Goal: Task Accomplishment & Management: Use online tool/utility

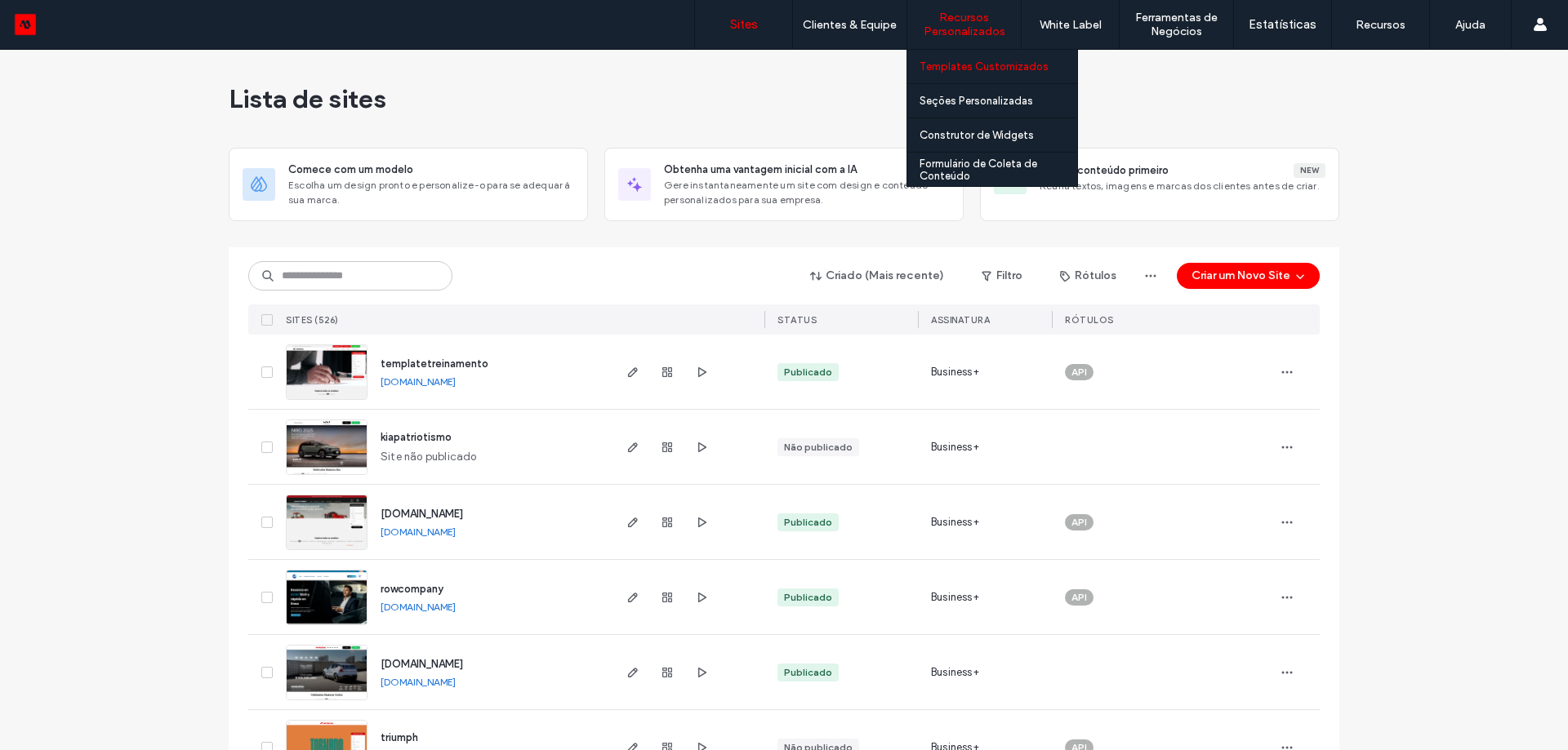
click at [980, 68] on label "Templates Customizados" at bounding box center [984, 67] width 129 height 12
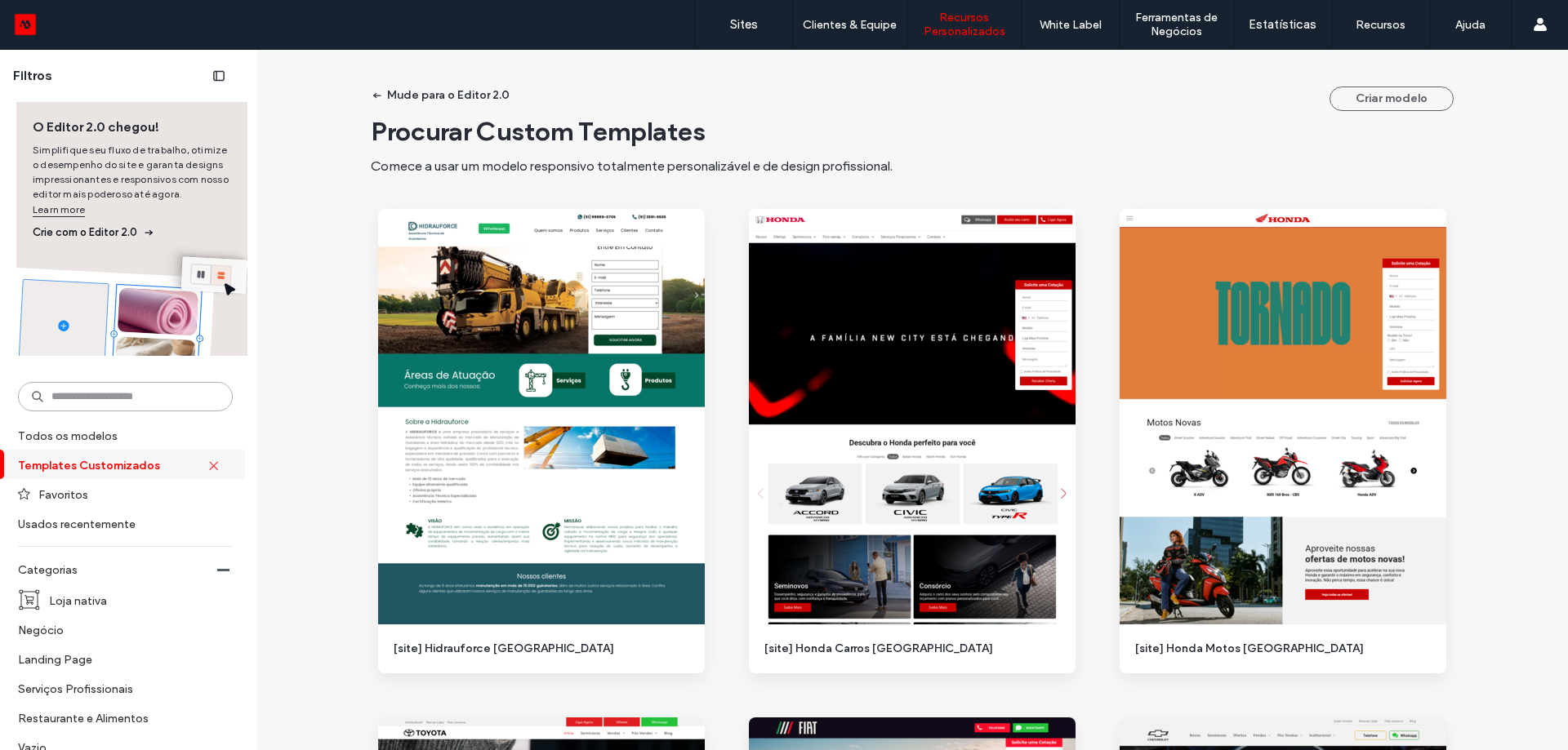
click at [102, 392] on input at bounding box center [125, 397] width 215 height 30
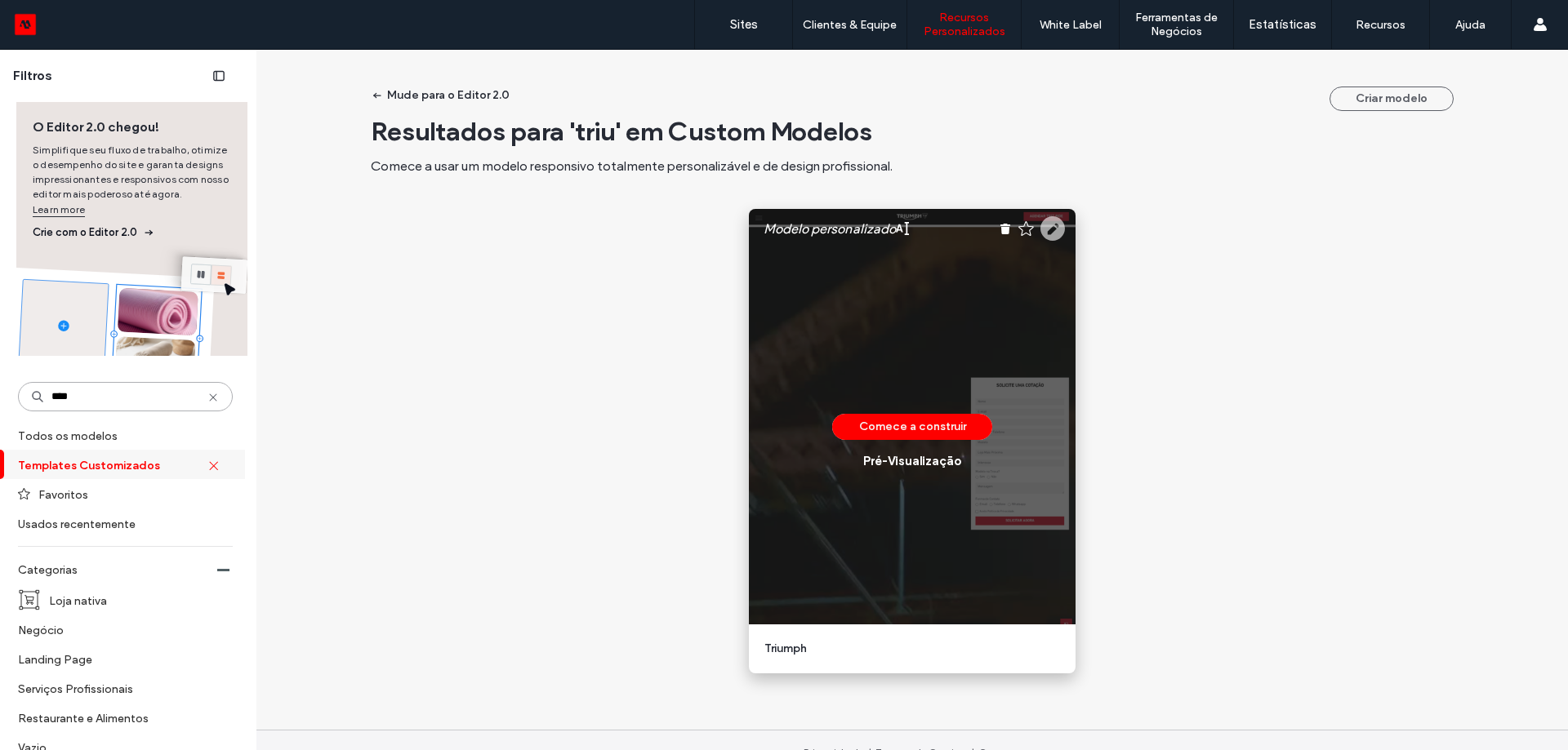
type input "****"
click at [1051, 233] on use at bounding box center [1052, 228] width 25 height 25
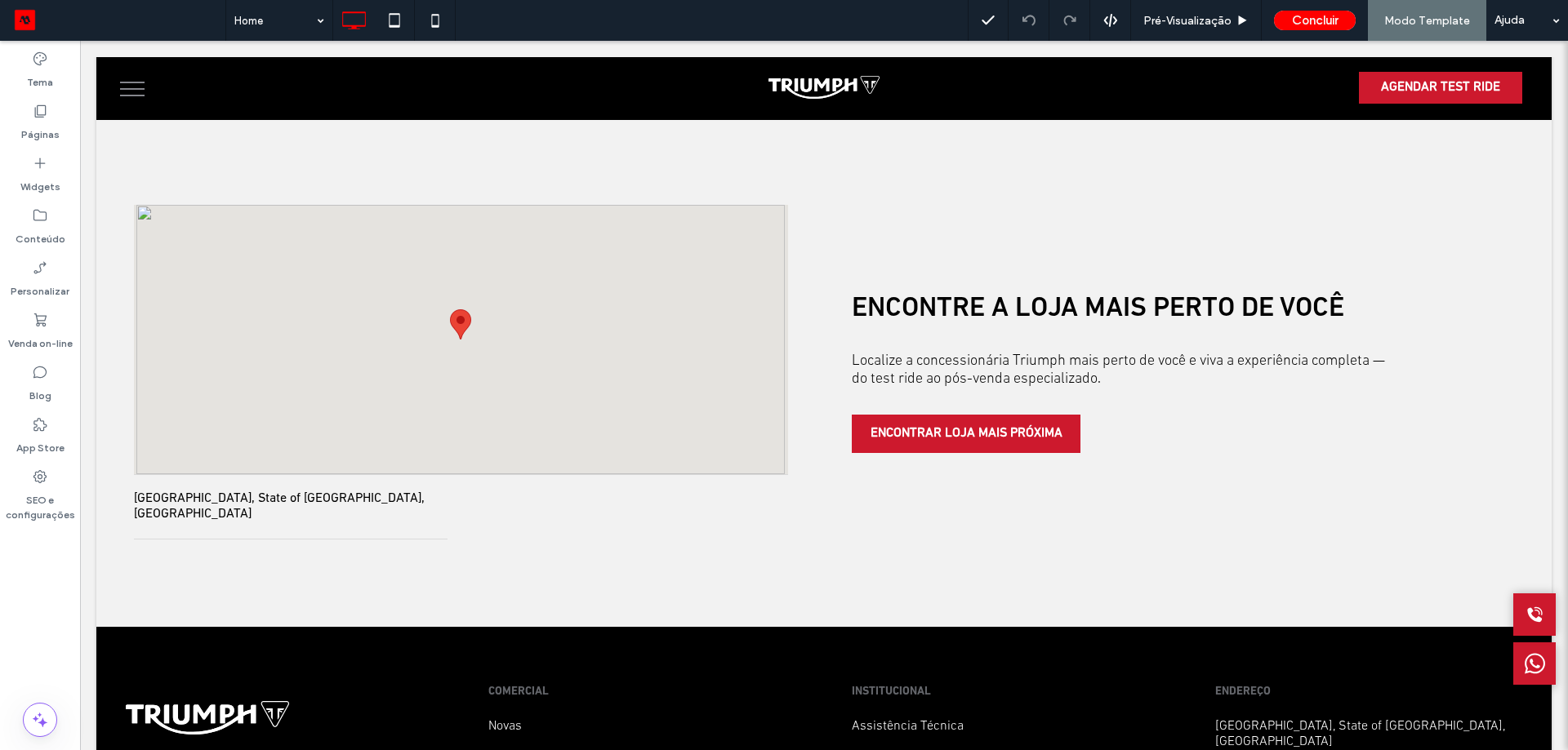
scroll to position [4166, 0]
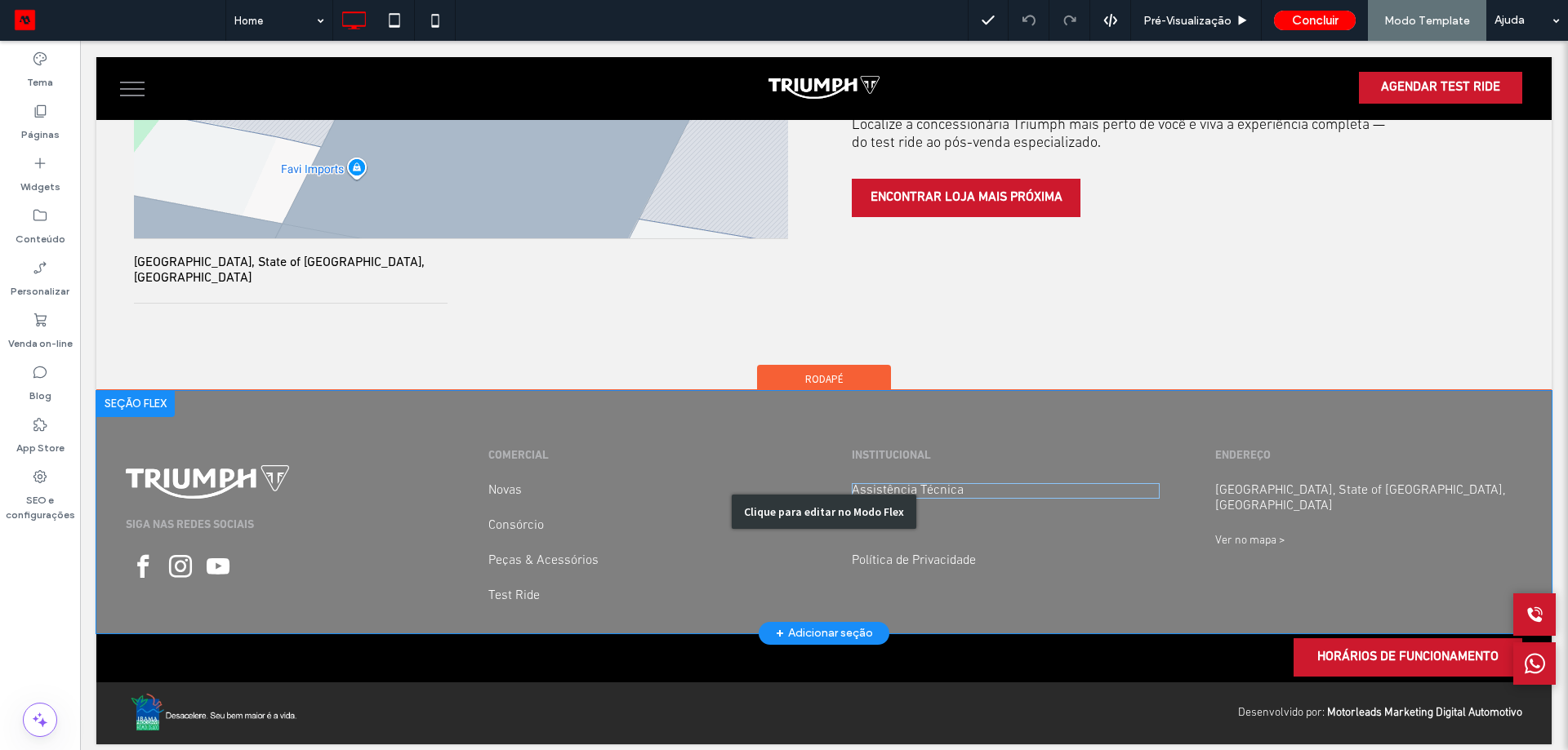
click at [882, 494] on div "Clique para editar no Modo Flex" at bounding box center [823, 511] width 184 height 34
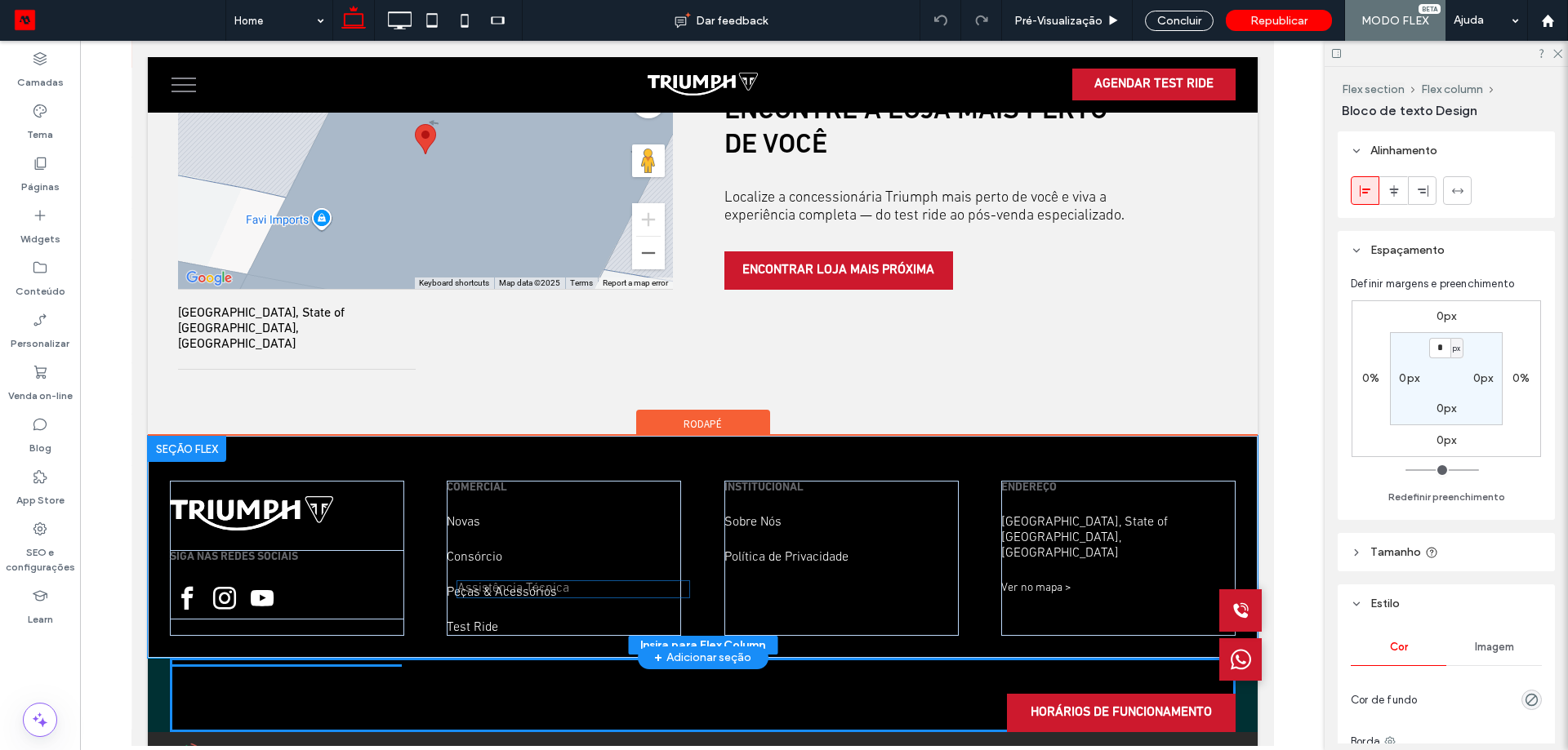
scroll to position [3682, 0]
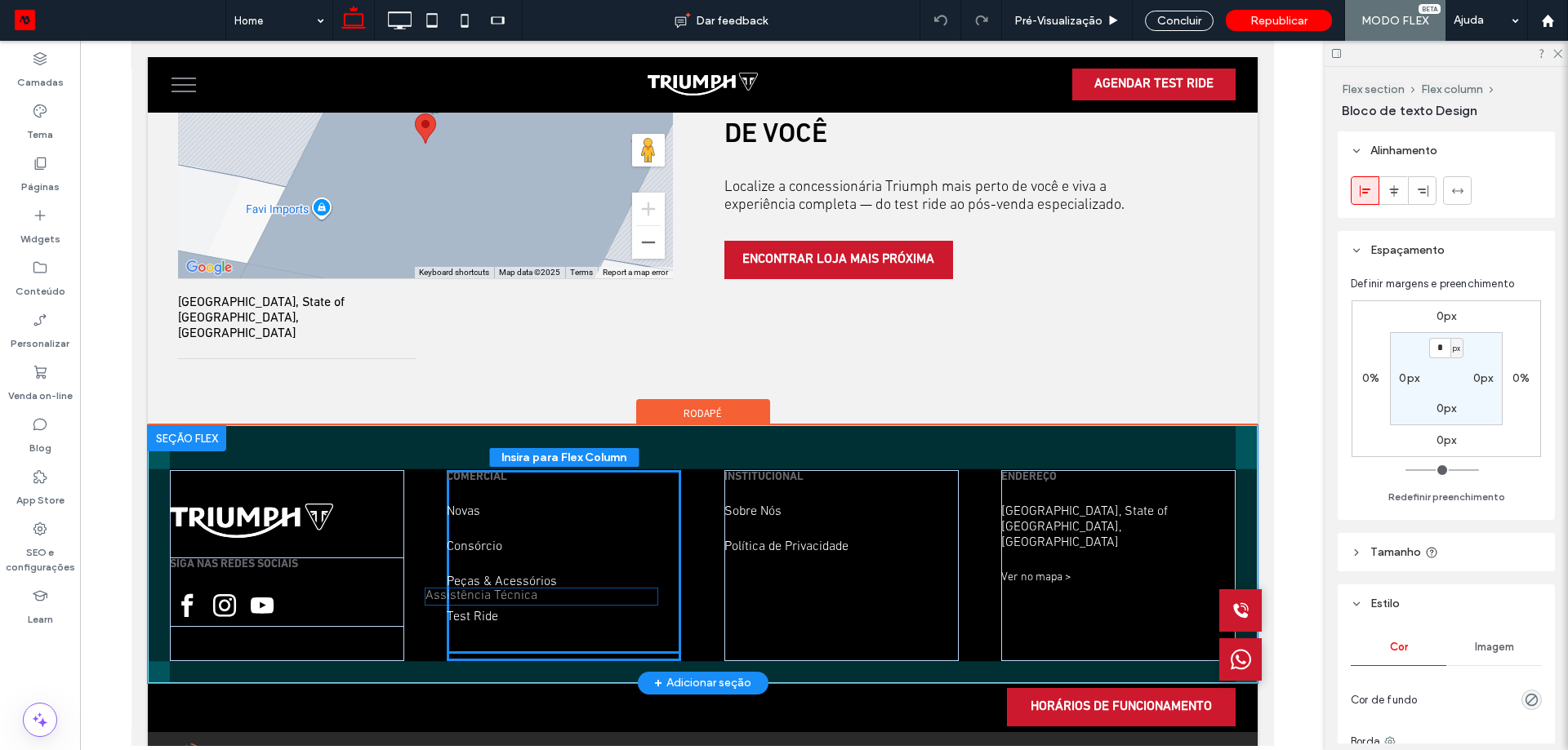
drag, startPoint x: 794, startPoint y: 495, endPoint x: 501, endPoint y: 597, distance: 310.2
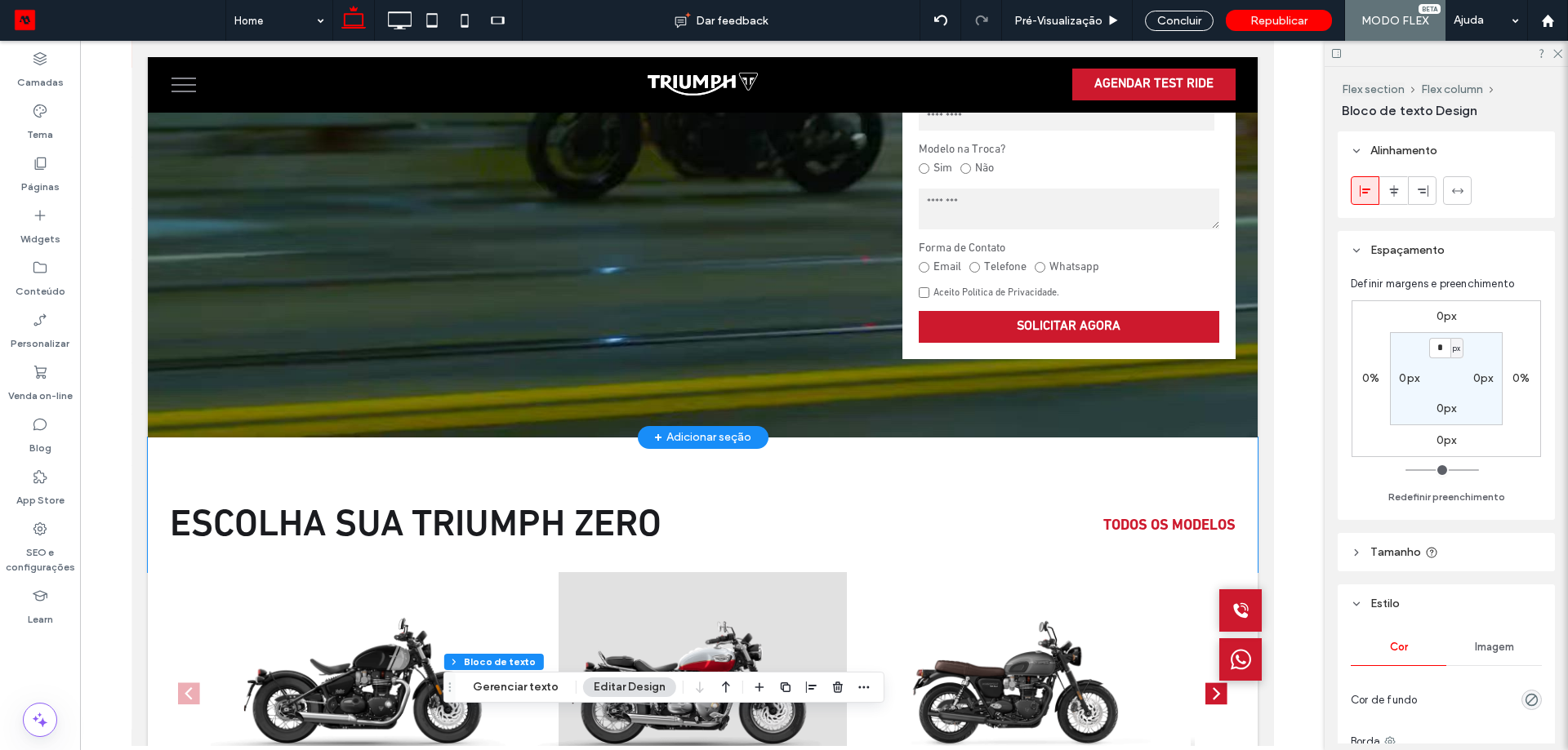
scroll to position [0, 0]
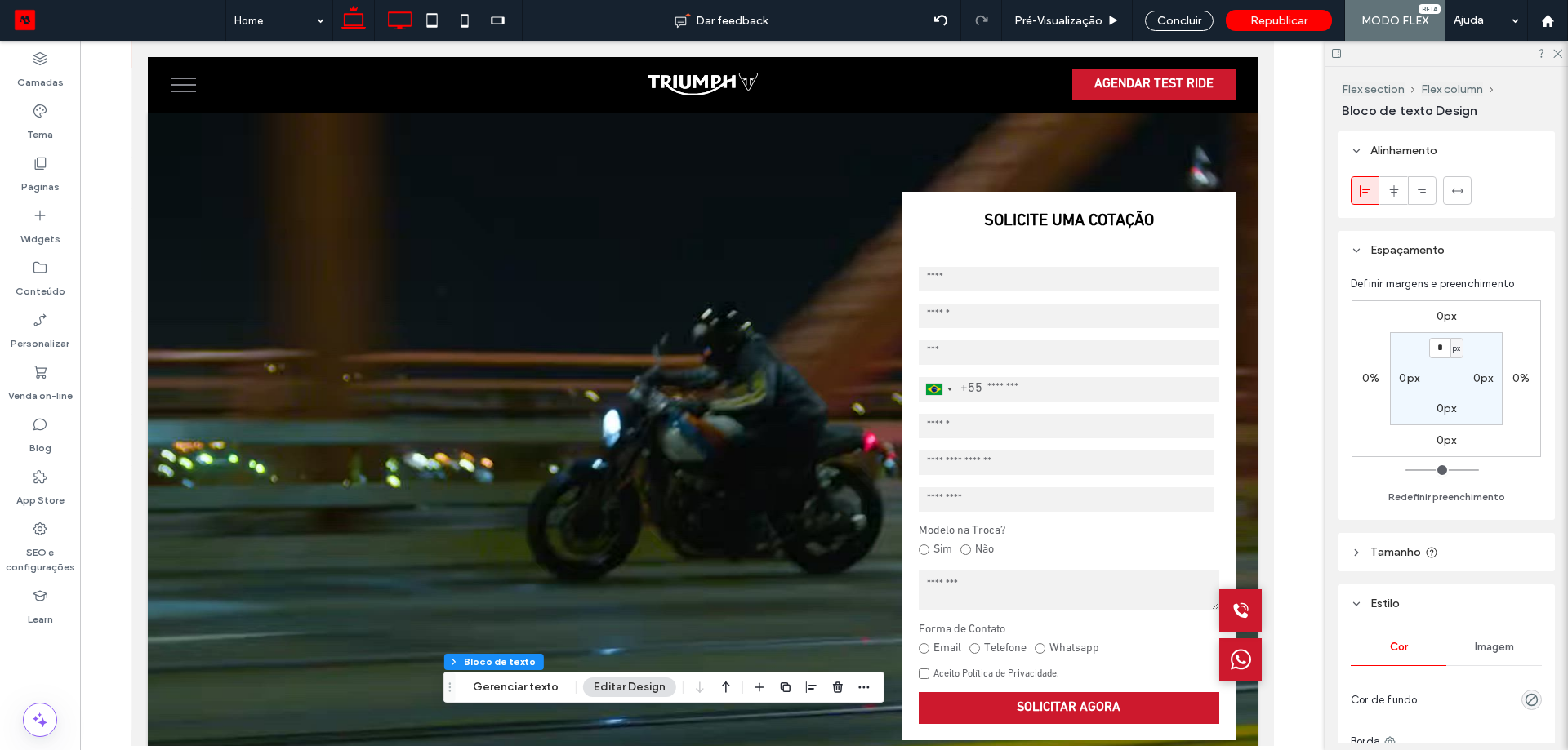
click at [389, 25] on use at bounding box center [401, 20] width 24 height 18
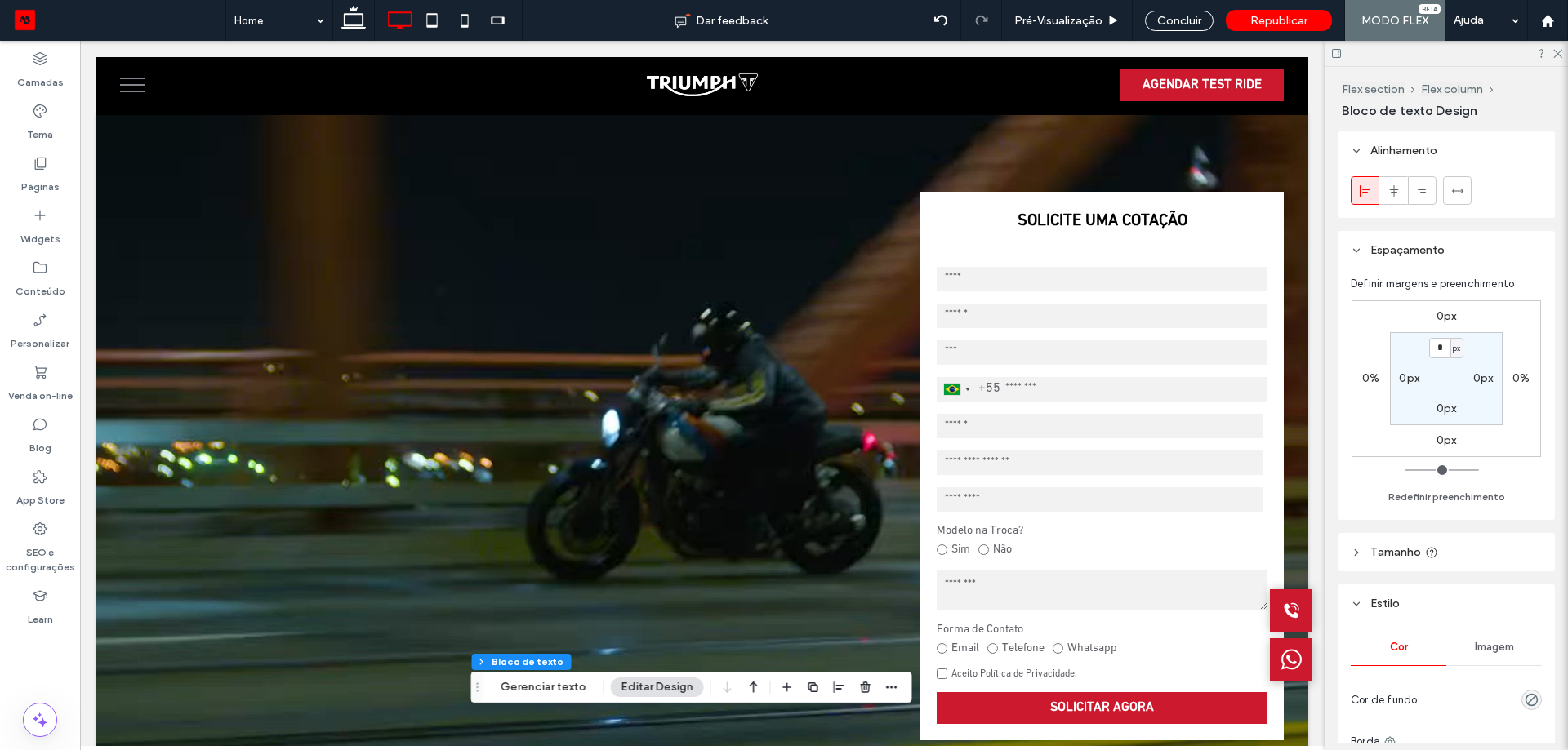
click at [359, 14] on use at bounding box center [353, 17] width 25 height 23
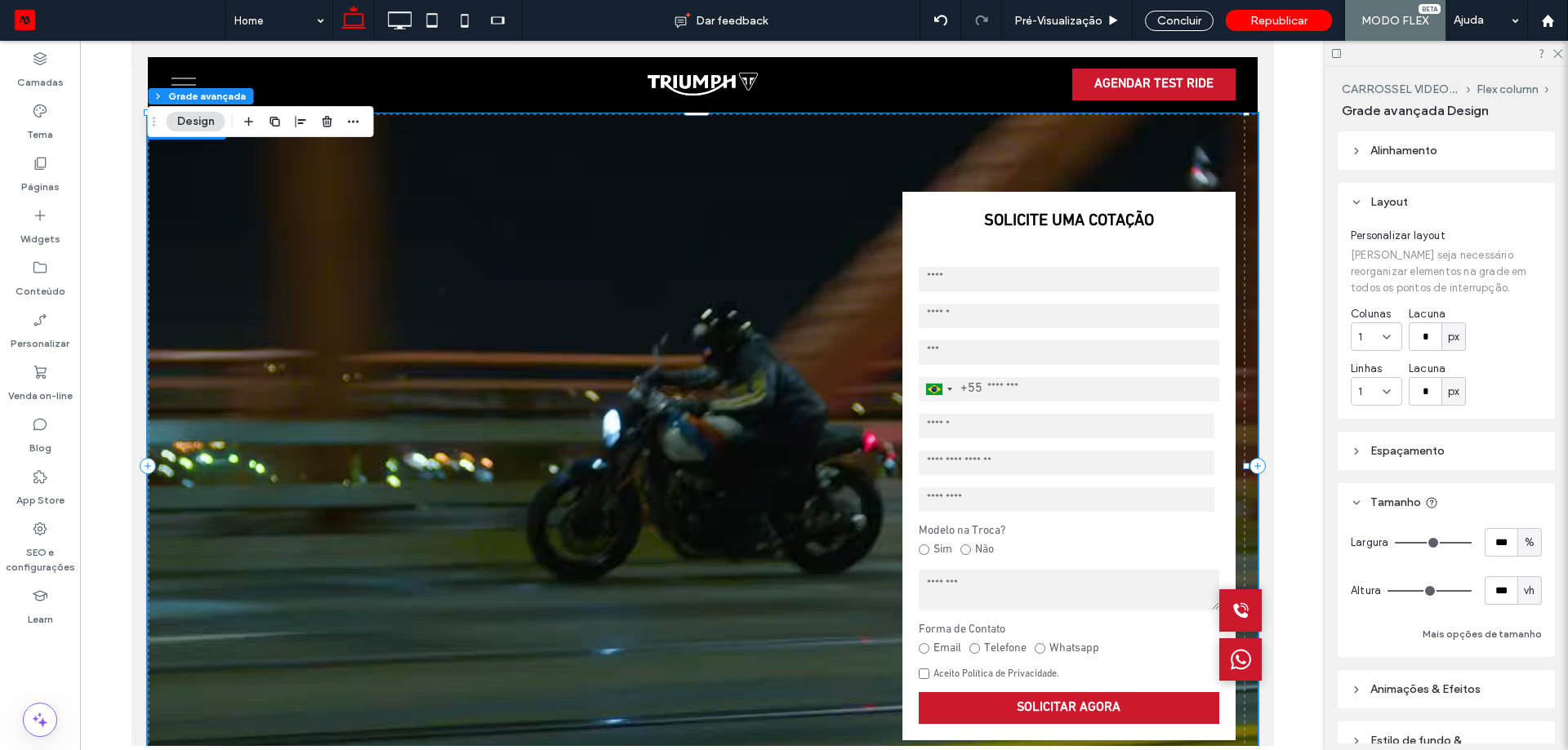
scroll to position [73, 0]
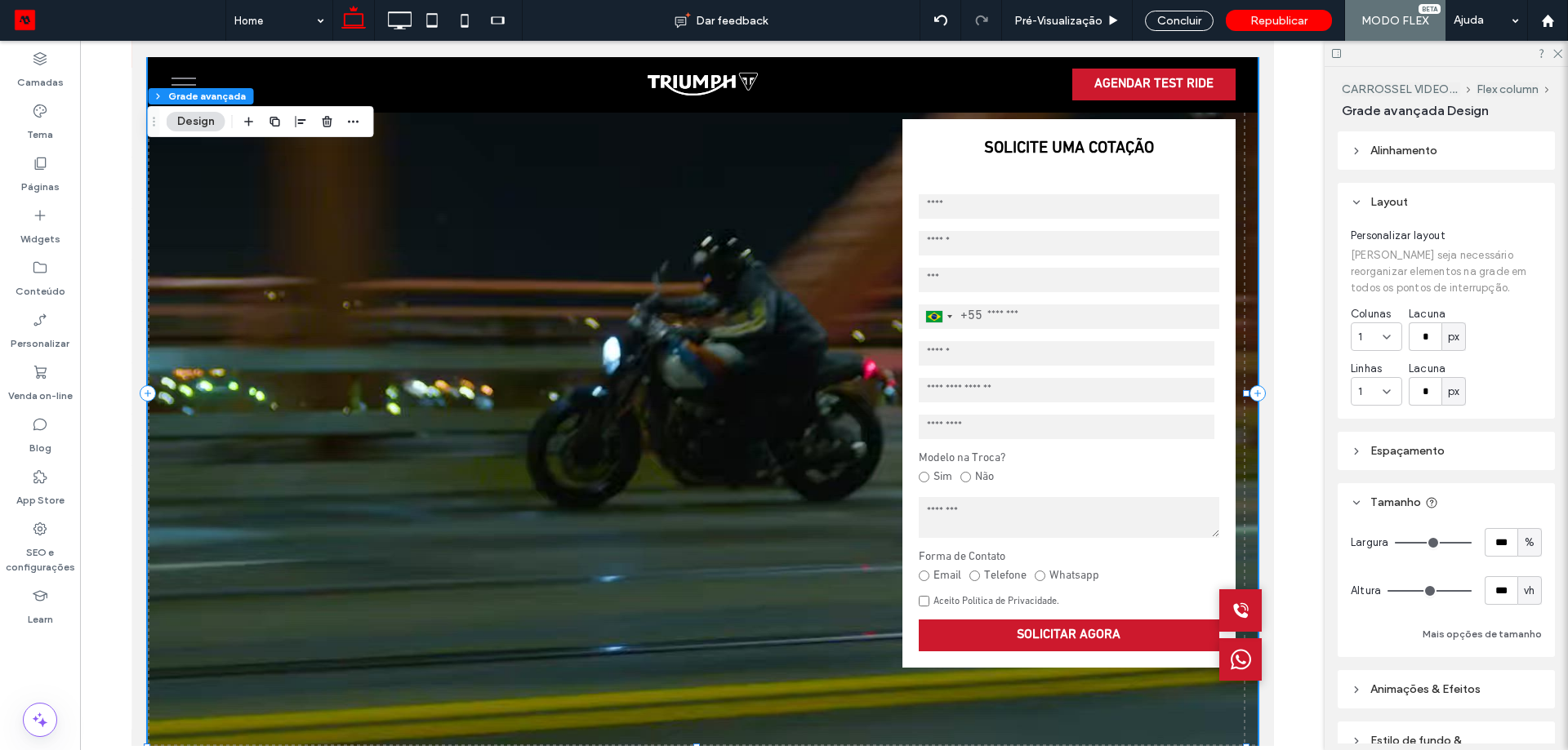
click at [1401, 157] on header "Alinhamento" at bounding box center [1446, 150] width 217 height 39
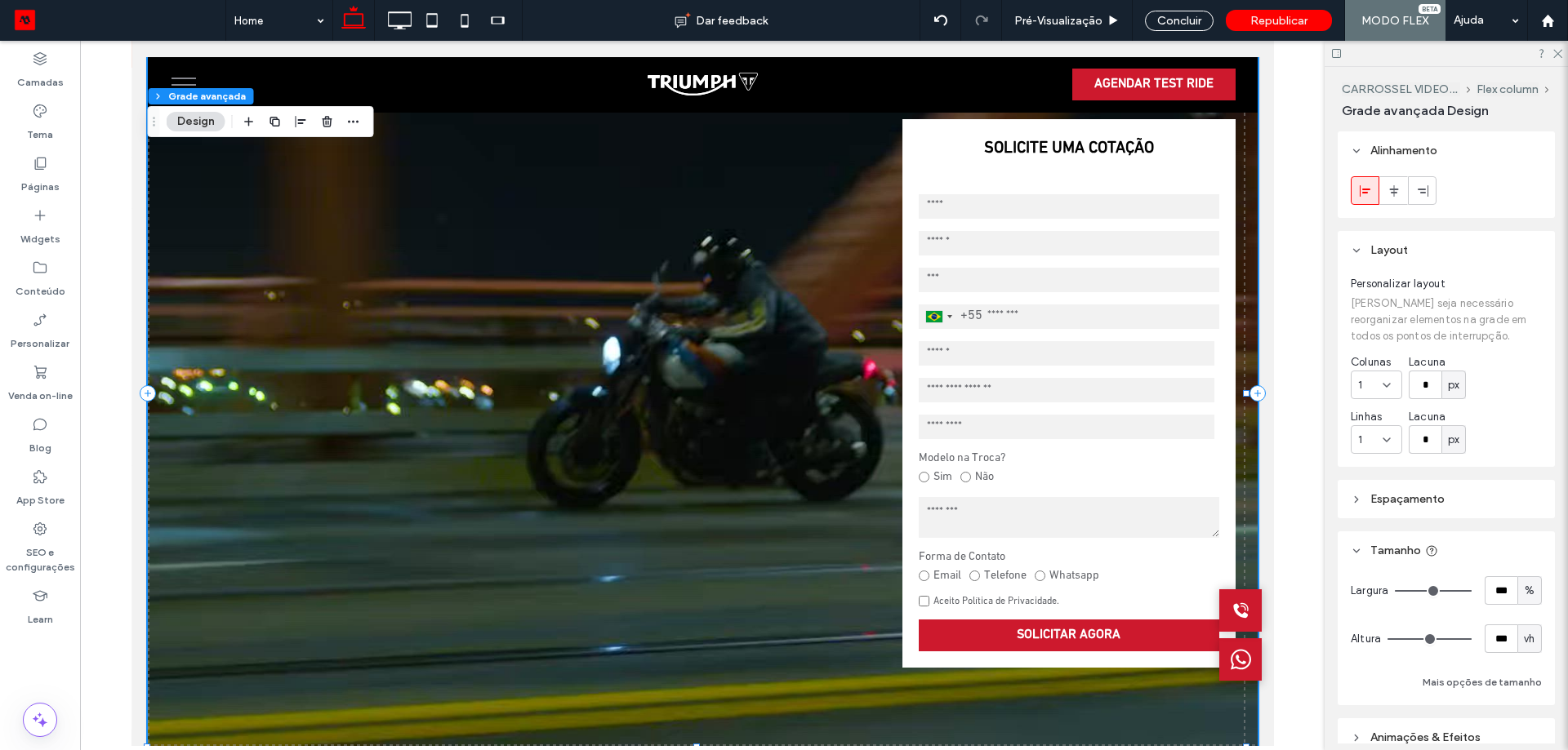
click at [1401, 157] on header "Alinhamento" at bounding box center [1446, 150] width 217 height 39
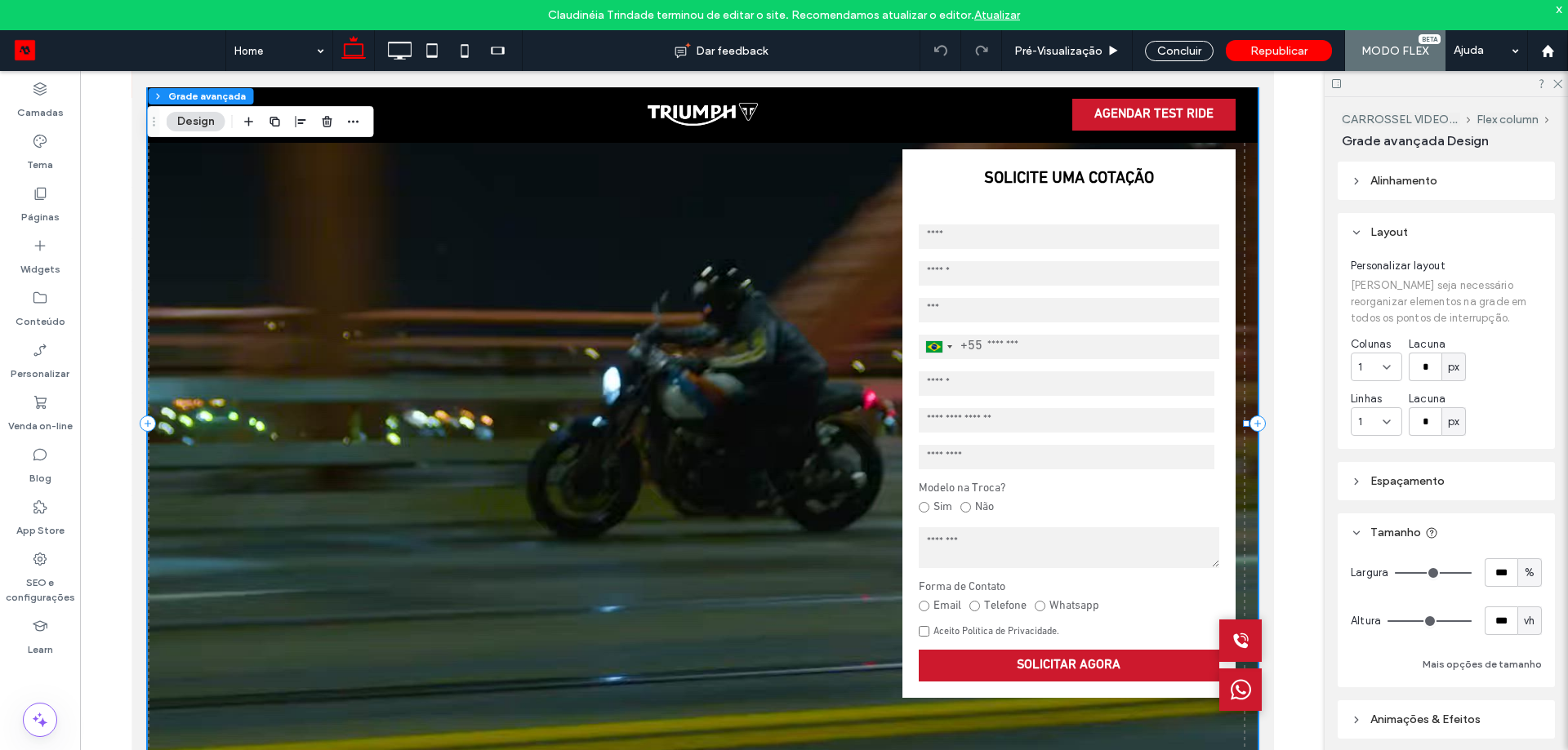
click at [686, 241] on video at bounding box center [701, 423] width 1109 height 705
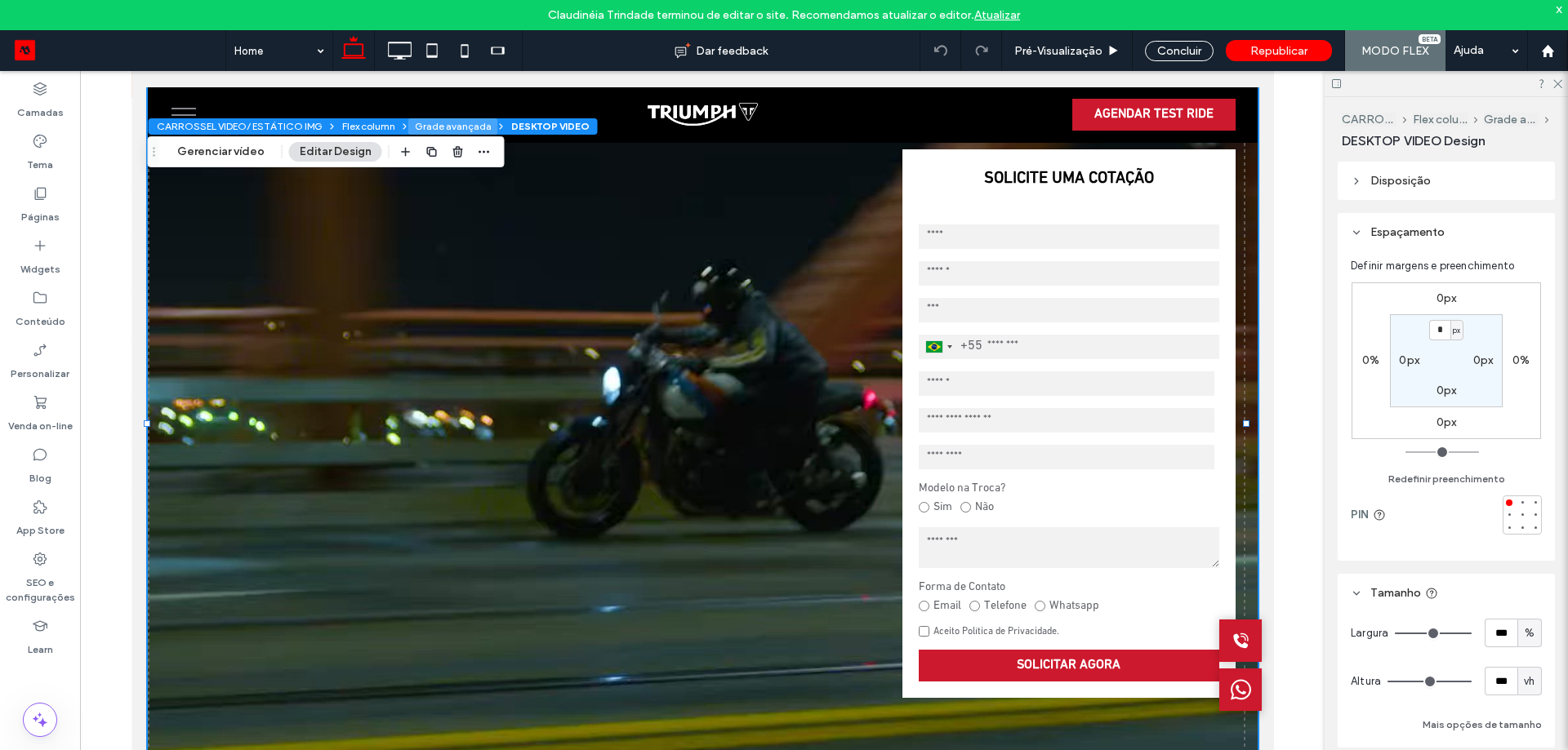
click at [452, 125] on button "Grade avançada" at bounding box center [453, 126] width 90 height 16
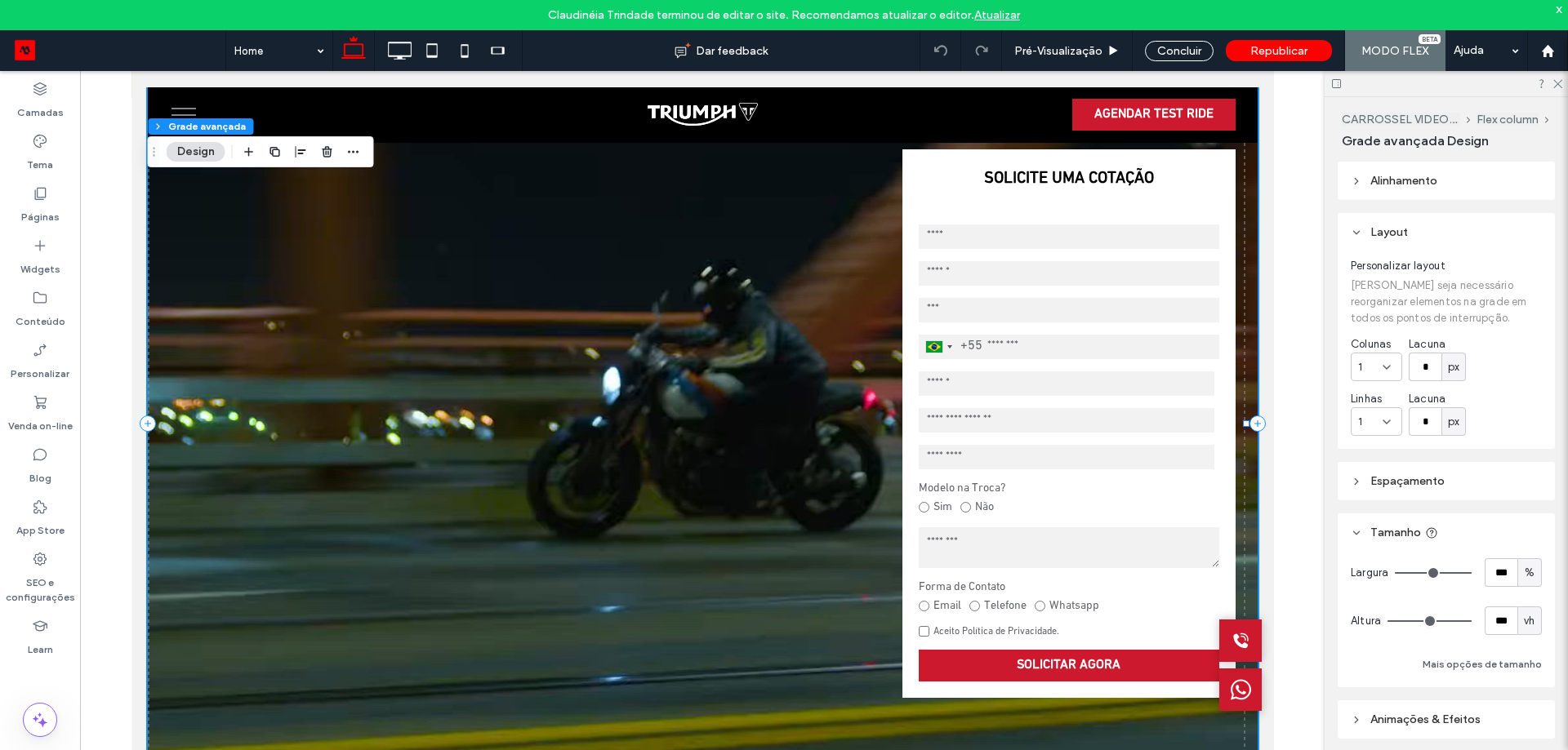
click at [1525, 613] on span "vh" at bounding box center [1528, 621] width 11 height 16
click at [429, 123] on span "Grade avançada" at bounding box center [454, 126] width 78 height 12
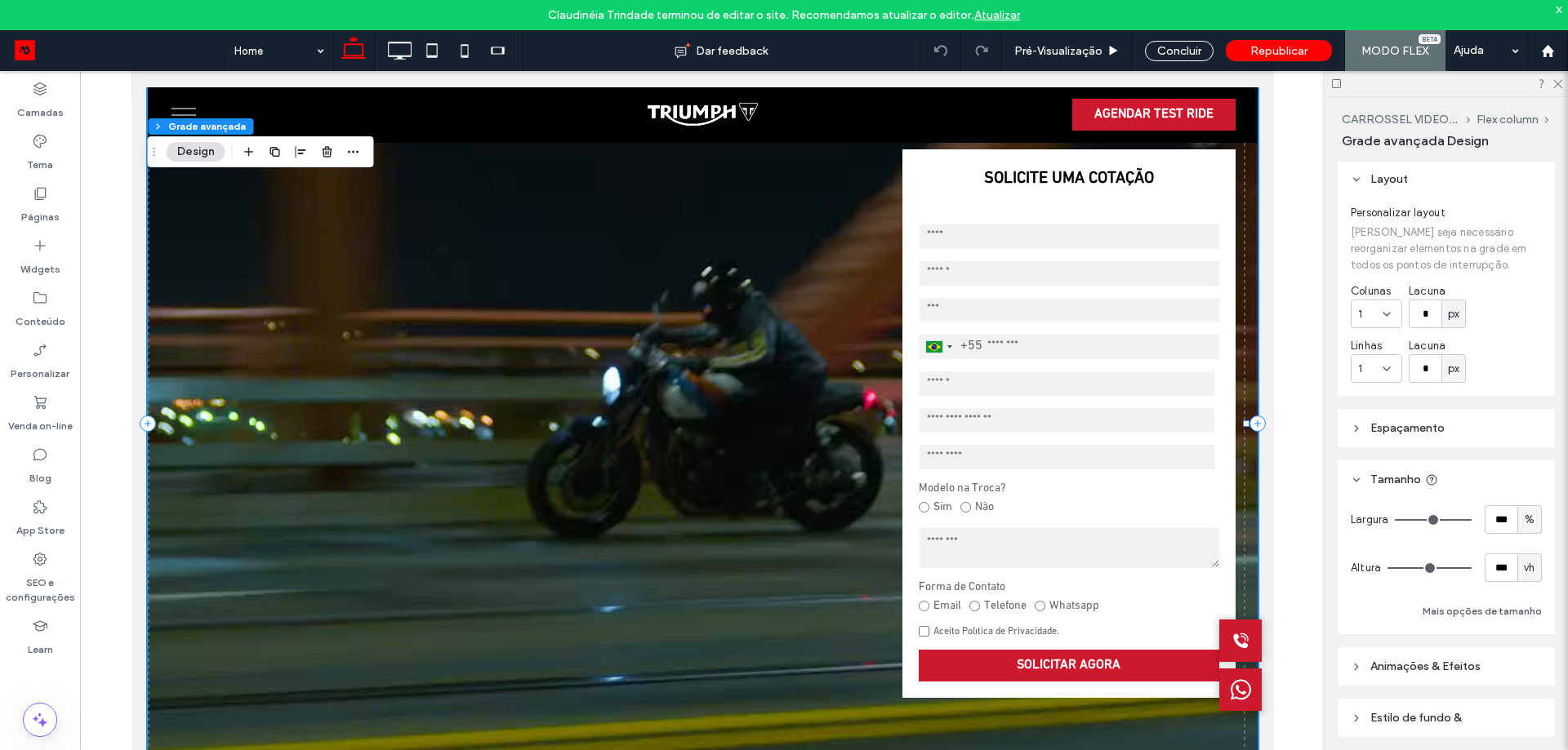
scroll to position [82, 0]
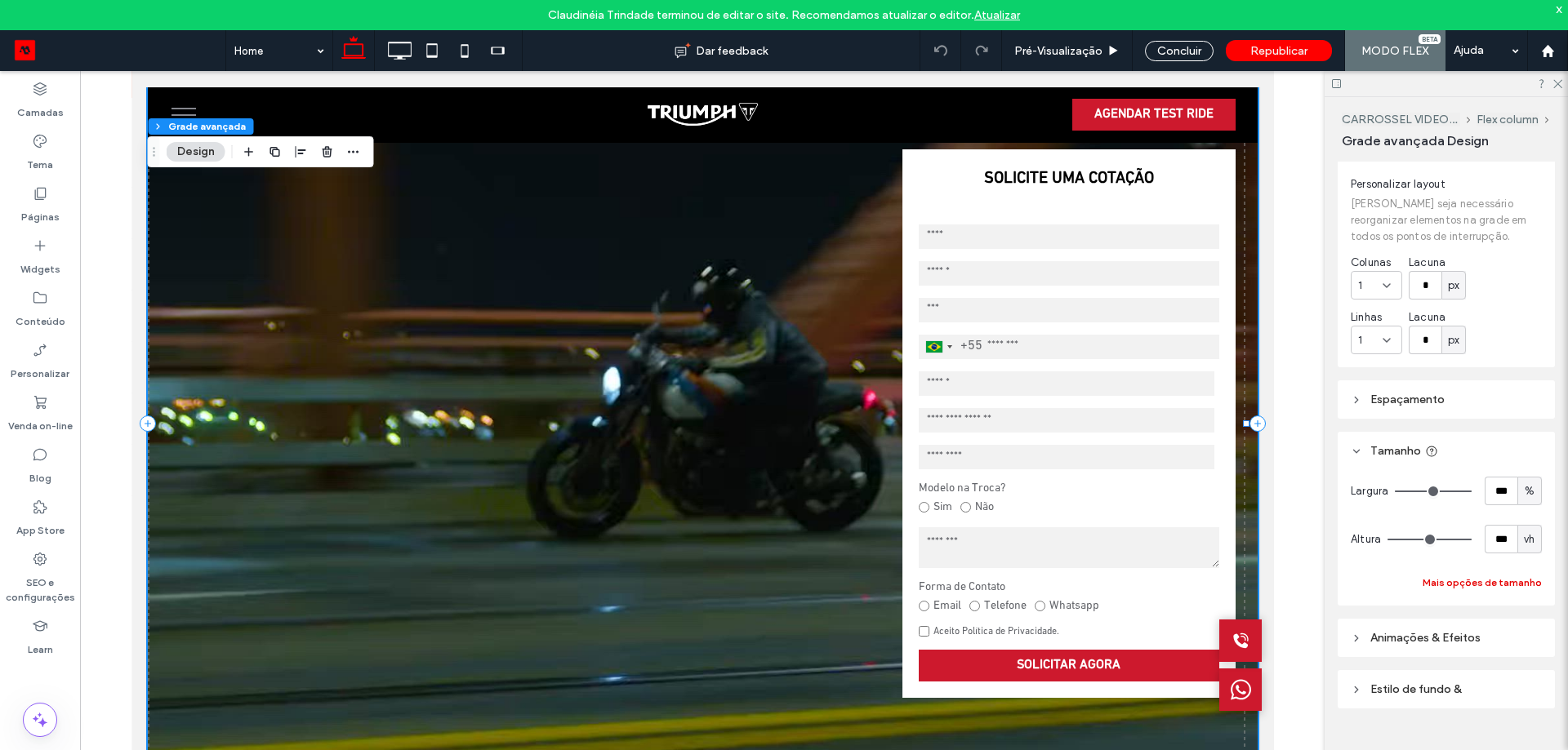
click at [1507, 574] on button "Mais opções de tamanho" at bounding box center [1481, 583] width 119 height 20
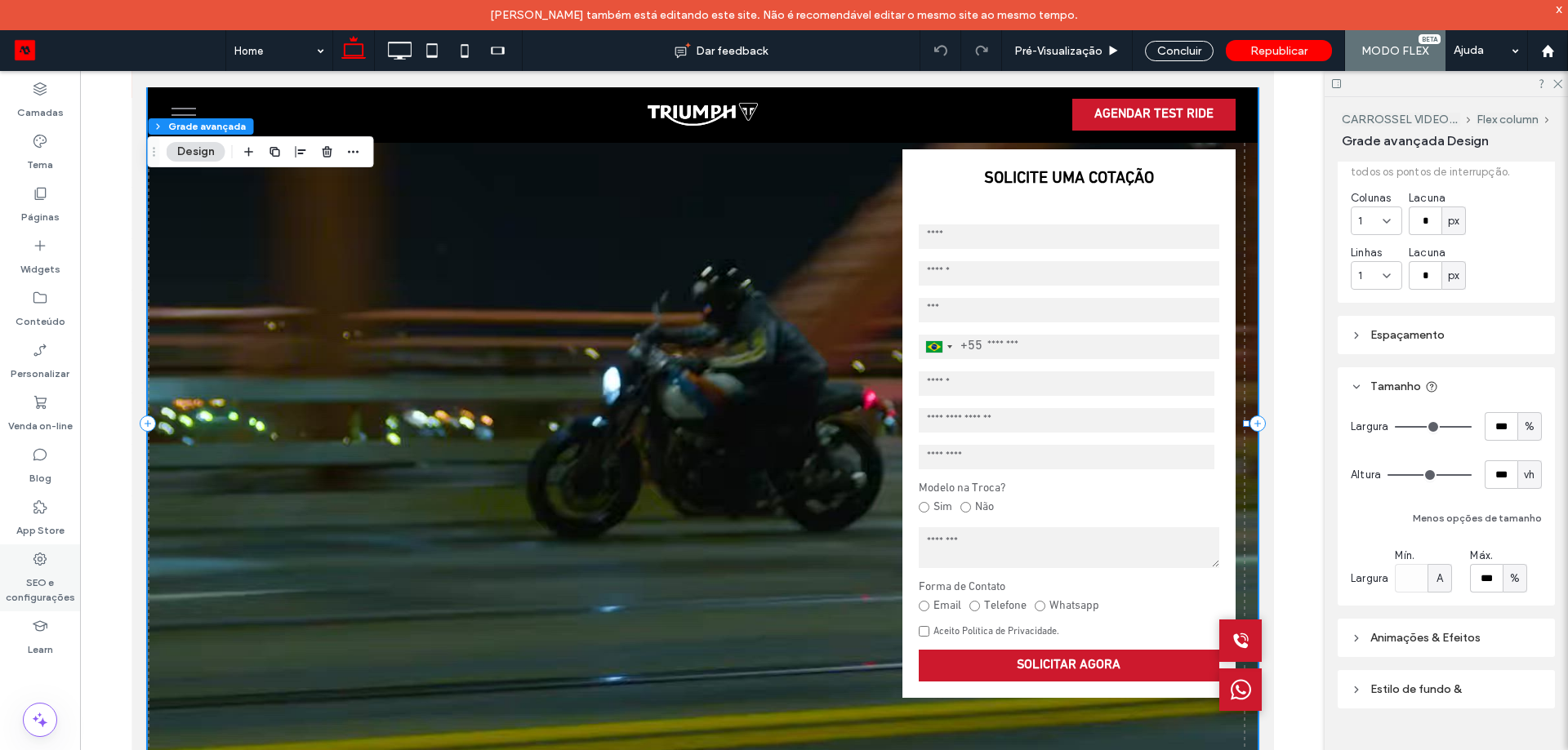
click at [25, 592] on label "SEO e configurações" at bounding box center [40, 586] width 80 height 38
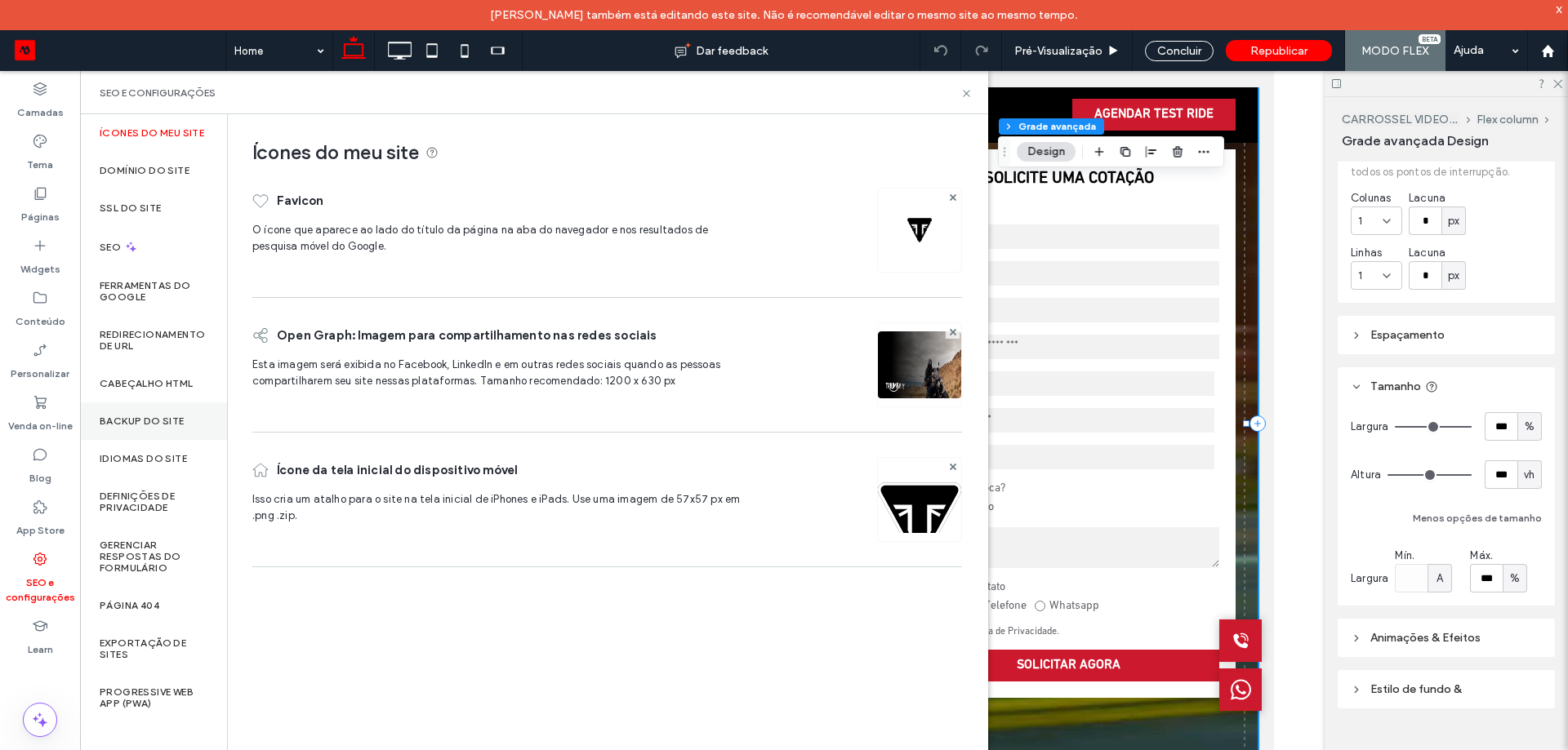
click at [135, 421] on label "Backup do Site" at bounding box center [141, 421] width 85 height 11
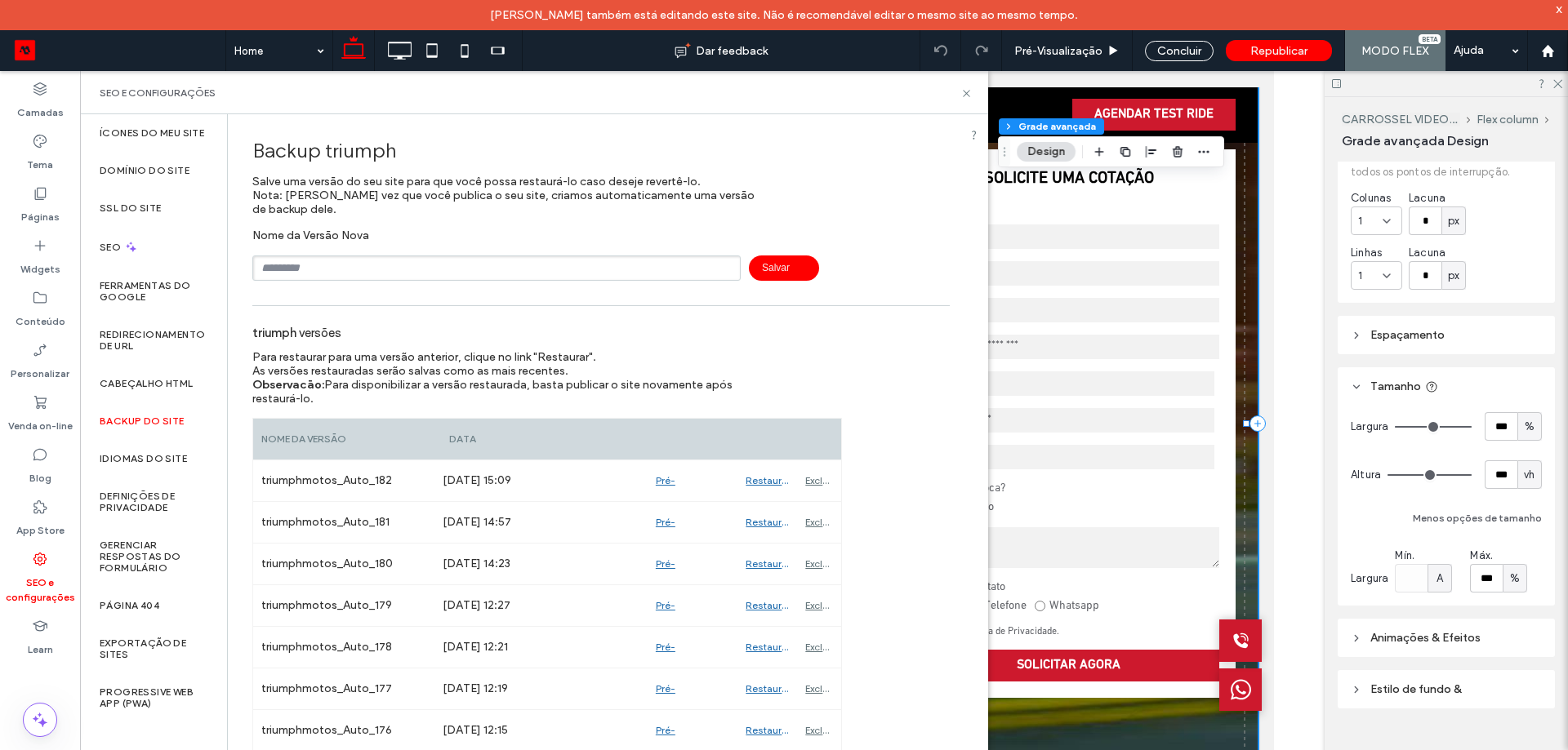
click at [308, 271] on input "text" at bounding box center [496, 268] width 489 height 25
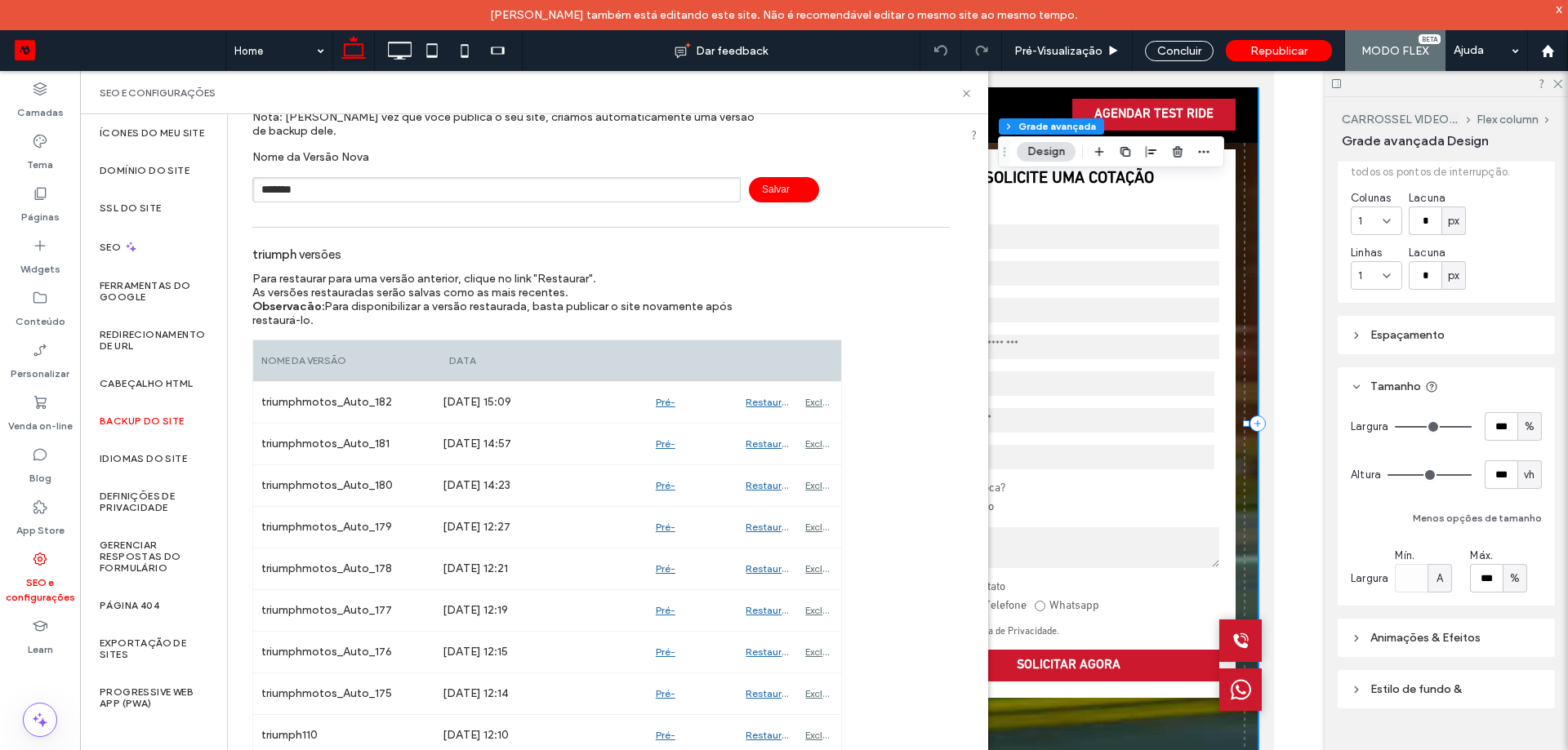
scroll to position [0, 0]
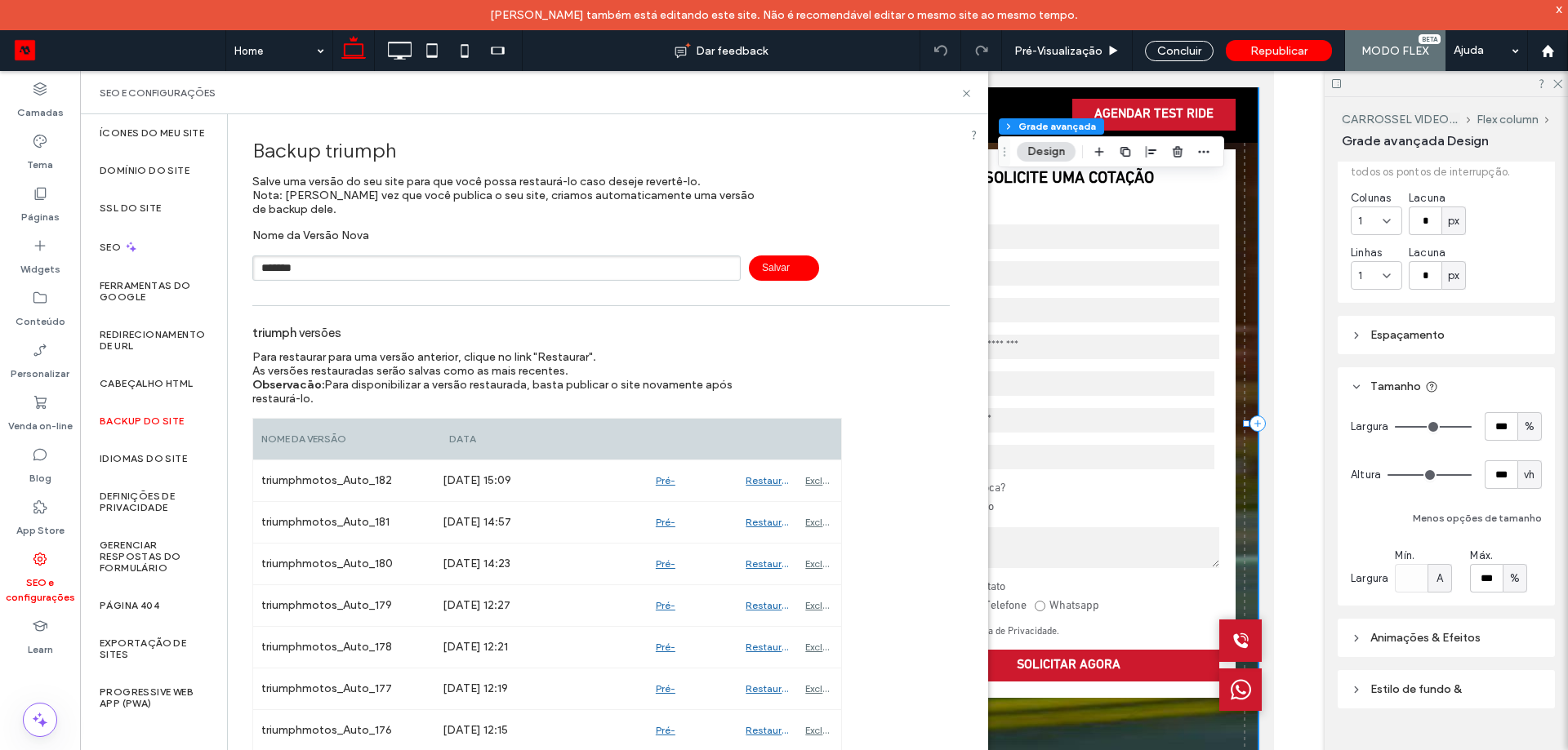
click at [461, 267] on input "*******" at bounding box center [496, 268] width 489 height 25
type input "**********"
drag, startPoint x: 755, startPoint y: 265, endPoint x: 766, endPoint y: 262, distance: 11.4
click at [758, 264] on span "Salvar" at bounding box center [783, 268] width 71 height 25
click at [962, 93] on icon at bounding box center [966, 94] width 12 height 12
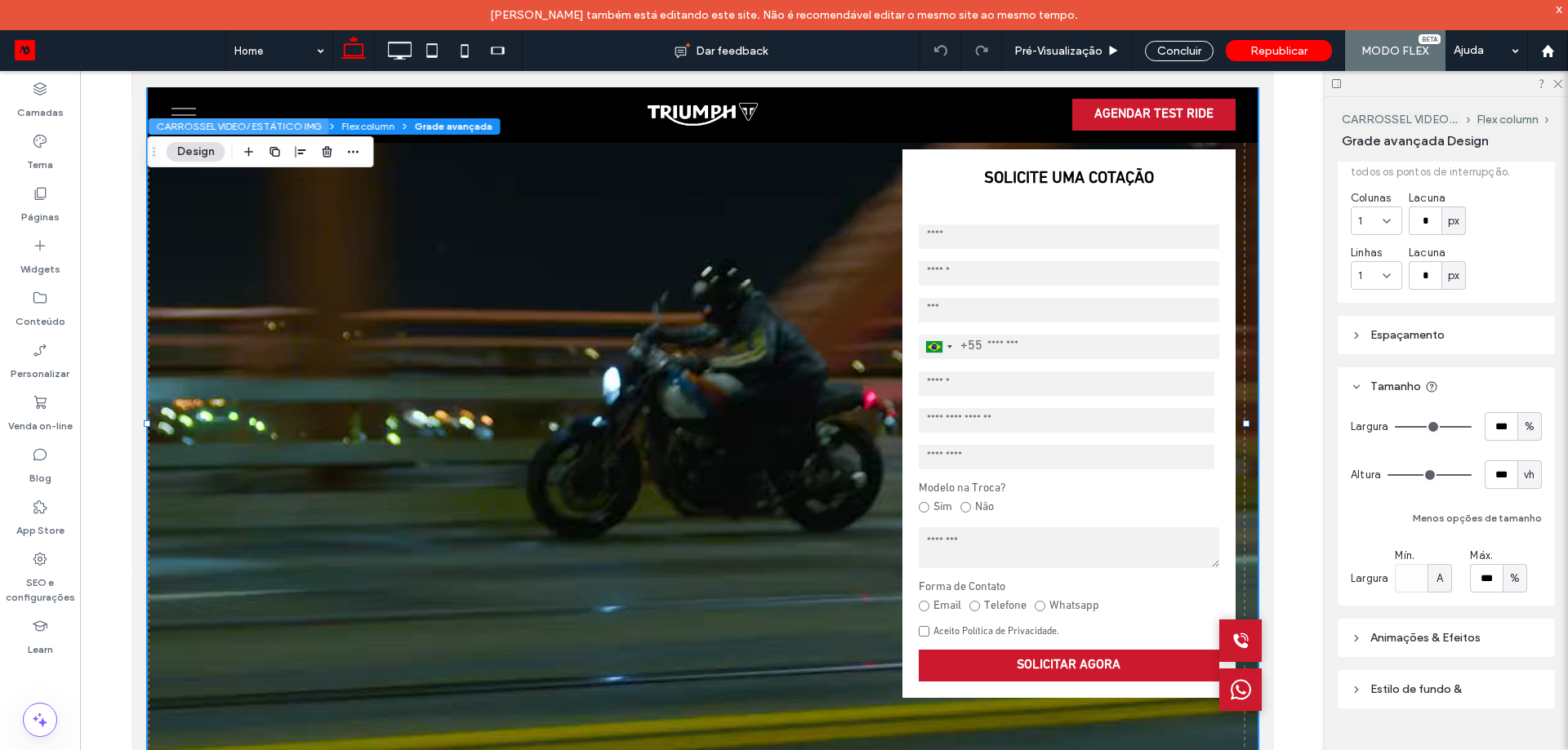
click at [176, 125] on button "CARROSSEL VIDEO/ ESTÁTICO IMG" at bounding box center [238, 126] width 180 height 16
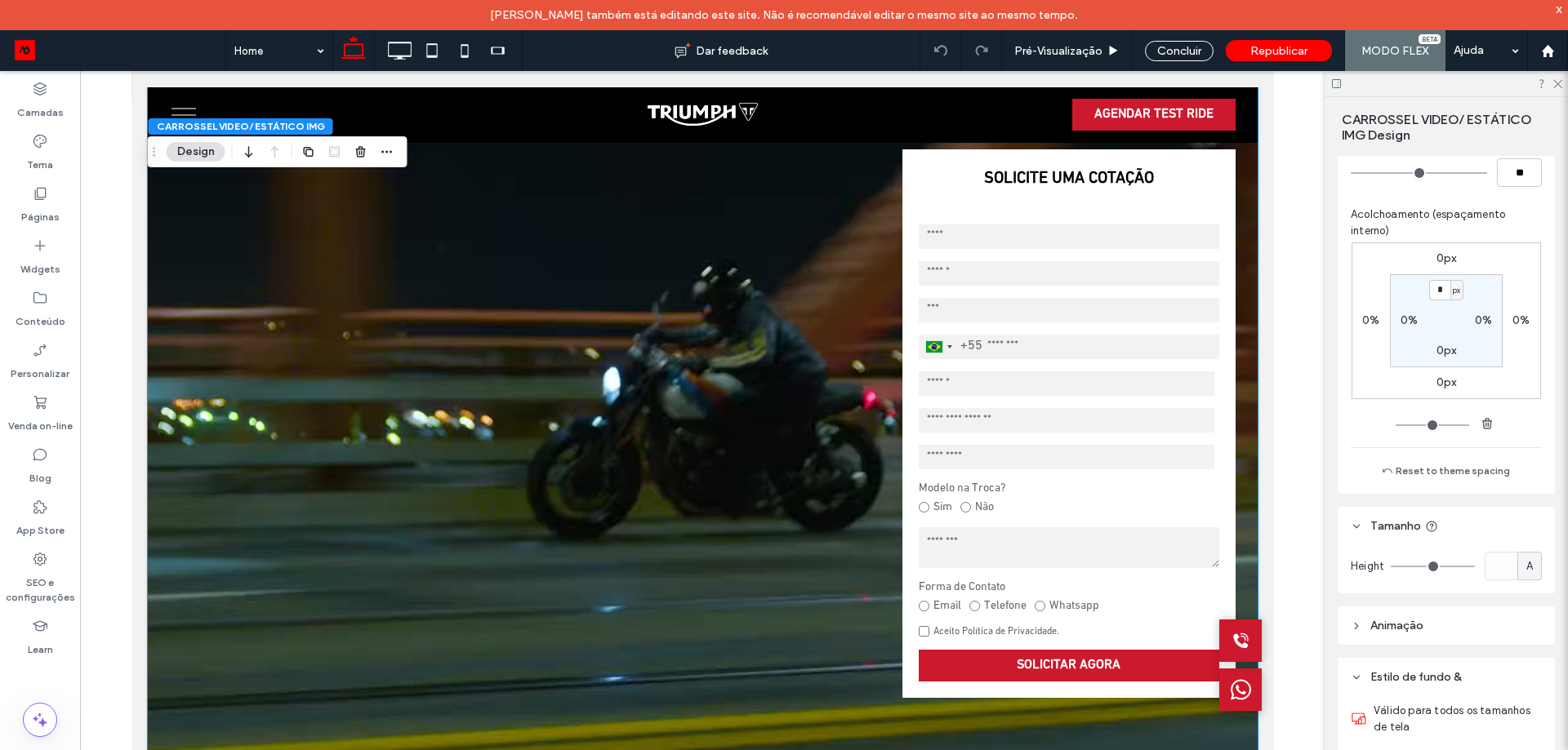
scroll to position [245, 0]
drag, startPoint x: 395, startPoint y: 57, endPoint x: 244, endPoint y: 125, distance: 165.6
click at [395, 57] on icon at bounding box center [399, 50] width 33 height 33
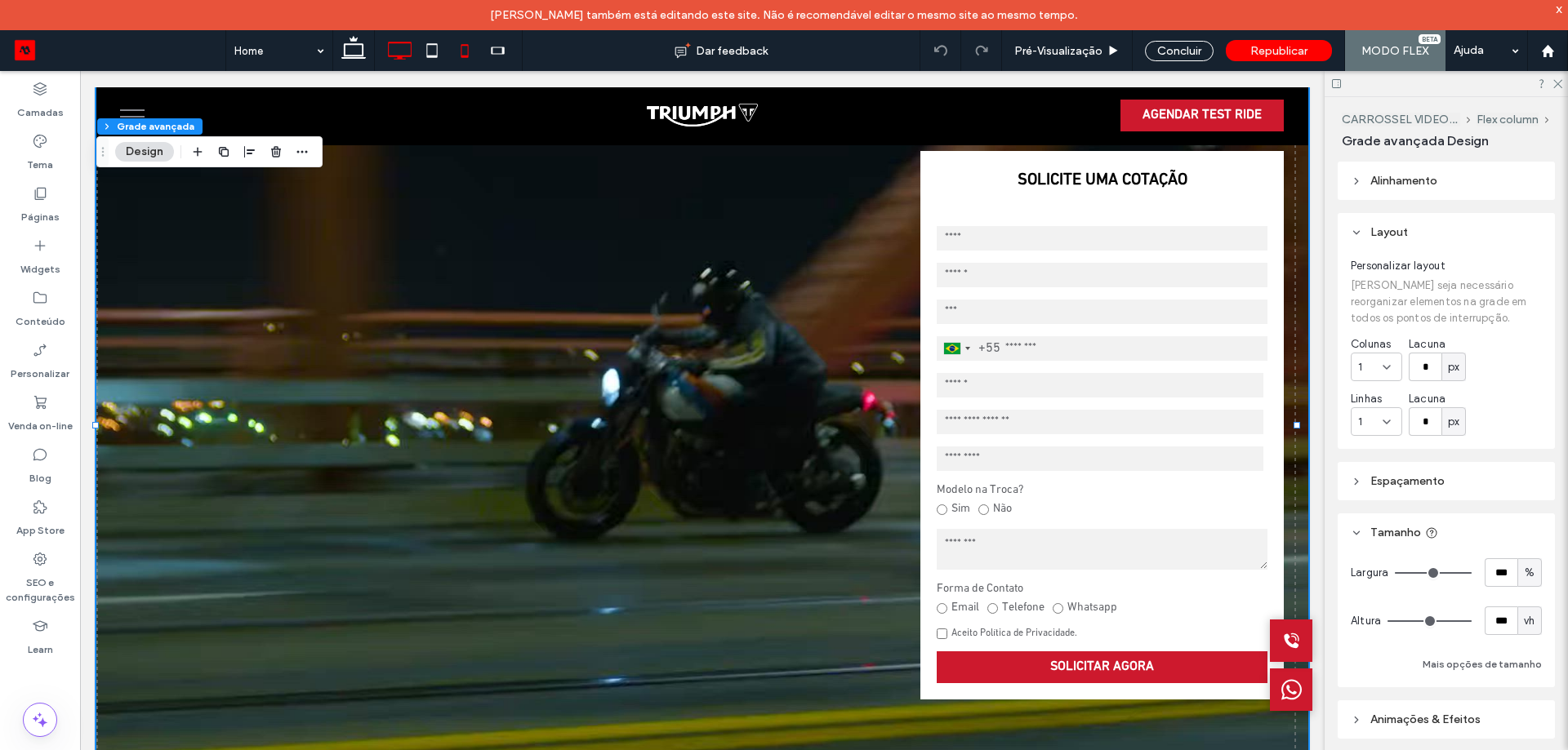
click at [464, 56] on use at bounding box center [465, 50] width 7 height 13
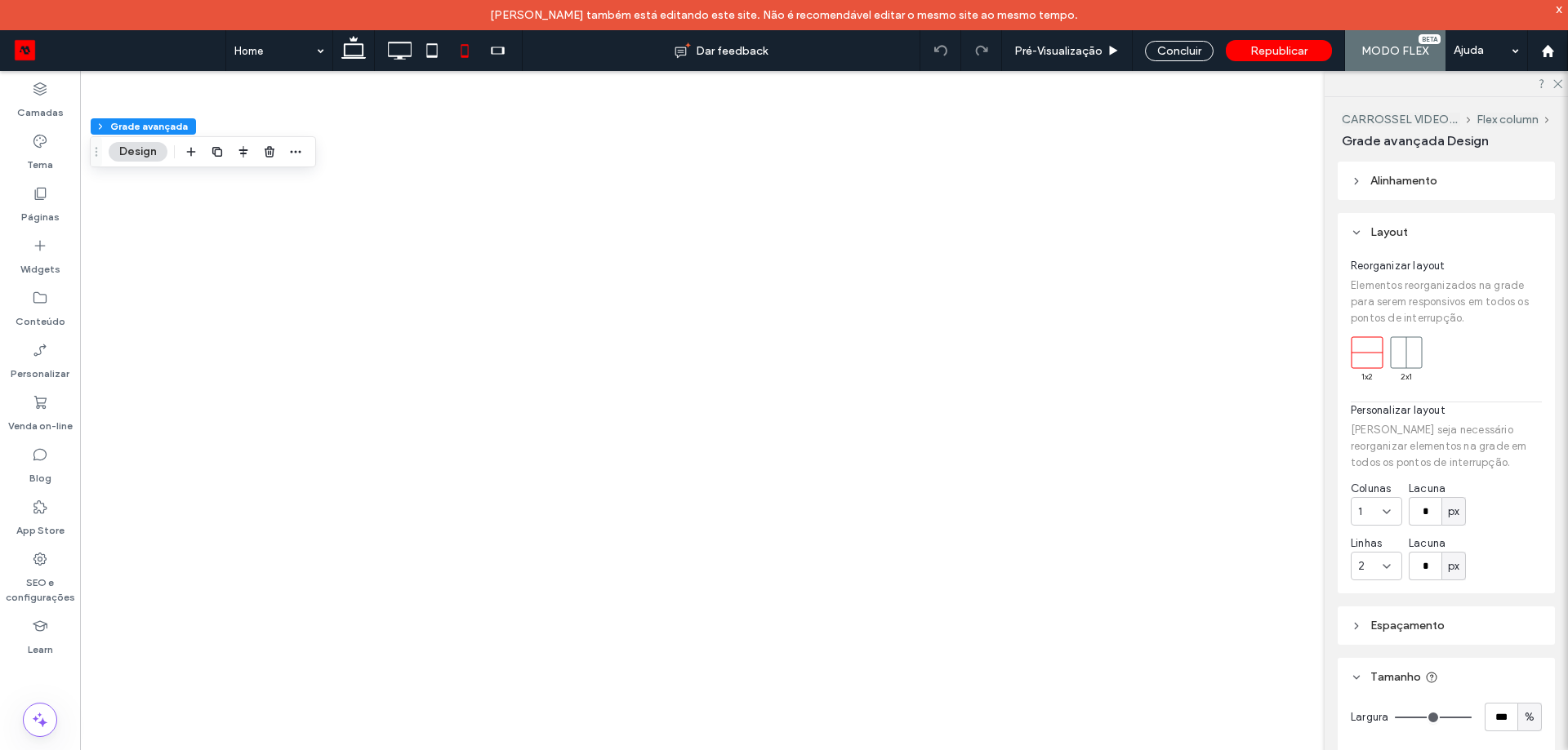
click at [429, 56] on div at bounding box center [784, 375] width 1568 height 750
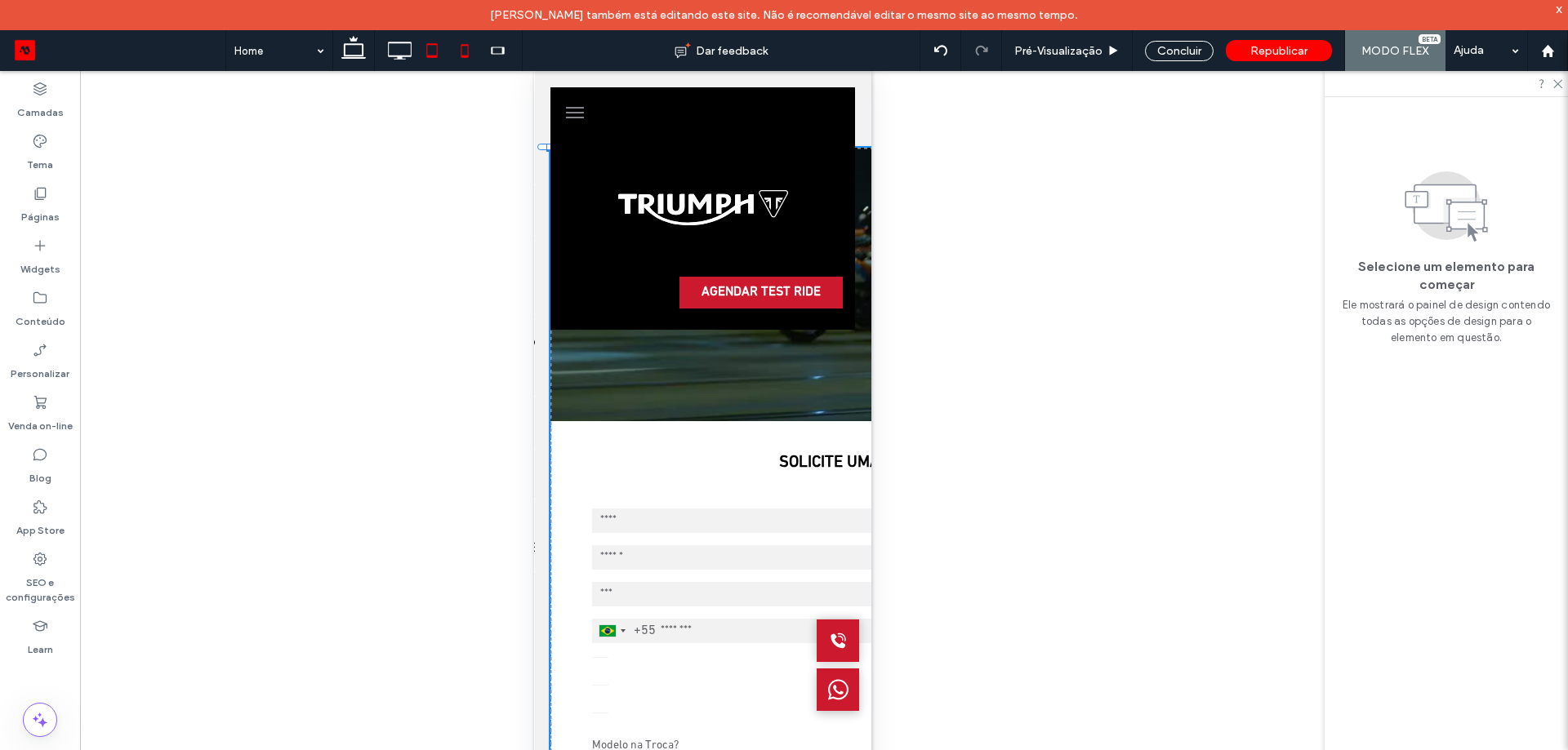
click at [434, 54] on icon at bounding box center [432, 50] width 33 height 33
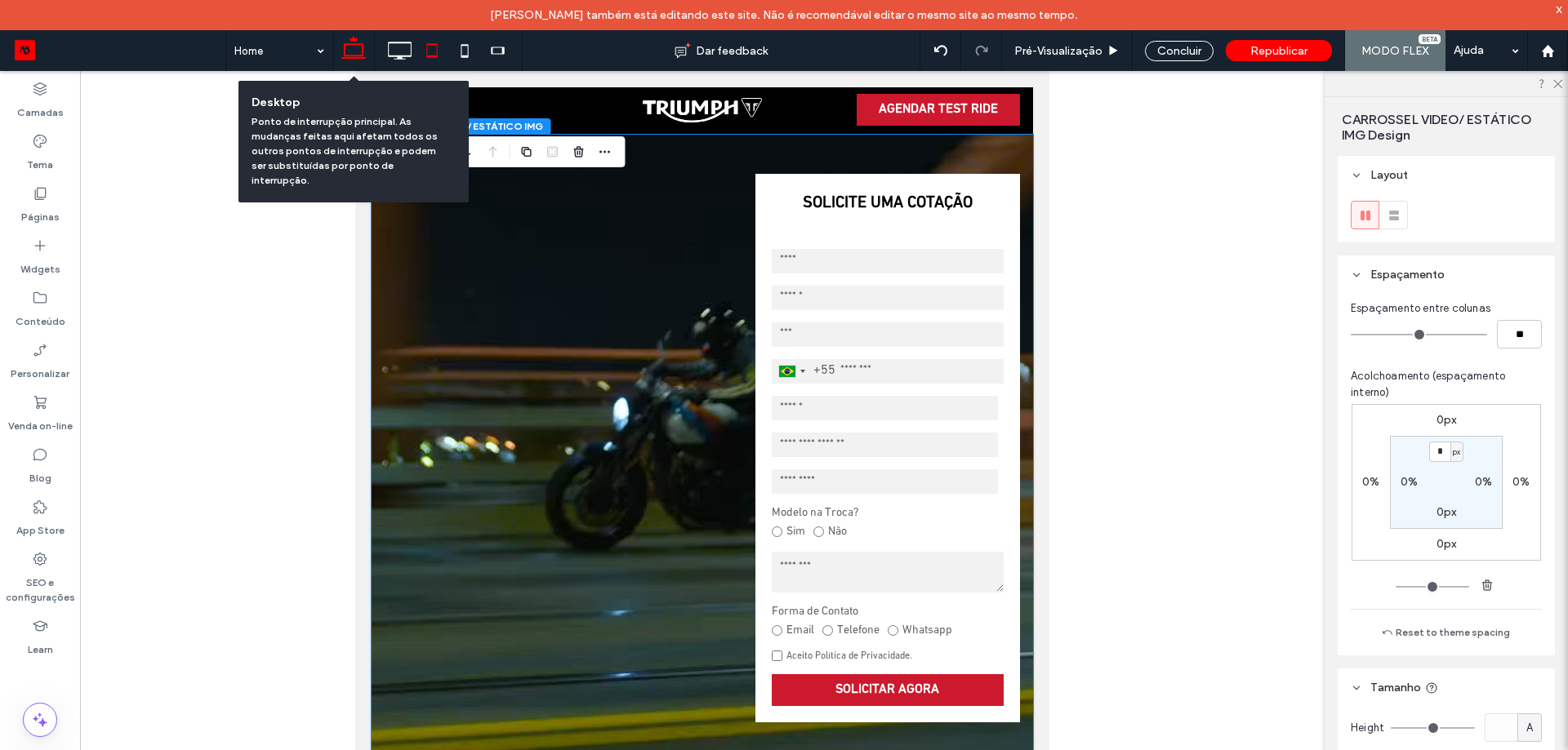
click at [352, 52] on icon at bounding box center [353, 50] width 33 height 33
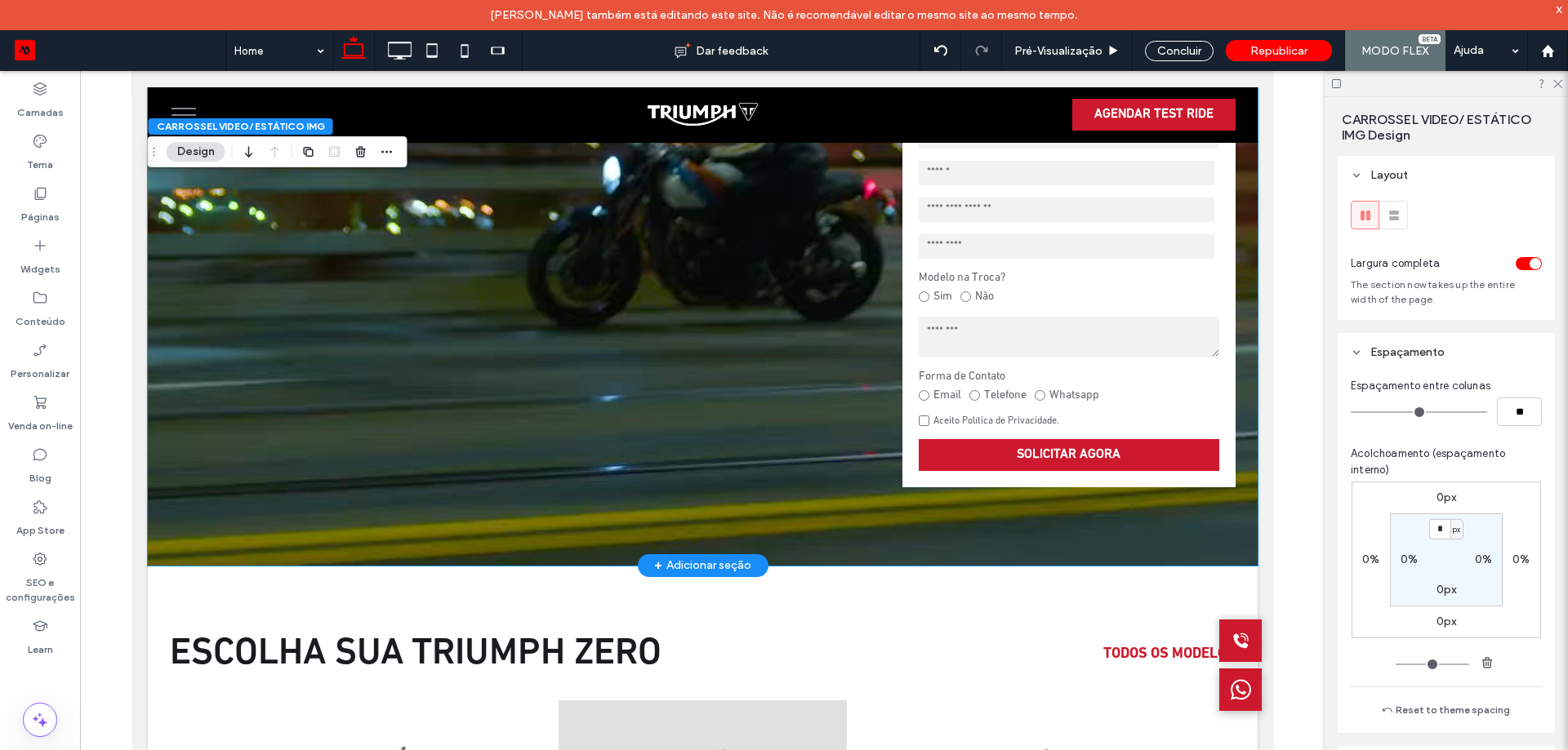
scroll to position [489, 0]
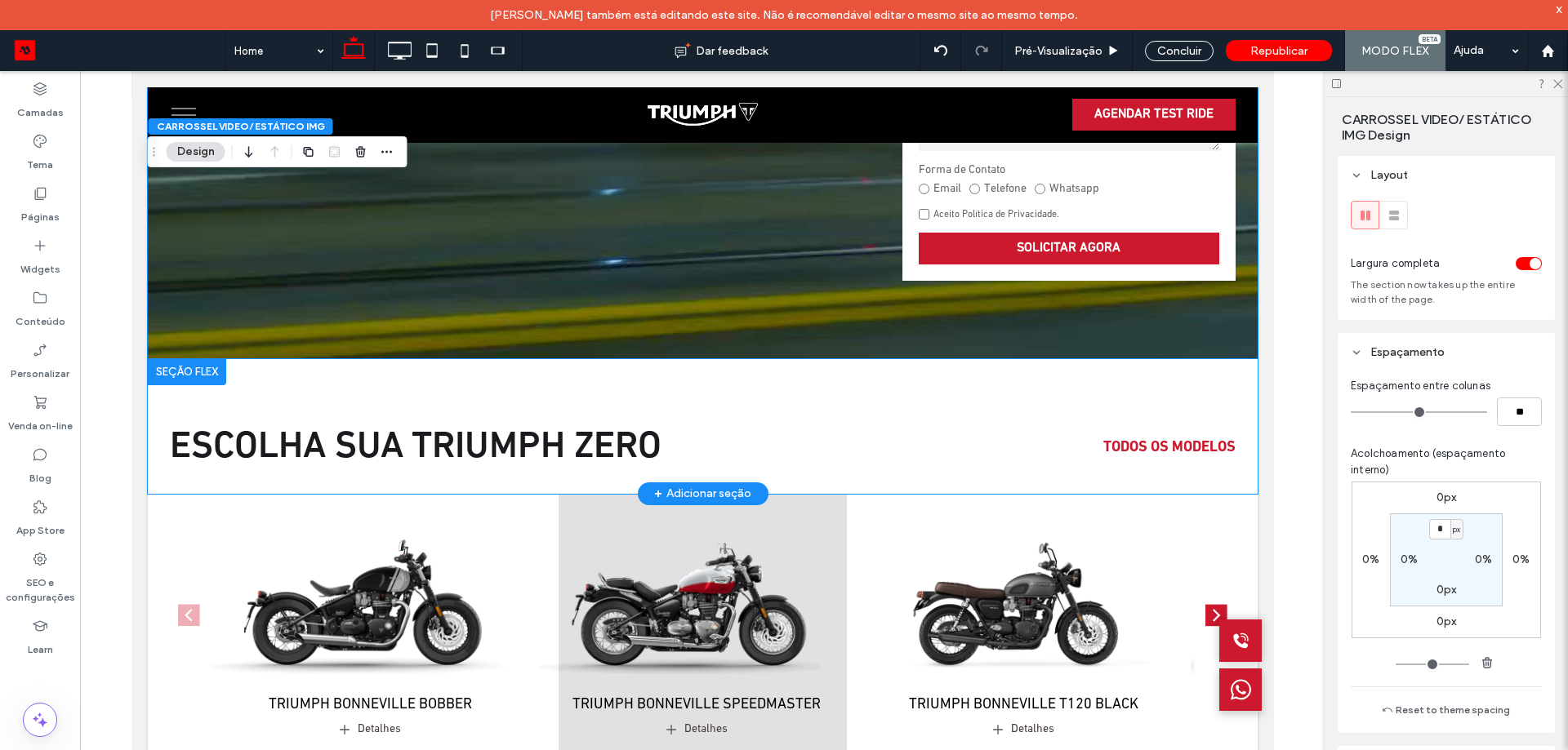
click at [334, 414] on div "Escolha sua Triumph zero TODOS OS MODELOS" at bounding box center [701, 426] width 1109 height 134
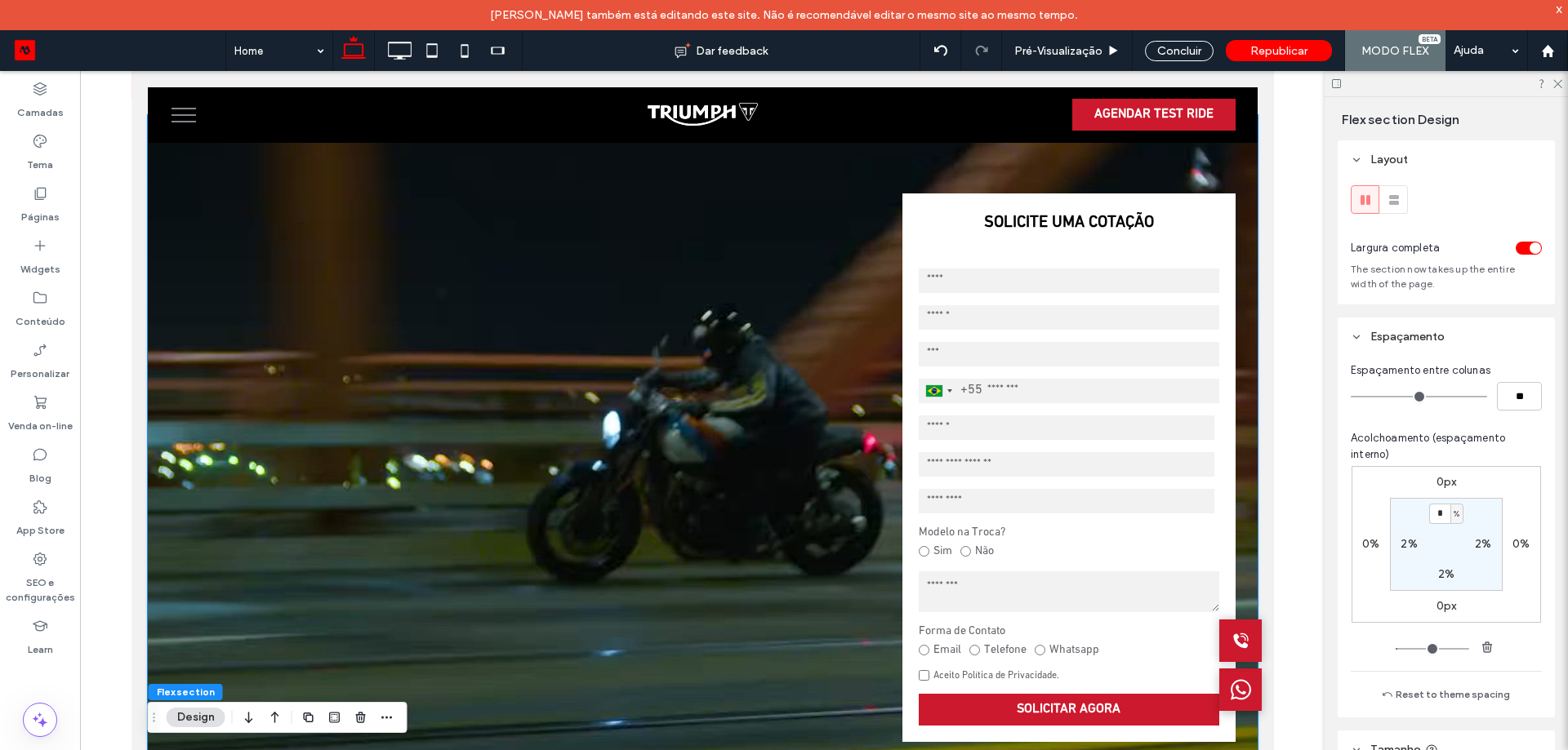
scroll to position [0, 0]
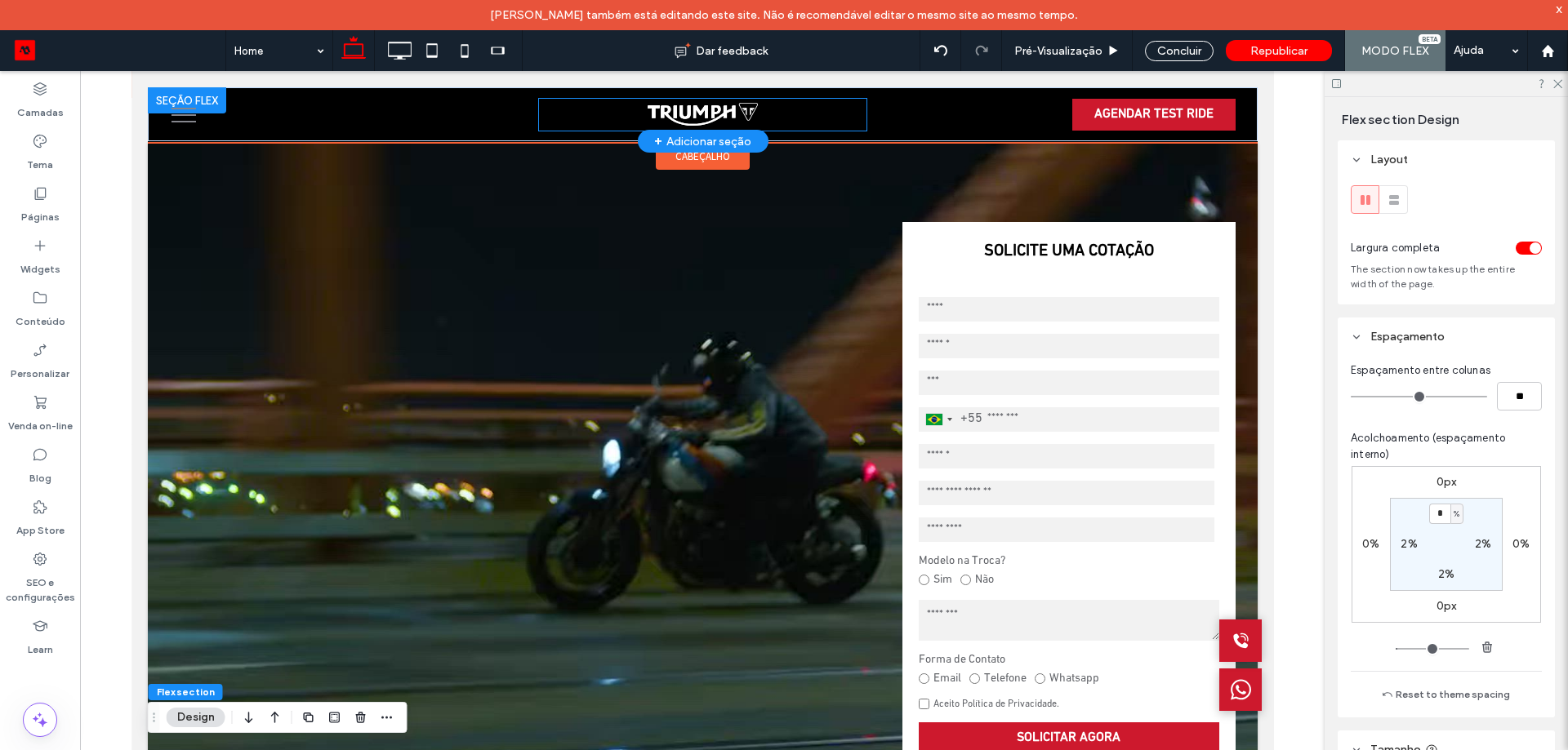
click at [592, 121] on div at bounding box center [701, 114] width 326 height 32
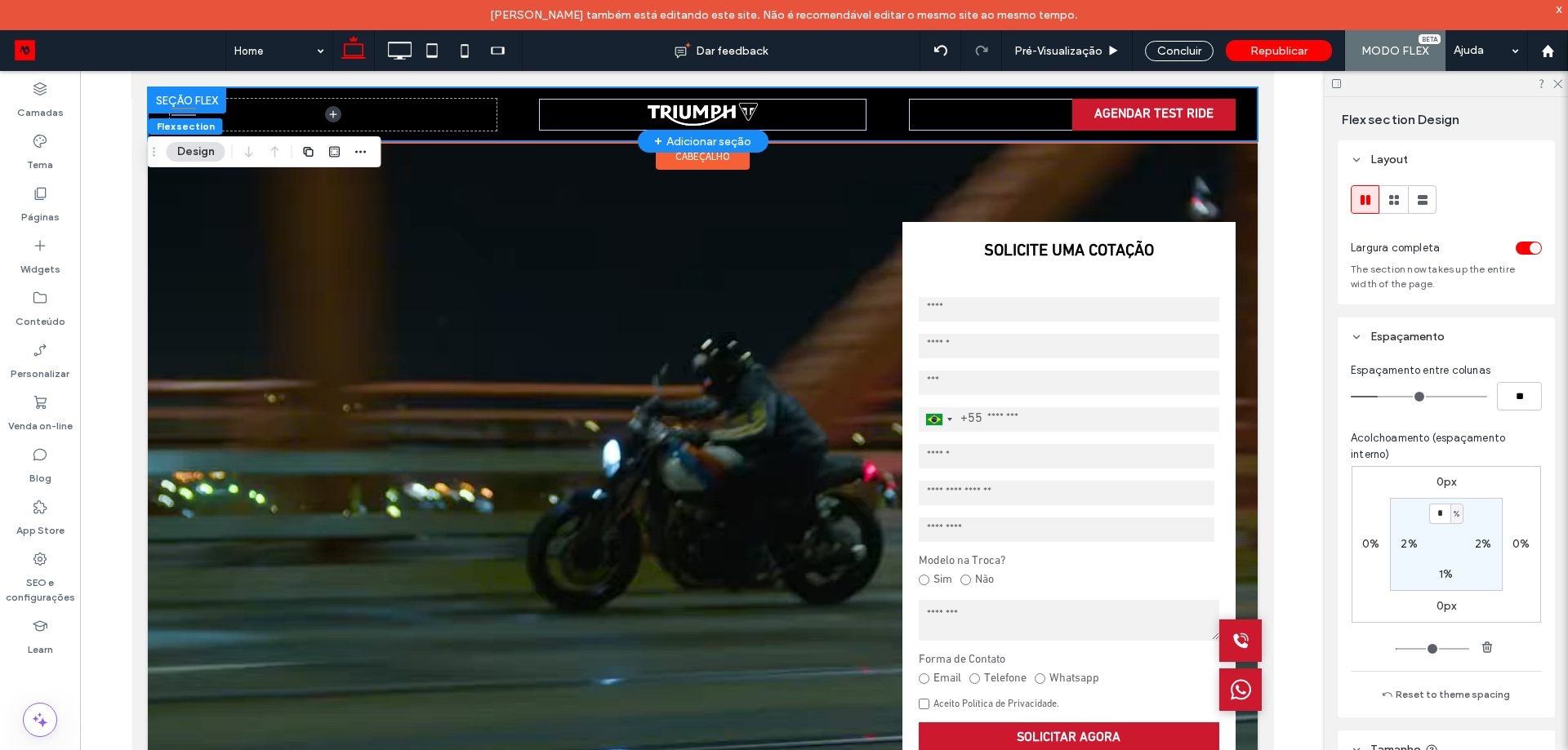
click at [503, 117] on div "AGENDAR TEST RIDE" at bounding box center [701, 114] width 1109 height 54
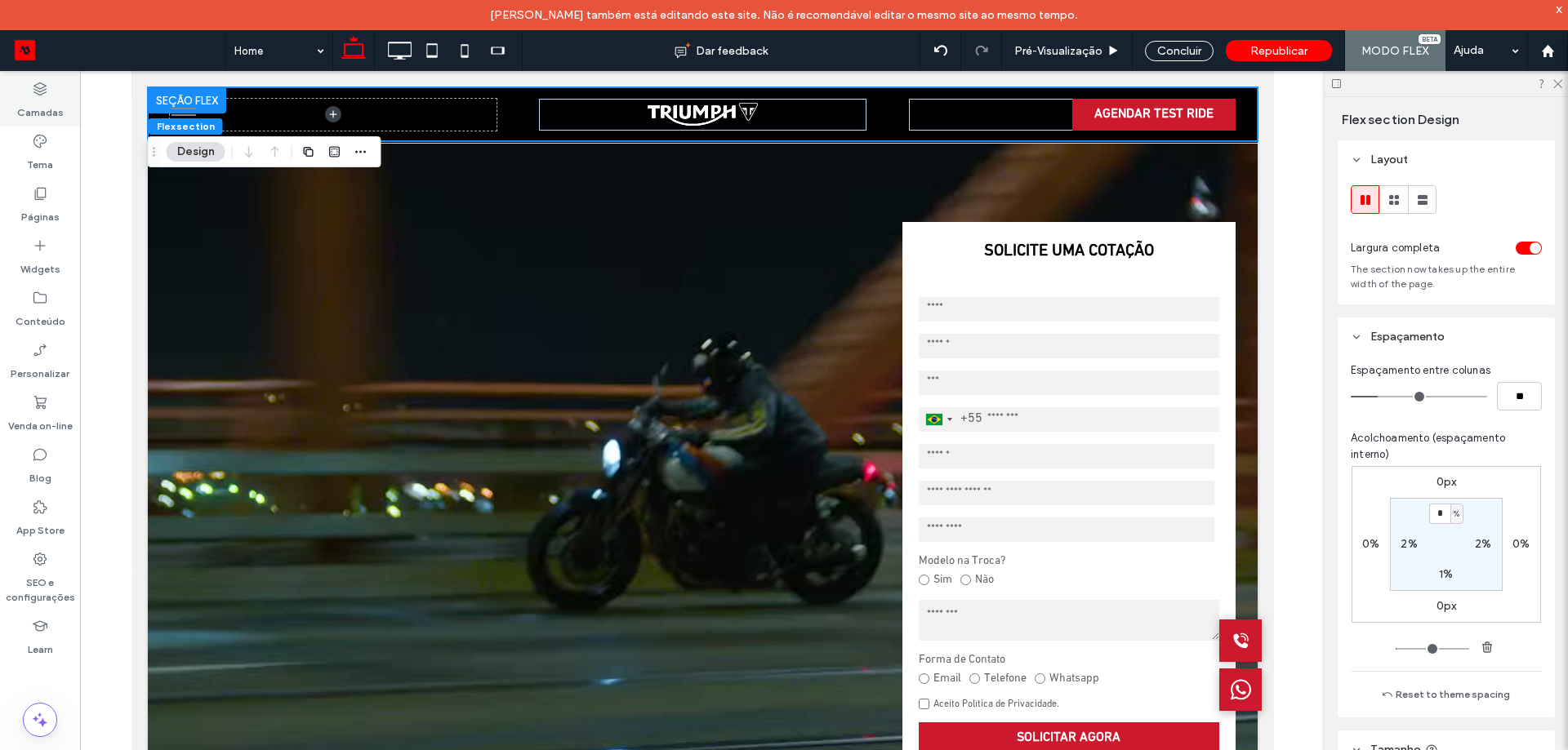
click at [59, 114] on label "Camadas" at bounding box center [40, 108] width 47 height 23
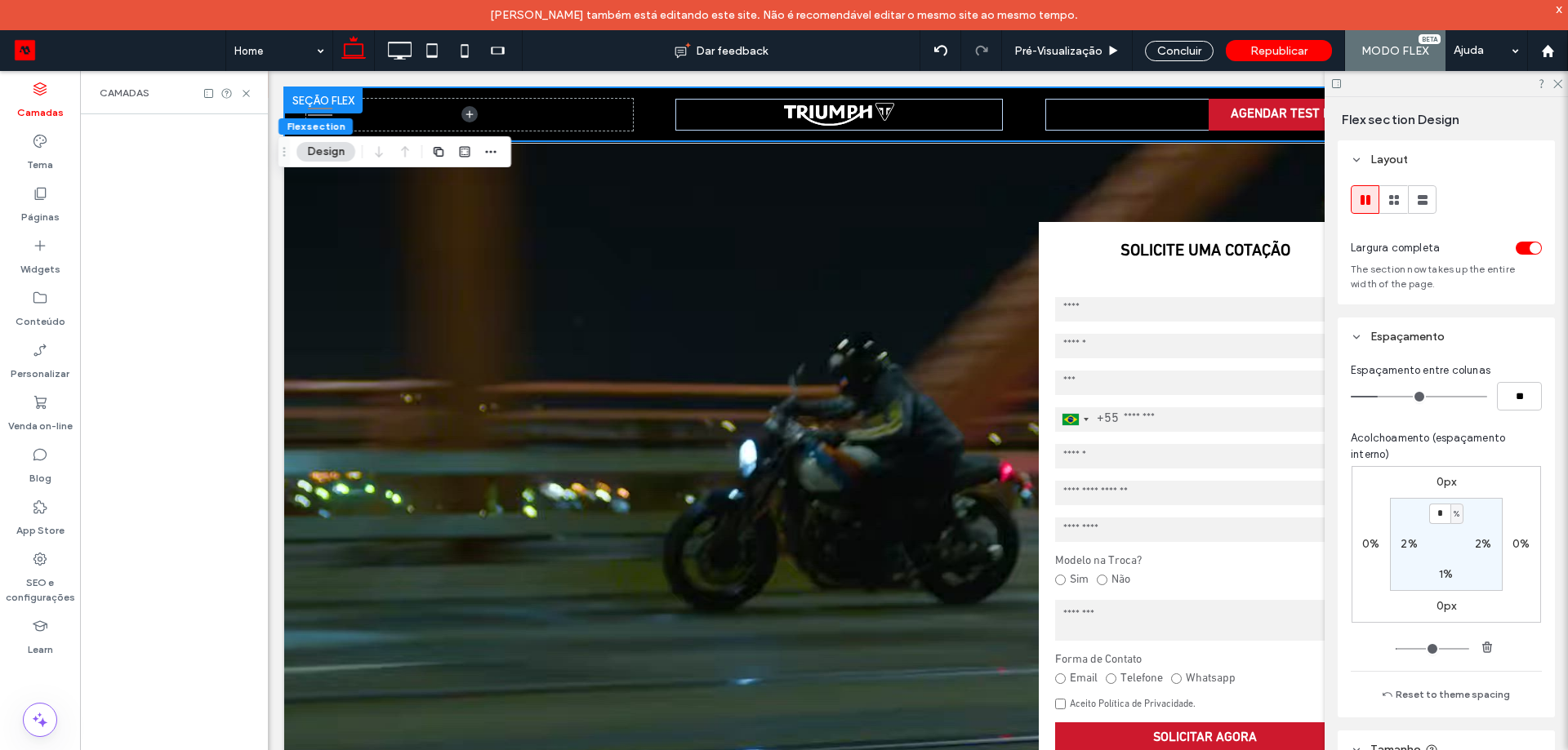
scroll to position [0, 86]
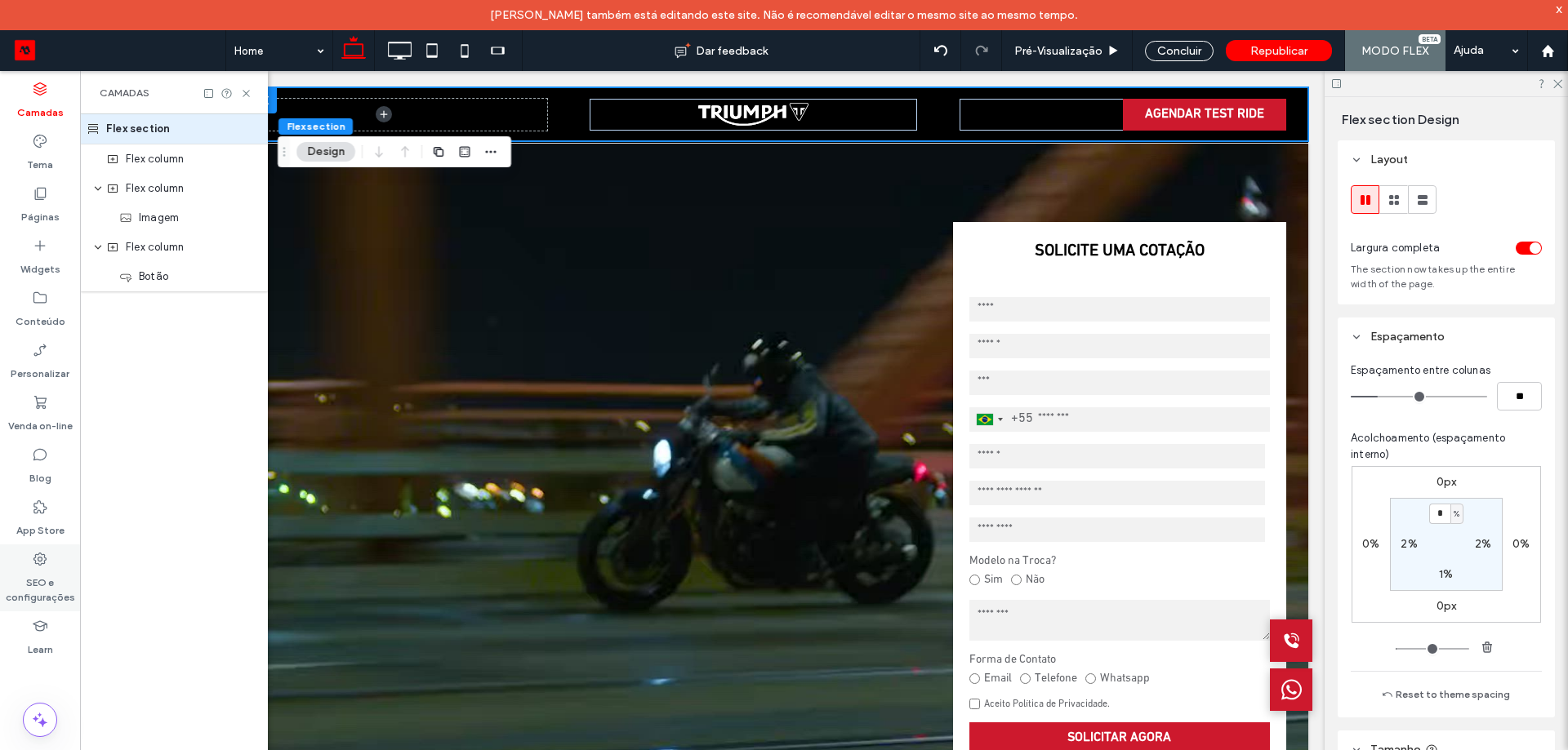
click at [39, 562] on icon at bounding box center [40, 559] width 16 height 16
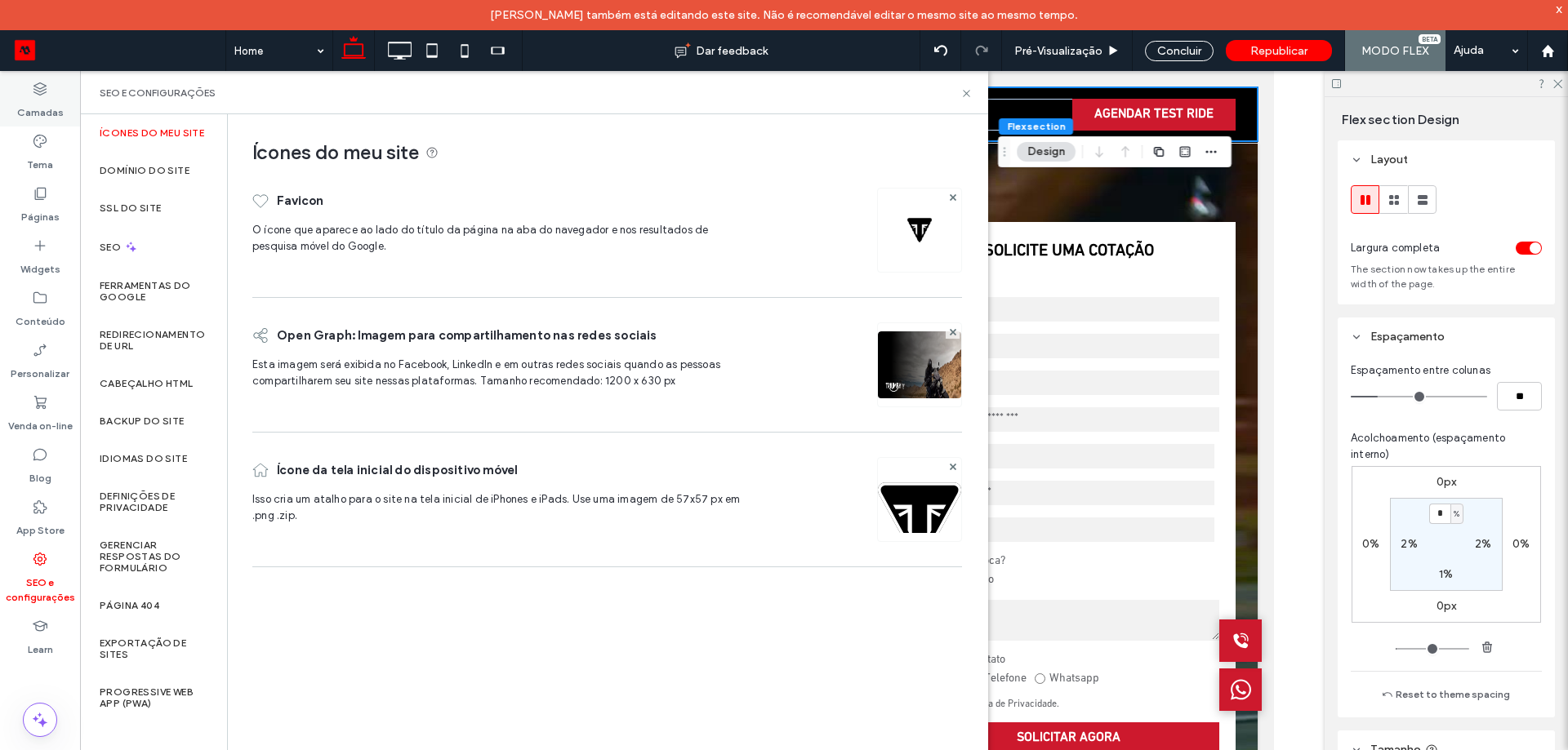
click at [34, 97] on label "Camadas" at bounding box center [40, 108] width 47 height 23
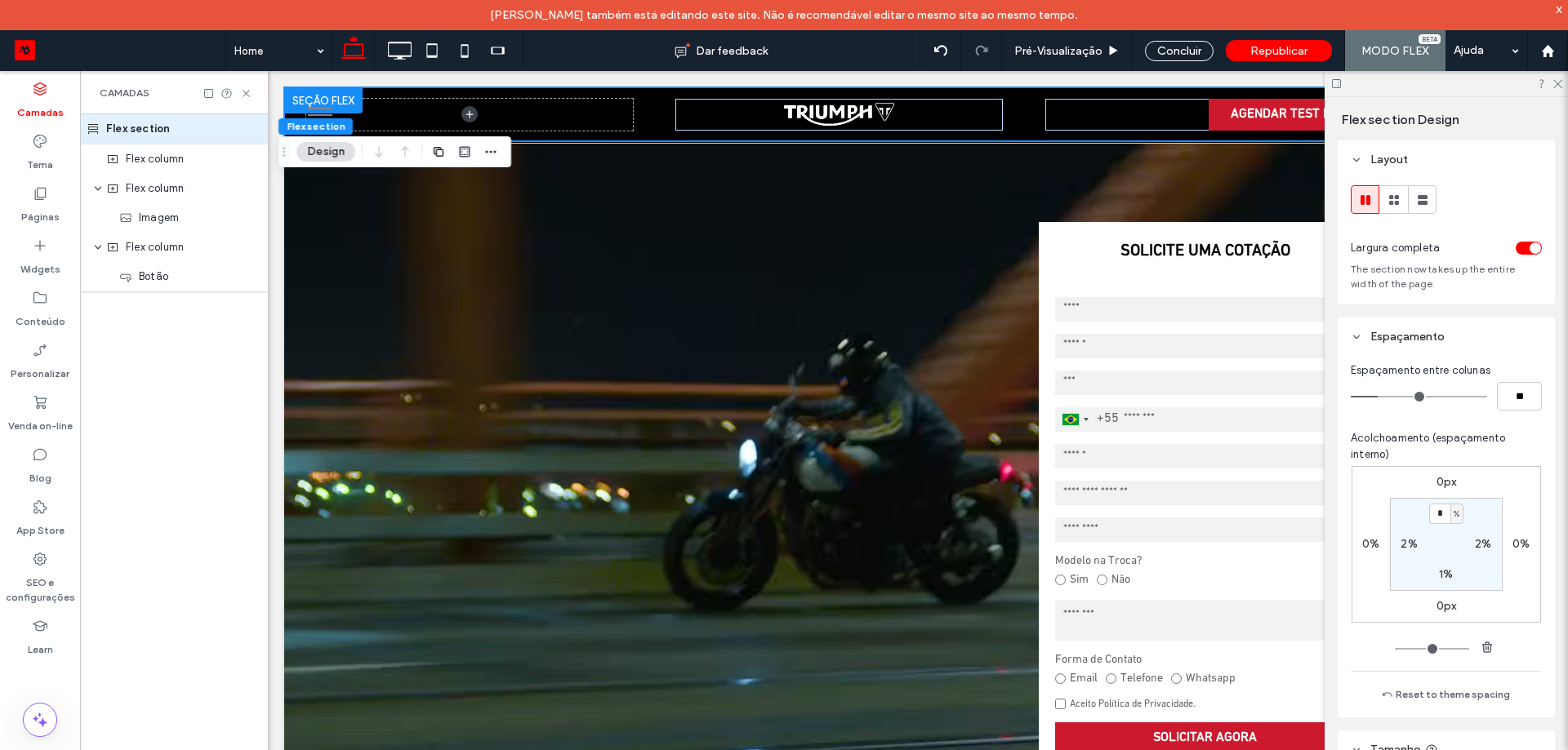
scroll to position [0, 86]
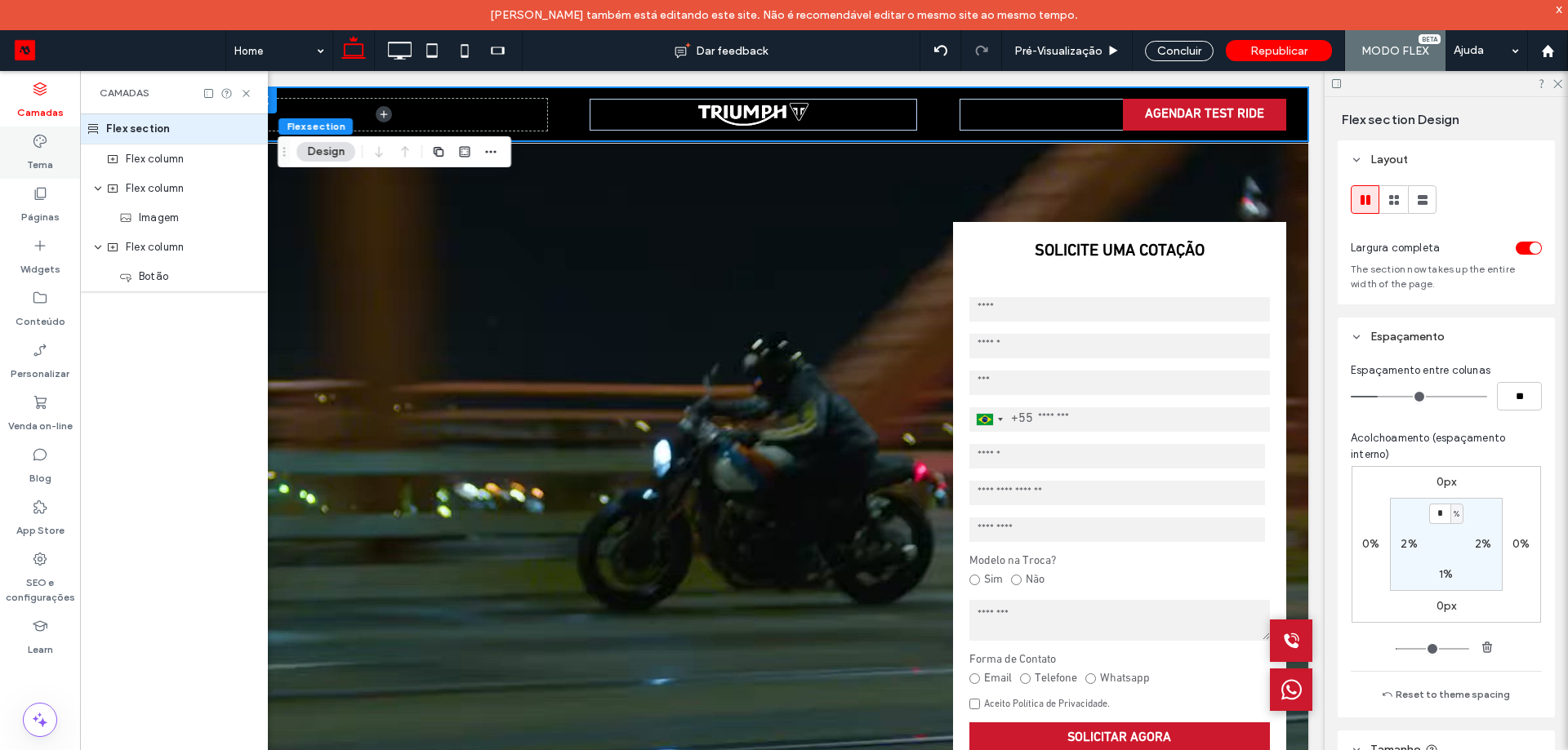
click at [49, 157] on label "Tema" at bounding box center [40, 160] width 26 height 23
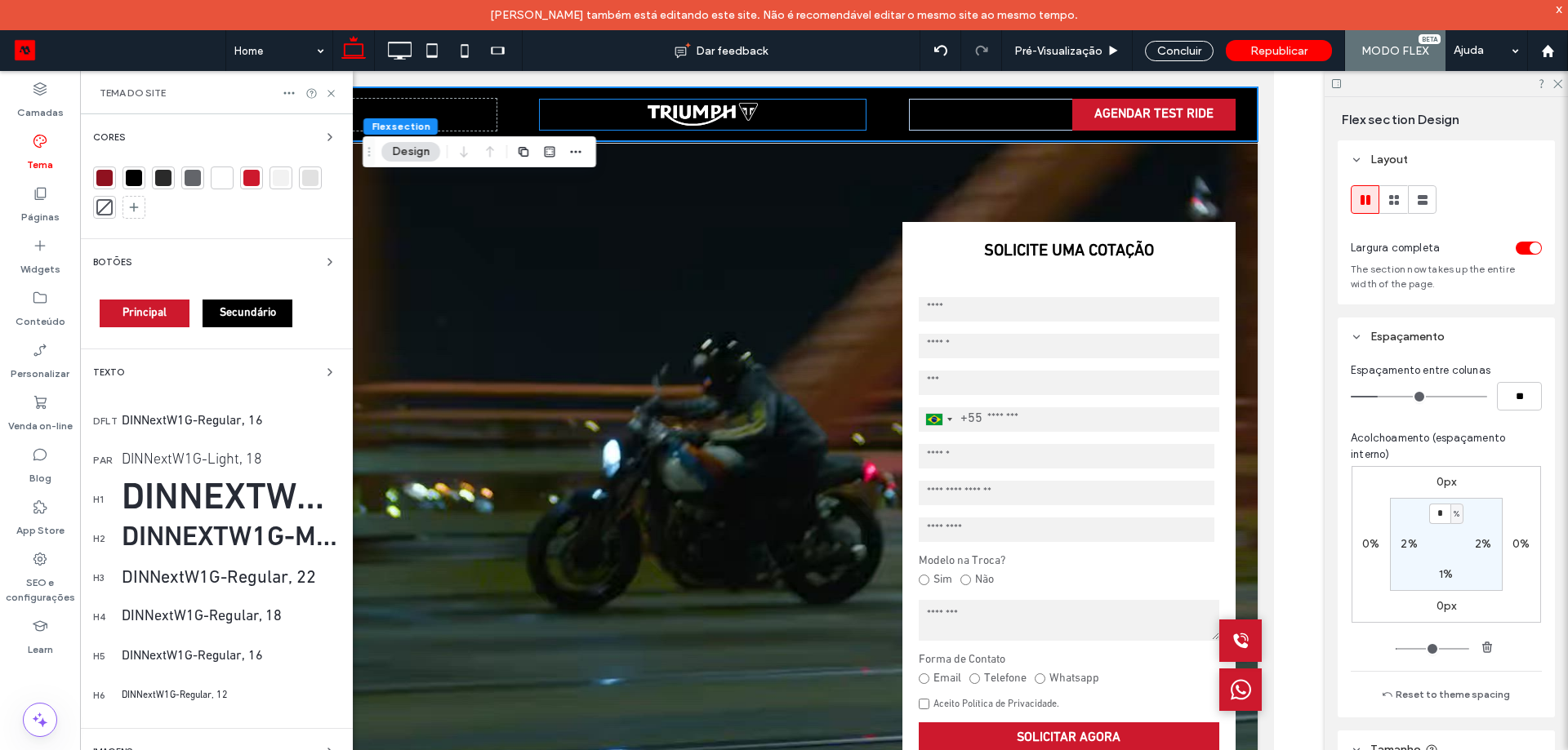
scroll to position [0, 0]
click at [324, 91] on div "Tema do site" at bounding box center [216, 93] width 234 height 13
drag, startPoint x: 332, startPoint y: 95, endPoint x: 405, endPoint y: 215, distance: 140.5
click at [332, 95] on icon at bounding box center [331, 94] width 12 height 12
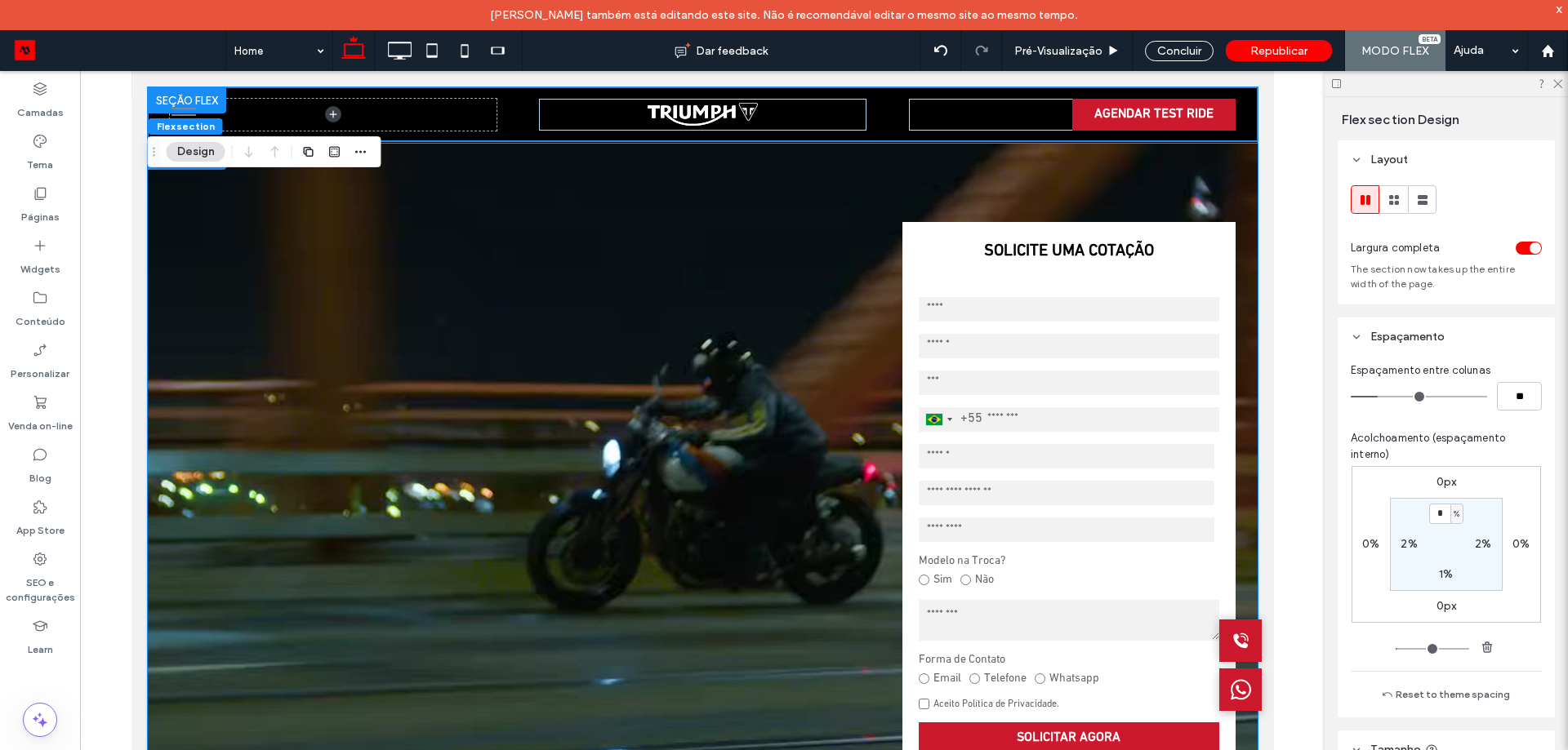
click at [226, 283] on video at bounding box center [701, 495] width 1109 height 705
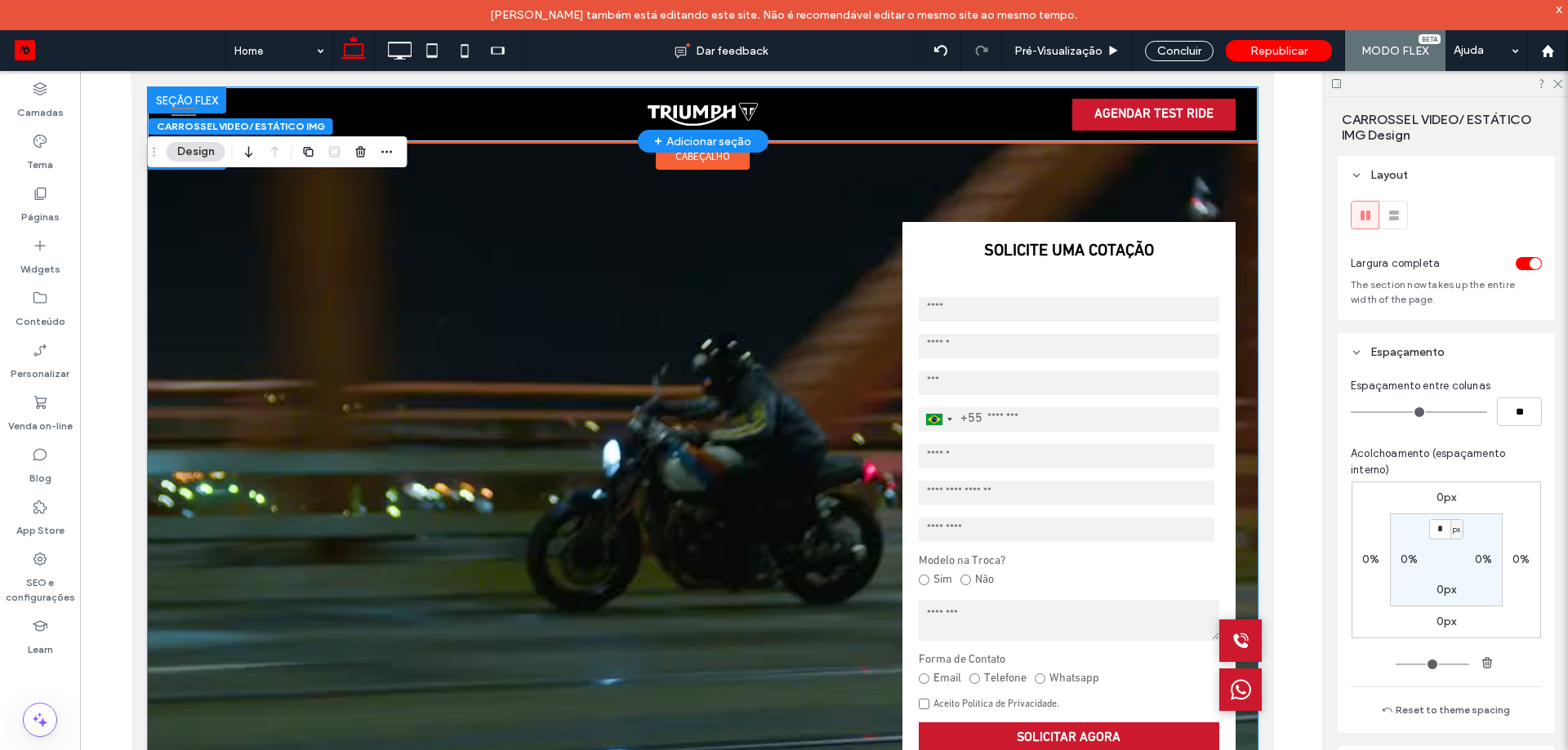
click at [876, 111] on div "AGENDAR TEST RIDE" at bounding box center [701, 114] width 1109 height 54
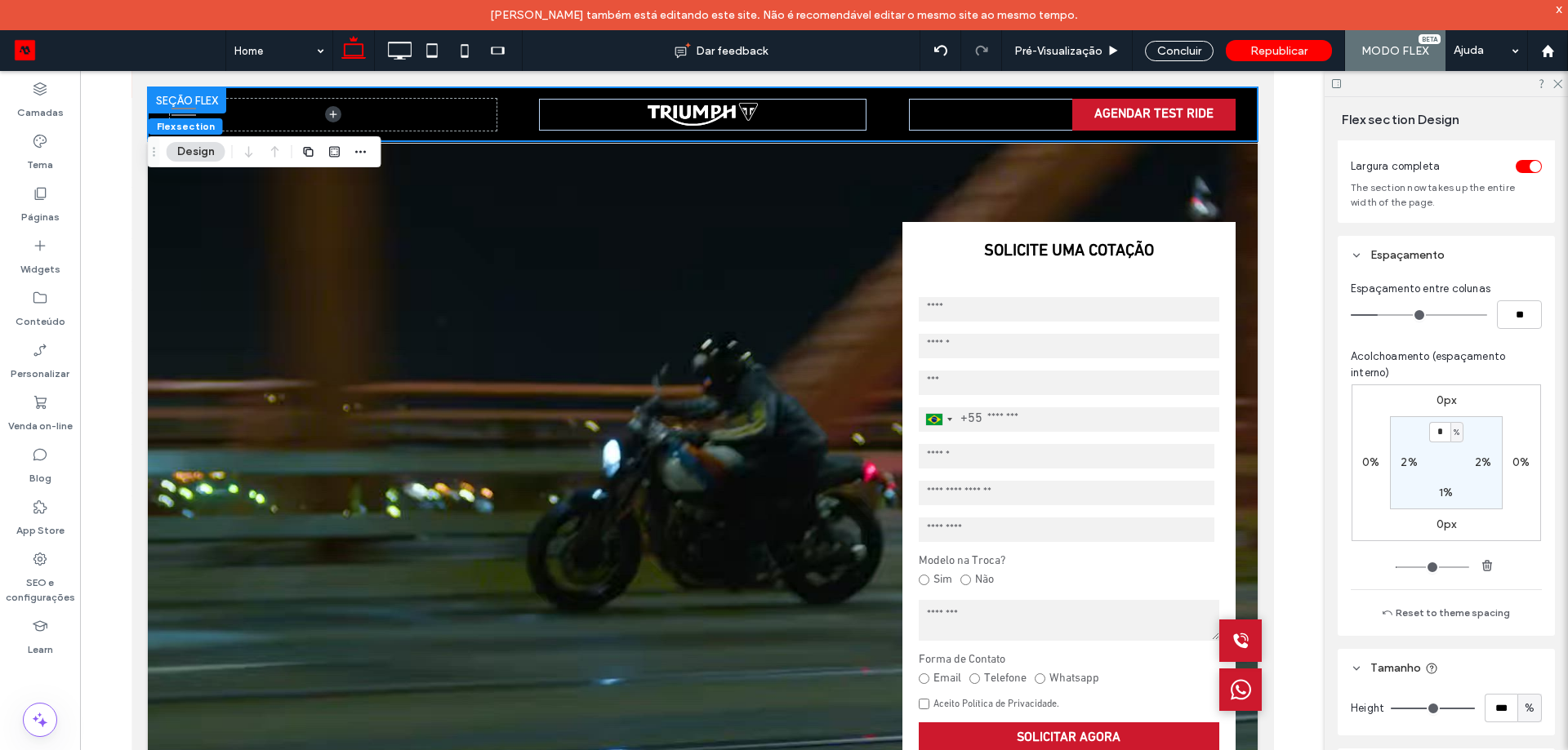
scroll to position [163, 0]
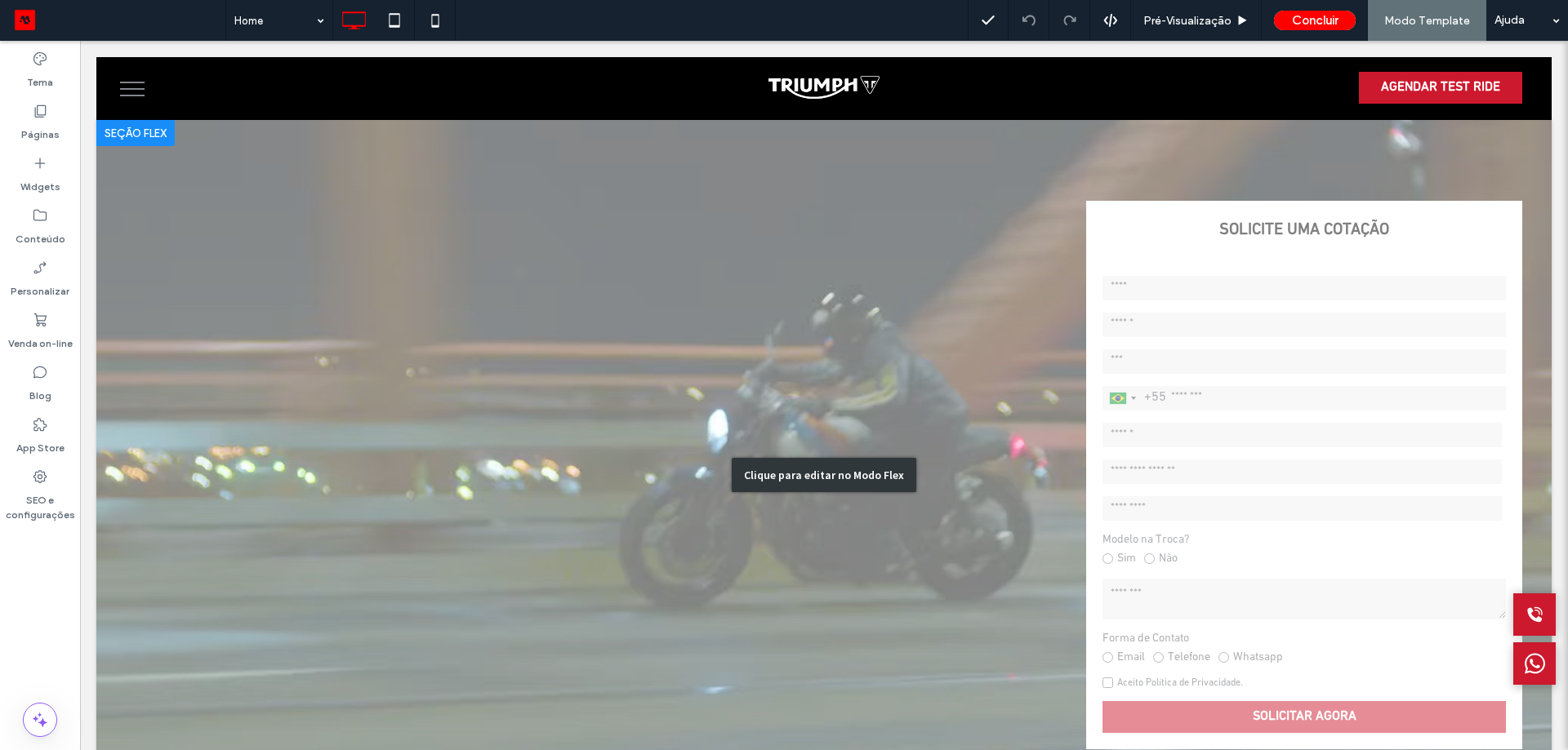
click at [975, 170] on div "Clique para editar no Modo Flex" at bounding box center [824, 474] width 1455 height 709
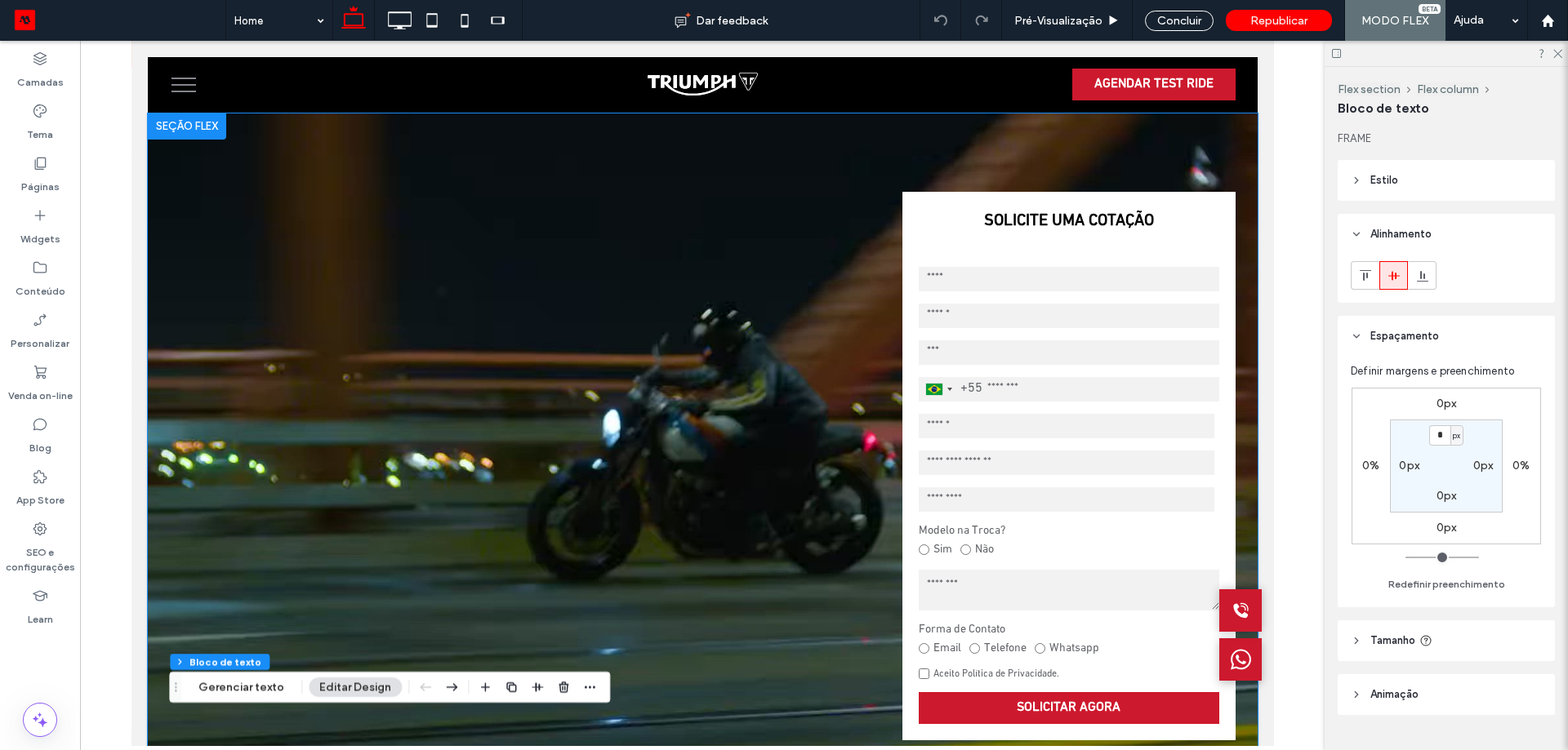
click at [531, 225] on video at bounding box center [701, 466] width 1109 height 705
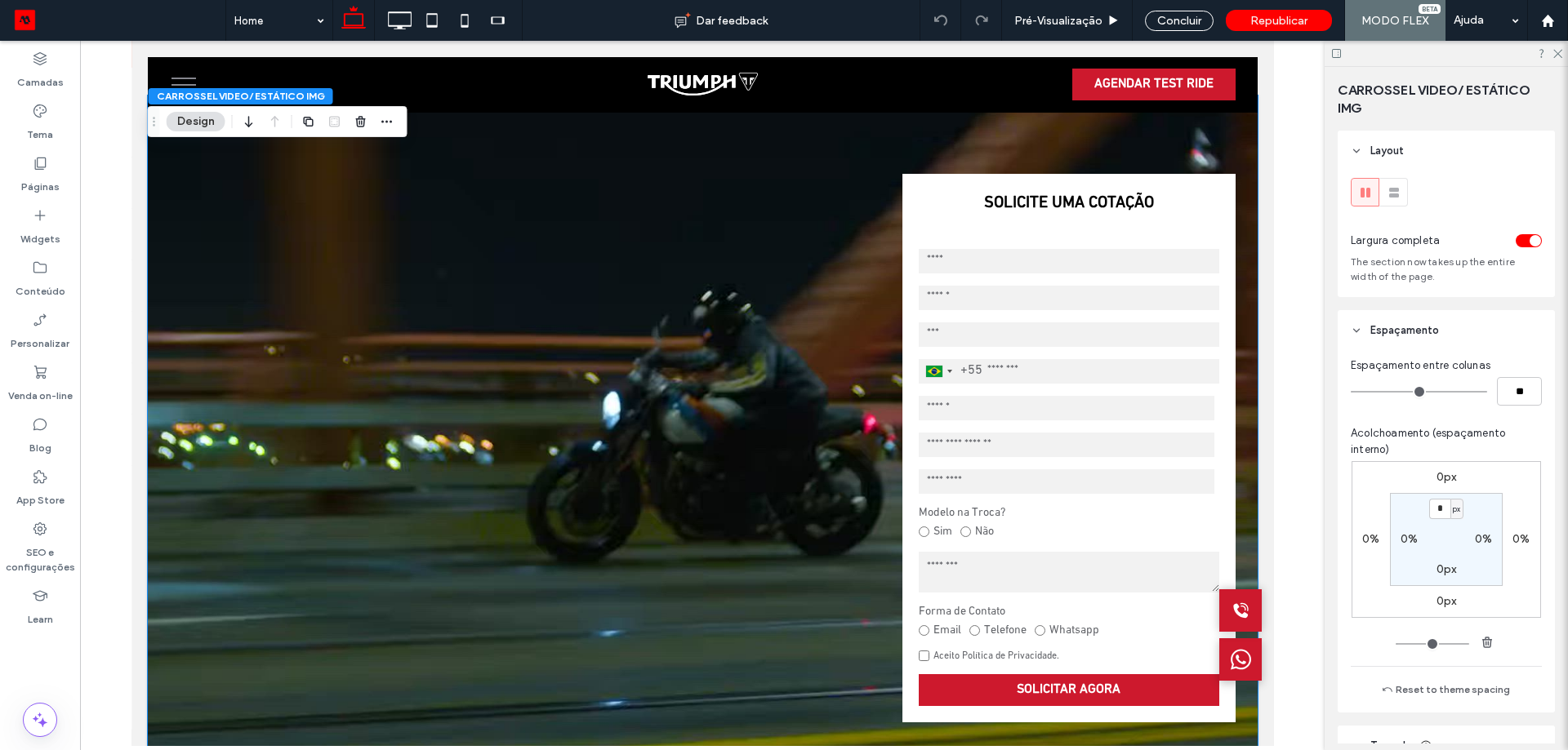
scroll to position [73, 0]
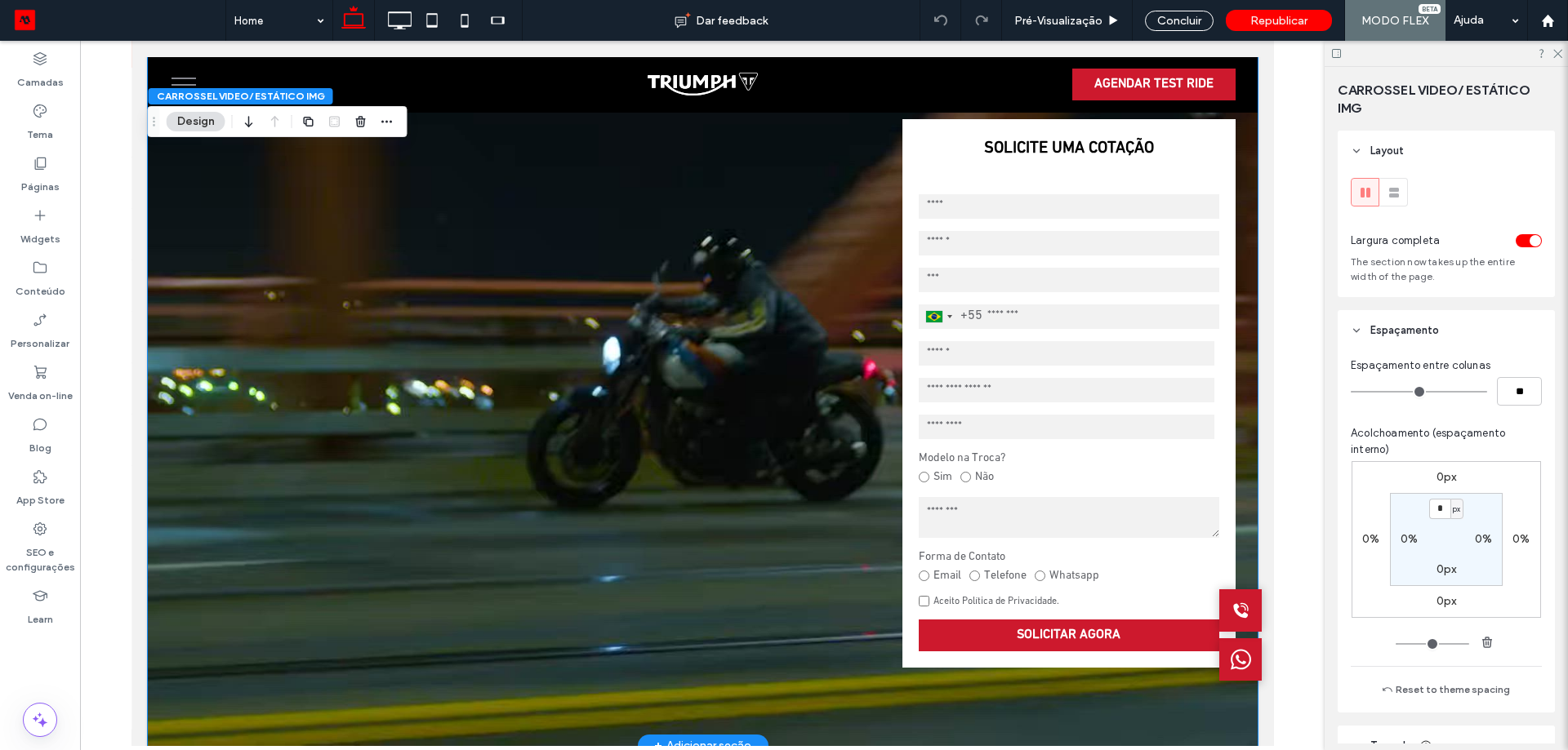
click at [772, 162] on video at bounding box center [701, 393] width 1109 height 705
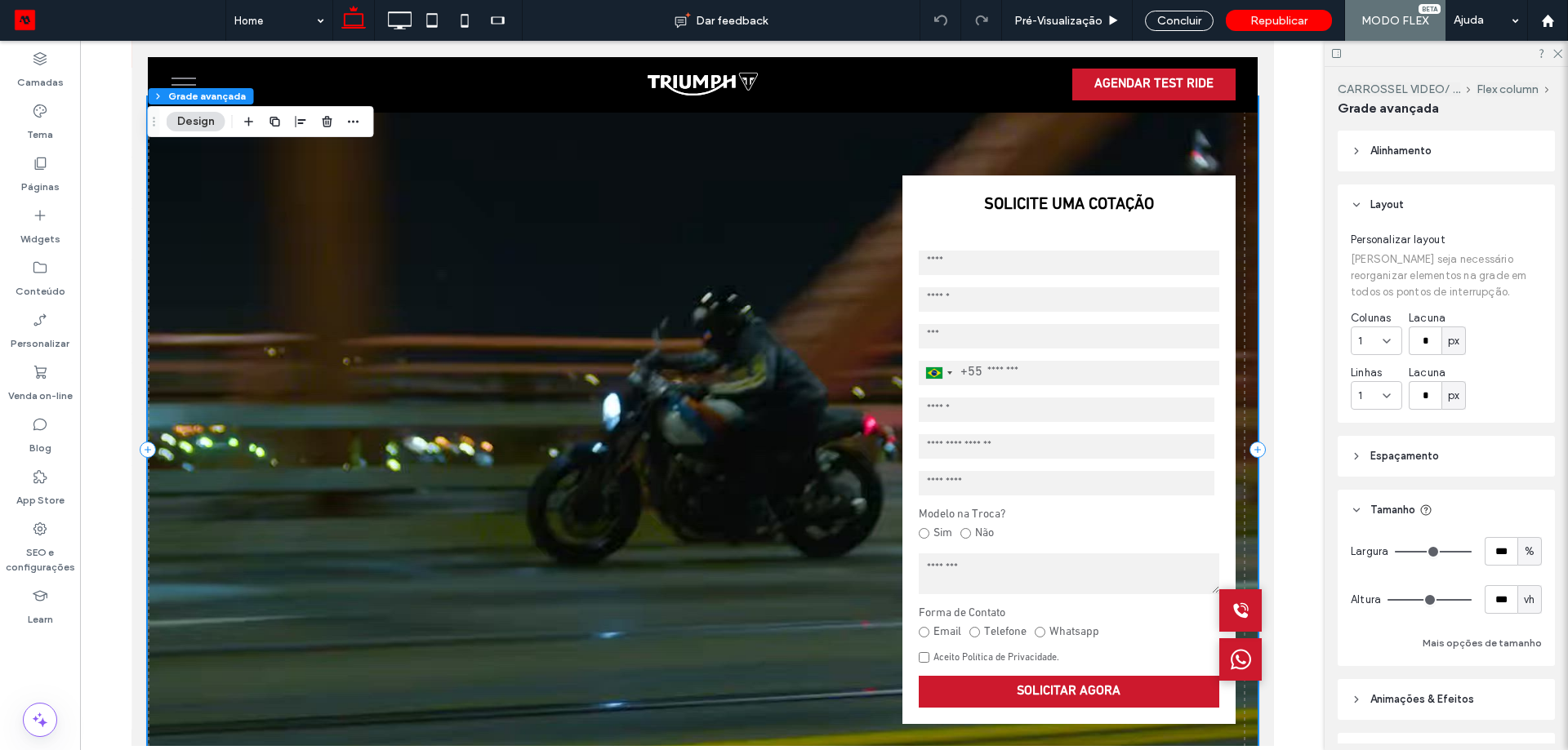
scroll to position [0, 0]
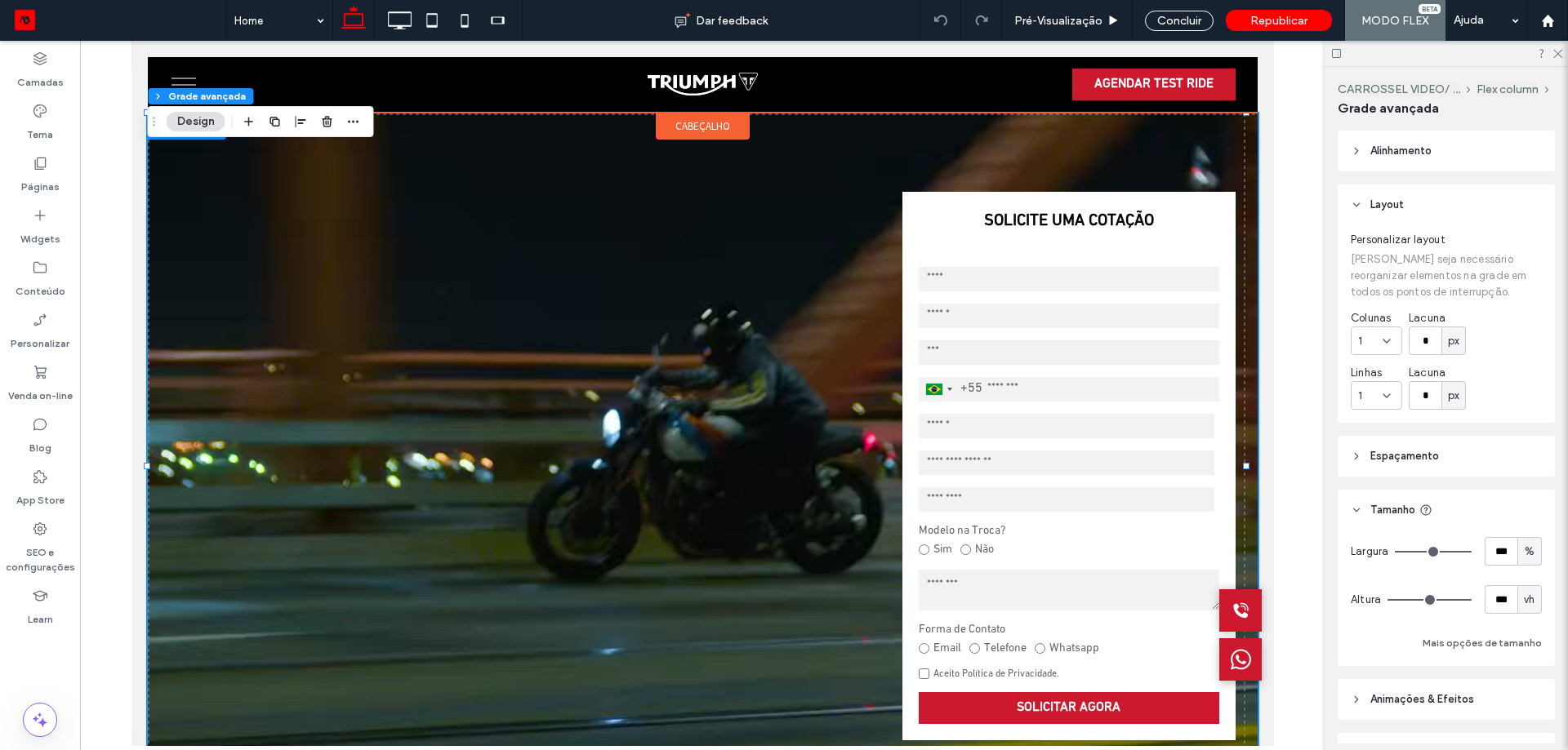
click at [680, 131] on span "cabeçalho" at bounding box center [701, 126] width 55 height 14
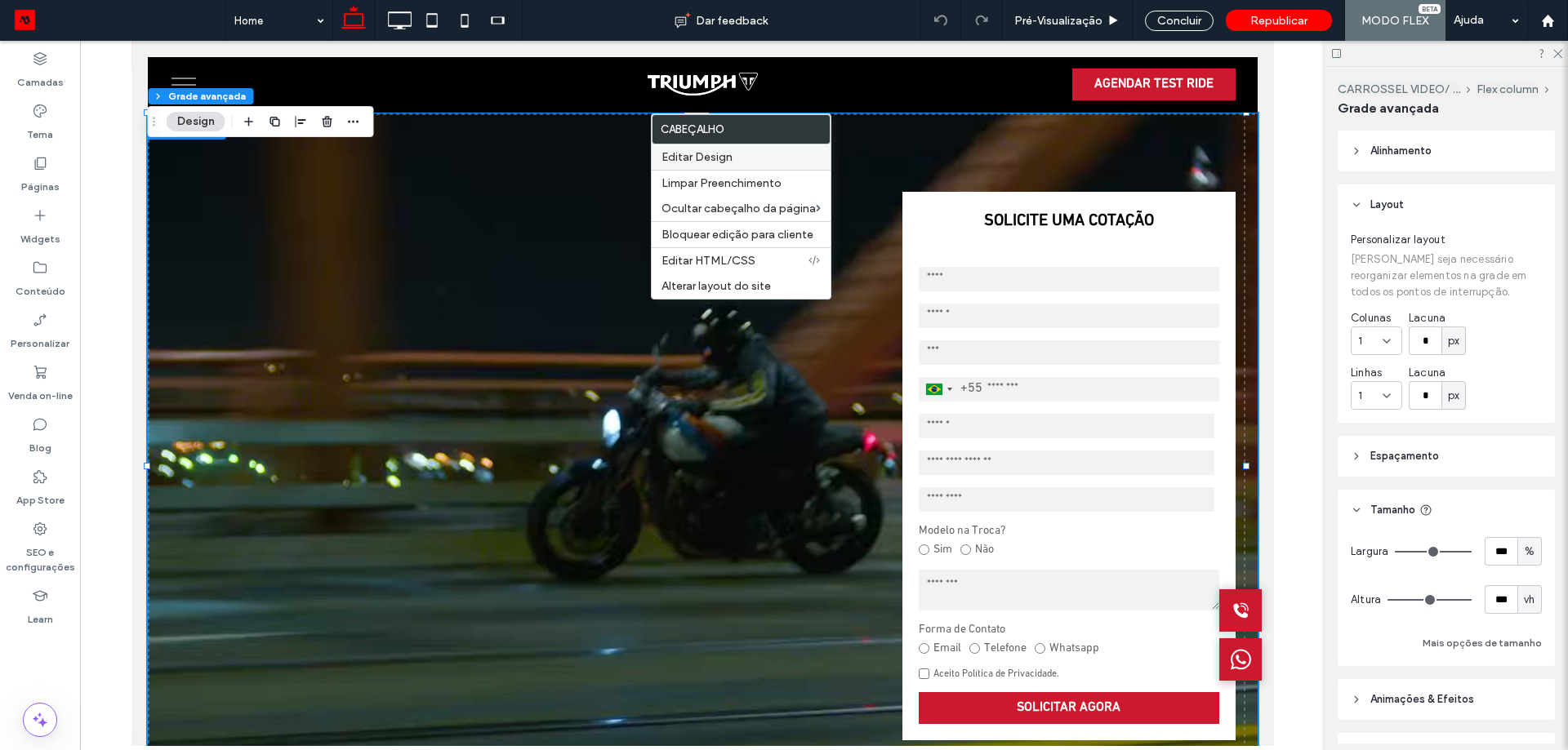
click at [754, 155] on label "Editar Design" at bounding box center [741, 157] width 159 height 14
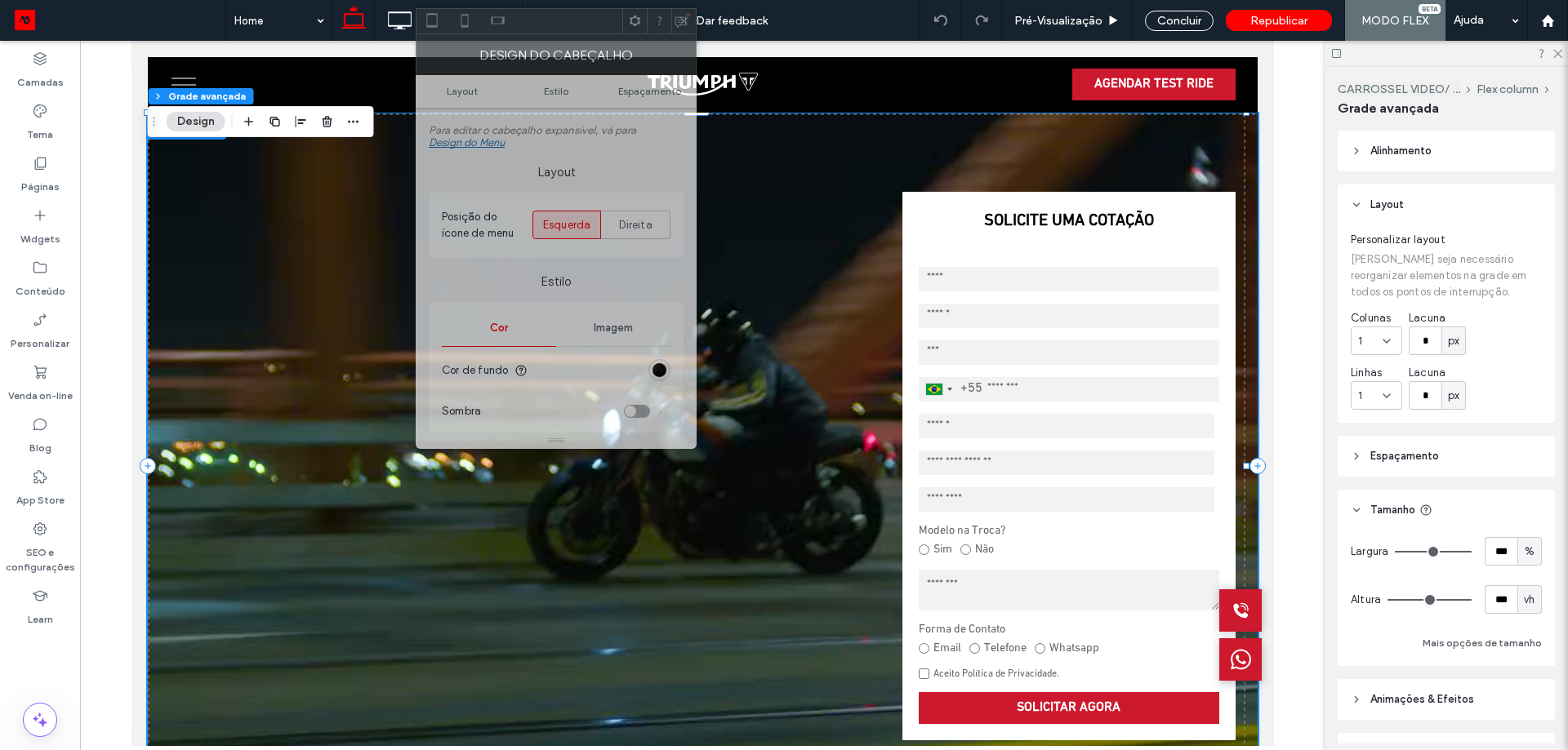
drag, startPoint x: 1363, startPoint y: 169, endPoint x: 552, endPoint y: 22, distance: 824.2
click at [552, 22] on div at bounding box center [519, 21] width 206 height 25
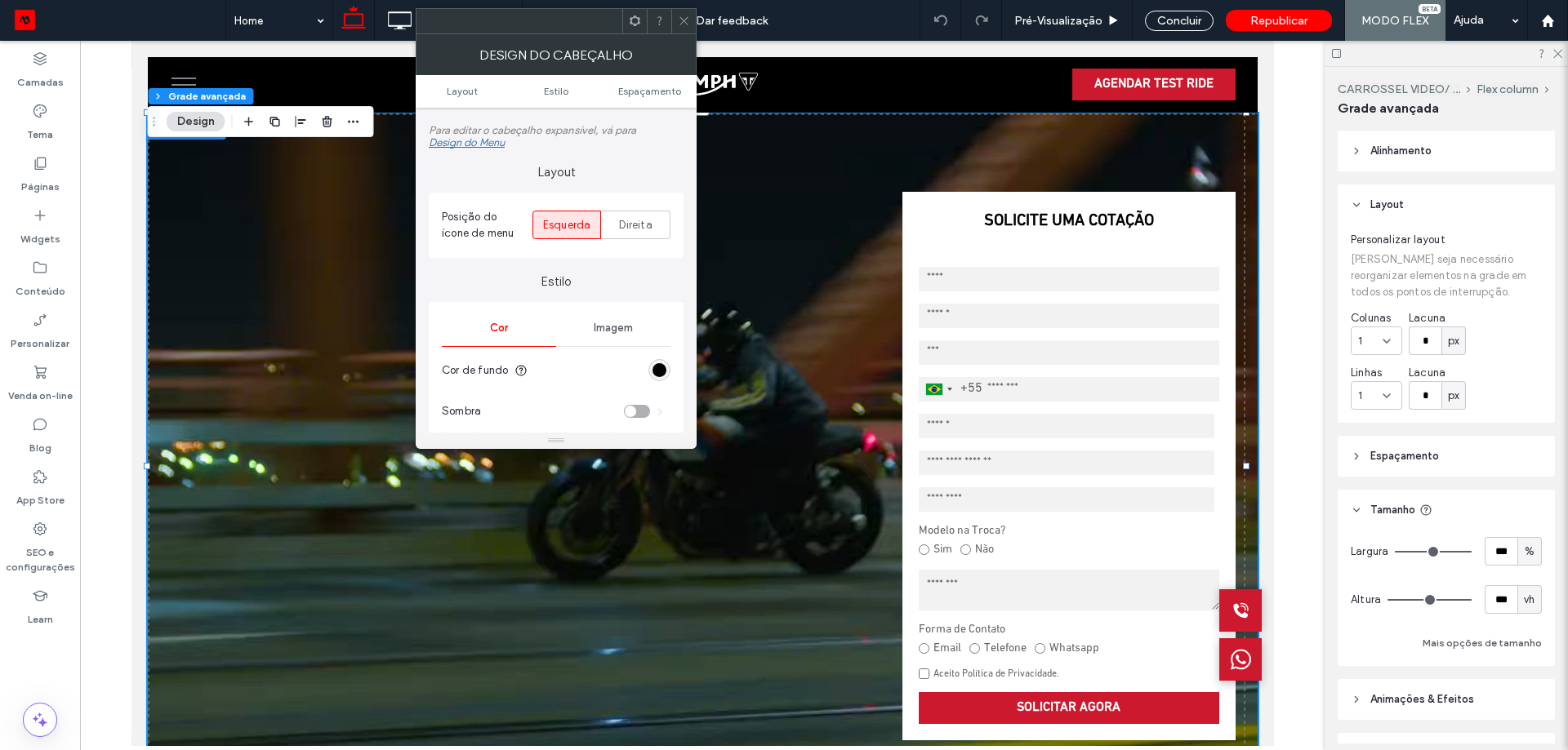
click at [686, 21] on icon at bounding box center [684, 21] width 12 height 12
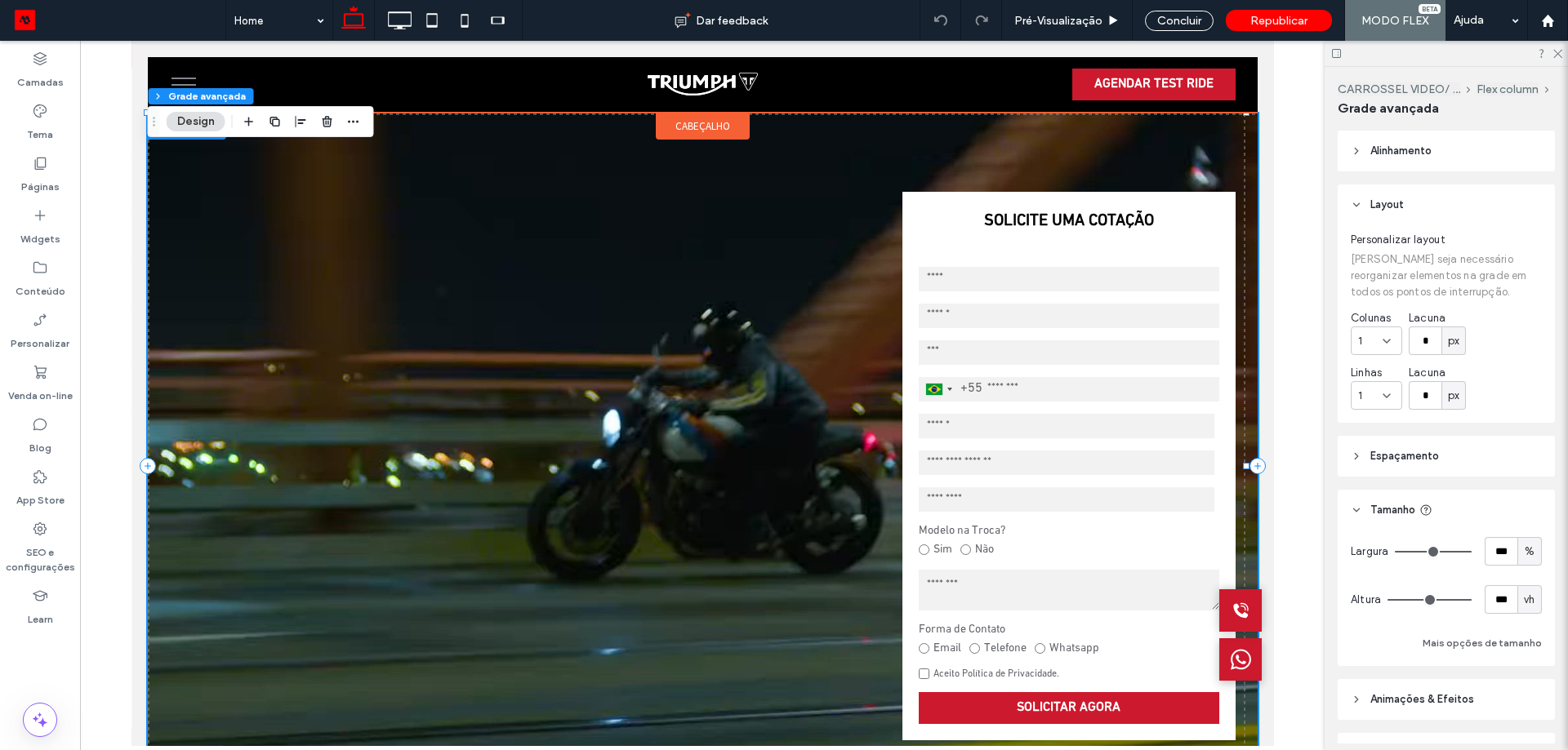
click at [698, 125] on span "cabeçalho" at bounding box center [701, 126] width 55 height 14
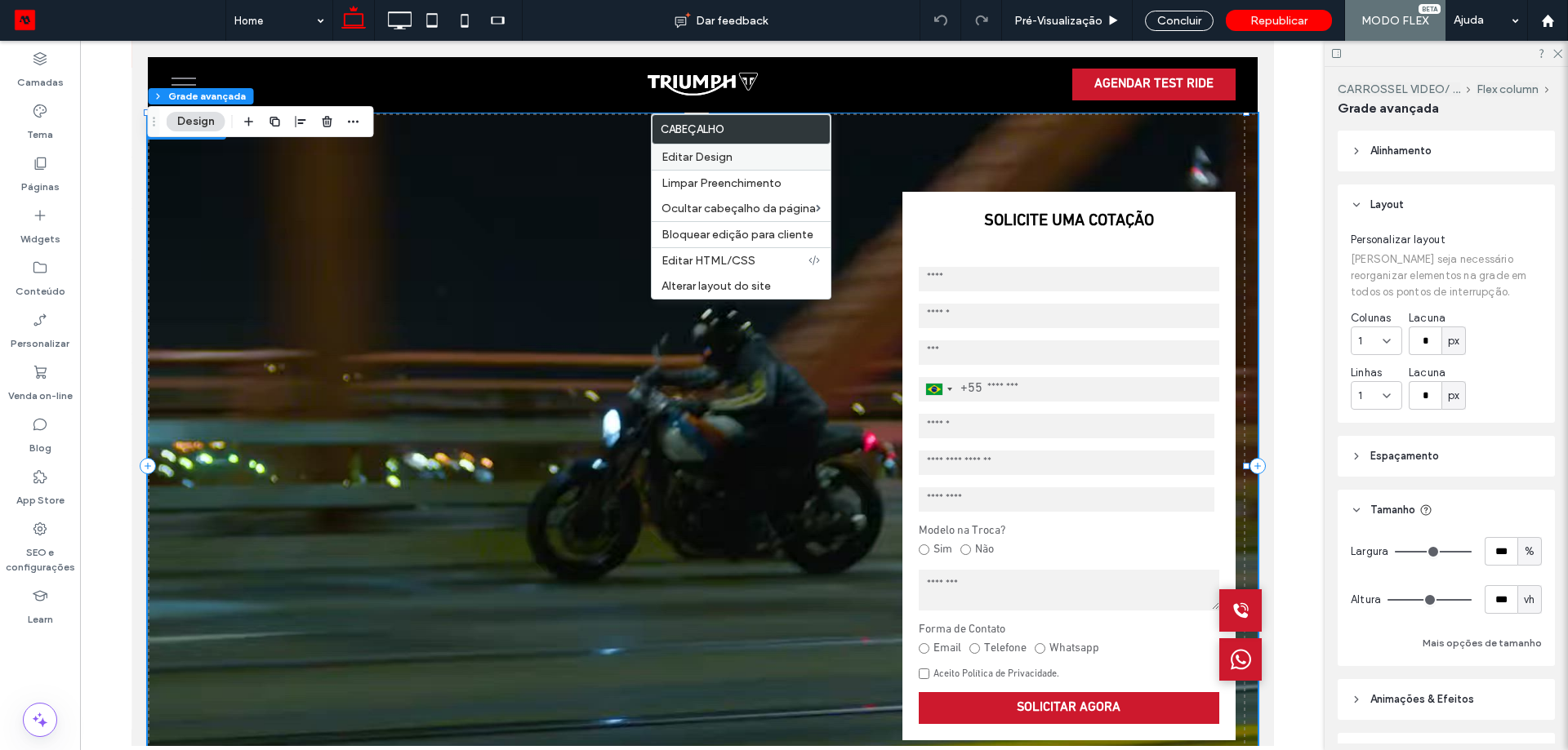
click at [712, 157] on span "Editar Design" at bounding box center [696, 157] width 71 height 14
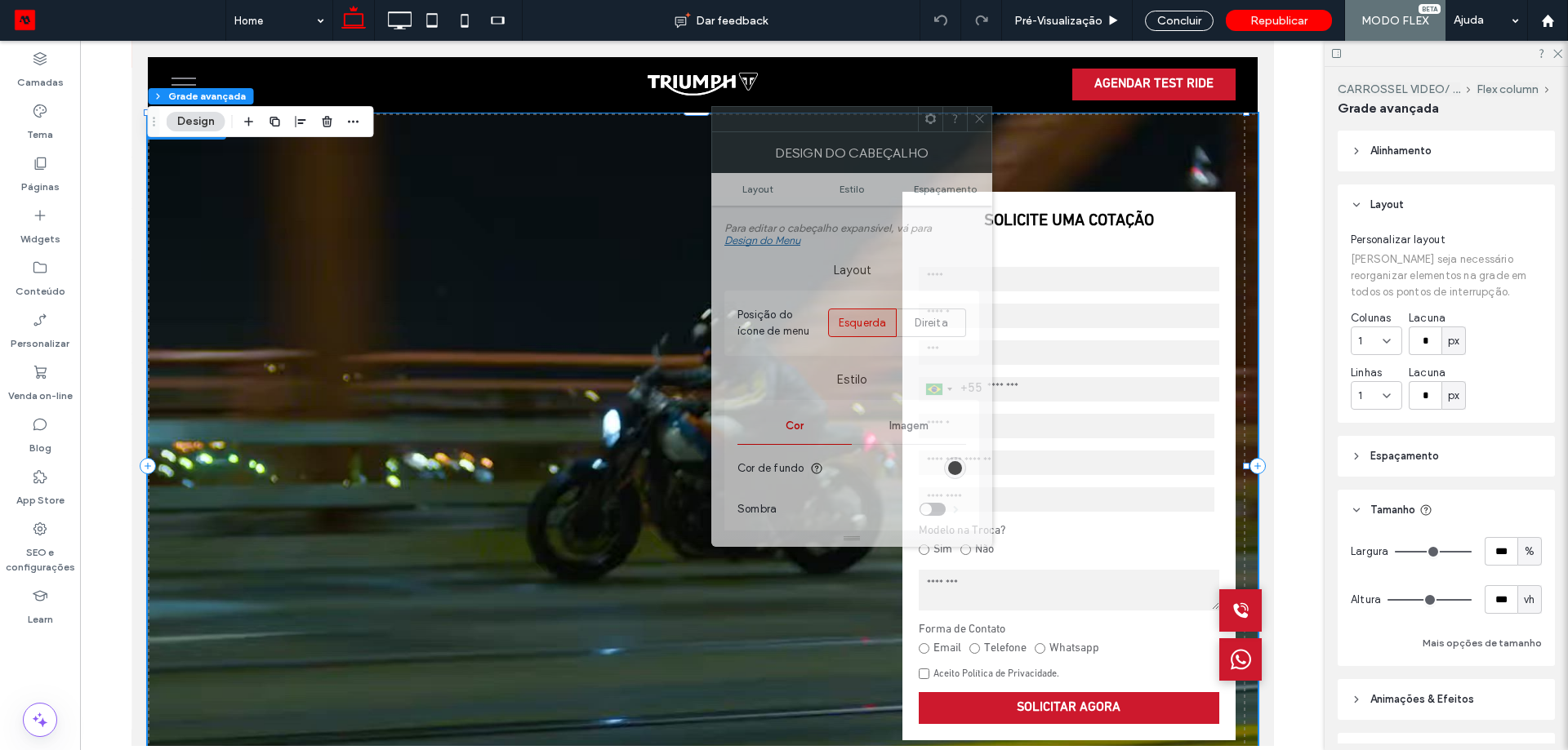
drag, startPoint x: 1365, startPoint y: 180, endPoint x: 632, endPoint y: 98, distance: 737.6
click at [712, 106] on div at bounding box center [815, 118] width 206 height 25
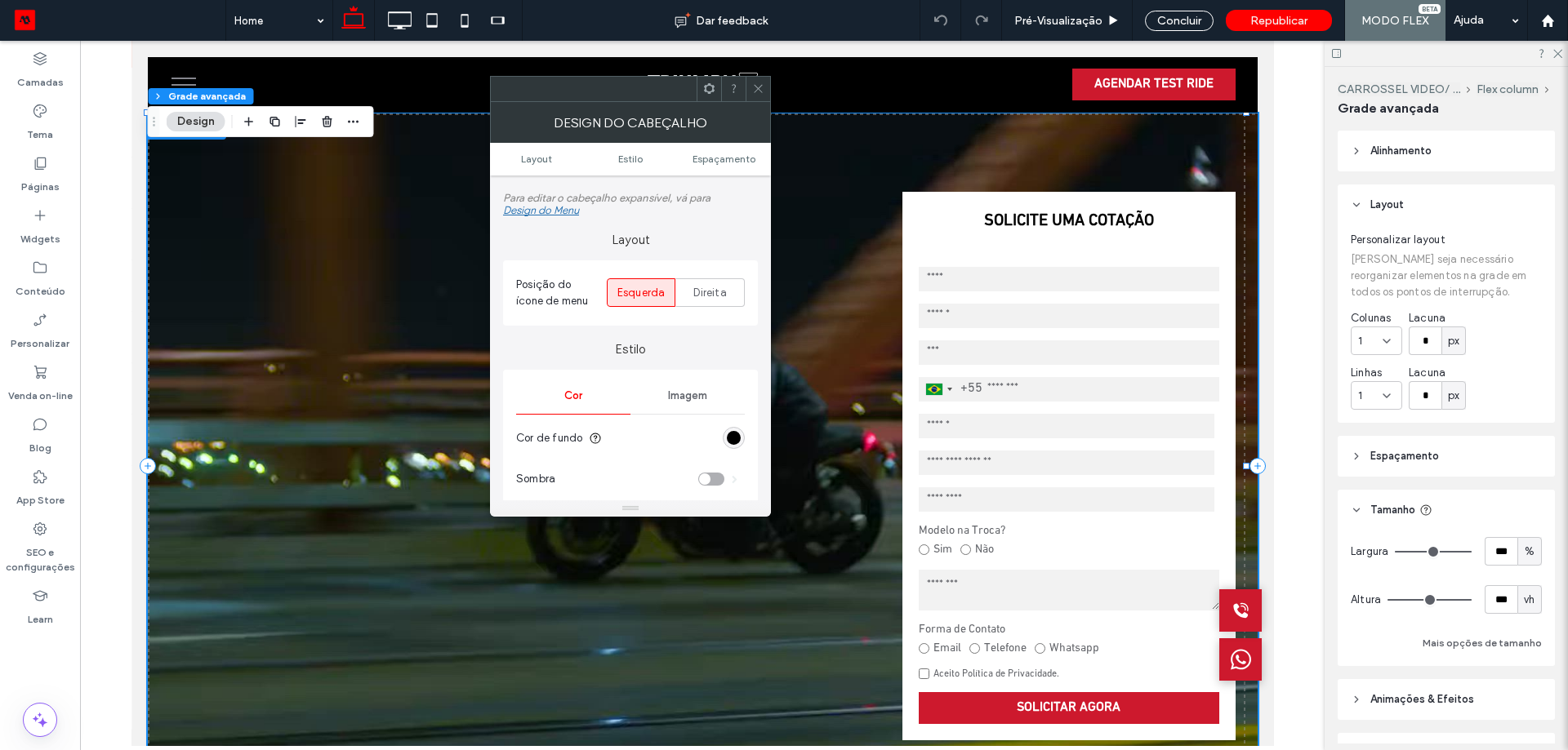
click at [571, 208] on div "Design do Menu" at bounding box center [540, 210] width 76 height 12
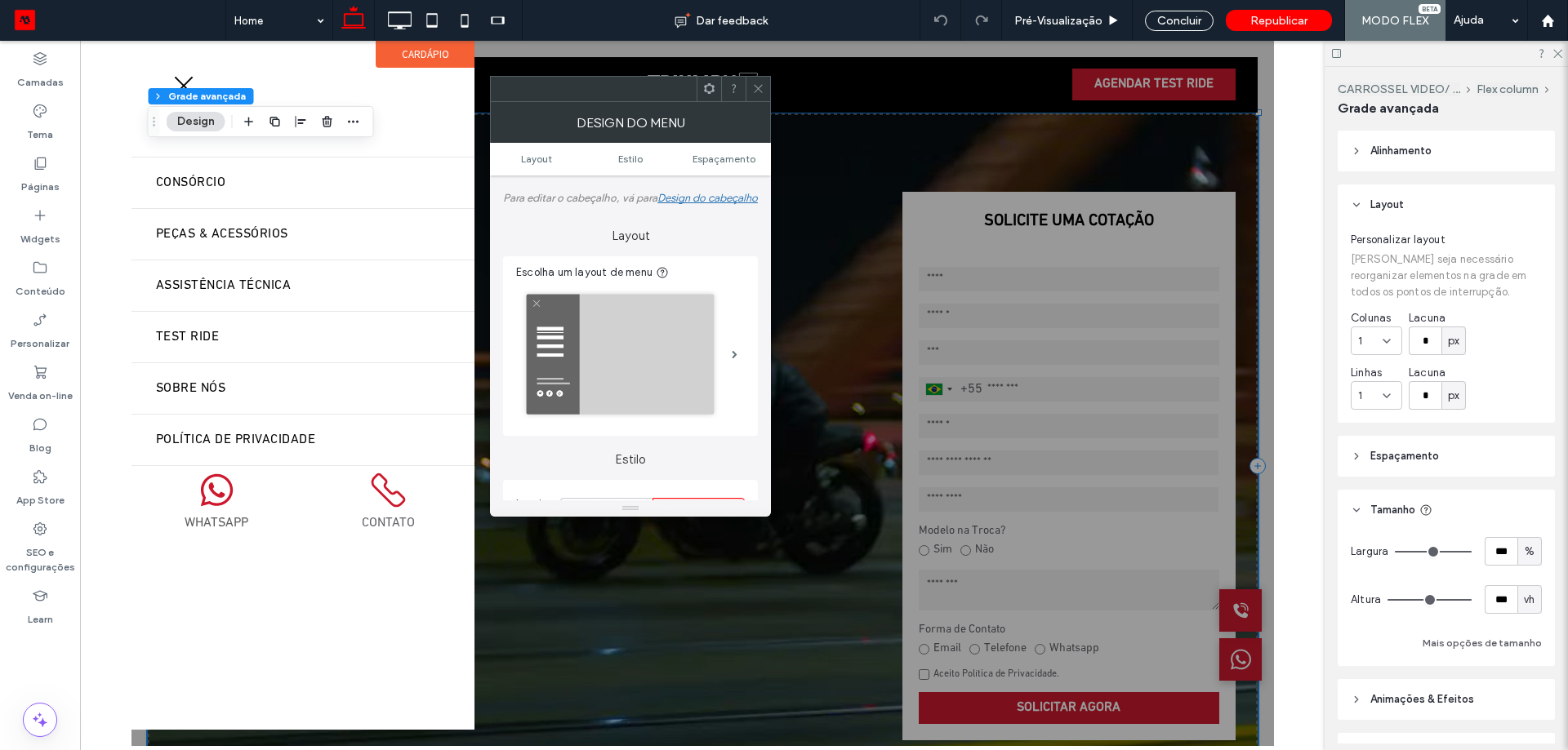
click at [757, 92] on icon at bounding box center [758, 89] width 12 height 12
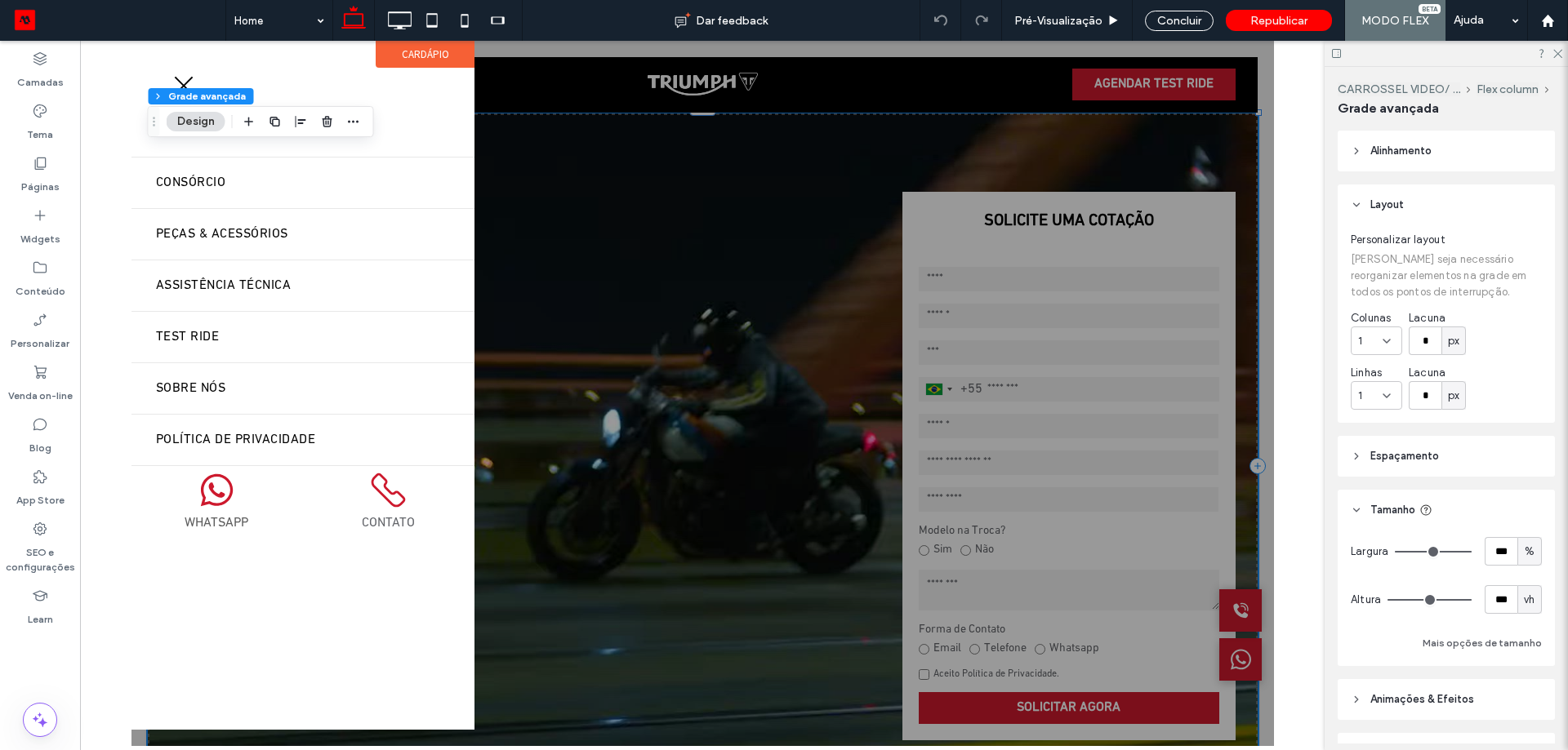
click at [582, 102] on div at bounding box center [701, 393] width 1142 height 705
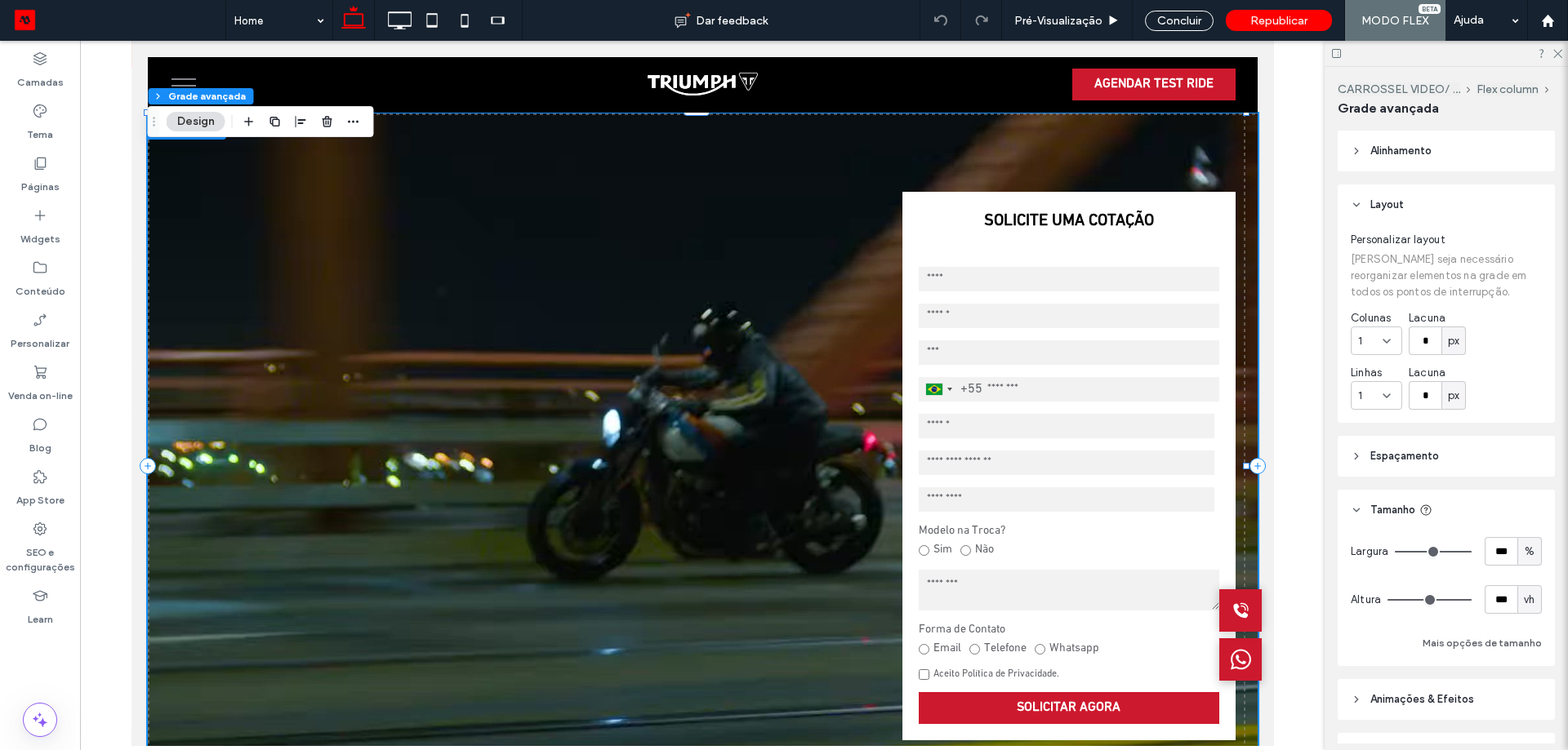
click at [690, 134] on video at bounding box center [701, 466] width 1109 height 705
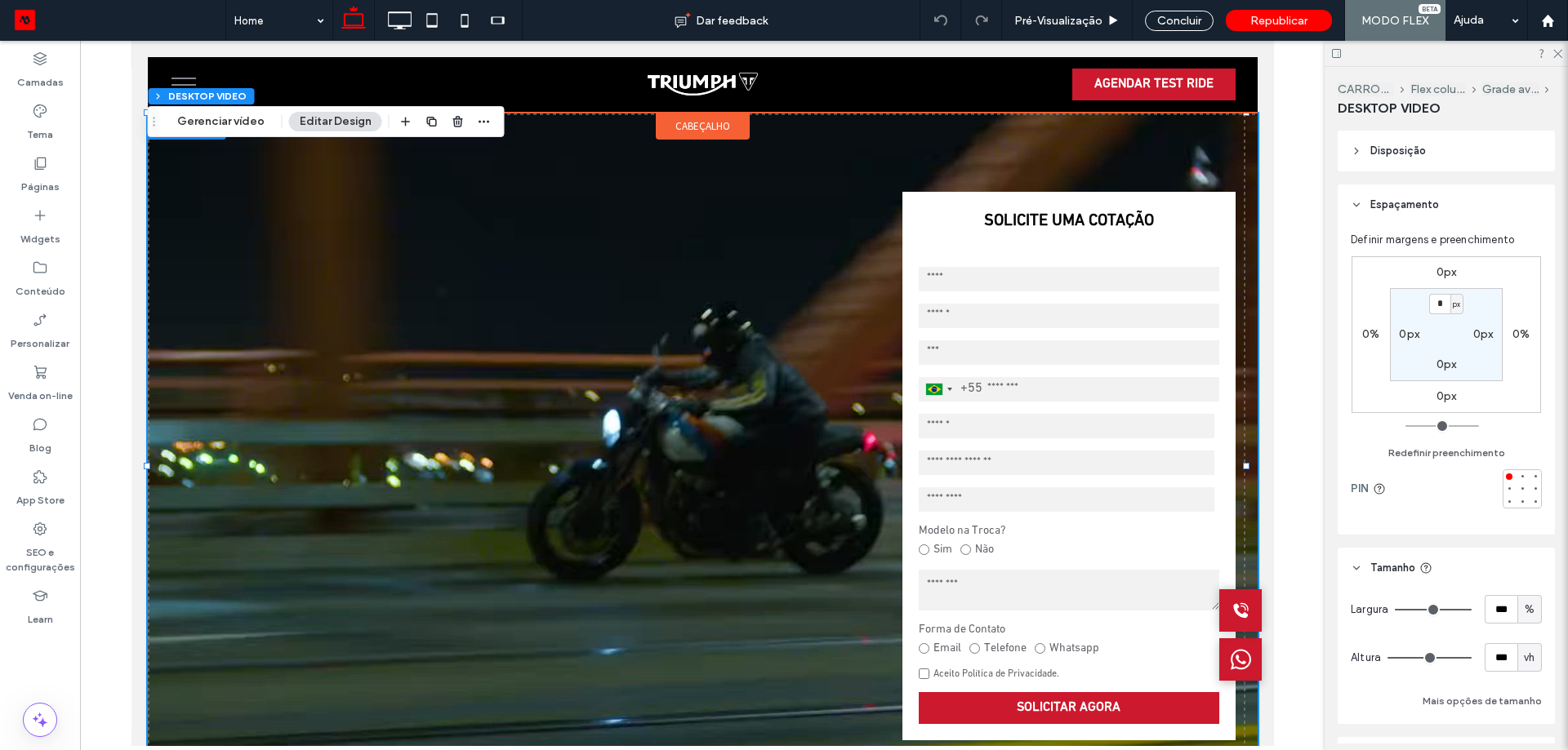
click at [707, 129] on span "cabeçalho" at bounding box center [701, 126] width 55 height 14
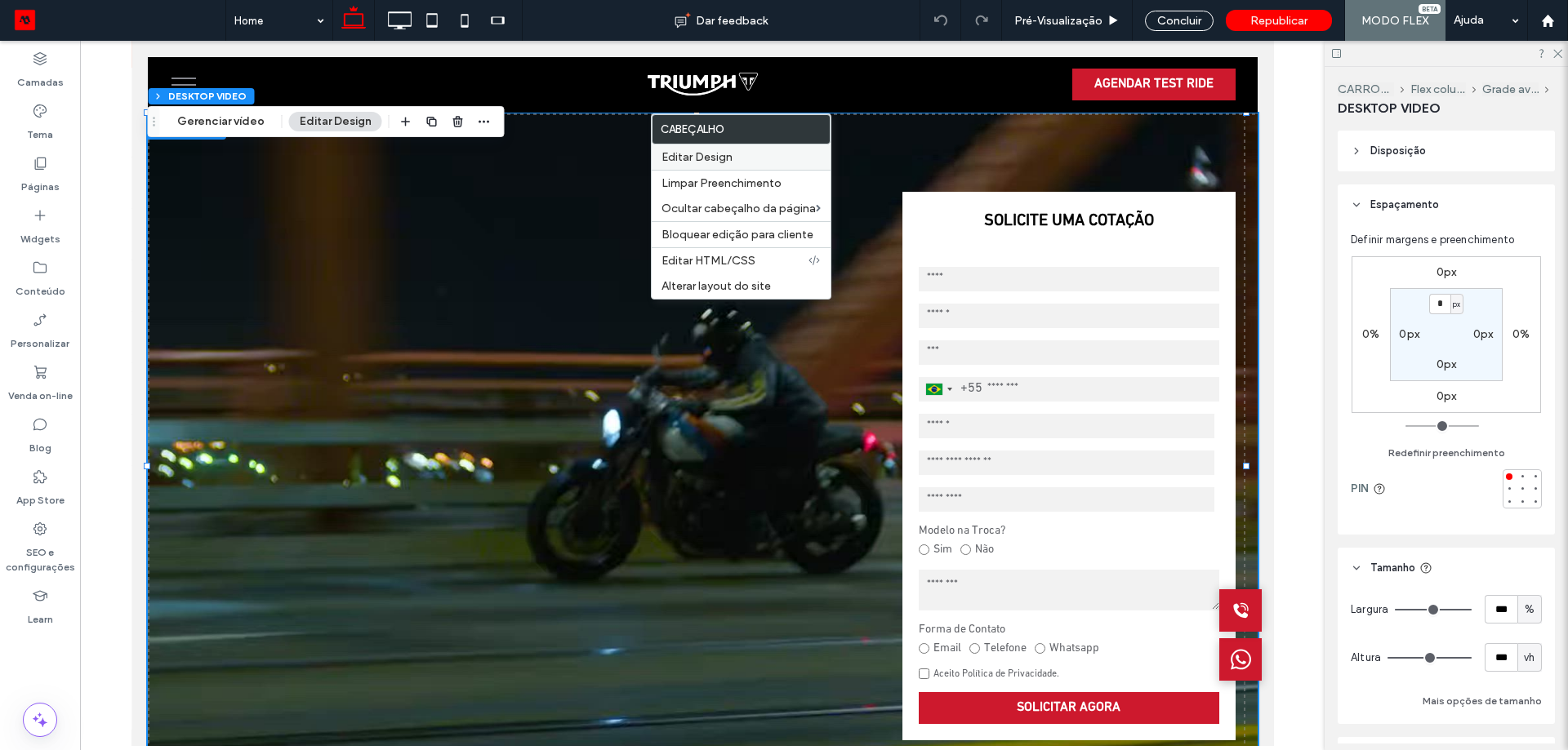
click at [707, 147] on div "Editar Design" at bounding box center [741, 156] width 179 height 25
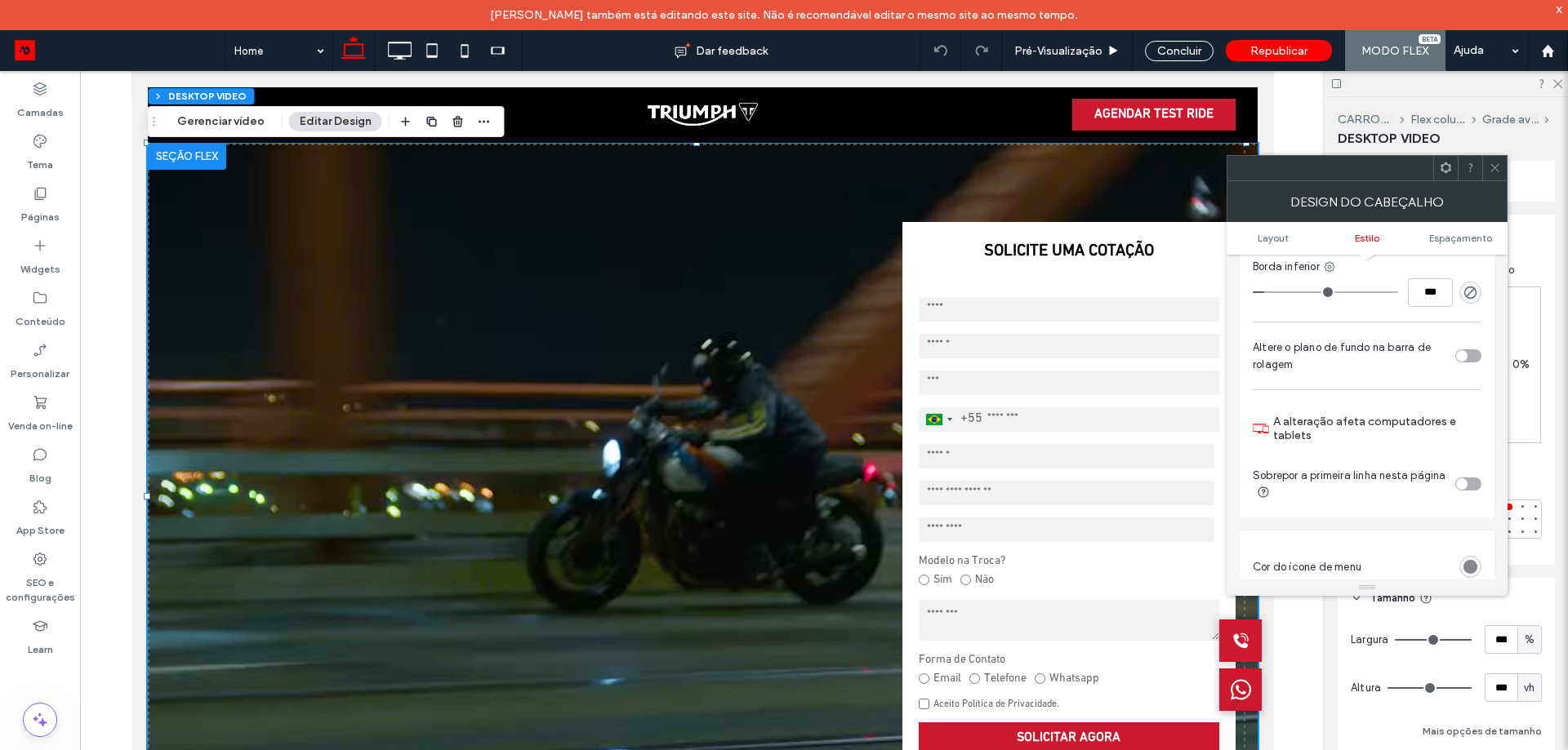
scroll to position [408, 0]
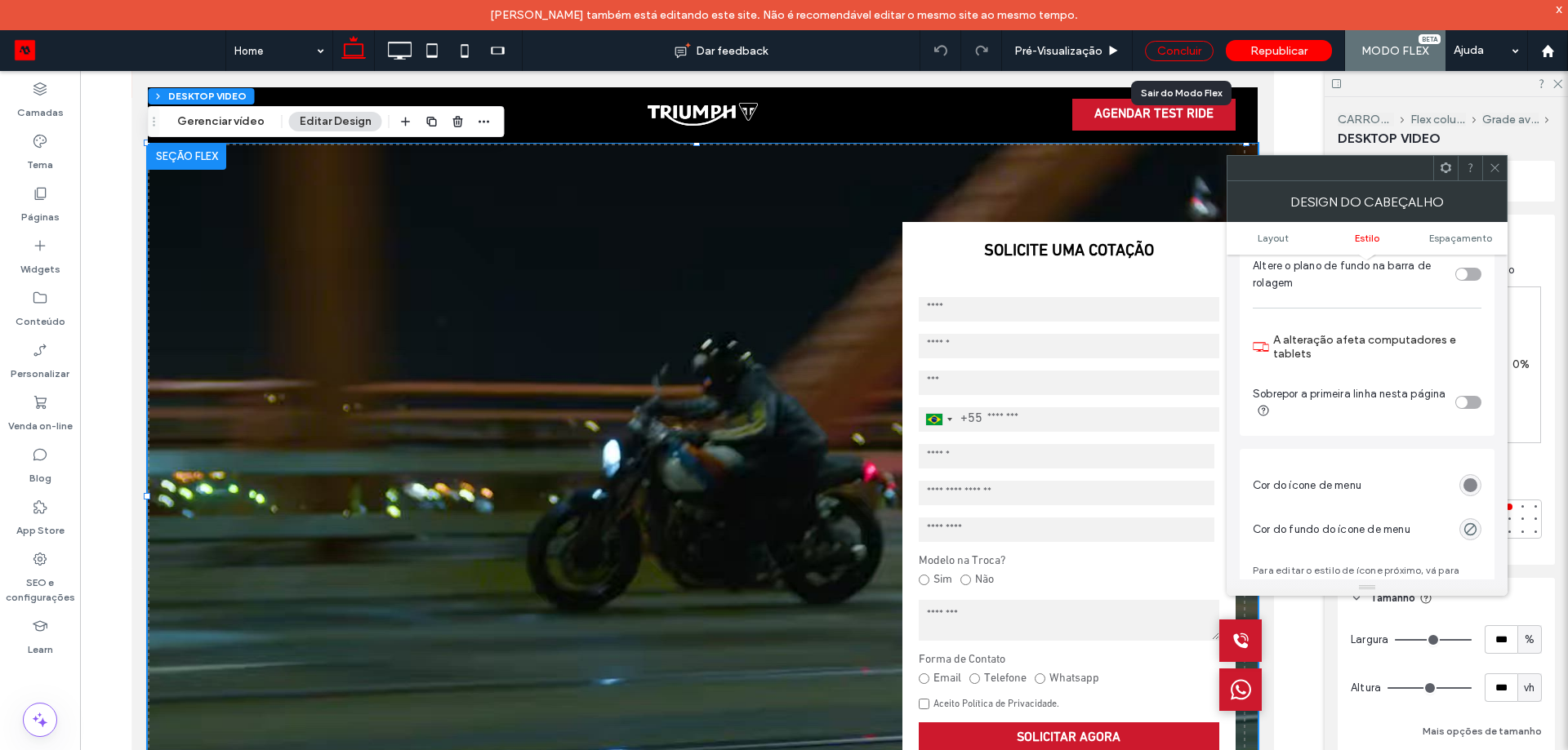
click at [1182, 52] on div "Concluir" at bounding box center [1178, 51] width 69 height 21
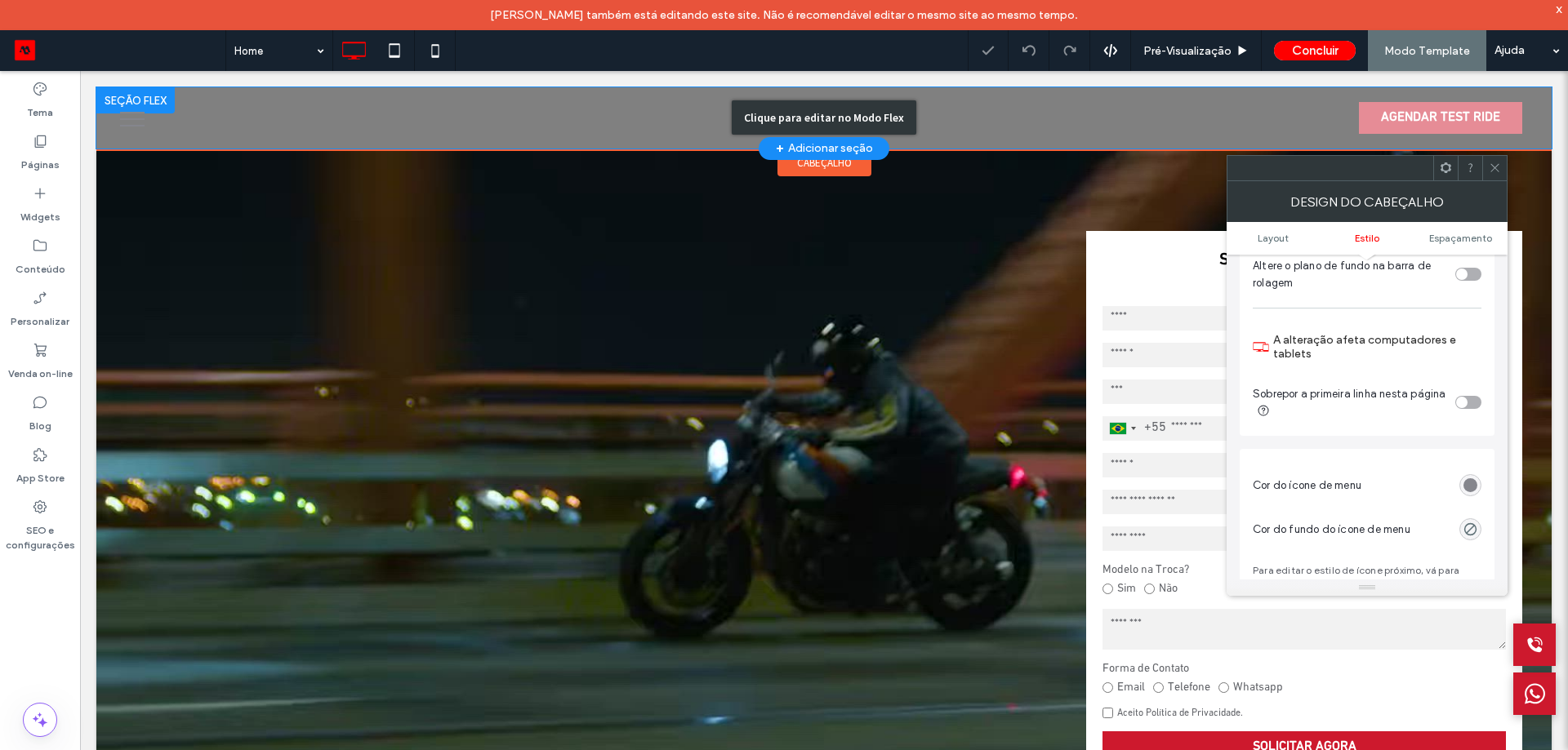
click at [1034, 126] on div "Clique para editar no Modo Flex" at bounding box center [824, 118] width 1455 height 62
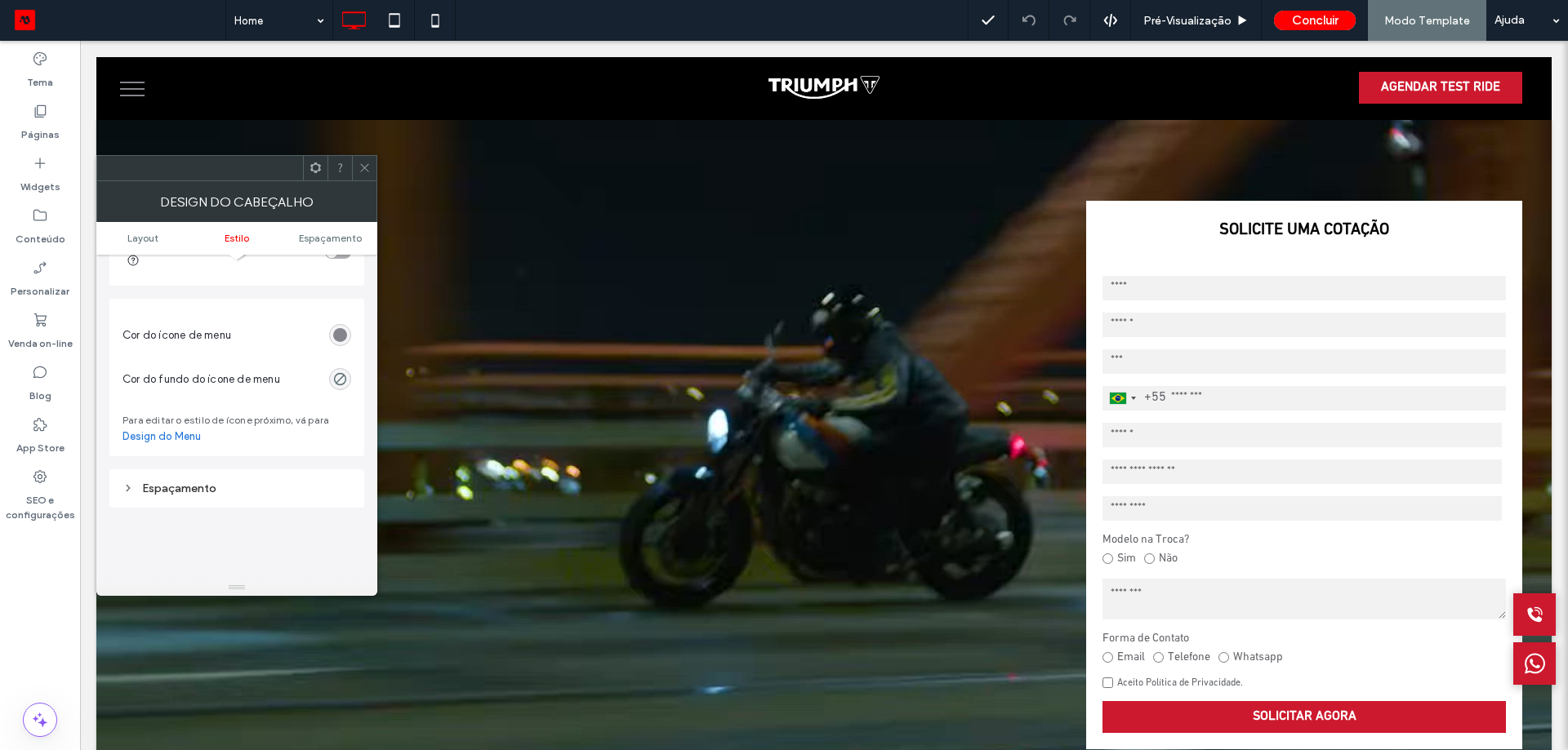
scroll to position [571, 0]
click at [175, 417] on link "Design do Menu" at bounding box center [161, 424] width 79 height 16
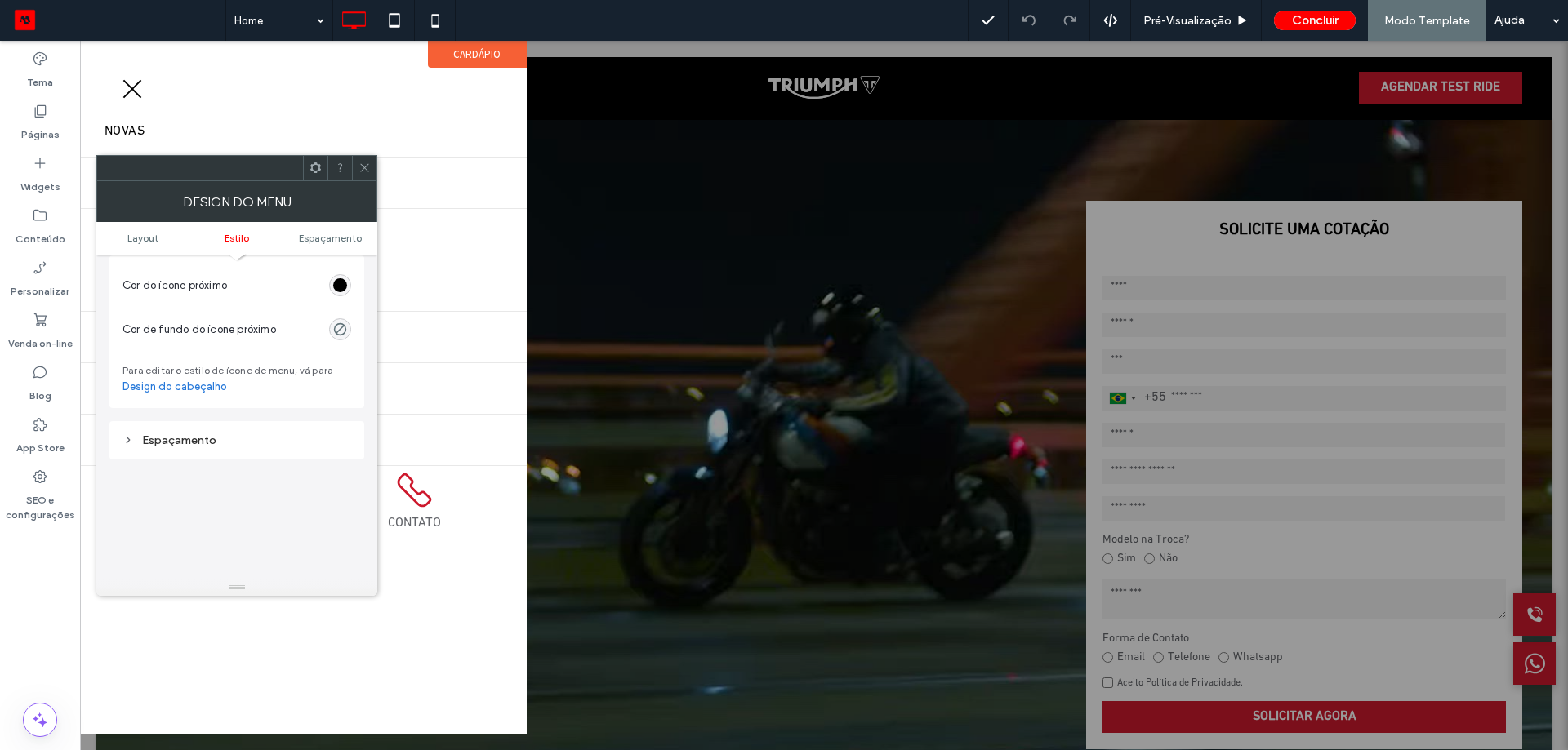
scroll to position [735, 0]
click at [313, 170] on icon at bounding box center [315, 167] width 12 height 12
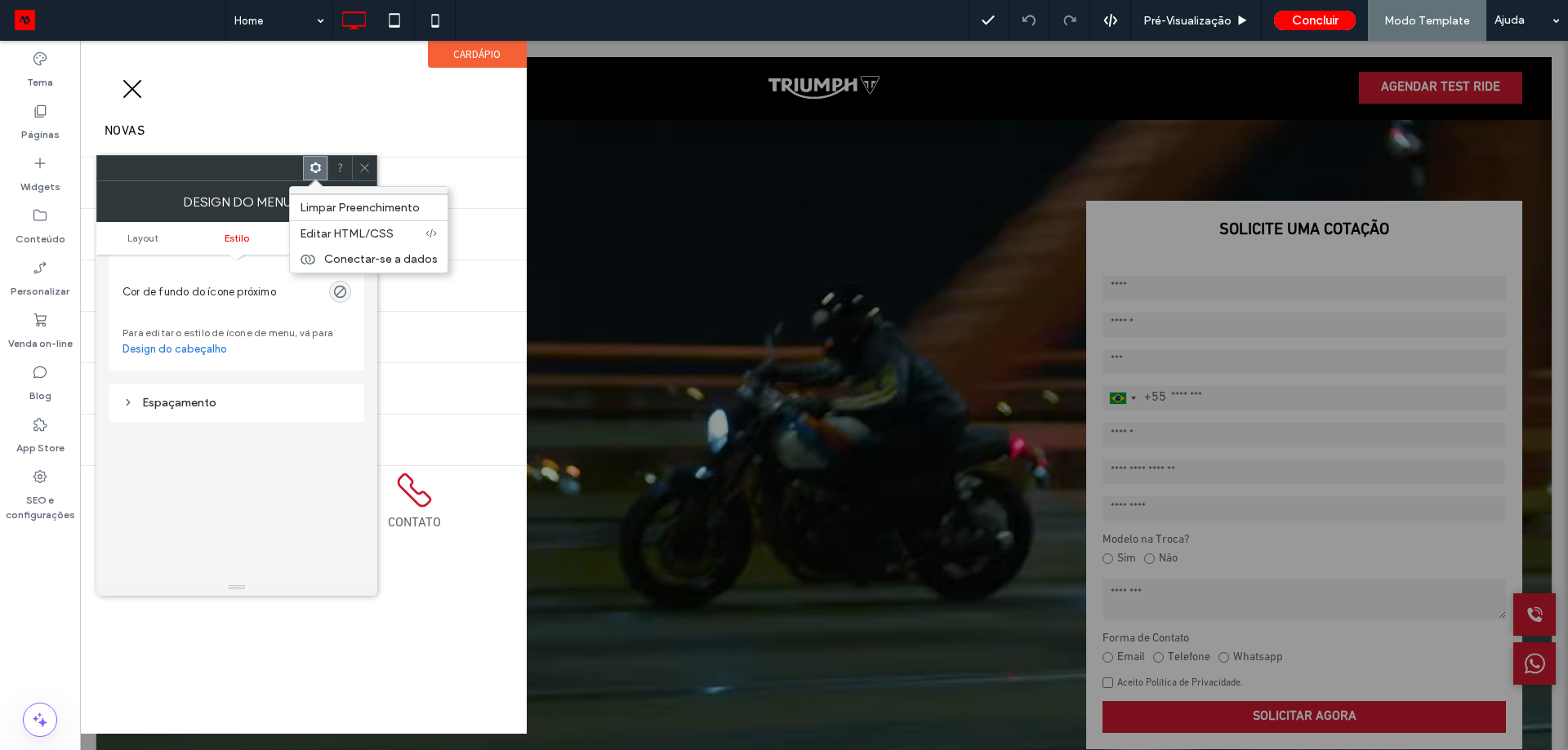
click at [313, 170] on icon at bounding box center [315, 167] width 12 height 12
click at [128, 97] on button "menu" at bounding box center [132, 89] width 43 height 43
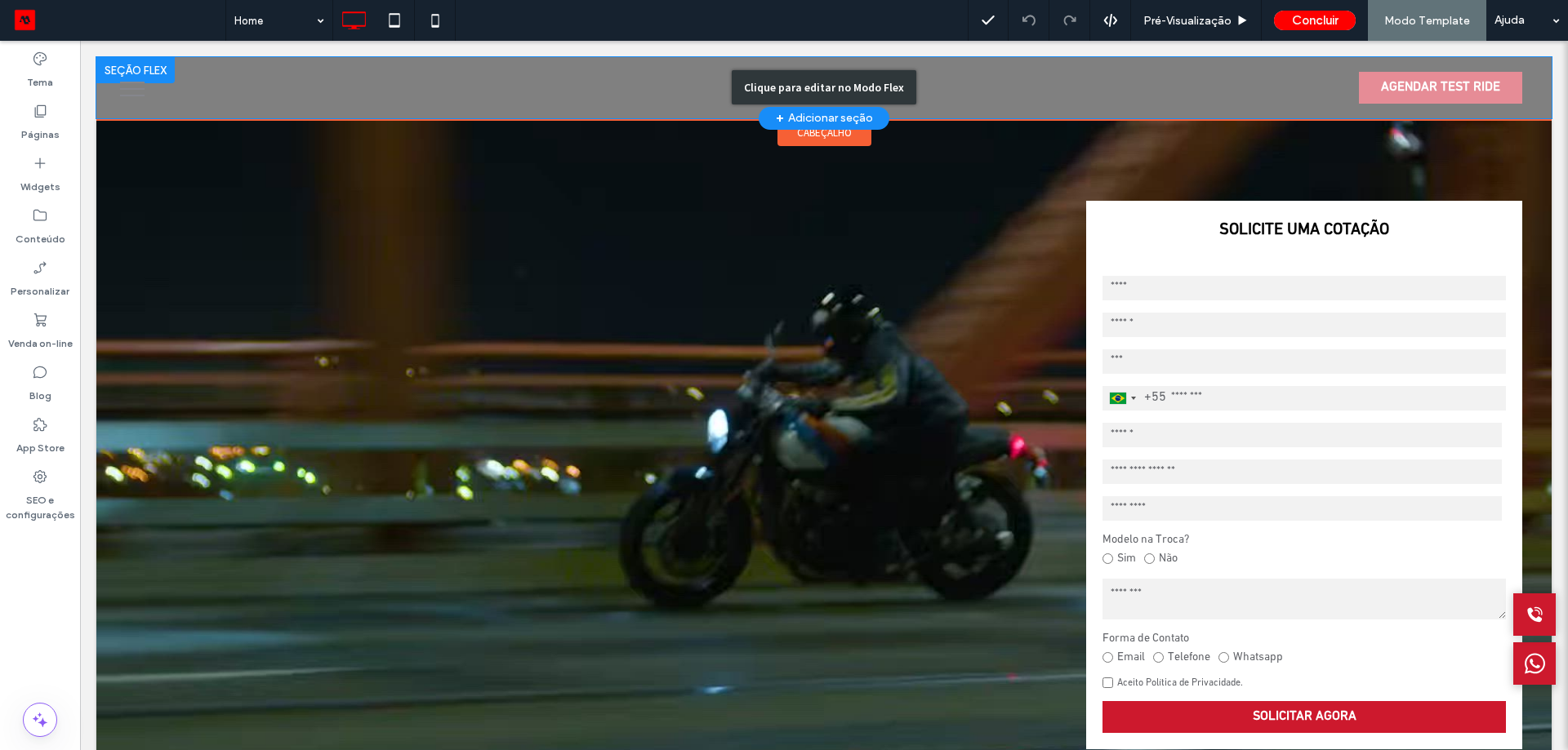
click at [576, 74] on div "Clique para editar no Modo Flex" at bounding box center [824, 88] width 1455 height 62
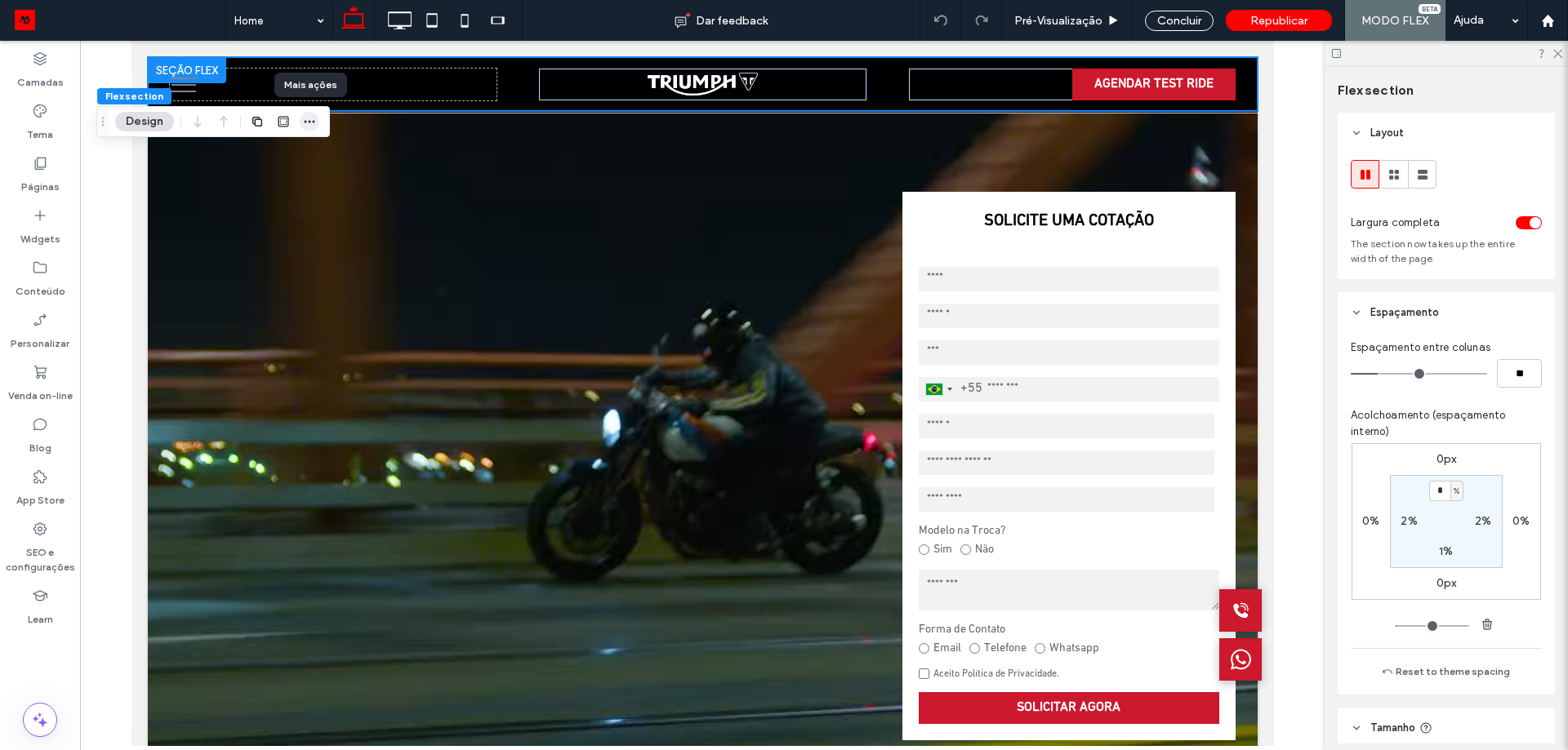
click at [316, 124] on span "button" at bounding box center [309, 121] width 20 height 20
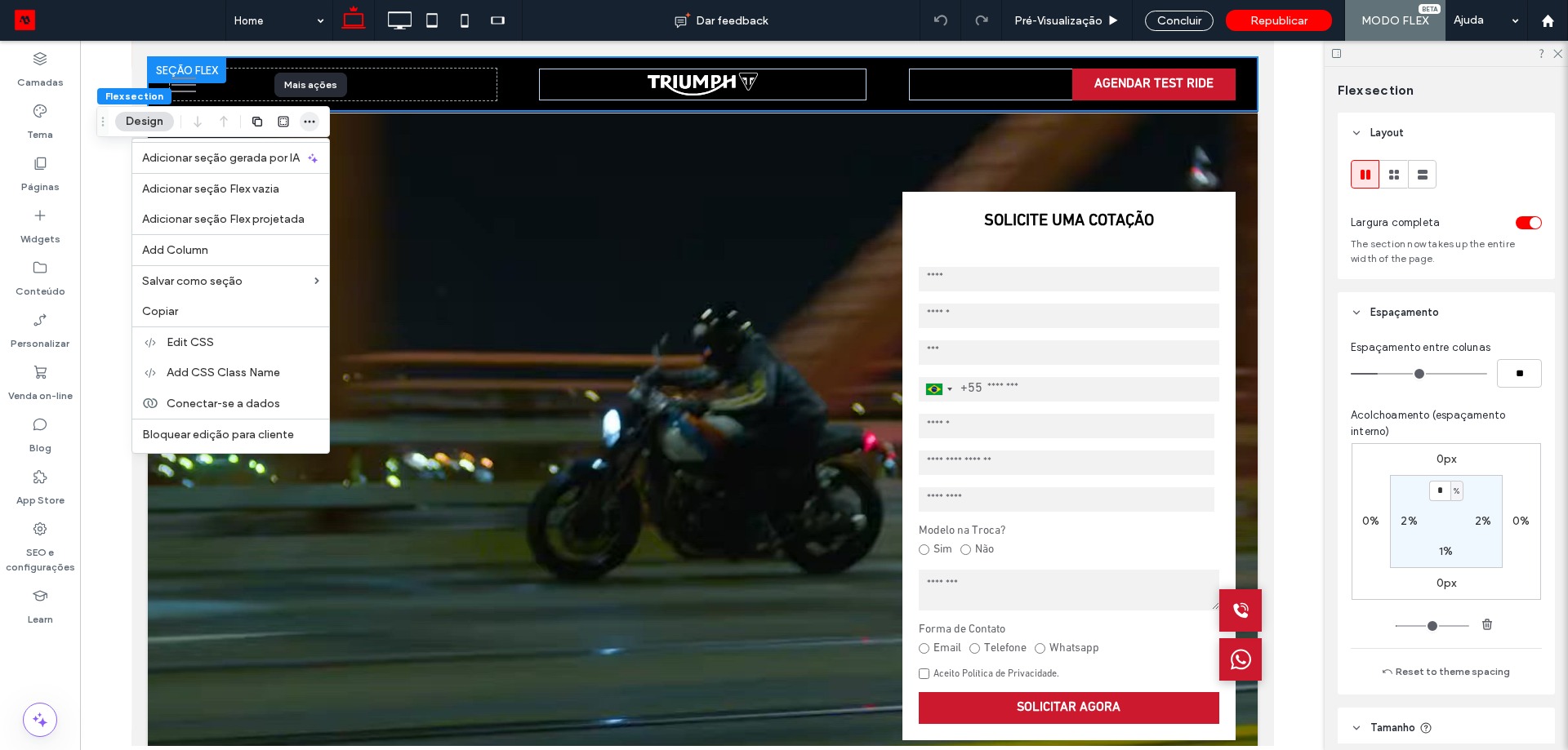
click at [316, 124] on span "button" at bounding box center [309, 121] width 20 height 20
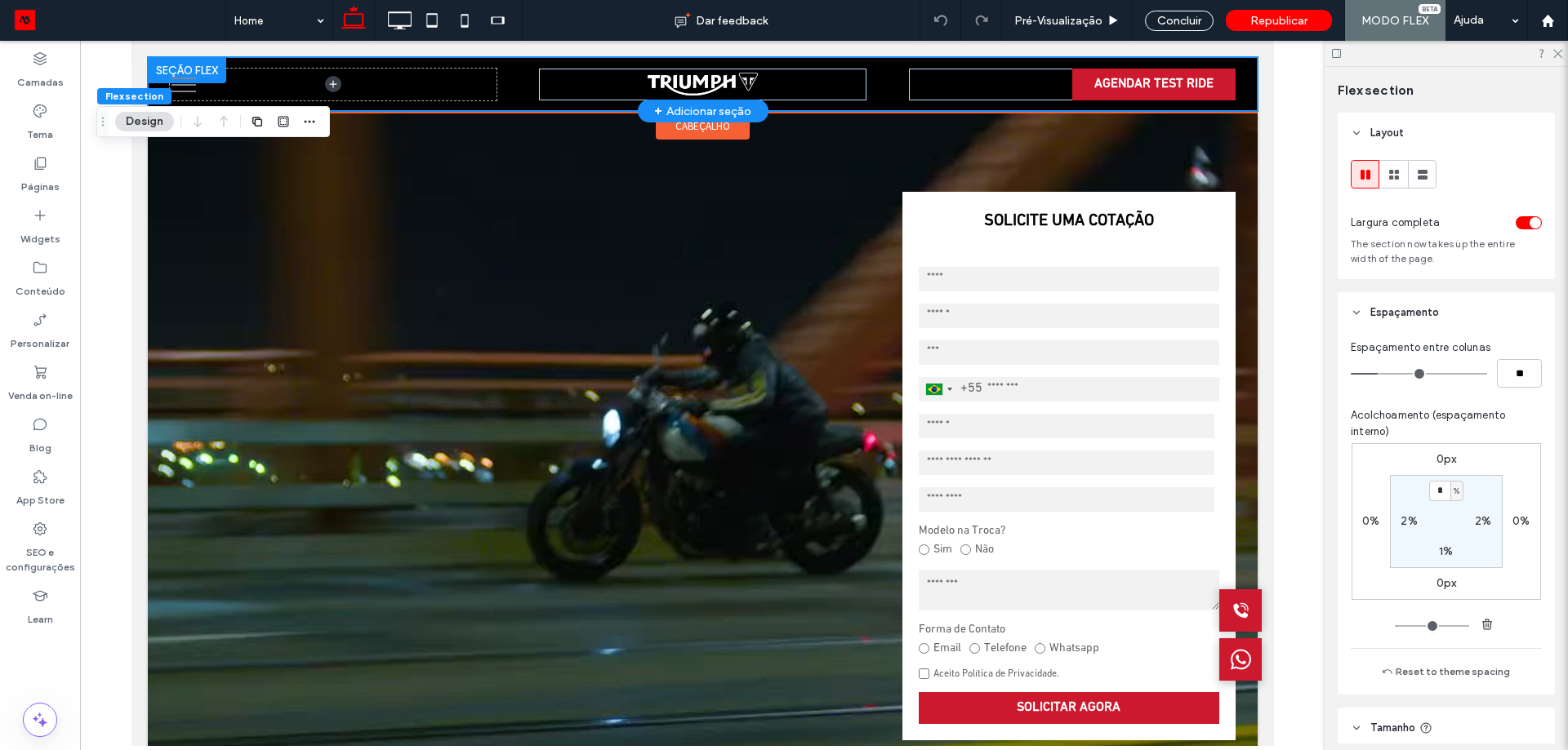
click at [876, 99] on div "AGENDAR TEST RIDE" at bounding box center [701, 84] width 1109 height 54
drag, startPoint x: 876, startPoint y: 99, endPoint x: 865, endPoint y: 100, distance: 11.0
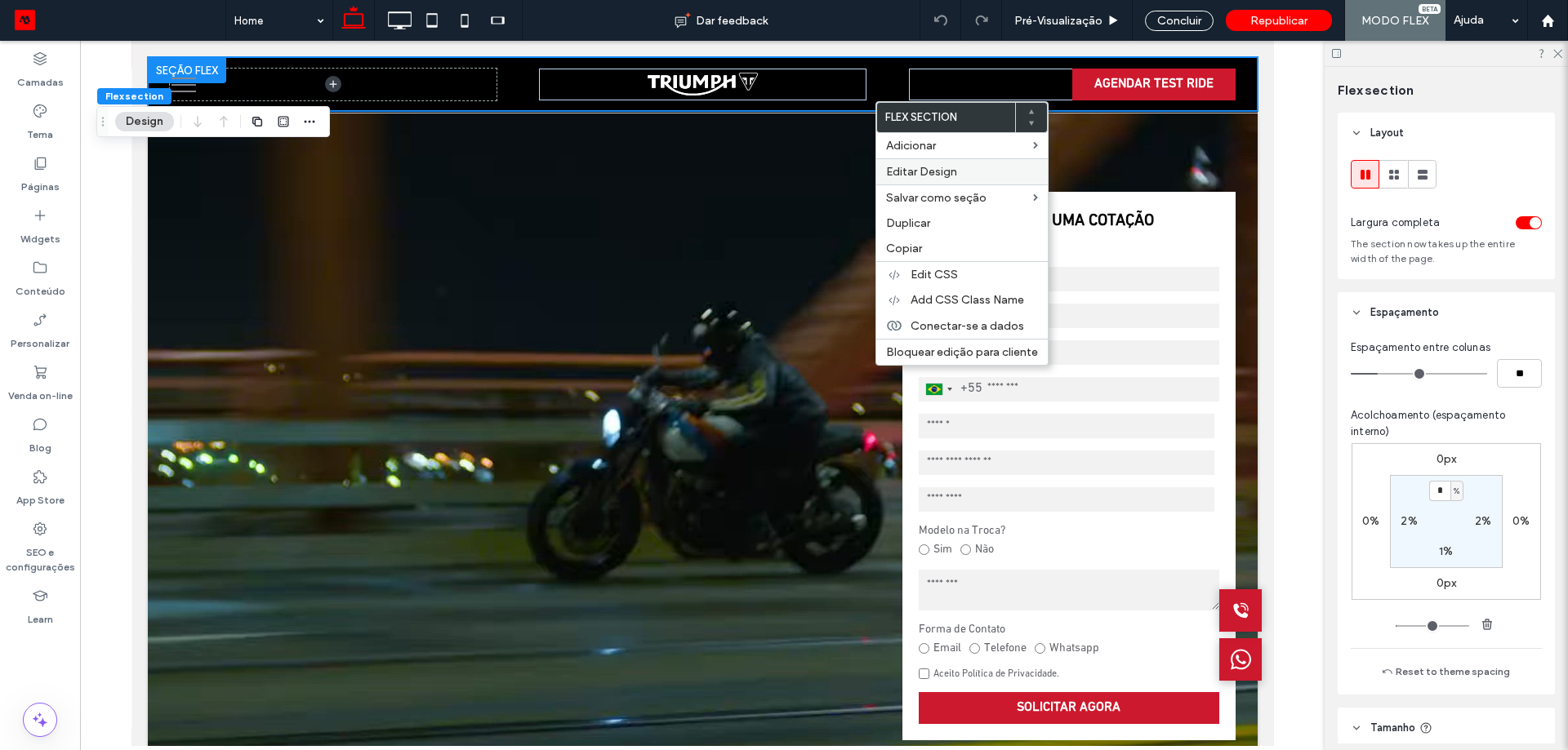
click at [914, 166] on span "Editar Design" at bounding box center [920, 172] width 71 height 14
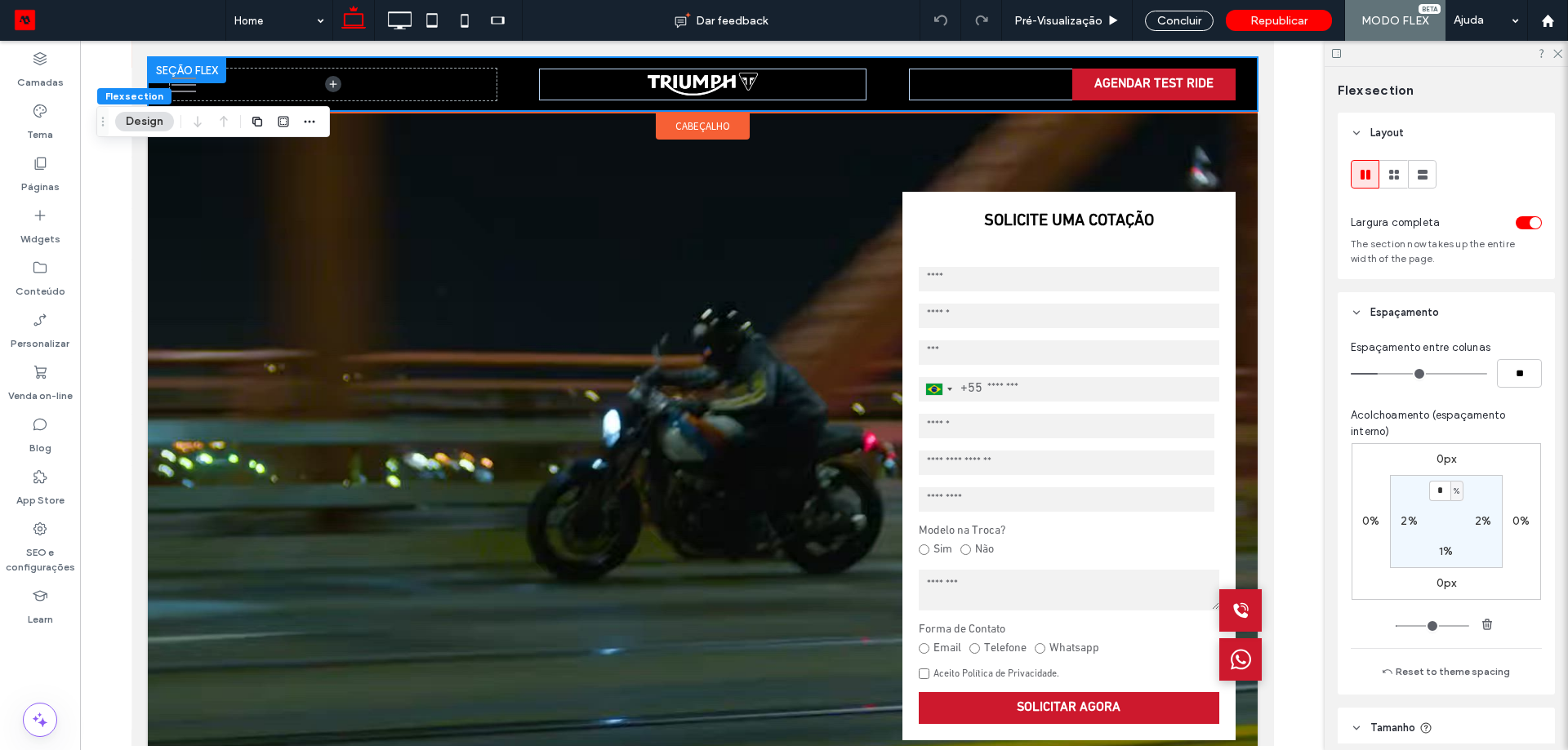
click at [699, 126] on span "cabeçalho" at bounding box center [701, 126] width 55 height 14
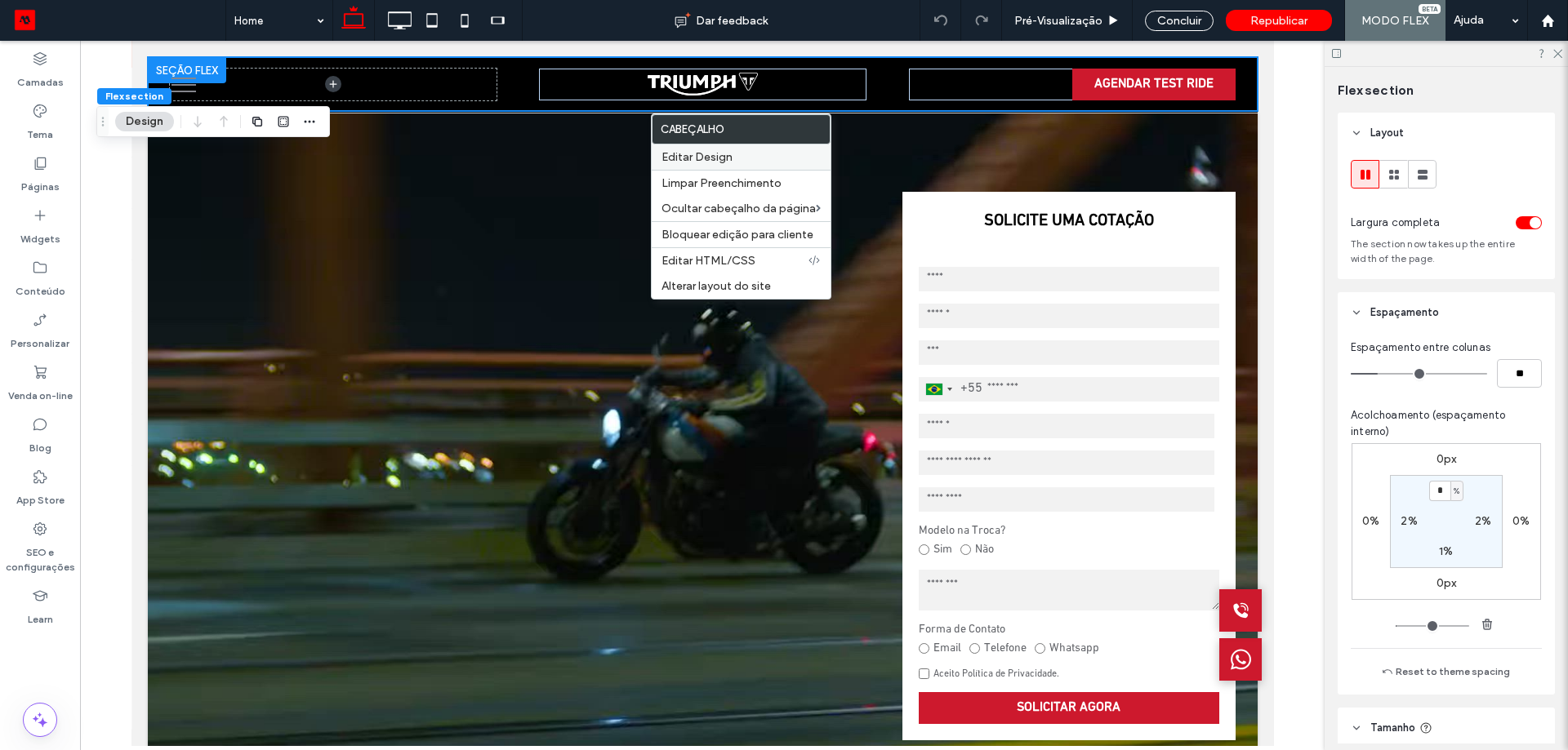
click at [735, 155] on label "Editar Design" at bounding box center [741, 157] width 159 height 14
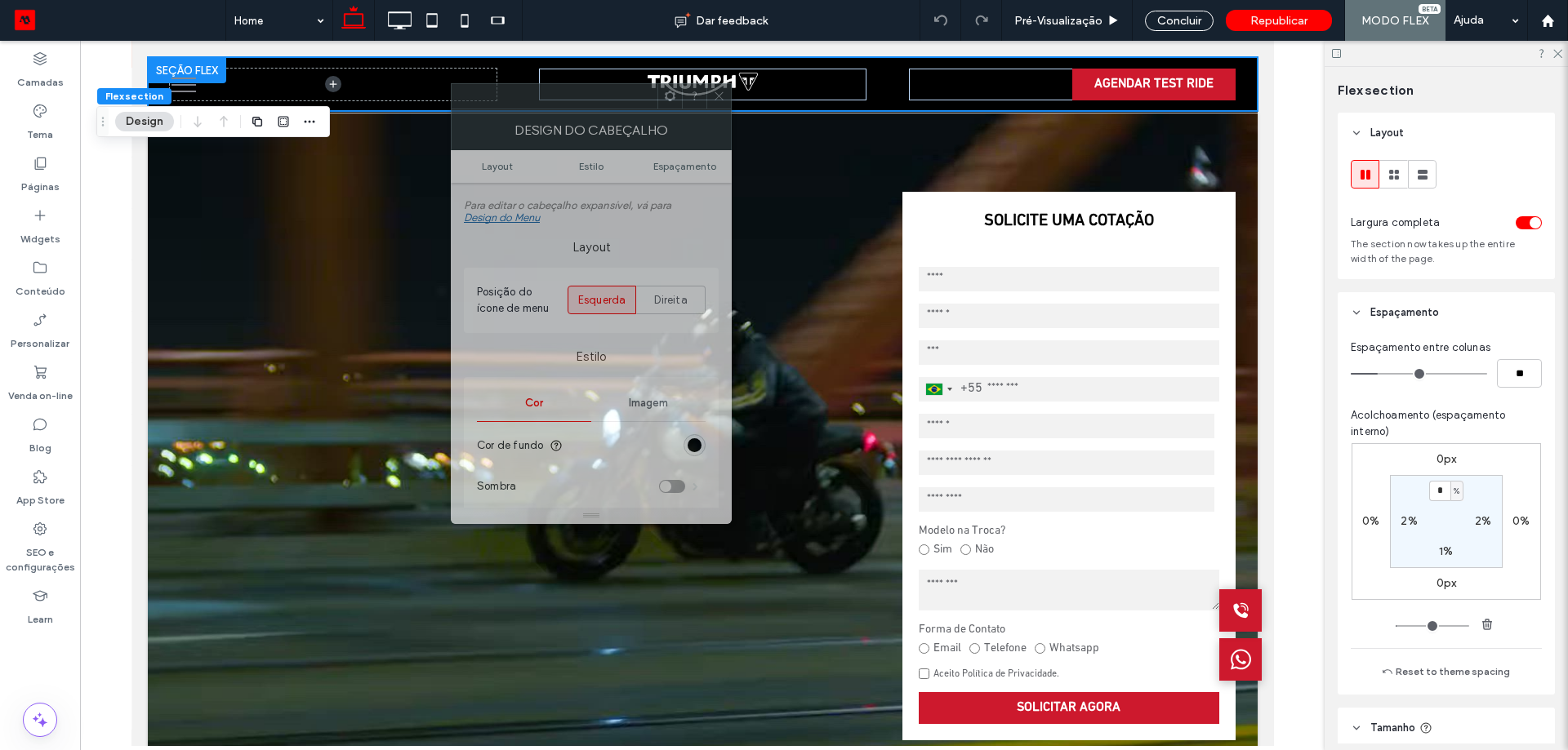
drag, startPoint x: 1322, startPoint y: 191, endPoint x: 550, endPoint y: 117, distance: 775.5
click at [550, 117] on div "Design do cabeçalho" at bounding box center [591, 129] width 281 height 41
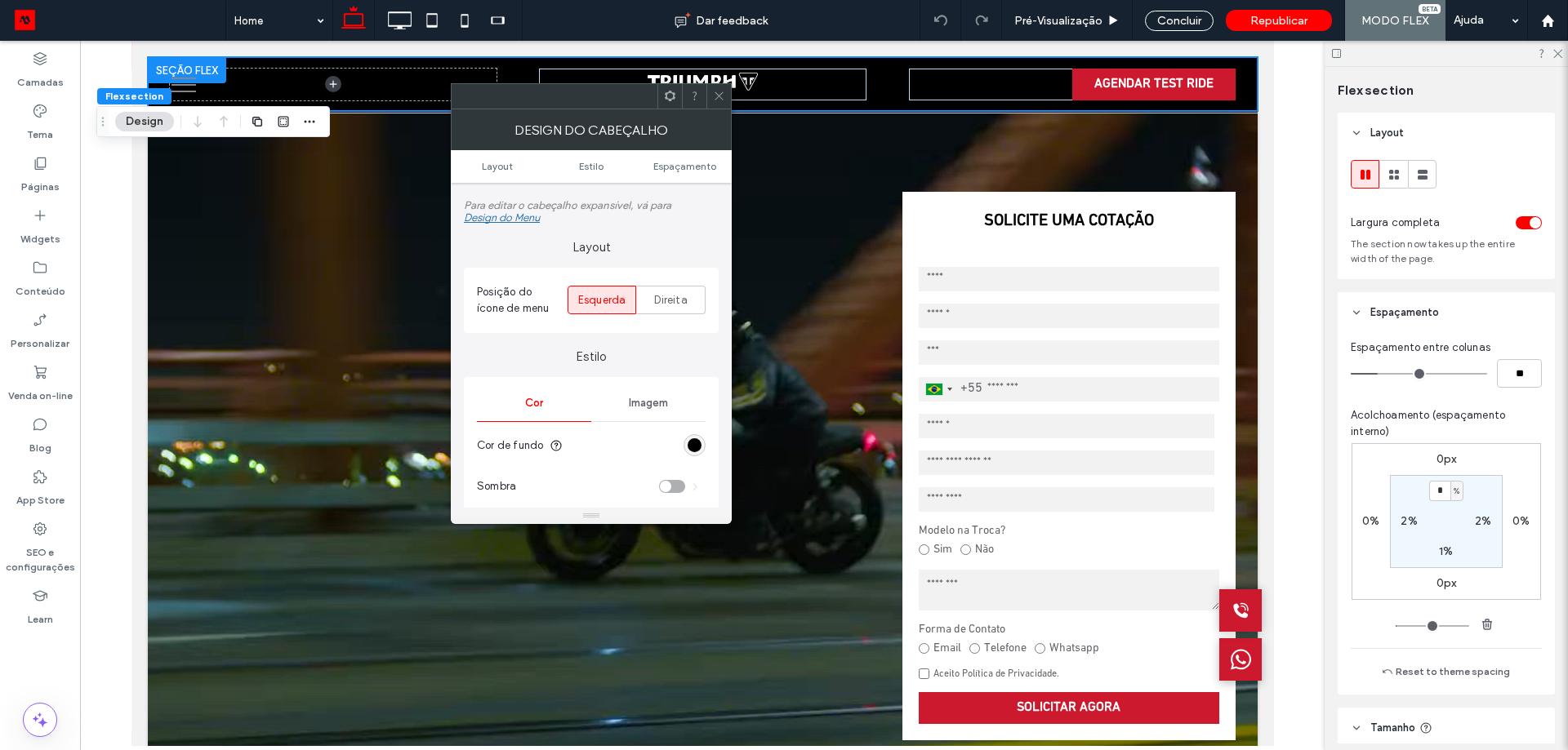
click at [666, 102] on span at bounding box center [670, 96] width 12 height 25
click at [666, 102] on span at bounding box center [670, 95] width 12 height 23
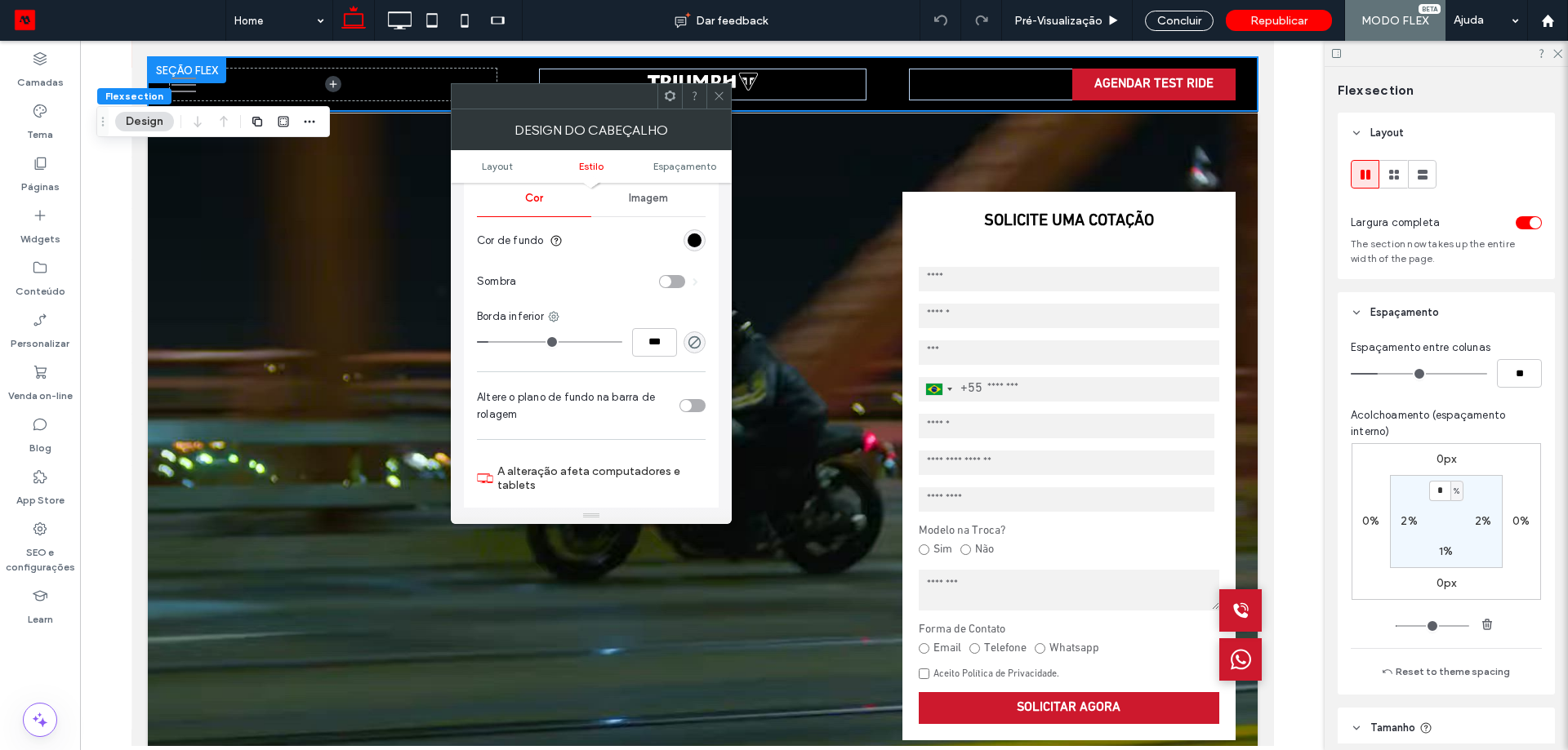
scroll to position [245, 0]
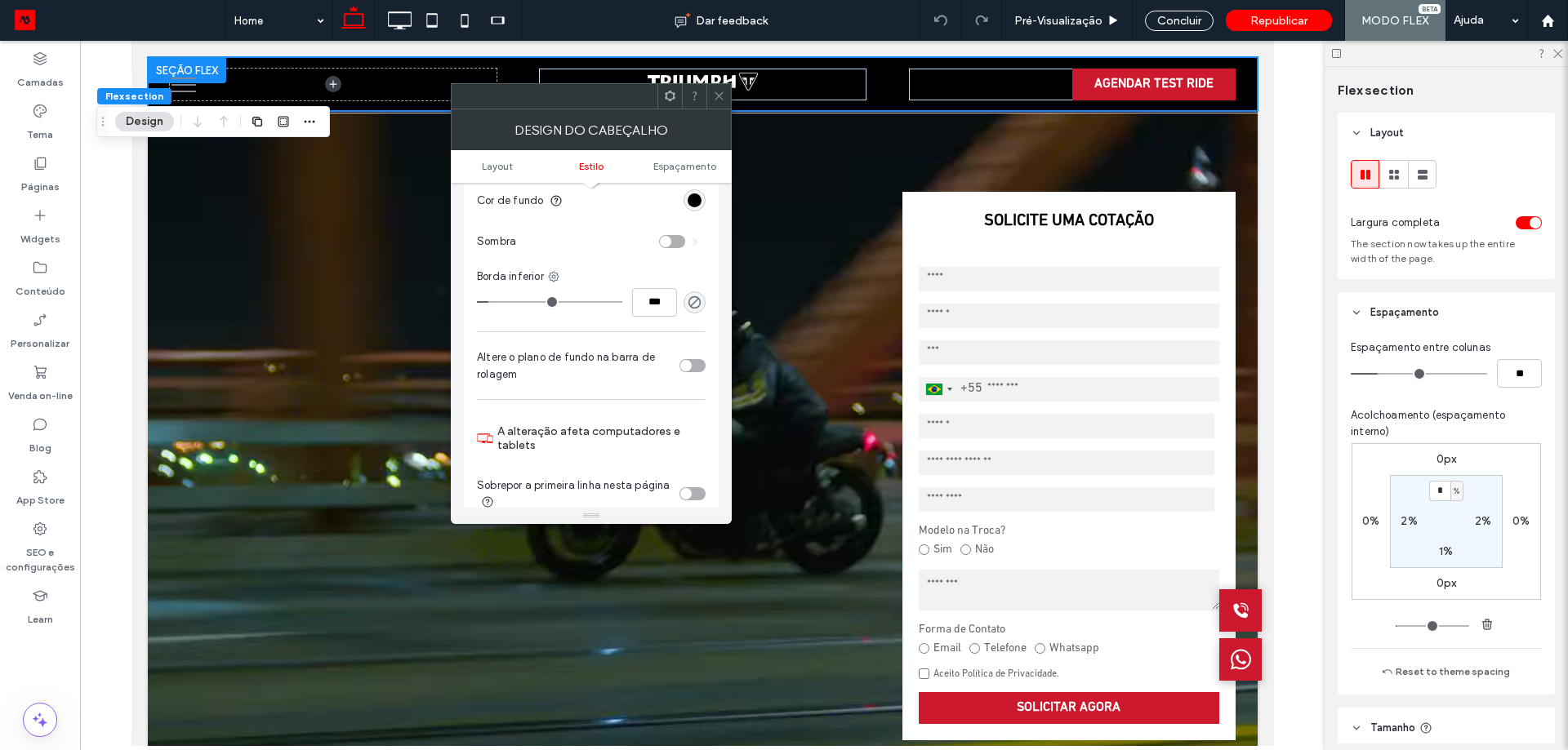
click at [694, 366] on div "toggle" at bounding box center [692, 365] width 26 height 13
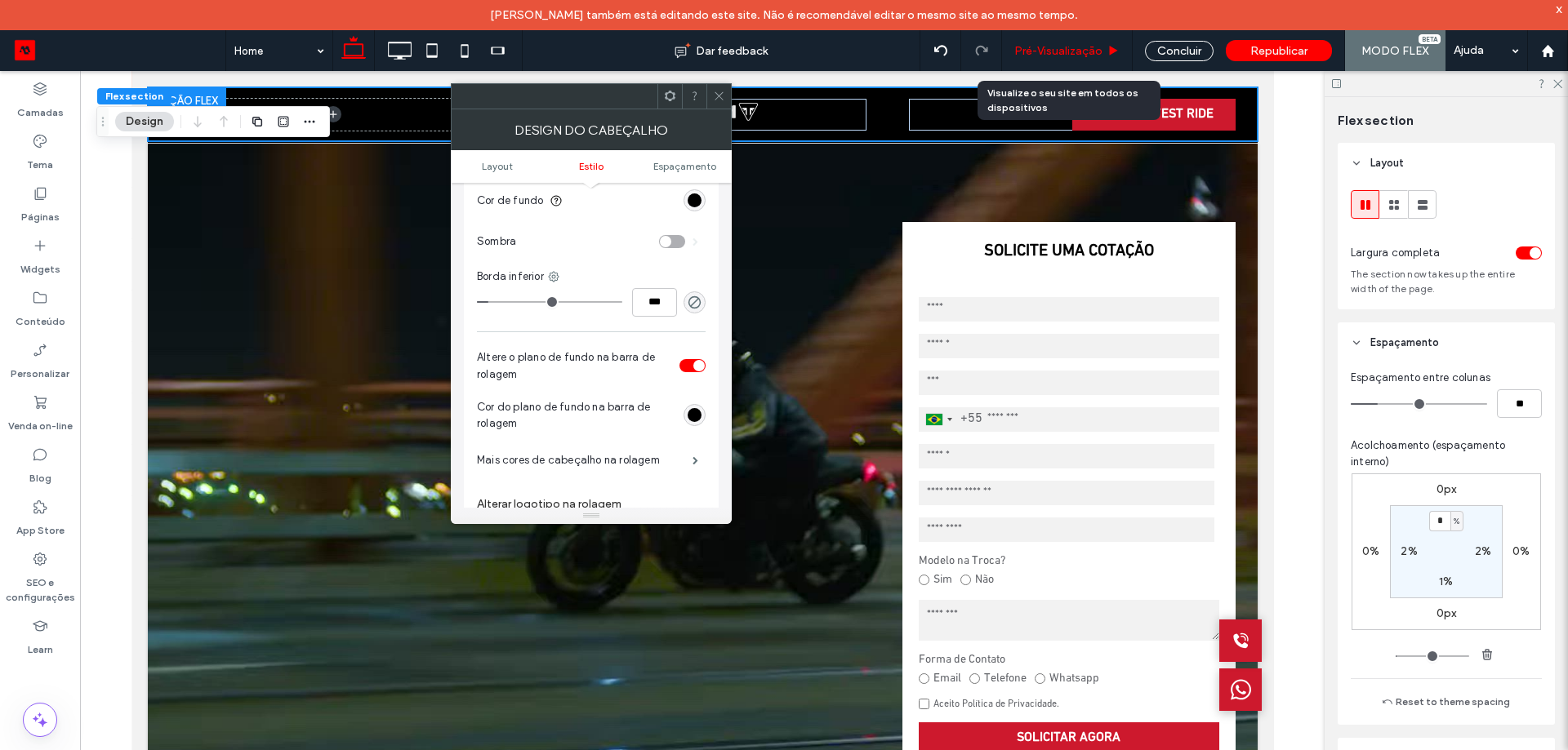
click at [1061, 50] on span "Pré-Visualizaçāo" at bounding box center [1058, 51] width 89 height 14
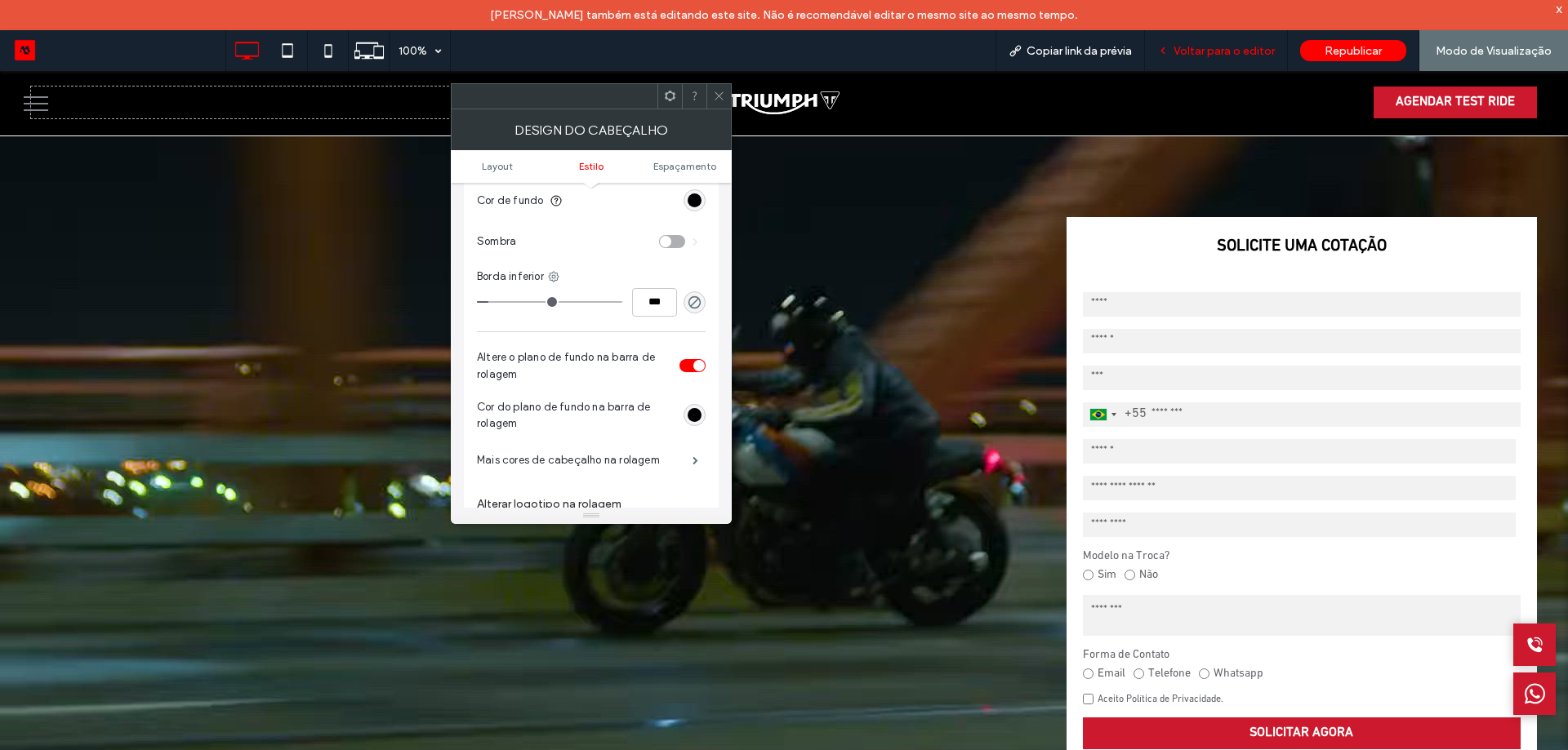
click at [1175, 44] on div "Voltar para o editor" at bounding box center [1215, 51] width 142 height 14
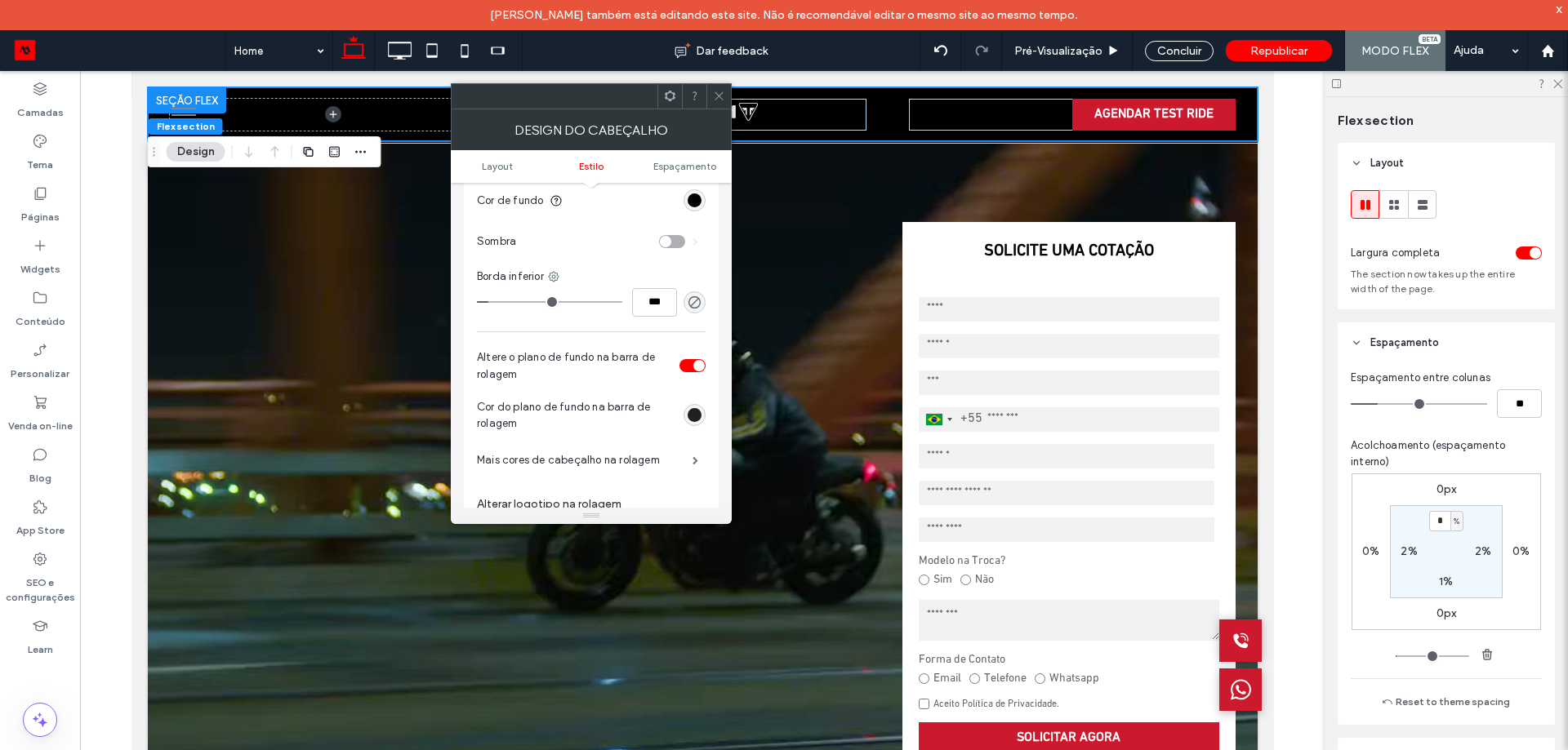
click at [689, 411] on div "rgb(0, 0, 0)" at bounding box center [694, 415] width 14 height 14
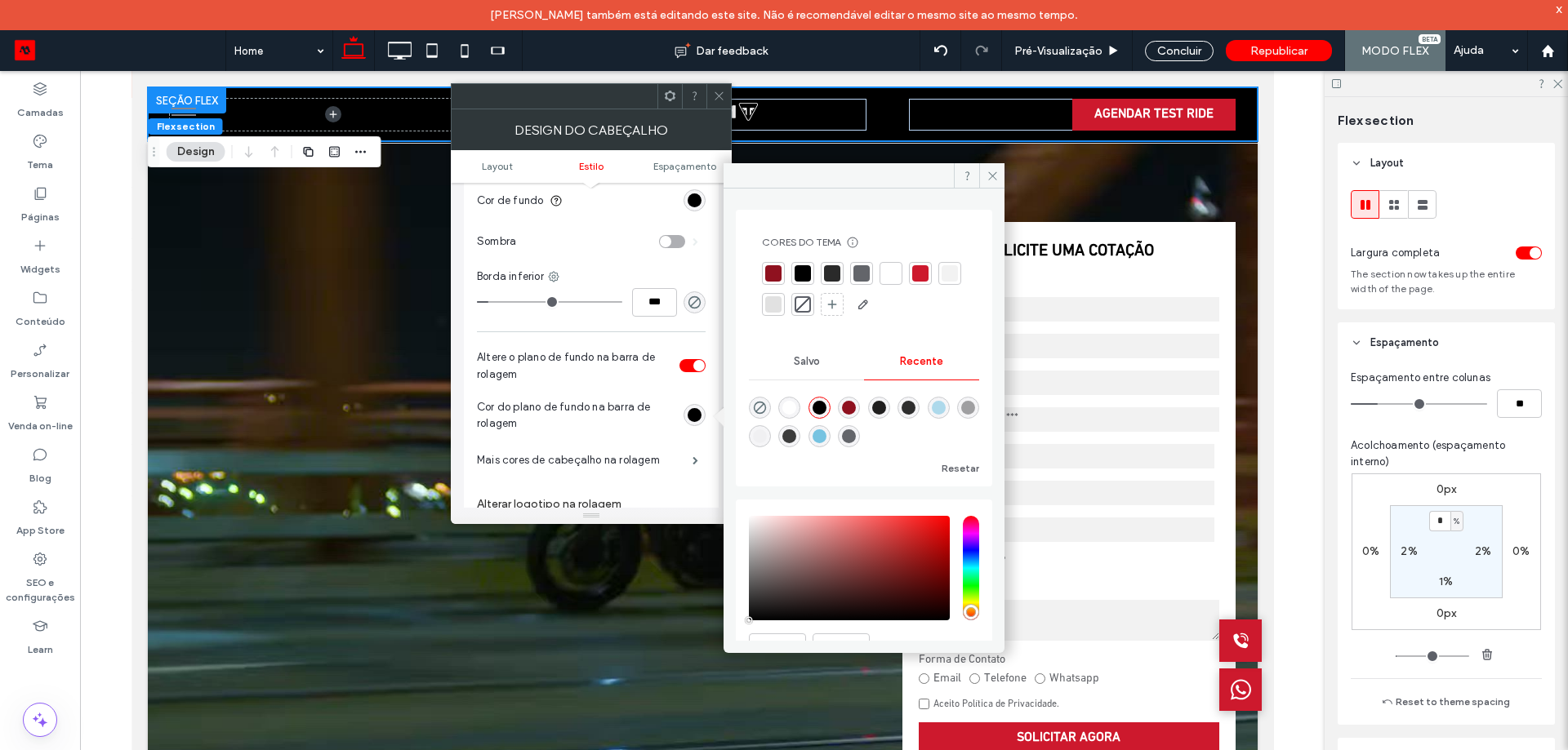
click at [918, 276] on div at bounding box center [920, 274] width 16 height 16
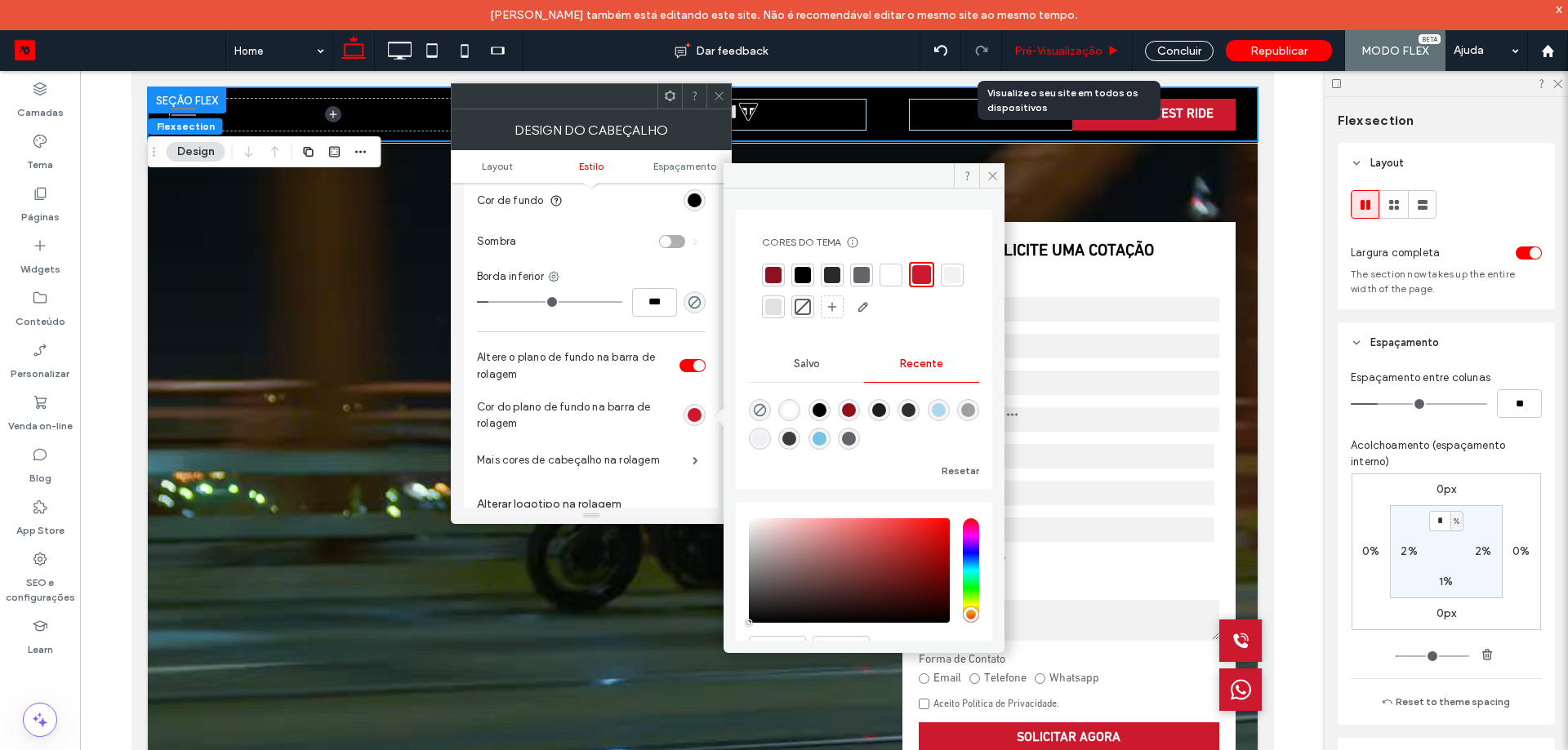
click at [1091, 48] on span "Pré-Visualizaçāo" at bounding box center [1058, 51] width 89 height 14
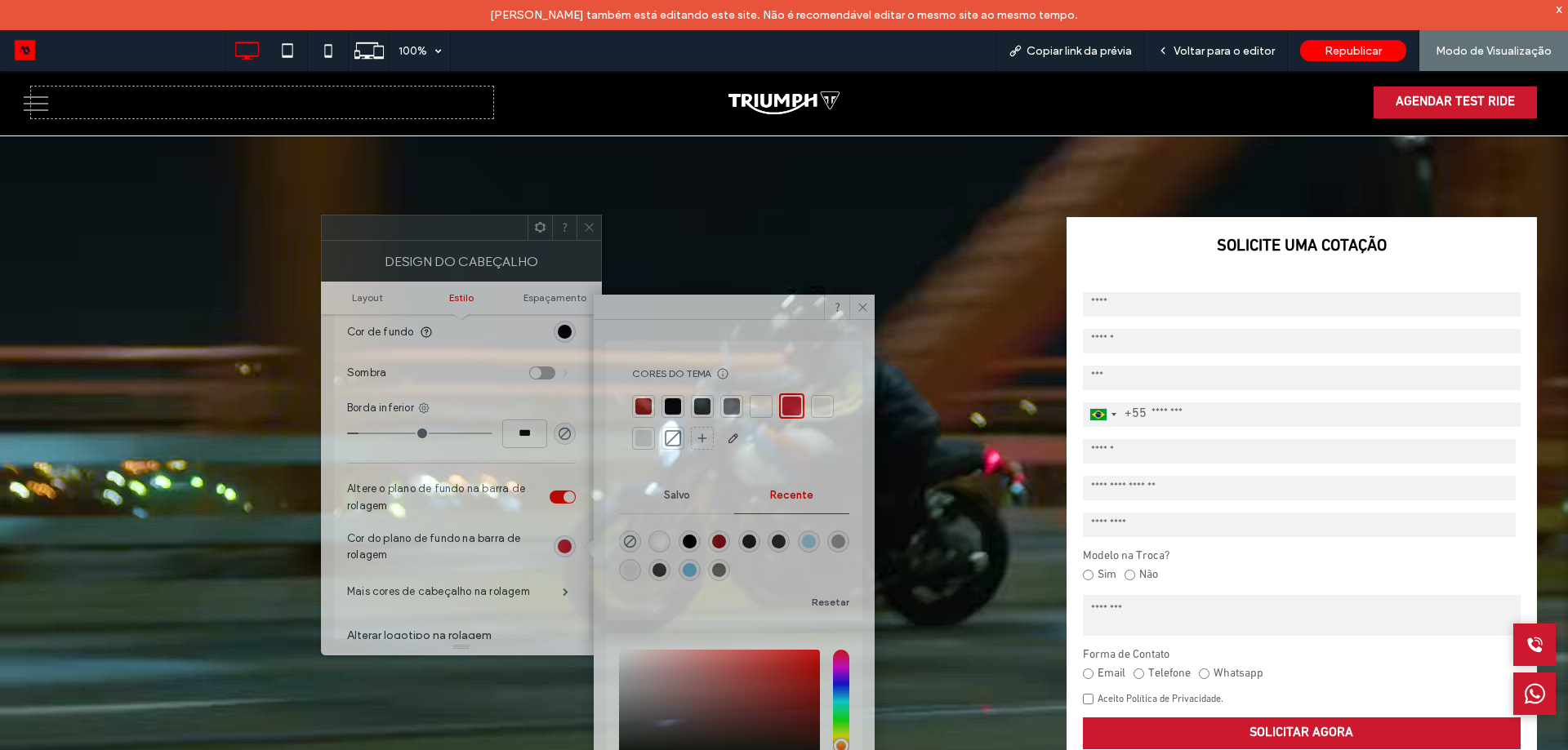
drag, startPoint x: 484, startPoint y: 235, endPoint x: 380, endPoint y: 343, distance: 149.9
click at [380, 343] on div "Cores do tema Poupe tempo com as cores do tema Crie uma paleta de cores para ad…" at bounding box center [461, 435] width 281 height 441
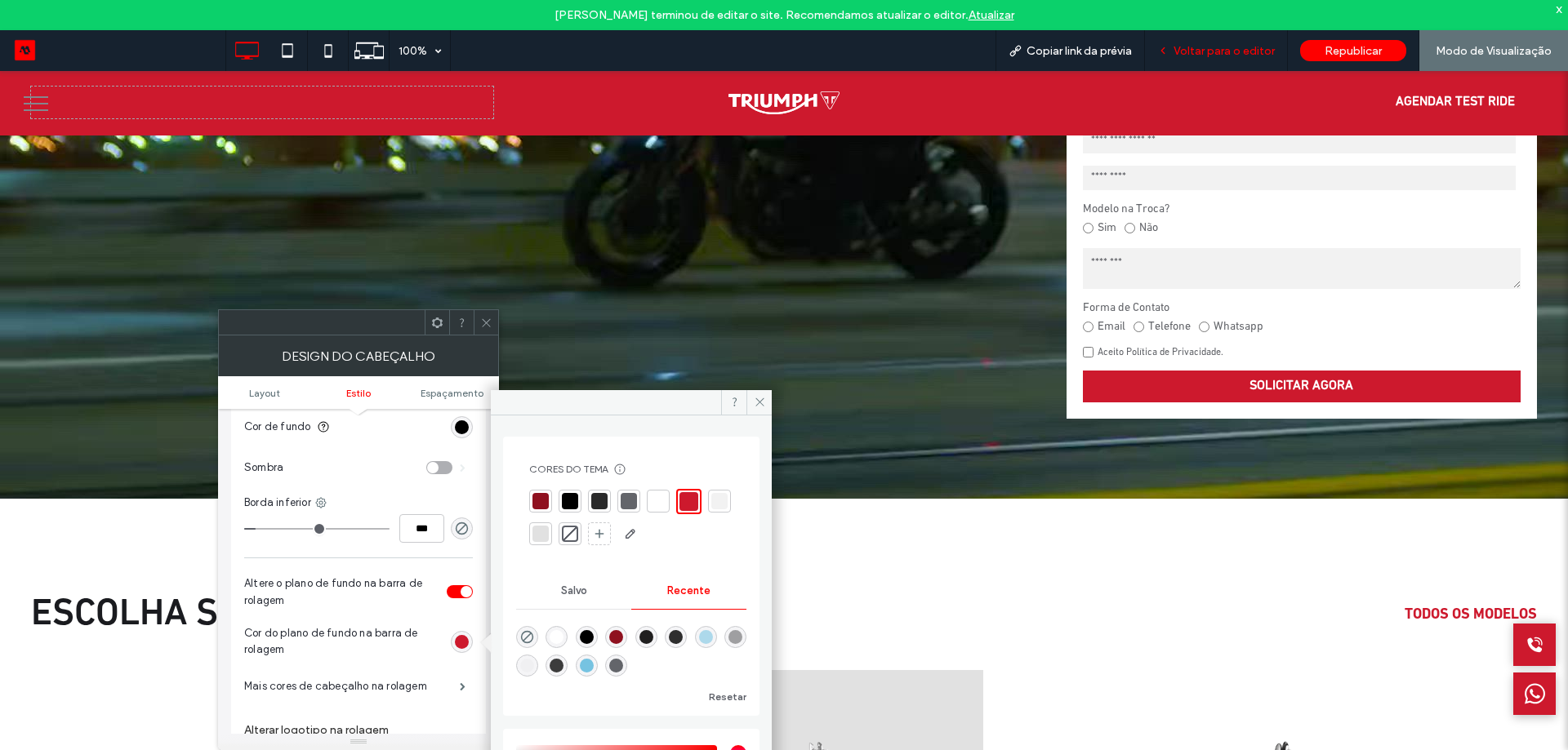
scroll to position [245, 0]
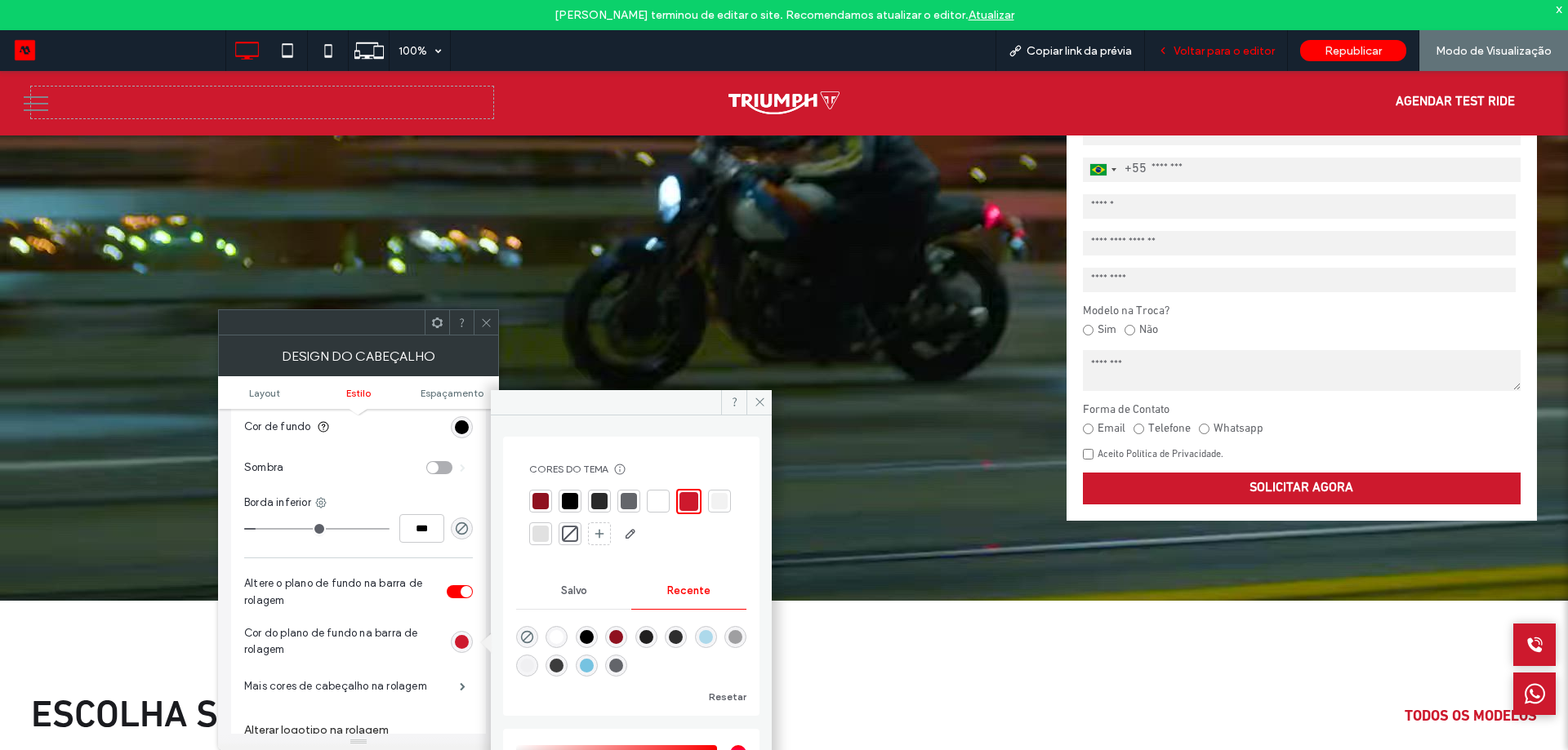
click at [1205, 47] on span "Voltar para o editor" at bounding box center [1224, 51] width 101 height 14
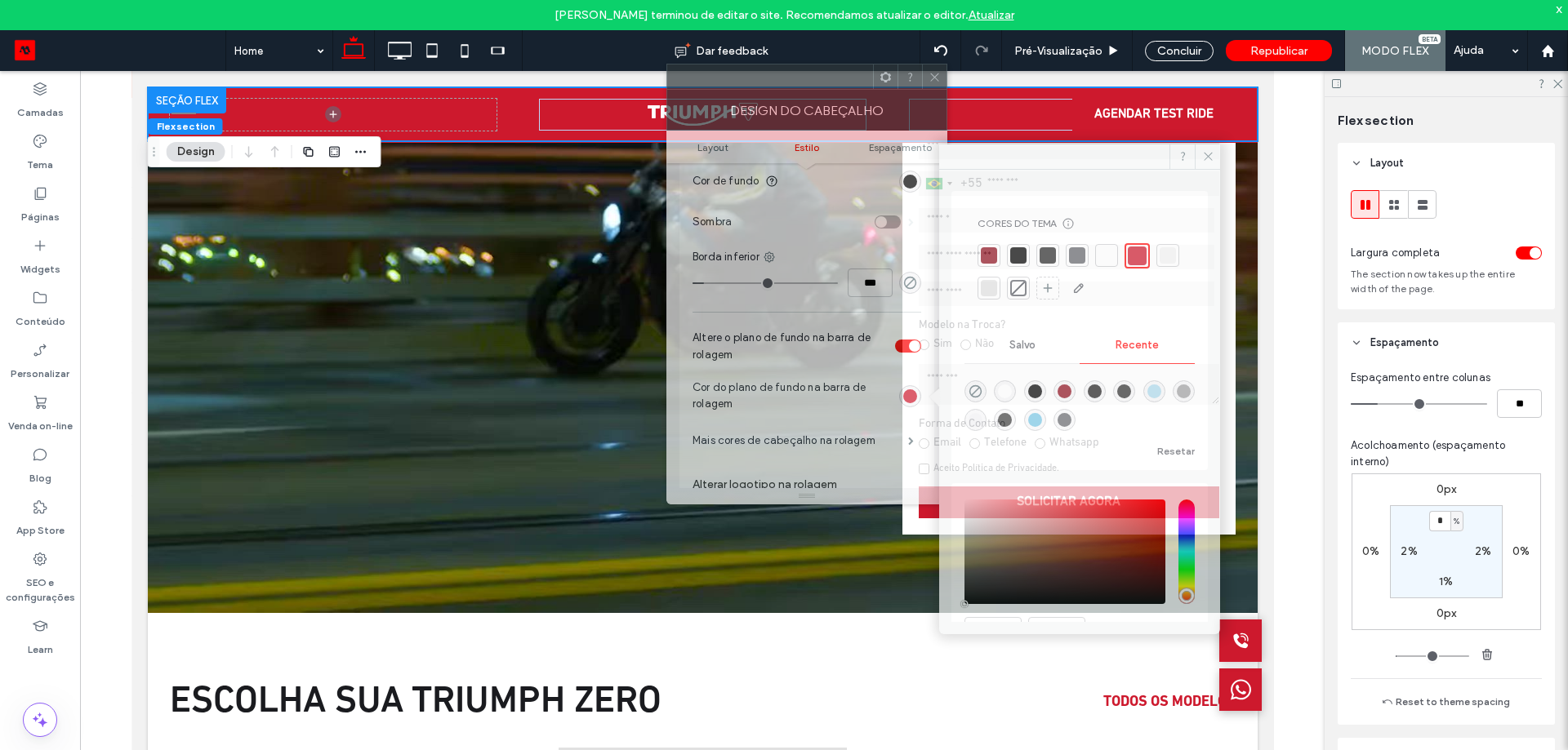
drag, startPoint x: 389, startPoint y: 331, endPoint x: 829, endPoint y: 89, distance: 502.2
click at [829, 89] on div at bounding box center [769, 77] width 206 height 25
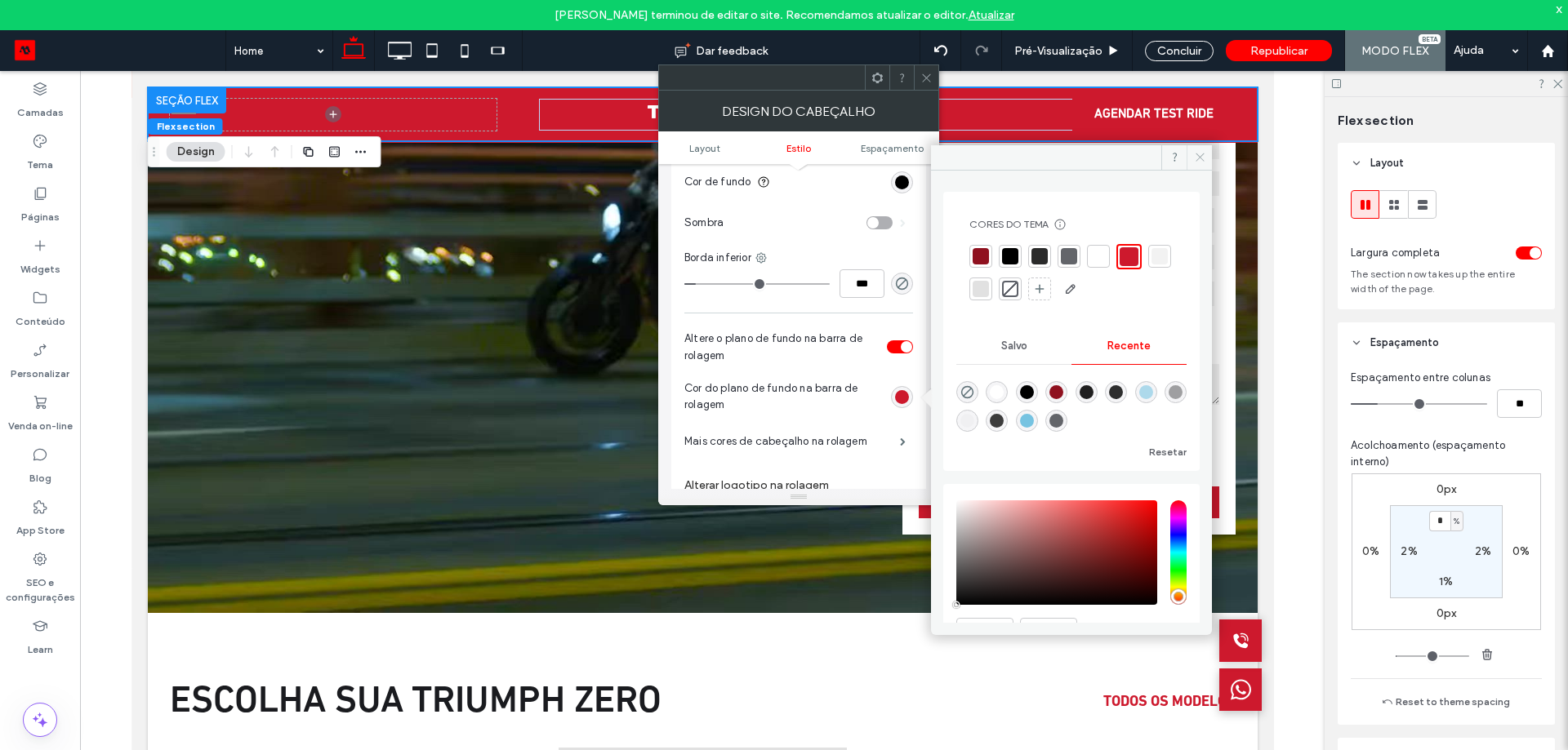
click at [1195, 157] on icon at bounding box center [1200, 157] width 12 height 12
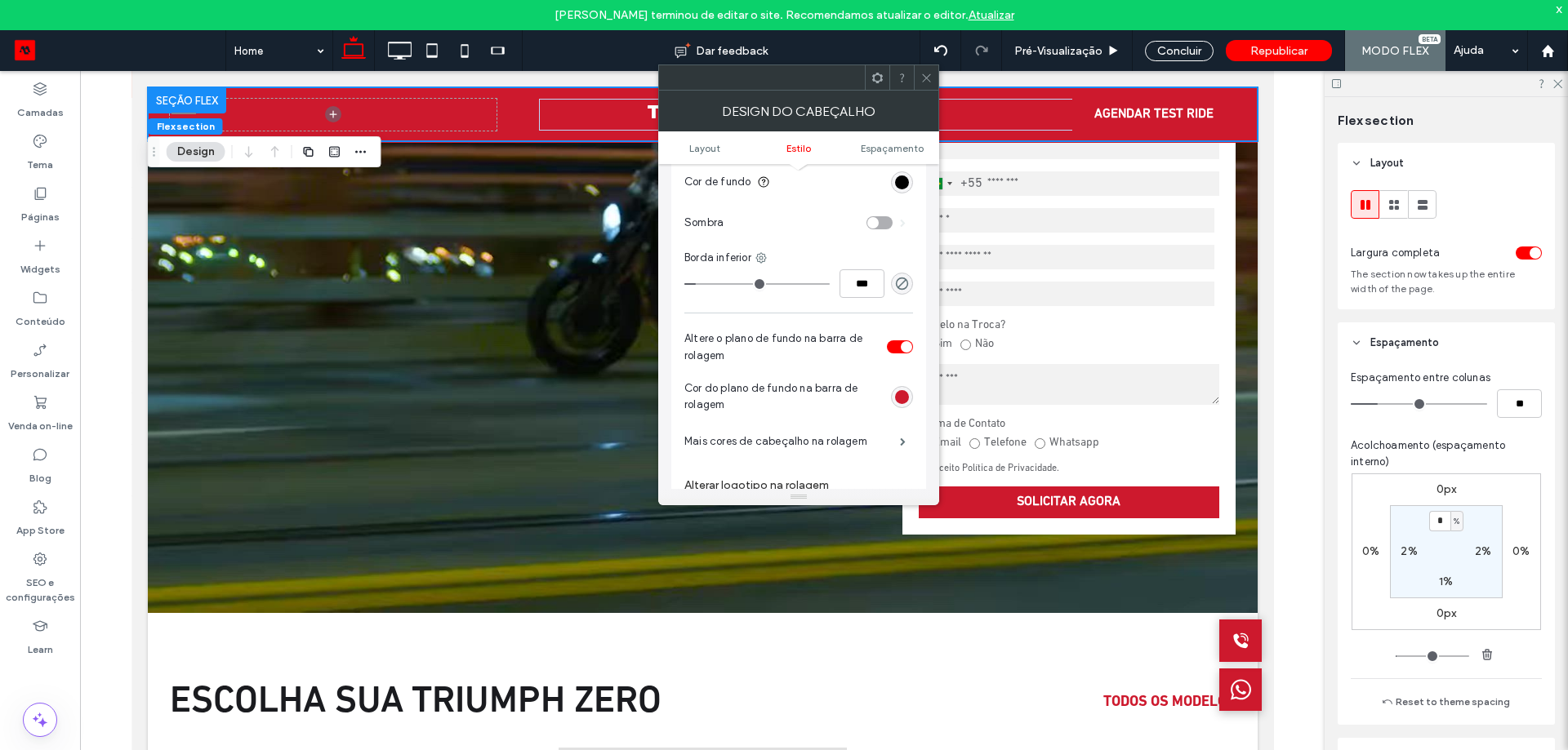
click at [898, 387] on div "rgba(205, 25, 45, 1)" at bounding box center [901, 397] width 22 height 22
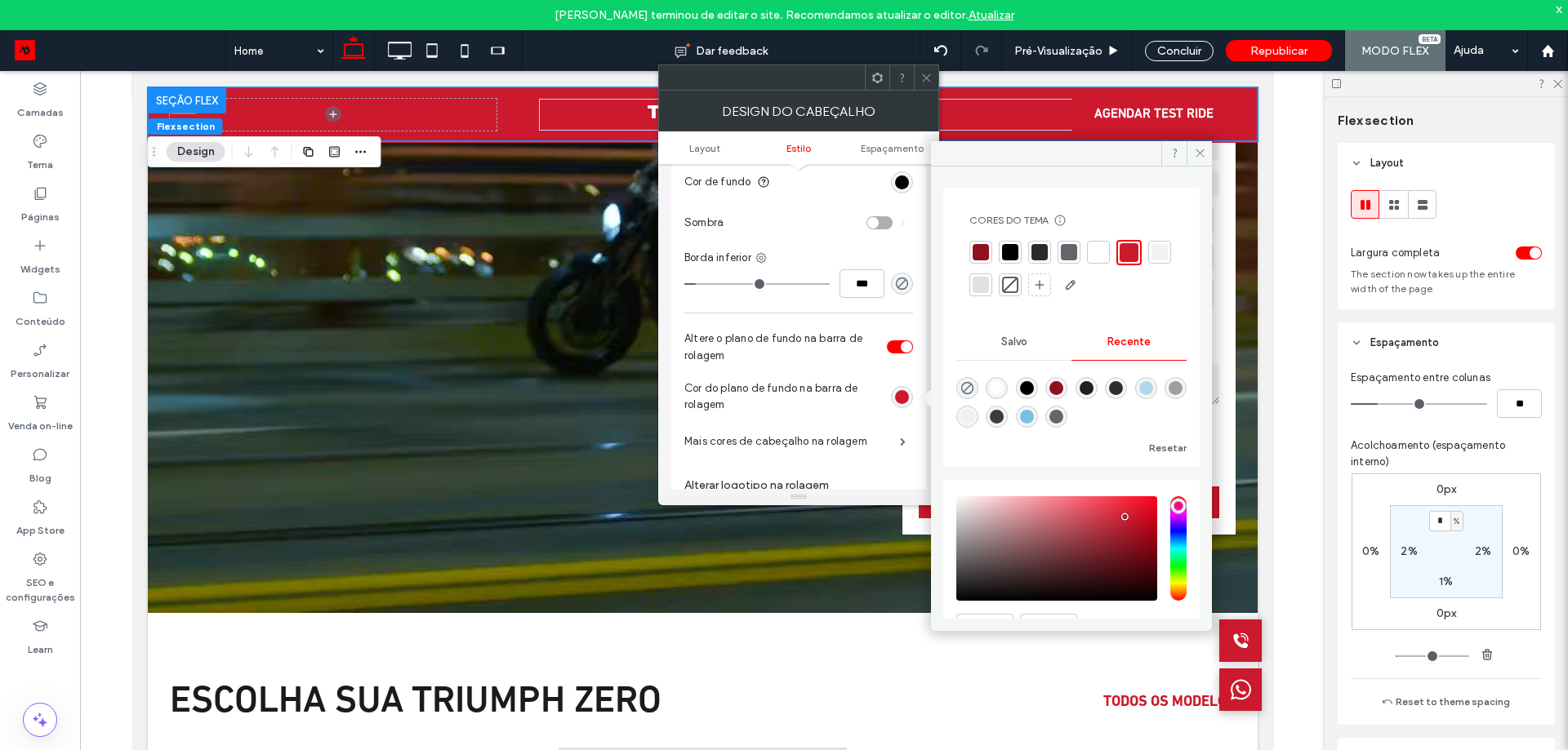
click at [1010, 254] on div at bounding box center [1010, 252] width 16 height 16
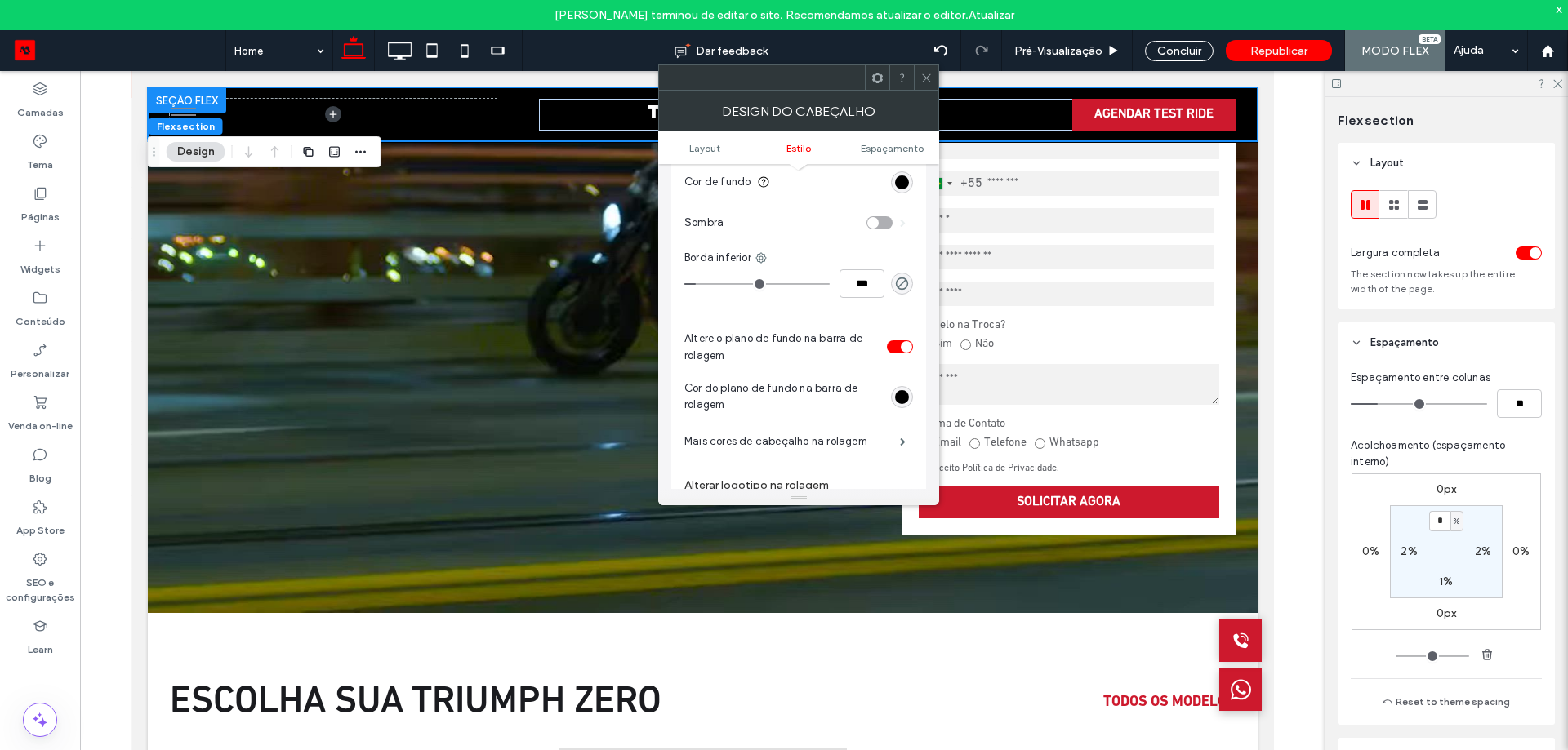
scroll to position [326, 0]
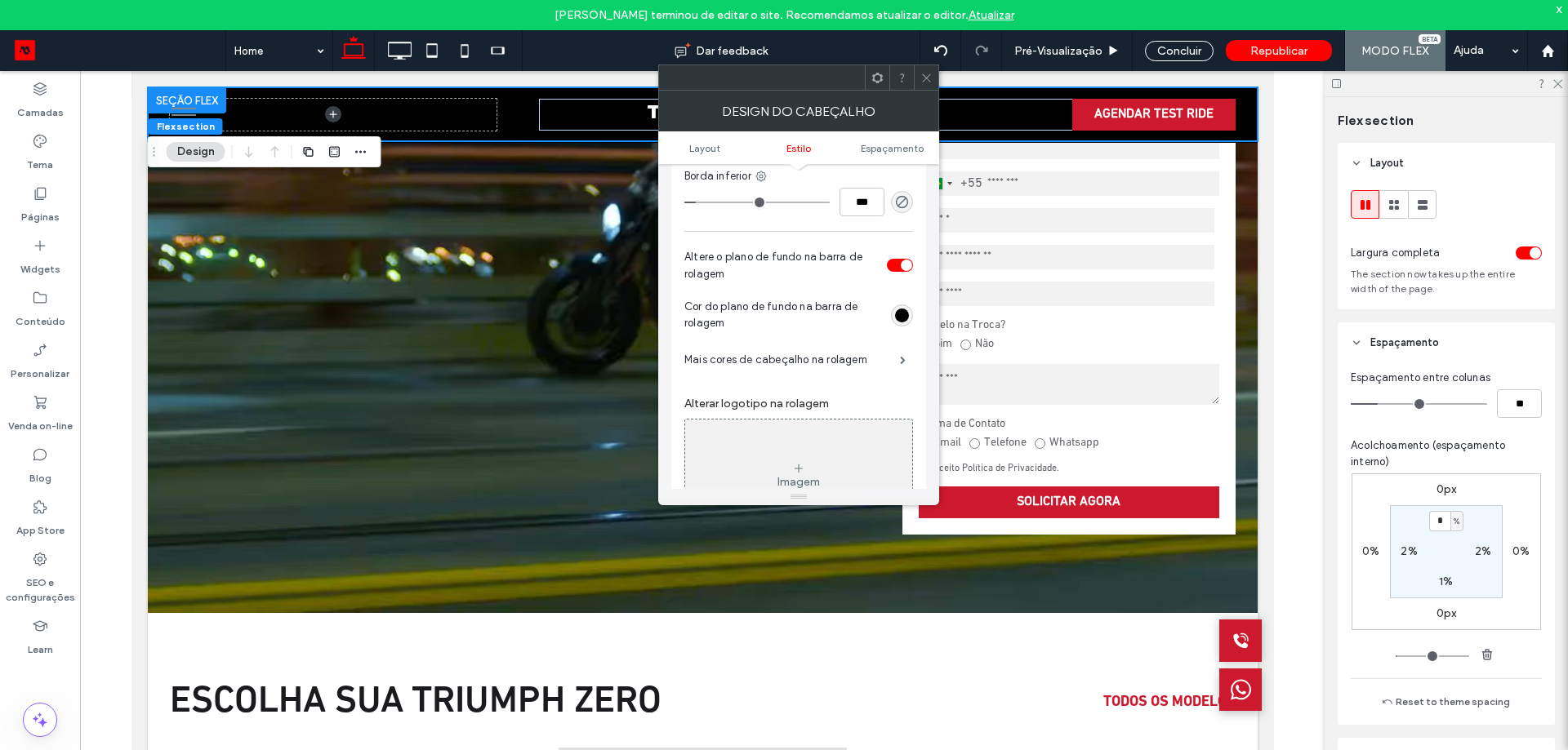
click at [806, 151] on span "Estilo" at bounding box center [798, 148] width 25 height 12
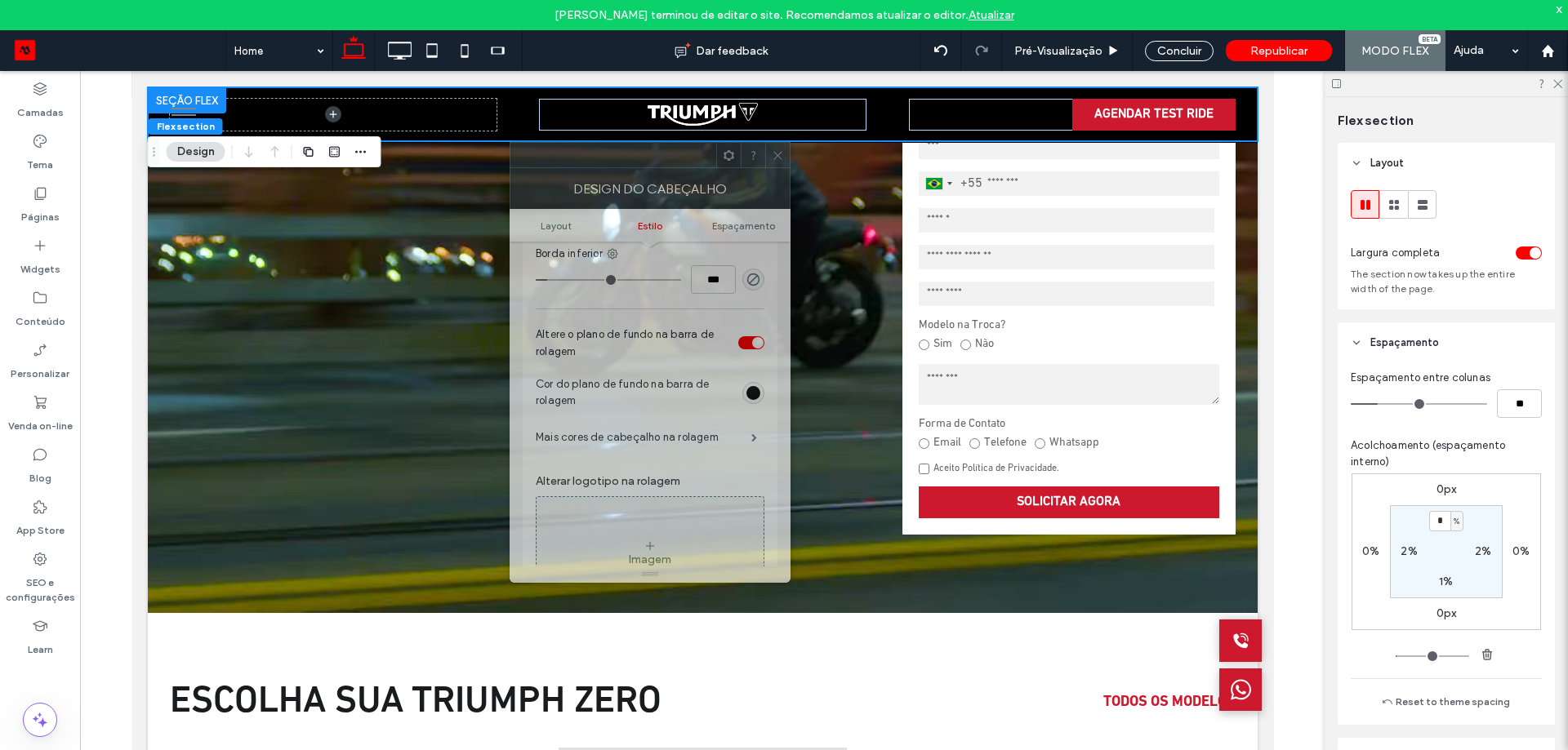
drag, startPoint x: 808, startPoint y: 87, endPoint x: 617, endPoint y: 237, distance: 242.9
click at [597, 167] on div at bounding box center [613, 155] width 206 height 25
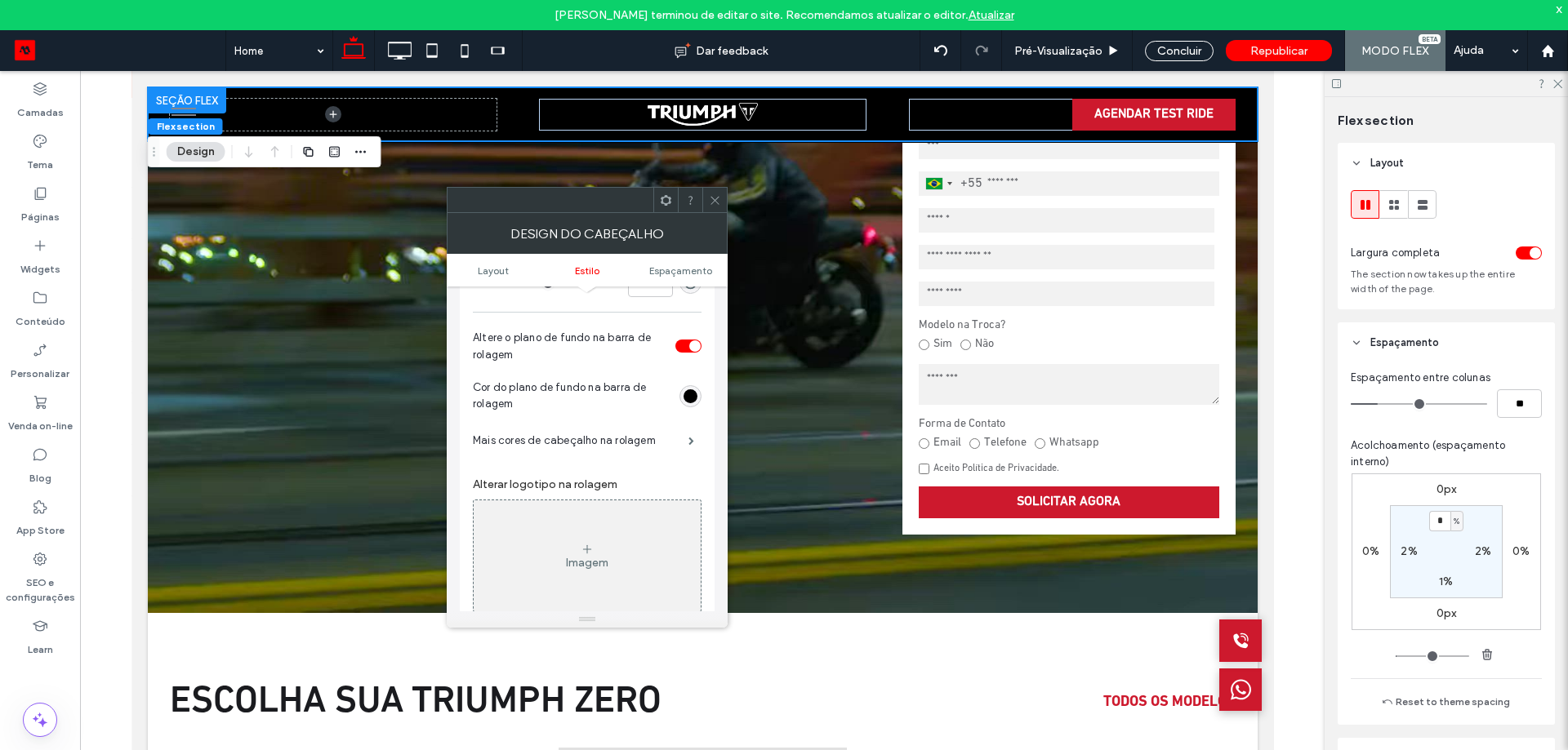
scroll to position [408, 0]
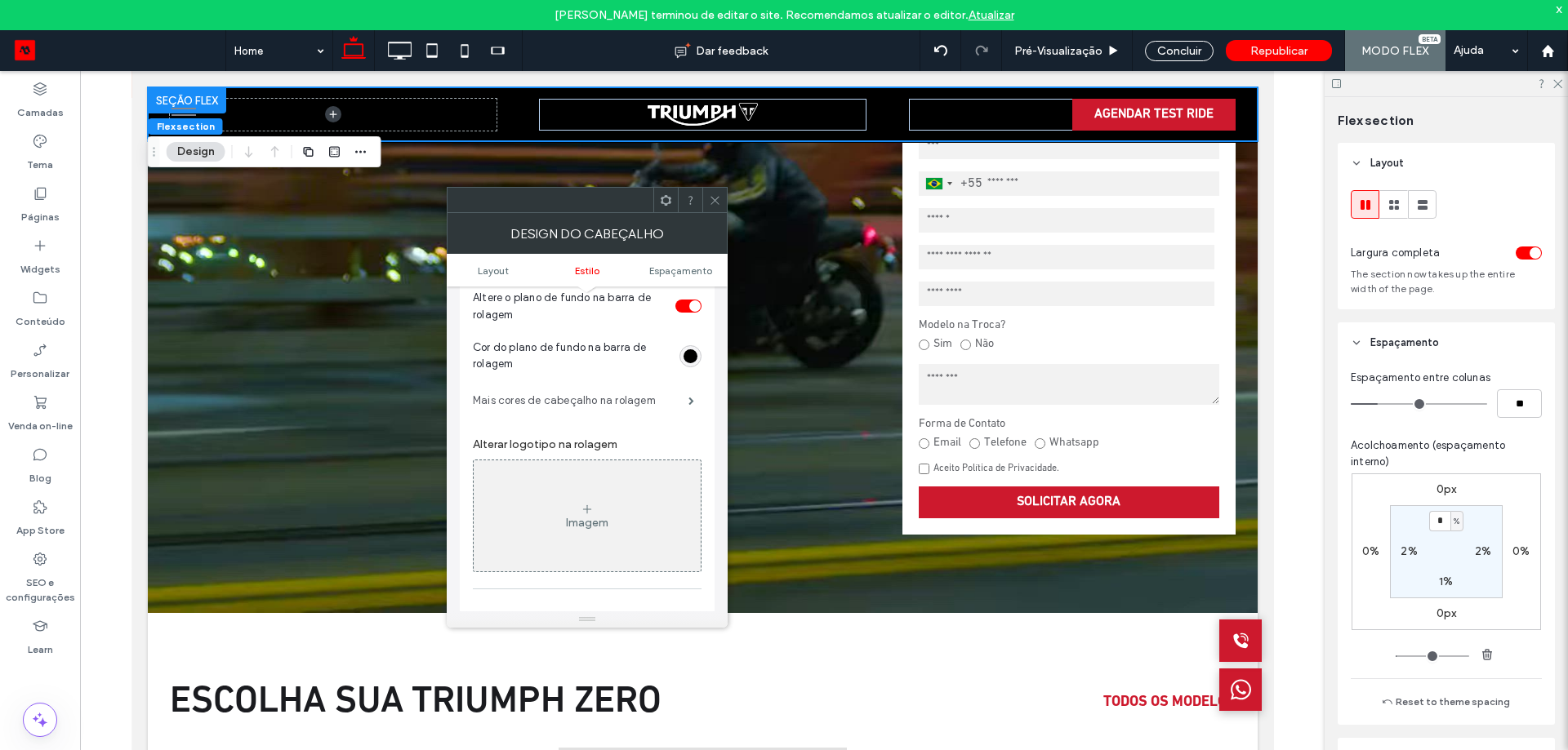
click at [629, 413] on label "Mais cores de cabeçalho na rolagem" at bounding box center [580, 401] width 216 height 33
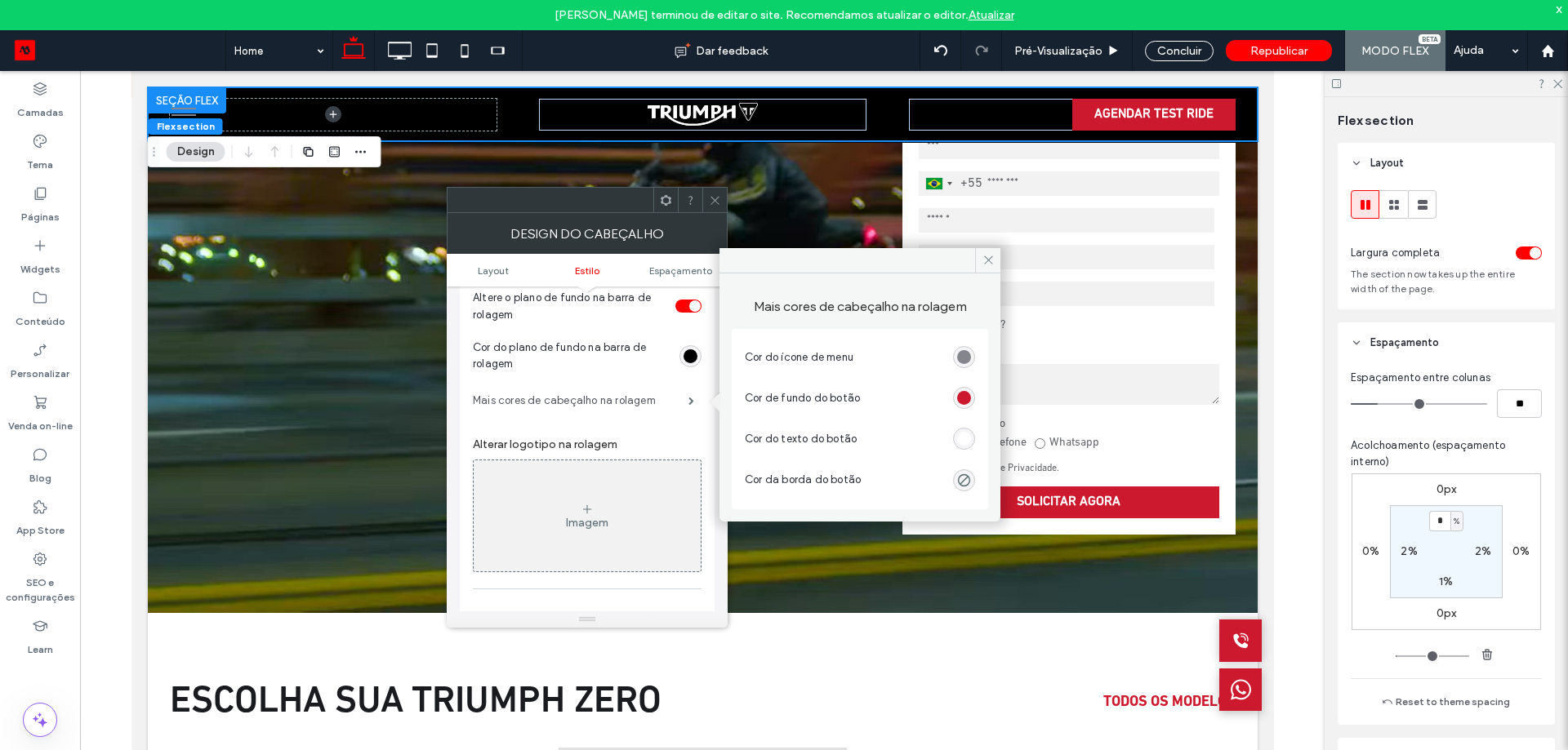
click at [629, 412] on label "Mais cores de cabeçalho na rolagem" at bounding box center [580, 401] width 216 height 33
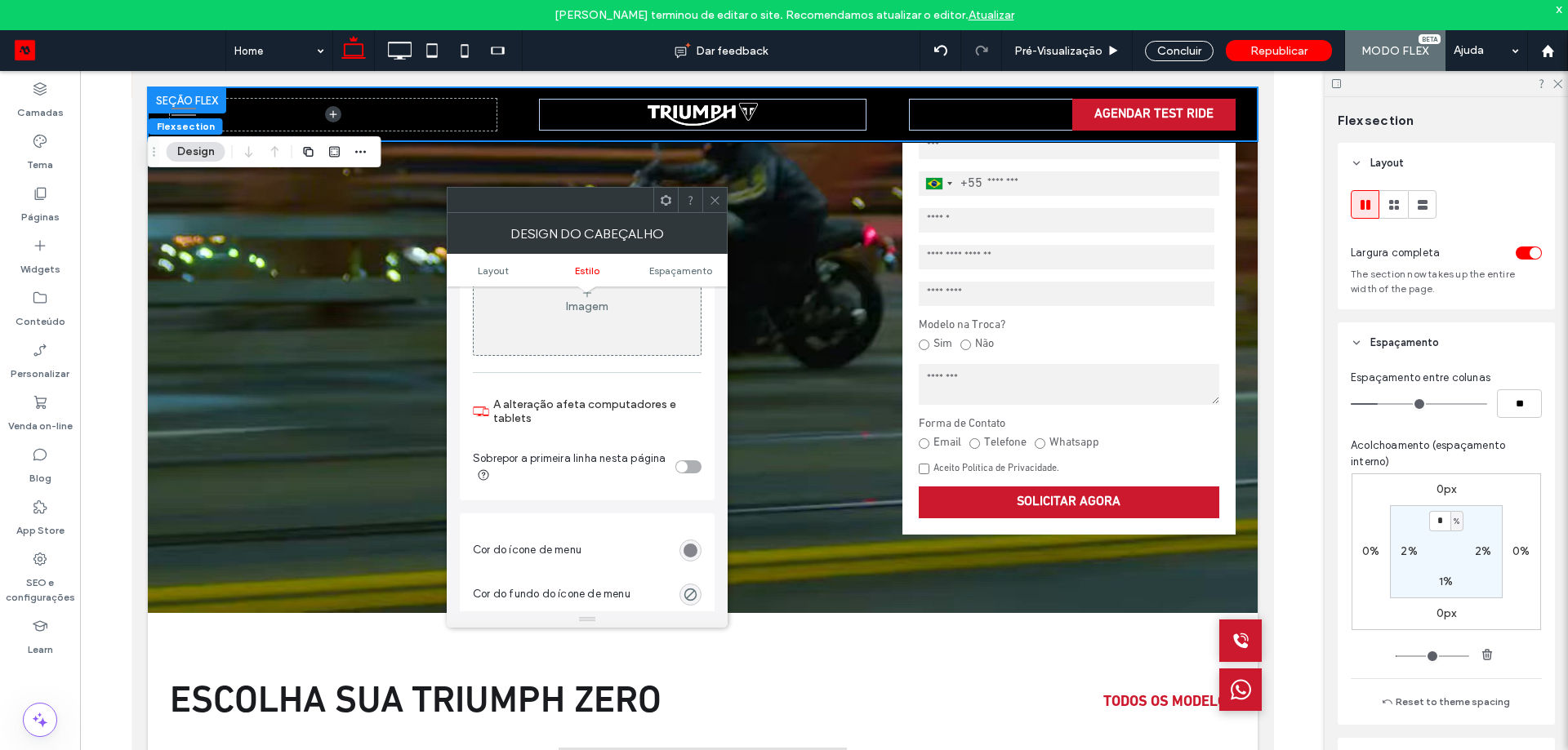
scroll to position [653, 0]
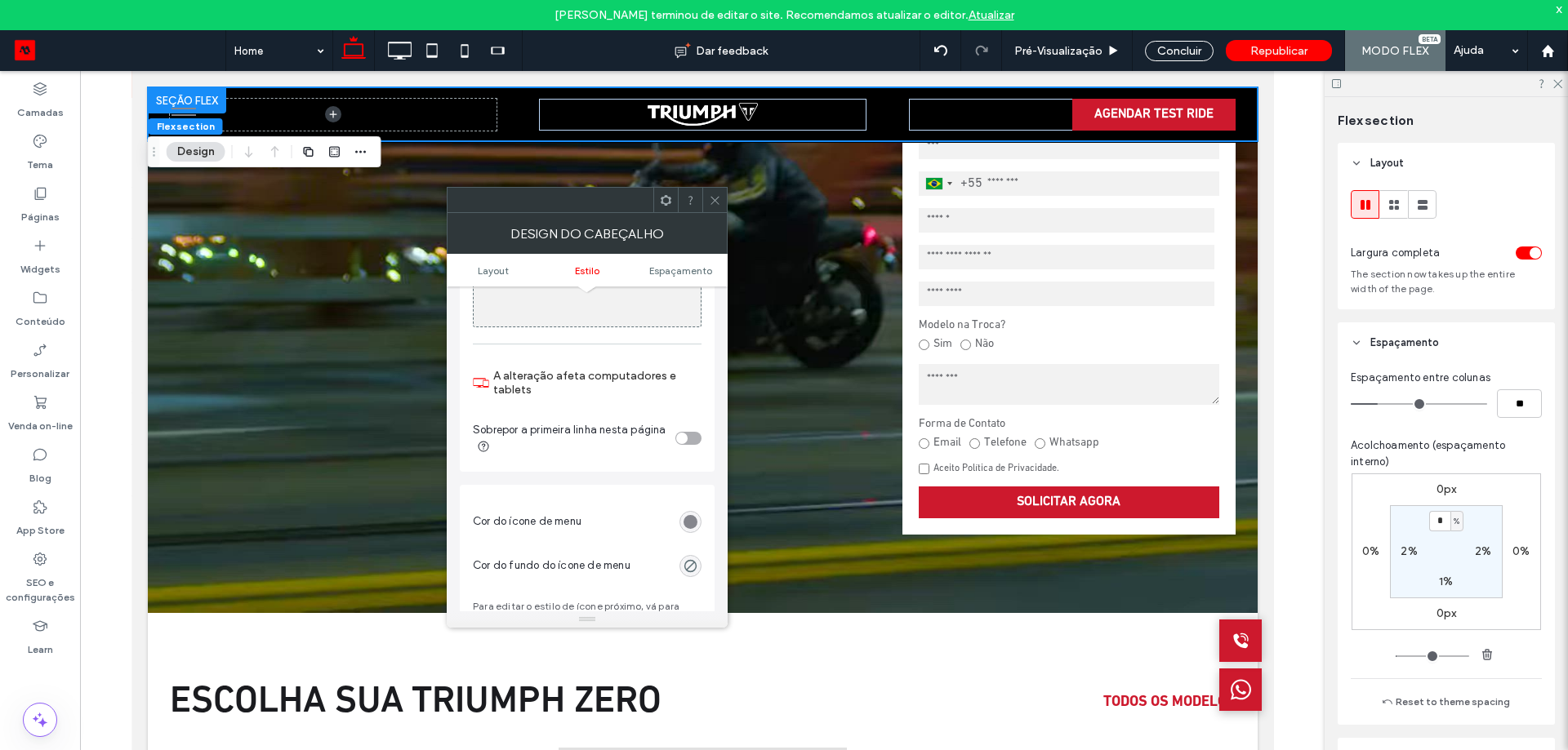
click at [709, 204] on icon at bounding box center [714, 200] width 12 height 12
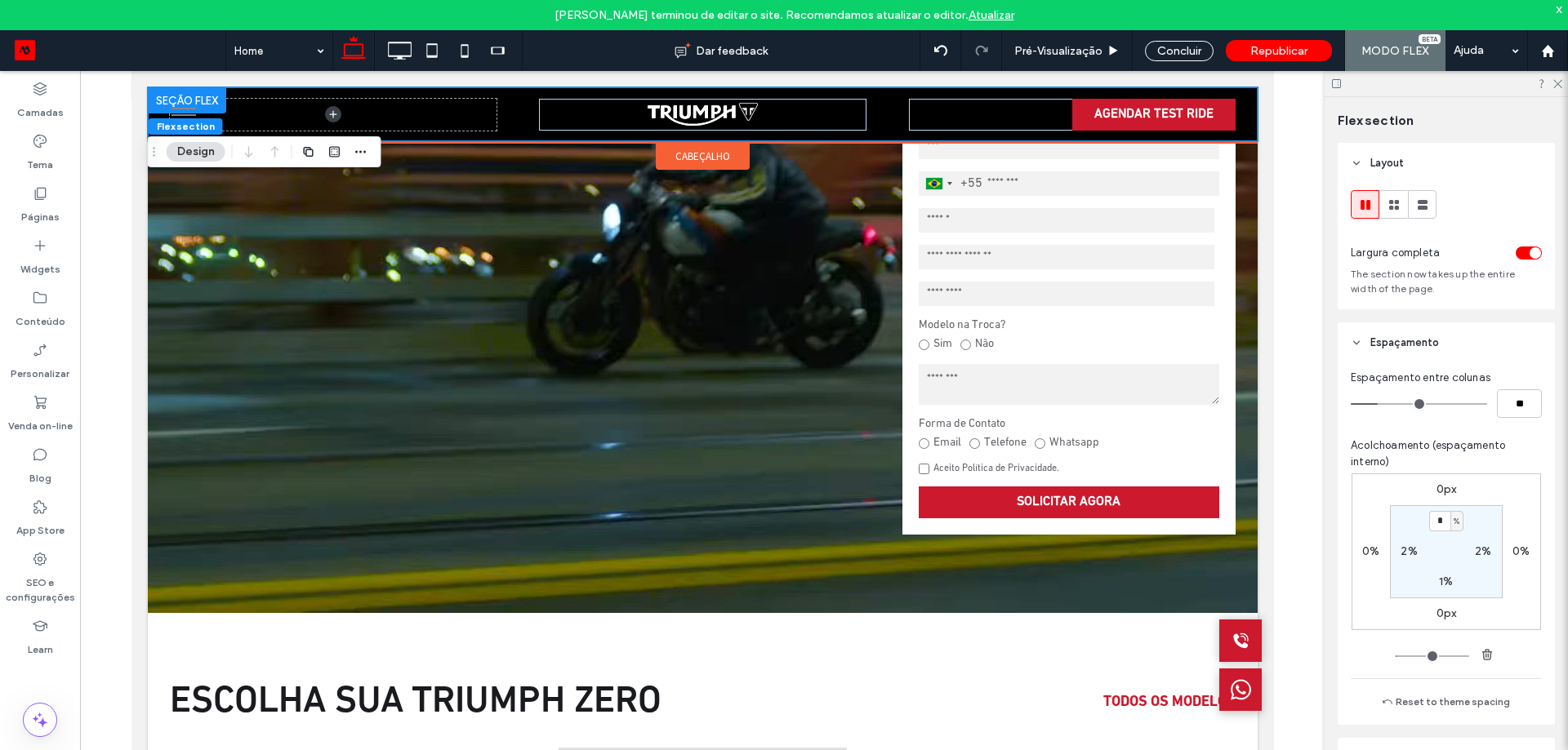
click at [716, 161] on span "cabeçalho" at bounding box center [701, 156] width 55 height 14
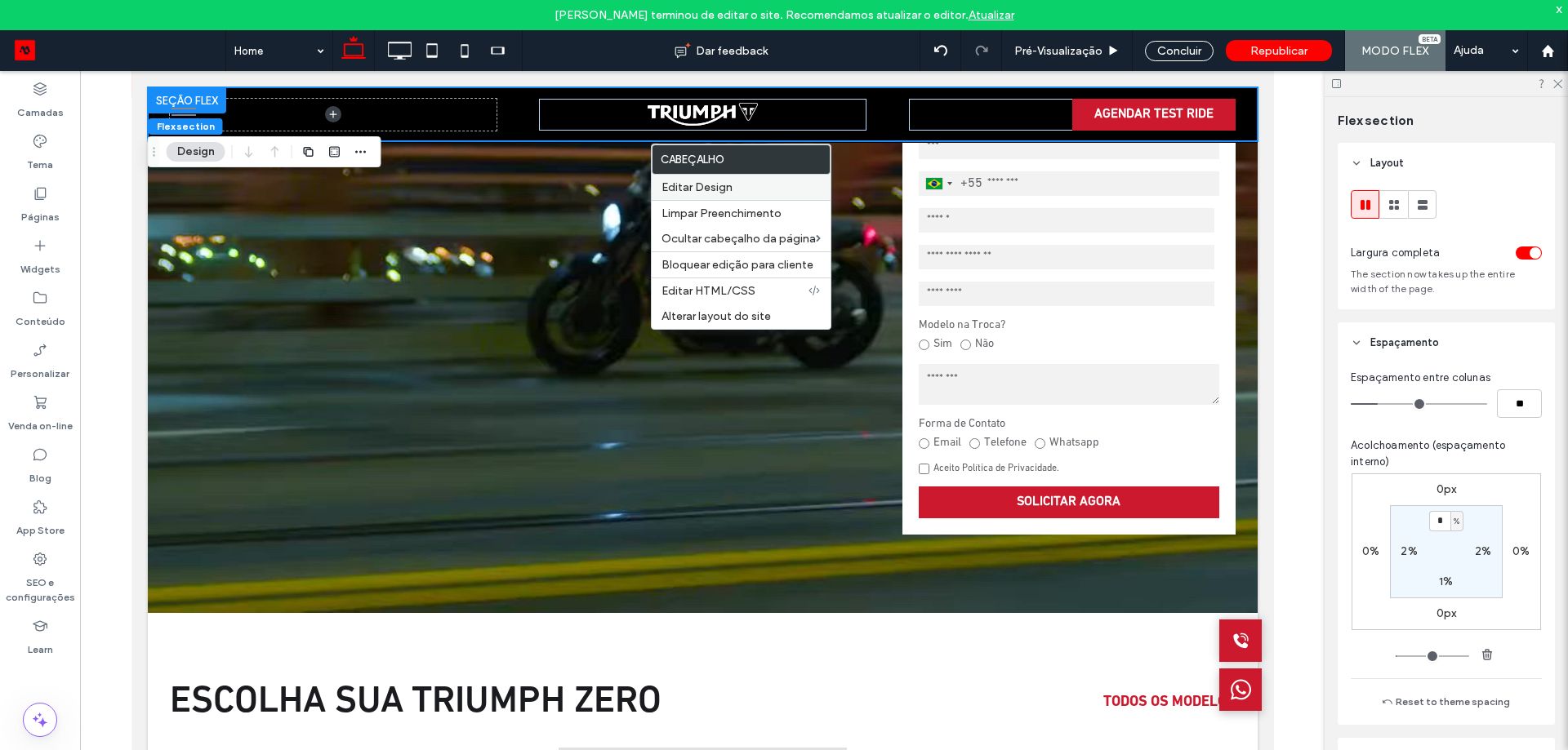
click at [726, 192] on span "Editar Design" at bounding box center [696, 187] width 71 height 14
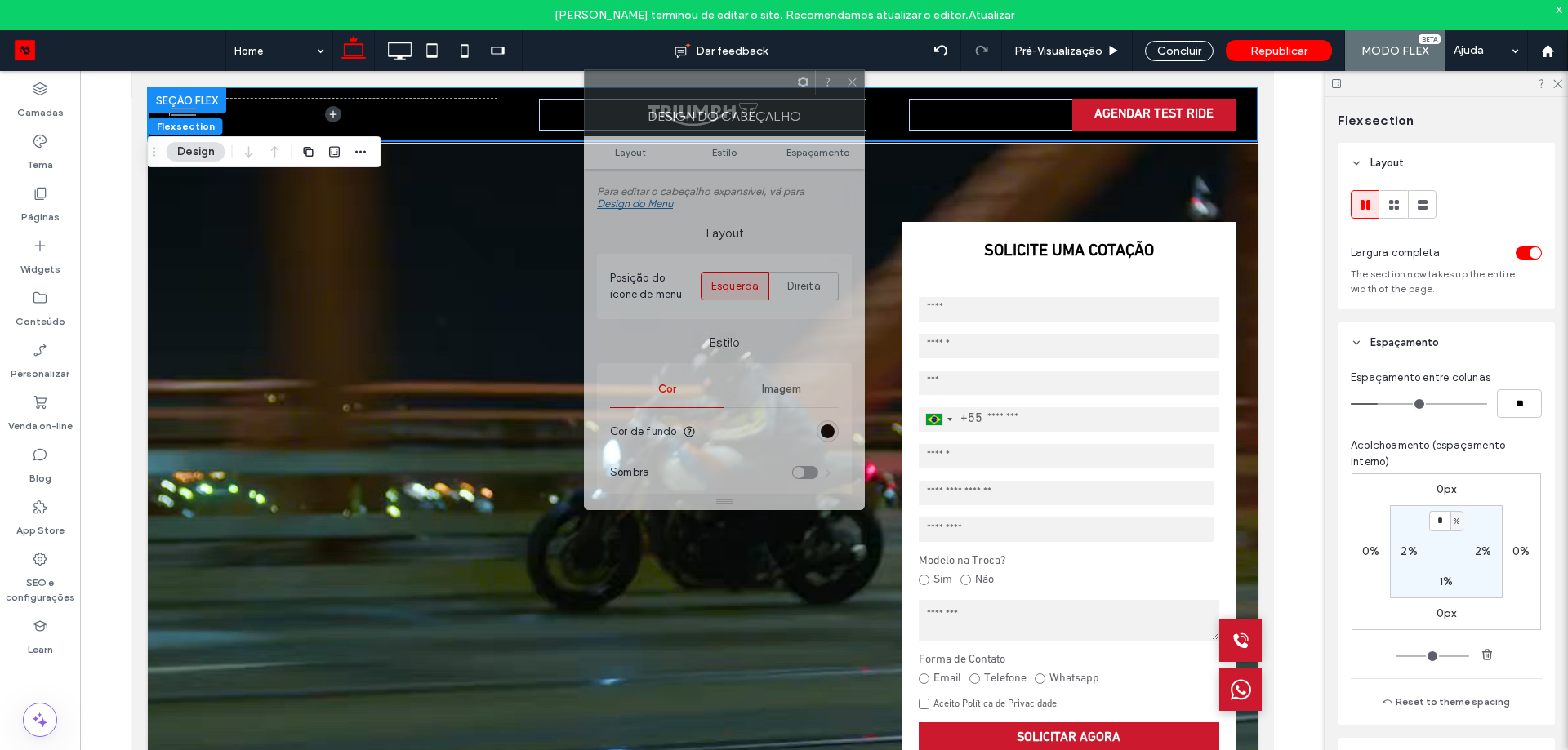
drag, startPoint x: 1334, startPoint y: 182, endPoint x: 849, endPoint y: 99, distance: 492.1
click at [698, 96] on div "Design do cabeçalho" at bounding box center [724, 115] width 281 height 41
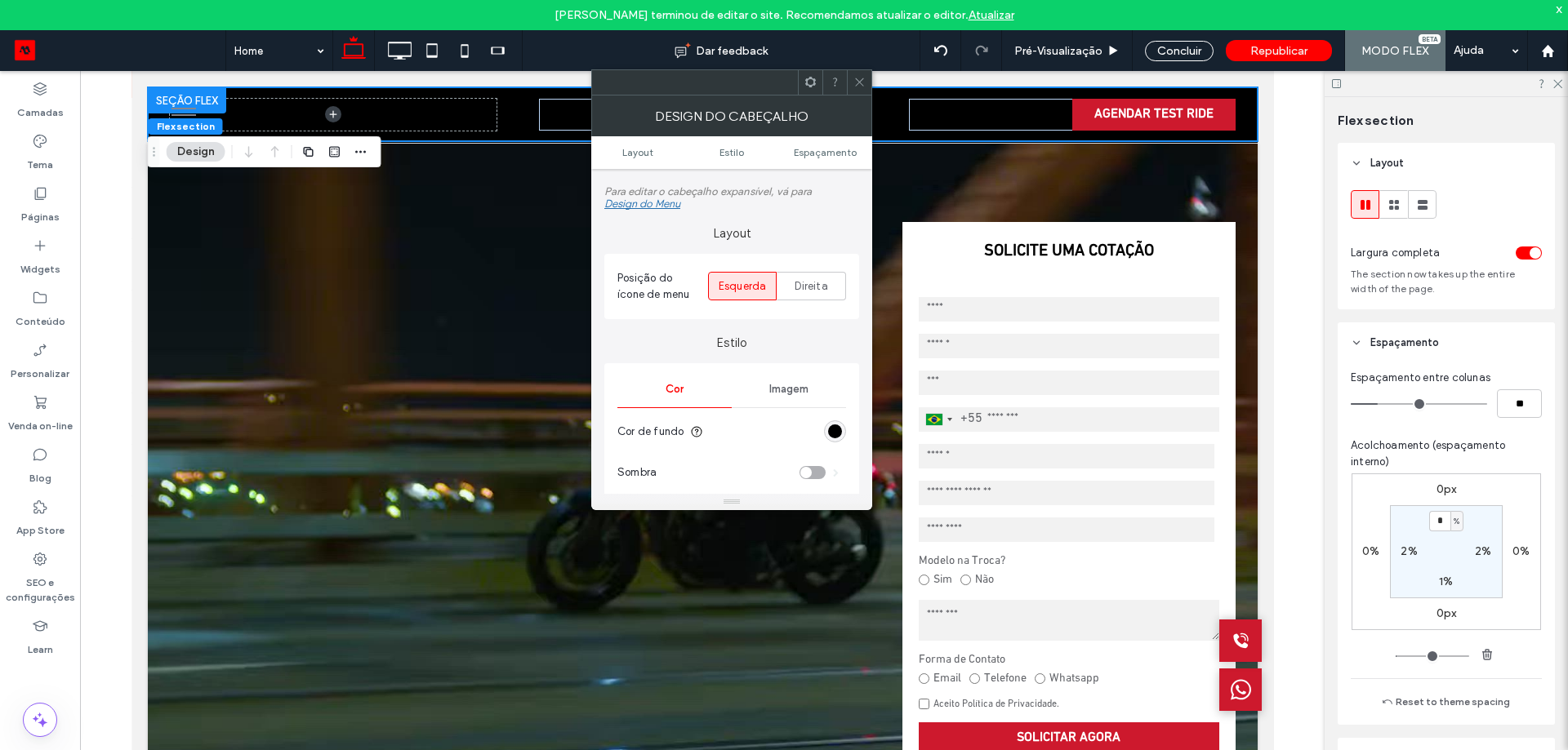
click at [806, 81] on use at bounding box center [810, 82] width 11 height 11
click at [807, 80] on use at bounding box center [809, 82] width 11 height 11
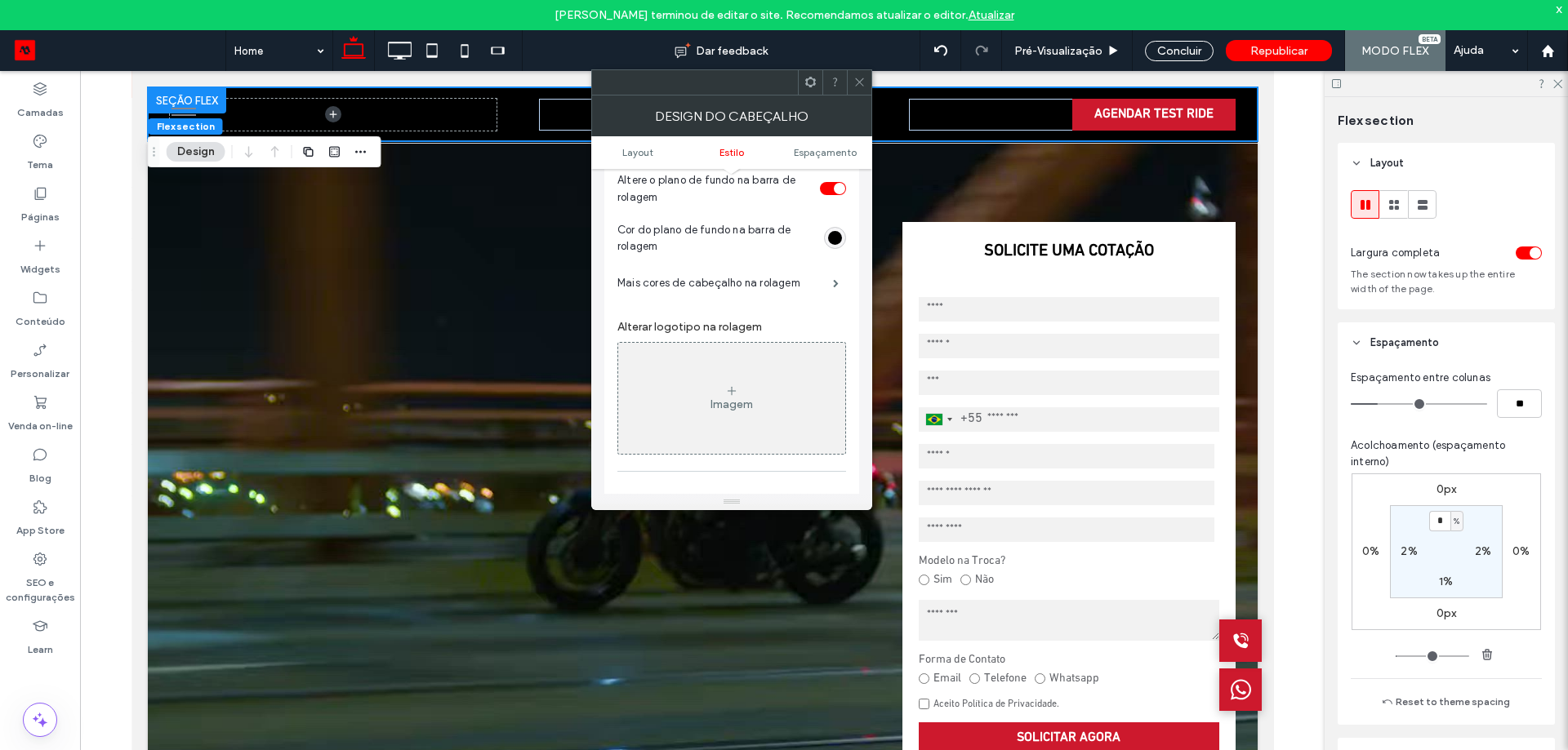
scroll to position [735, 0]
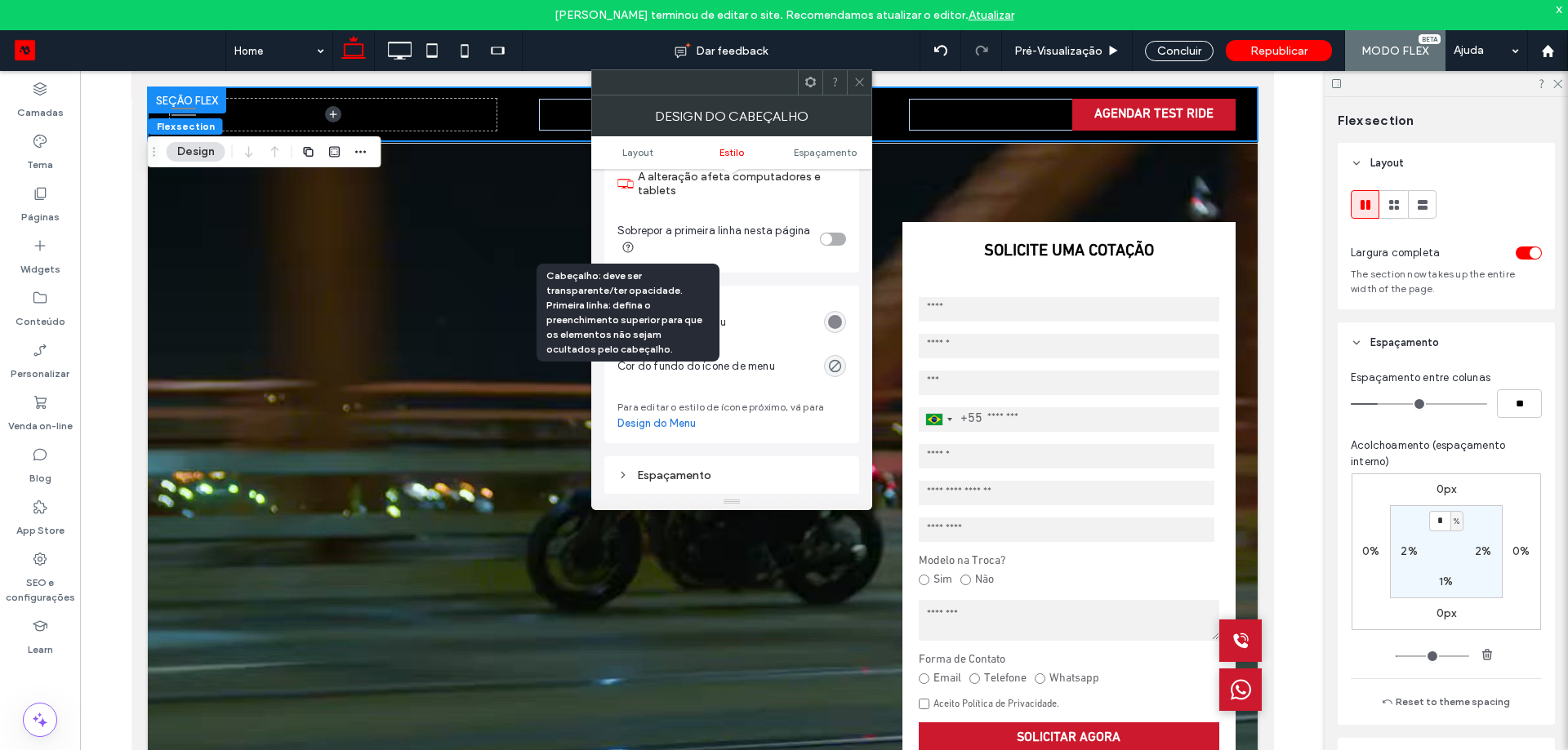
click at [630, 248] on icon at bounding box center [627, 247] width 13 height 13
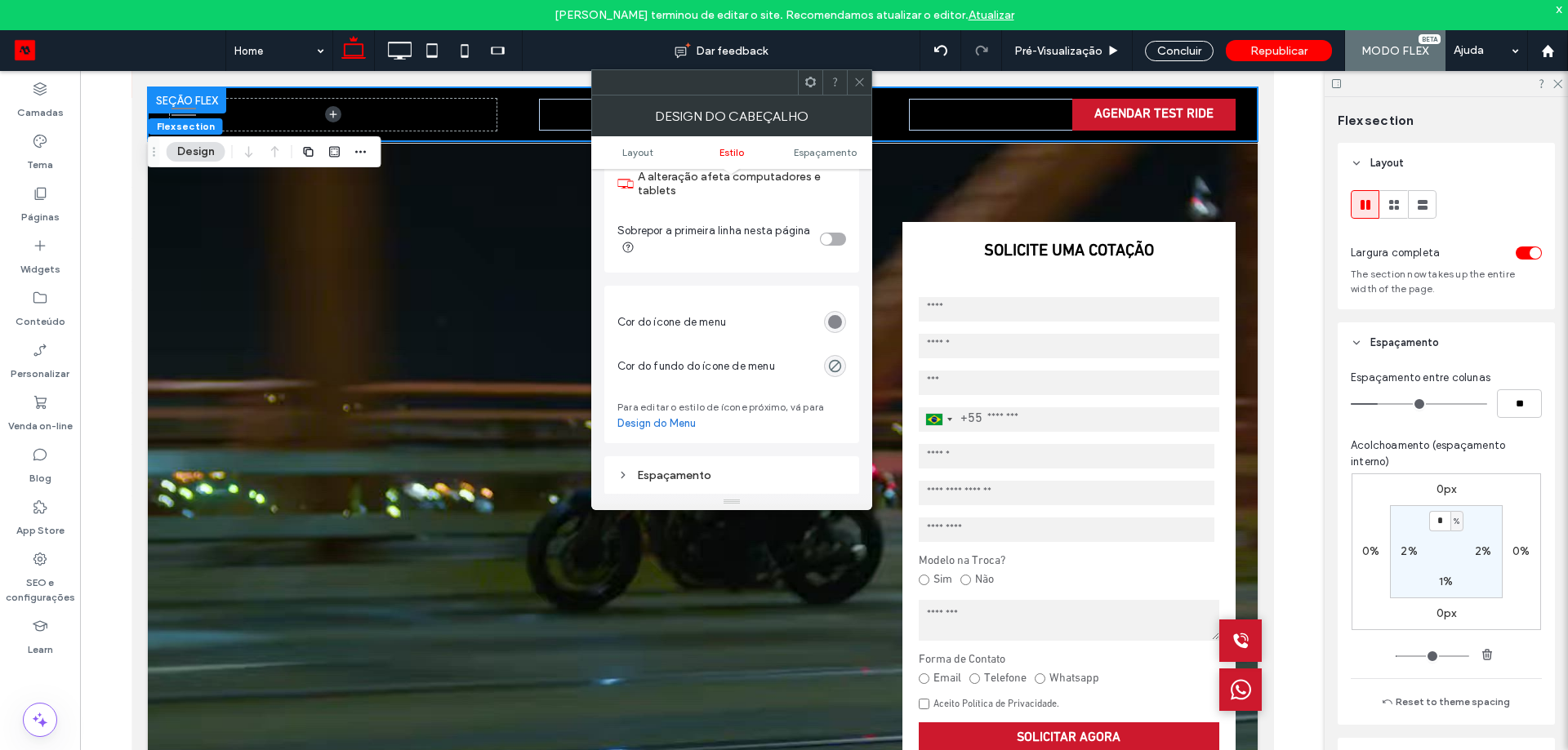
click at [689, 424] on link "Design do Menu" at bounding box center [656, 424] width 79 height 16
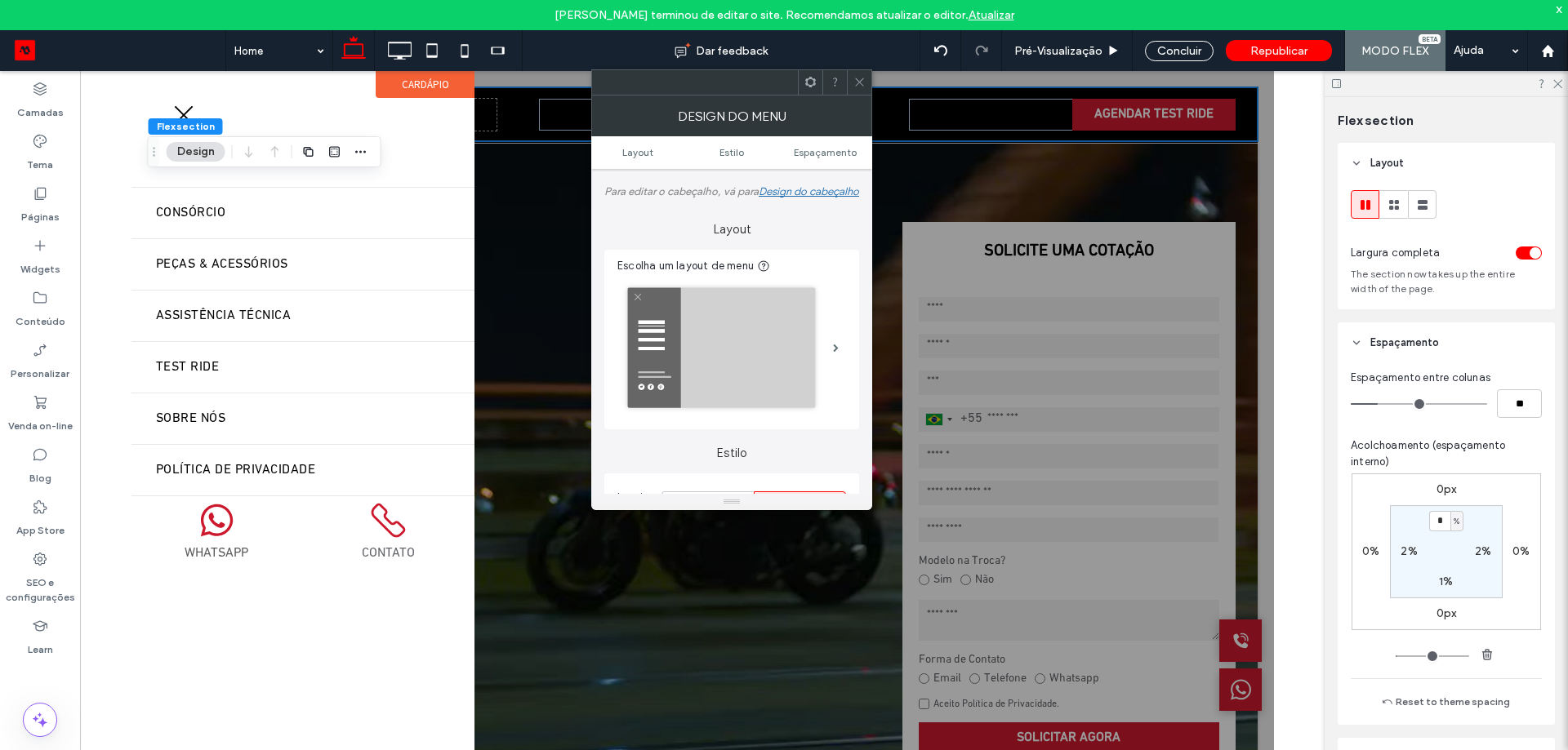
click at [858, 84] on use at bounding box center [859, 83] width 8 height 8
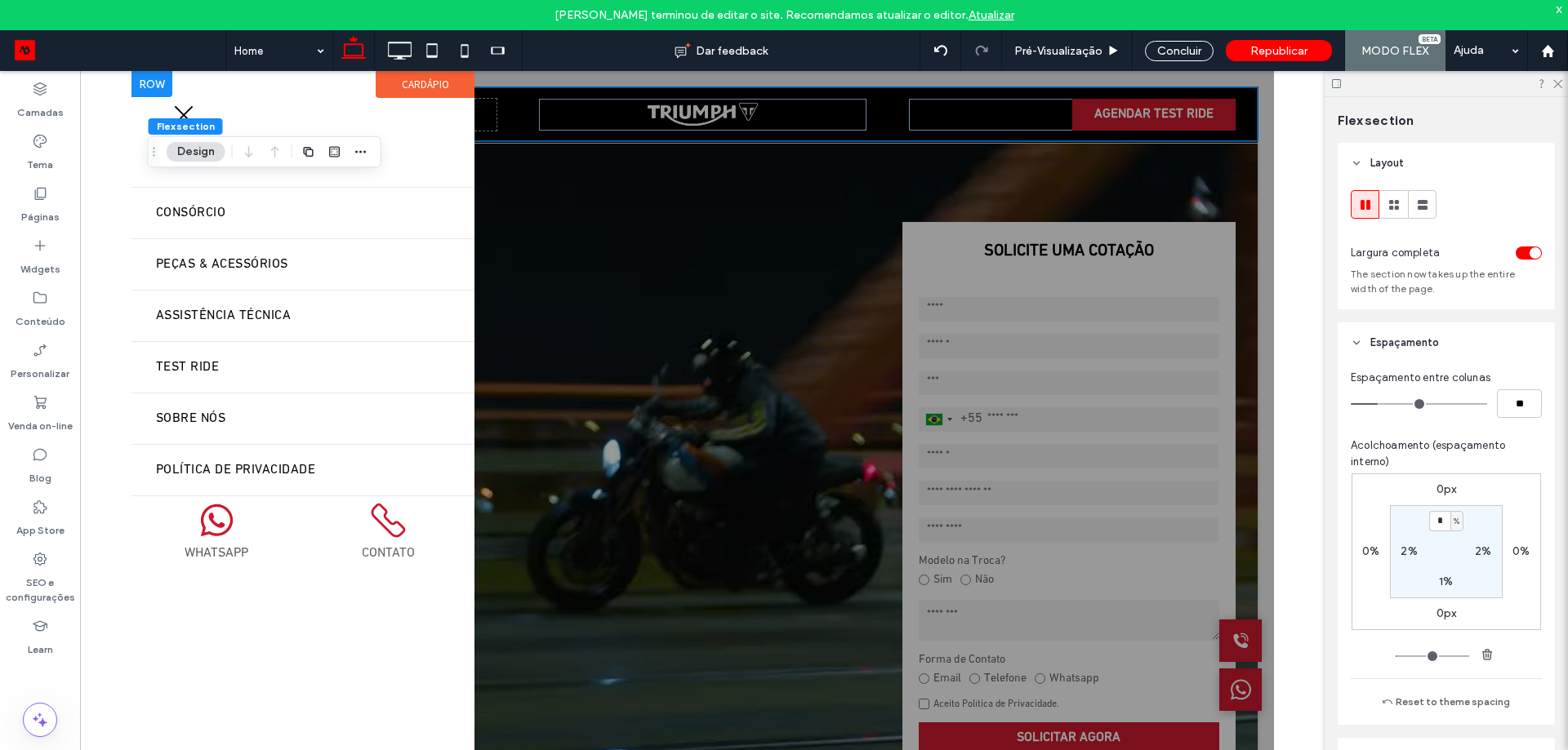
click at [180, 112] on div "Novas Consórcio Peças & Acessórios Assistência Técnica Test Ride Sobre Nós Polí…" at bounding box center [301, 319] width 343 height 498
click at [677, 140] on div at bounding box center [701, 423] width 1142 height 705
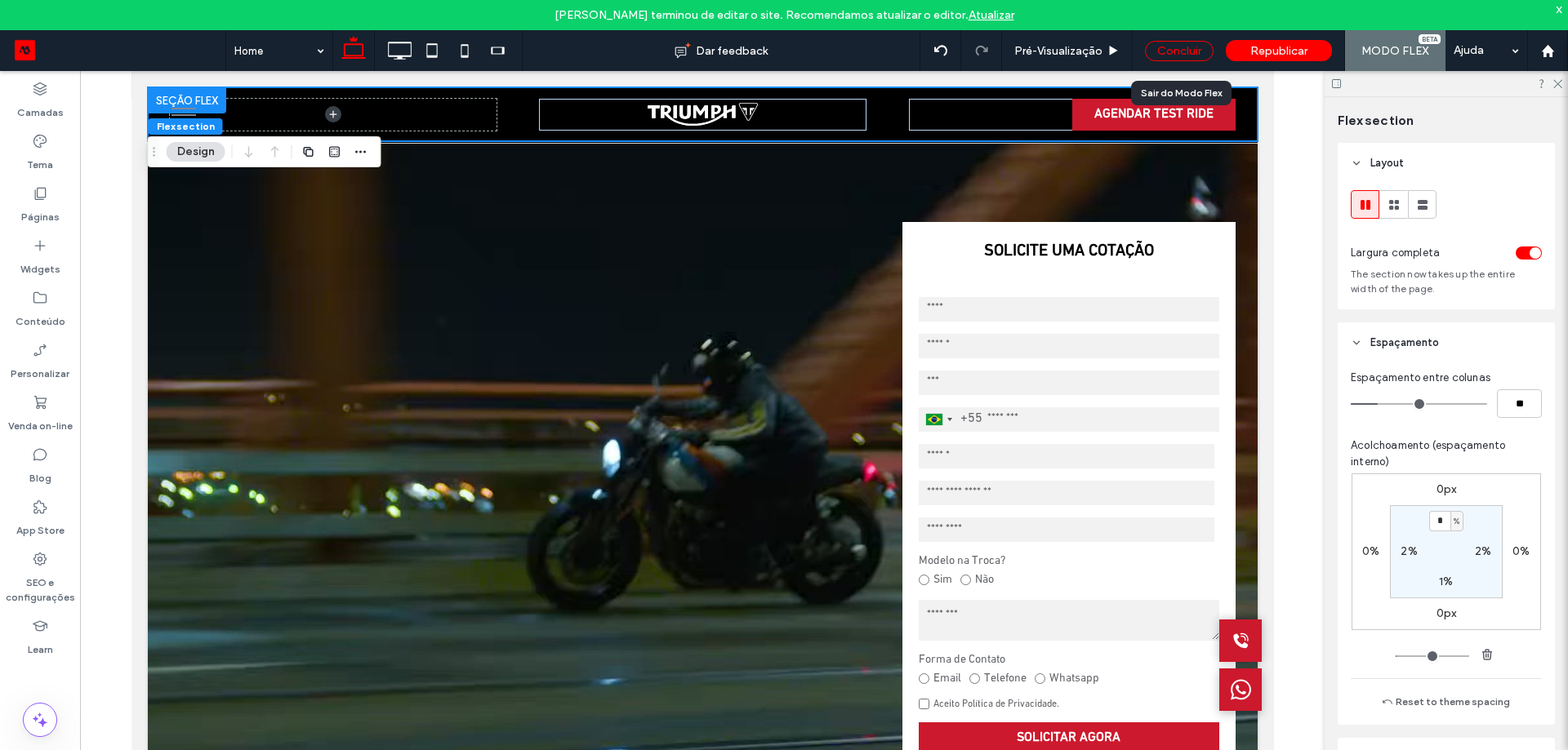
drag, startPoint x: 642, startPoint y: 71, endPoint x: 1170, endPoint y: 45, distance: 528.6
click at [1170, 45] on div "Concluir" at bounding box center [1178, 51] width 69 height 21
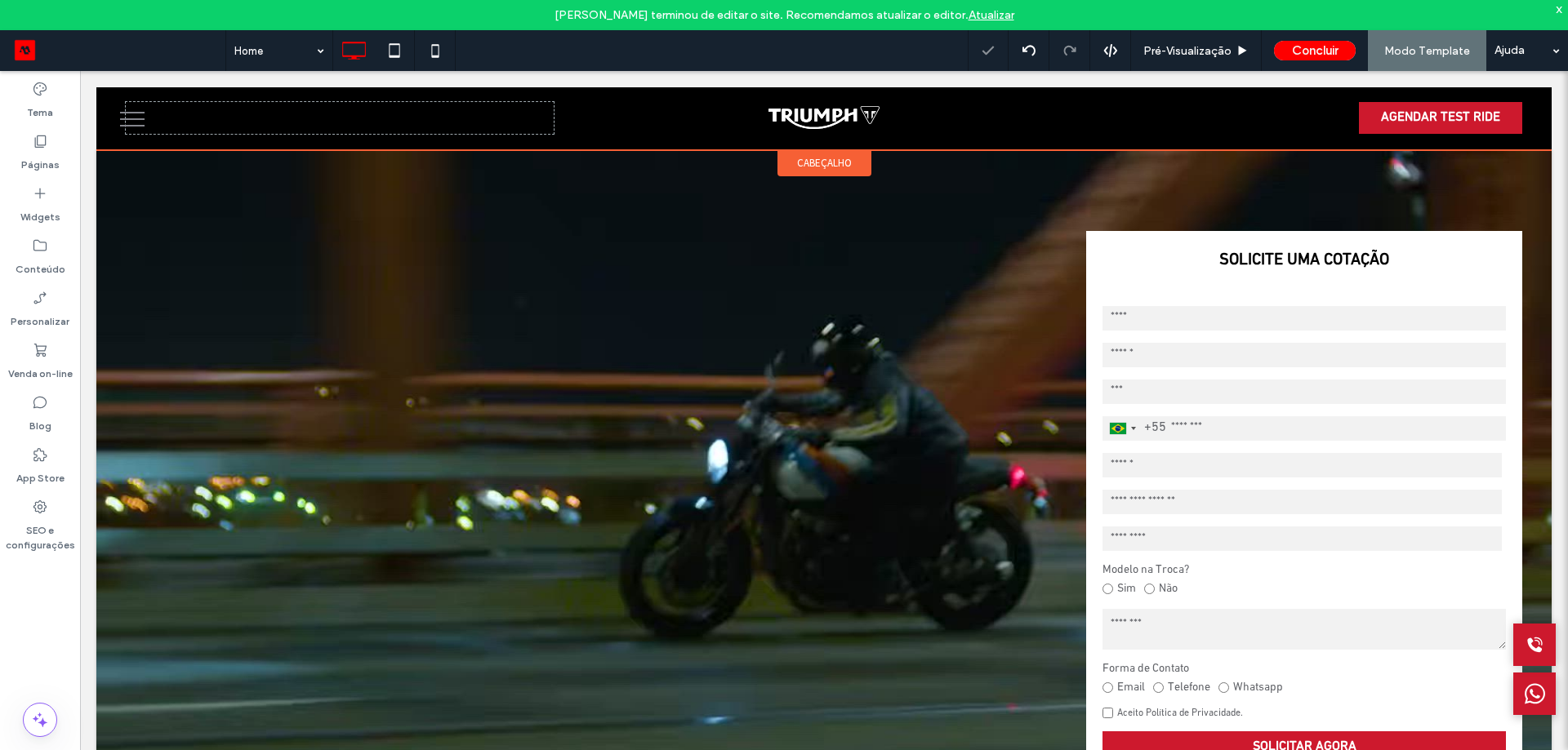
click at [817, 166] on span "cabeçalho" at bounding box center [824, 163] width 55 height 14
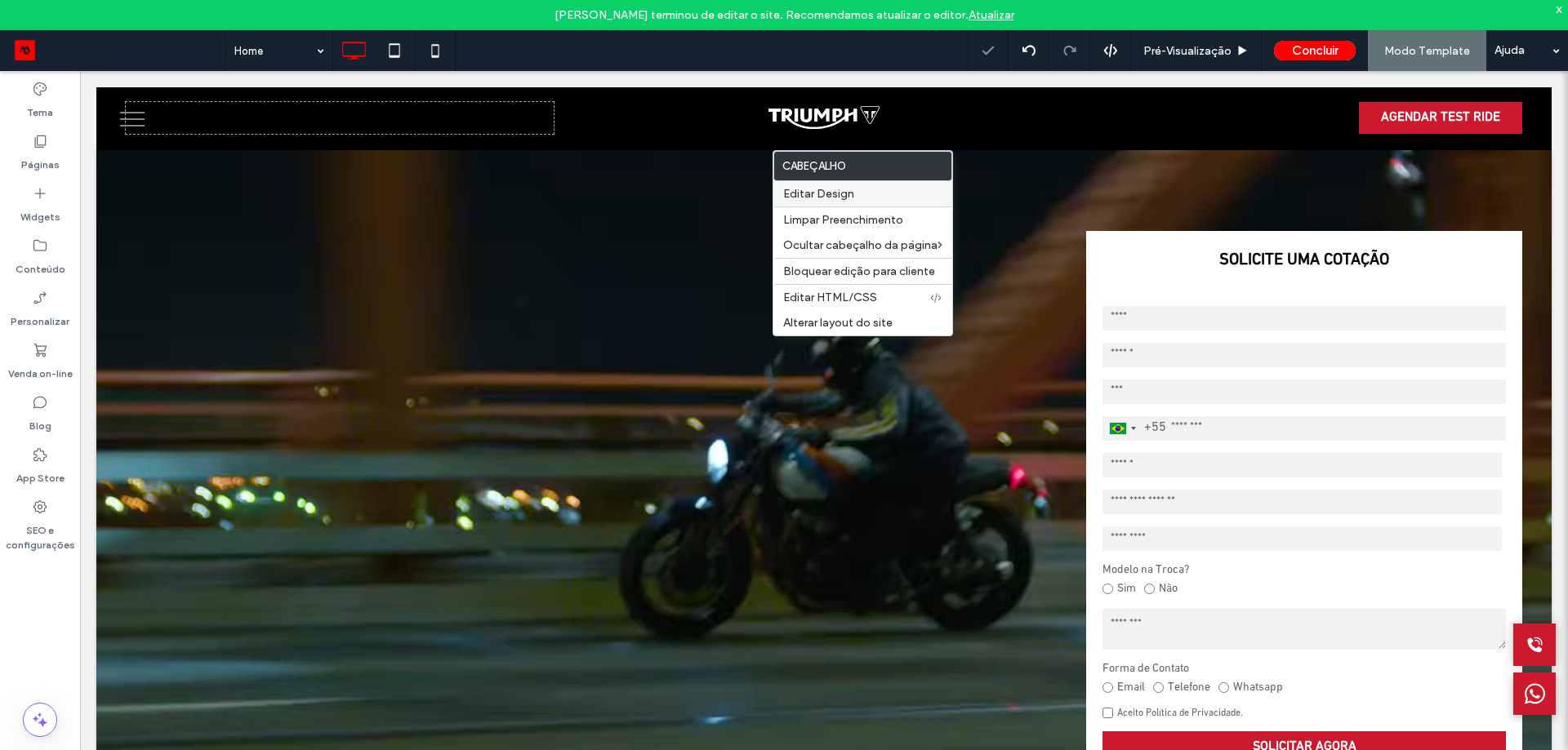
click at [848, 191] on span "Editar Design" at bounding box center [818, 194] width 71 height 14
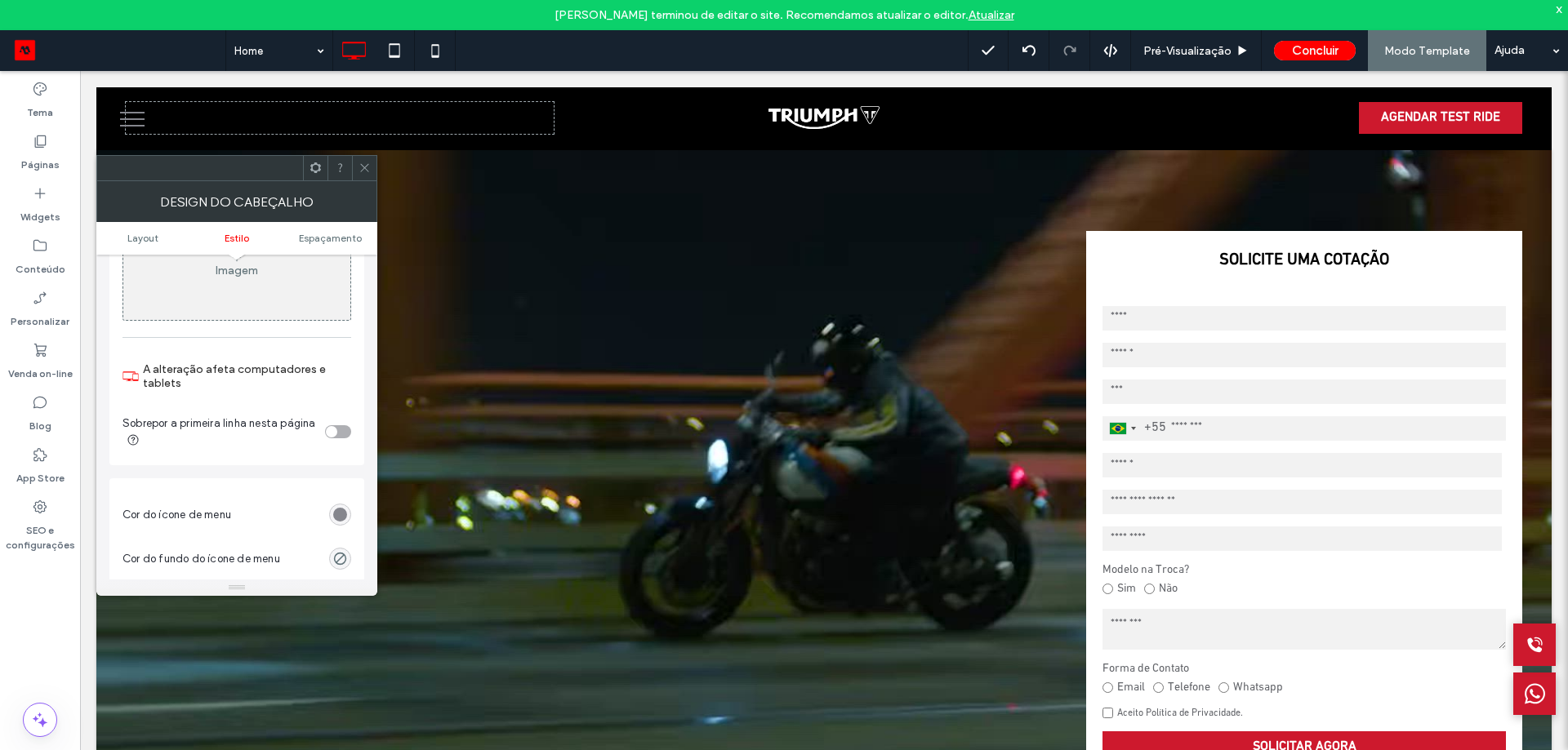
scroll to position [653, 0]
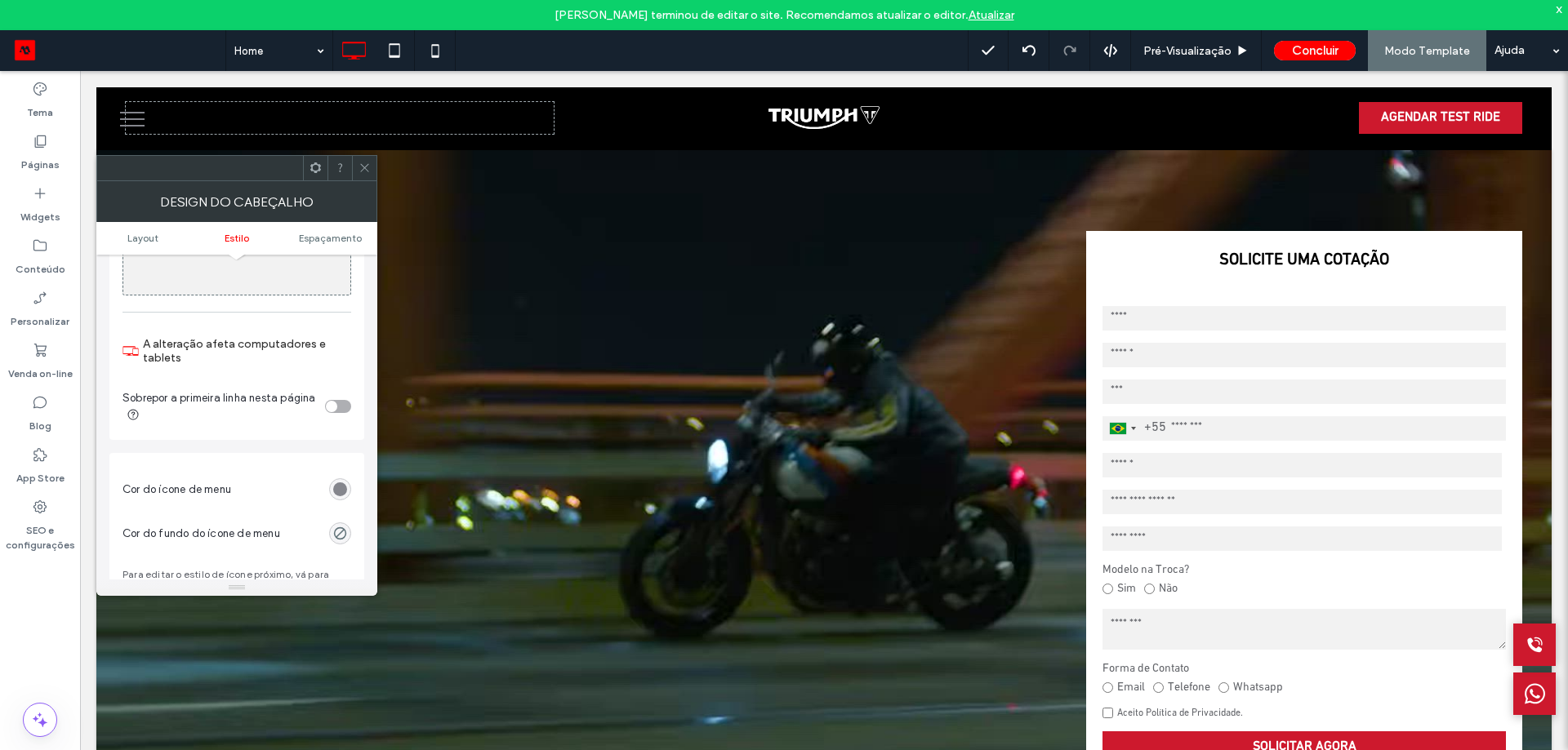
click at [339, 411] on div "toggle" at bounding box center [338, 406] width 26 height 13
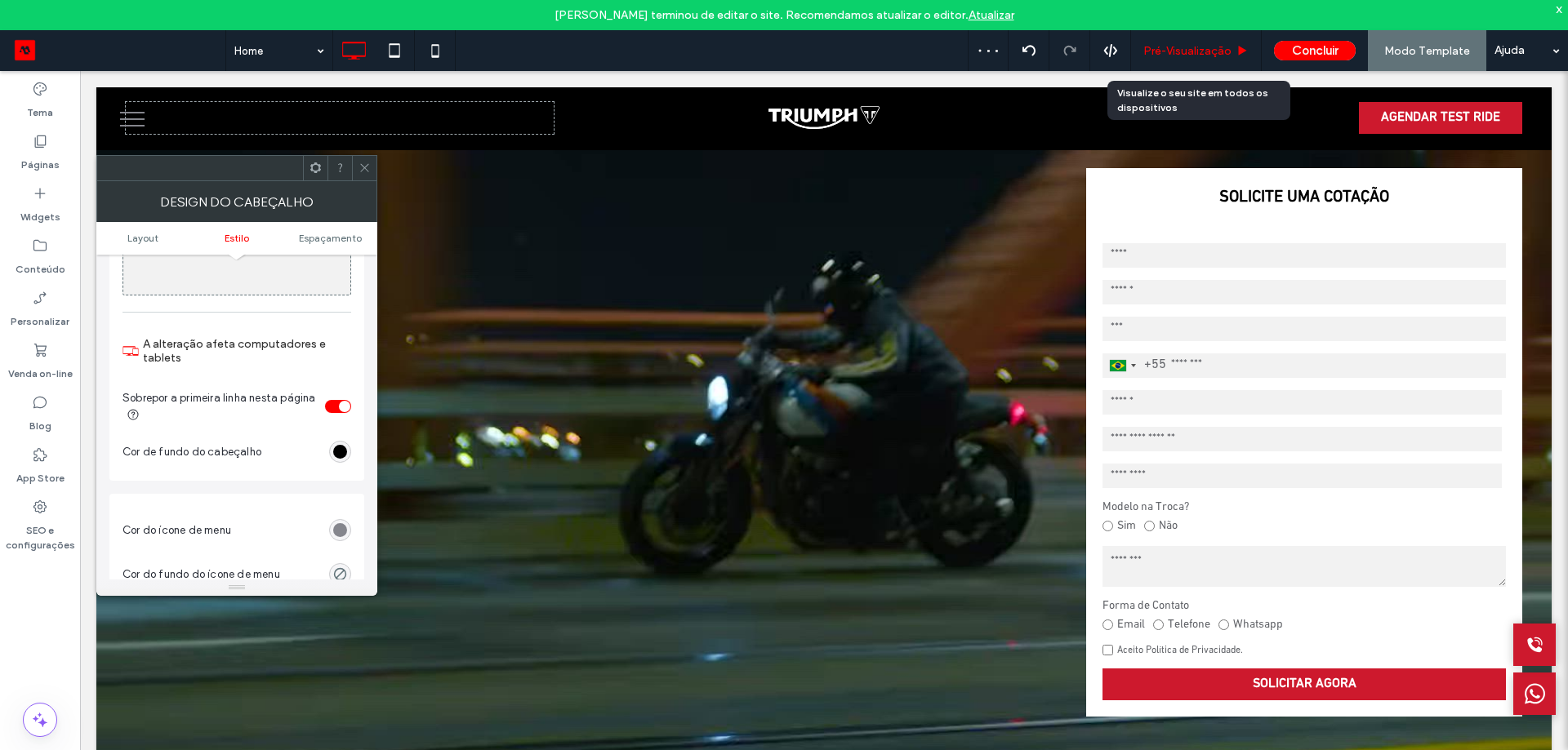
click at [1176, 49] on span "Pré-Visualizaçāo" at bounding box center [1187, 51] width 89 height 14
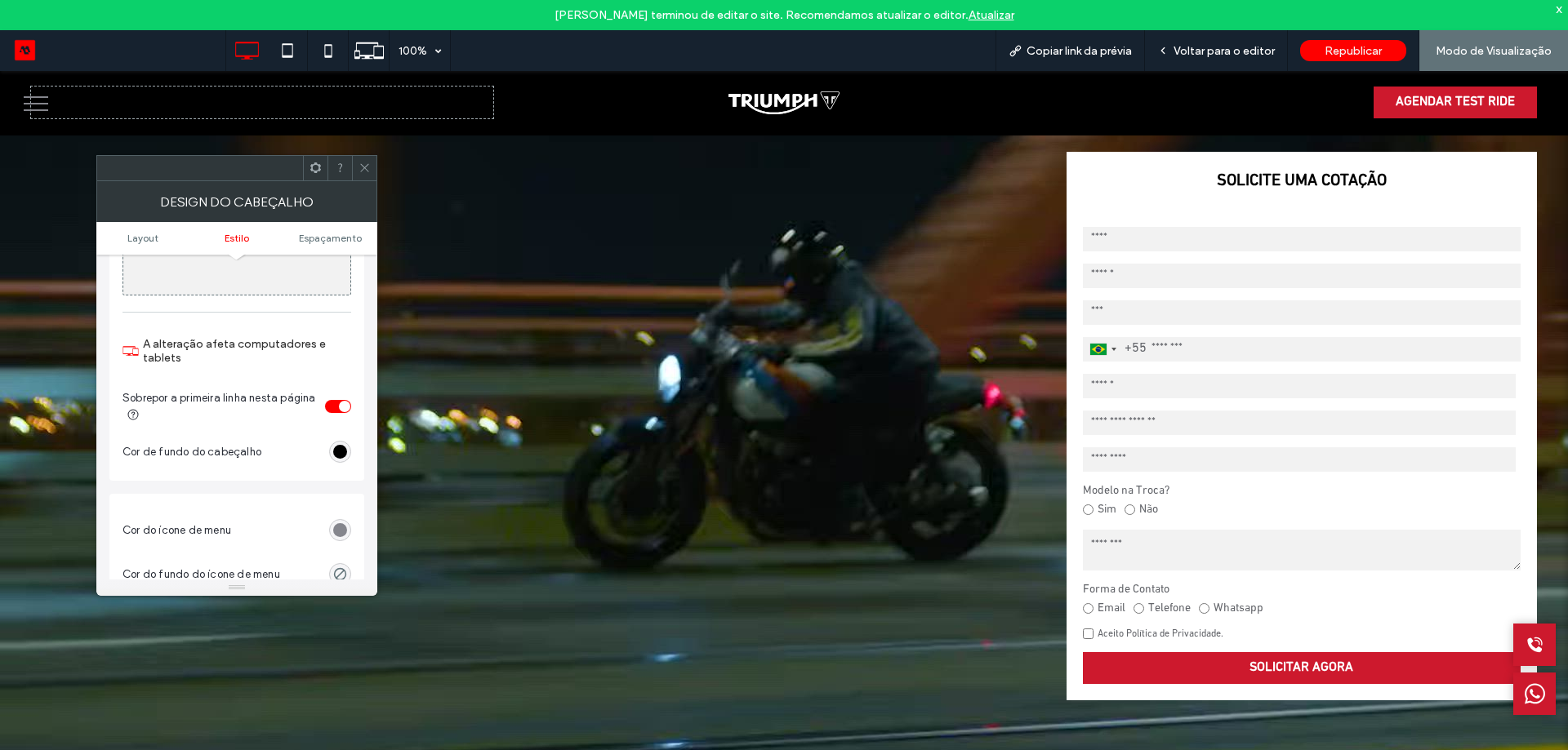
click at [340, 405] on div "toggle" at bounding box center [338, 406] width 26 height 13
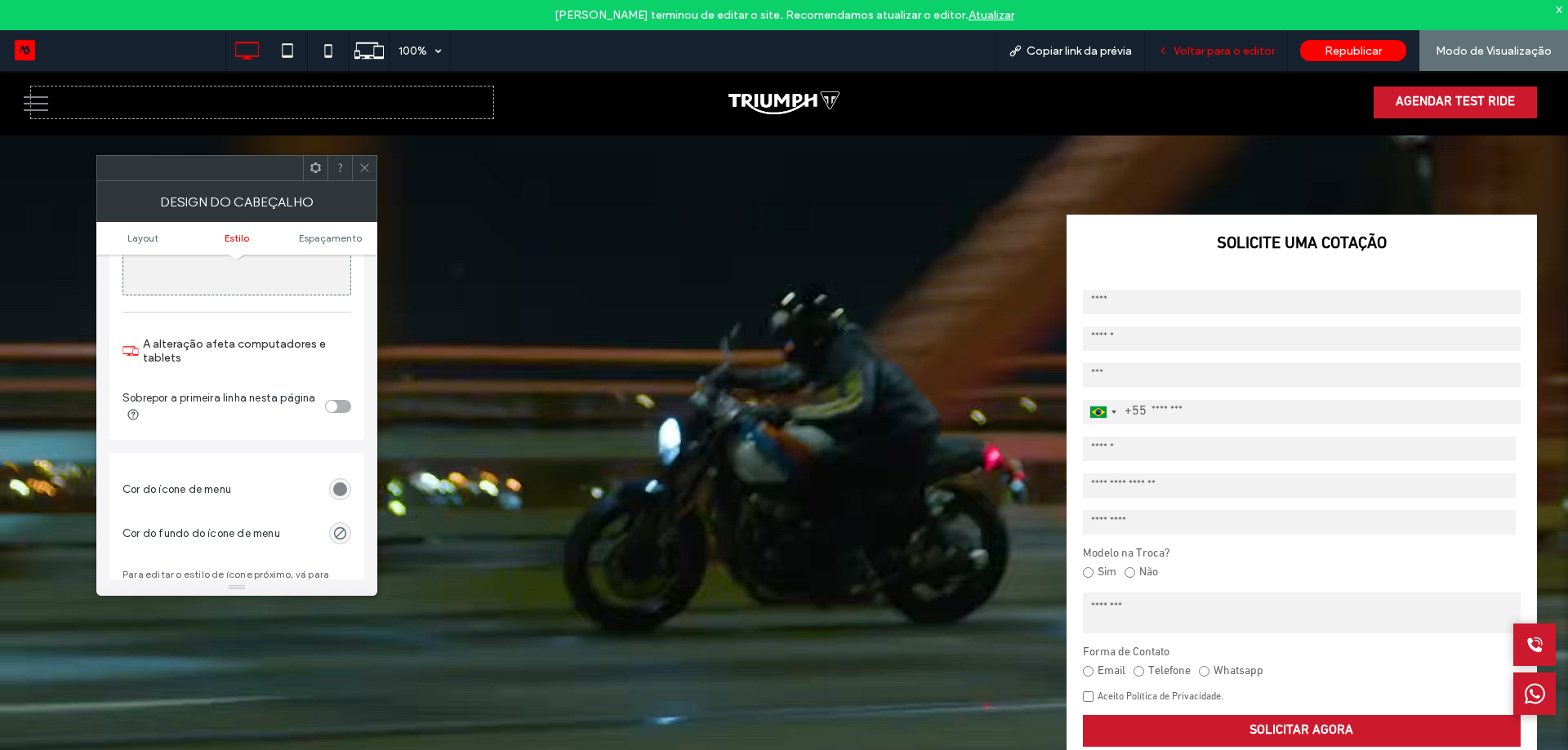
click at [1212, 48] on span "Voltar para o editor" at bounding box center [1224, 51] width 101 height 14
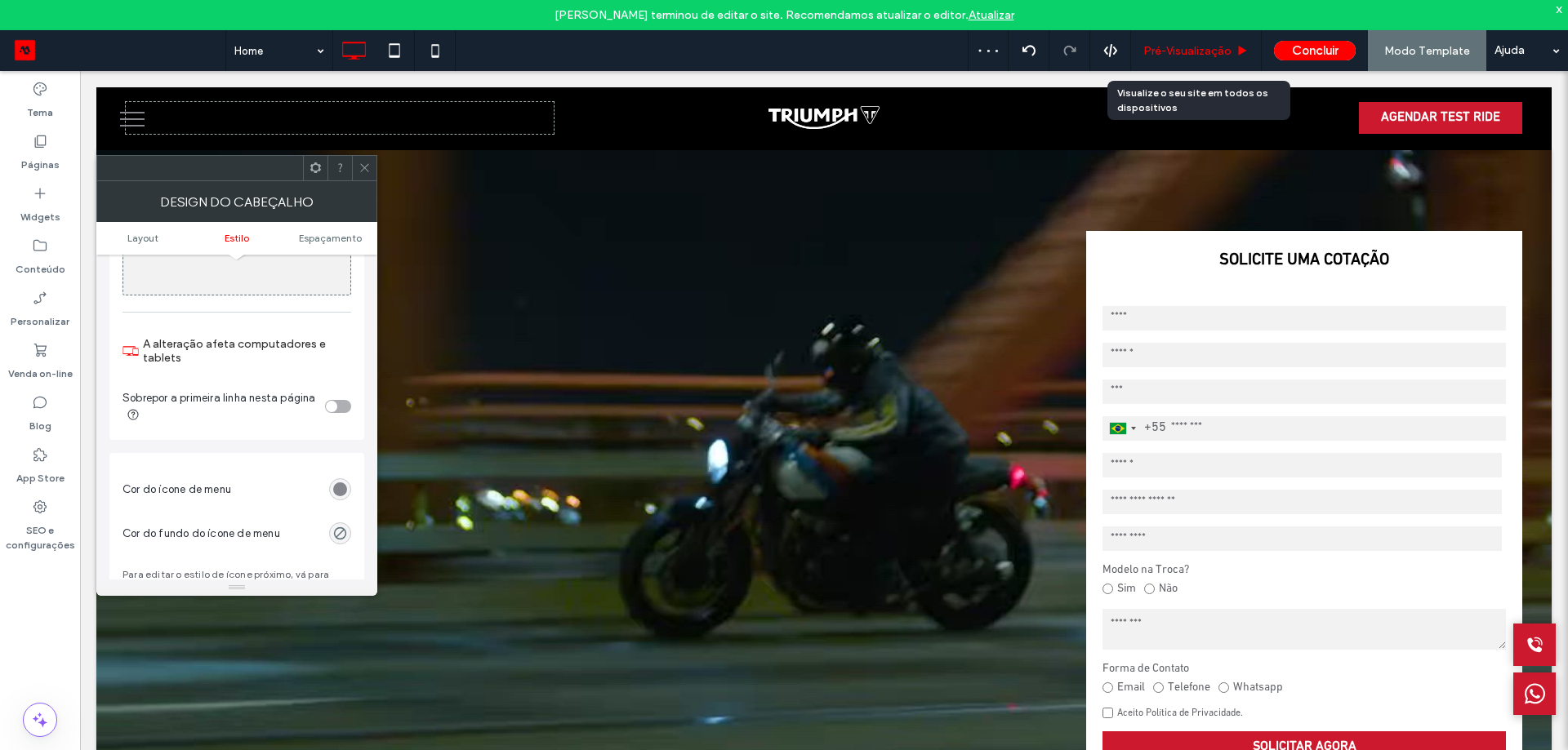
click at [1219, 48] on span "Pré-Visualizaçāo" at bounding box center [1187, 51] width 89 height 14
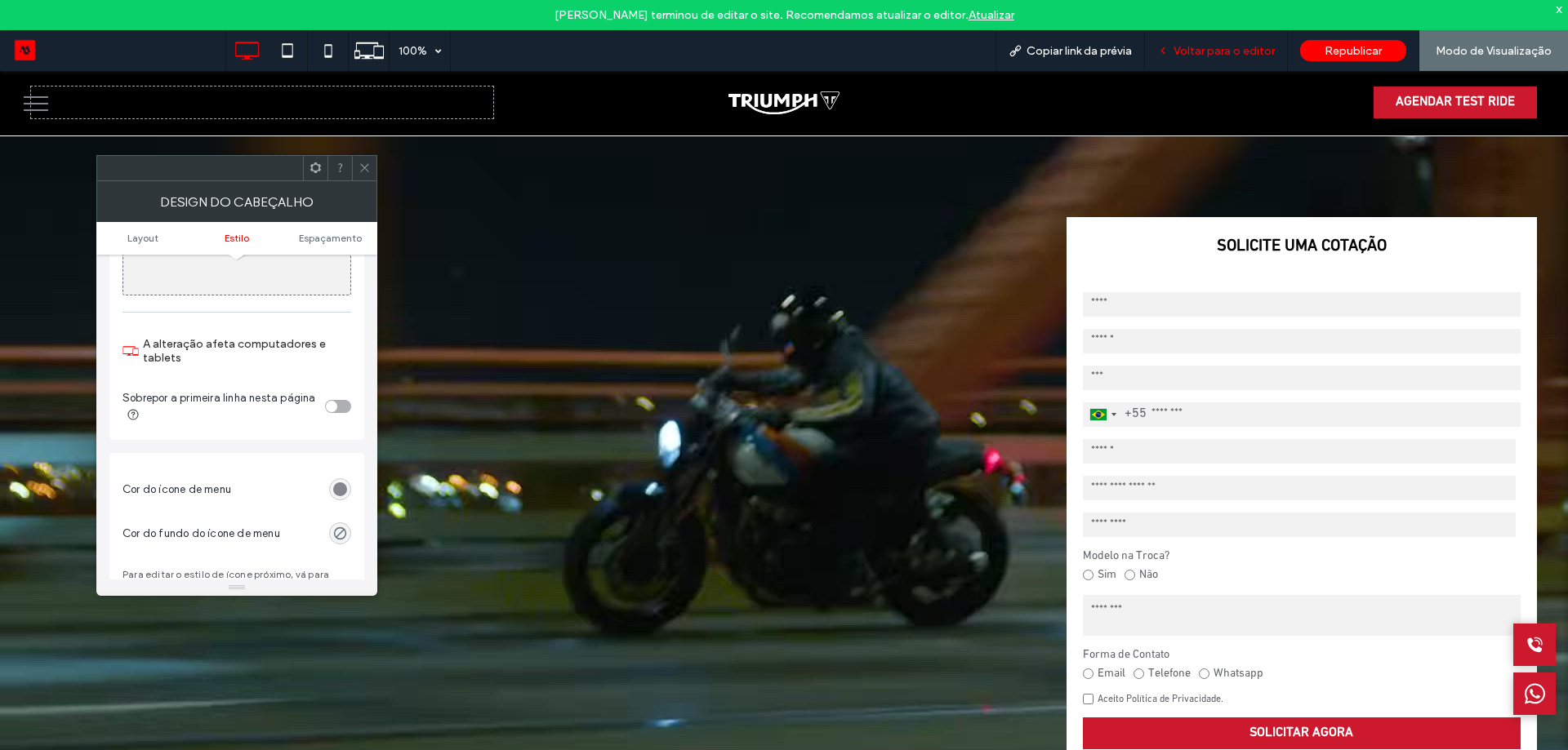
click at [1225, 48] on span "Voltar para o editor" at bounding box center [1224, 51] width 101 height 14
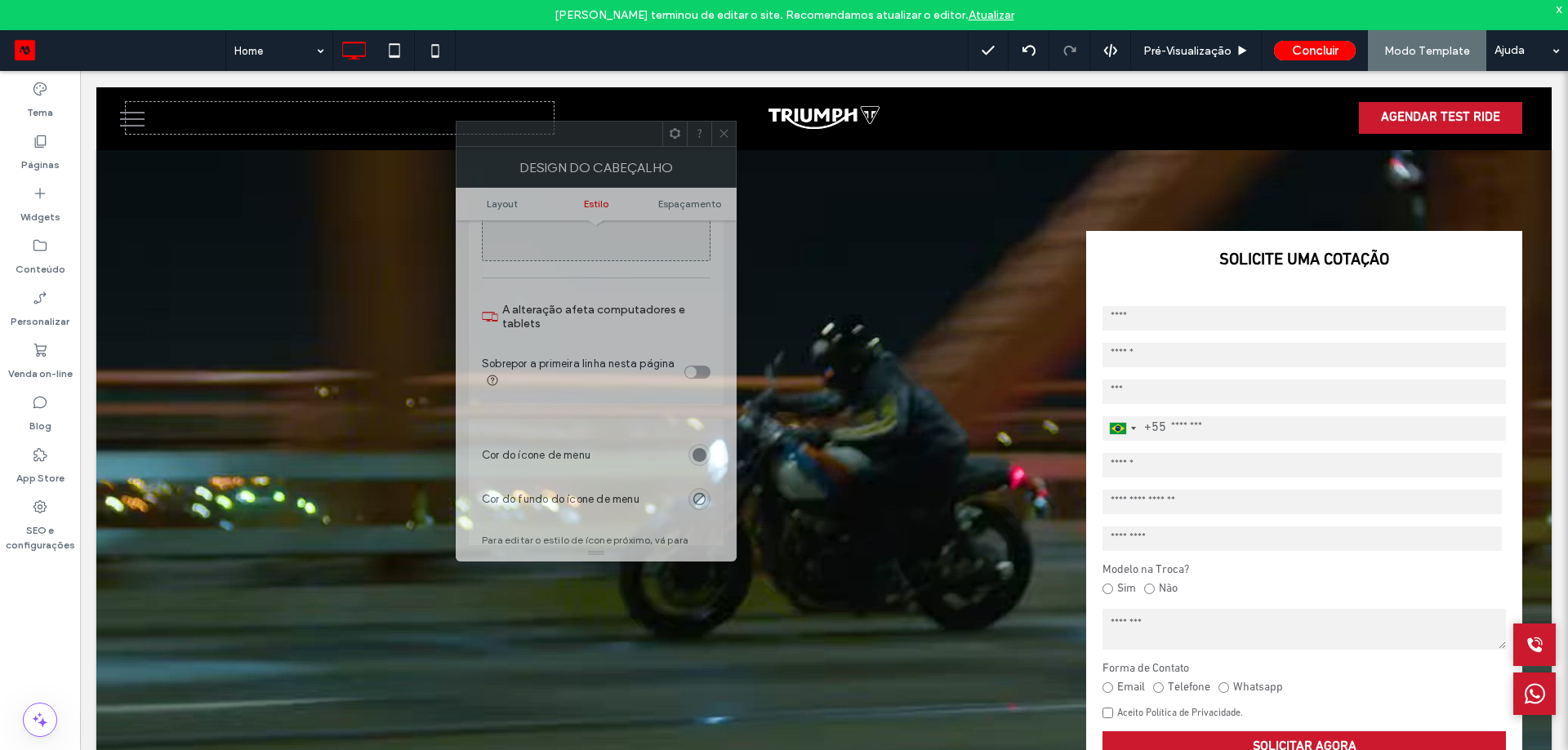
drag, startPoint x: 257, startPoint y: 173, endPoint x: 616, endPoint y: 139, distance: 360.6
click at [616, 139] on div at bounding box center [559, 133] width 206 height 25
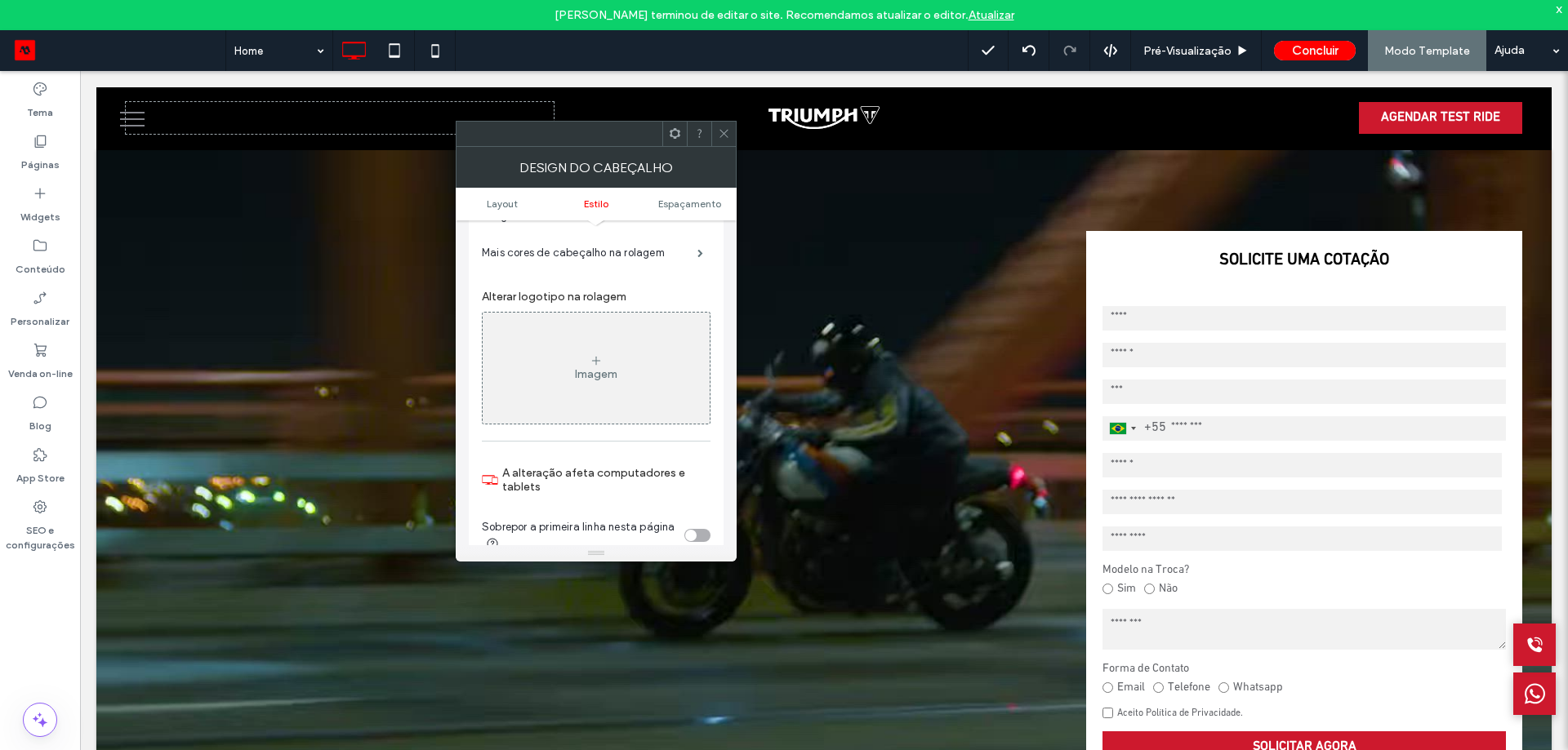
scroll to position [571, 0]
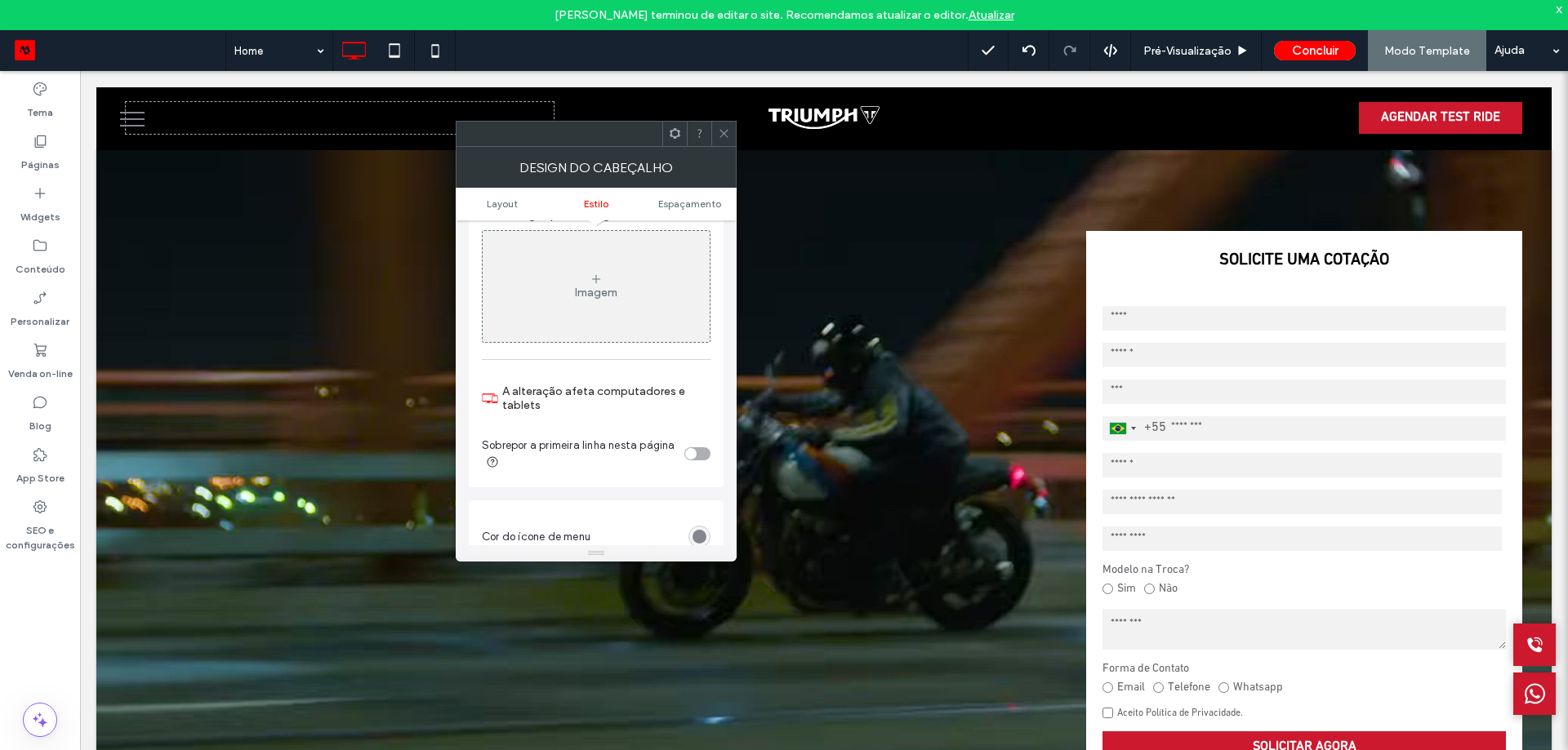
click at [698, 449] on div "toggle" at bounding box center [697, 454] width 26 height 13
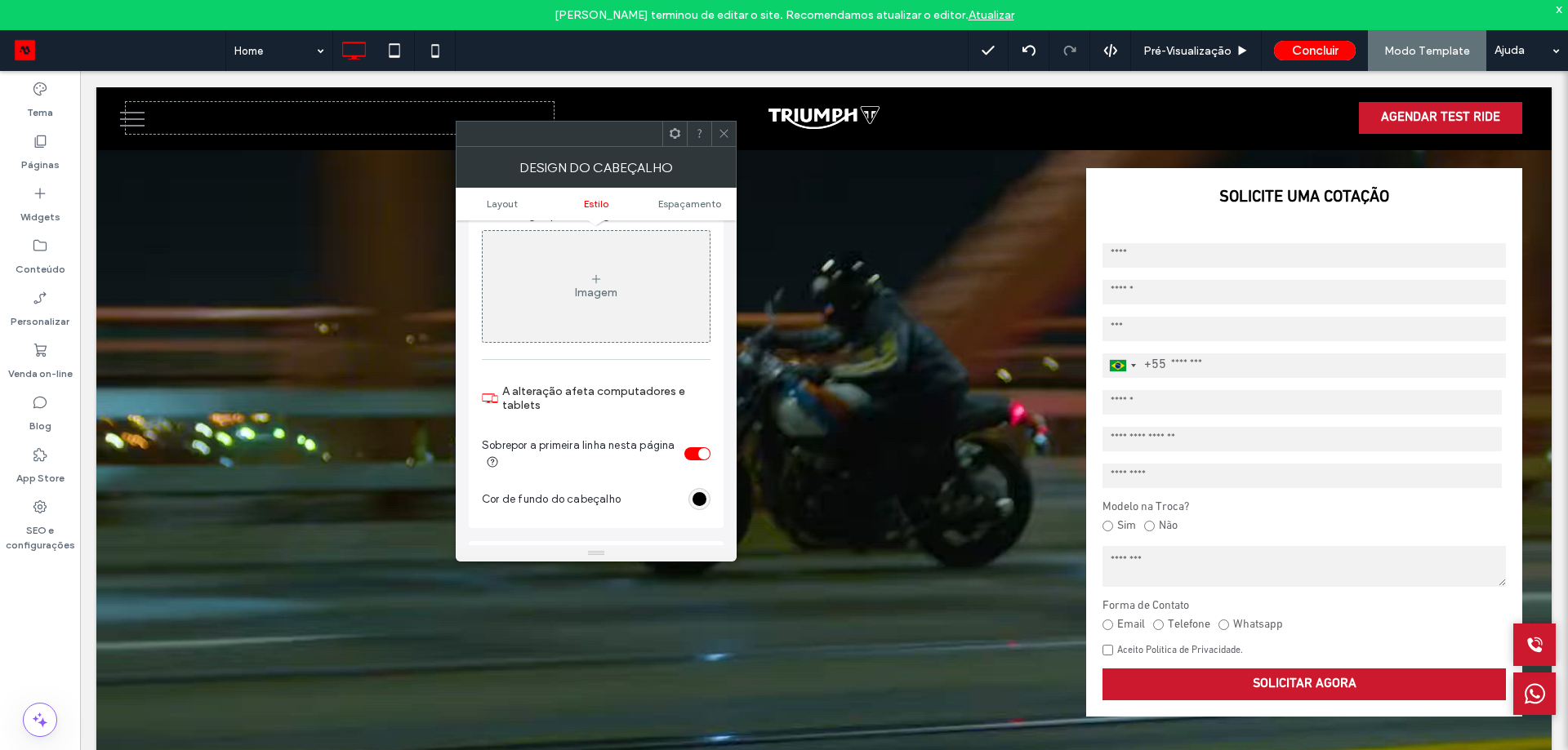
scroll to position [653, 0]
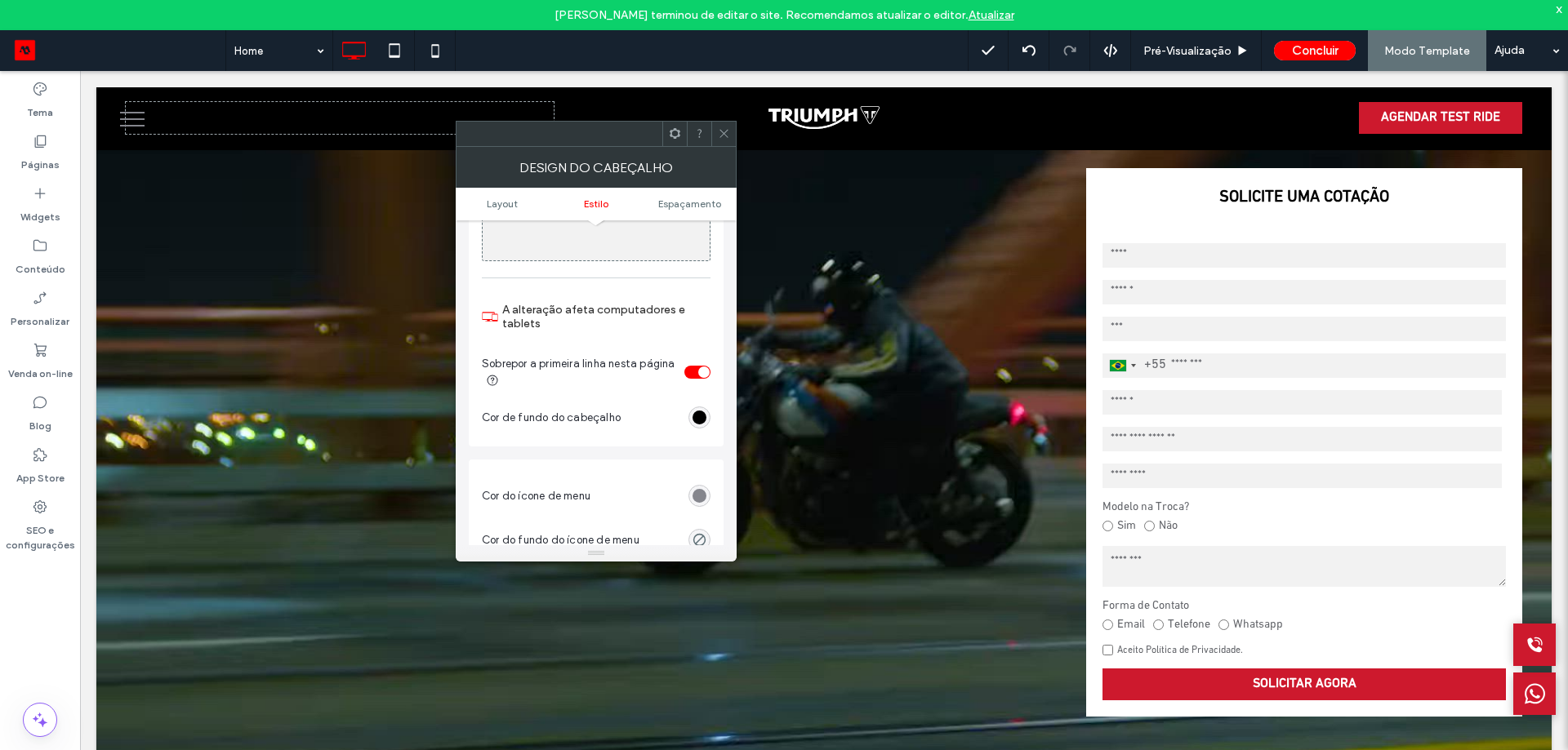
click at [688, 414] on div "rgb(0, 0, 0)" at bounding box center [699, 418] width 22 height 22
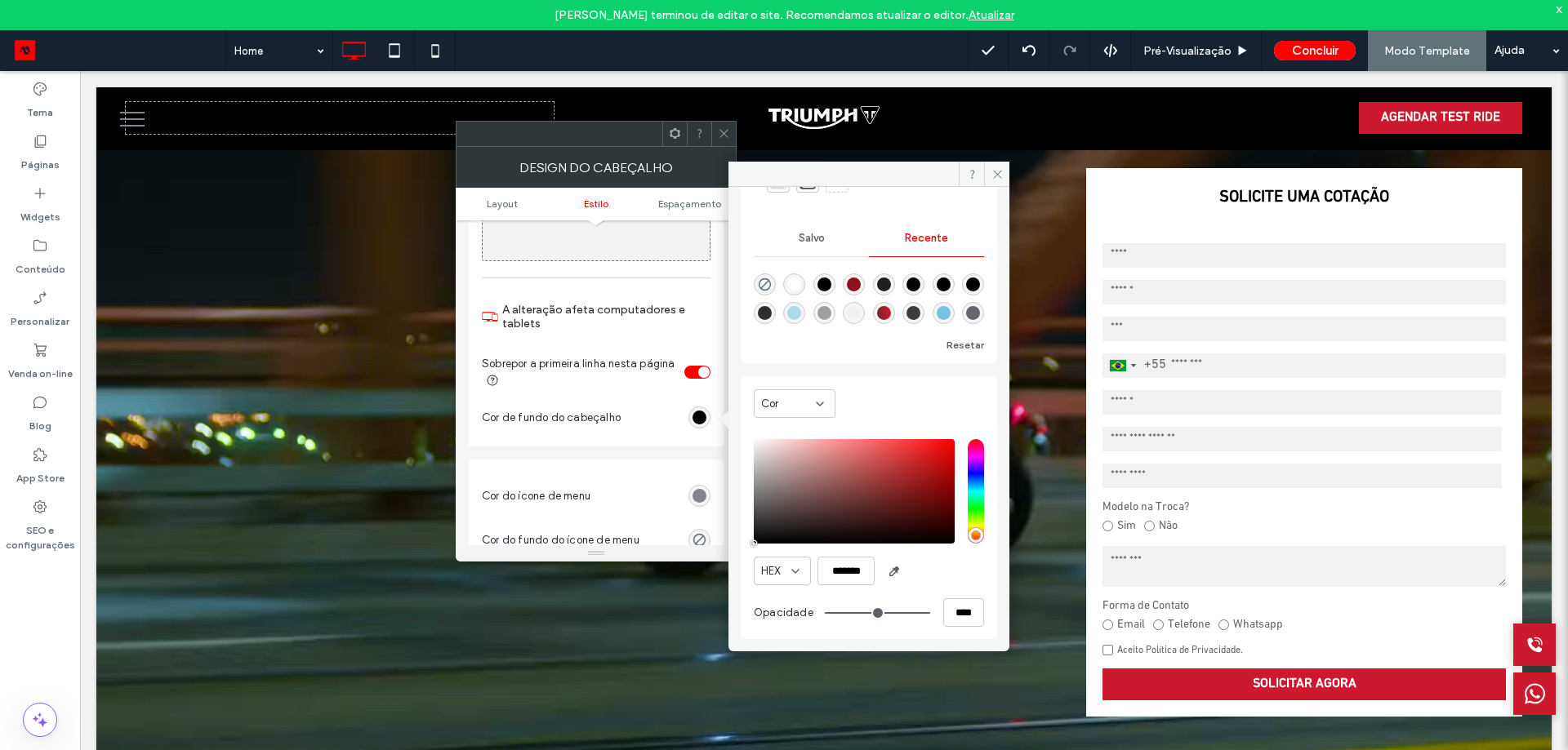
scroll to position [132, 0]
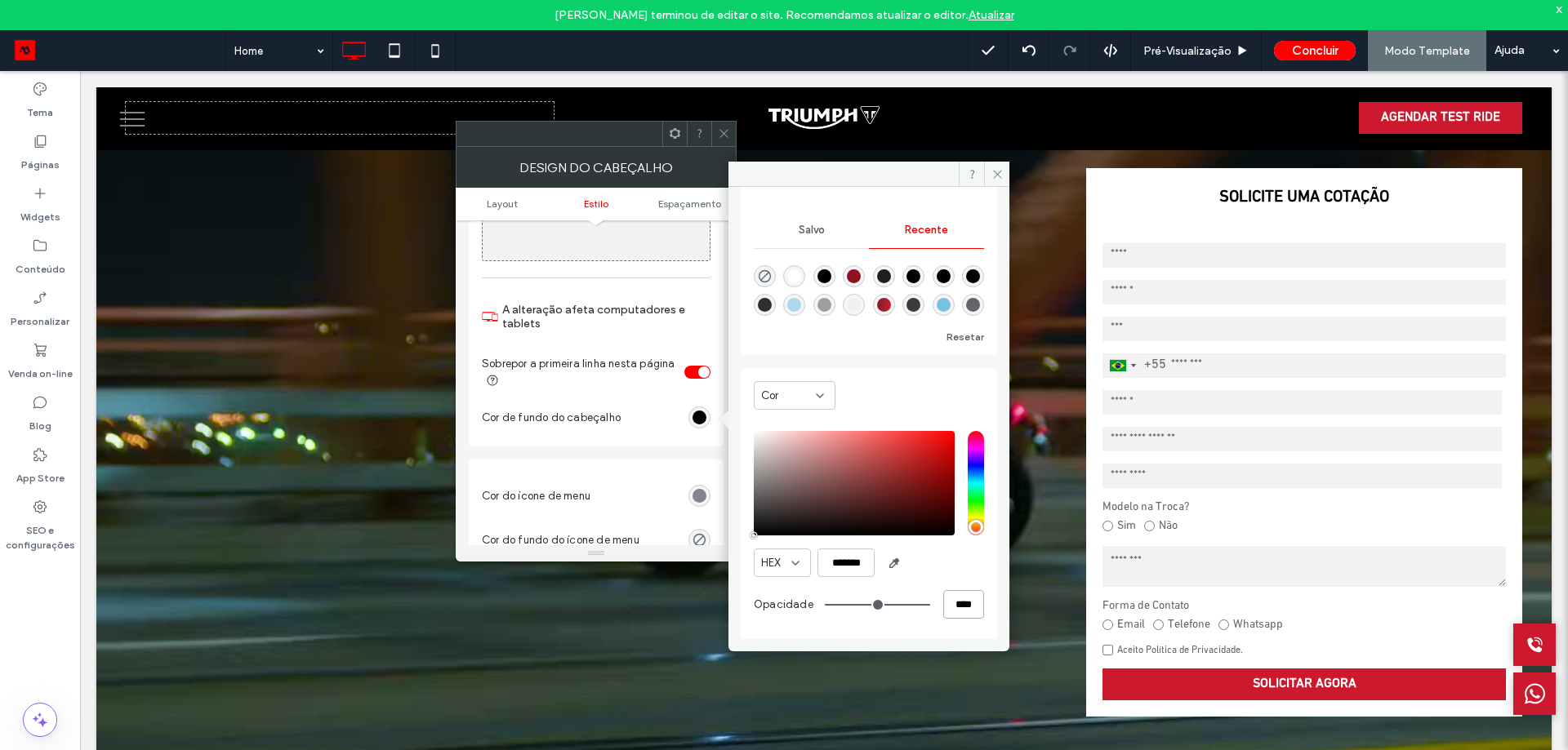
click at [959, 606] on input "****" at bounding box center [963, 604] width 41 height 29
drag, startPoint x: 970, startPoint y: 613, endPoint x: 915, endPoint y: 612, distance: 55.0
click at [915, 612] on div "****" at bounding box center [904, 604] width 159 height 29
type input "*"
type input "**"
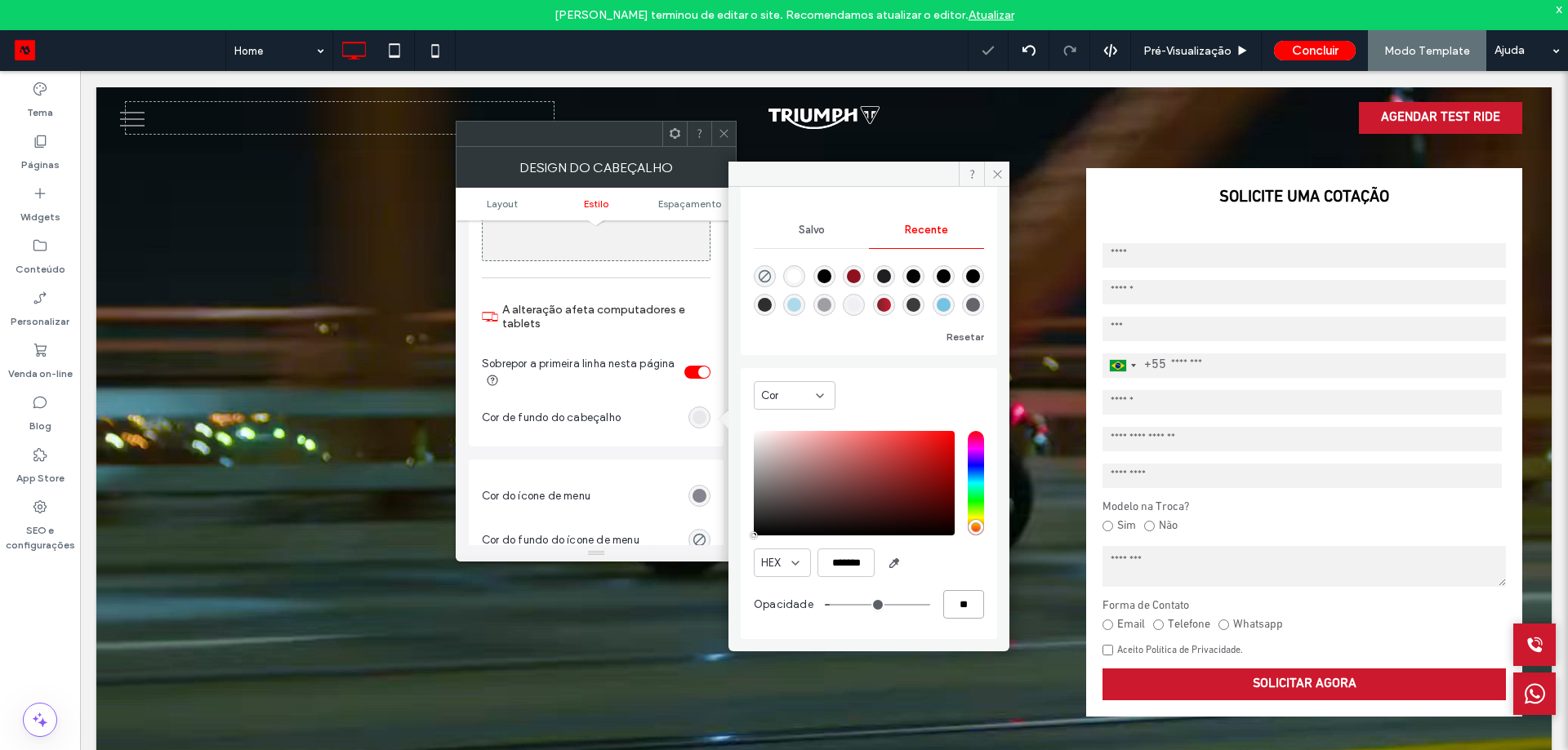
type input "**"
type input "***"
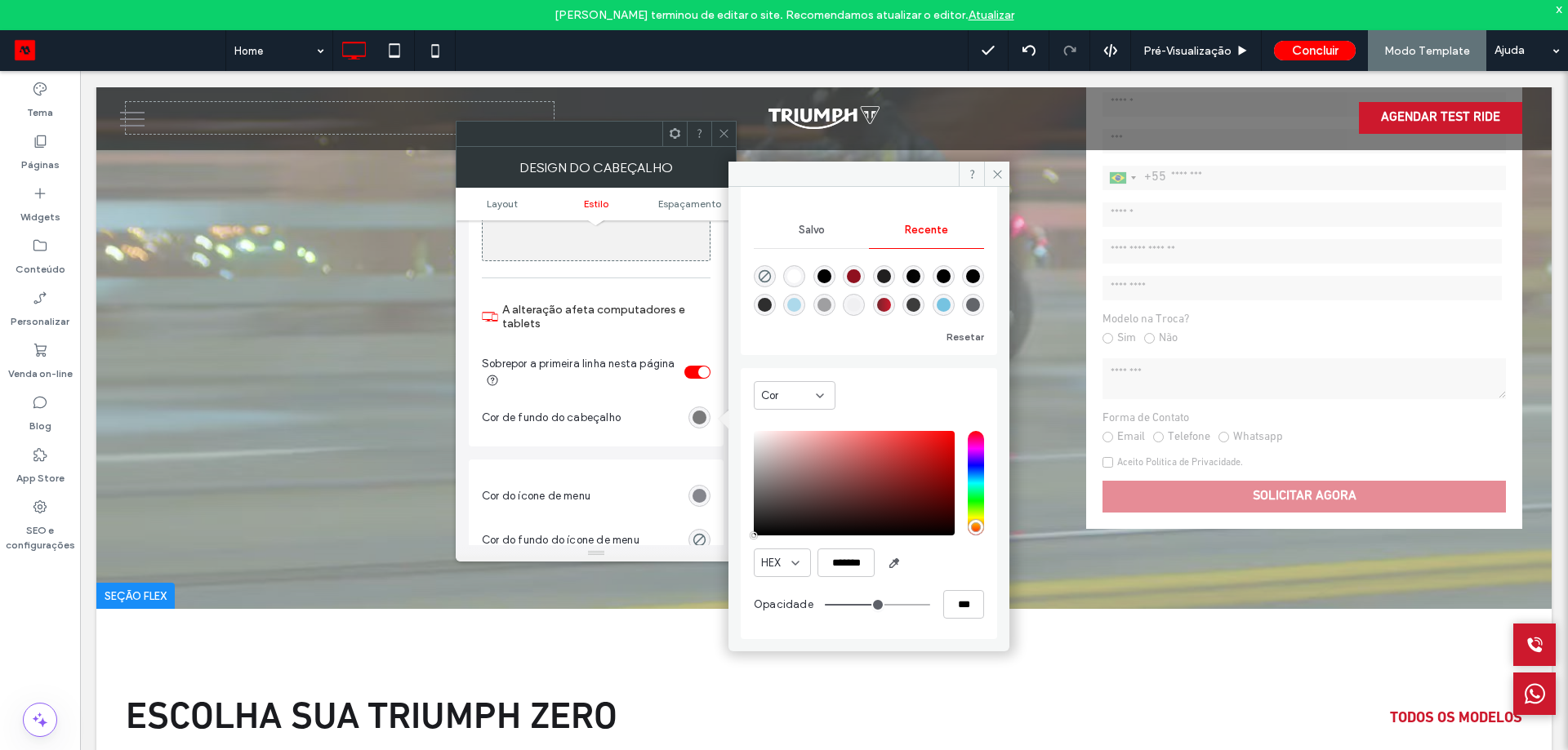
scroll to position [163, 0]
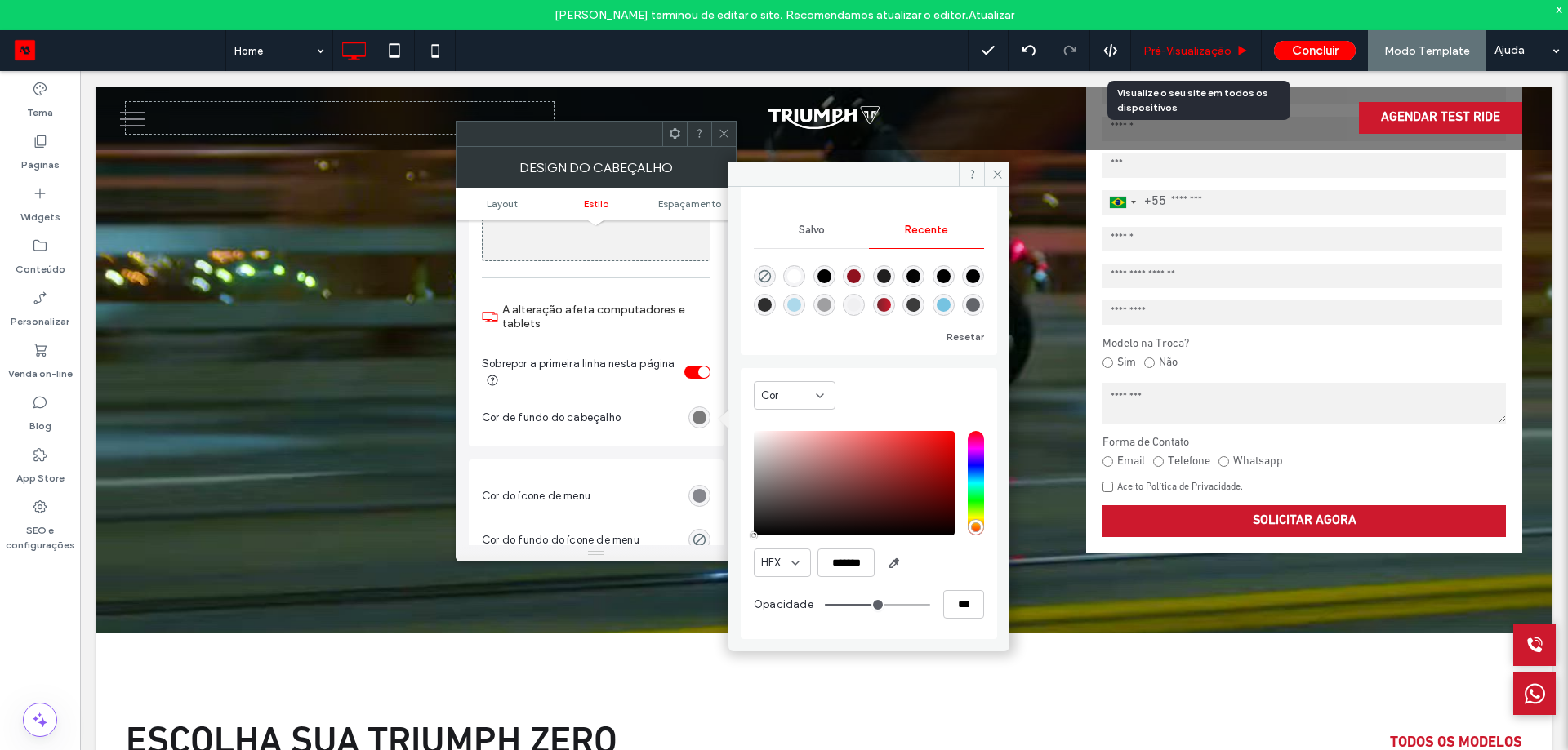
click at [1158, 41] on div "Pré-Visualizaçāo" at bounding box center [1196, 50] width 130 height 41
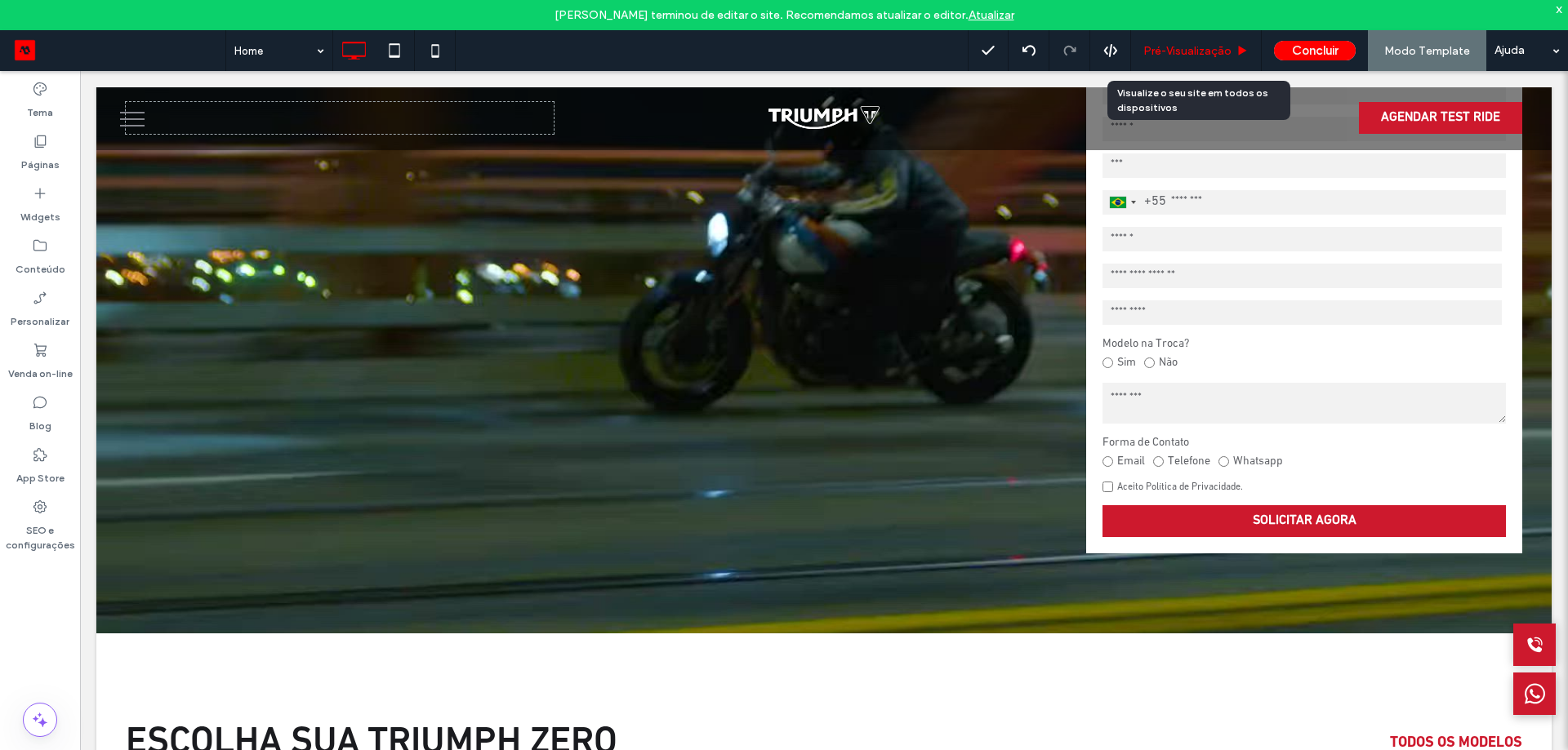
click at [1167, 48] on span "Pré-Visualizaçāo" at bounding box center [1187, 51] width 89 height 14
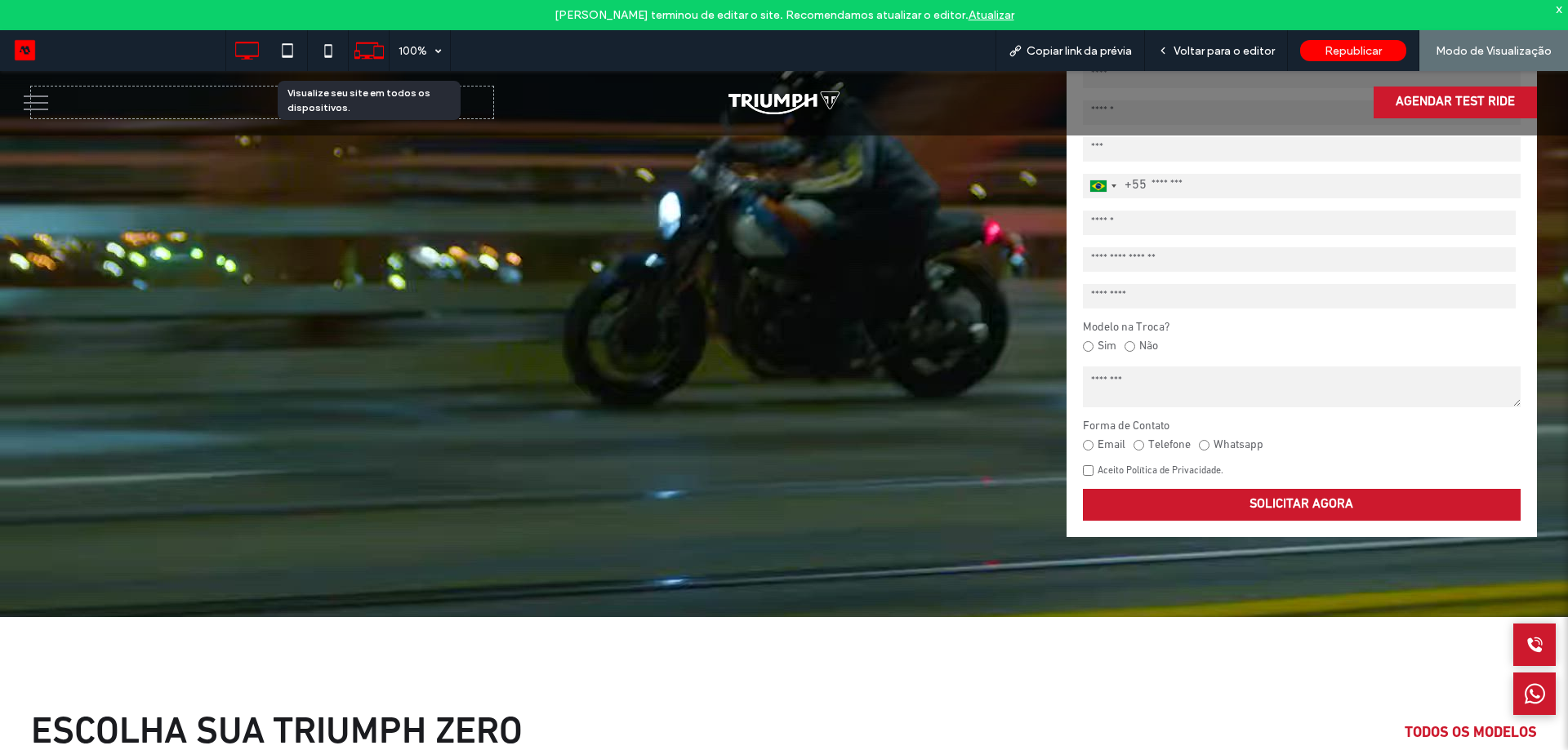
click at [362, 53] on icon at bounding box center [368, 50] width 31 height 31
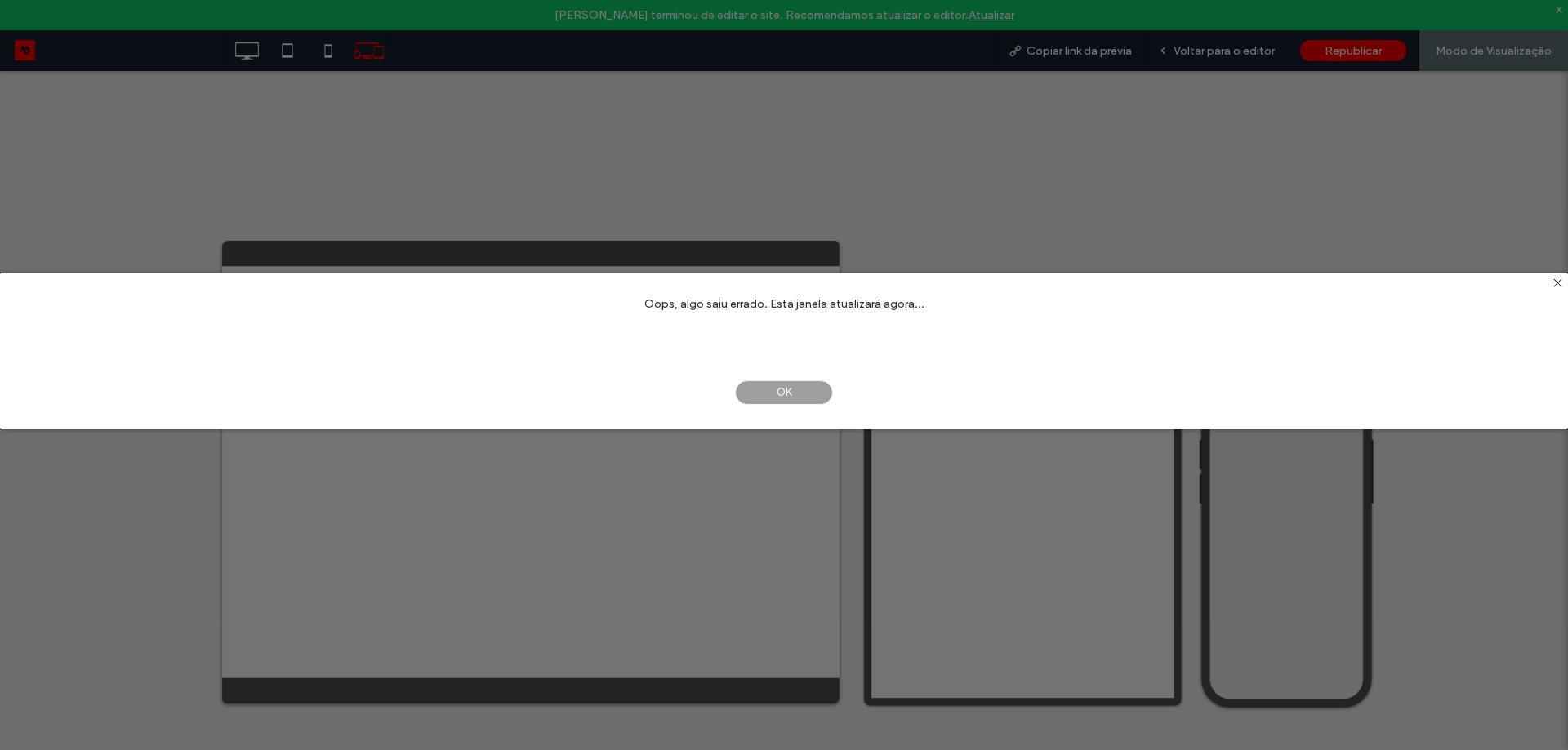
click at [794, 389] on span "OK" at bounding box center [784, 392] width 98 height 25
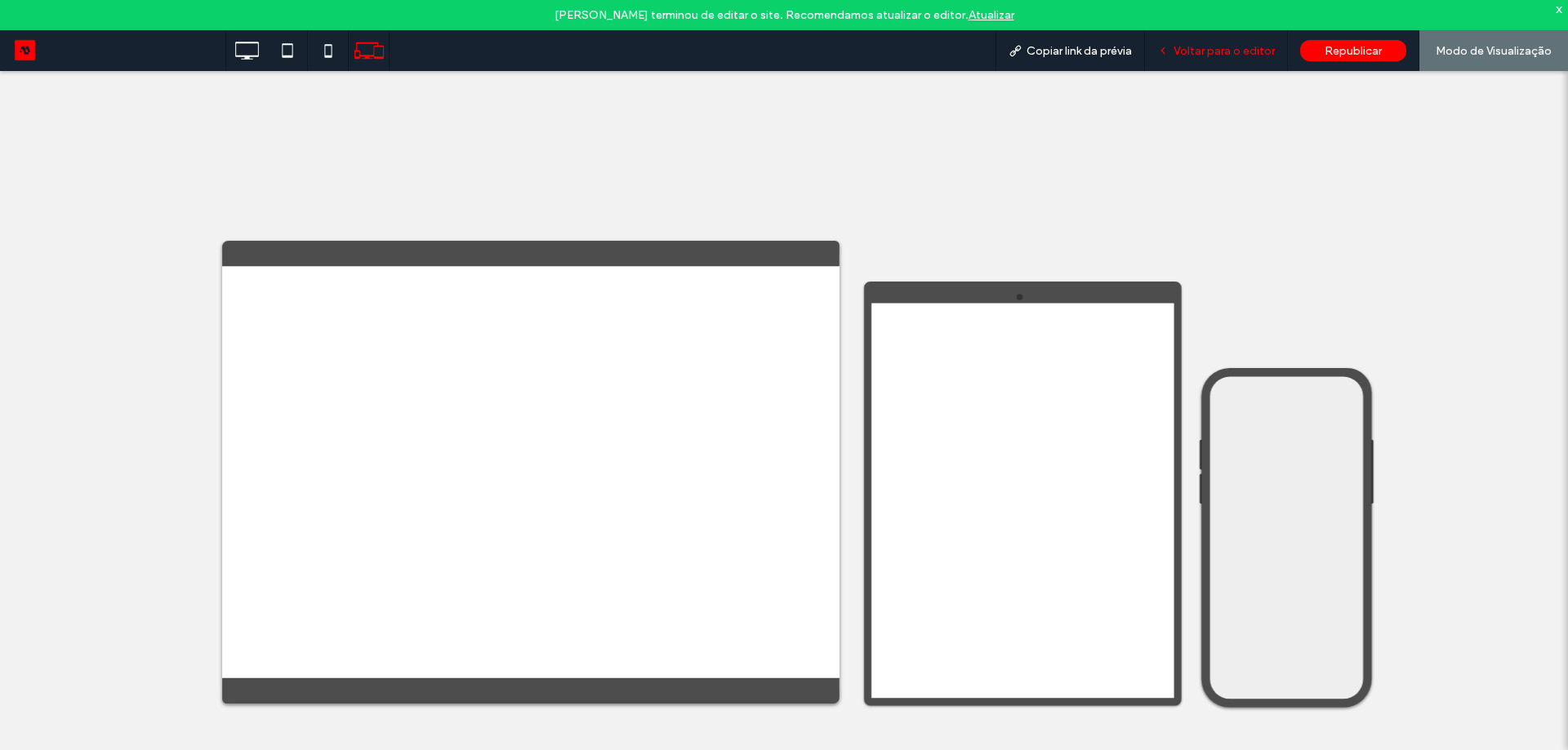
click at [1235, 49] on span "Voltar para o editor" at bounding box center [1224, 51] width 101 height 14
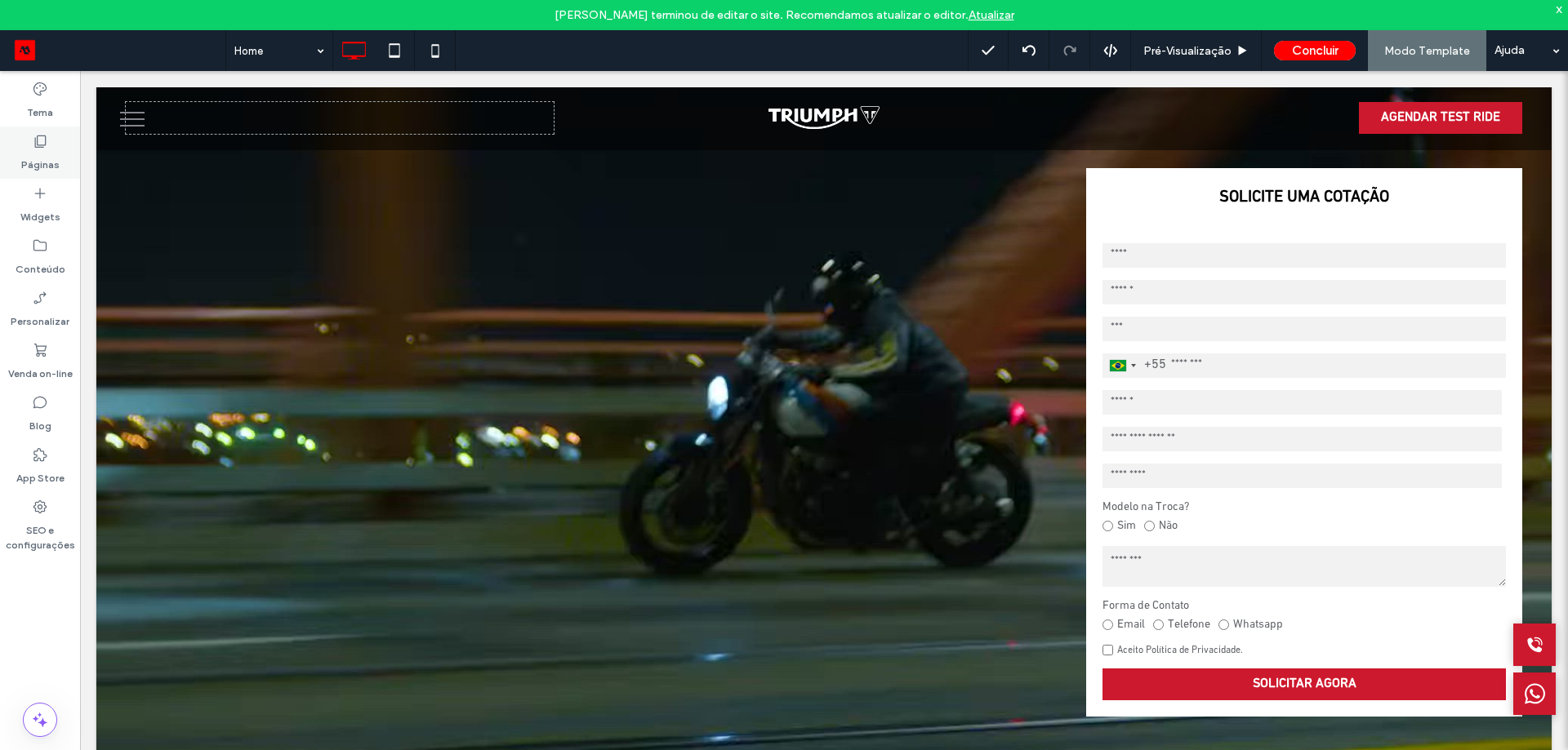
click at [50, 165] on label "Páginas" at bounding box center [40, 160] width 39 height 23
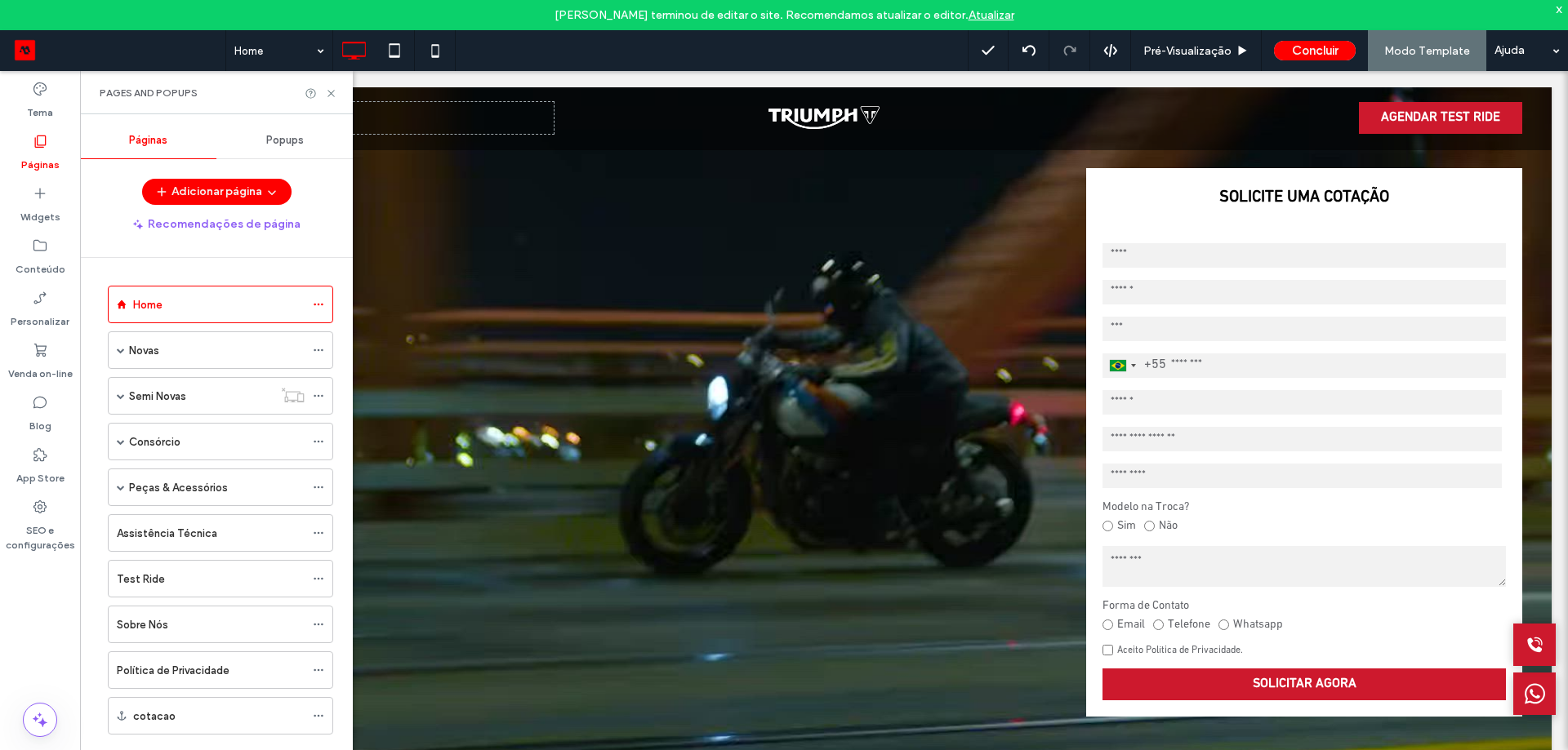
click at [50, 165] on label "Páginas" at bounding box center [40, 160] width 39 height 23
click at [332, 90] on icon at bounding box center [331, 94] width 12 height 12
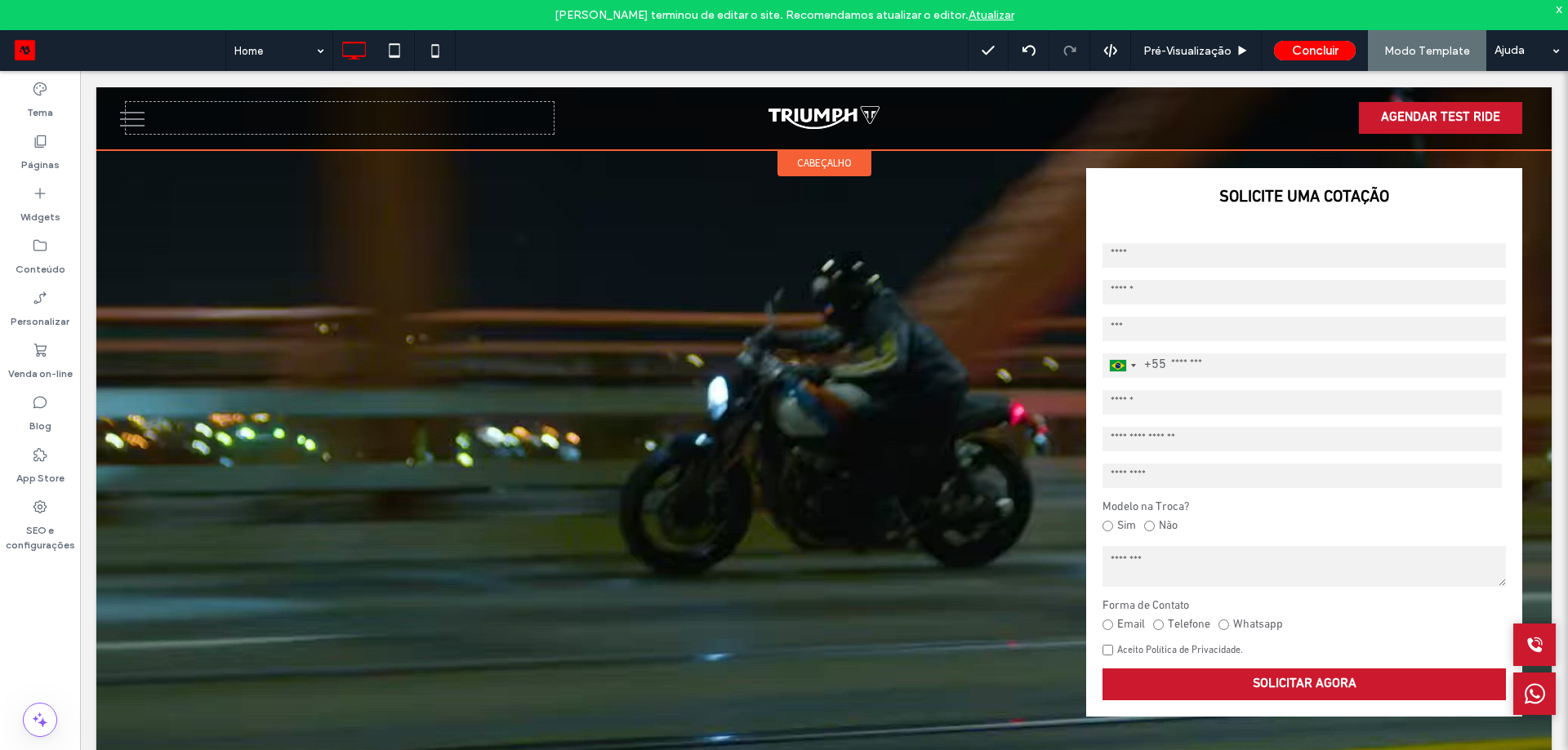
click at [844, 159] on span "cabeçalho" at bounding box center [824, 163] width 55 height 14
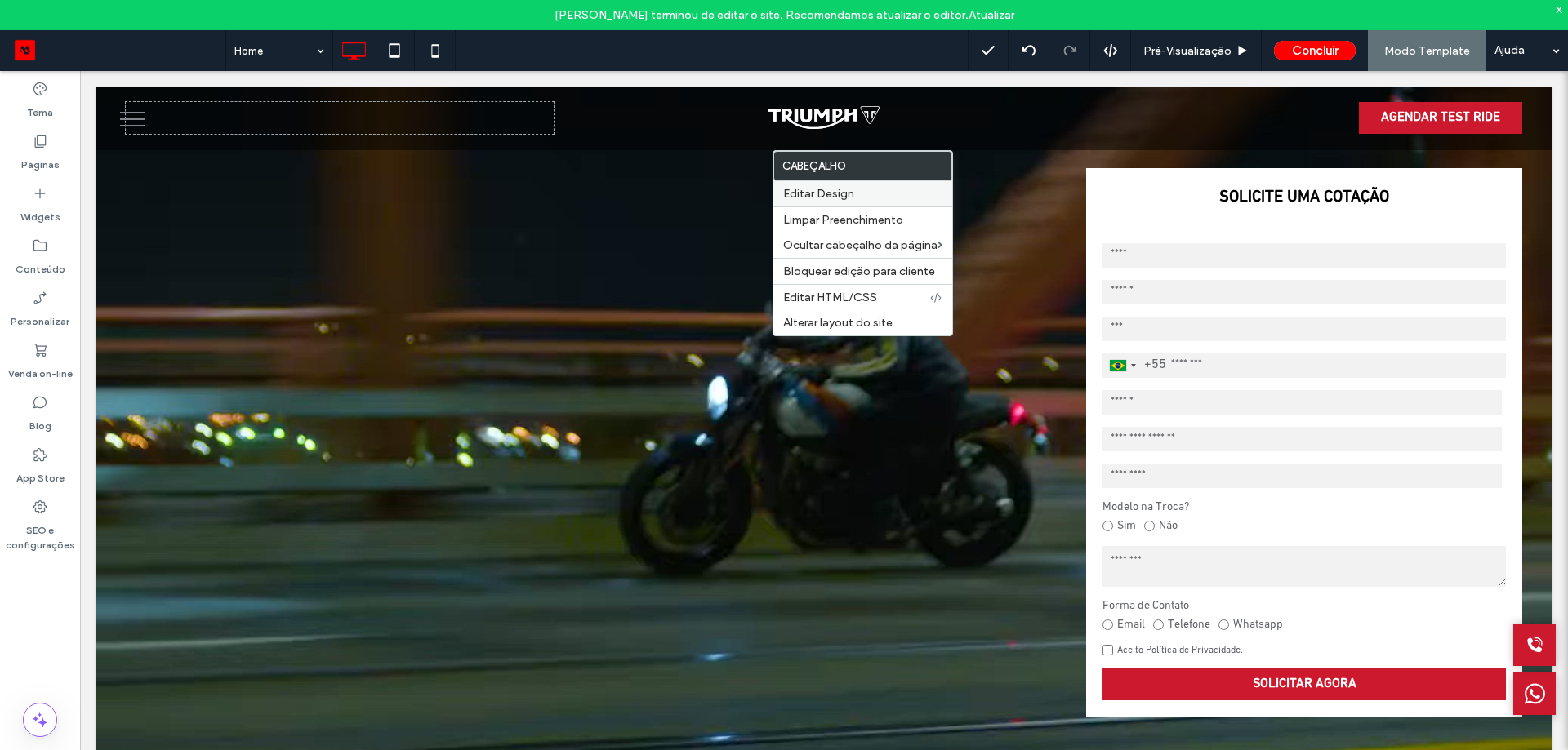
click at [866, 192] on label "Editar Design" at bounding box center [863, 194] width 159 height 14
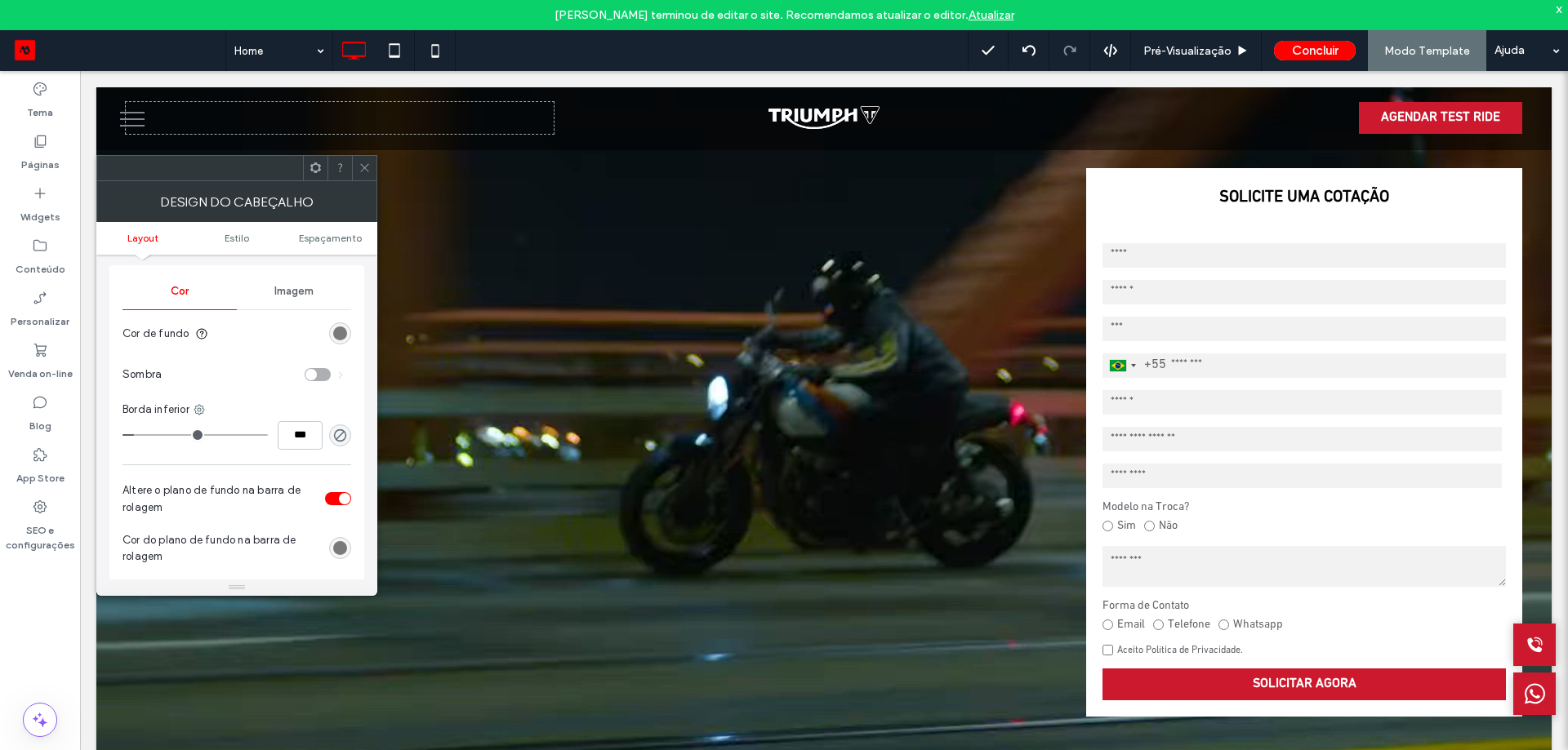
scroll to position [408, 0]
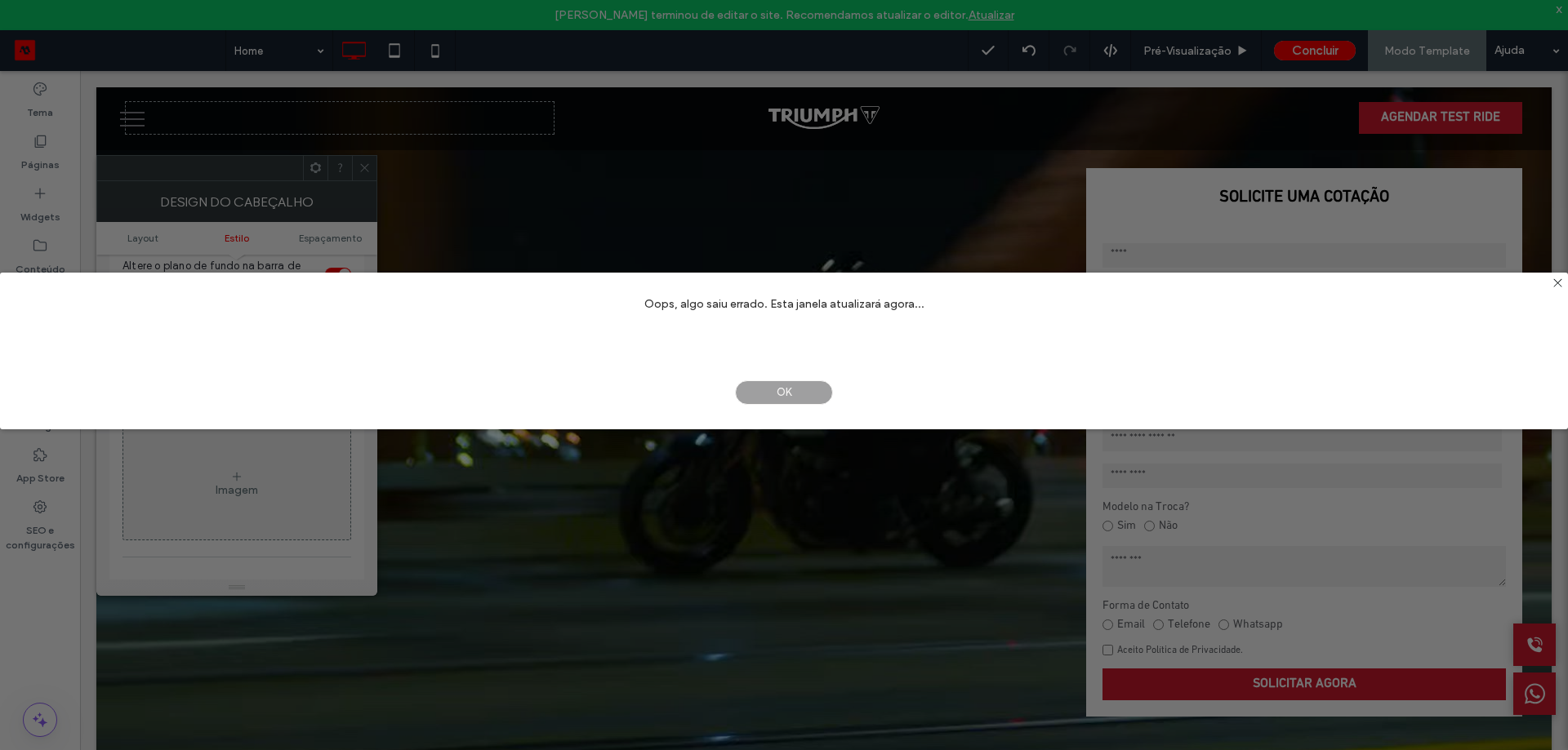
click at [766, 385] on span "OK" at bounding box center [784, 392] width 98 height 25
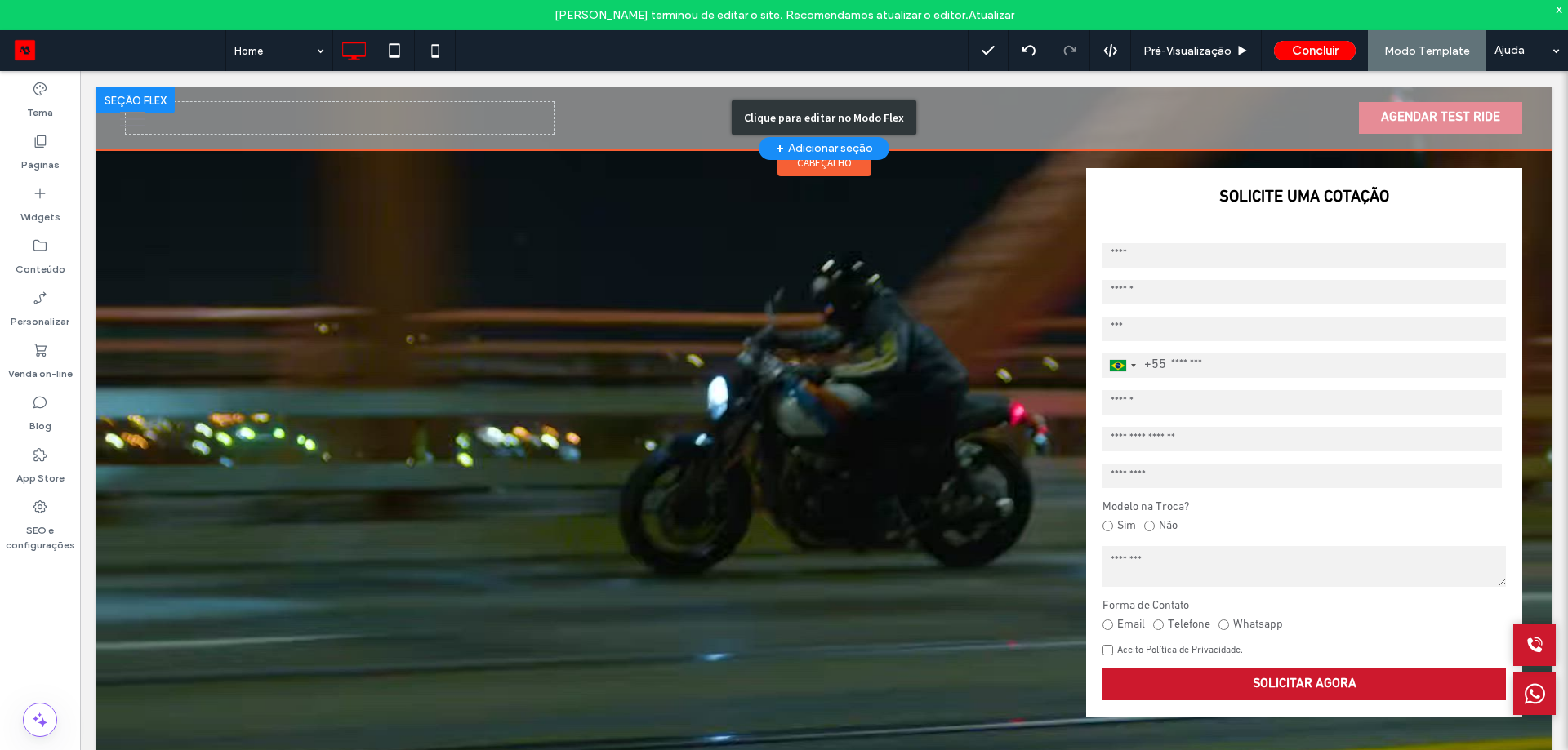
click at [1090, 125] on div "Clique para editar no Modo Flex" at bounding box center [824, 118] width 1455 height 62
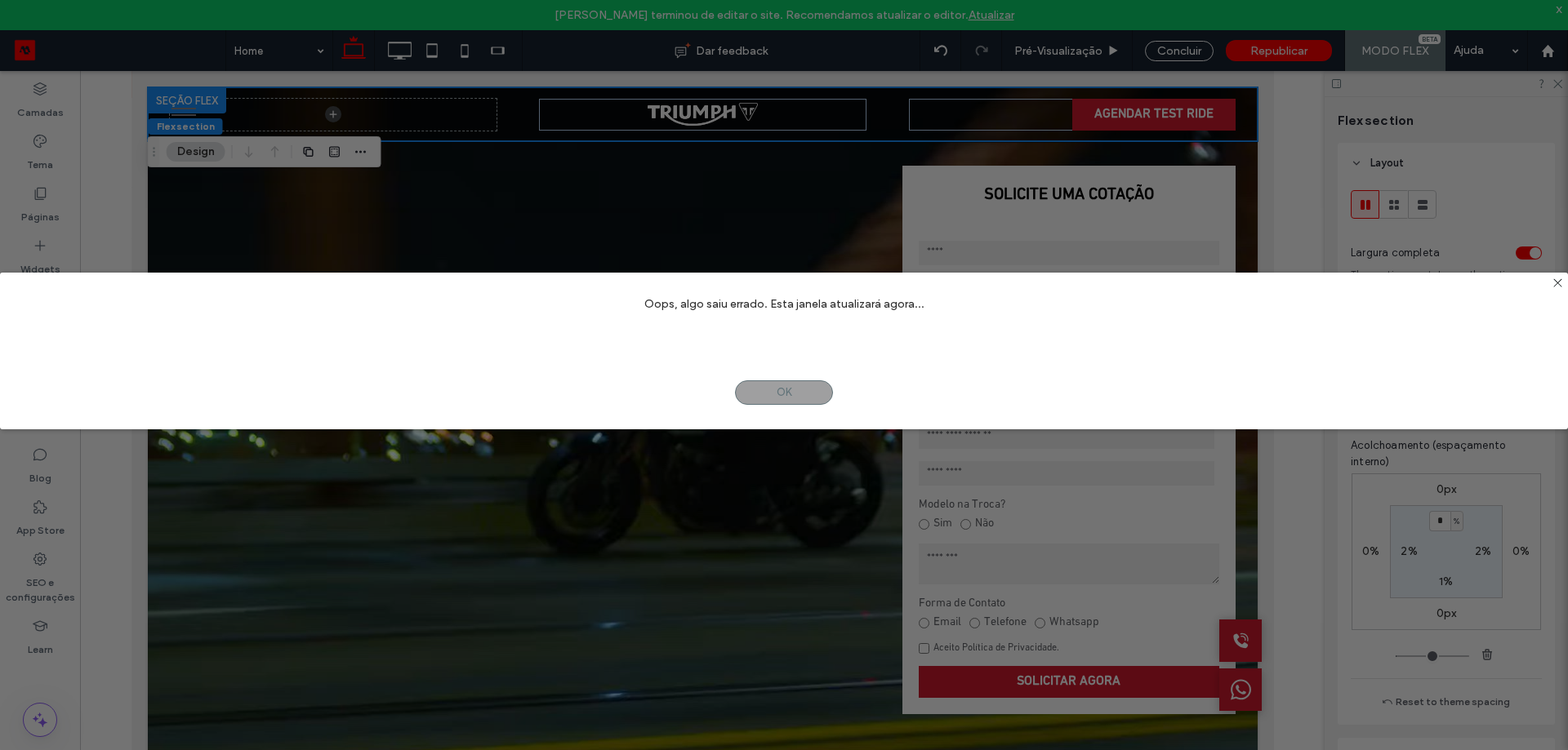
click at [876, 116] on div "Oops, algo saiu errado. Esta janela atualizará agora... OK NÃO" at bounding box center [784, 390] width 1568 height 780
click at [773, 383] on span "OK" at bounding box center [784, 392] width 98 height 25
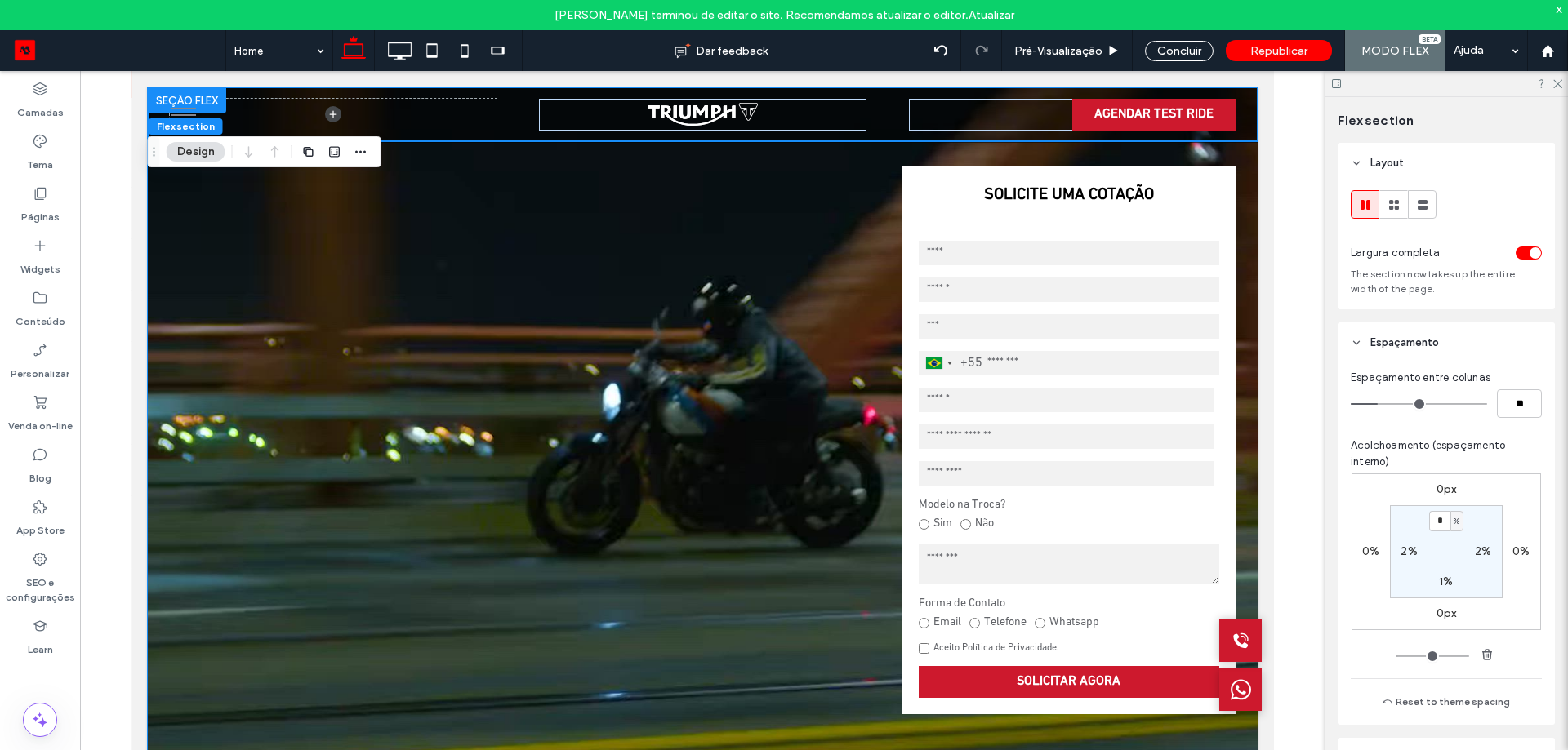
scroll to position [0, 0]
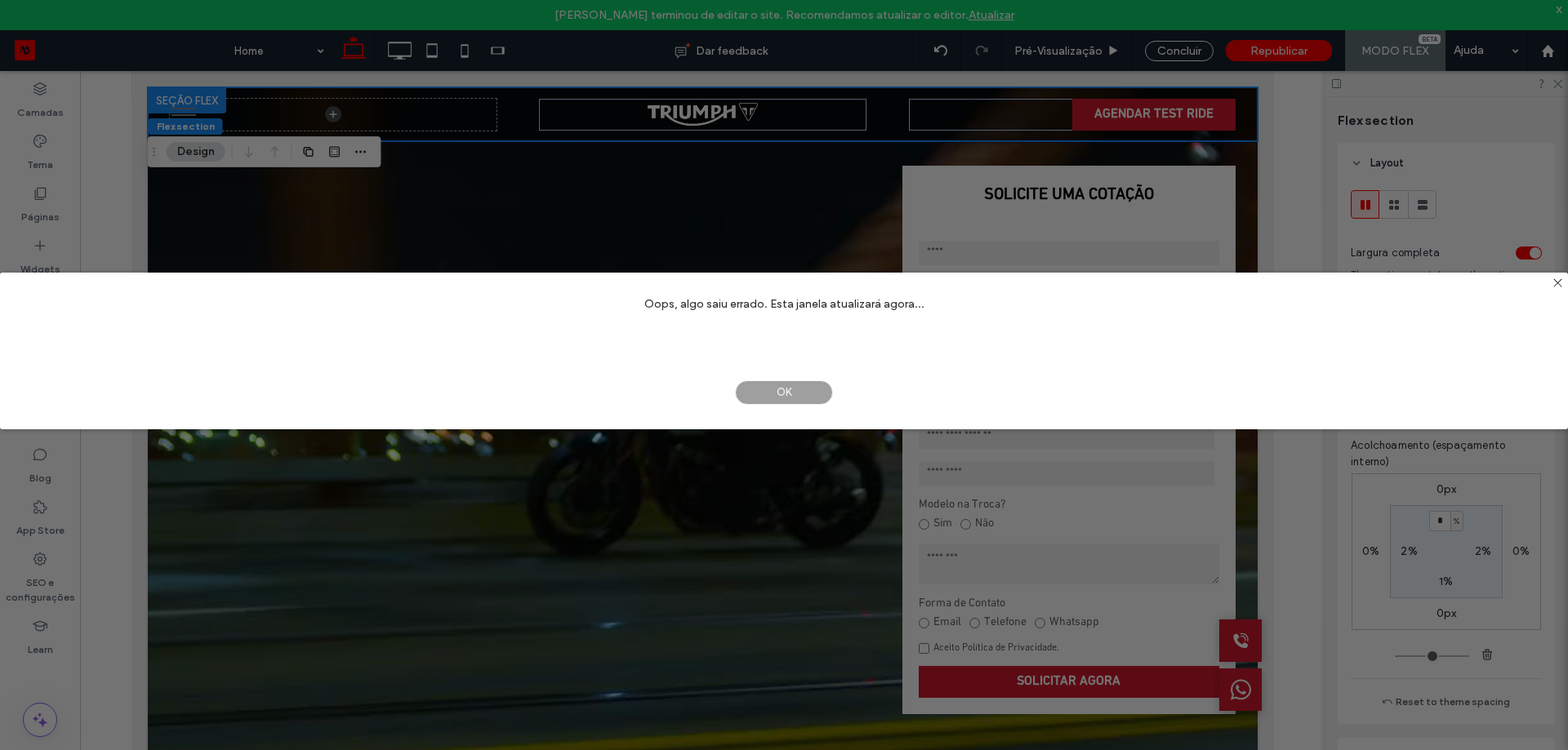
click at [777, 389] on span "OK" at bounding box center [784, 392] width 98 height 25
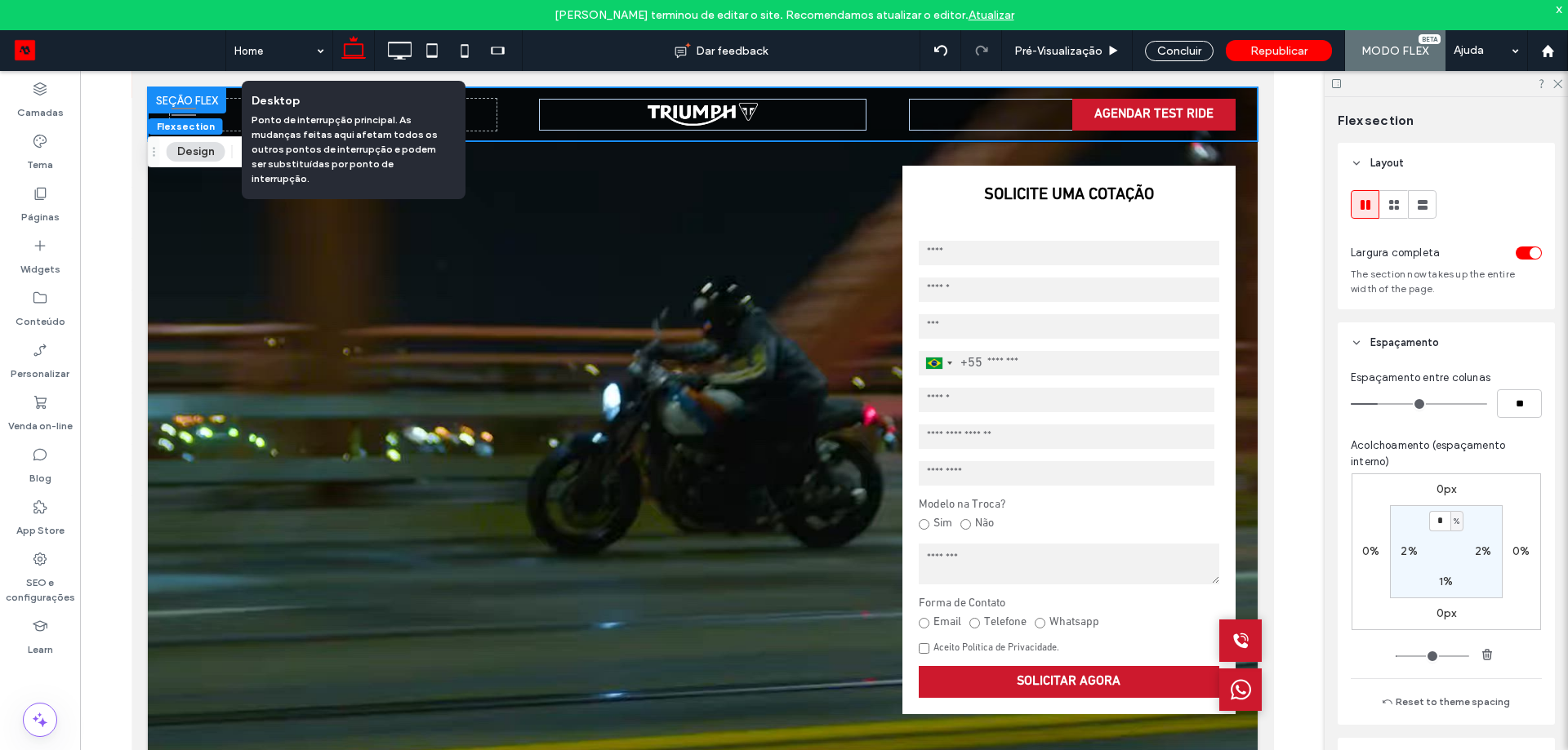
click at [352, 48] on icon at bounding box center [353, 50] width 33 height 33
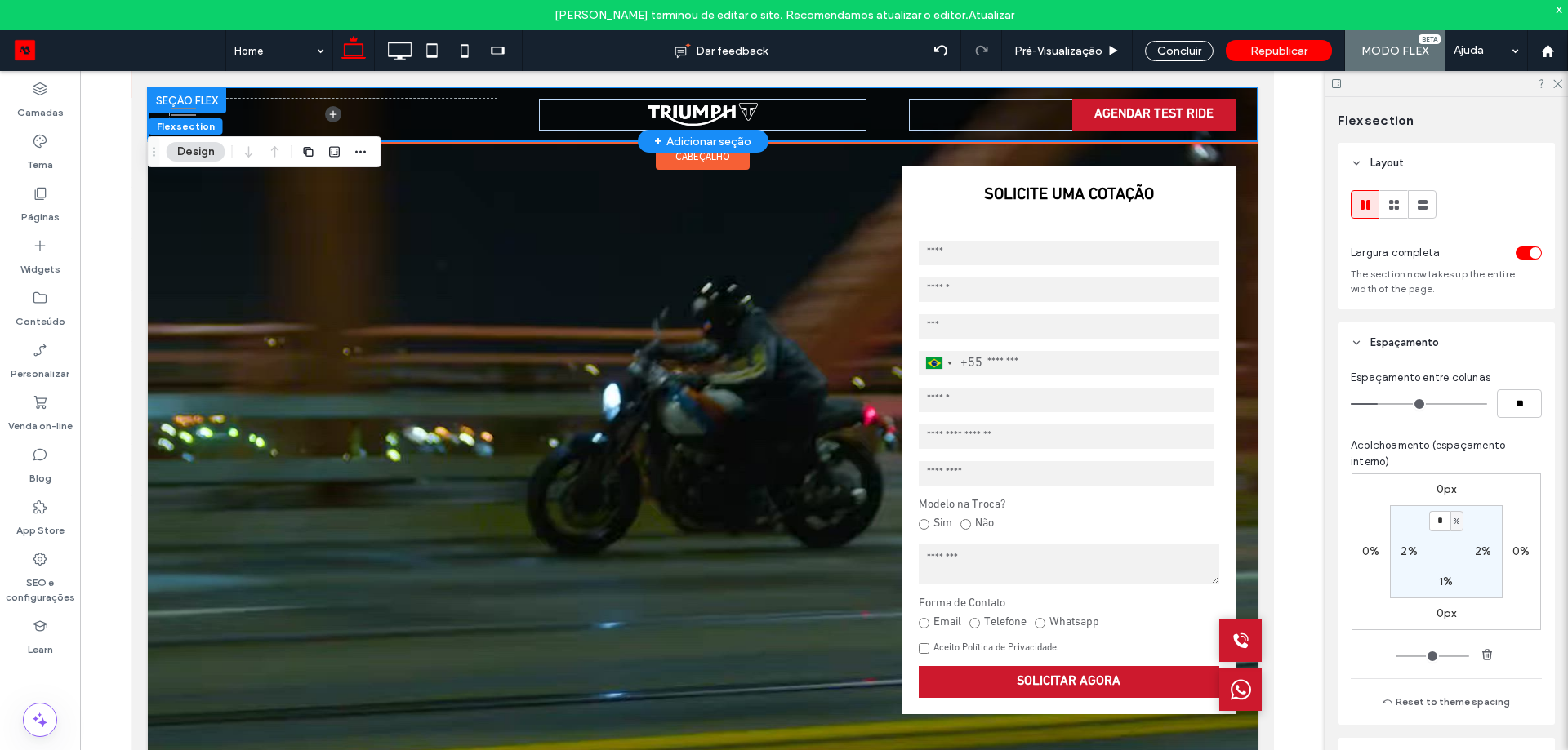
click at [877, 126] on div "AGENDAR TEST RIDE" at bounding box center [701, 114] width 1109 height 54
click at [877, 125] on div "AGENDAR TEST RIDE" at bounding box center [701, 114] width 1109 height 54
click at [708, 156] on span "cabeçalho" at bounding box center [701, 156] width 55 height 14
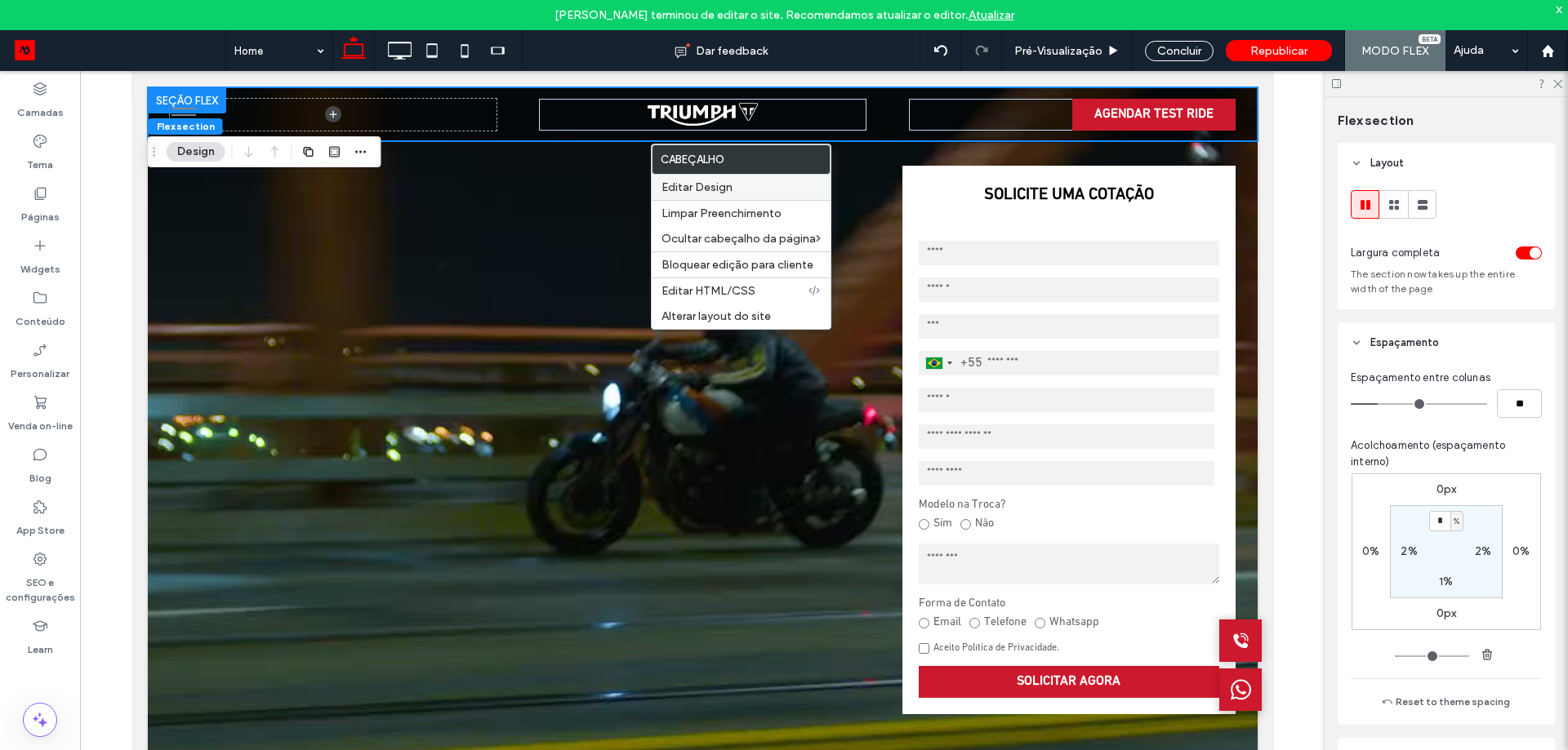
click at [713, 188] on span "Editar Design" at bounding box center [696, 187] width 71 height 14
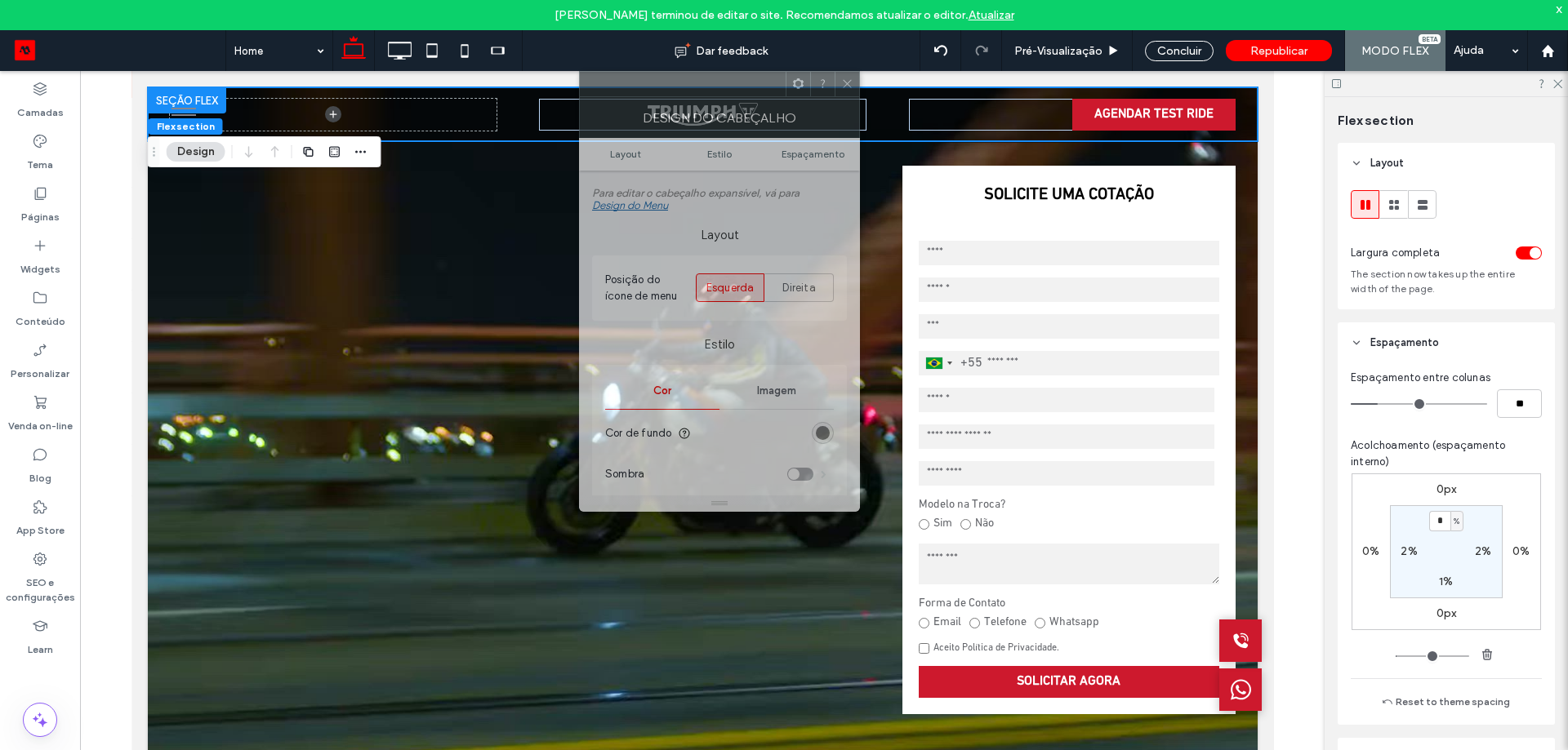
drag, startPoint x: 1344, startPoint y: 177, endPoint x: 562, endPoint y: 114, distance: 784.5
click at [589, 95] on div at bounding box center [683, 84] width 206 height 25
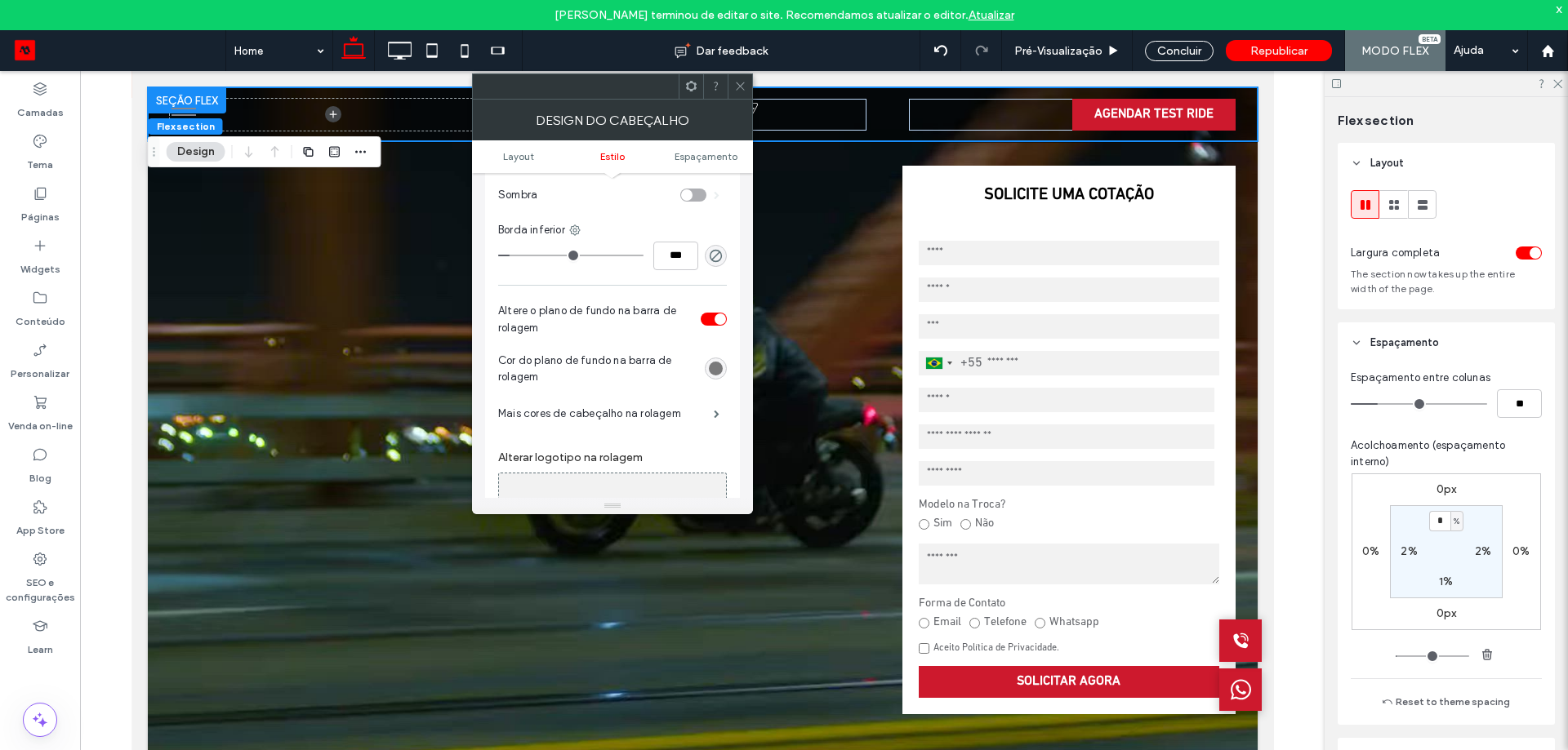
scroll to position [408, 0]
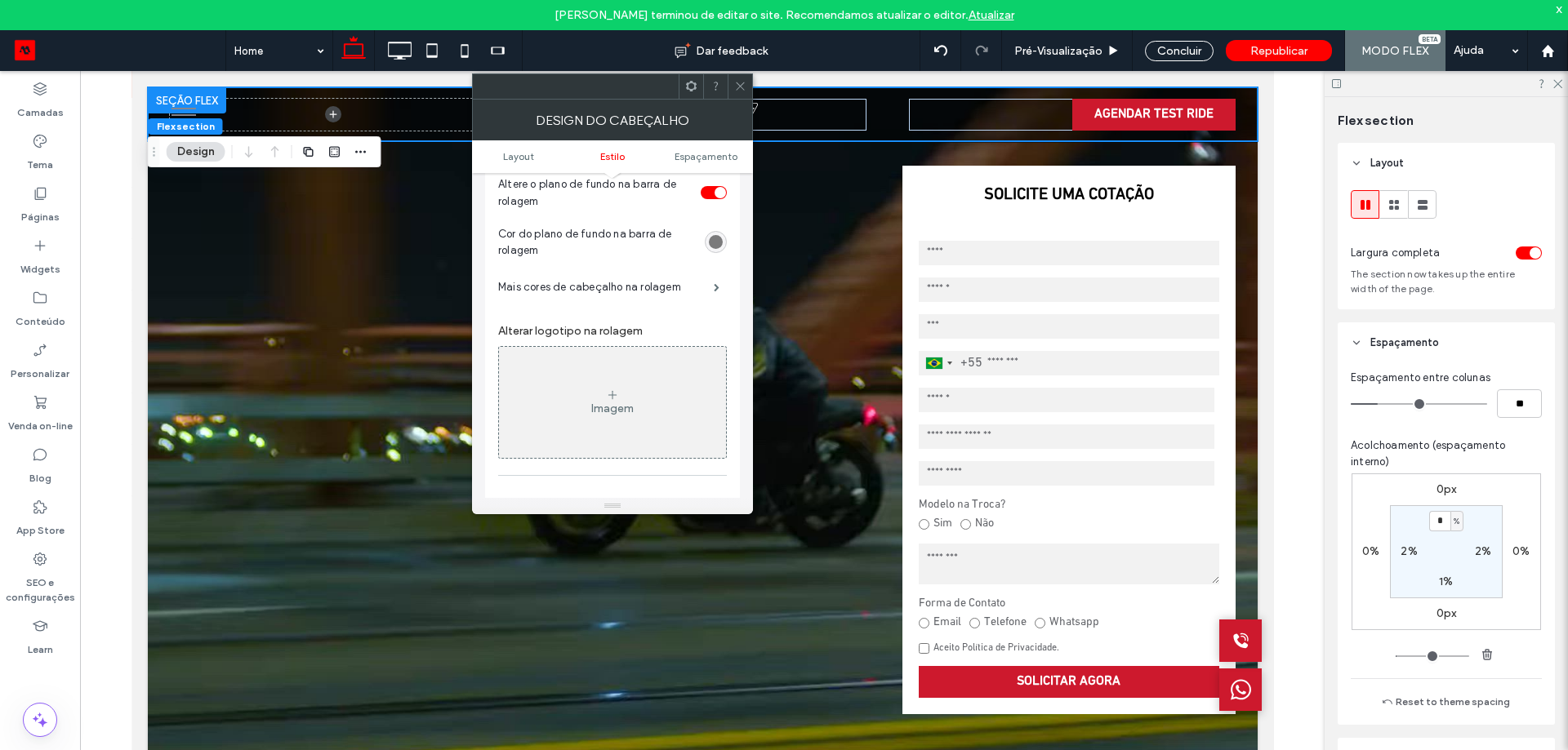
click at [723, 243] on div "rgba(0, 0, 0, 0.5)" at bounding box center [715, 242] width 22 height 22
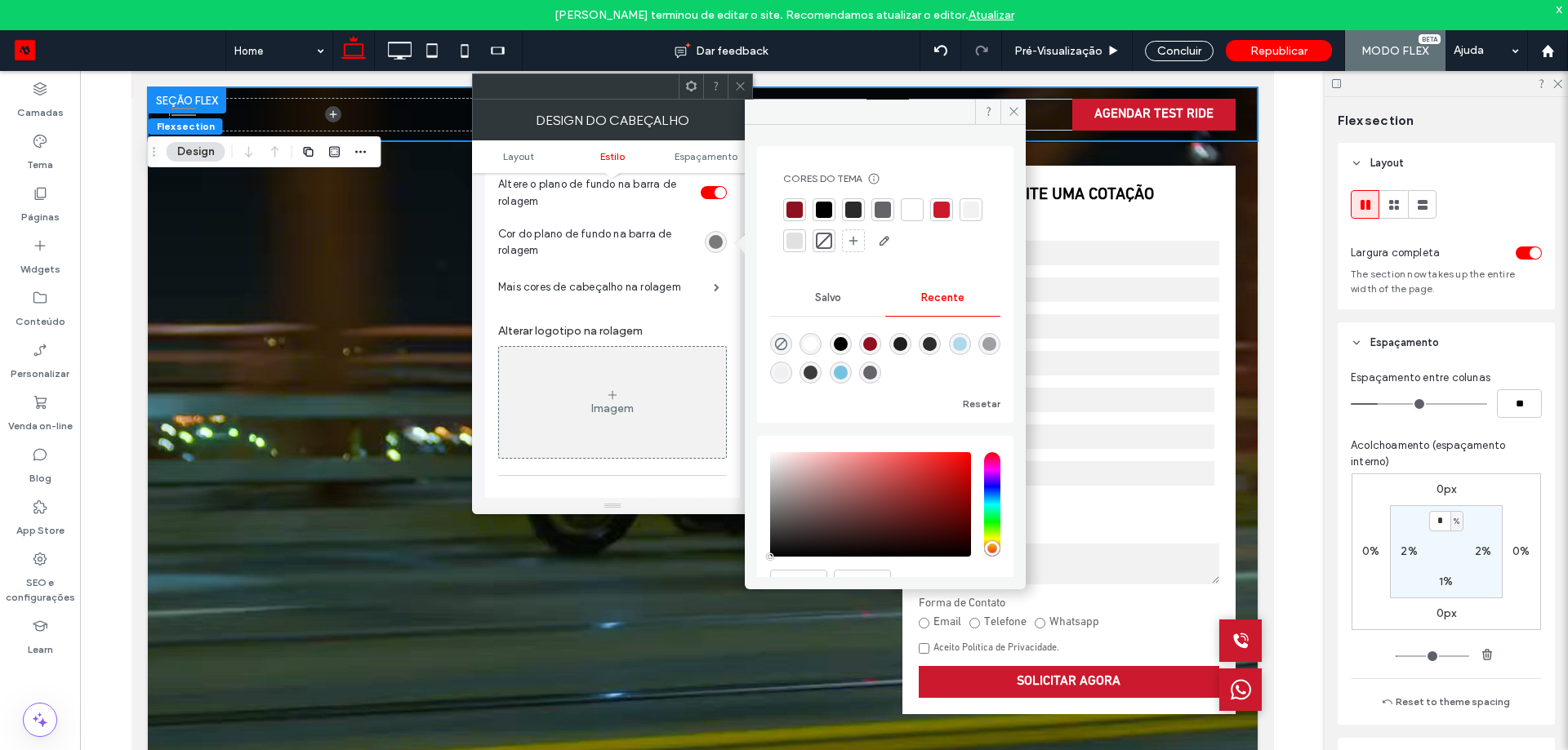
scroll to position [84, 0]
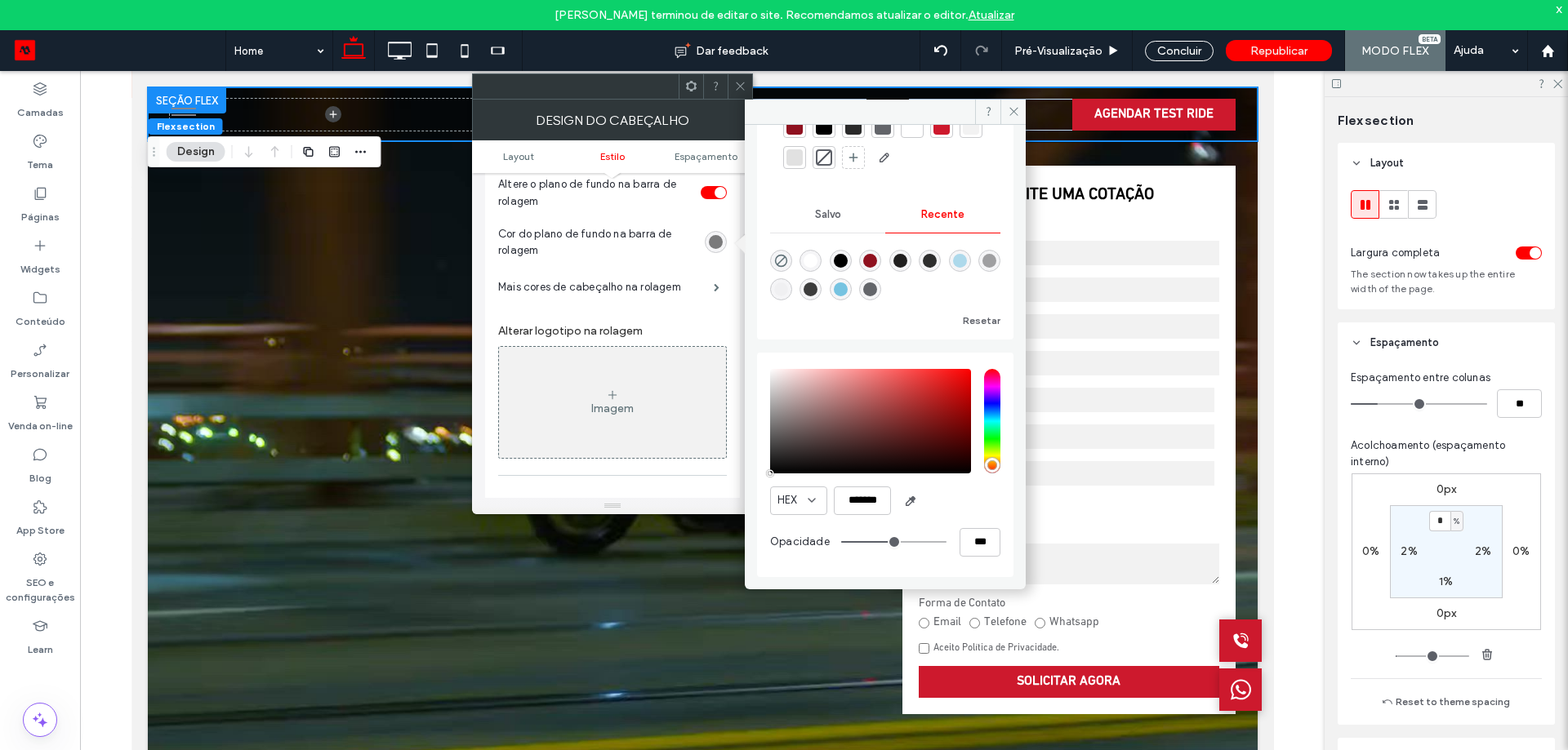
type input "**"
type input "***"
type input "**"
type input "***"
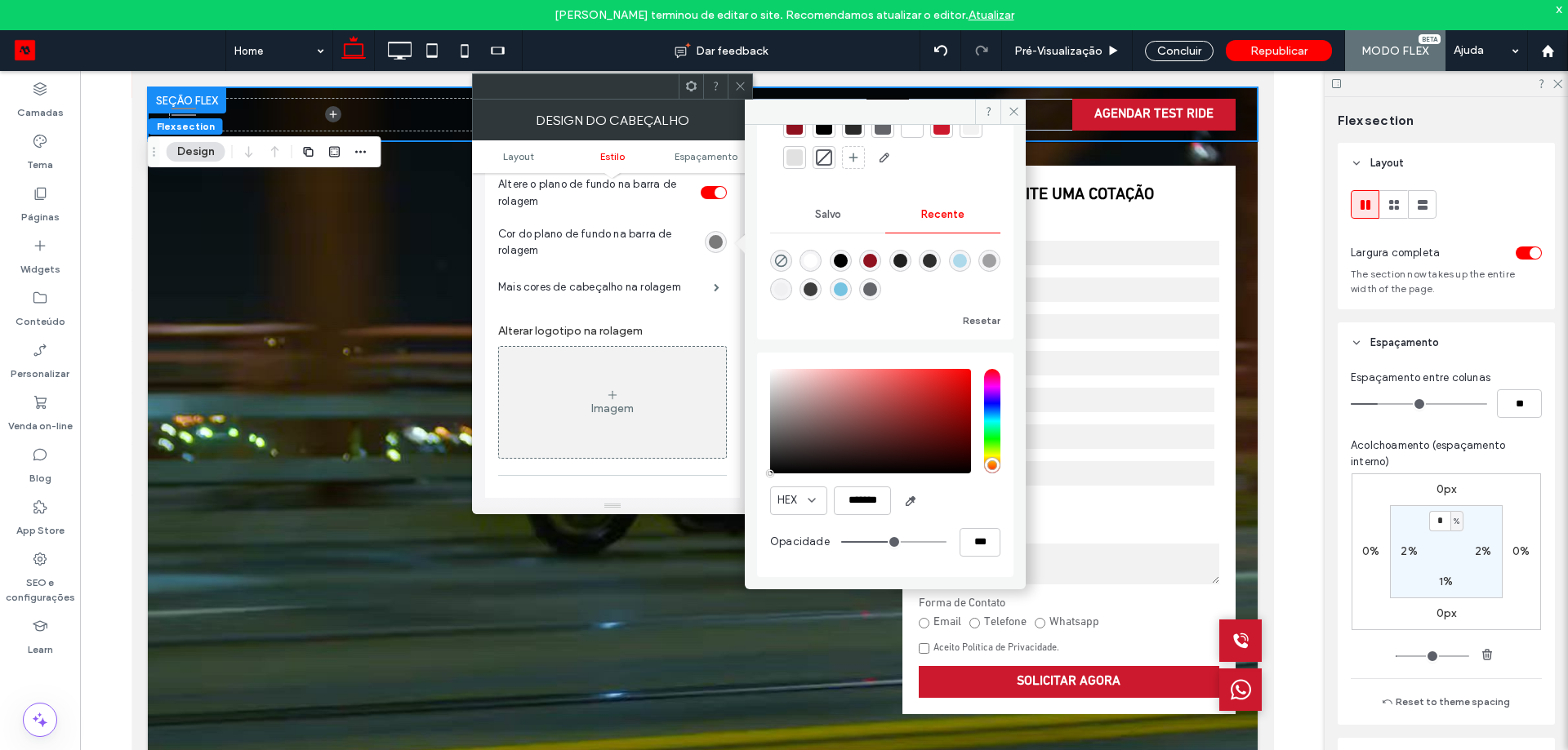
type input "****"
drag, startPoint x: 976, startPoint y: 552, endPoint x: 979, endPoint y: 504, distance: 48.1
type input "***"
click at [946, 541] on input "range" at bounding box center [893, 542] width 105 height 2
click at [1015, 102] on span at bounding box center [1012, 111] width 25 height 25
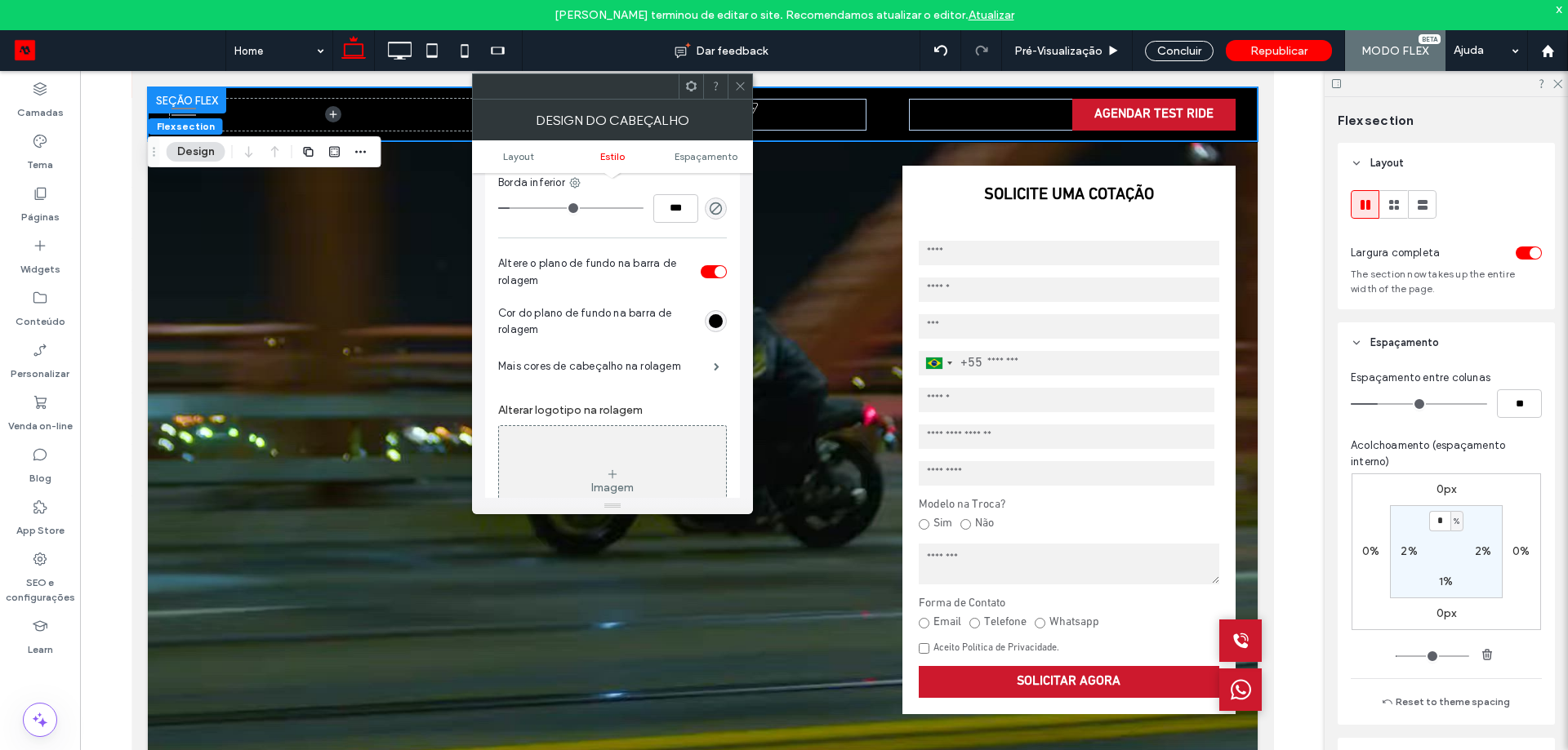
scroll to position [326, 0]
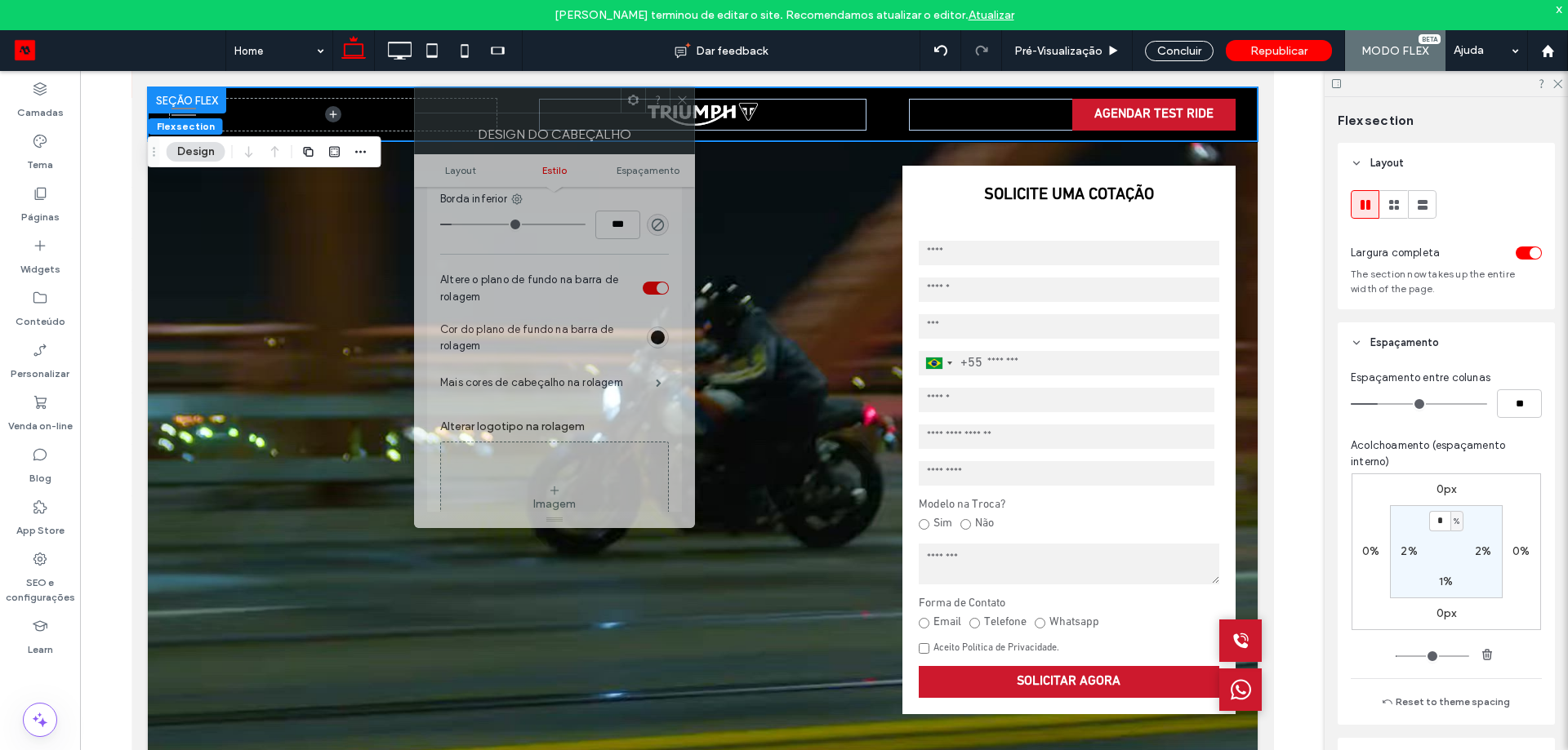
drag, startPoint x: 608, startPoint y: 93, endPoint x: 550, endPoint y: 106, distance: 59.4
click at [550, 106] on div at bounding box center [517, 100] width 206 height 25
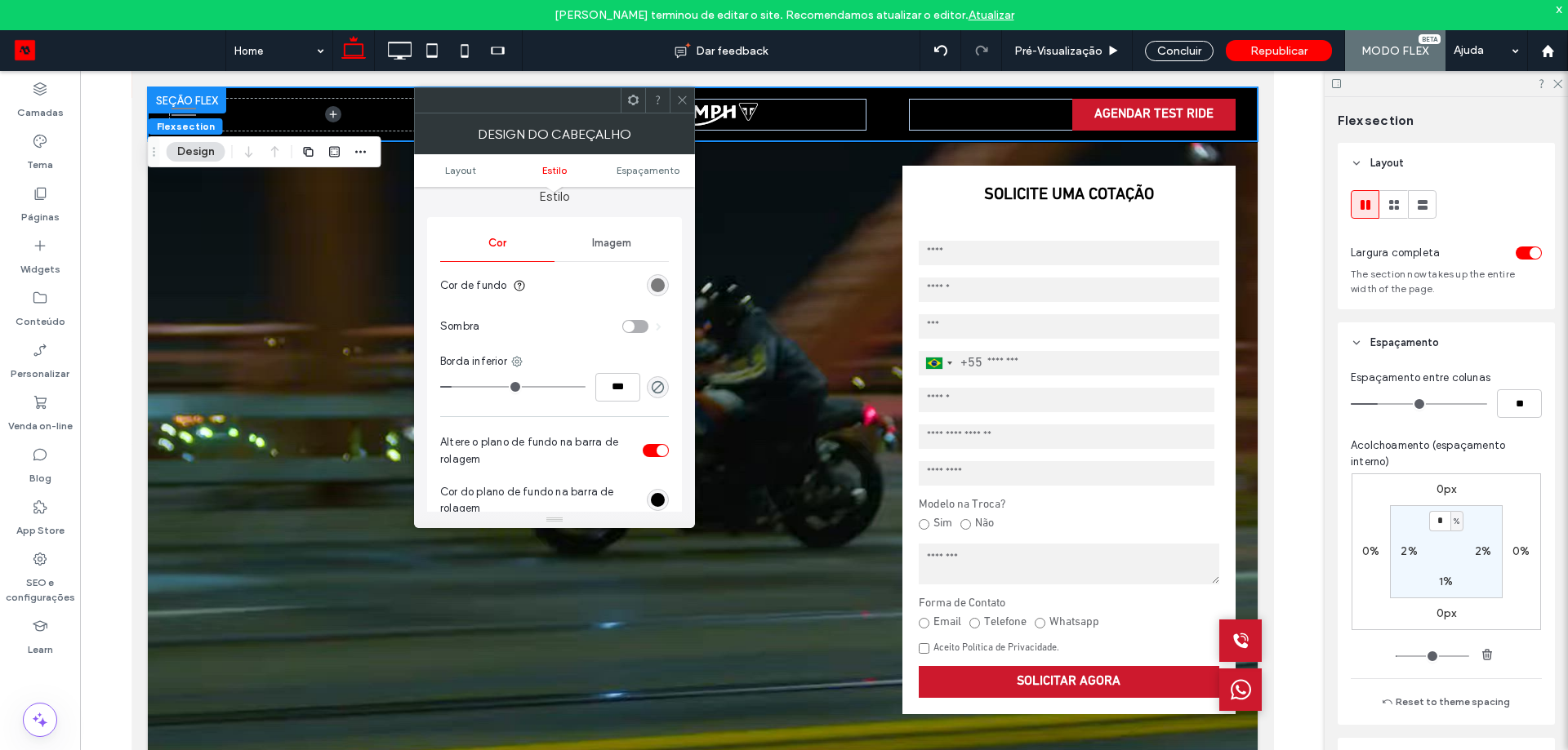
scroll to position [163, 0]
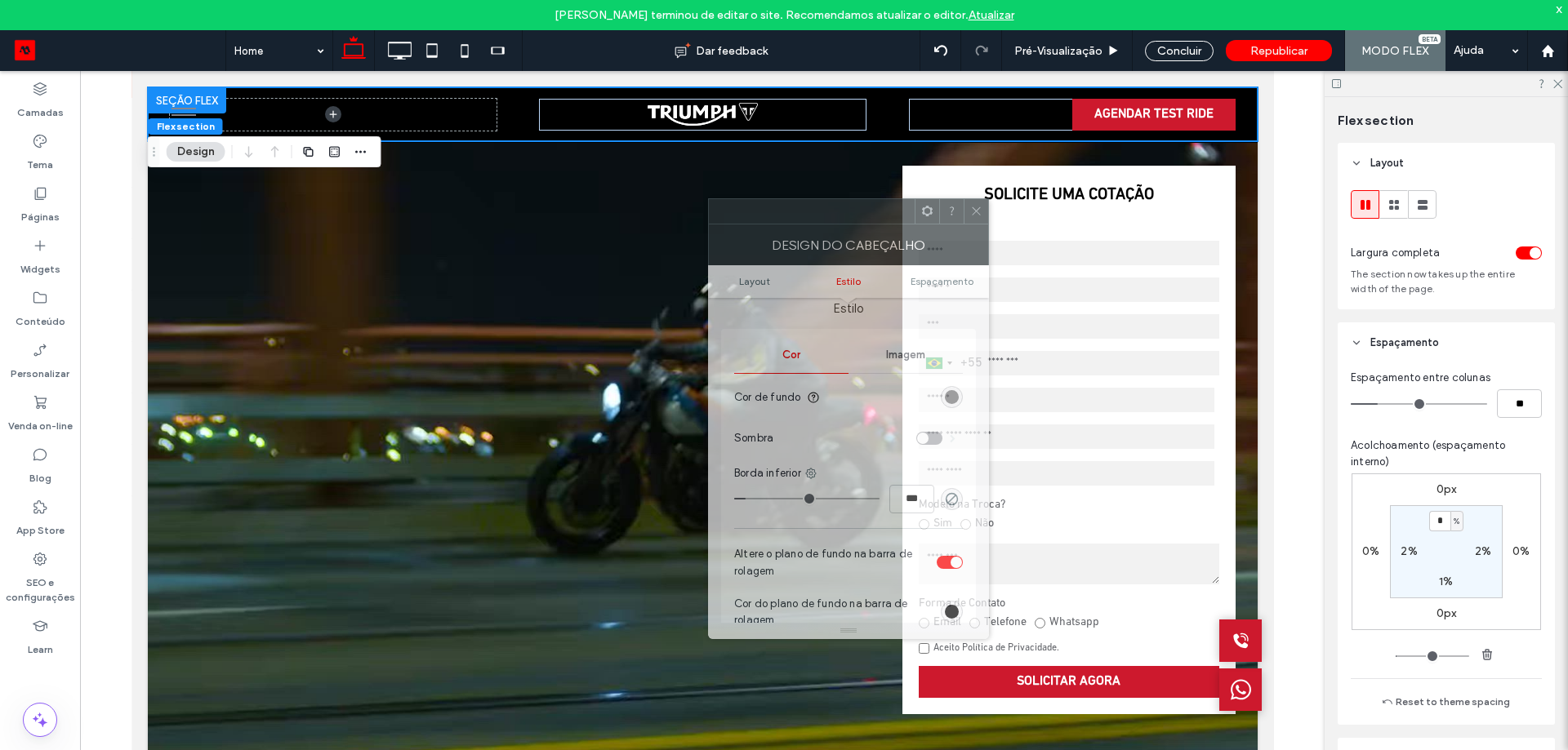
drag, startPoint x: 569, startPoint y: 112, endPoint x: 863, endPoint y: 224, distance: 314.6
click at [863, 225] on div "Design do cabeçalho" at bounding box center [848, 245] width 281 height 41
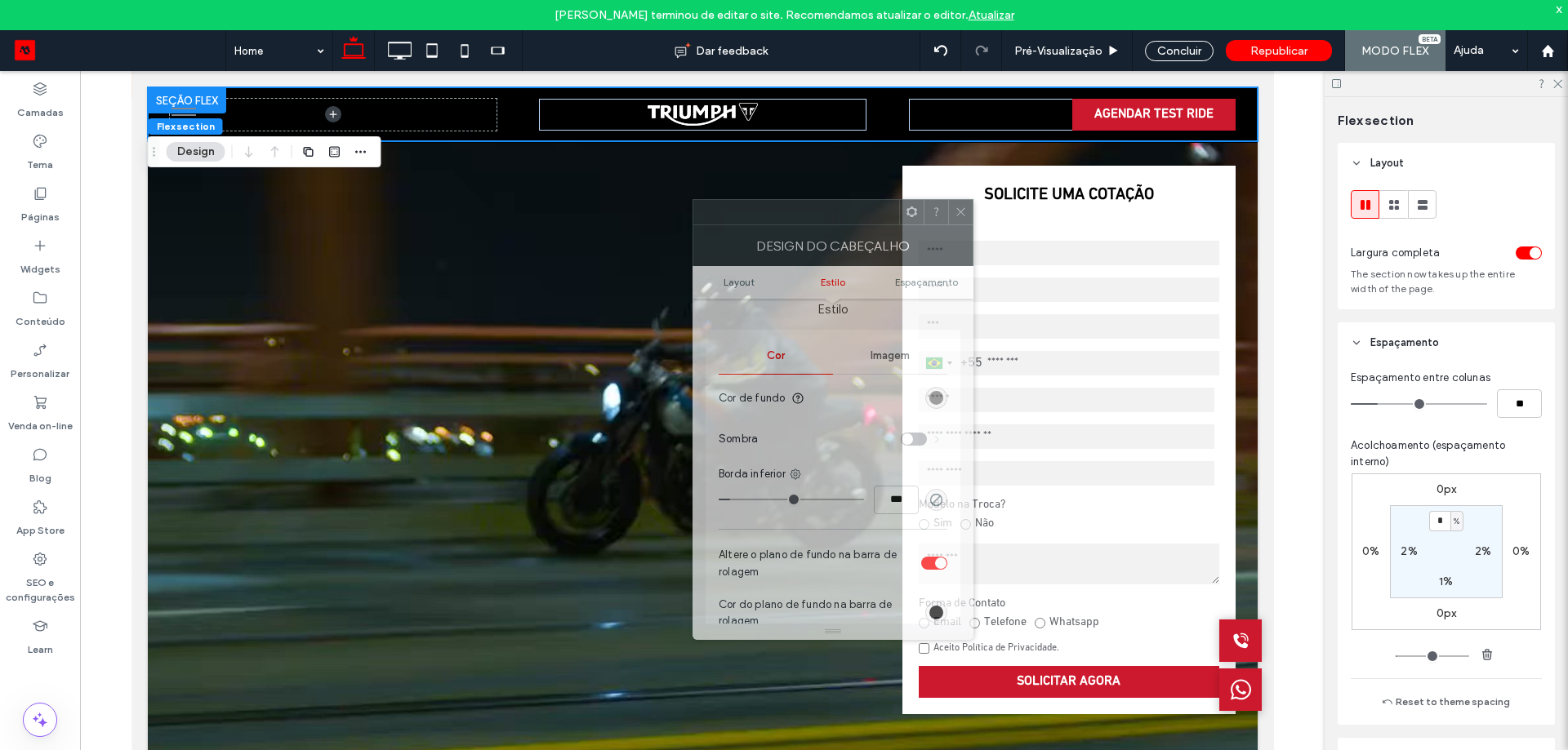
drag, startPoint x: 843, startPoint y: 218, endPoint x: 580, endPoint y: 184, distance: 265.2
click at [693, 200] on div at bounding box center [796, 212] width 206 height 25
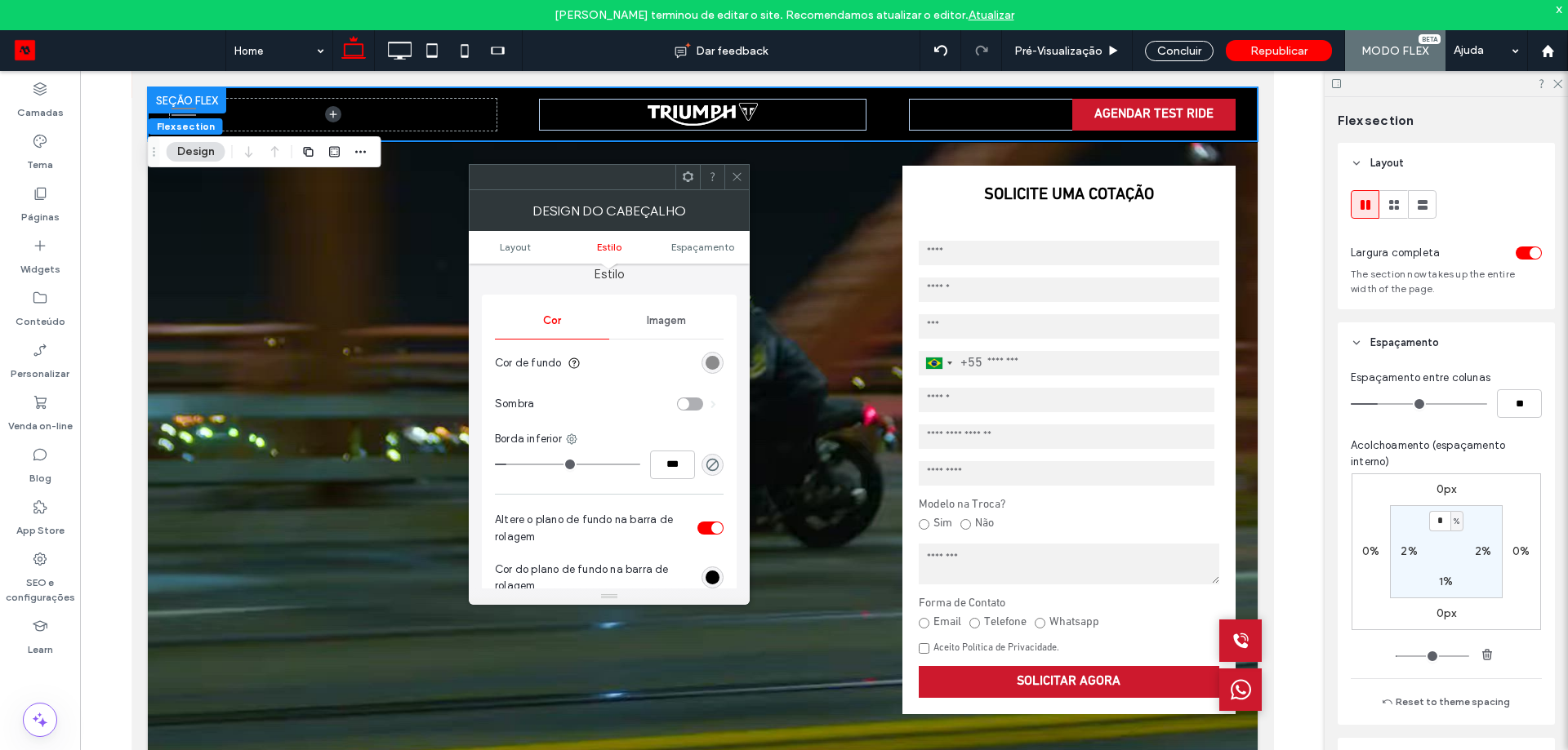
click at [716, 364] on div "rgba(0, 0, 0, 0.5)" at bounding box center [712, 363] width 14 height 14
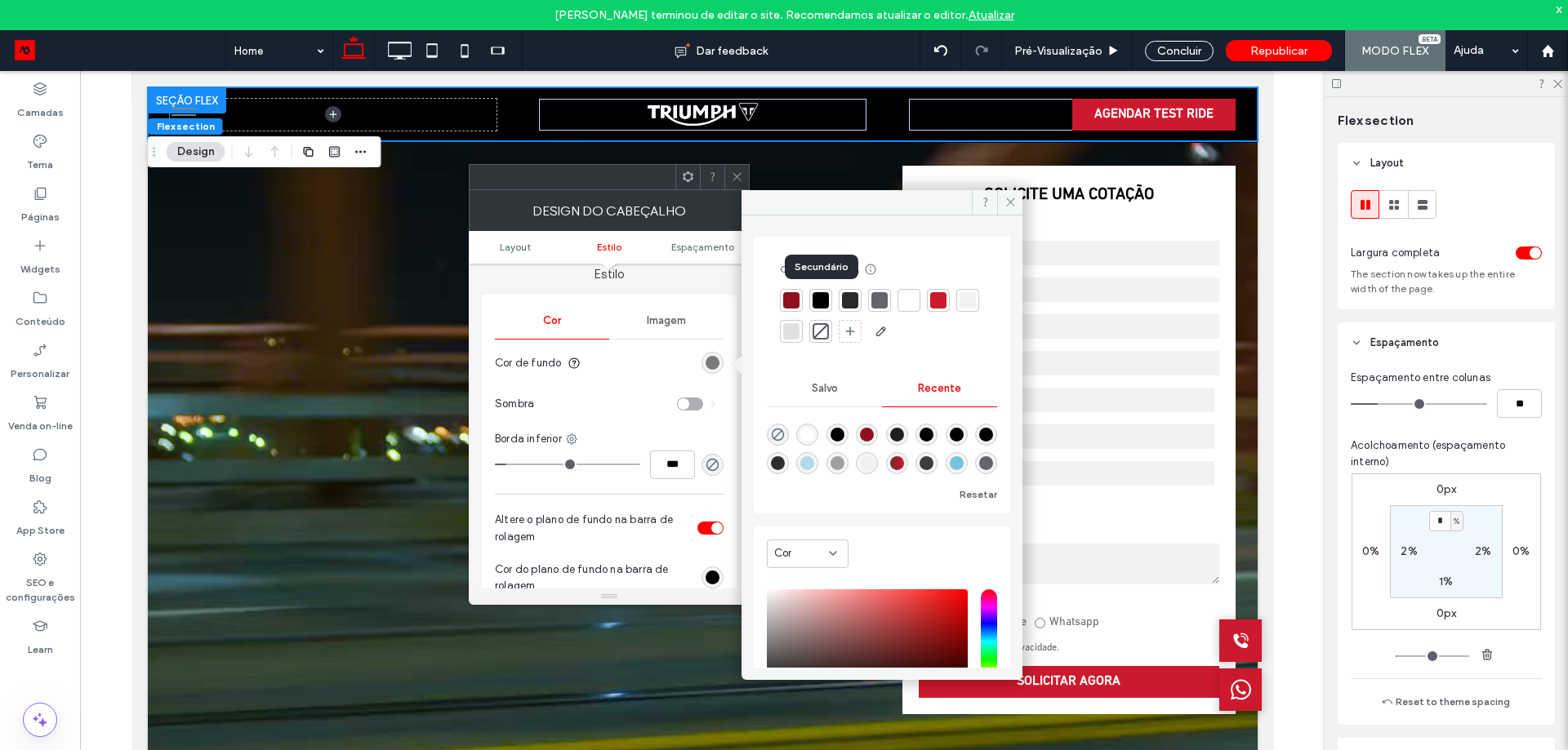
click at [825, 302] on div at bounding box center [820, 300] width 16 height 16
click at [1011, 200] on icon at bounding box center [1010, 202] width 12 height 12
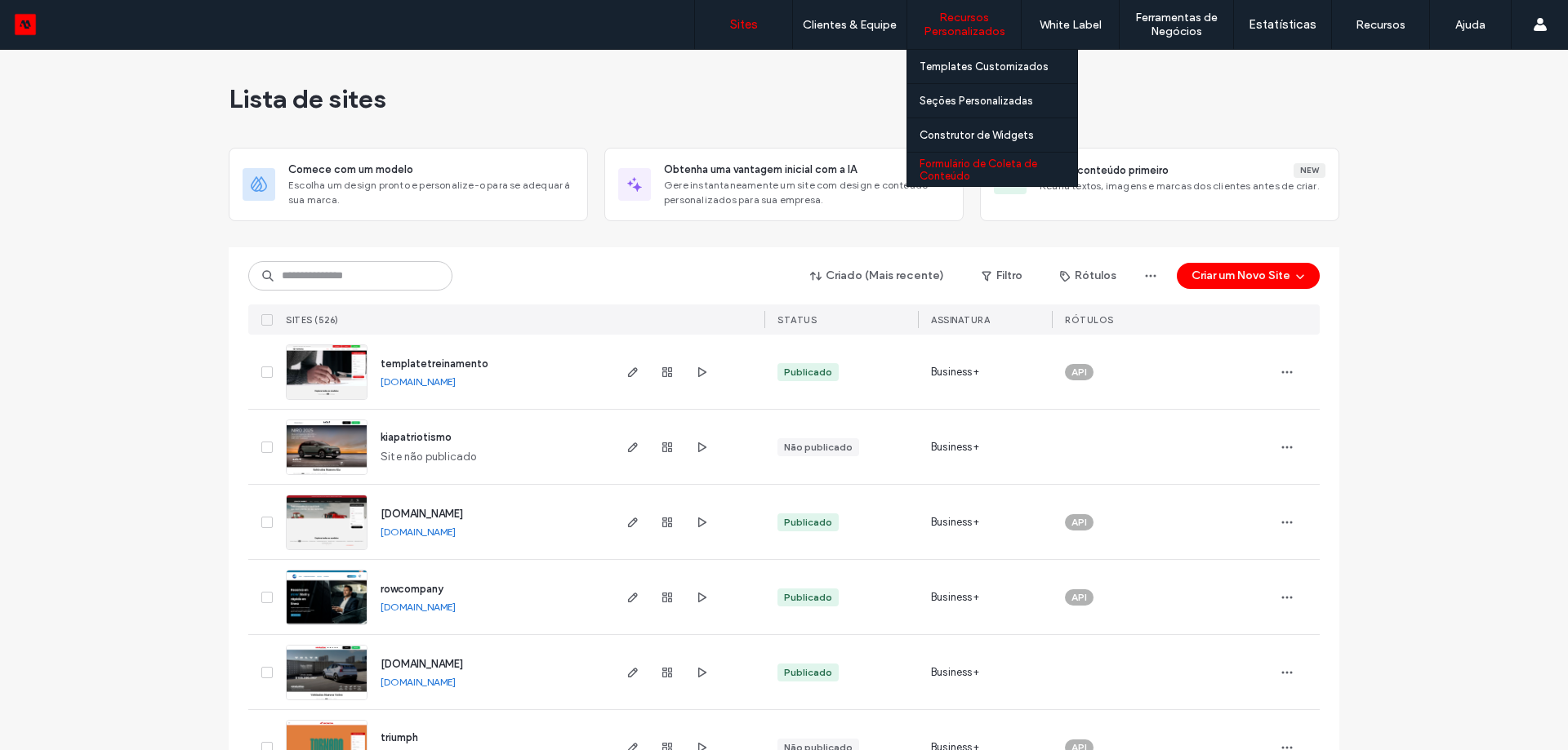
drag, startPoint x: 997, startPoint y: 62, endPoint x: 975, endPoint y: 154, distance: 94.6
click at [997, 62] on label "Templates Customizados" at bounding box center [984, 67] width 129 height 12
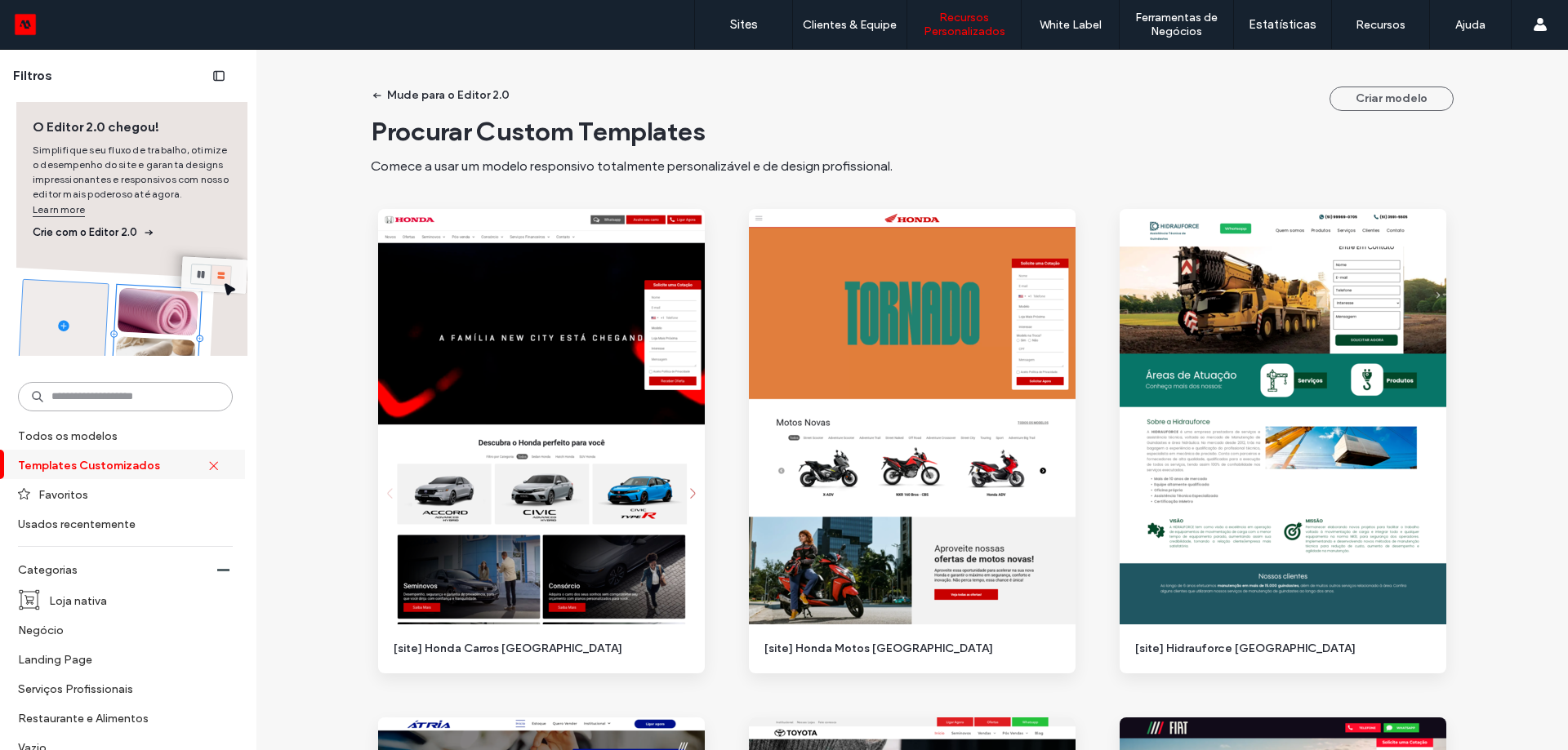
click at [102, 388] on input at bounding box center [125, 397] width 215 height 30
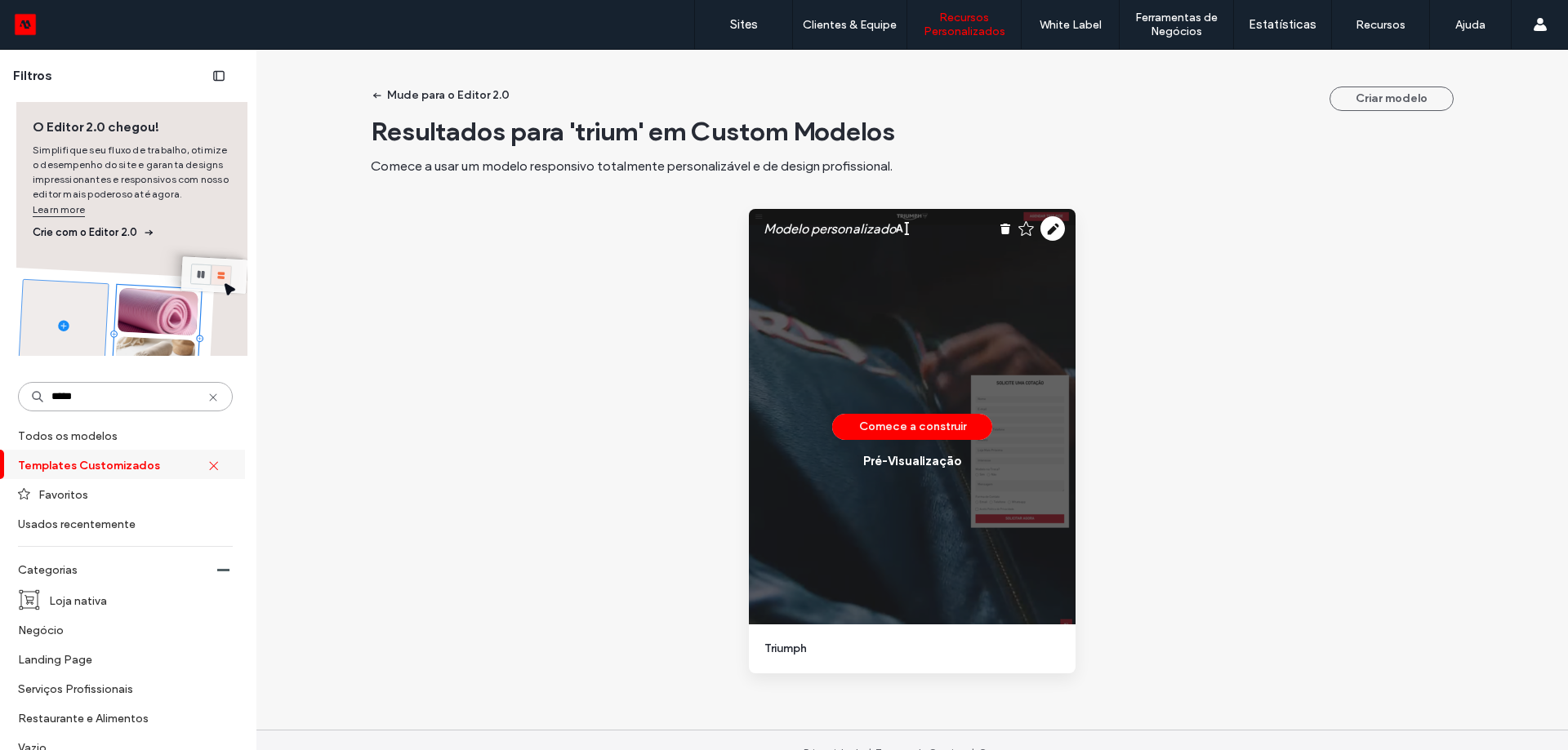
type input "*****"
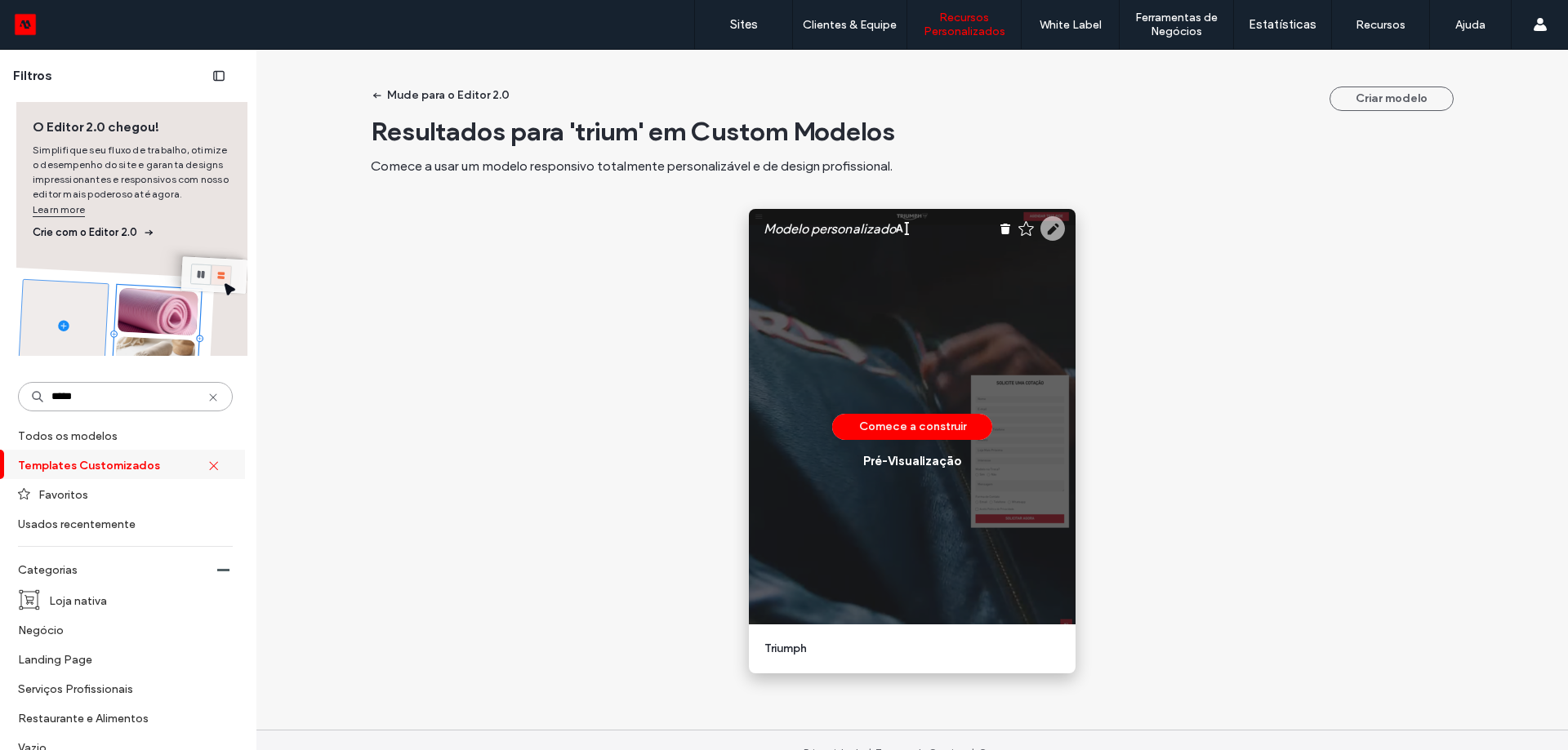
type input "*****"
click at [1049, 231] on use at bounding box center [1052, 228] width 25 height 25
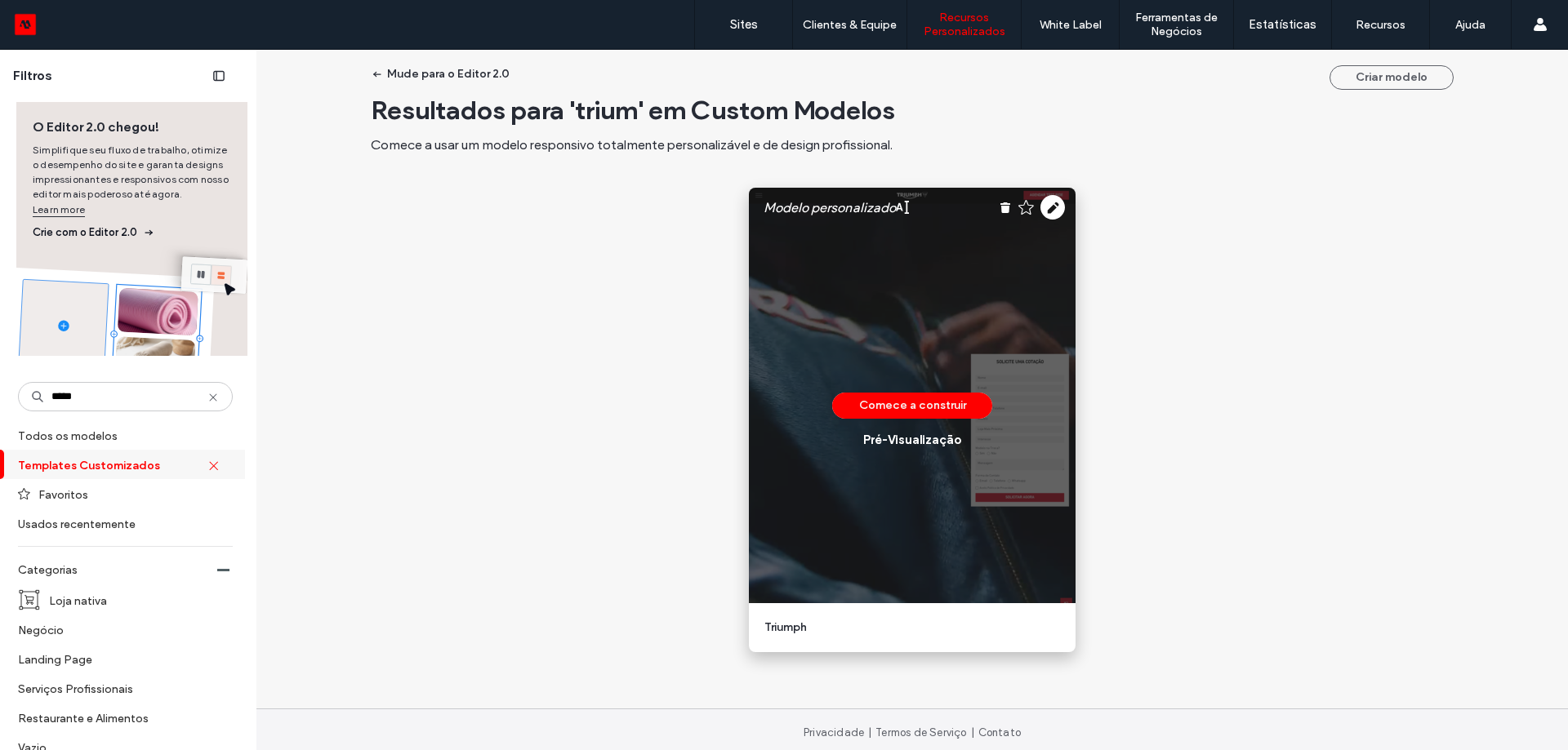
scroll to position [28, 0]
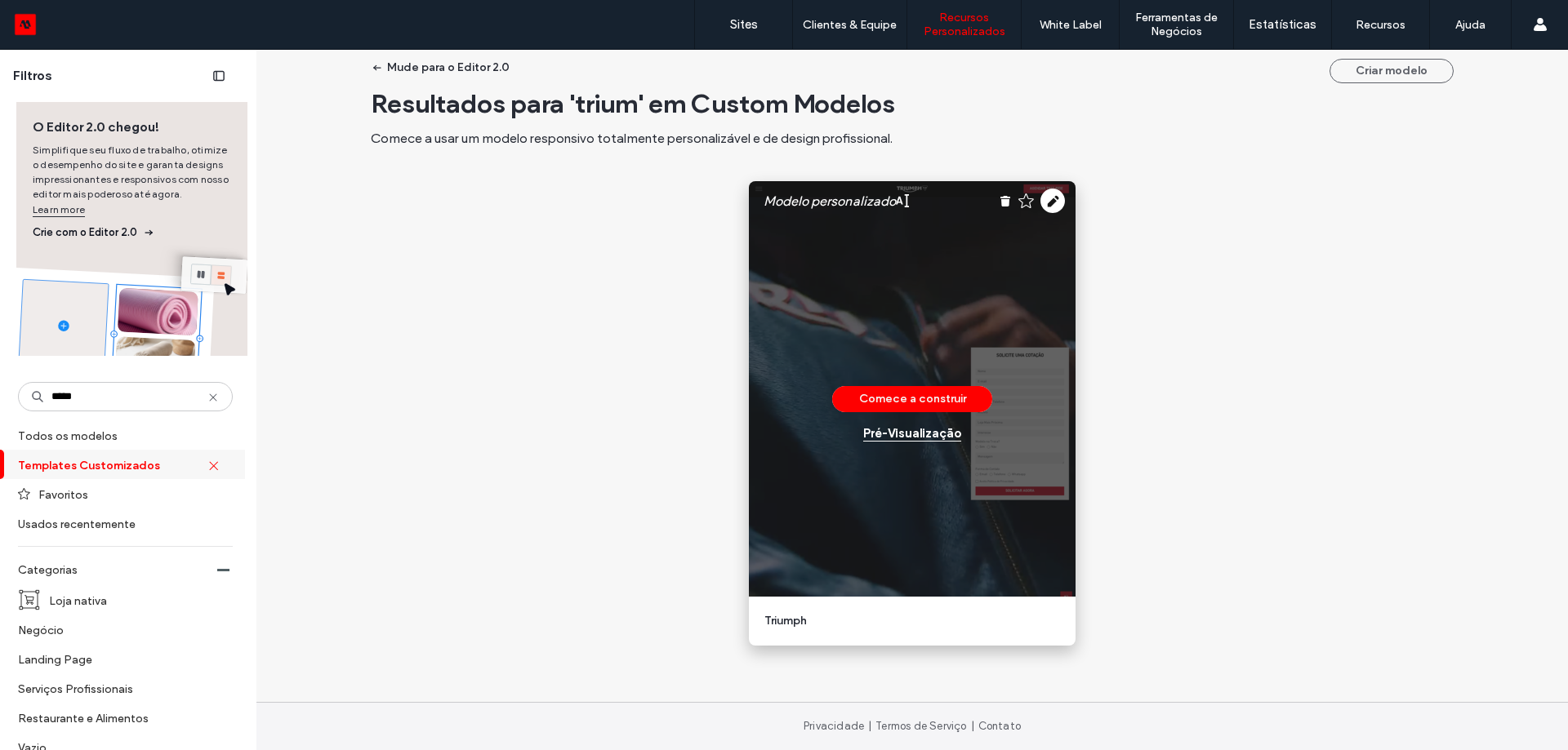
click at [881, 430] on div "Pré-Visualizaçāo" at bounding box center [911, 433] width 98 height 15
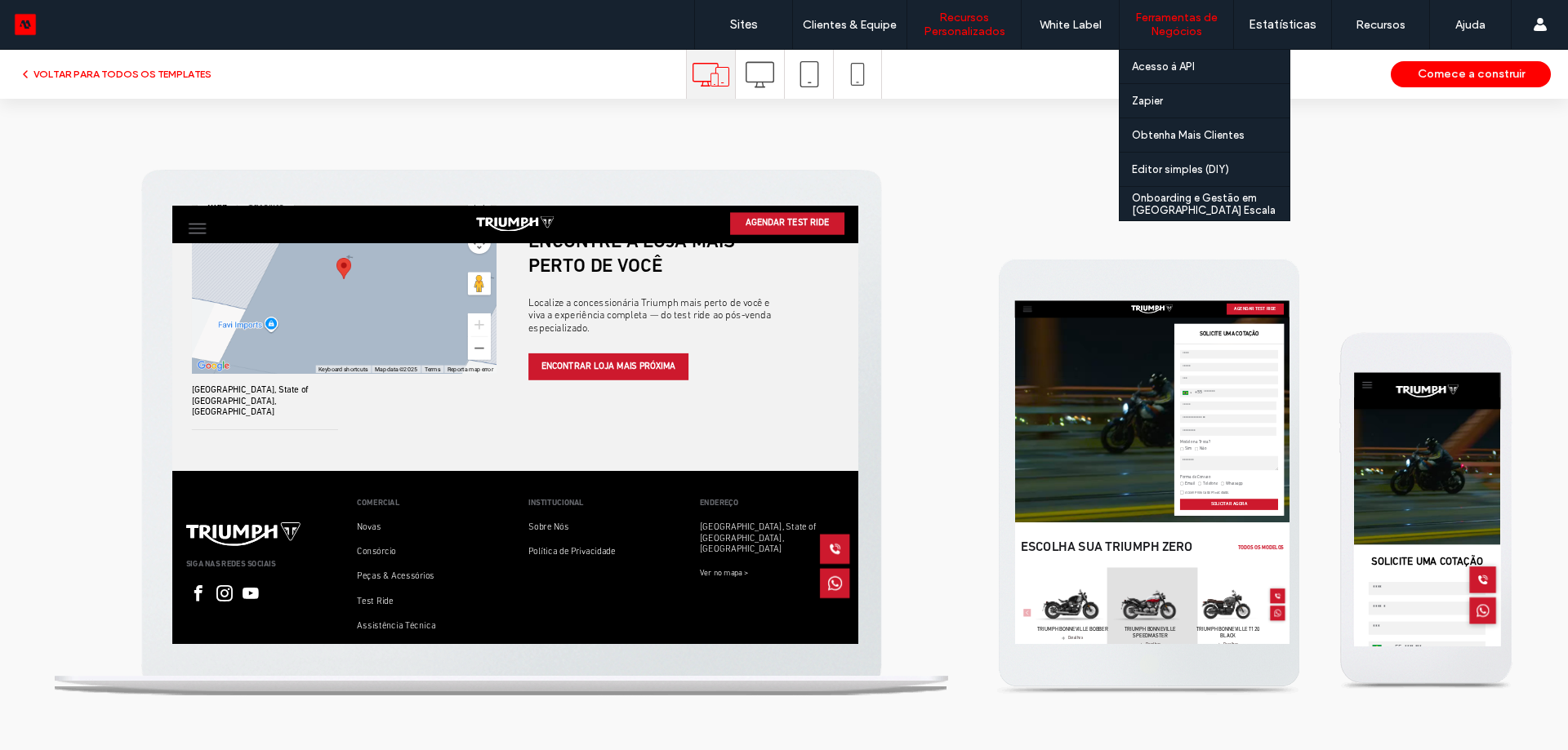
scroll to position [0, 0]
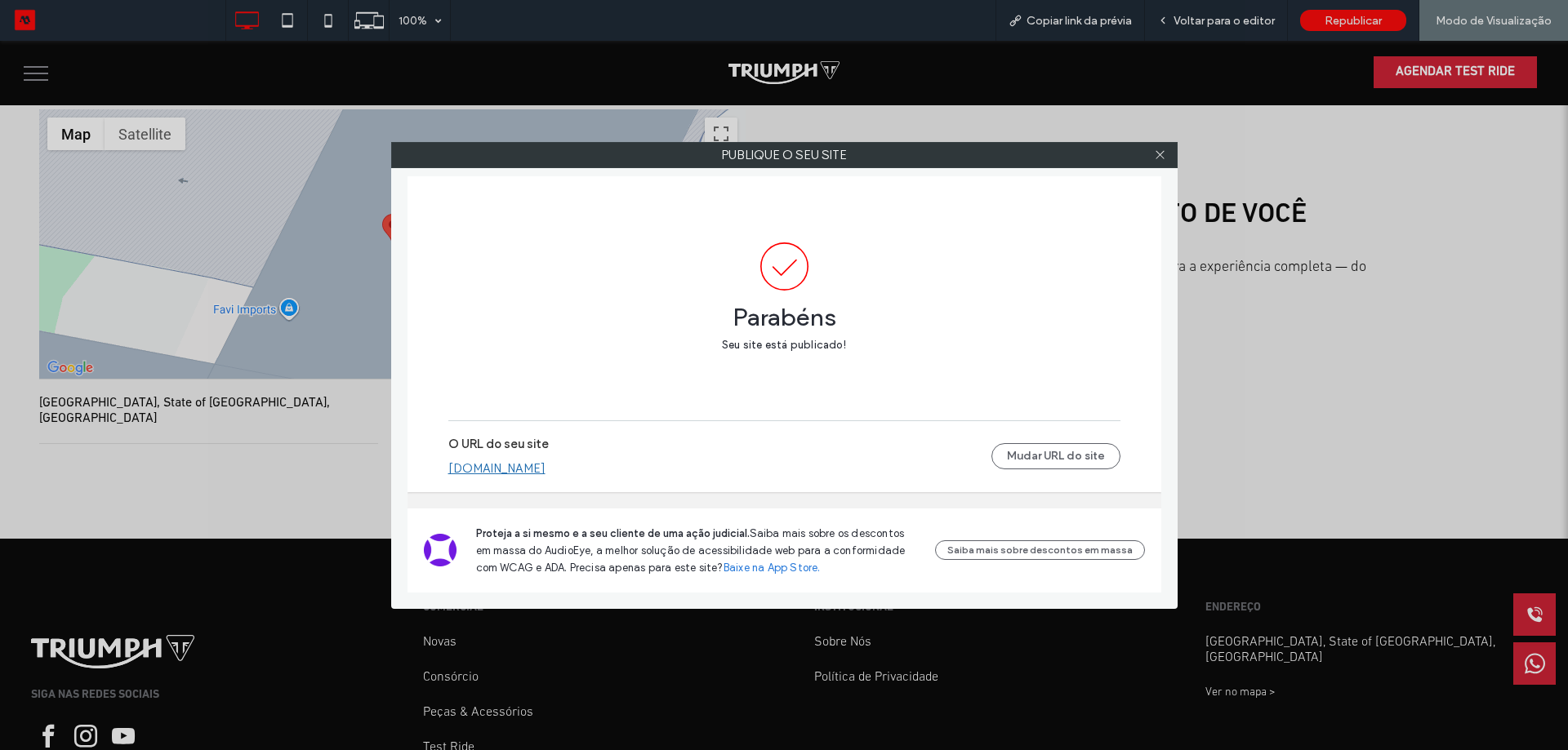
click at [472, 473] on link "[DOMAIN_NAME]" at bounding box center [497, 469] width 98 height 15
click at [1164, 150] on icon at bounding box center [1160, 154] width 12 height 12
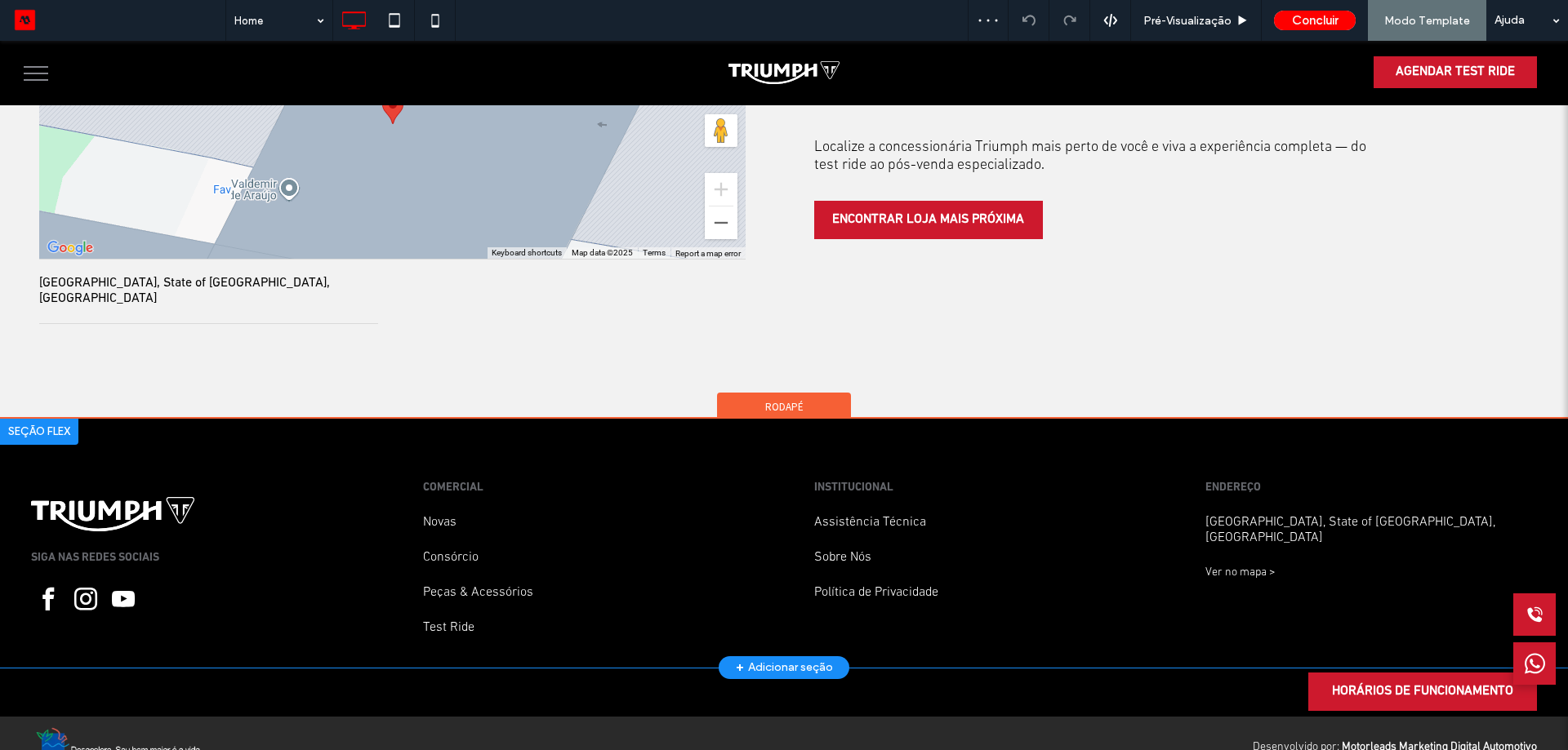
click at [799, 526] on div "SIGA NAS REDES SOCIAIS COMERCIAL Novas Consórcio Peças & Acessórios Test Ride I…" at bounding box center [784, 543] width 1568 height 249
click at [846, 516] on link "Assistência Técnica" at bounding box center [870, 522] width 111 height 13
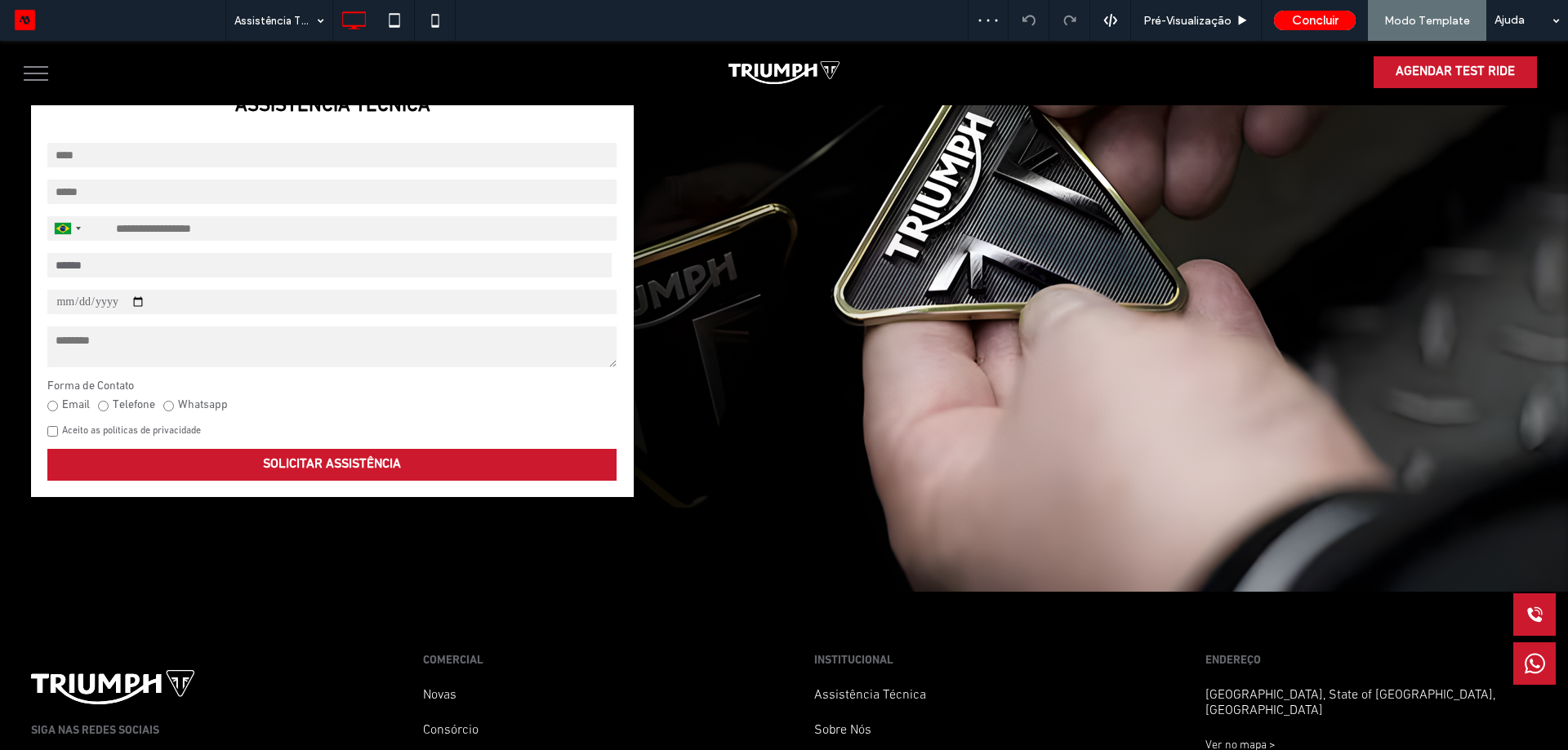
scroll to position [120, 0]
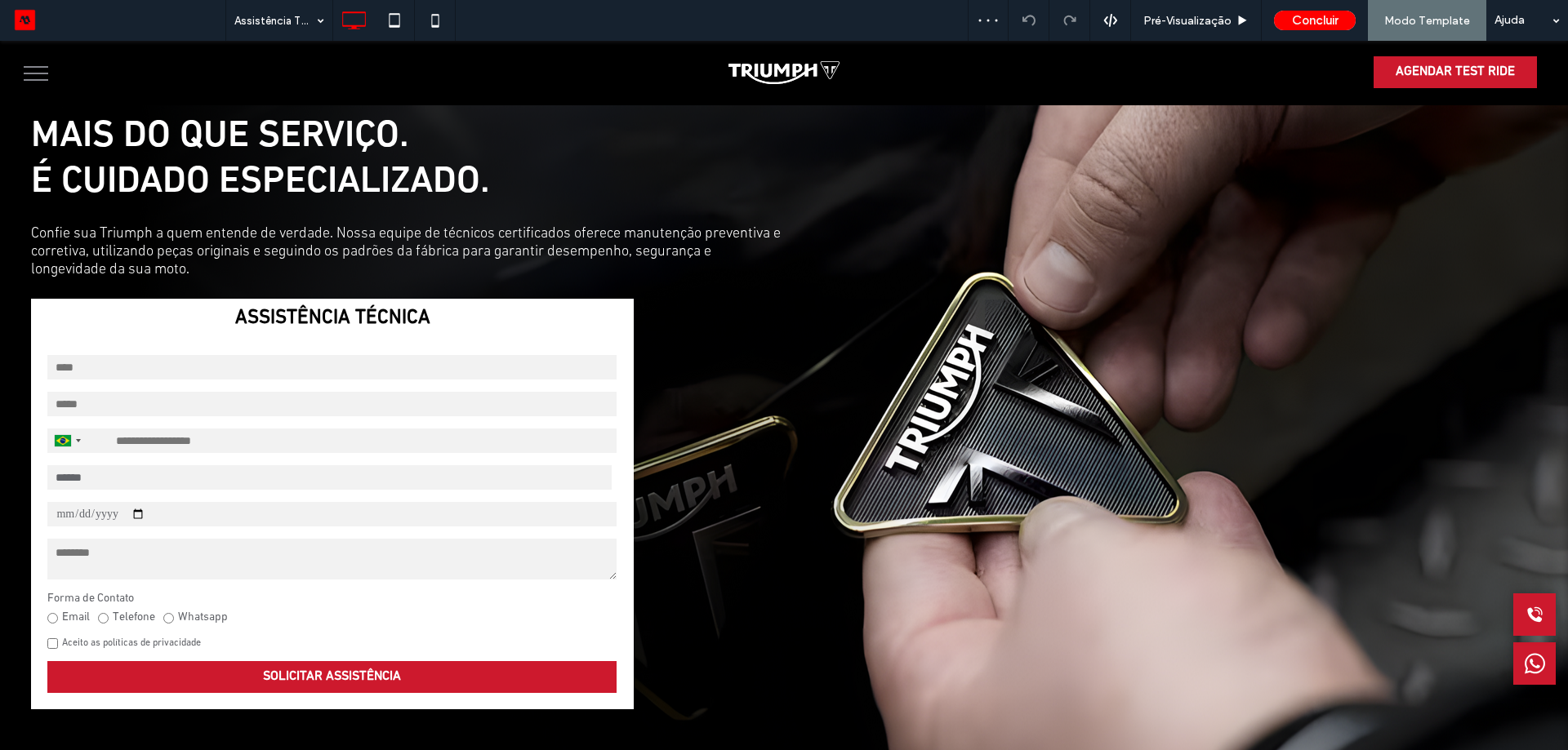
click at [762, 76] on img at bounding box center [783, 73] width 110 height 23
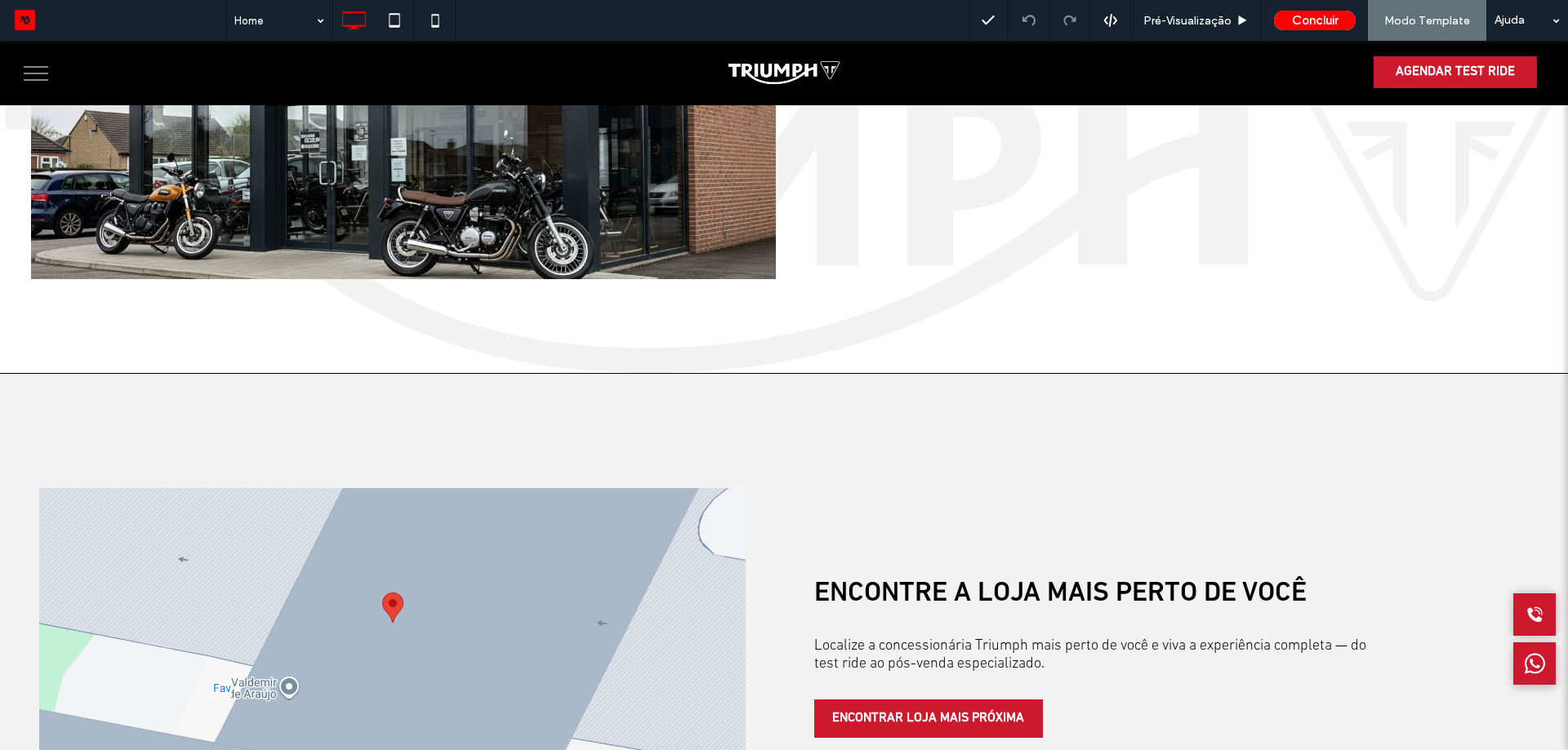
scroll to position [4237, 0]
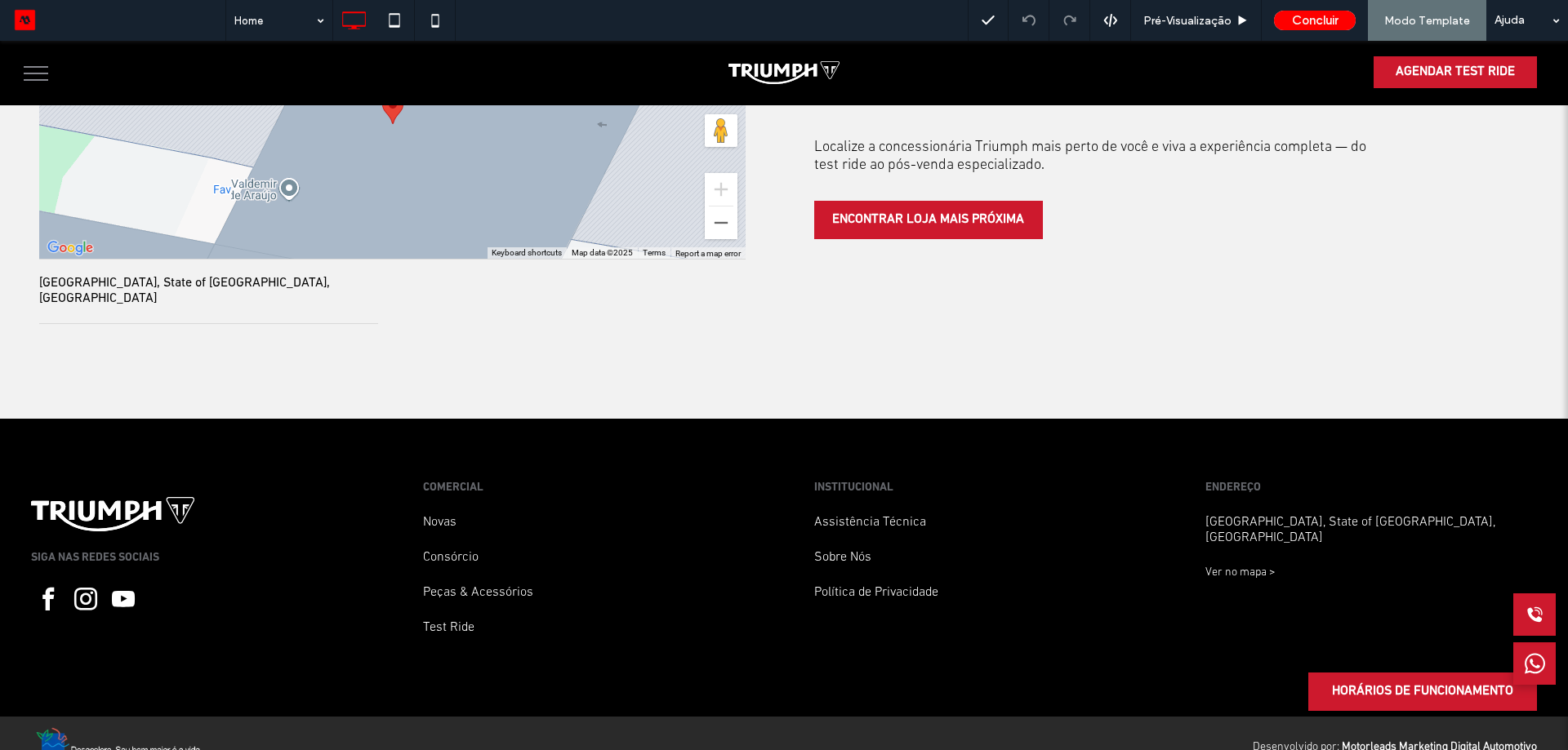
click at [849, 516] on link "Assistência Técnica" at bounding box center [870, 522] width 111 height 13
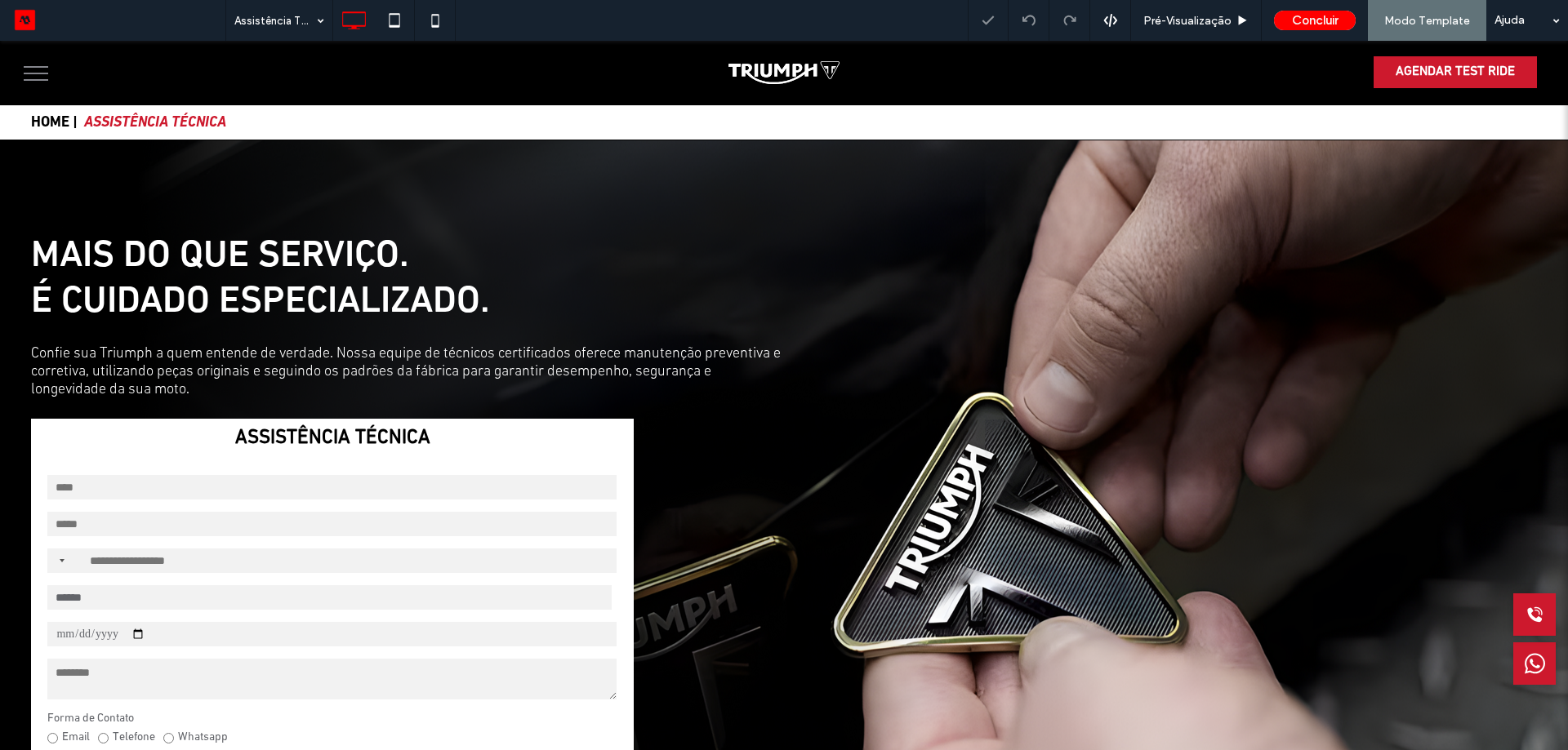
click at [794, 67] on img at bounding box center [783, 73] width 110 height 23
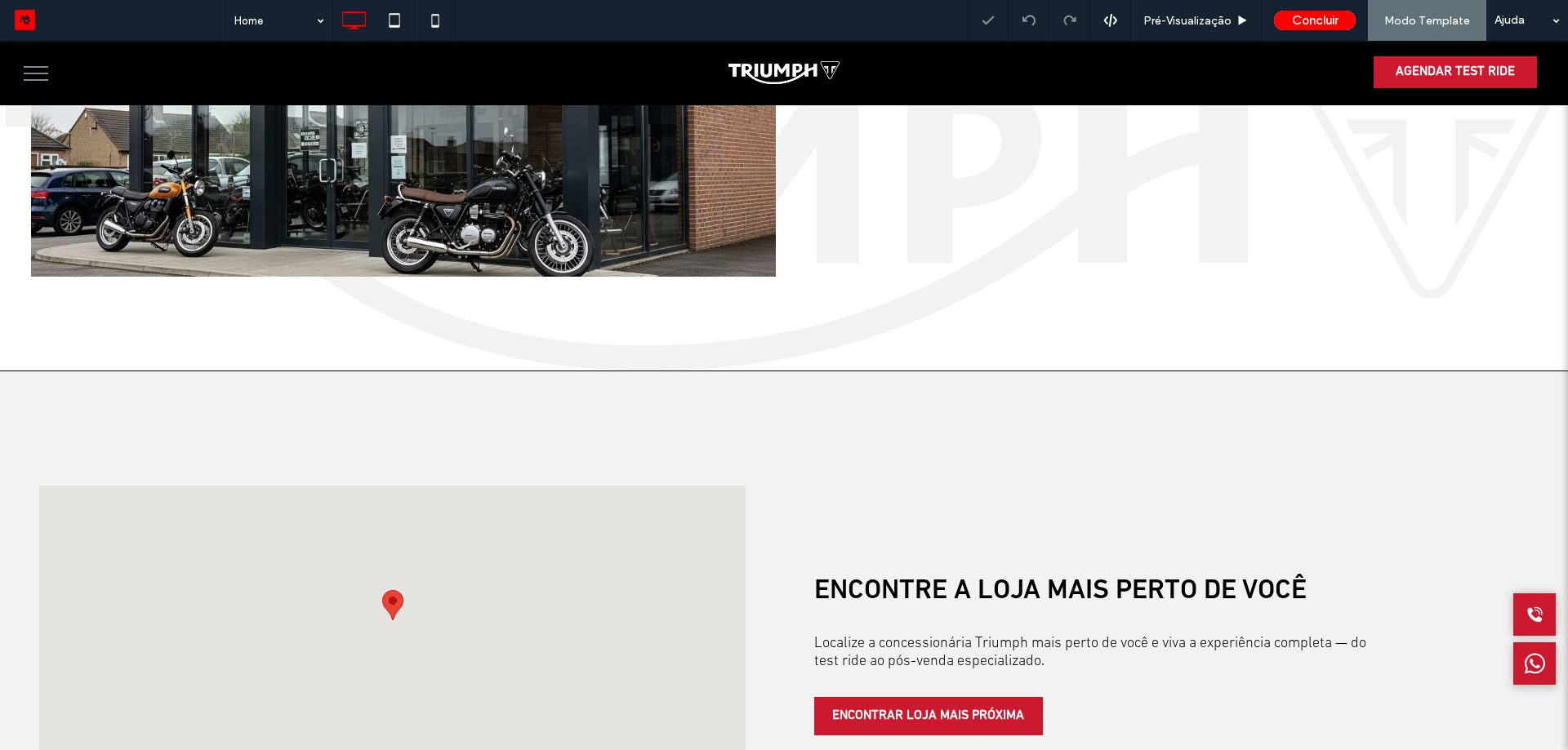
scroll to position [4237, 0]
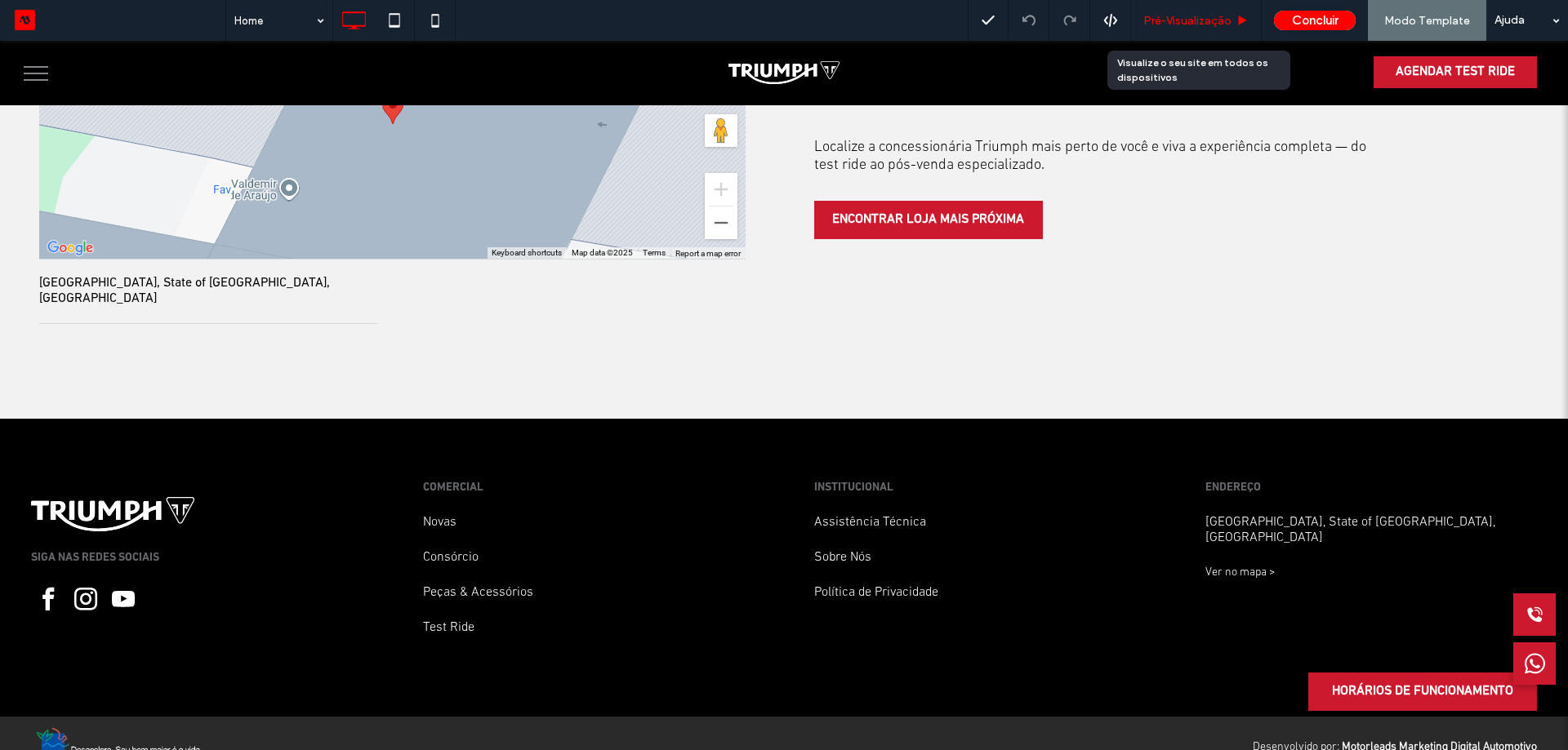
click at [1173, 21] on span "Pré-Visualizaçāo" at bounding box center [1187, 21] width 89 height 14
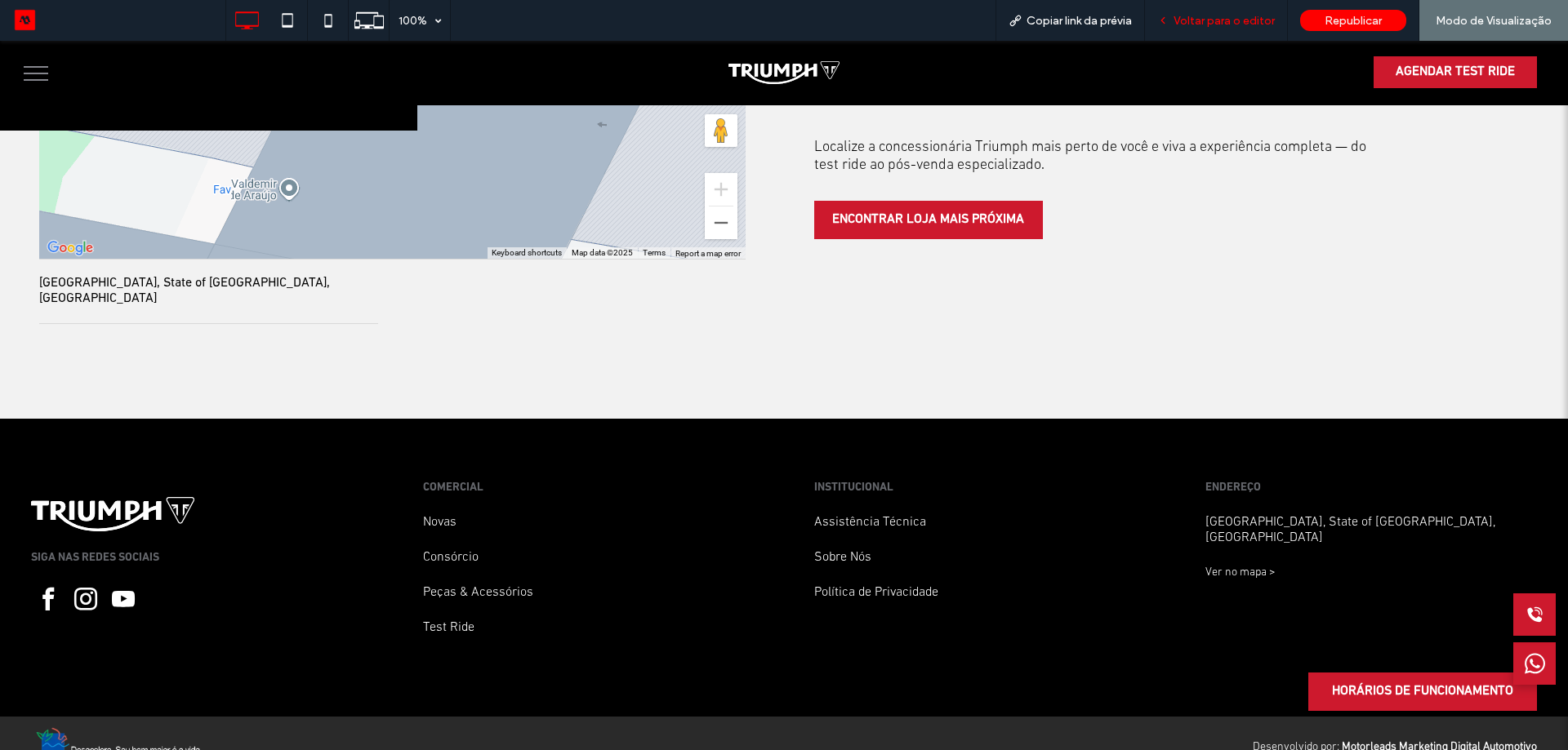
click at [1193, 17] on span "Voltar para o editor" at bounding box center [1224, 21] width 101 height 14
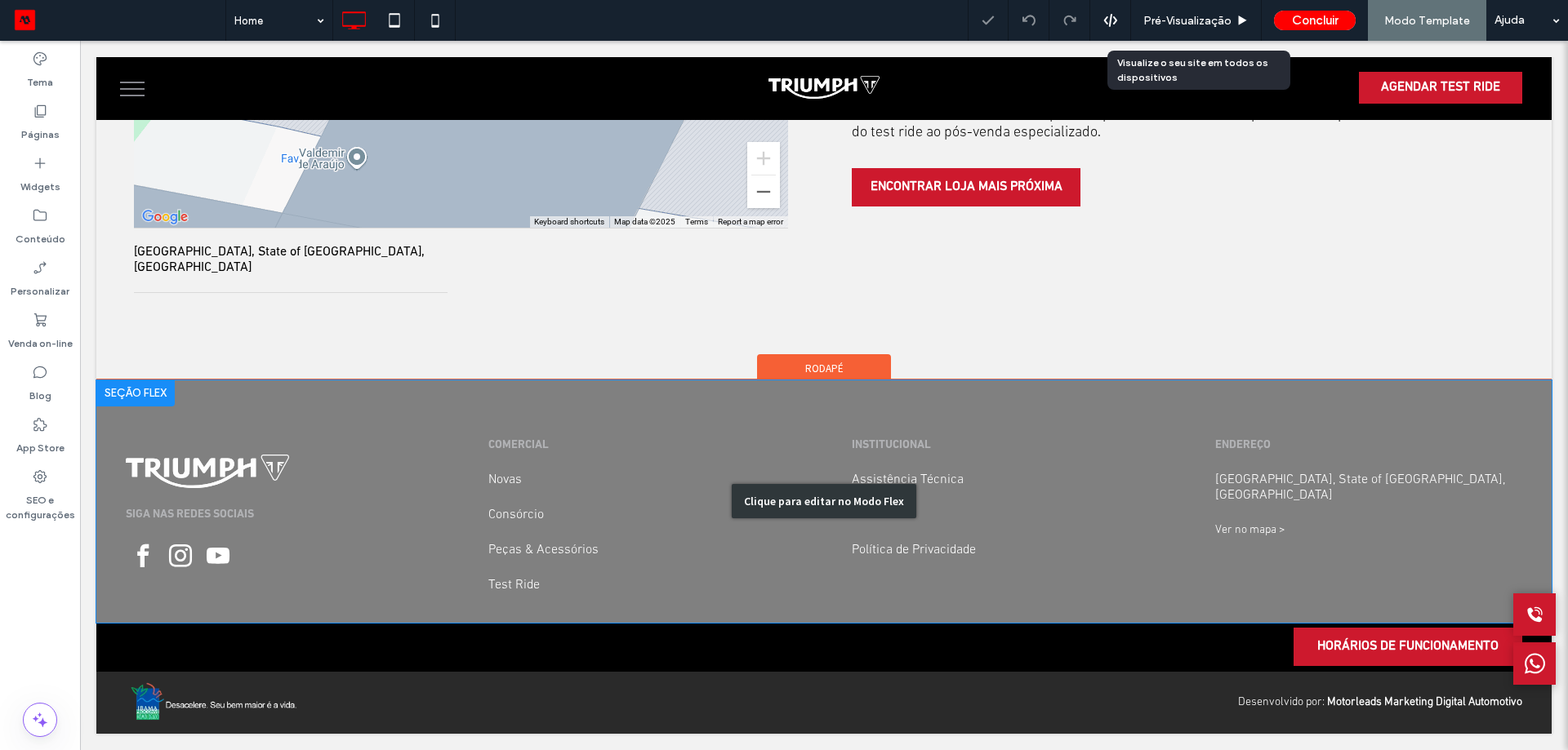
scroll to position [4166, 0]
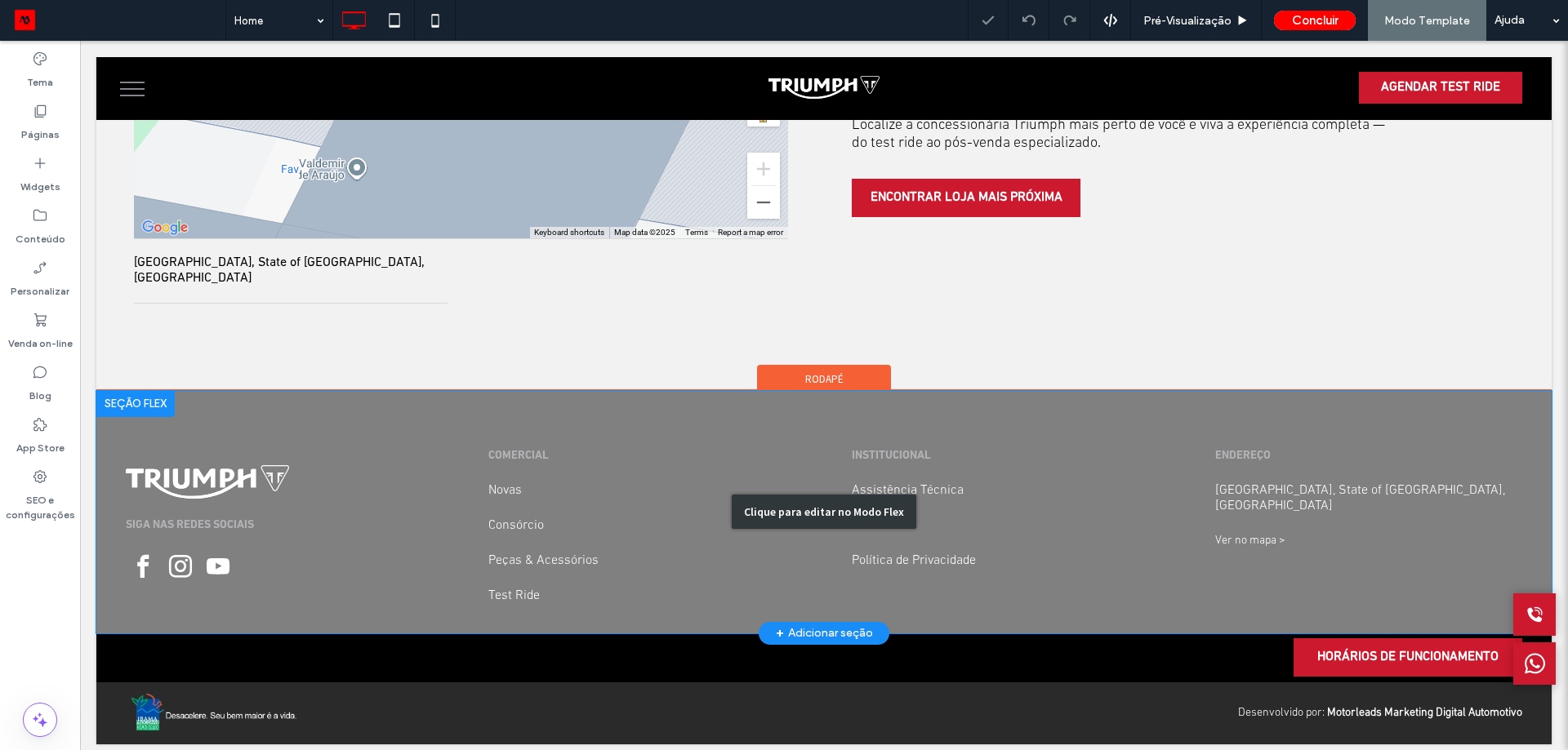
click at [921, 470] on div "Clique para editar no Modo Flex" at bounding box center [824, 512] width 1455 height 243
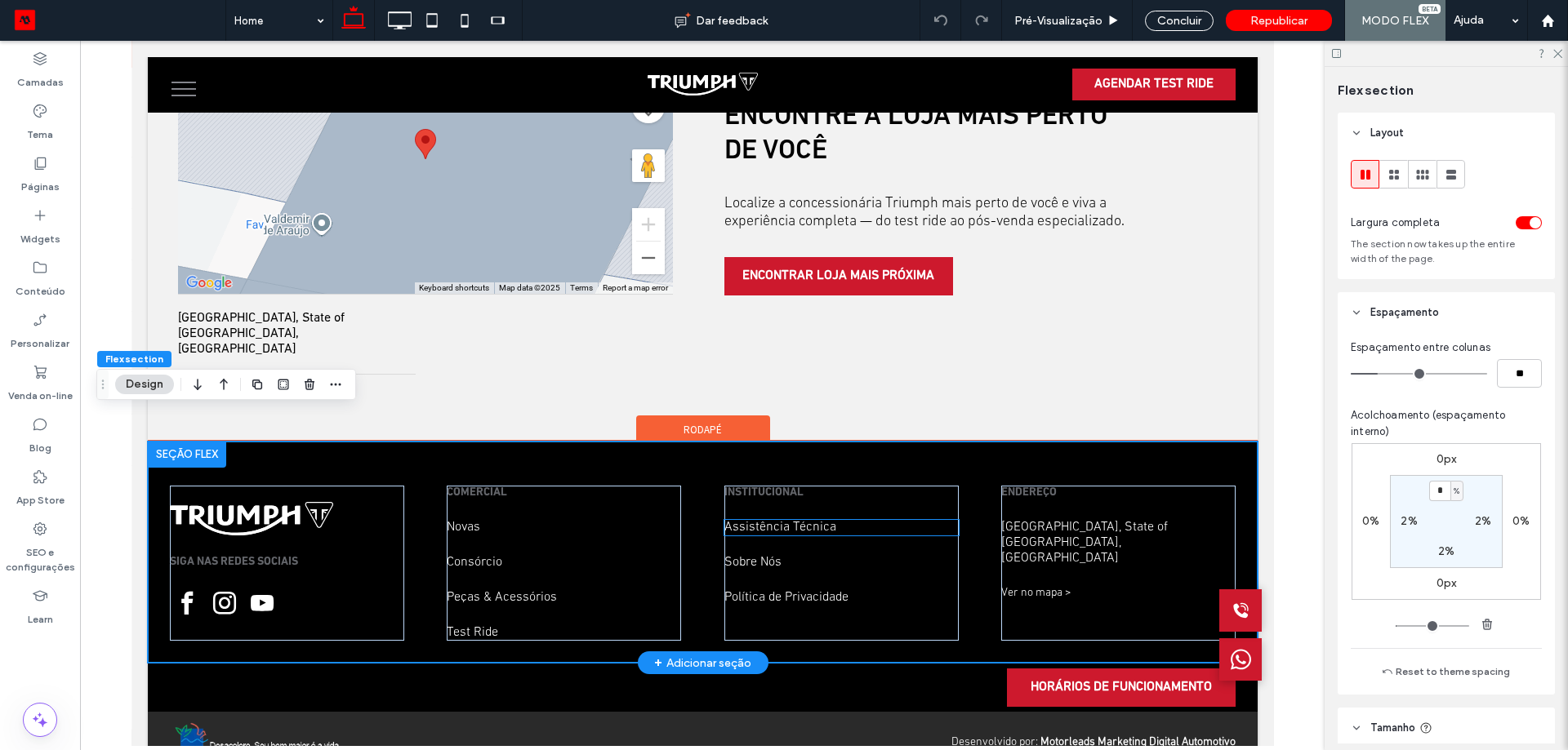
scroll to position [3653, 0]
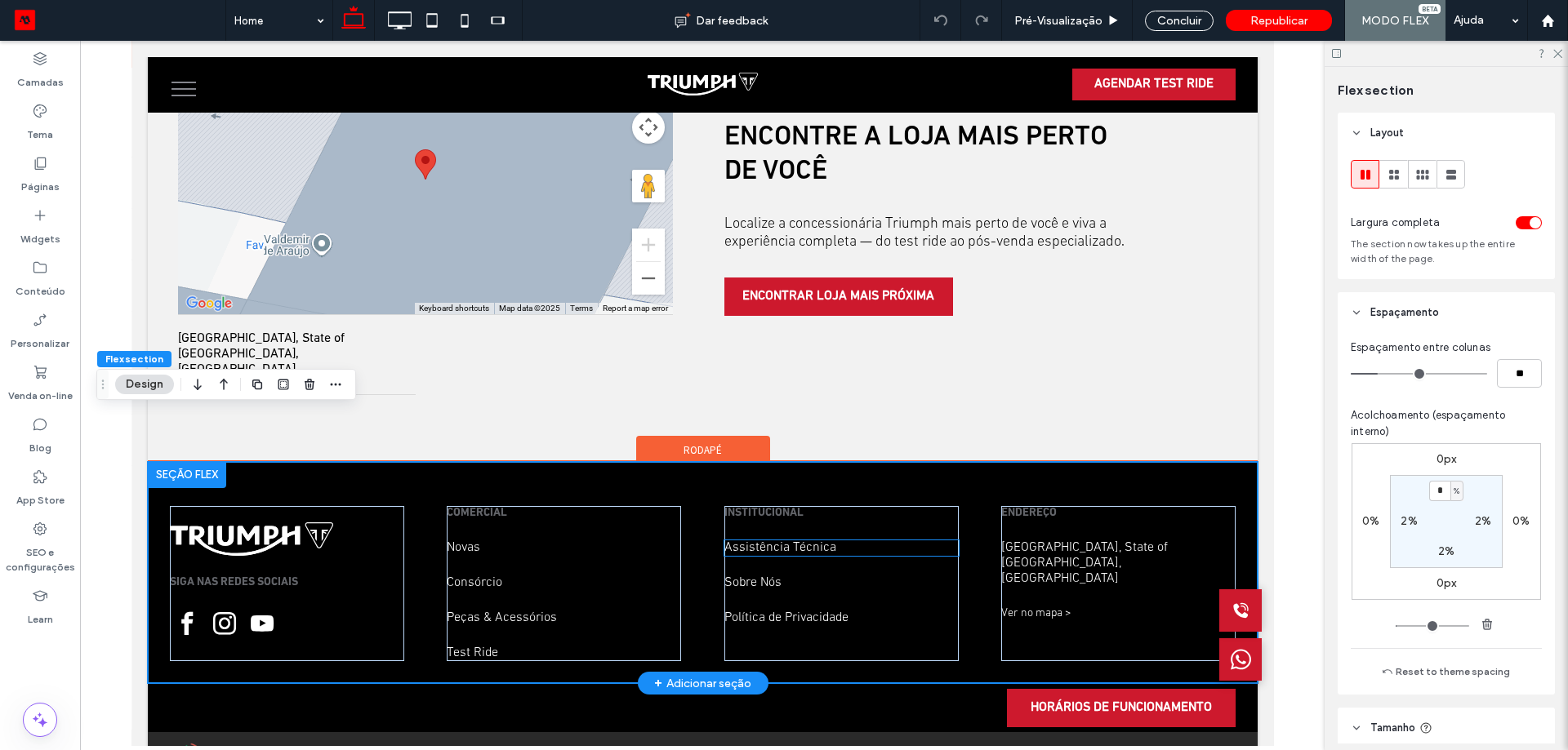
click at [794, 541] on link "Assistência Técnica" at bounding box center [779, 547] width 111 height 13
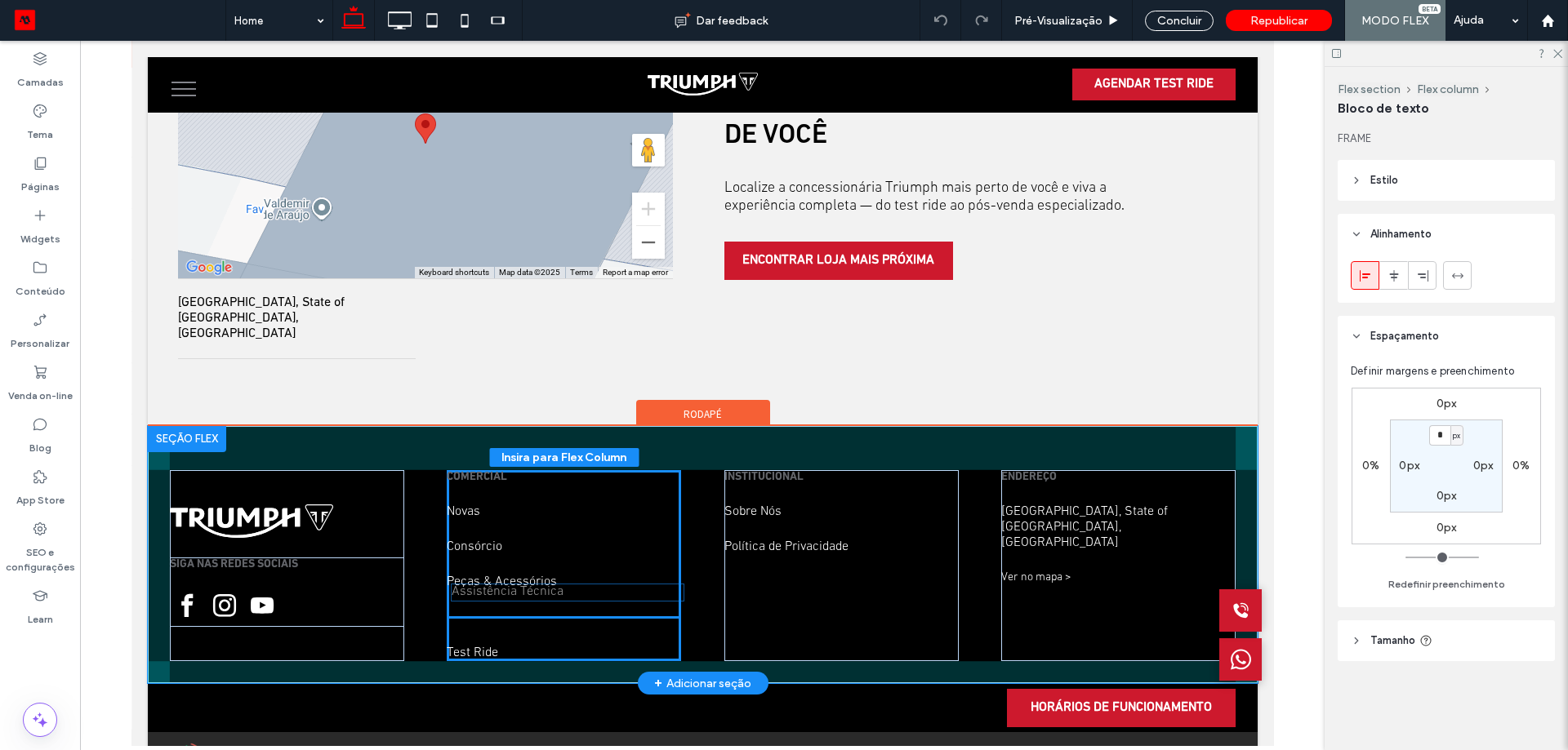
scroll to position [3682, 0]
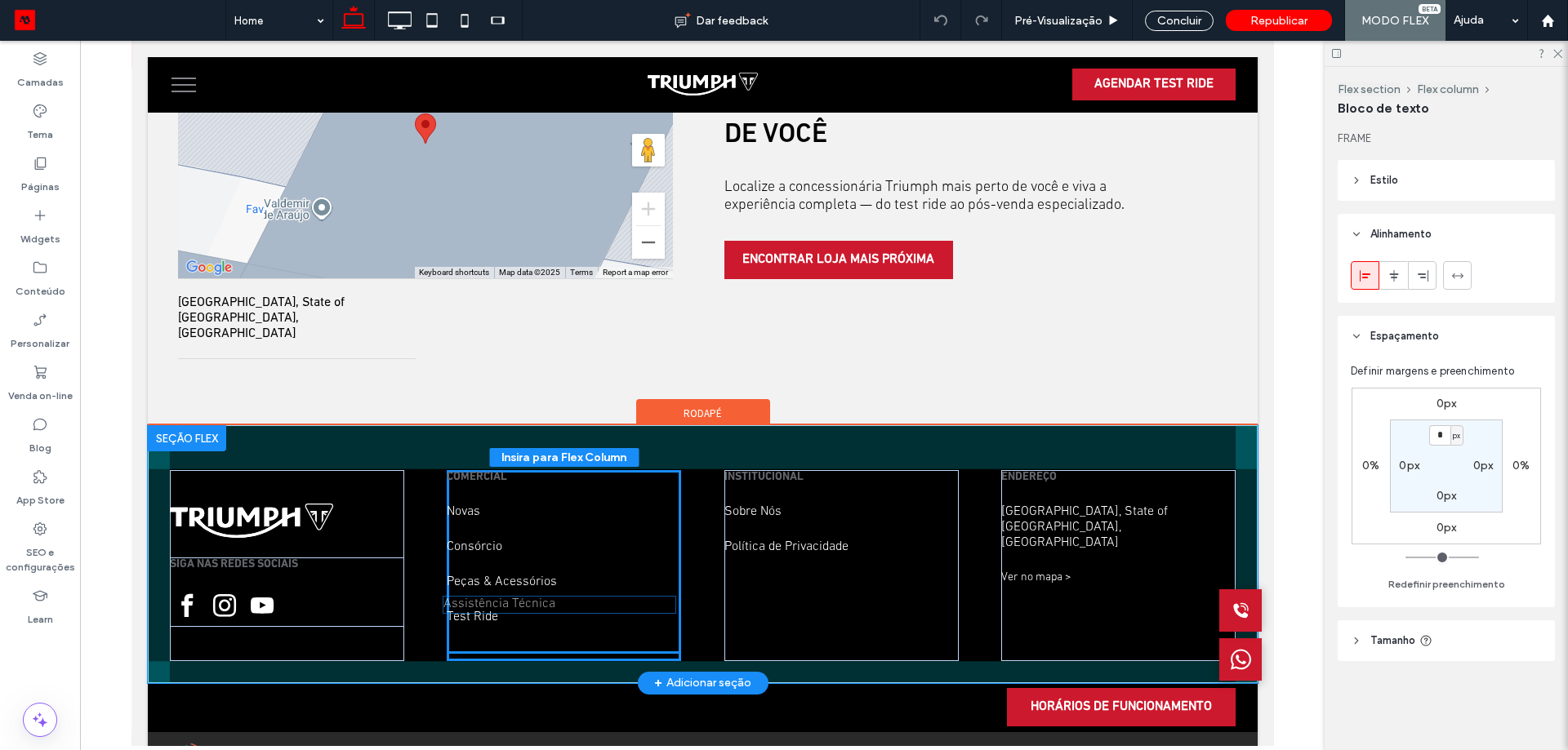
drag, startPoint x: 785, startPoint y: 490, endPoint x: 512, endPoint y: 597, distance: 293.2
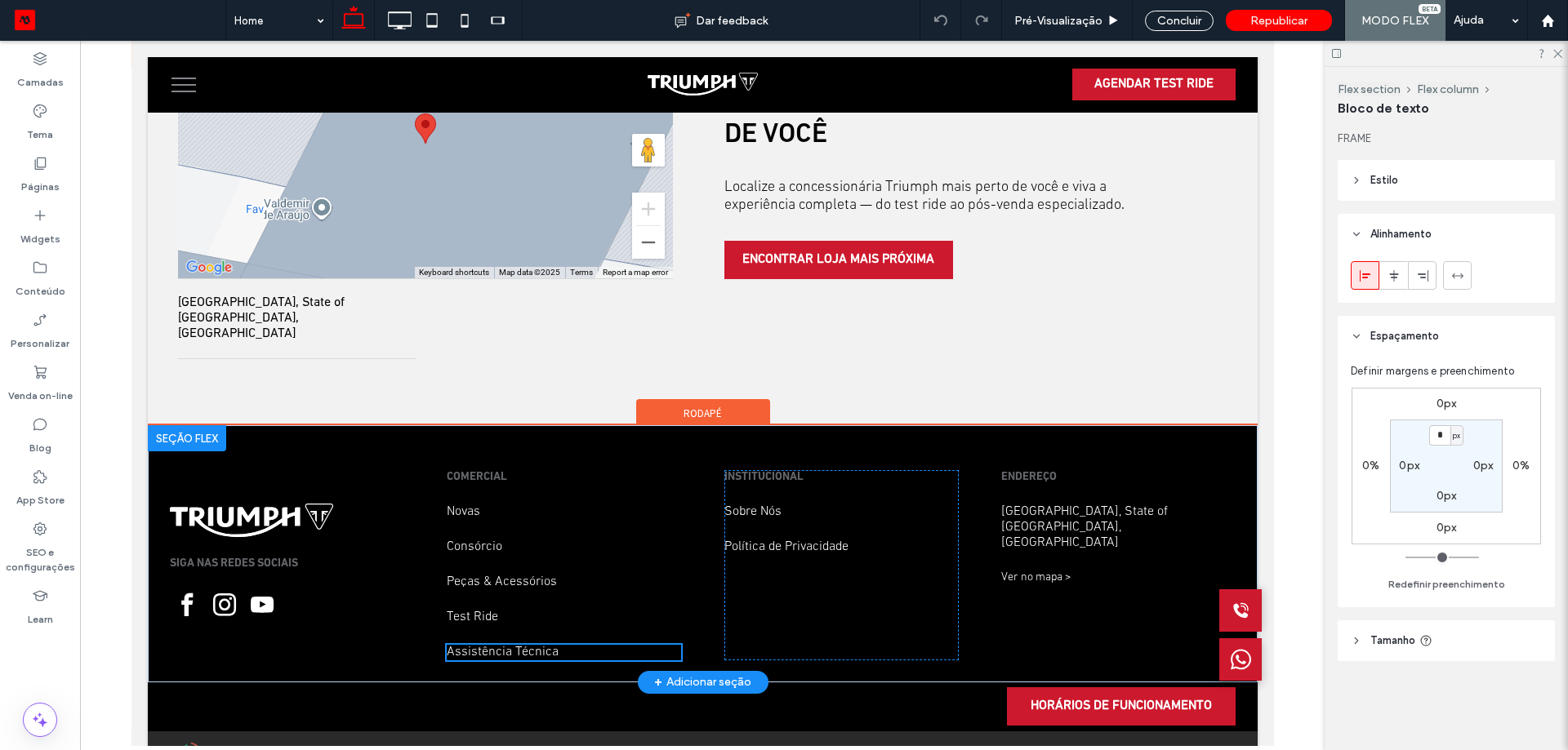
scroll to position [3647, 0]
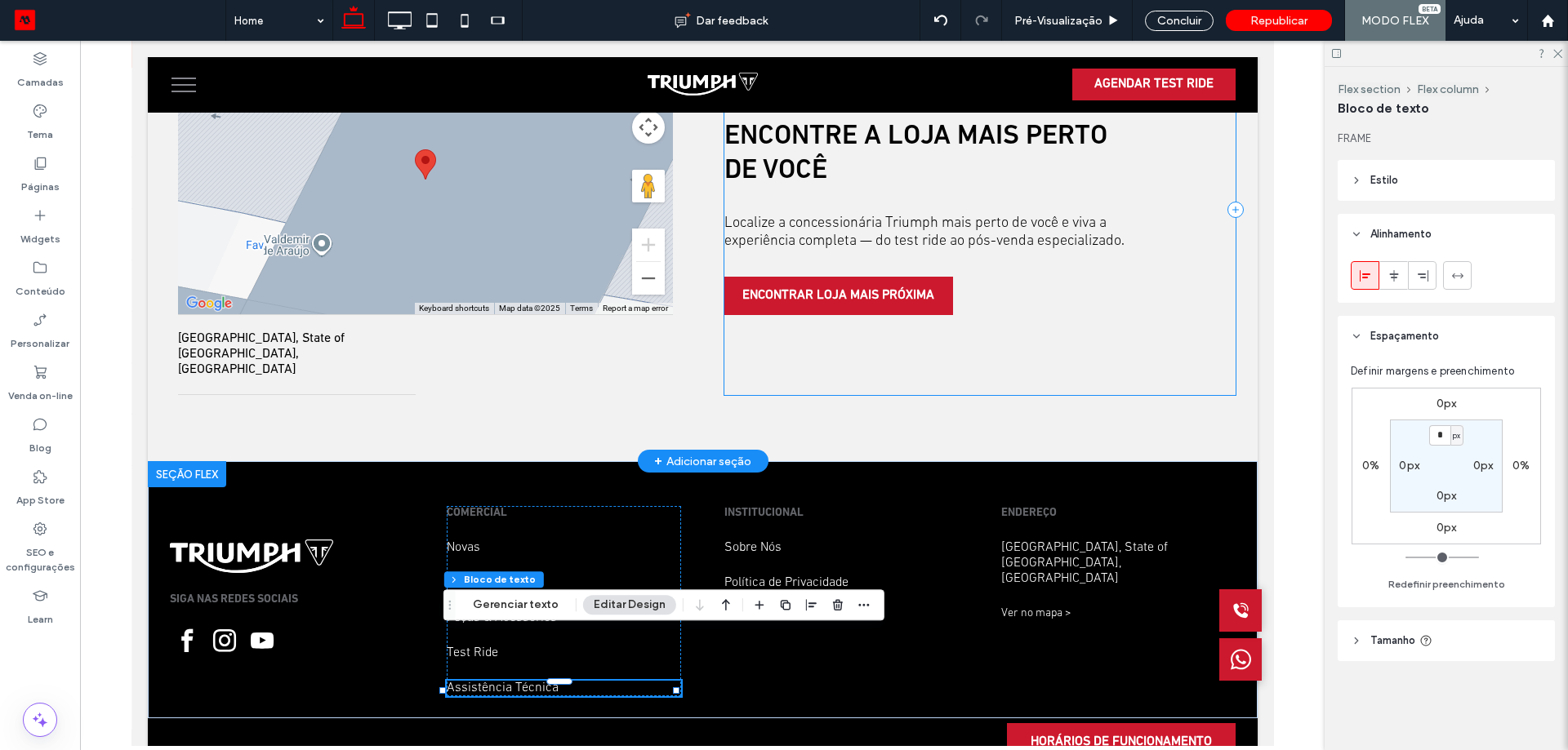
click at [840, 330] on div "ENCONTRE A LOJA MAIS PERTO DE VOCÊ Localize a concessionária Triumph mais perto…" at bounding box center [979, 210] width 511 height 371
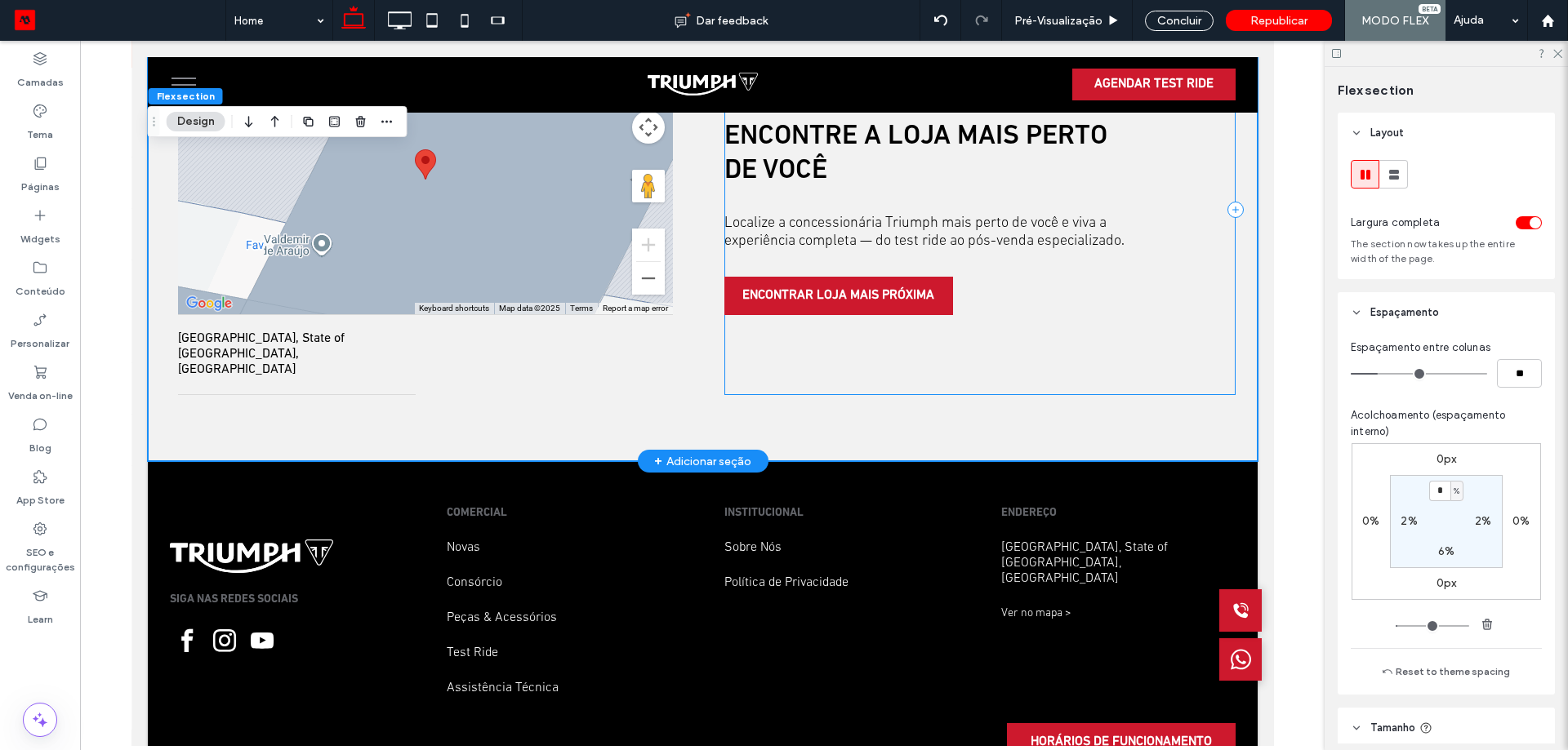
scroll to position [3543, 0]
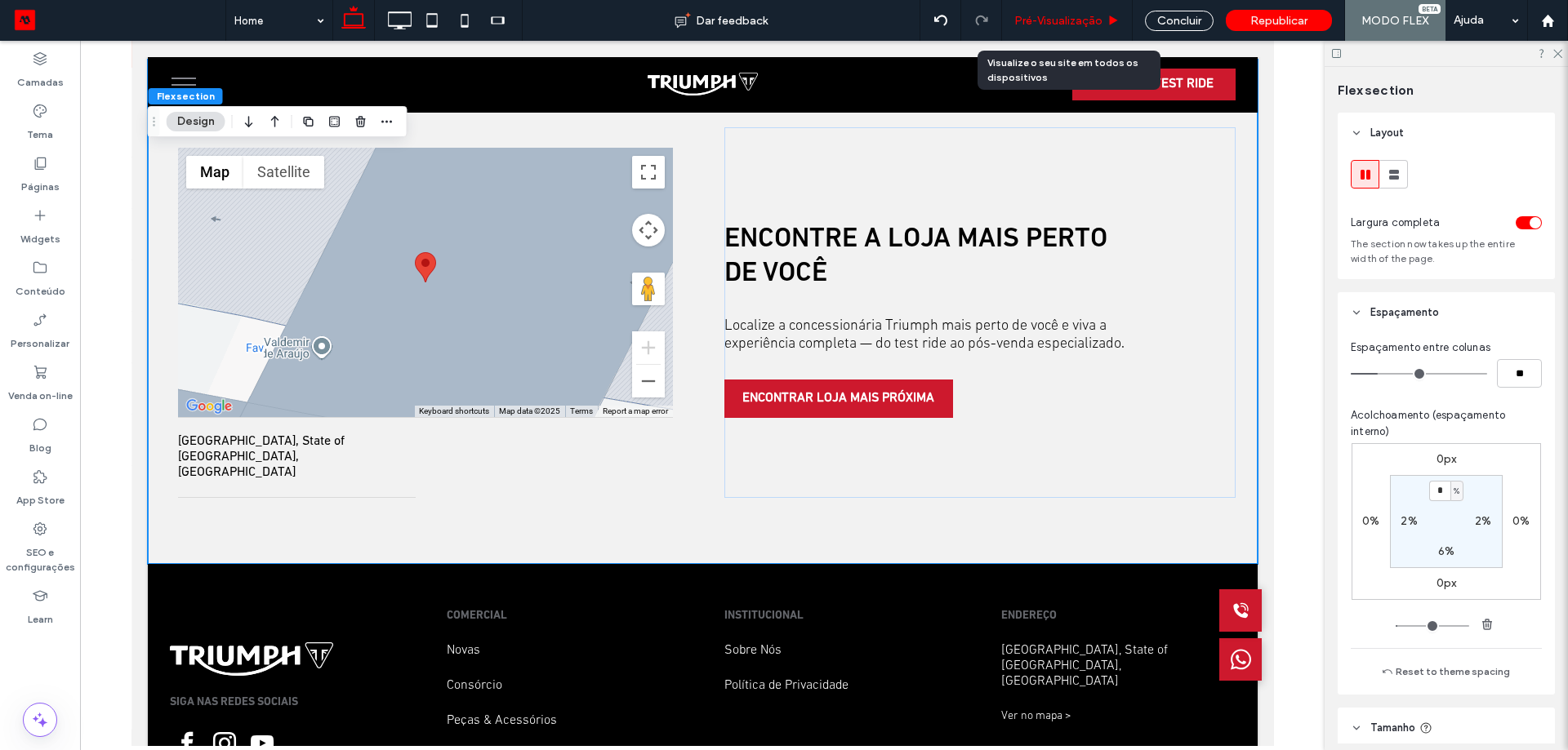
drag, startPoint x: 1085, startPoint y: 25, endPoint x: 1204, endPoint y: 143, distance: 167.6
click at [1085, 25] on span "Pré-Visualizaçāo" at bounding box center [1058, 21] width 89 height 14
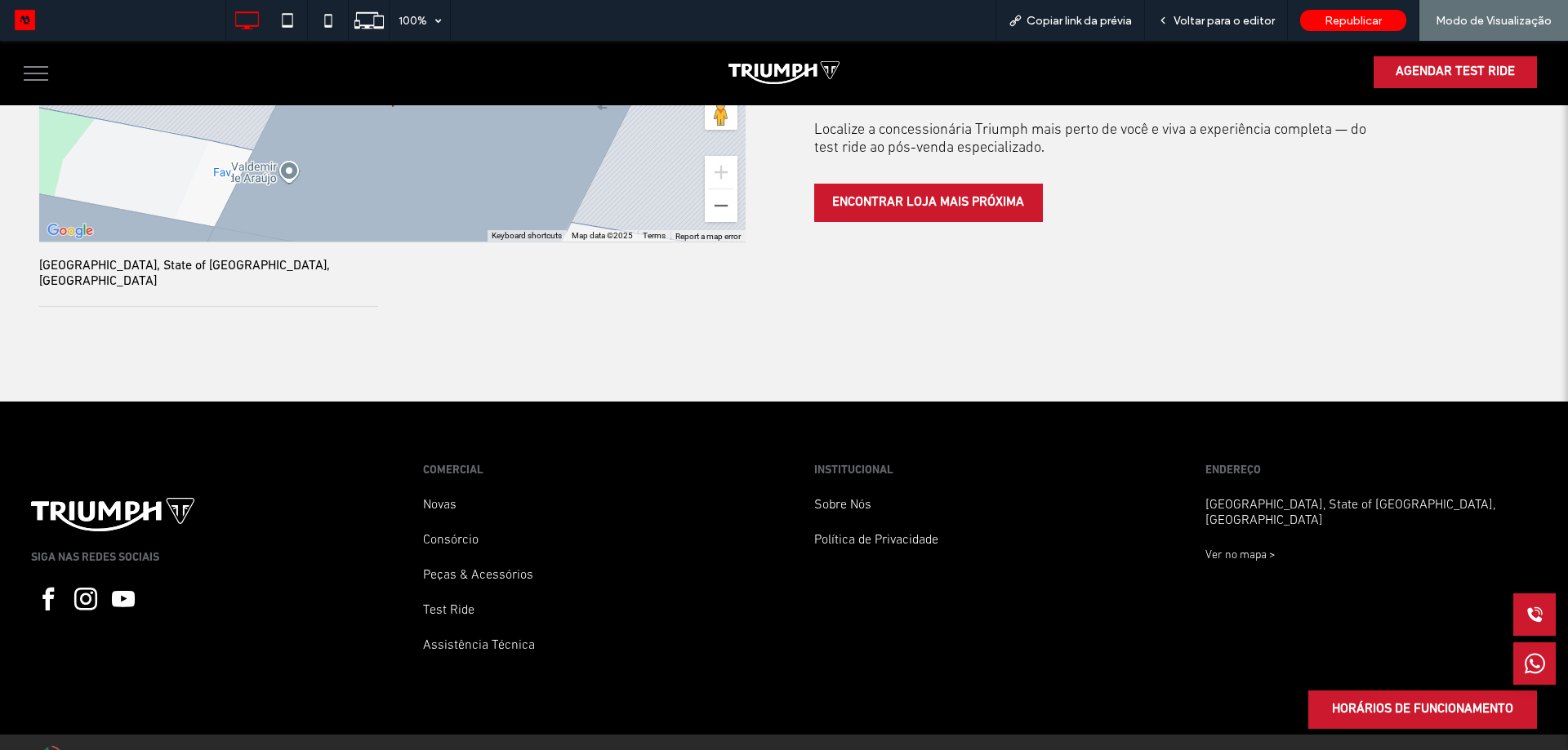
scroll to position [4273, 0]
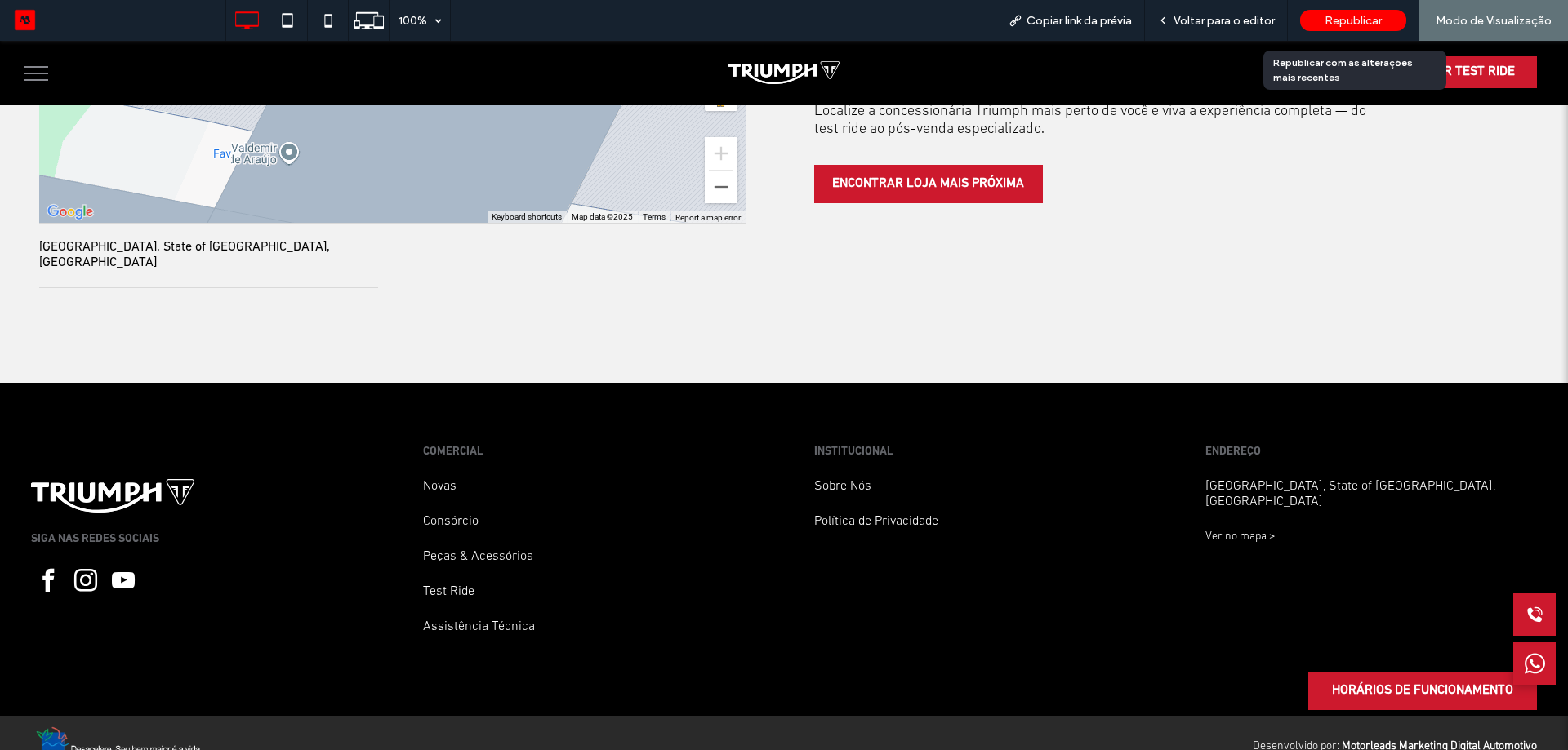
click at [1351, 19] on span "Republicar" at bounding box center [1352, 21] width 57 height 14
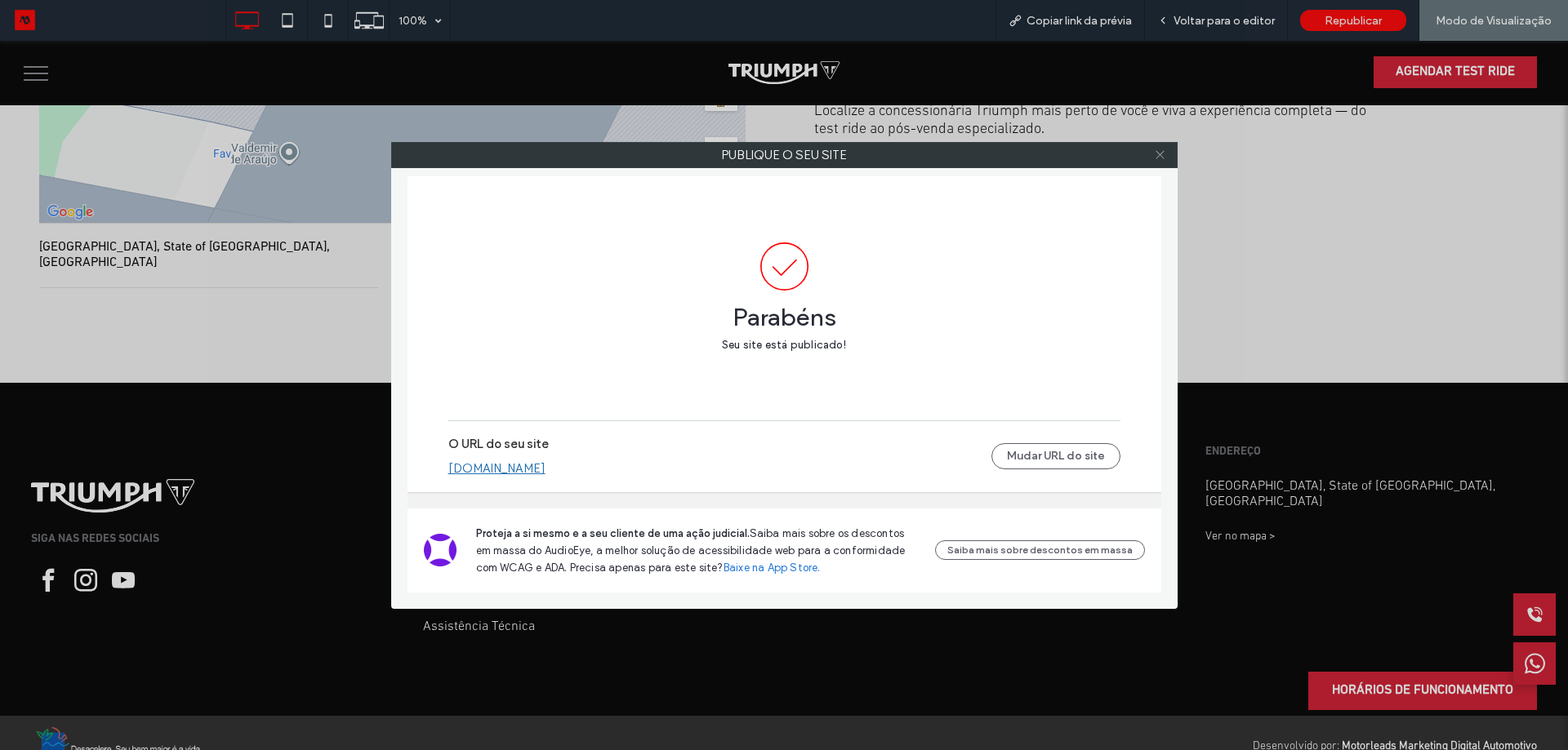
click at [1161, 149] on icon at bounding box center [1160, 154] width 12 height 12
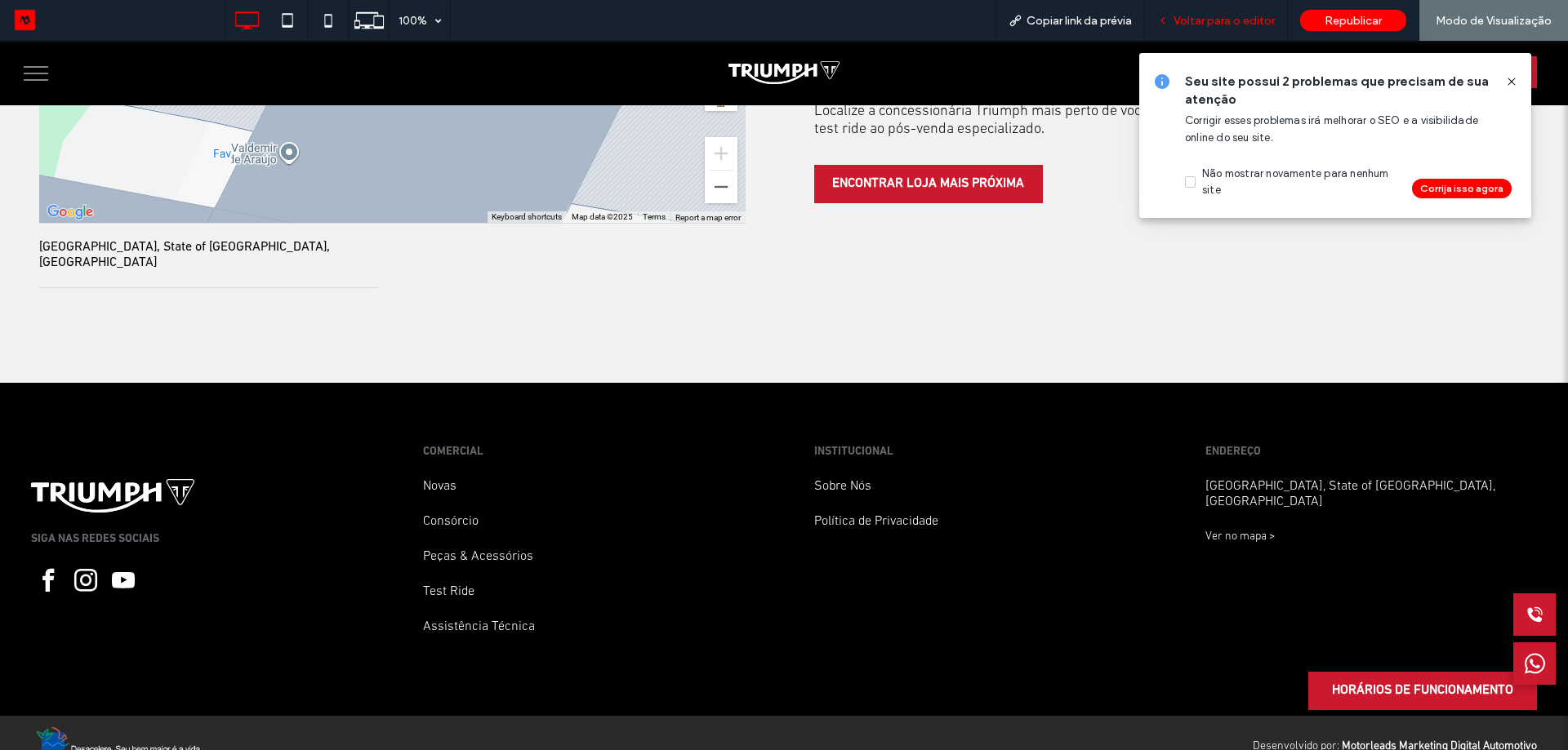
drag, startPoint x: 1231, startPoint y: 18, endPoint x: 265, endPoint y: 57, distance: 966.8
click at [1231, 18] on span "Voltar para o editor" at bounding box center [1224, 21] width 101 height 14
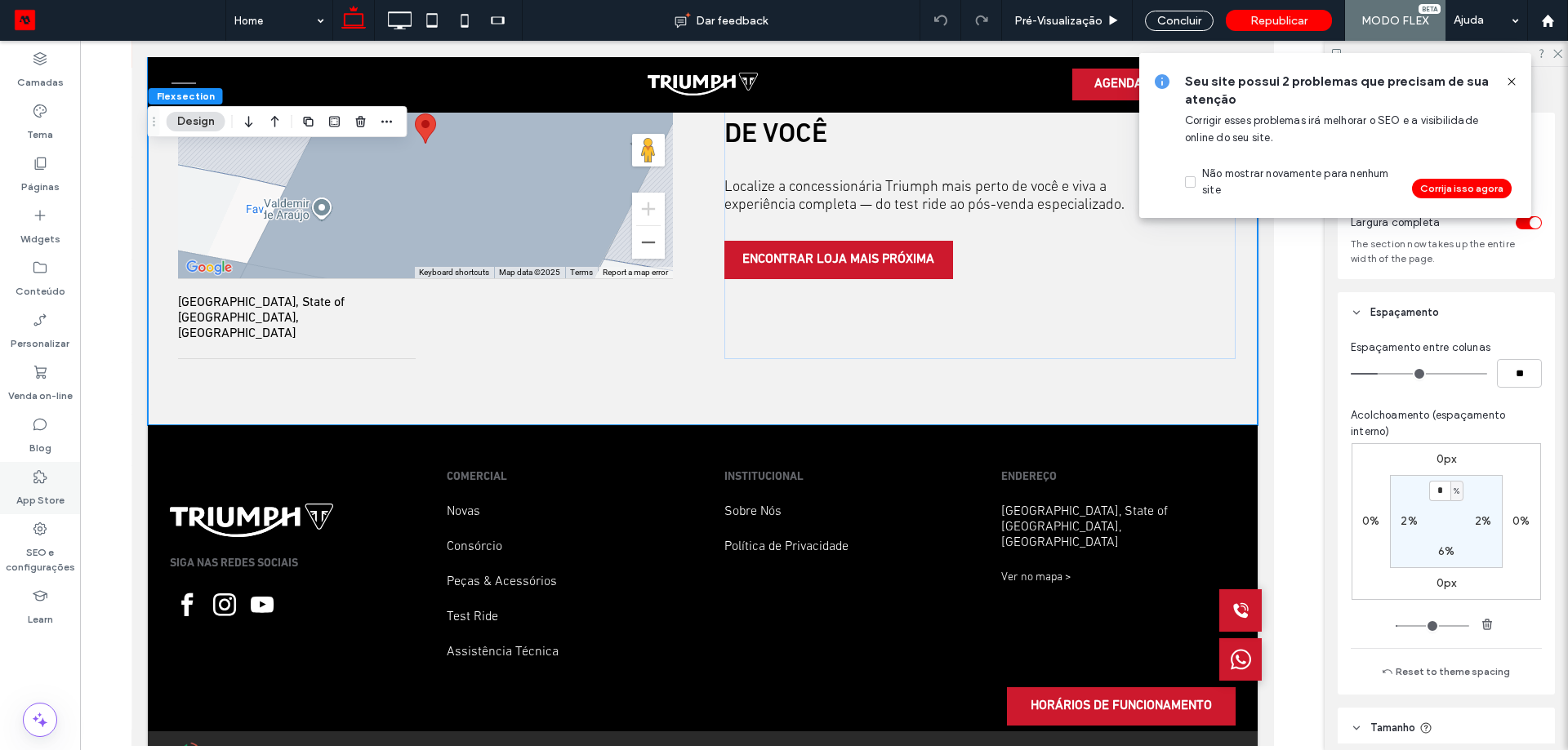
scroll to position [3682, 0]
click at [55, 557] on label "SEO e configurações" at bounding box center [40, 556] width 80 height 38
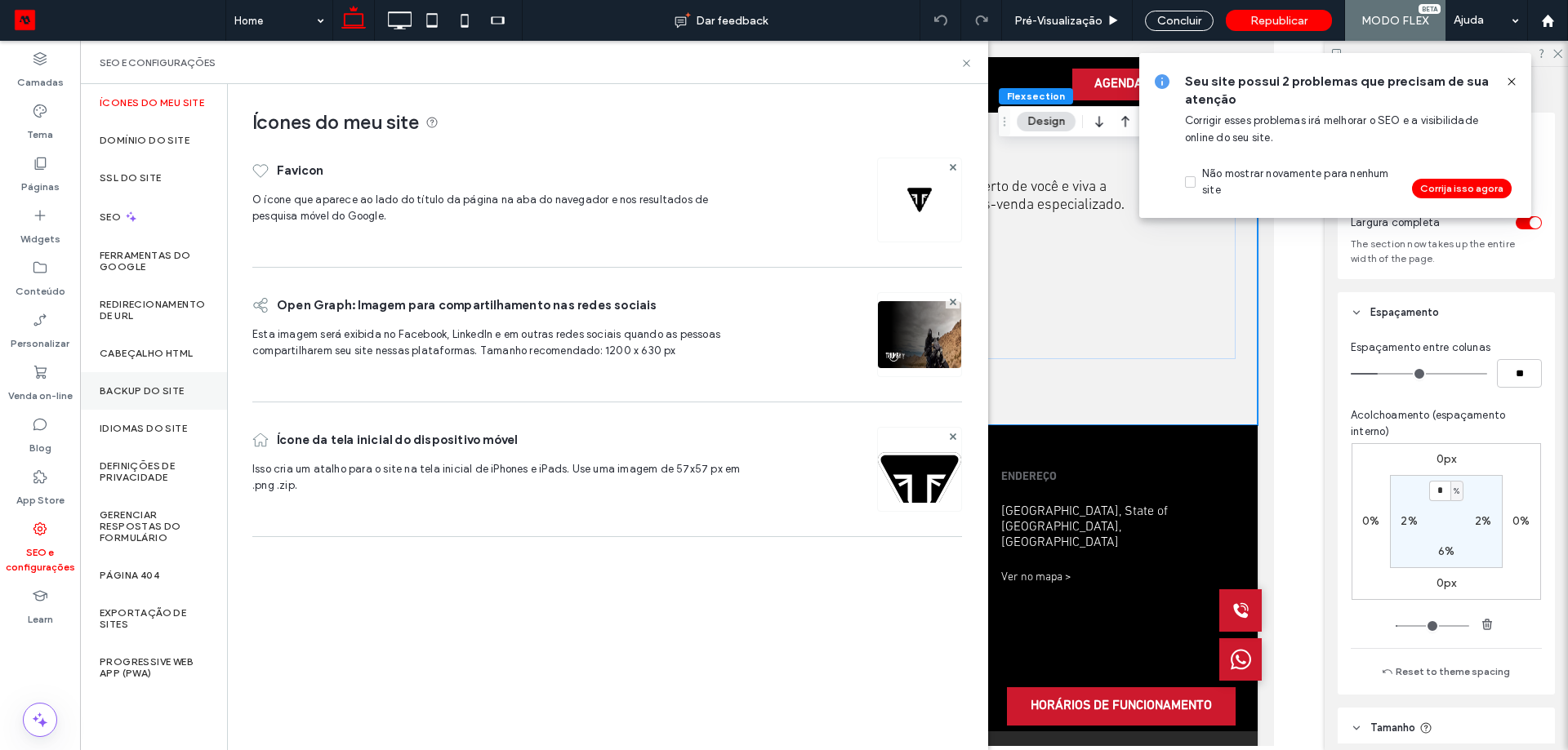
click at [159, 383] on div "Backup do Site" at bounding box center [153, 391] width 147 height 38
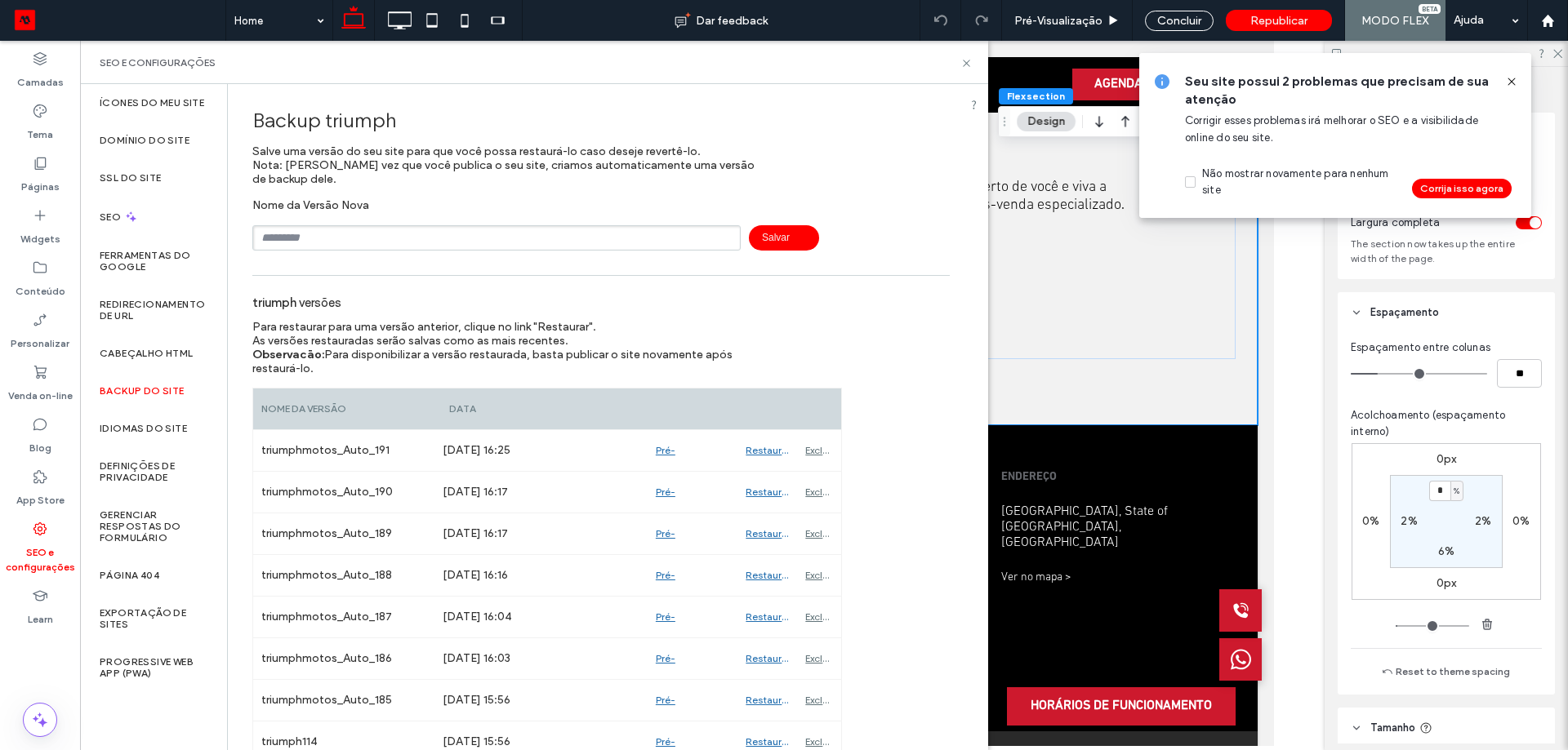
click at [330, 238] on input "text" at bounding box center [496, 237] width 489 height 25
type input "*"
type input "**********"
click at [790, 225] on span "Salvar" at bounding box center [783, 237] width 71 height 25
drag, startPoint x: 970, startPoint y: 66, endPoint x: 858, endPoint y: 26, distance: 118.9
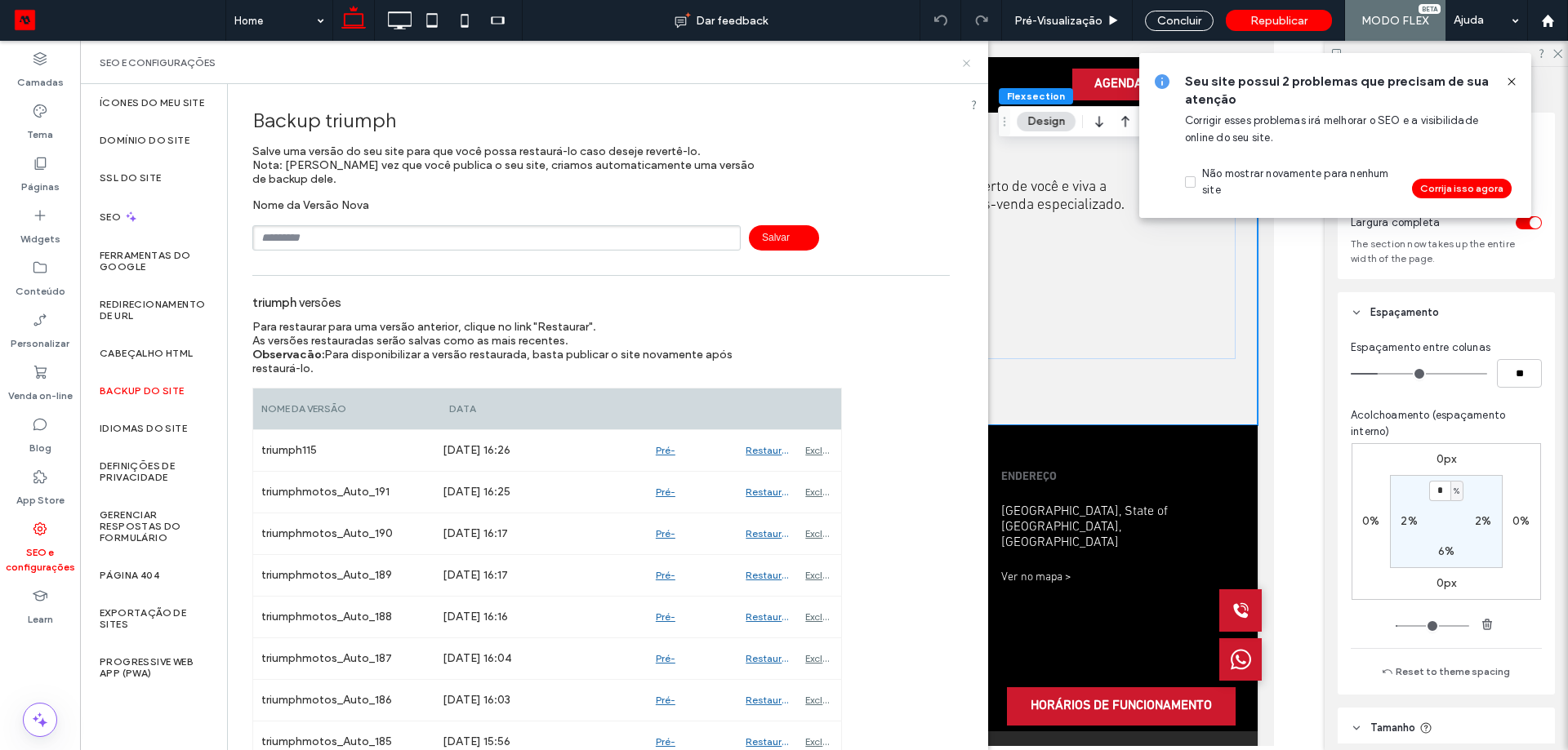
click at [970, 66] on icon at bounding box center [966, 63] width 12 height 12
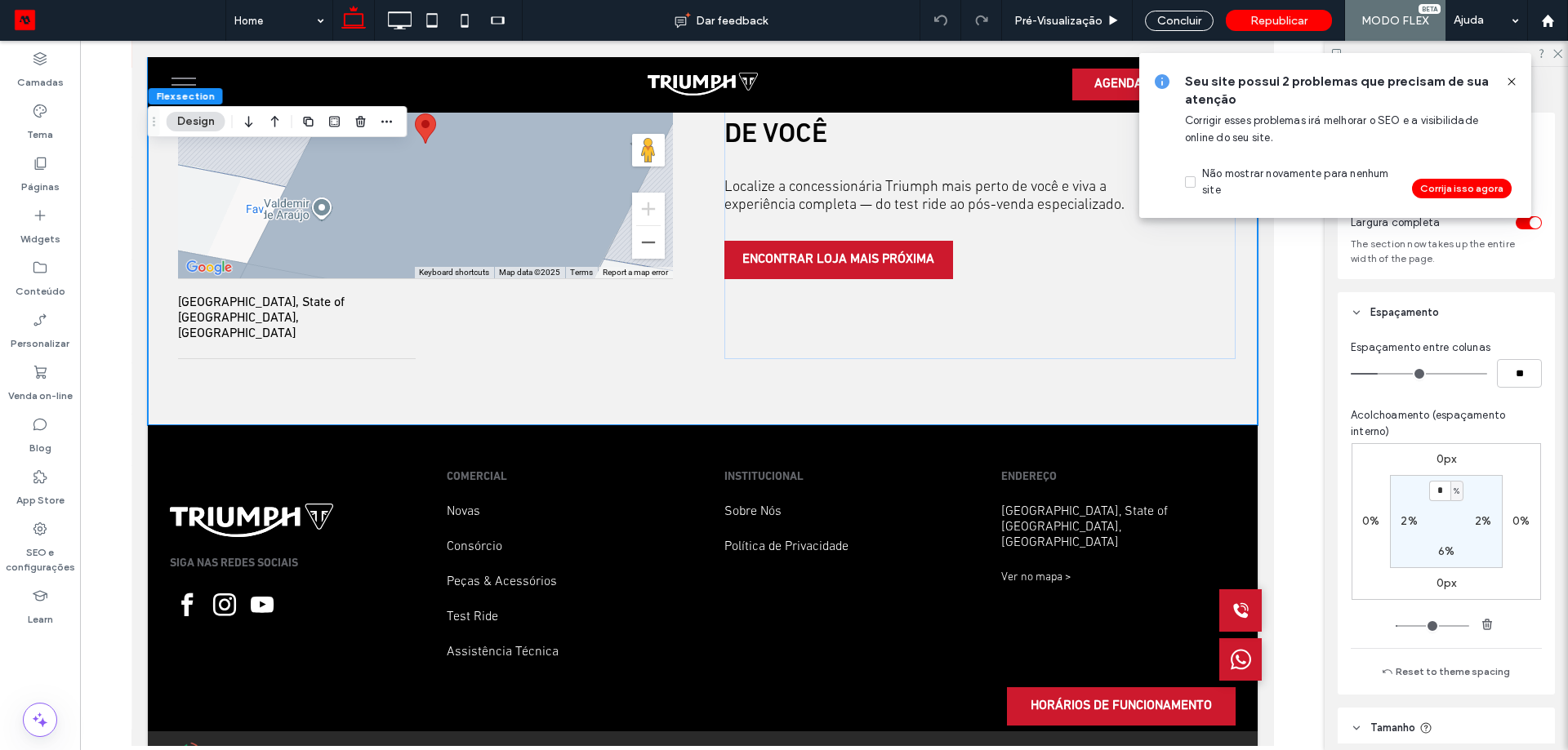
click at [1504, 81] on div at bounding box center [1504, 82] width 26 height 18
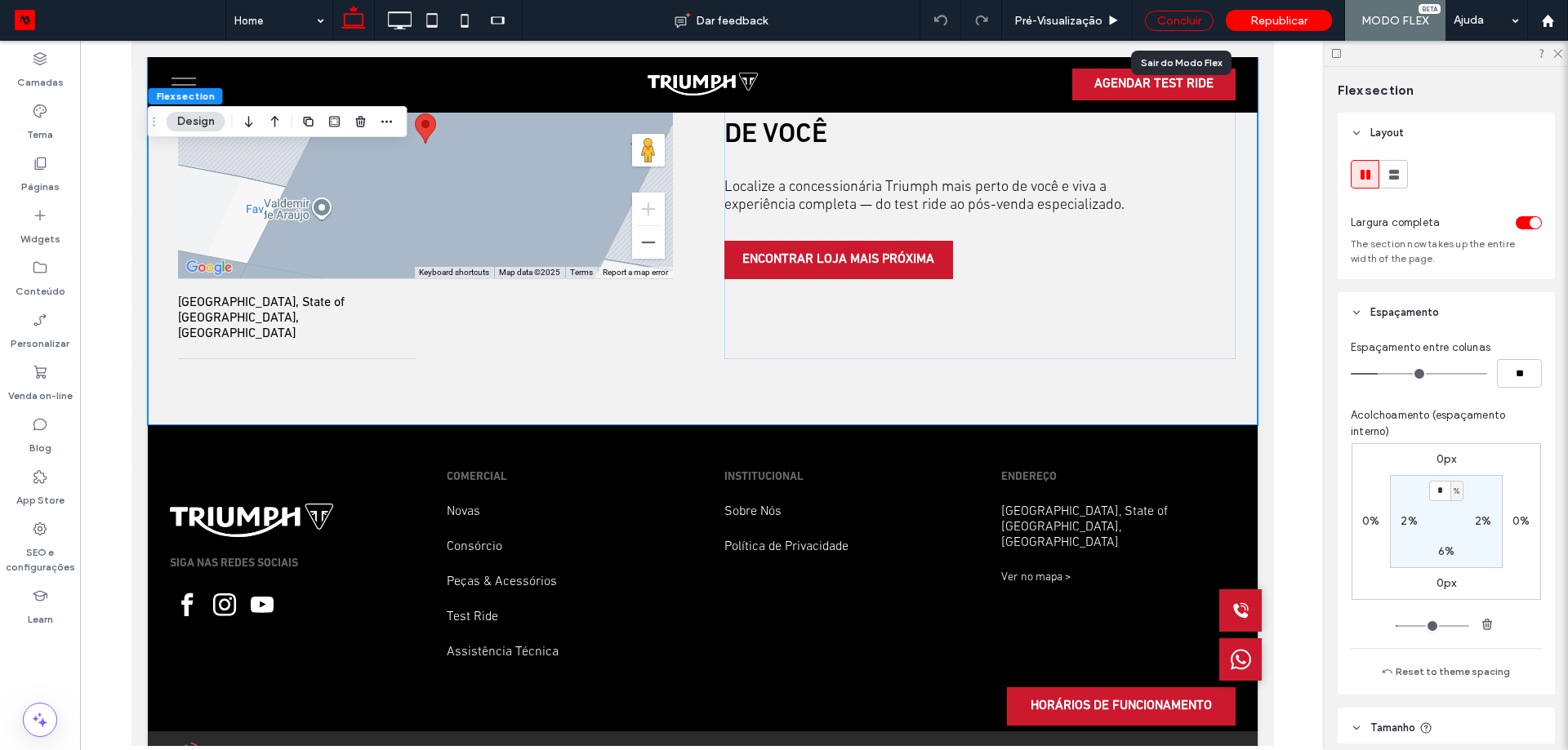
drag, startPoint x: 1195, startPoint y: 26, endPoint x: 1178, endPoint y: 116, distance: 91.6
click at [1195, 26] on div "Concluir" at bounding box center [1178, 21] width 69 height 21
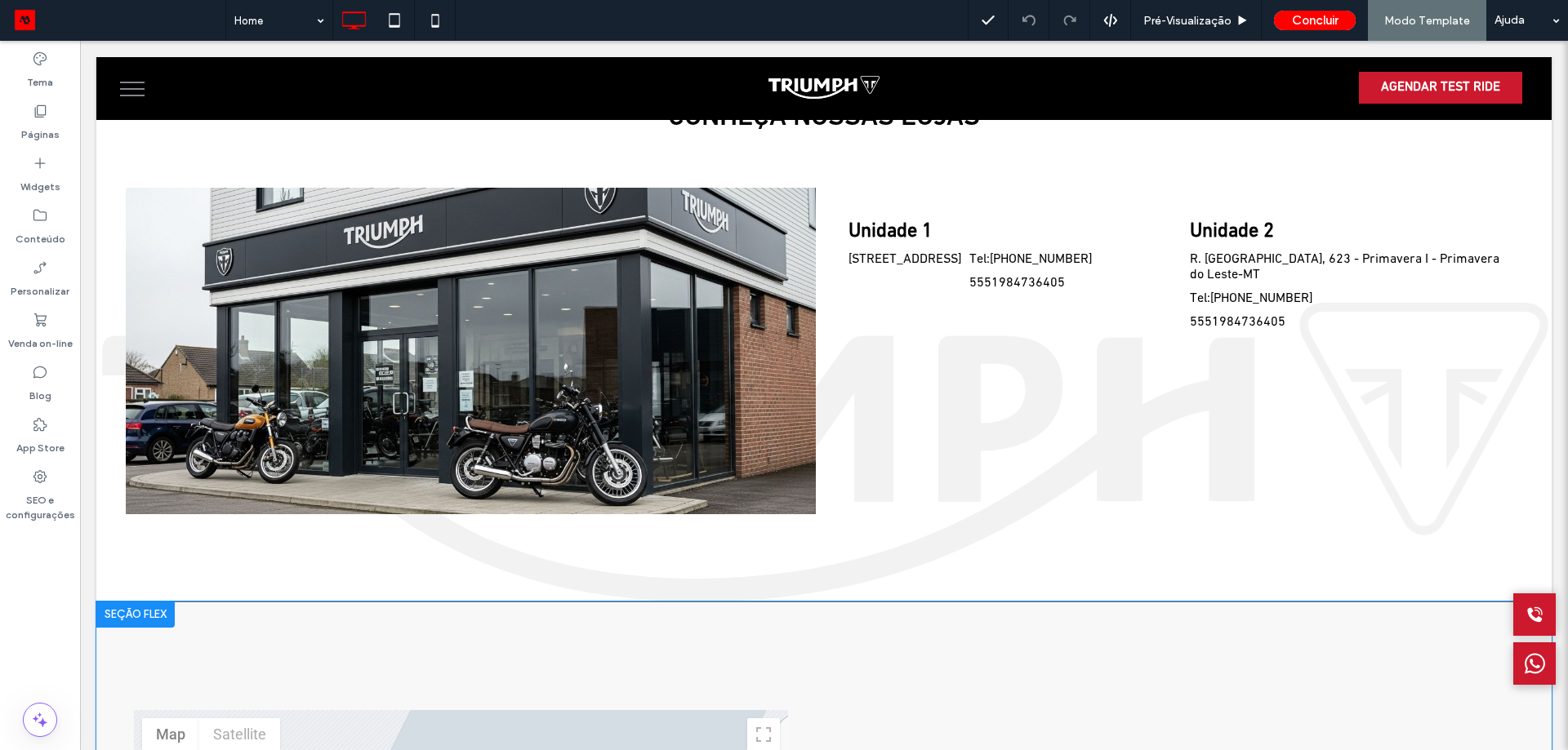
scroll to position [3098, 0]
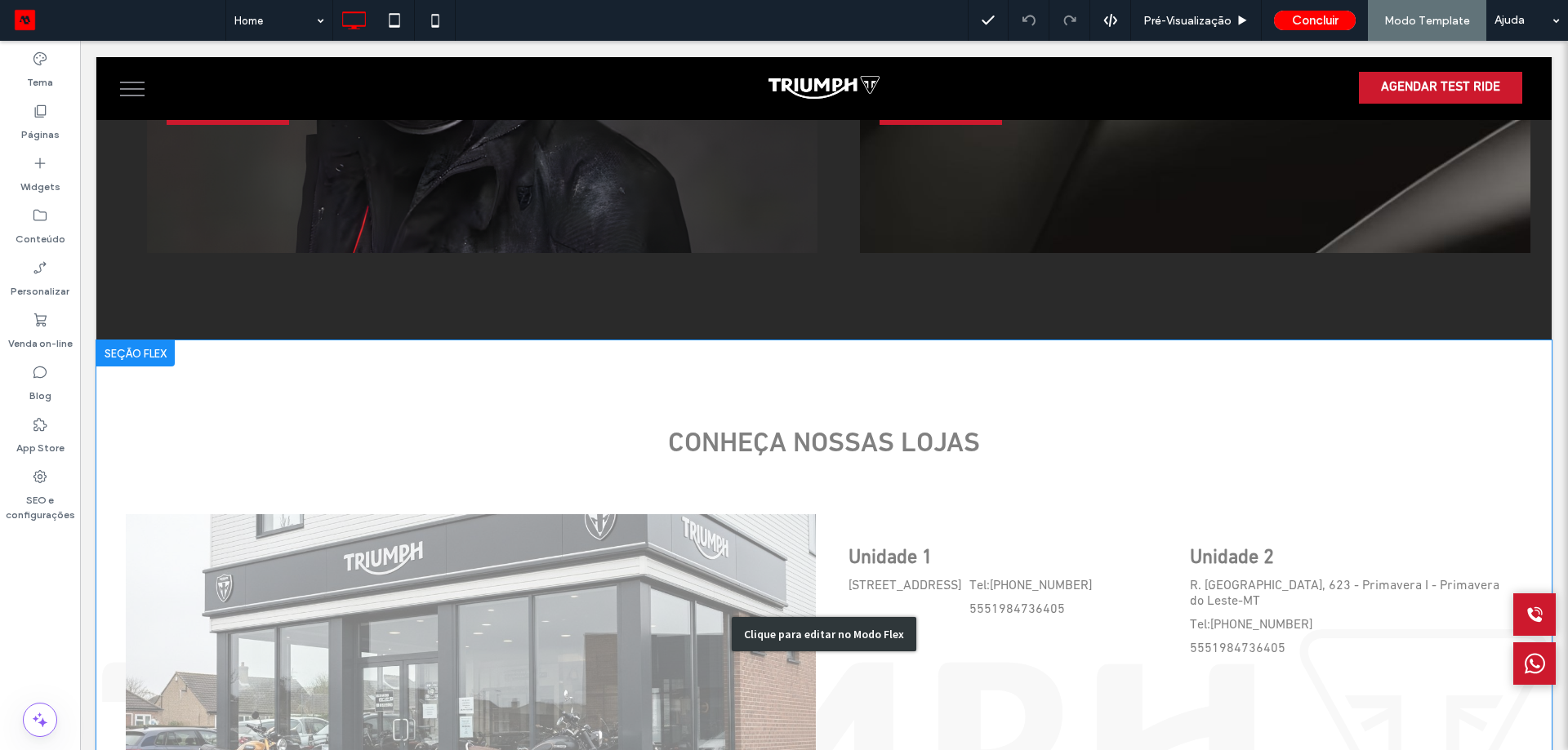
click at [347, 549] on div "Clique para editar no Modo Flex" at bounding box center [824, 634] width 1455 height 588
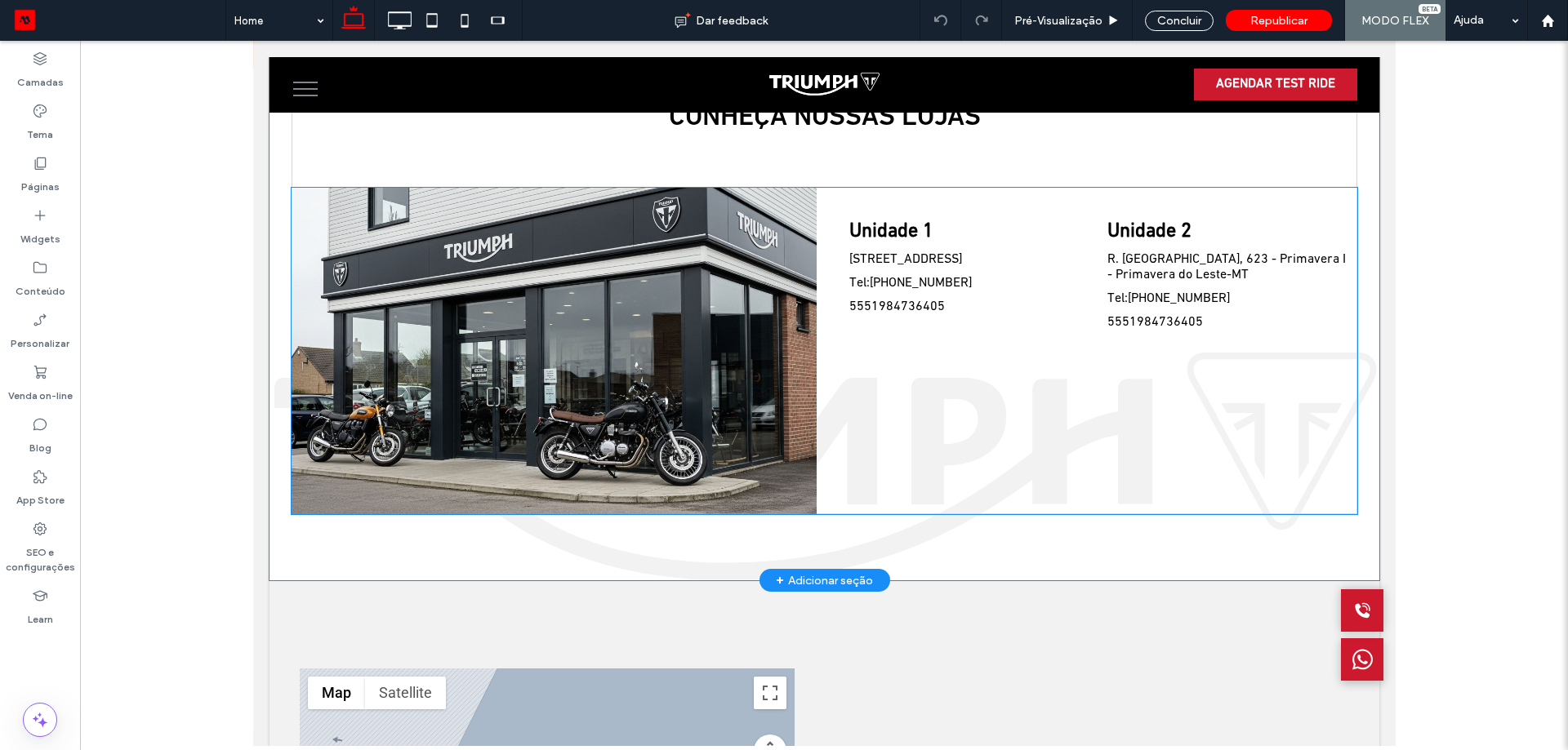
scroll to position [3030, 0]
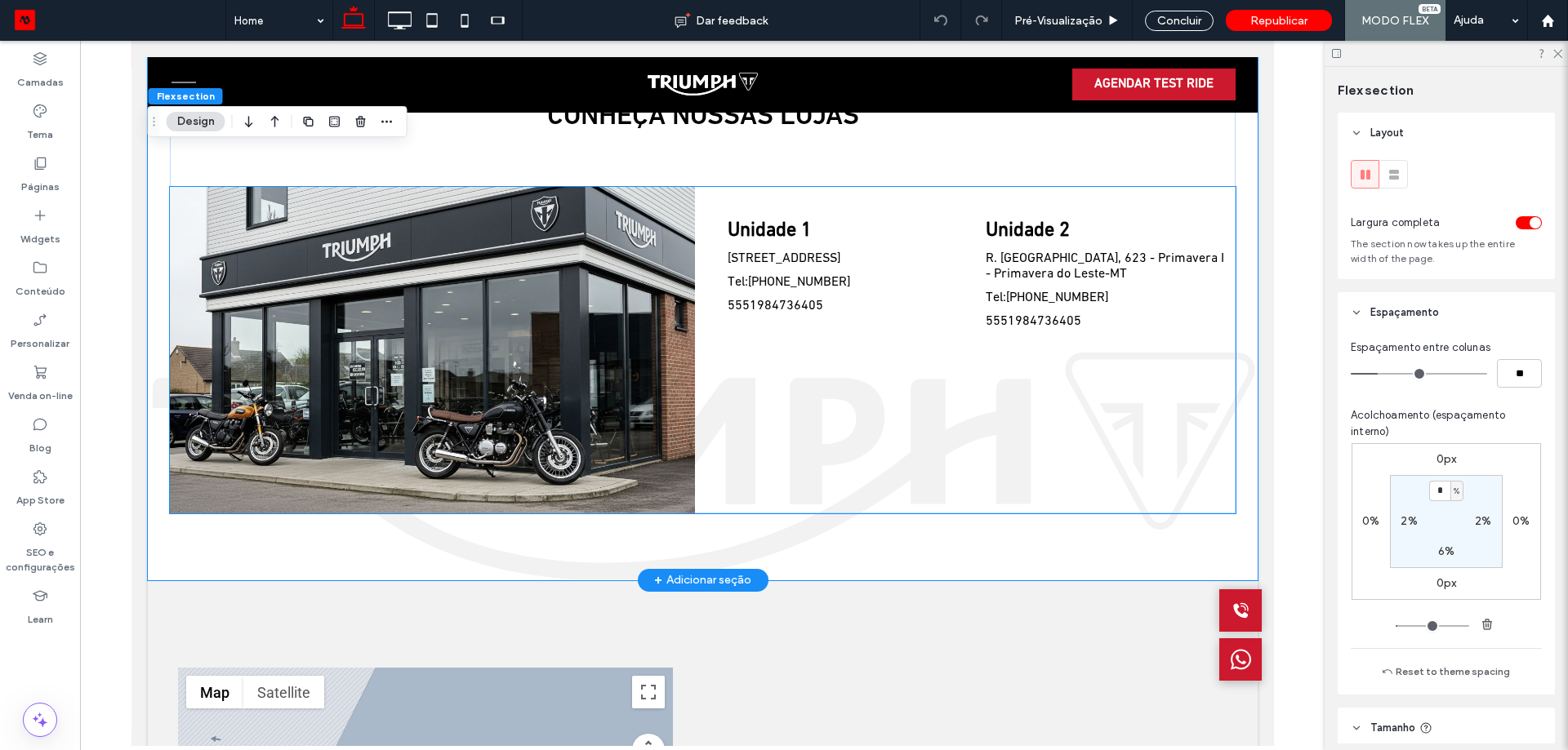
click at [348, 408] on img at bounding box center [431, 350] width 524 height 326
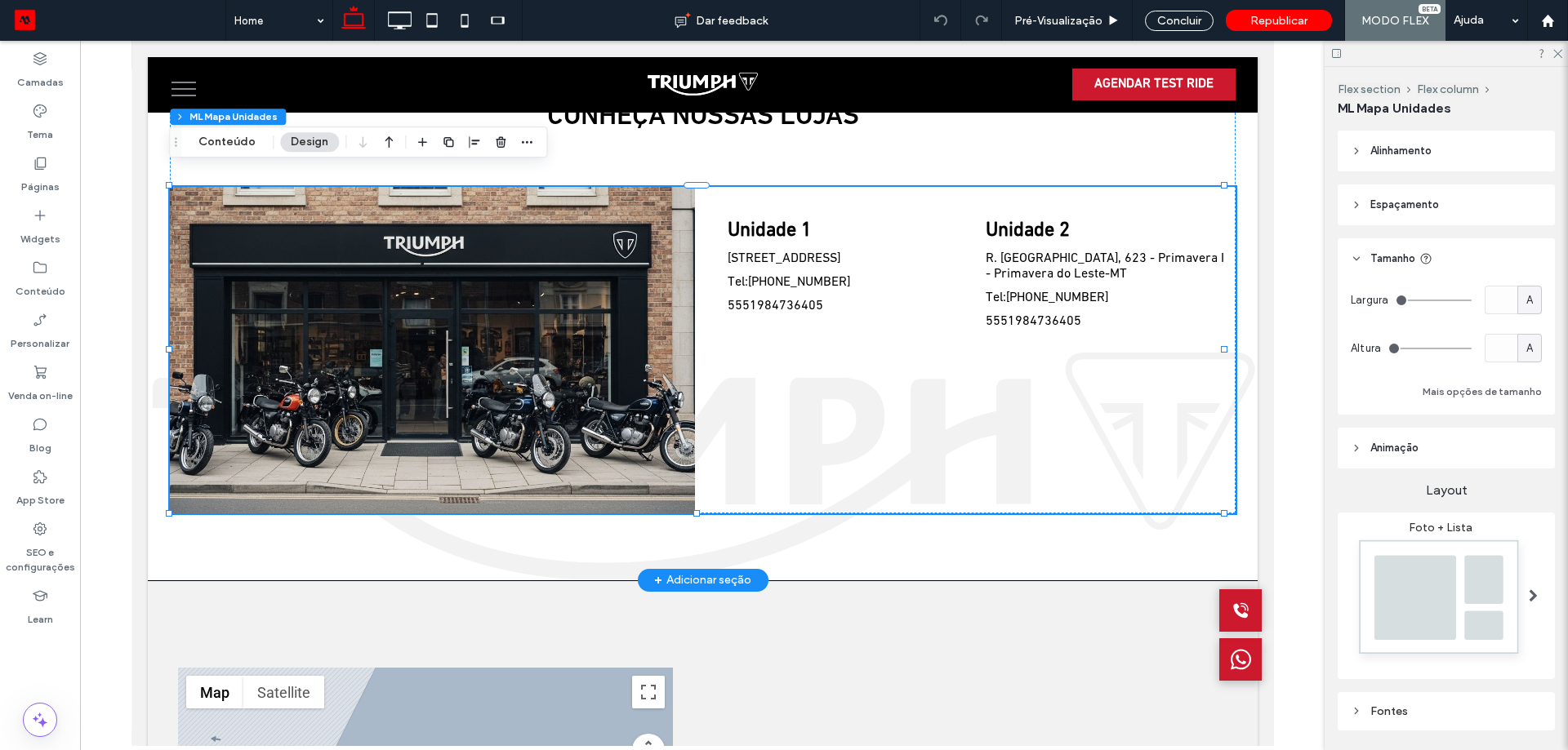
click at [1232, 188] on div "CONHEÇA NOSSAS LOJAS Unidade 1 Avenida Pagé , 1313 - Centro - Jaciara -MT Tel:(…" at bounding box center [701, 306] width 1109 height 546
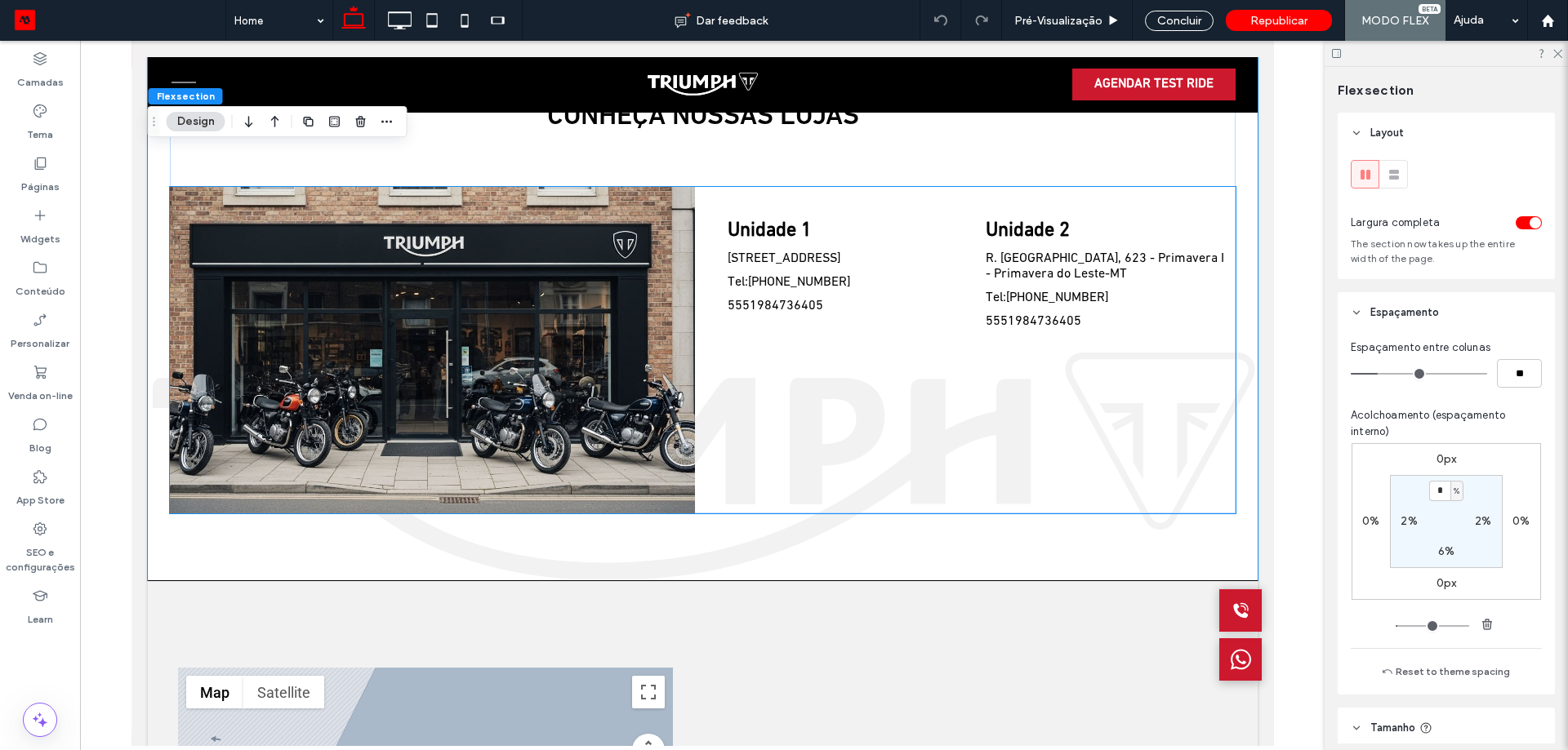
click at [390, 341] on img at bounding box center [431, 350] width 524 height 326
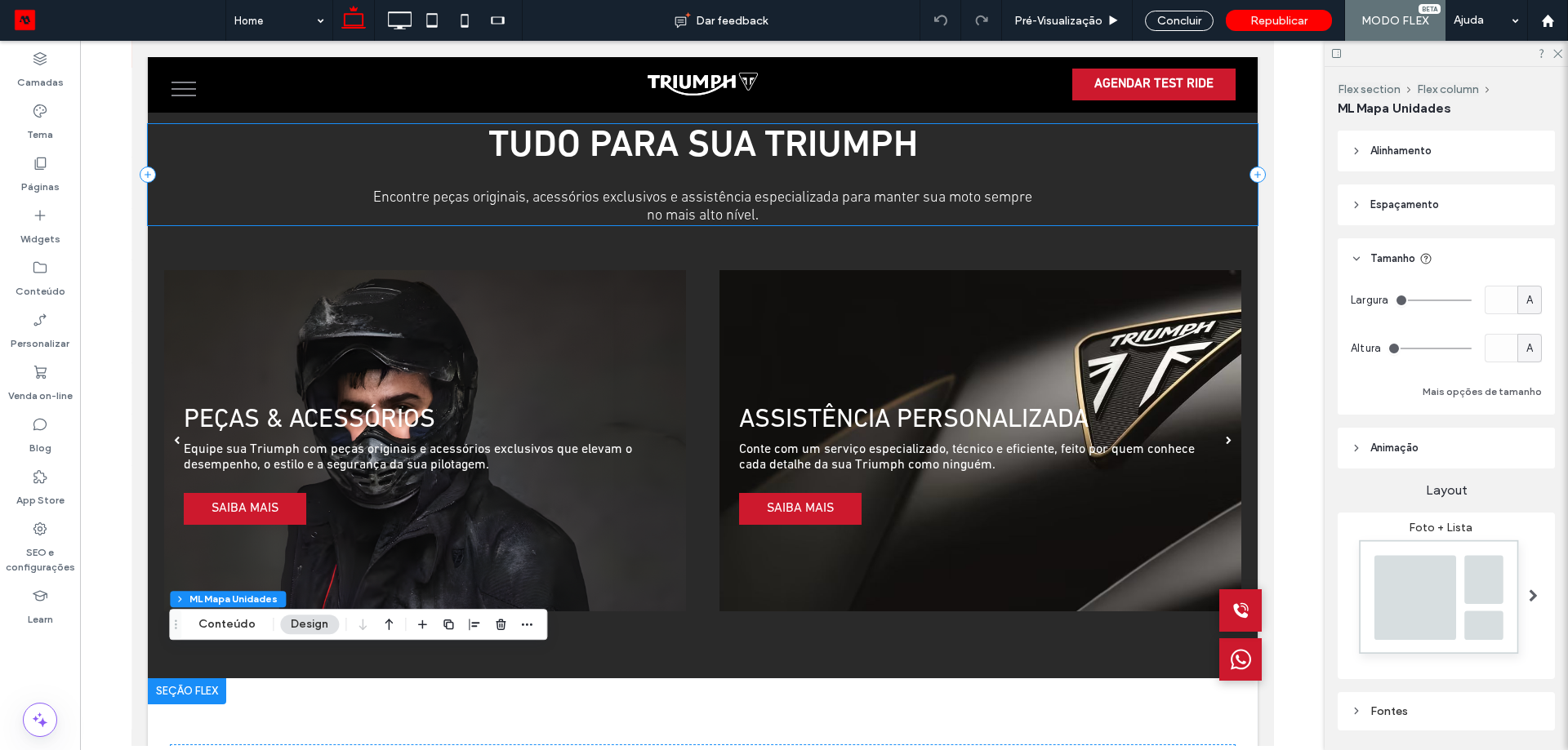
scroll to position [2377, 0]
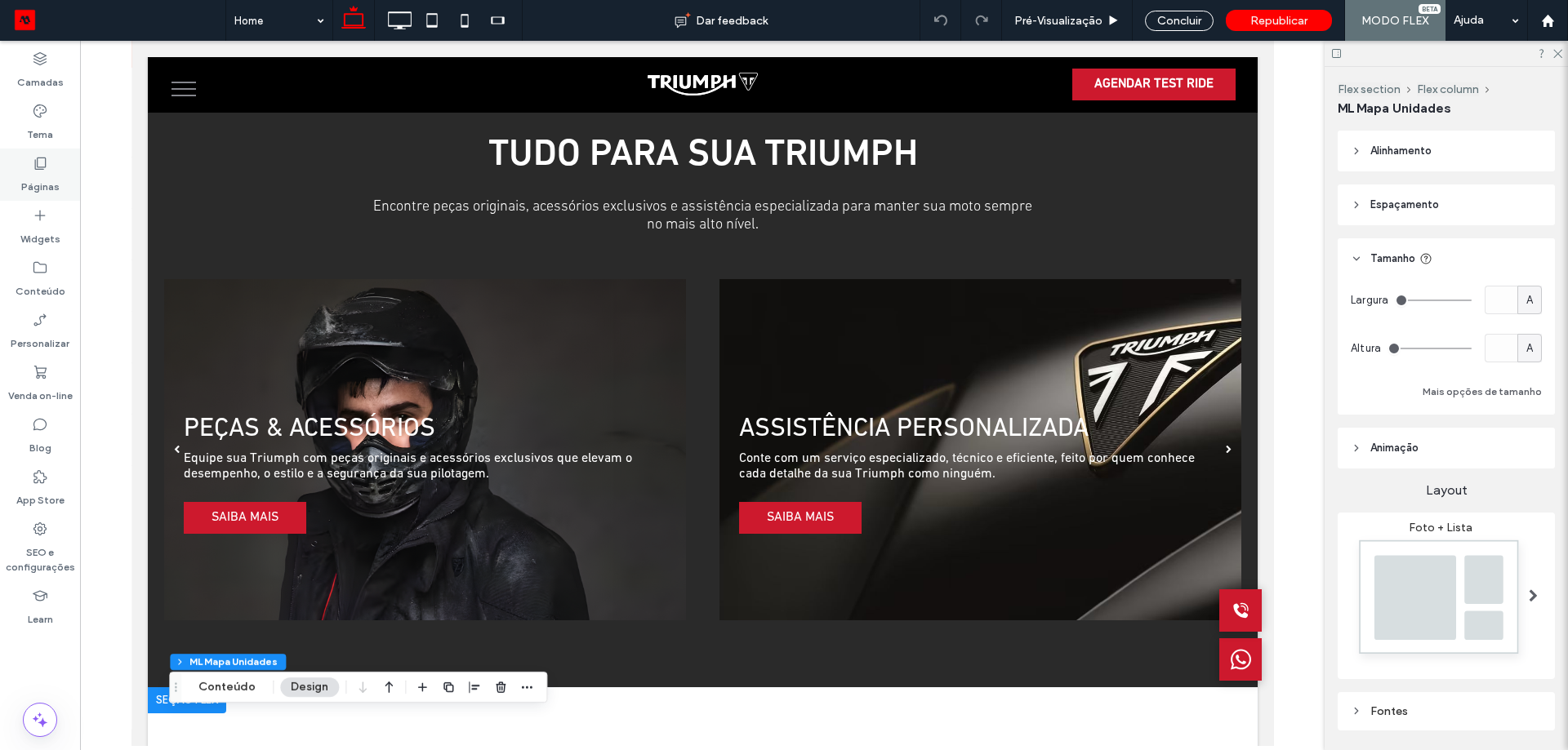
click at [28, 167] on div "Páginas" at bounding box center [40, 174] width 80 height 53
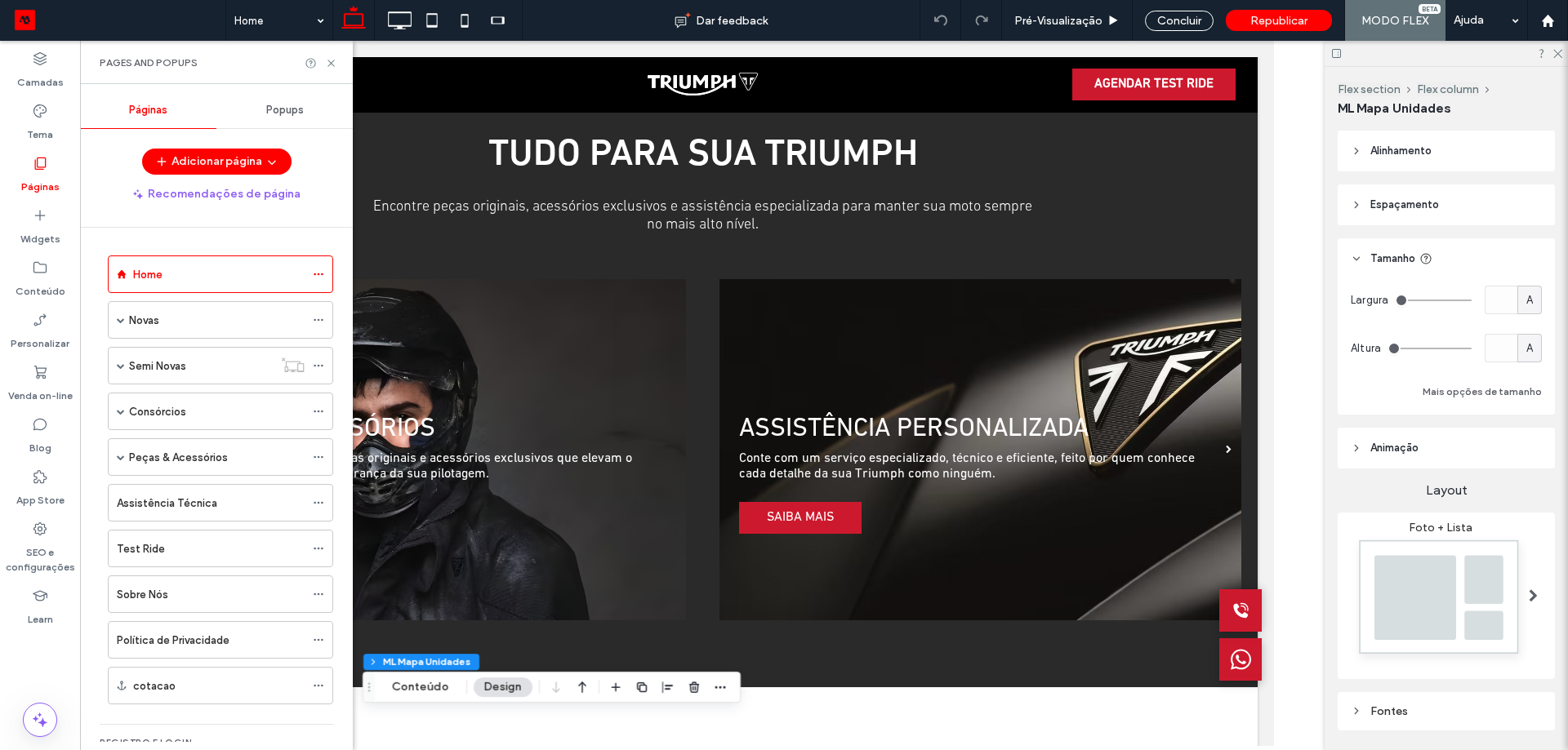
click at [205, 339] on ol "Home Novas Nova Interna Semi Novas Semi Novas - interna Consórcios Consórcio In…" at bounding box center [210, 479] width 246 height 449
click at [220, 325] on div "Novas" at bounding box center [217, 319] width 175 height 17
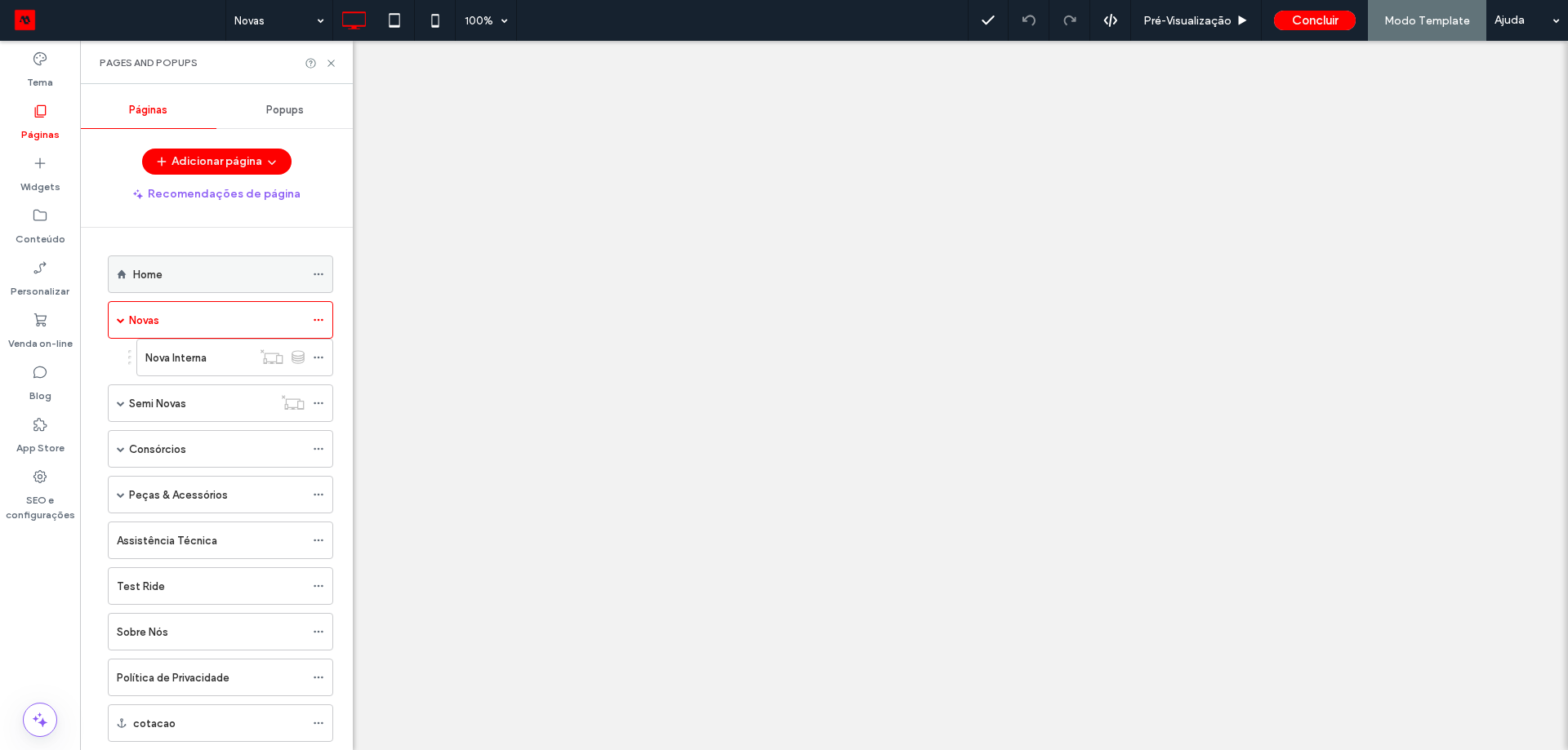
click at [230, 273] on div "Home" at bounding box center [219, 275] width 171 height 17
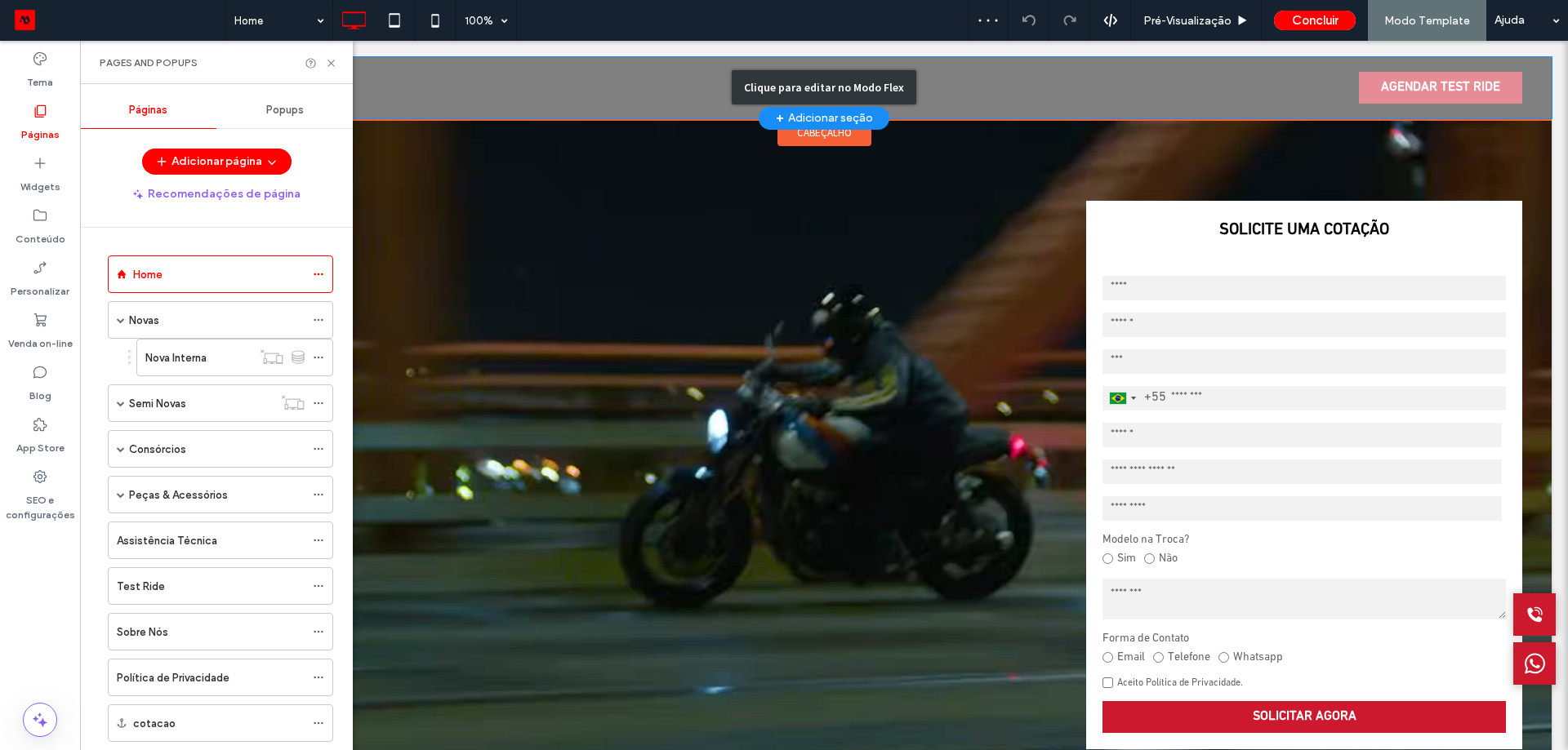
click at [1077, 79] on div "Clique para editar no Modo Flex" at bounding box center [824, 88] width 1455 height 62
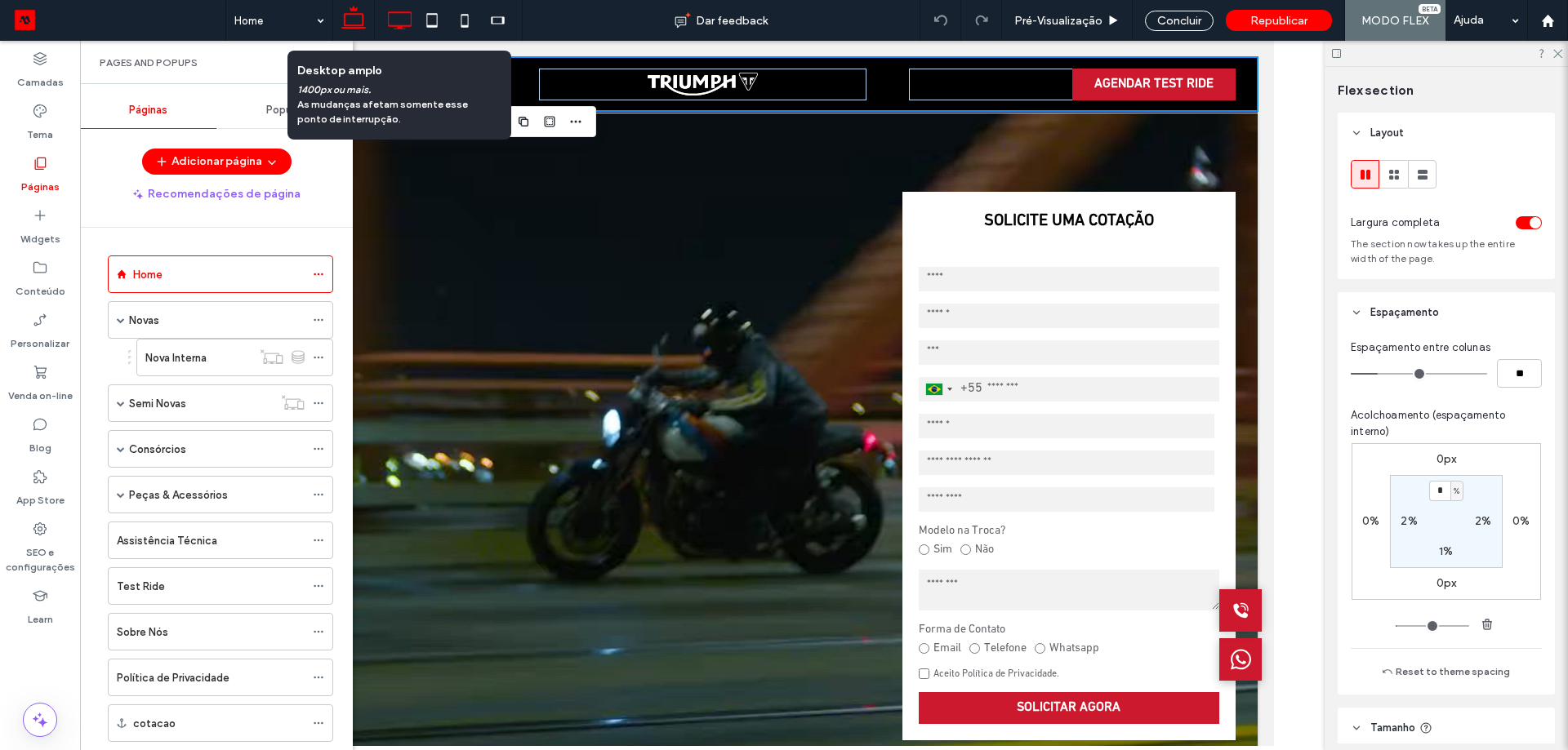
click at [387, 32] on icon at bounding box center [399, 20] width 33 height 33
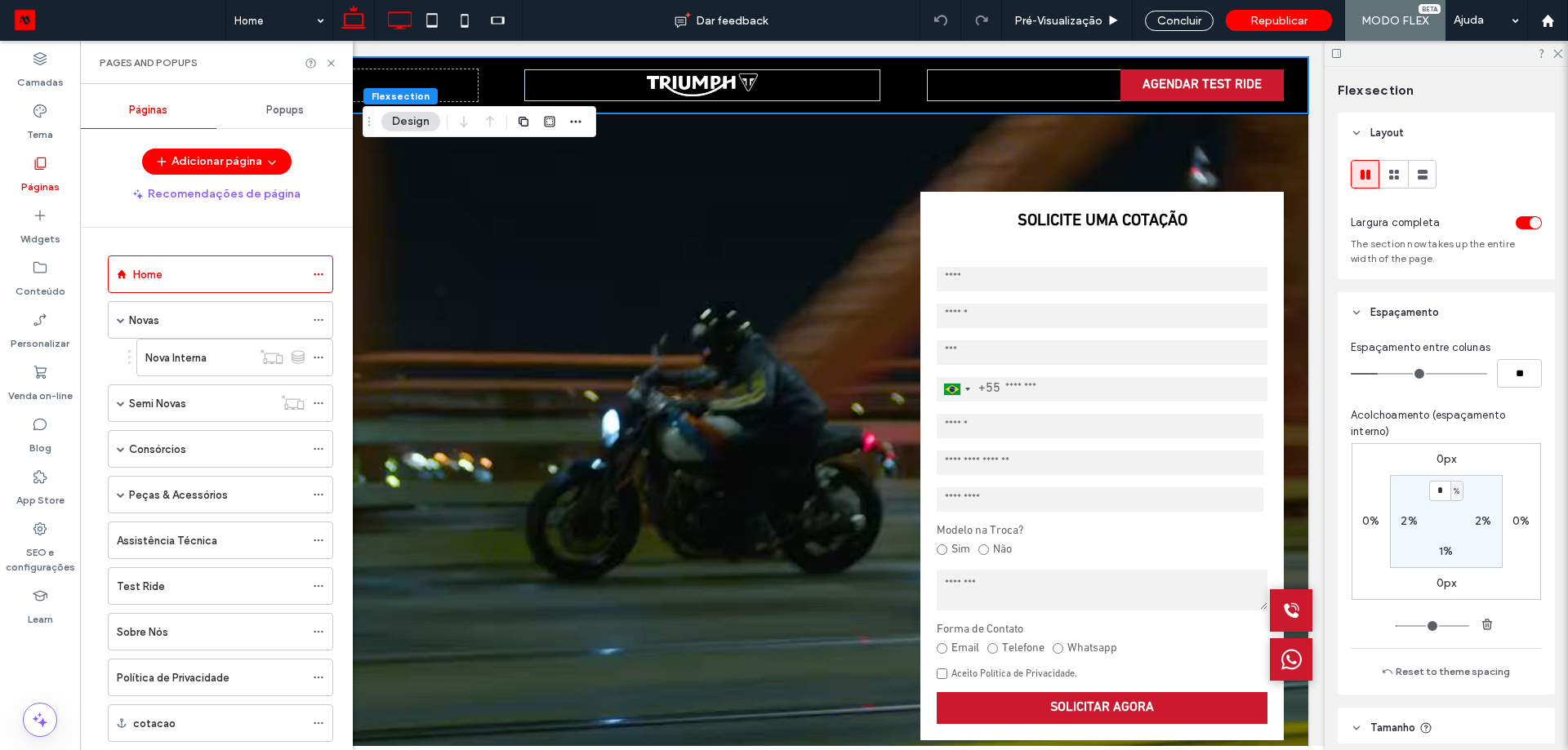
click at [358, 20] on icon at bounding box center [353, 20] width 33 height 33
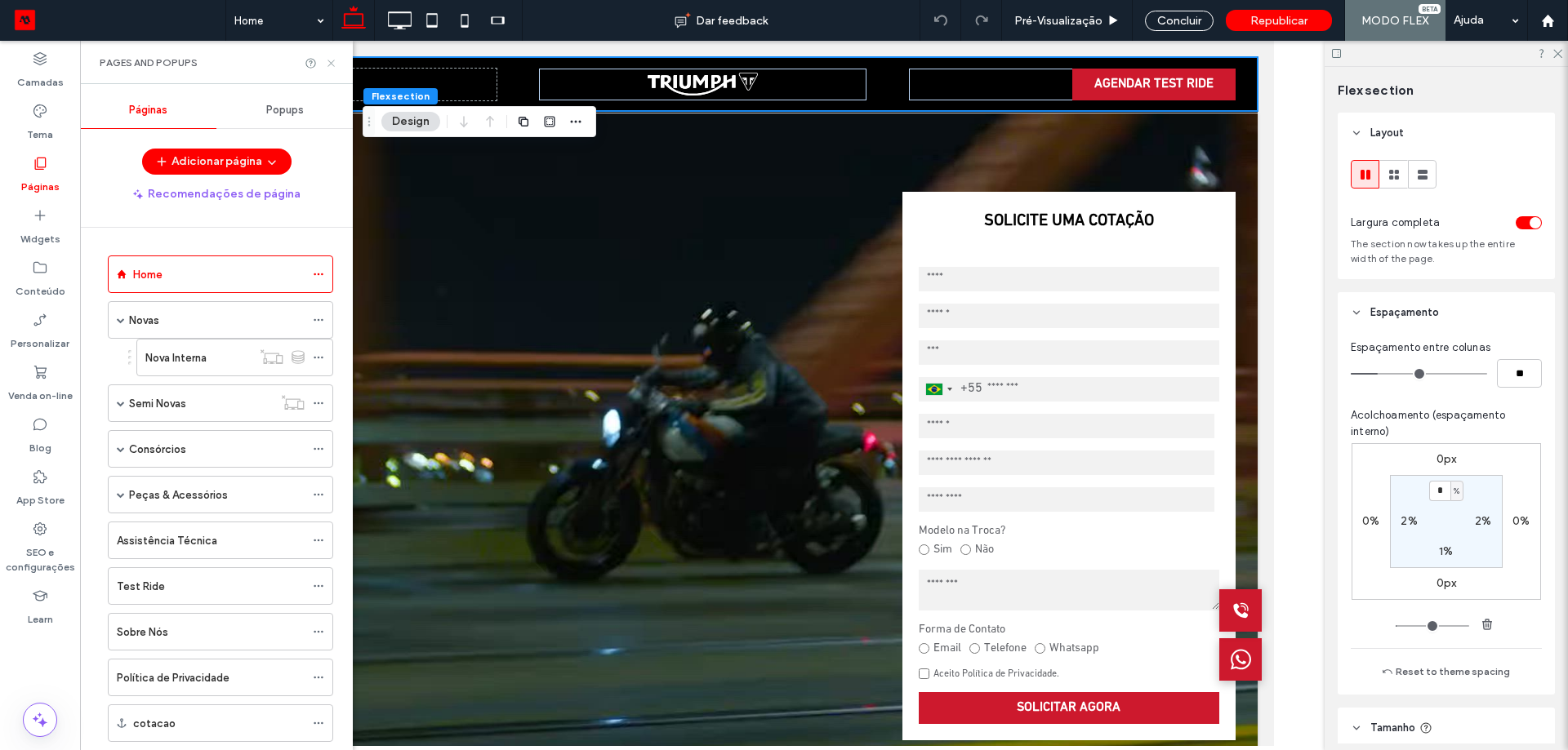
drag, startPoint x: 334, startPoint y: 59, endPoint x: 224, endPoint y: 28, distance: 114.3
click at [334, 59] on icon at bounding box center [331, 63] width 12 height 12
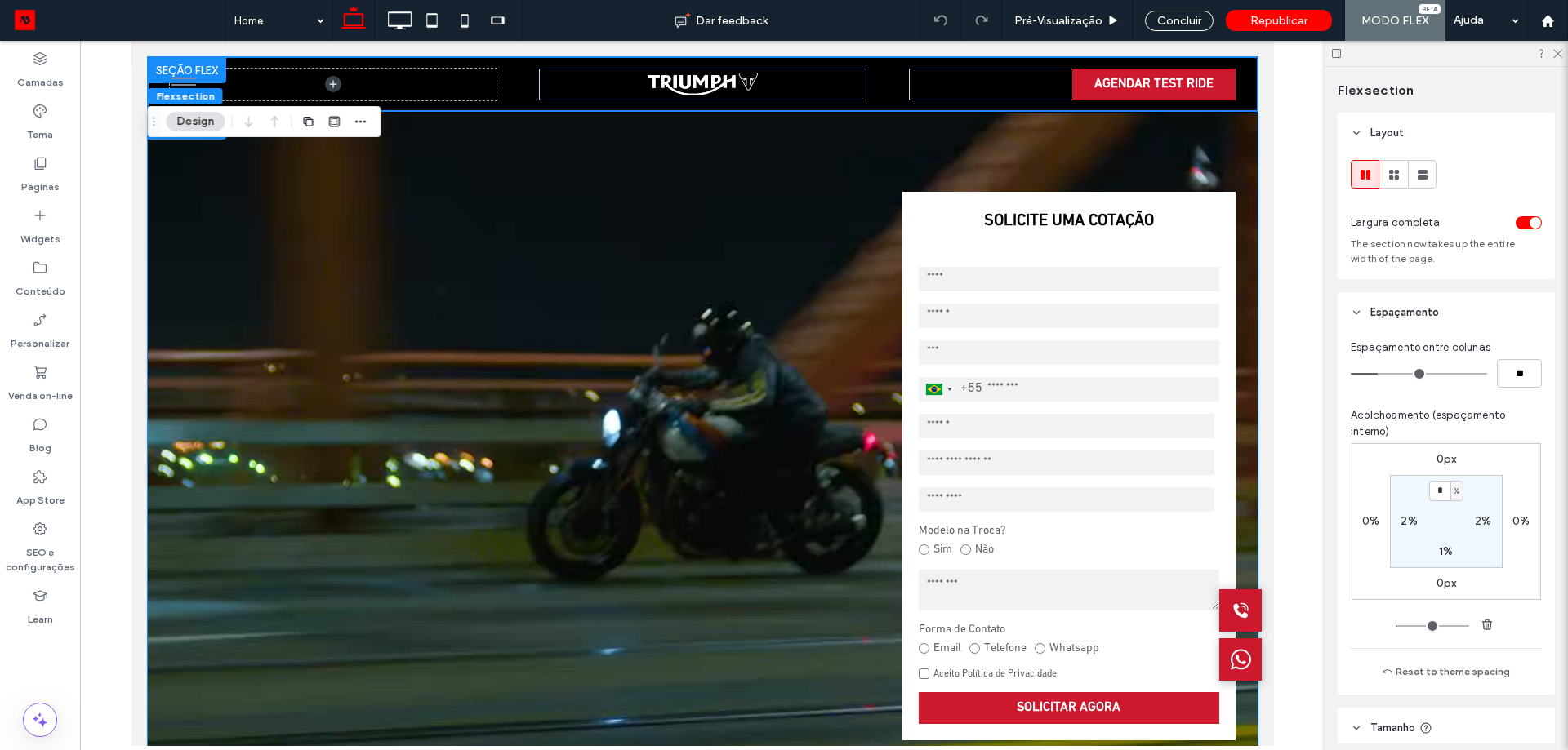
click at [703, 152] on video at bounding box center [701, 466] width 1109 height 705
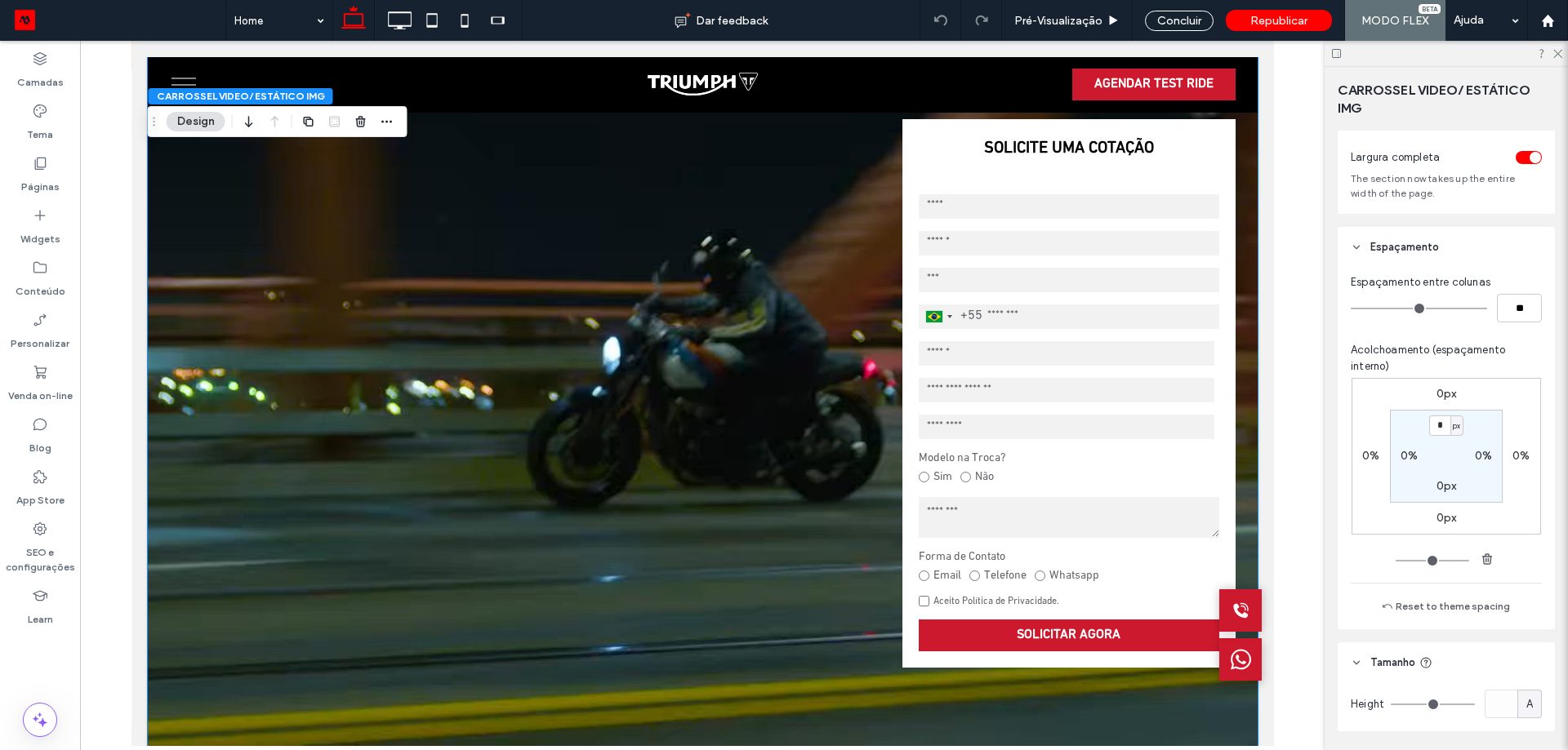
scroll to position [163, 0]
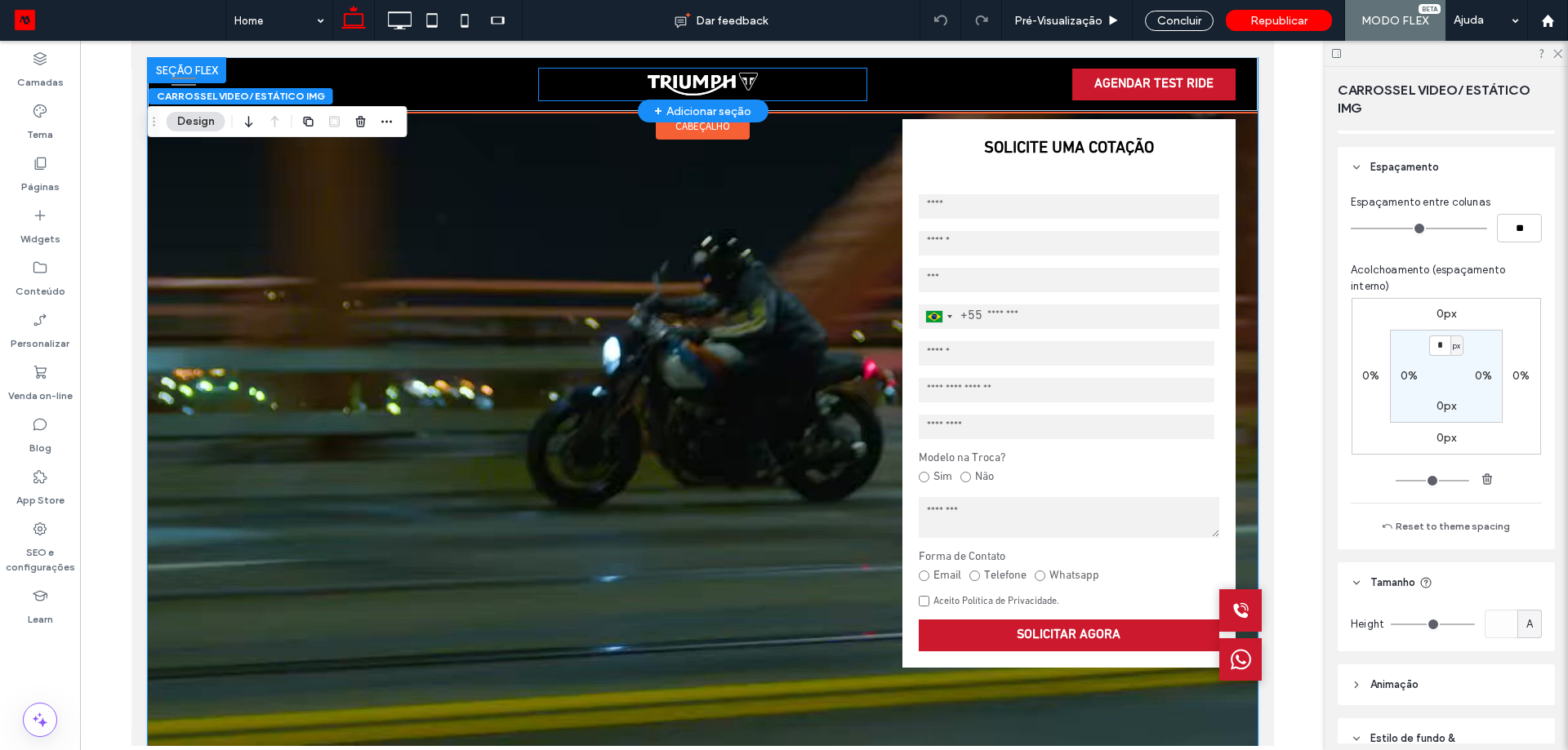
click at [859, 85] on div "AGENDAR TEST RIDE" at bounding box center [701, 84] width 1109 height 54
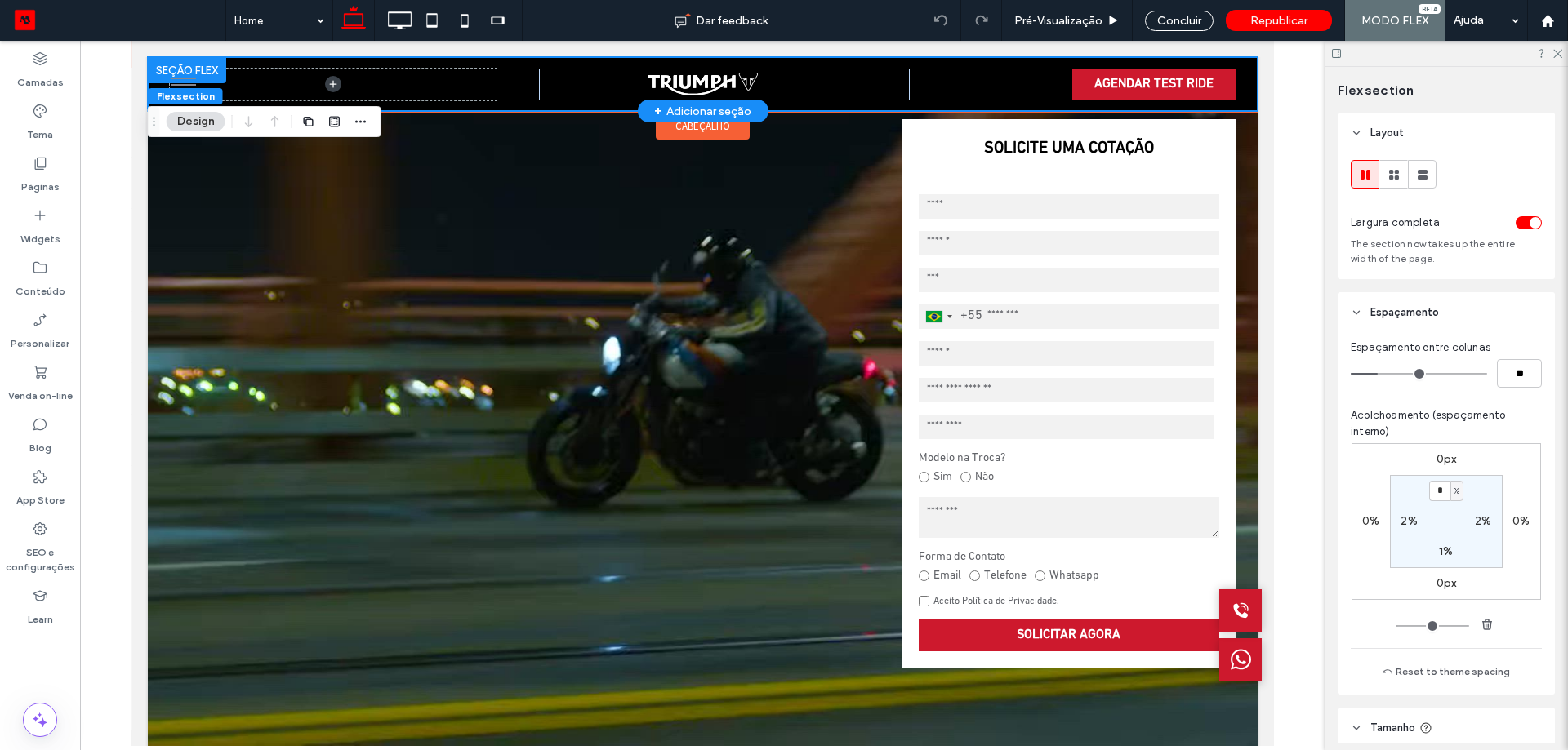
click at [210, 73] on div at bounding box center [186, 70] width 79 height 26
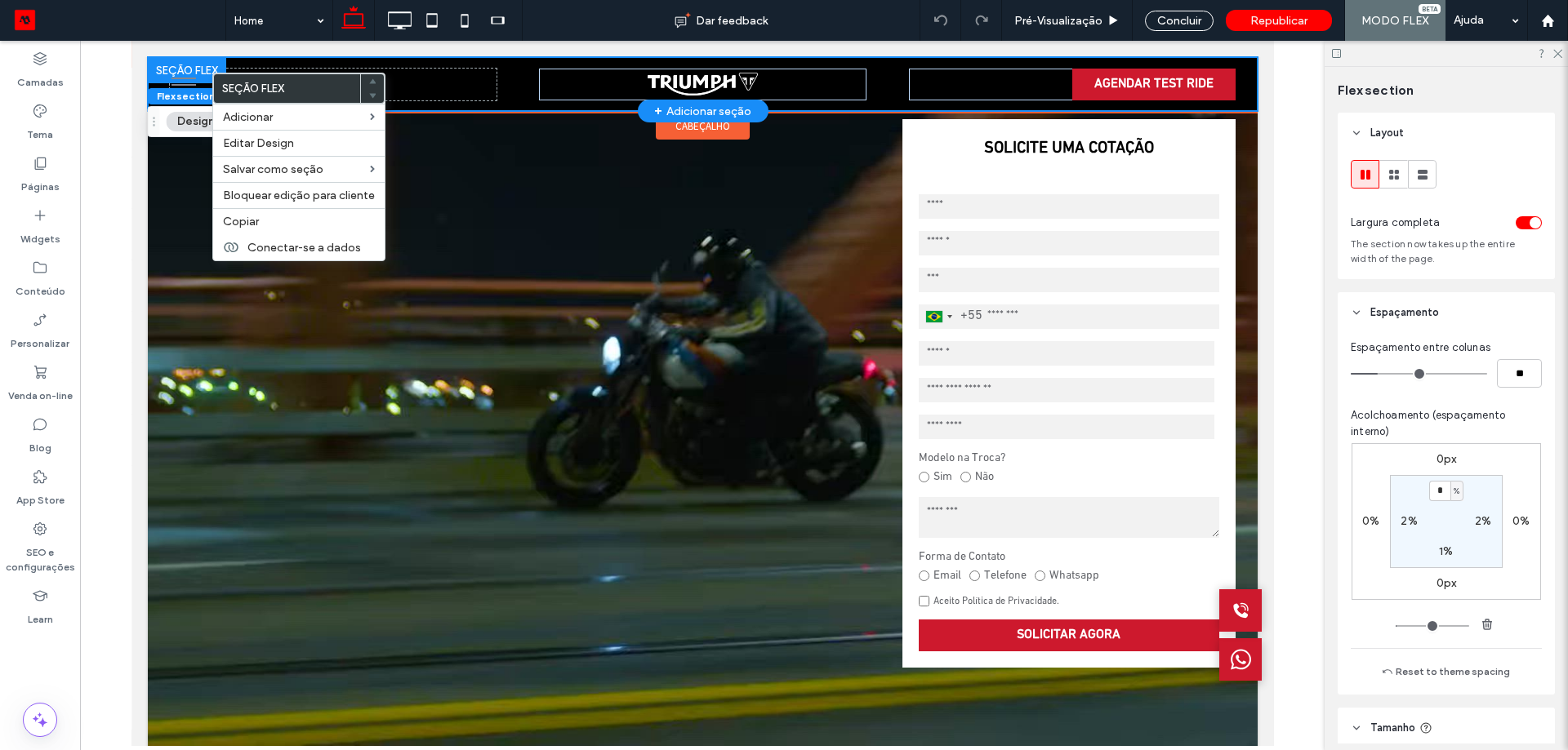
click at [208, 70] on div at bounding box center [186, 70] width 79 height 26
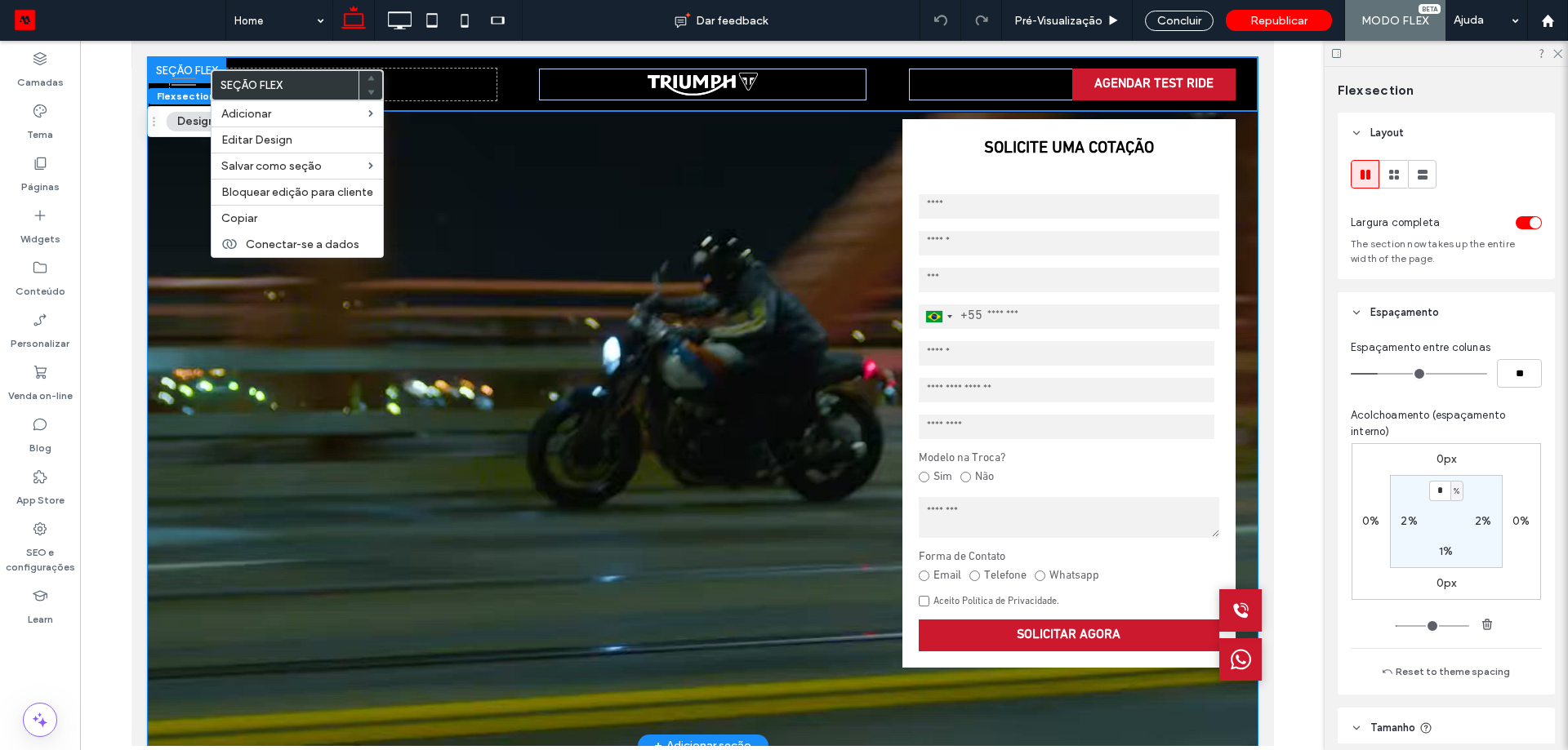
click at [513, 152] on video at bounding box center [701, 393] width 1109 height 705
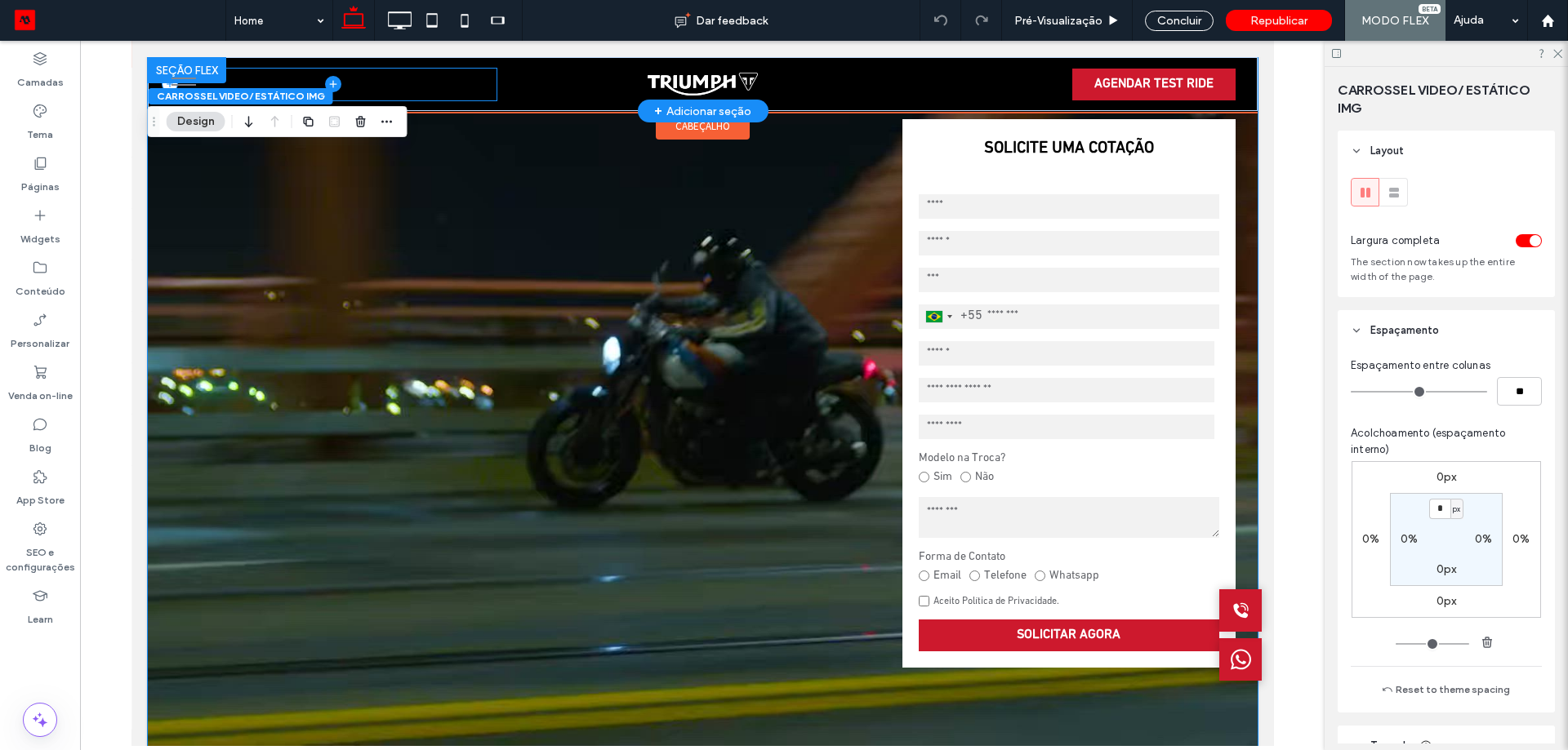
click at [485, 74] on span at bounding box center [332, 85] width 326 height 32
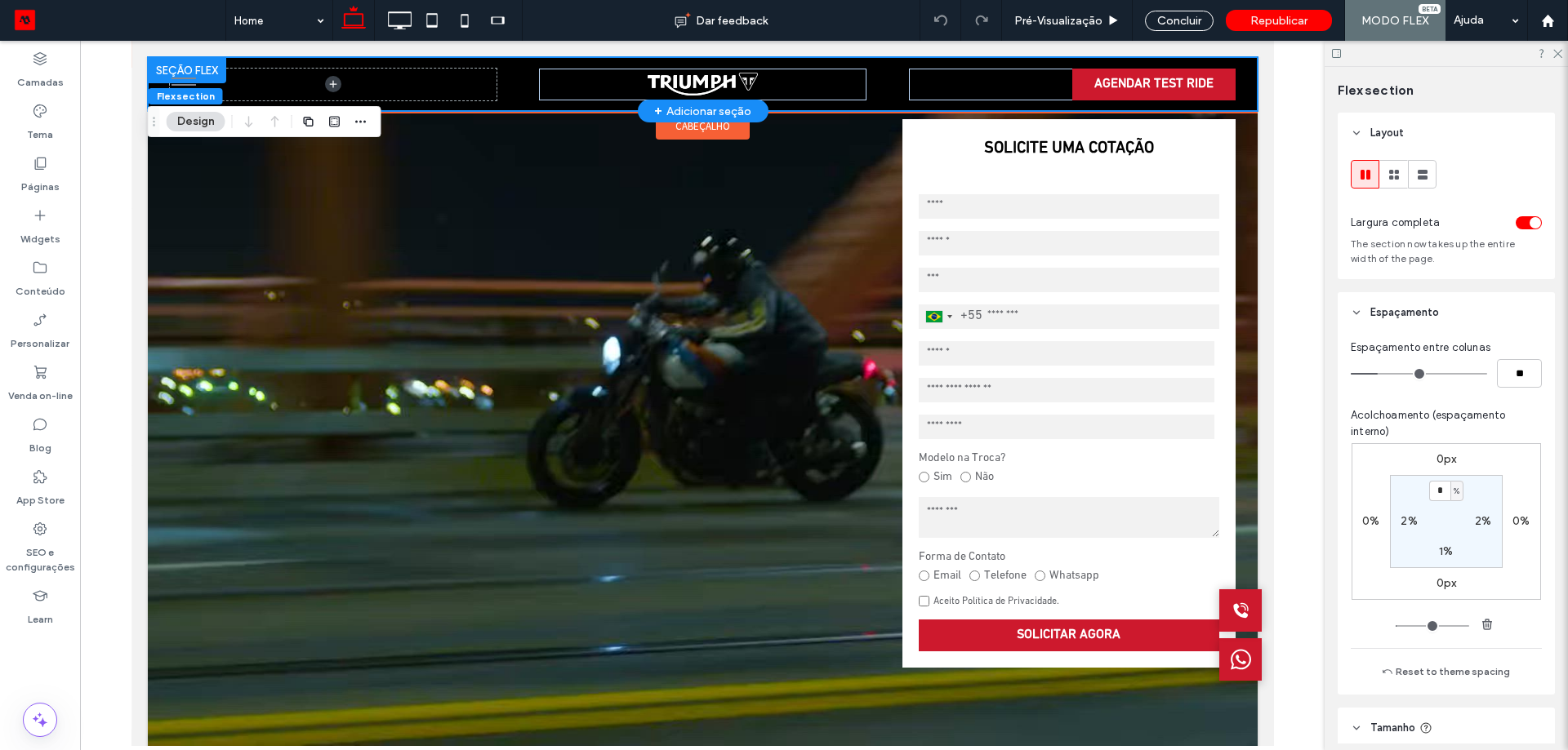
click at [509, 67] on div "AGENDAR TEST RIDE" at bounding box center [701, 84] width 1109 height 54
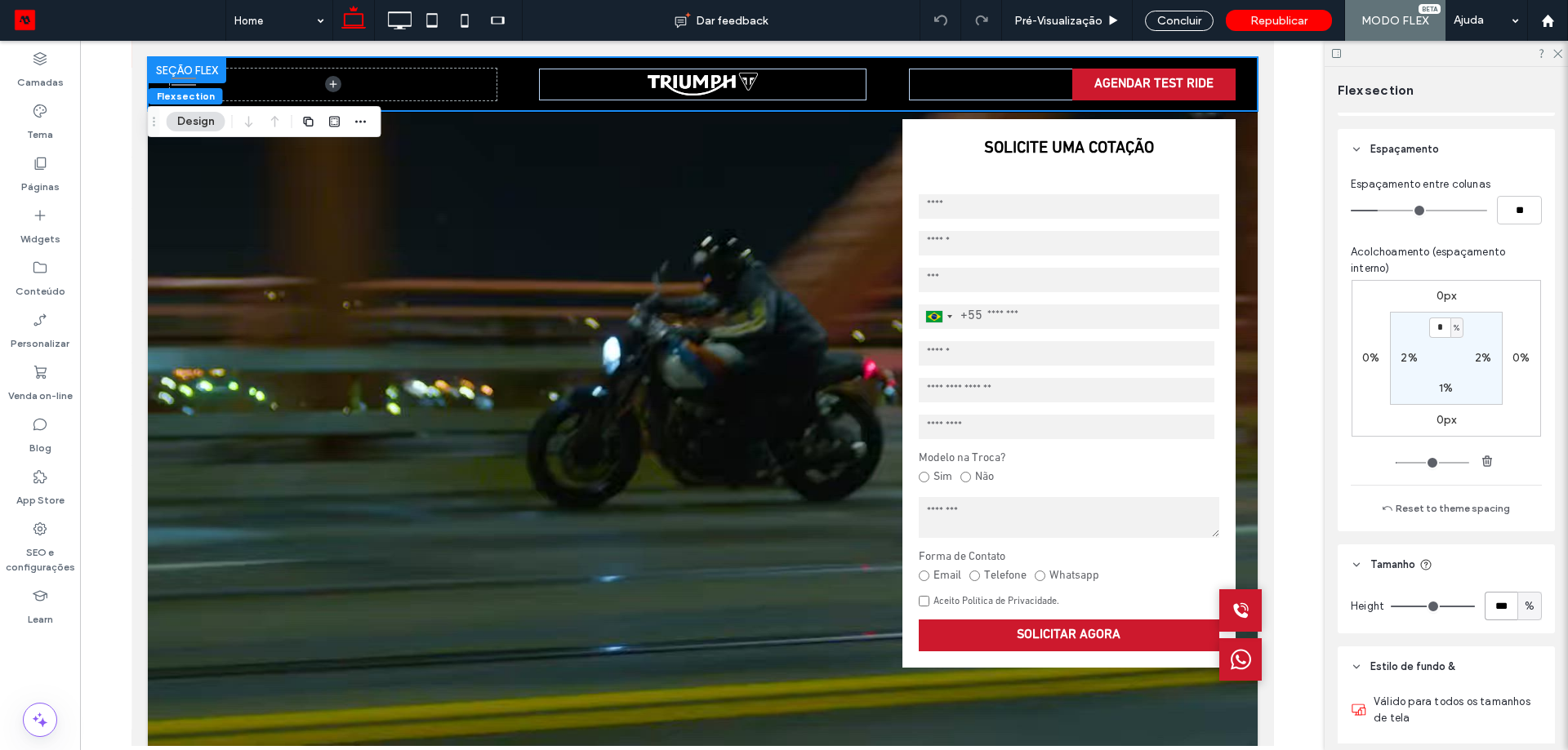
click at [1500, 608] on input "***" at bounding box center [1500, 606] width 33 height 29
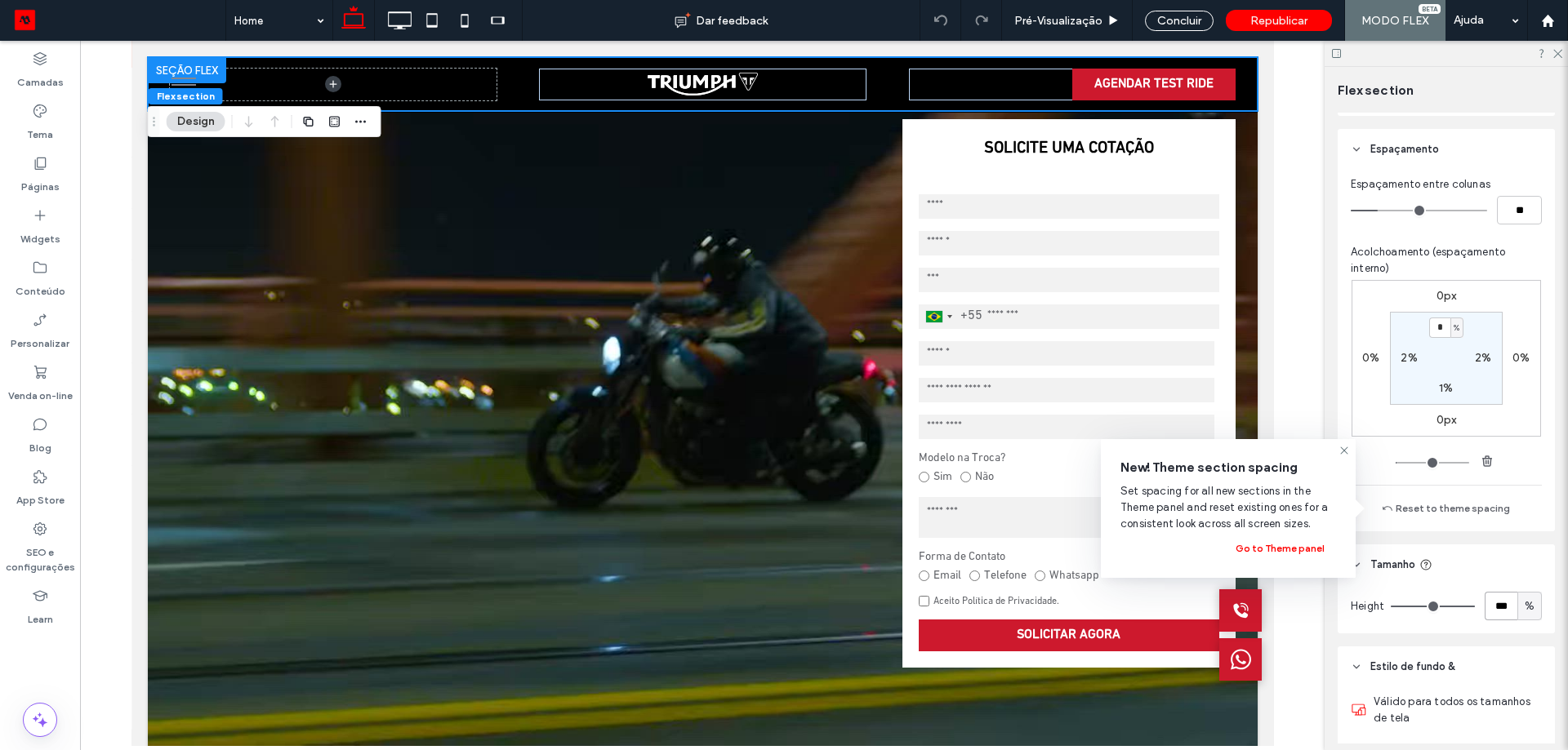
type input "***"
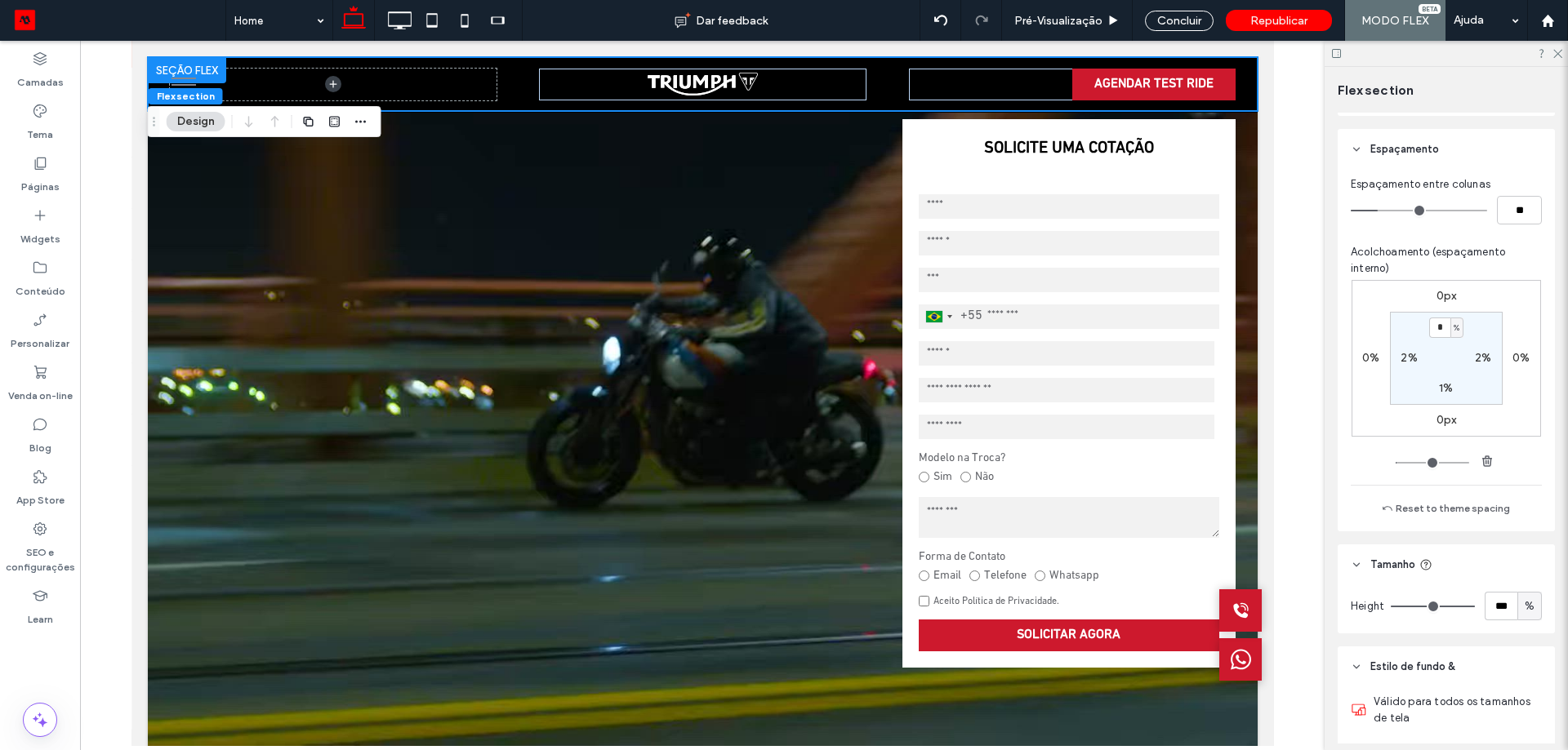
click at [1524, 614] on span "%" at bounding box center [1529, 606] width 10 height 16
click at [1522, 584] on span "A" at bounding box center [1520, 578] width 7 height 16
type input "*"
click at [1181, 20] on div "Concluir" at bounding box center [1178, 21] width 69 height 21
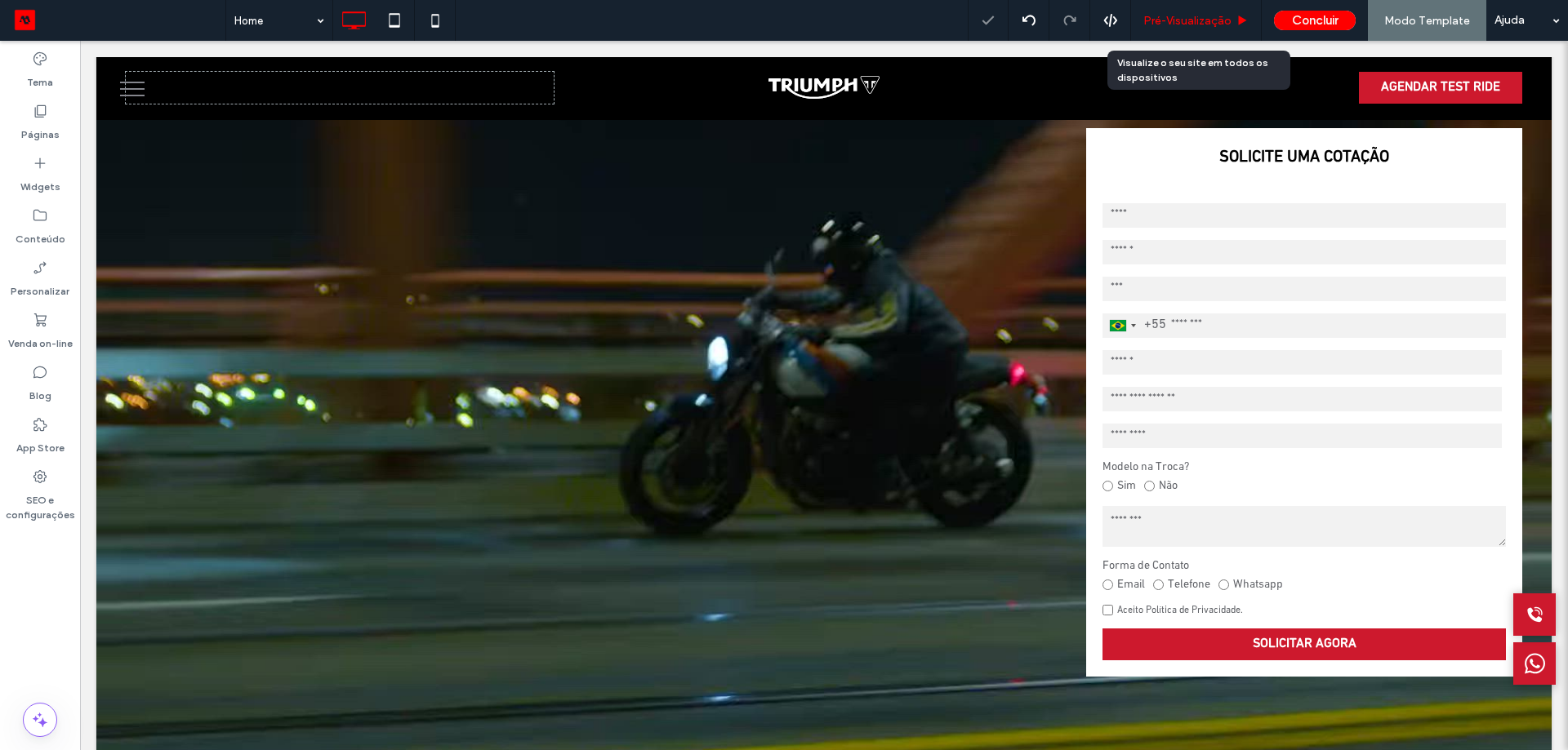
click at [1200, 25] on span "Pré-Visualizaçāo" at bounding box center [1187, 21] width 89 height 14
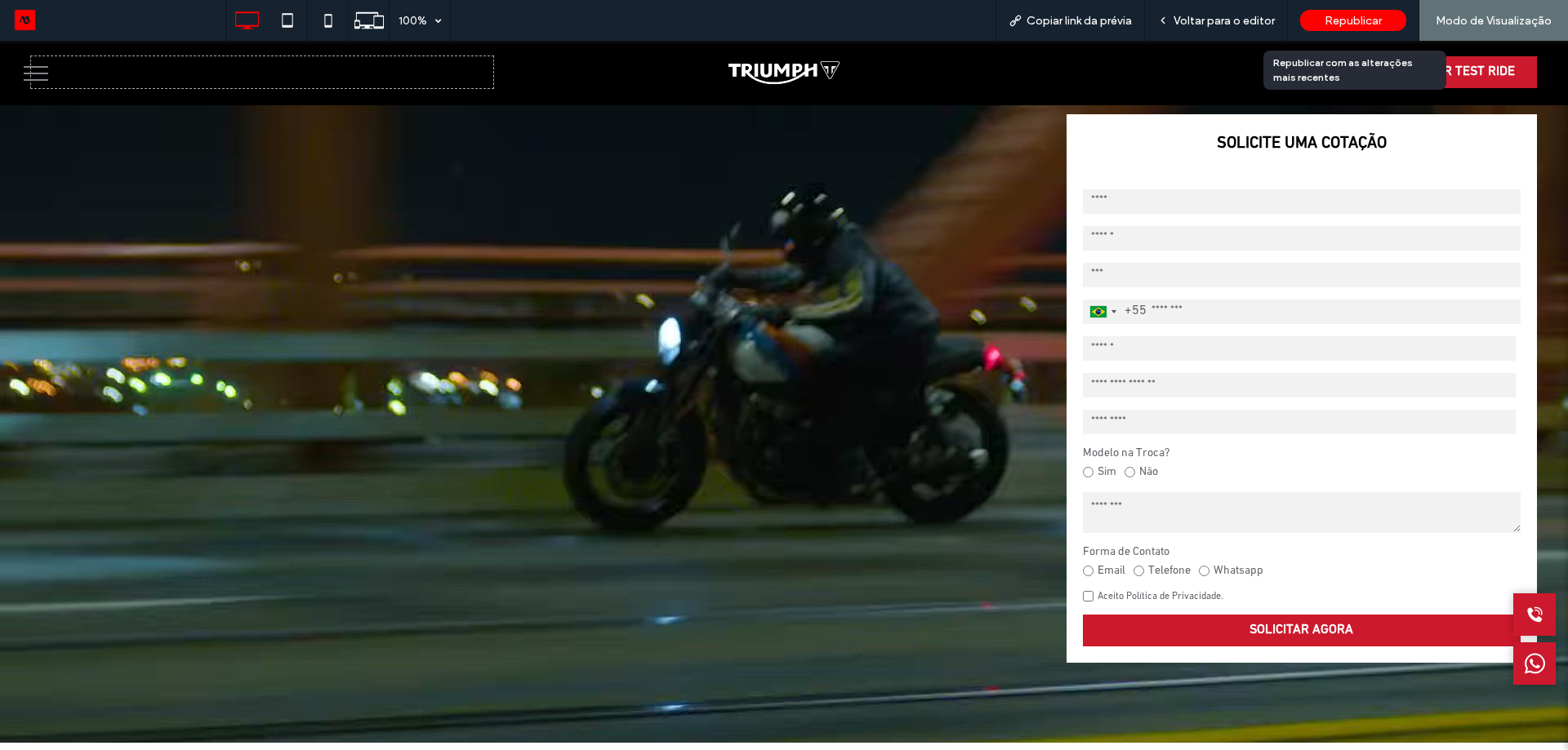
click at [1329, 16] on span "Republicar" at bounding box center [1352, 21] width 57 height 14
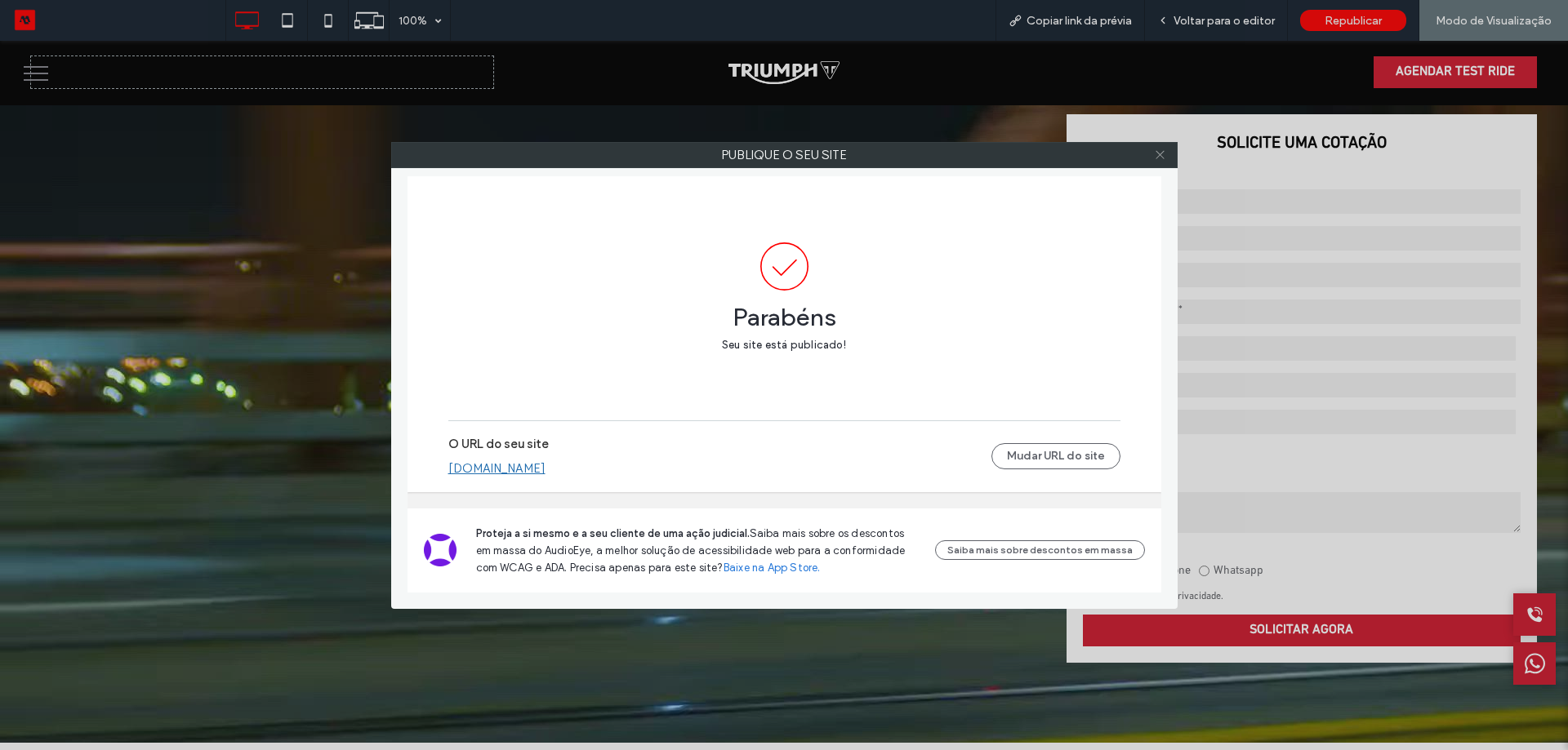
click at [1164, 154] on icon at bounding box center [1160, 154] width 12 height 12
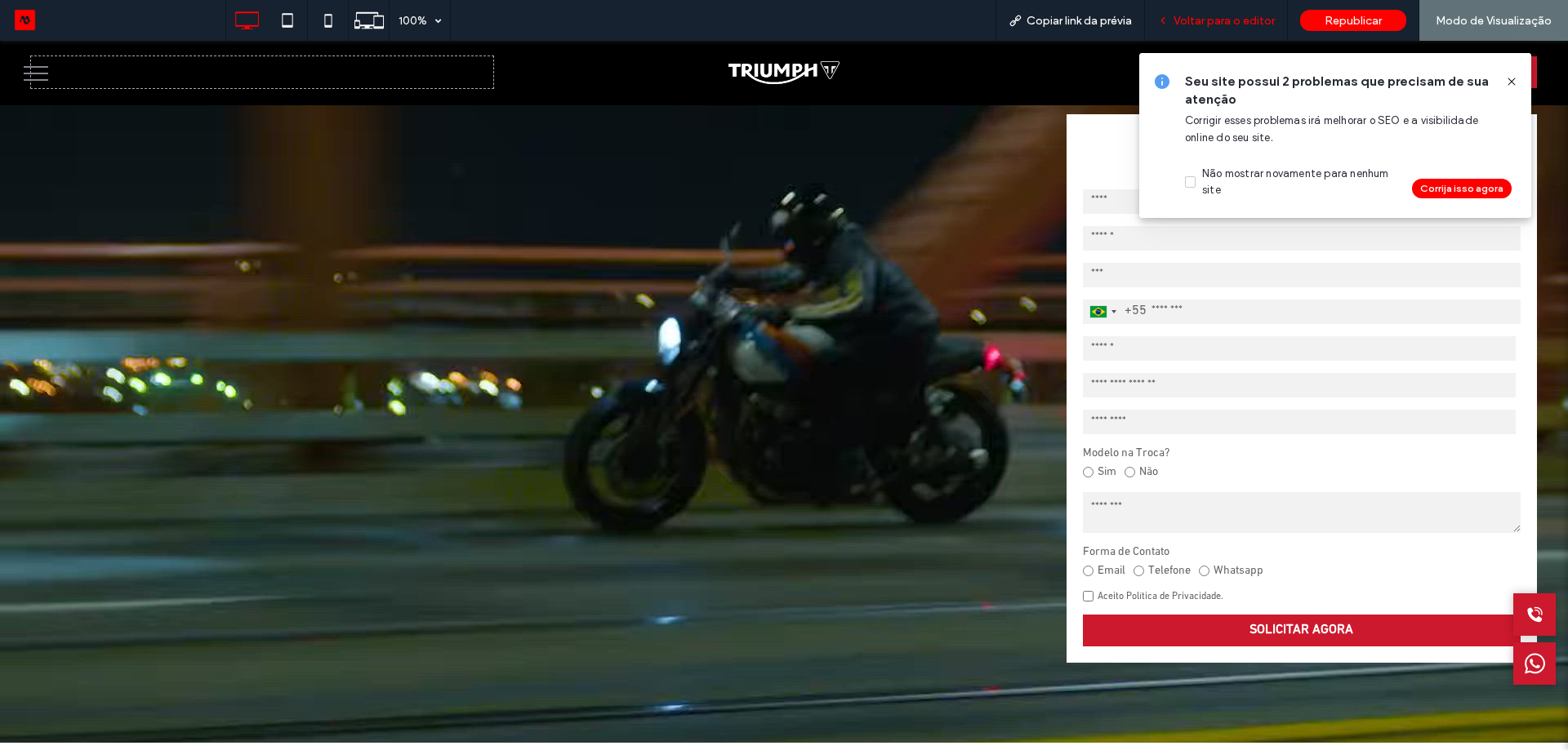
click at [1218, 19] on span "Voltar para o editor" at bounding box center [1224, 21] width 101 height 14
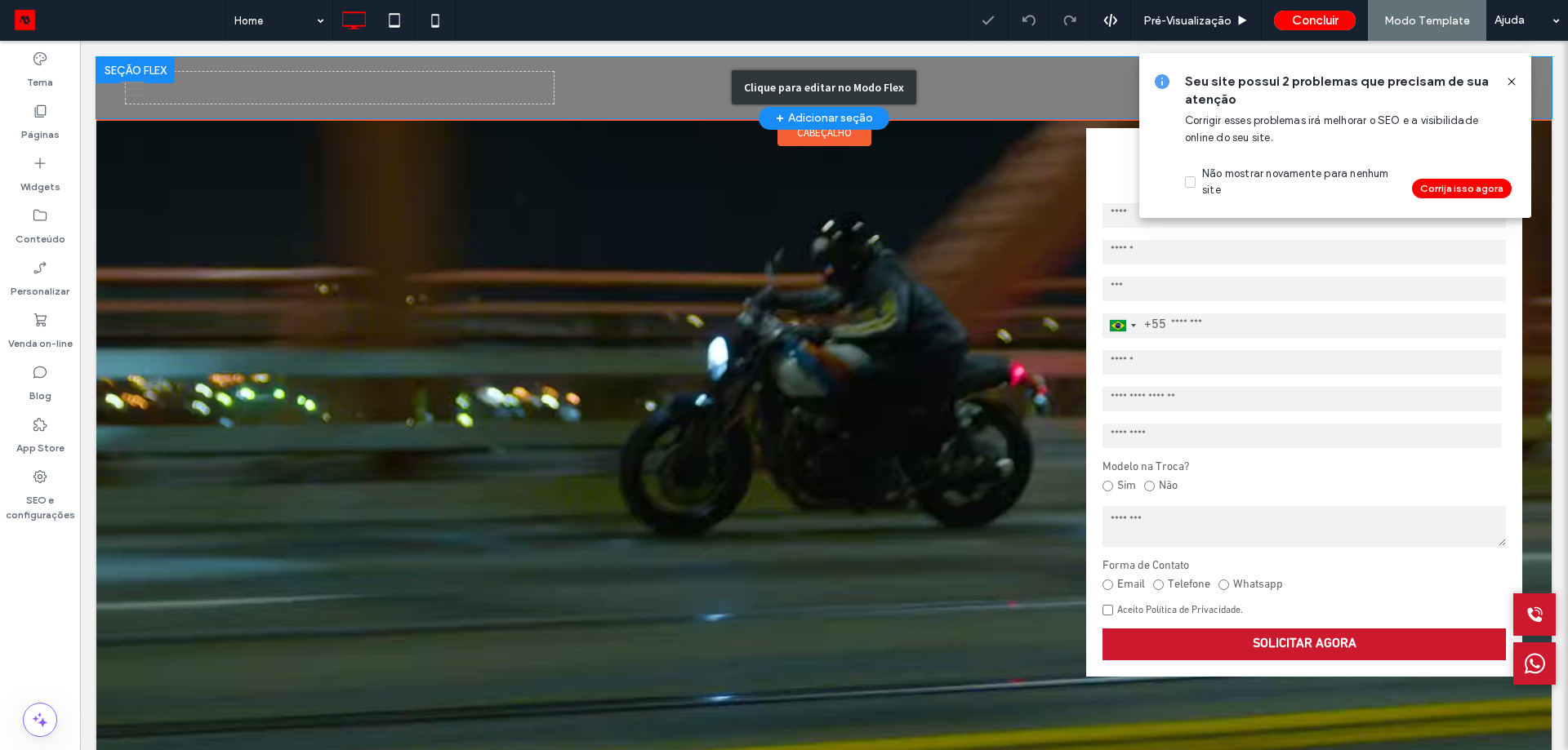
click at [986, 99] on div "Clique para editar no Modo Flex" at bounding box center [824, 88] width 1455 height 62
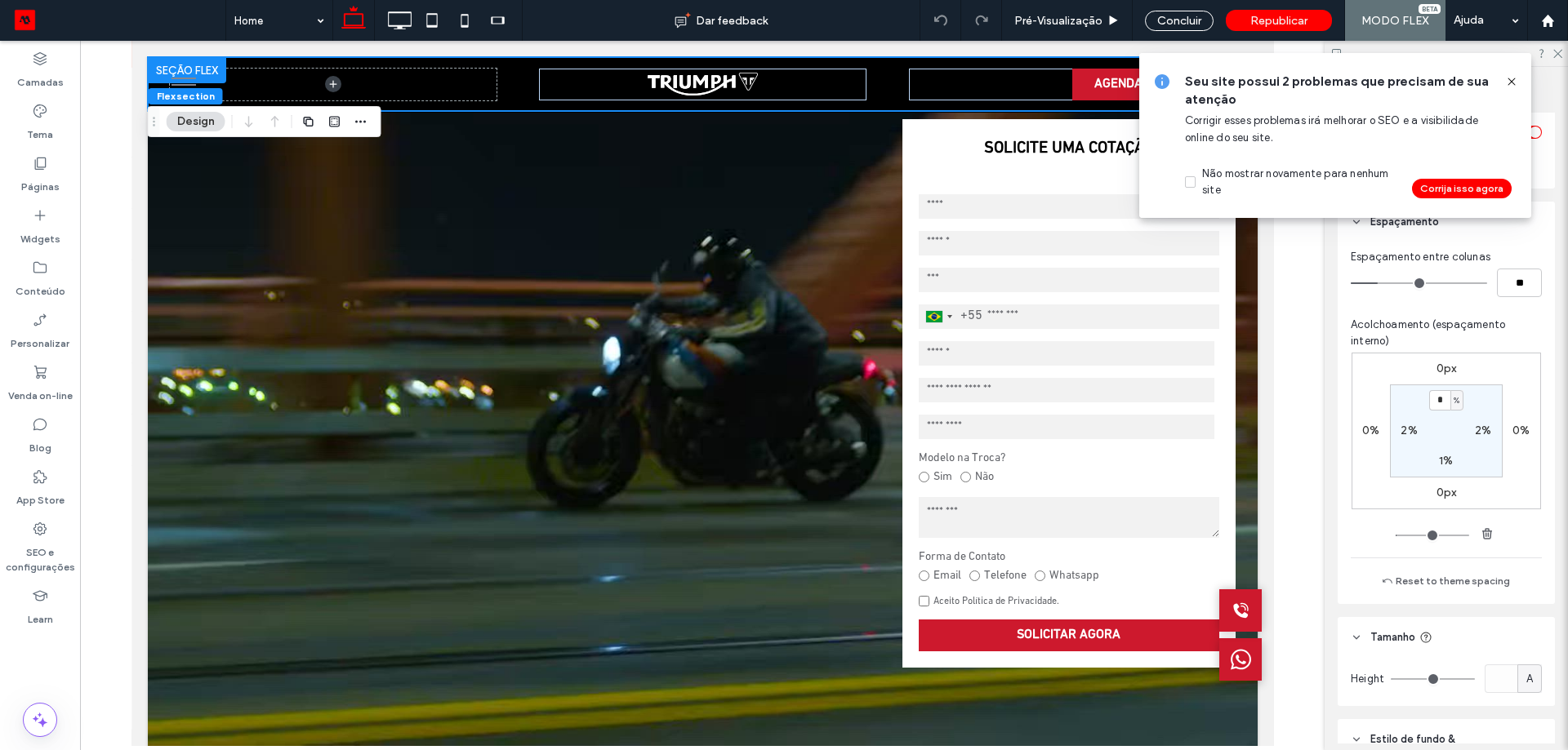
scroll to position [245, 0]
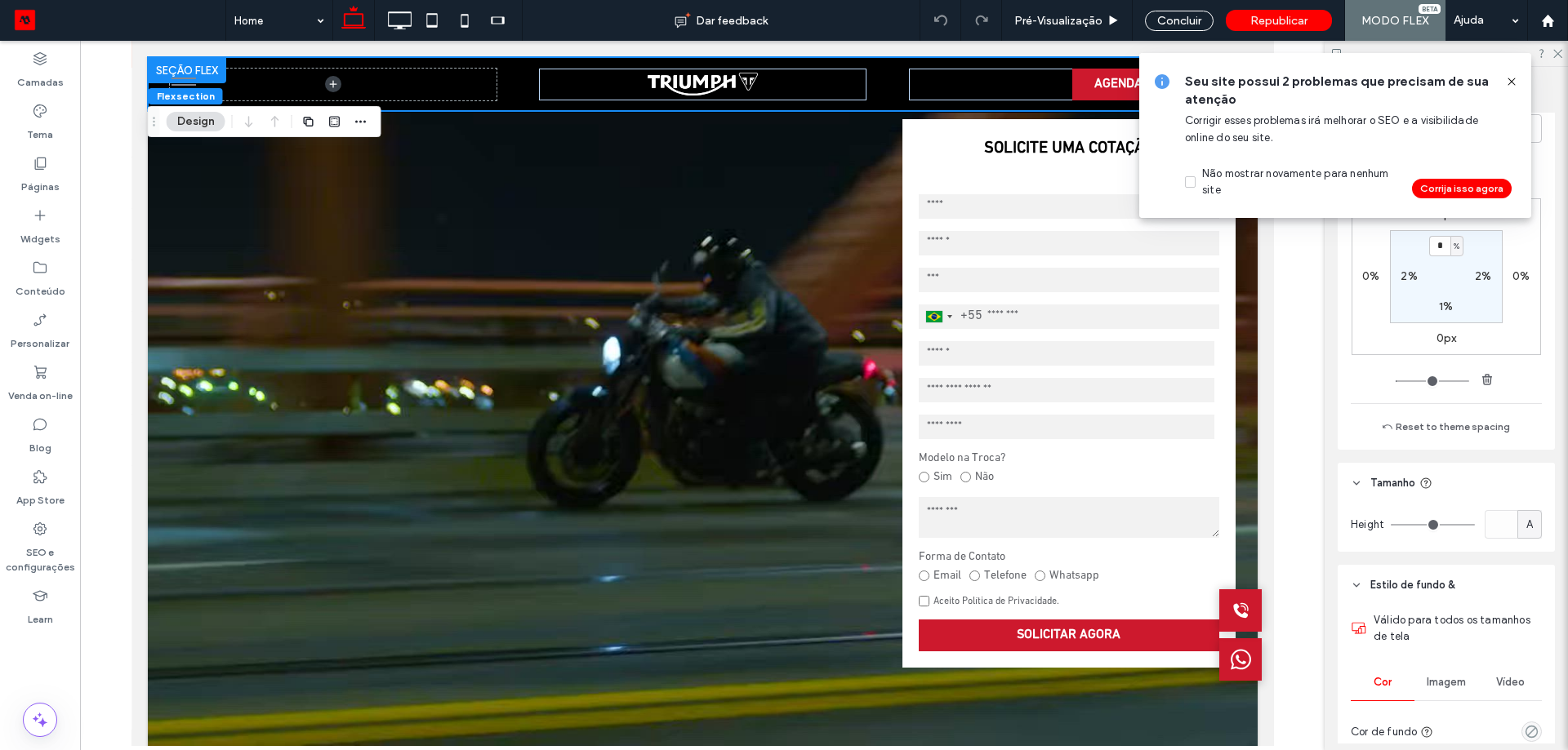
click at [1513, 83] on icon at bounding box center [1510, 81] width 13 height 13
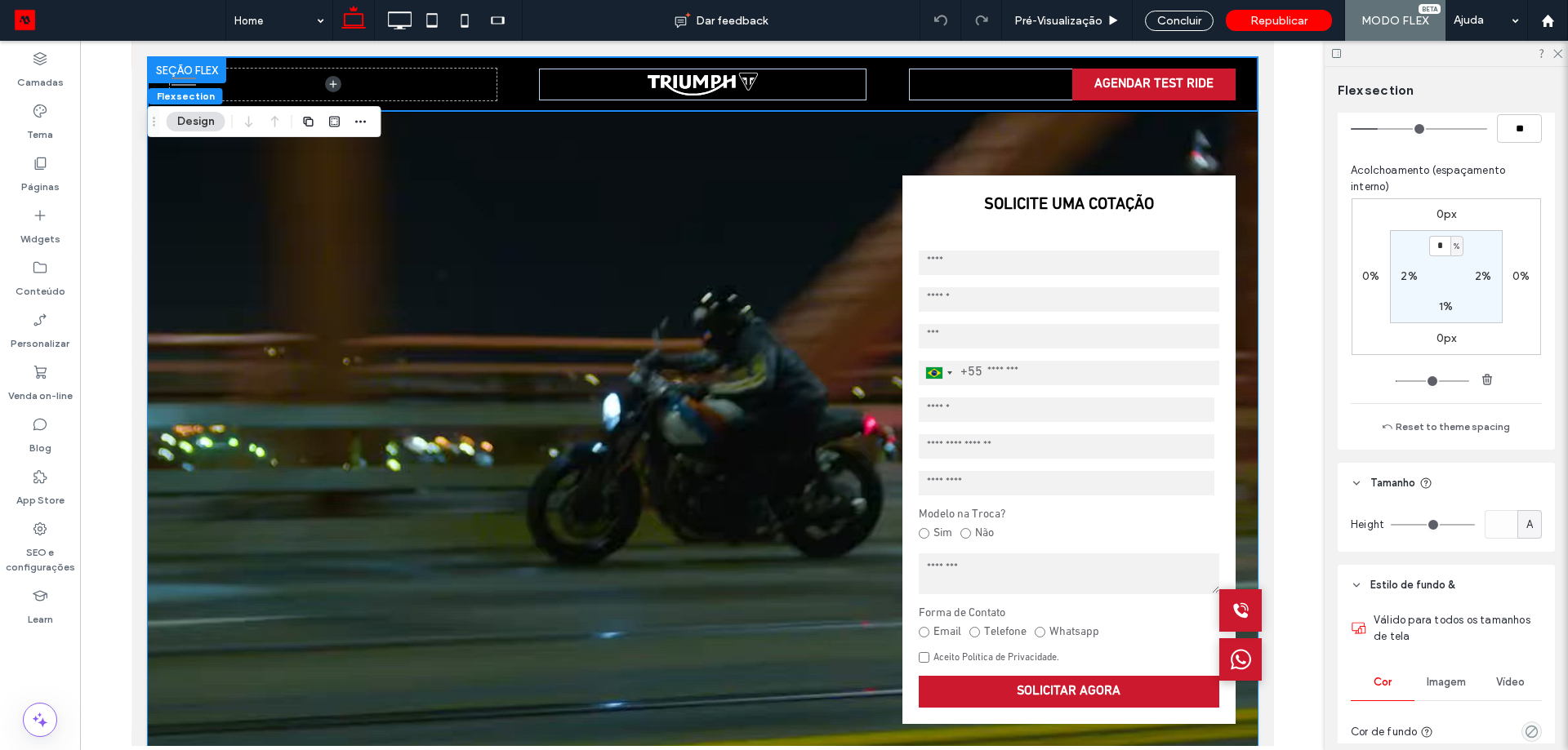
scroll to position [0, 0]
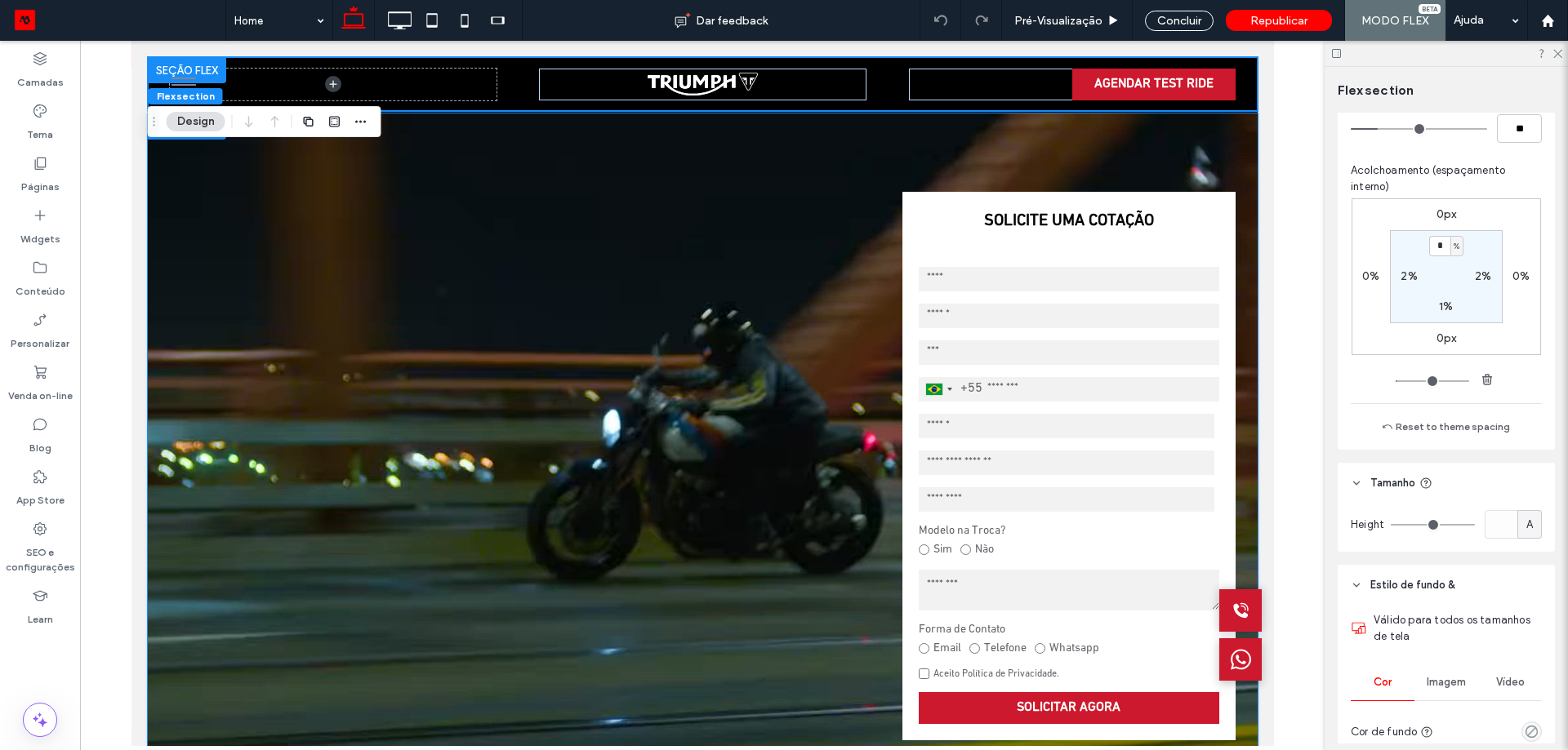
click at [1224, 168] on video at bounding box center [701, 466] width 1109 height 705
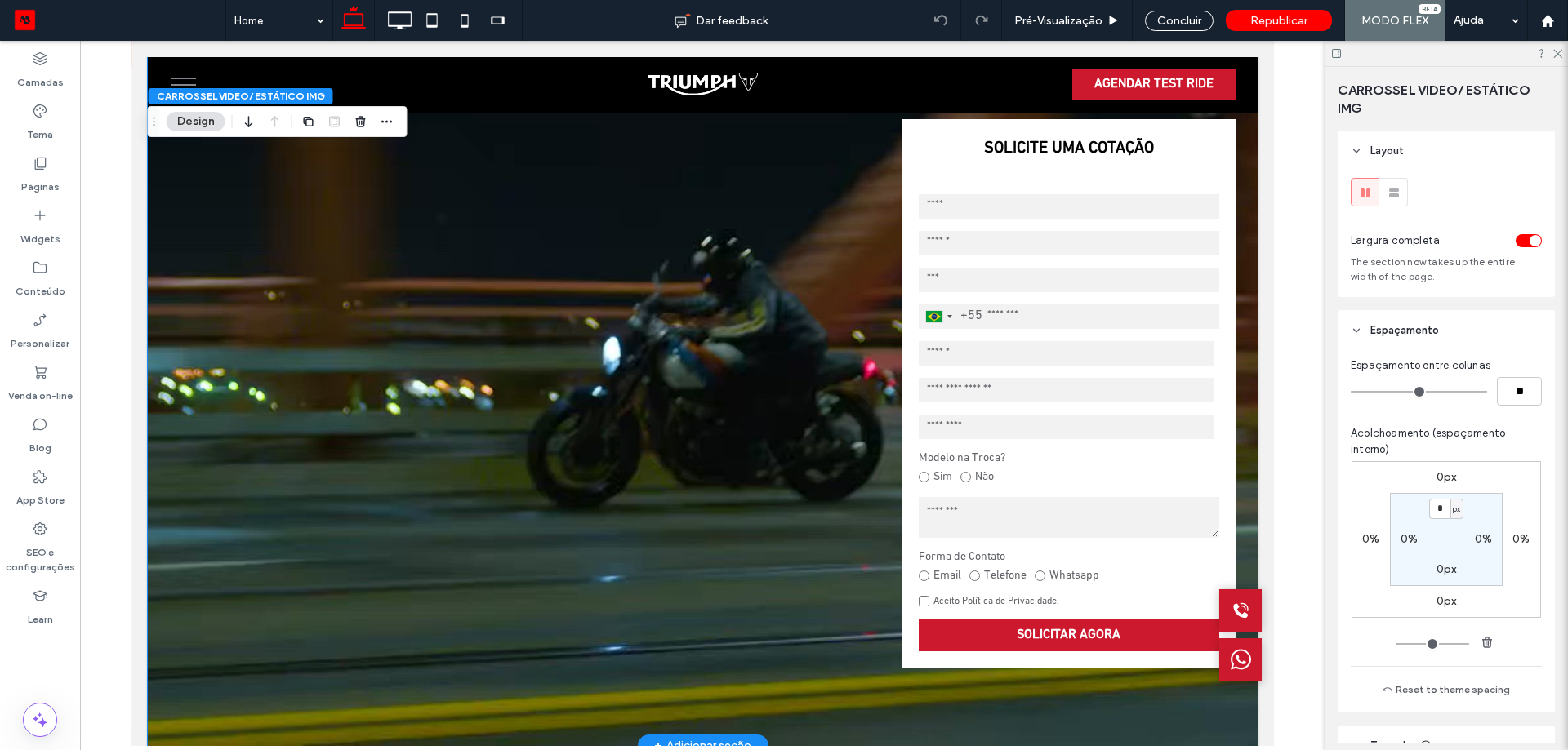
click at [1208, 153] on strong "SOLICITE UMA COTAÇÃO" at bounding box center [1068, 148] width 333 height 59
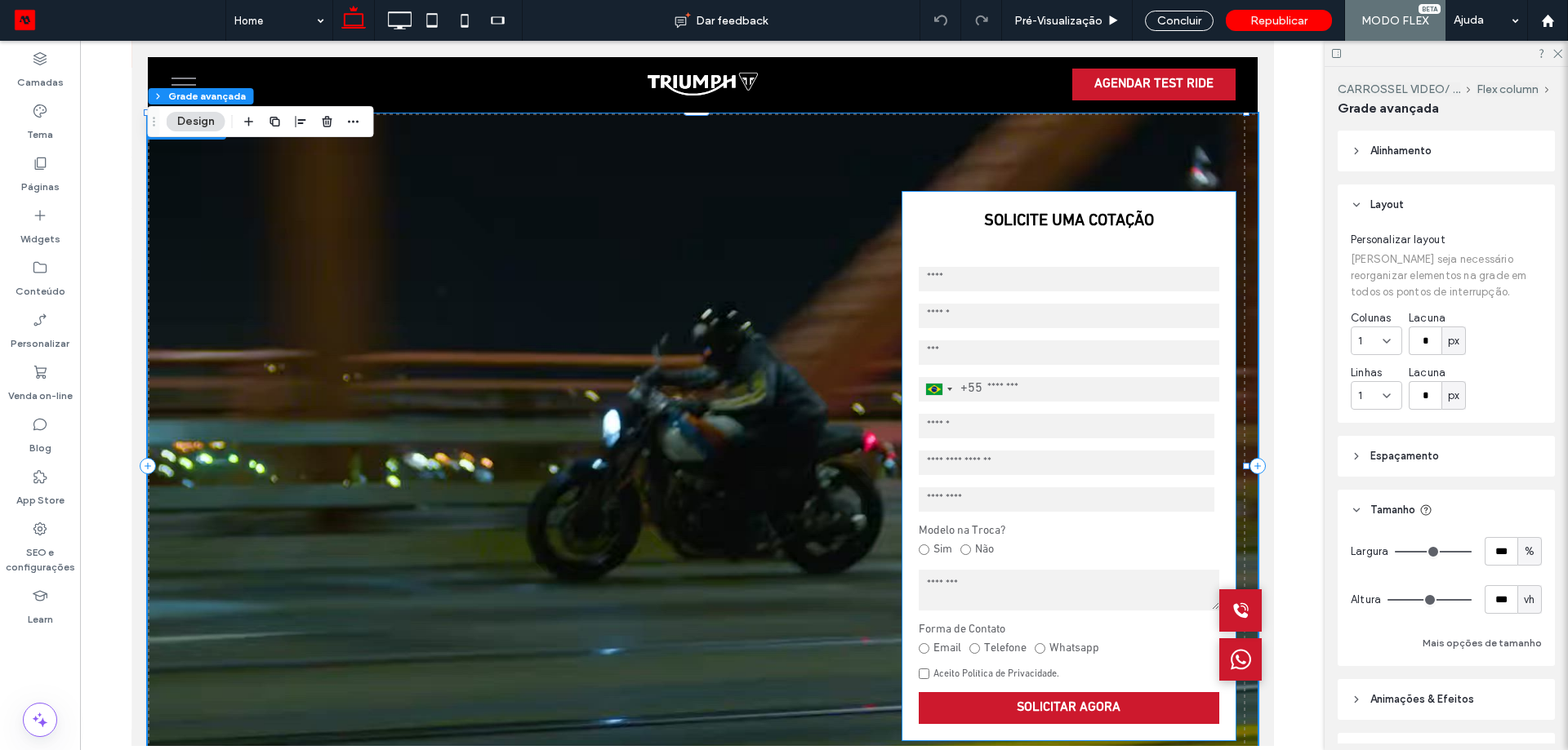
click at [1111, 241] on strong "SOLICITE UMA COTAÇÃO" at bounding box center [1068, 221] width 333 height 59
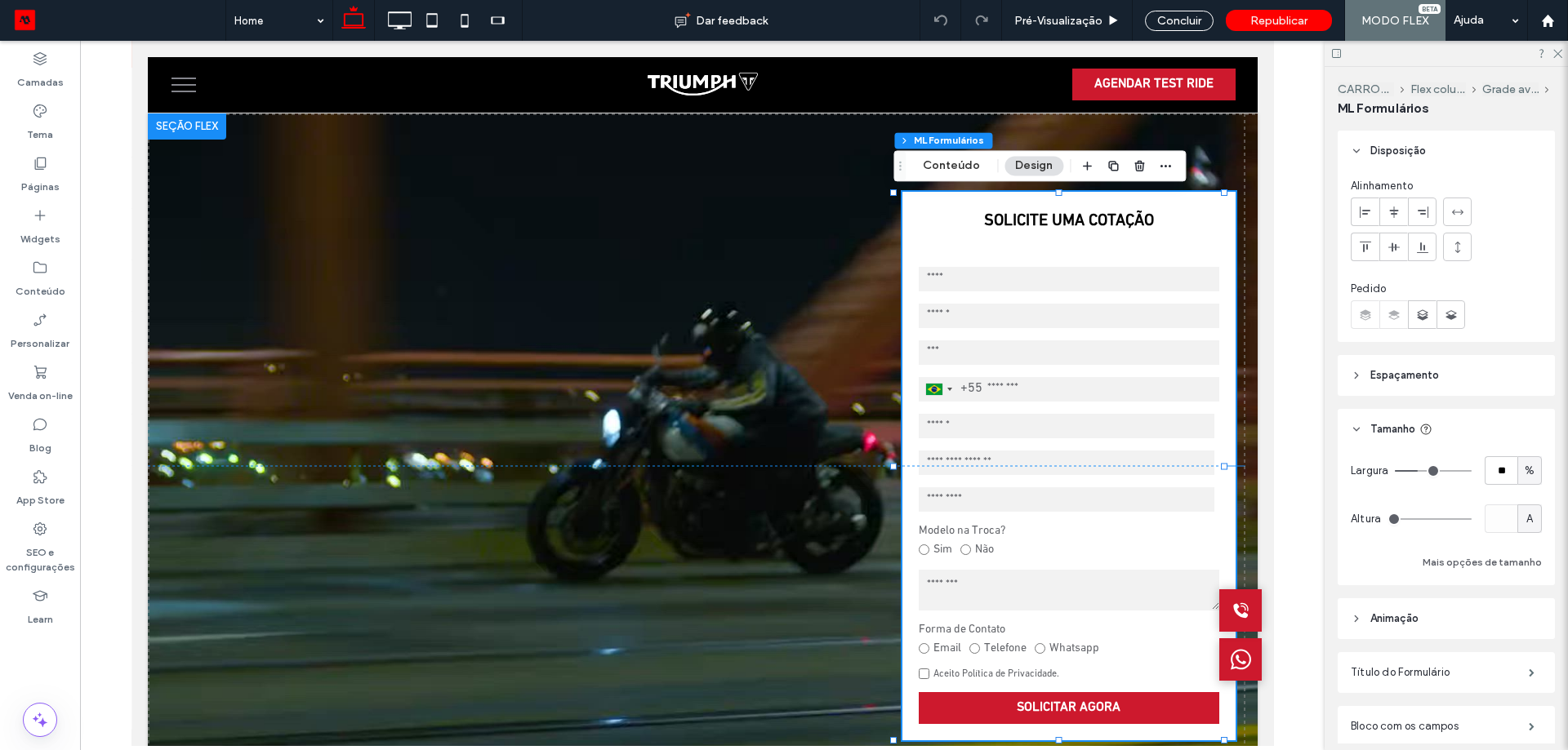
click at [1375, 373] on span "Espaçamento" at bounding box center [1404, 375] width 69 height 16
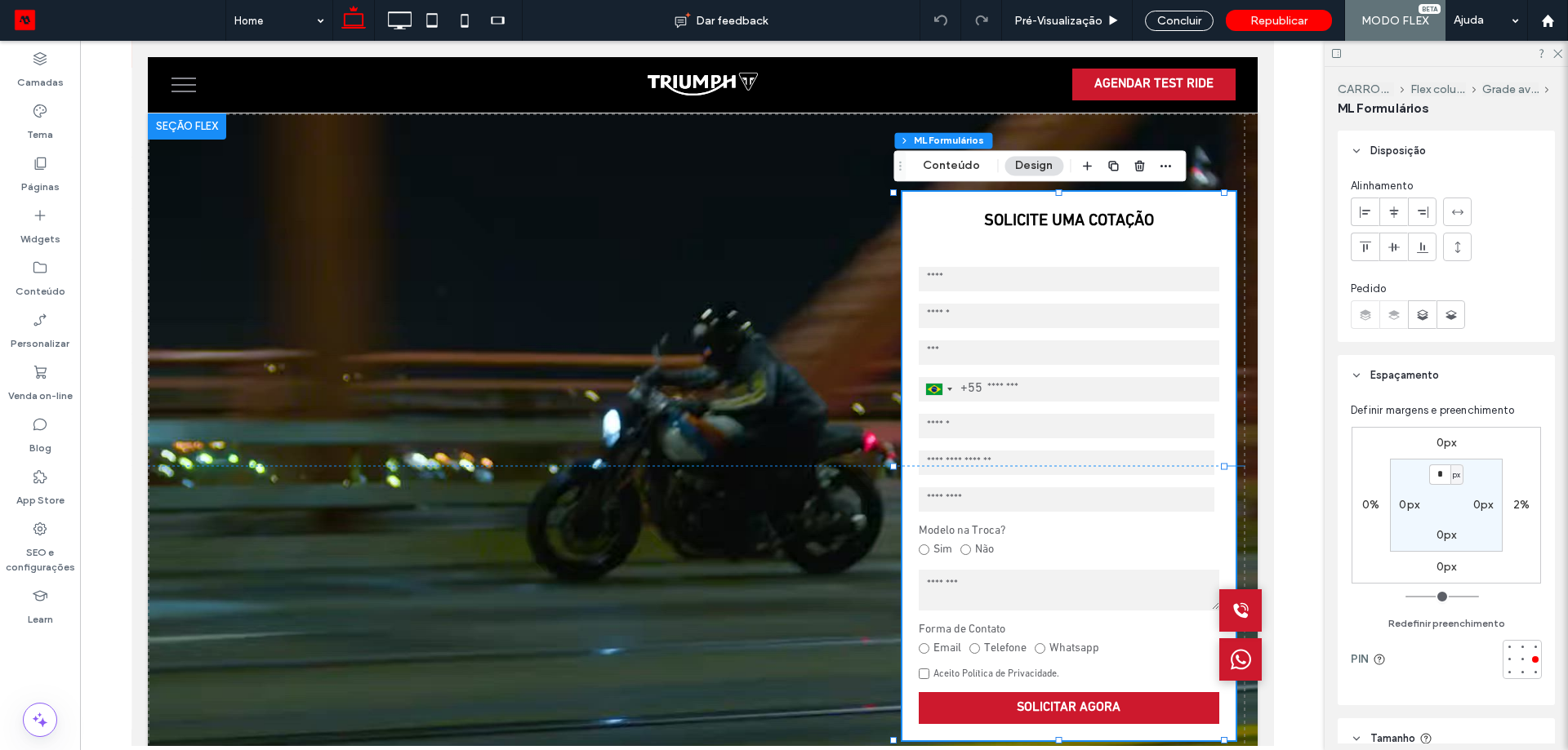
drag, startPoint x: 1375, startPoint y: 373, endPoint x: 1365, endPoint y: 367, distance: 11.7
click at [1375, 372] on span "Espaçamento" at bounding box center [1404, 375] width 69 height 16
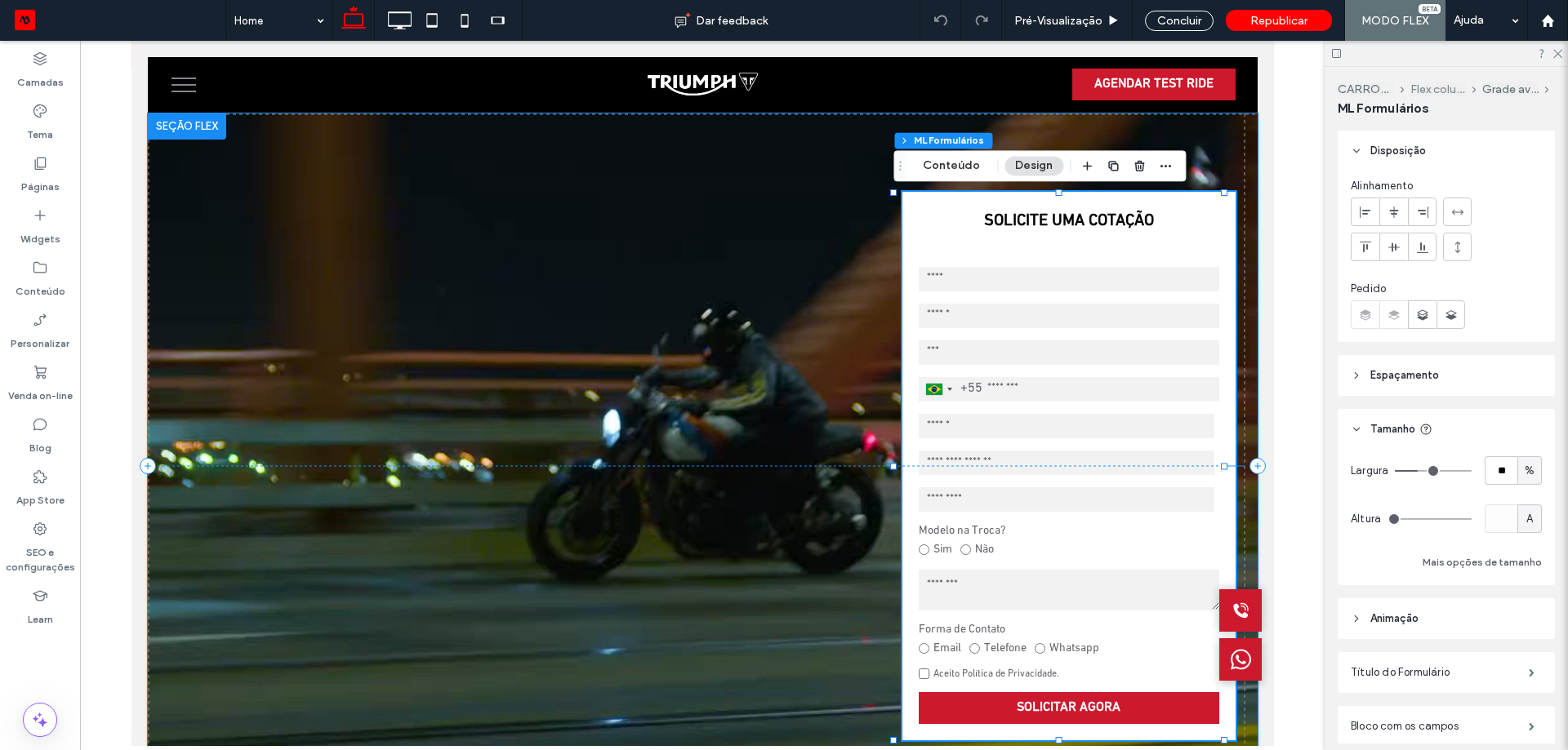
click at [1447, 85] on button "Flex column" at bounding box center [1438, 90] width 57 height 14
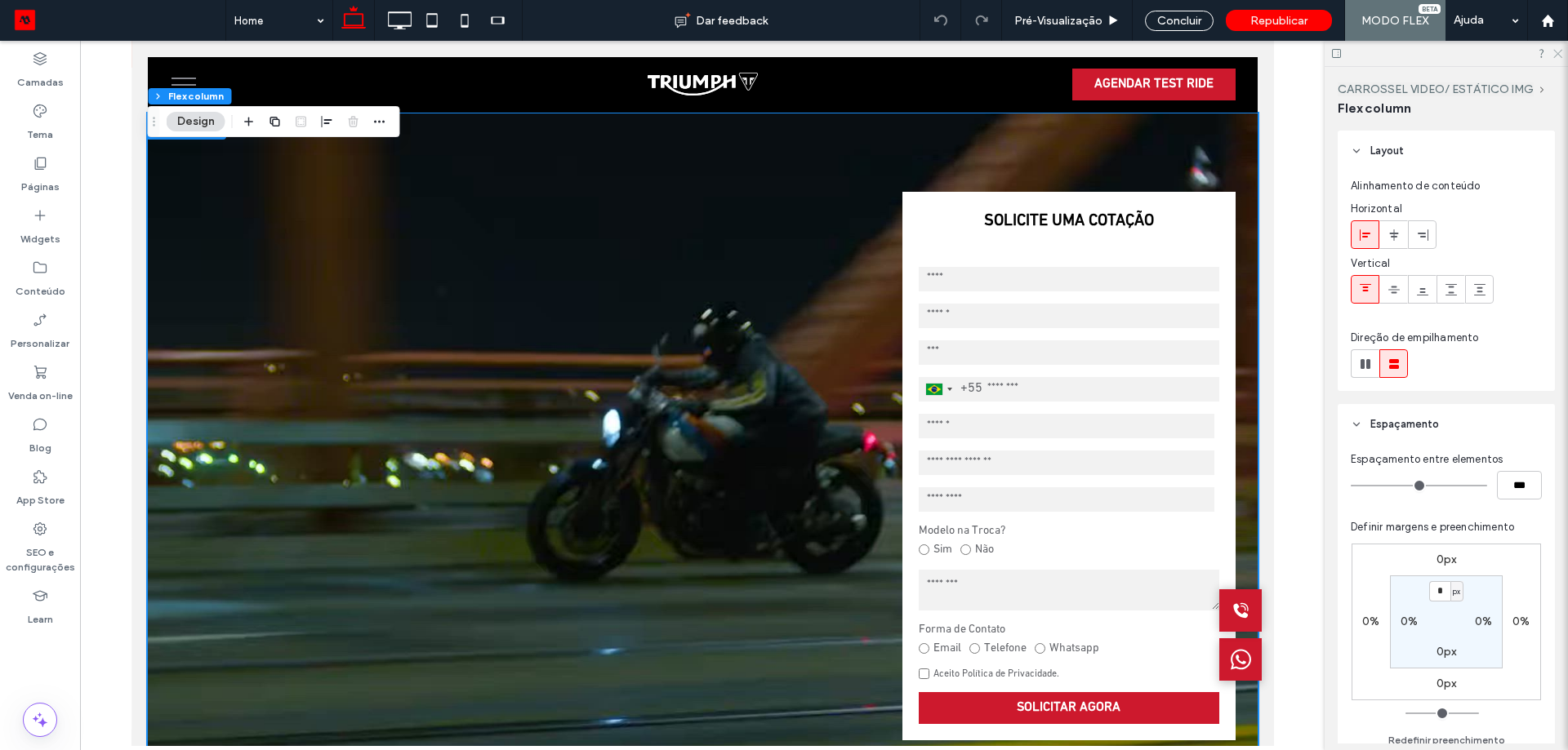
click at [1553, 51] on icon at bounding box center [1556, 53] width 11 height 11
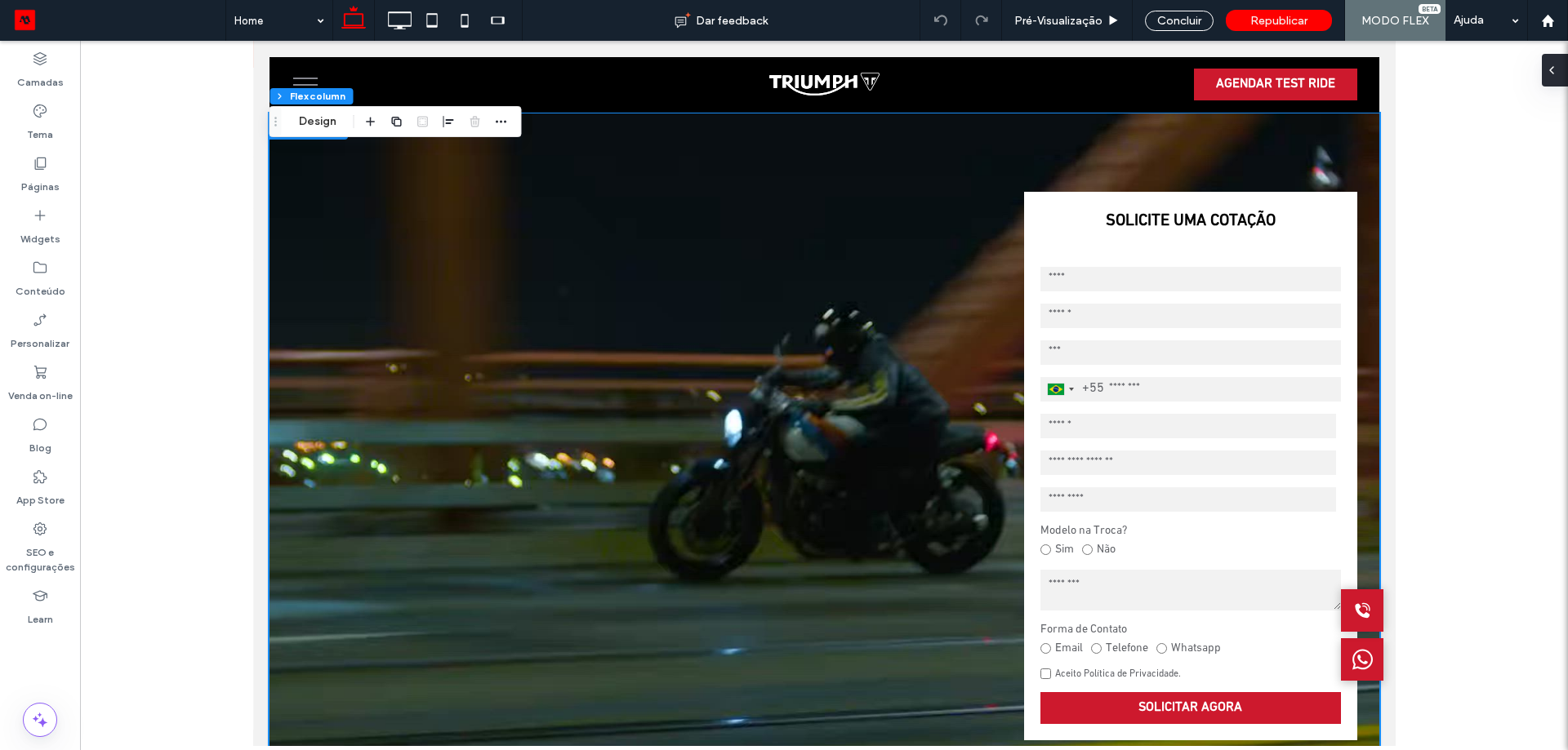
click at [1559, 75] on div at bounding box center [1554, 70] width 26 height 33
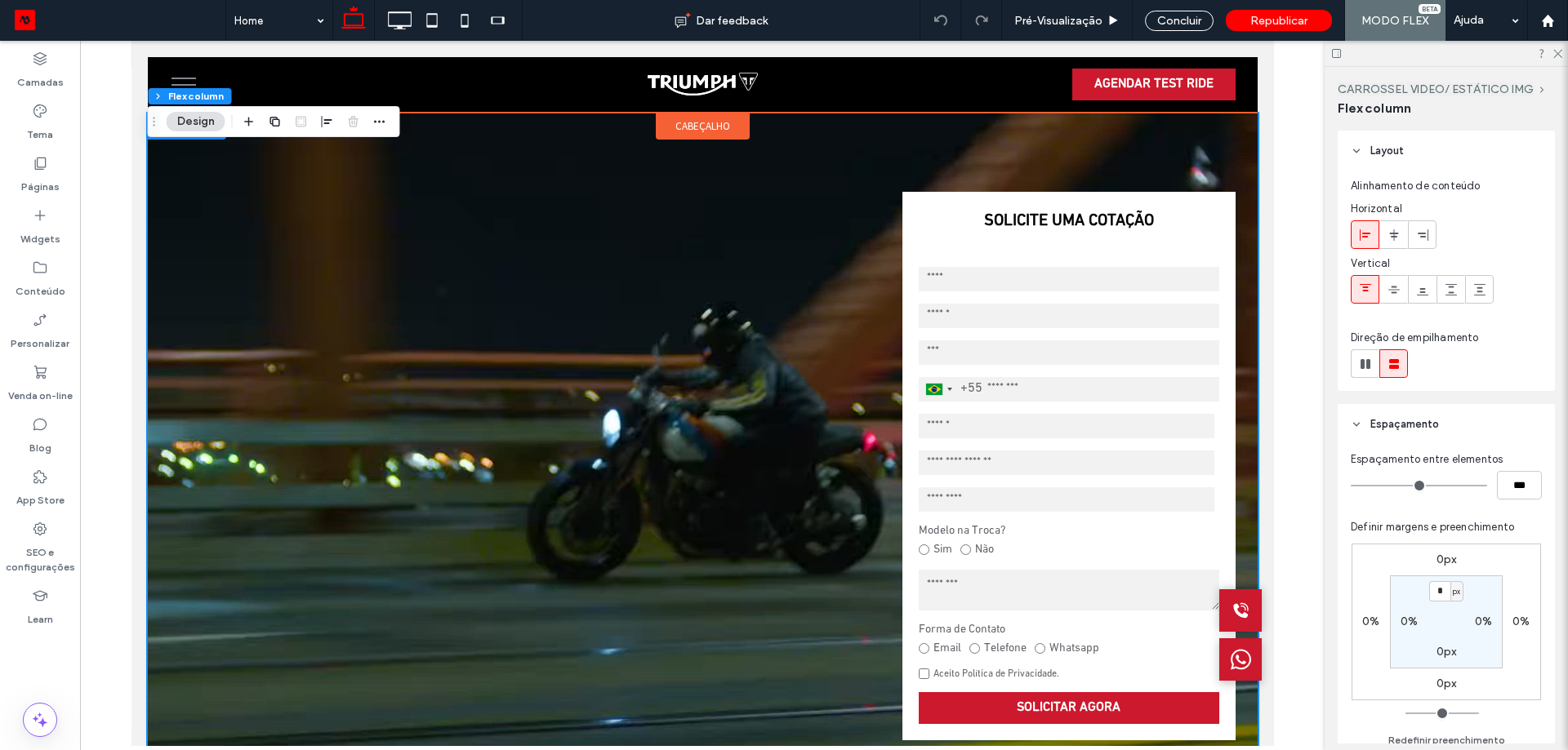
click at [729, 128] on div "cabeçalho" at bounding box center [701, 125] width 94 height 27
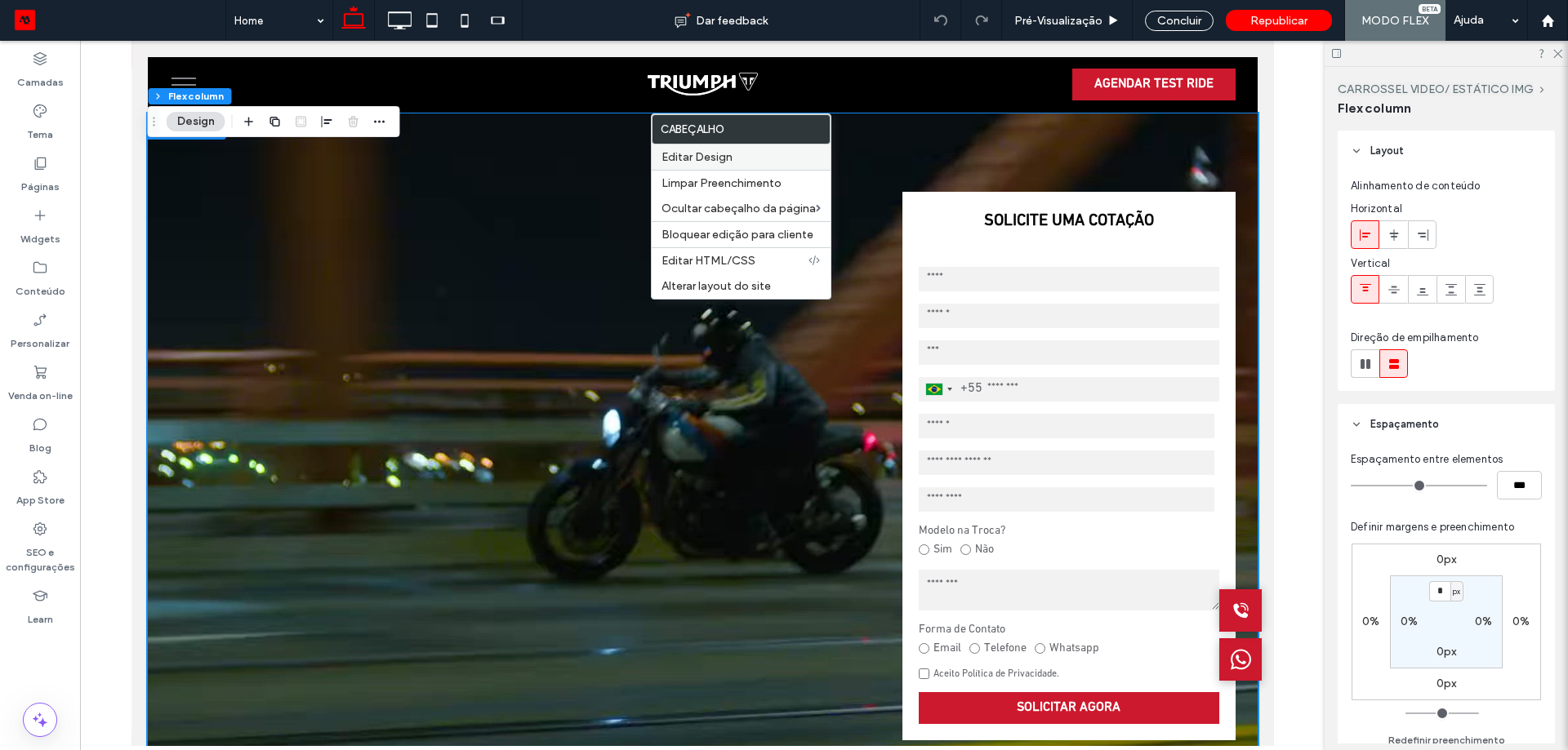
click at [760, 155] on label "Editar Design" at bounding box center [741, 157] width 159 height 14
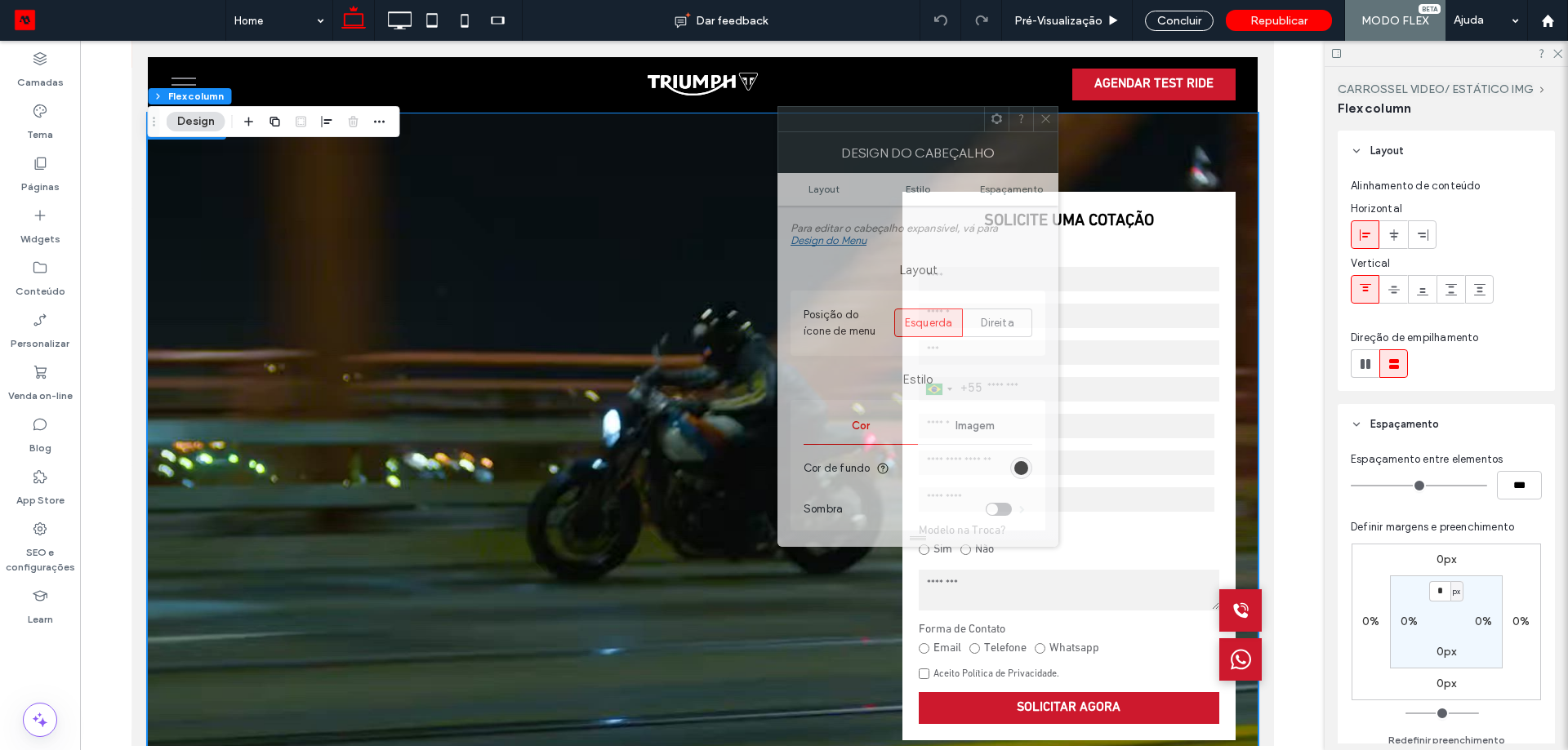
drag, startPoint x: 1303, startPoint y: 176, endPoint x: 544, endPoint y: 116, distance: 761.4
click at [778, 116] on div at bounding box center [881, 118] width 206 height 25
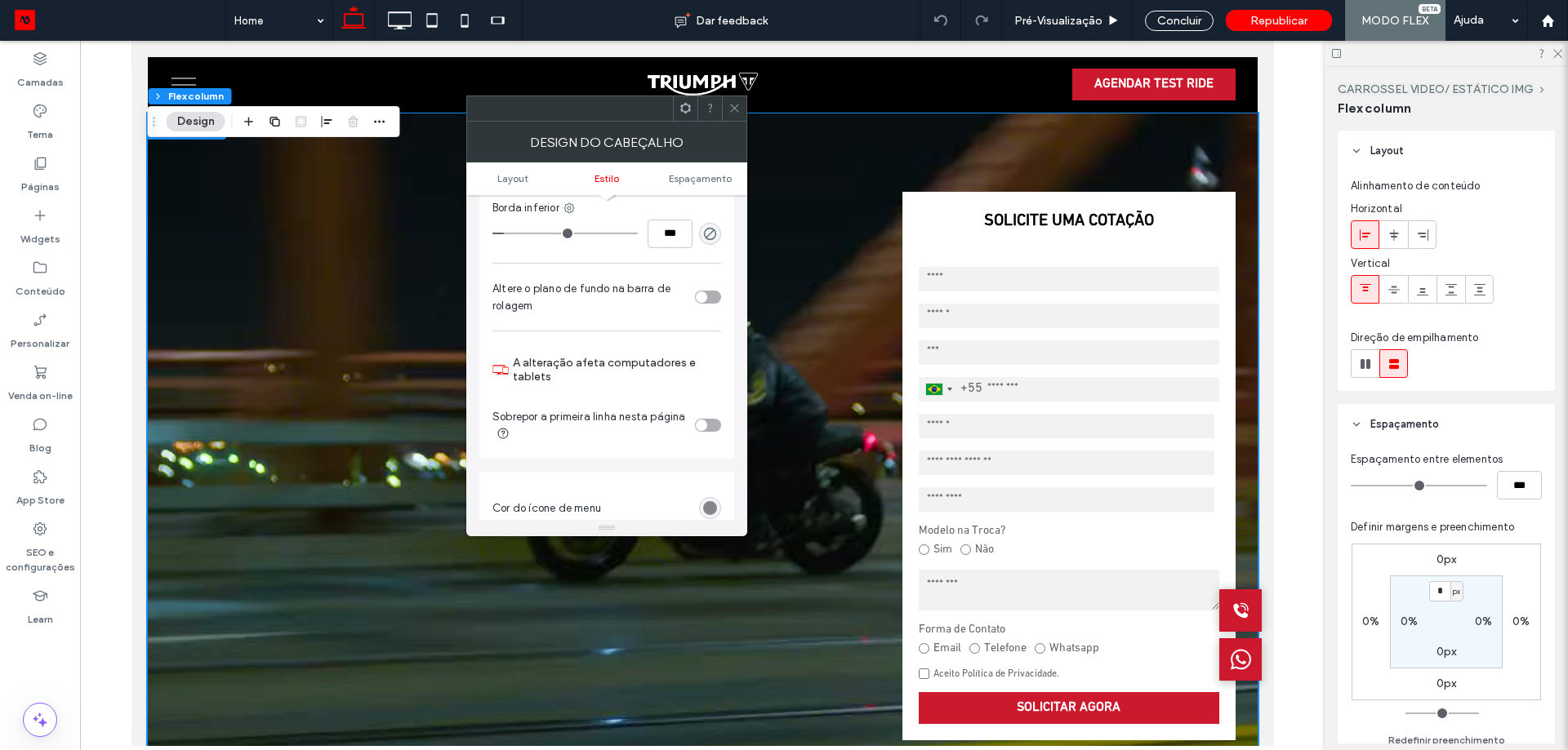
scroll to position [326, 0]
click at [713, 424] on div "toggle" at bounding box center [707, 424] width 26 height 13
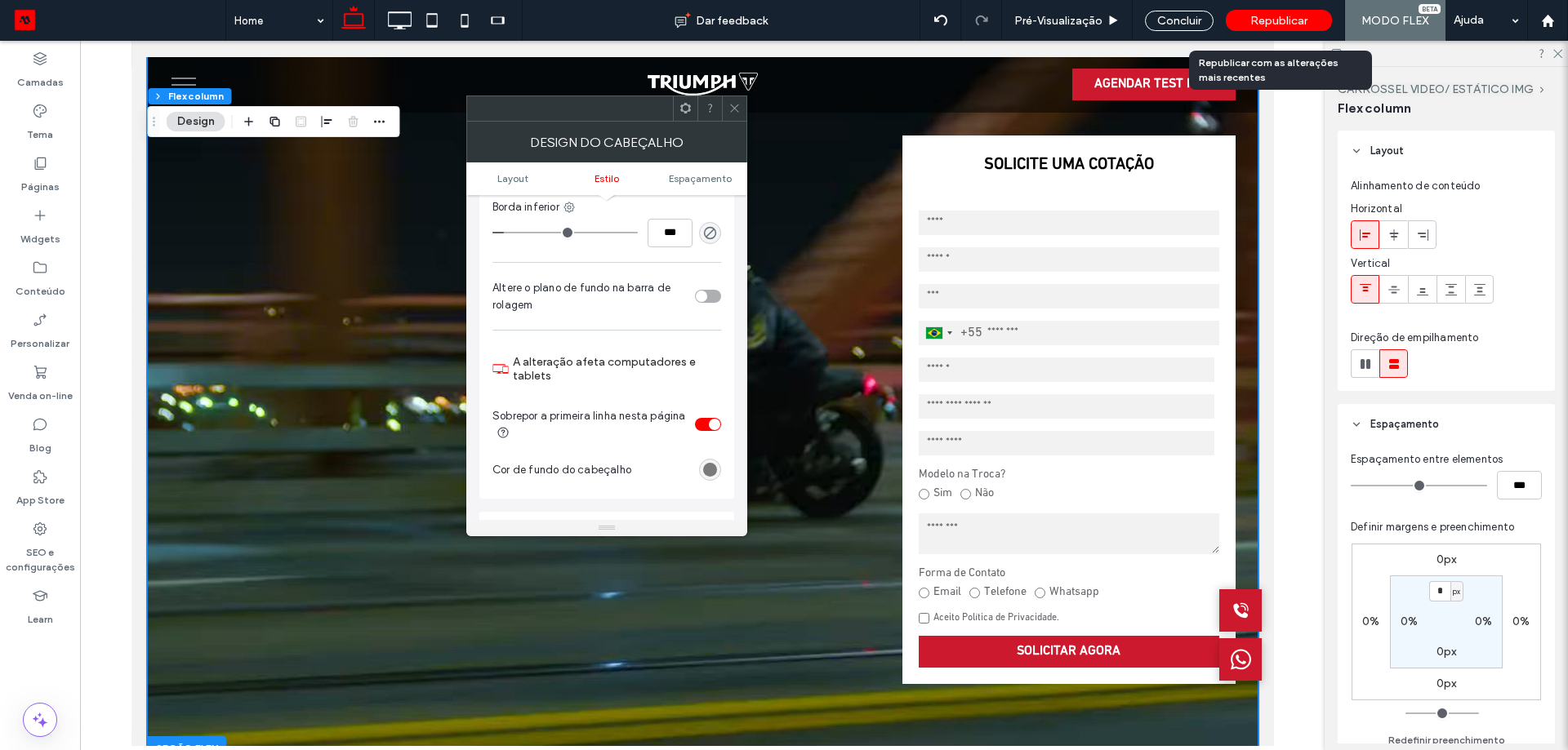
click at [1259, 20] on span "Republicar" at bounding box center [1277, 21] width 57 height 14
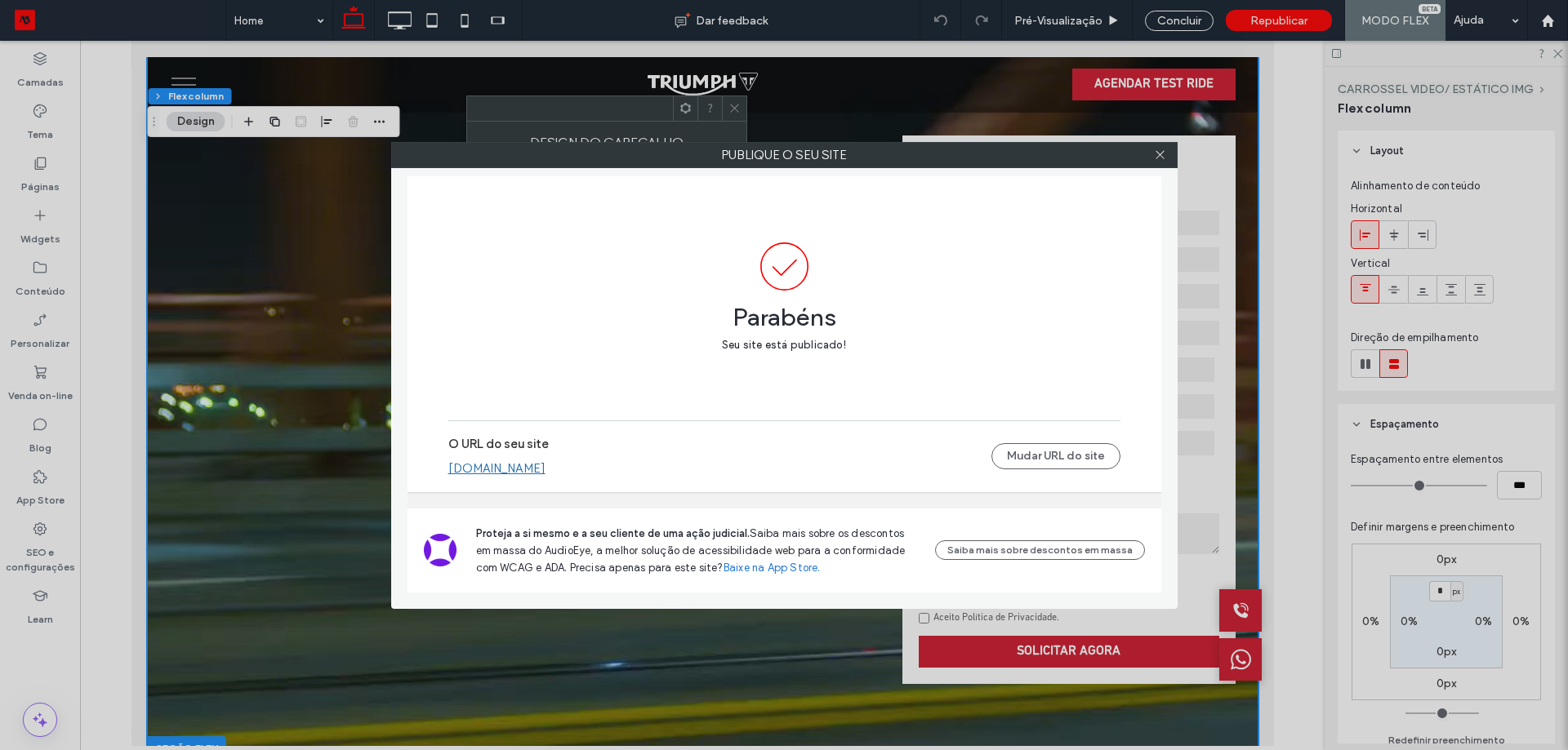
click at [1149, 153] on div at bounding box center [1160, 155] width 25 height 25
click at [1157, 154] on icon at bounding box center [1160, 154] width 12 height 12
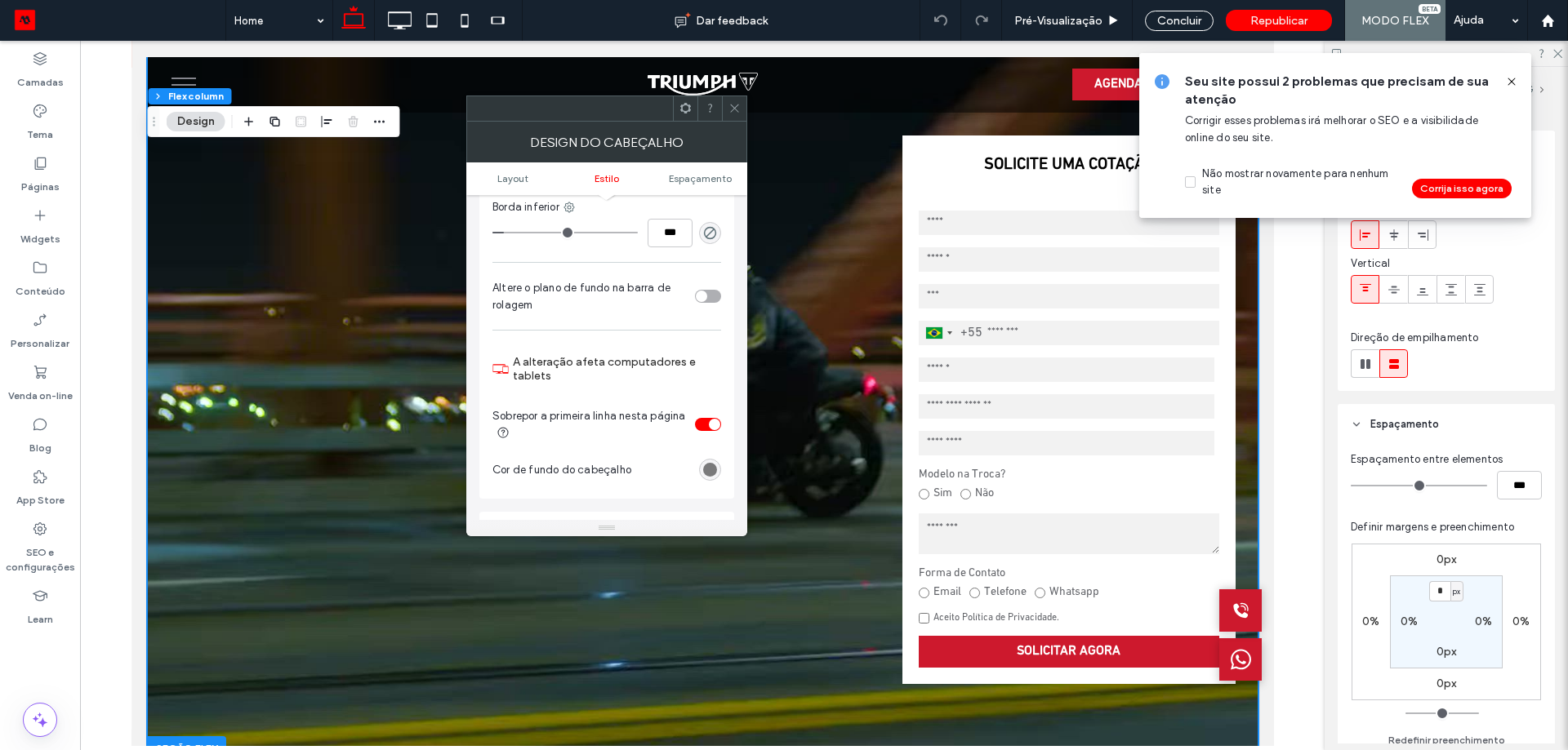
click at [719, 469] on div "rgba(0, 0, 0, 0.5)" at bounding box center [709, 469] width 22 height 22
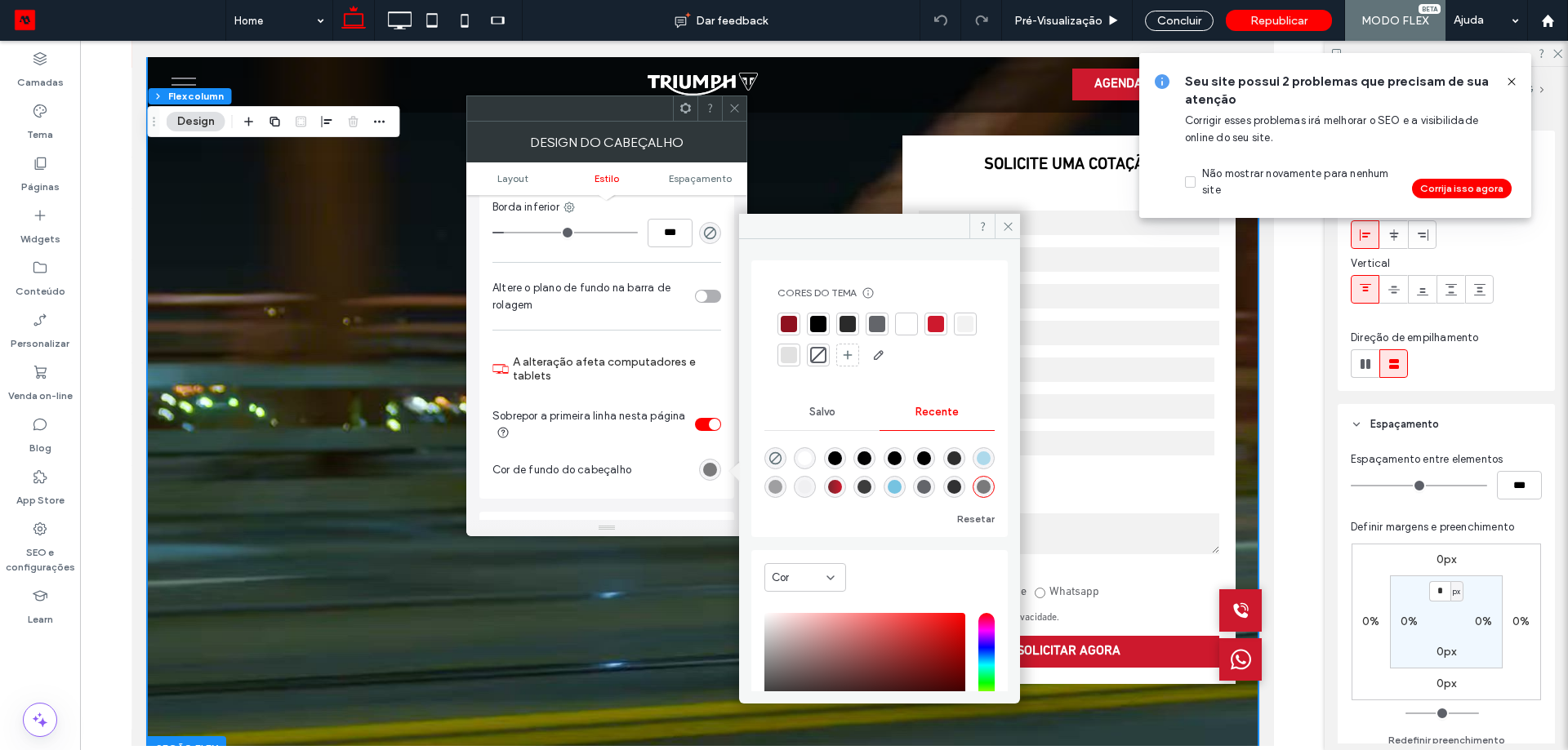
click at [817, 327] on div at bounding box center [818, 324] width 16 height 16
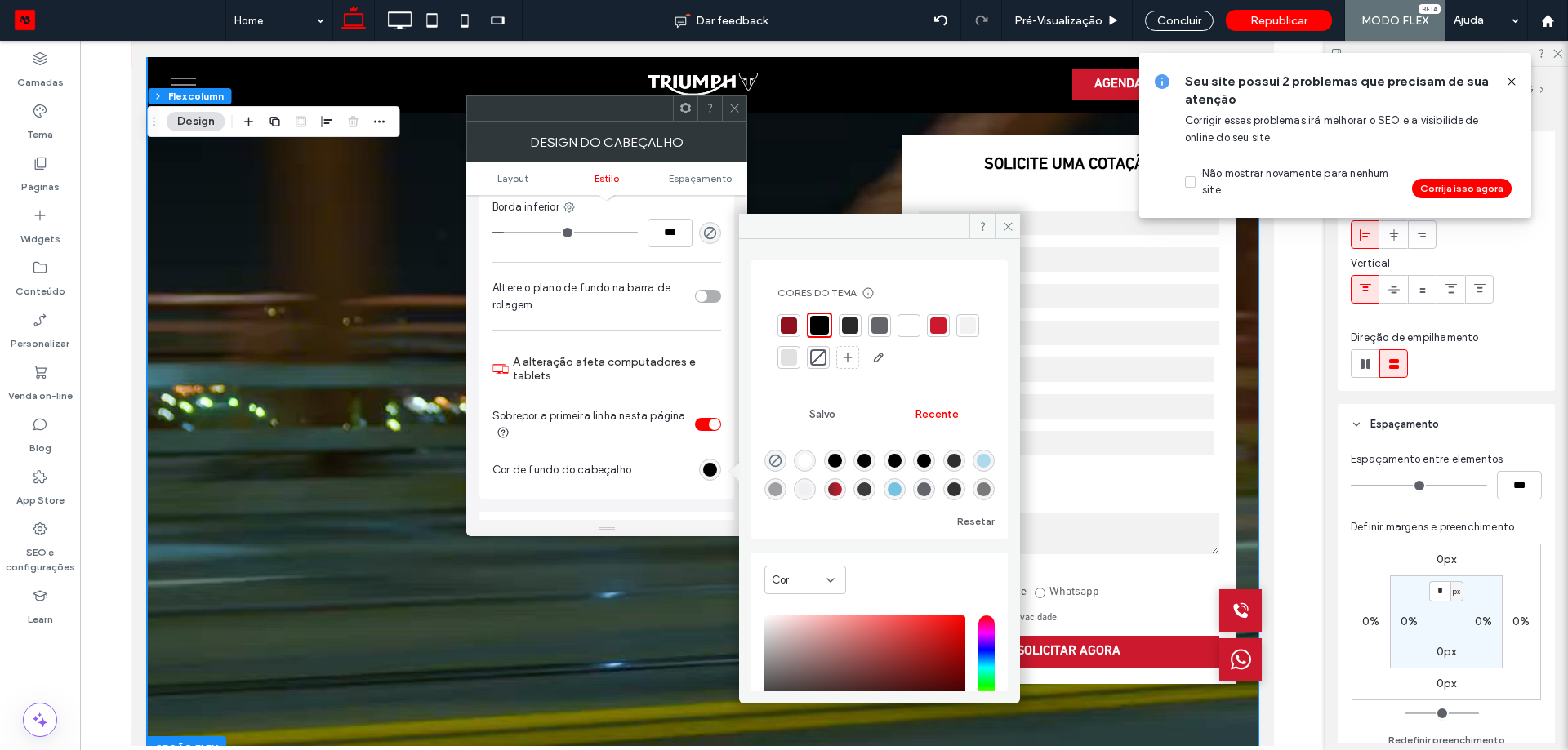
drag, startPoint x: 735, startPoint y: 105, endPoint x: 937, endPoint y: 10, distance: 223.2
click at [735, 105] on icon at bounding box center [734, 108] width 12 height 12
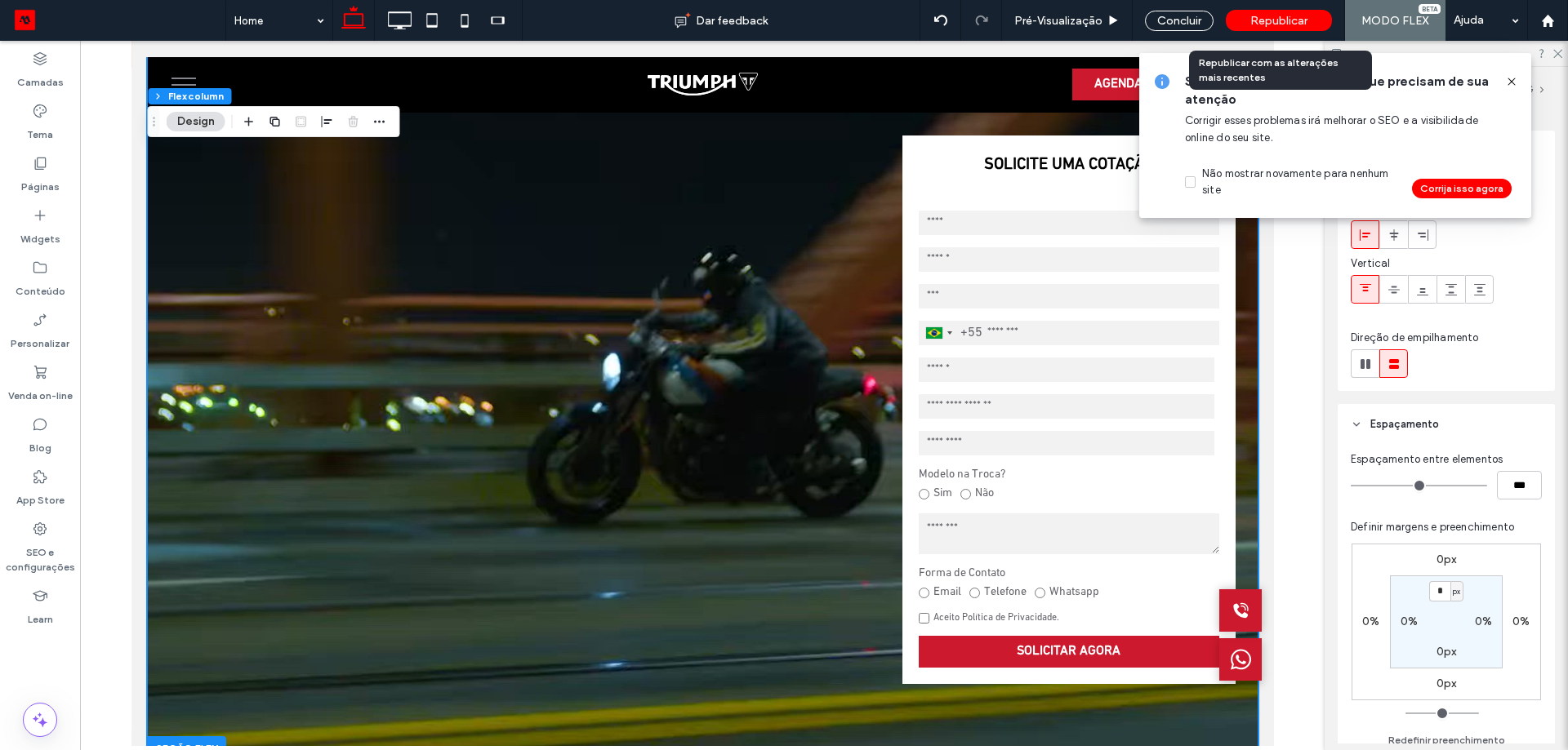
click at [1274, 22] on span "Republicar" at bounding box center [1277, 21] width 57 height 14
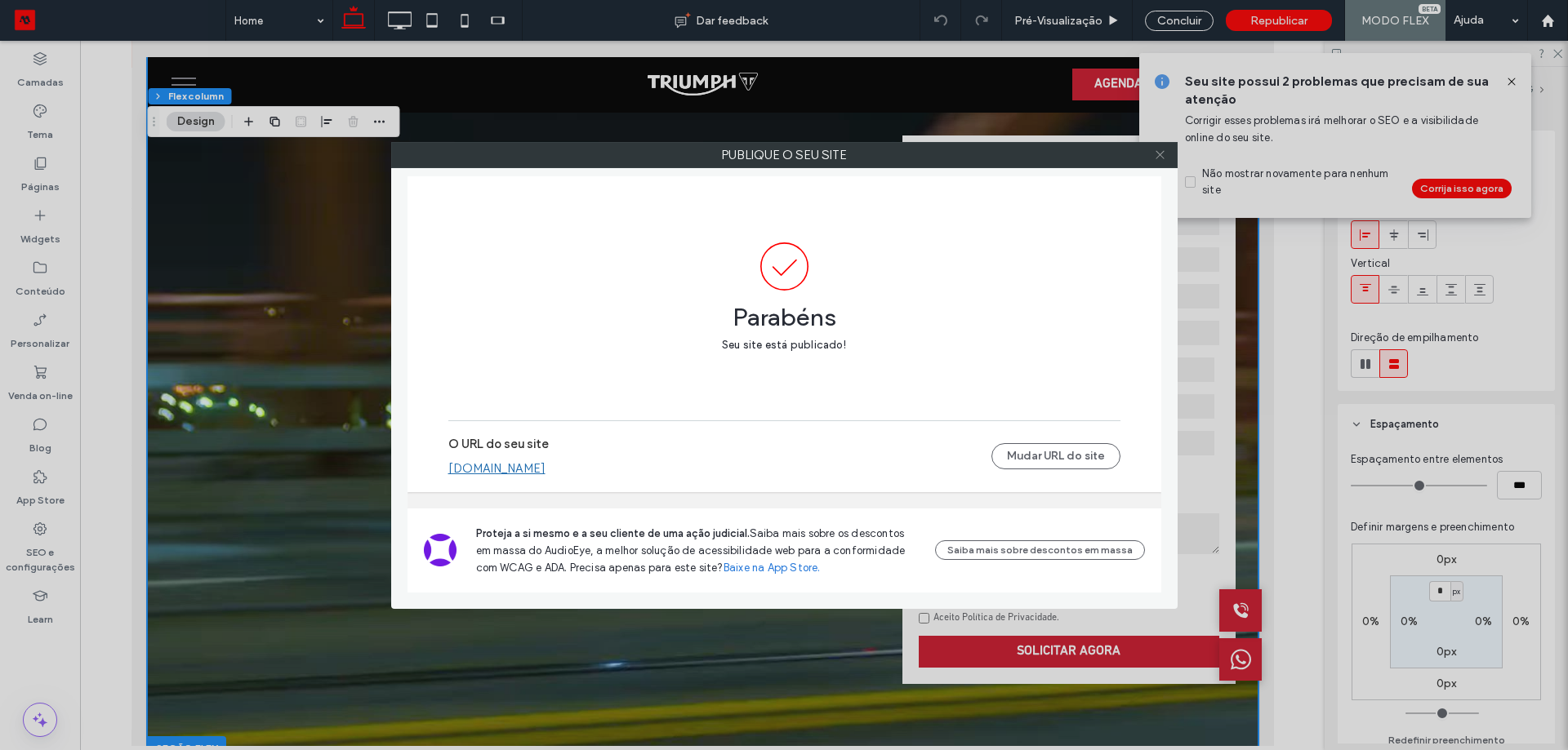
click at [1155, 150] on icon at bounding box center [1160, 154] width 12 height 12
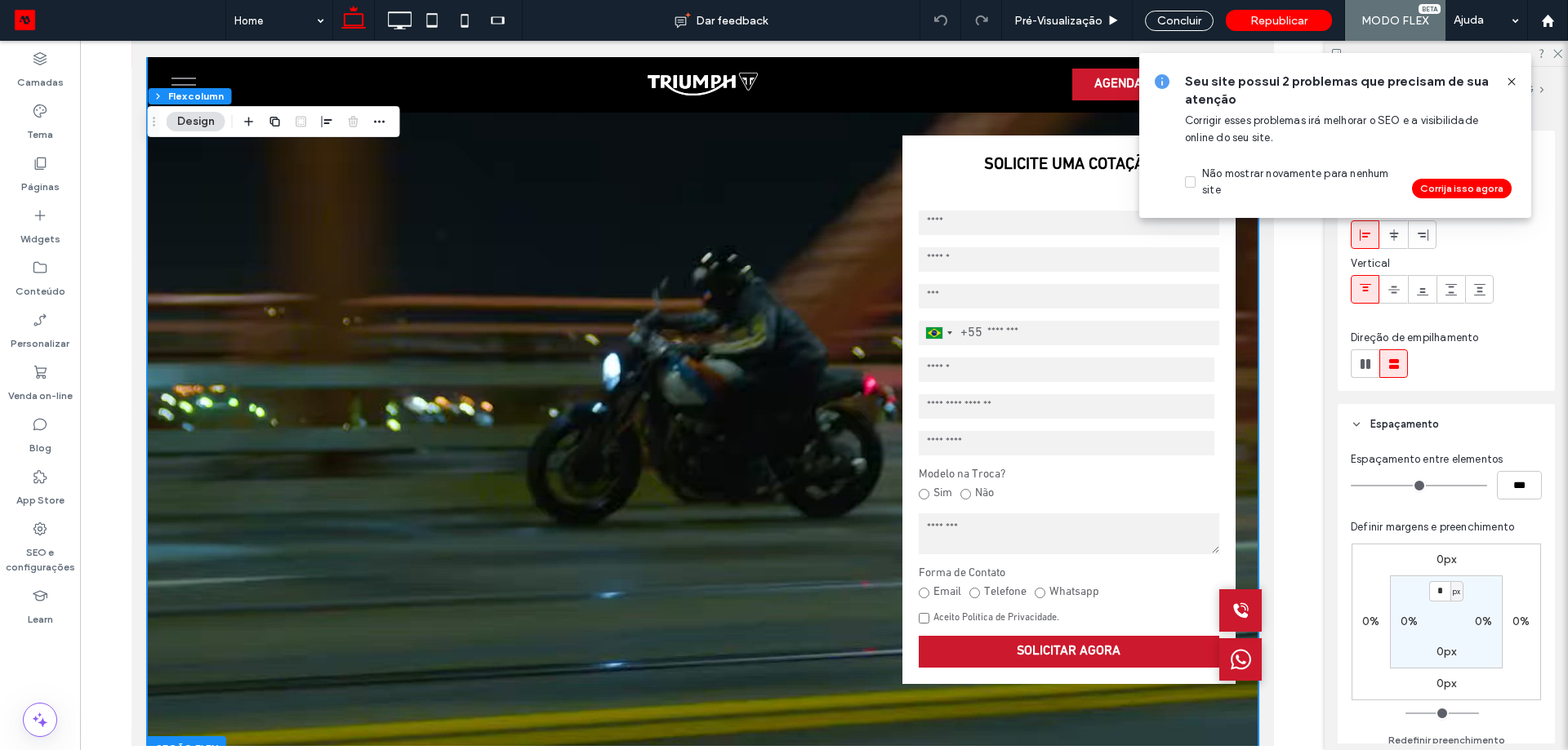
click at [1504, 82] on div at bounding box center [1504, 82] width 26 height 18
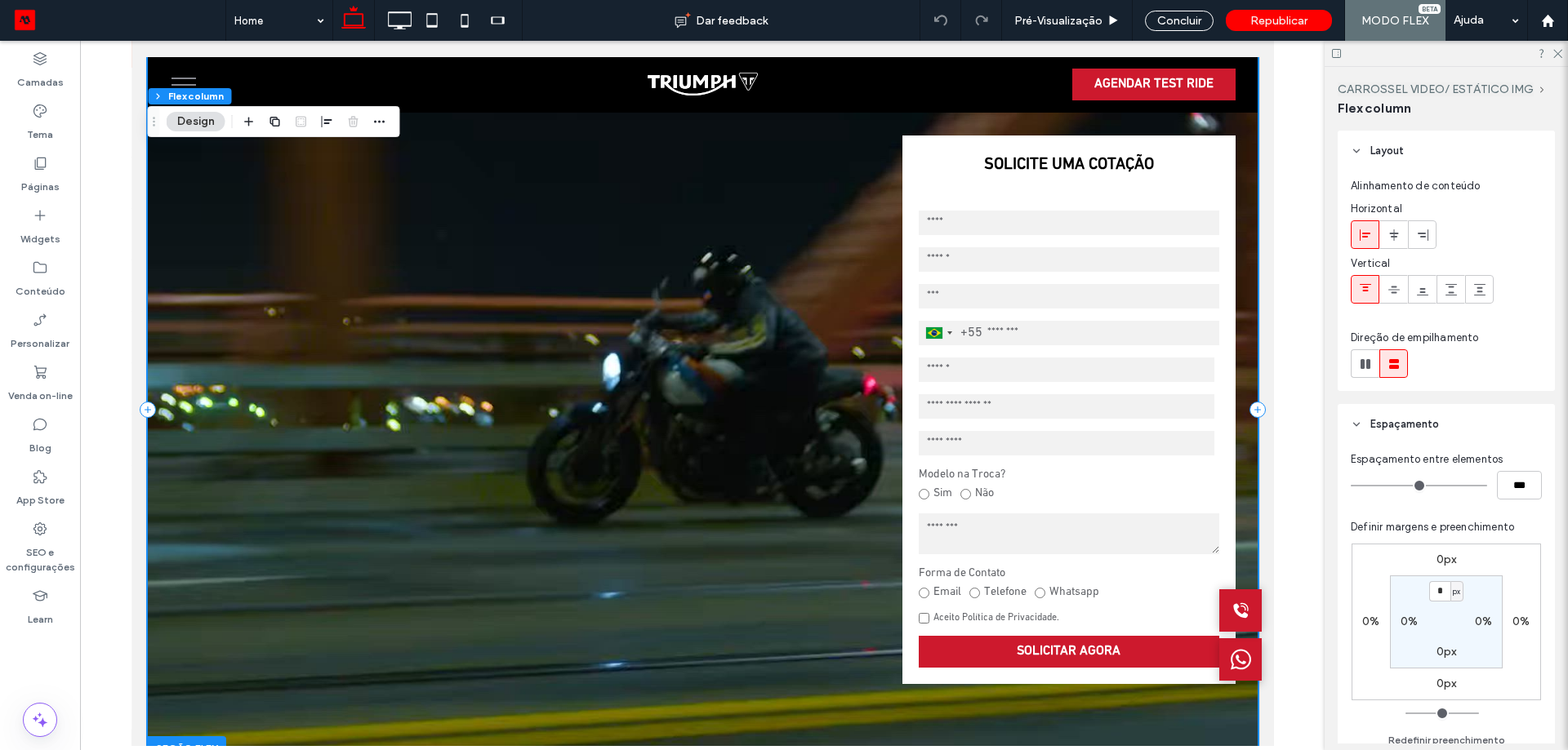
click at [785, 180] on video at bounding box center [701, 409] width 1109 height 705
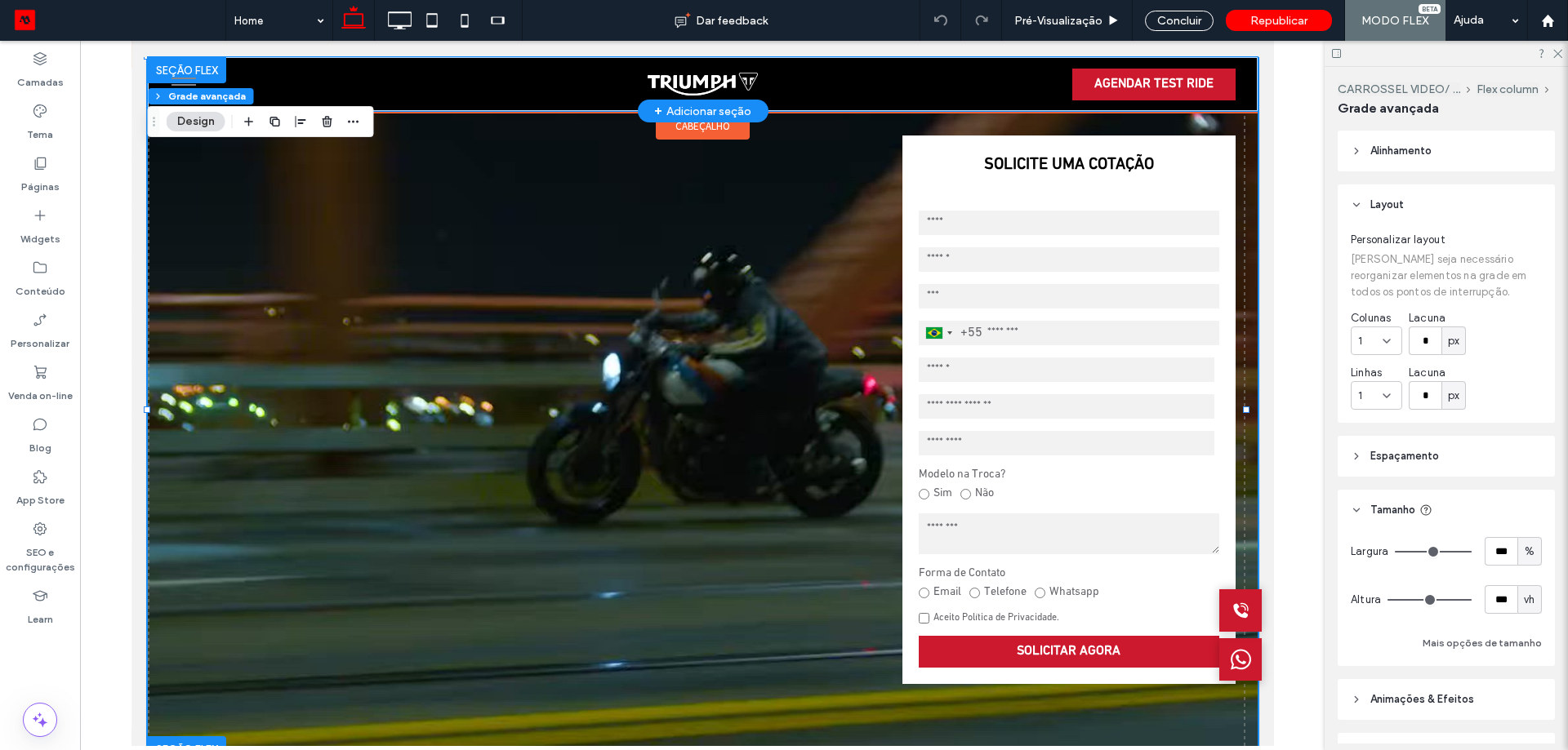
click at [876, 88] on div "AGENDAR TEST RIDE" at bounding box center [701, 84] width 1109 height 54
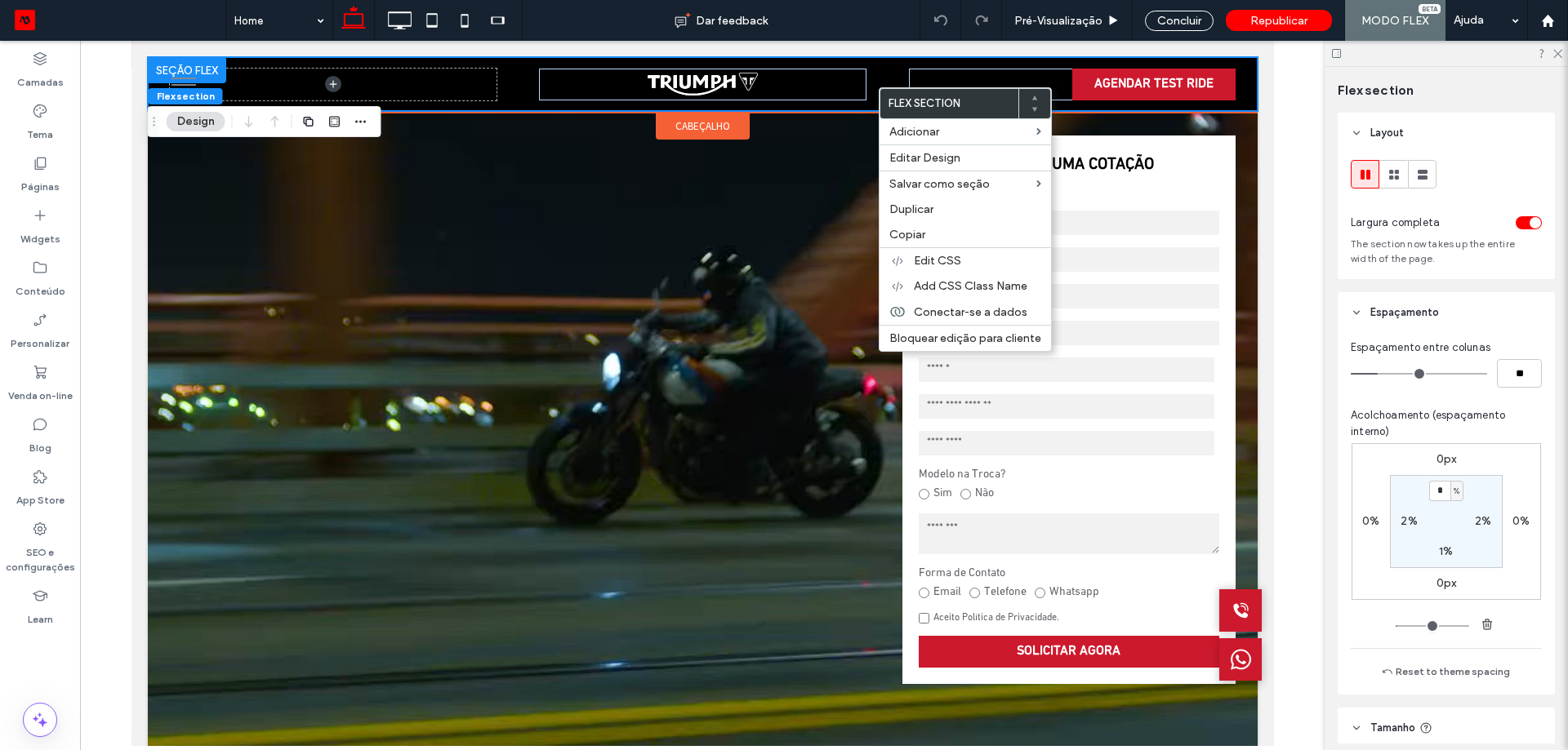
click at [702, 128] on span "cabeçalho" at bounding box center [701, 126] width 55 height 14
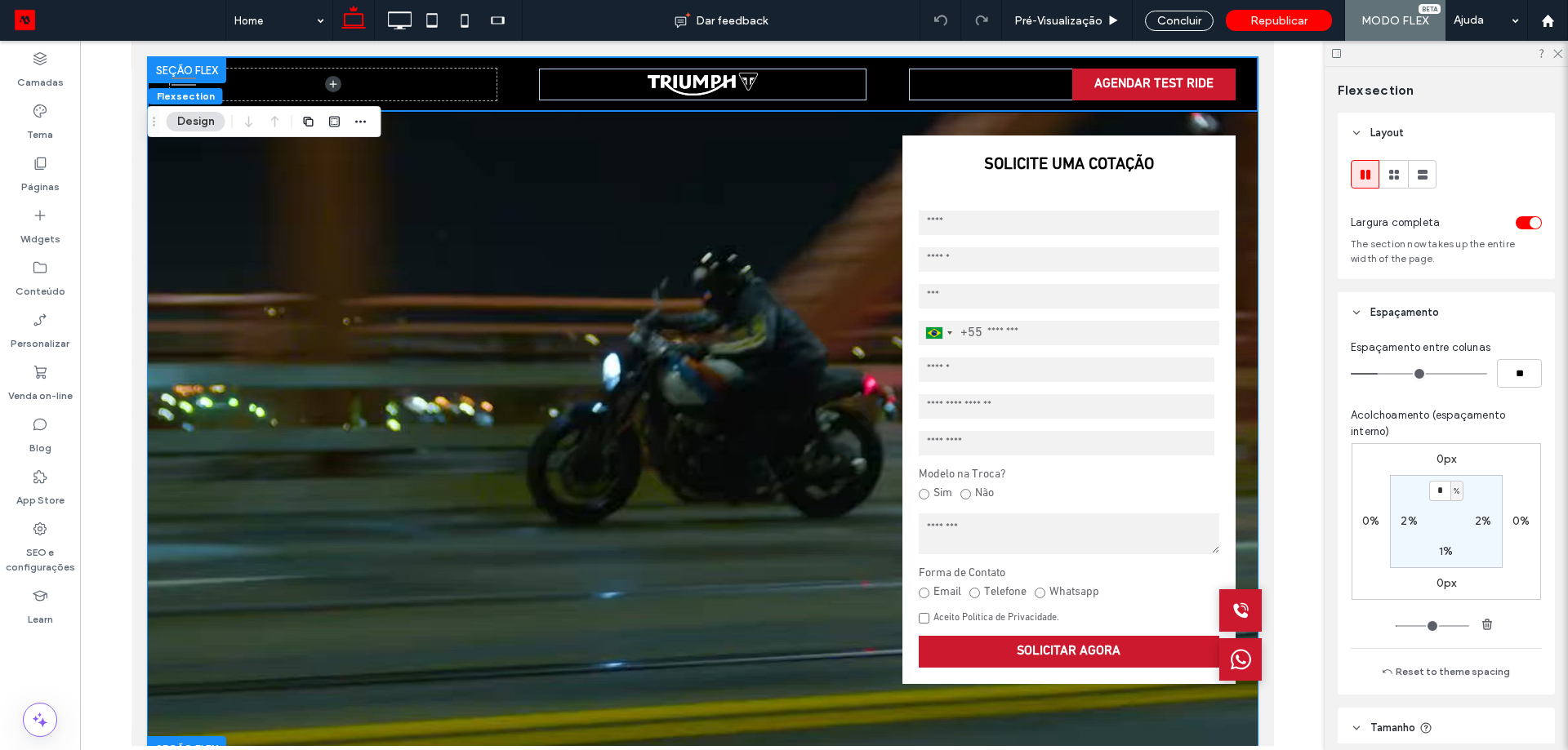
click at [698, 162] on video at bounding box center [701, 409] width 1109 height 705
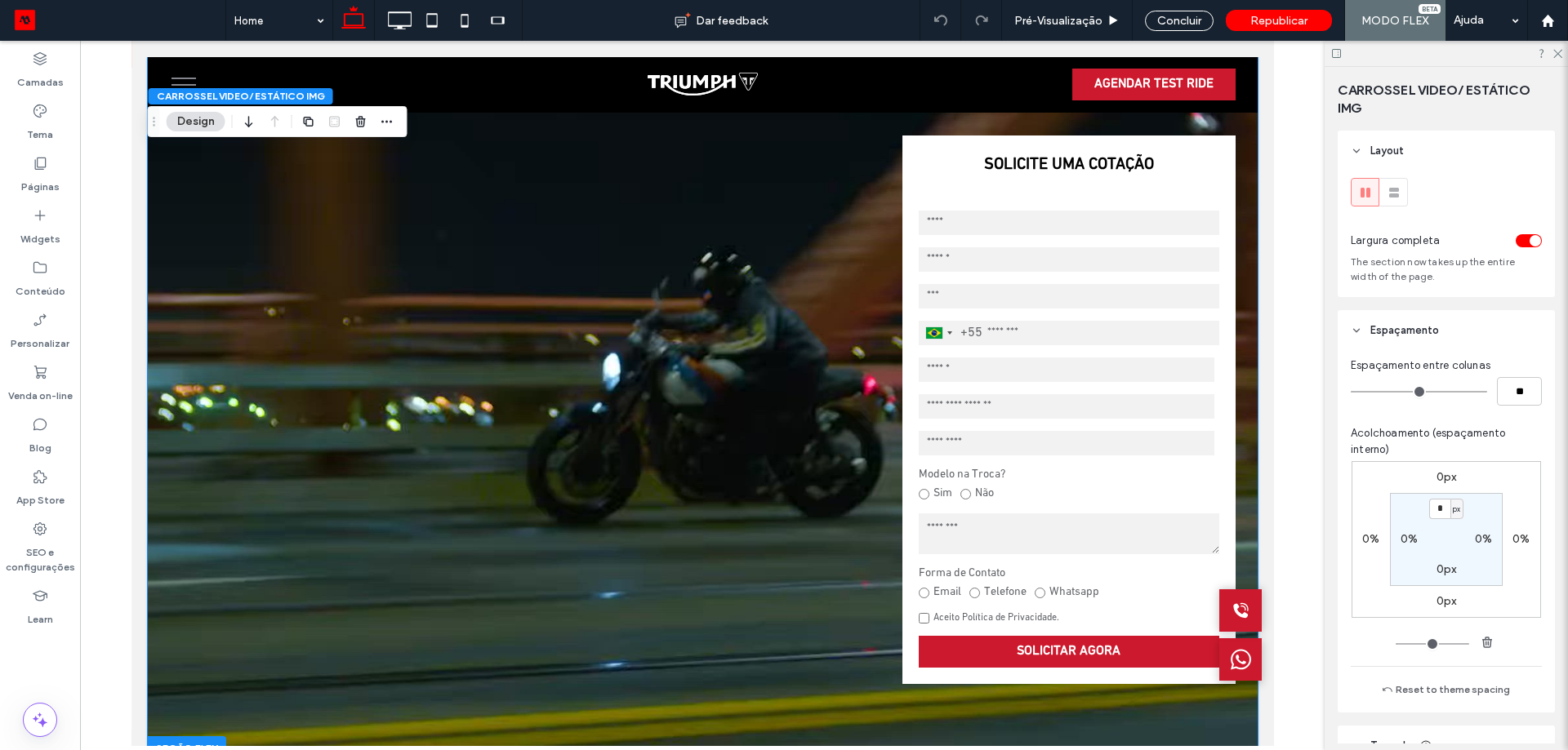
scroll to position [16, 0]
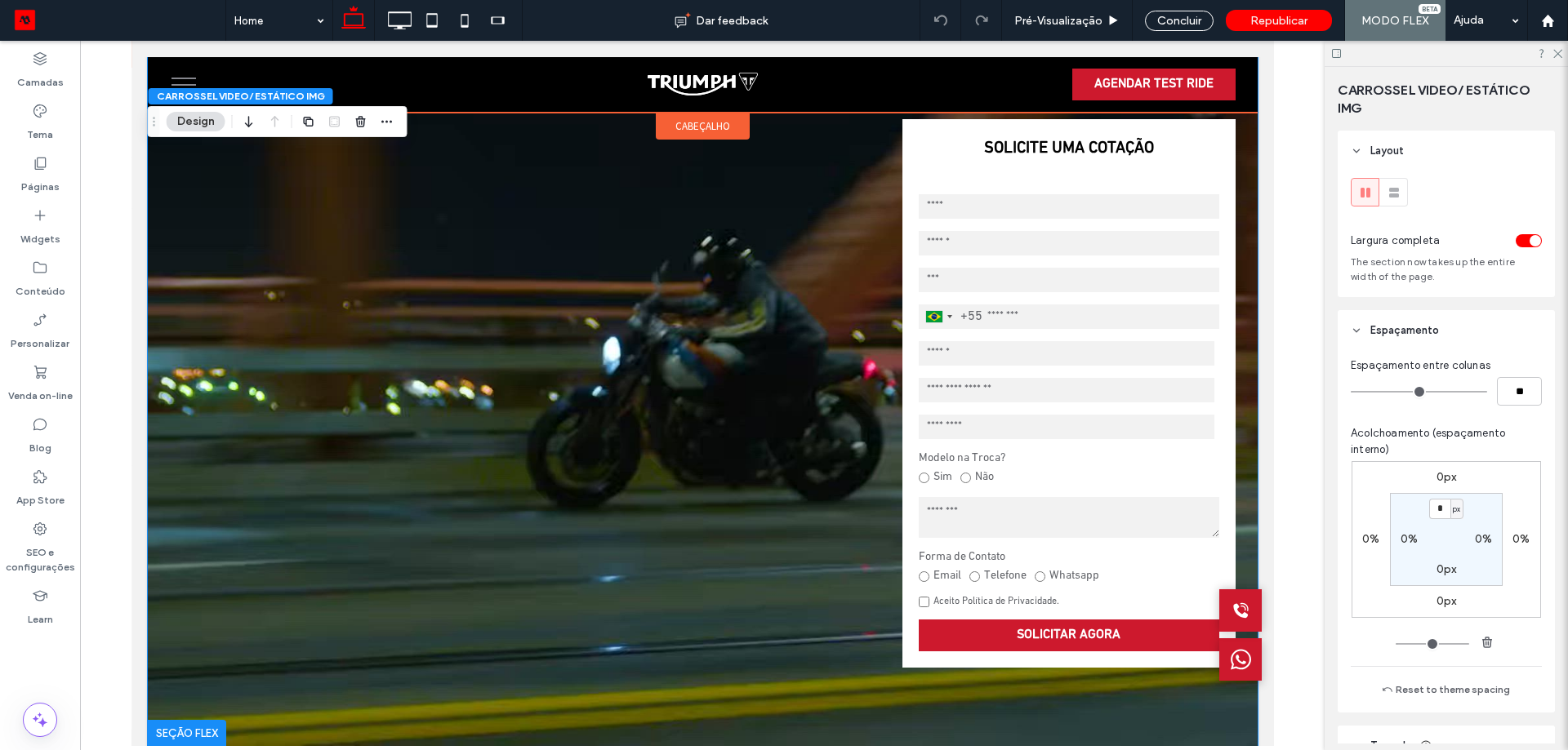
click at [716, 131] on span "cabeçalho" at bounding box center [701, 126] width 55 height 14
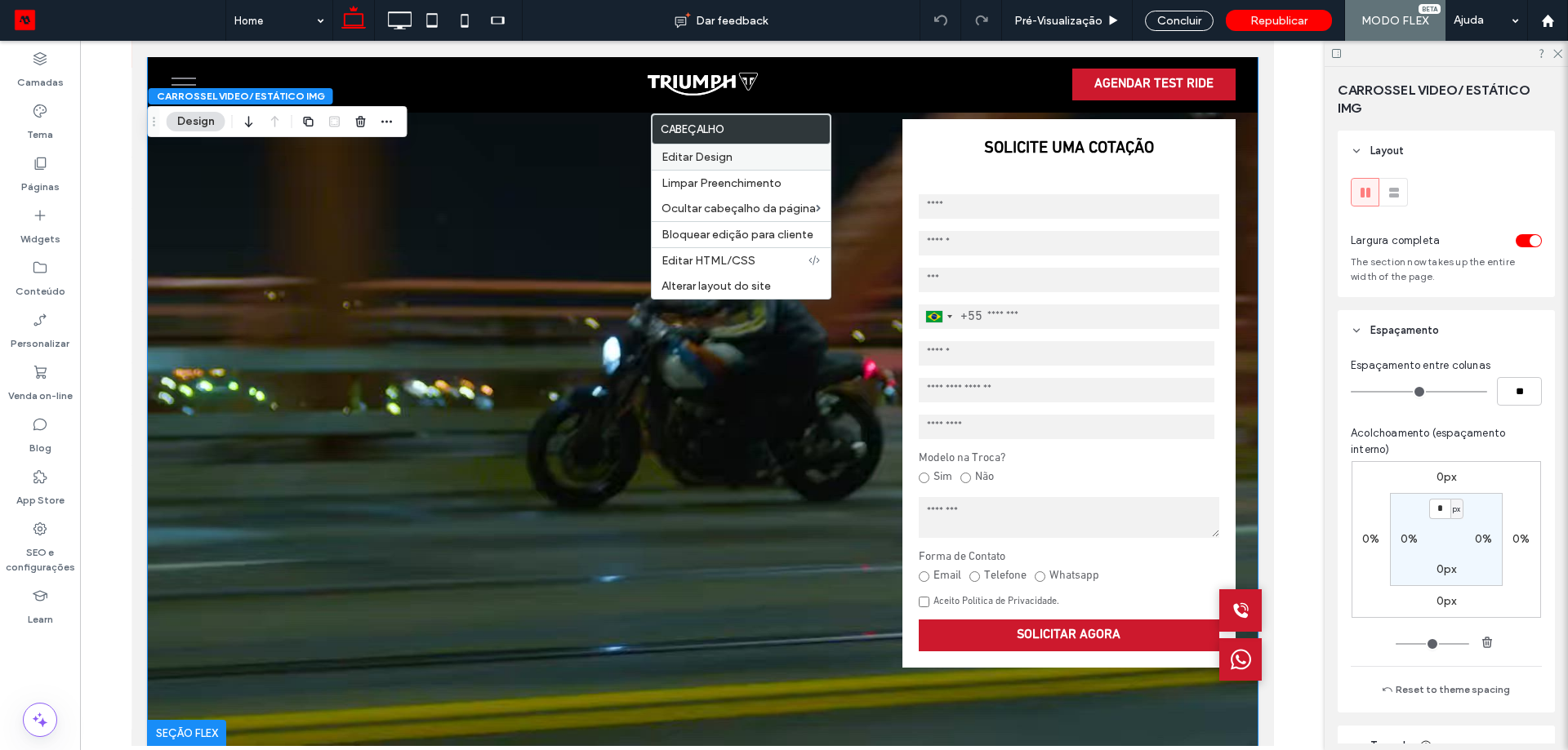
click at [739, 156] on label "Editar Design" at bounding box center [741, 157] width 159 height 14
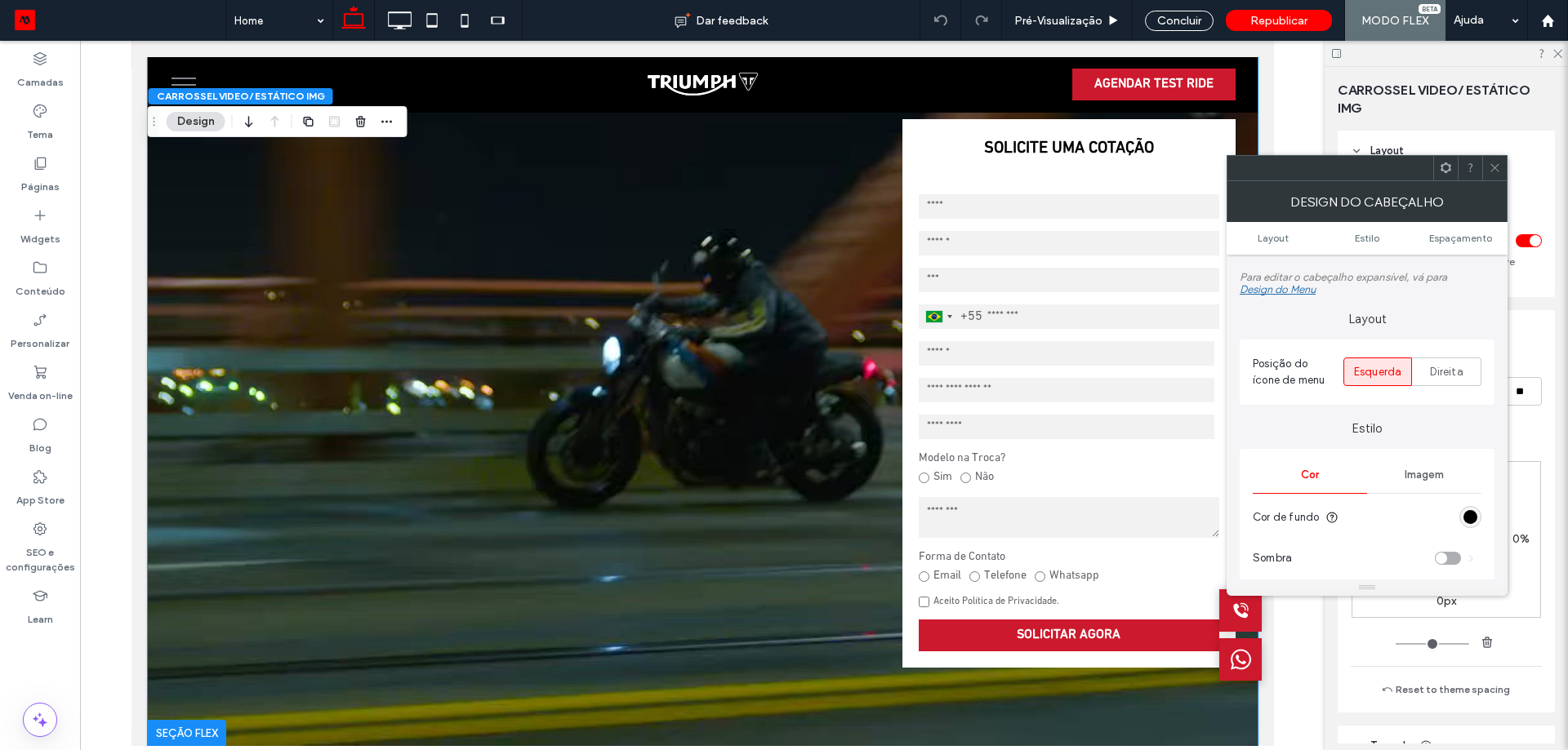
scroll to position [0, 0]
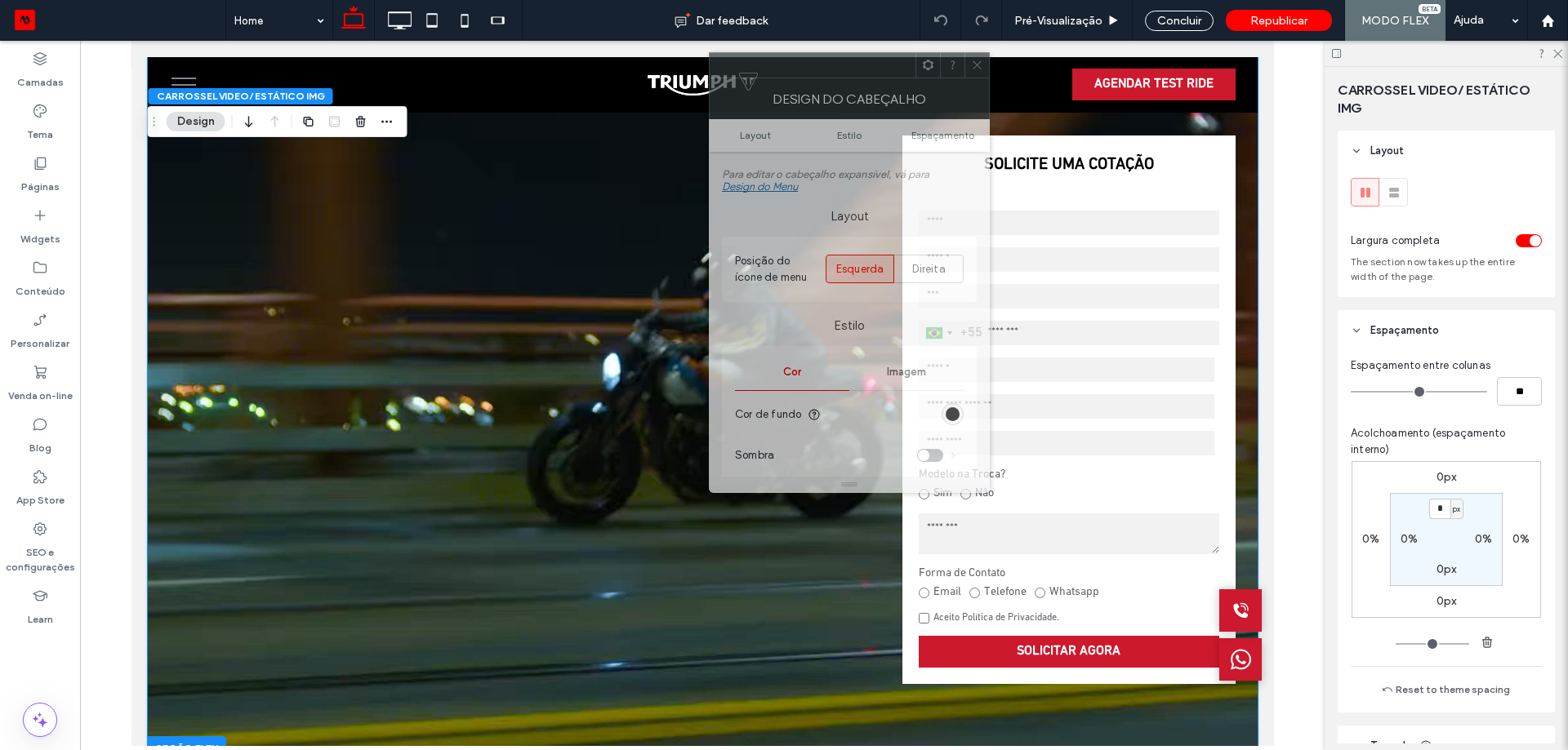
drag, startPoint x: 1308, startPoint y: 176, endPoint x: 694, endPoint y: 149, distance: 614.6
click at [709, 57] on div at bounding box center [812, 65] width 206 height 25
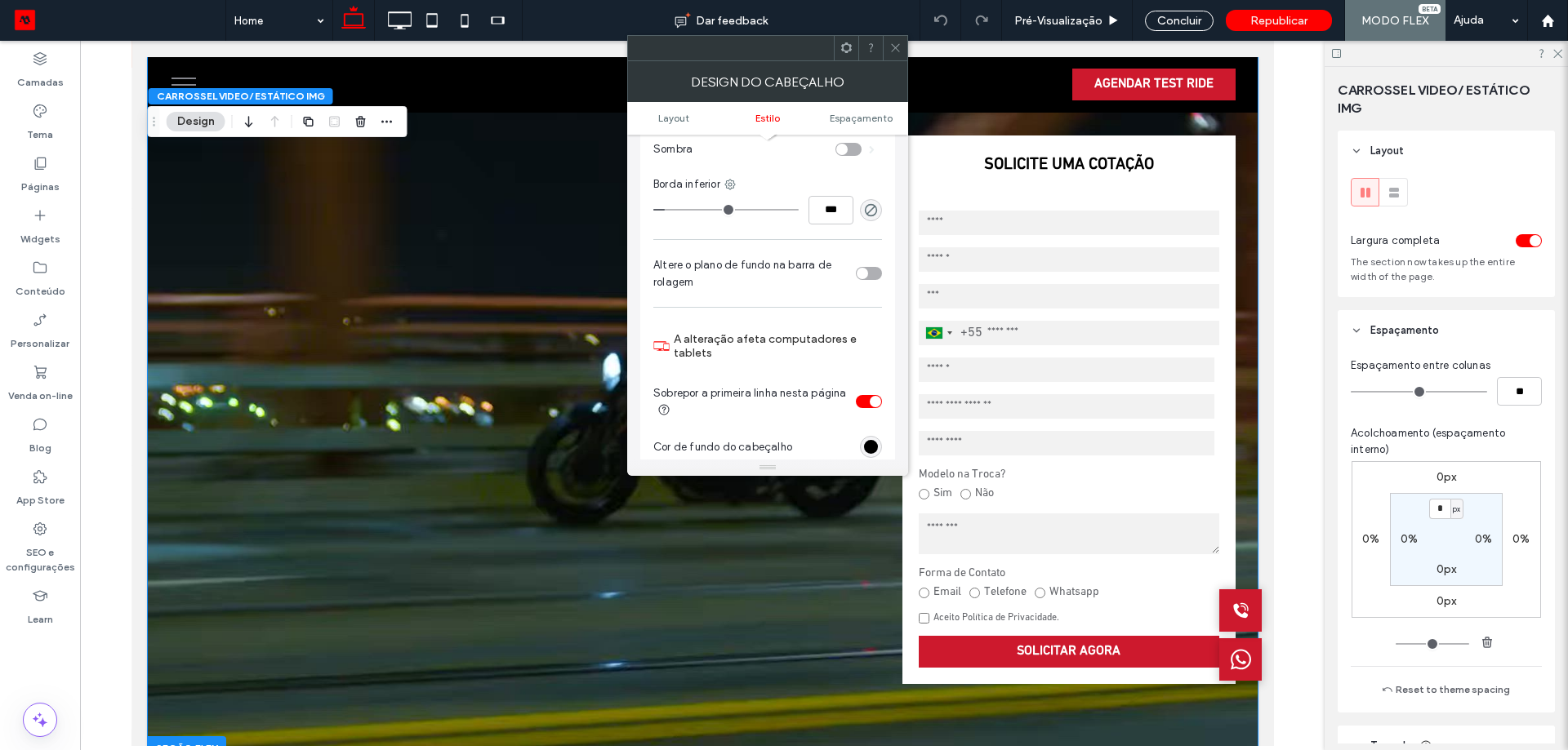
scroll to position [326, 0]
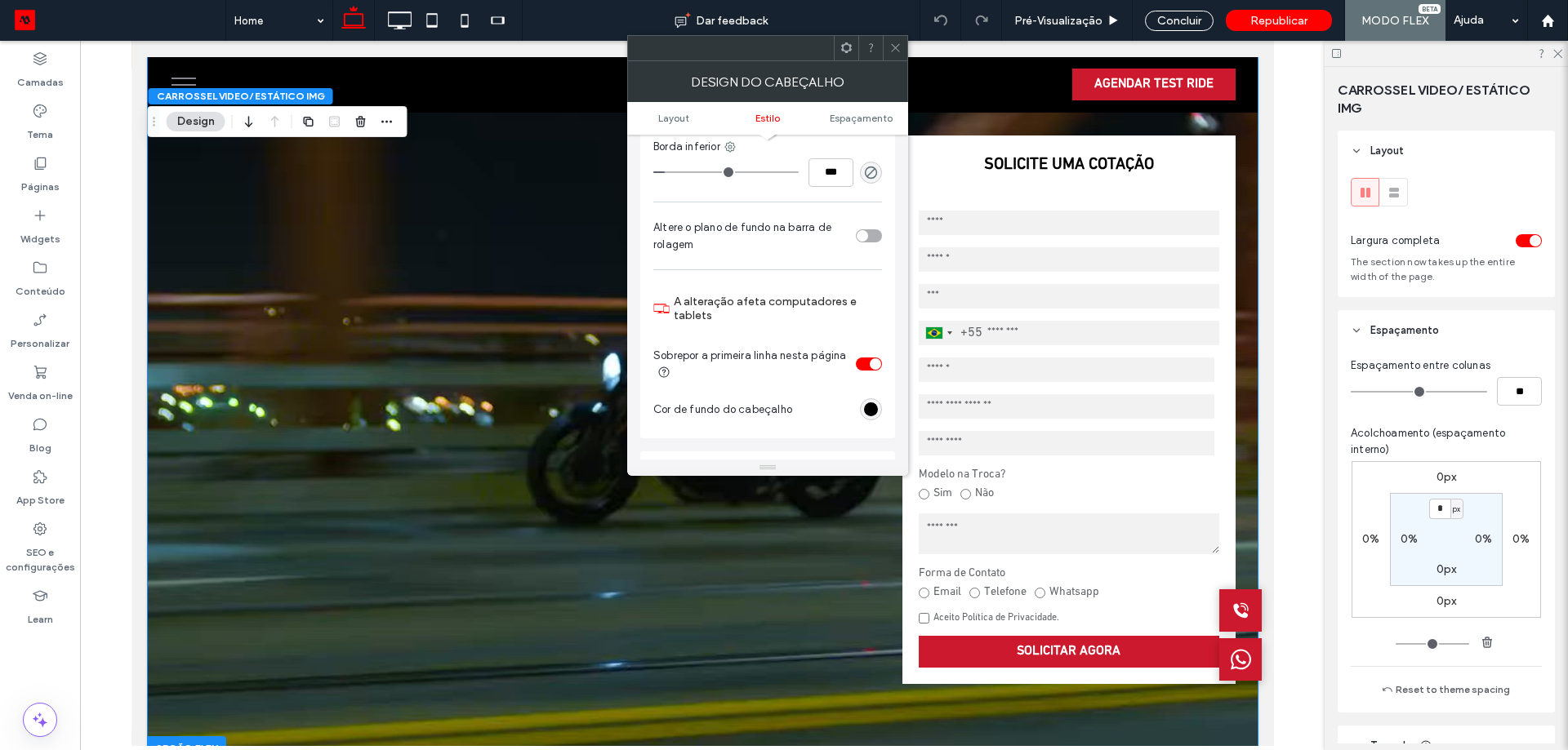
click at [858, 362] on div "toggle" at bounding box center [869, 363] width 26 height 13
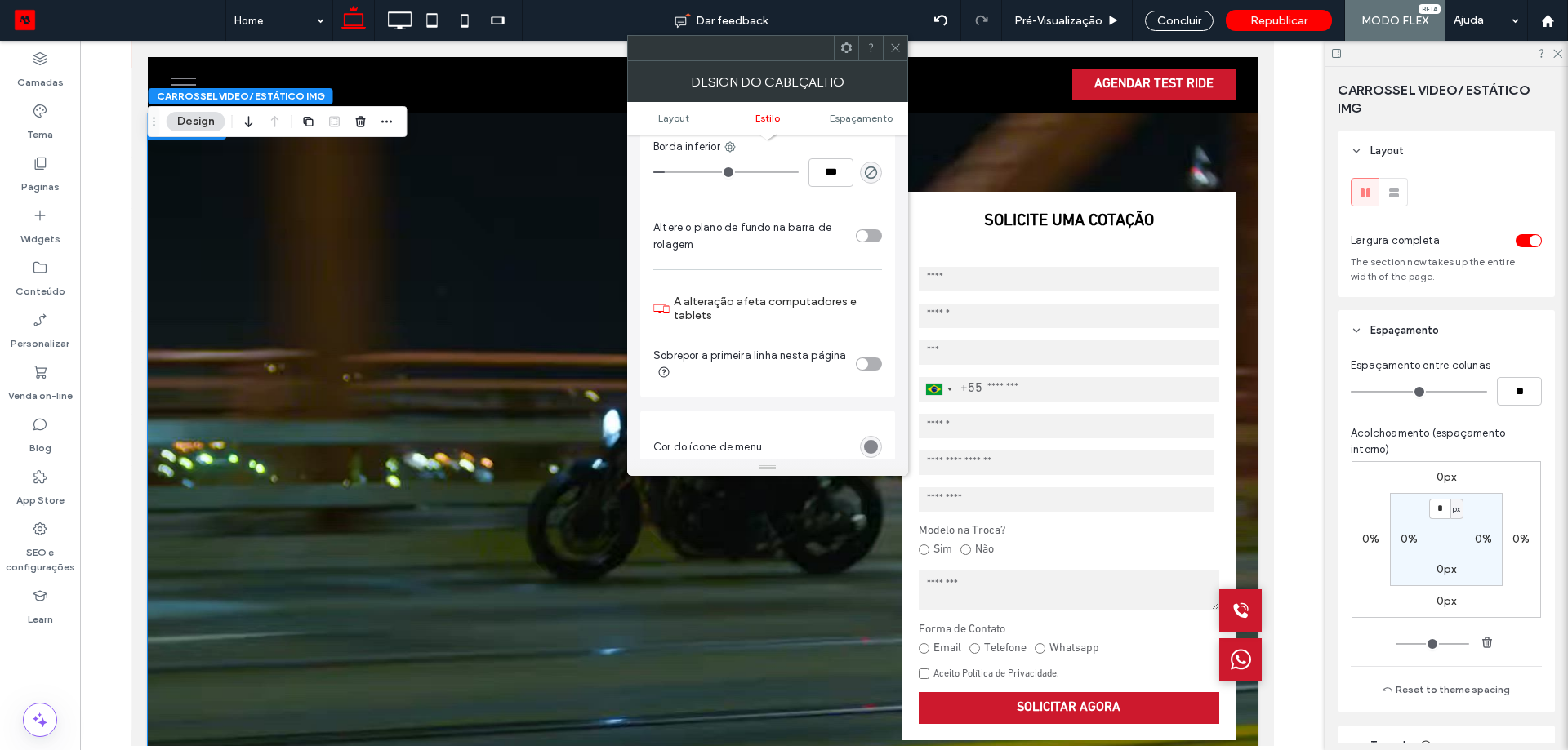
click at [900, 53] on icon at bounding box center [895, 48] width 12 height 12
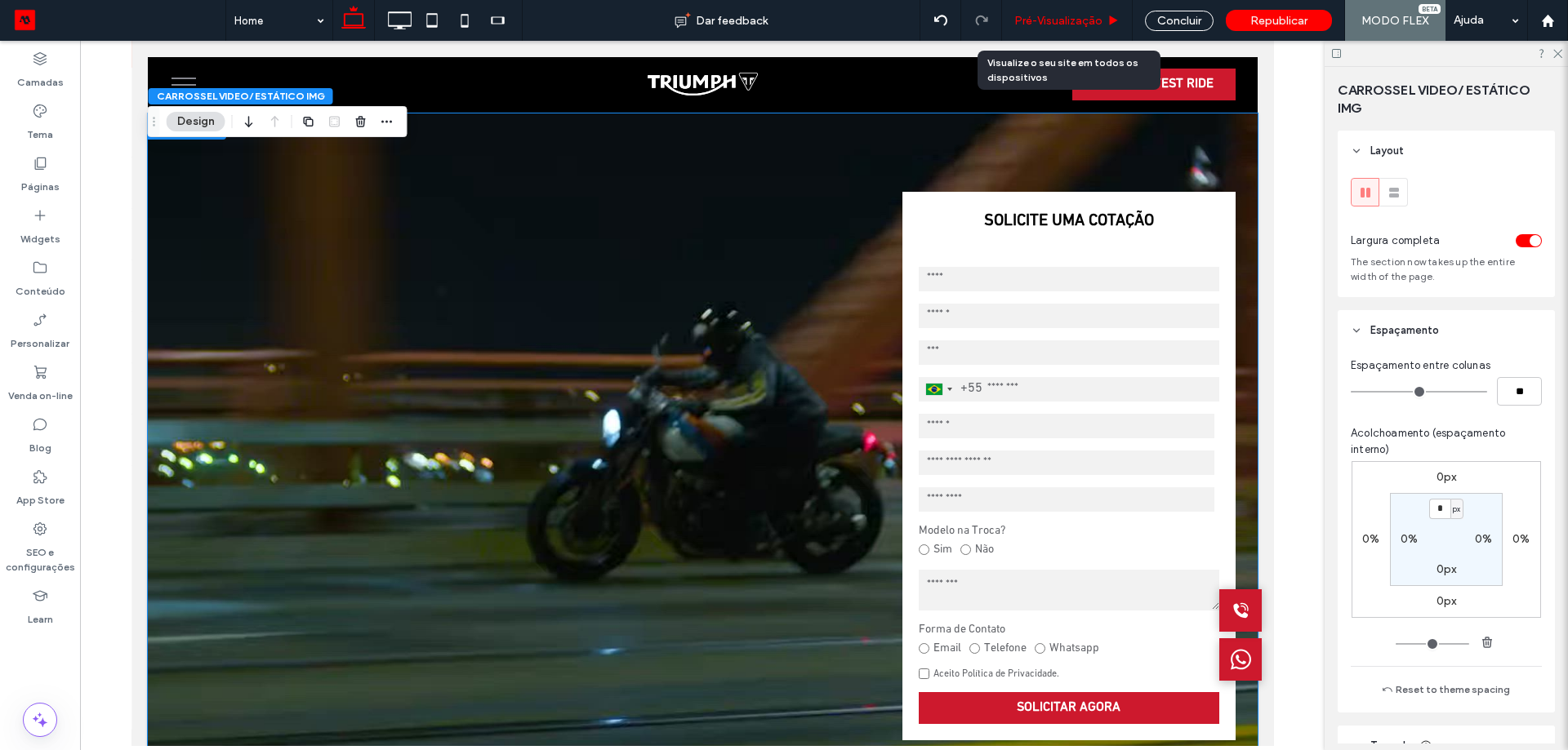
click at [1062, 15] on span "Pré-Visualizaçāo" at bounding box center [1058, 21] width 89 height 14
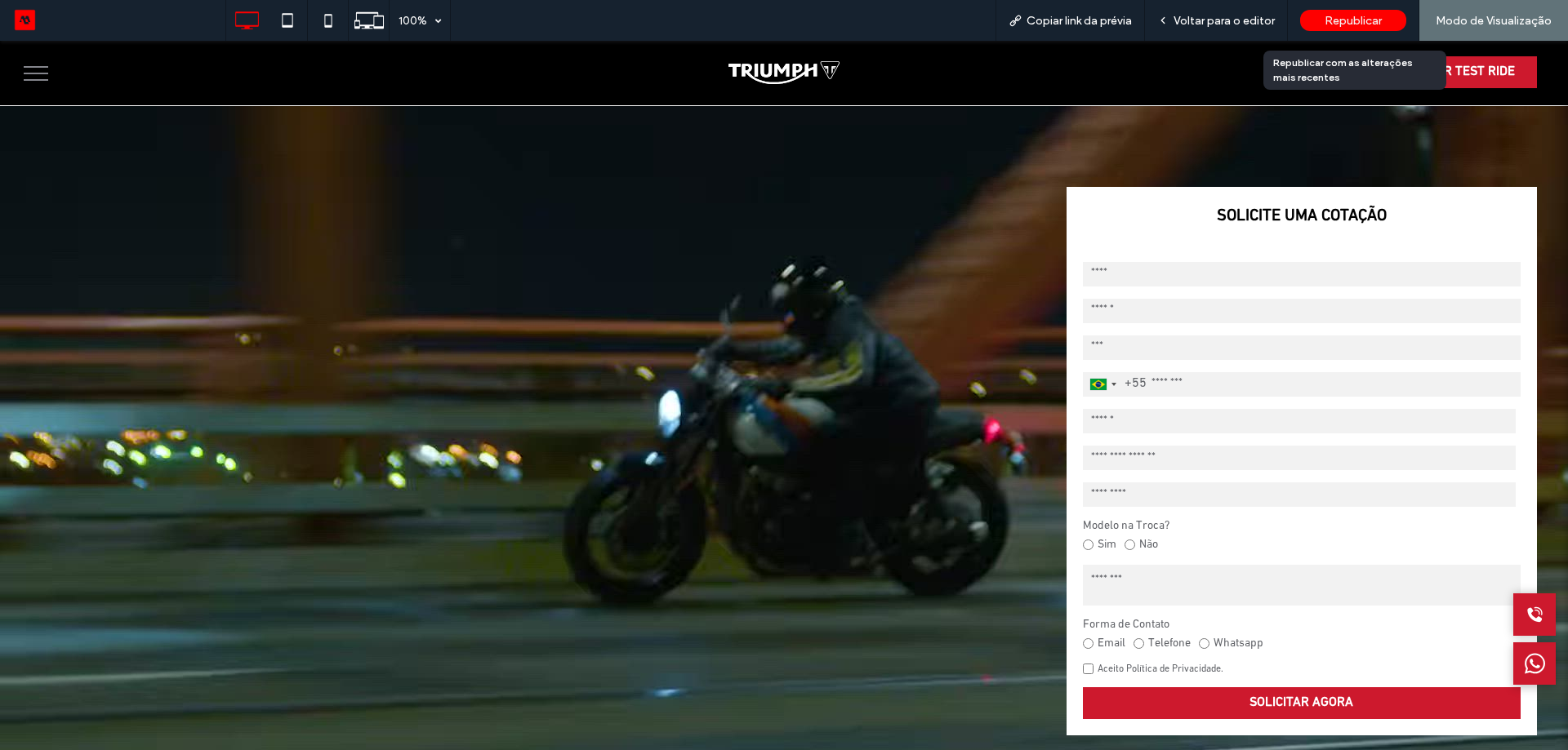
click at [1353, 14] on span "Republicar" at bounding box center [1352, 21] width 57 height 14
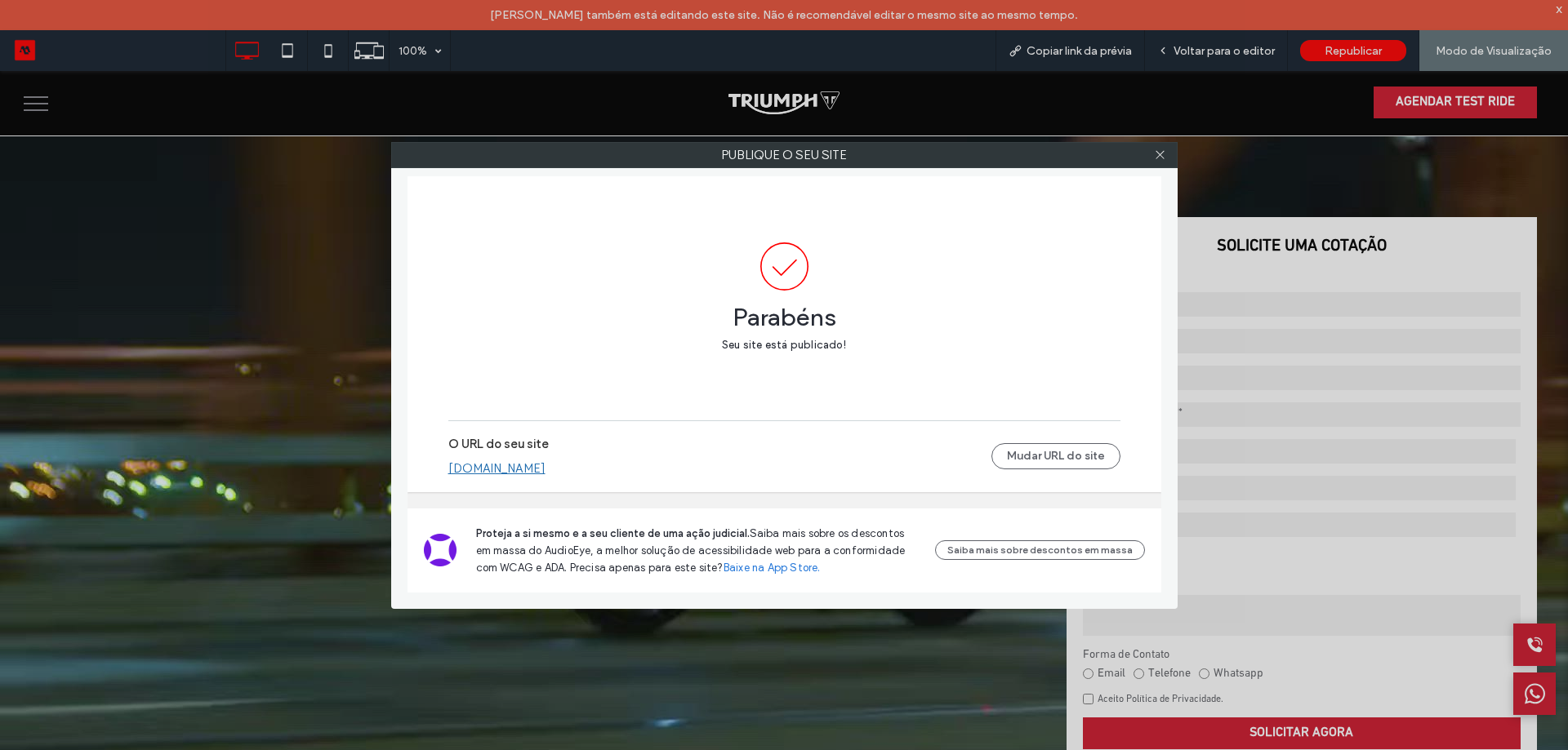
click at [1167, 159] on div at bounding box center [1160, 155] width 25 height 25
click at [1158, 157] on icon at bounding box center [1160, 154] width 12 height 12
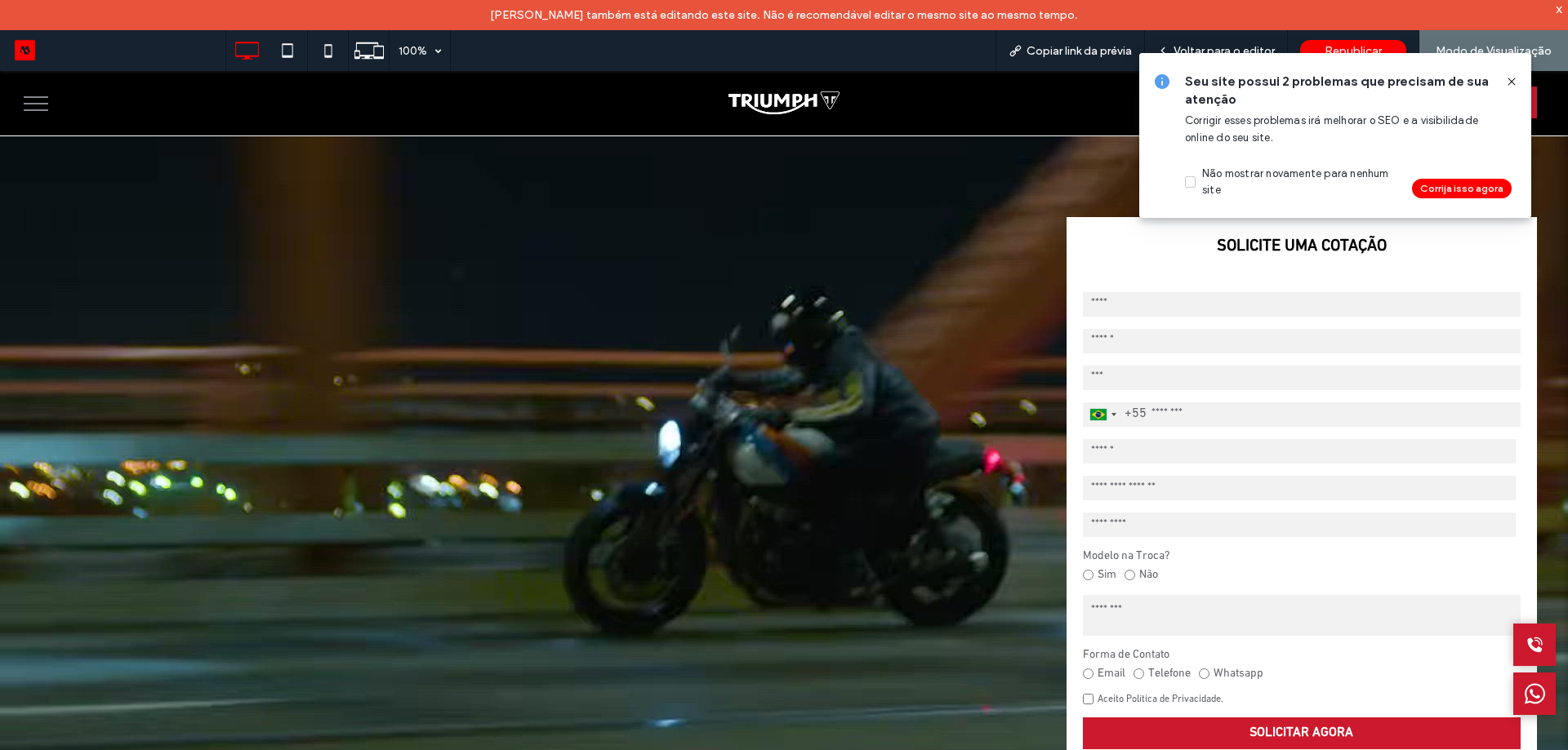
click at [1510, 75] on icon at bounding box center [1510, 81] width 13 height 13
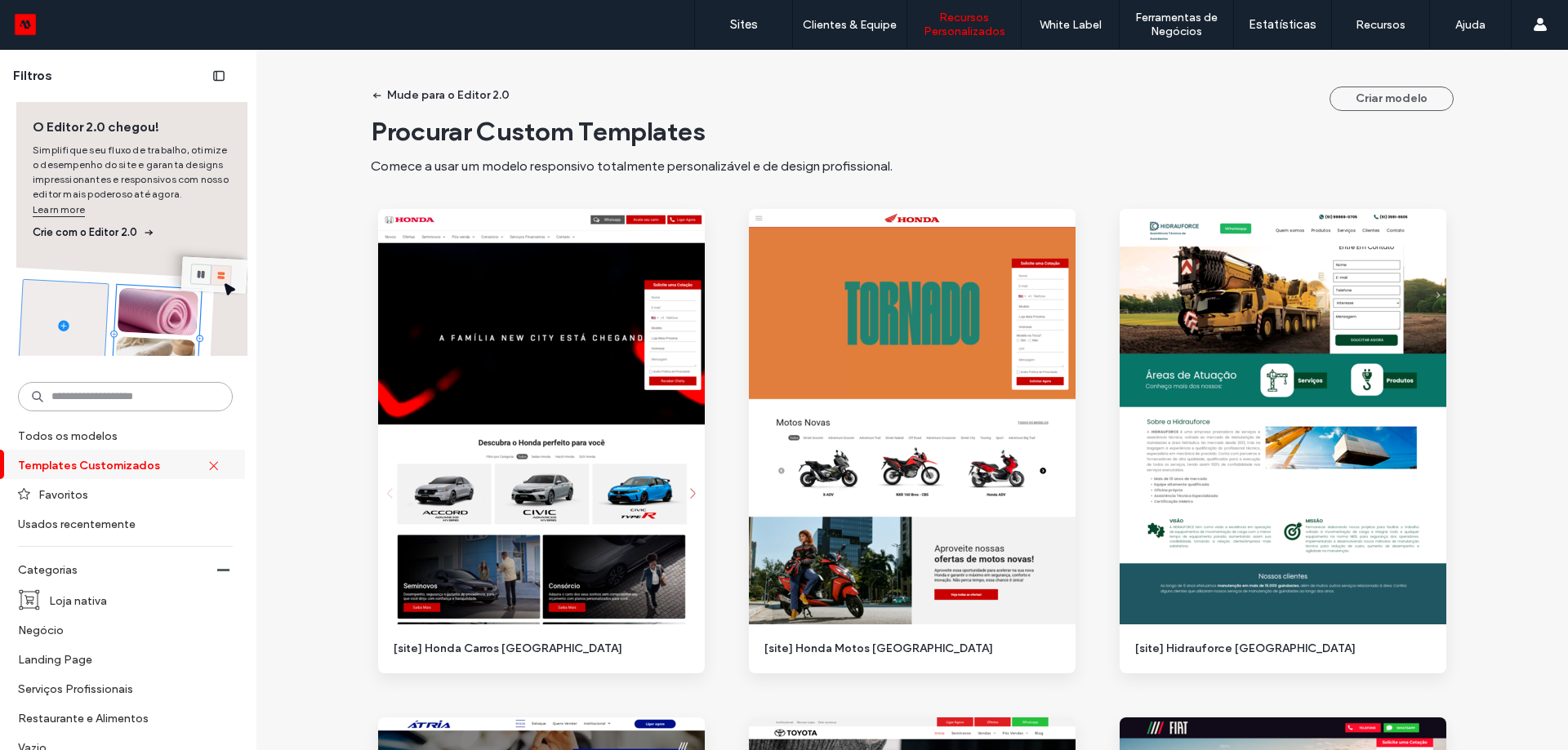
click at [134, 390] on input at bounding box center [125, 397] width 215 height 30
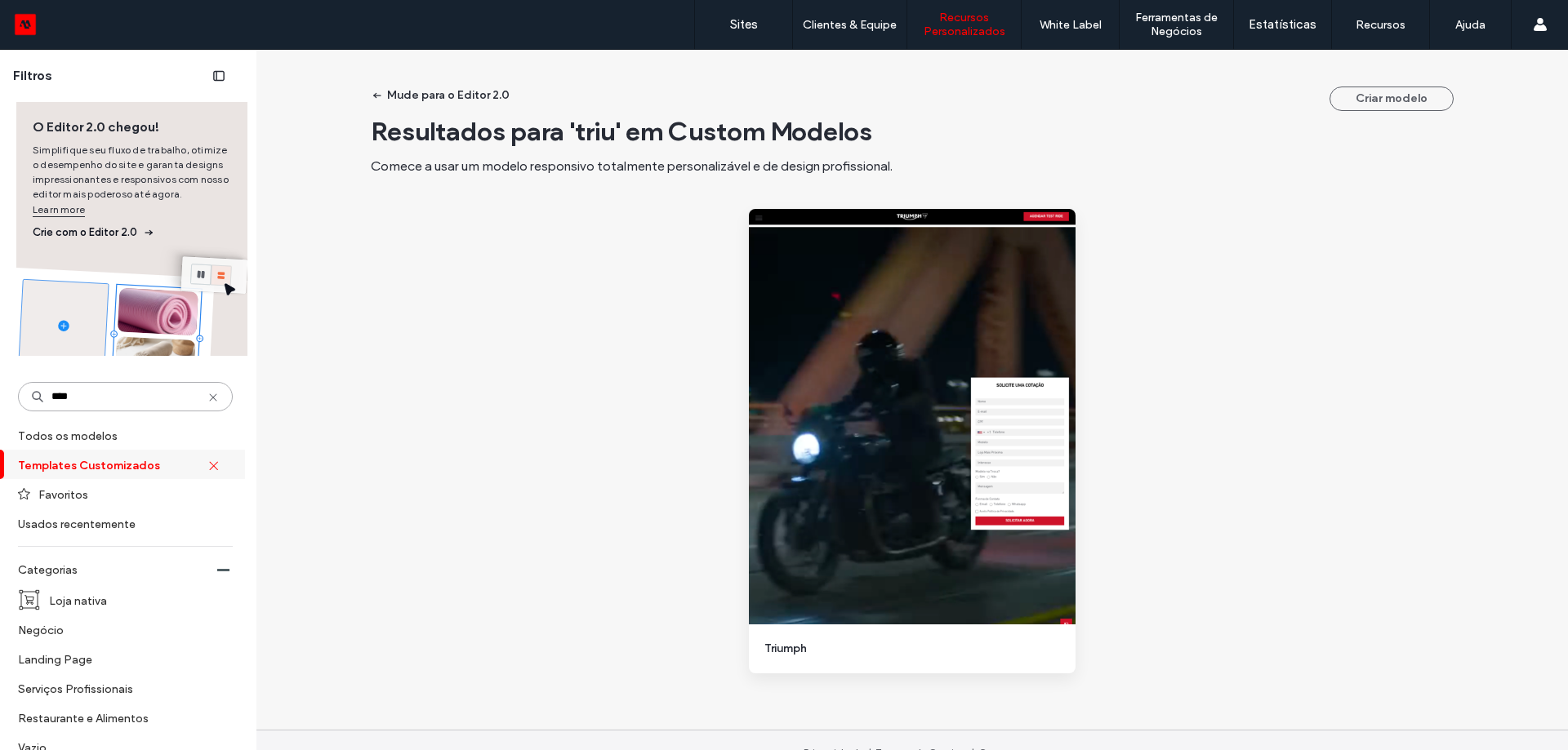
type input "****"
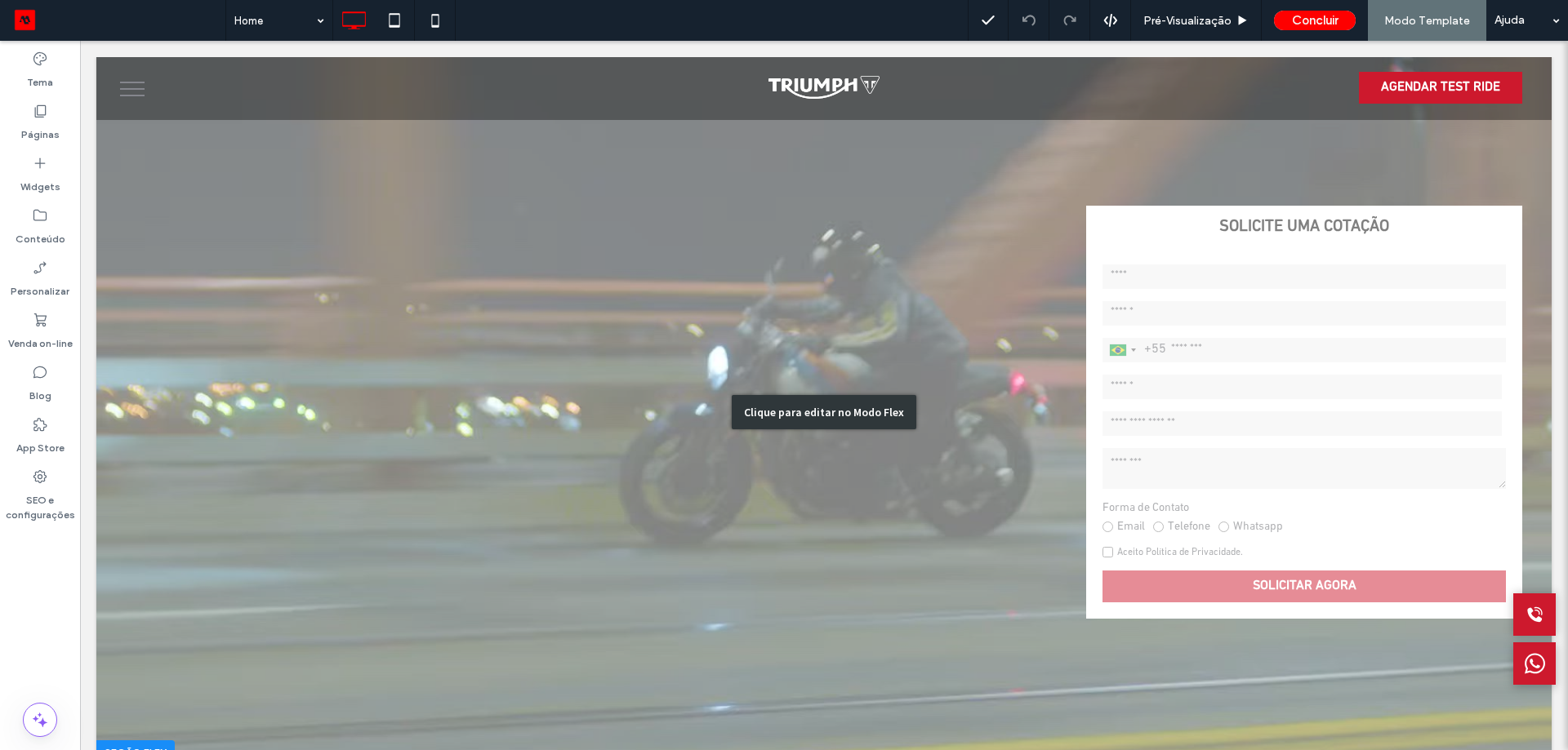
click at [1076, 165] on div "Clique para editar no Modo Flex" at bounding box center [824, 411] width 1455 height 709
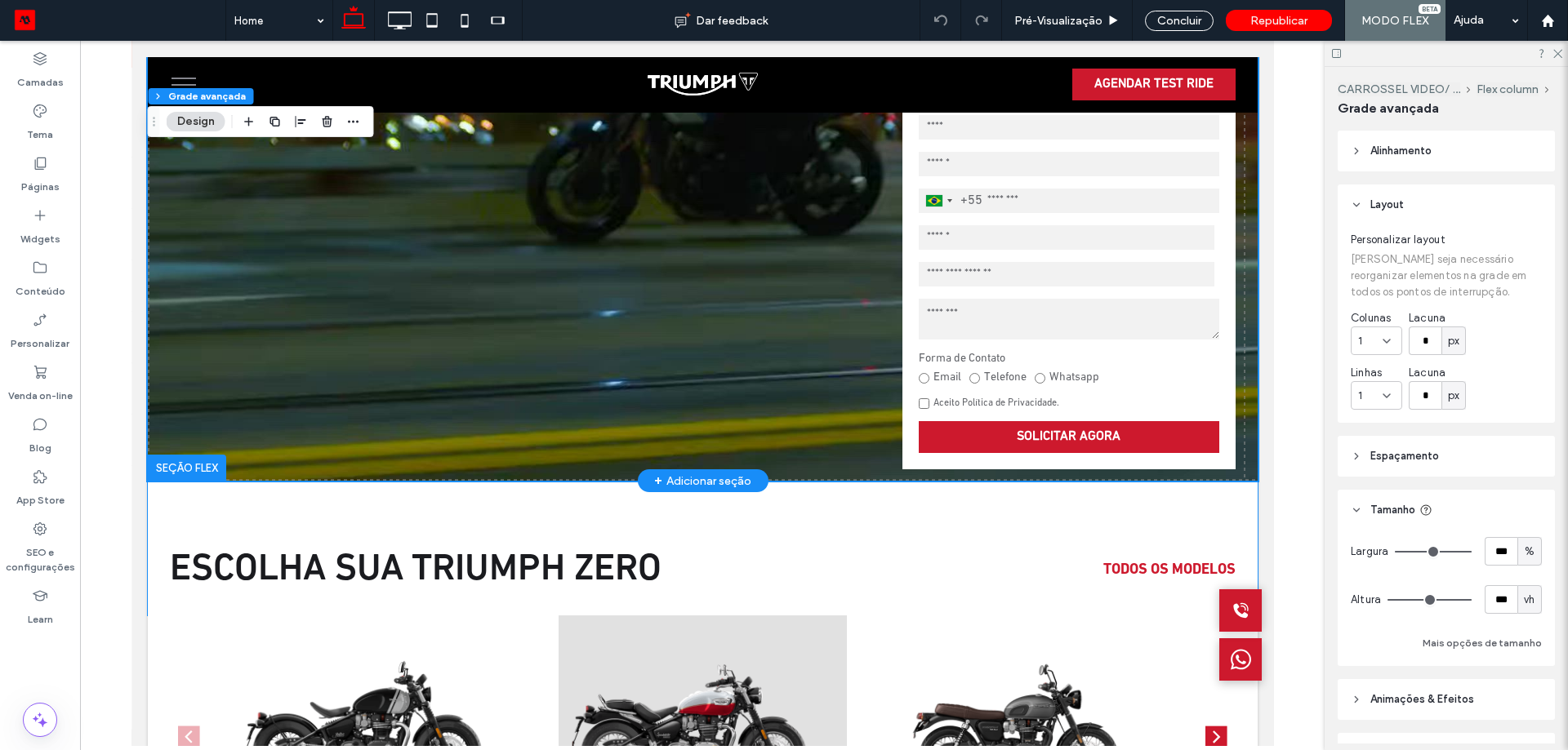
scroll to position [82, 0]
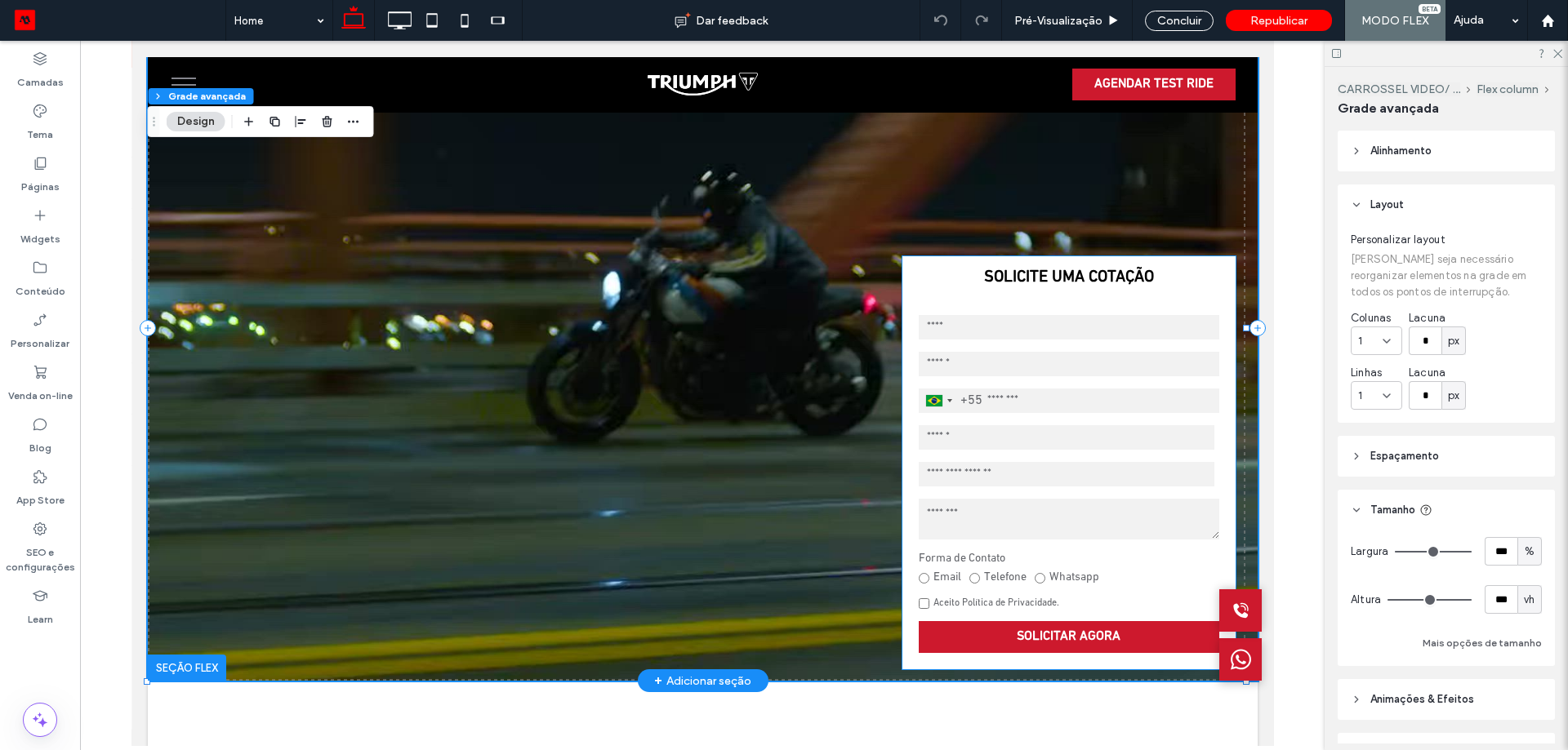
click at [1208, 357] on div "Brazil +55 +55 244 results found Afghanistan +93 Albania +355 Algeria +213 Amer…" at bounding box center [1068, 483] width 333 height 371
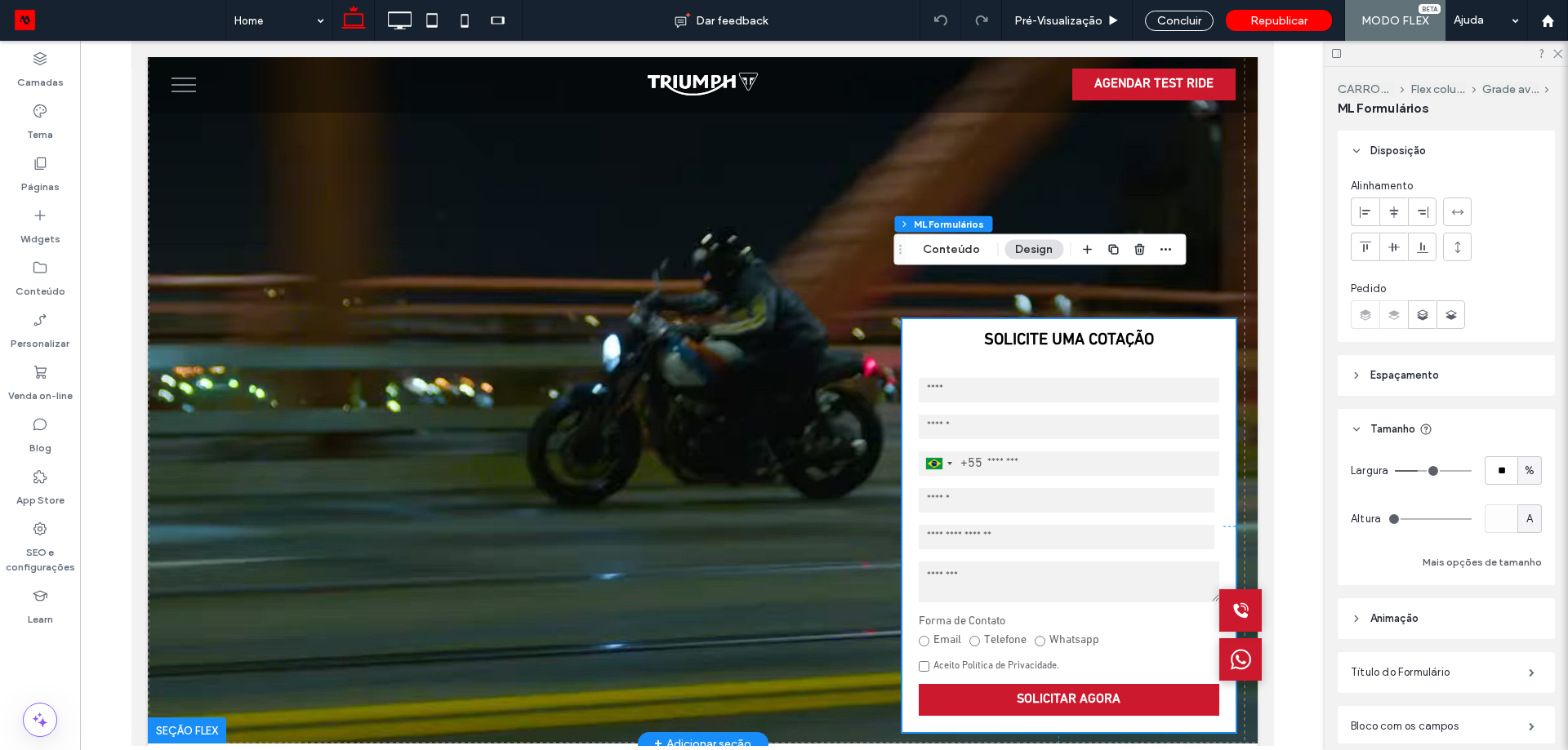
scroll to position [0, 0]
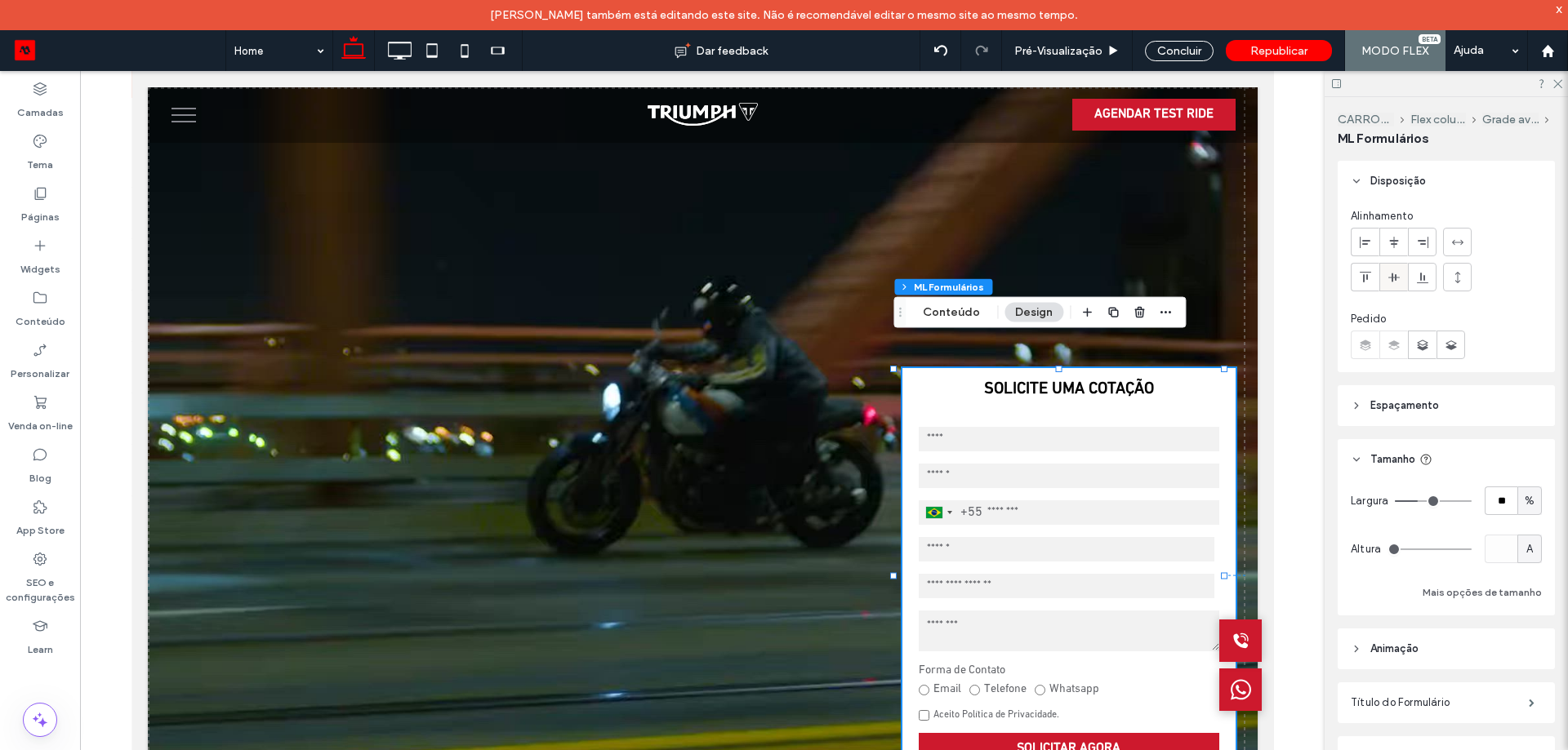
click at [1399, 284] on span at bounding box center [1393, 277] width 13 height 27
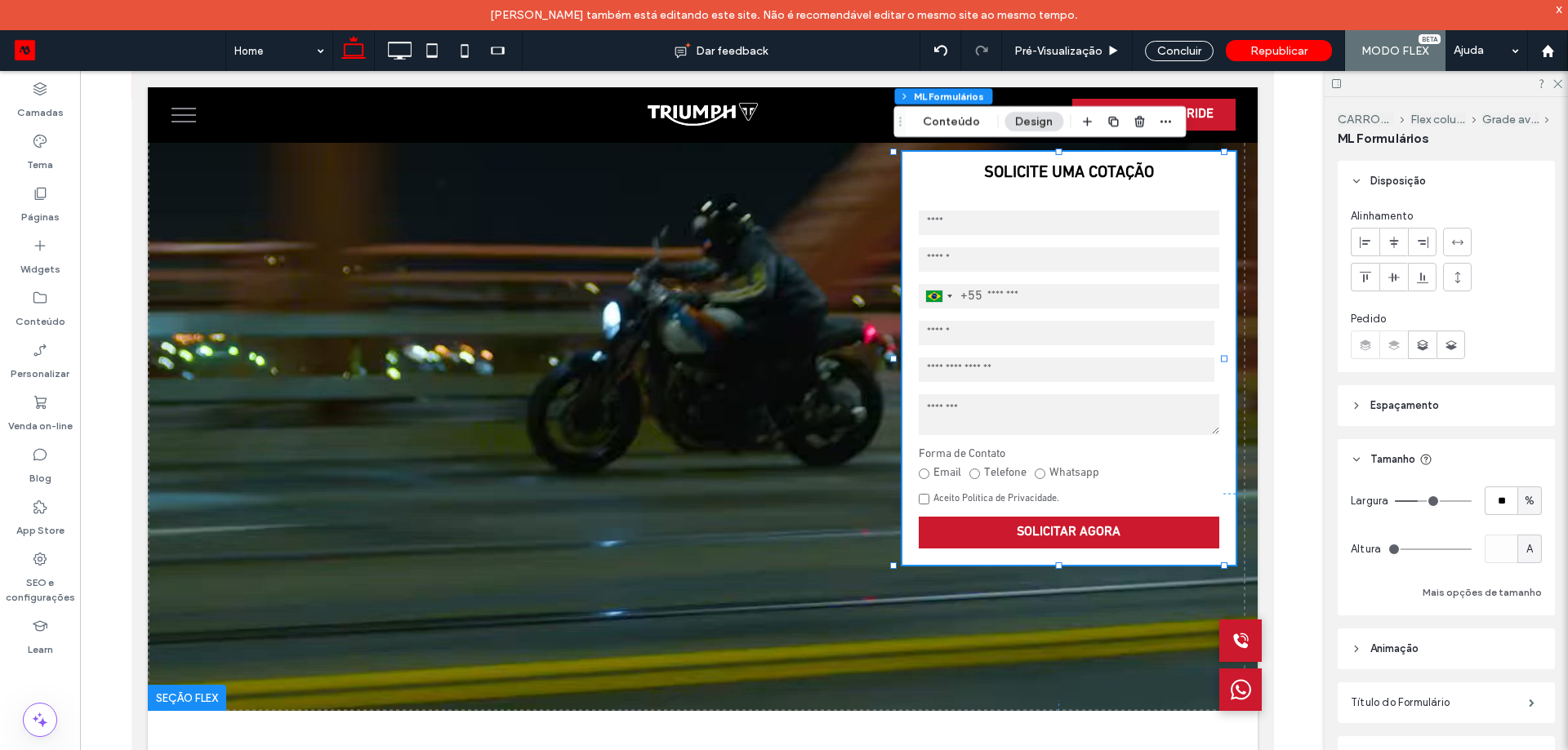
click at [1422, 408] on span "Espaçamento" at bounding box center [1404, 406] width 69 height 16
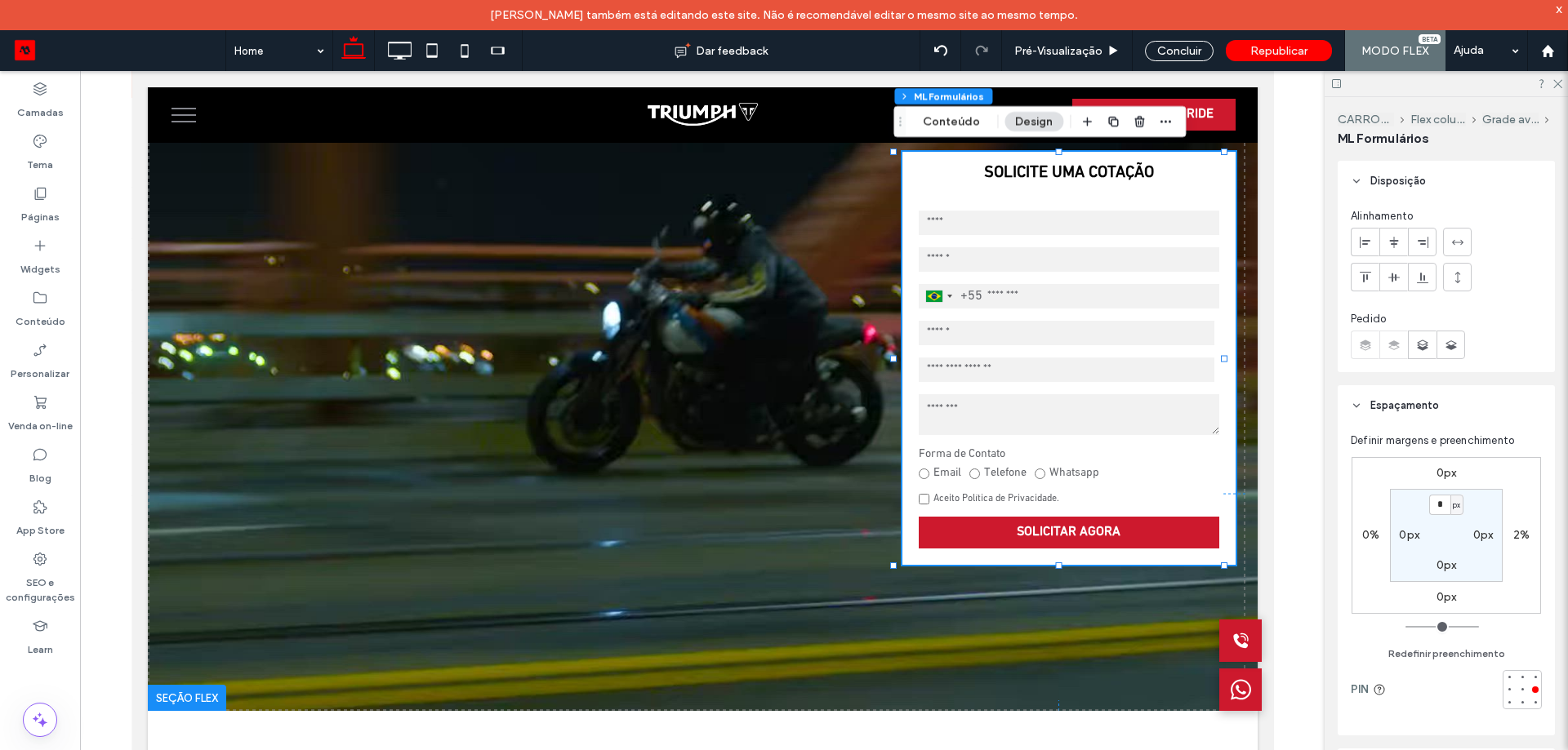
click at [1459, 507] on span "px" at bounding box center [1456, 505] width 7 height 16
click at [1453, 550] on span "%" at bounding box center [1450, 558] width 10 height 16
click at [400, 53] on icon at bounding box center [399, 50] width 33 height 33
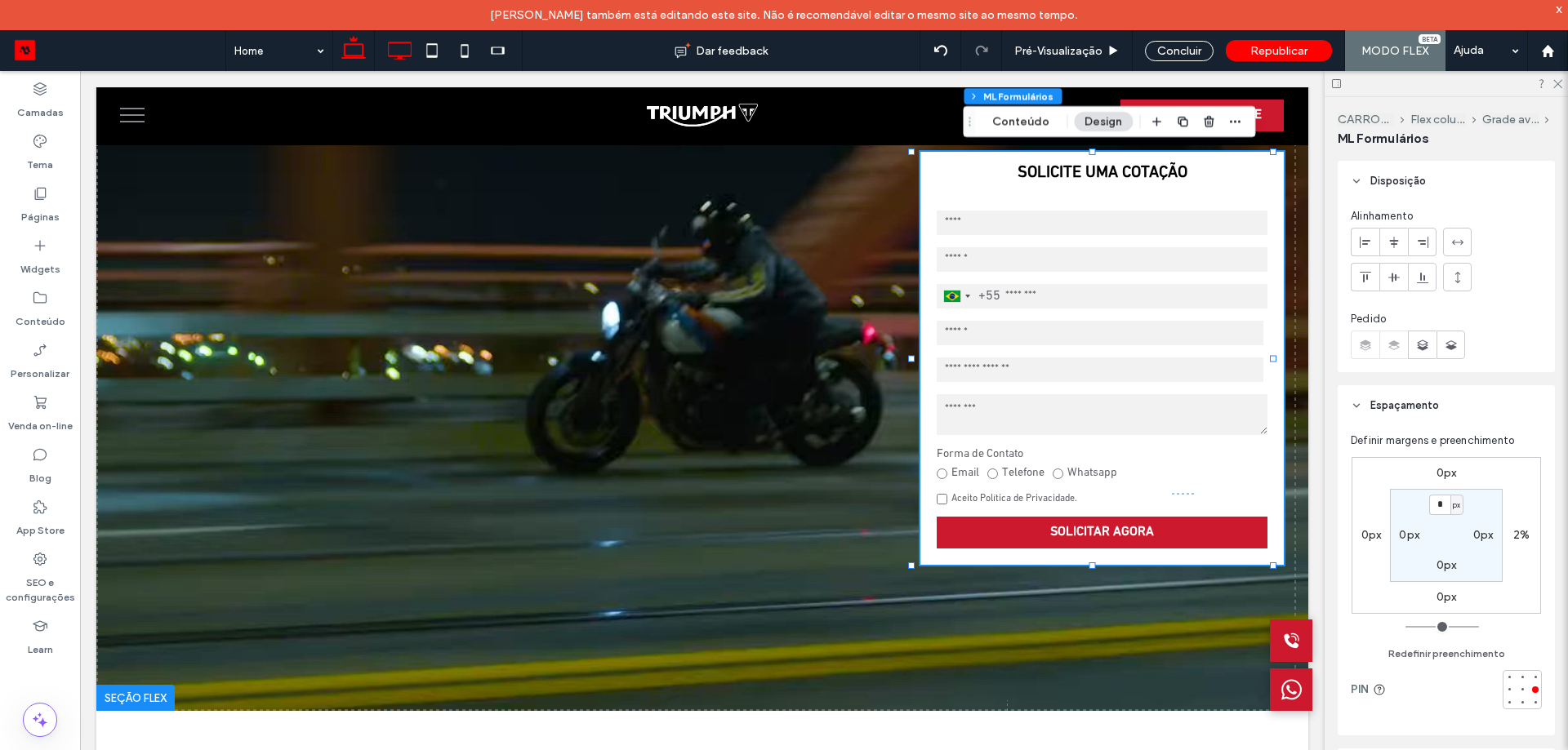
click at [352, 45] on use at bounding box center [353, 47] width 25 height 23
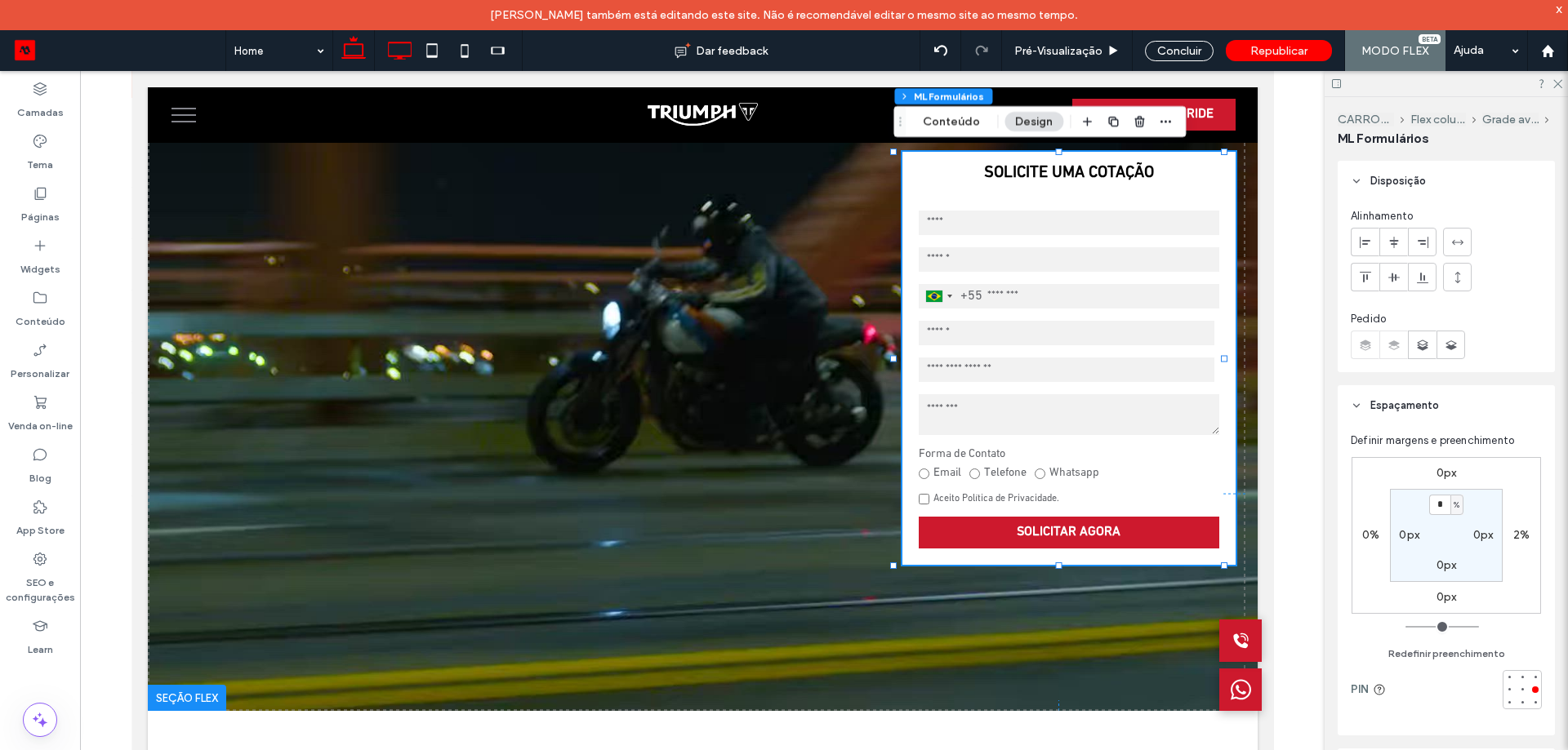
click at [394, 57] on icon at bounding box center [399, 50] width 33 height 33
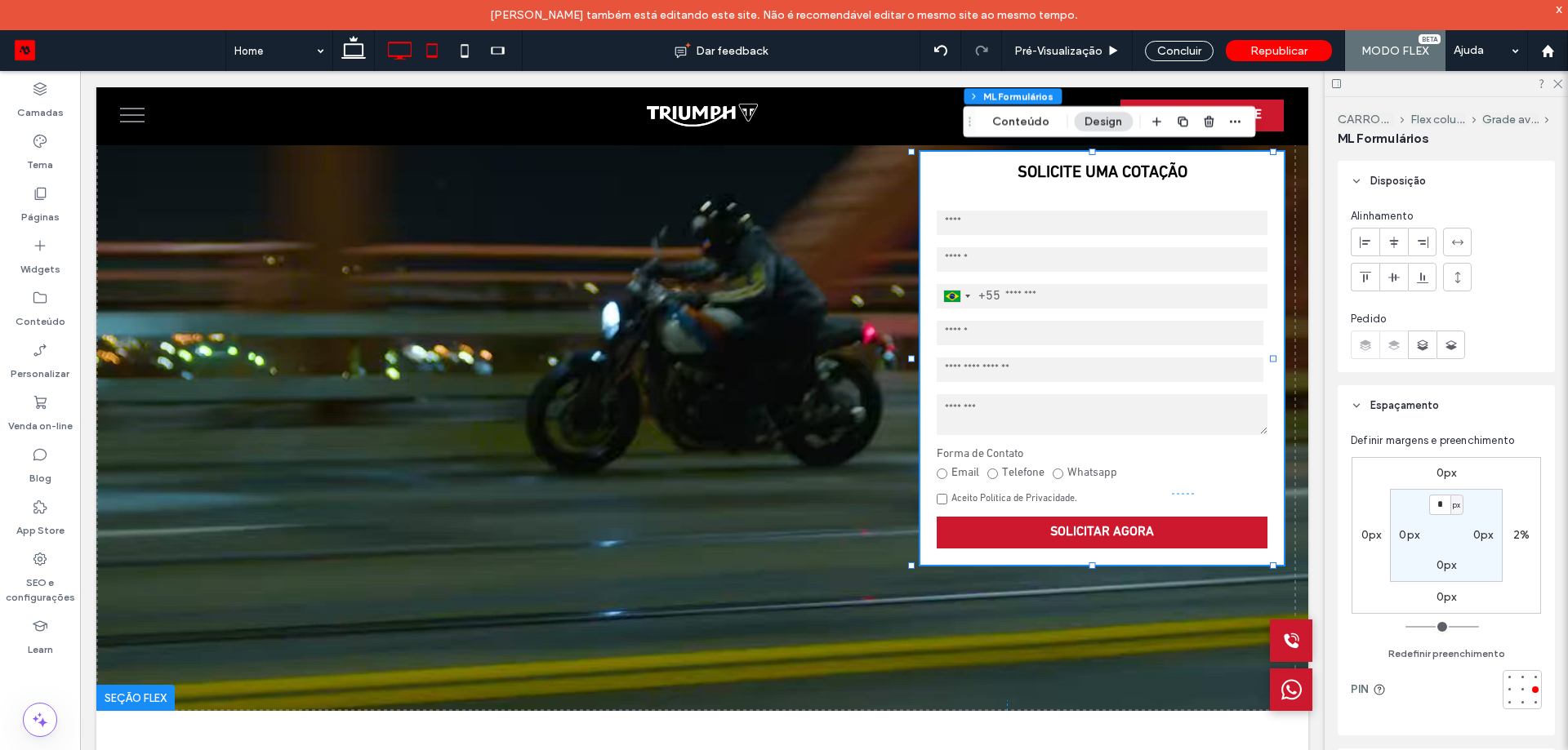
click at [442, 51] on icon at bounding box center [432, 50] width 33 height 33
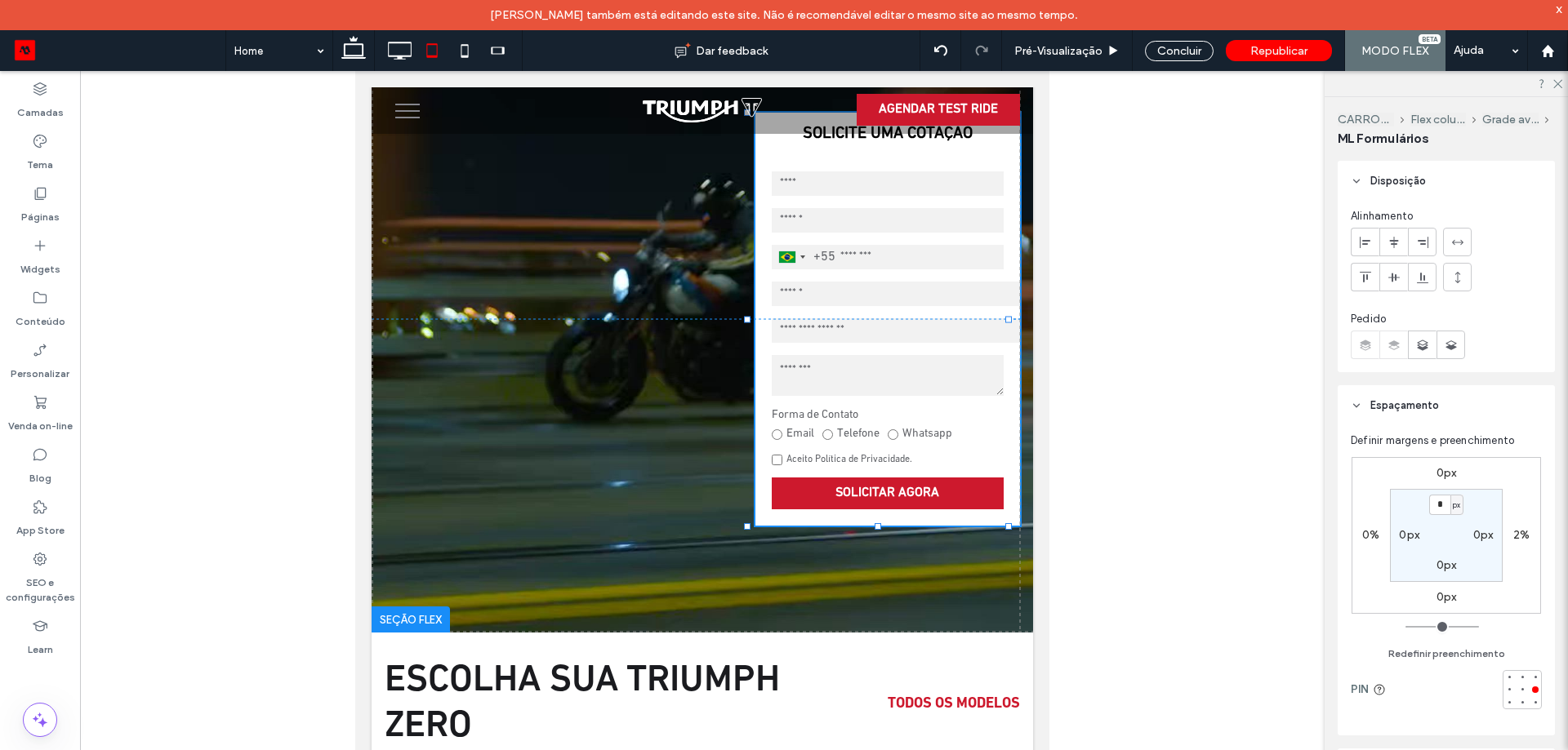
type input "**"
click at [461, 51] on icon at bounding box center [465, 50] width 33 height 33
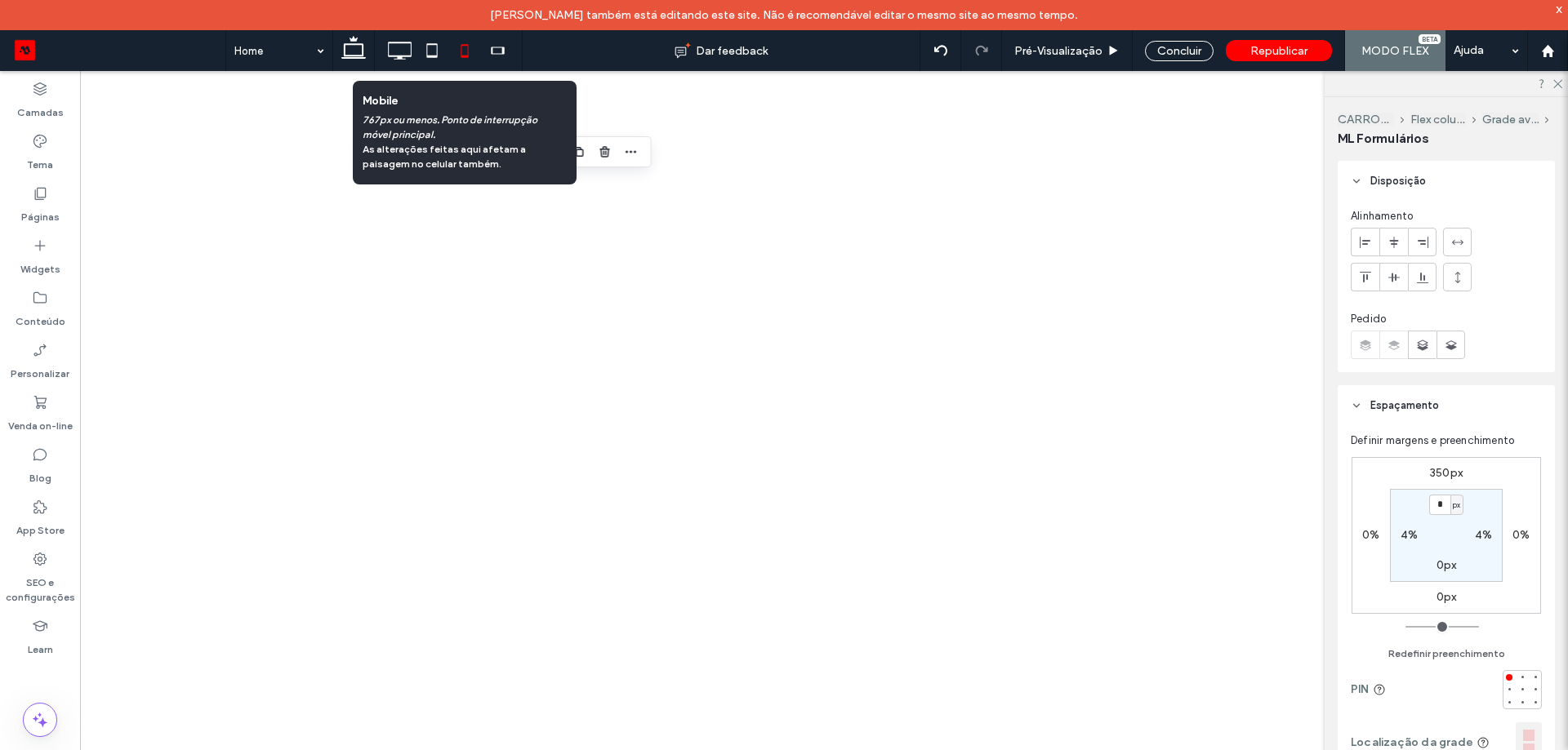
type input "***"
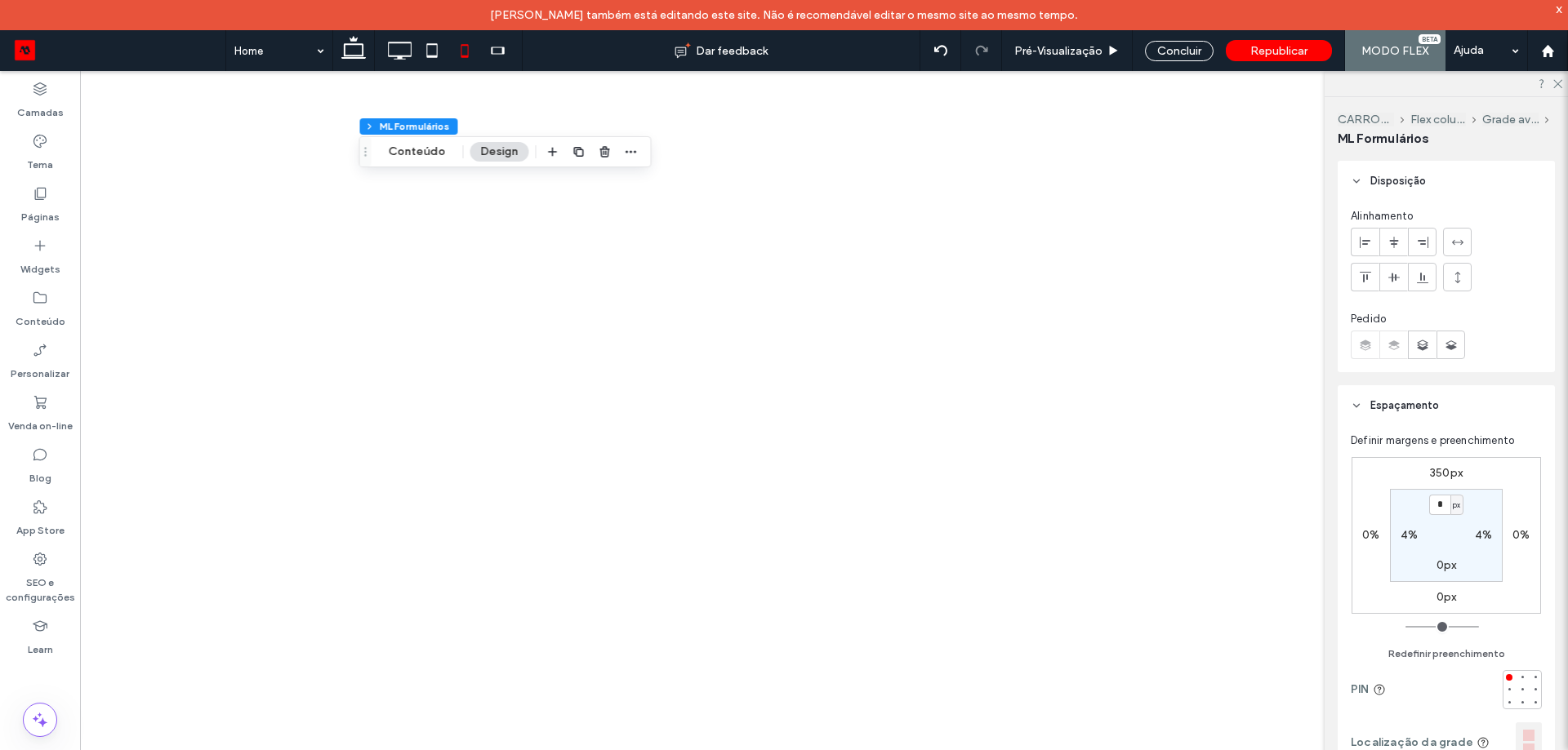
click at [436, 53] on div at bounding box center [784, 375] width 1568 height 750
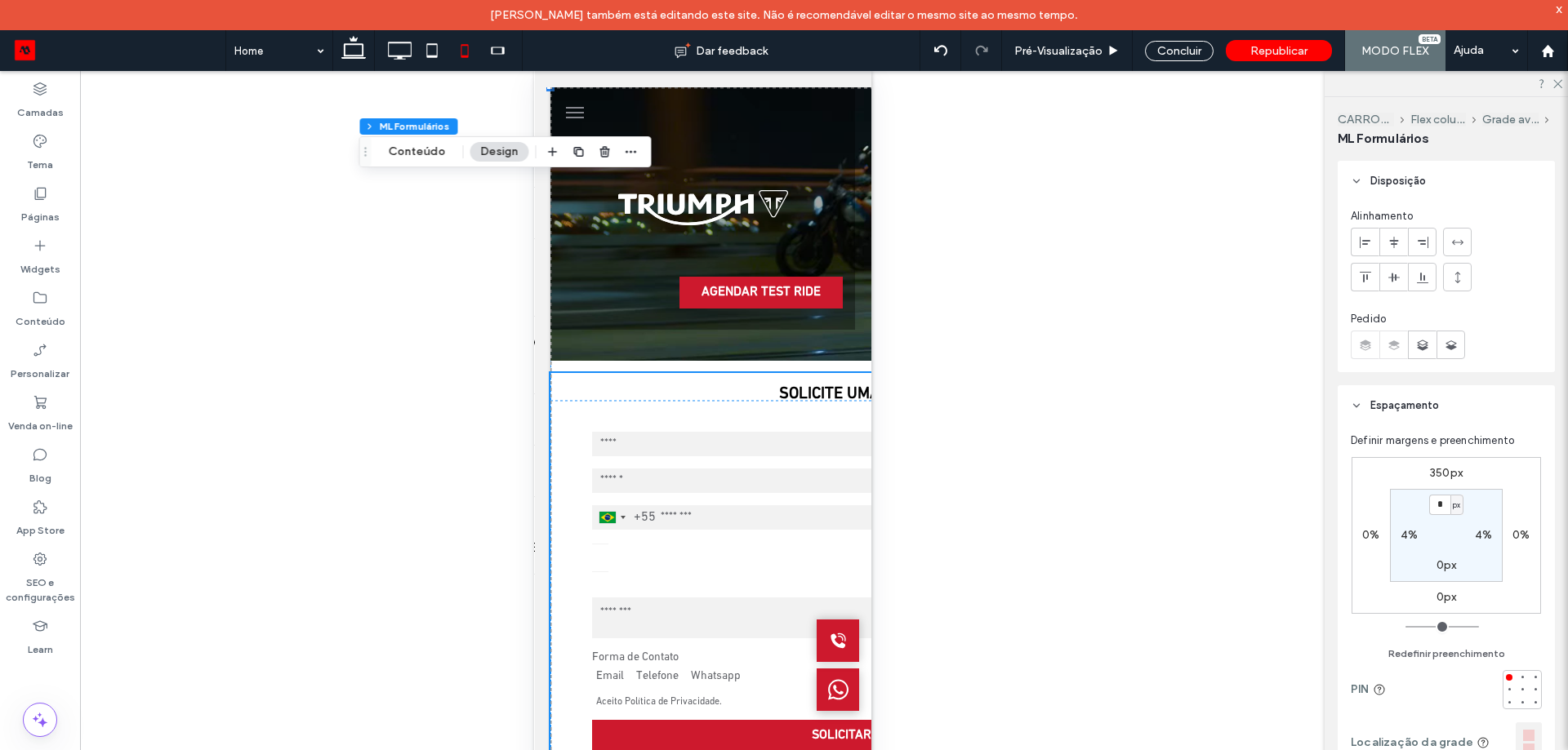
click at [435, 53] on icon at bounding box center [432, 50] width 33 height 33
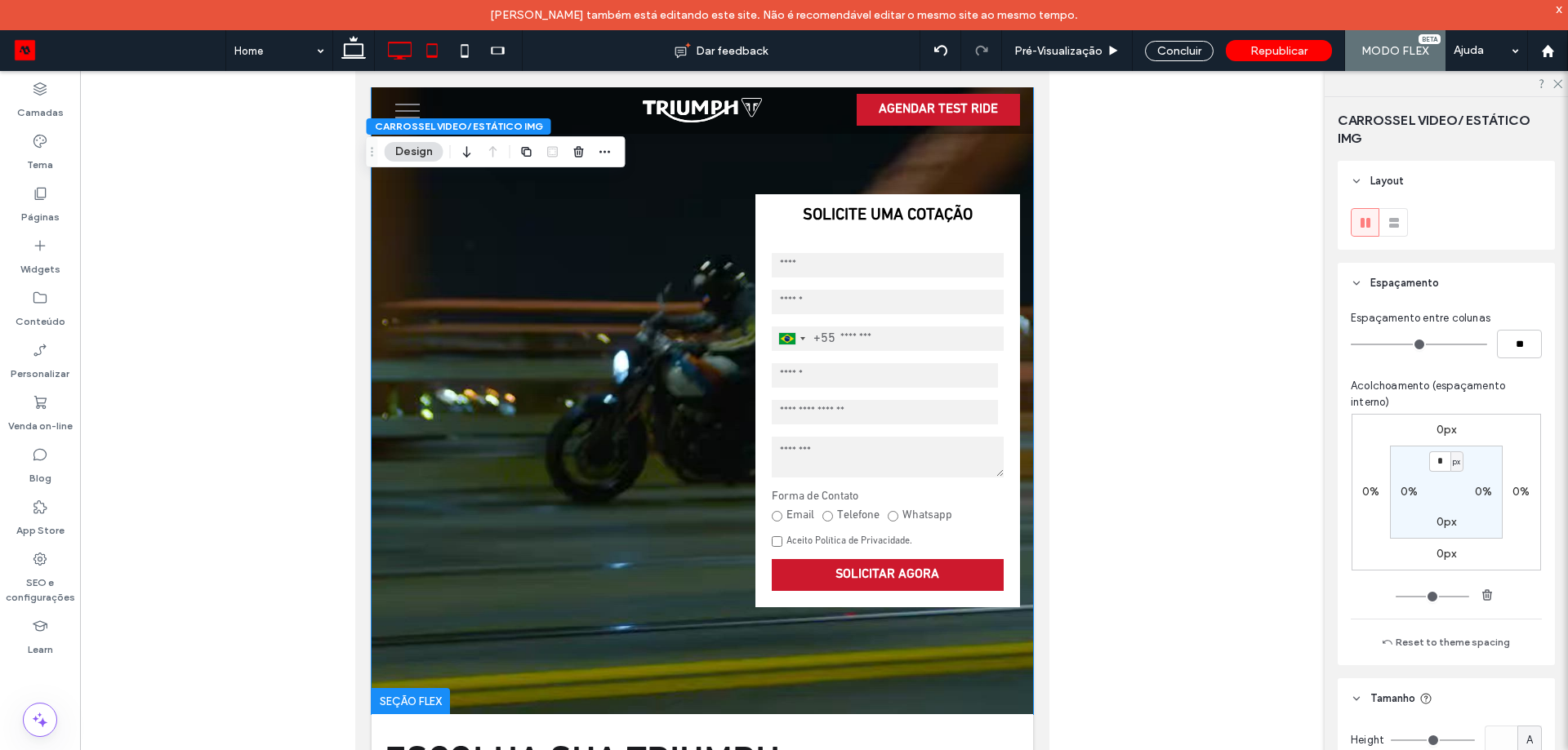
click at [405, 50] on icon at bounding box center [399, 50] width 33 height 33
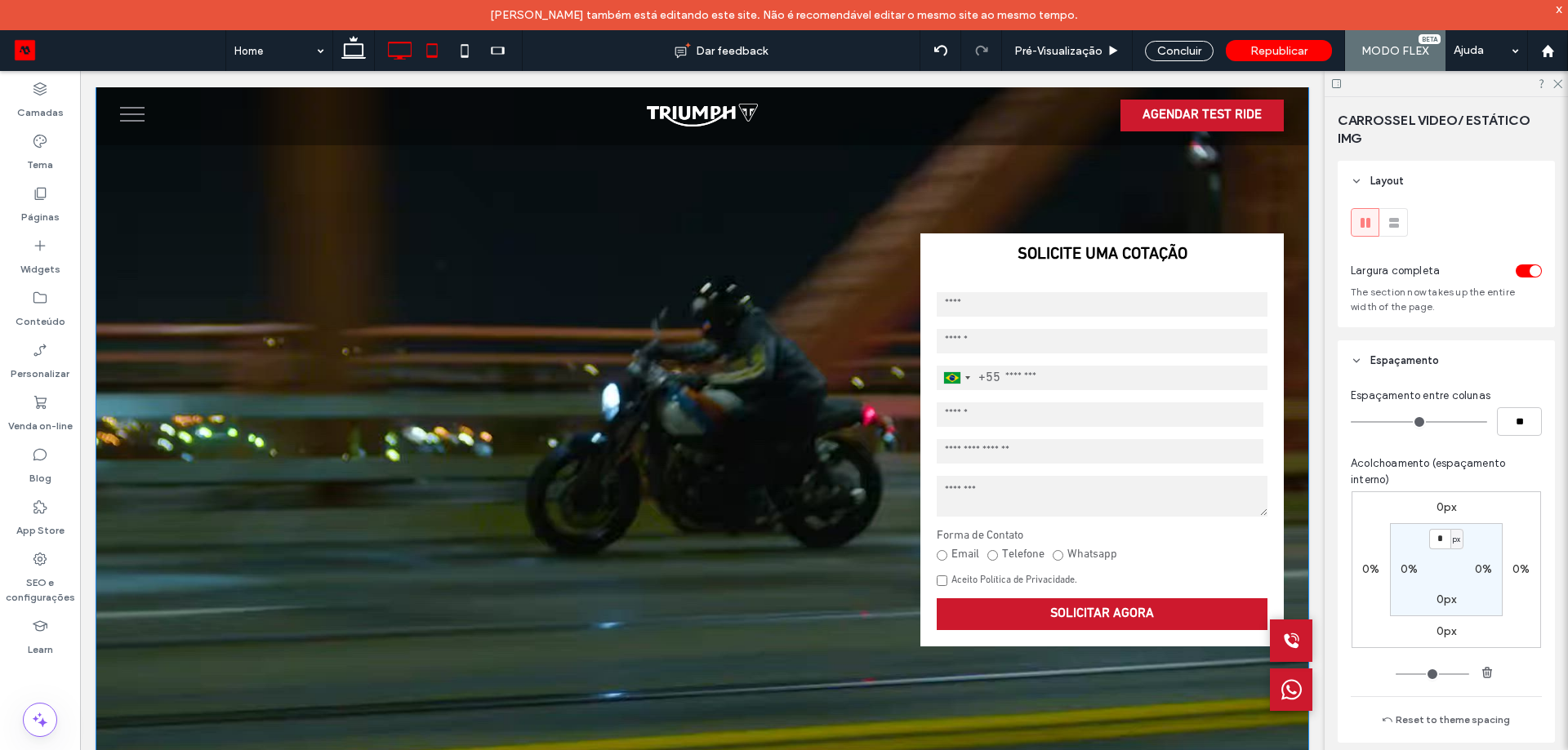
scroll to position [16, 0]
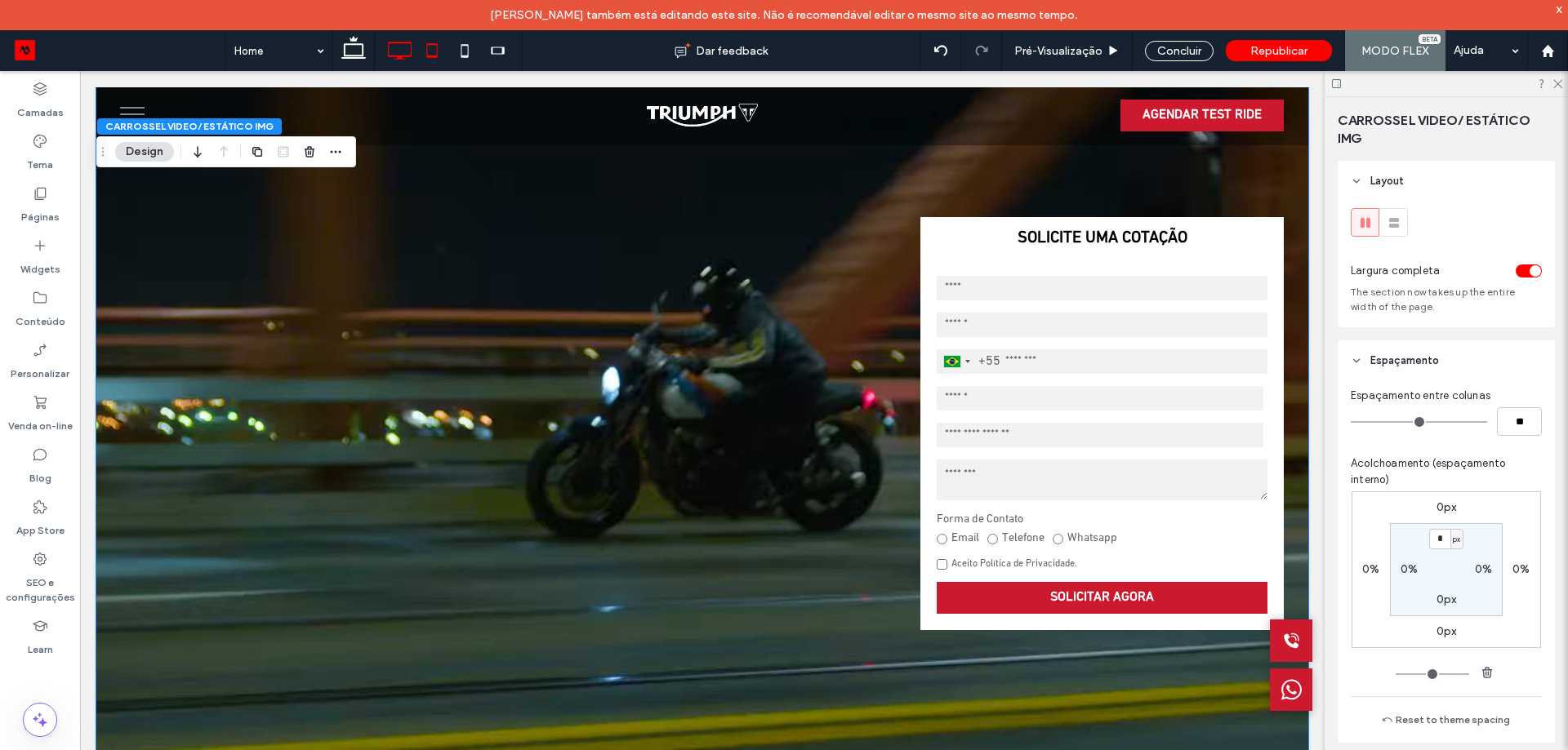
click at [430, 53] on icon at bounding box center [432, 50] width 33 height 33
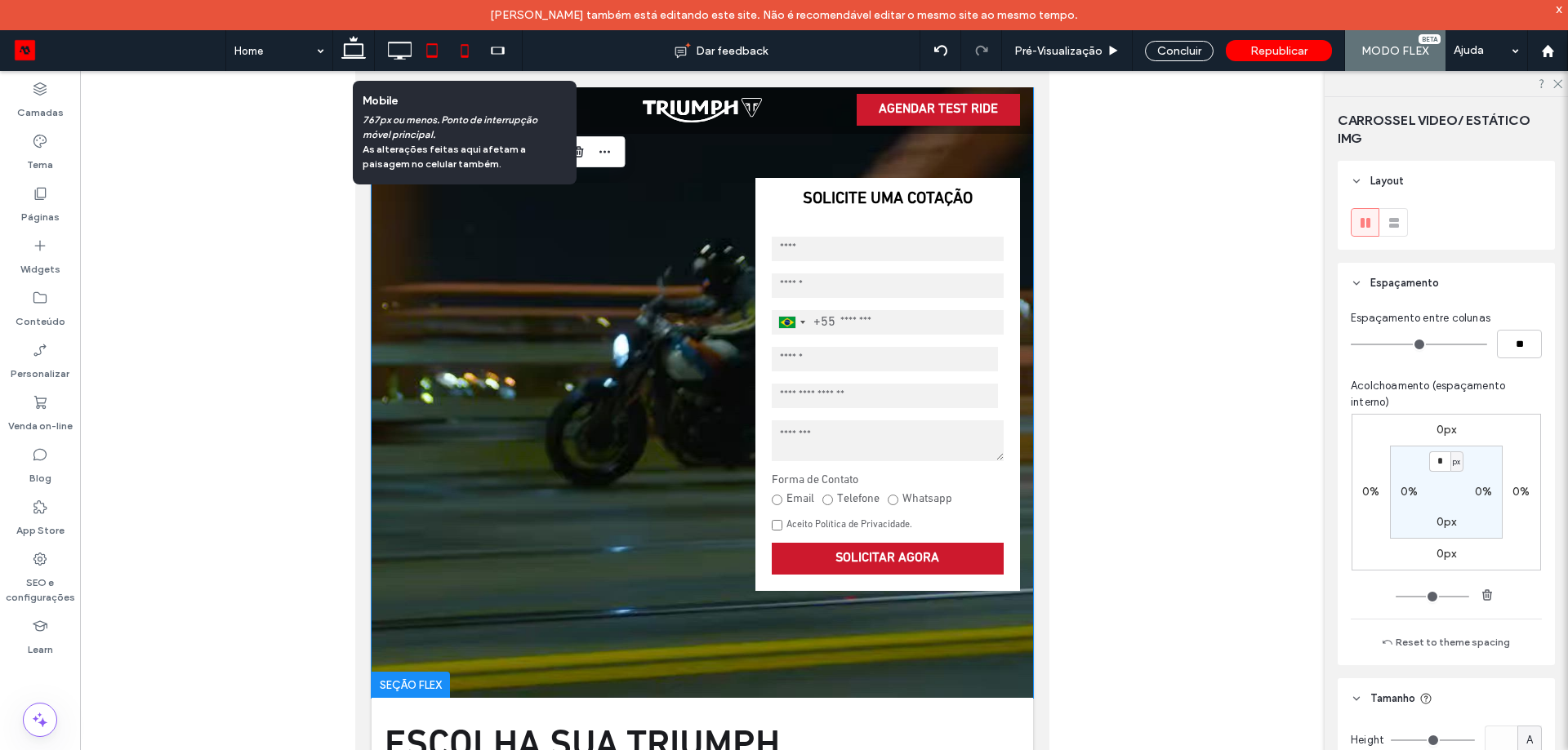
click at [463, 53] on icon at bounding box center [465, 50] width 33 height 33
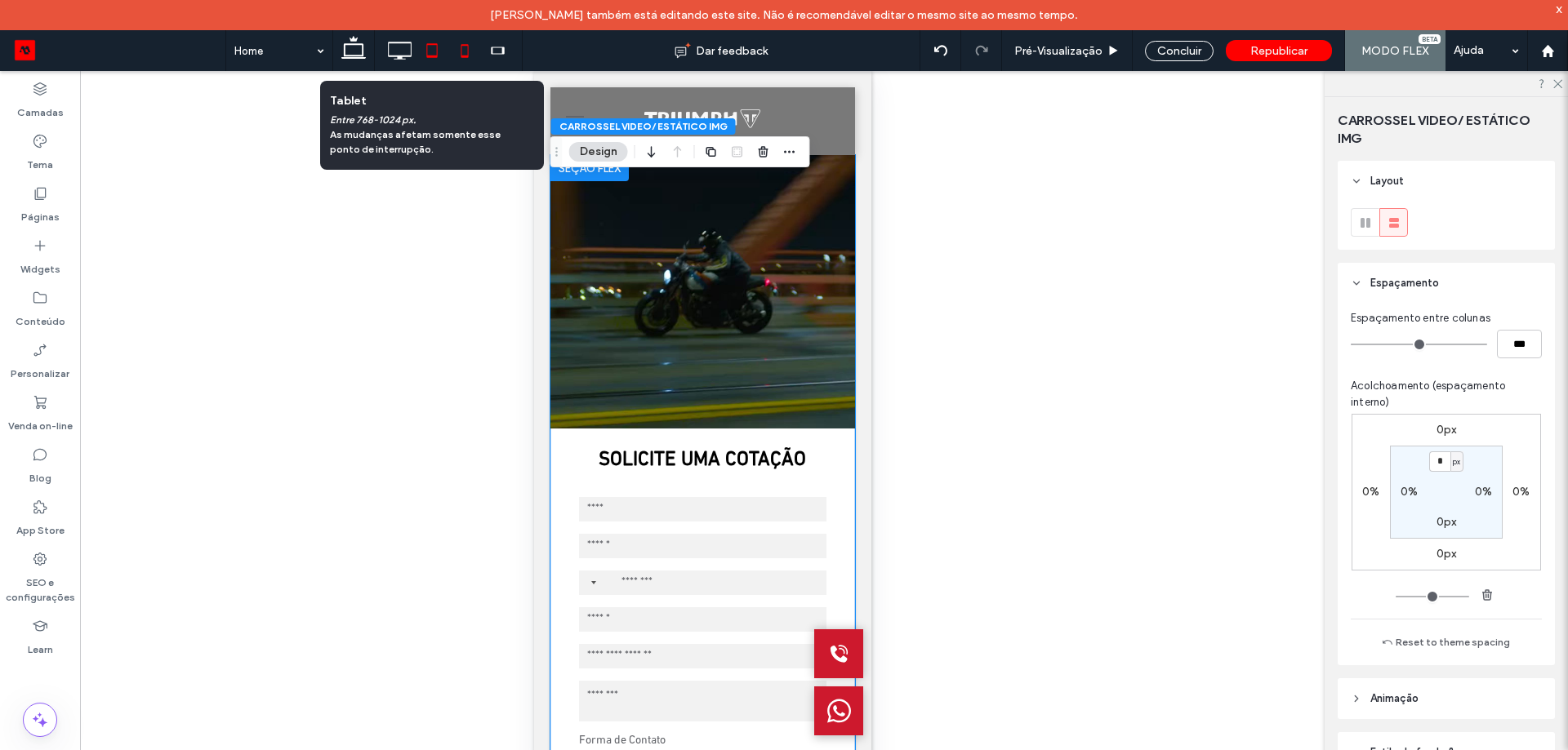
scroll to position [62, 0]
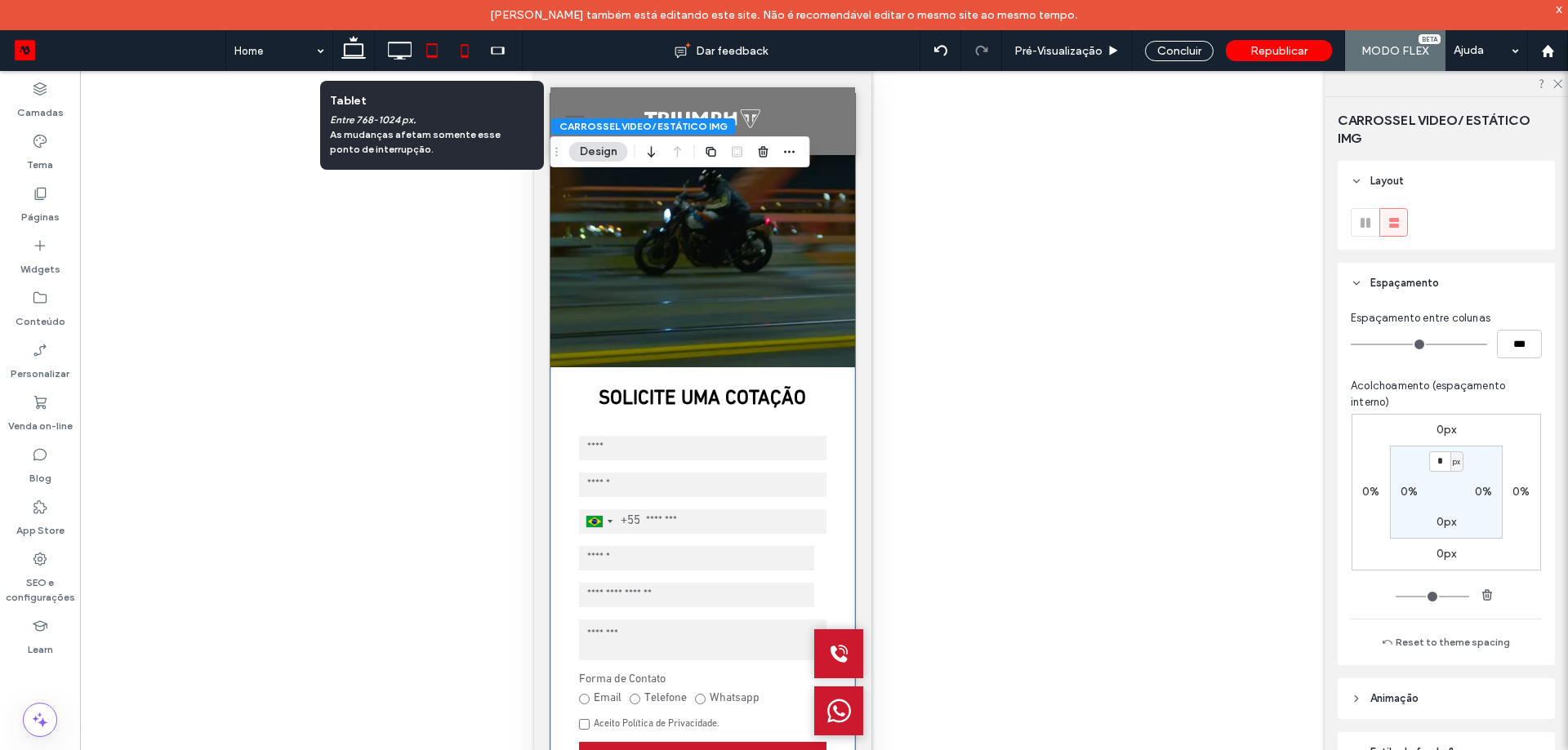
click at [438, 55] on use at bounding box center [432, 50] width 11 height 14
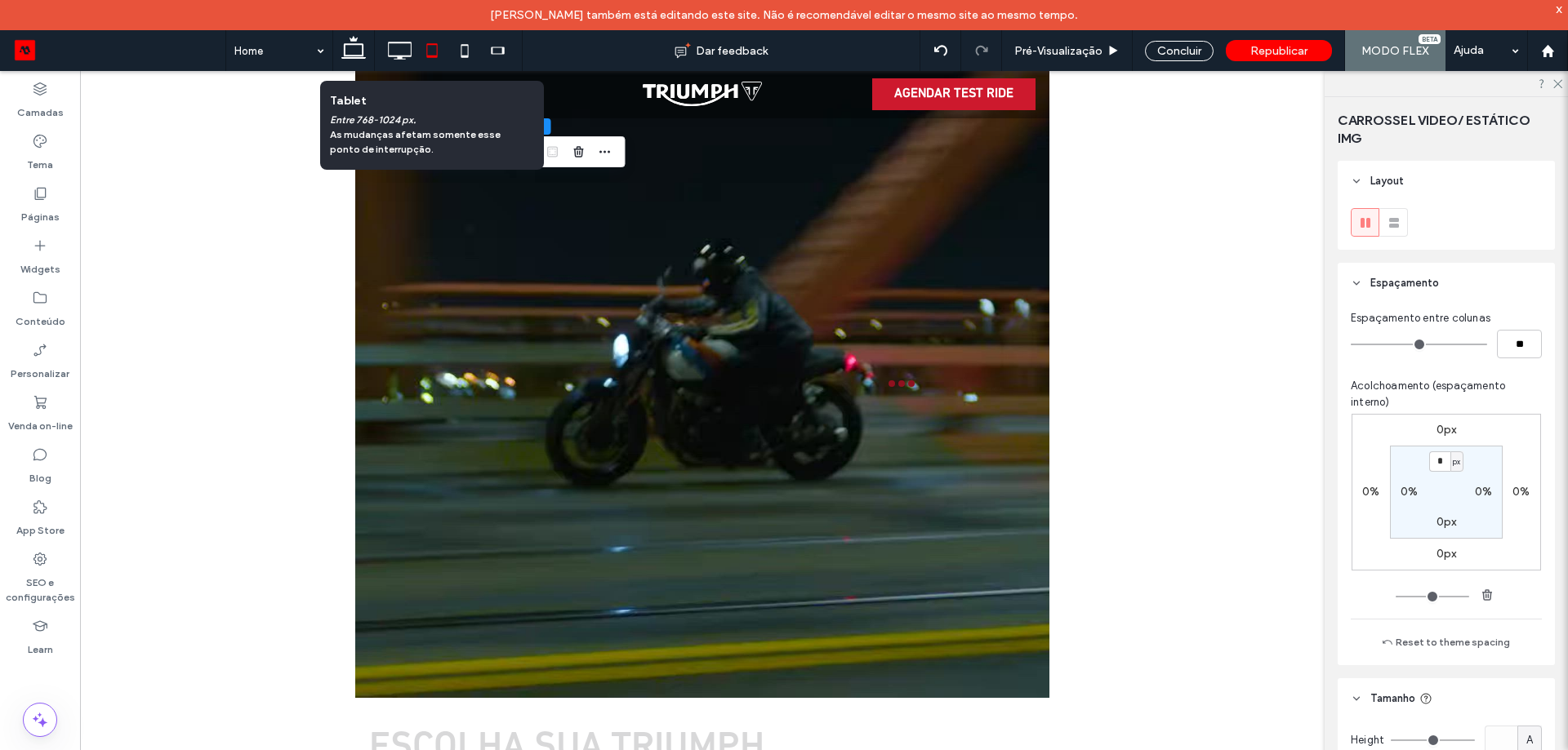
scroll to position [0, 0]
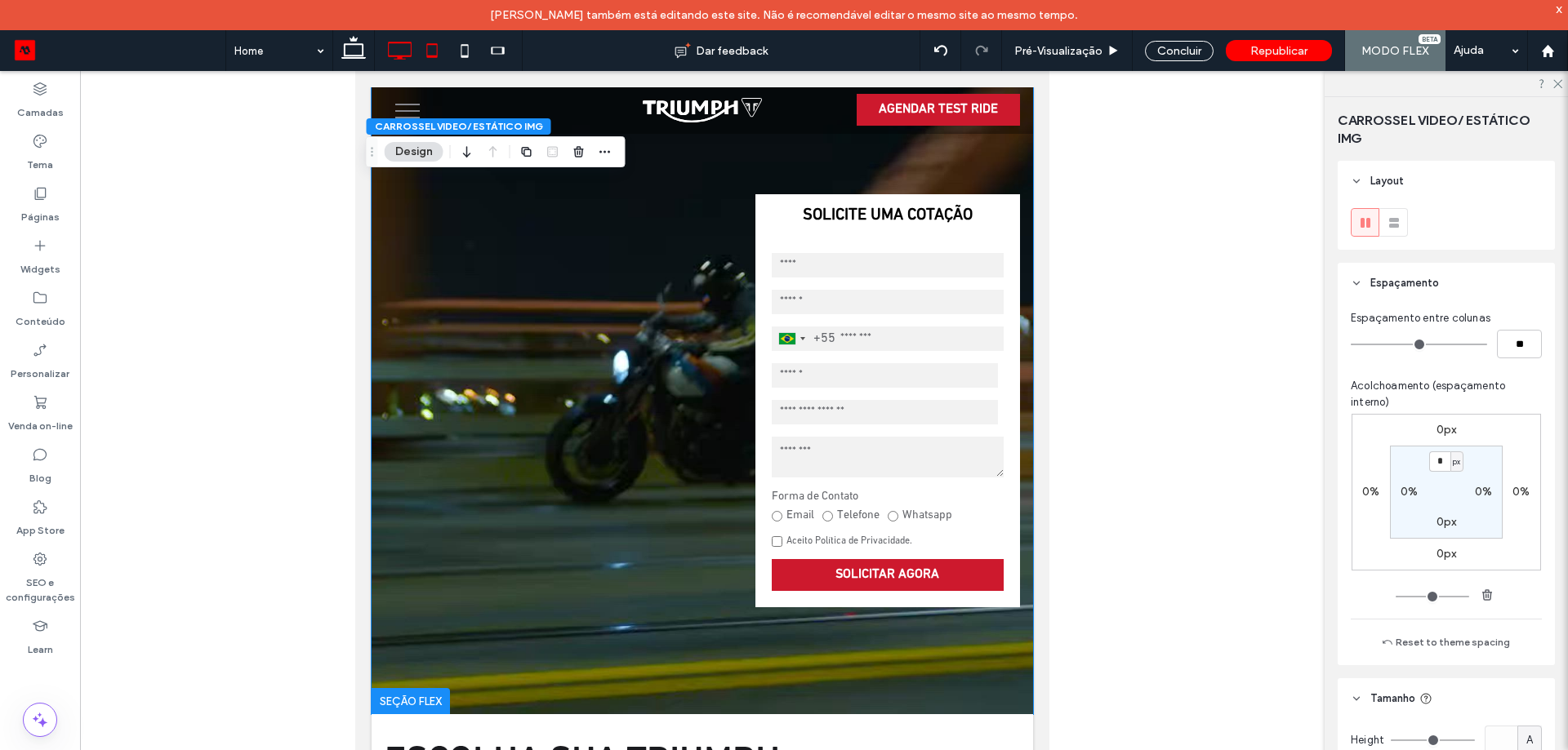
click at [394, 54] on icon at bounding box center [399, 50] width 33 height 33
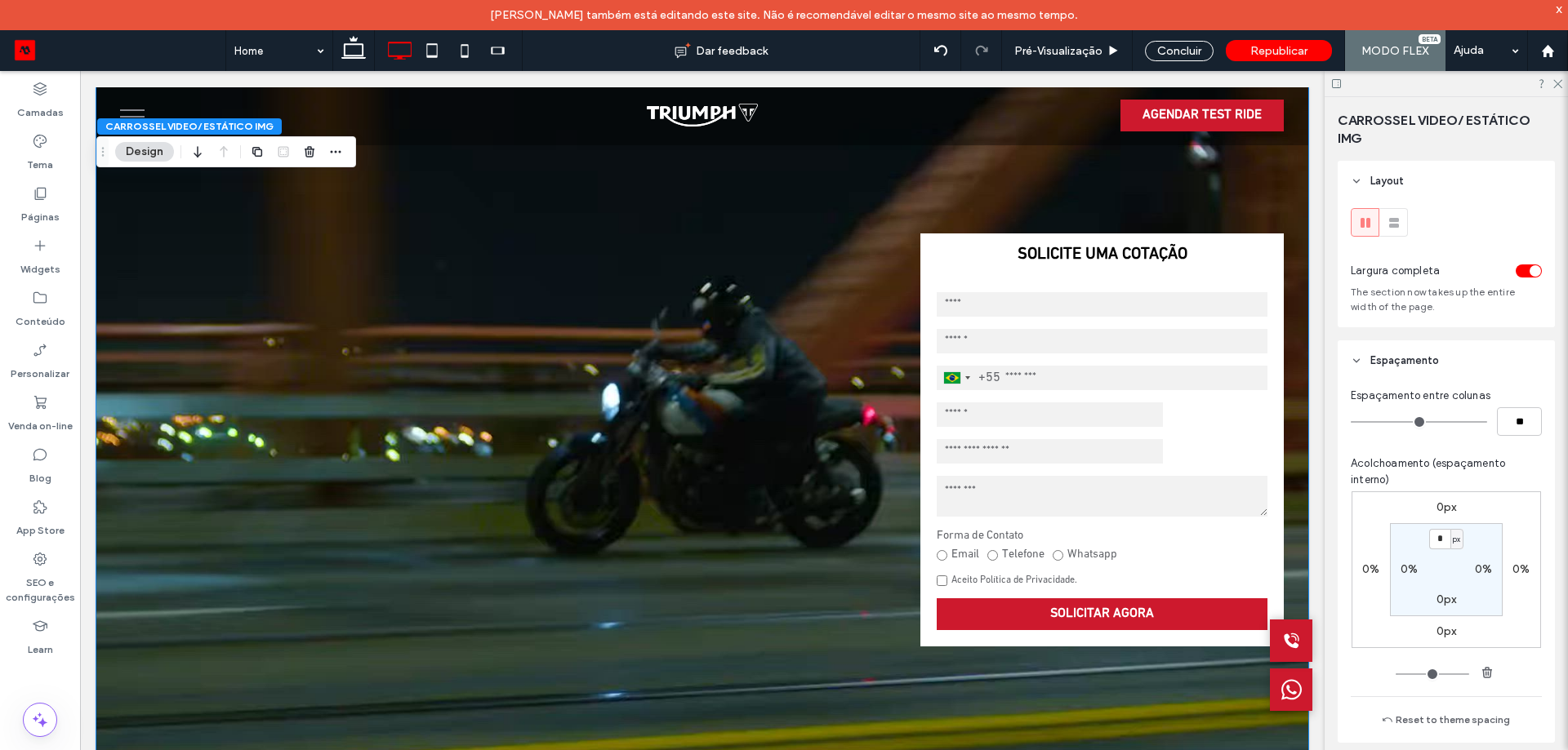
scroll to position [16, 0]
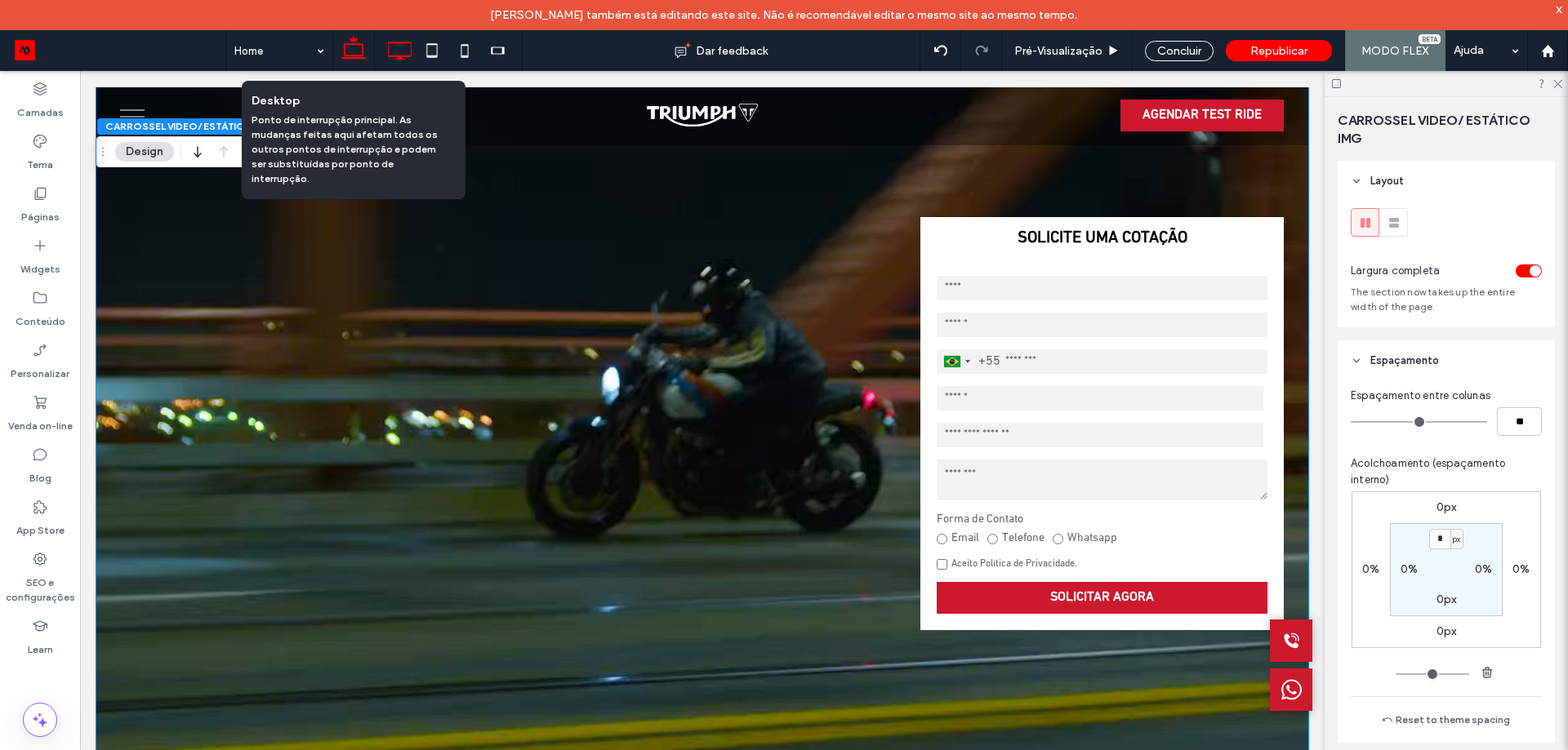
click at [355, 49] on icon at bounding box center [353, 50] width 33 height 33
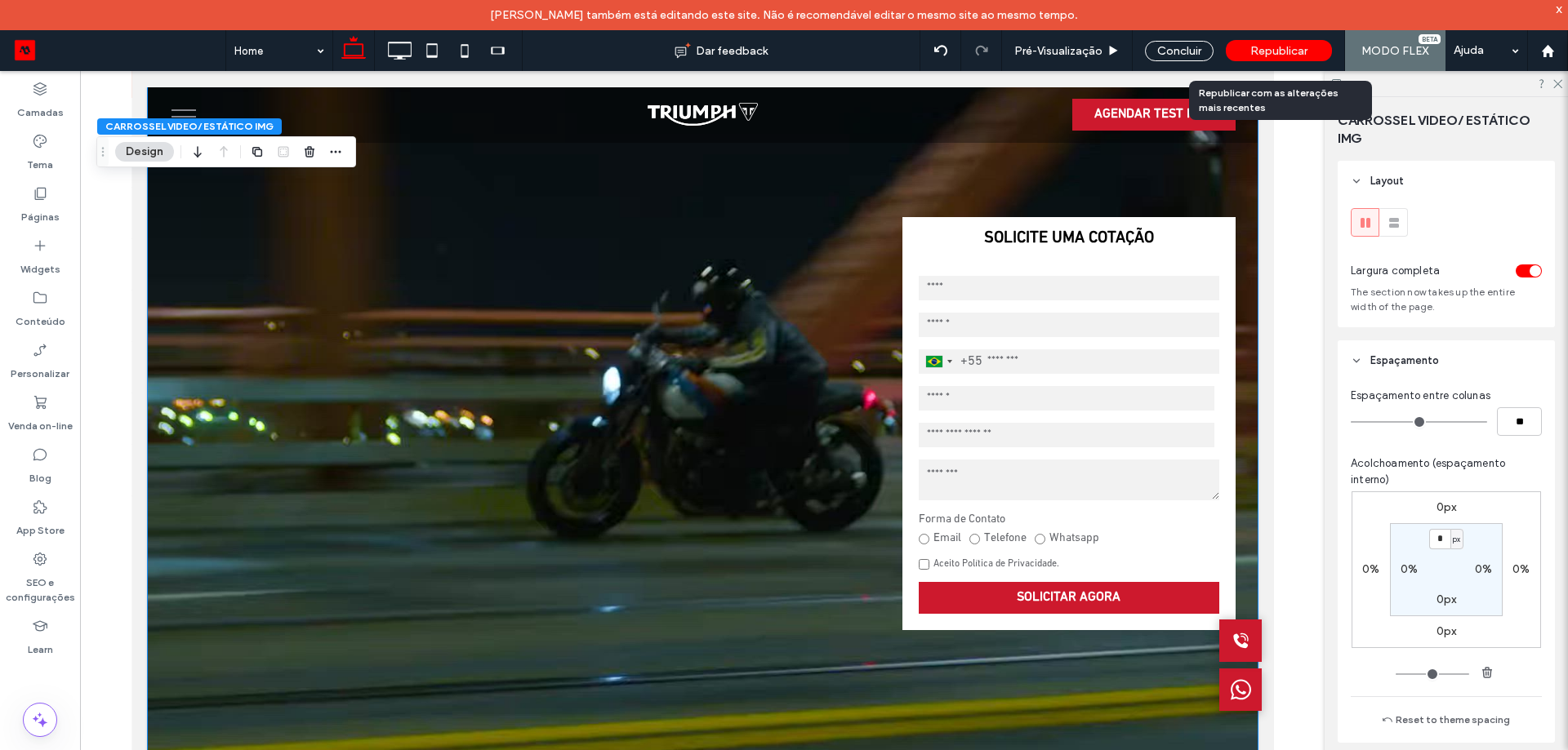
click at [1293, 56] on span "Republicar" at bounding box center [1277, 51] width 57 height 14
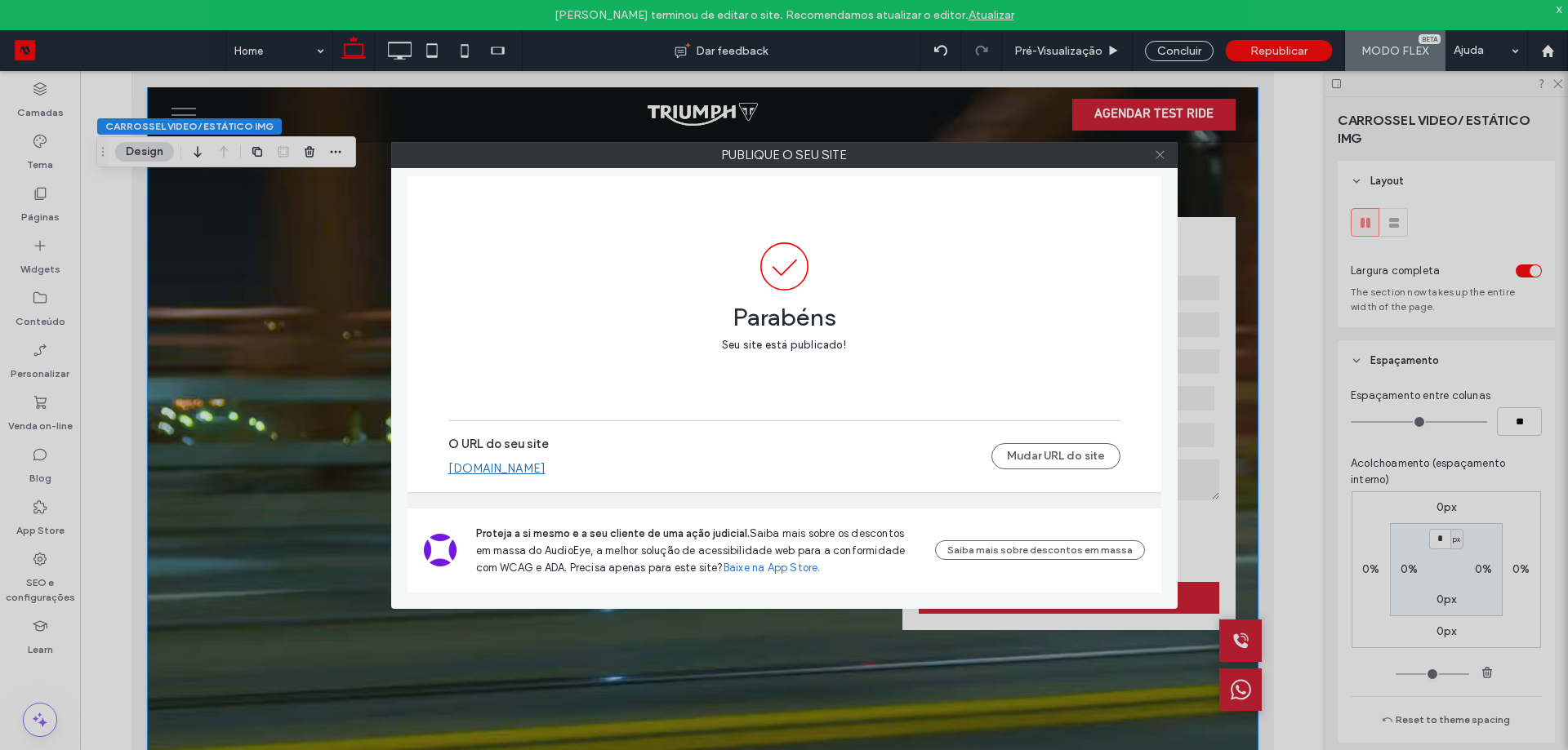
click at [1165, 161] on span at bounding box center [1160, 155] width 12 height 25
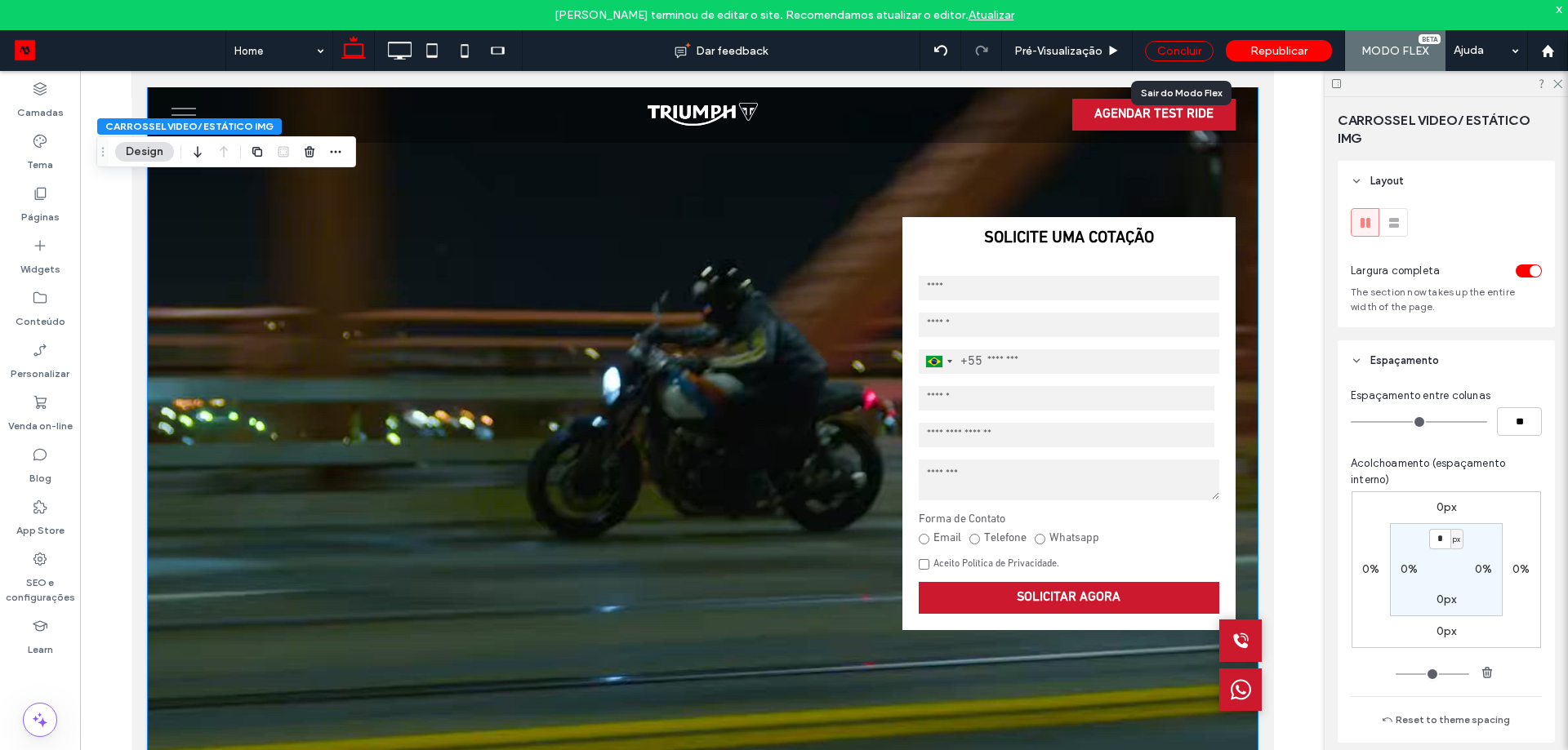
drag, startPoint x: 1185, startPoint y: 51, endPoint x: 1094, endPoint y: 9, distance: 100.2
click at [1185, 51] on div "Concluir" at bounding box center [1178, 51] width 69 height 21
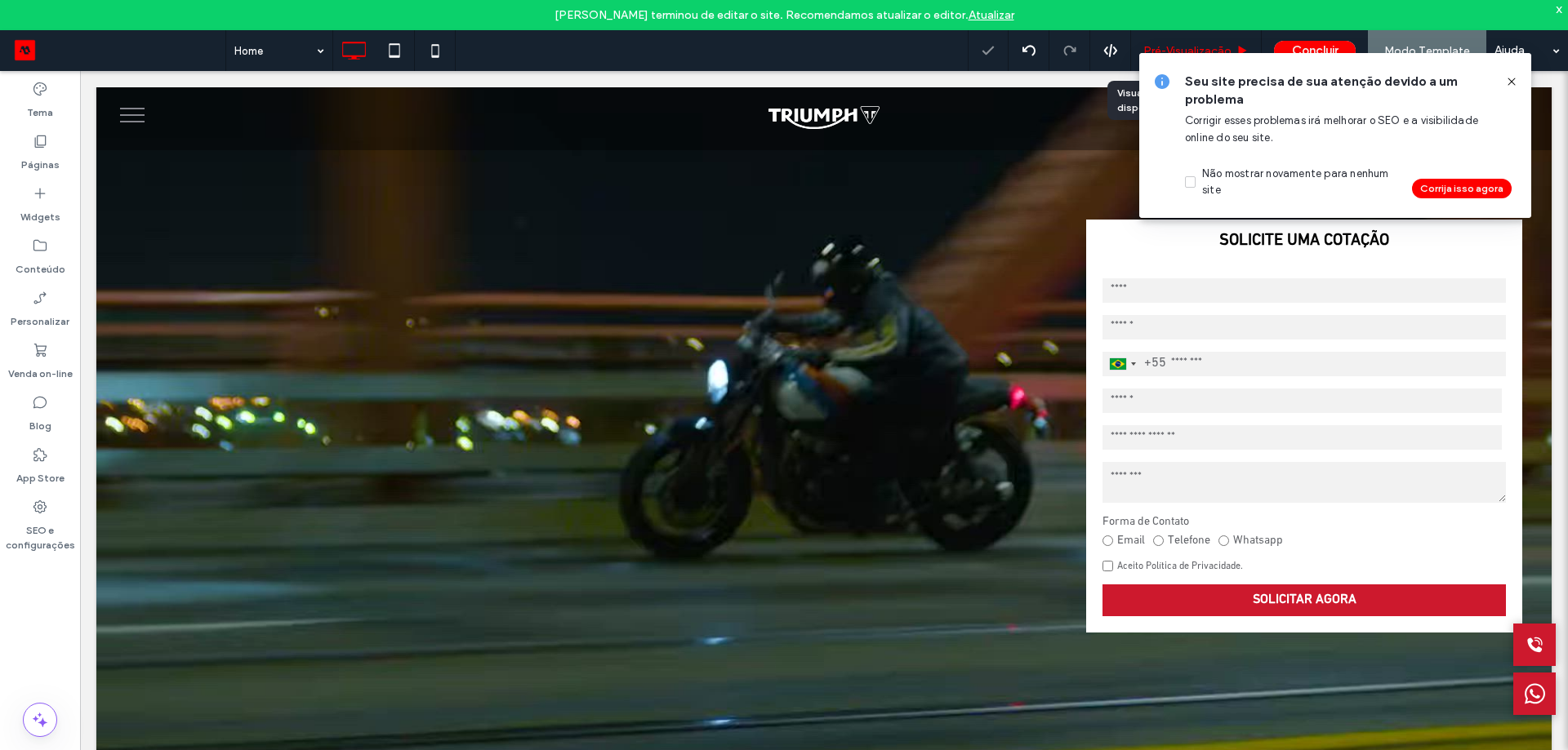
click at [1191, 48] on span "Pré-Visualizaçāo" at bounding box center [1187, 51] width 89 height 14
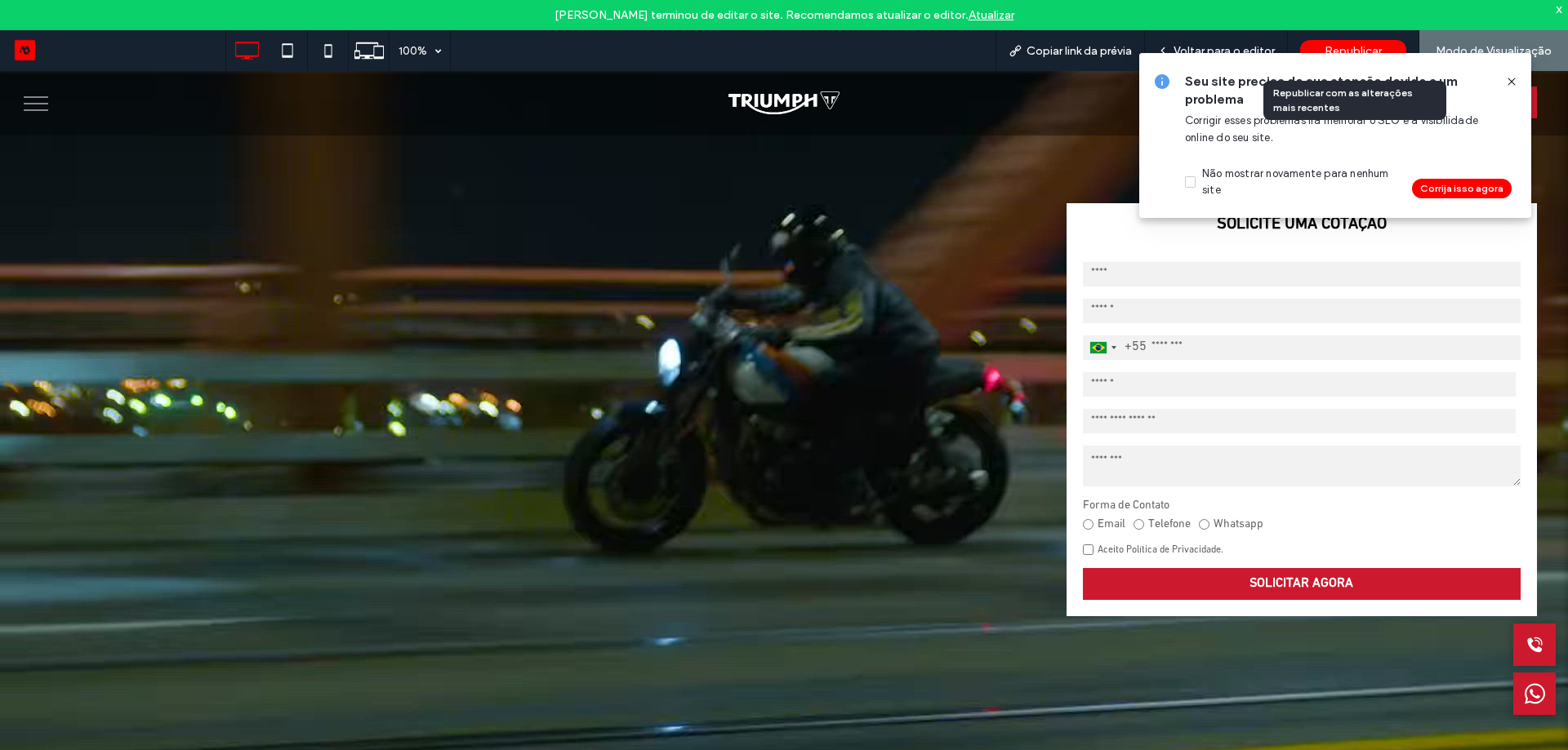
click at [1358, 39] on div "Republicar" at bounding box center [1352, 50] width 106 height 41
click at [1505, 76] on icon at bounding box center [1510, 81] width 13 height 13
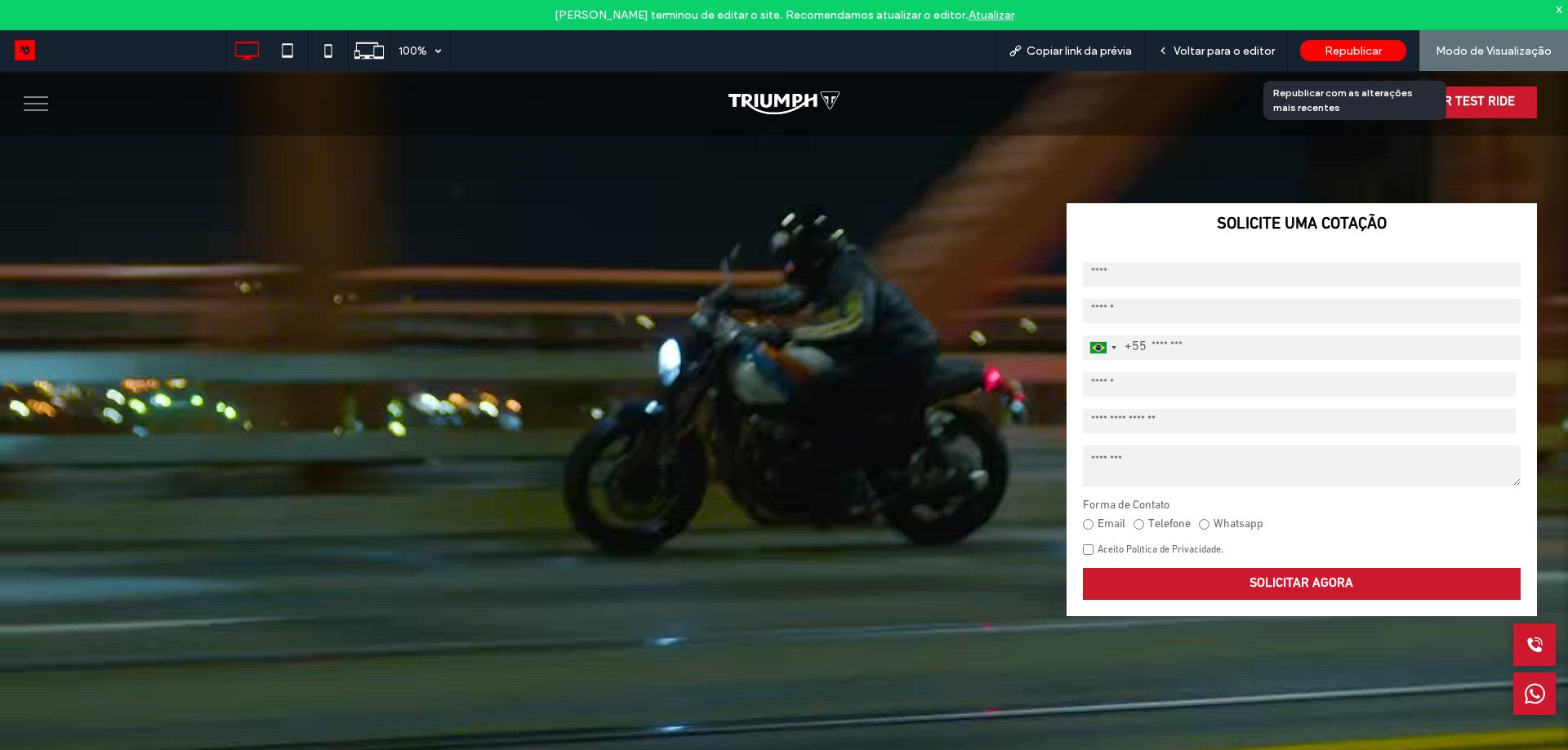
click at [1363, 49] on span "Republicar" at bounding box center [1352, 51] width 57 height 14
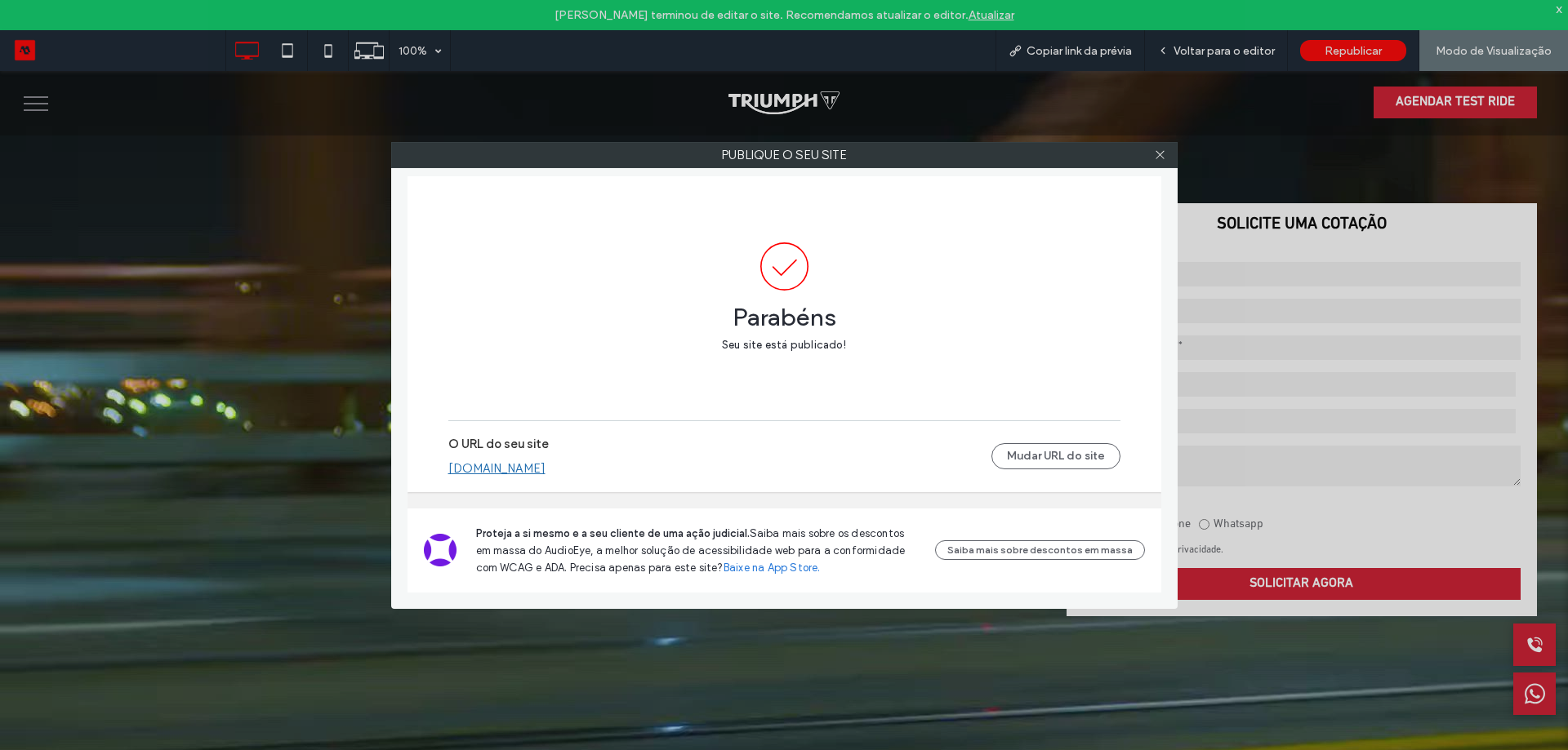
click at [25, 110] on div "Publique o seu site Parabéns Seu site está publicado! O URL do seu site triumph…" at bounding box center [784, 375] width 1568 height 750
click at [1274, 53] on div "Publique o seu site Parabéns Seu site está publicado! O URL do seu site triumph…" at bounding box center [784, 375] width 1568 height 750
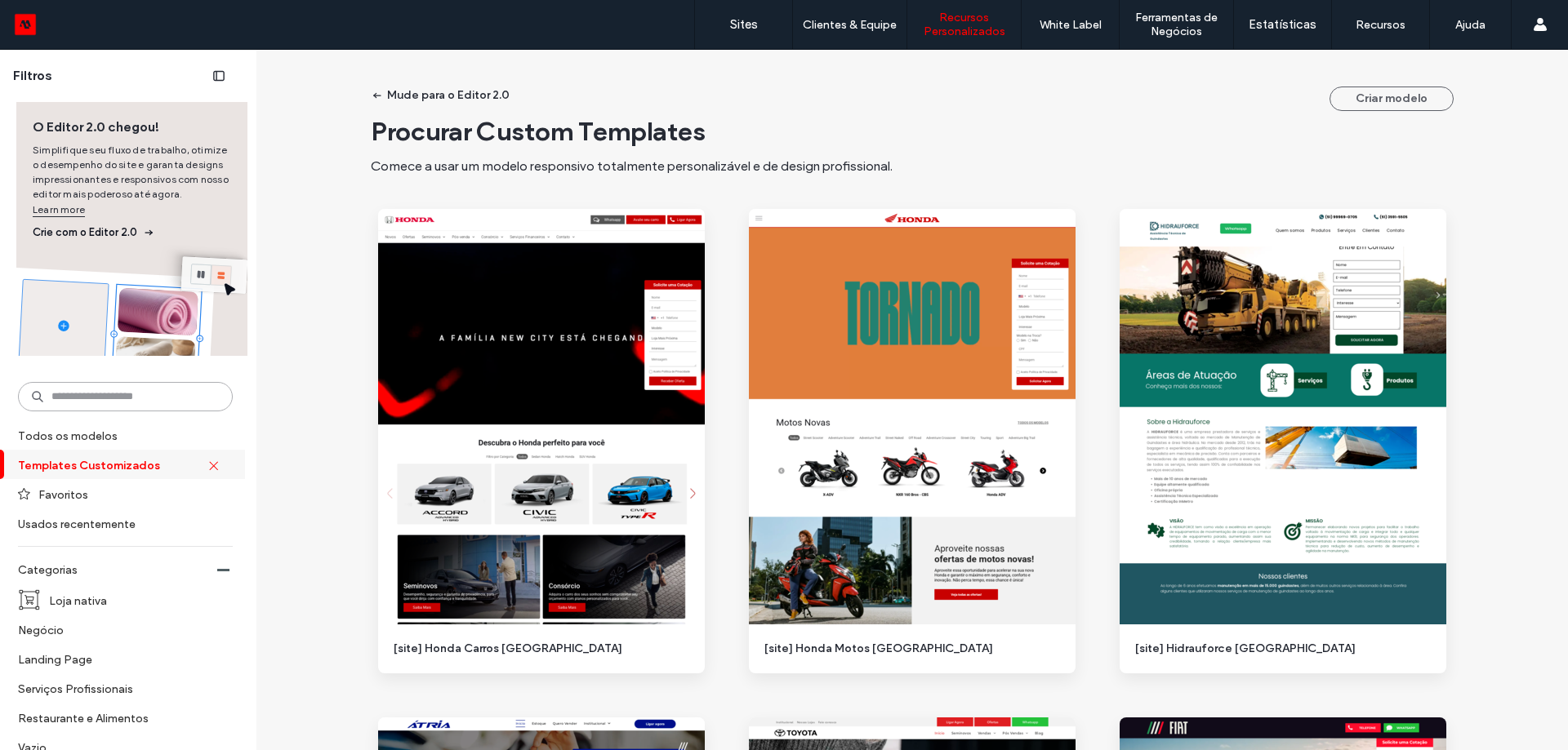
click at [125, 391] on input at bounding box center [125, 397] width 215 height 30
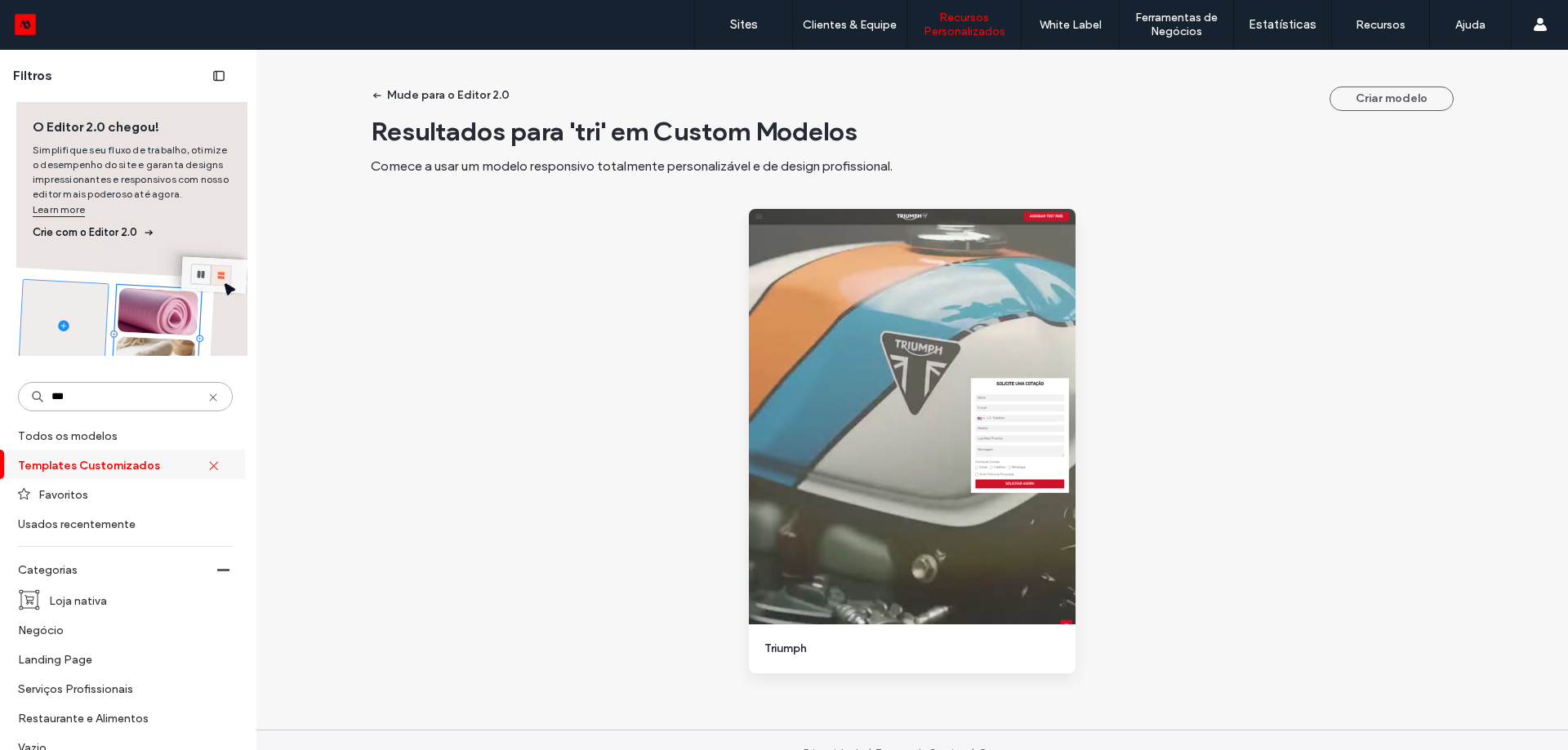
type input "****"
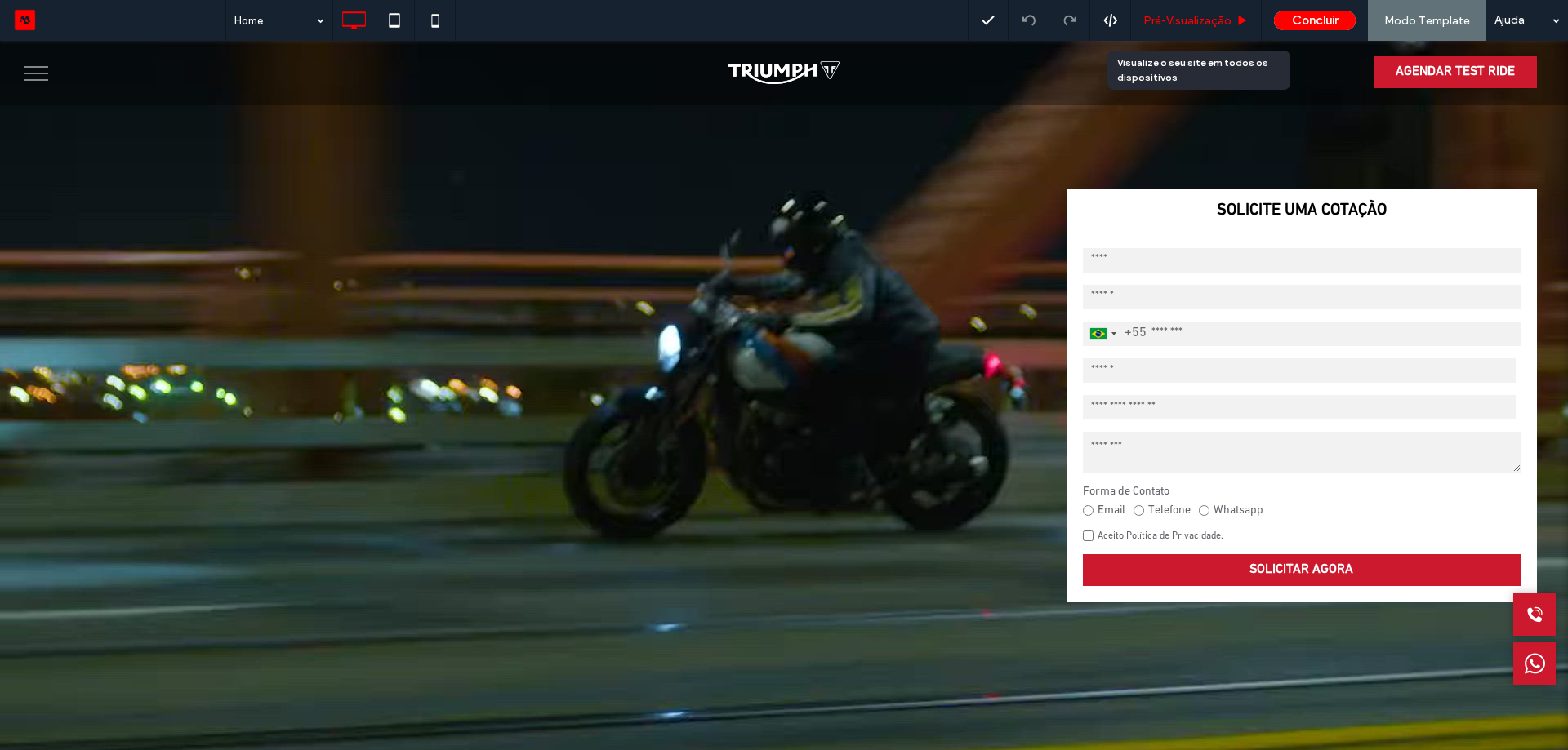
click at [1188, 22] on span "Pré-Visualizaçāo" at bounding box center [1187, 21] width 89 height 14
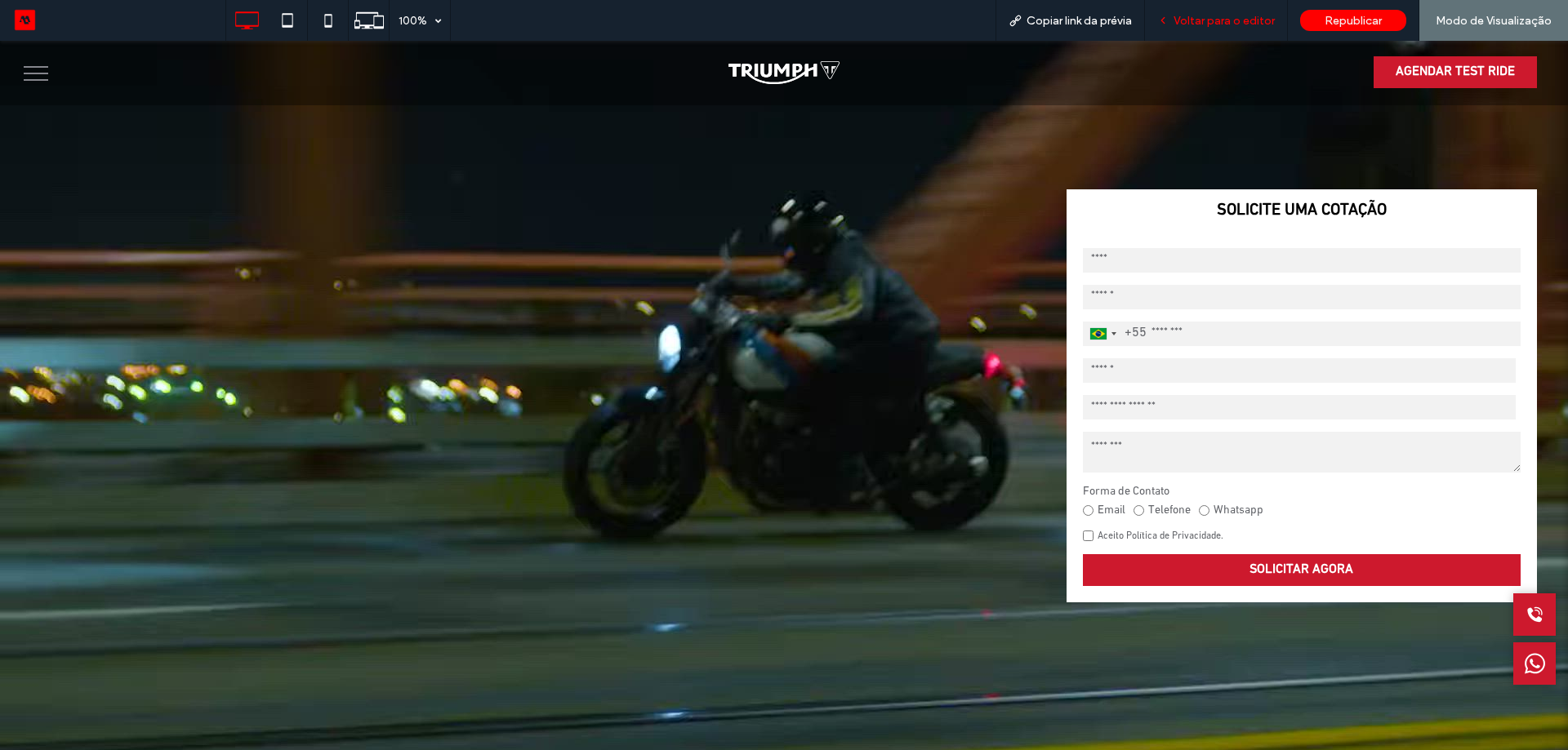
click at [1202, 14] on span "Voltar para o editor" at bounding box center [1224, 21] width 101 height 14
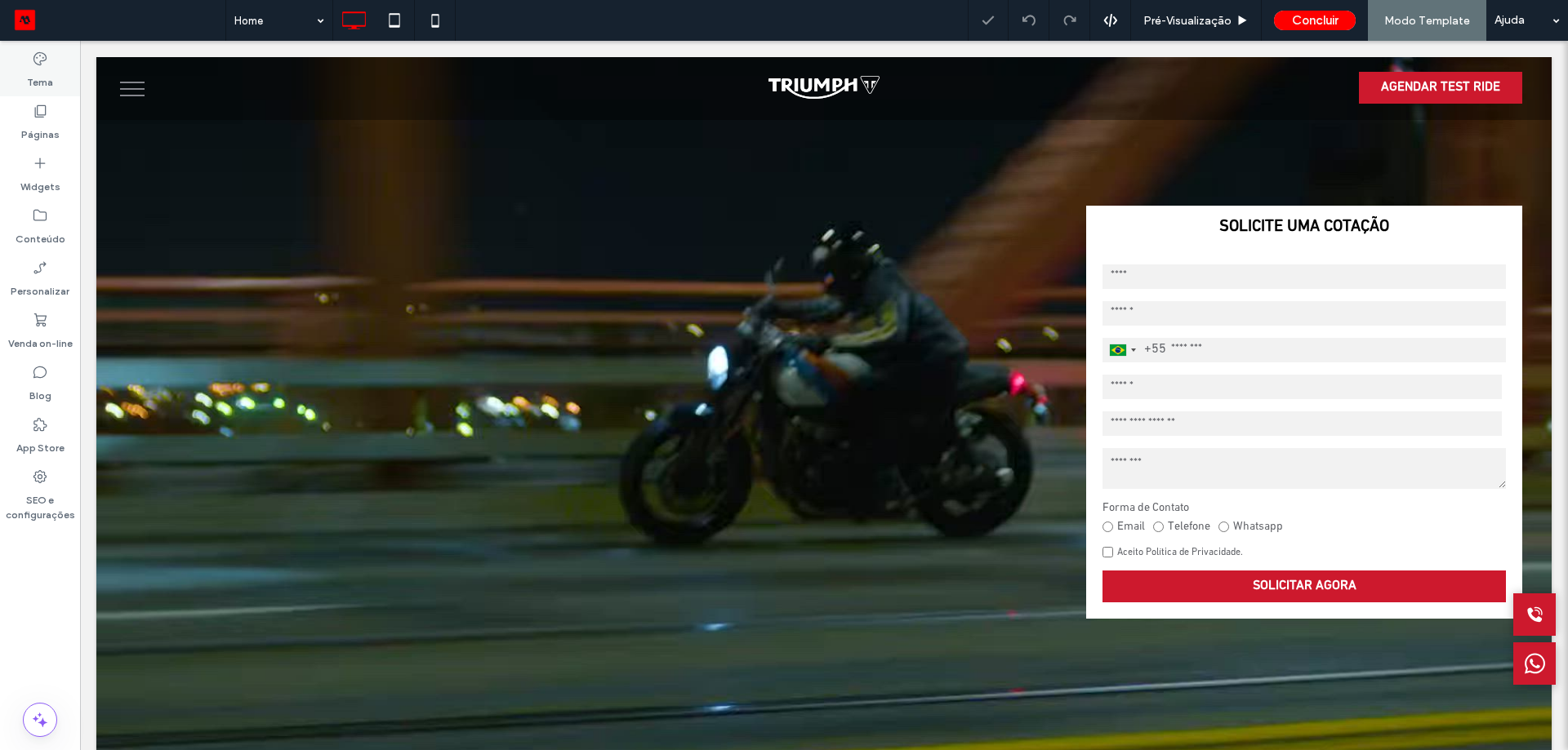
click at [39, 72] on label "Tema" at bounding box center [40, 78] width 26 height 23
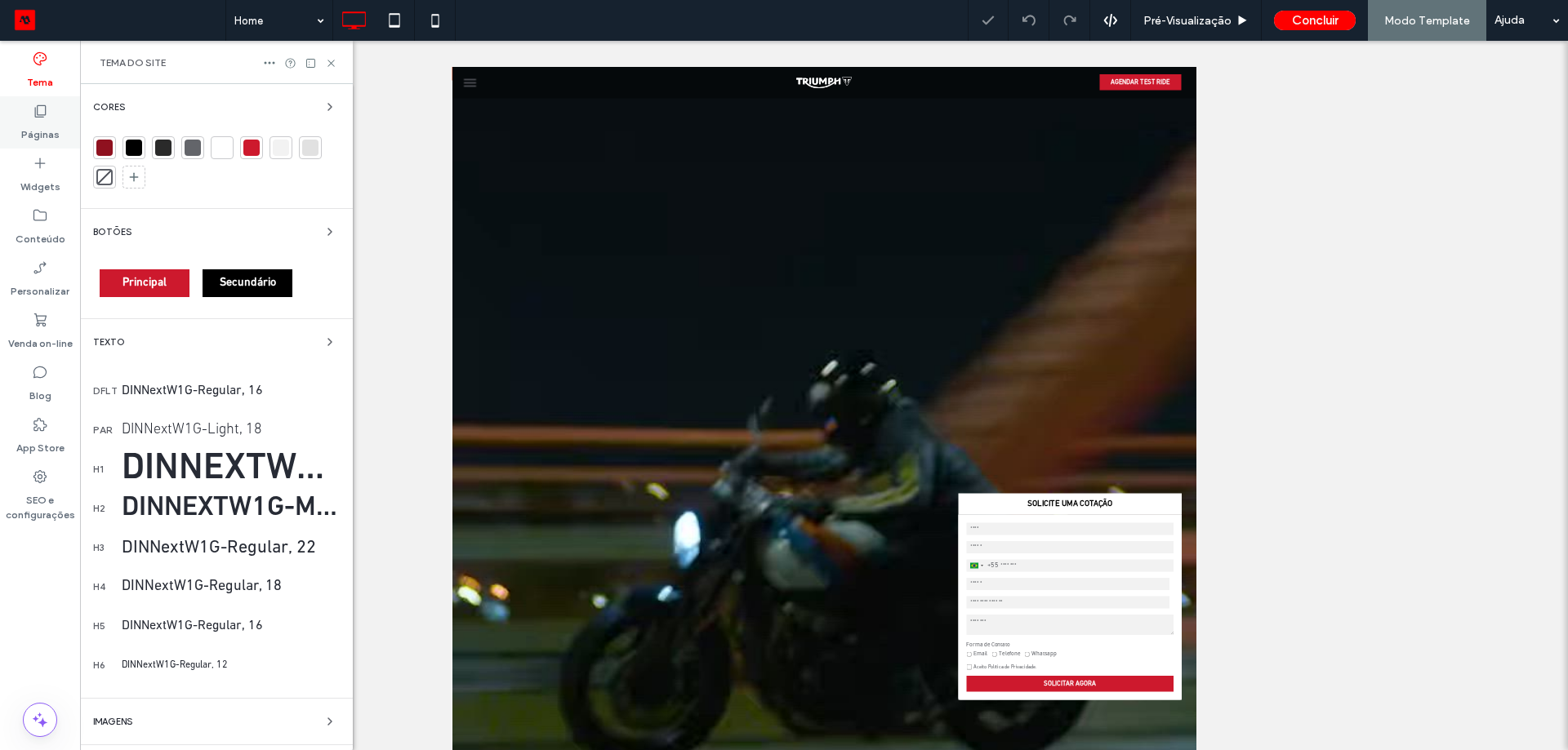
click at [57, 137] on label "Páginas" at bounding box center [40, 130] width 39 height 23
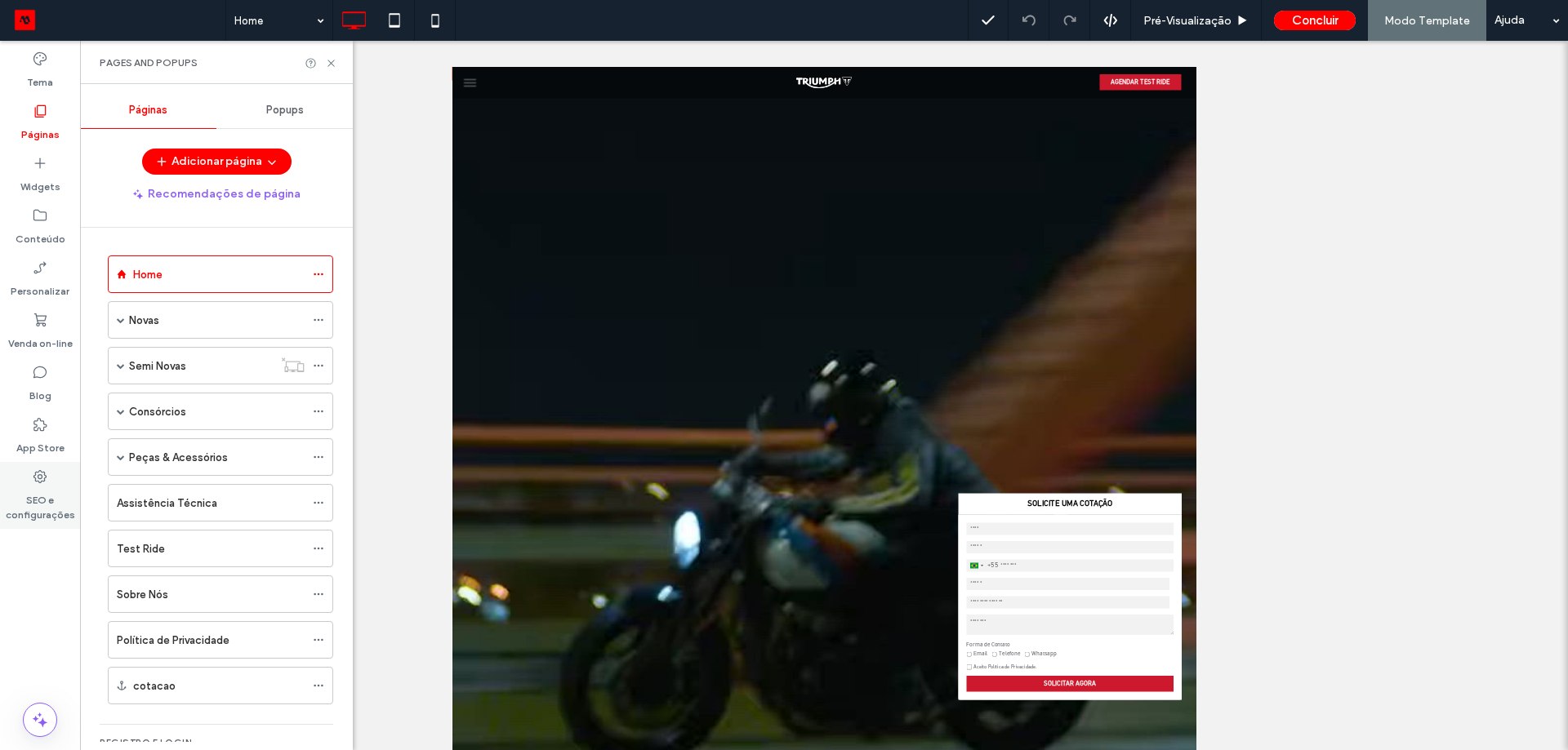
click at [40, 484] on label "SEO e configurações" at bounding box center [40, 503] width 80 height 38
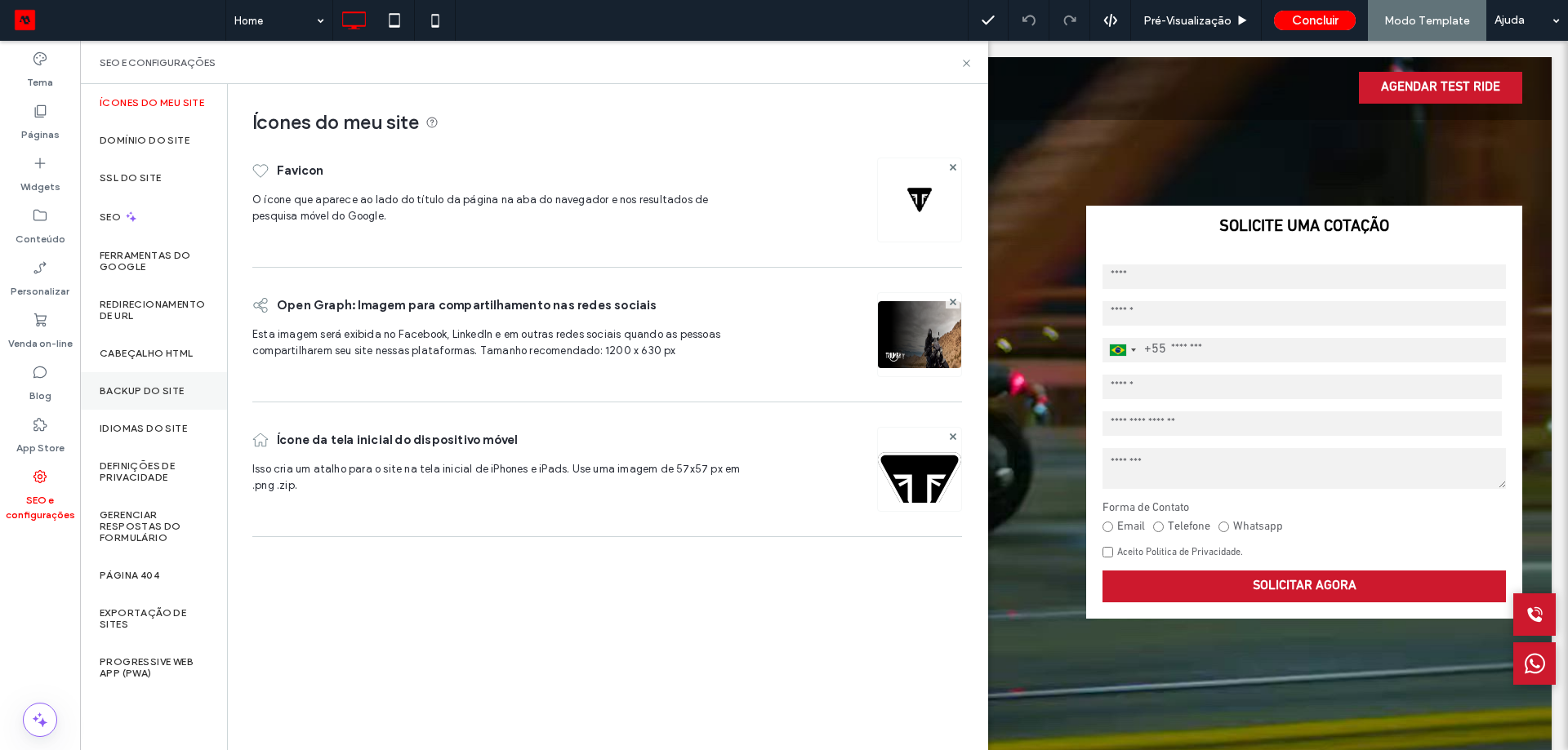
click at [152, 394] on label "Backup do Site" at bounding box center [141, 390] width 85 height 11
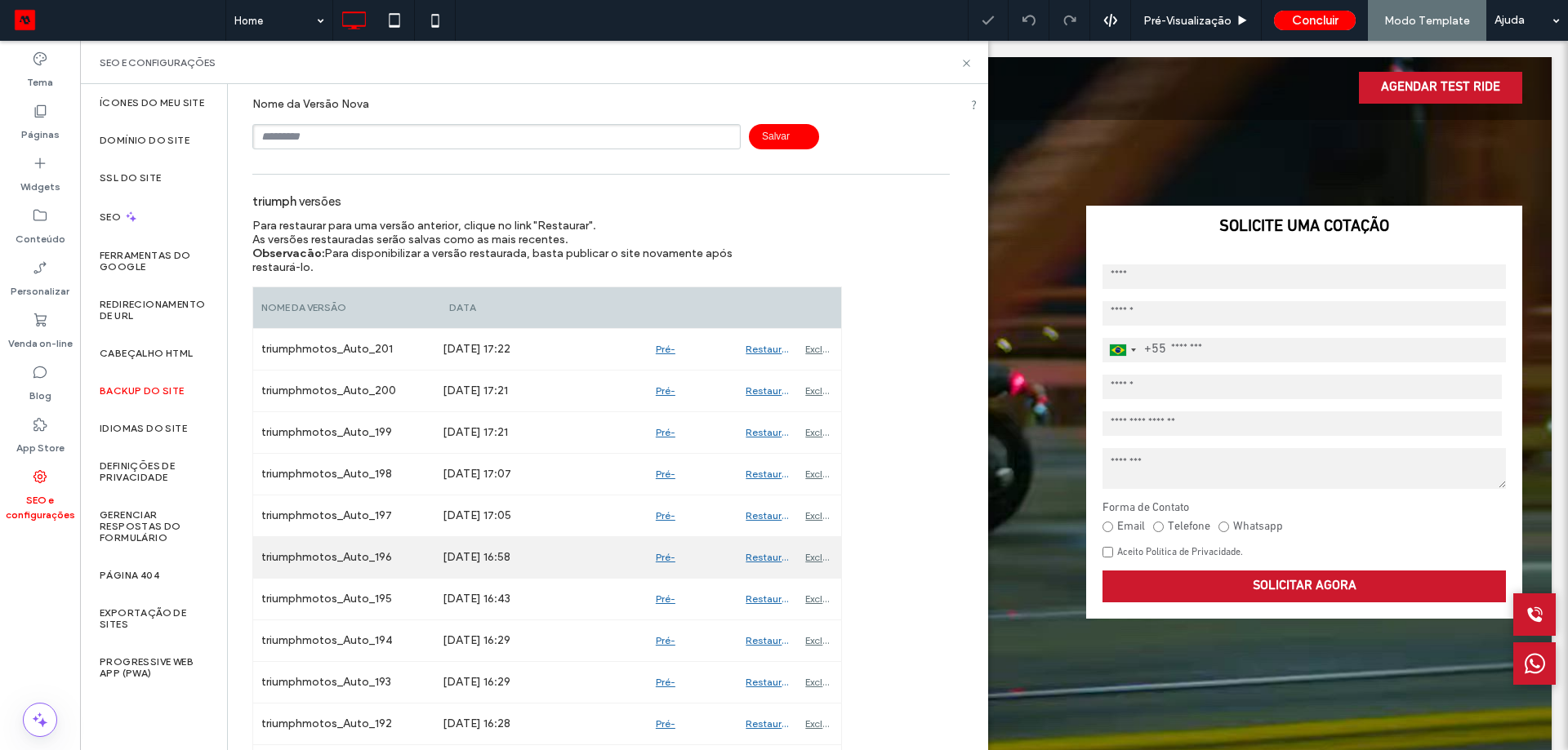
scroll to position [245, 0]
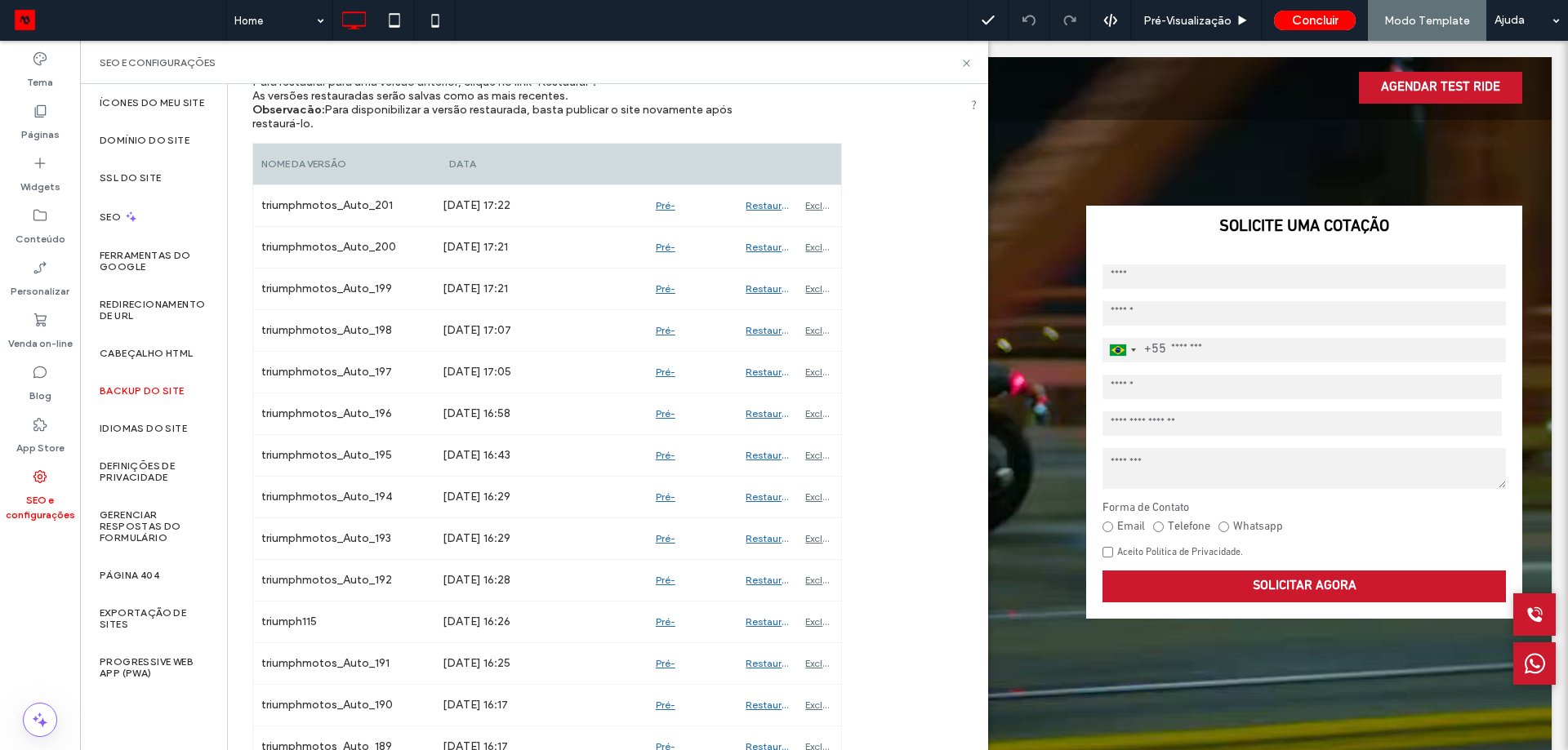
click at [972, 59] on div "SEO e configurações" at bounding box center [533, 62] width 908 height 43
click at [967, 62] on use at bounding box center [965, 63] width 7 height 7
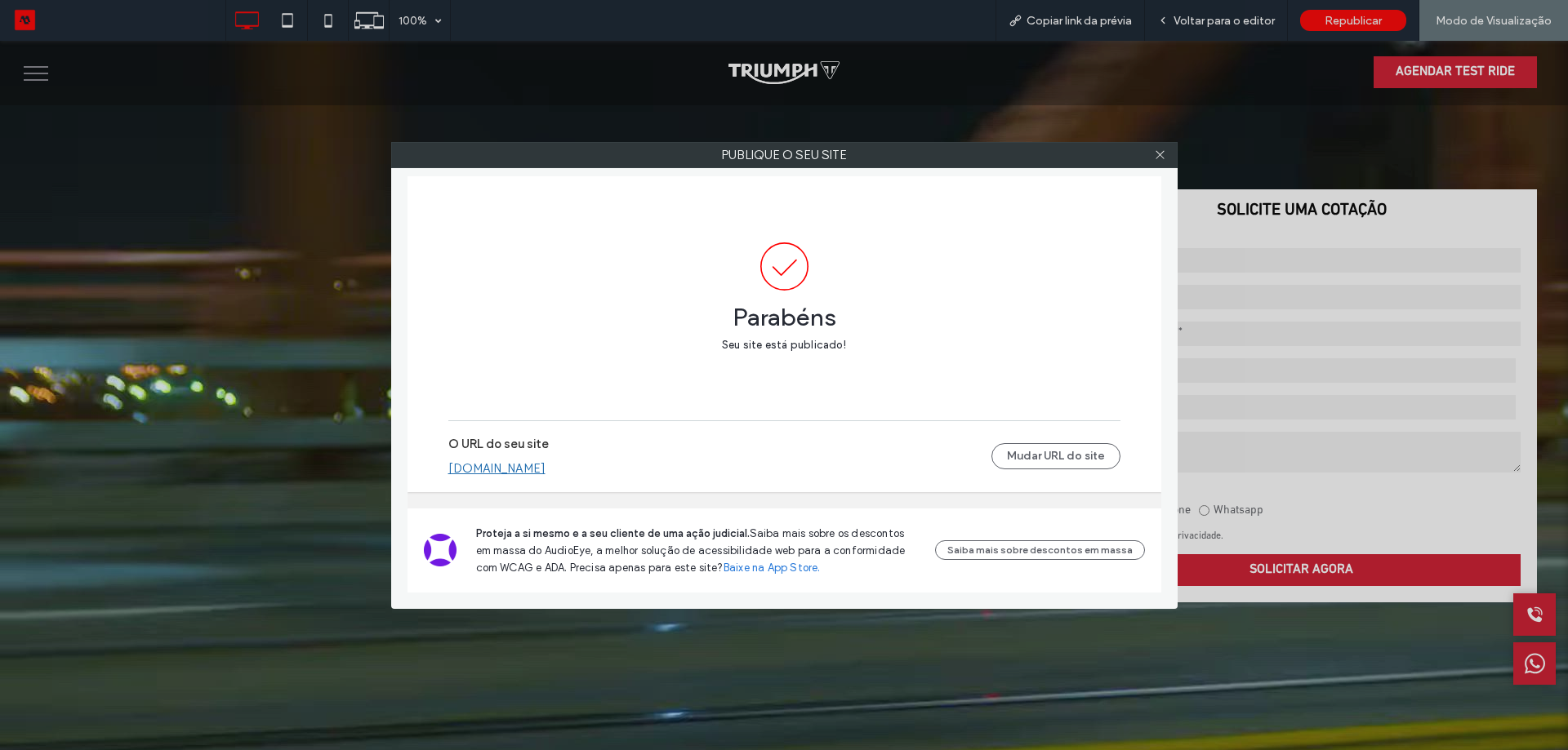
click at [599, 461] on div "O URL do seu site triumphmotos.motorleads.co" at bounding box center [720, 456] width 543 height 39
click at [589, 480] on div "O URL do seu site triumphmotos.motorleads.co Mudar URL do site" at bounding box center [784, 456] width 672 height 53
click at [545, 467] on link "[DOMAIN_NAME]" at bounding box center [497, 469] width 98 height 15
click at [1158, 154] on icon at bounding box center [1160, 154] width 12 height 12
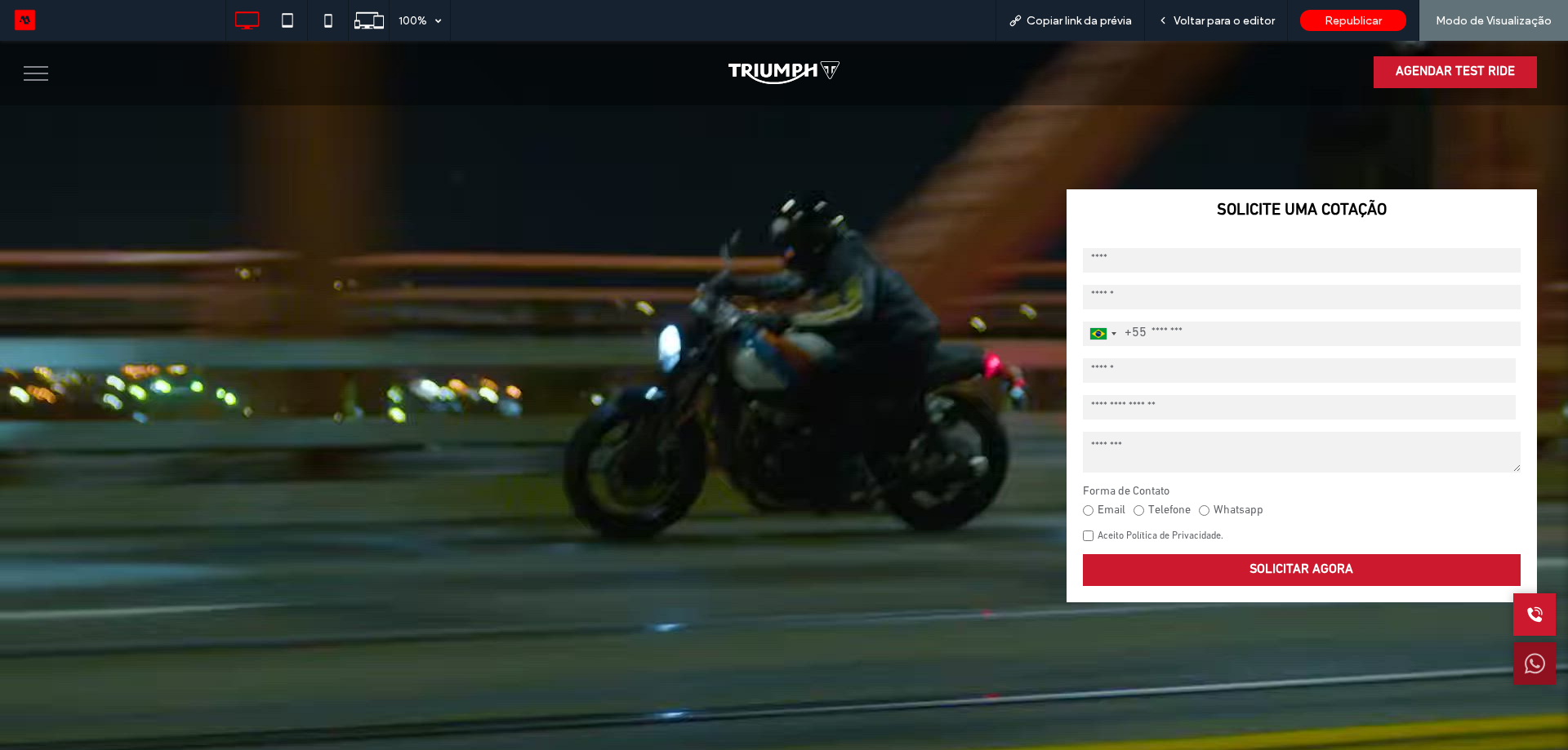
click at [1524, 665] on icon at bounding box center [1534, 663] width 21 height 41
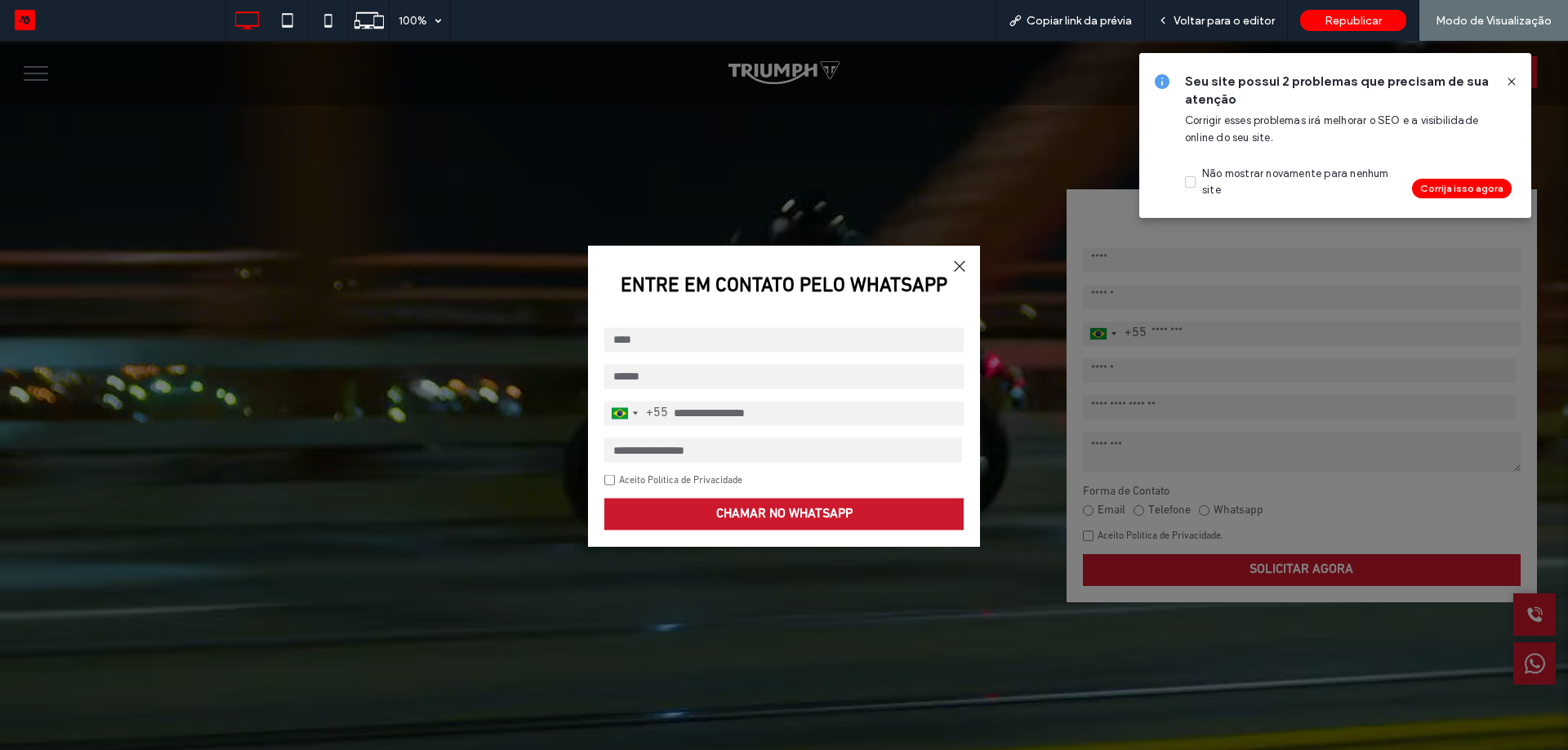
click at [958, 270] on div at bounding box center [959, 266] width 22 height 22
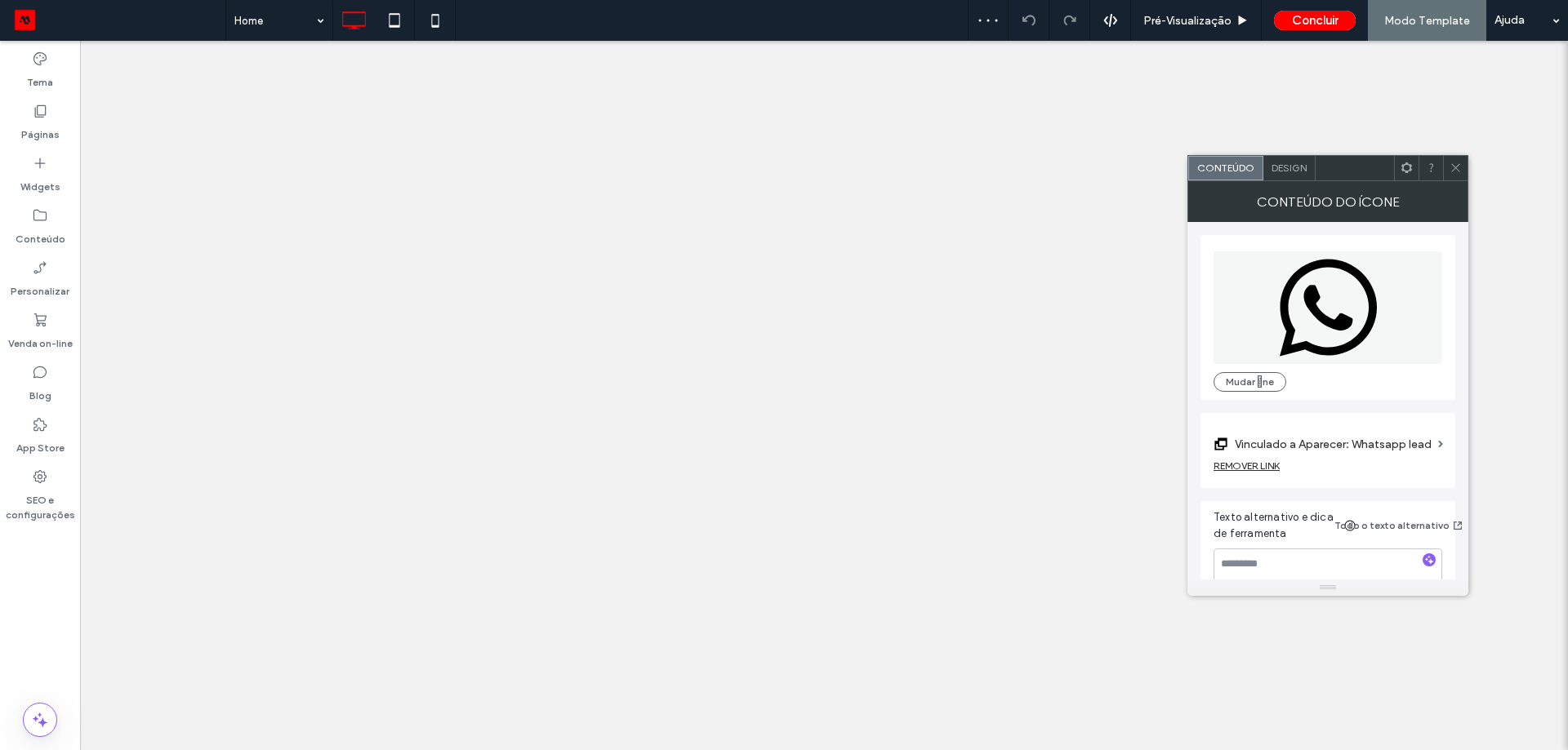
click at [1452, 174] on span at bounding box center [1456, 168] width 12 height 25
click at [1451, 164] on icon at bounding box center [1456, 167] width 12 height 12
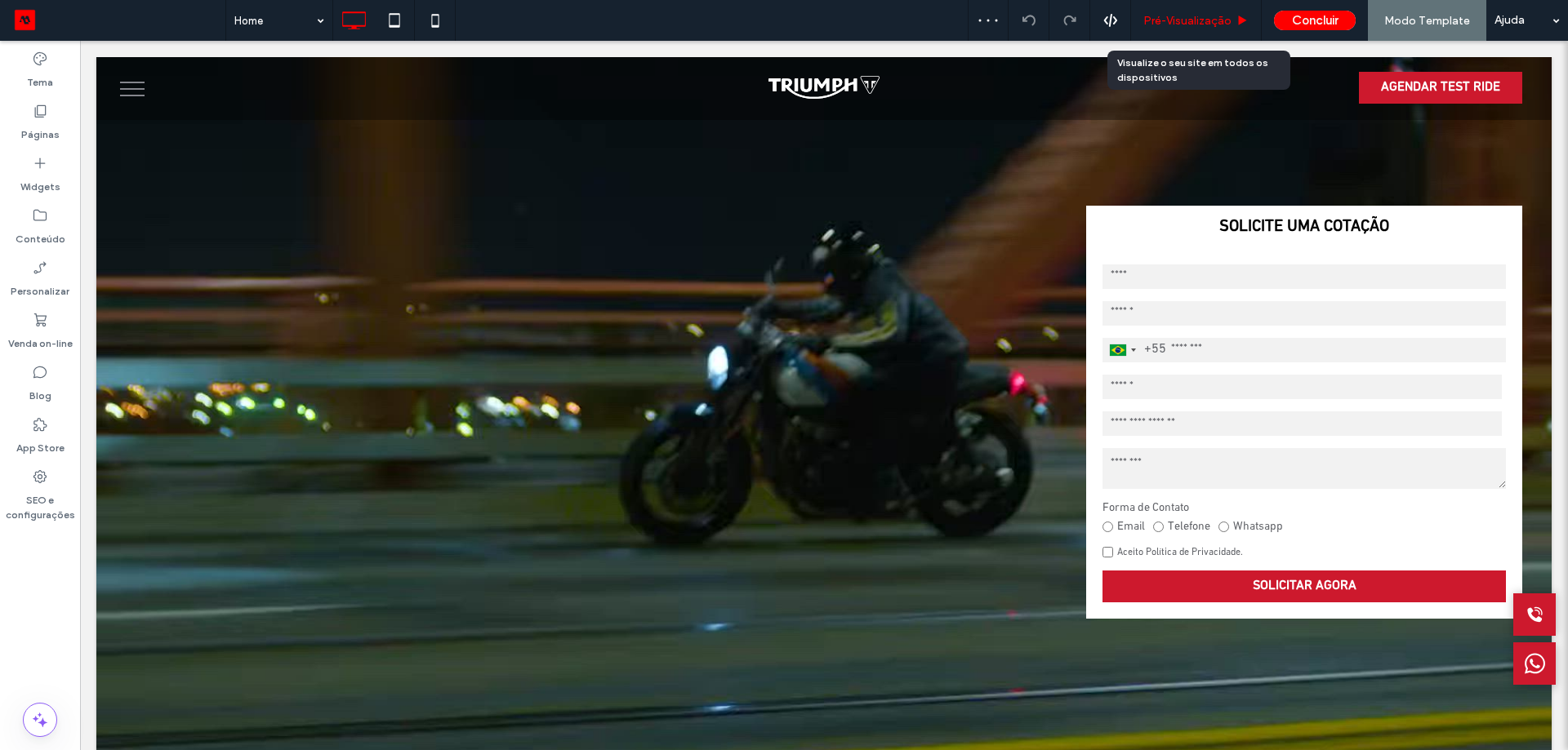
click at [1204, 14] on span "Pré-Visualizaçāo" at bounding box center [1187, 21] width 89 height 14
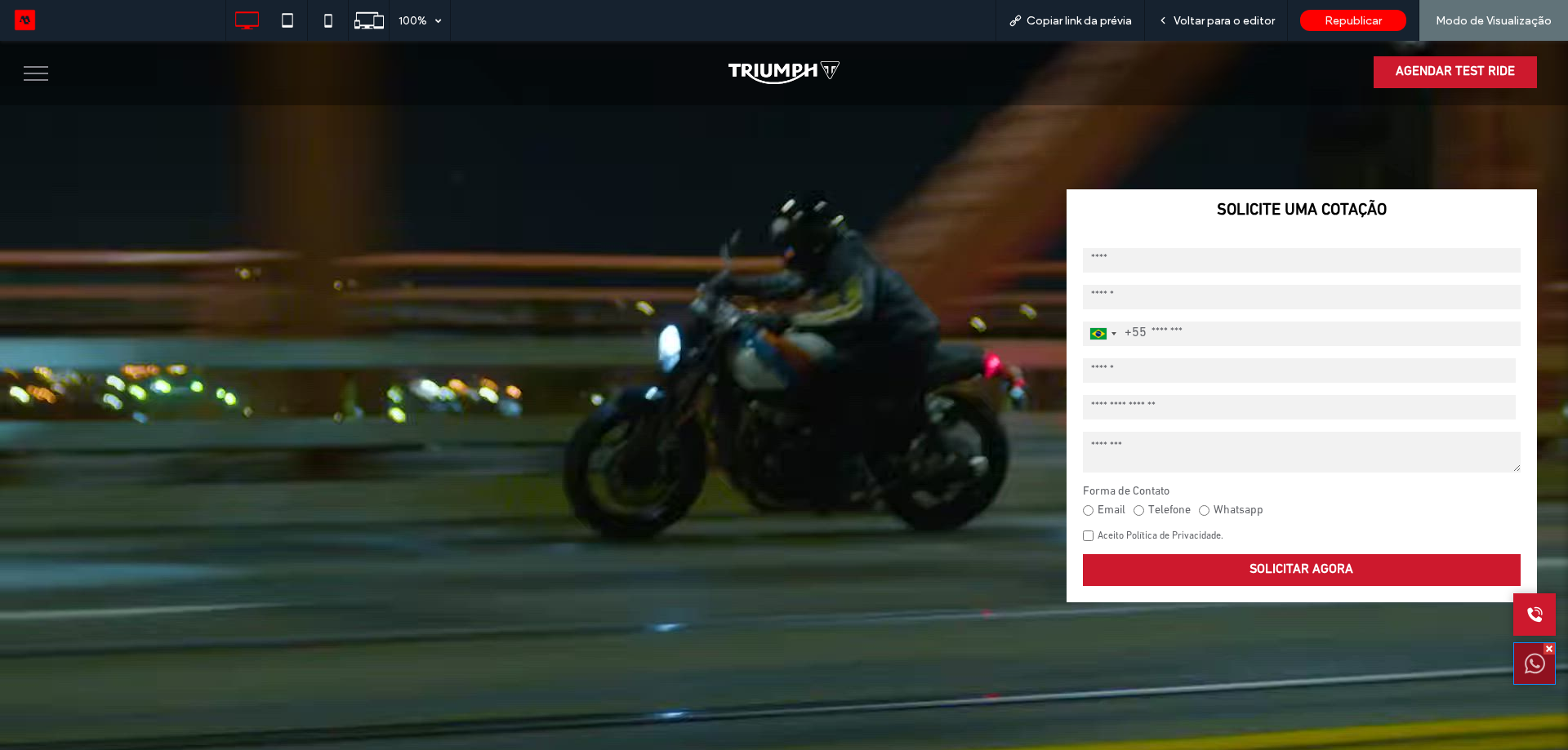
click at [1524, 666] on icon at bounding box center [1534, 663] width 21 height 21
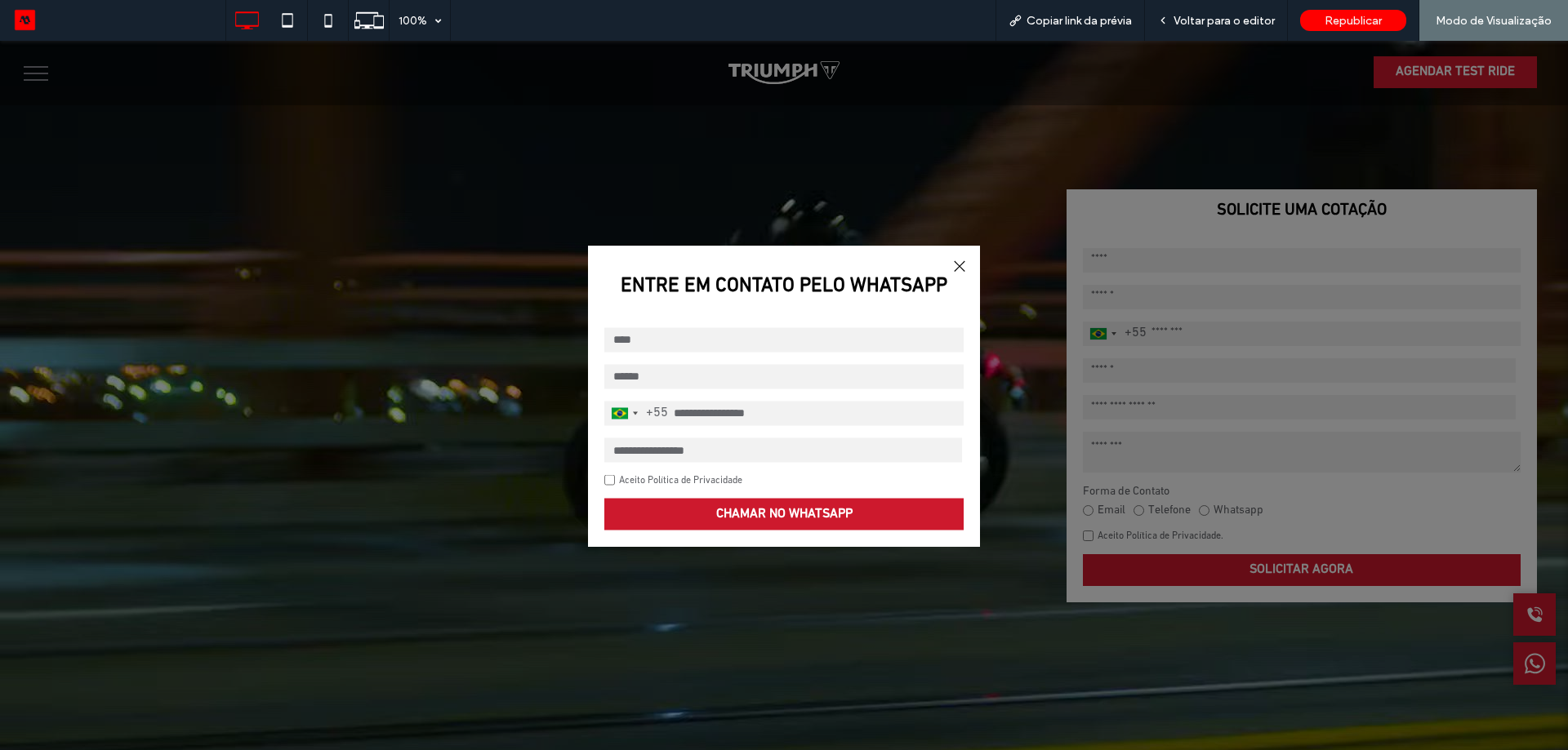
drag, startPoint x: 951, startPoint y: 271, endPoint x: 939, endPoint y: 269, distance: 12.2
click at [950, 271] on div at bounding box center [959, 266] width 22 height 22
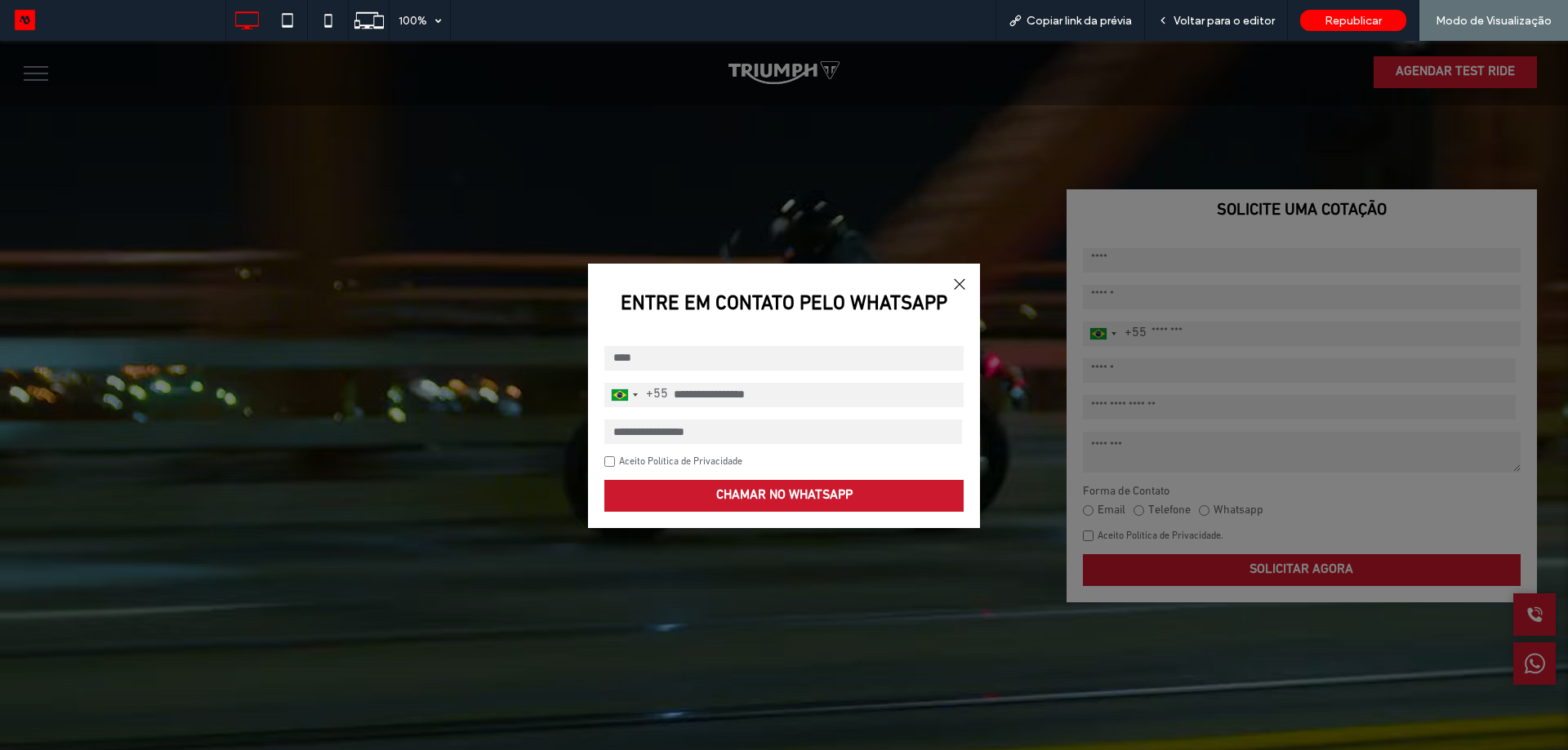
click at [950, 280] on div at bounding box center [959, 284] width 22 height 22
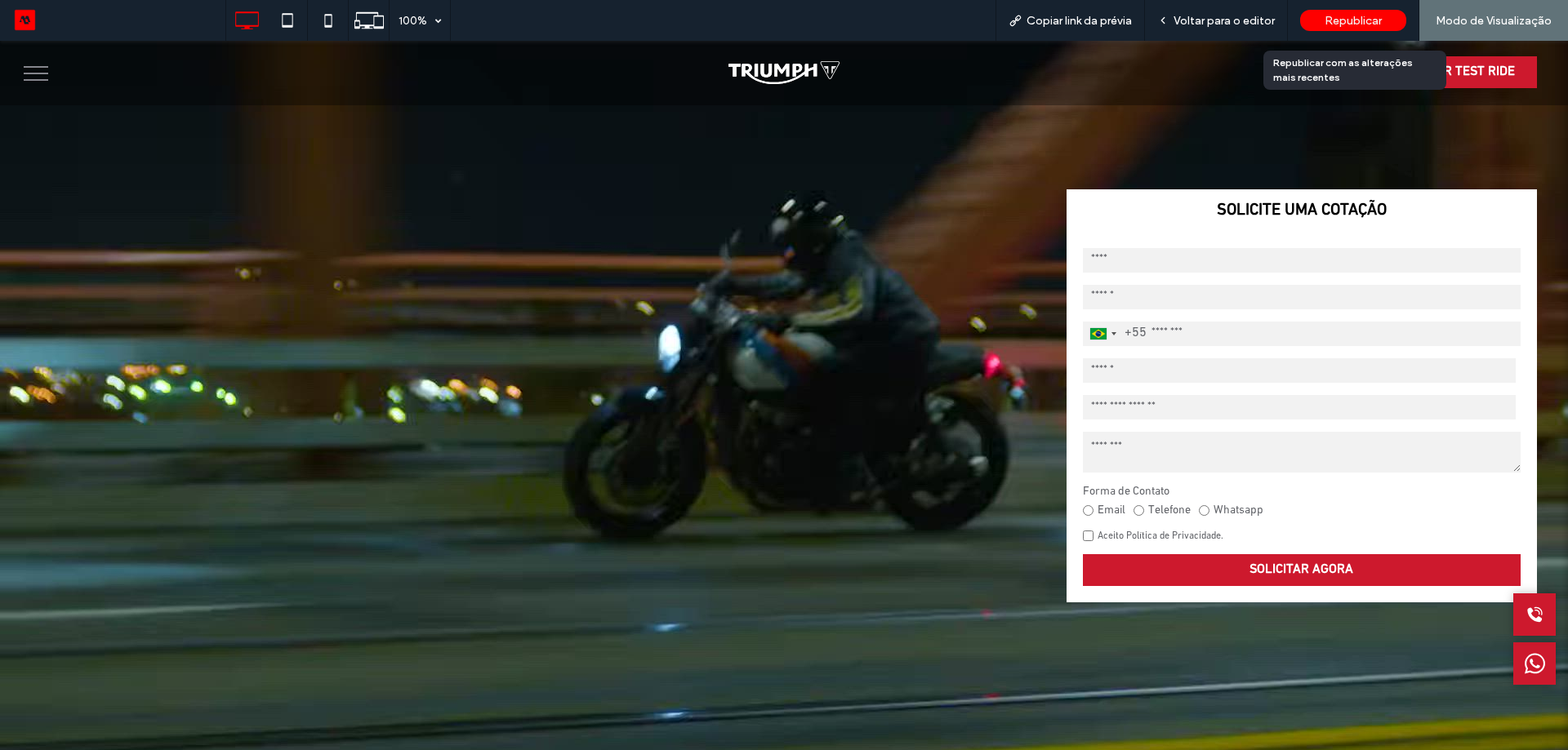
click at [1336, 23] on span "Republicar" at bounding box center [1352, 21] width 57 height 14
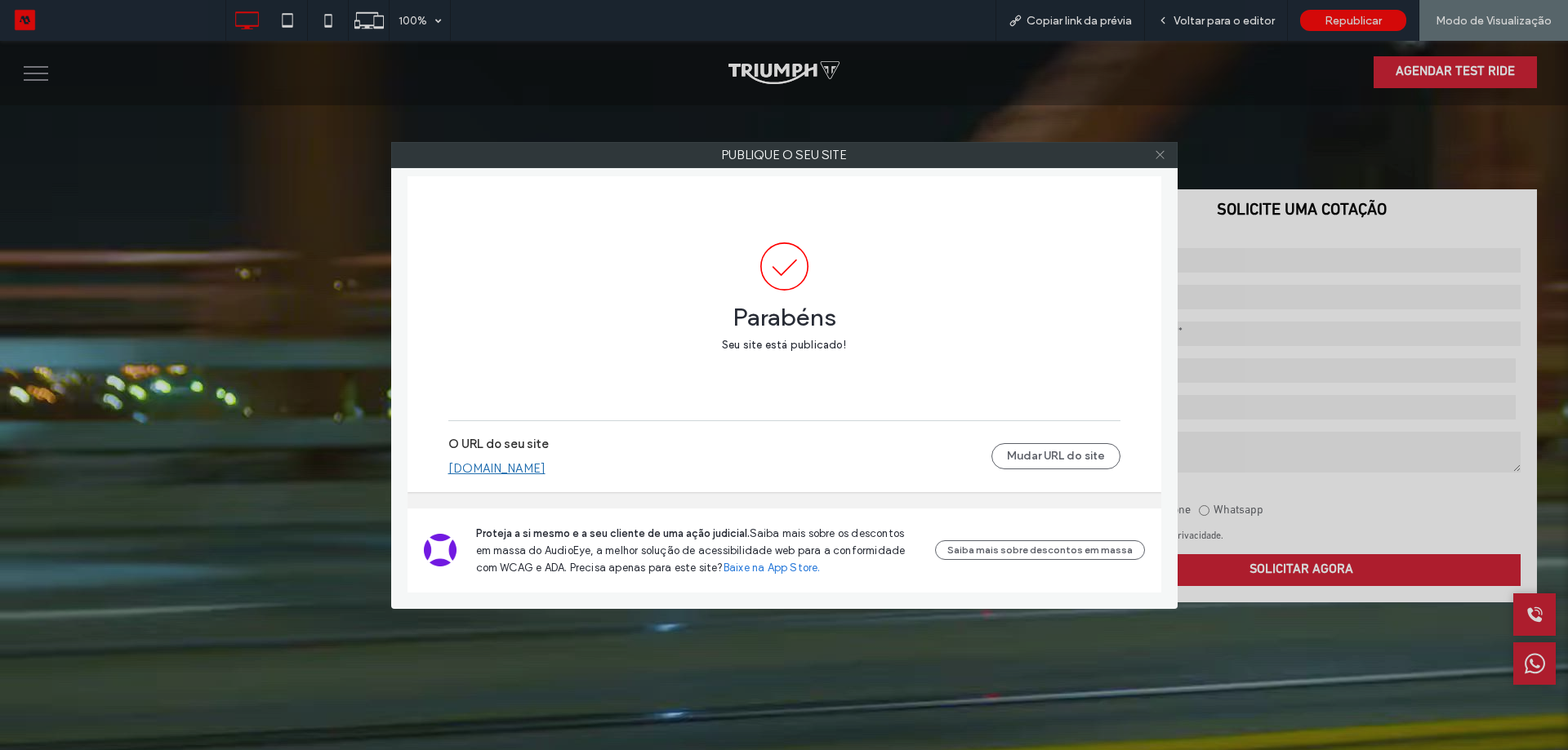
click at [1162, 161] on span at bounding box center [1160, 155] width 12 height 25
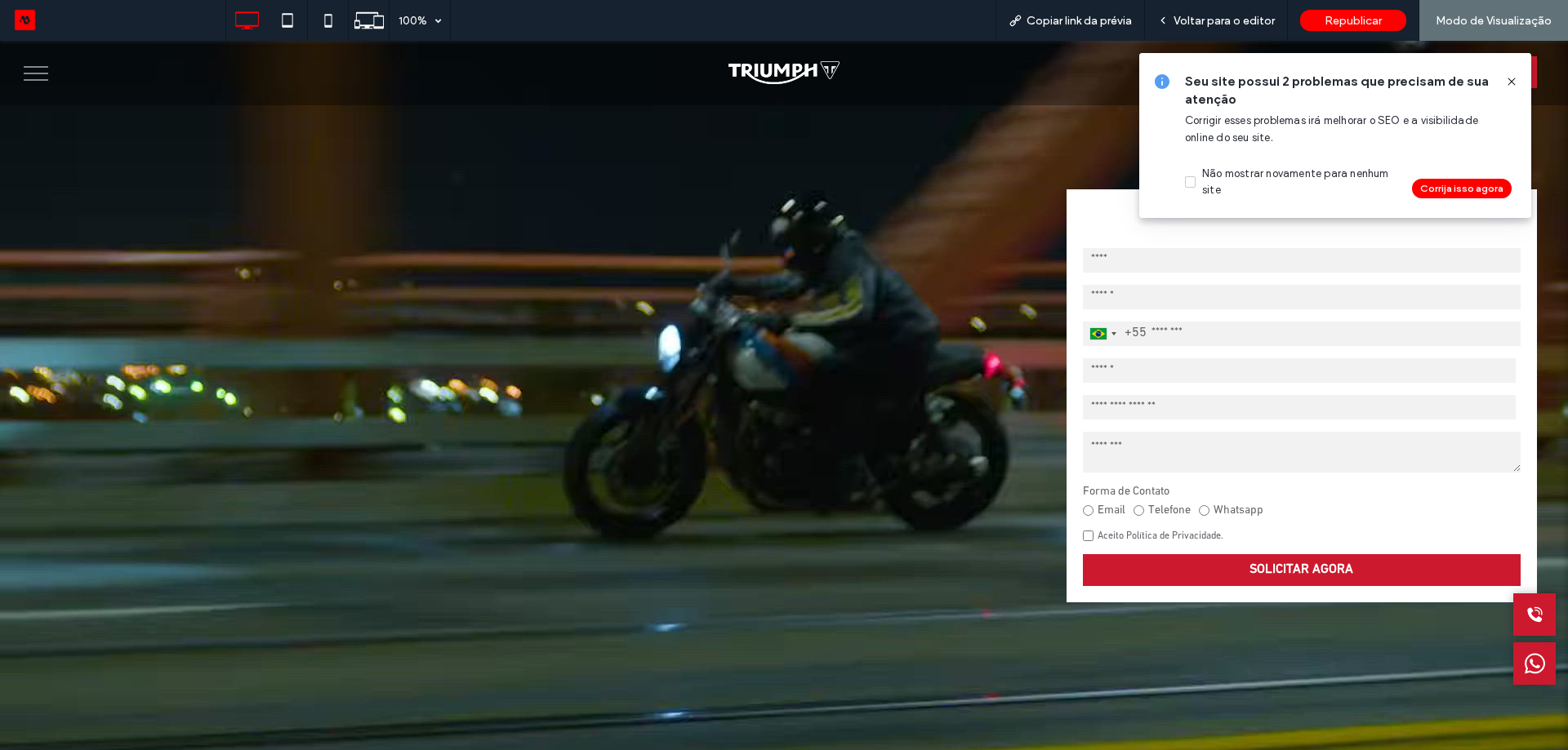
click at [1509, 85] on icon at bounding box center [1510, 81] width 13 height 13
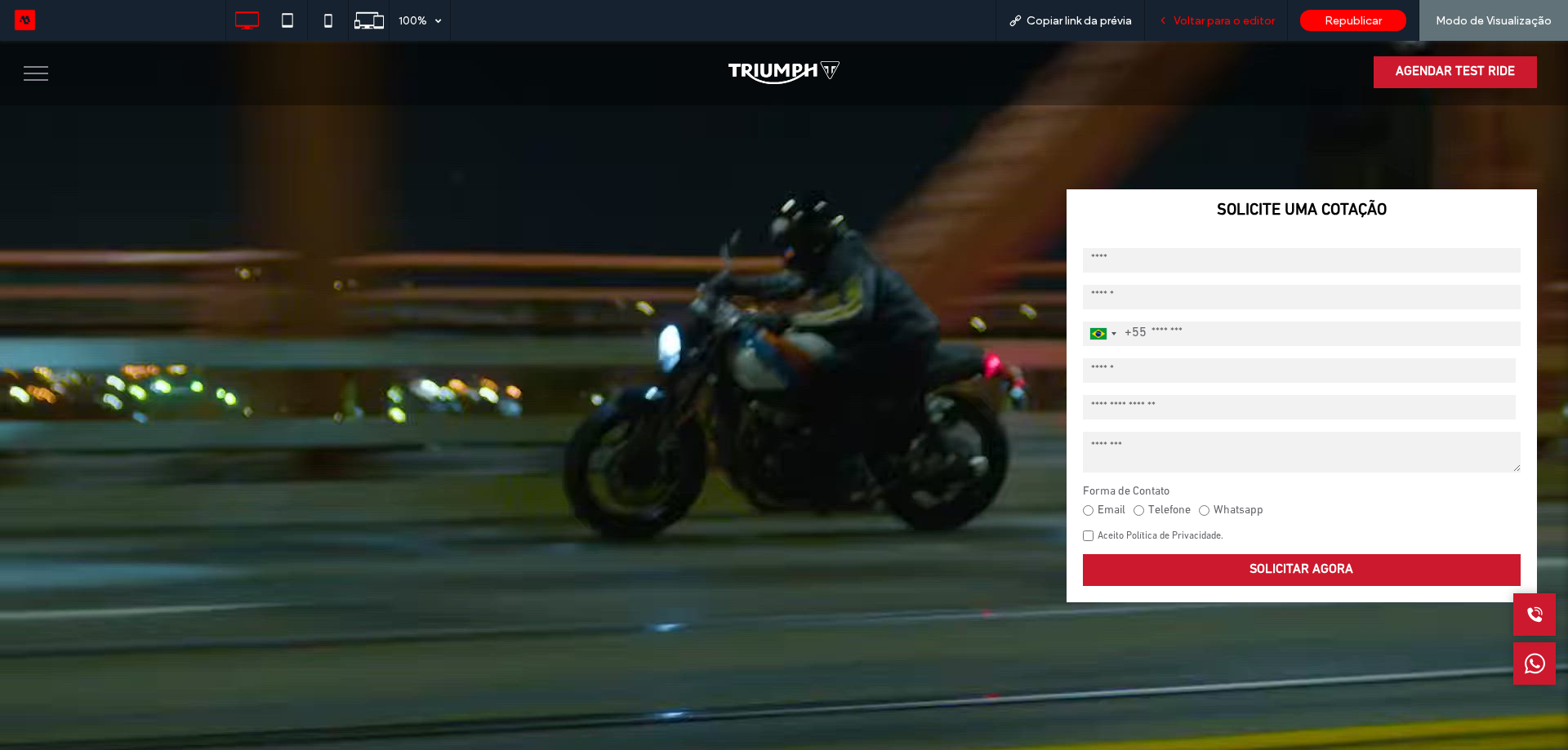
click at [1176, 16] on span "Voltar para o editor" at bounding box center [1224, 21] width 101 height 14
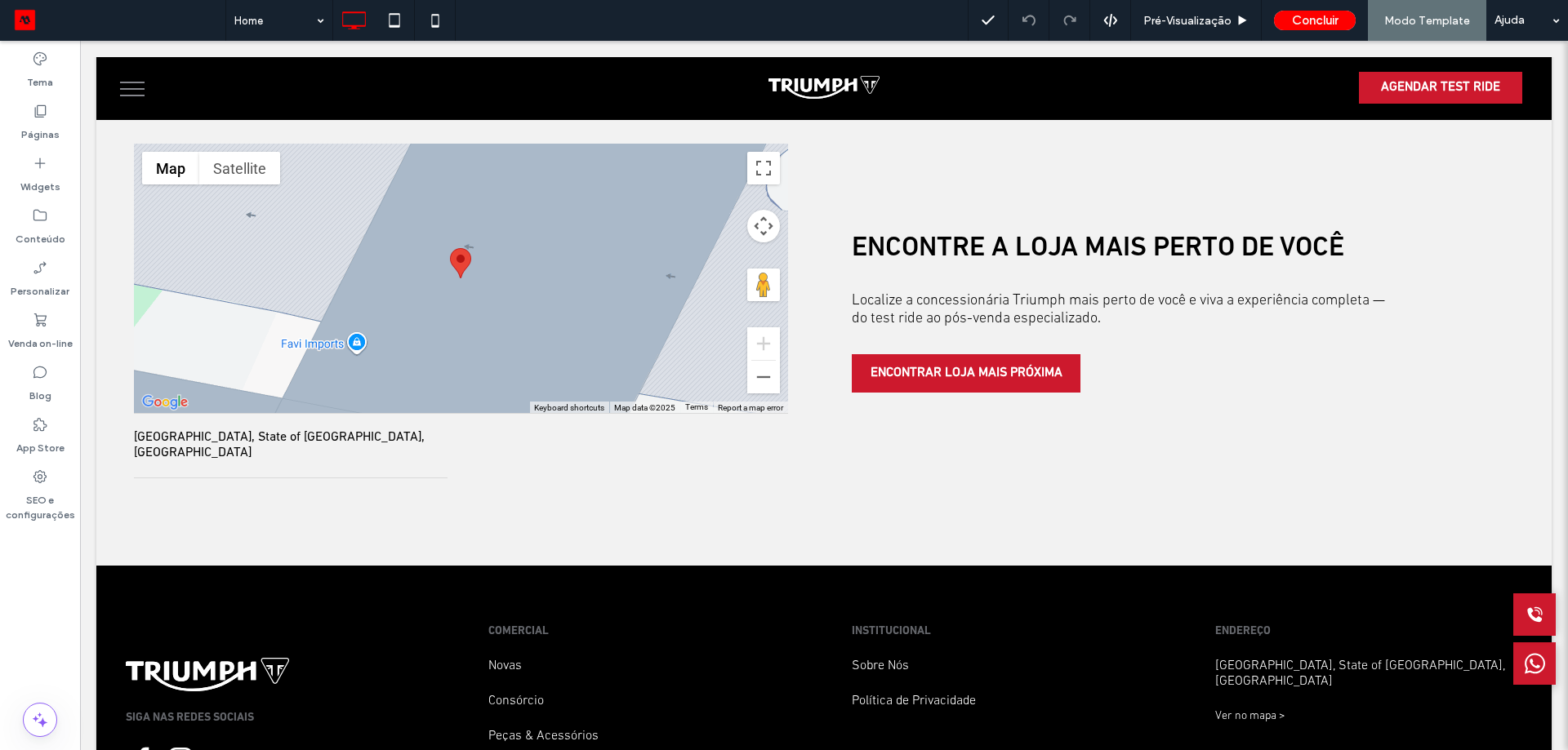
scroll to position [4139, 0]
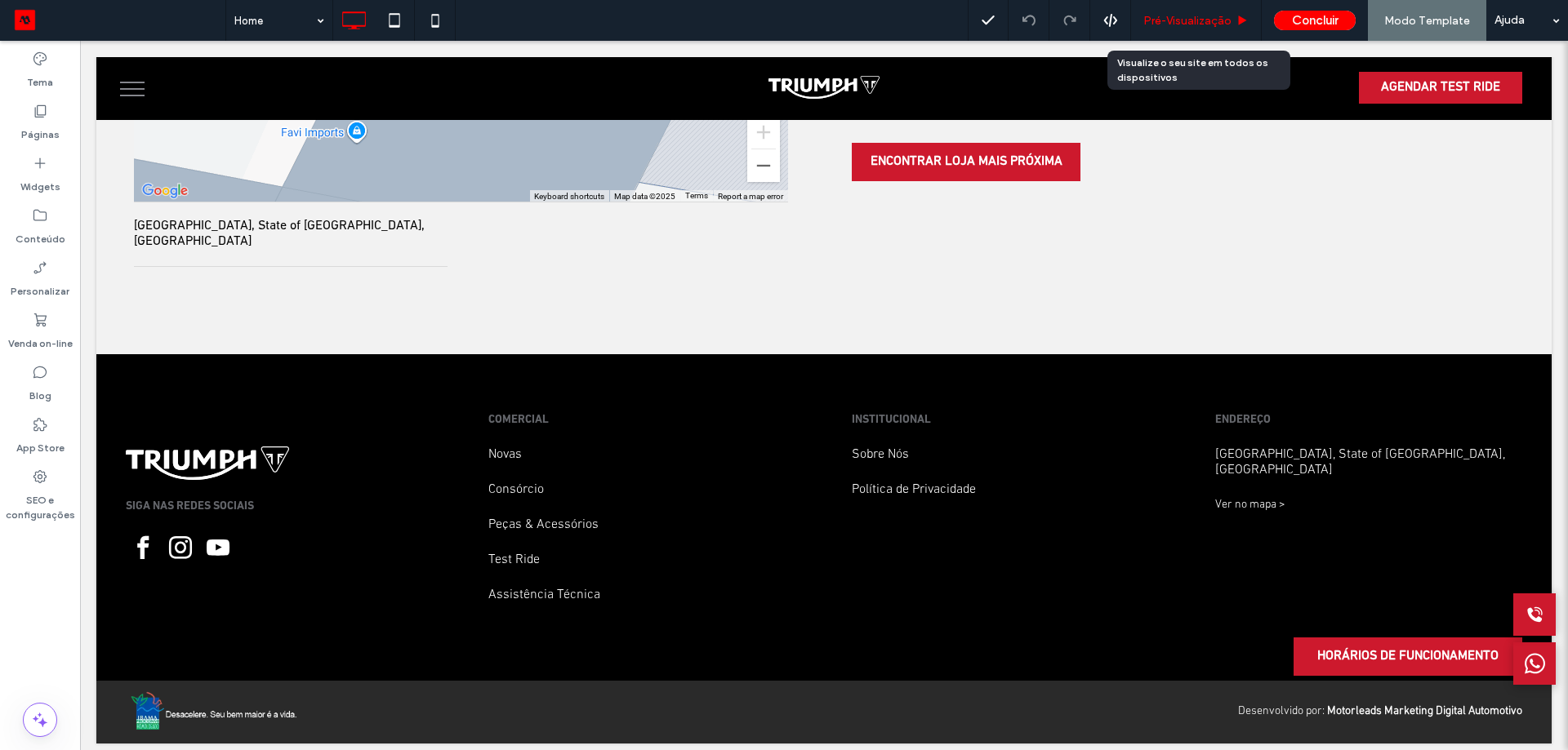
click at [1198, 28] on div "Pré-Visualizaçāo" at bounding box center [1196, 20] width 130 height 41
click at [1193, 16] on span "Pré-Visualizaçāo" at bounding box center [1187, 21] width 89 height 14
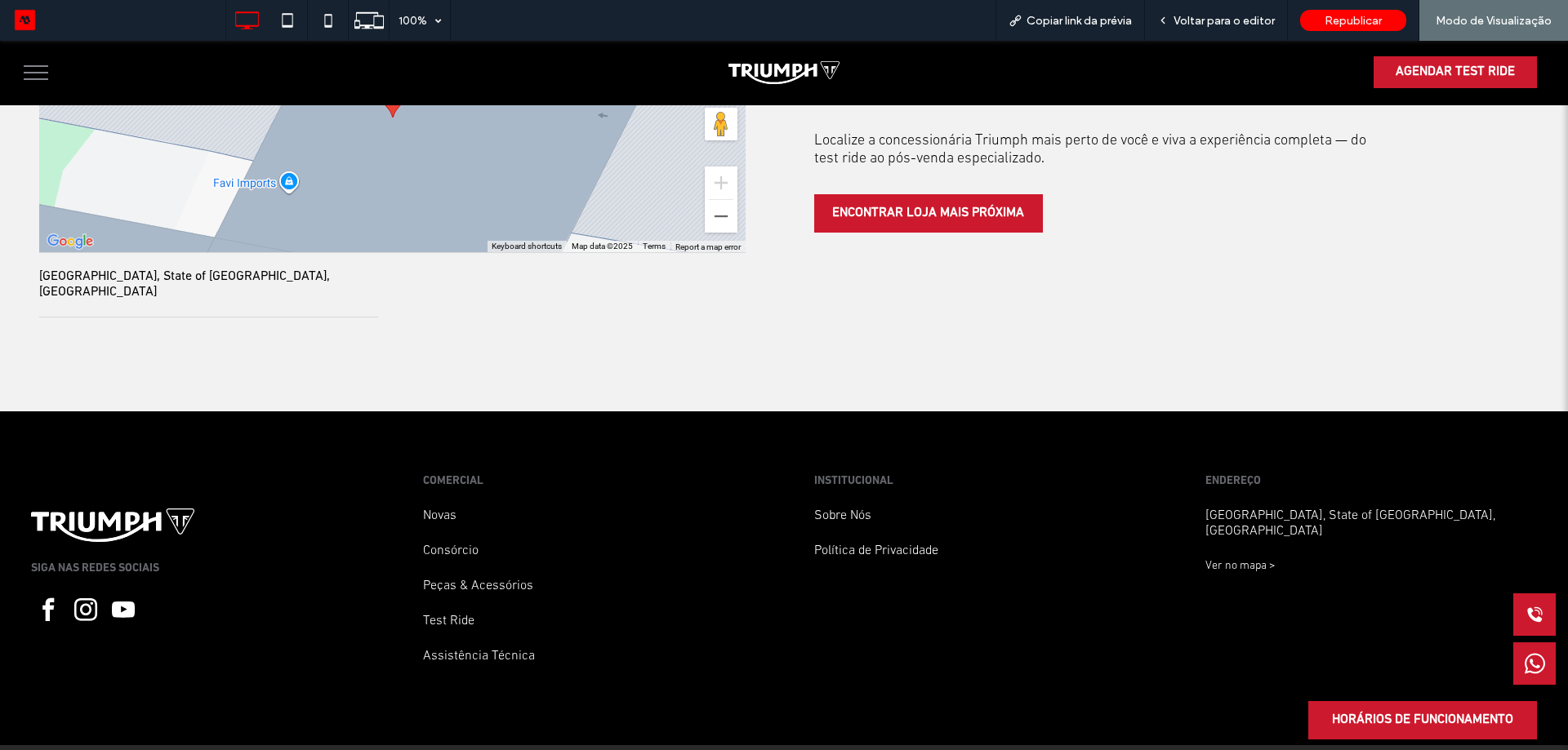
scroll to position [4208, 0]
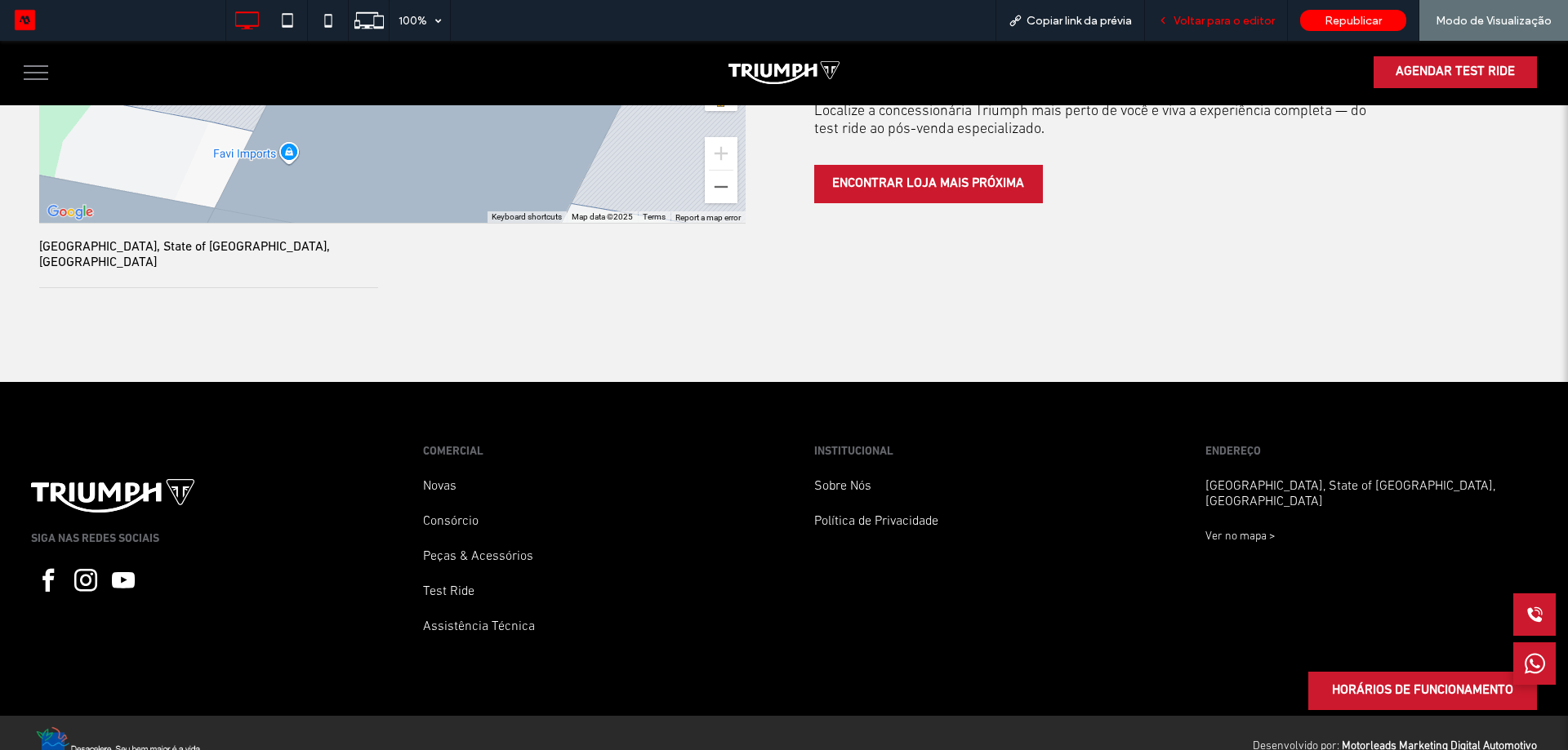
drag, startPoint x: 1225, startPoint y: 22, endPoint x: 1229, endPoint y: 61, distance: 39.2
click at [1225, 22] on span "Voltar para o editor" at bounding box center [1224, 21] width 101 height 14
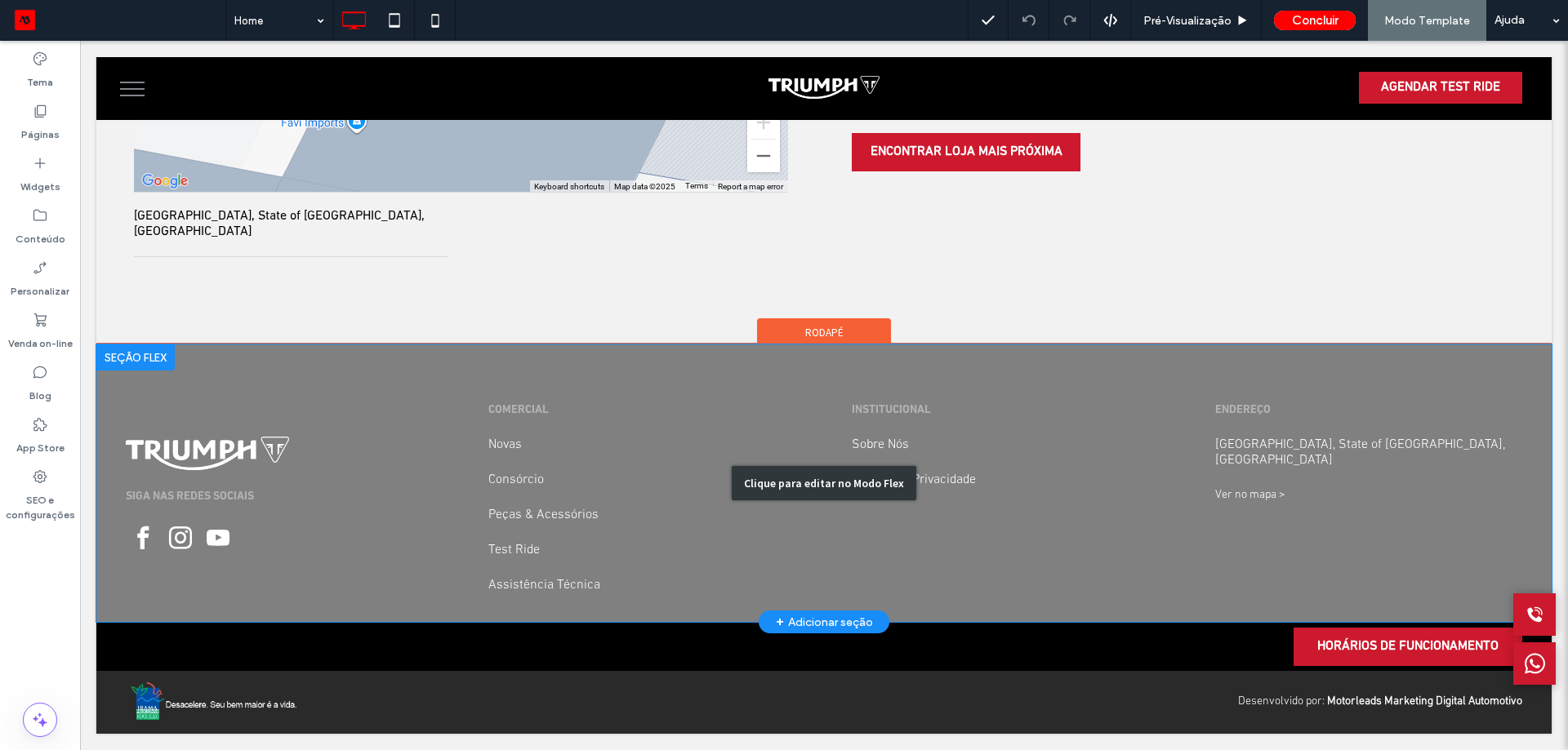
scroll to position [4139, 0]
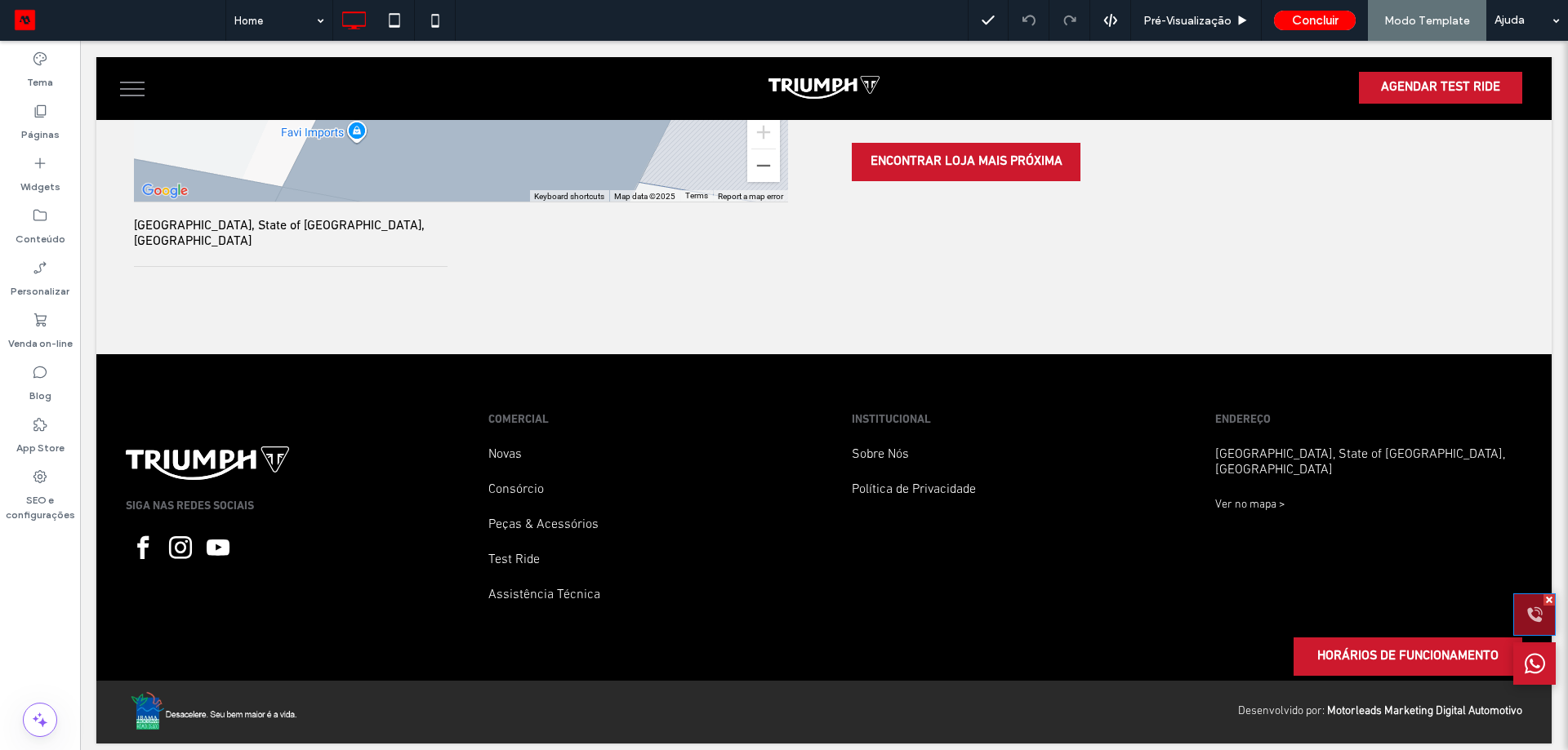
click at [1524, 612] on icon at bounding box center [1534, 614] width 21 height 41
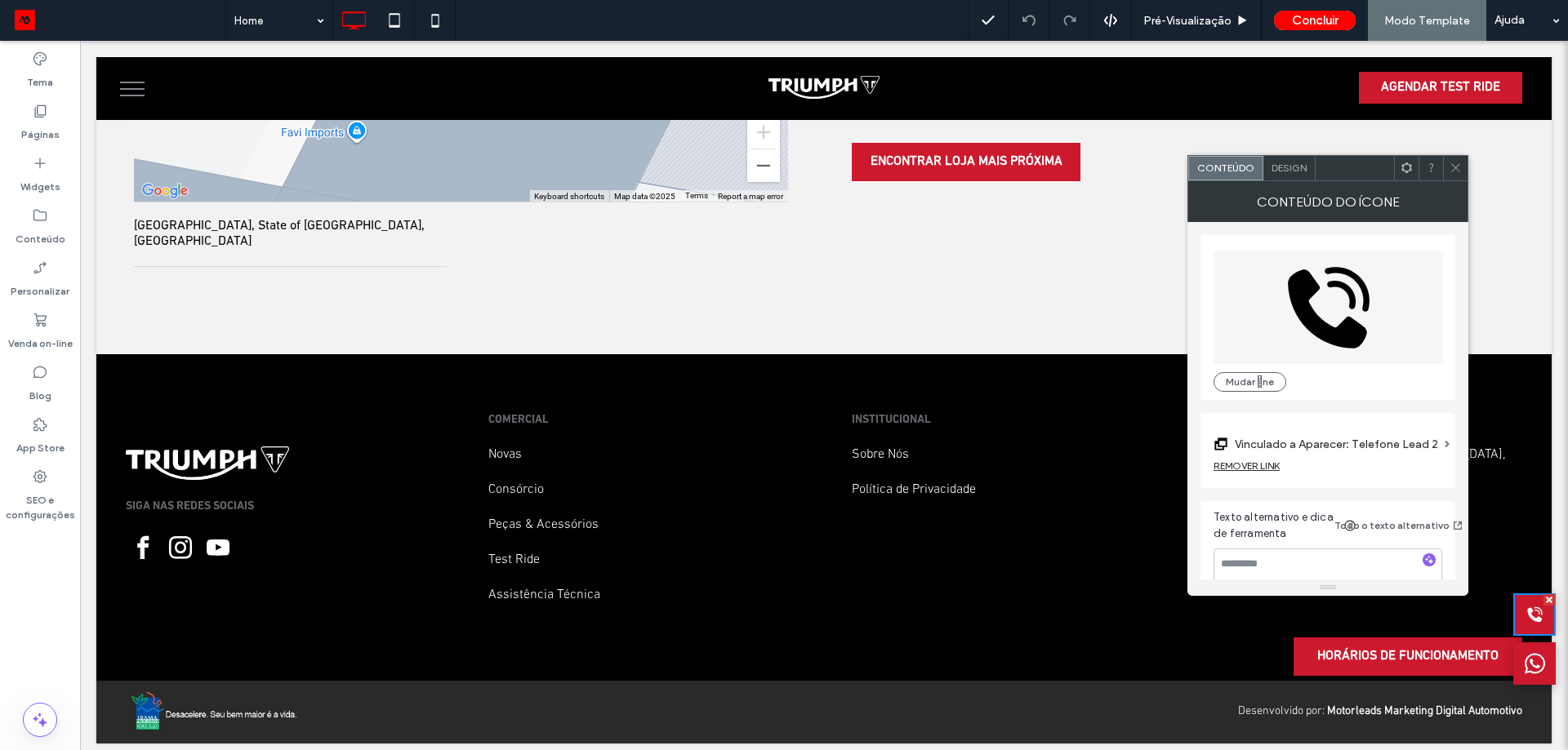
click at [1285, 159] on div "Design" at bounding box center [1288, 168] width 53 height 25
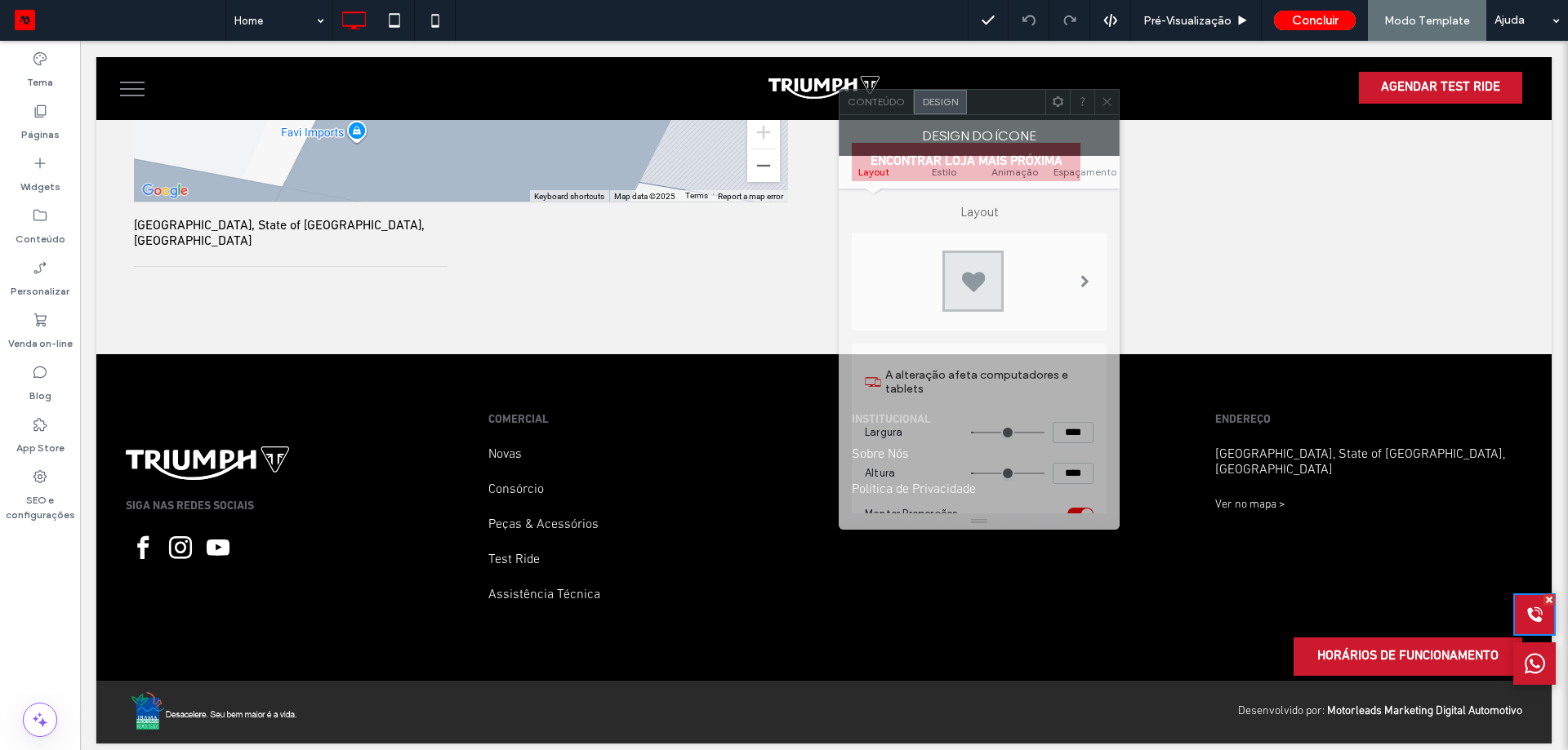
drag, startPoint x: 1341, startPoint y: 168, endPoint x: 1008, endPoint y: 212, distance: 335.9
click at [984, 110] on div at bounding box center [1006, 101] width 79 height 25
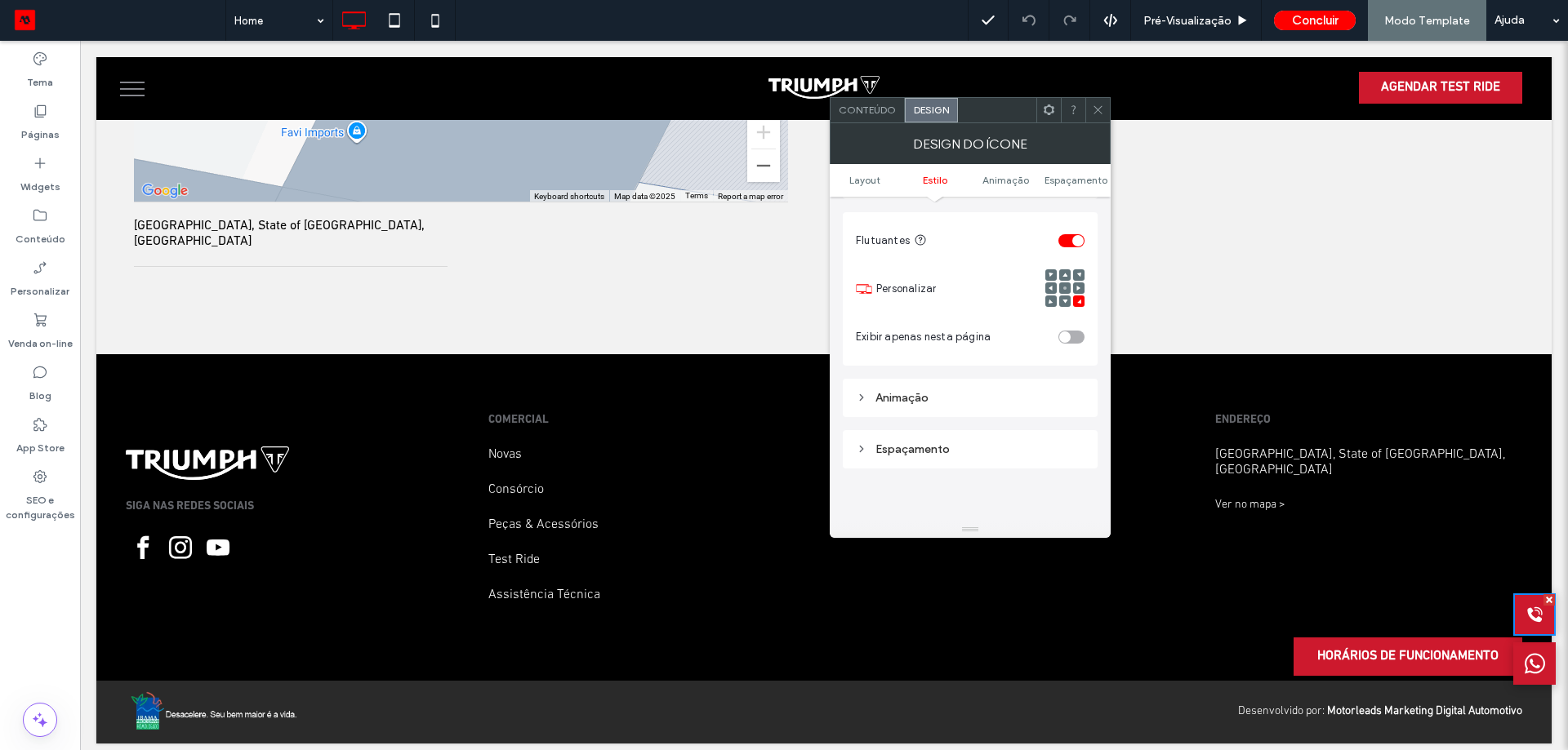
scroll to position [898, 0]
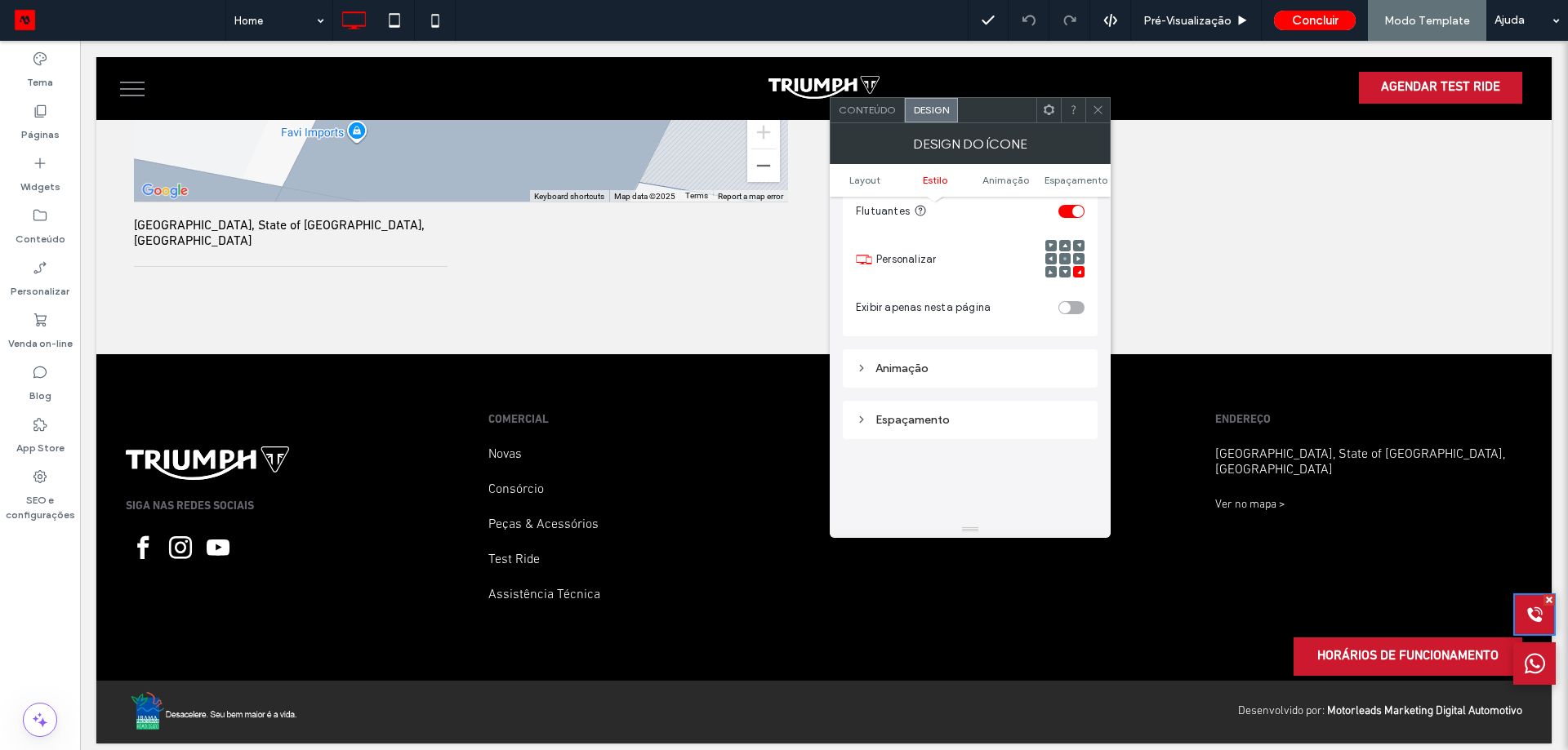
click at [979, 431] on div "Espaçamento" at bounding box center [970, 420] width 255 height 39
click at [985, 424] on div "Espaçamento" at bounding box center [970, 420] width 229 height 14
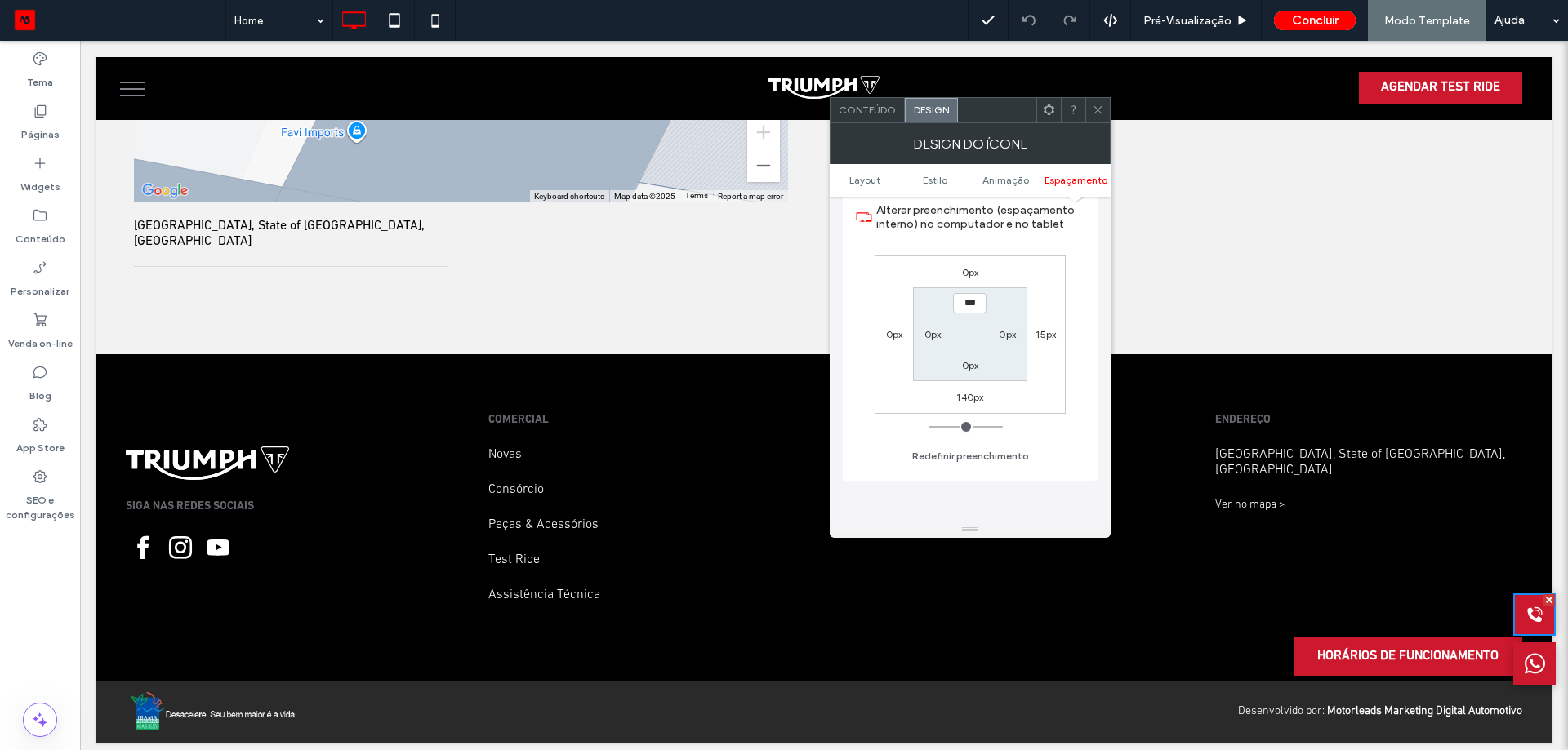
scroll to position [1143, 0]
click at [978, 403] on label "140px" at bounding box center [969, 396] width 27 height 12
type input "***"
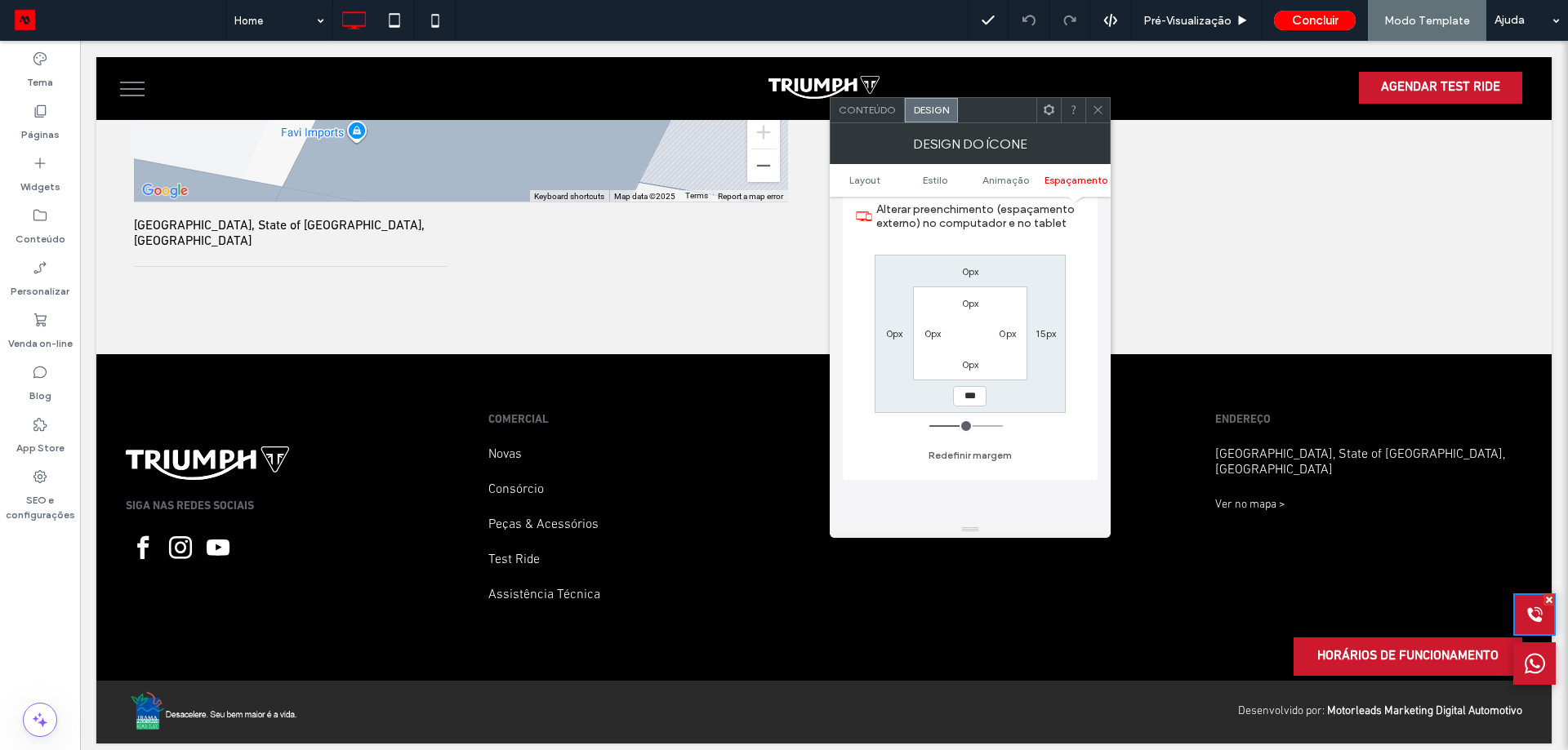
type input "***"
type input "*****"
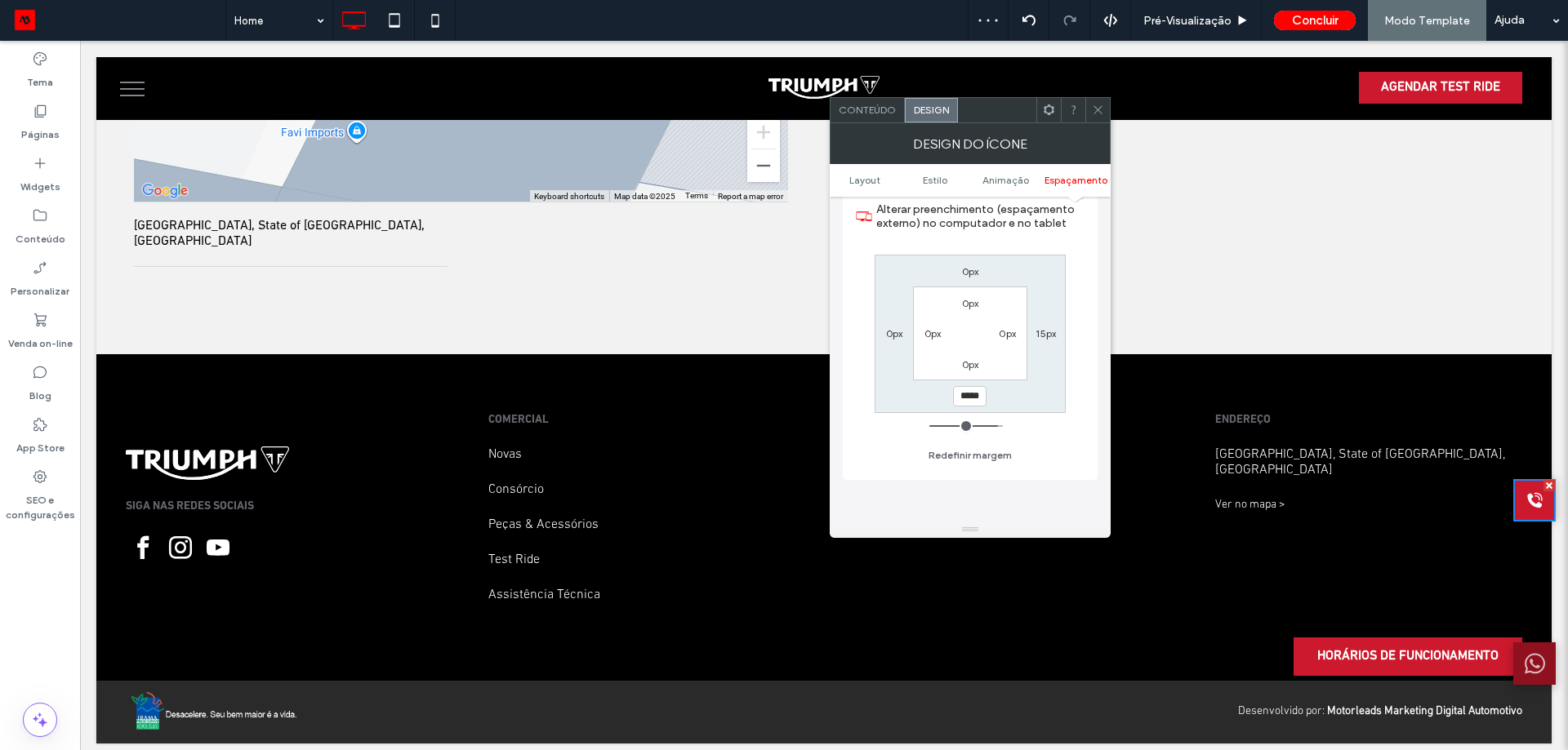
click at [1524, 672] on icon at bounding box center [1534, 663] width 21 height 41
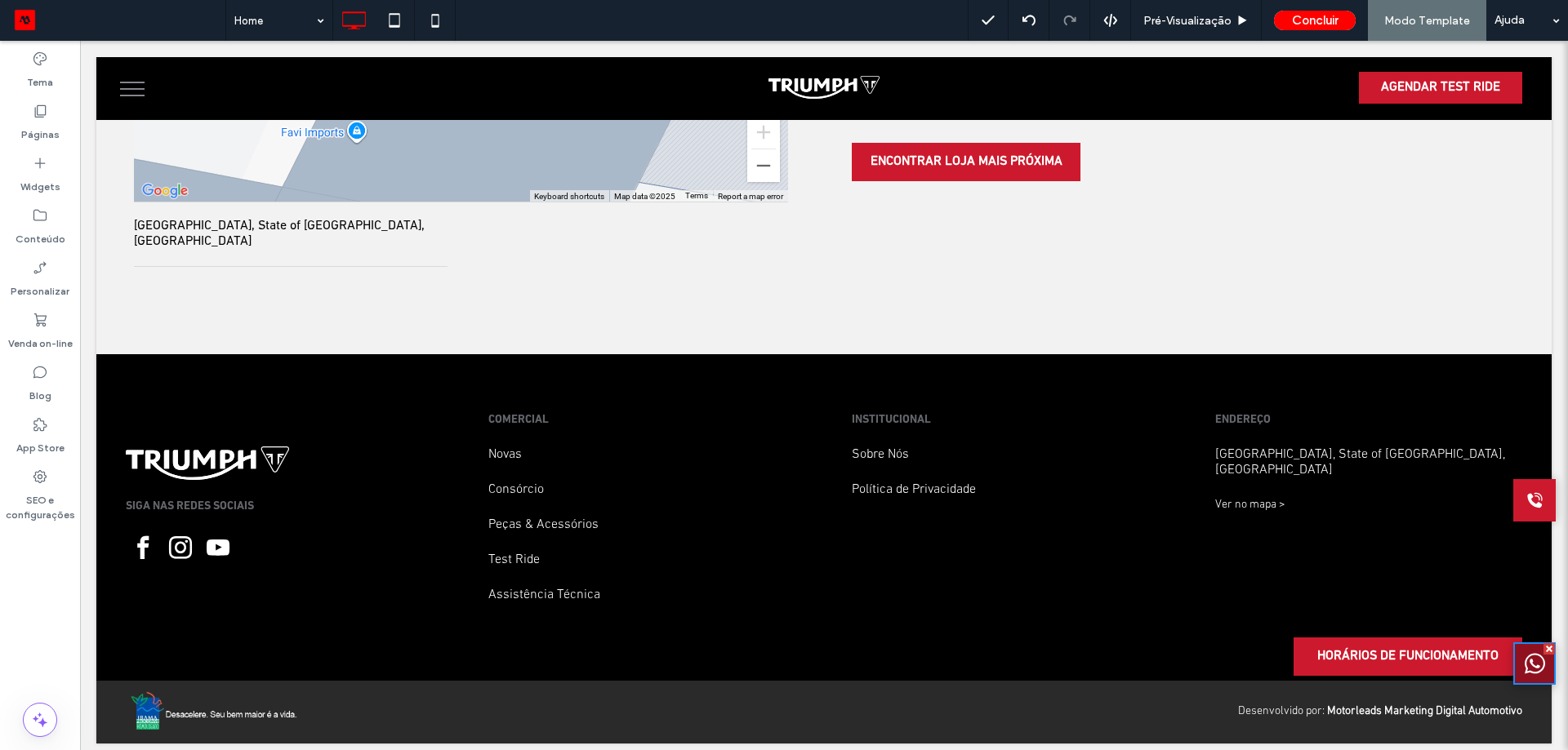
click at [1513, 661] on div at bounding box center [1534, 663] width 43 height 43
click at [1524, 680] on icon at bounding box center [1534, 663] width 21 height 41
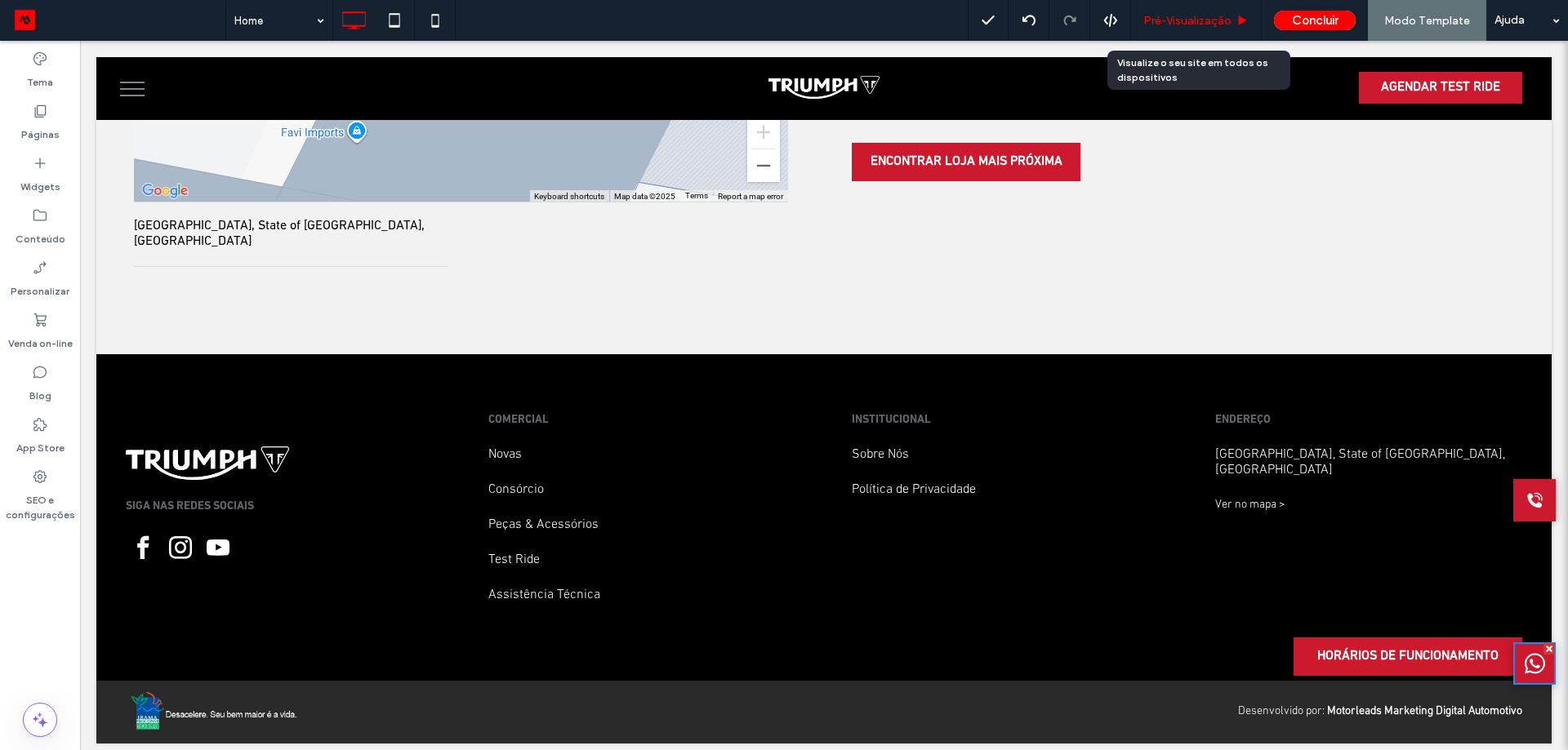
click at [1192, 24] on span "Pré-Visualizaçāo" at bounding box center [1187, 21] width 89 height 14
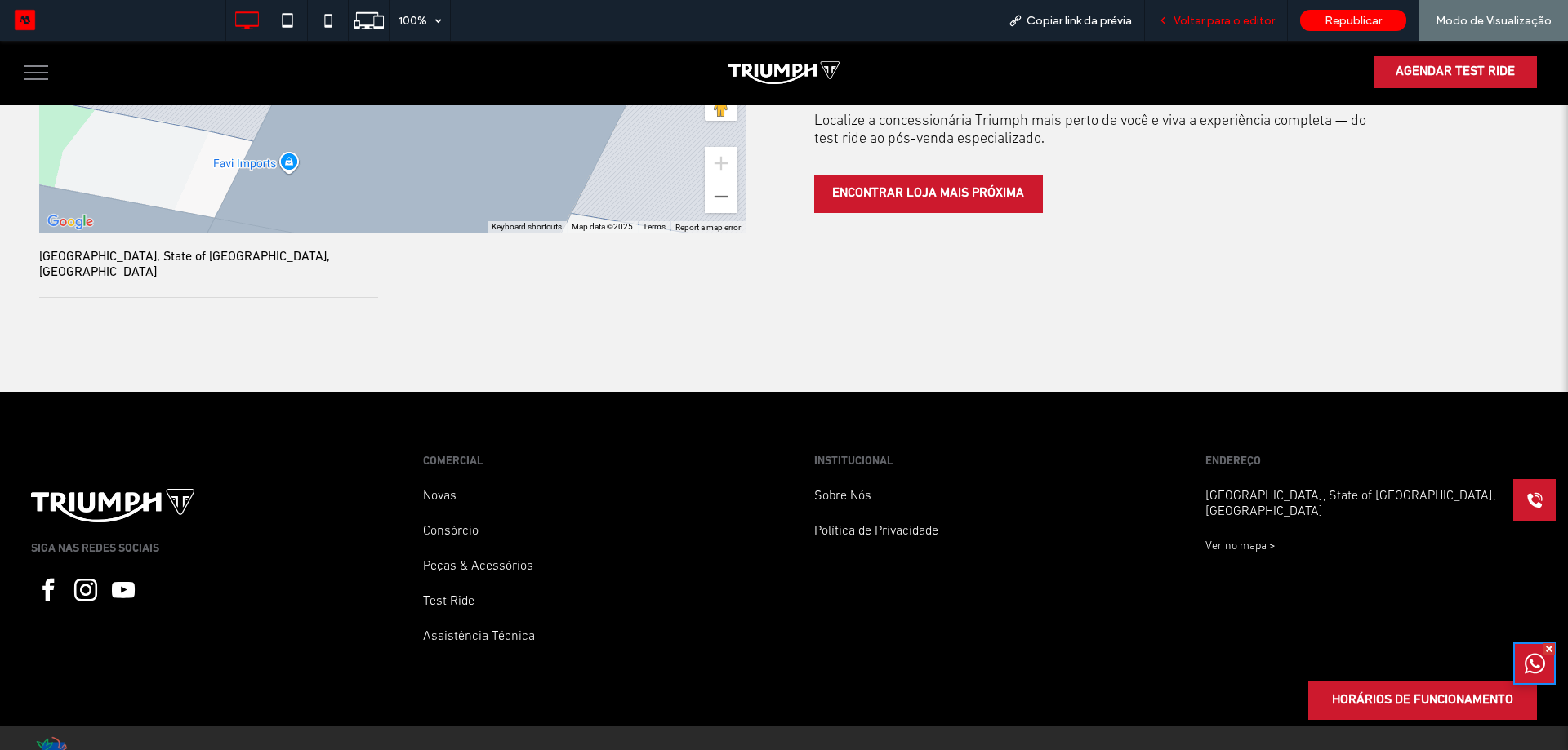
drag, startPoint x: 1210, startPoint y: 24, endPoint x: 1465, endPoint y: 441, distance: 488.8
click at [1210, 24] on span "Voltar para o editor" at bounding box center [1224, 21] width 101 height 14
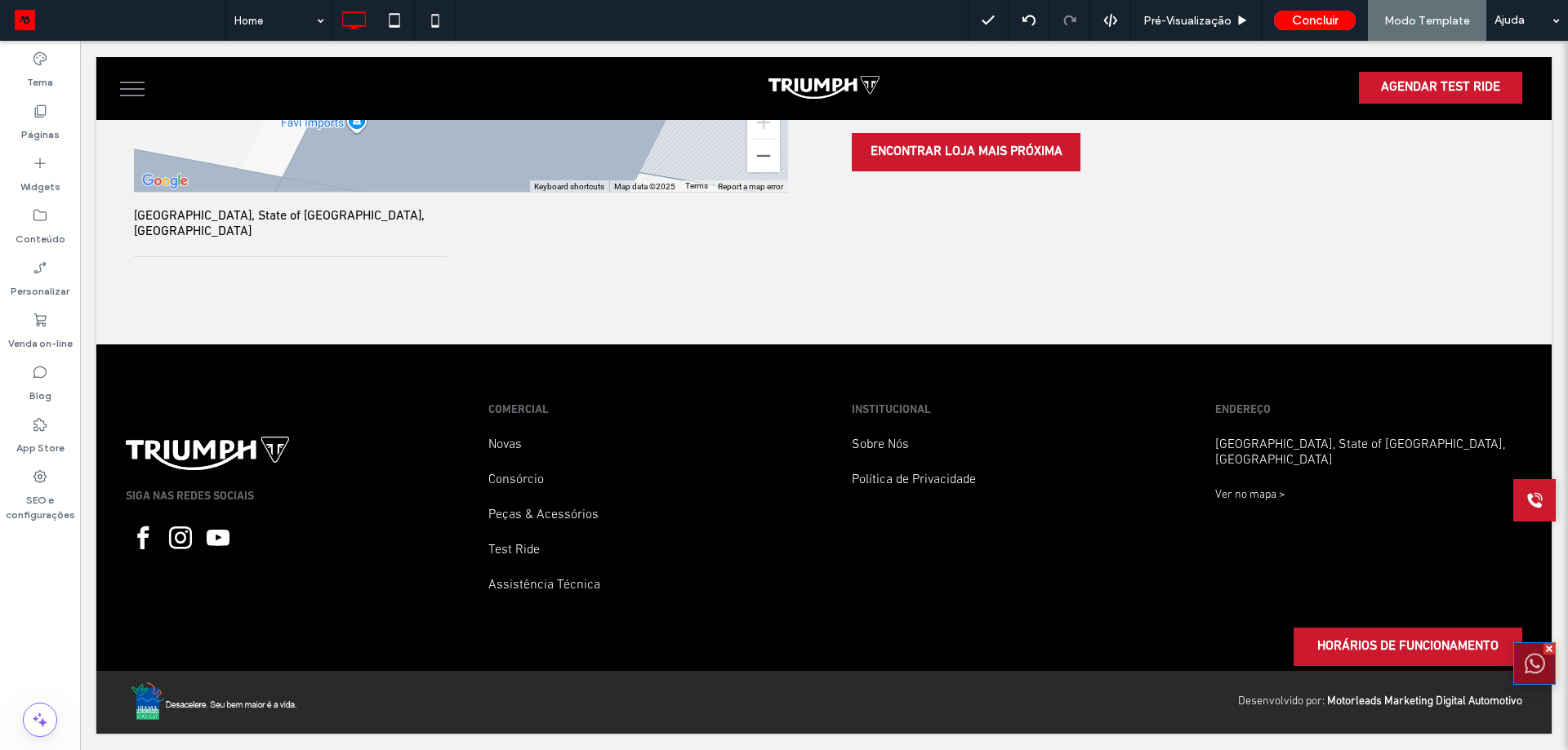
scroll to position [4133, 0]
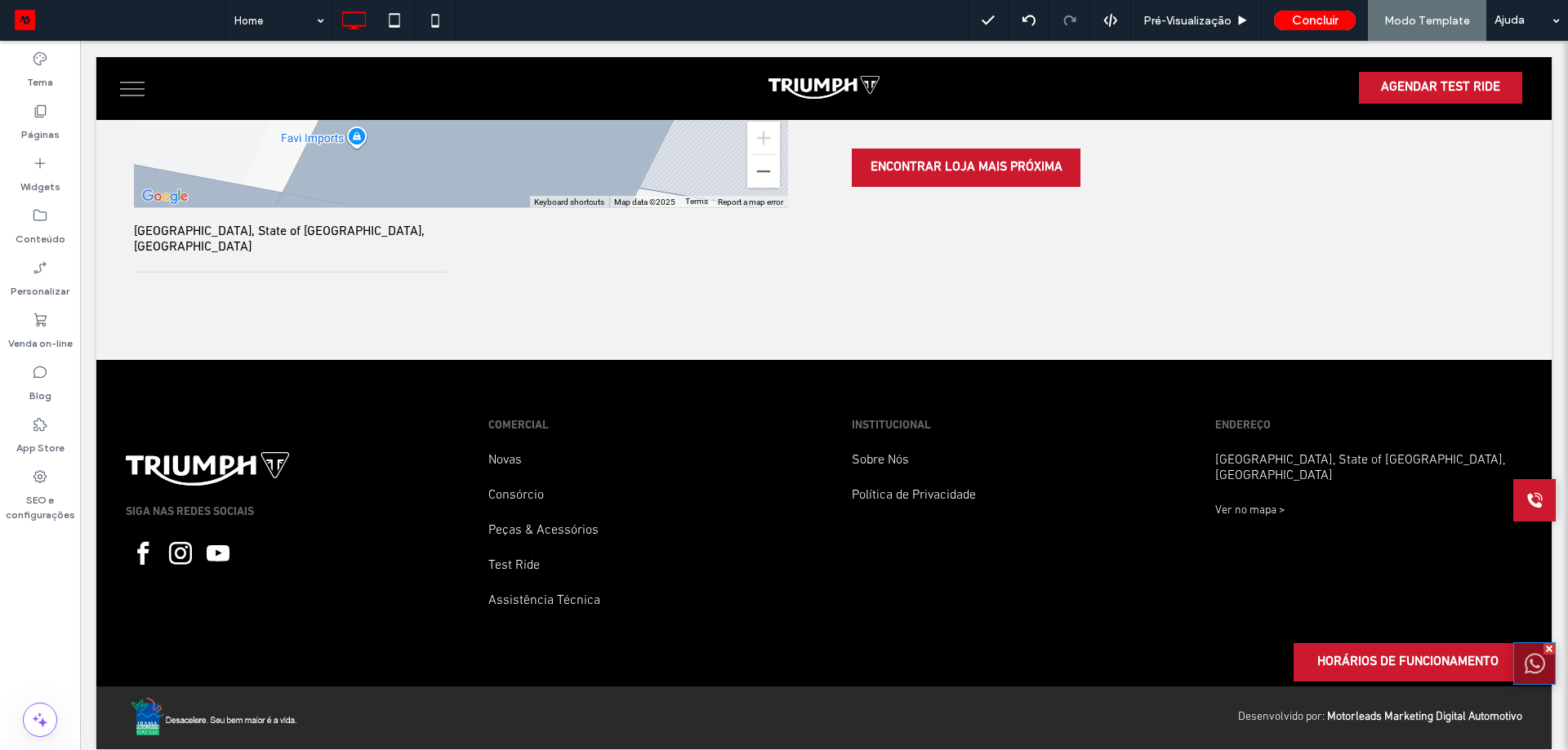
click at [1524, 671] on icon at bounding box center [1534, 663] width 21 height 41
click at [1513, 671] on div at bounding box center [1534, 663] width 43 height 43
click at [1524, 666] on icon at bounding box center [1534, 663] width 21 height 41
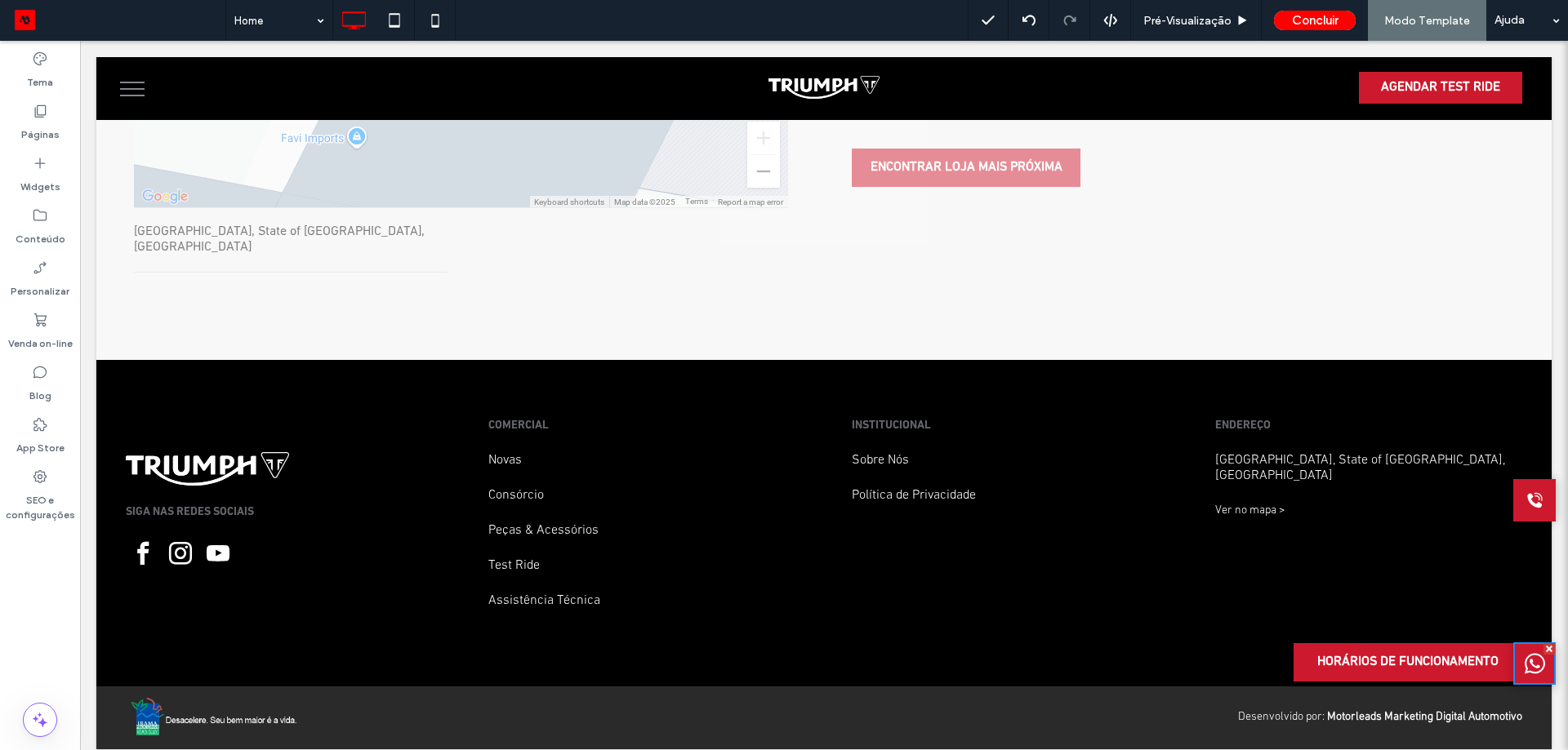
click at [1187, 312] on div "Clique para editar no Modo Flex" at bounding box center [824, 94] width 1455 height 530
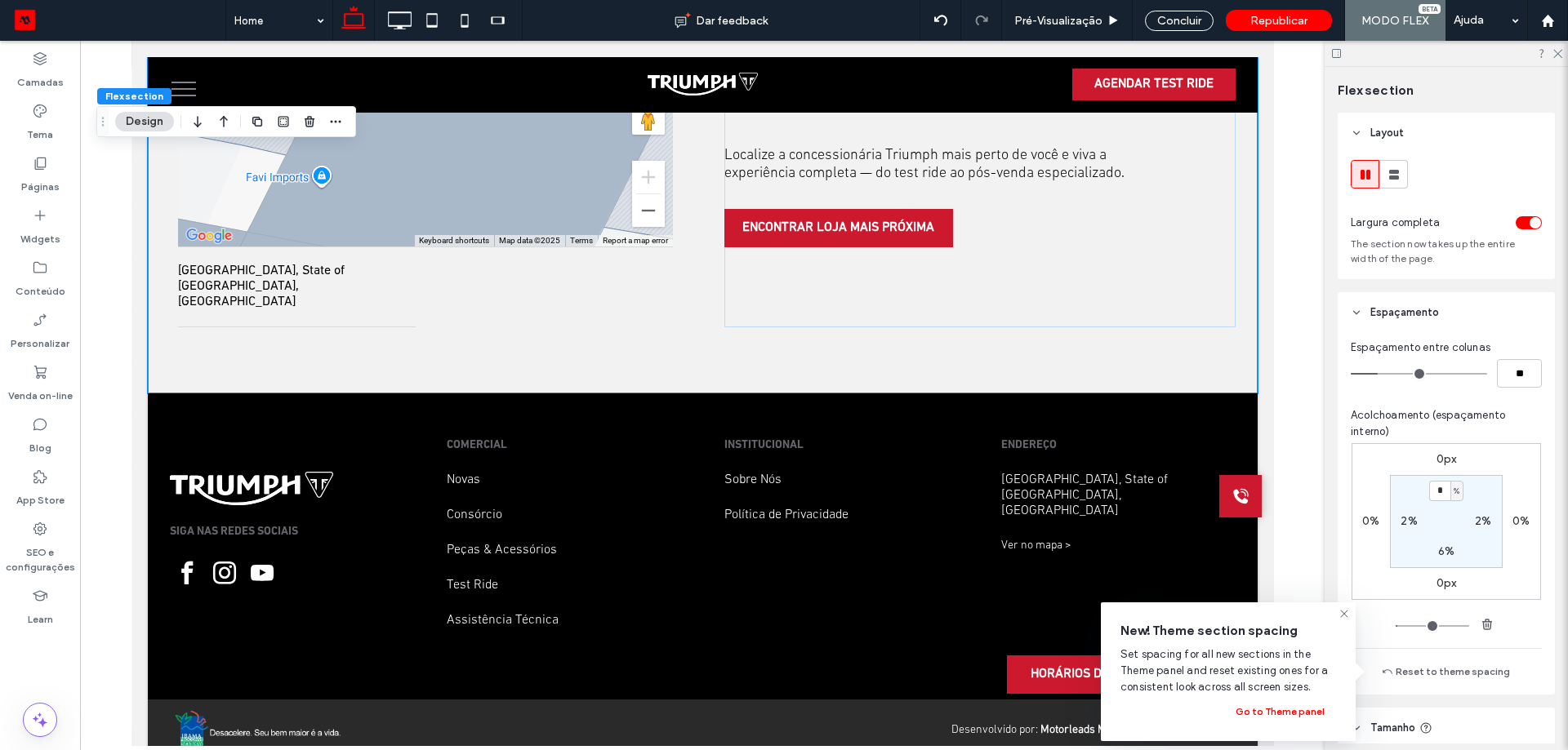
scroll to position [3638, 0]
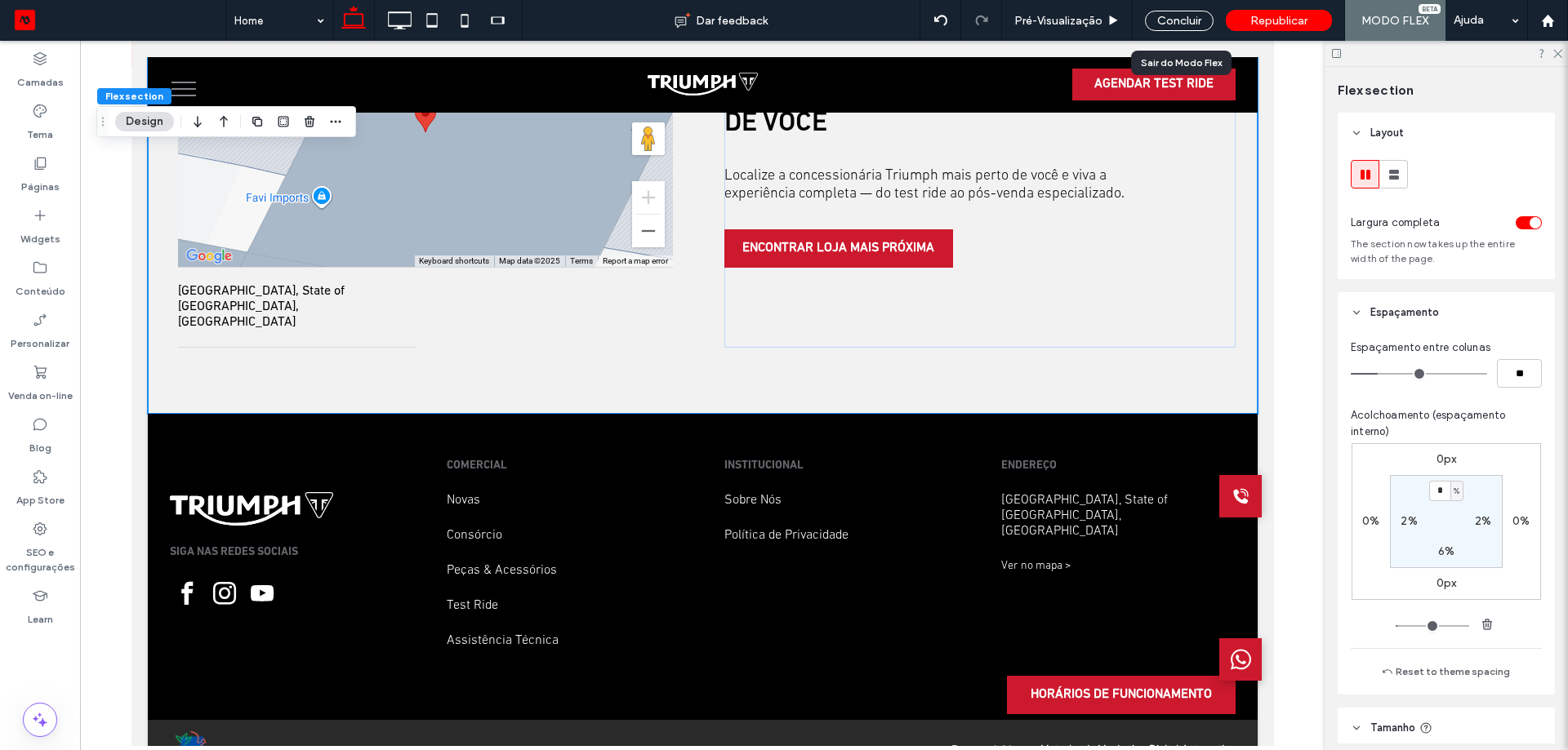
click at [1186, 8] on div "Concluir" at bounding box center [1179, 20] width 94 height 41
click at [1184, 13] on div "Concluir" at bounding box center [1178, 21] width 69 height 21
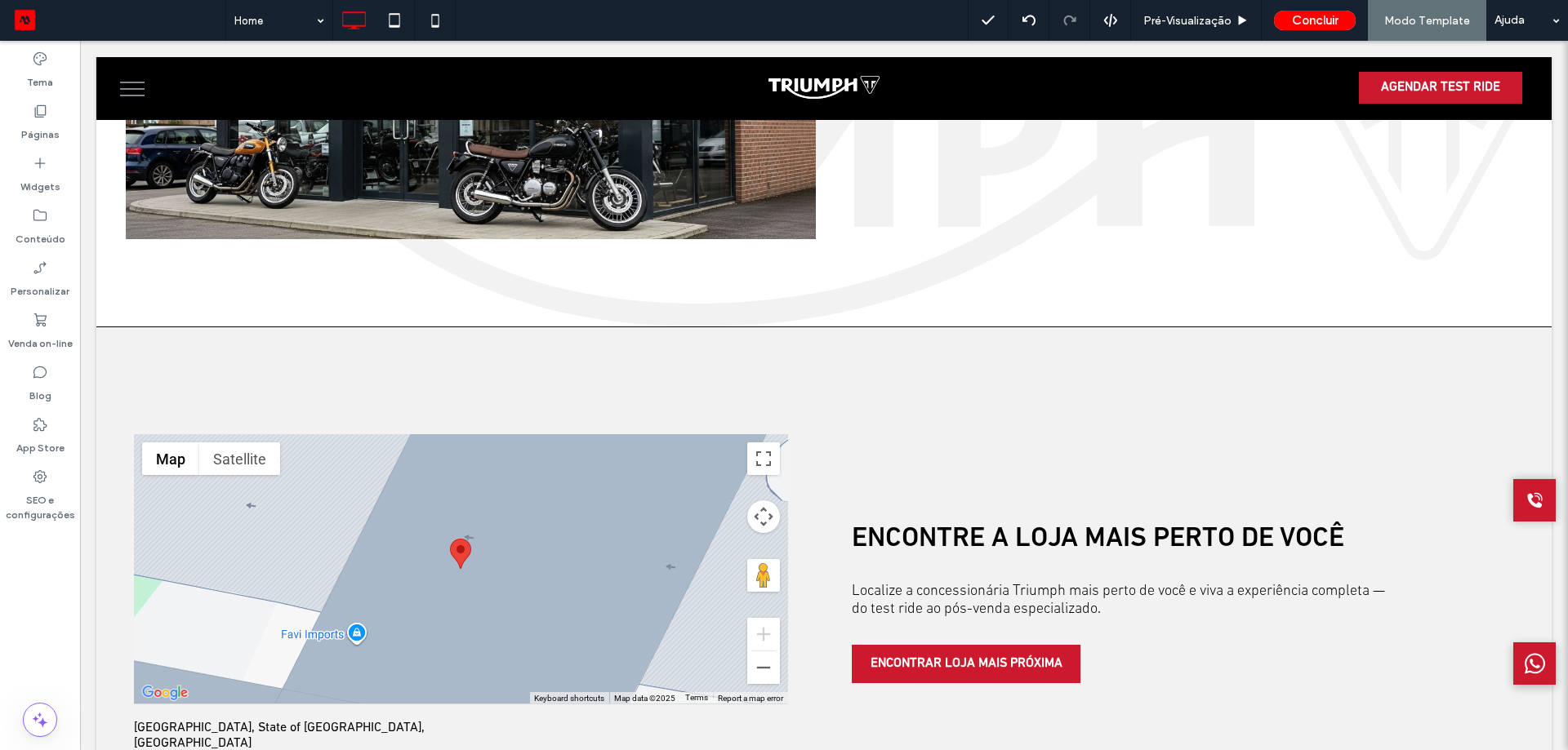
scroll to position [3706, 0]
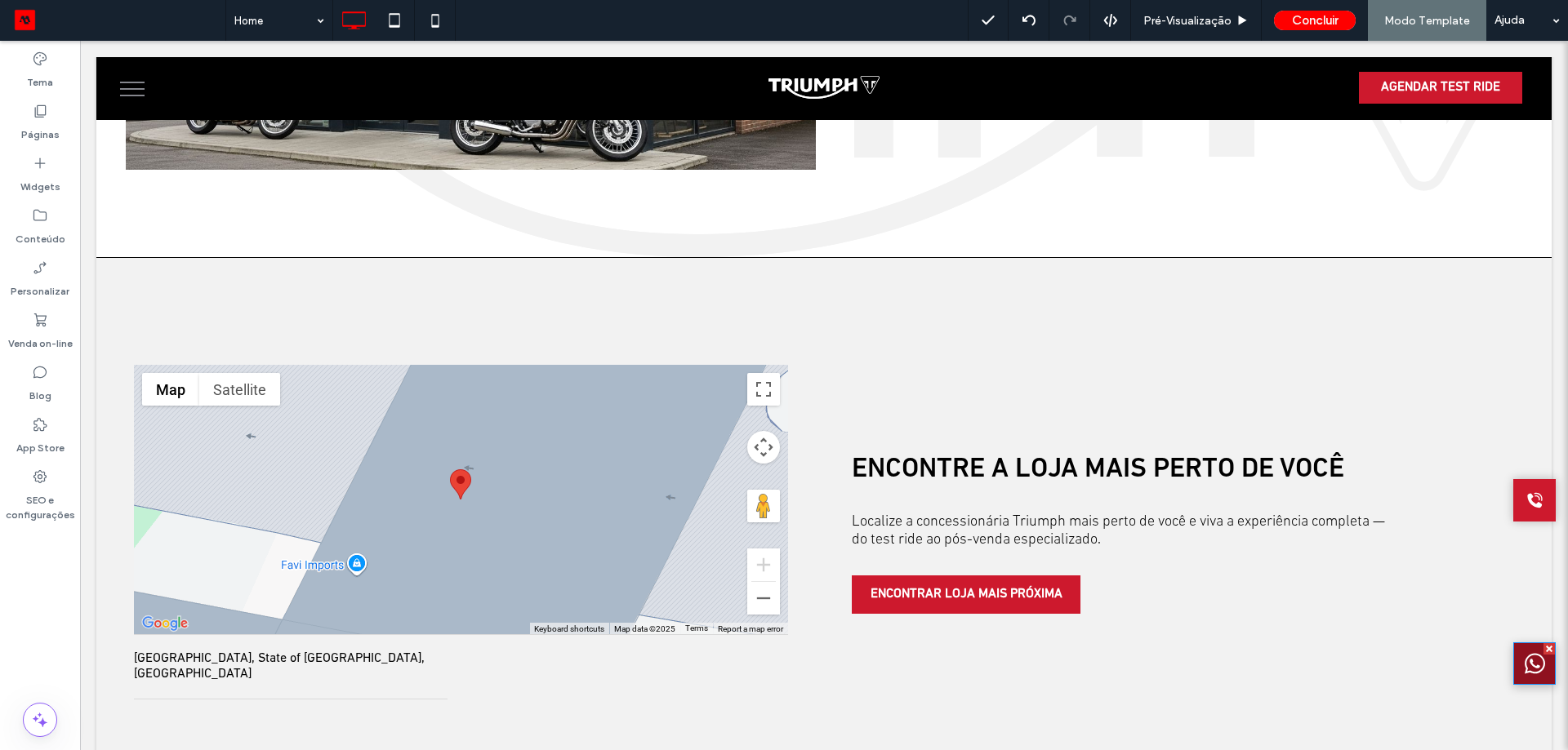
click at [1513, 662] on div at bounding box center [1534, 663] width 43 height 43
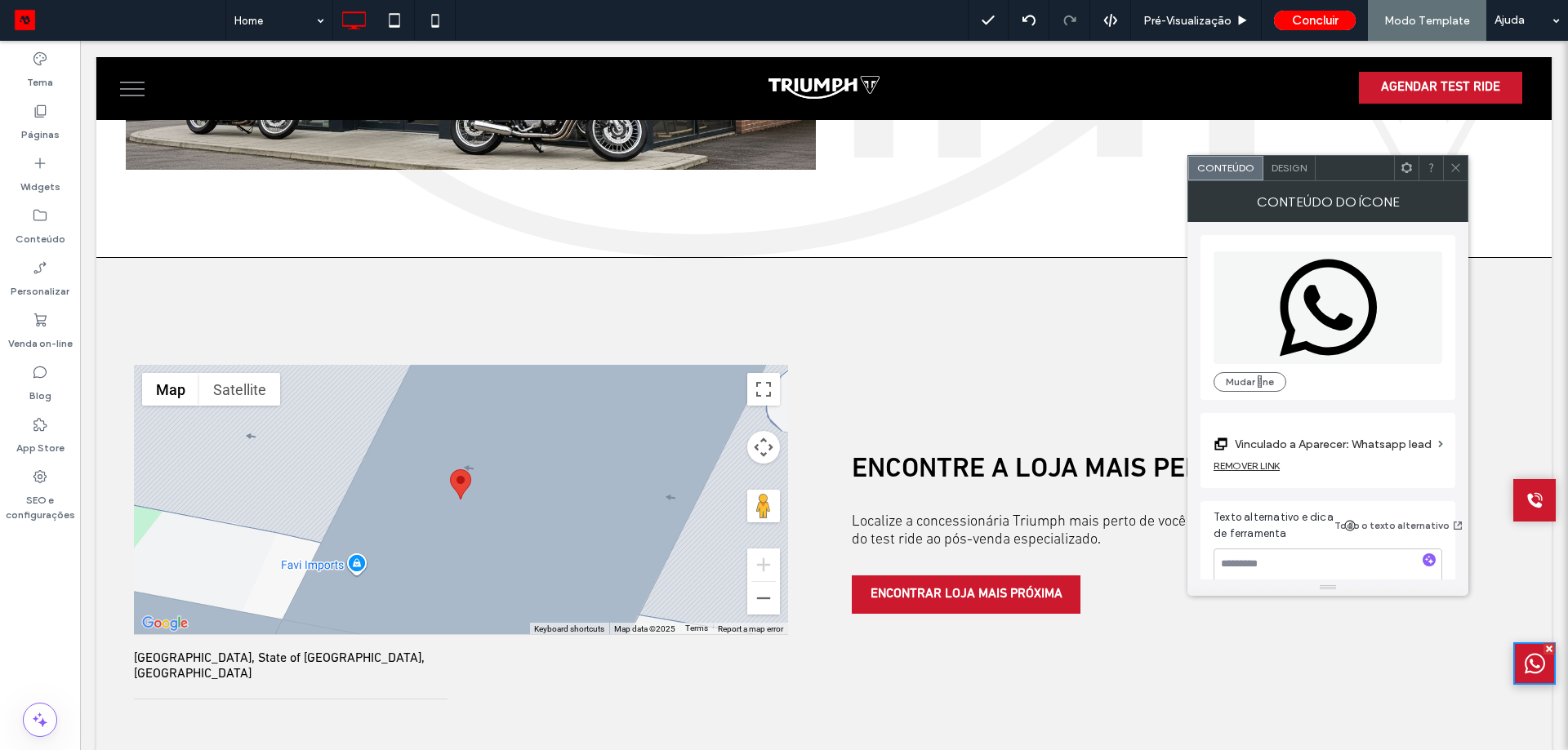
click at [1293, 164] on span "Design" at bounding box center [1288, 167] width 35 height 12
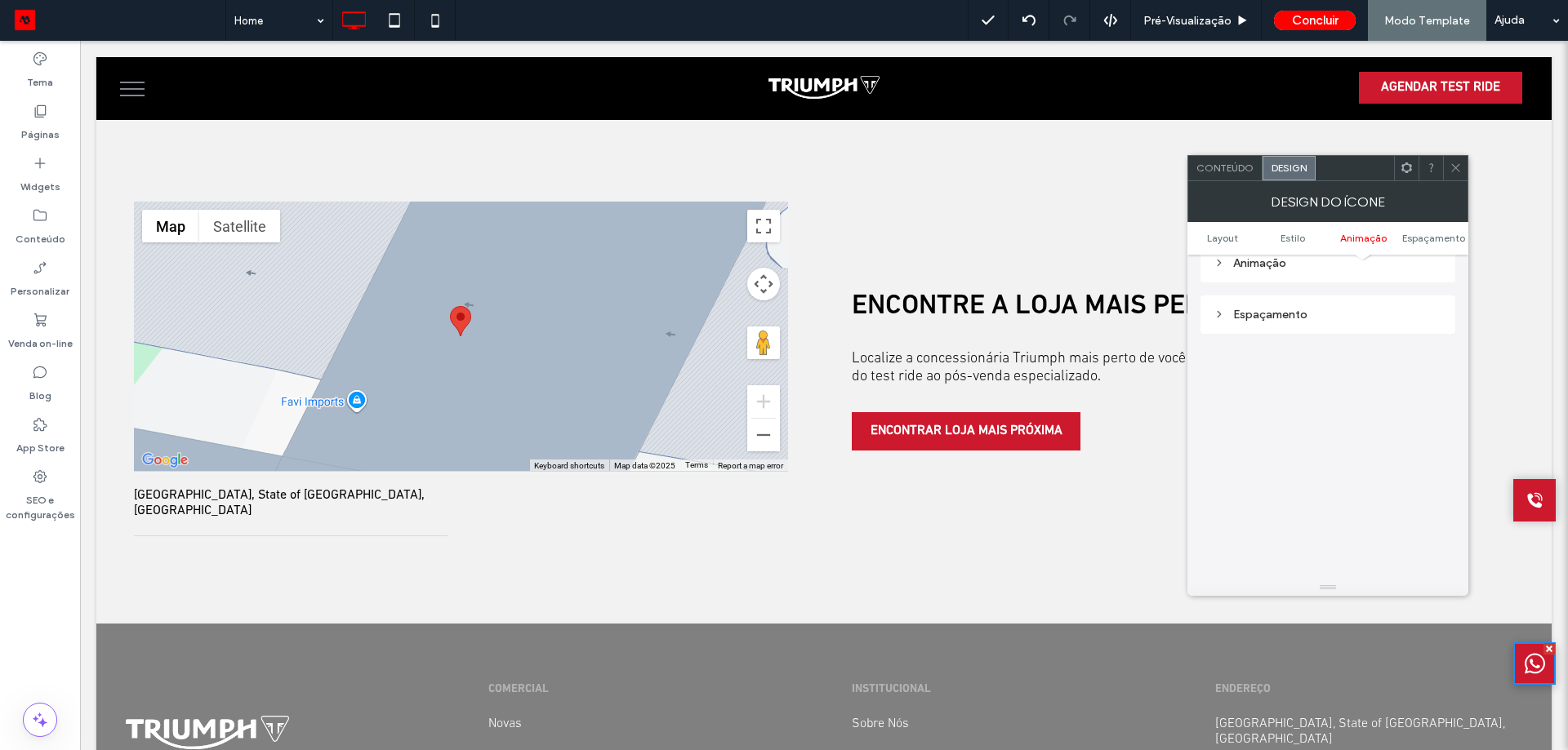
scroll to position [4139, 0]
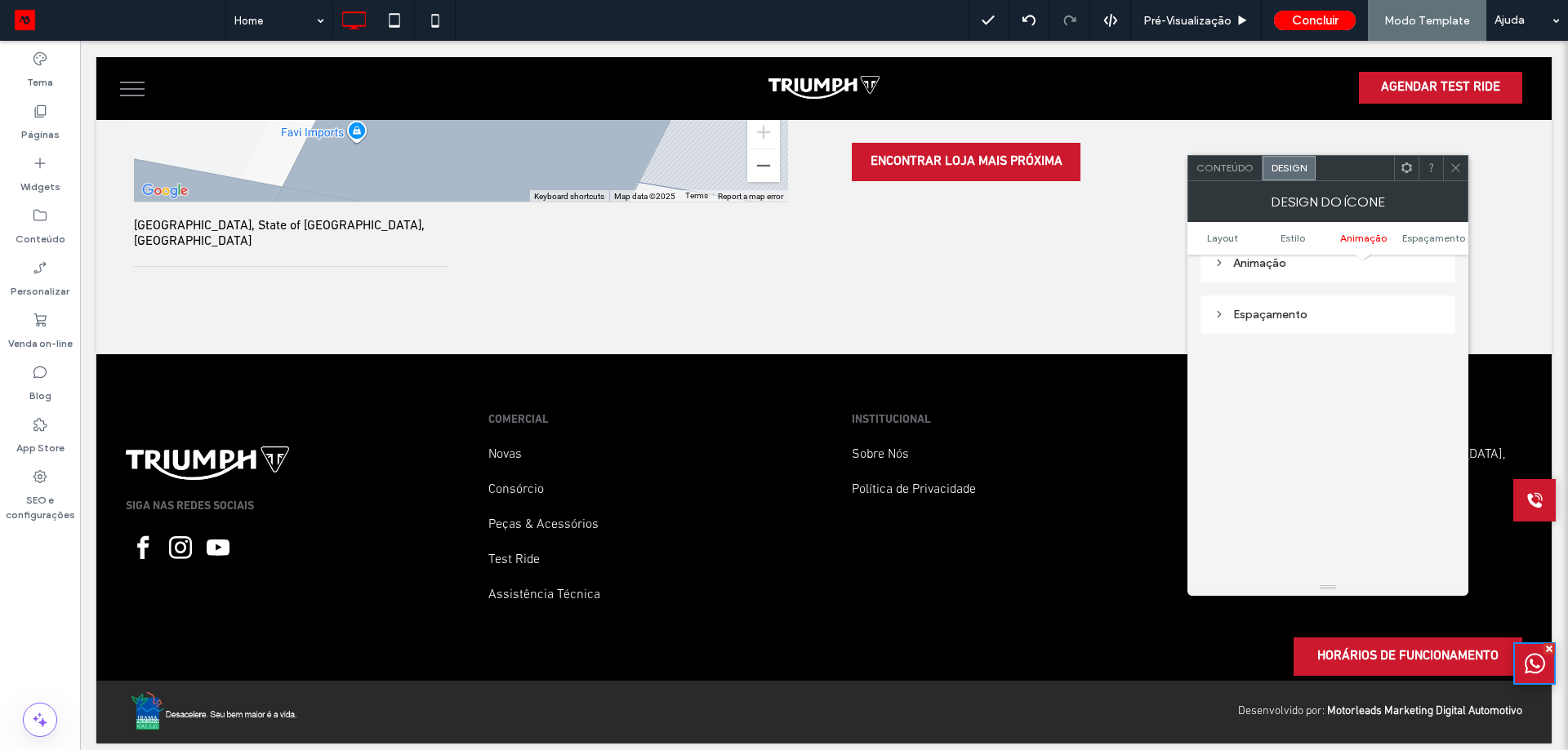
click at [1328, 329] on div "Espaçamento" at bounding box center [1327, 314] width 255 height 39
click at [1332, 319] on div "Espaçamento" at bounding box center [1327, 314] width 229 height 14
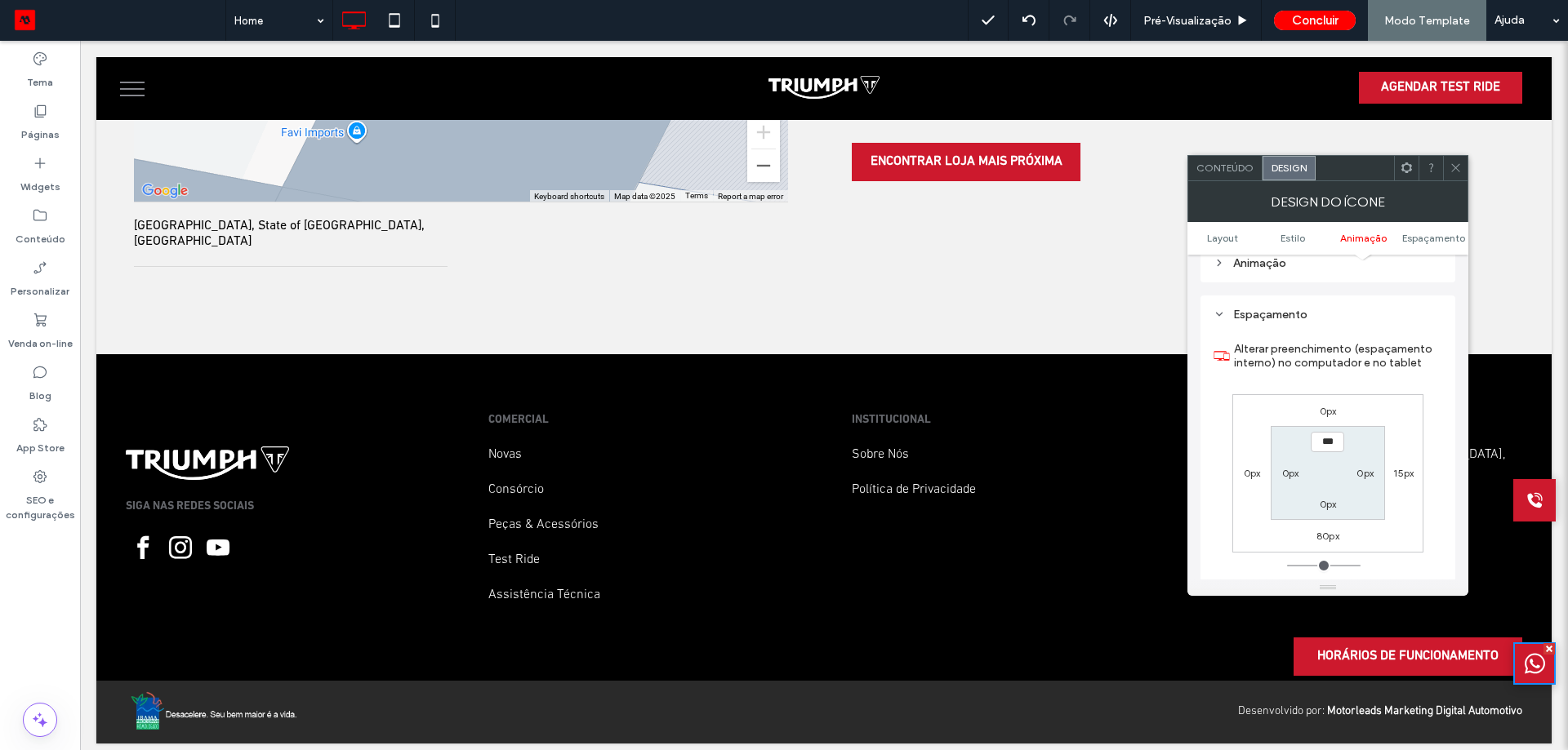
click at [1335, 542] on label "80px" at bounding box center [1327, 536] width 23 height 12
type input "**"
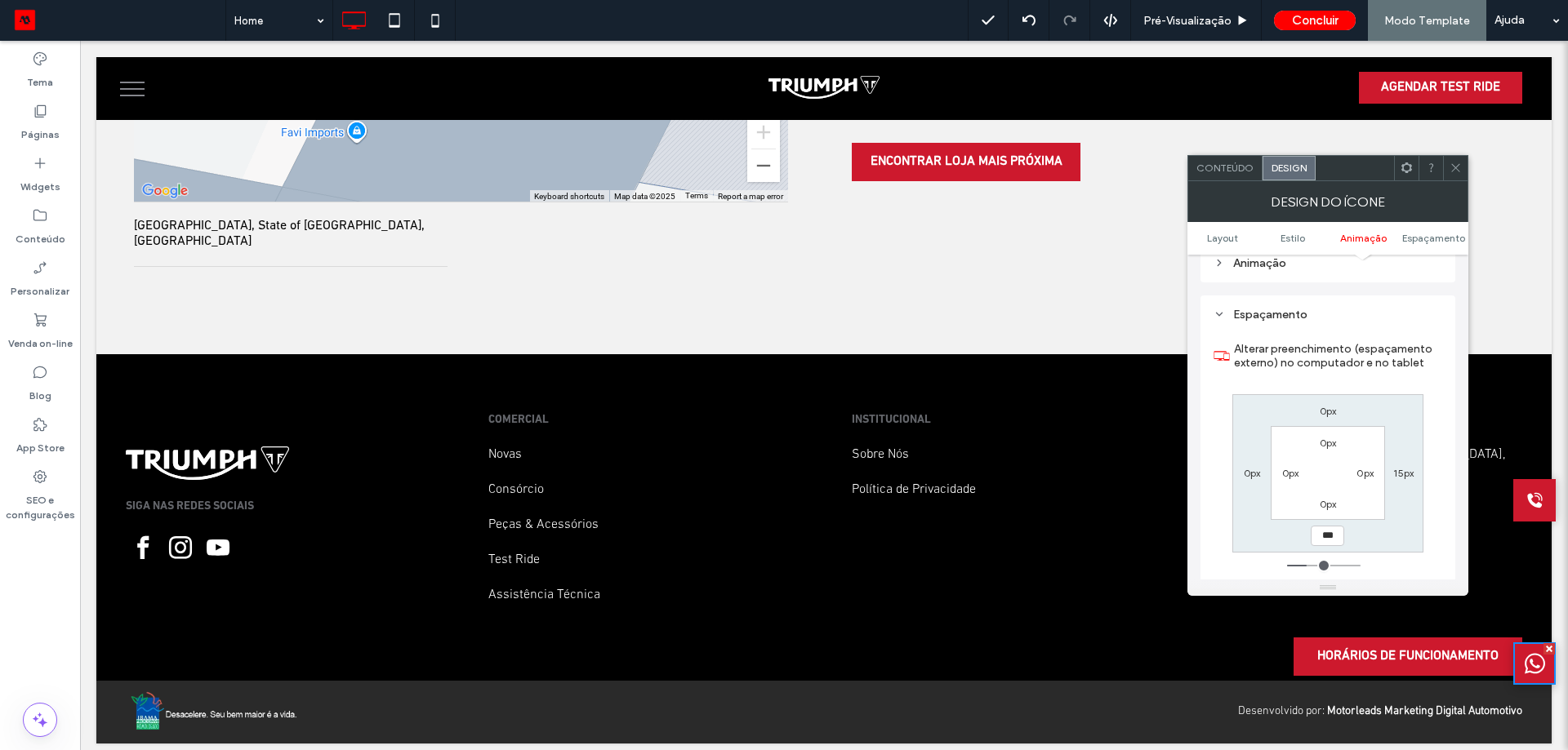
type input "***"
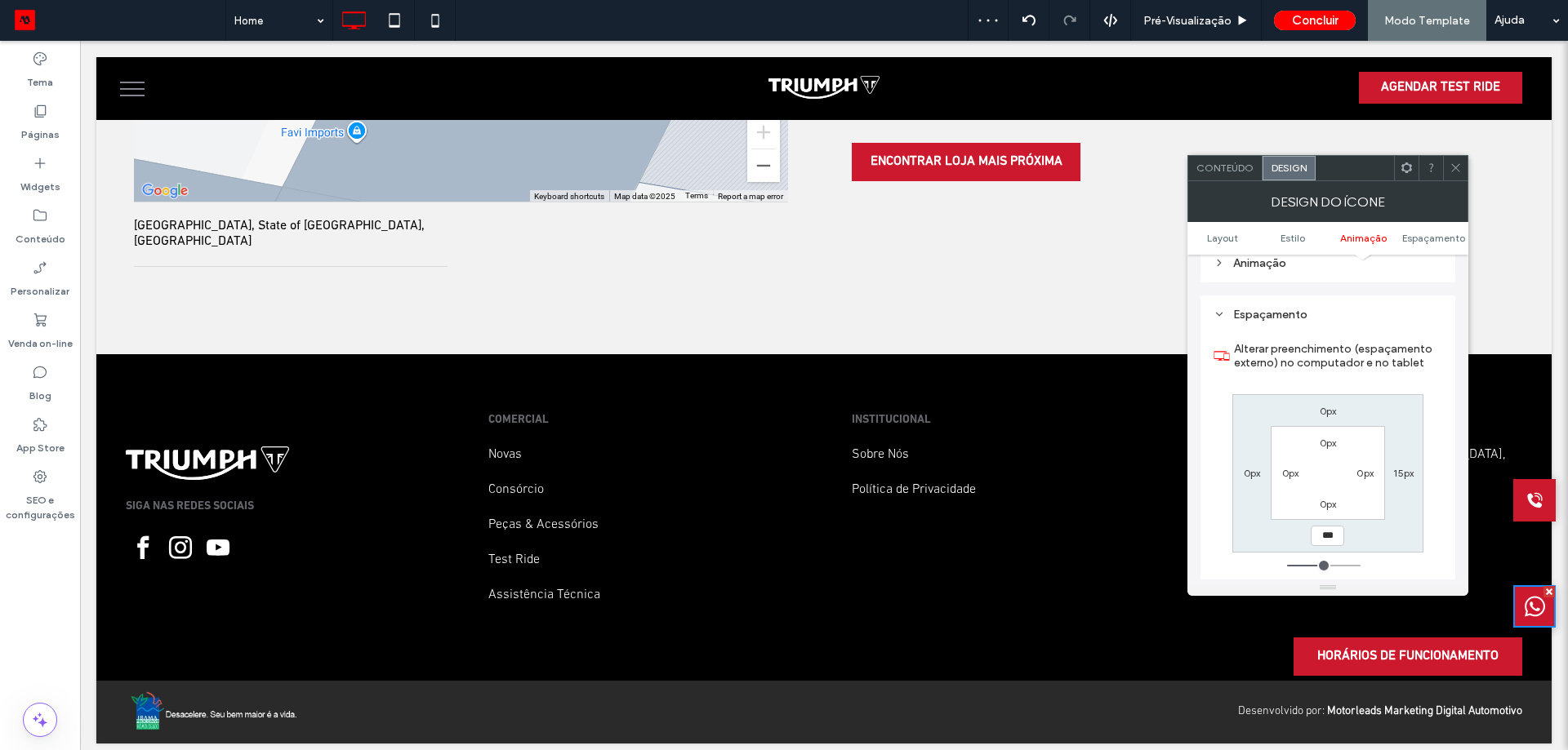
type input "***"
type input "*****"
click at [1527, 498] on icon at bounding box center [1534, 500] width 15 height 15
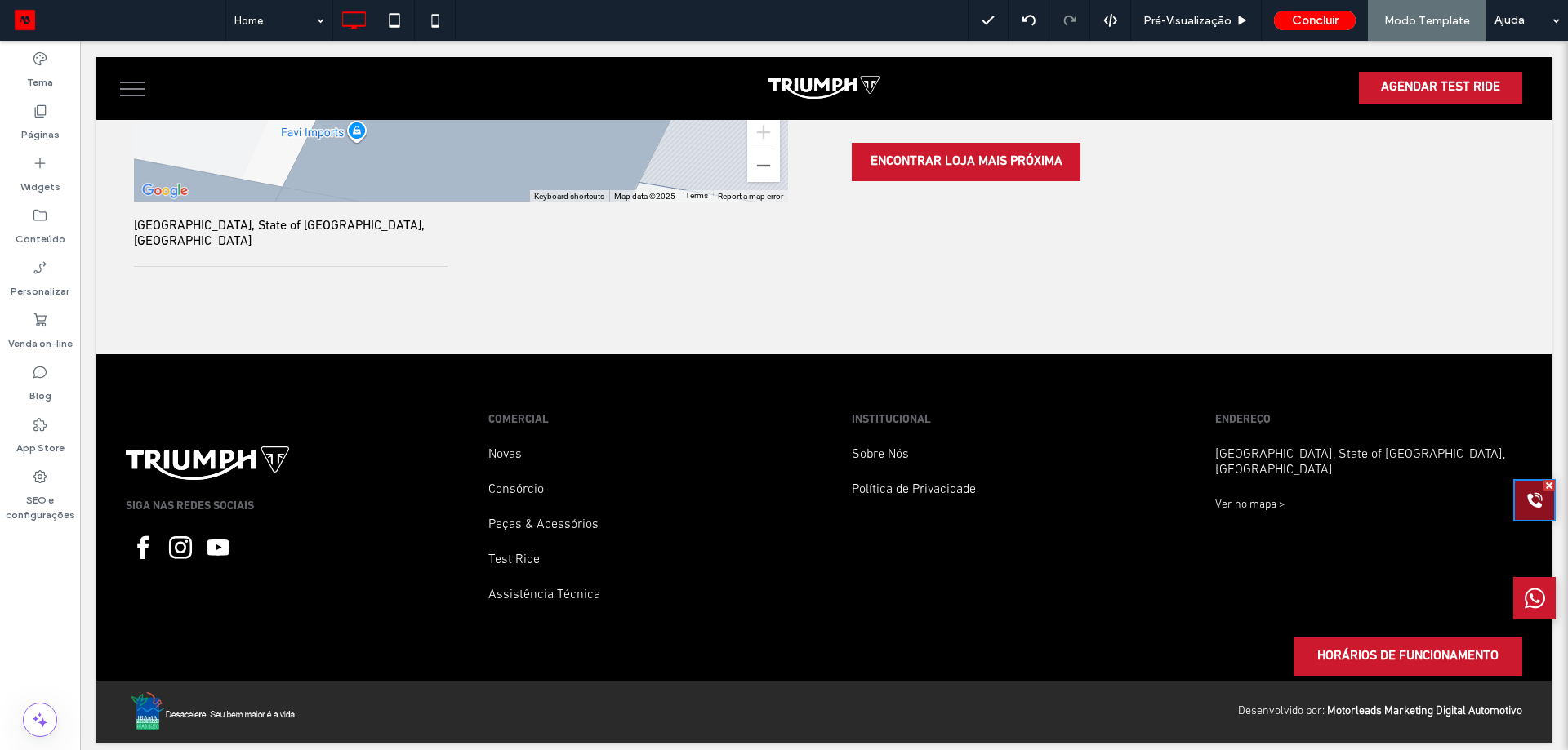
click at [1513, 512] on div at bounding box center [1534, 500] width 43 height 43
click at [1513, 600] on div at bounding box center [1534, 598] width 43 height 43
click at [1513, 507] on div at bounding box center [1534, 500] width 43 height 43
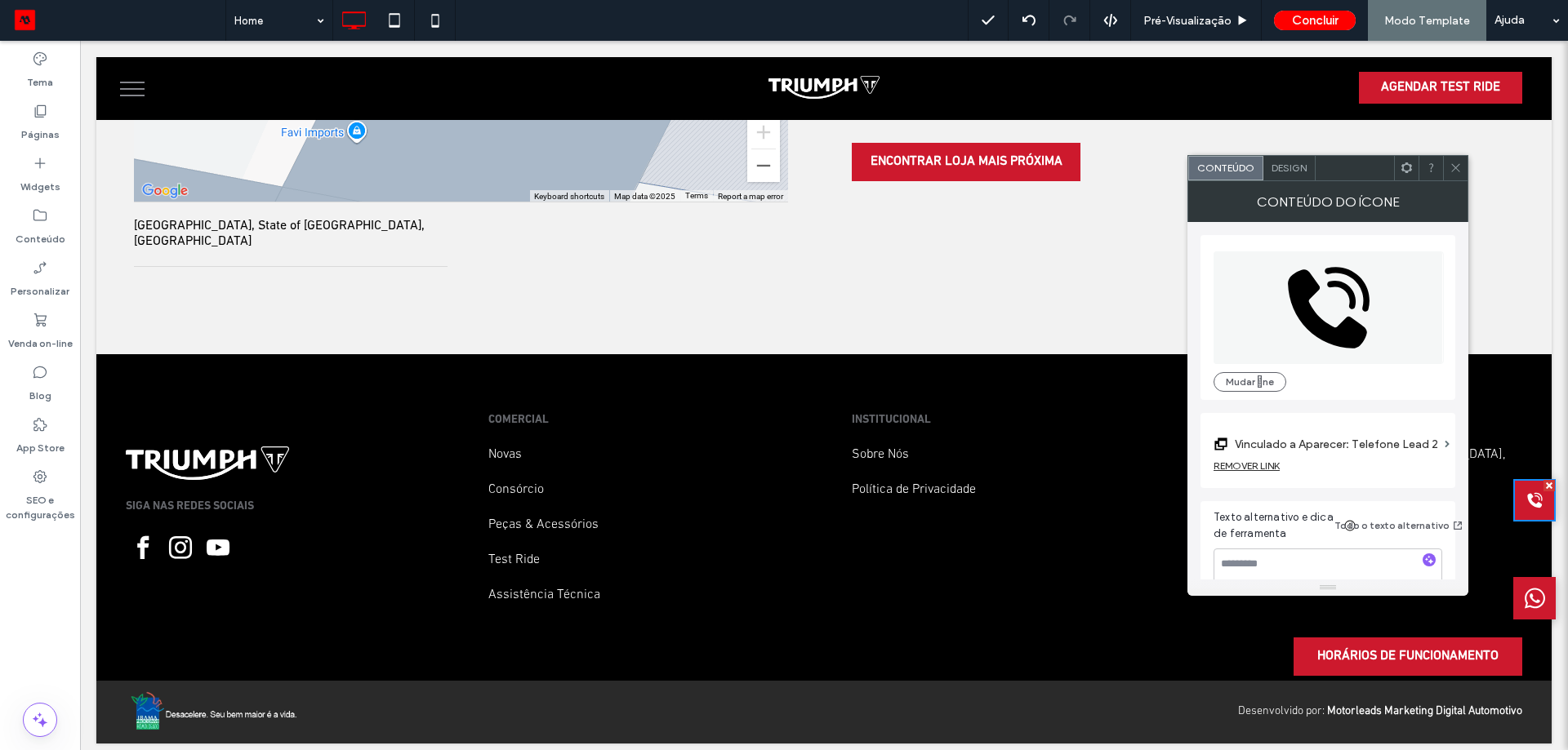
click at [1276, 172] on span "Design" at bounding box center [1288, 167] width 35 height 12
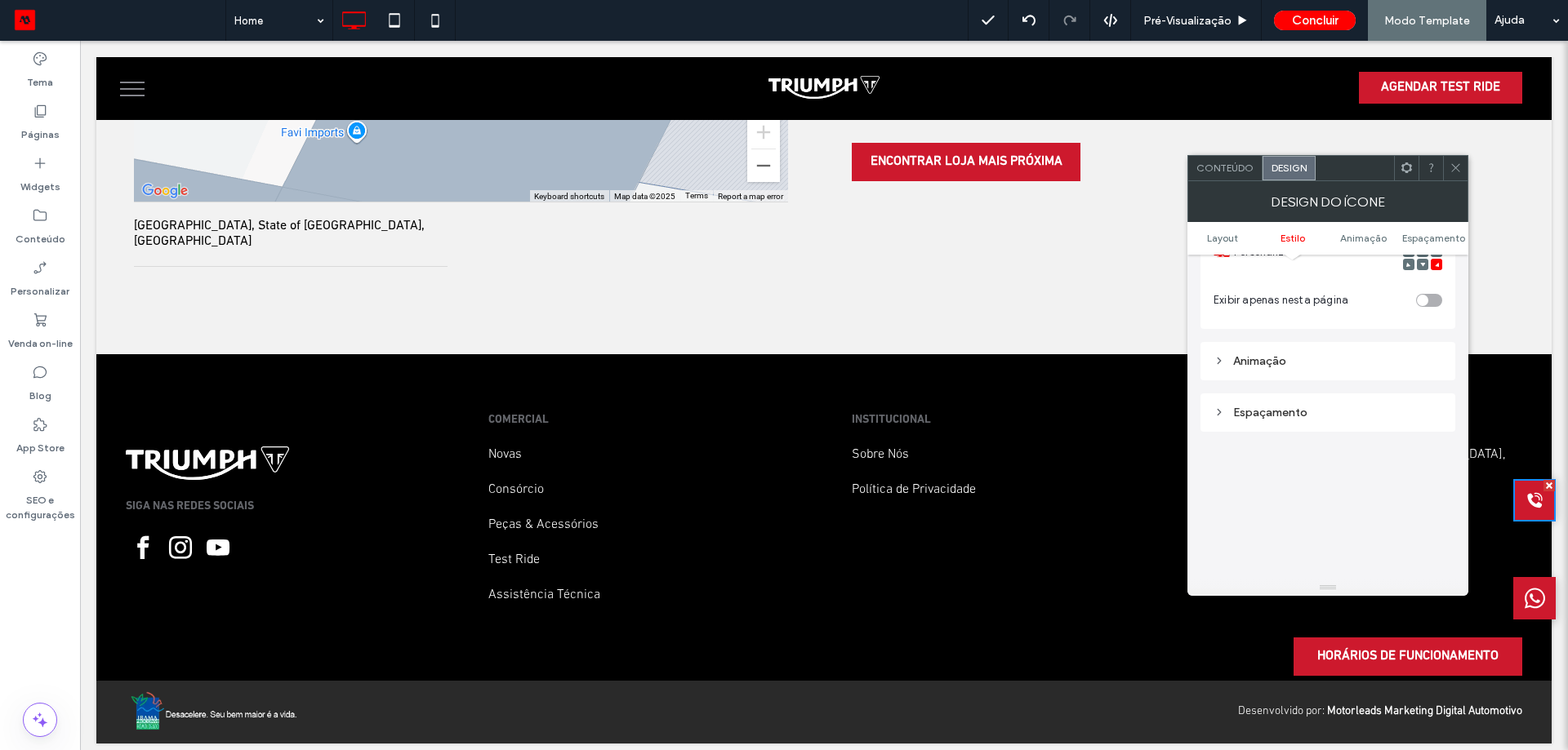
scroll to position [980, 0]
click at [1301, 394] on div "Espaçamento" at bounding box center [1327, 396] width 229 height 14
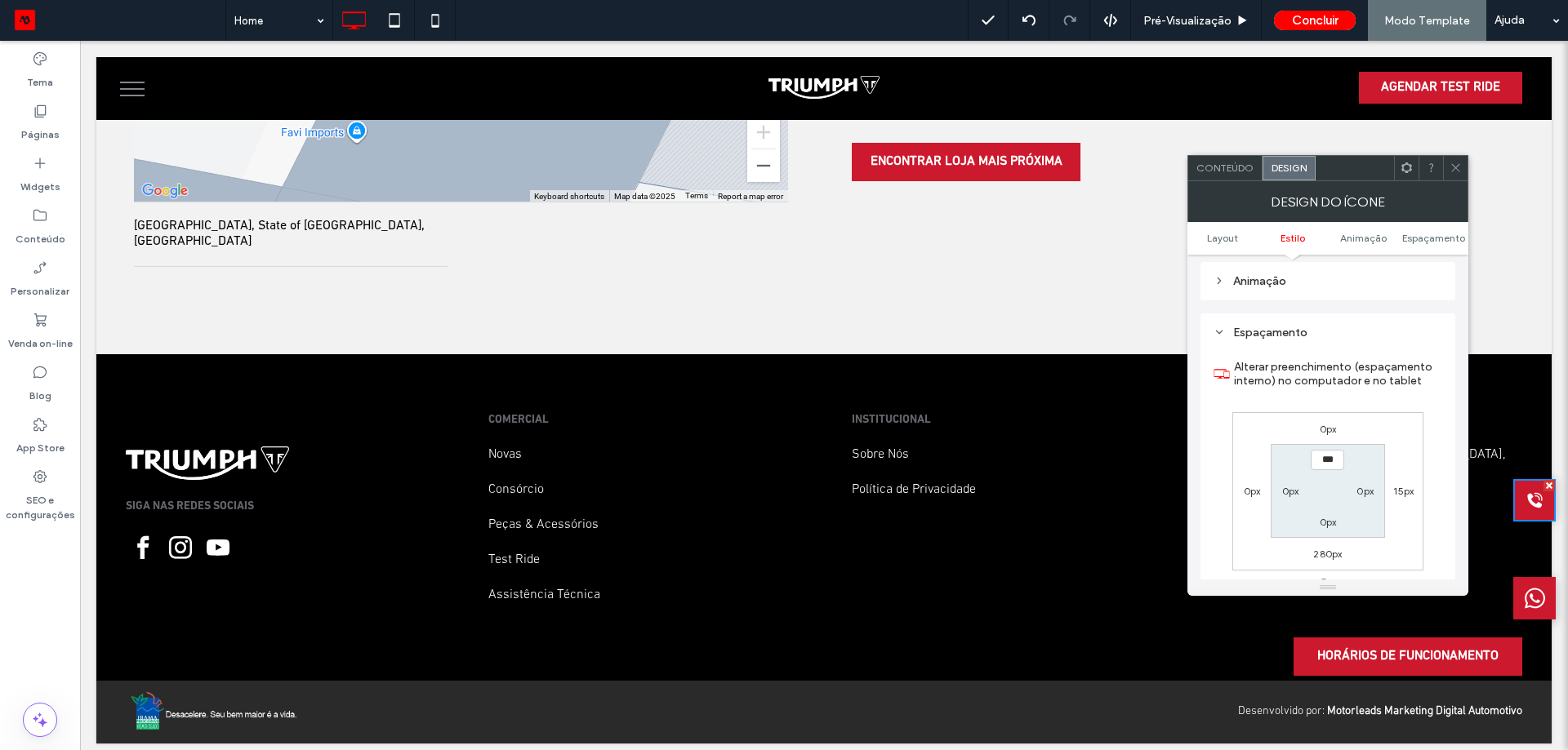
scroll to position [1143, 0]
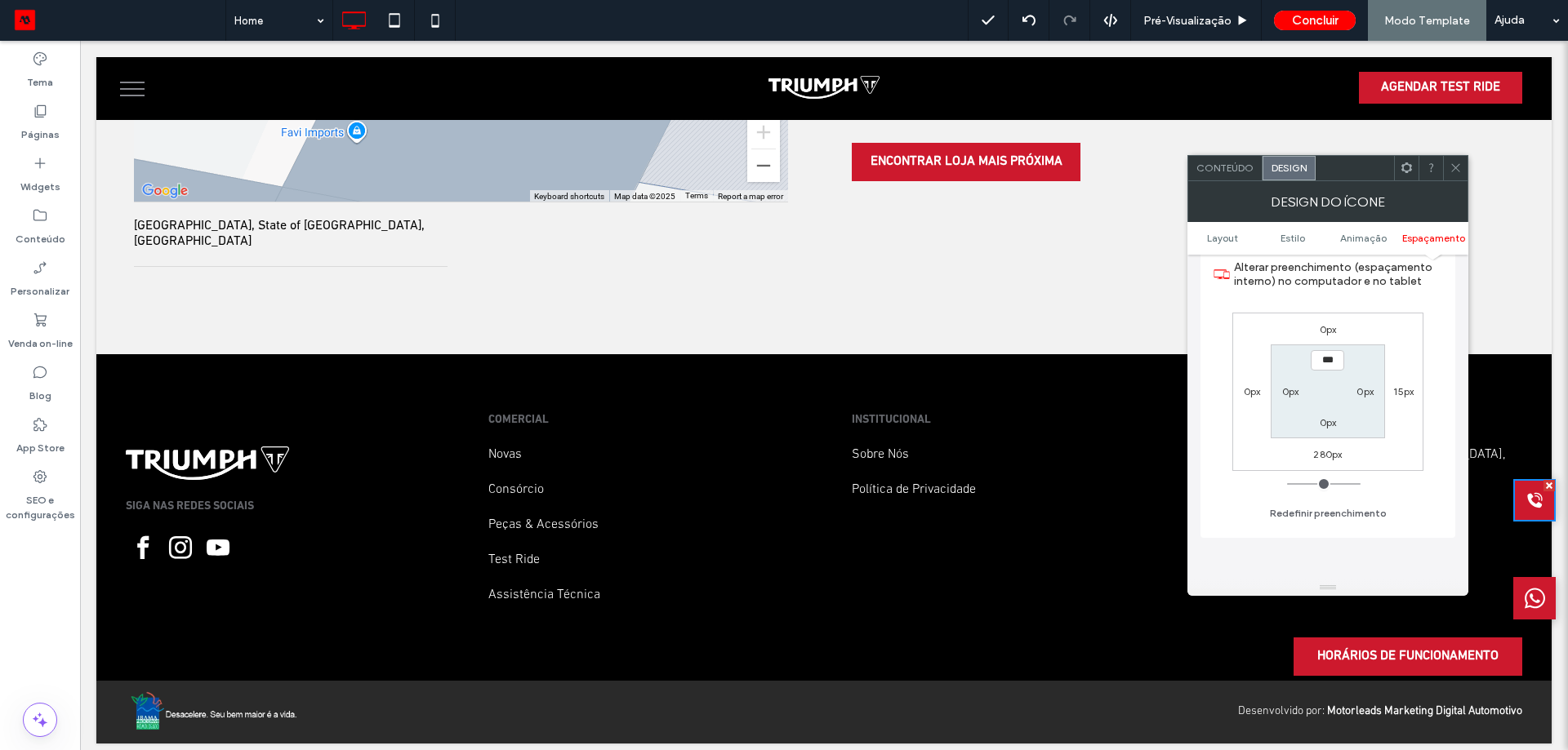
click at [1326, 458] on label "280px" at bounding box center [1327, 455] width 29 height 12
type input "***"
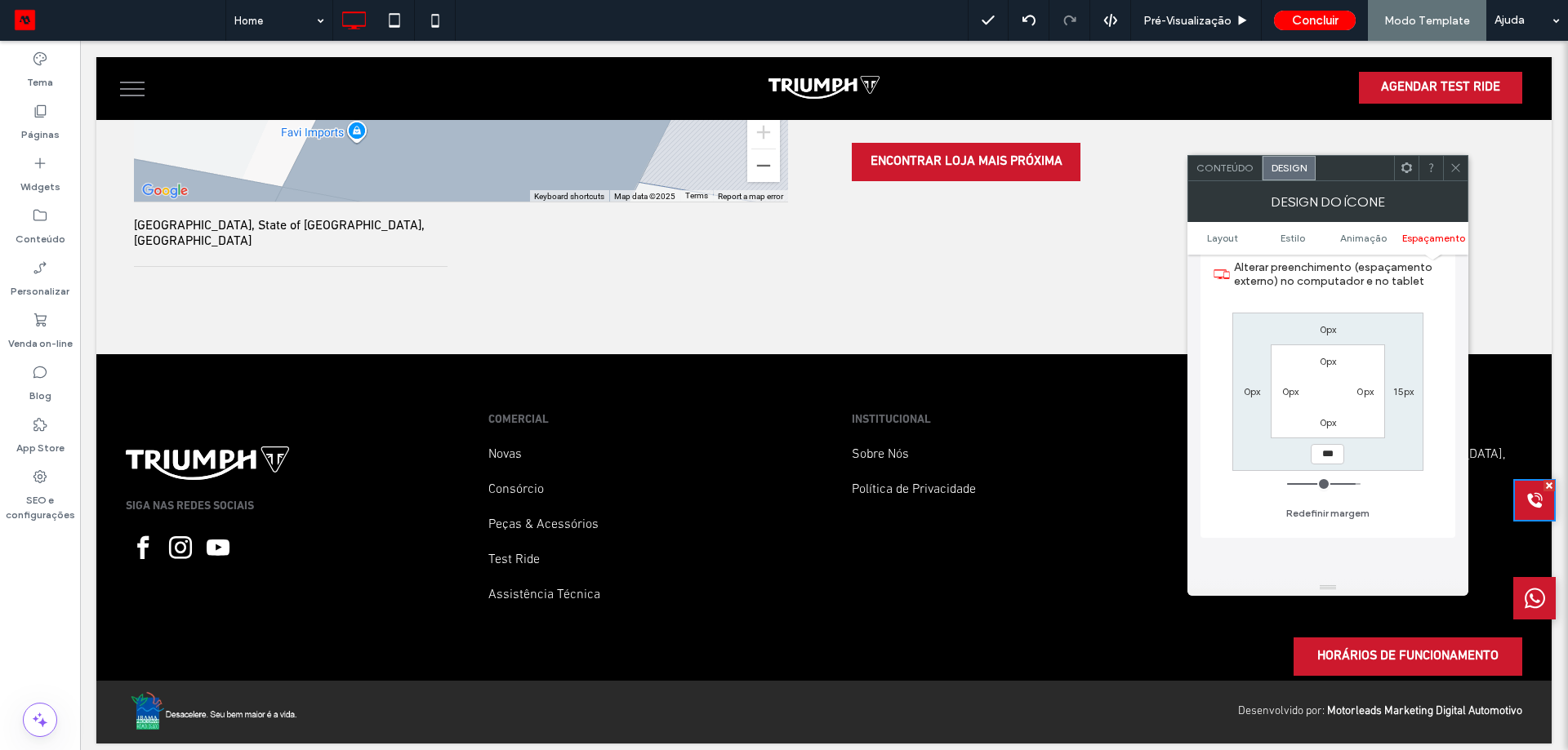
type input "***"
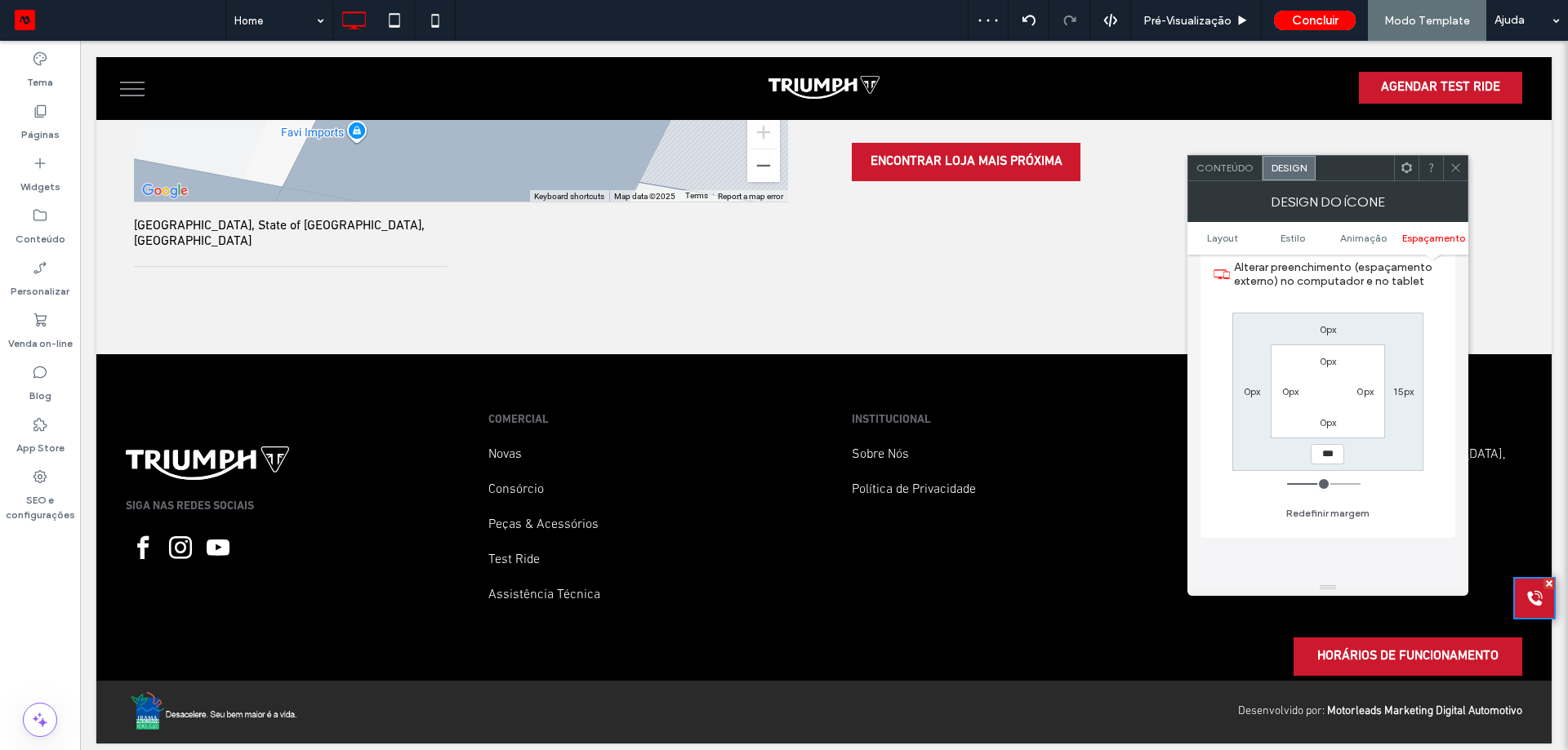
type input "***"
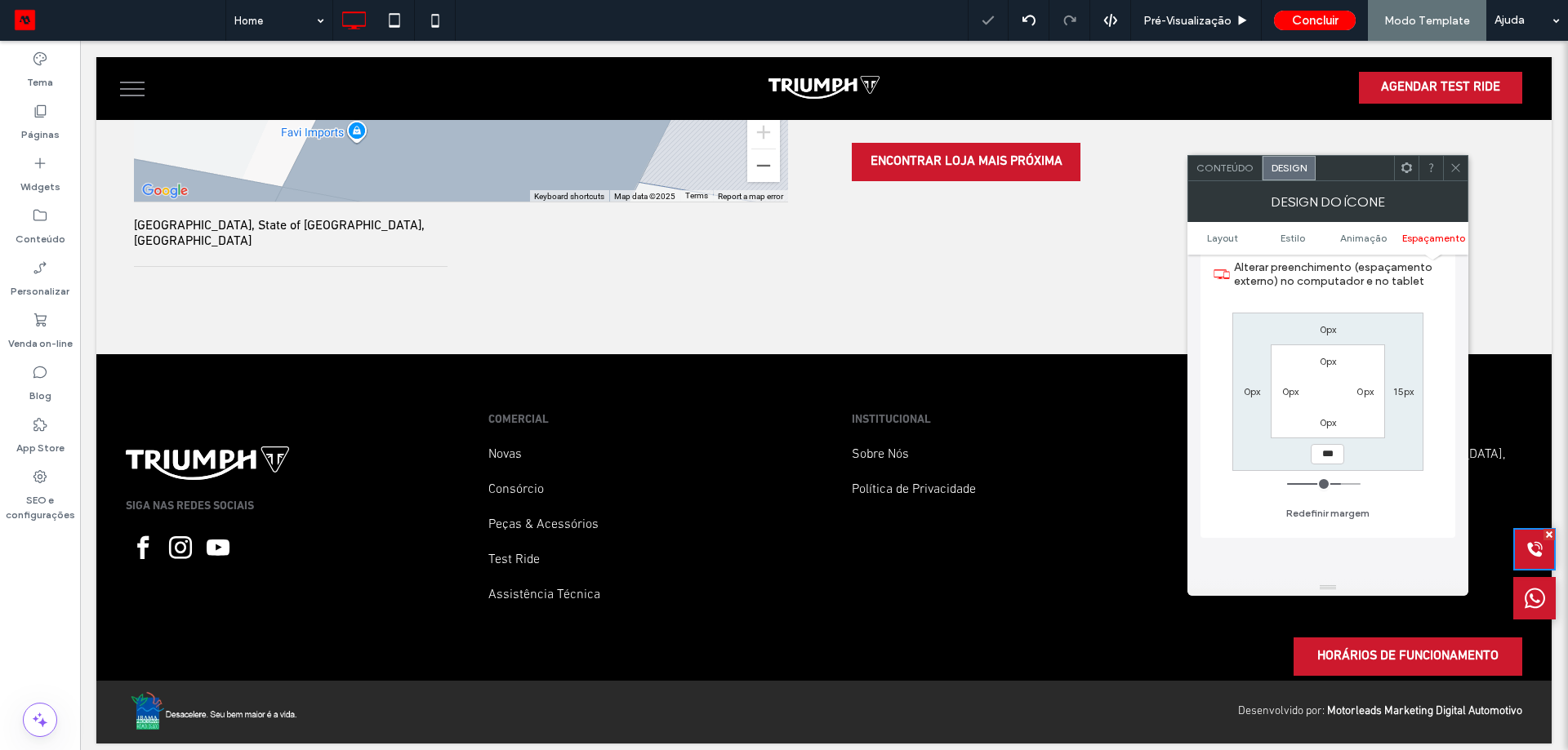
type input "***"
type input "*****"
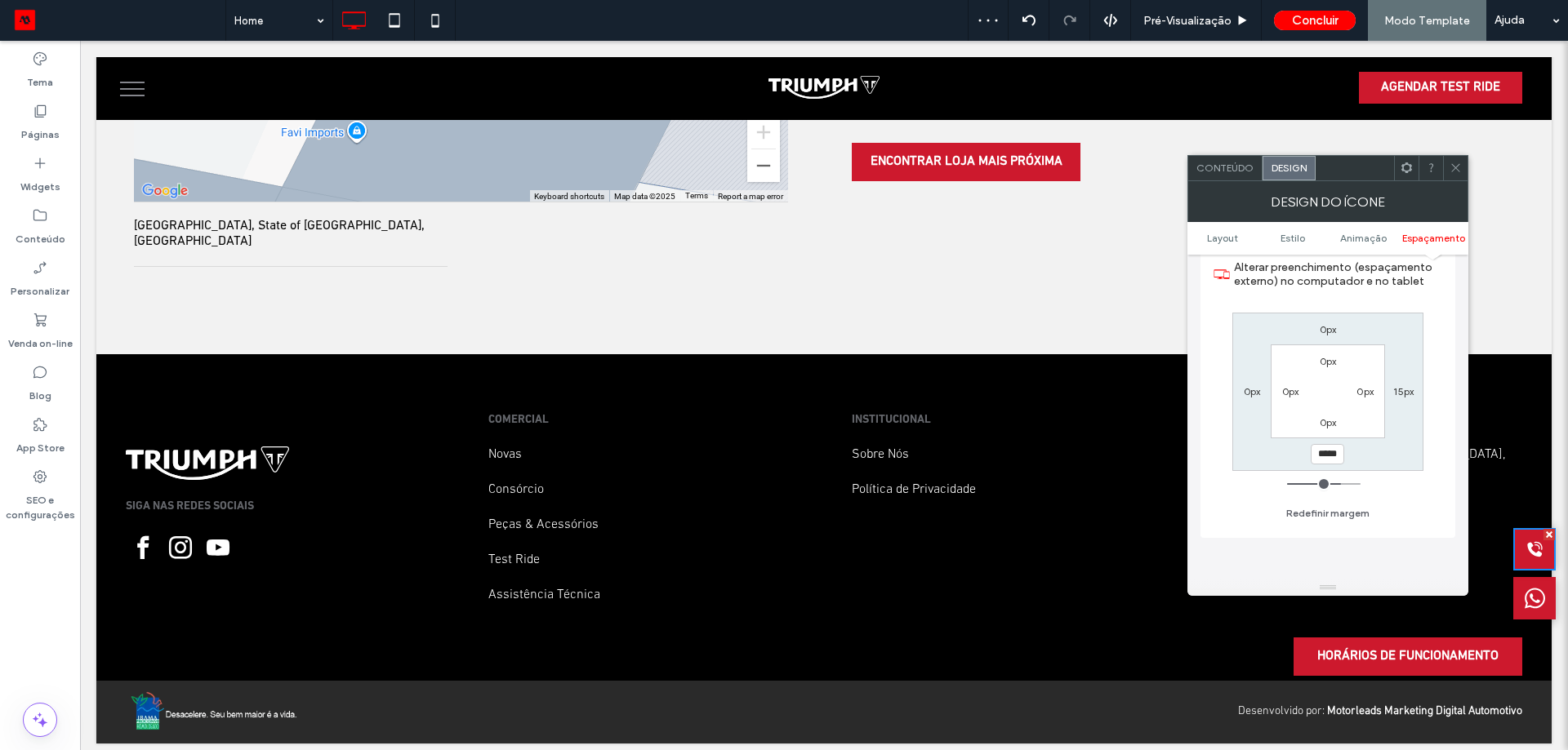
click at [1456, 170] on icon at bounding box center [1456, 167] width 12 height 12
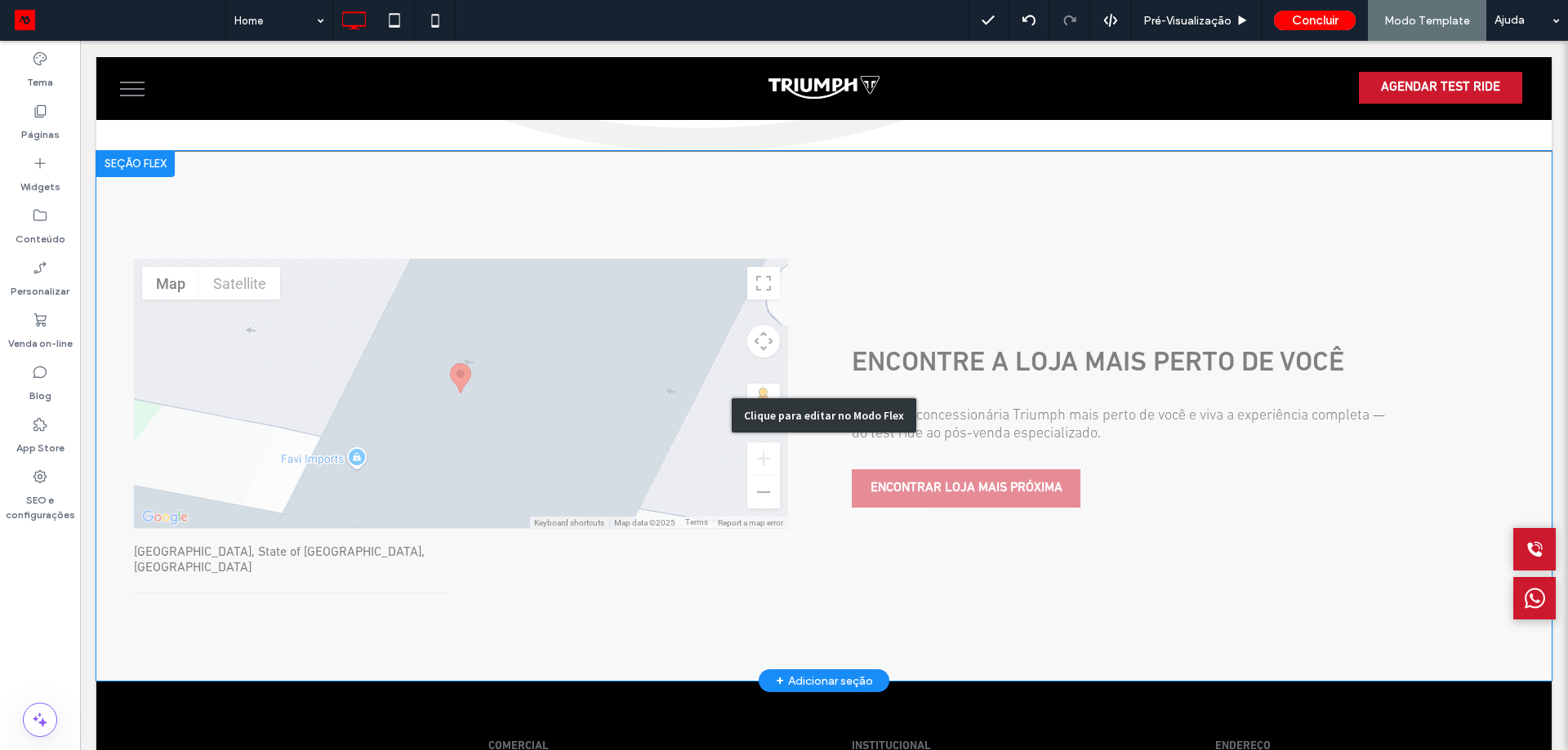
scroll to position [4139, 0]
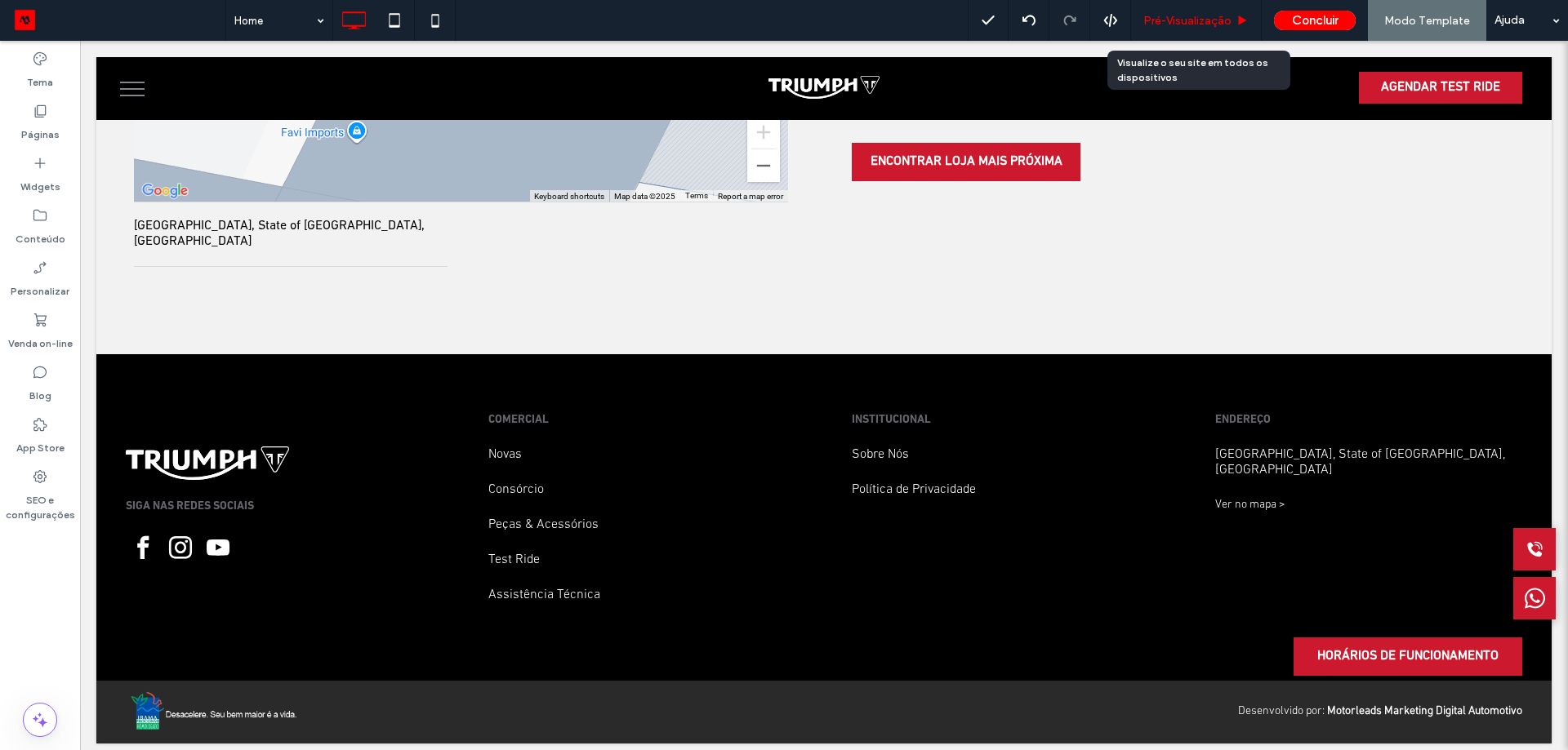
click at [1187, 22] on span "Pré-Visualizaçāo" at bounding box center [1187, 21] width 89 height 14
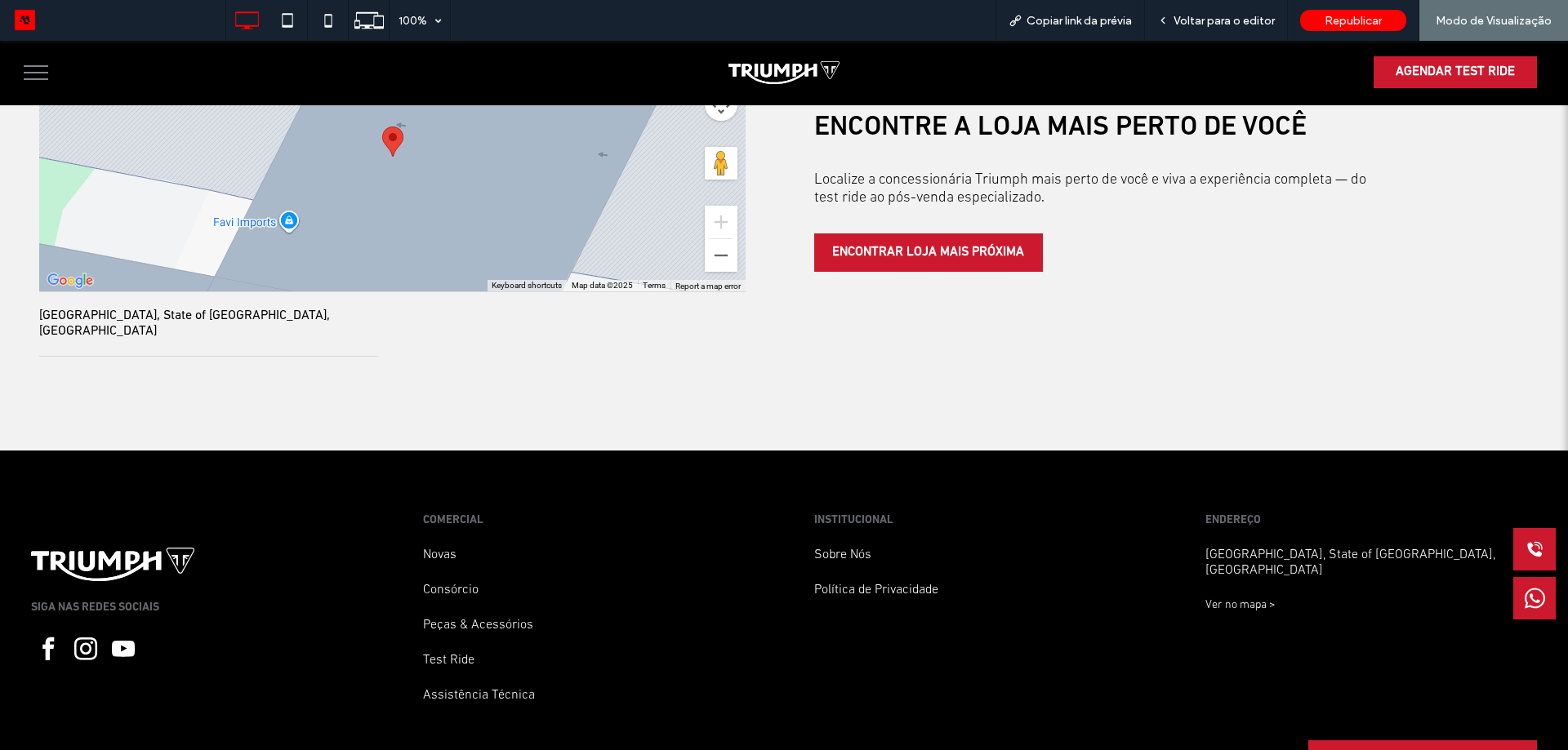
scroll to position [4198, 0]
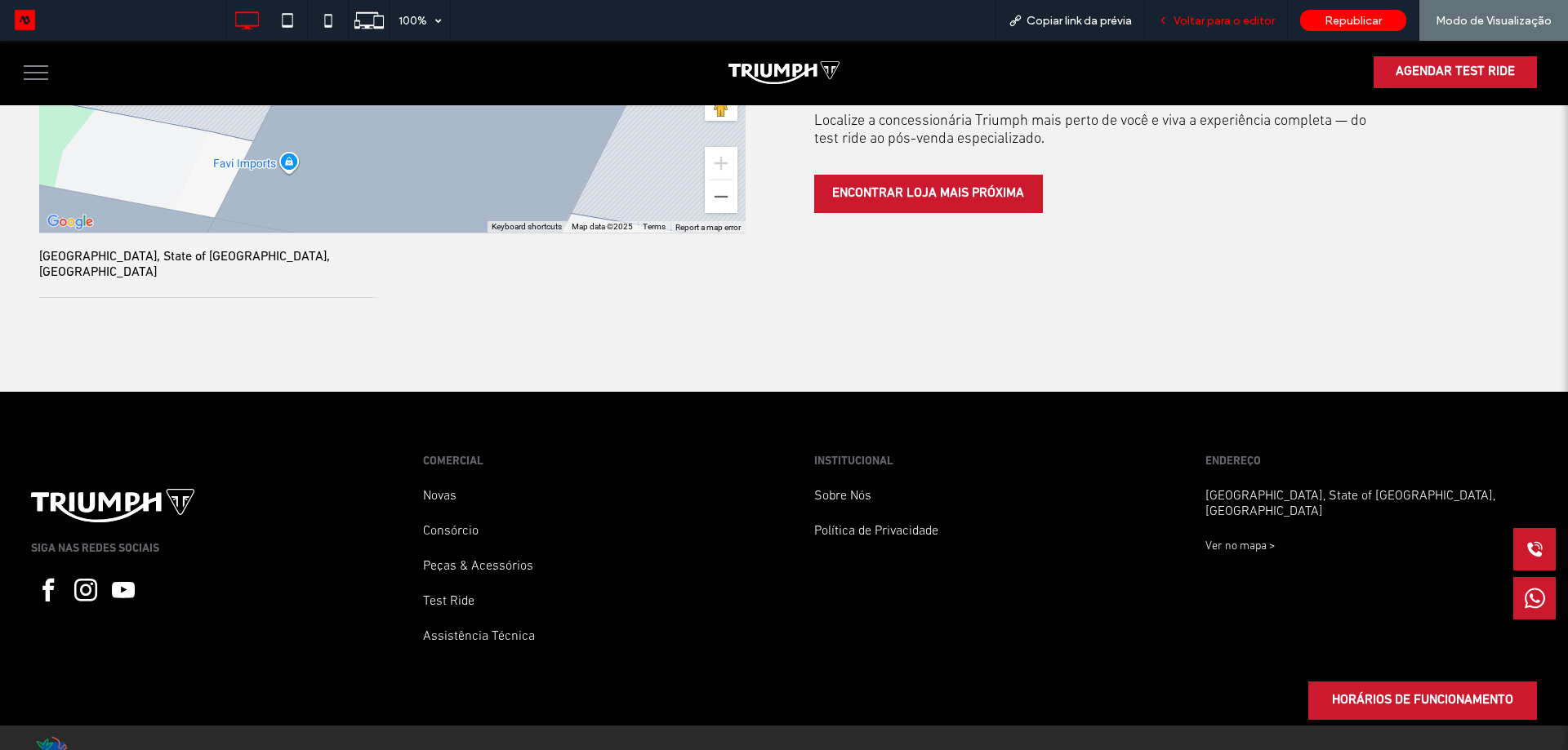
click at [1190, 24] on span "Voltar para o editor" at bounding box center [1224, 21] width 101 height 14
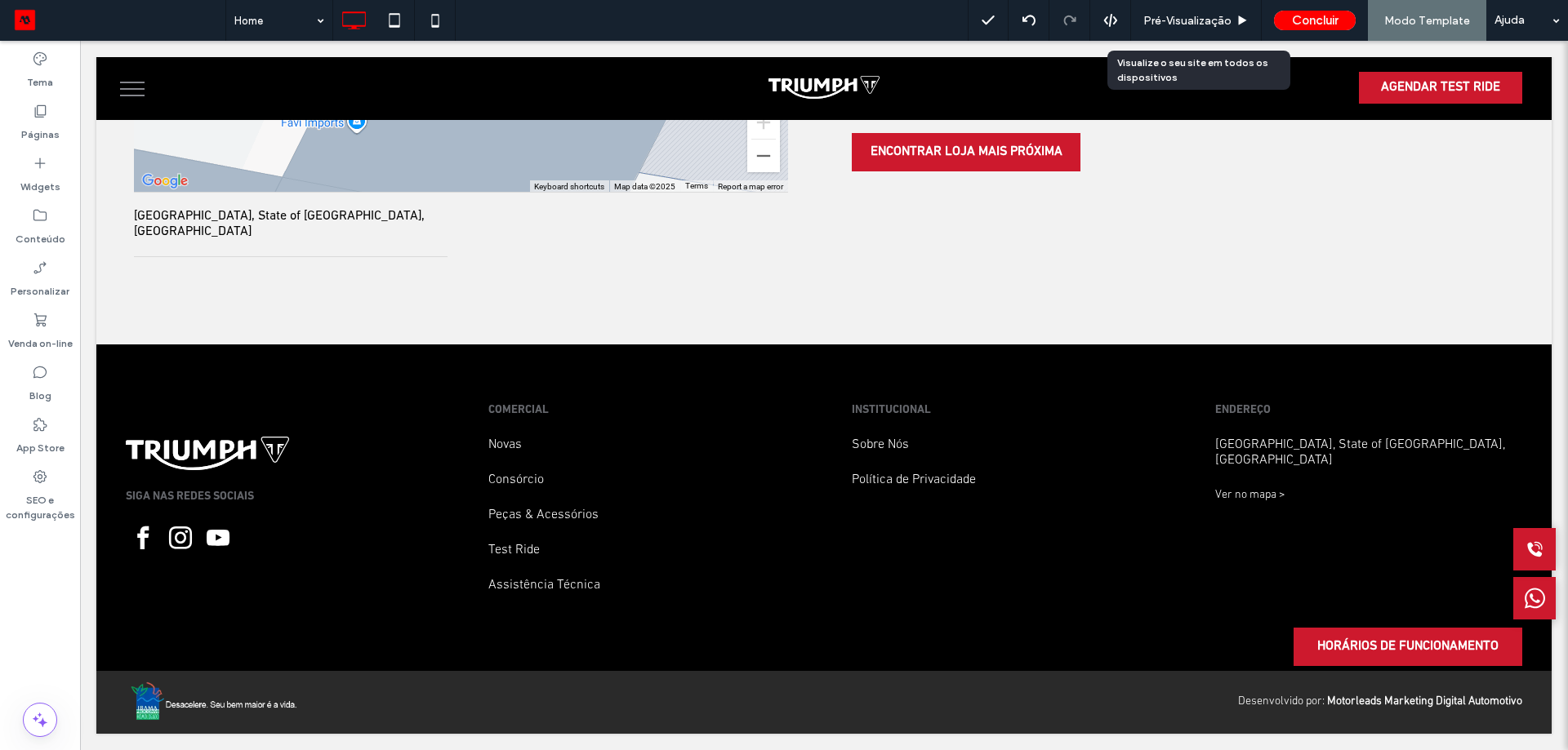
scroll to position [4133, 0]
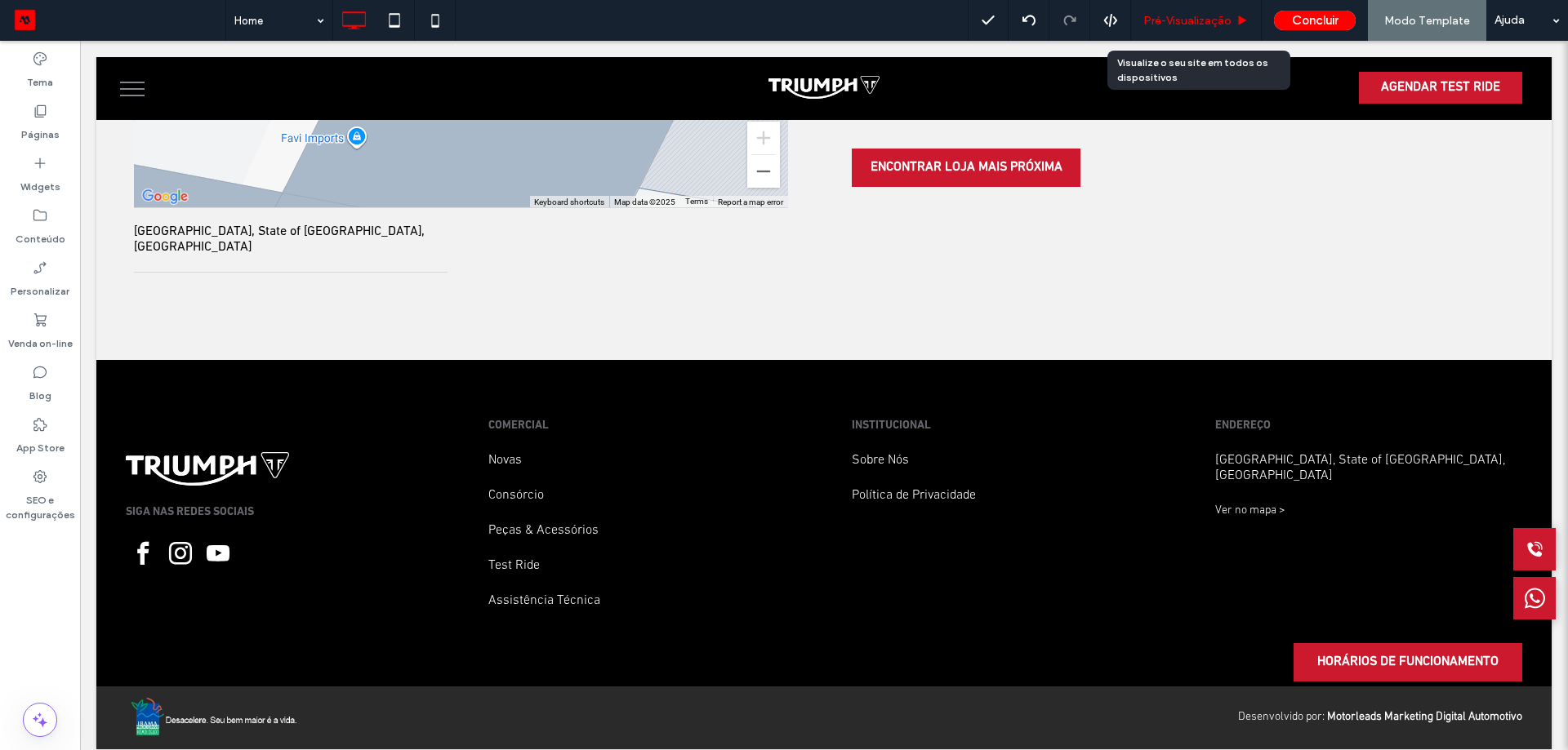
click at [1200, 11] on div "Pré-Visualizaçāo" at bounding box center [1196, 20] width 130 height 41
click at [1194, 26] on span "Pré-Visualizaçāo" at bounding box center [1187, 21] width 89 height 14
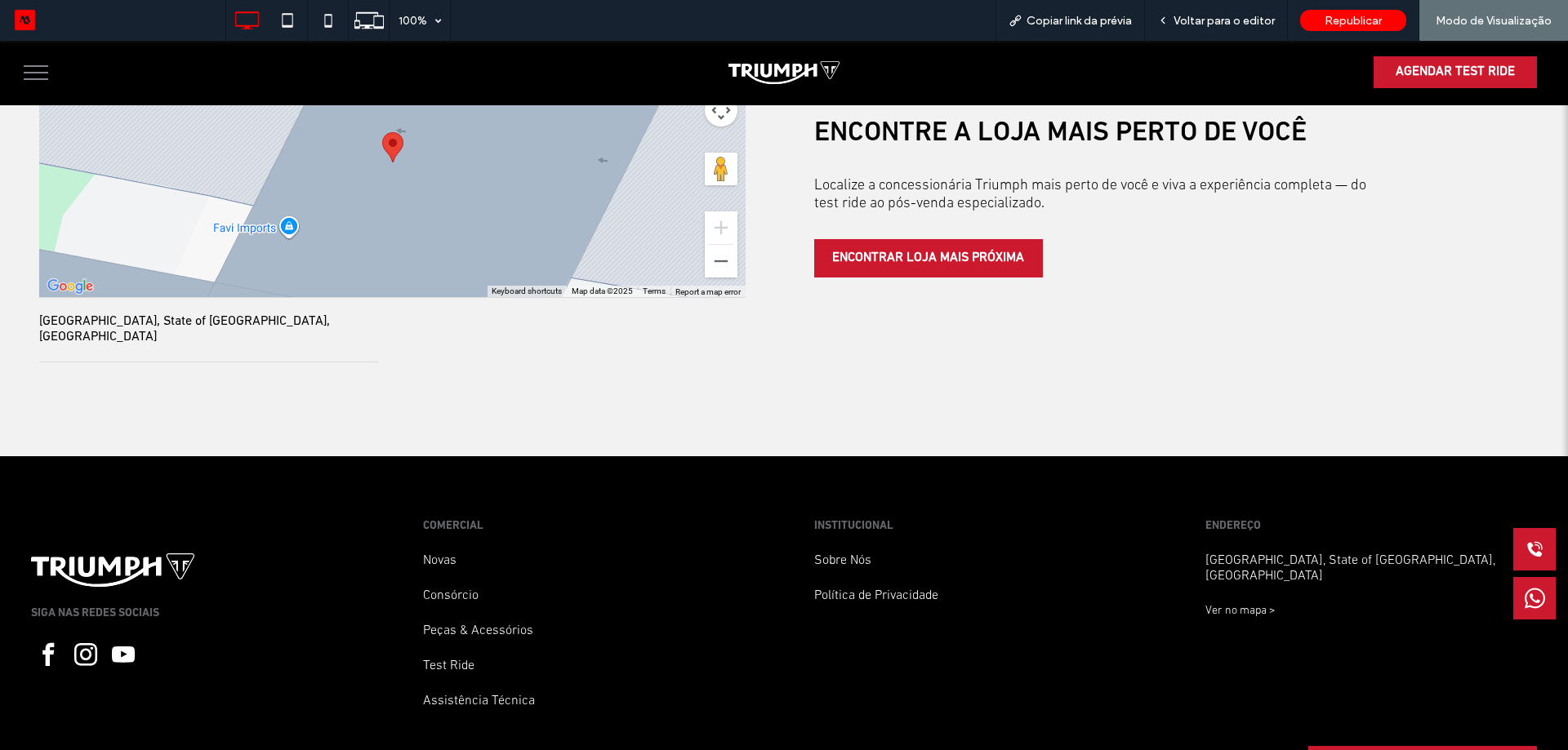
scroll to position [4198, 0]
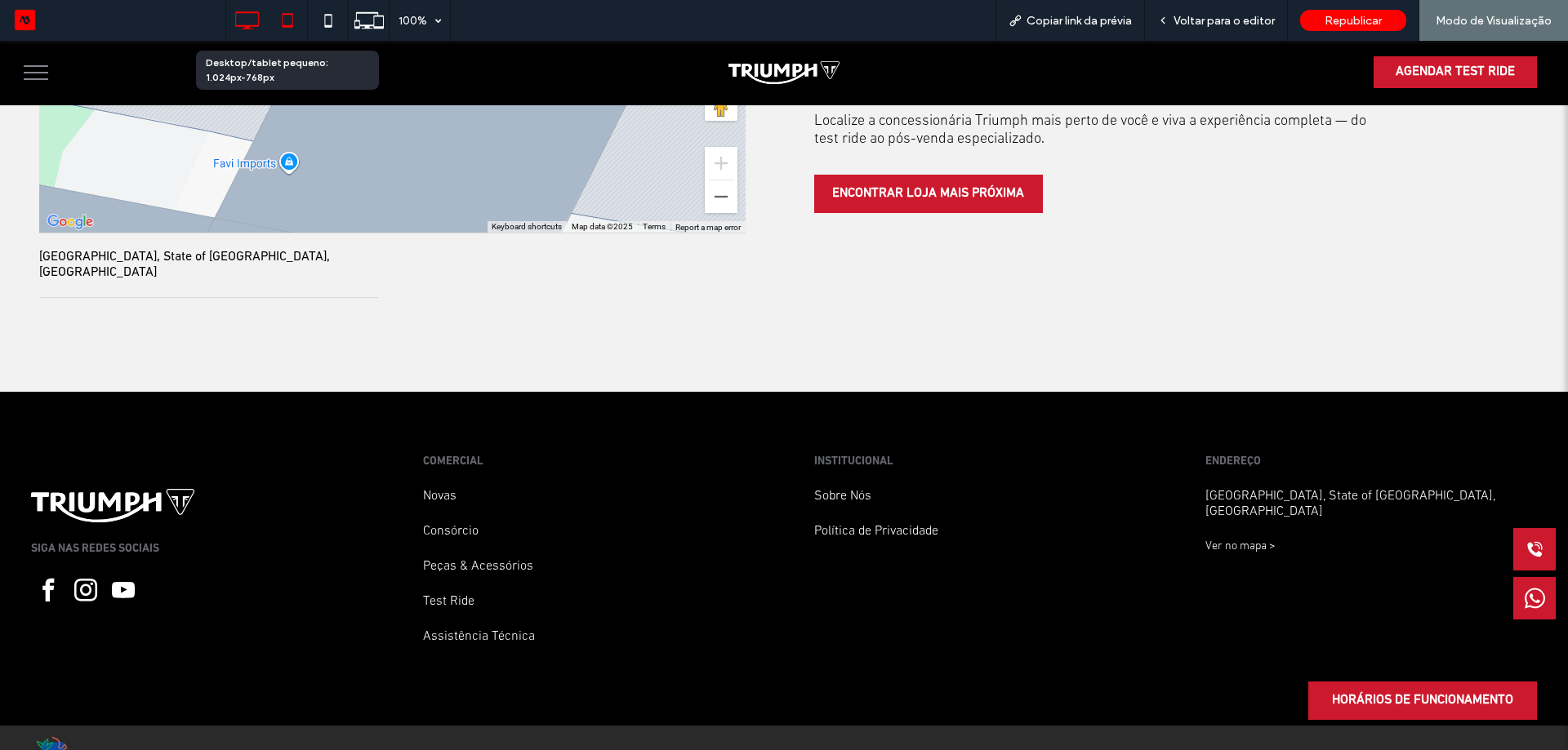
click at [302, 22] on icon at bounding box center [287, 20] width 33 height 33
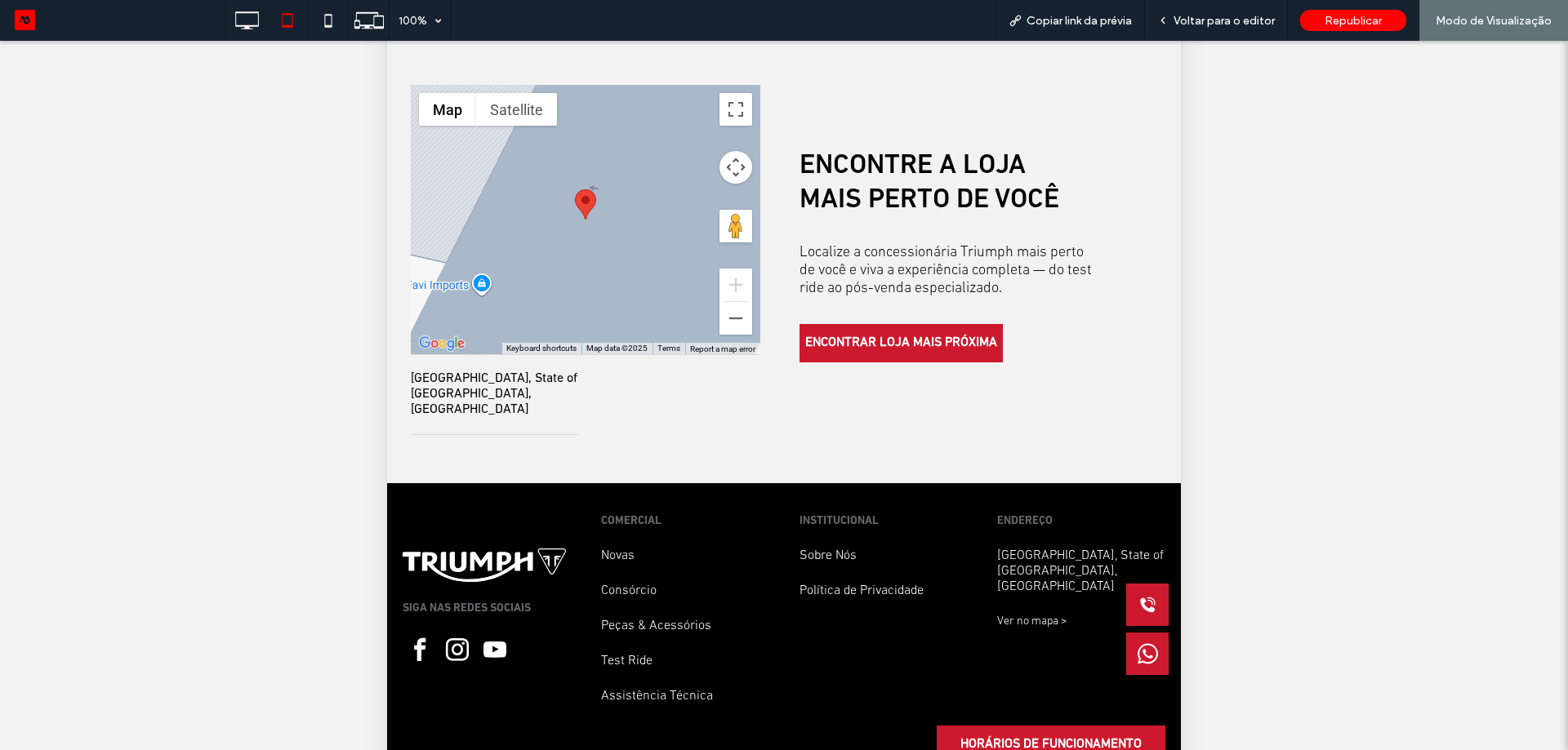
scroll to position [388, 0]
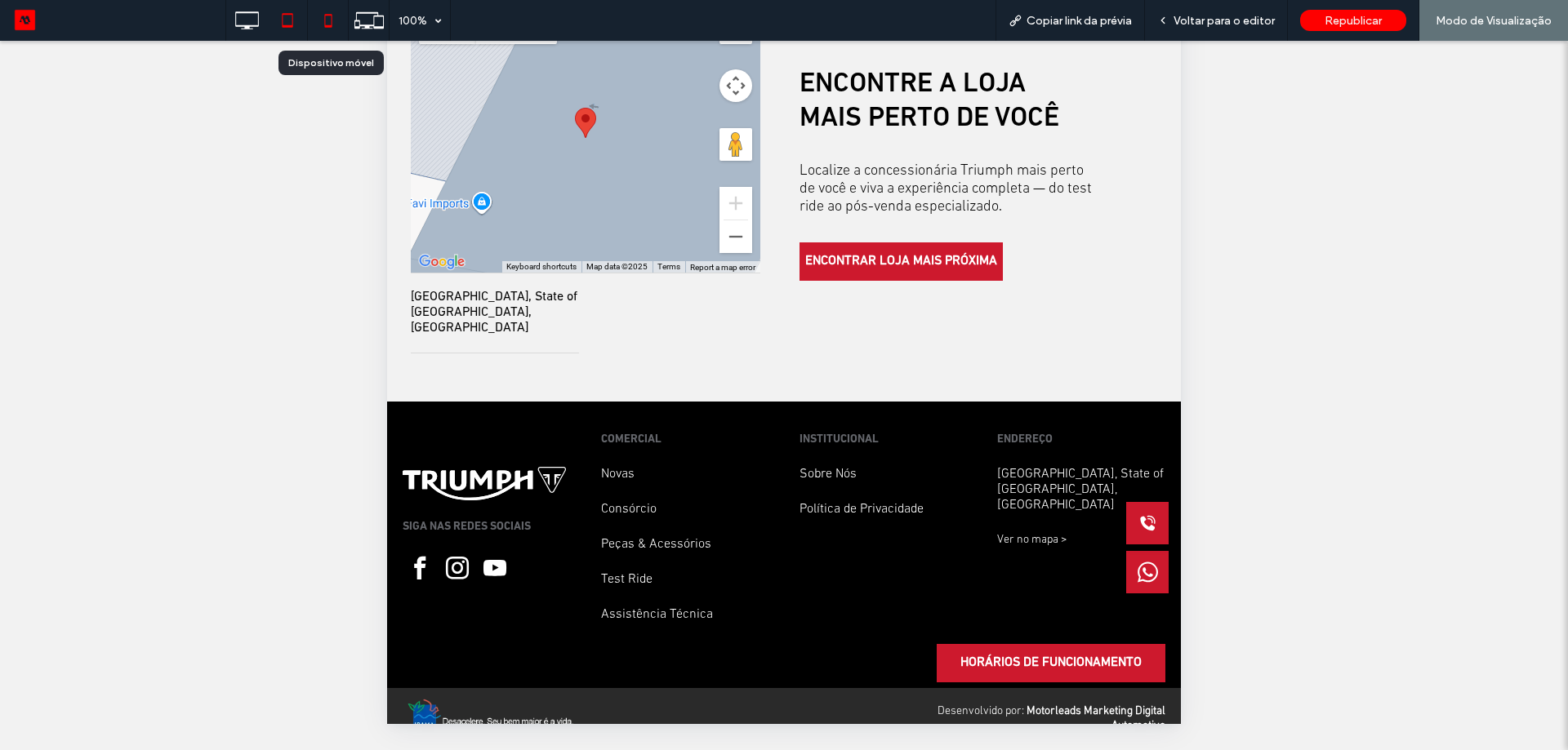
click at [334, 20] on icon at bounding box center [327, 20] width 33 height 33
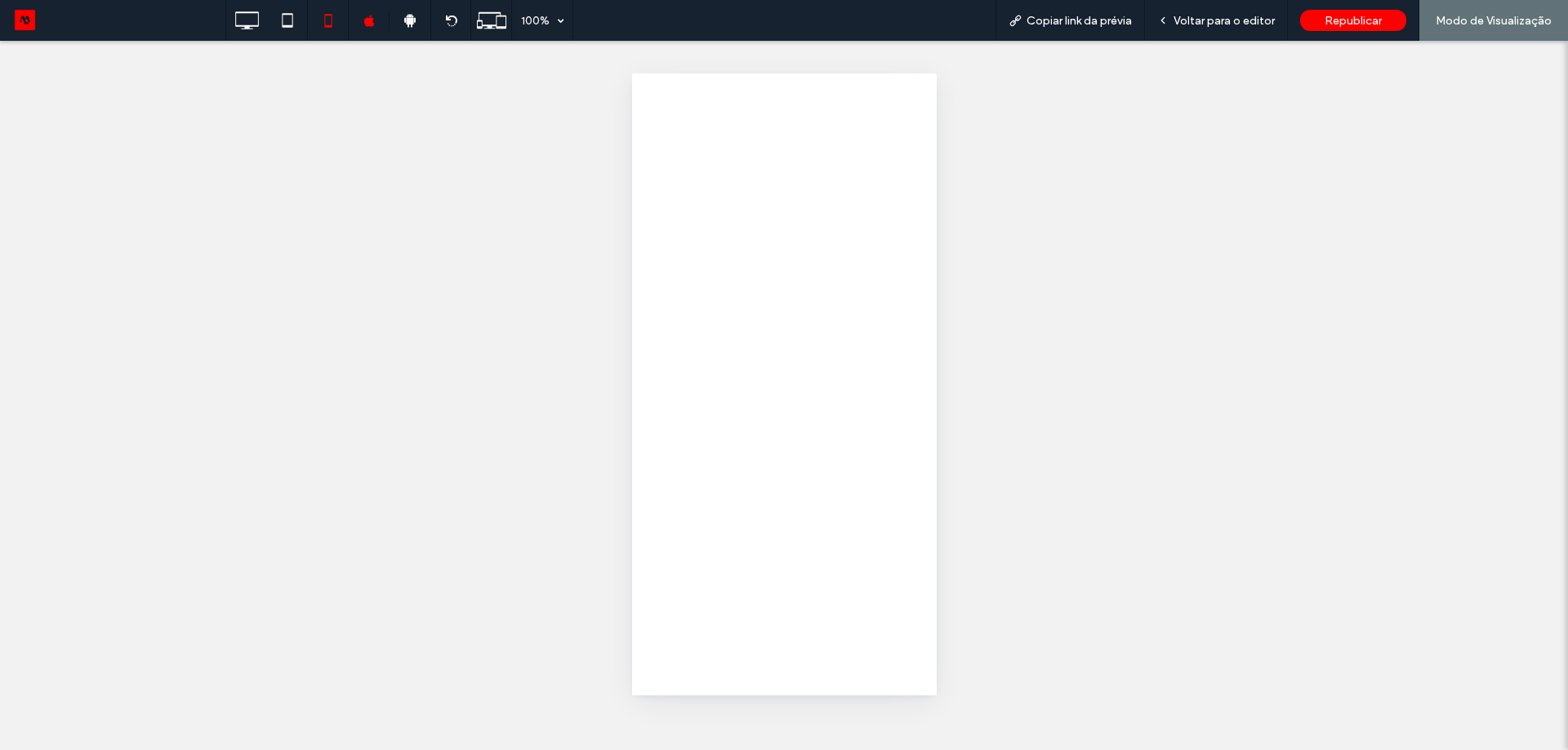
scroll to position [0, 0]
click at [246, 26] on div at bounding box center [784, 375] width 1568 height 750
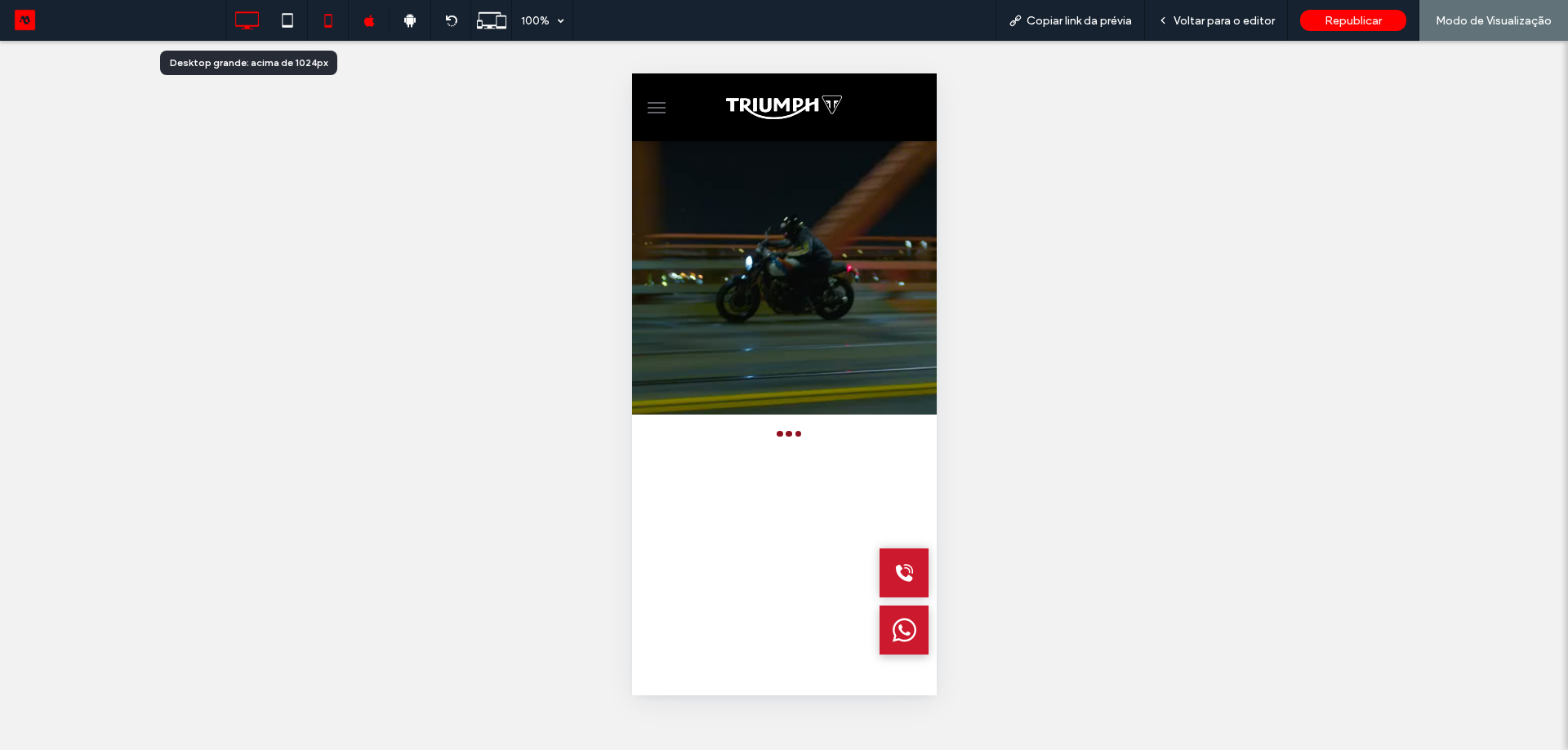
click at [251, 23] on icon at bounding box center [246, 20] width 33 height 33
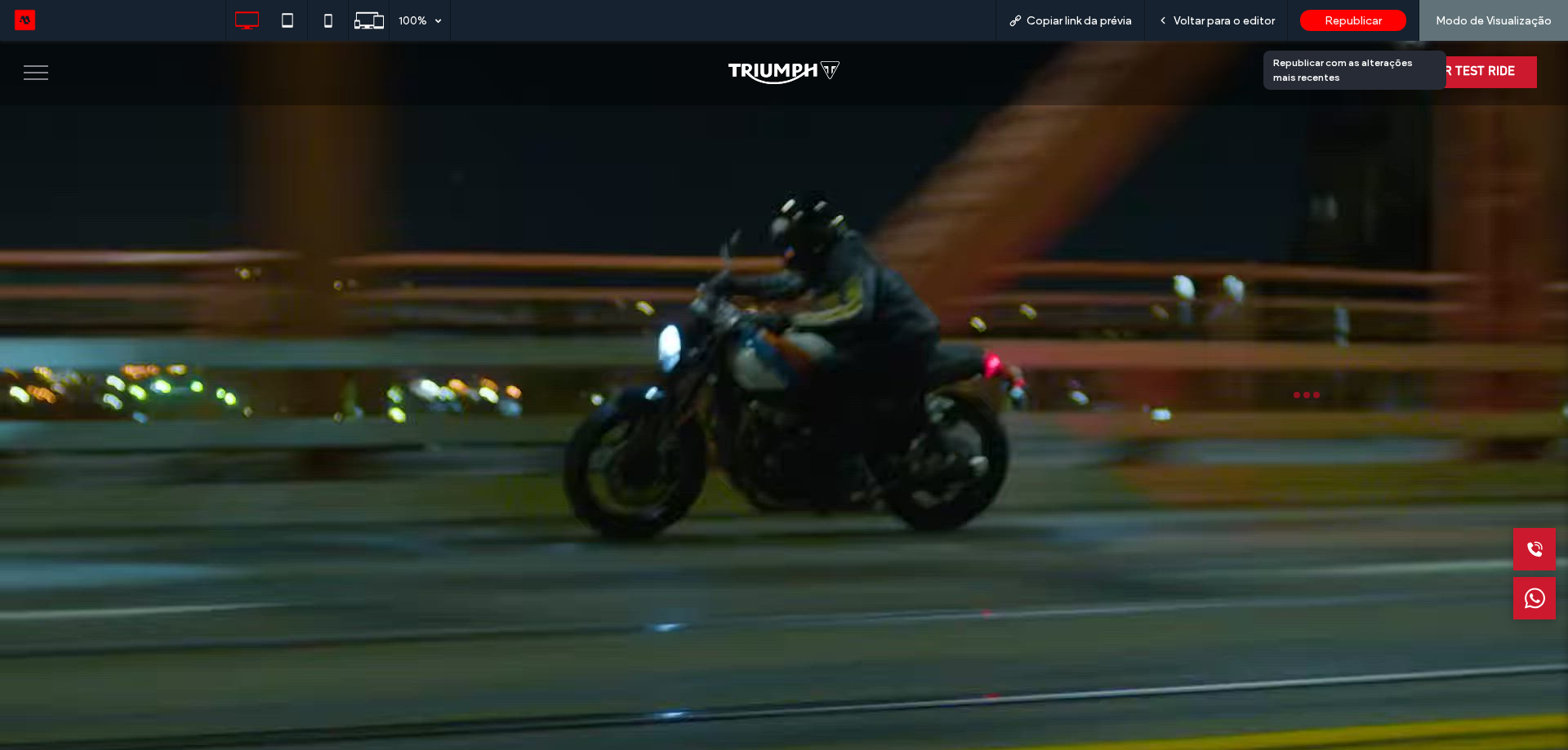
click at [1351, 20] on span "Republicar" at bounding box center [1352, 21] width 57 height 14
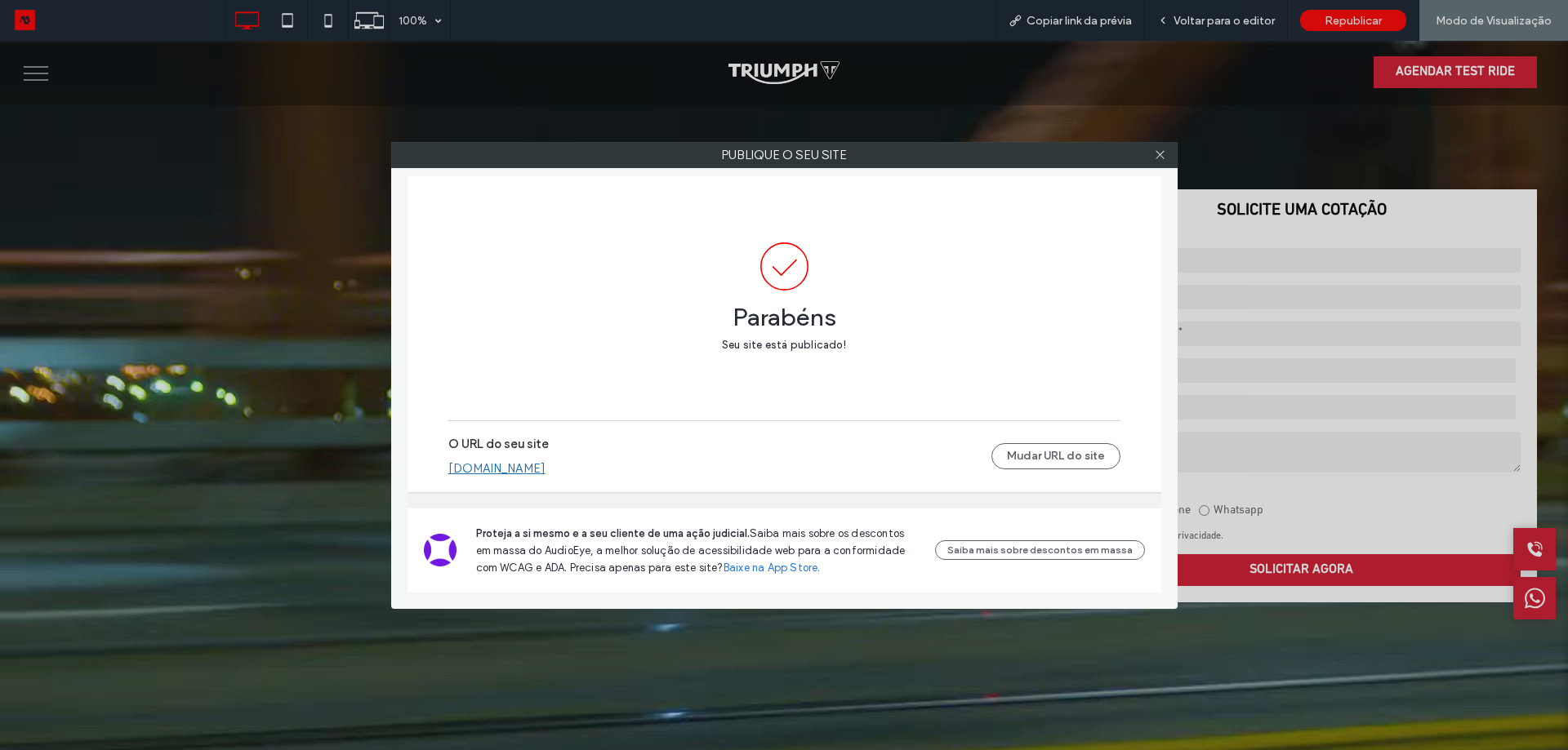
click at [1167, 150] on div at bounding box center [1160, 155] width 25 height 25
click at [1158, 155] on icon at bounding box center [1160, 154] width 12 height 12
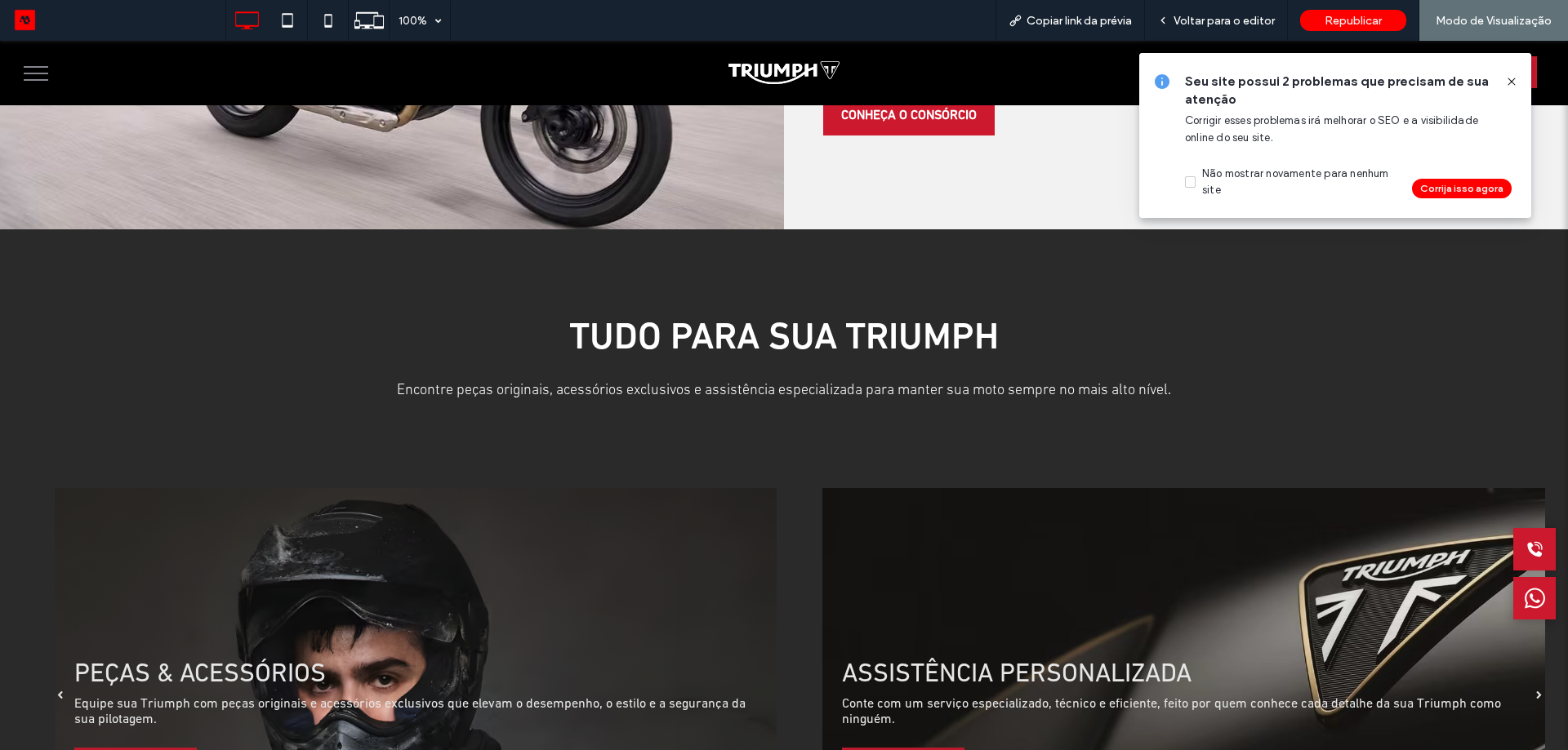
scroll to position [2531, 0]
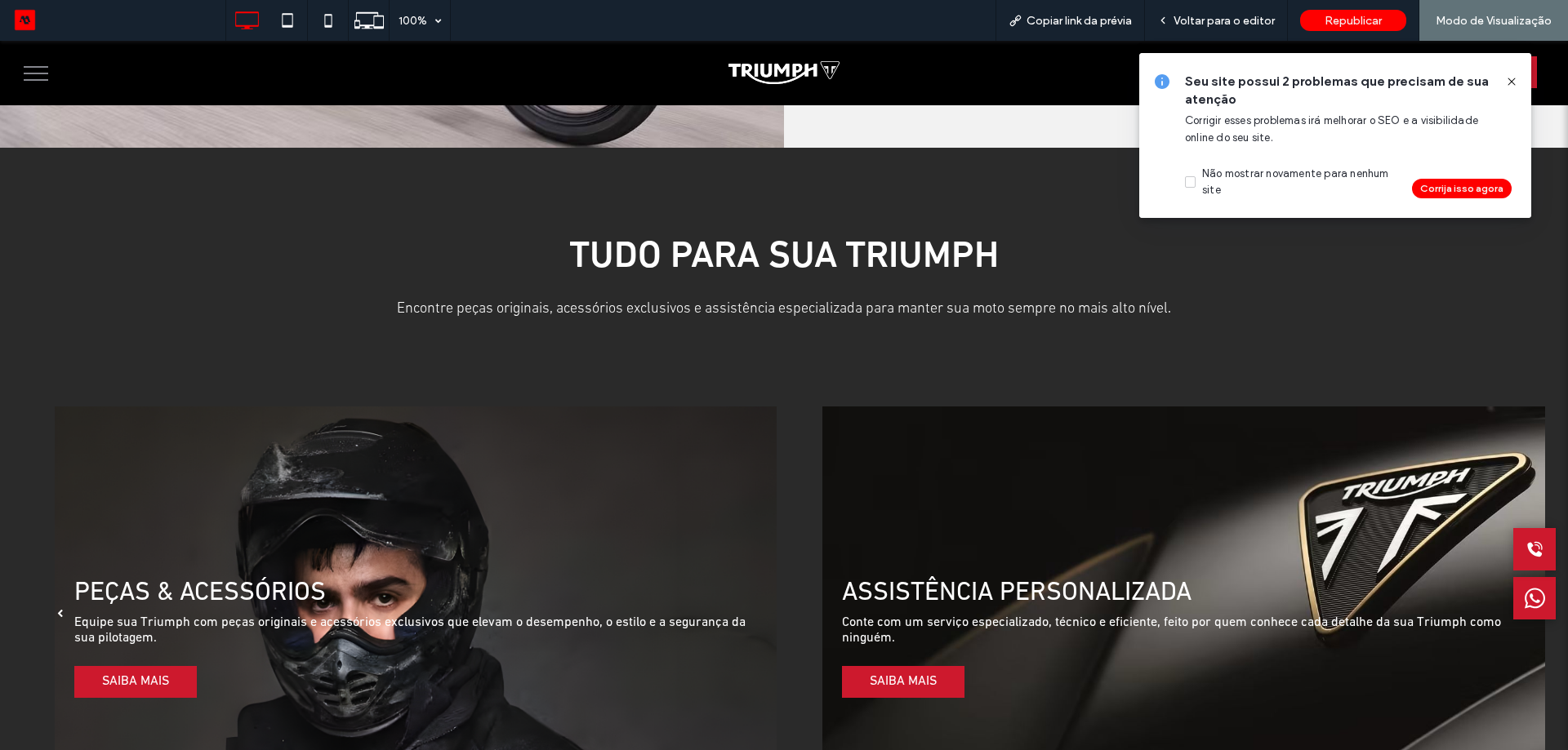
click at [1505, 83] on div at bounding box center [1504, 82] width 26 height 18
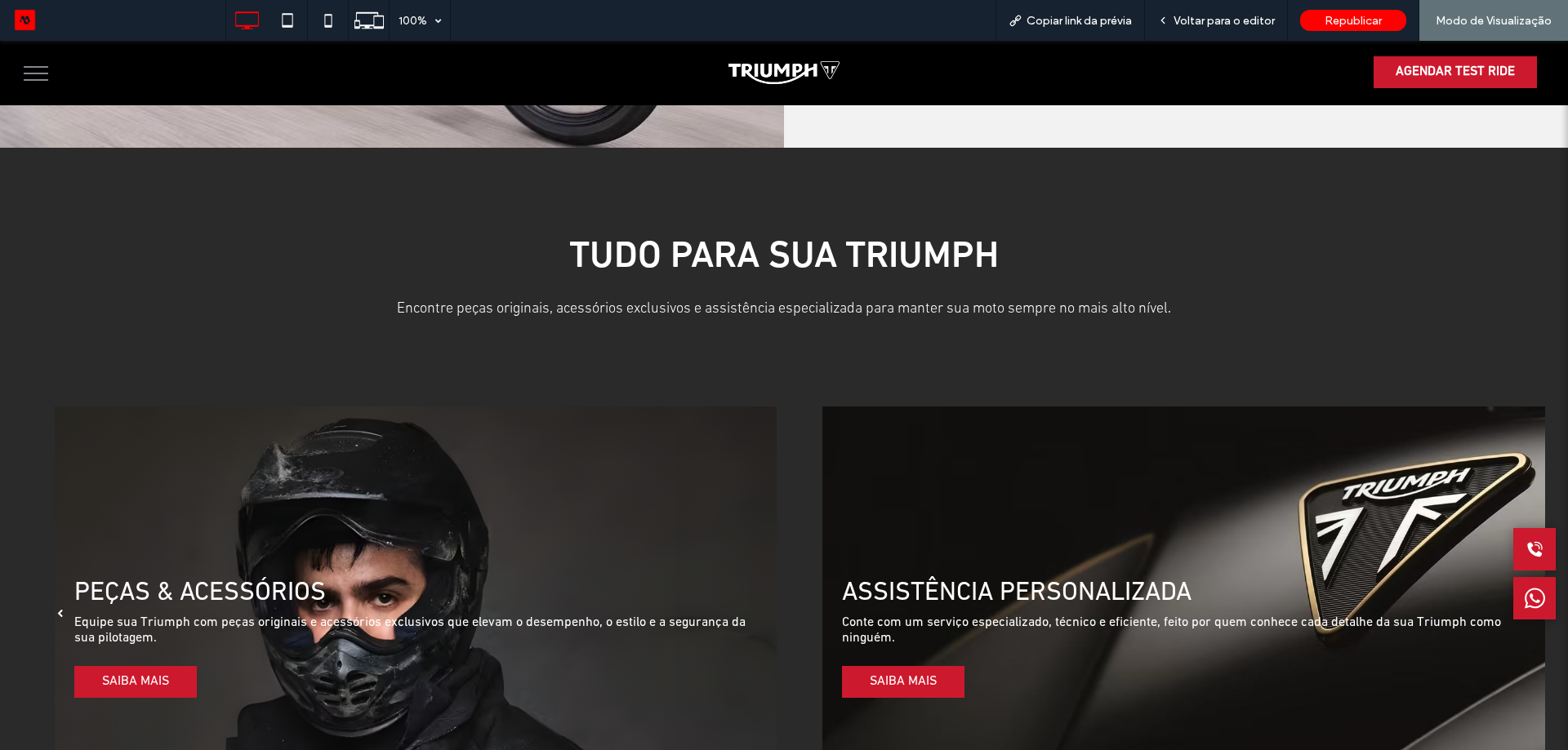
scroll to position [3020, 0]
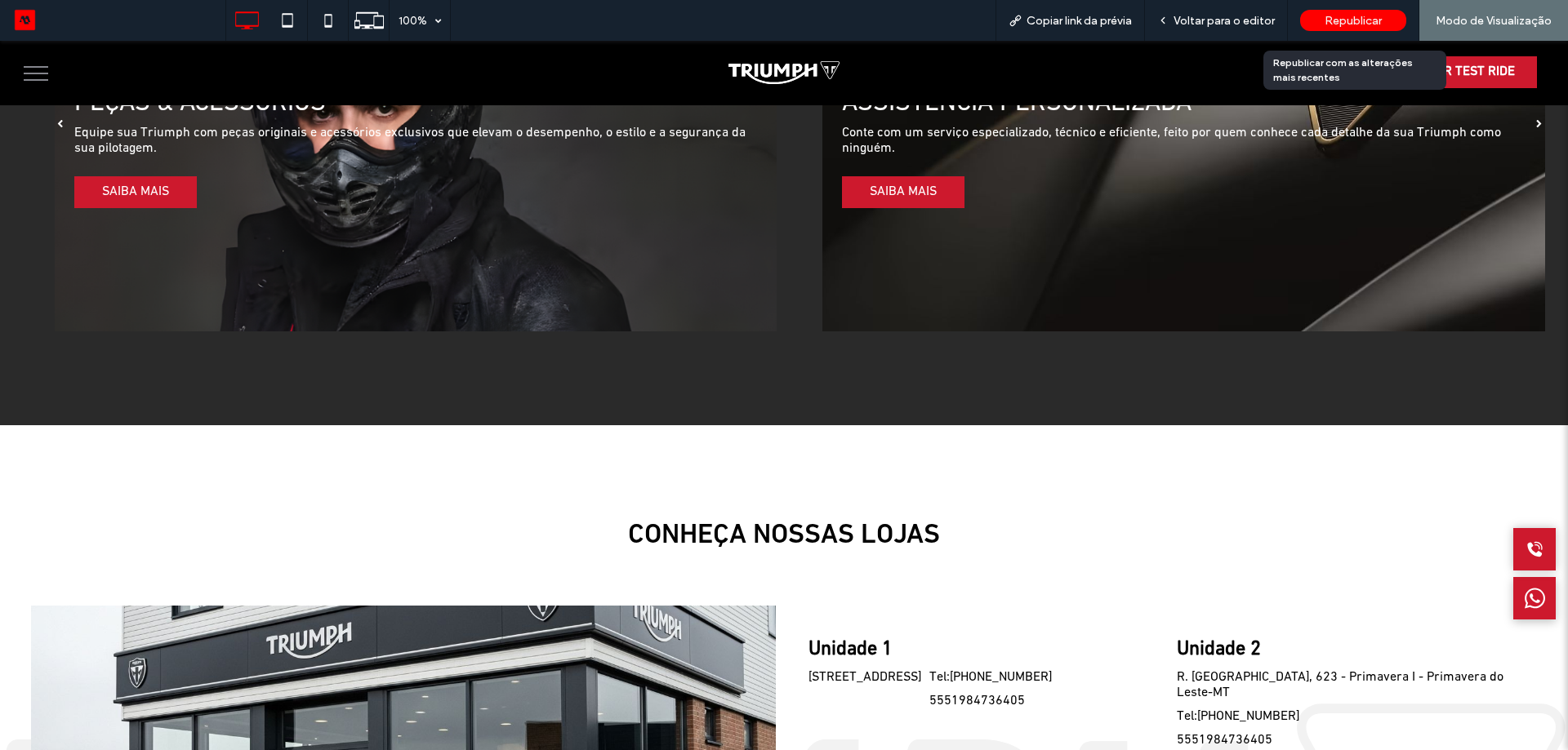
click at [1368, 24] on span "Republicar" at bounding box center [1352, 21] width 57 height 14
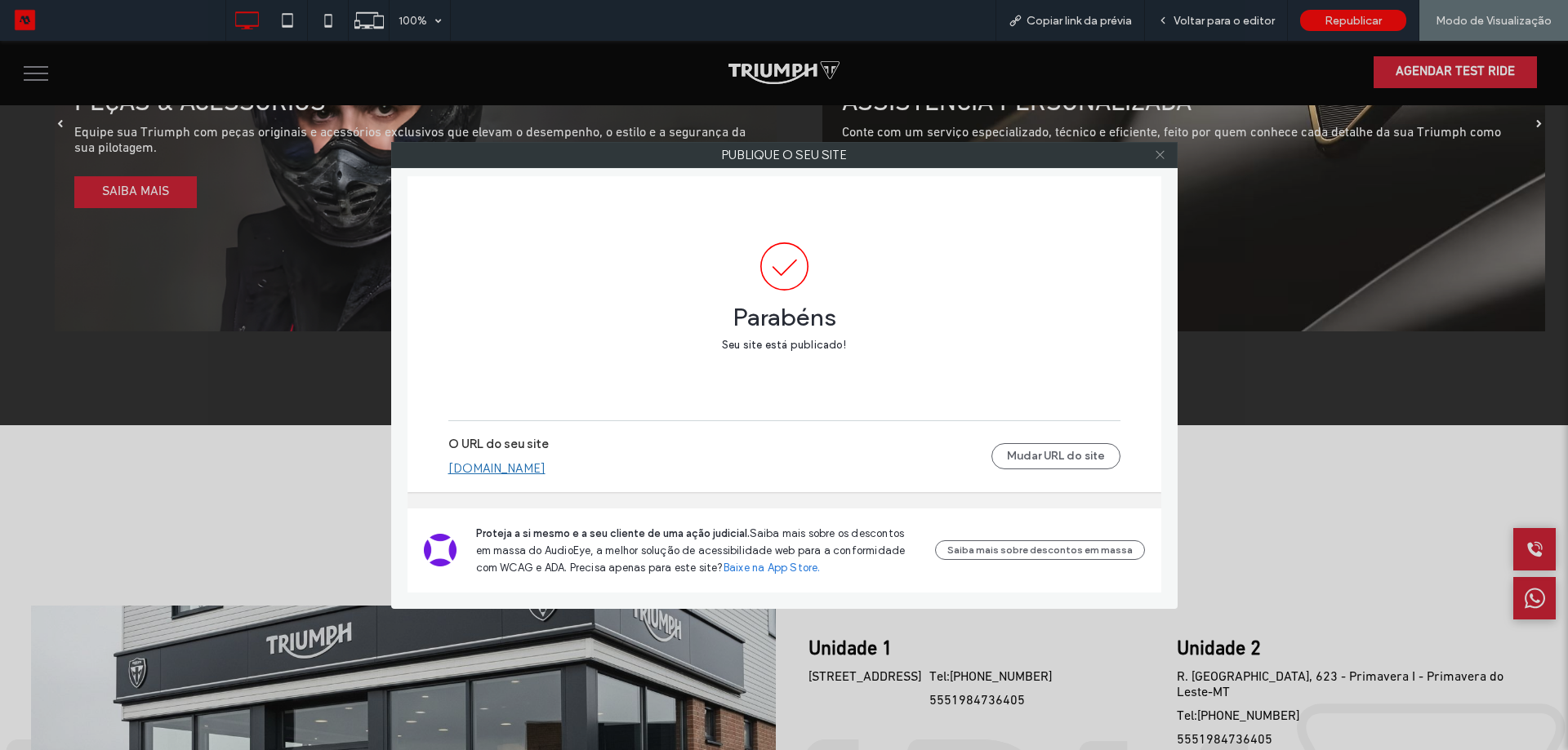
click at [1154, 152] on icon at bounding box center [1160, 154] width 12 height 12
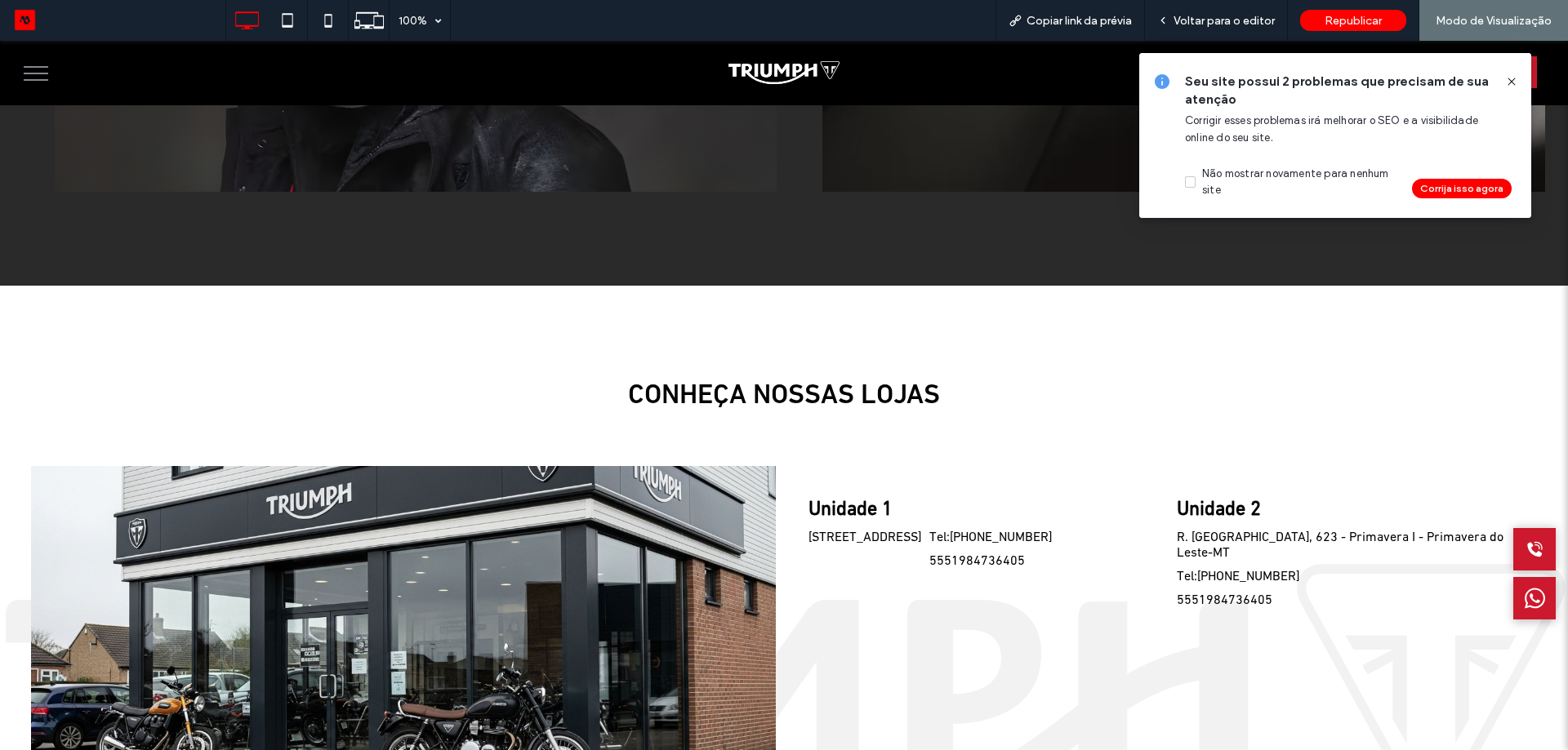
scroll to position [2983, 0]
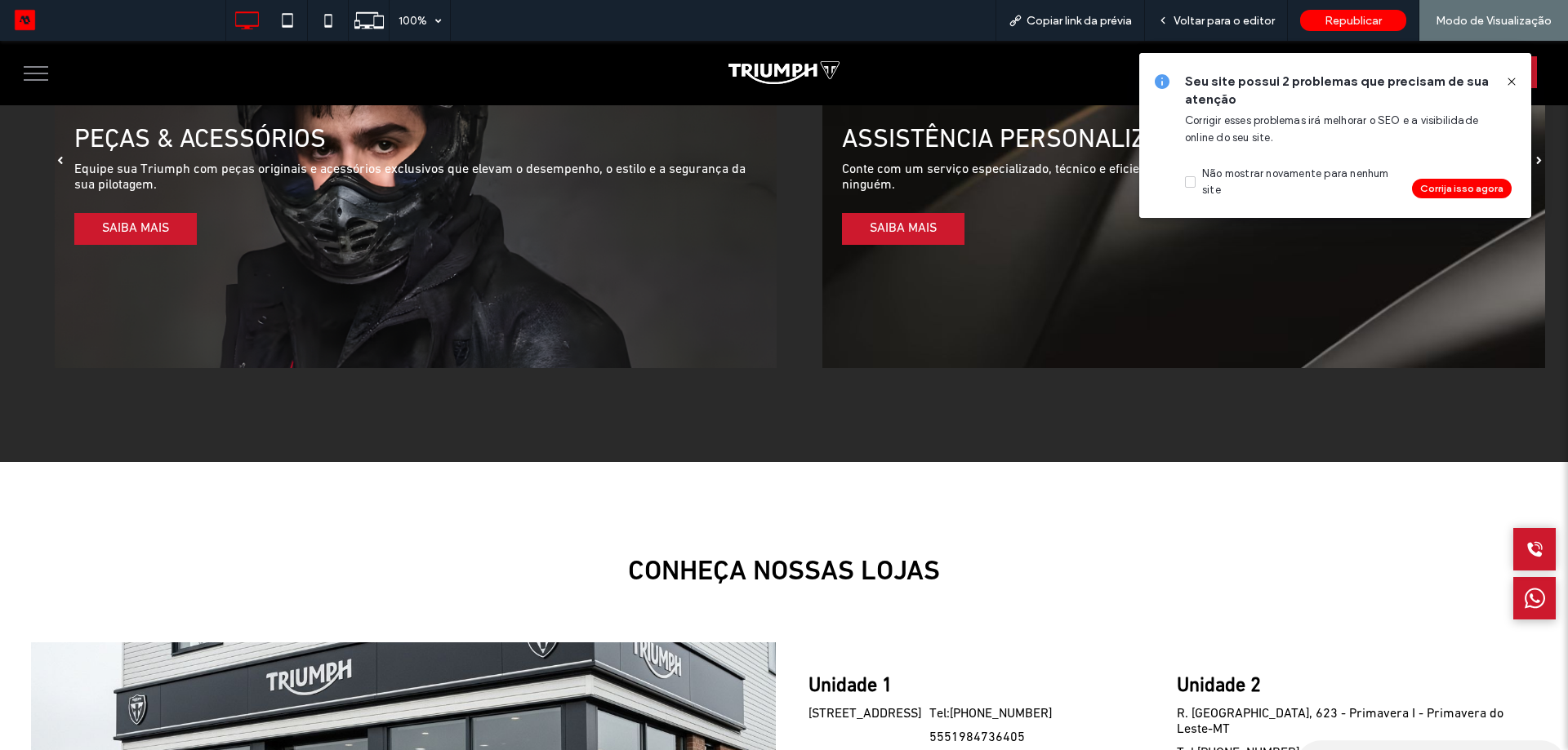
click at [1508, 85] on use at bounding box center [1510, 81] width 7 height 7
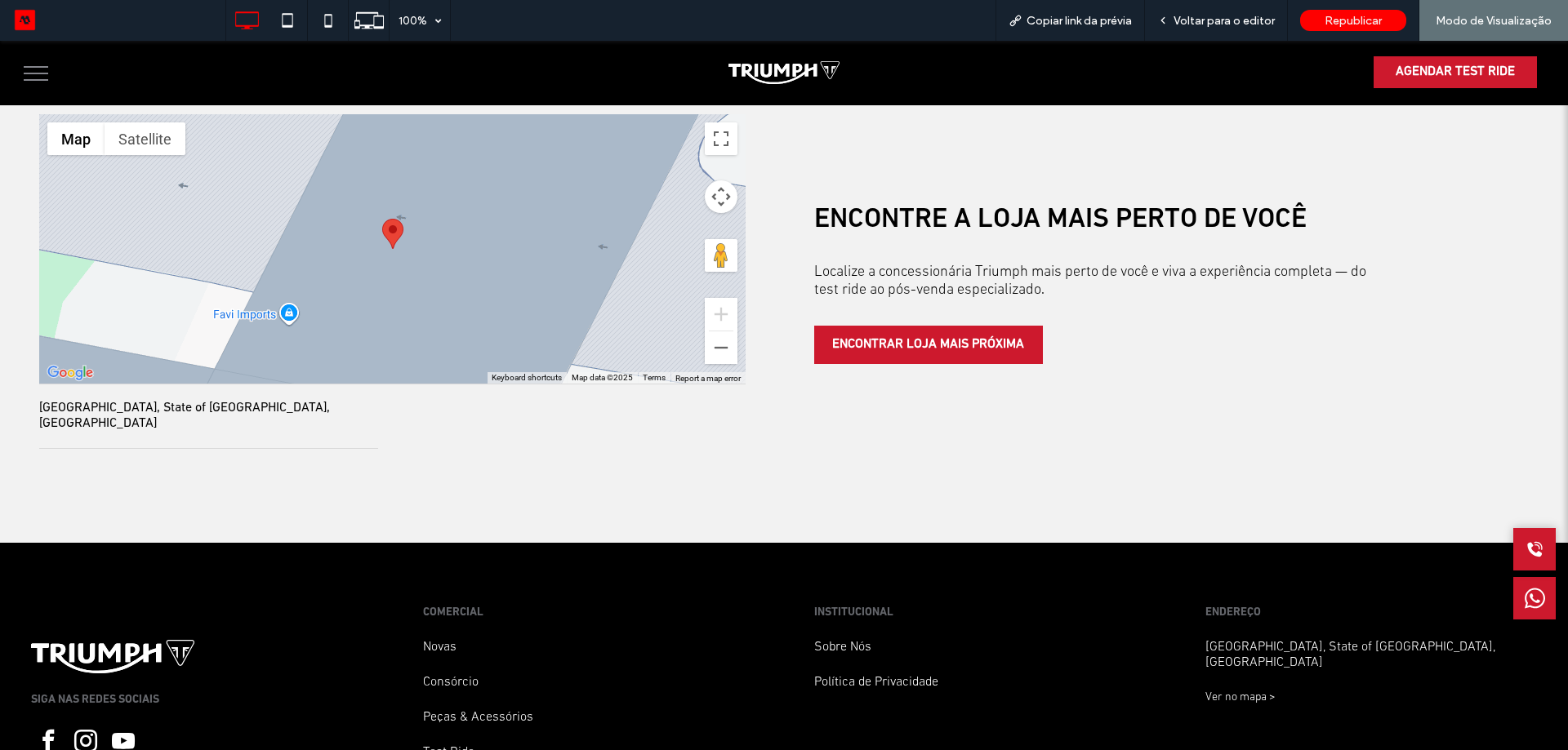
scroll to position [4208, 0]
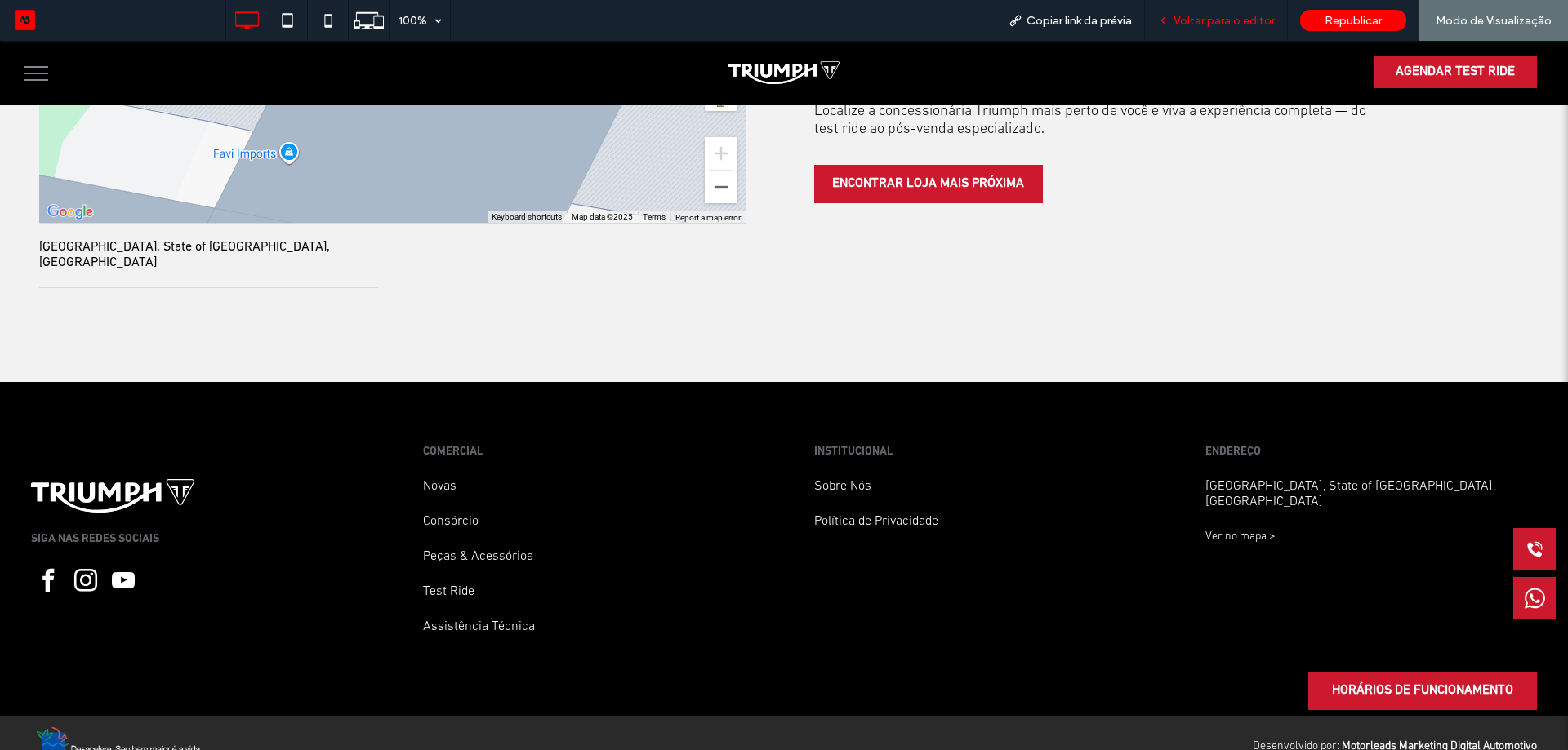
drag, startPoint x: 1259, startPoint y: 27, endPoint x: 1522, endPoint y: 342, distance: 410.4
click at [1259, 27] on span "Voltar para o editor" at bounding box center [1224, 21] width 101 height 14
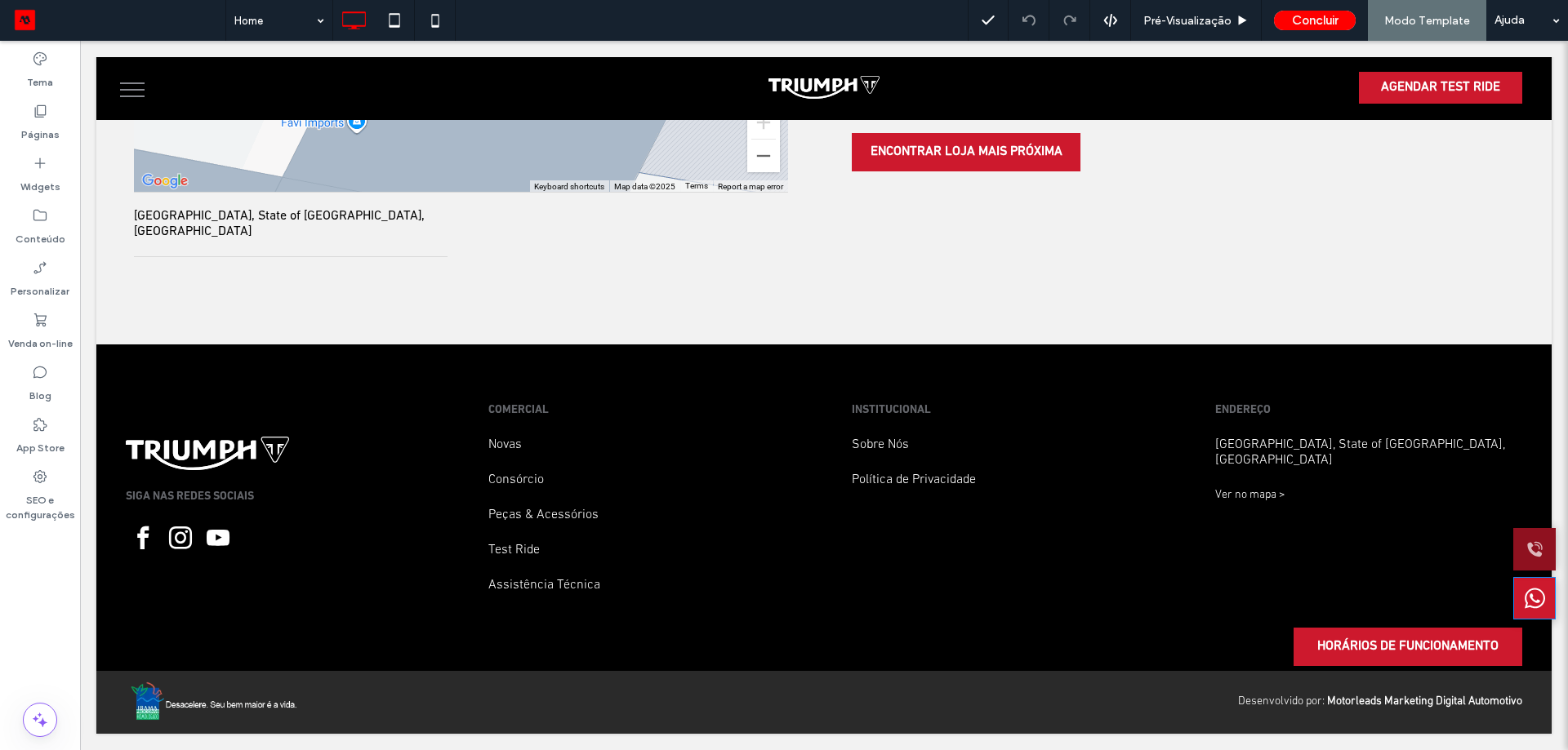
scroll to position [4139, 0]
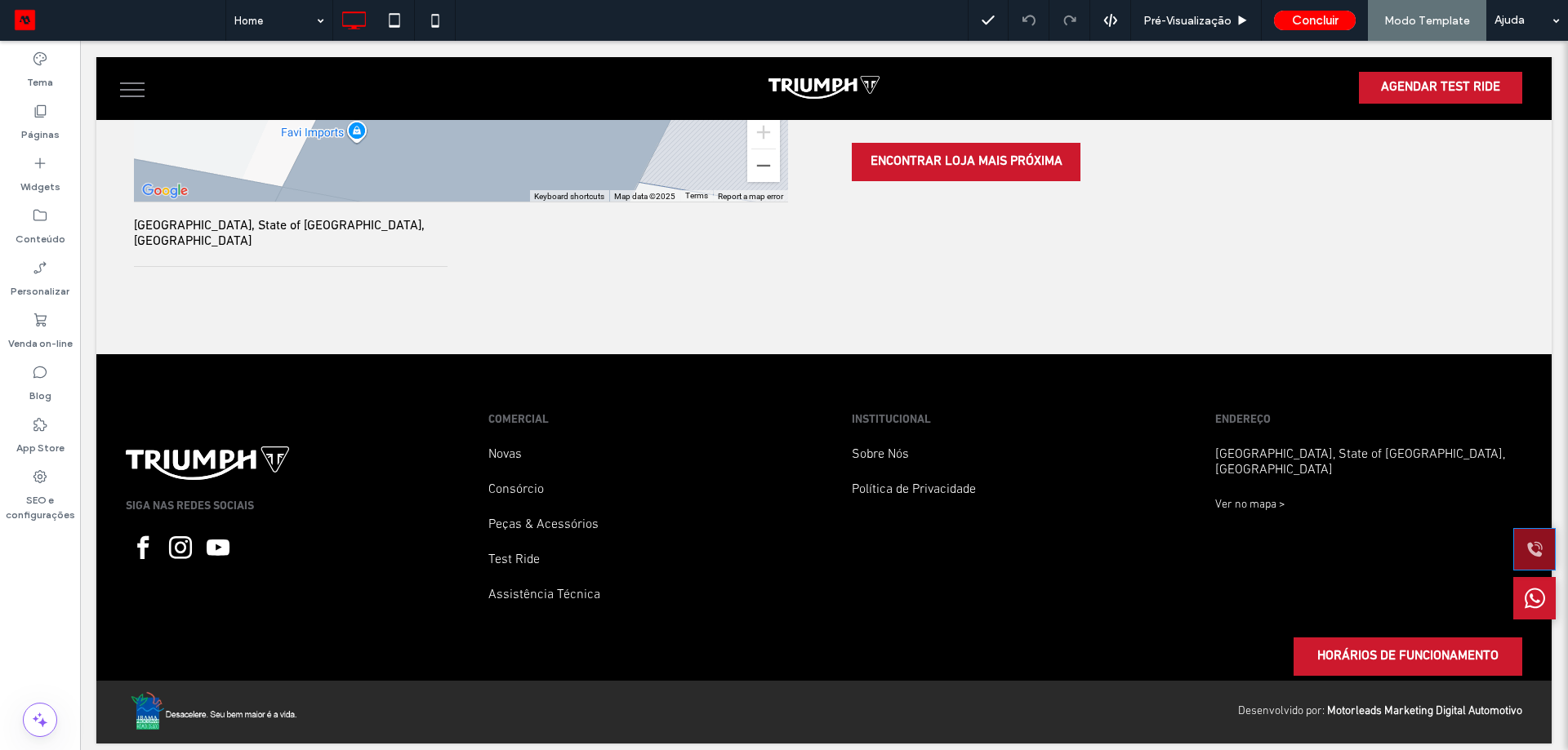
click at [1524, 559] on icon at bounding box center [1534, 549] width 21 height 41
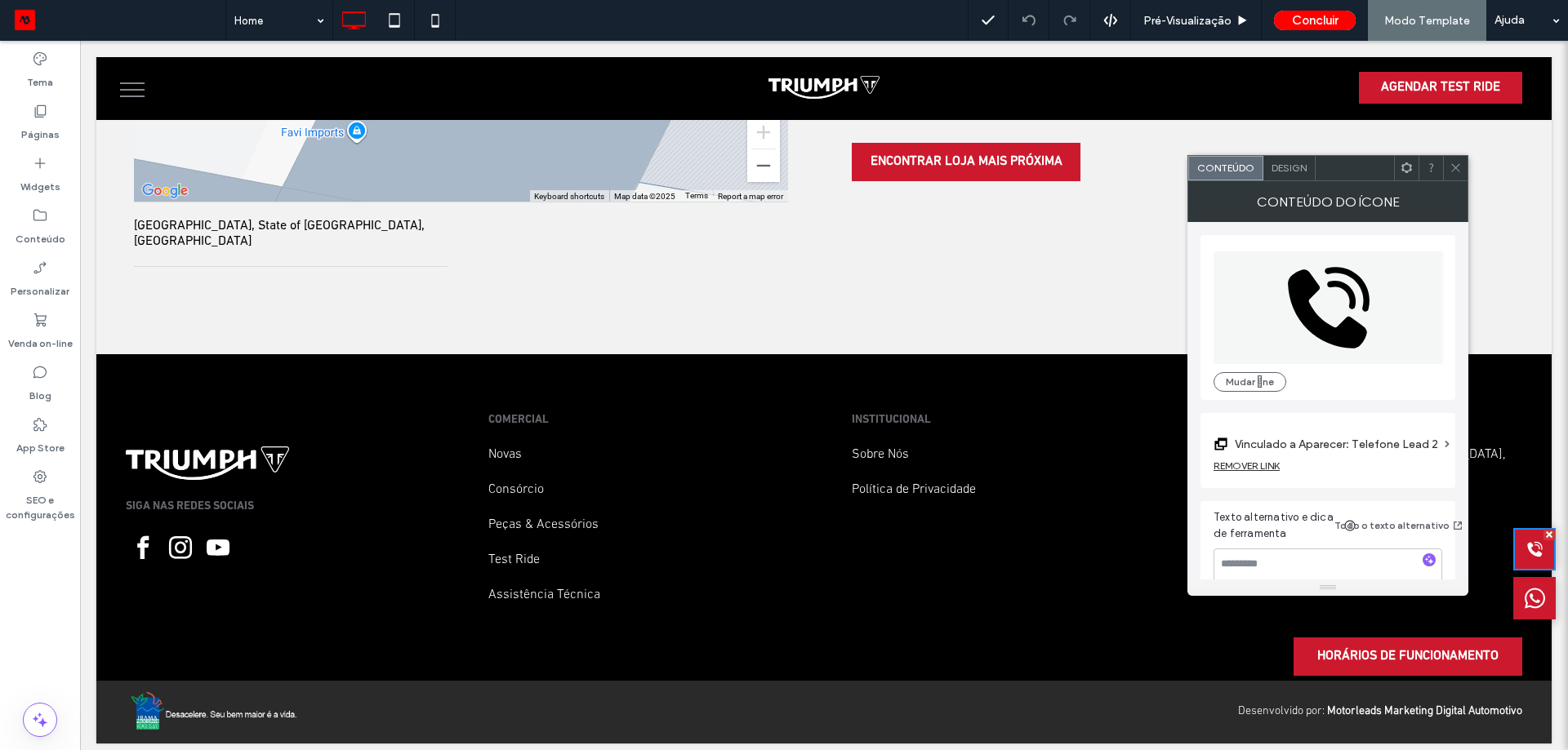
click at [1289, 171] on span "Design" at bounding box center [1288, 167] width 35 height 12
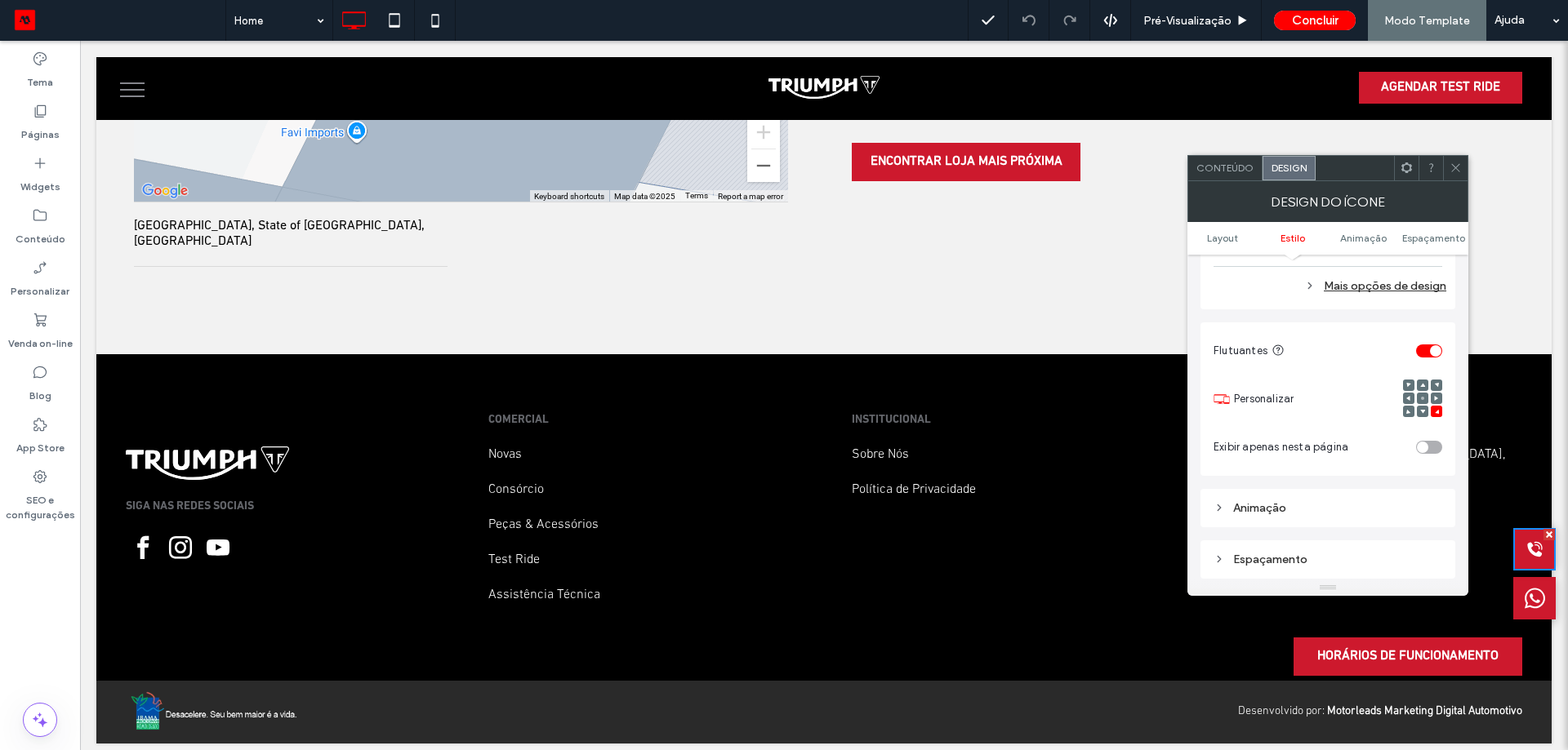
scroll to position [1089, 0]
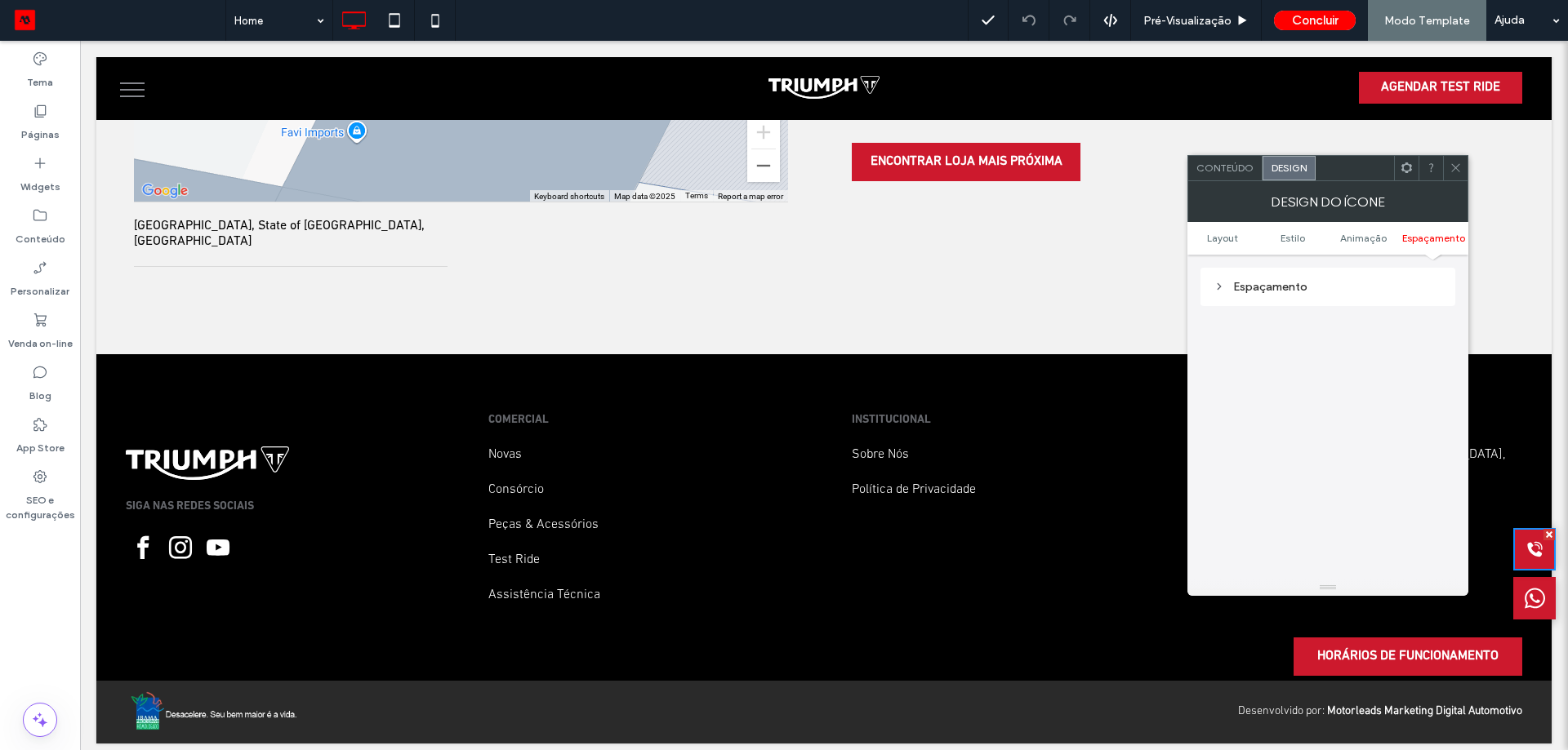
click at [1358, 271] on div "Espaçamento" at bounding box center [1327, 286] width 255 height 39
click at [1352, 282] on div "Espaçamento" at bounding box center [1327, 286] width 229 height 14
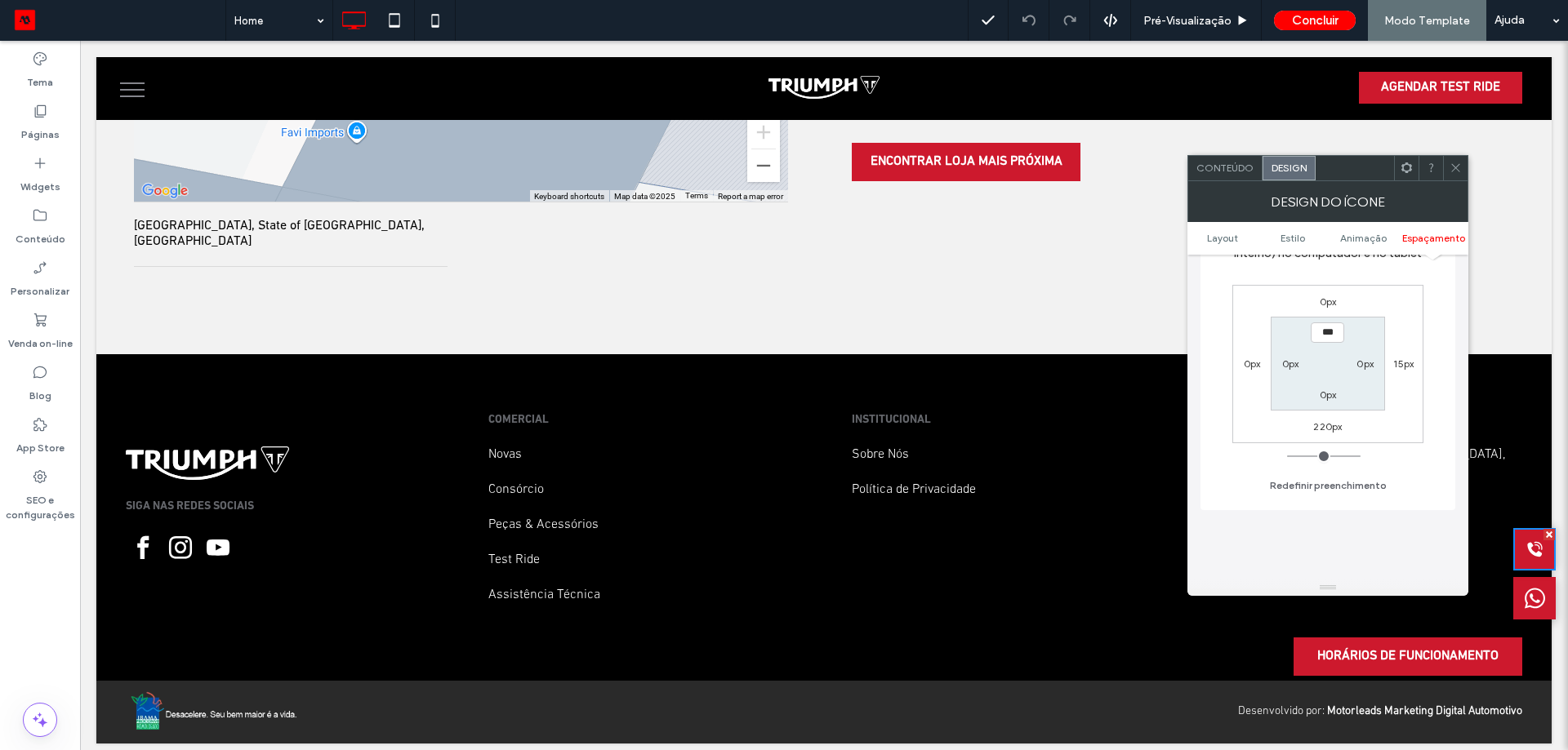
click at [1329, 430] on label "220px" at bounding box center [1327, 427] width 29 height 12
type input "***"
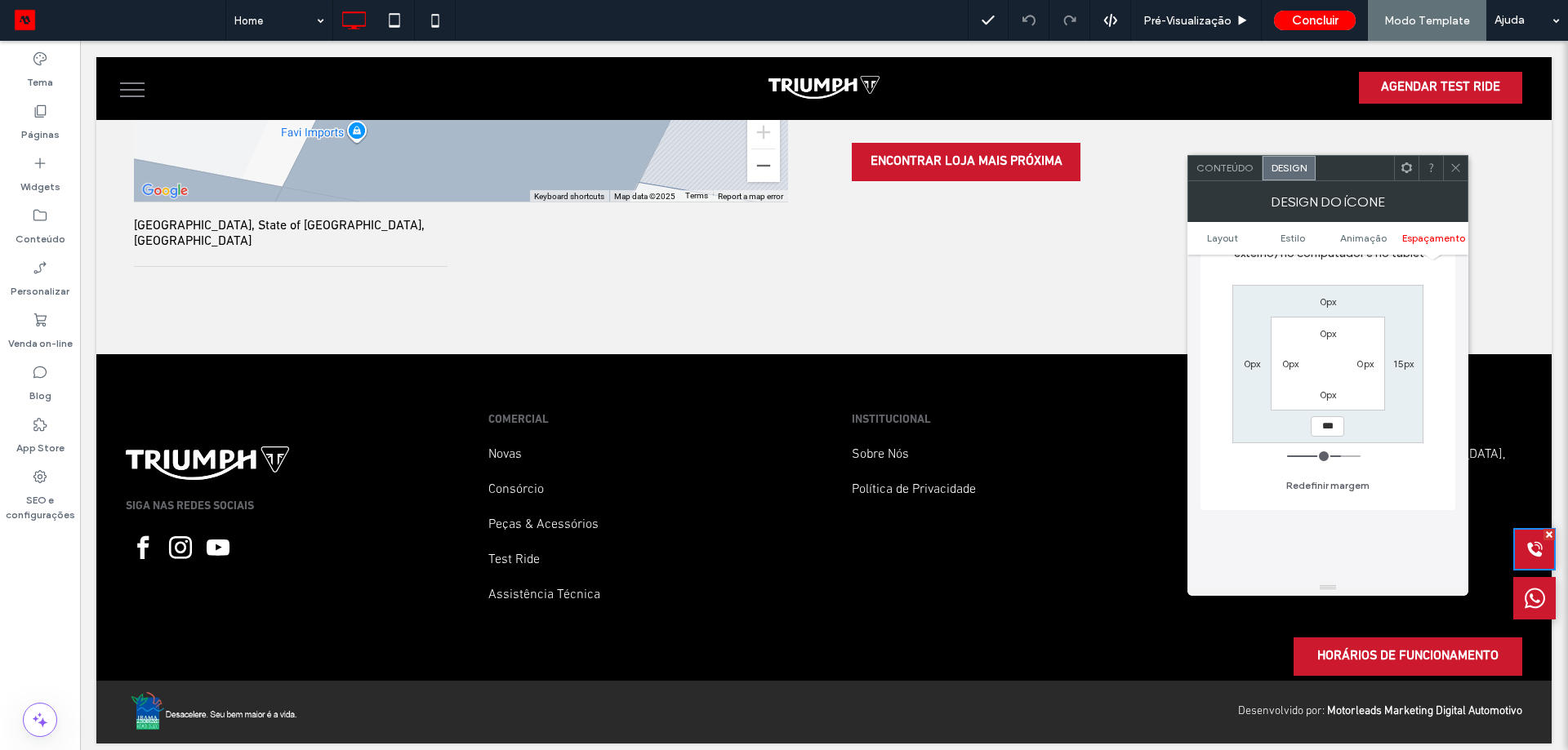
type input "***"
type input "*****"
click at [1459, 168] on icon at bounding box center [1456, 167] width 12 height 12
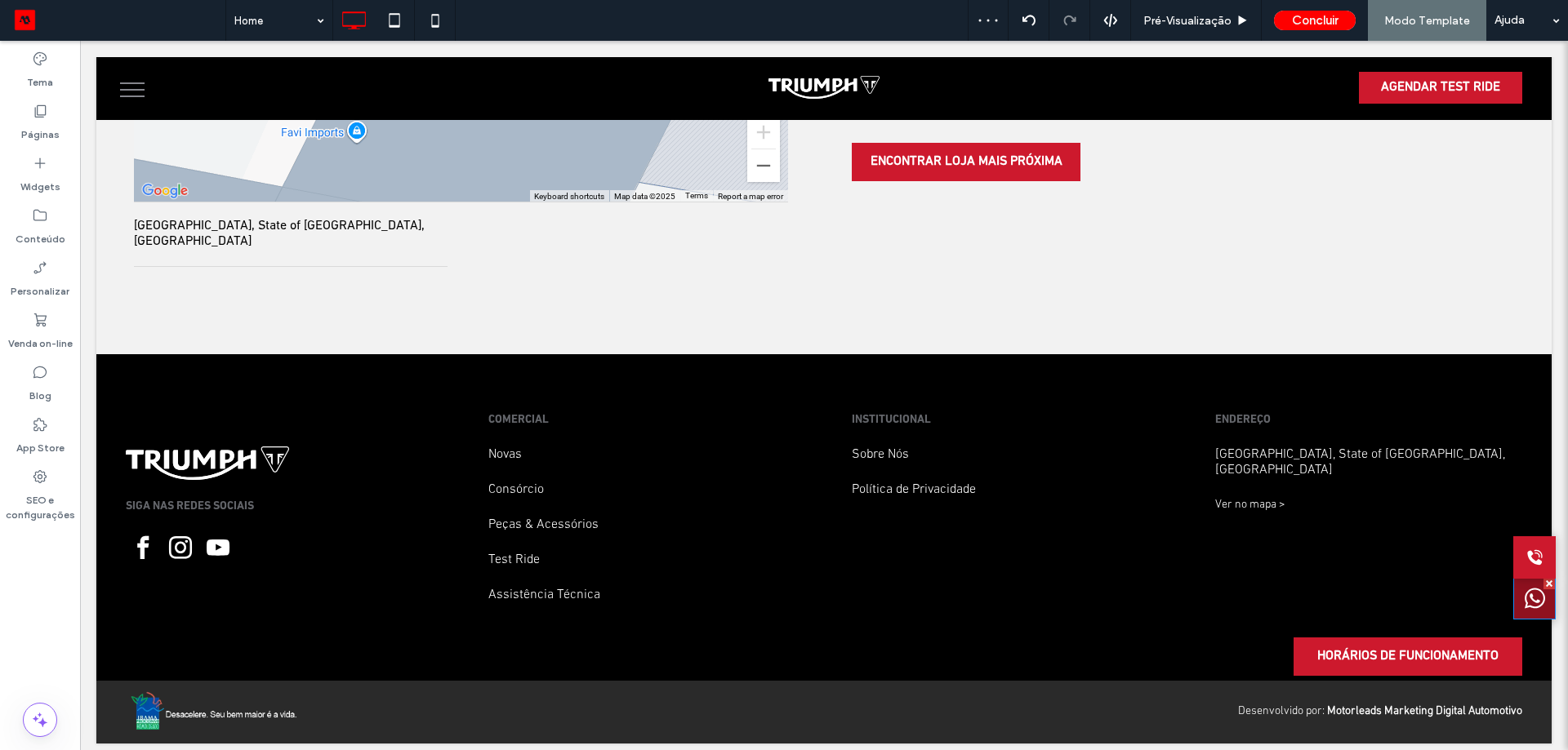
click at [1513, 598] on div at bounding box center [1534, 598] width 43 height 43
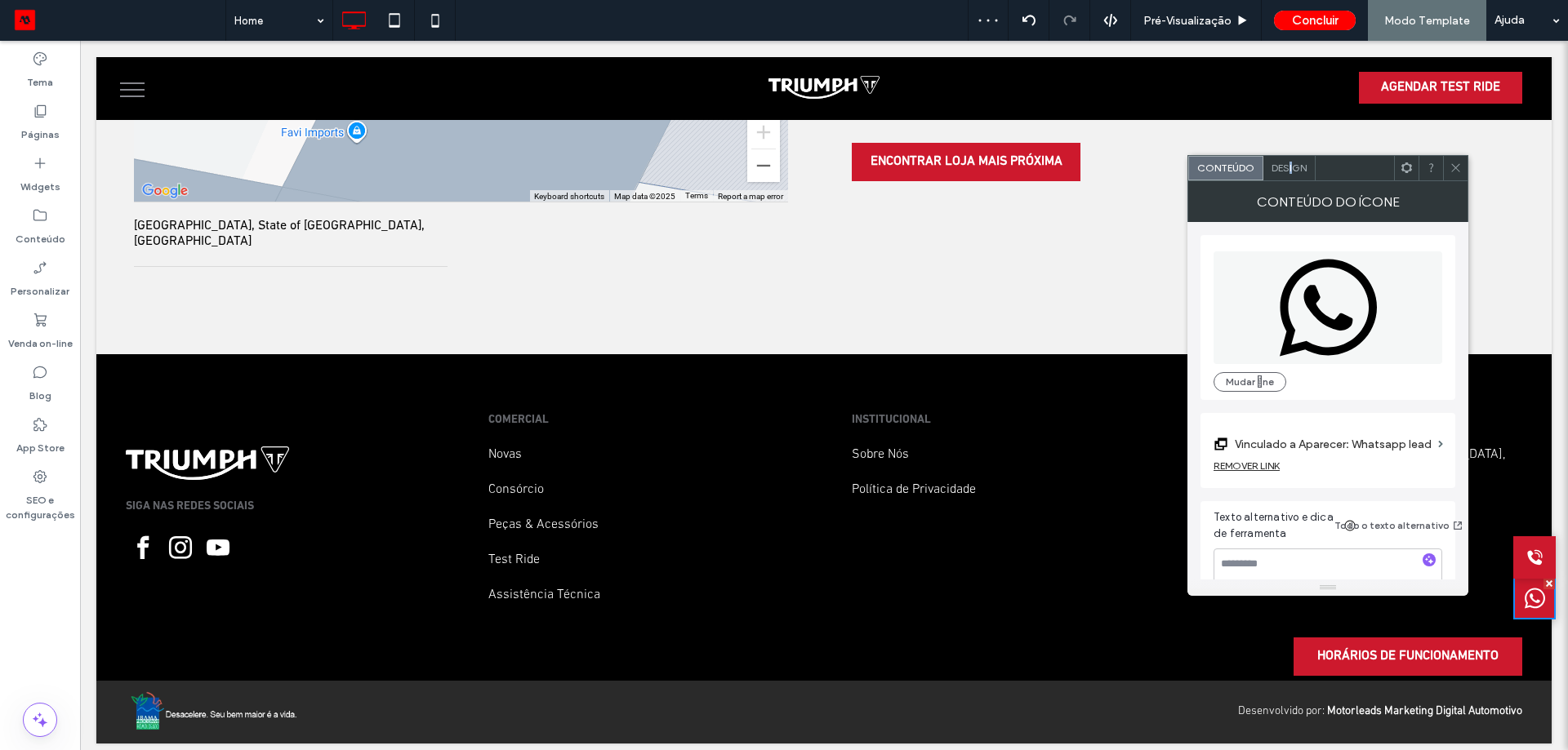
click at [1290, 166] on span "Design" at bounding box center [1288, 167] width 35 height 12
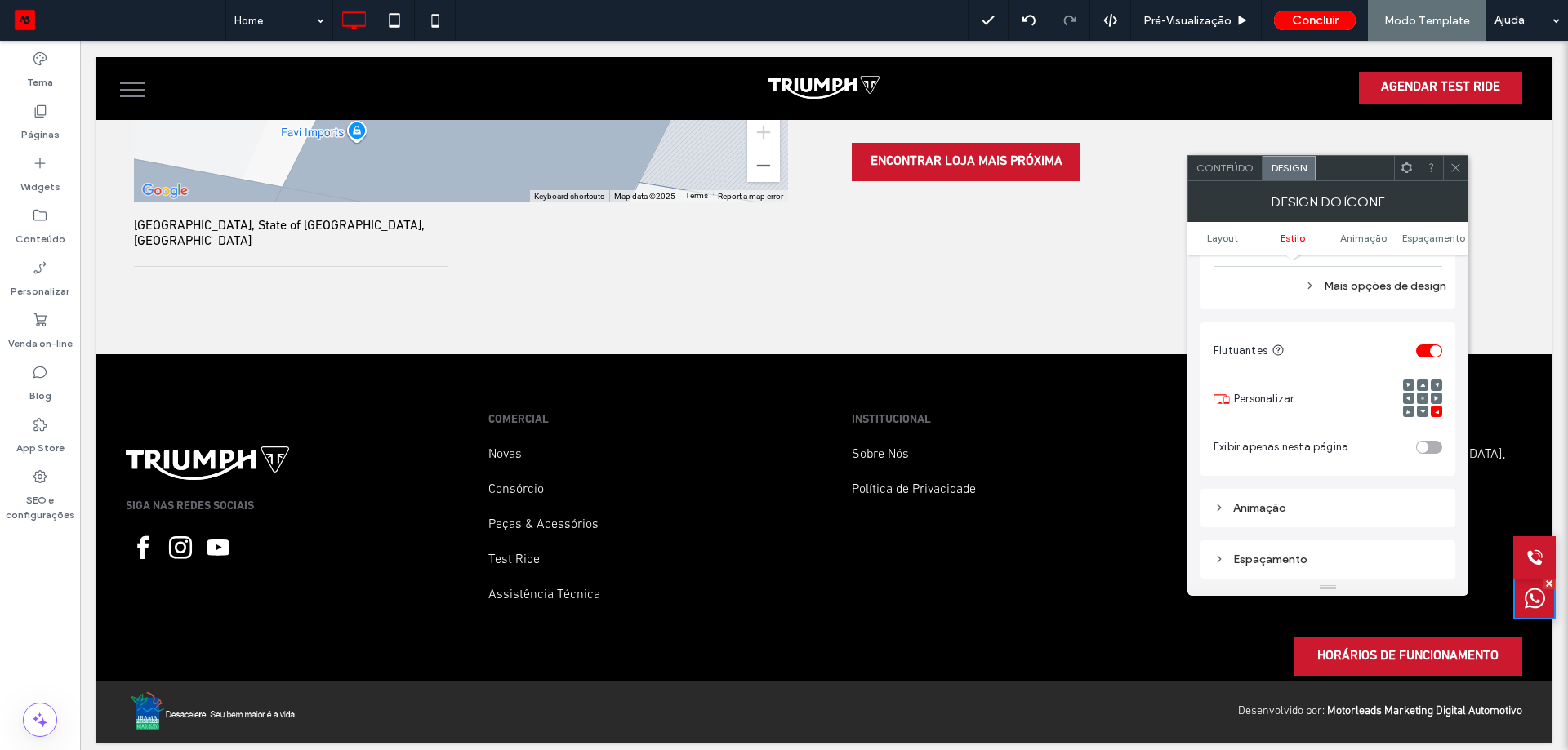
scroll to position [1089, 0]
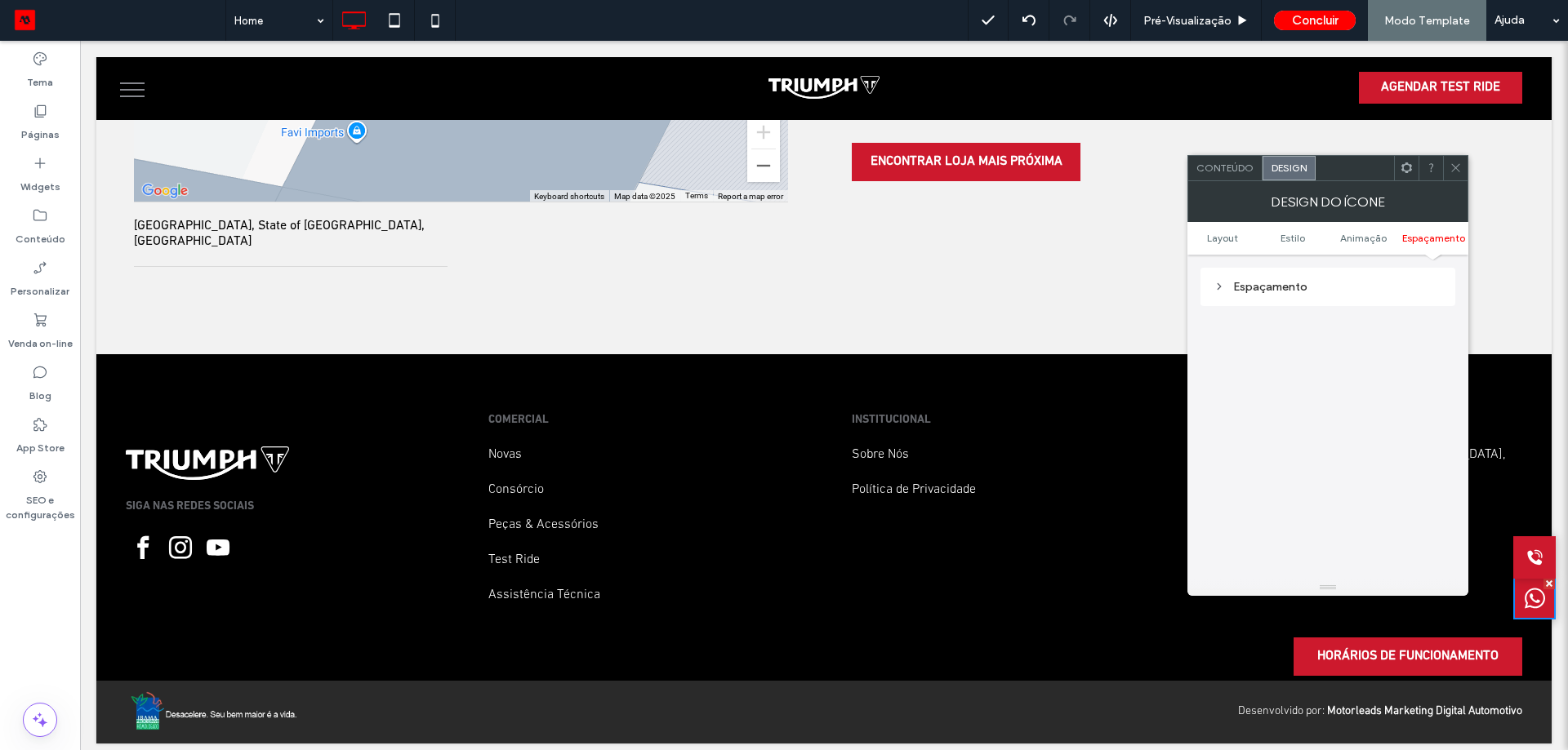
click at [1333, 291] on div "Espaçamento" at bounding box center [1327, 286] width 229 height 14
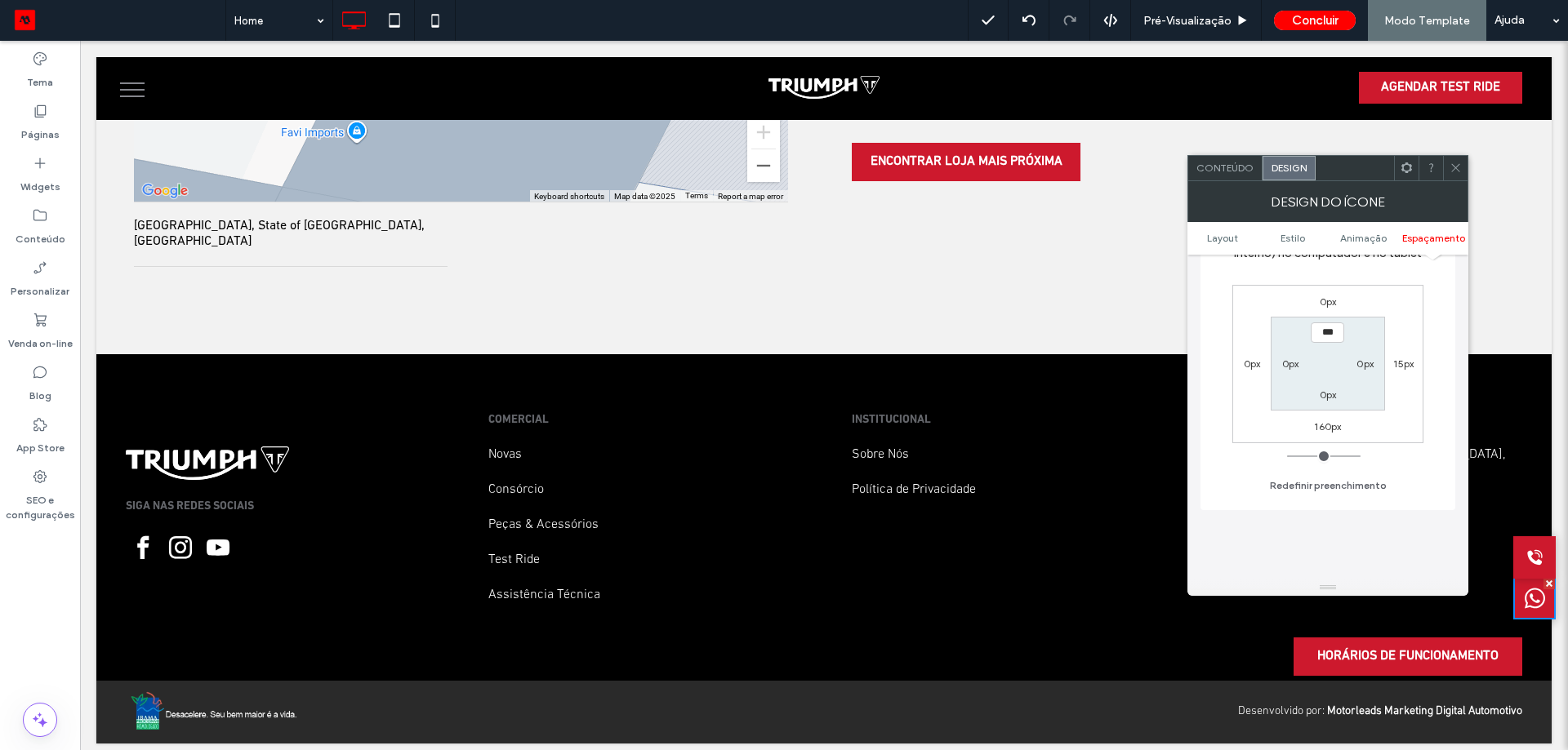
click at [1331, 424] on label "160px" at bounding box center [1326, 427] width 27 height 12
type input "***"
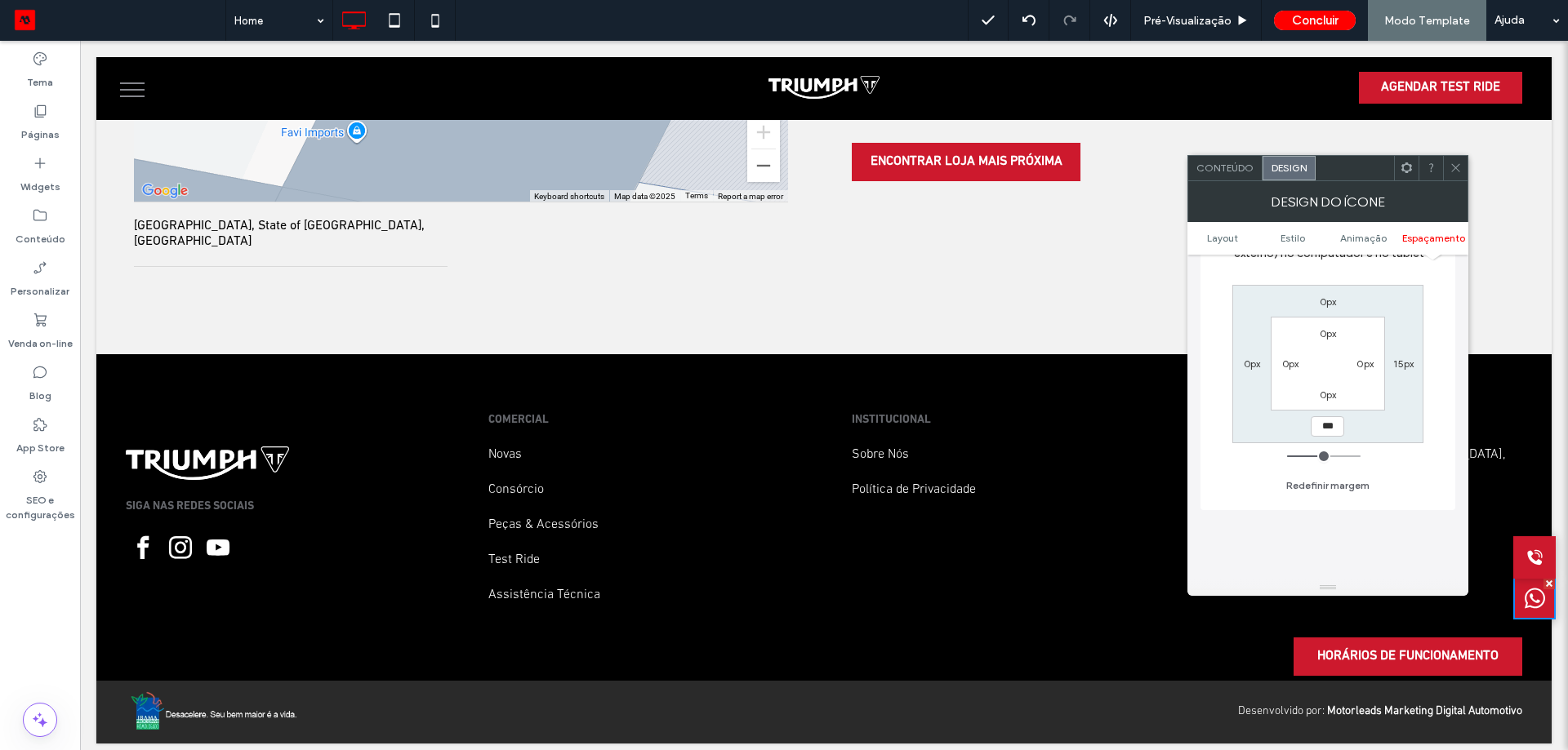
type input "***"
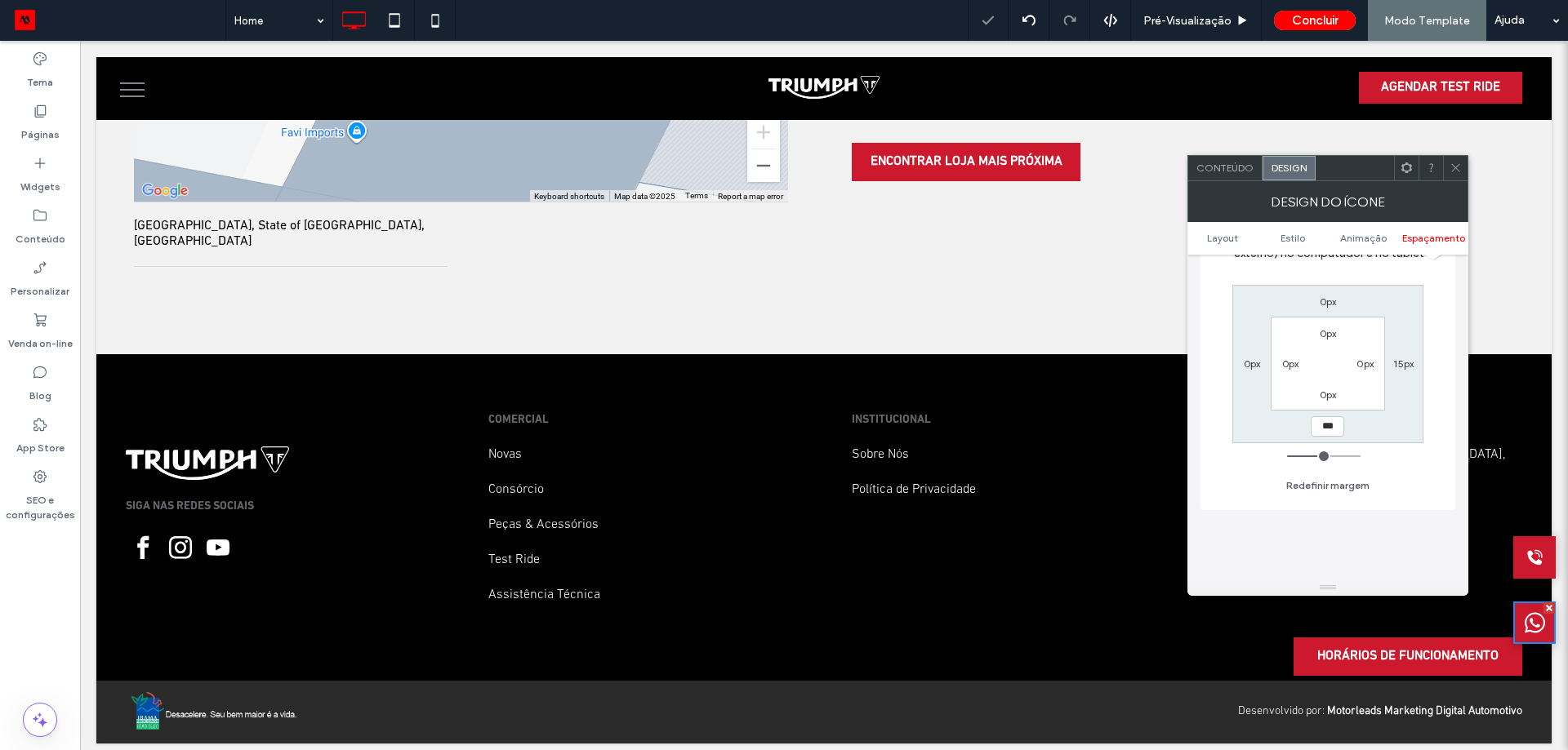
type input "***"
type input "*****"
click at [1454, 165] on icon at bounding box center [1456, 167] width 12 height 12
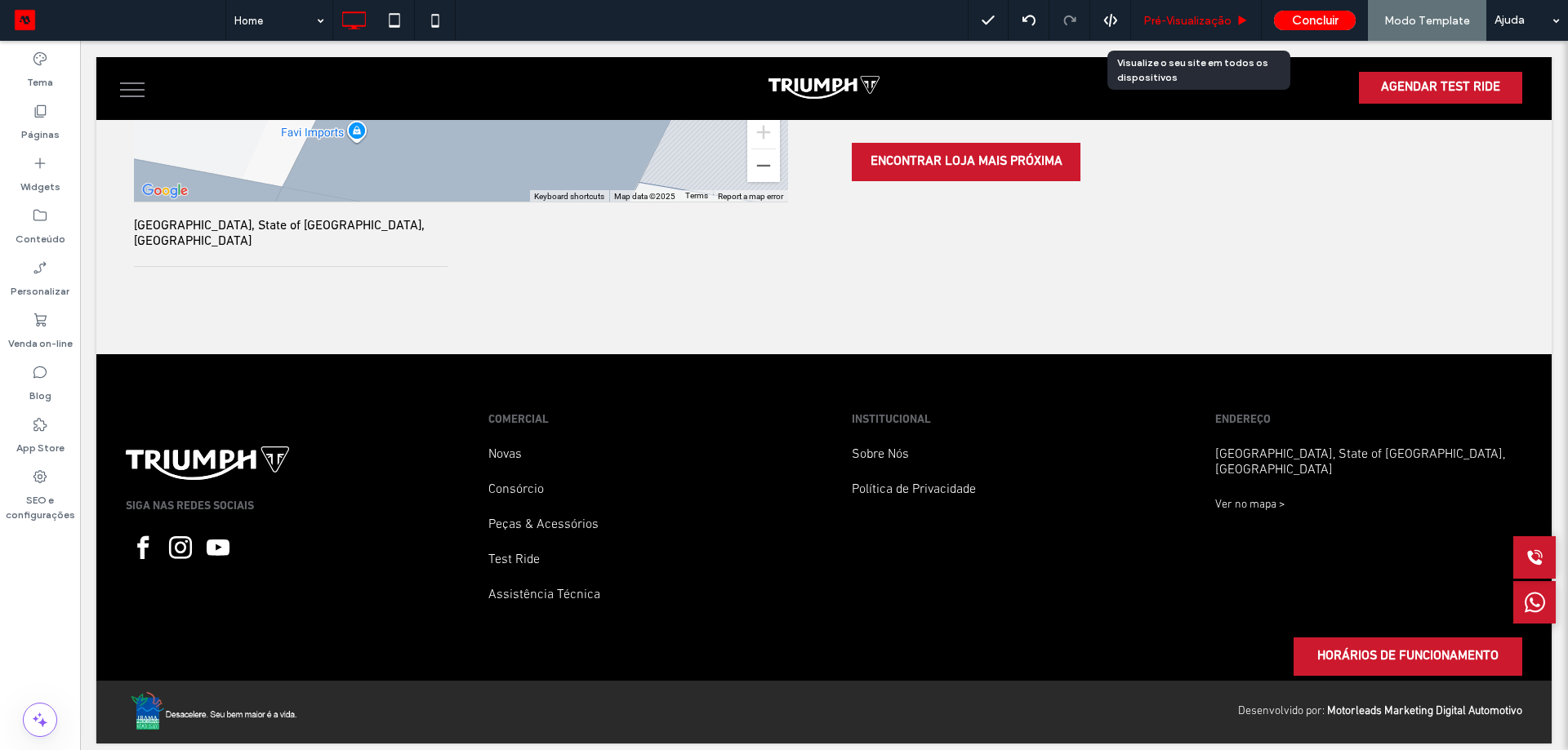
click at [1205, 23] on span "Pré-Visualizaçāo" at bounding box center [1187, 21] width 89 height 14
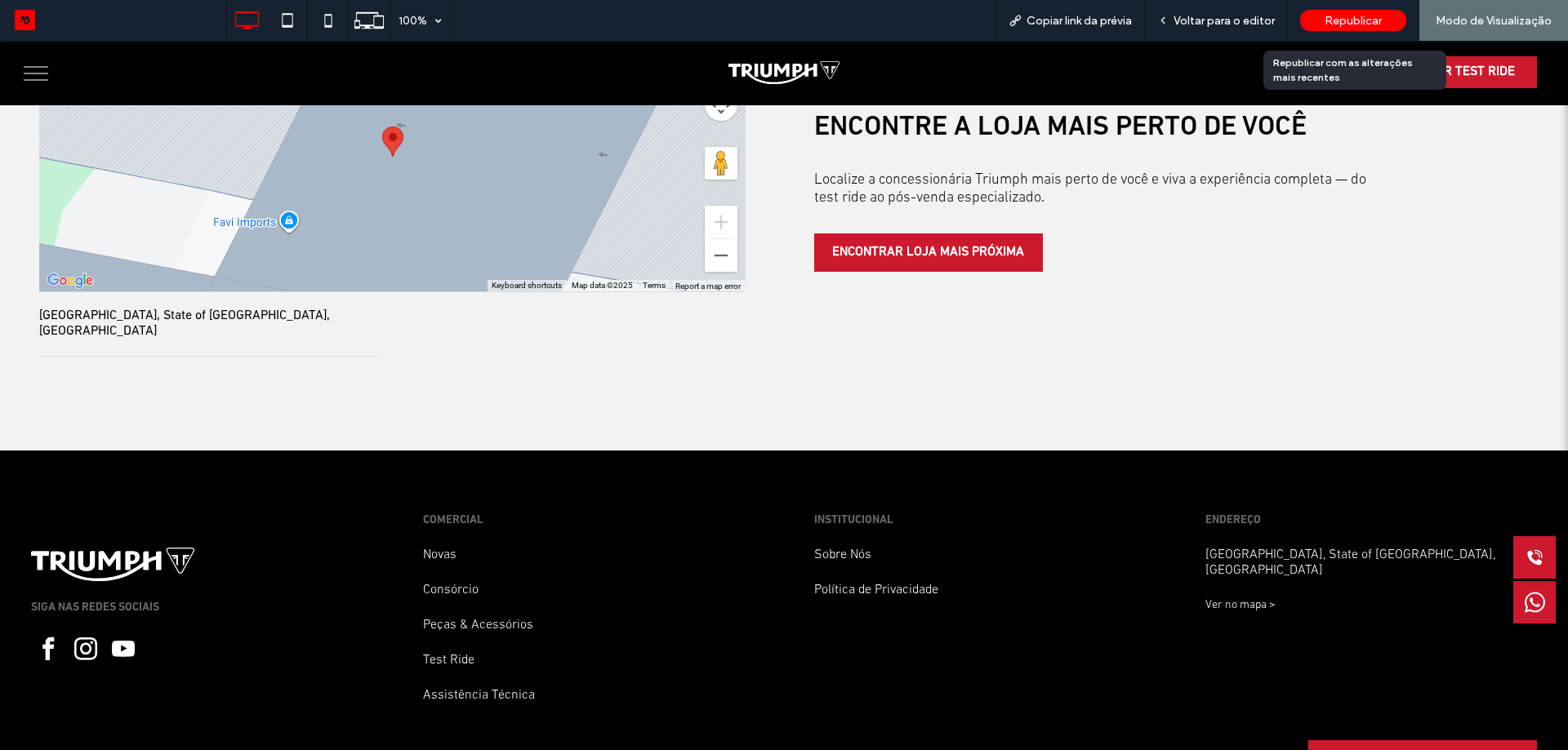
scroll to position [4198, 0]
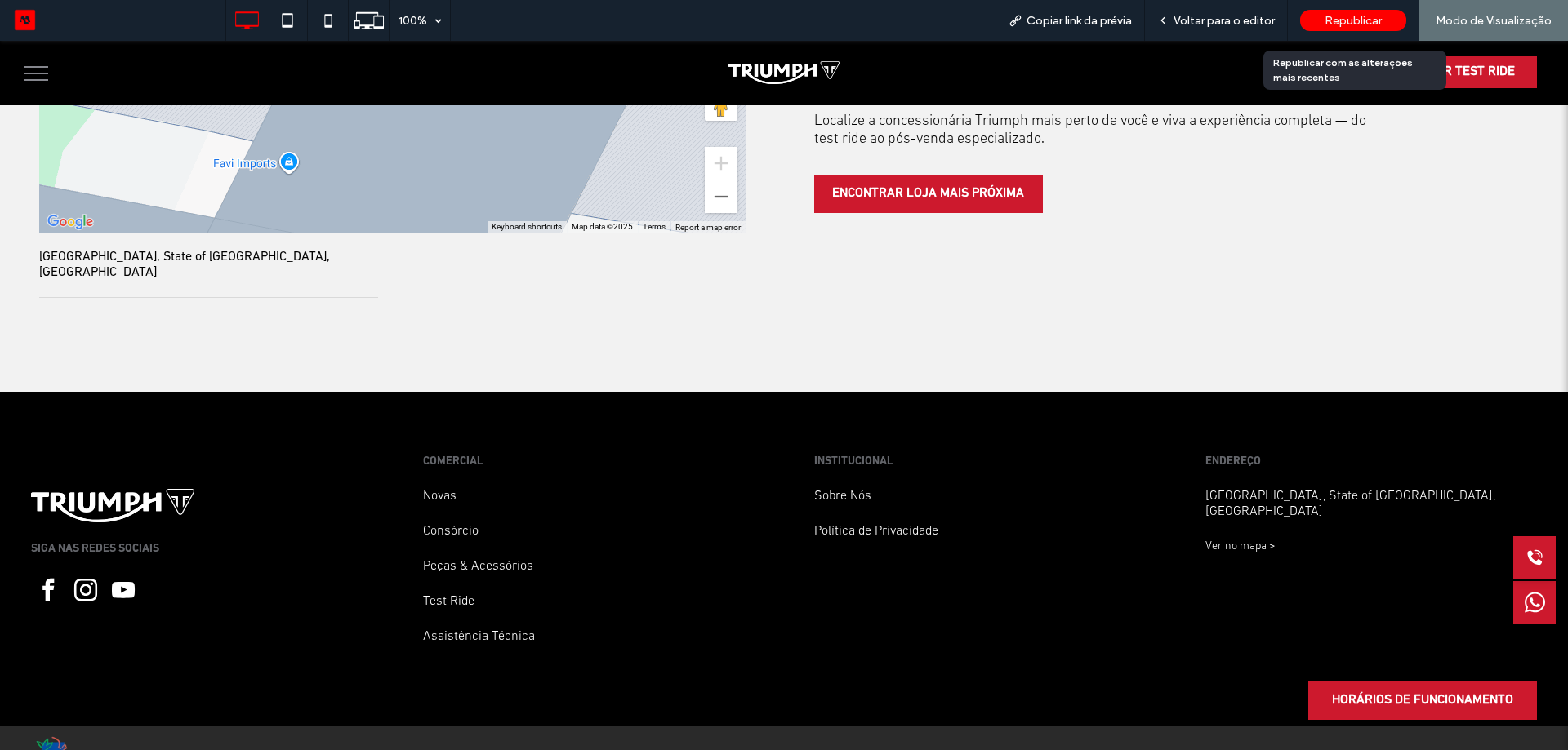
click at [1355, 20] on span "Republicar" at bounding box center [1352, 21] width 57 height 14
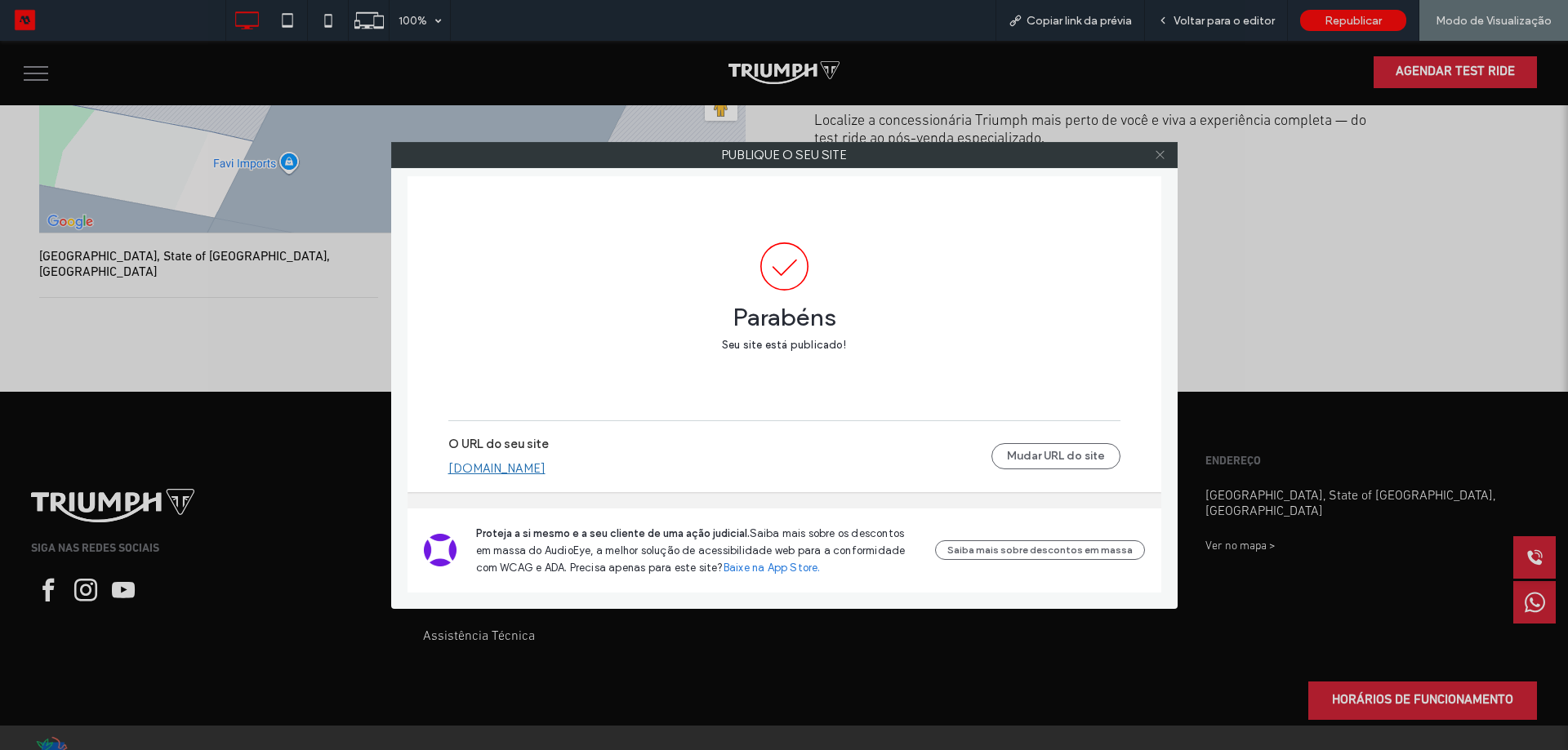
click at [1154, 157] on icon at bounding box center [1160, 154] width 12 height 12
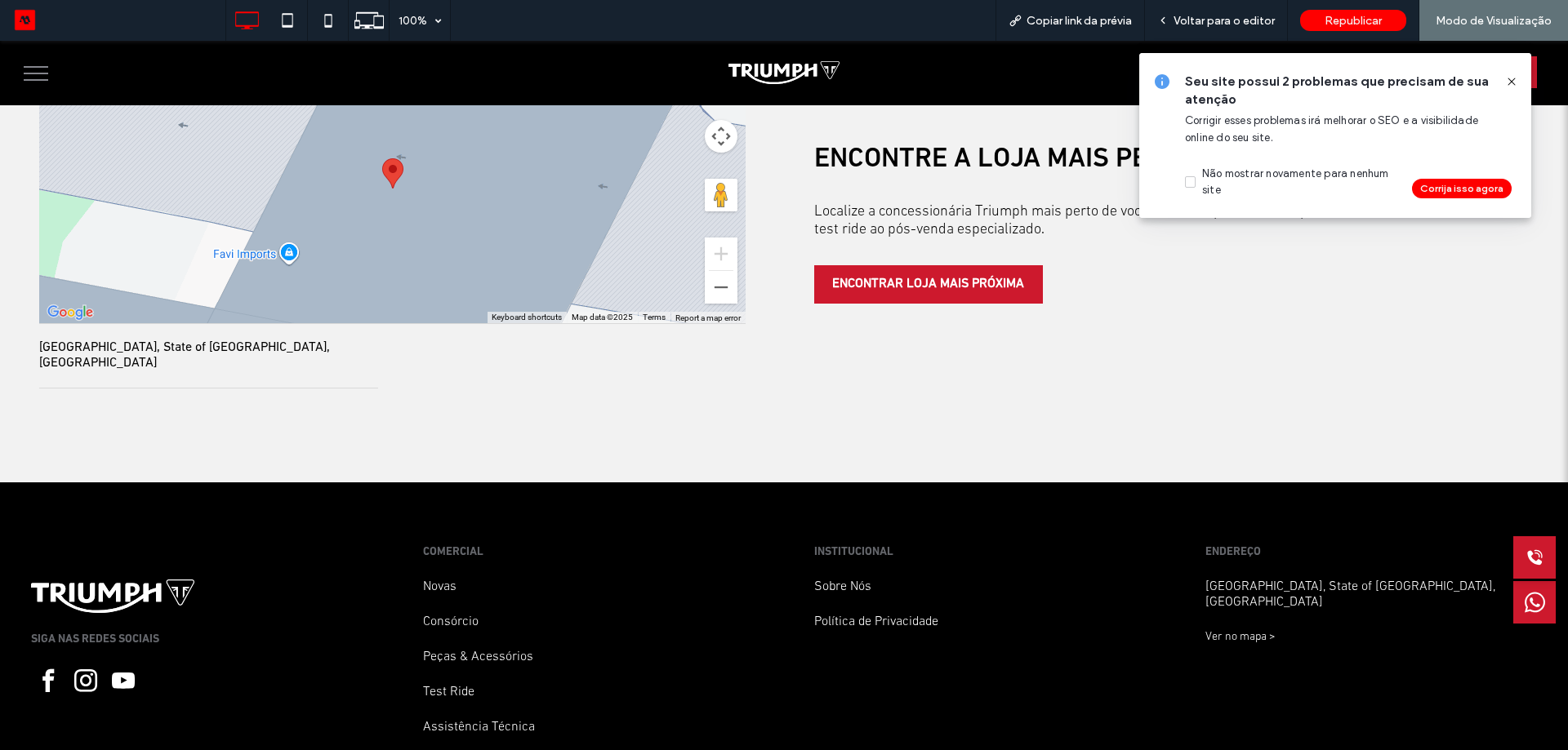
scroll to position [4208, 0]
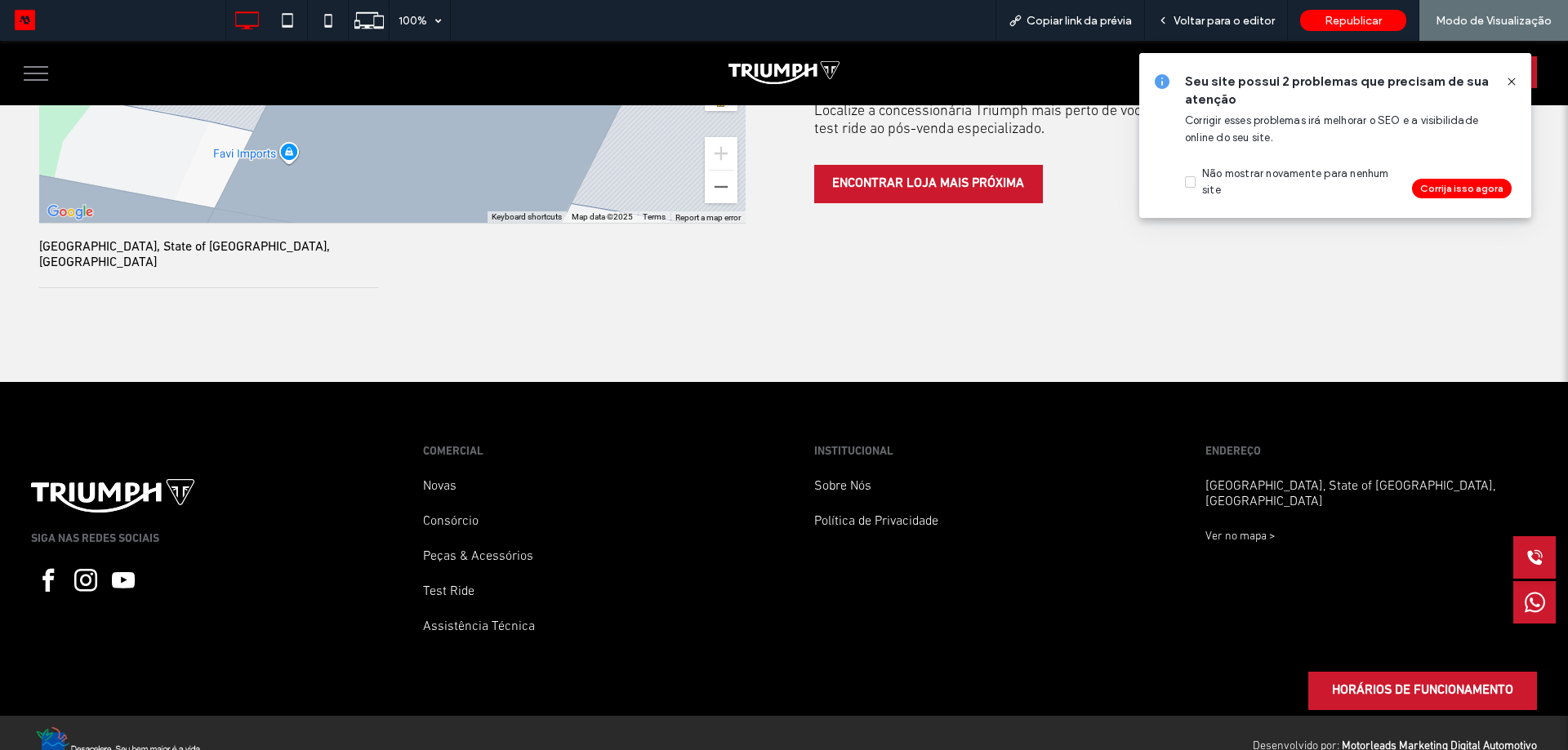
click at [1517, 85] on icon at bounding box center [1510, 81] width 13 height 13
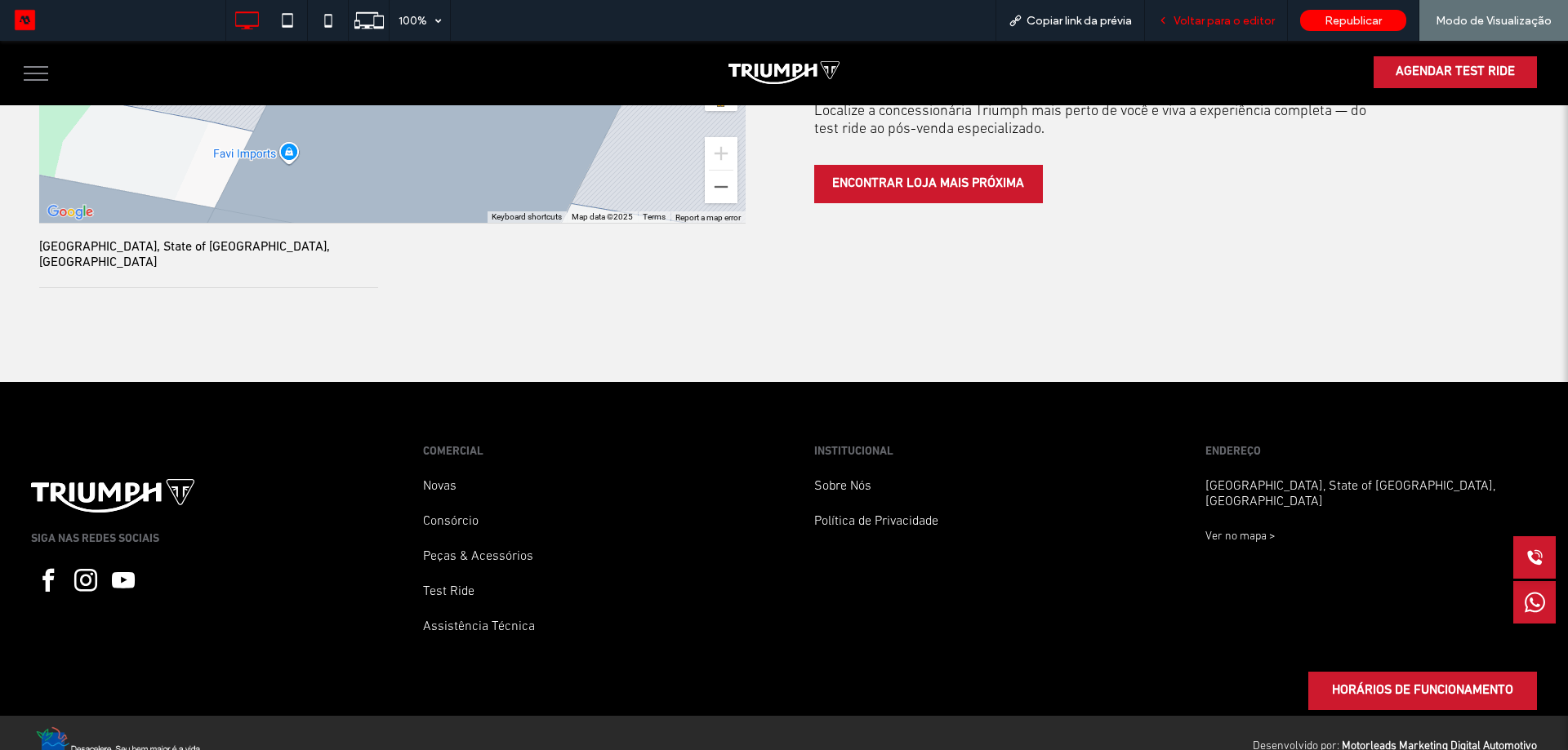
click at [1263, 22] on span "Voltar para o editor" at bounding box center [1224, 21] width 101 height 14
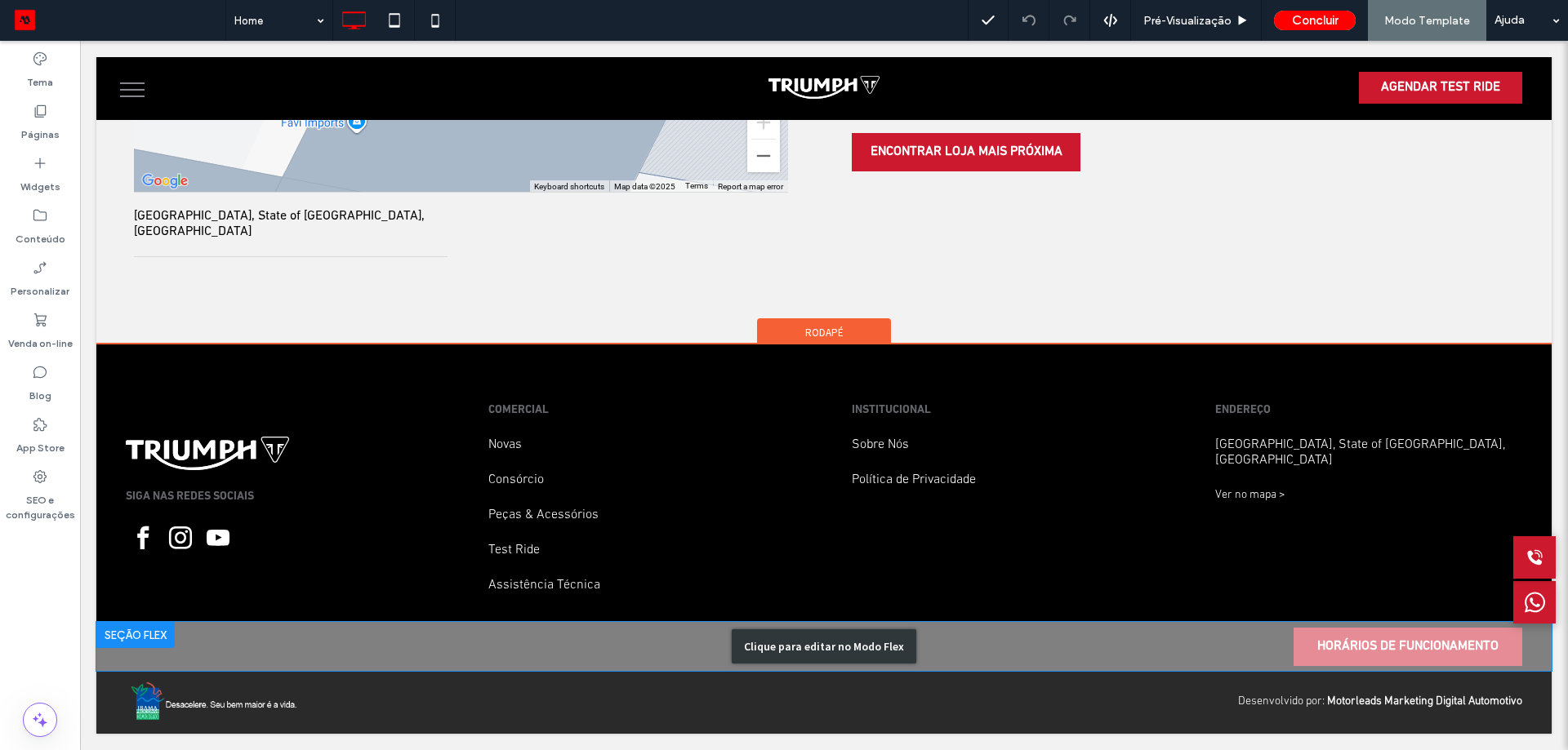
scroll to position [4139, 0]
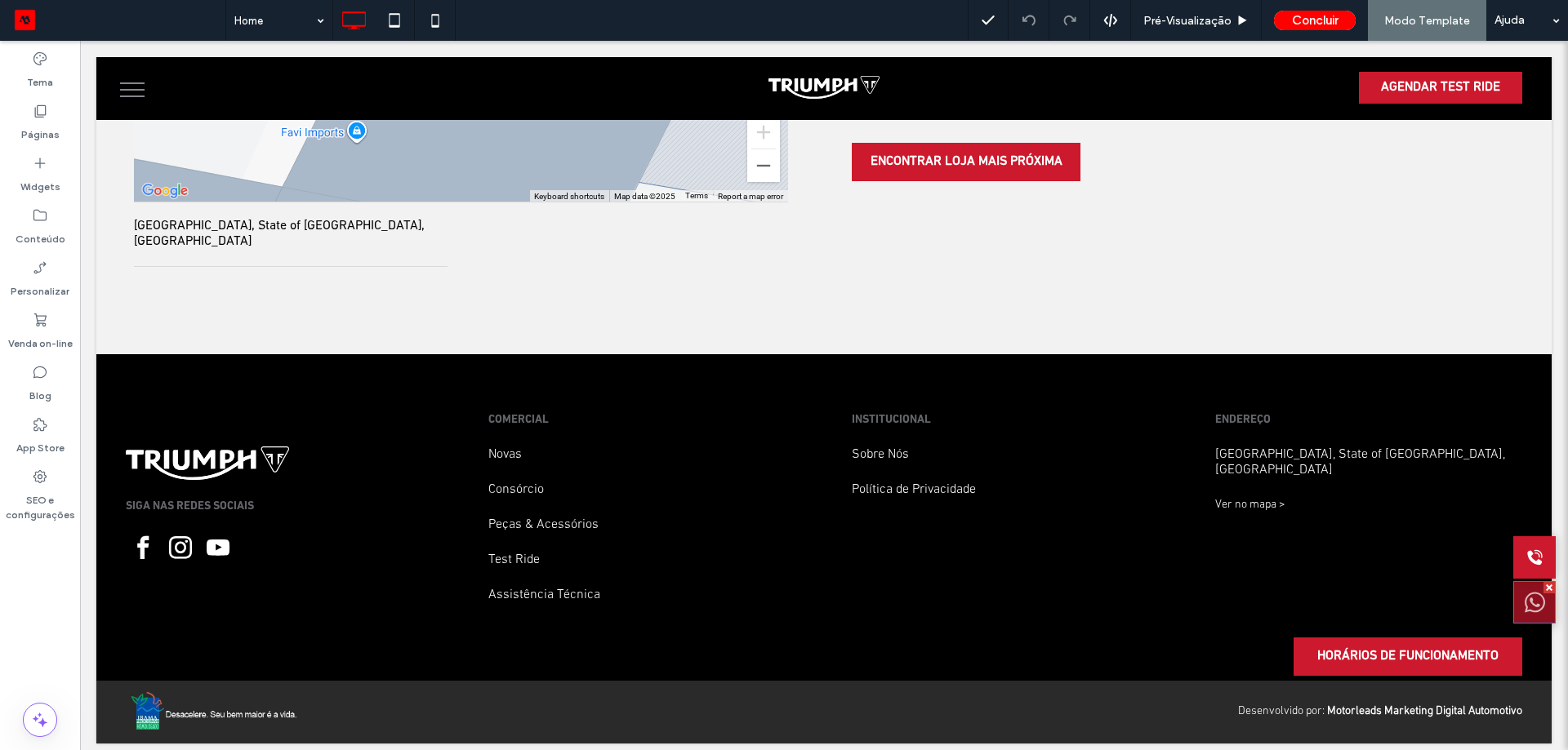
click at [1524, 598] on icon at bounding box center [1534, 602] width 21 height 41
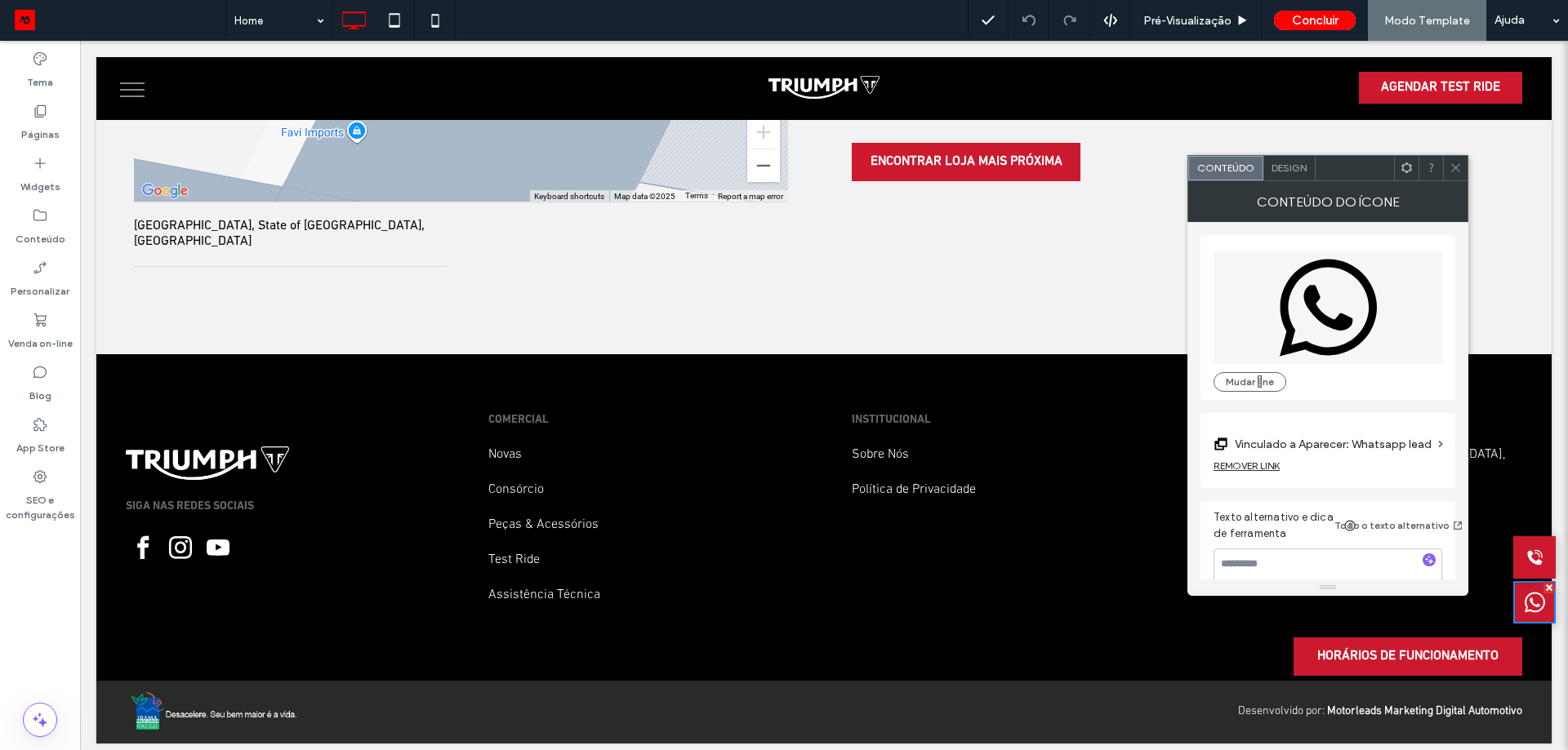
click at [1291, 168] on span "Design" at bounding box center [1288, 167] width 35 height 12
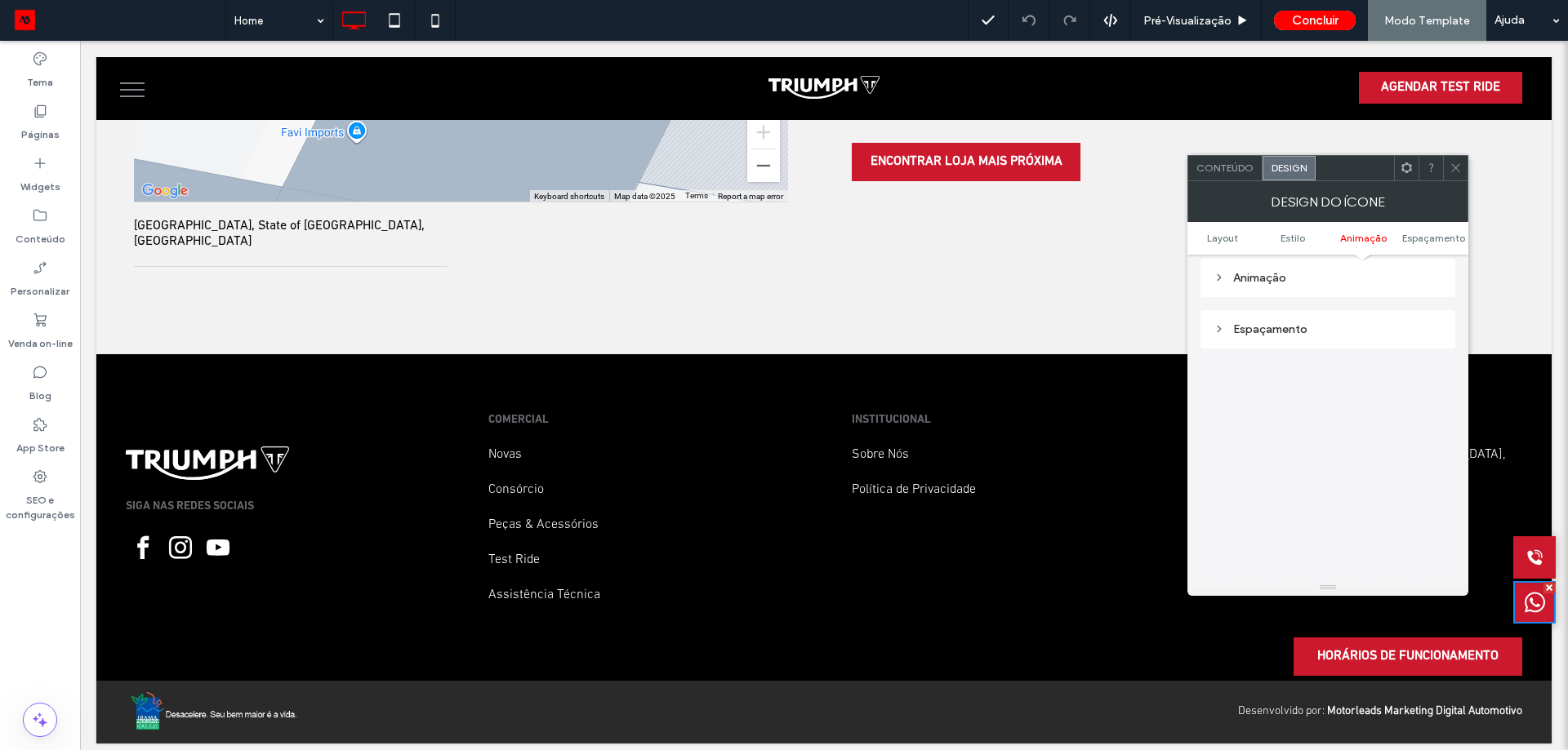
scroll to position [1061, 0]
click at [1310, 272] on div "Animaçāo" at bounding box center [1327, 264] width 229 height 22
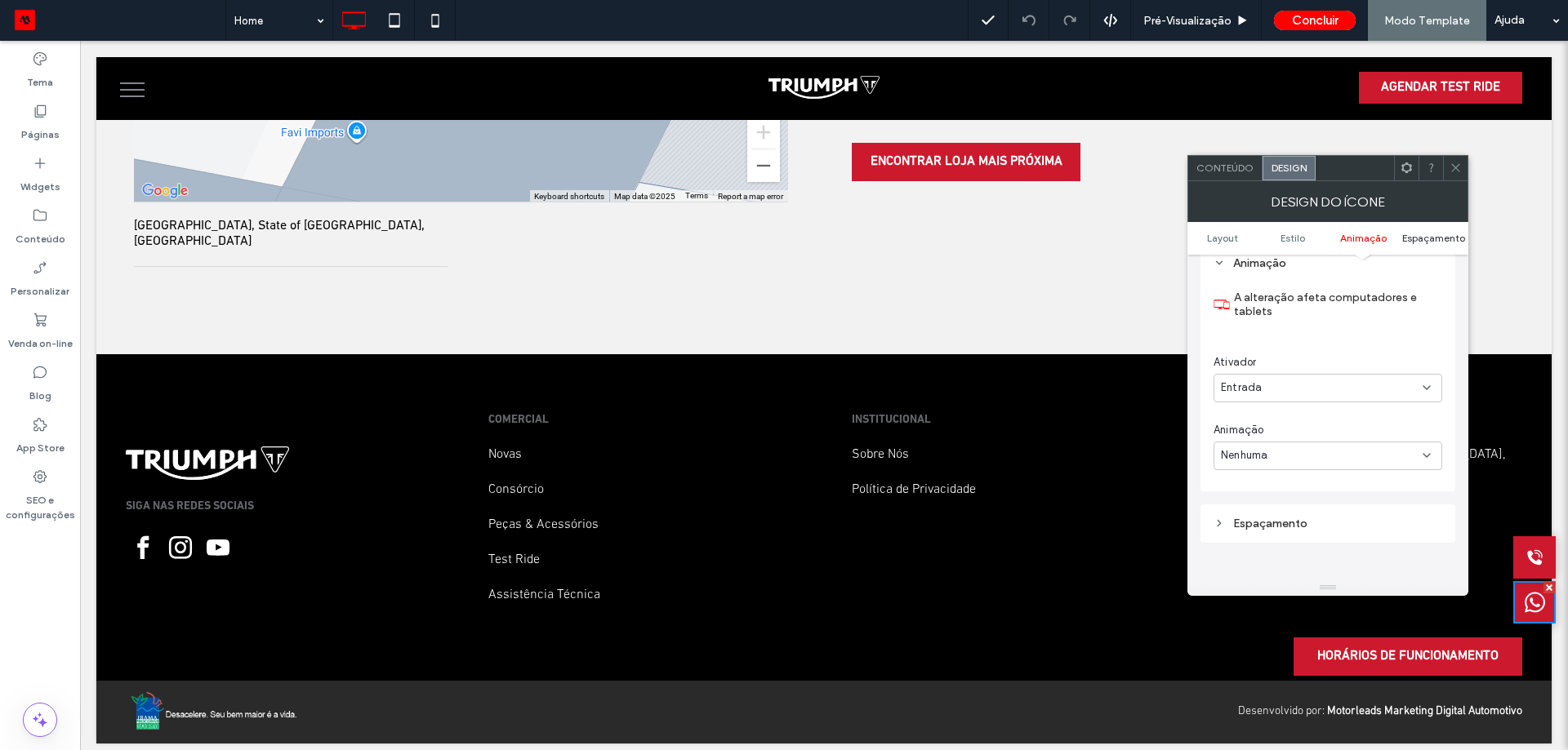
click at [1442, 239] on span "Espaçamento" at bounding box center [1433, 238] width 63 height 12
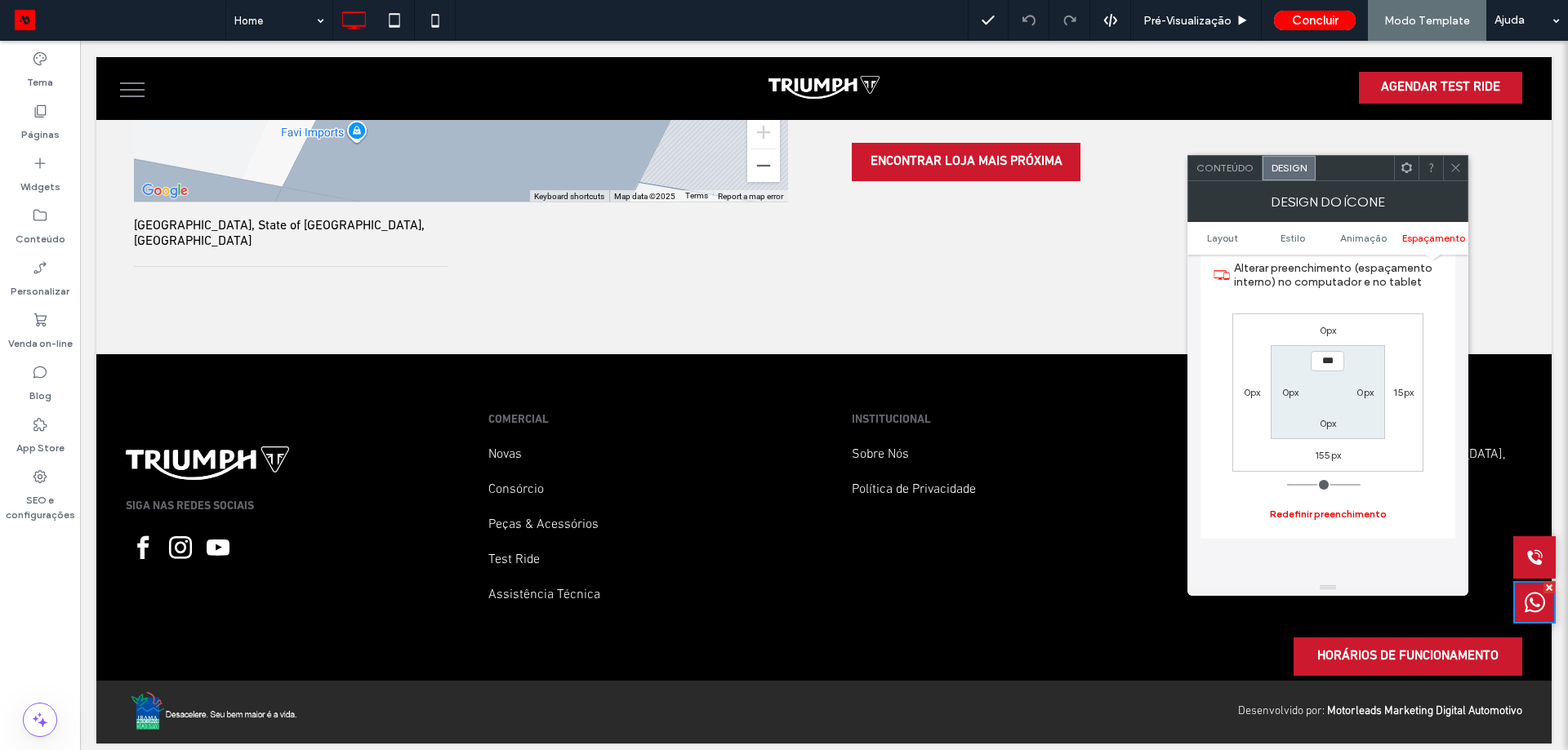
scroll to position [1380, 0]
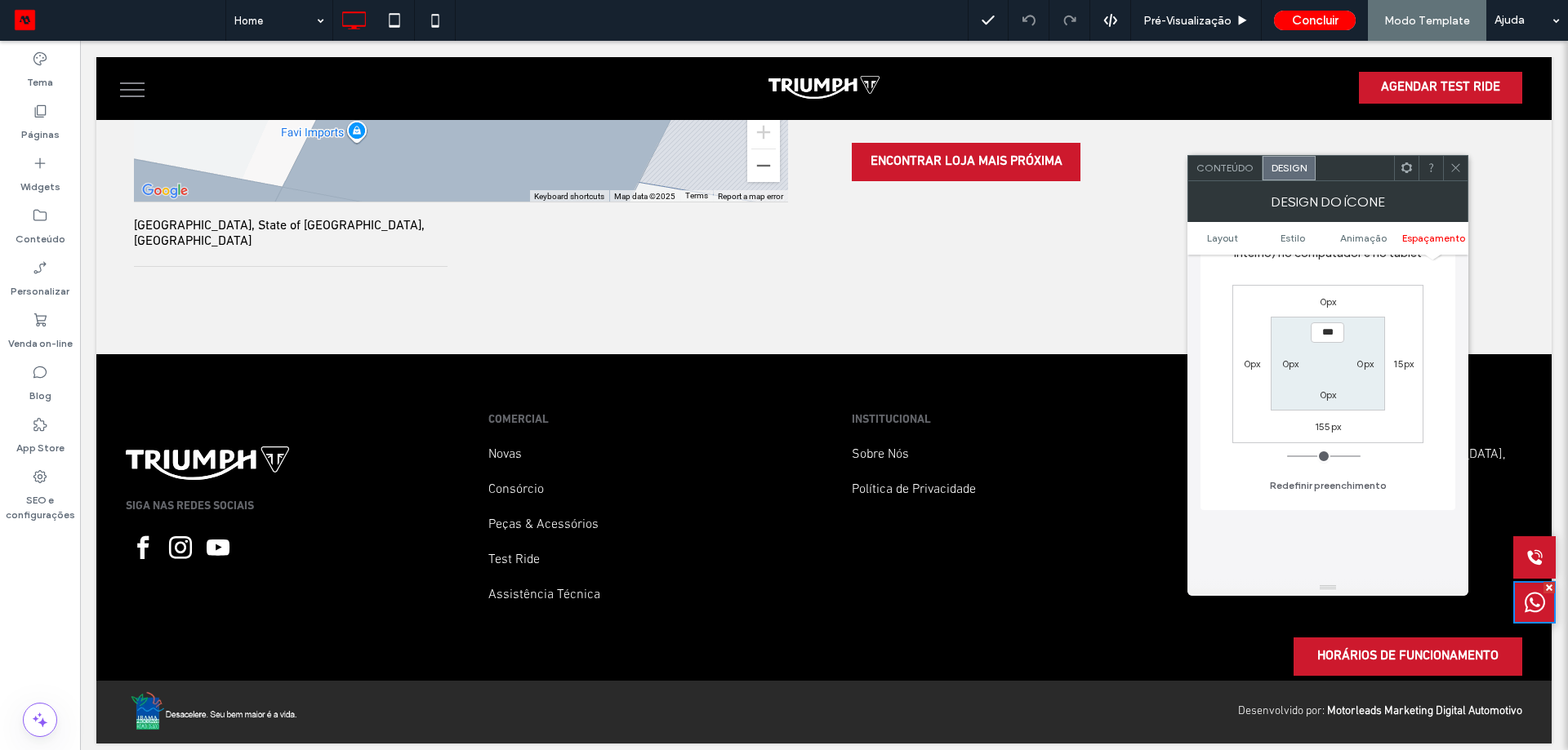
click at [1335, 417] on div "0px 15px 155px 0px *** 0px 0px 0px" at bounding box center [1327, 363] width 191 height 158
click at [1335, 426] on label "155px" at bounding box center [1327, 427] width 26 height 12
type input "***"
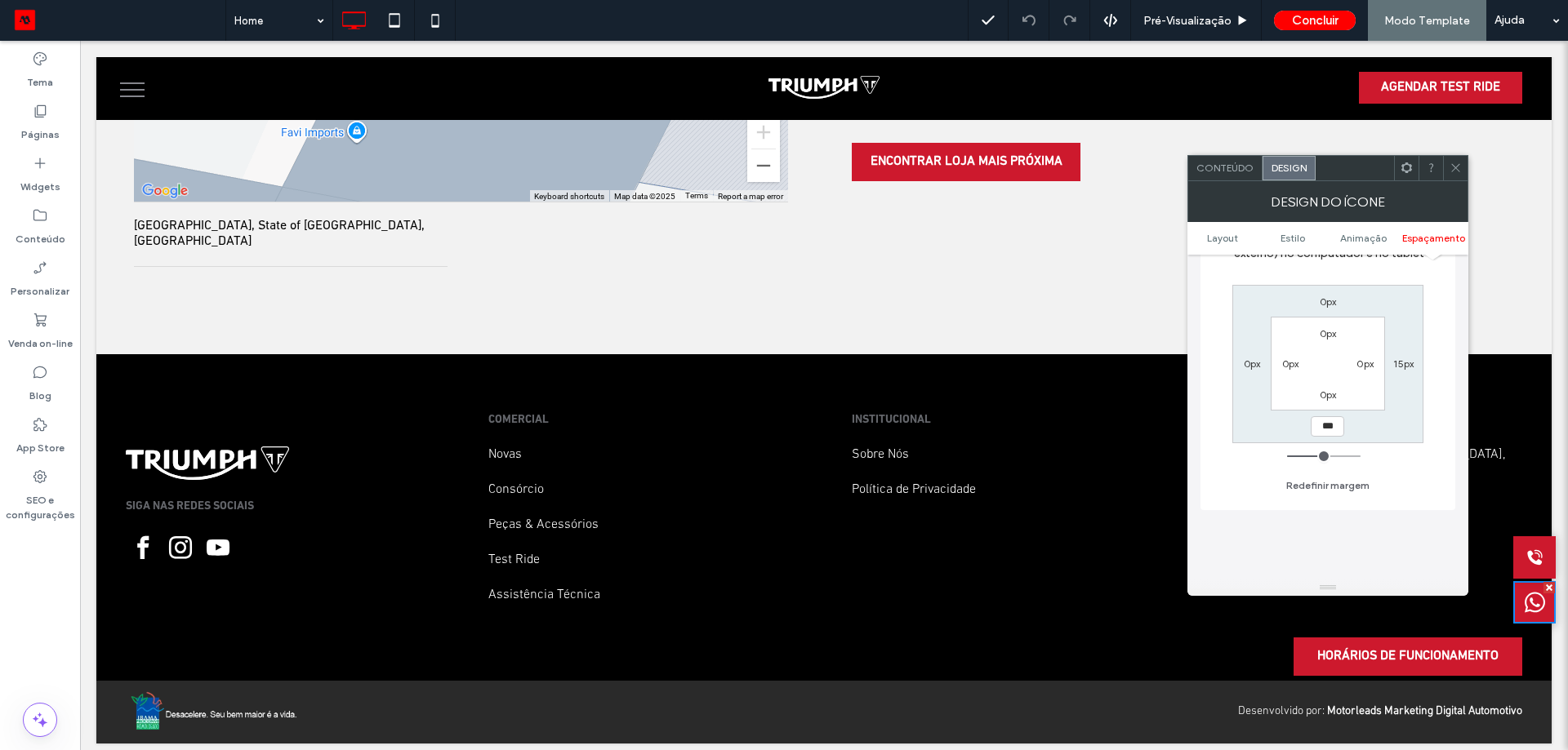
type input "***"
type input "*****"
click at [1524, 564] on icon at bounding box center [1534, 557] width 21 height 41
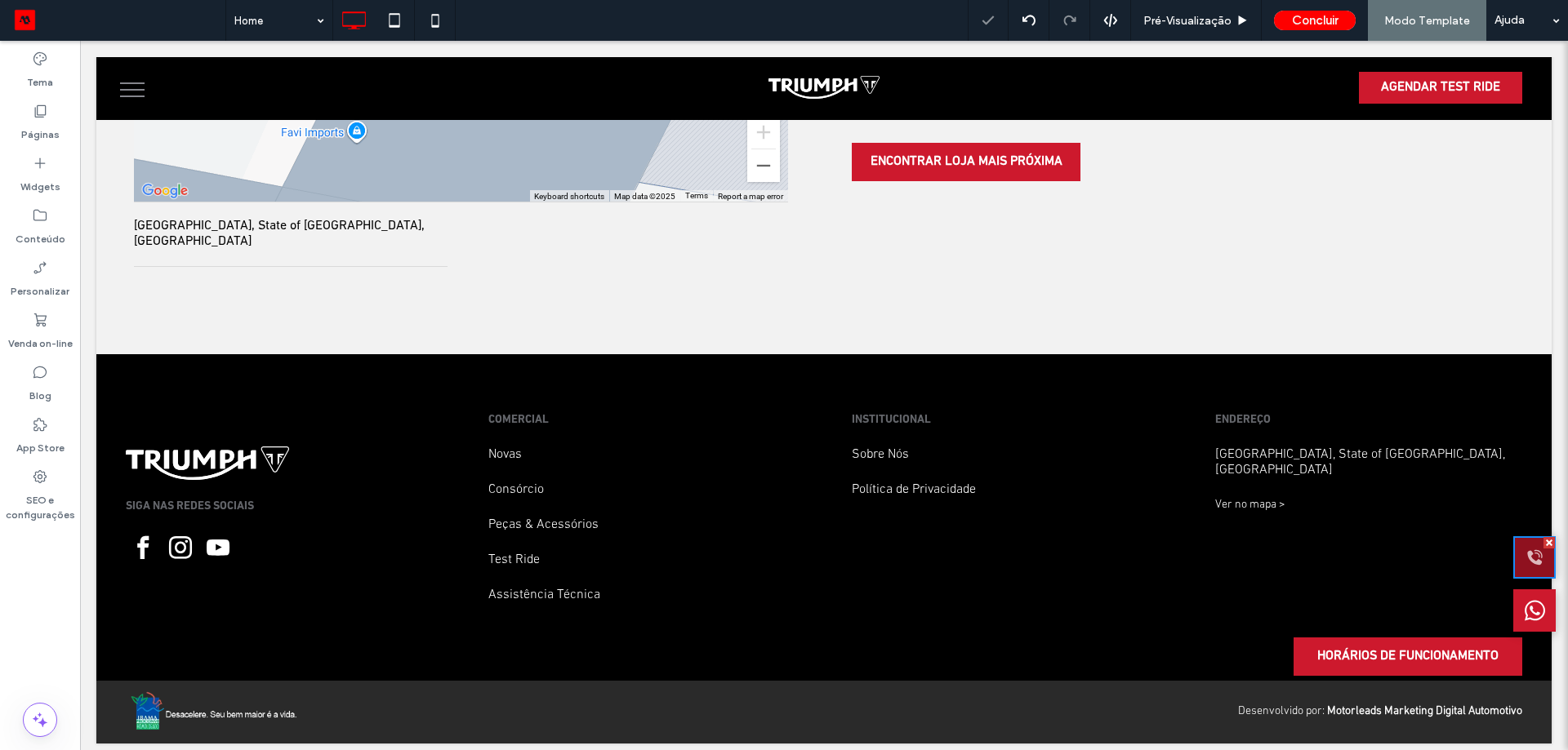
click at [1524, 567] on icon at bounding box center [1534, 557] width 21 height 41
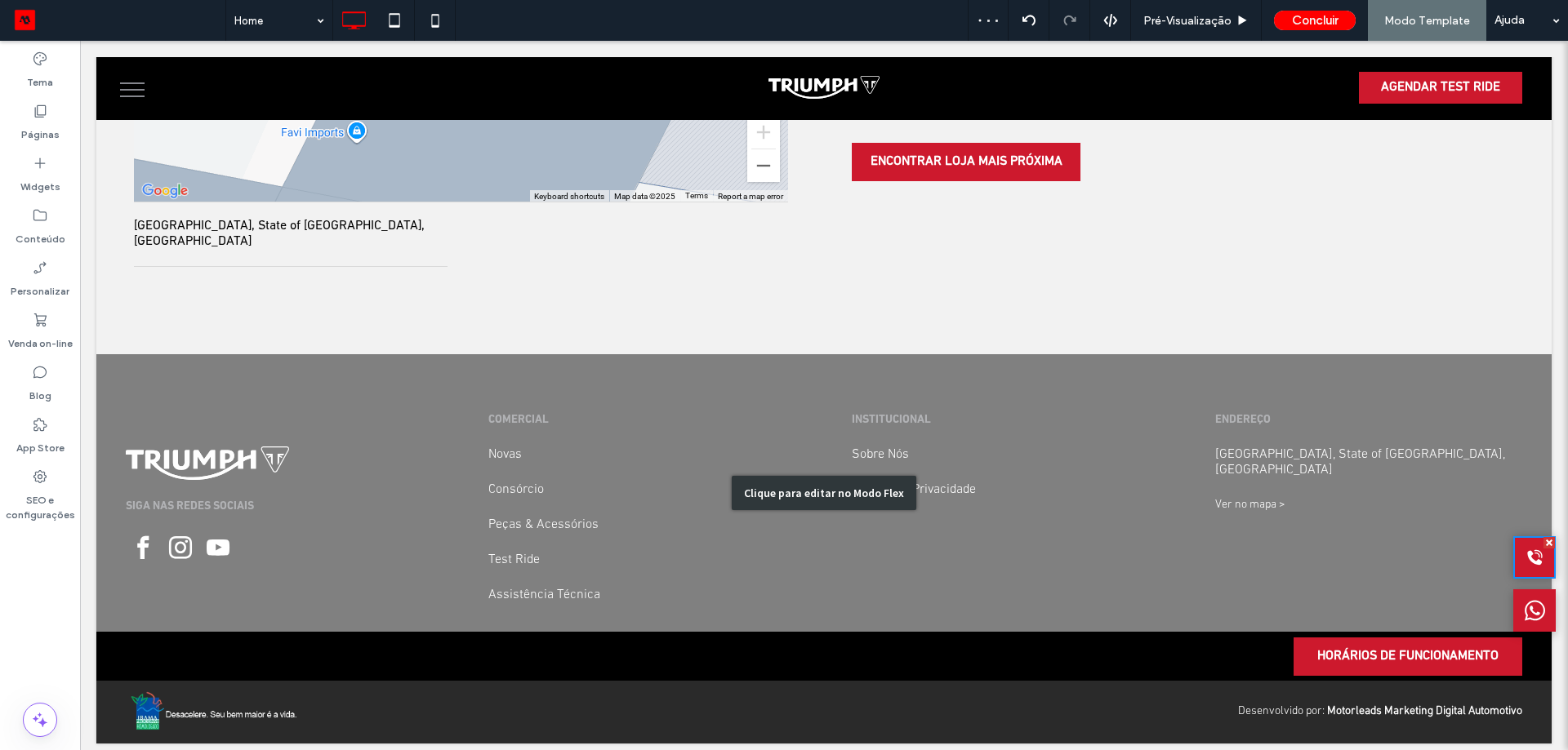
click at [1481, 419] on div "Clique para editar no Modo Flex" at bounding box center [824, 492] width 1455 height 278
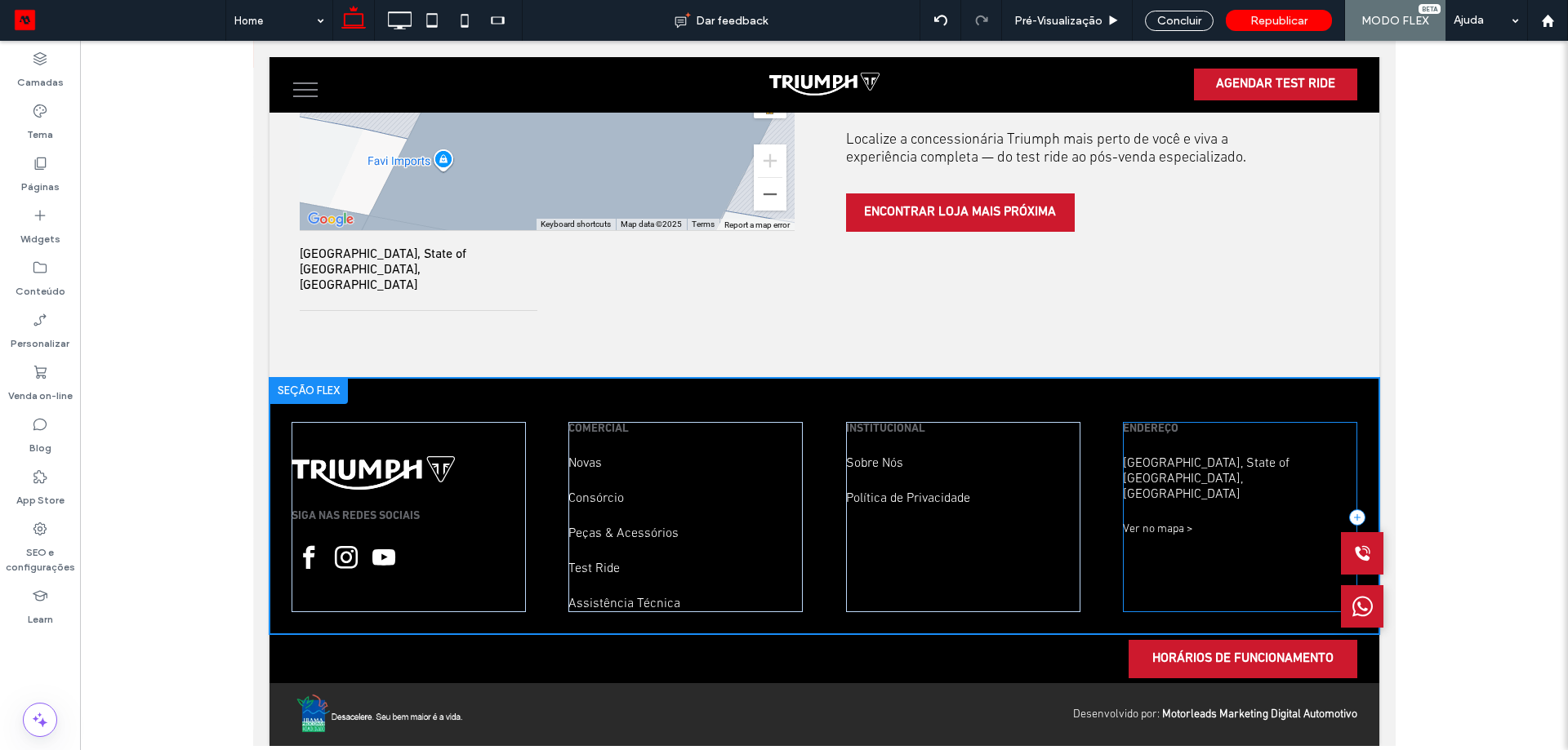
scroll to position [3625, 0]
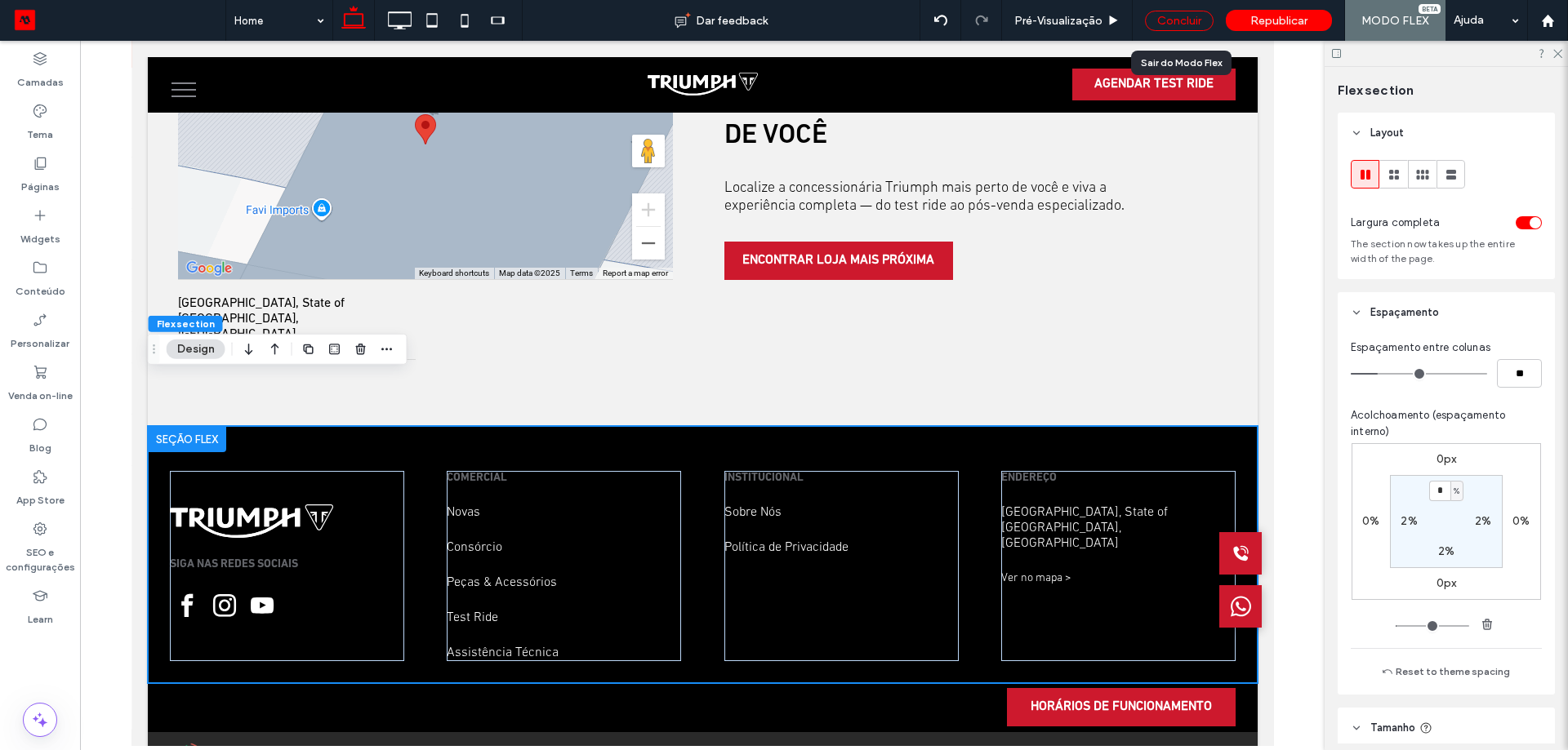
drag, startPoint x: 1176, startPoint y: 18, endPoint x: 1156, endPoint y: 512, distance: 494.4
click at [1176, 18] on div "Concluir" at bounding box center [1178, 21] width 69 height 21
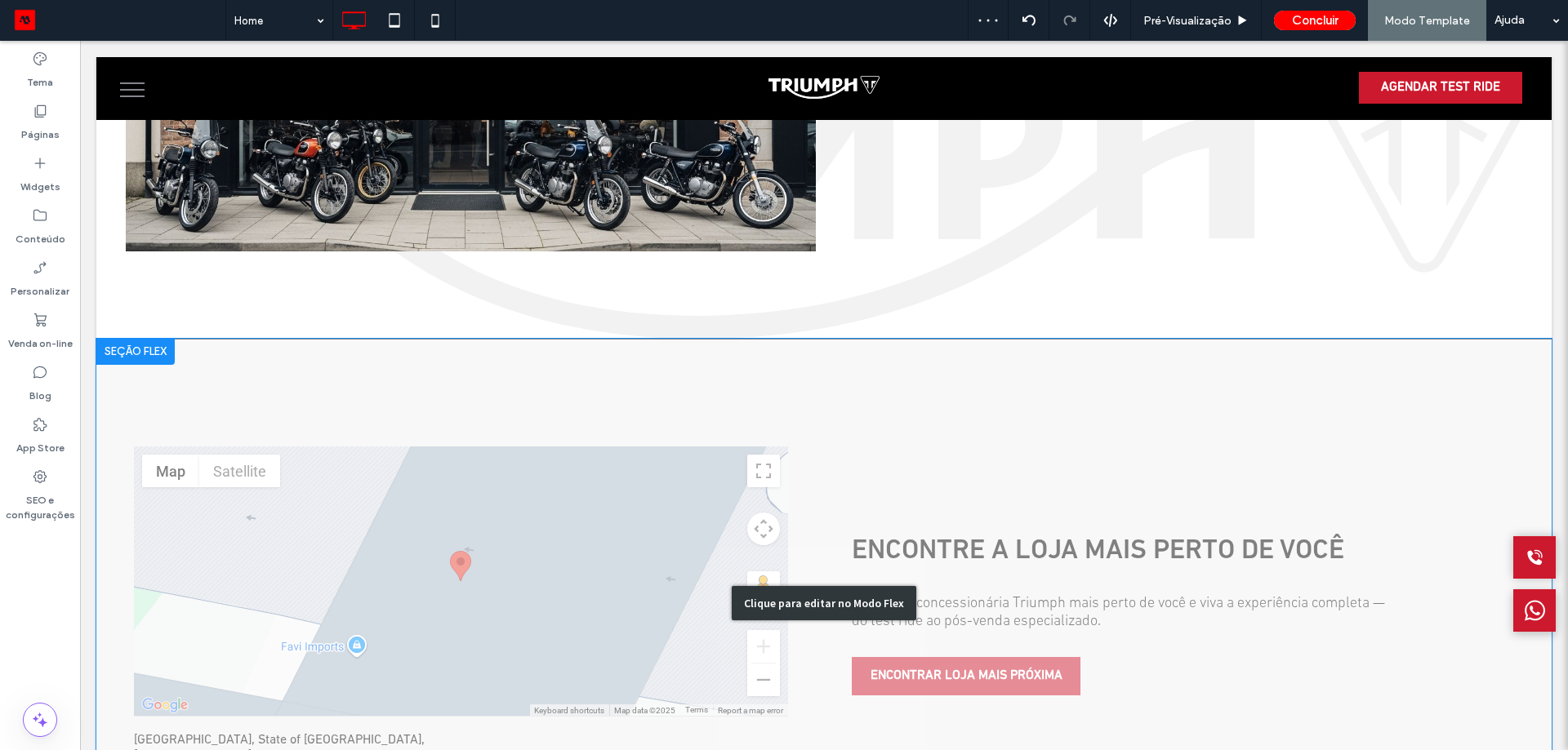
scroll to position [3694, 0]
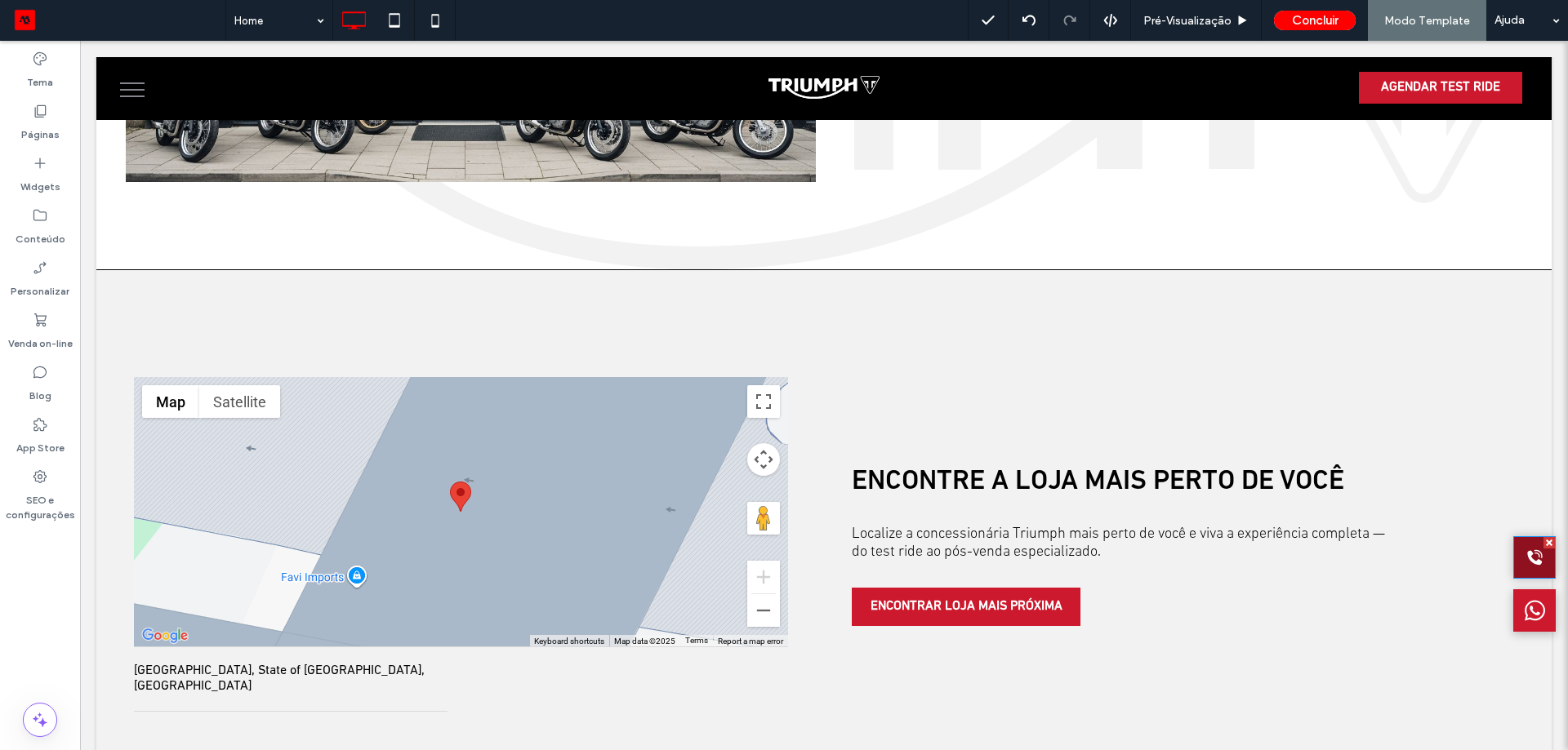
click at [1513, 555] on div at bounding box center [1534, 557] width 43 height 43
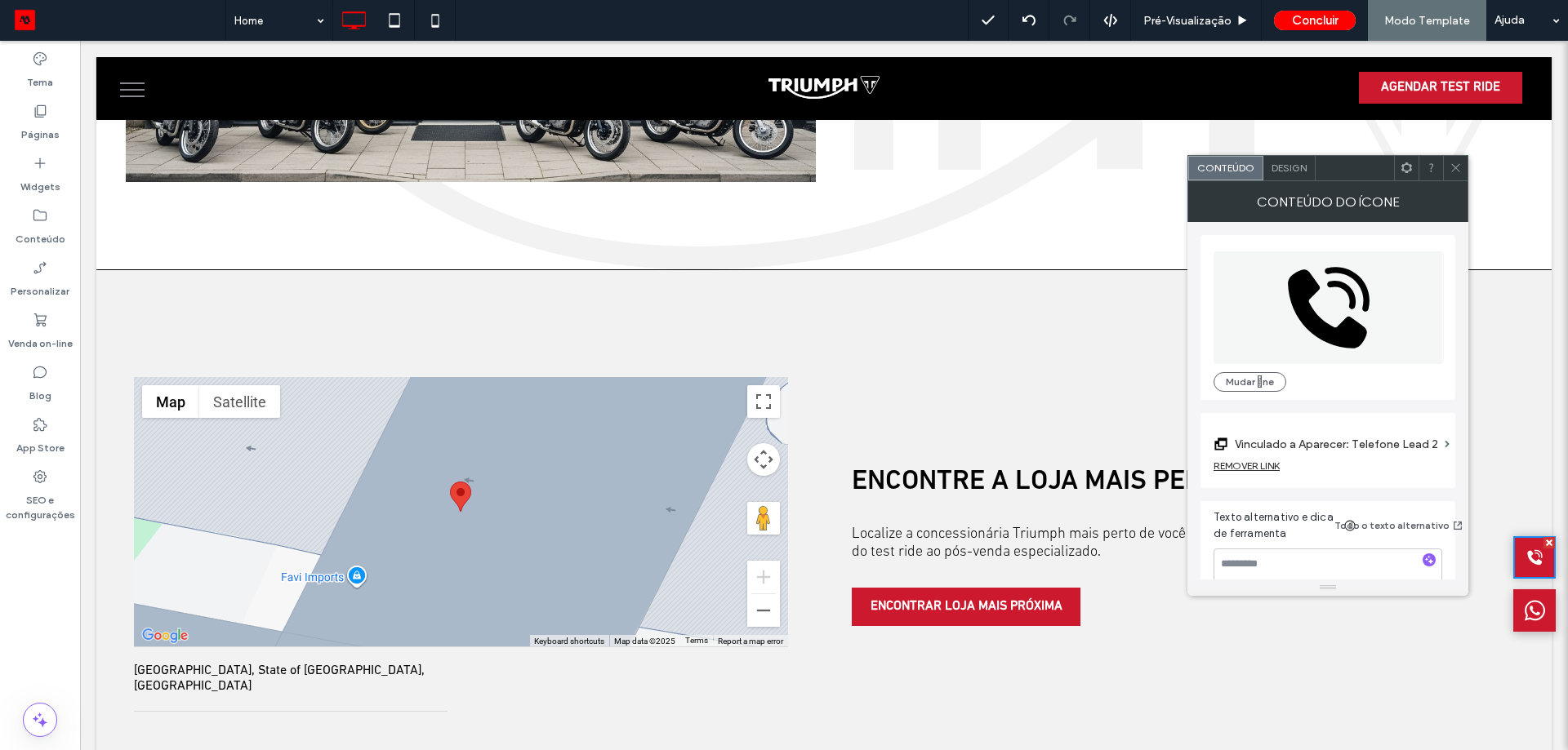
click at [1274, 156] on div "Design" at bounding box center [1288, 168] width 53 height 25
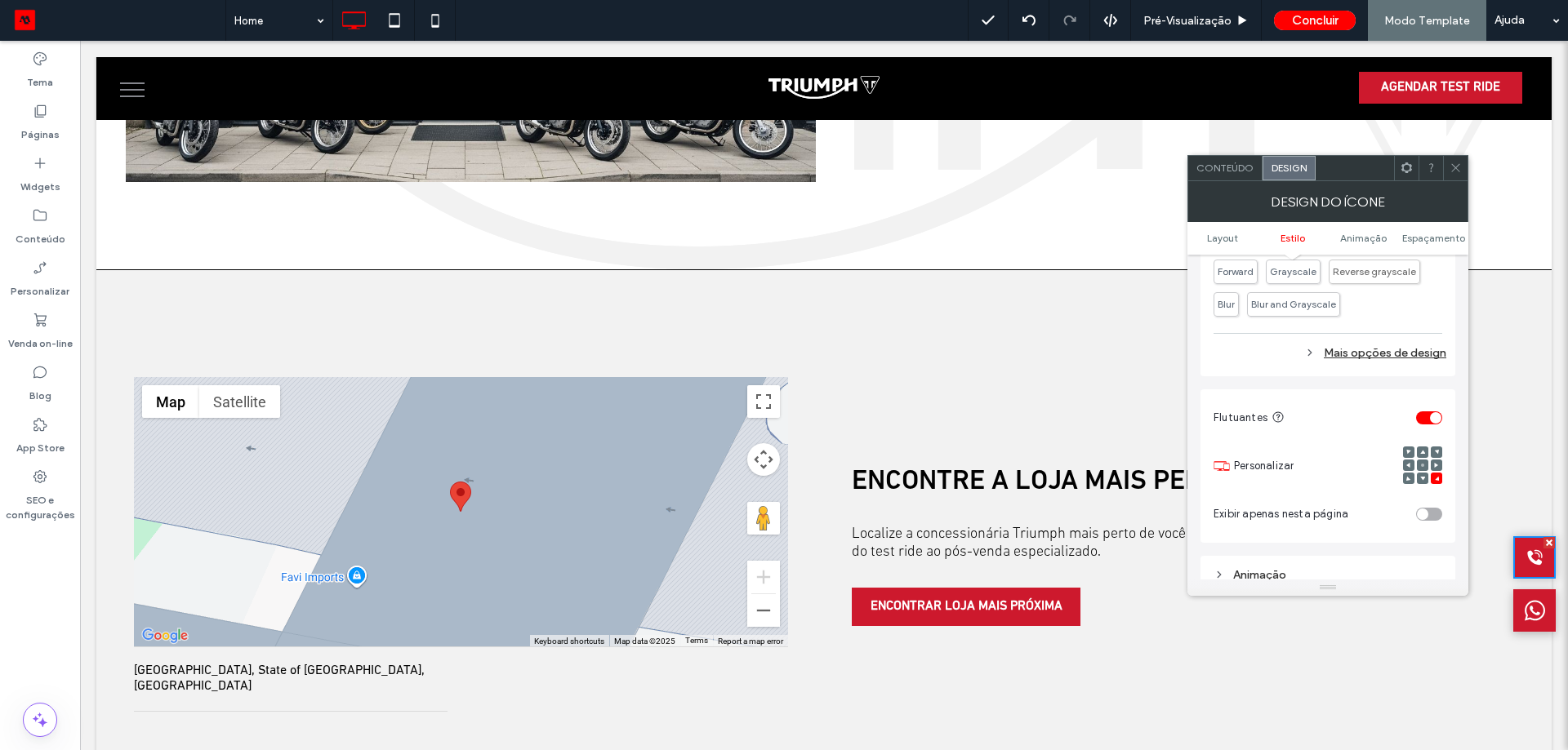
scroll to position [898, 0]
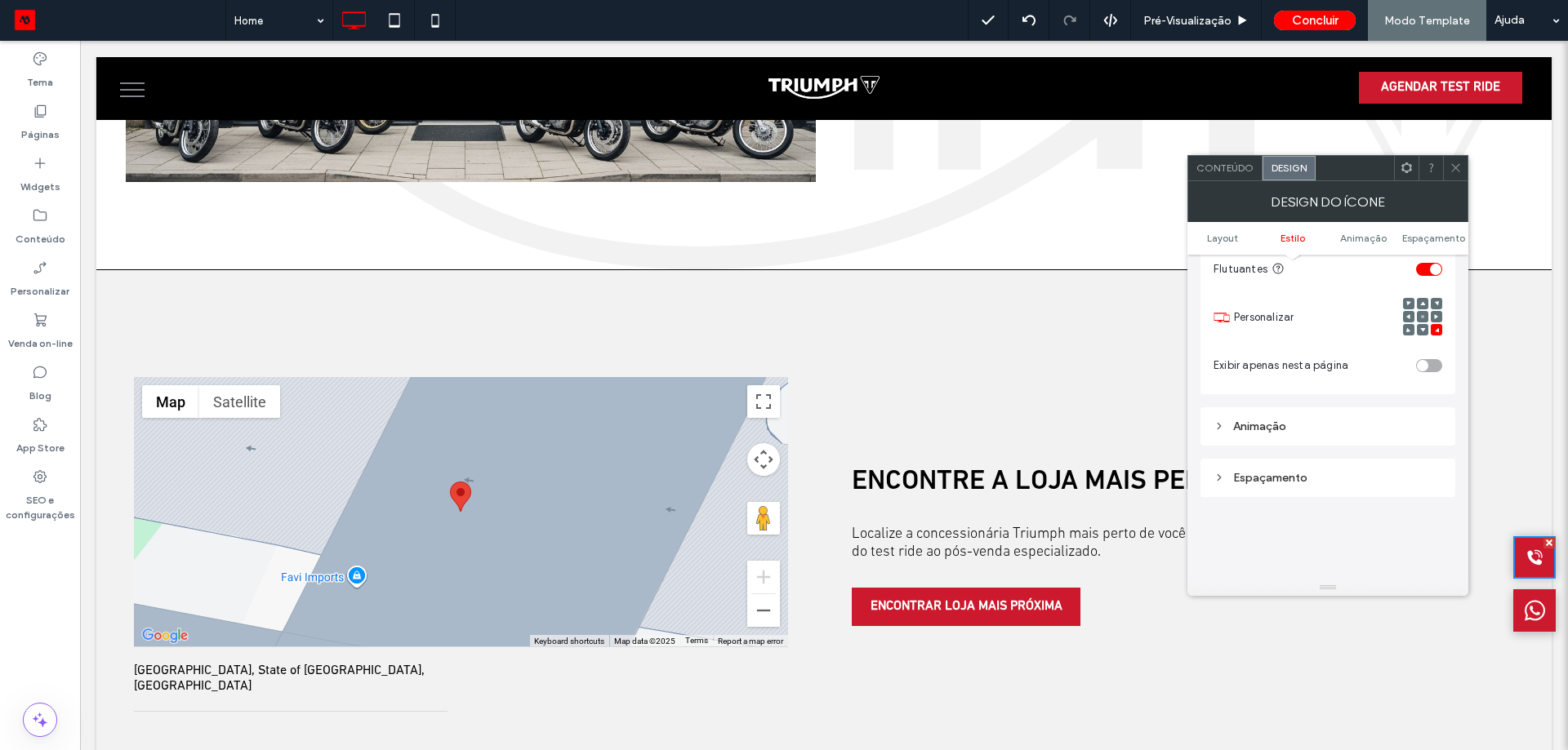
click at [1282, 507] on div "Layout A alteração afeta computadores e tablets Largura **** Altura **** Manter…" at bounding box center [1327, 63] width 255 height 1413
click at [1291, 488] on div "Espaçamento" at bounding box center [1327, 477] width 229 height 22
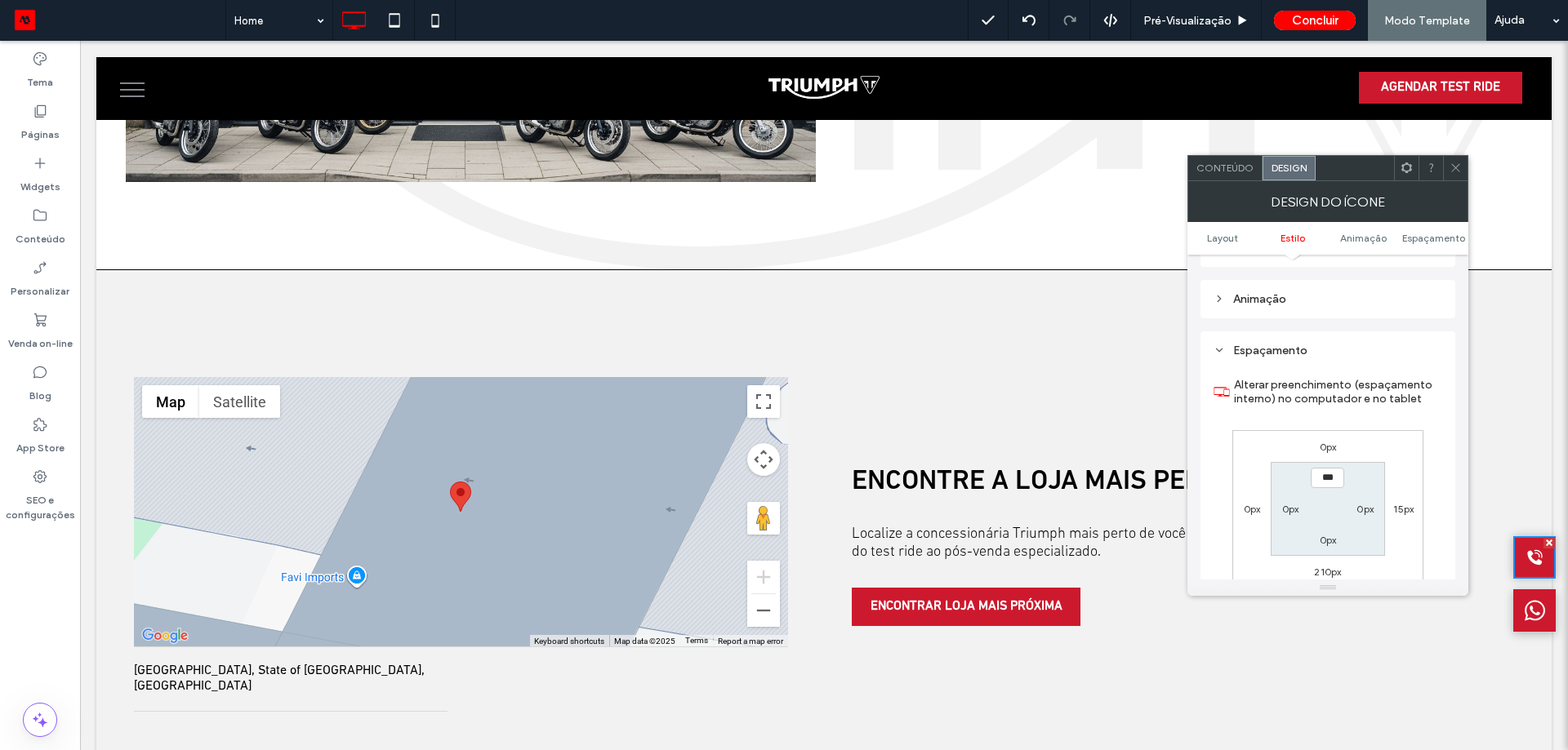
scroll to position [1224, 0]
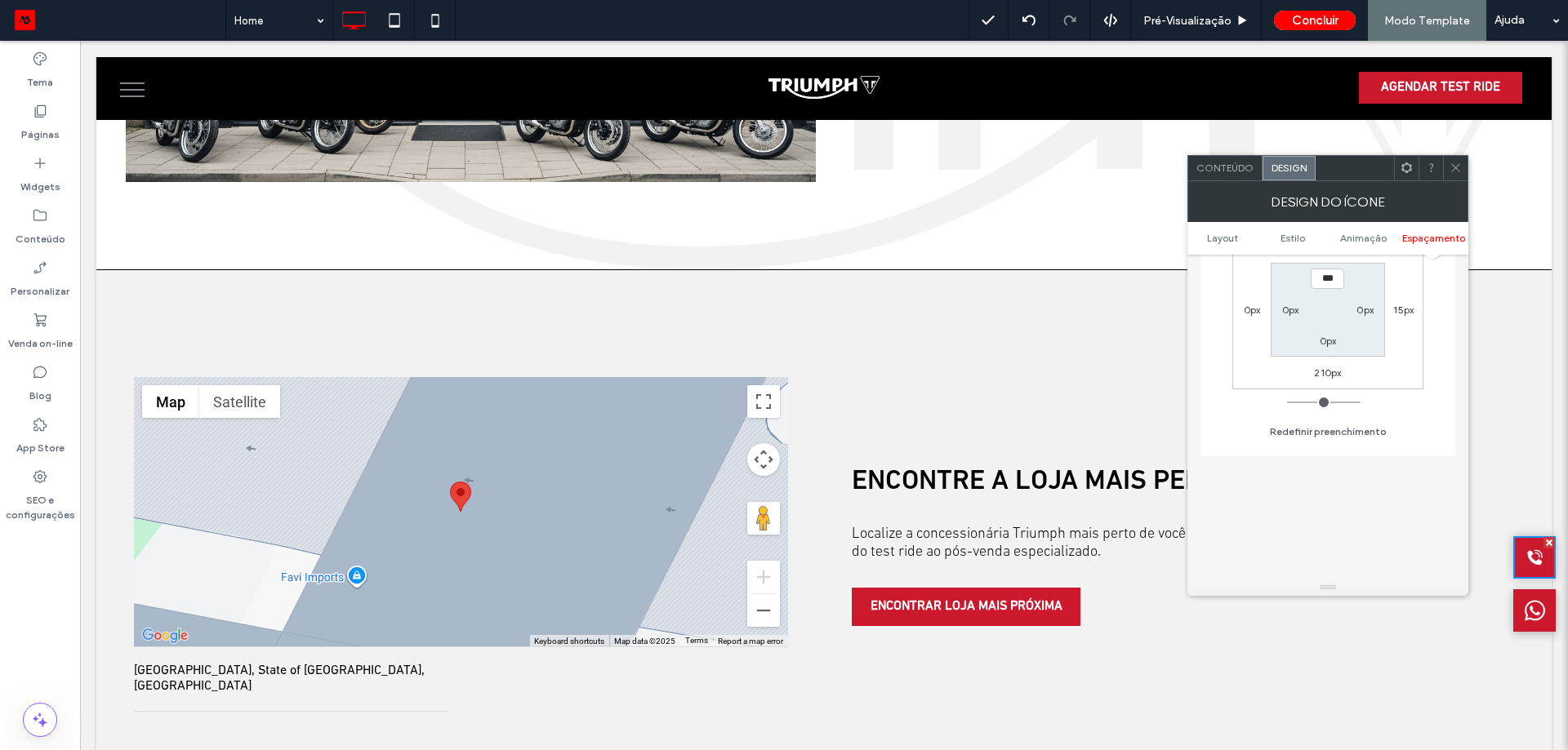
click at [1336, 375] on label "210px" at bounding box center [1326, 372] width 27 height 12
type input "***"
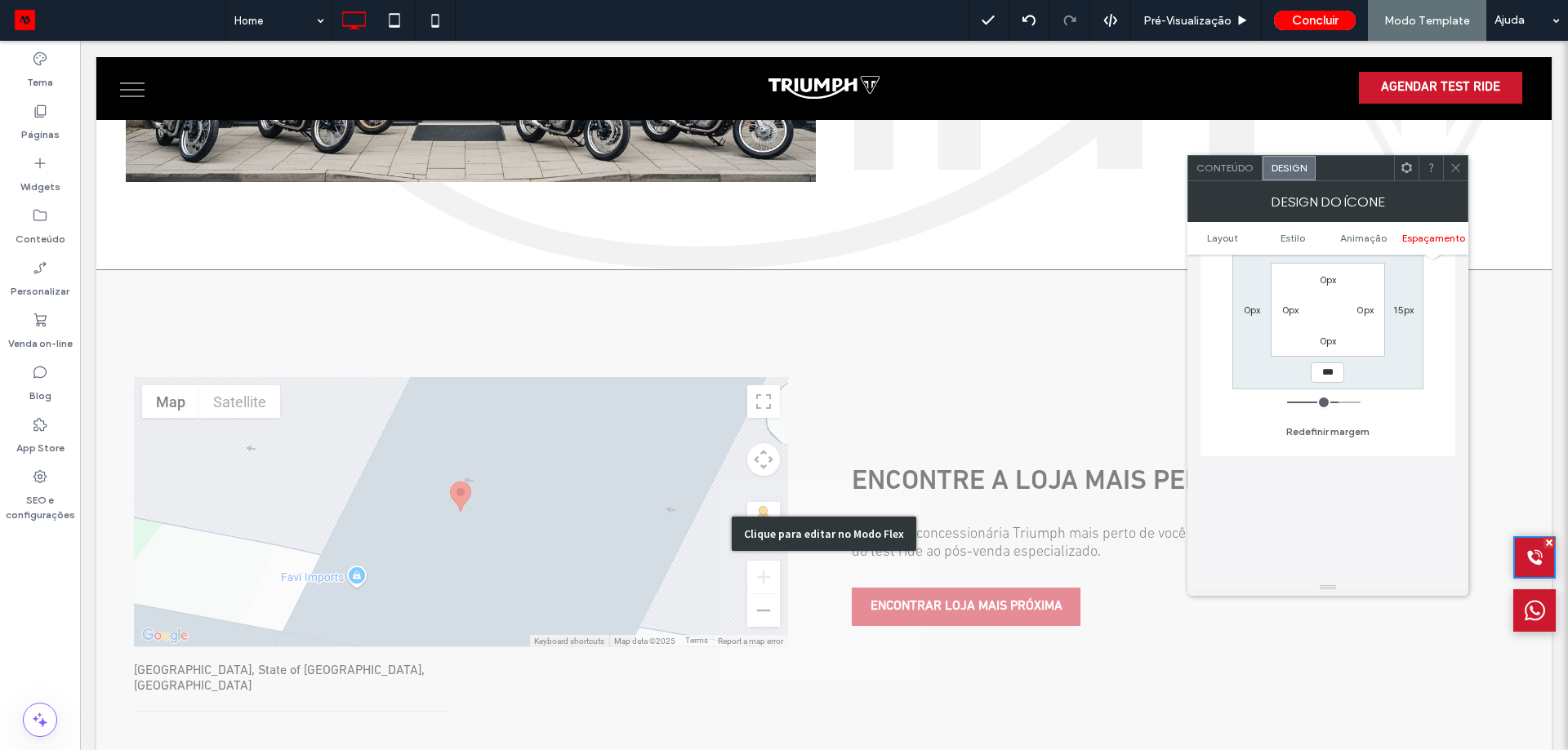
type input "***"
type input "*****"
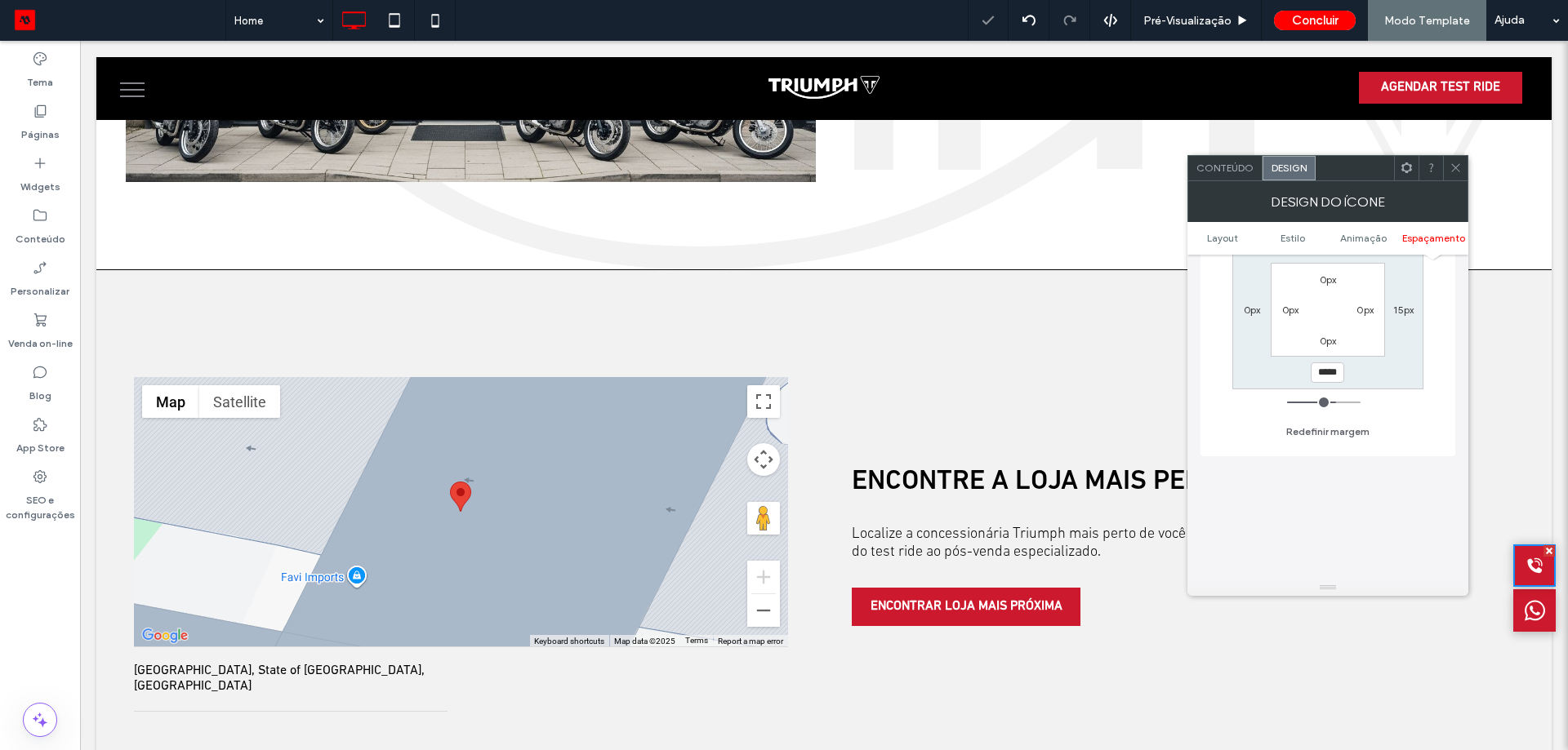
click at [1454, 165] on icon at bounding box center [1456, 167] width 12 height 12
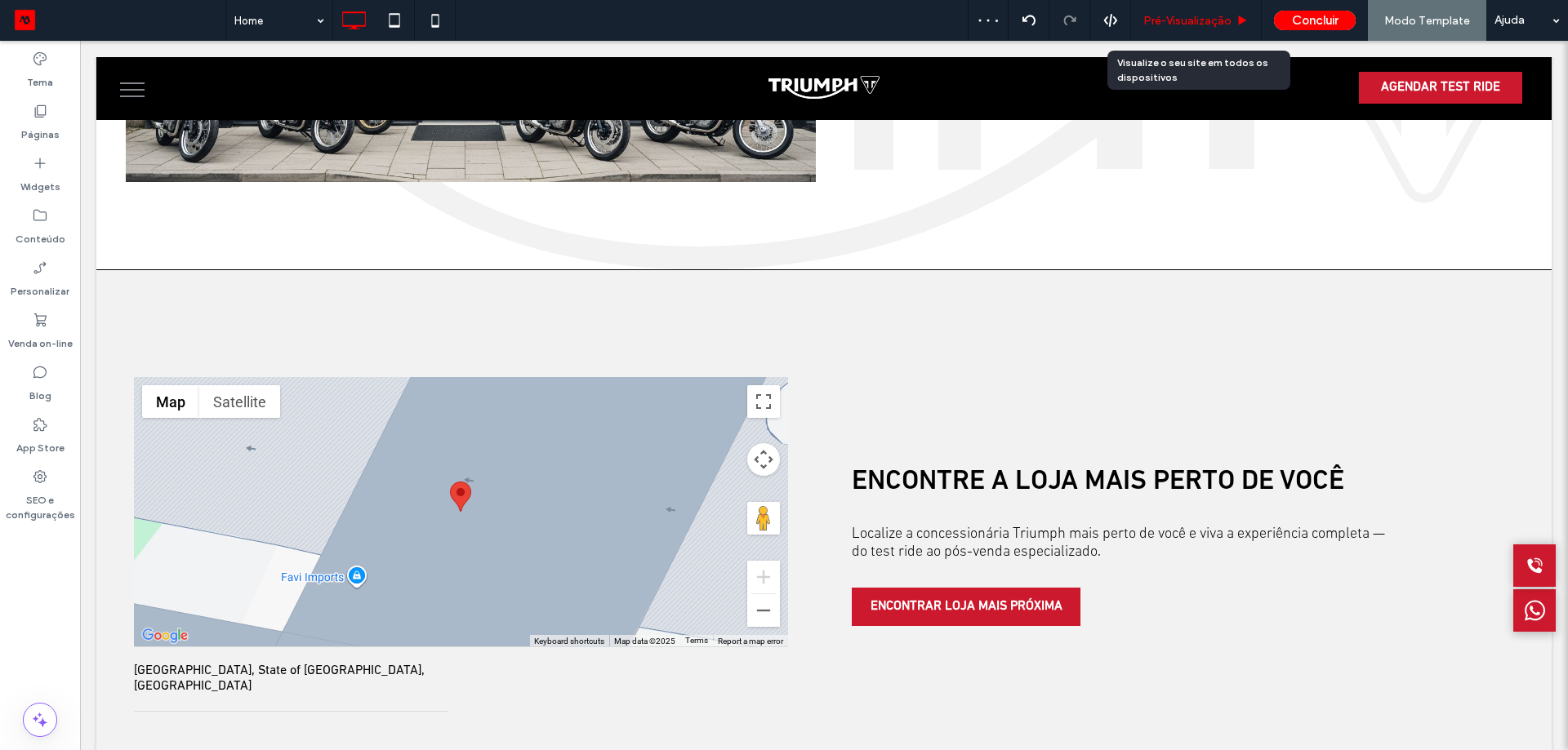
click at [1206, 17] on span "Pré-Visualizaçāo" at bounding box center [1187, 21] width 89 height 14
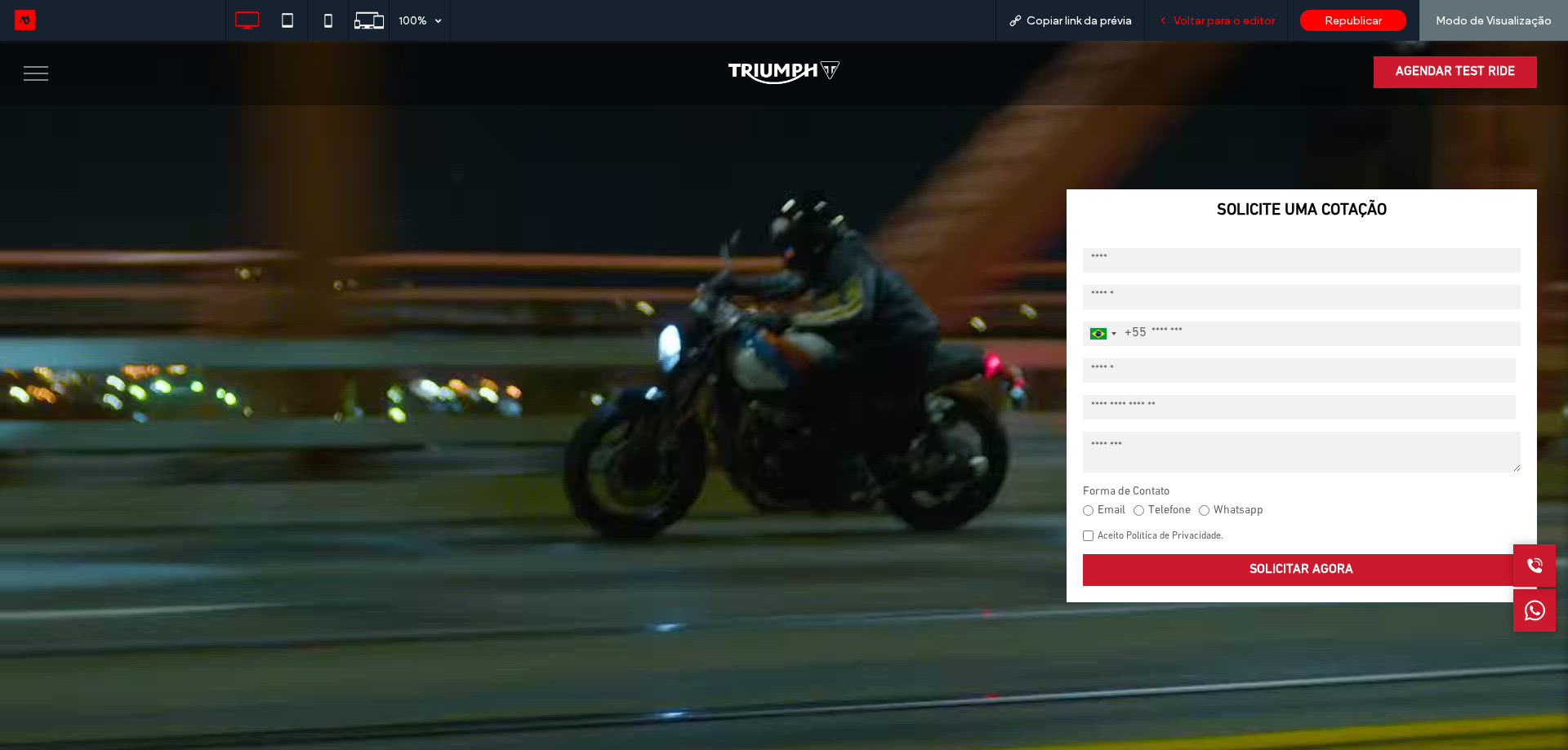
click at [1249, 20] on span "Voltar para o editor" at bounding box center [1224, 21] width 101 height 14
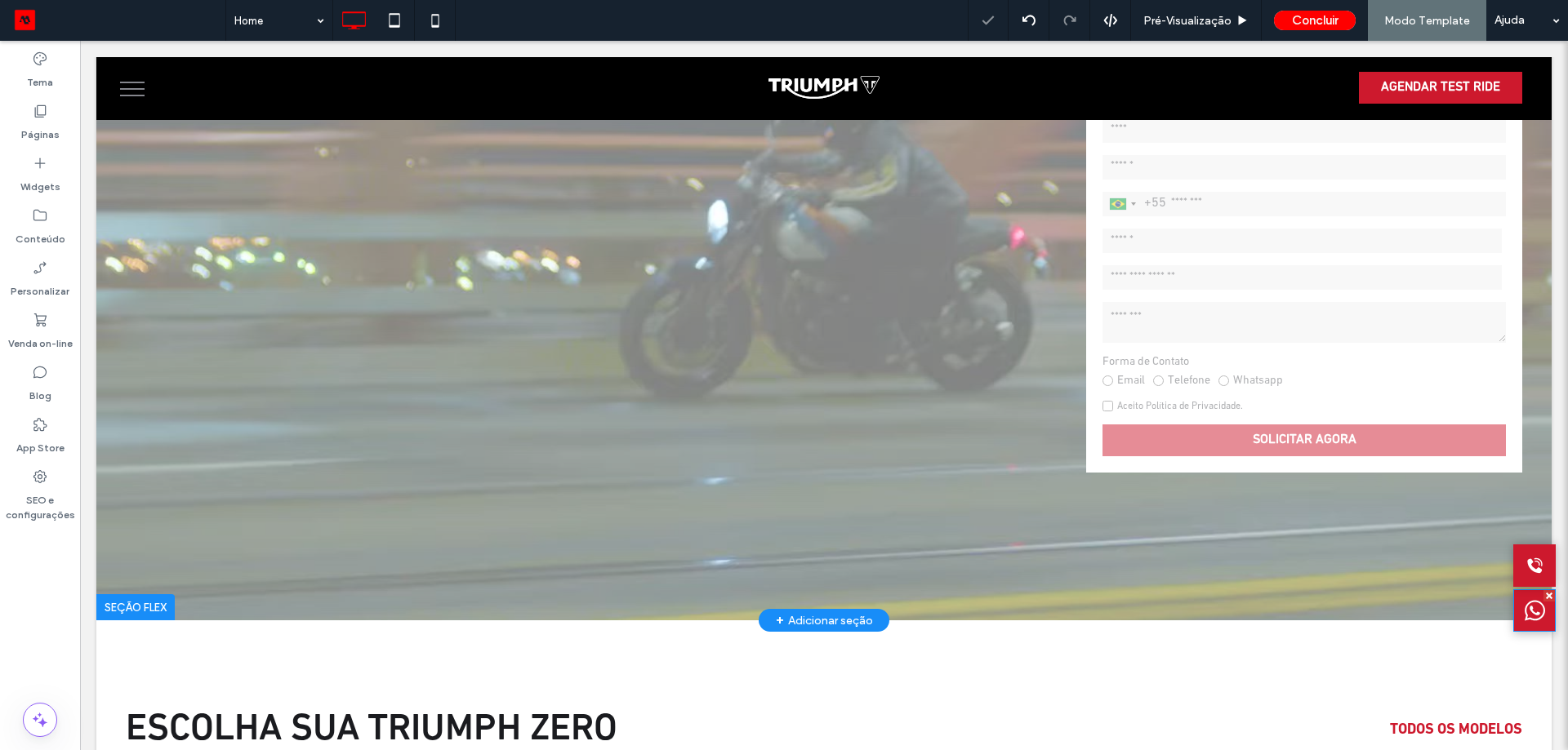
scroll to position [163, 0]
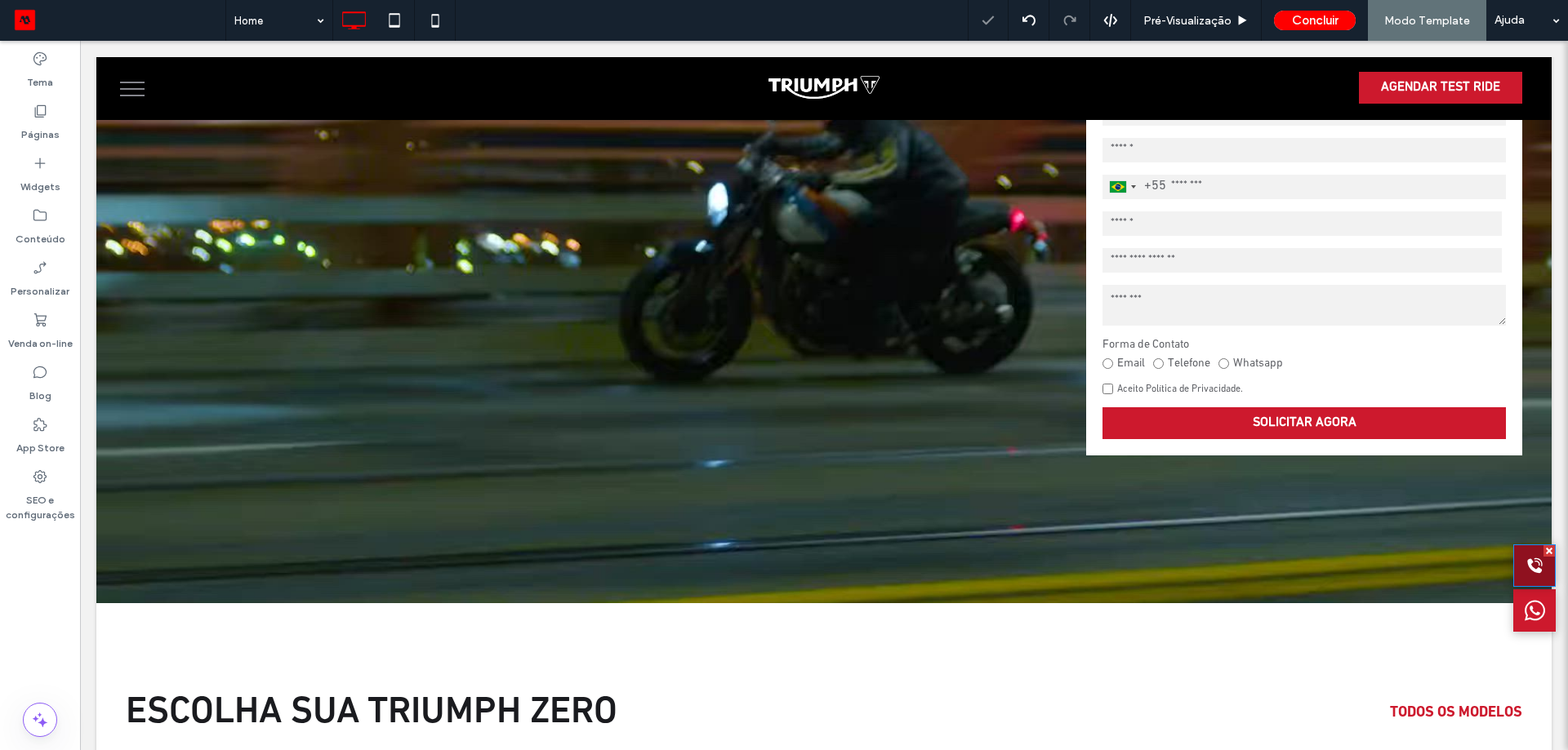
click at [1513, 562] on div at bounding box center [1534, 565] width 43 height 43
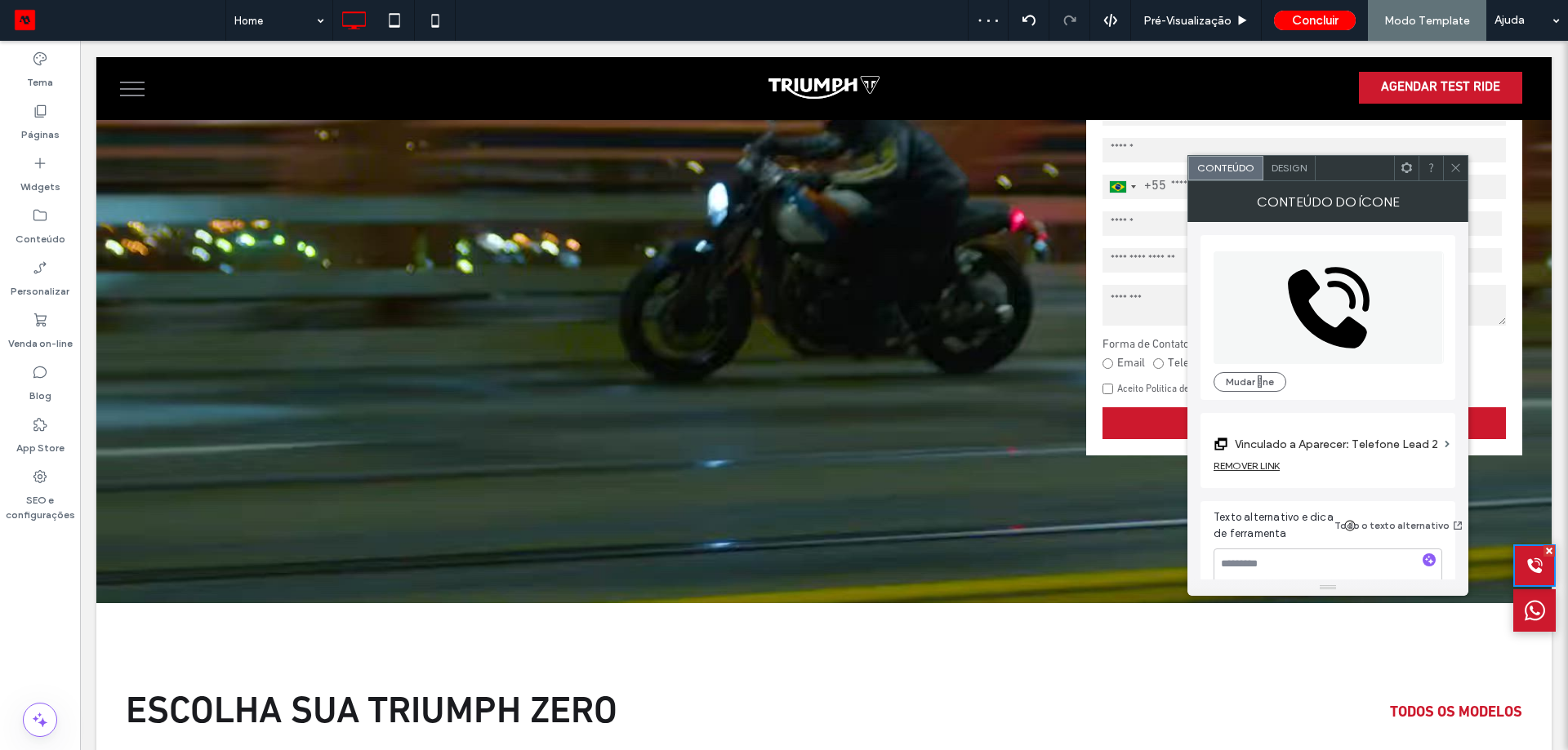
click at [1299, 173] on span "Design" at bounding box center [1288, 167] width 35 height 12
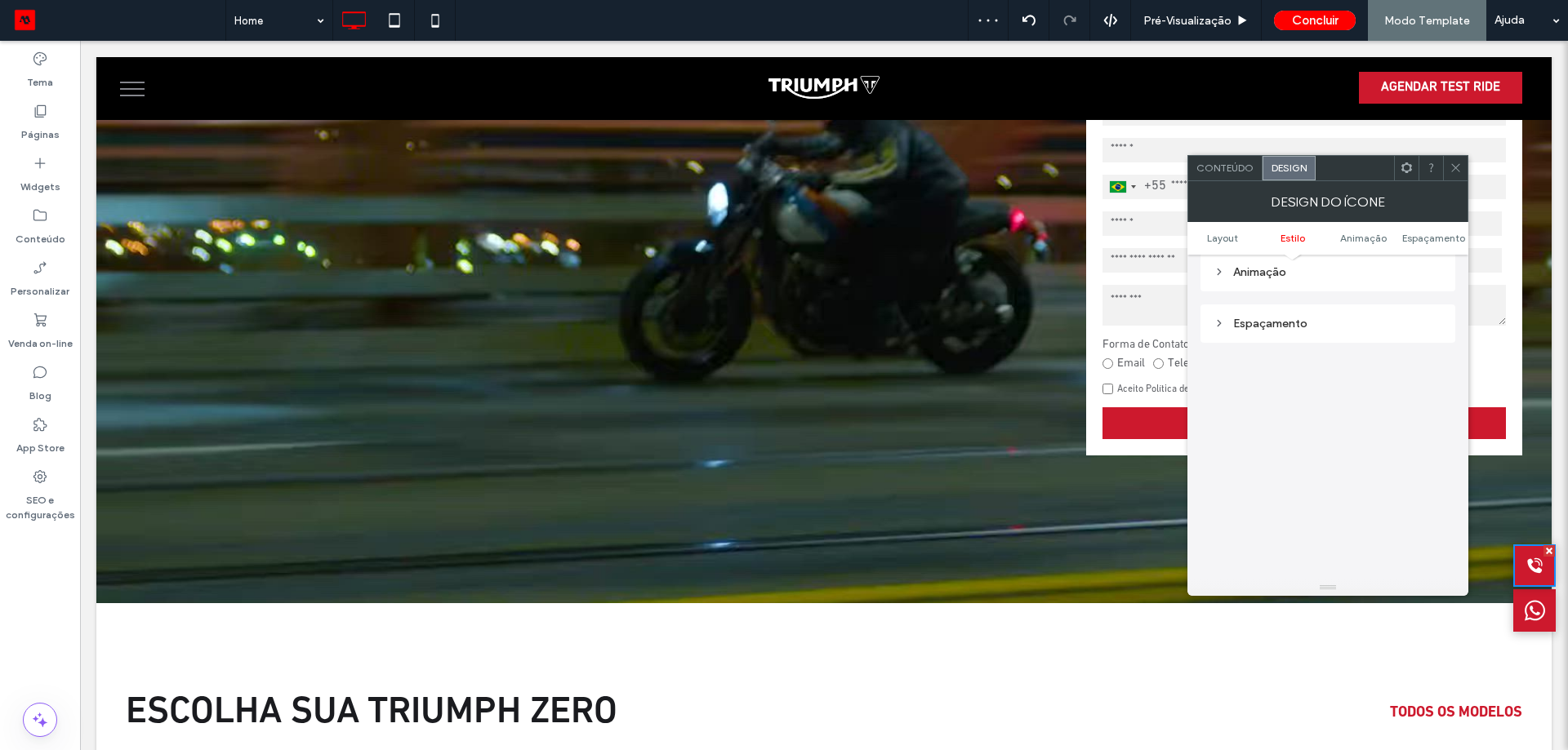
scroll to position [1061, 0]
click at [1327, 314] on div "Espaçamento" at bounding box center [1327, 314] width 229 height 14
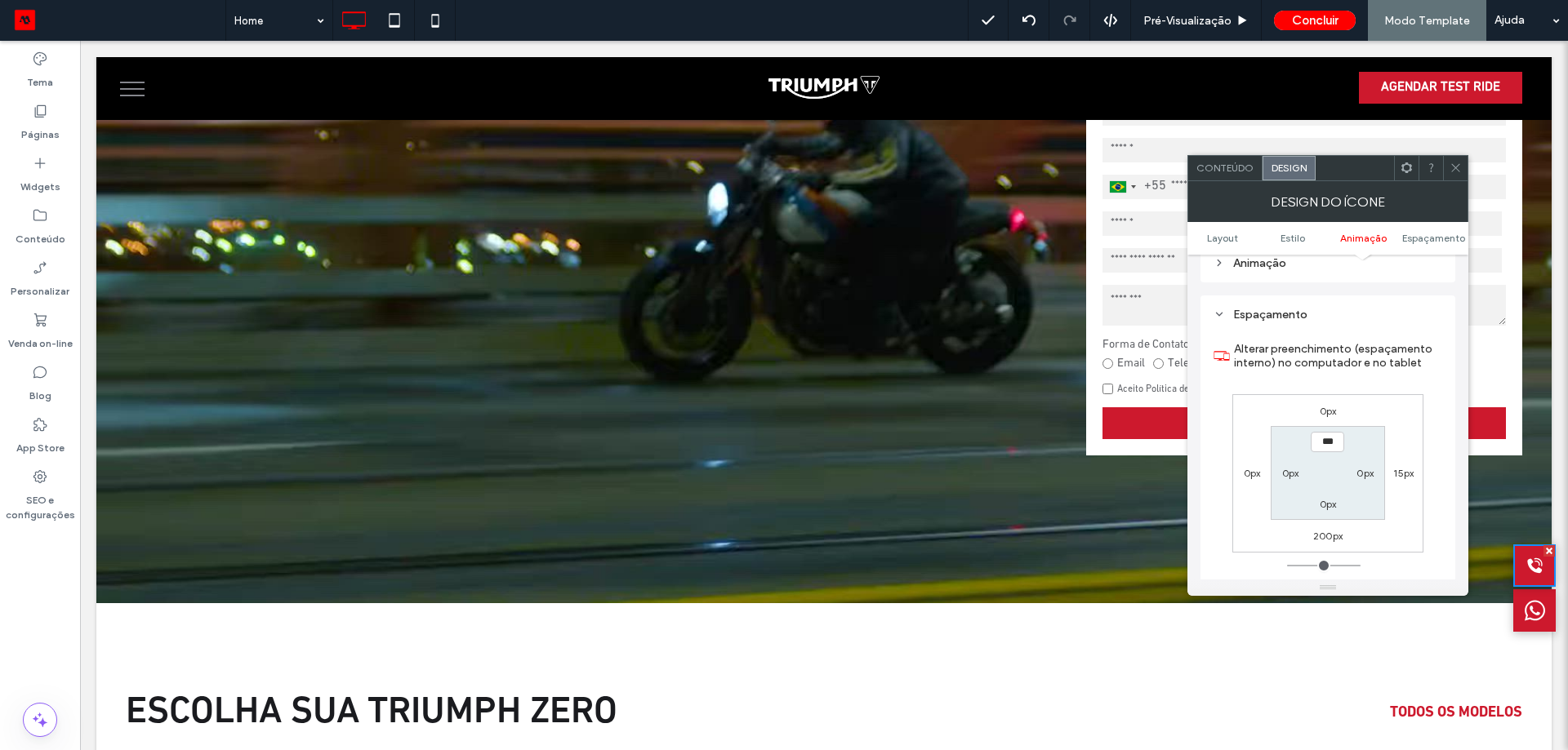
click at [1326, 538] on label "200px" at bounding box center [1328, 536] width 30 height 12
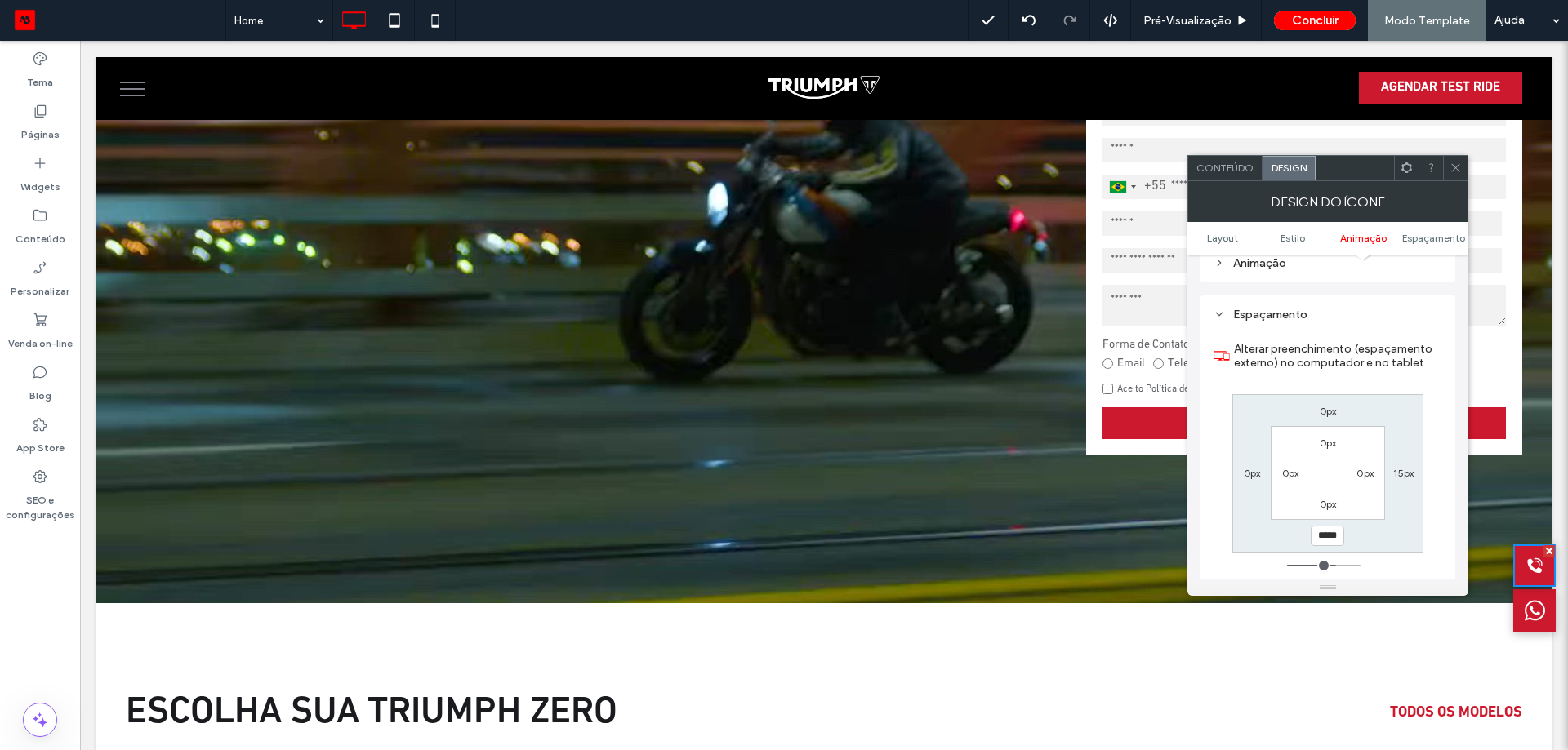
type input "***"
drag, startPoint x: 1463, startPoint y: 167, endPoint x: 1388, endPoint y: 233, distance: 99.9
click at [1463, 167] on div at bounding box center [1455, 168] width 25 height 25
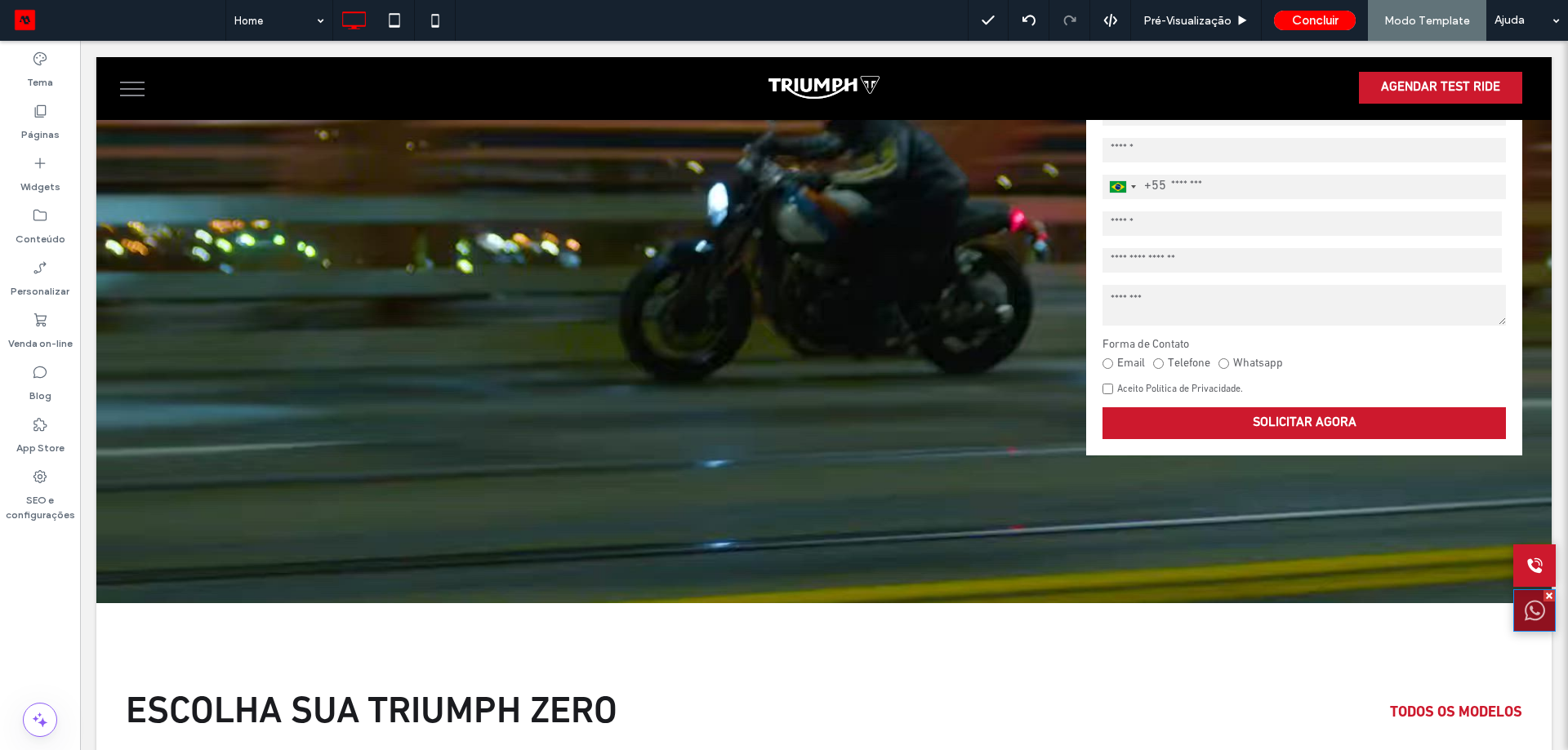
click at [1524, 620] on icon at bounding box center [1534, 611] width 21 height 21
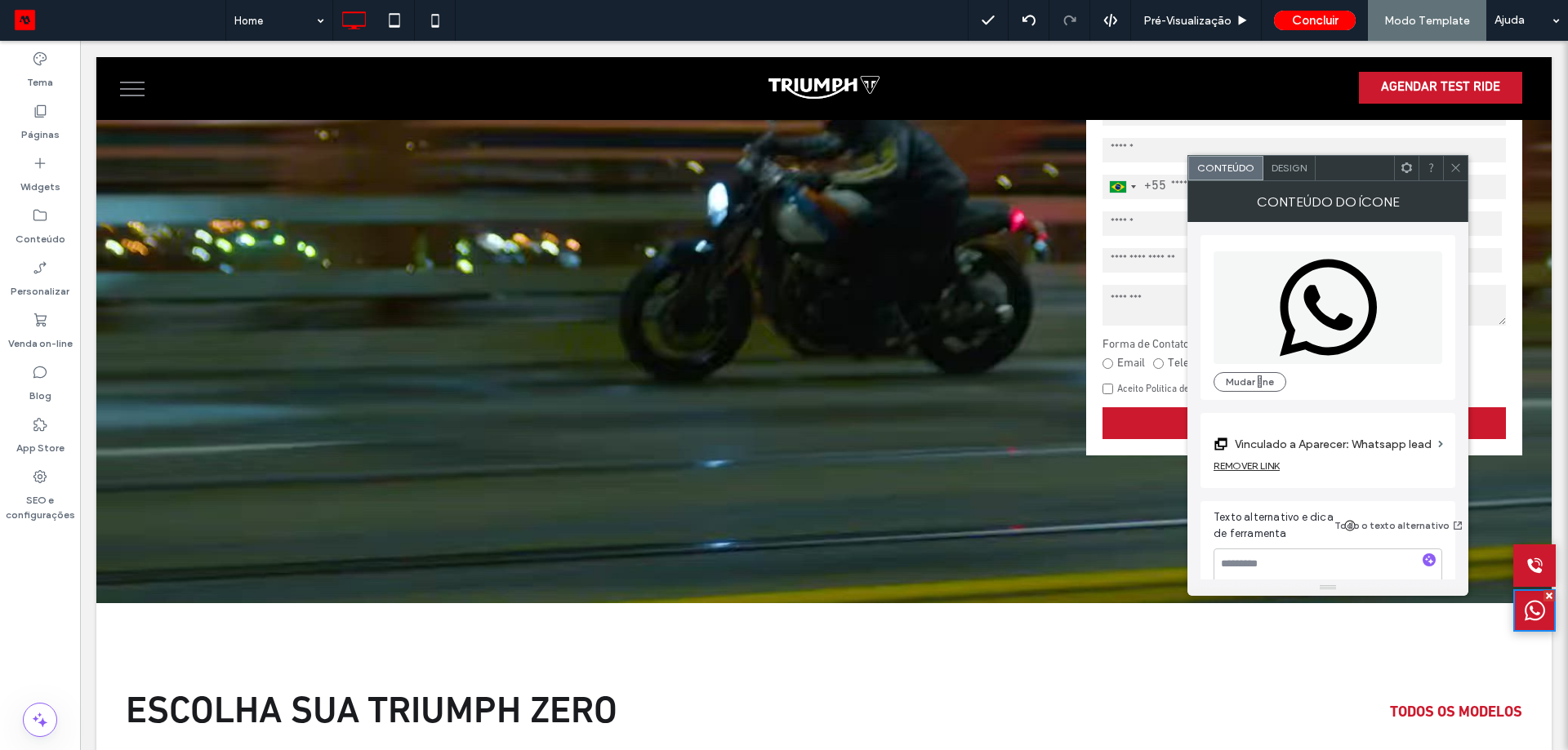
click at [1303, 167] on span "Design" at bounding box center [1288, 167] width 35 height 12
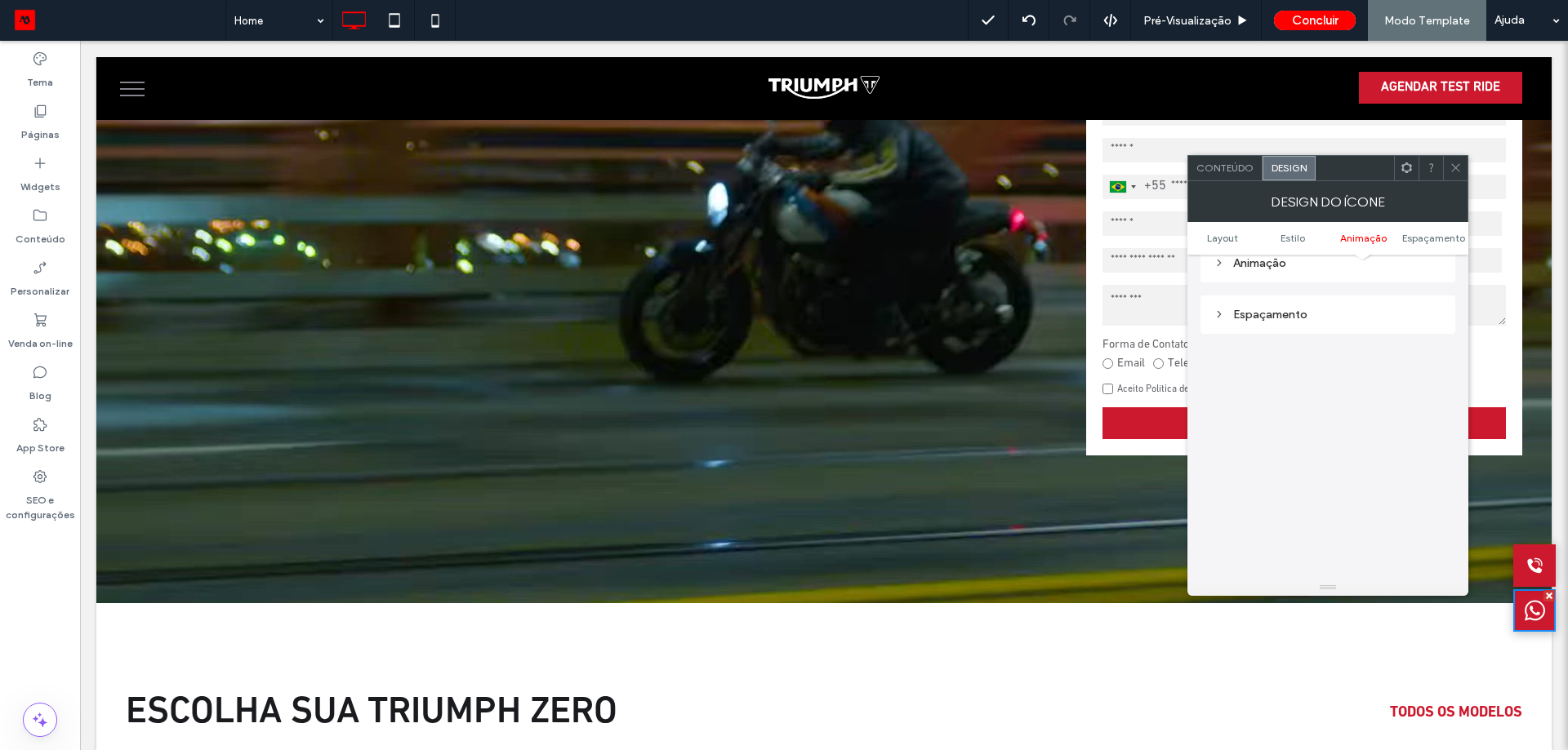
click at [1337, 311] on div "Espaçamento" at bounding box center [1327, 314] width 229 height 14
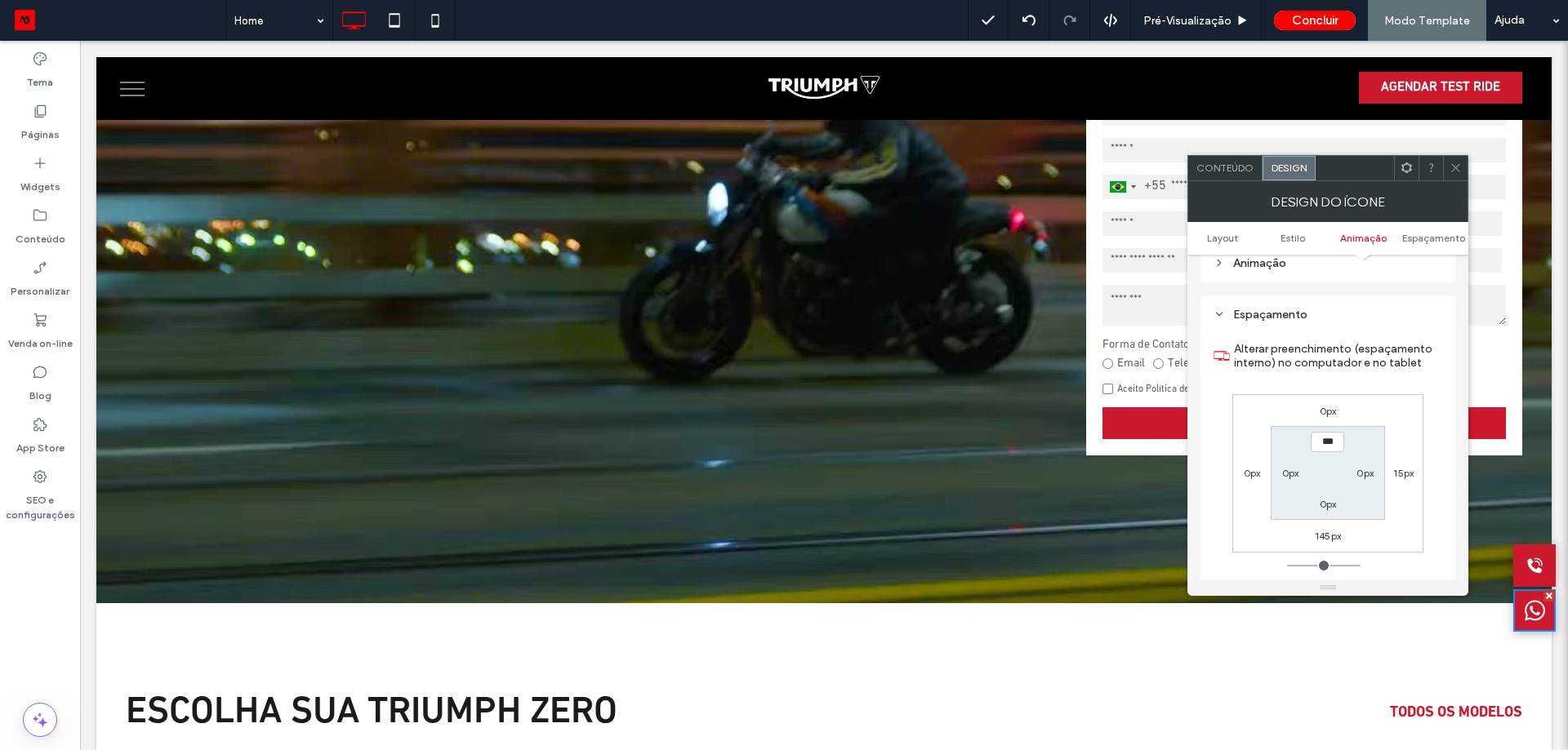
click at [1325, 541] on label "145px" at bounding box center [1327, 536] width 26 height 12
type input "***"
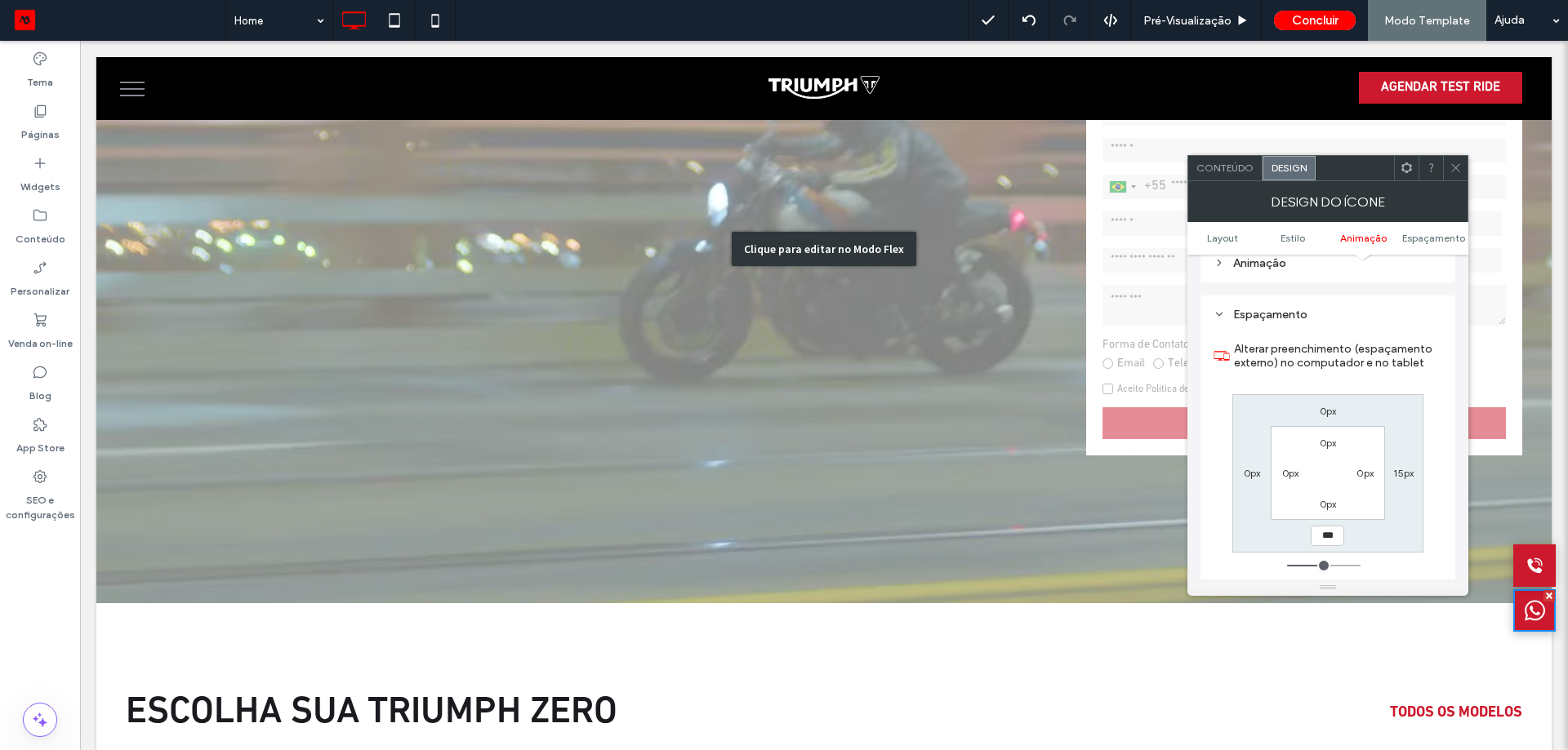
type input "***"
type input "*****"
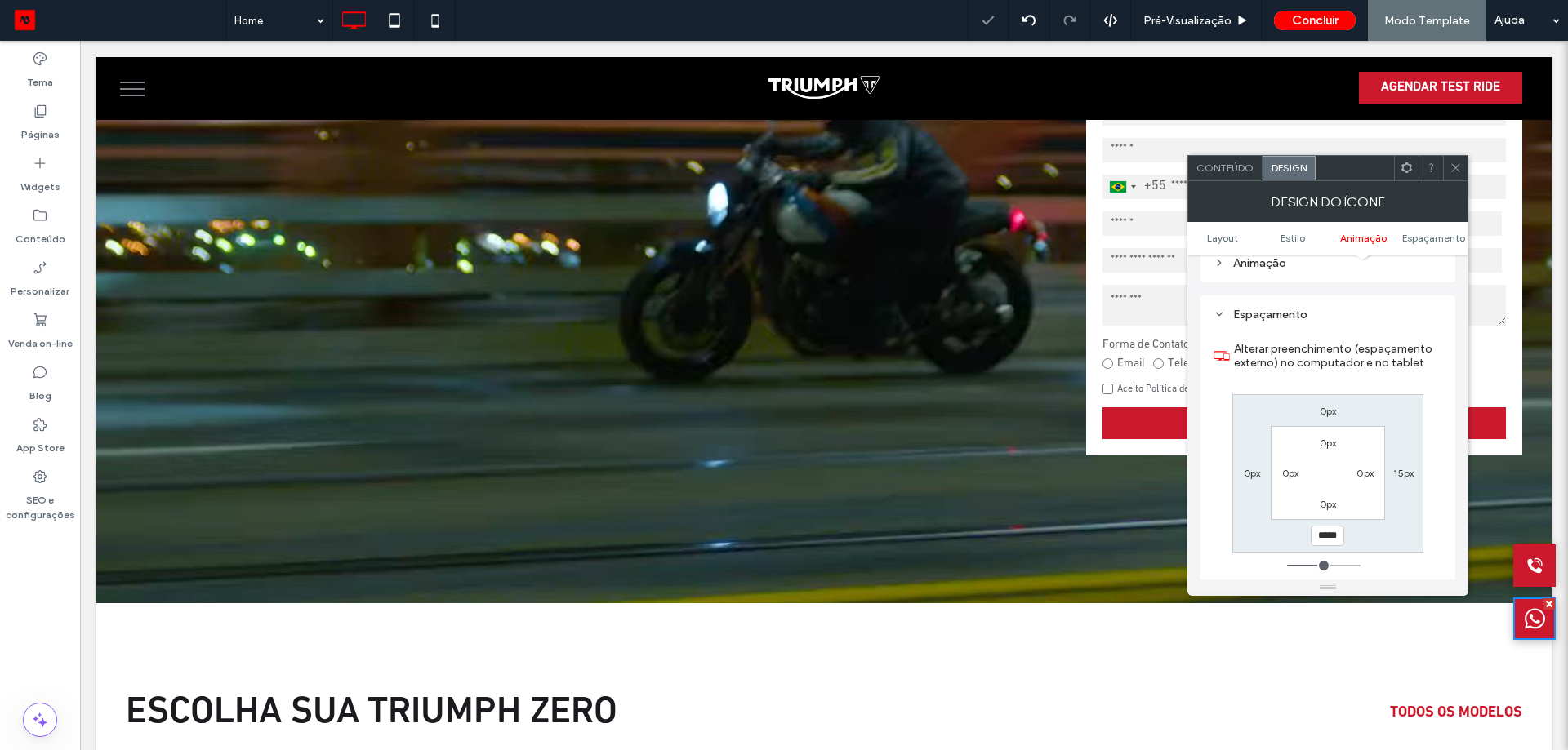
click at [1450, 157] on span at bounding box center [1456, 168] width 12 height 25
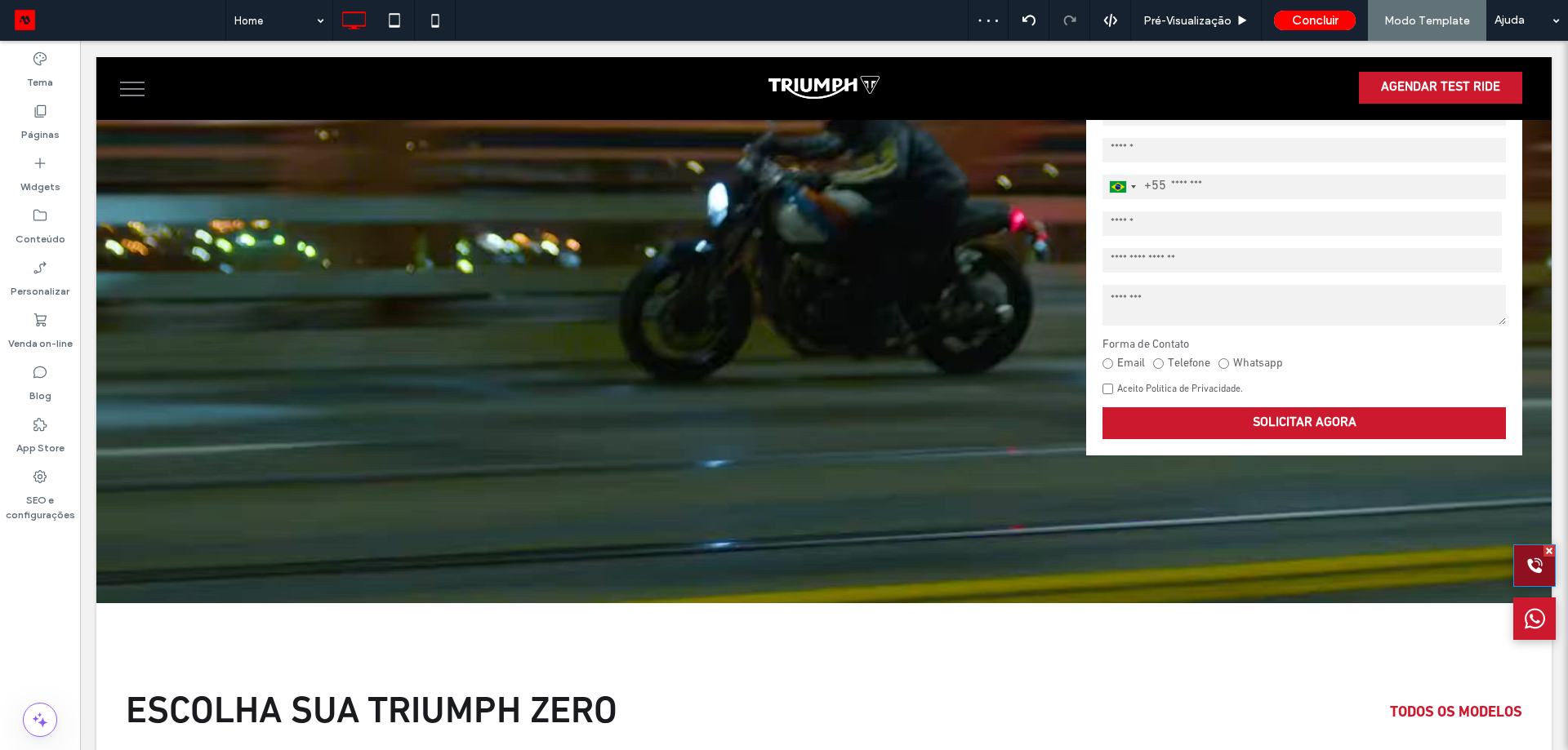
click at [1513, 568] on div at bounding box center [1534, 565] width 43 height 43
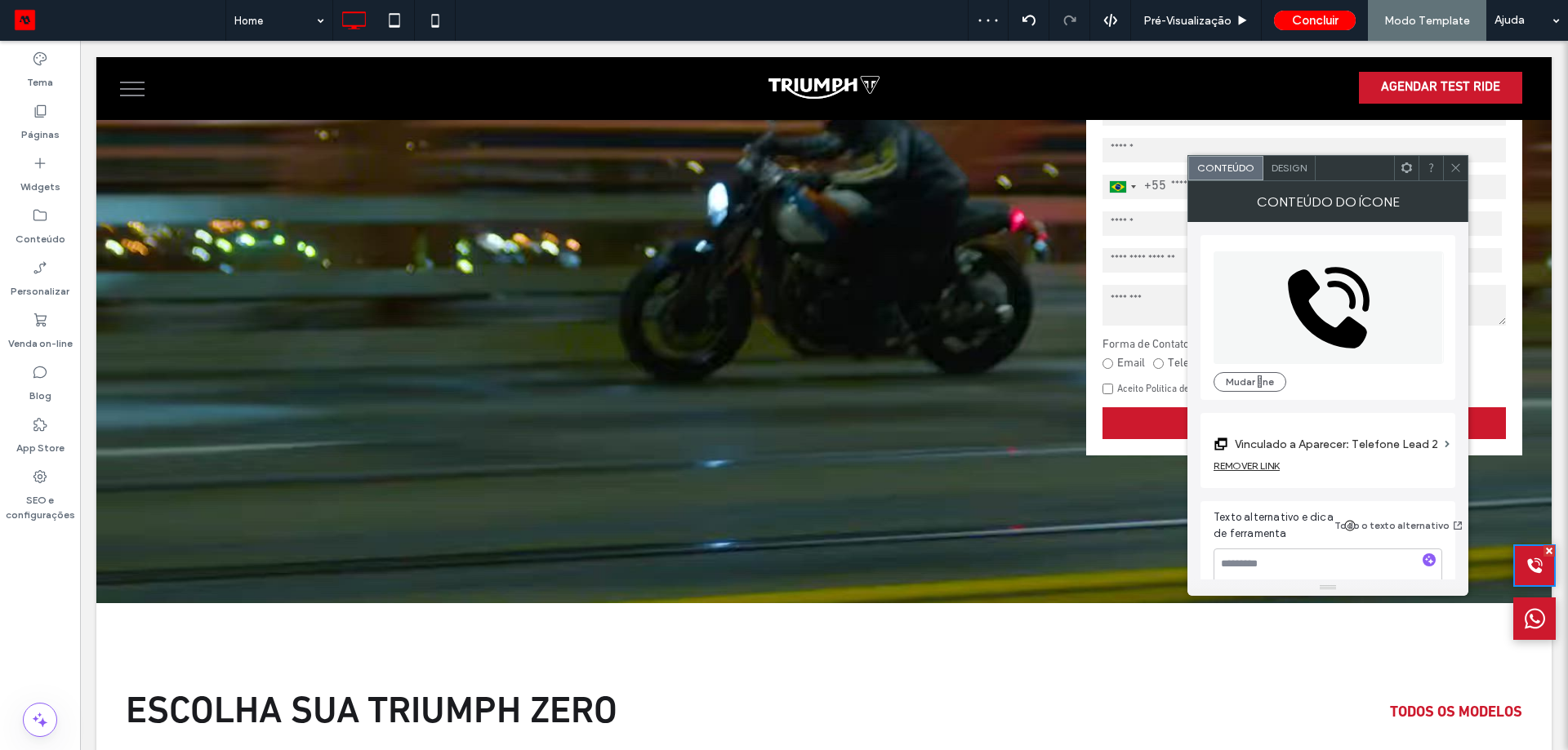
click at [1287, 170] on span "Design" at bounding box center [1288, 167] width 35 height 12
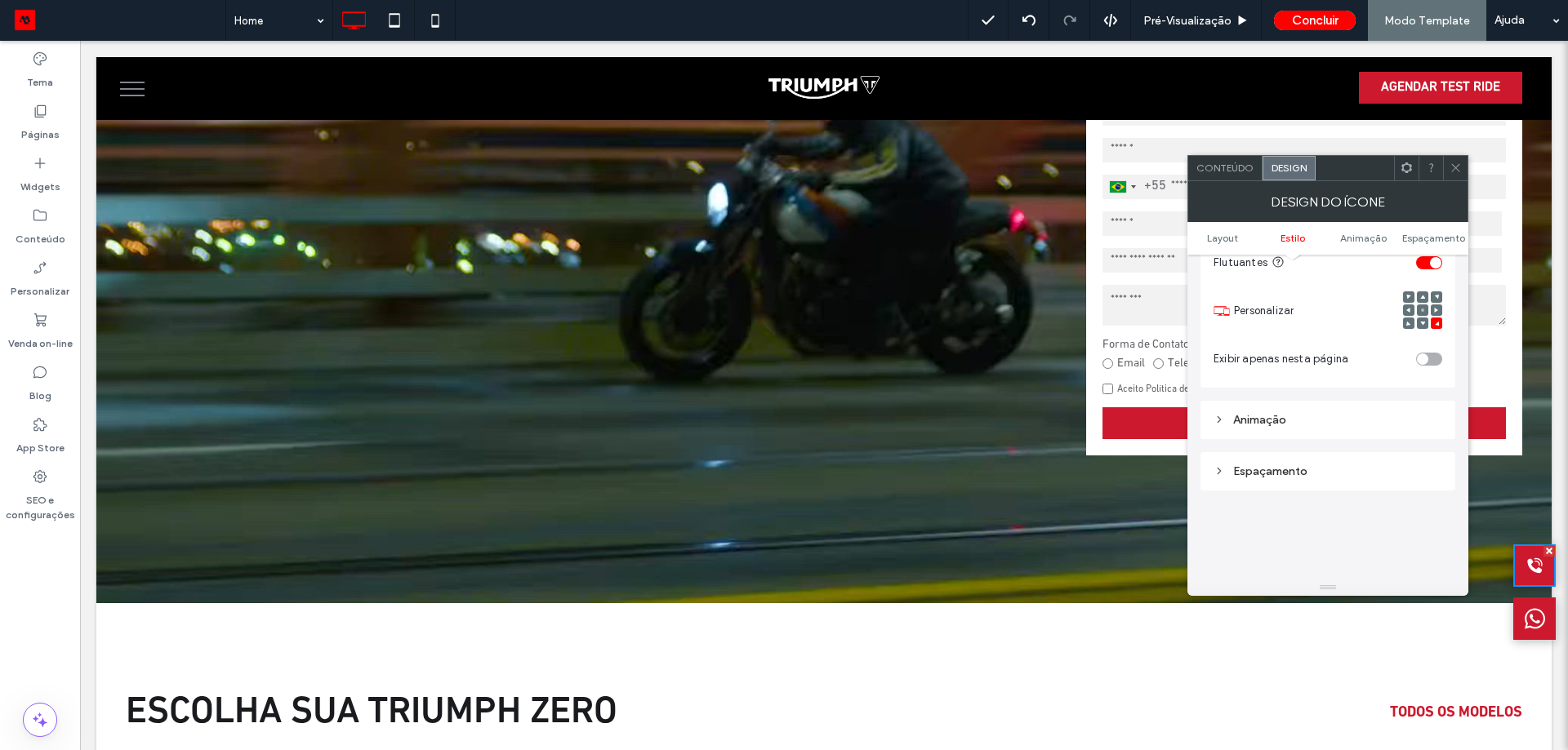
scroll to position [1089, 0]
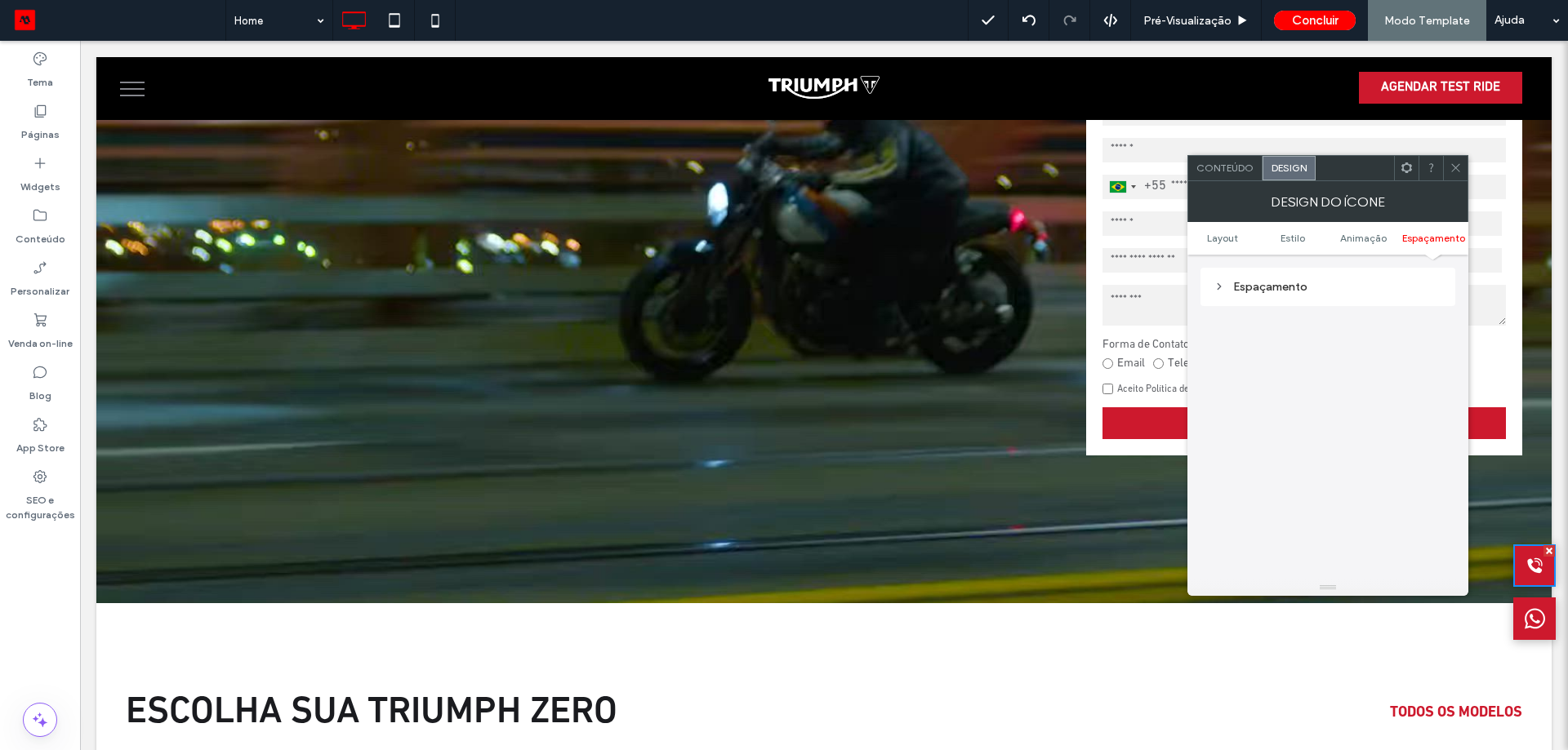
click at [1293, 293] on div "Espaçamento" at bounding box center [1327, 286] width 229 height 22
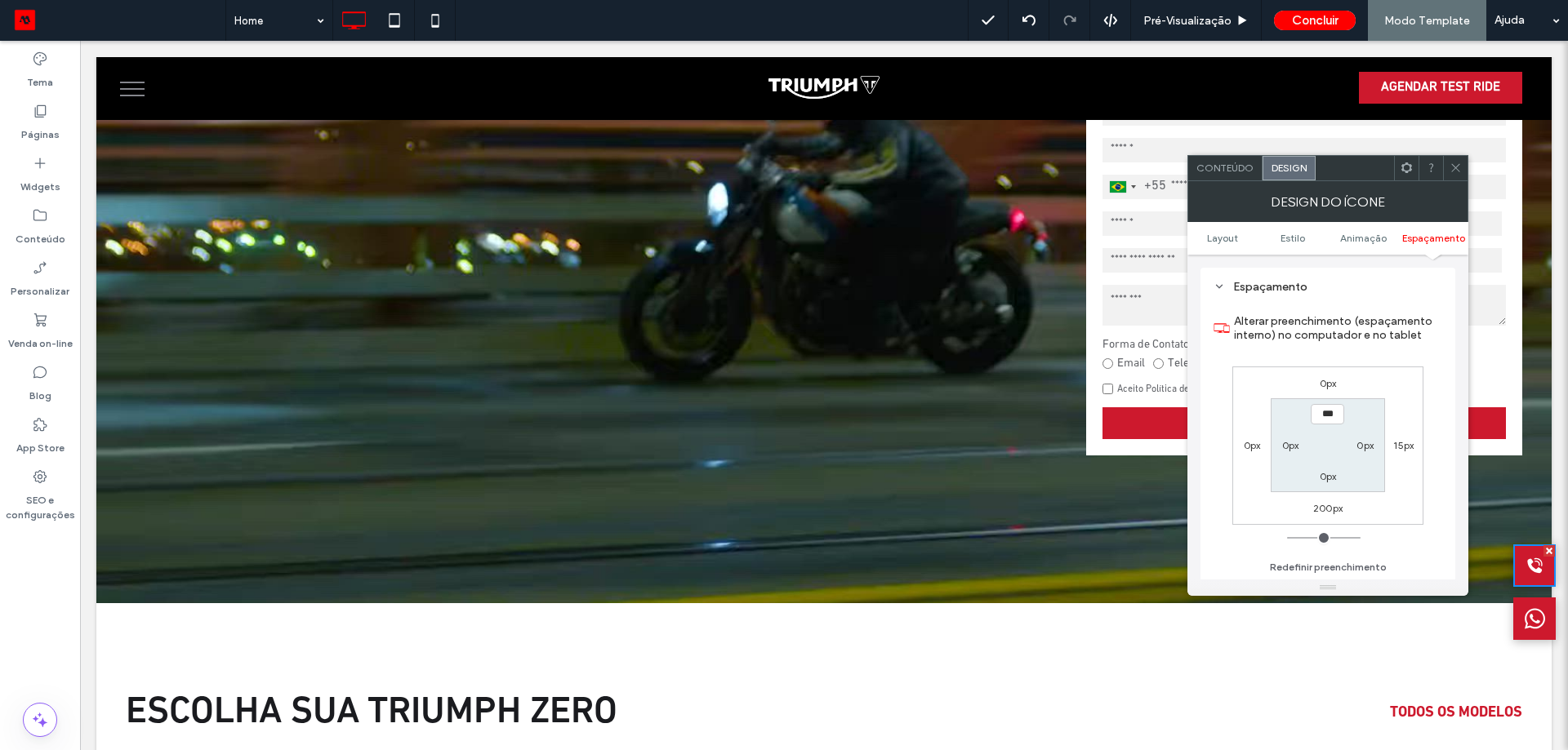
click at [1325, 512] on label "200px" at bounding box center [1328, 508] width 30 height 12
type input "***"
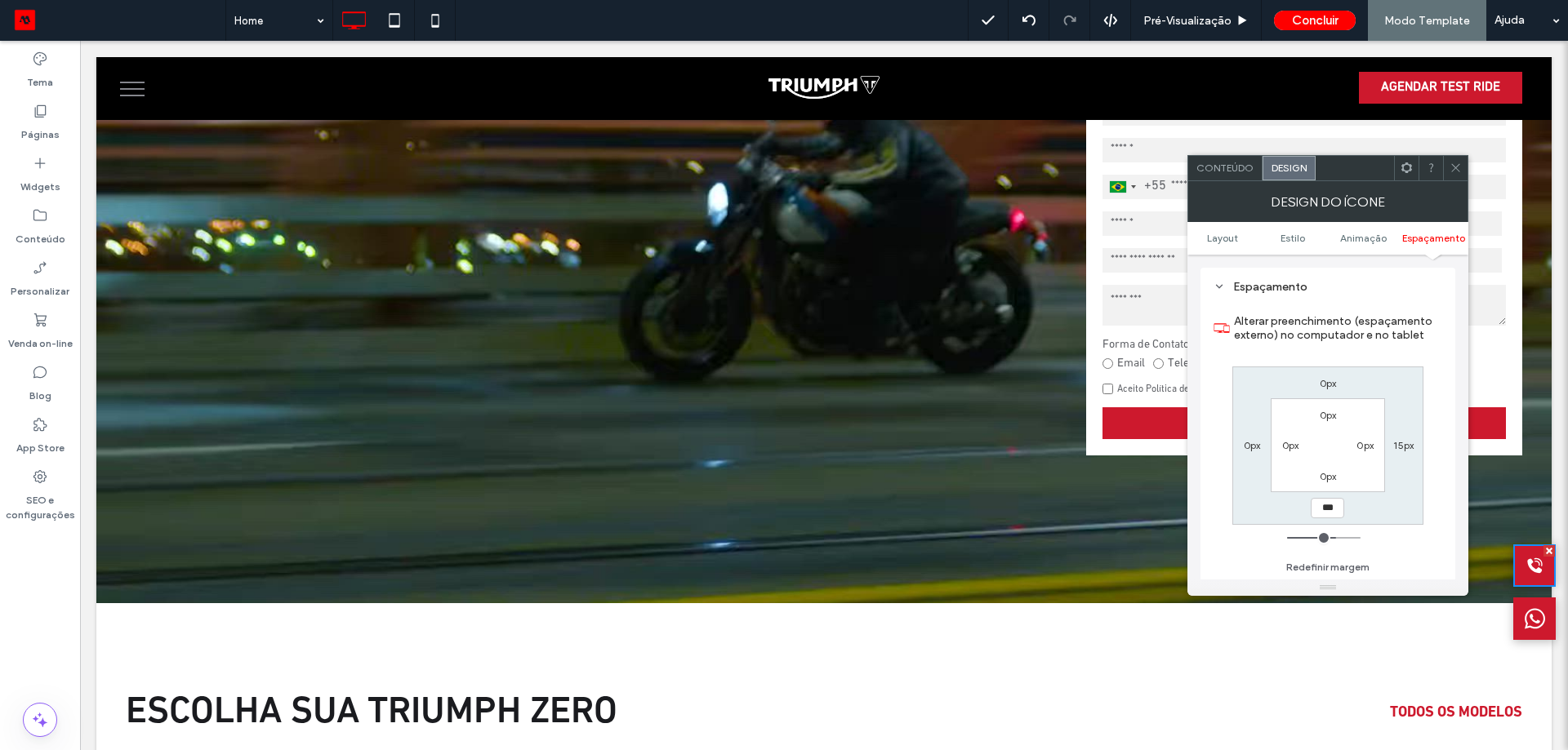
type input "***"
type input "*****"
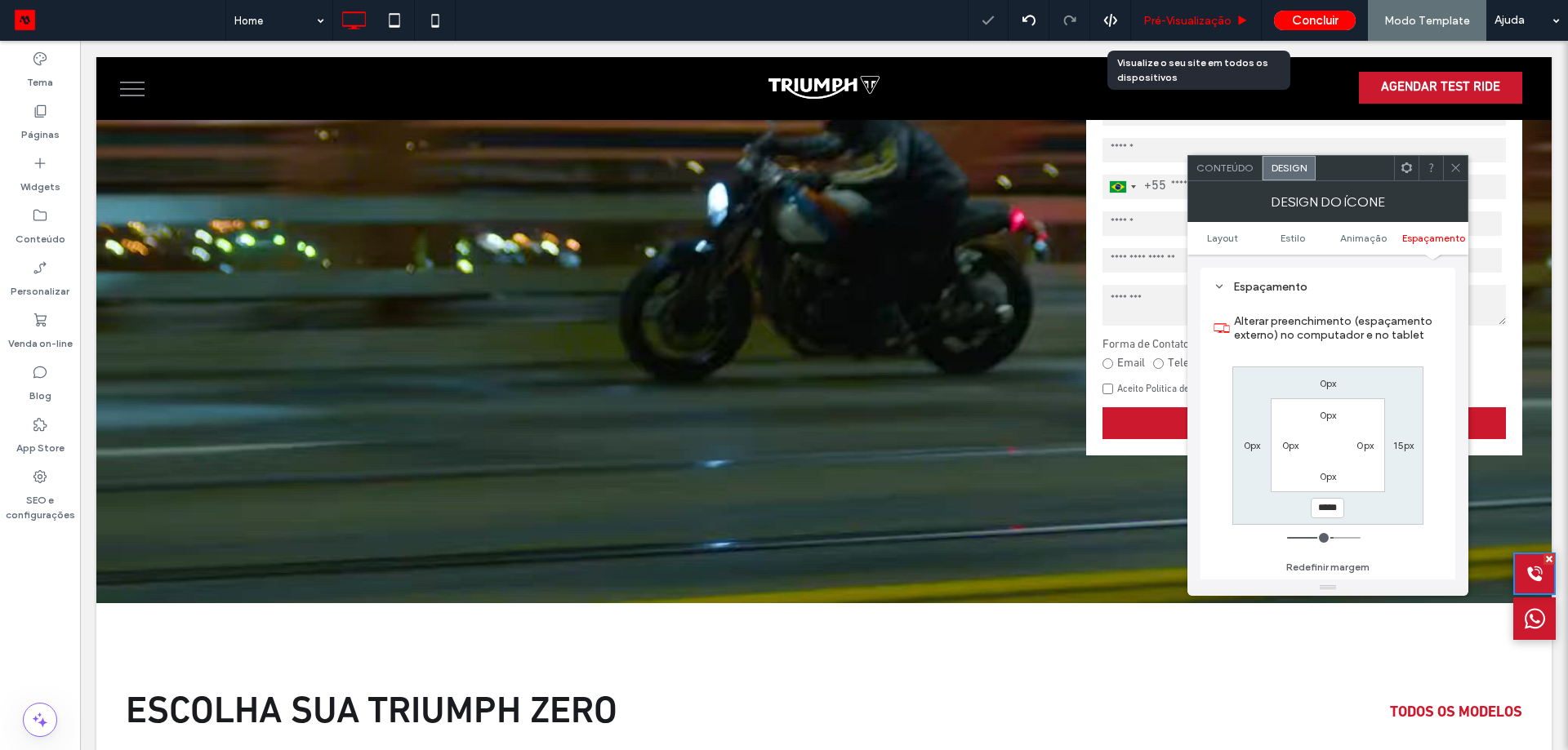
drag, startPoint x: 1208, startPoint y: 21, endPoint x: 1126, endPoint y: 84, distance: 103.4
click at [1208, 21] on span "Pré-Visualizaçāo" at bounding box center [1187, 21] width 89 height 14
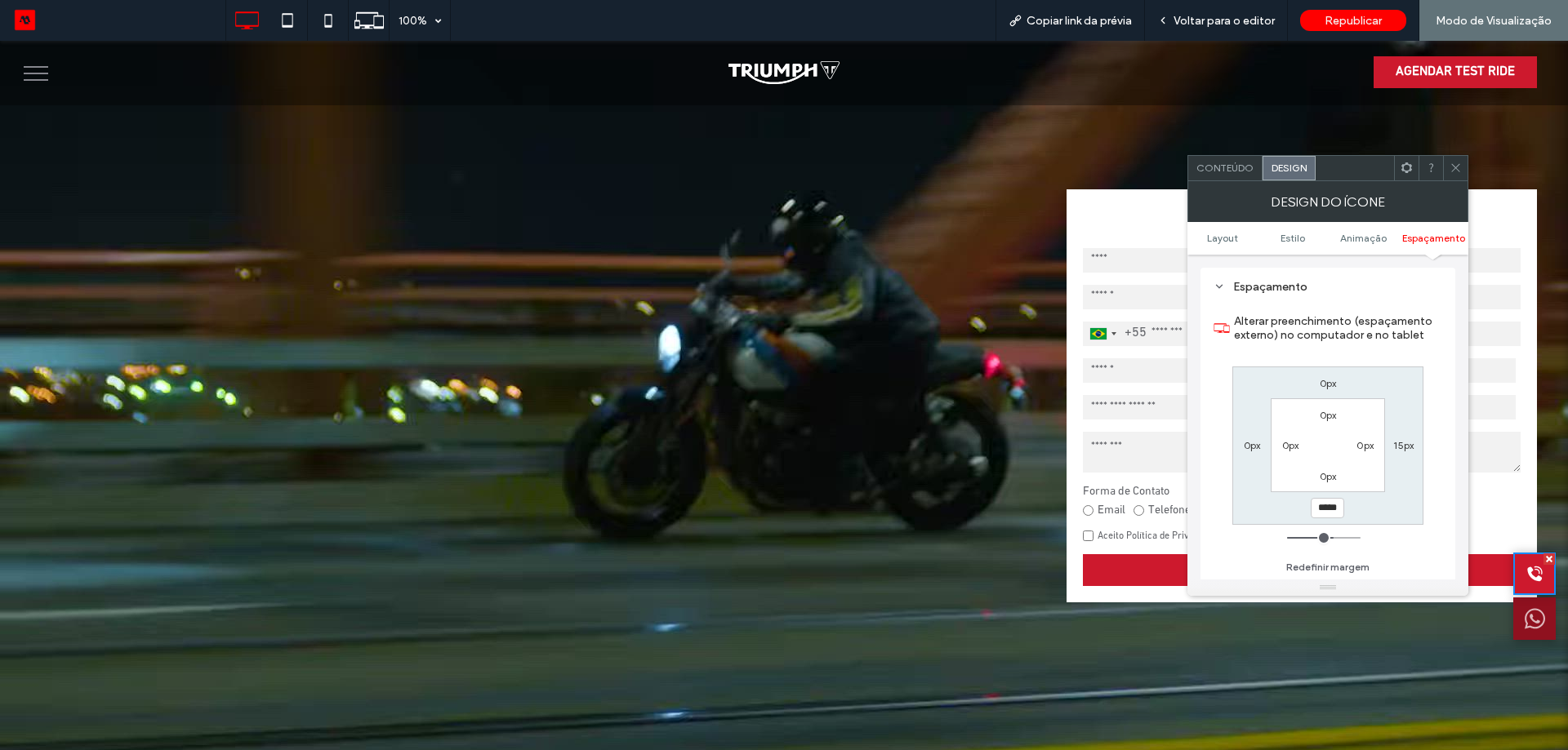
click at [1524, 626] on icon at bounding box center [1534, 618] width 21 height 41
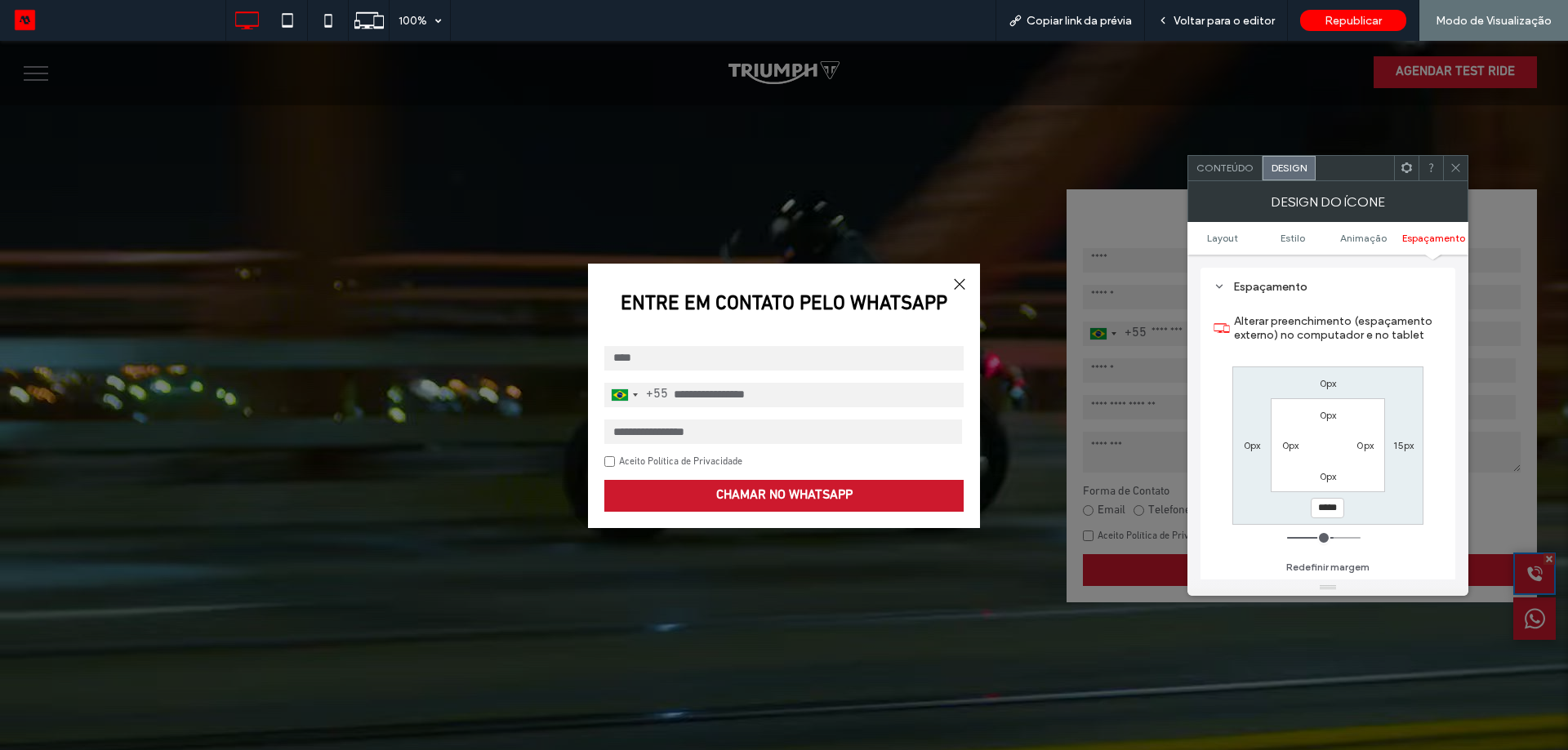
drag, startPoint x: 950, startPoint y: 282, endPoint x: 1117, endPoint y: 247, distance: 170.6
click at [949, 282] on div at bounding box center [959, 284] width 22 height 22
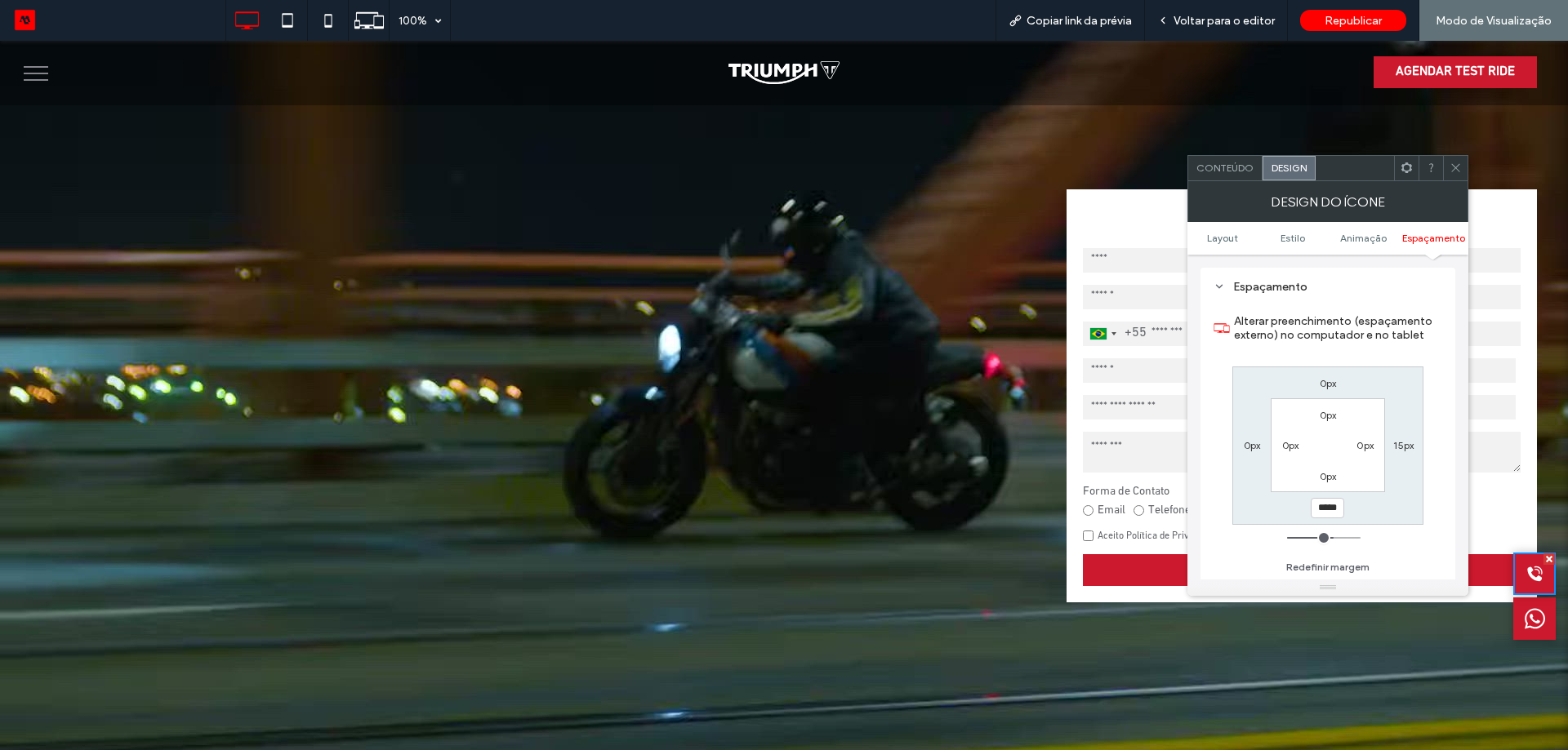
click at [1460, 166] on icon at bounding box center [1456, 167] width 12 height 12
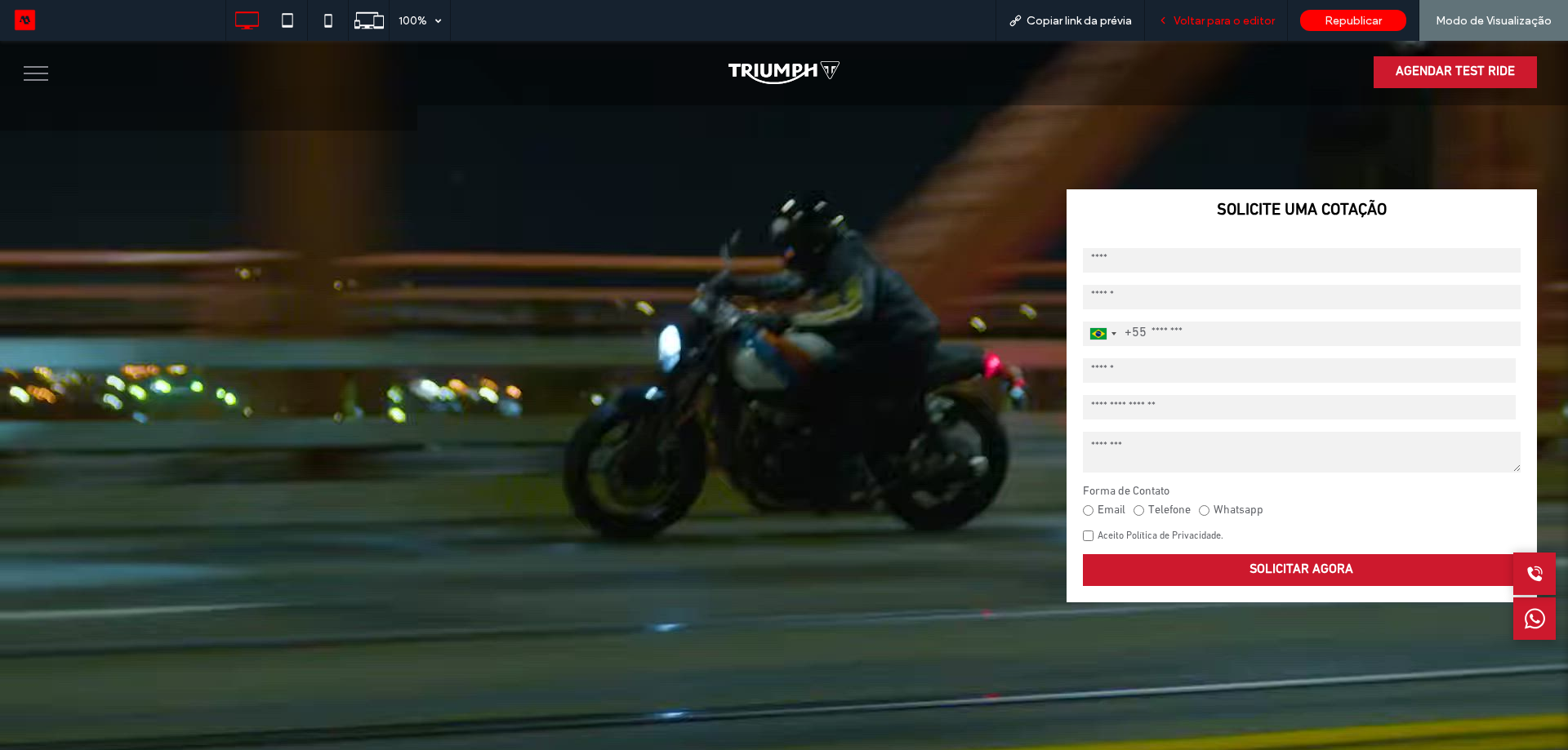
click at [1247, 7] on div "Voltar para o editor" at bounding box center [1216, 20] width 143 height 41
click at [1245, 16] on span "Voltar para o editor" at bounding box center [1224, 21] width 101 height 14
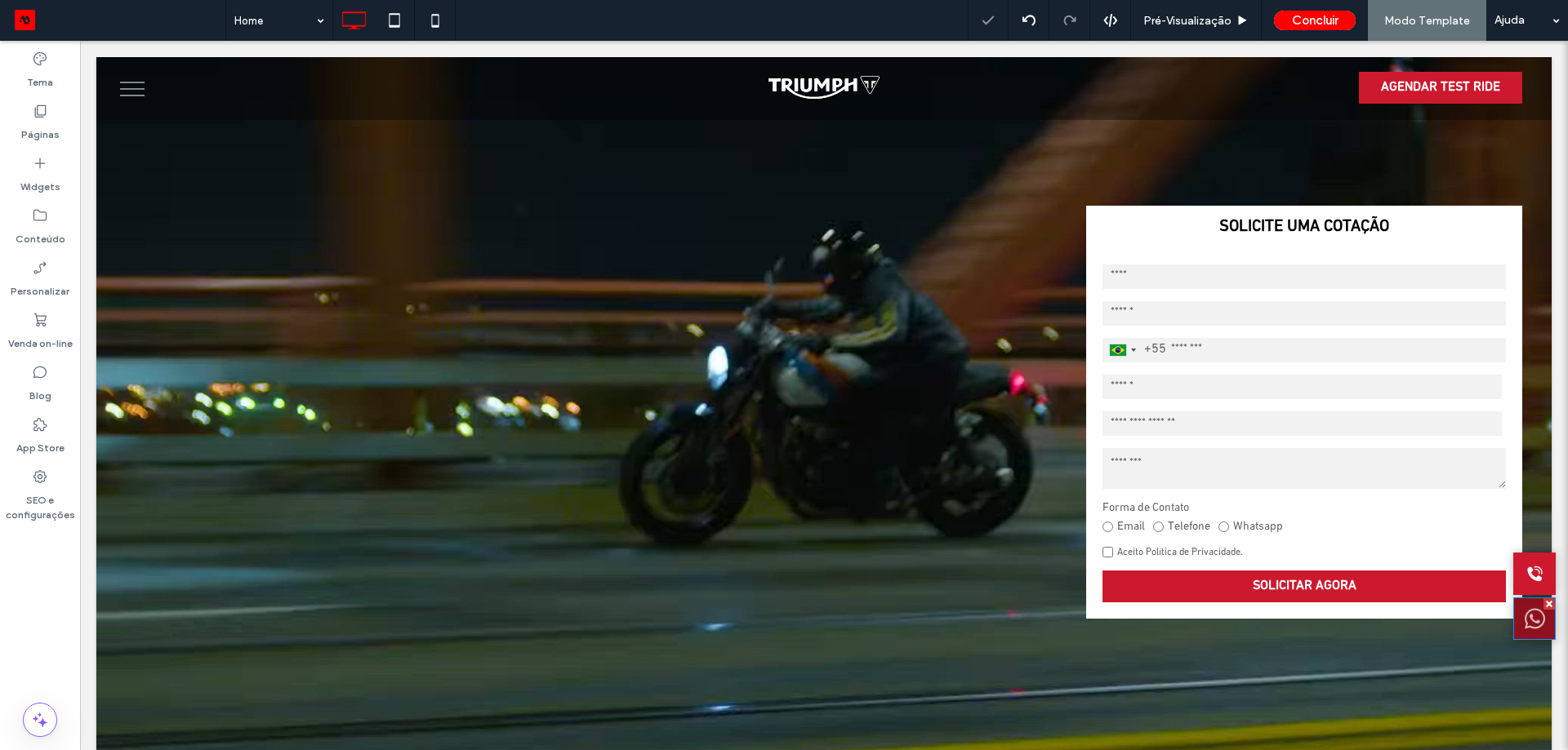
click at [1524, 622] on icon at bounding box center [1534, 619] width 21 height 21
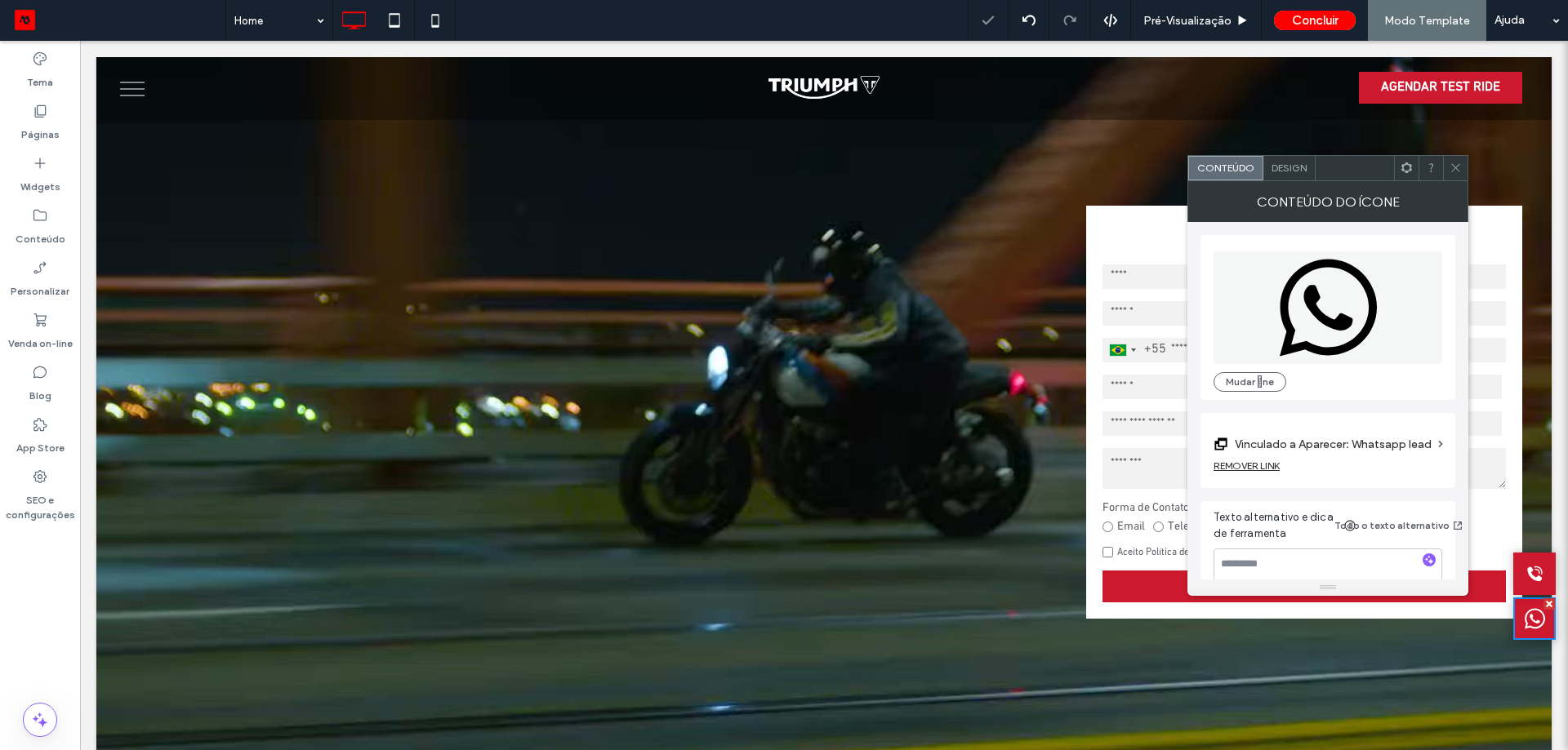
click at [1292, 175] on div "Design" at bounding box center [1288, 168] width 53 height 25
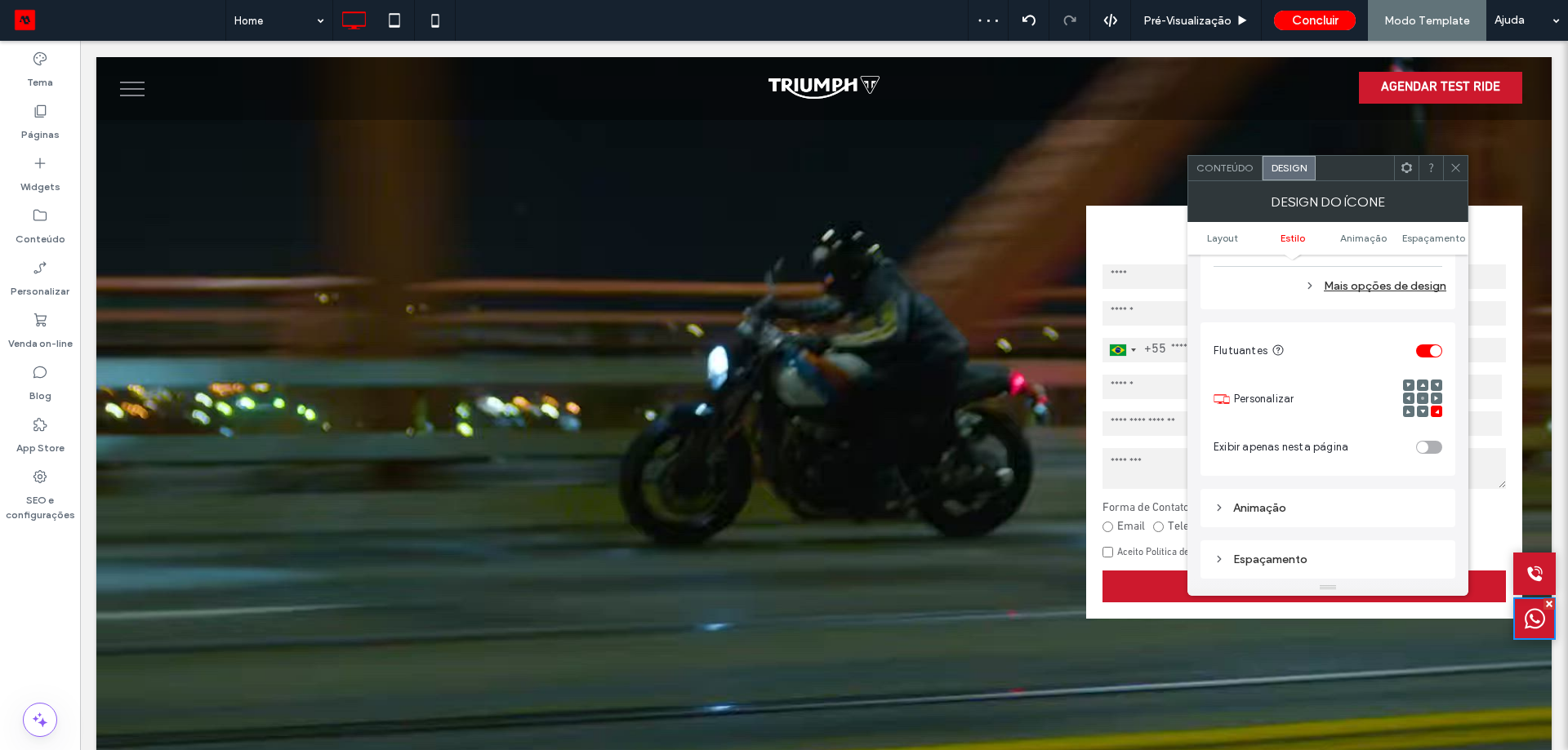
scroll to position [1061, 0]
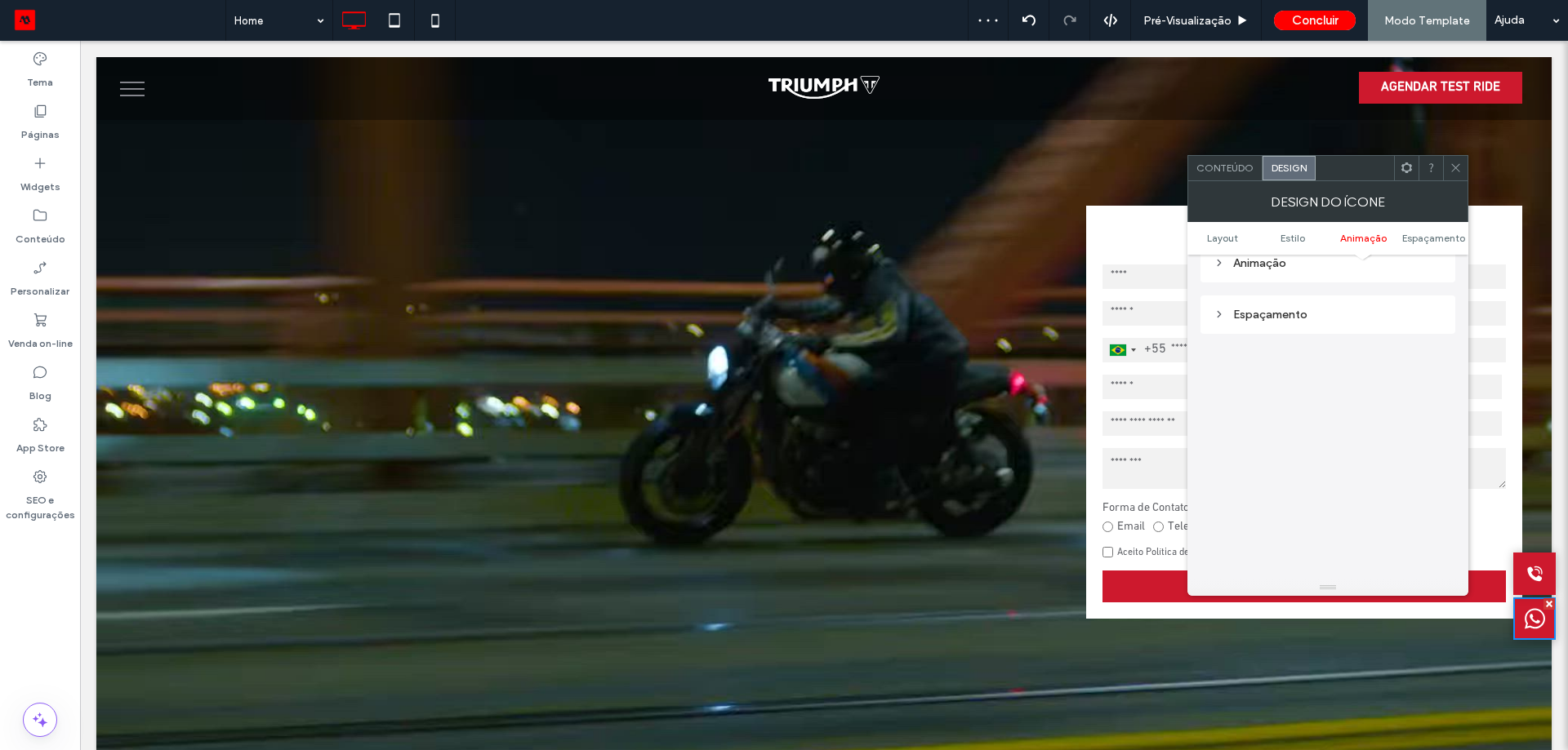
drag, startPoint x: 1338, startPoint y: 307, endPoint x: 1344, endPoint y: 316, distance: 10.8
click at [1337, 308] on div "Espaçamento" at bounding box center [1327, 314] width 229 height 14
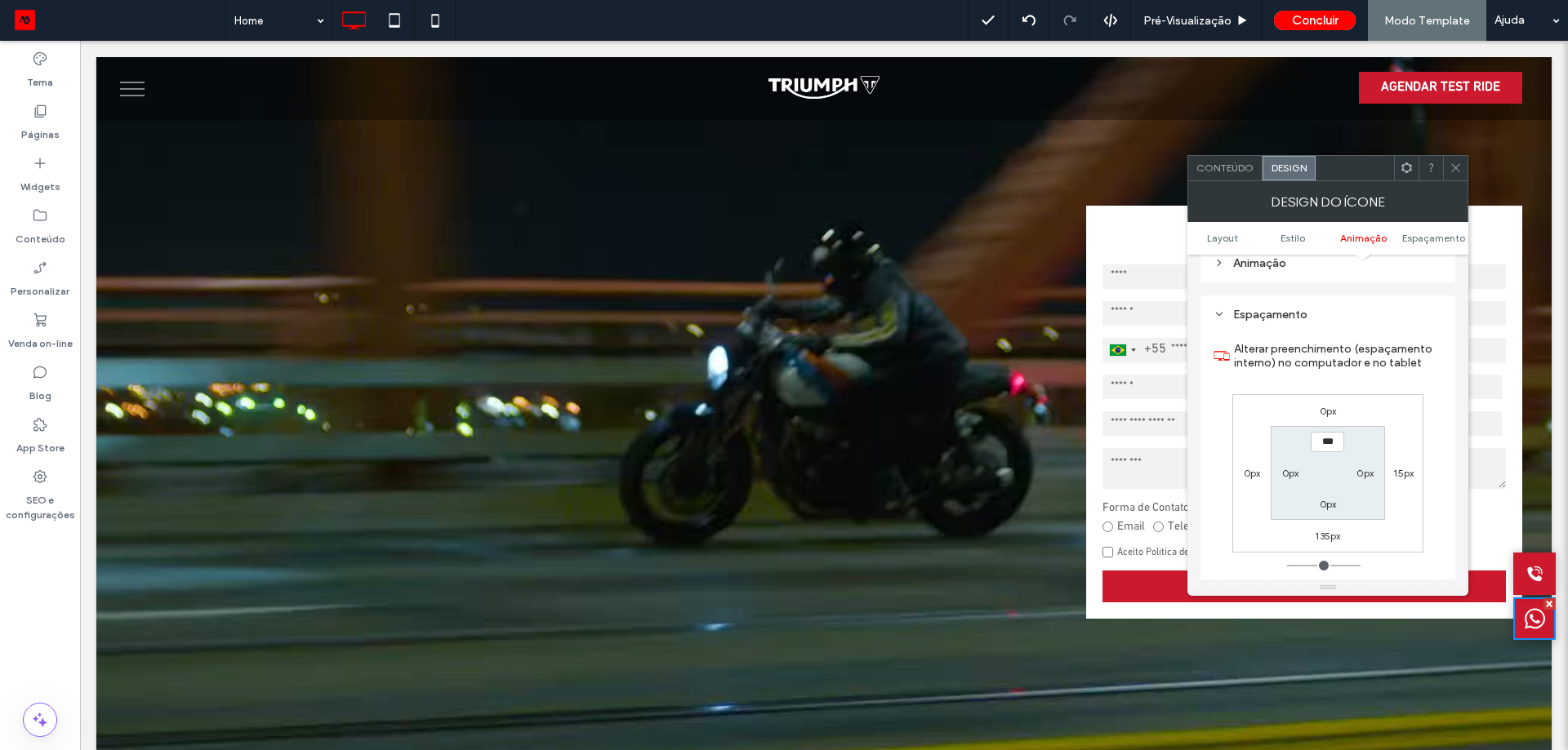
click at [1333, 535] on label "135px" at bounding box center [1326, 536] width 25 height 12
type input "***"
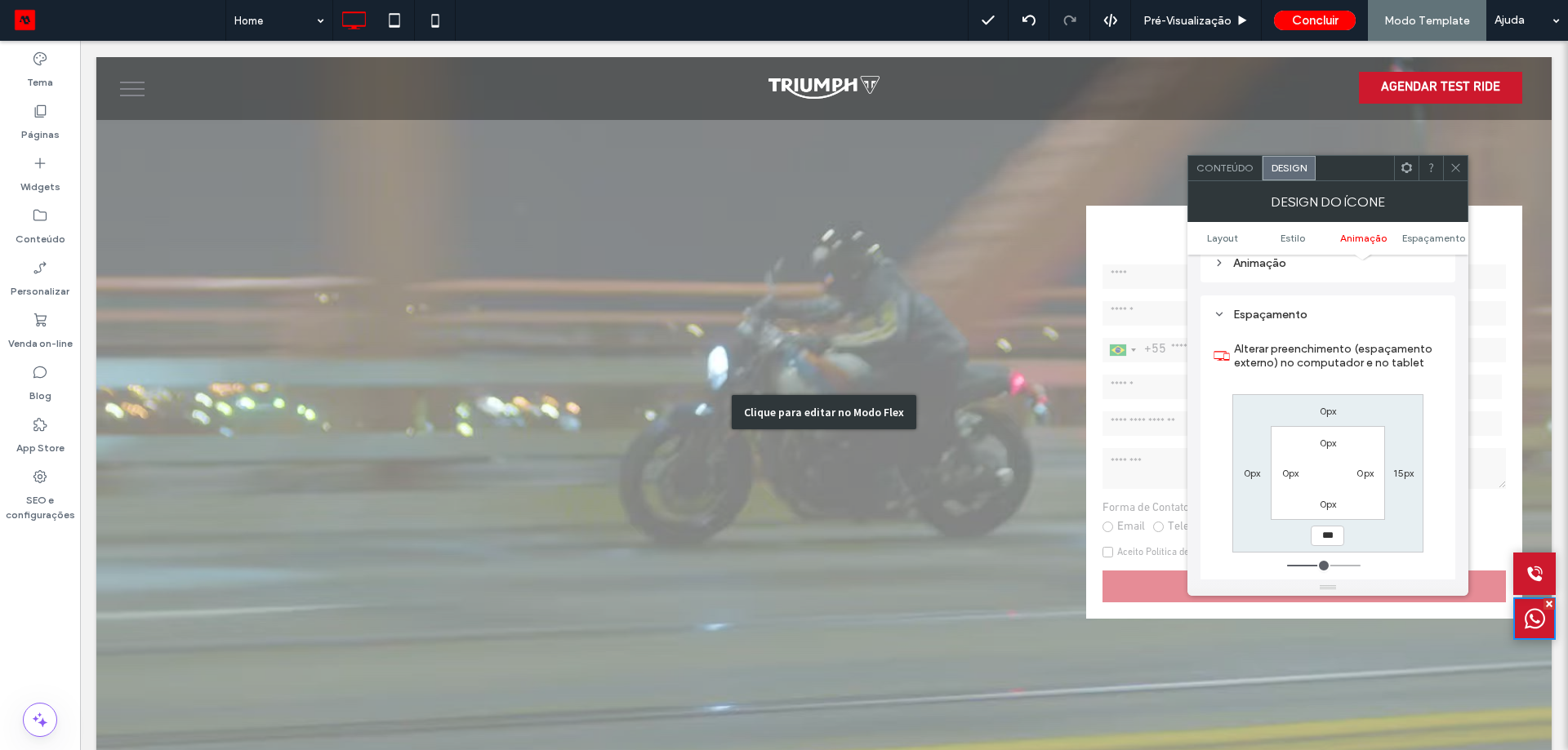
type input "***"
type input "**"
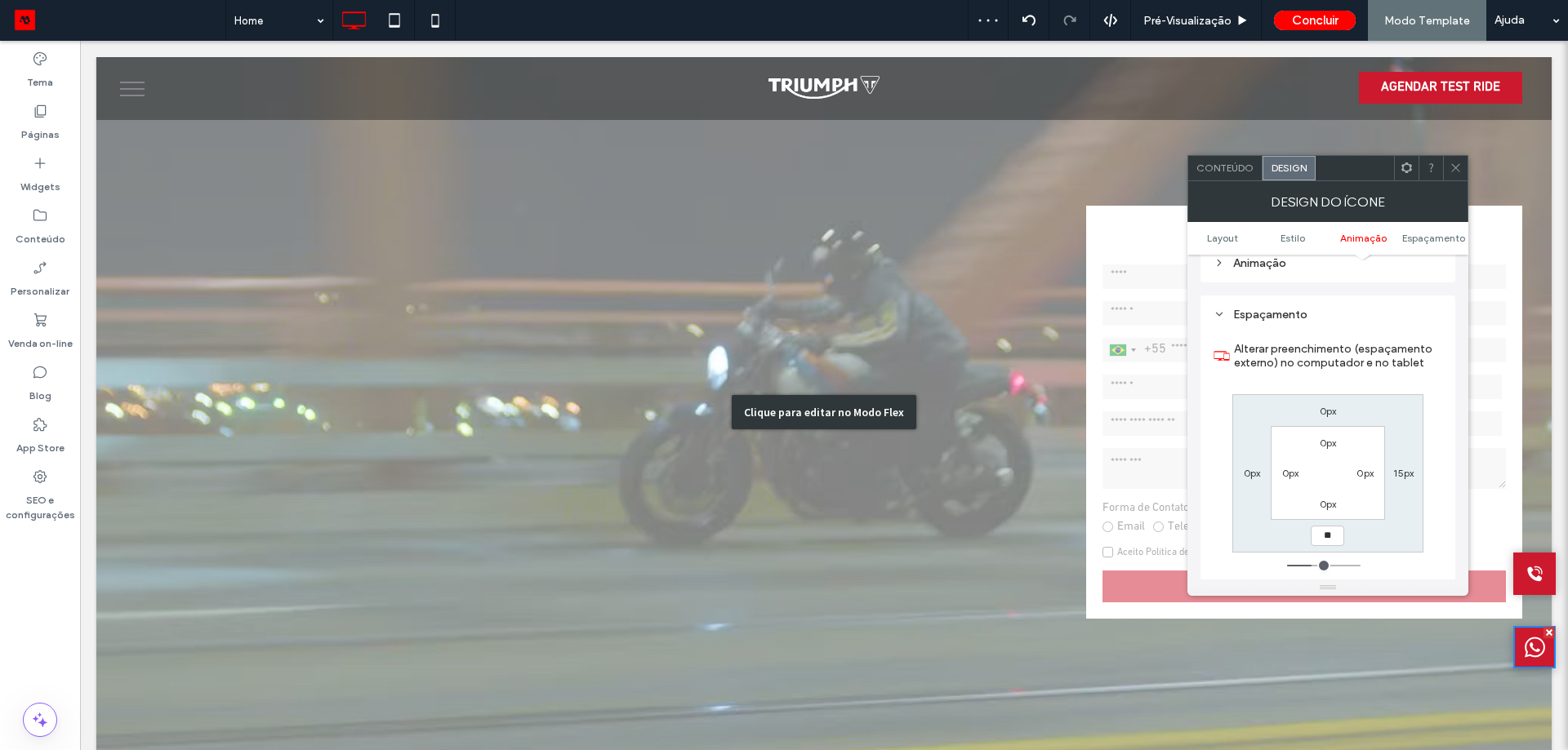
type input "**"
type input "****"
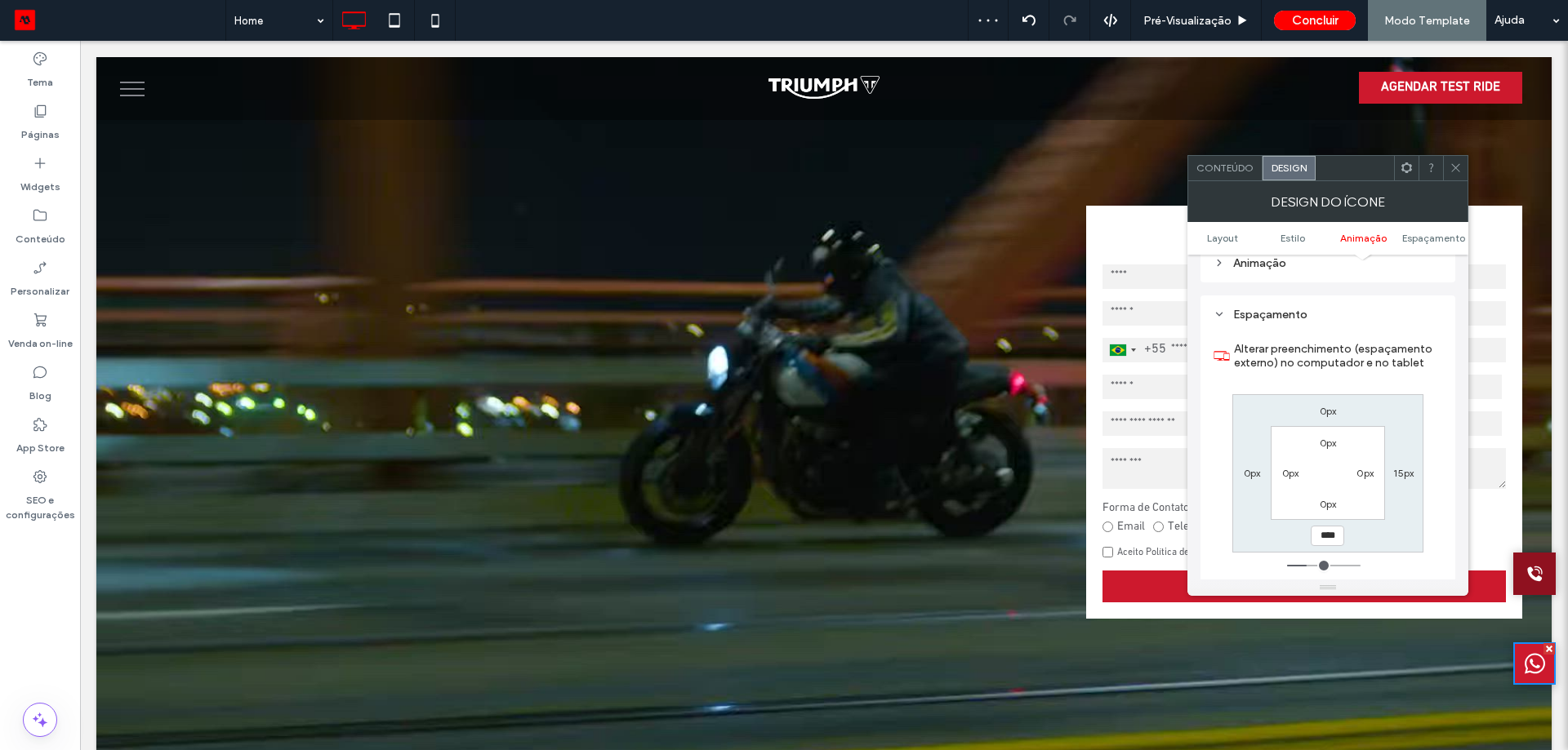
click at [1513, 569] on div at bounding box center [1534, 574] width 43 height 43
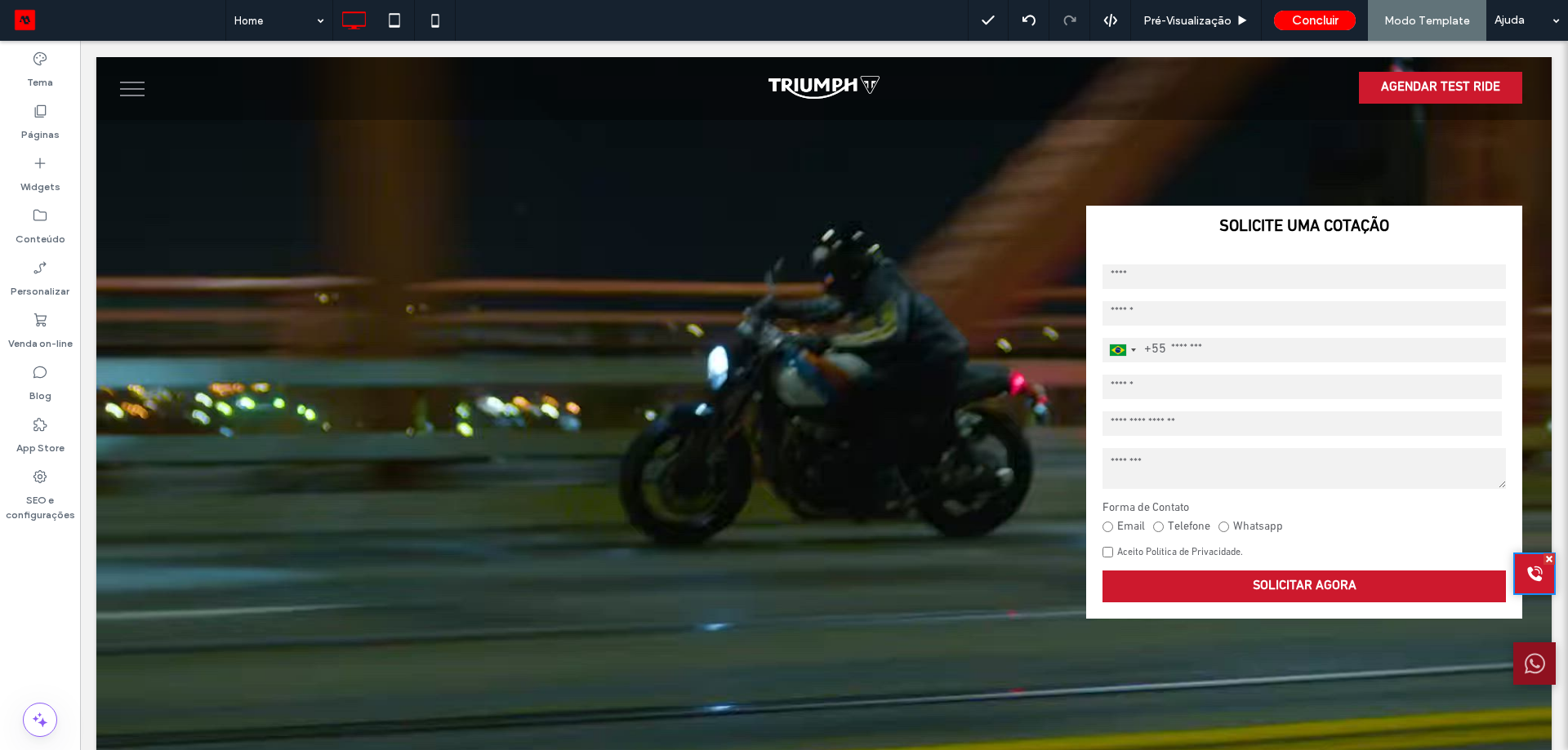
click at [1524, 663] on icon at bounding box center [1534, 663] width 21 height 41
click at [1513, 576] on div at bounding box center [1534, 574] width 43 height 43
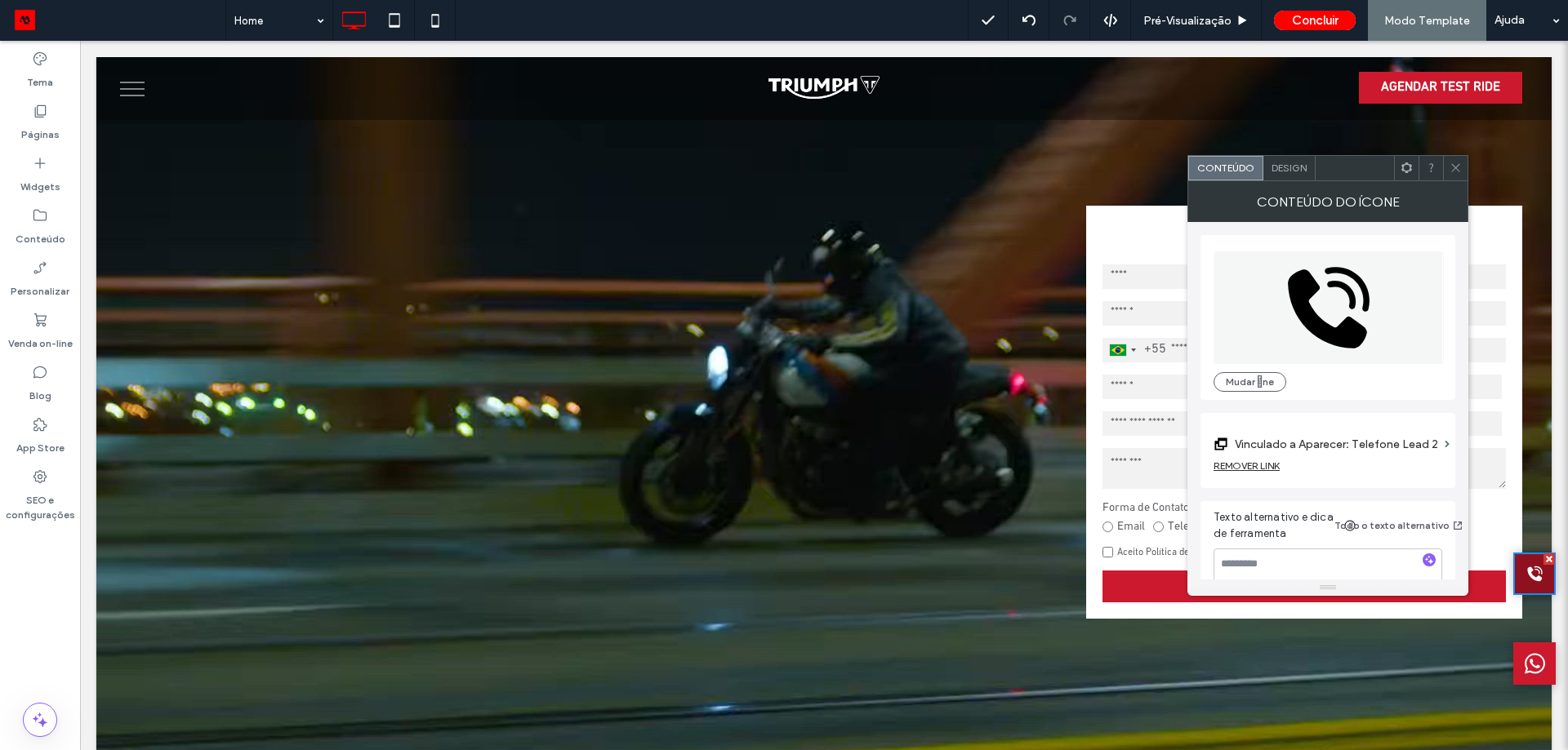
click at [1513, 576] on div at bounding box center [1534, 574] width 43 height 43
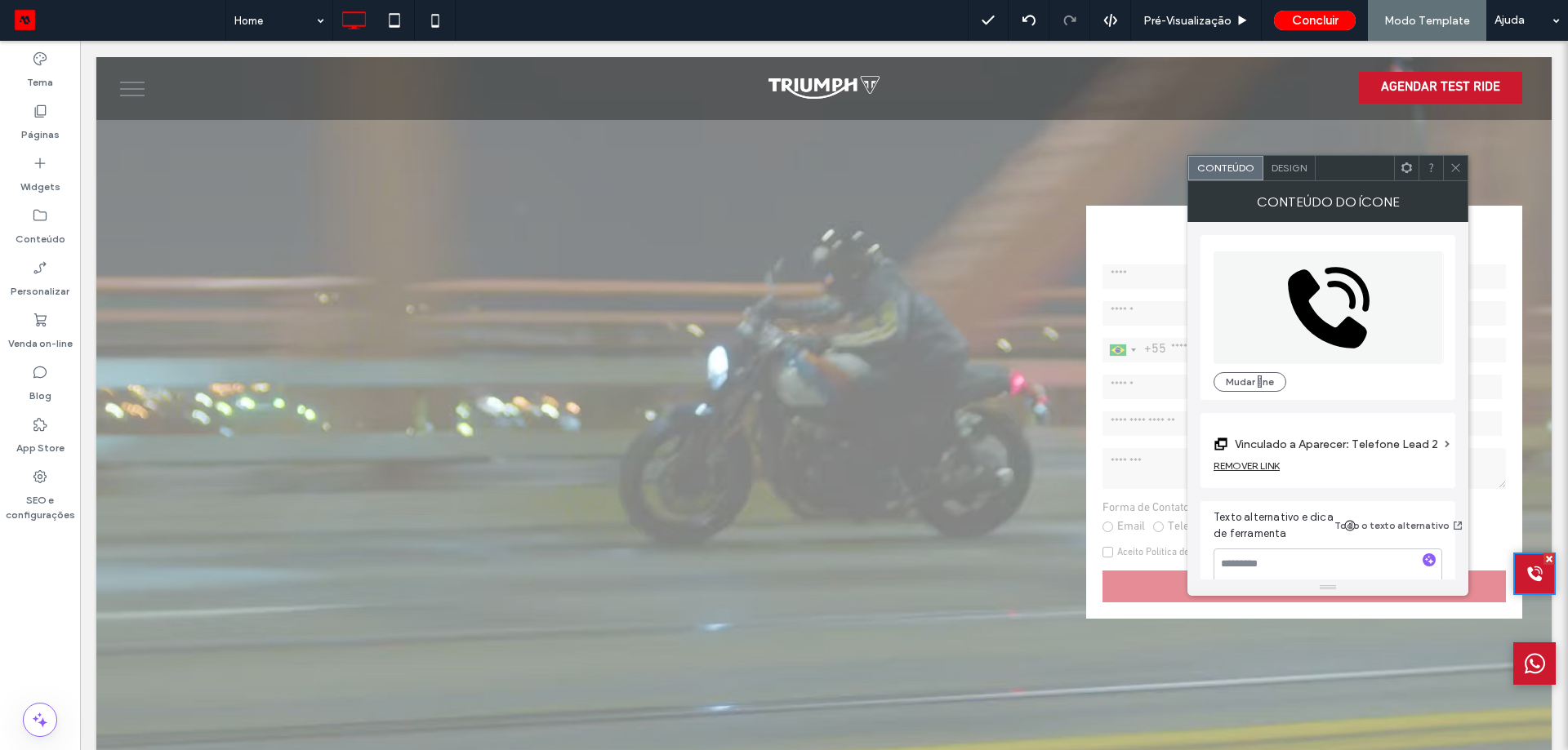
click at [1268, 153] on div "Clique para editar no Modo Flex" at bounding box center [824, 411] width 1455 height 709
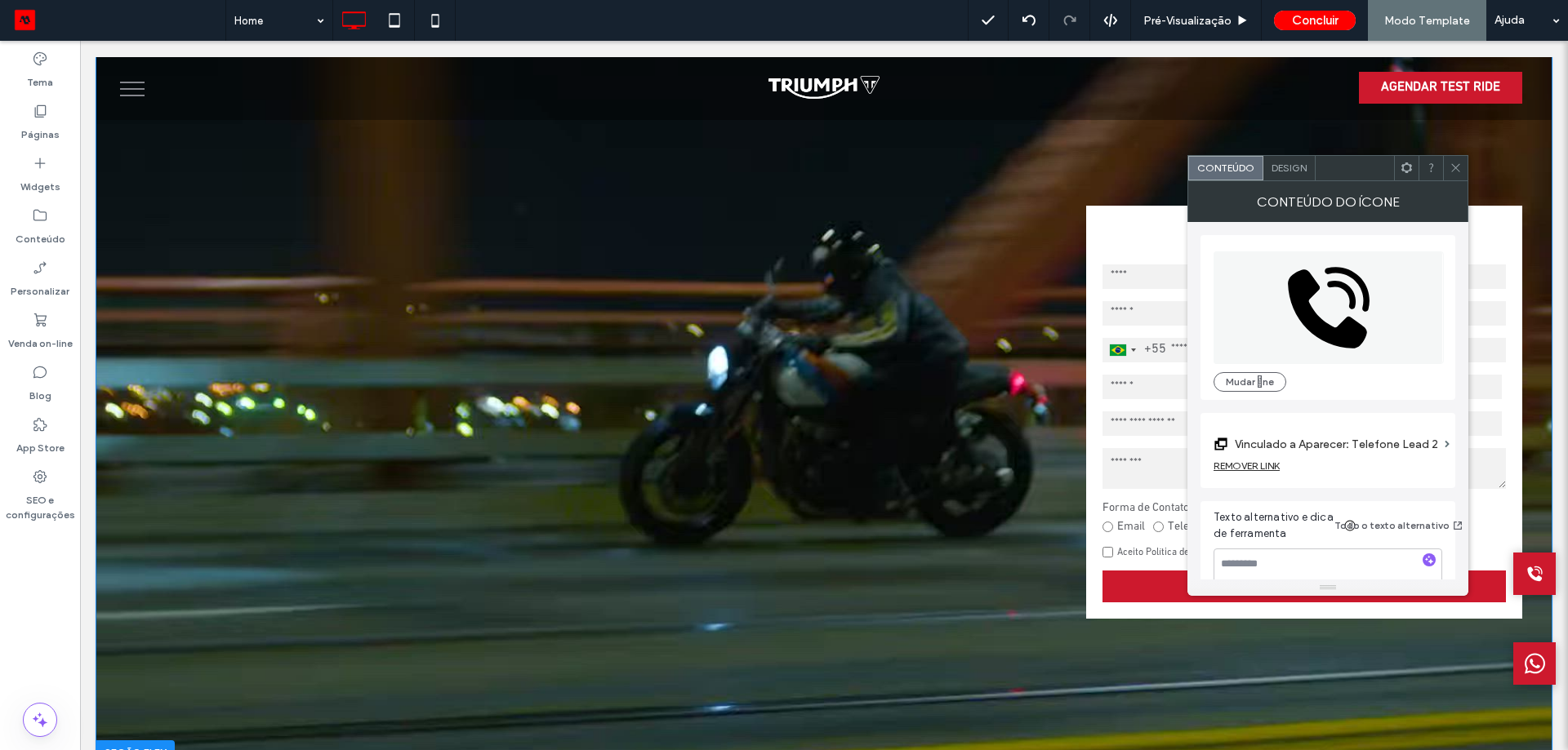
click at [1115, 170] on video at bounding box center [824, 411] width 1455 height 709
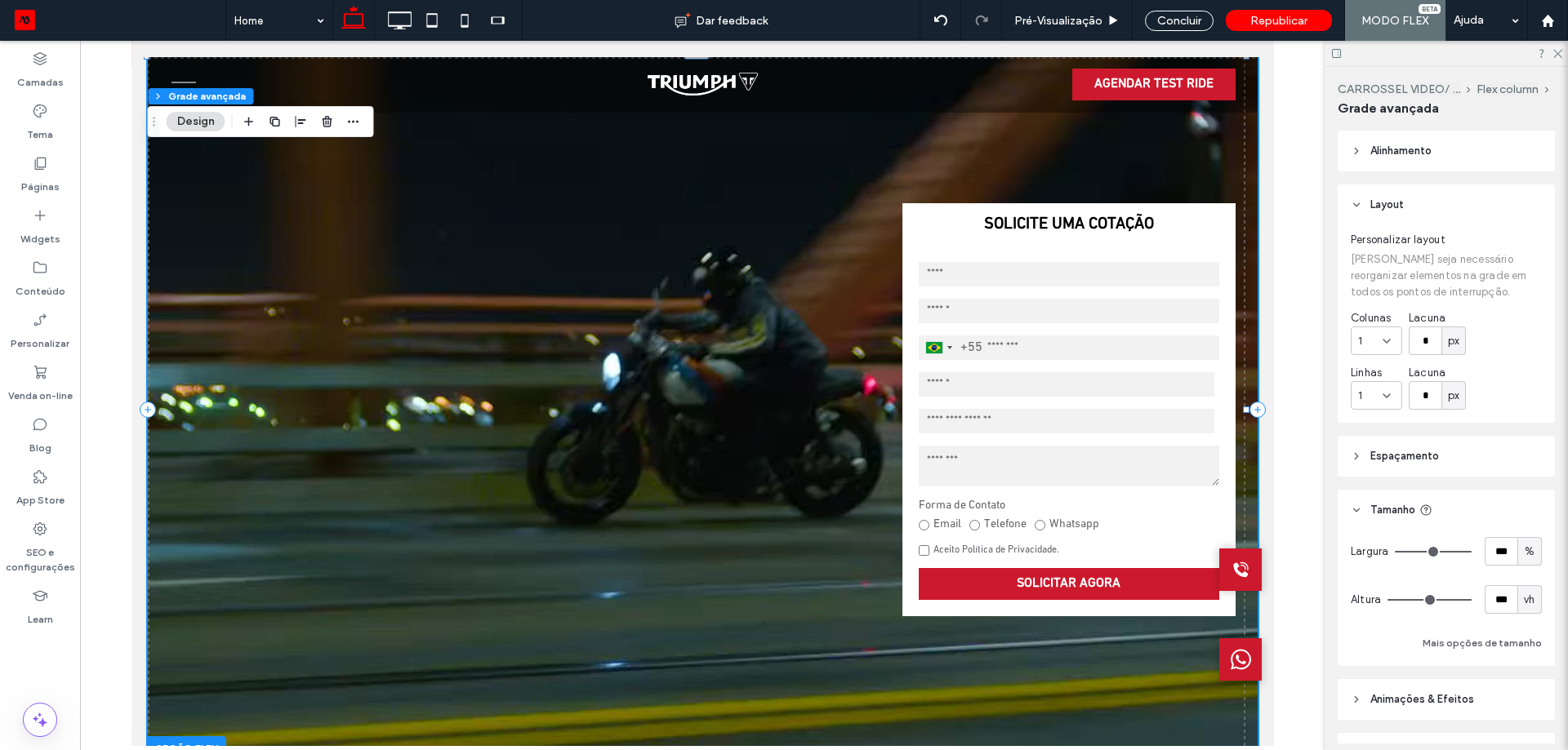
drag, startPoint x: 1555, startPoint y: 40, endPoint x: 1549, endPoint y: 53, distance: 14.3
click at [1555, 41] on div "Home Dar feedback Pré-Visualizaçāo Concluir Republicar MODO FLEX Ajuda Comentár…" at bounding box center [784, 375] width 1568 height 750
click at [1549, 53] on div at bounding box center [1446, 53] width 244 height 25
click at [1556, 56] on use at bounding box center [1557, 54] width 9 height 9
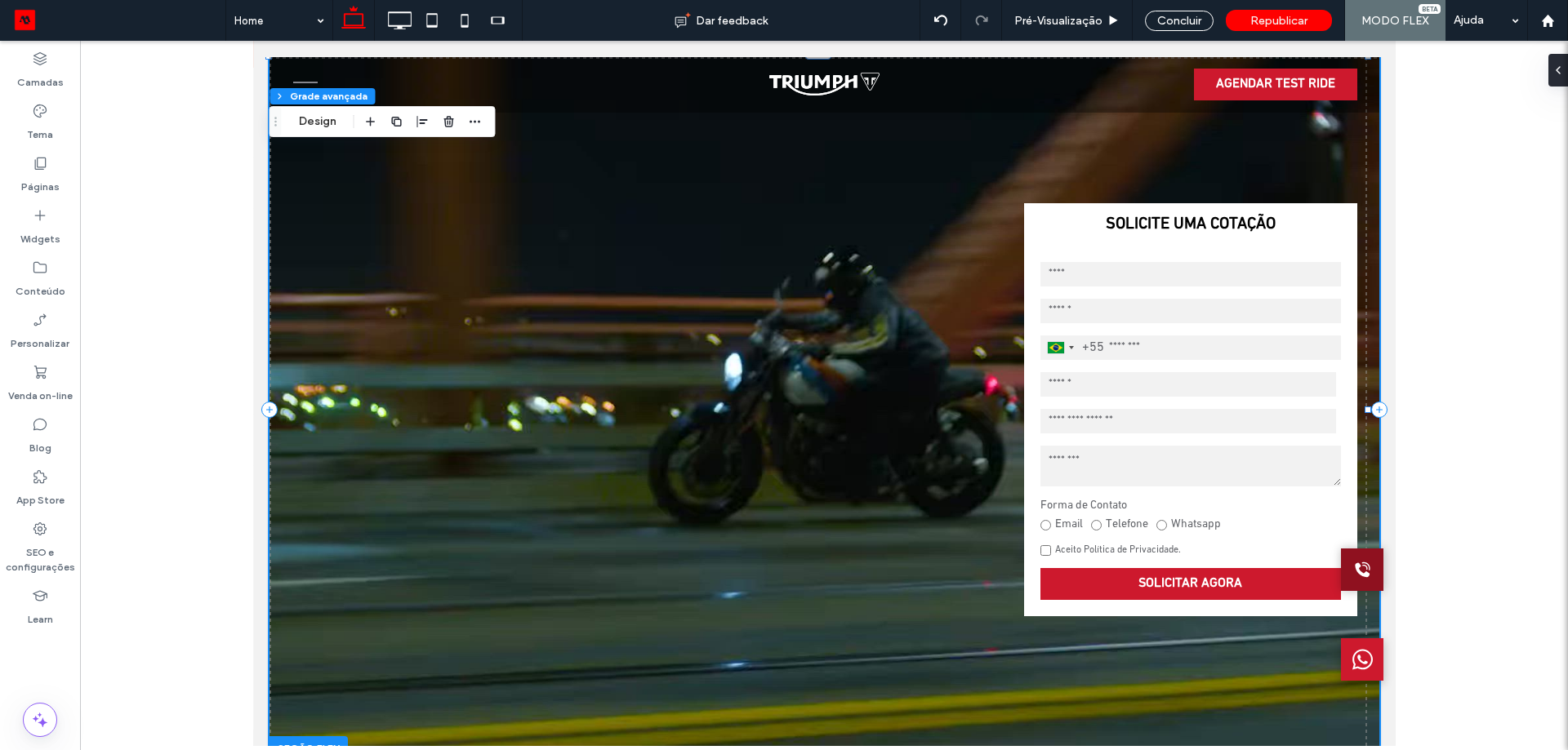
click at [1340, 568] on div at bounding box center [1361, 569] width 43 height 43
click at [1179, 20] on div "Concluir" at bounding box center [1178, 21] width 69 height 21
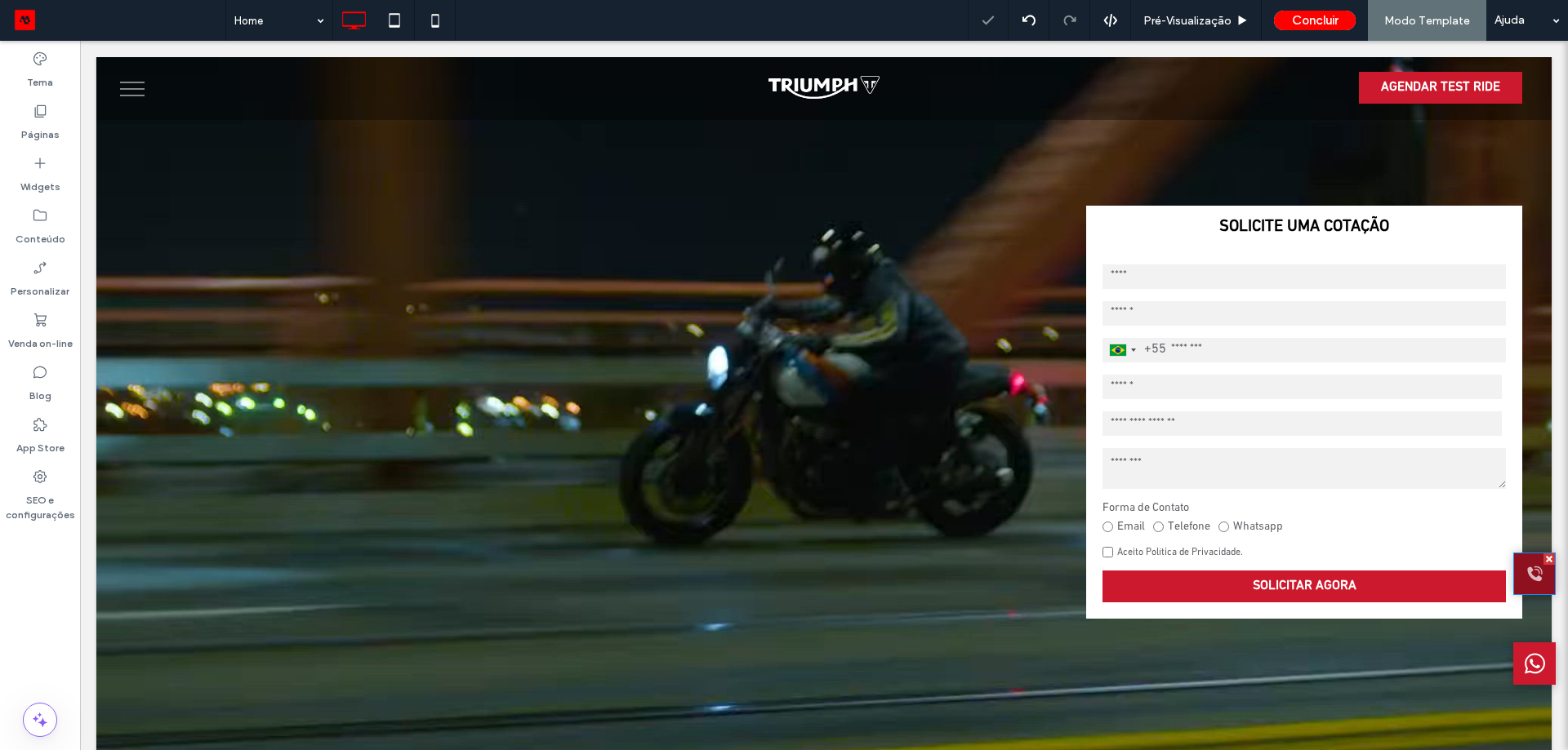
click at [1527, 571] on icon at bounding box center [1534, 573] width 15 height 15
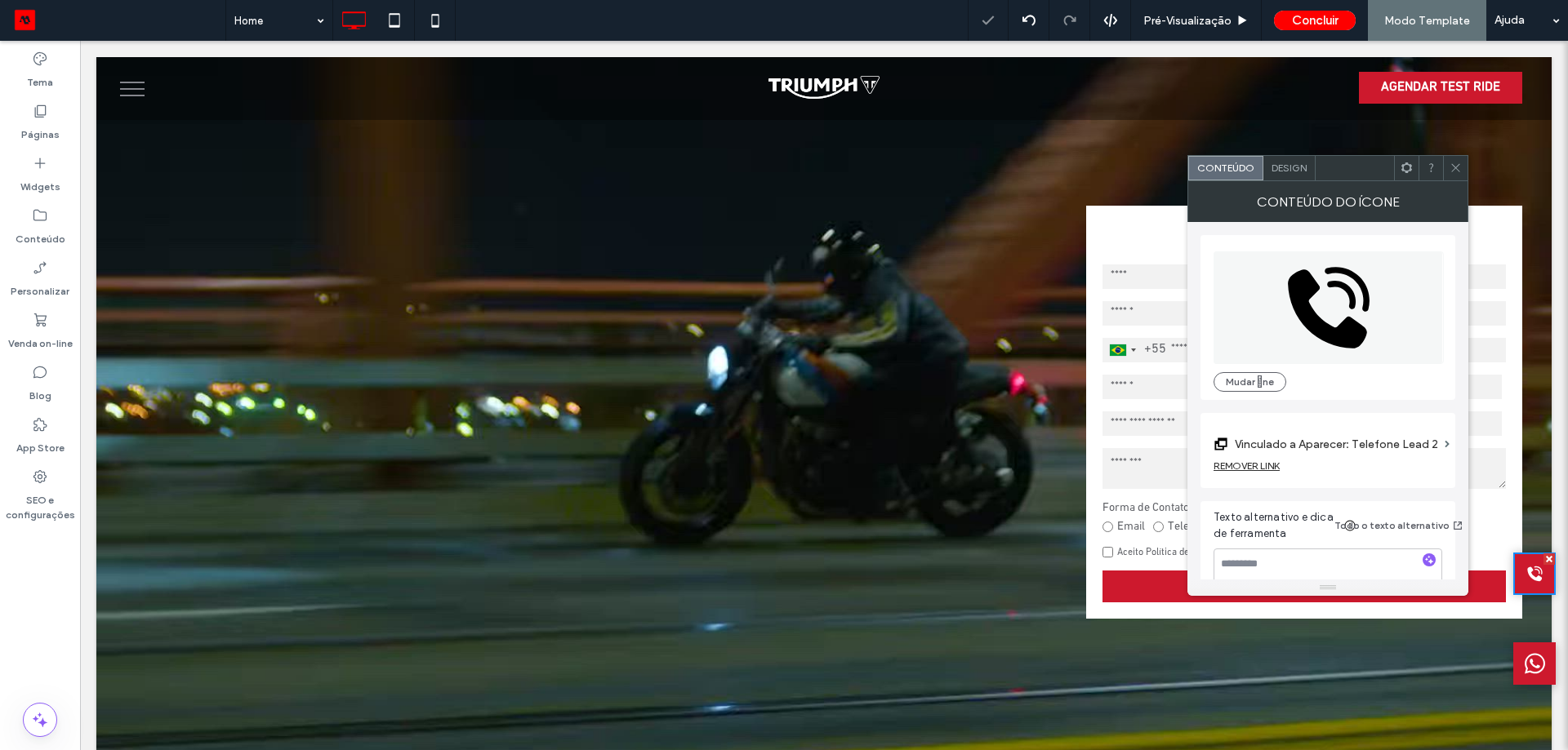
click at [1282, 162] on span "Design" at bounding box center [1288, 167] width 35 height 12
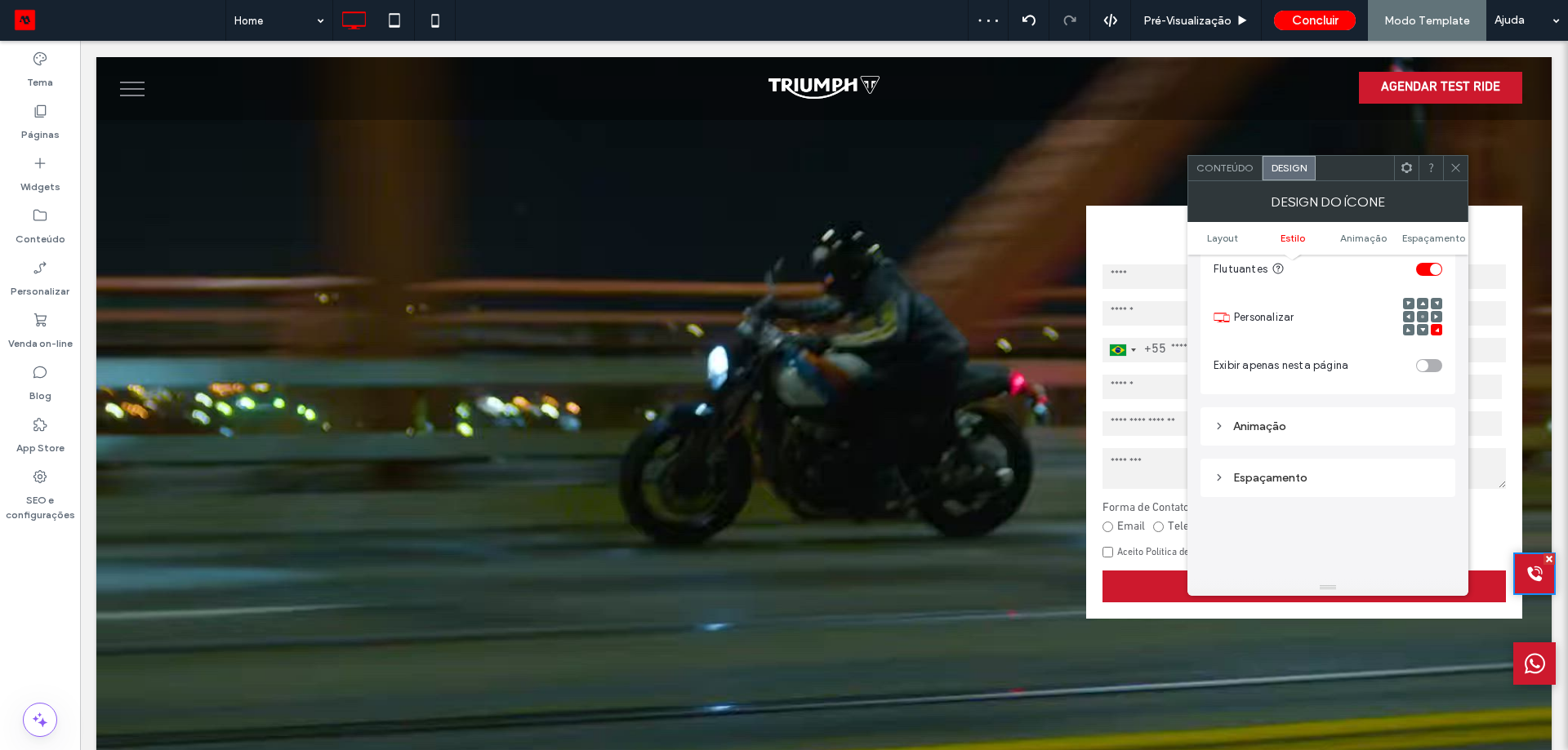
click at [1290, 483] on div "Espaçamento" at bounding box center [1327, 477] width 229 height 14
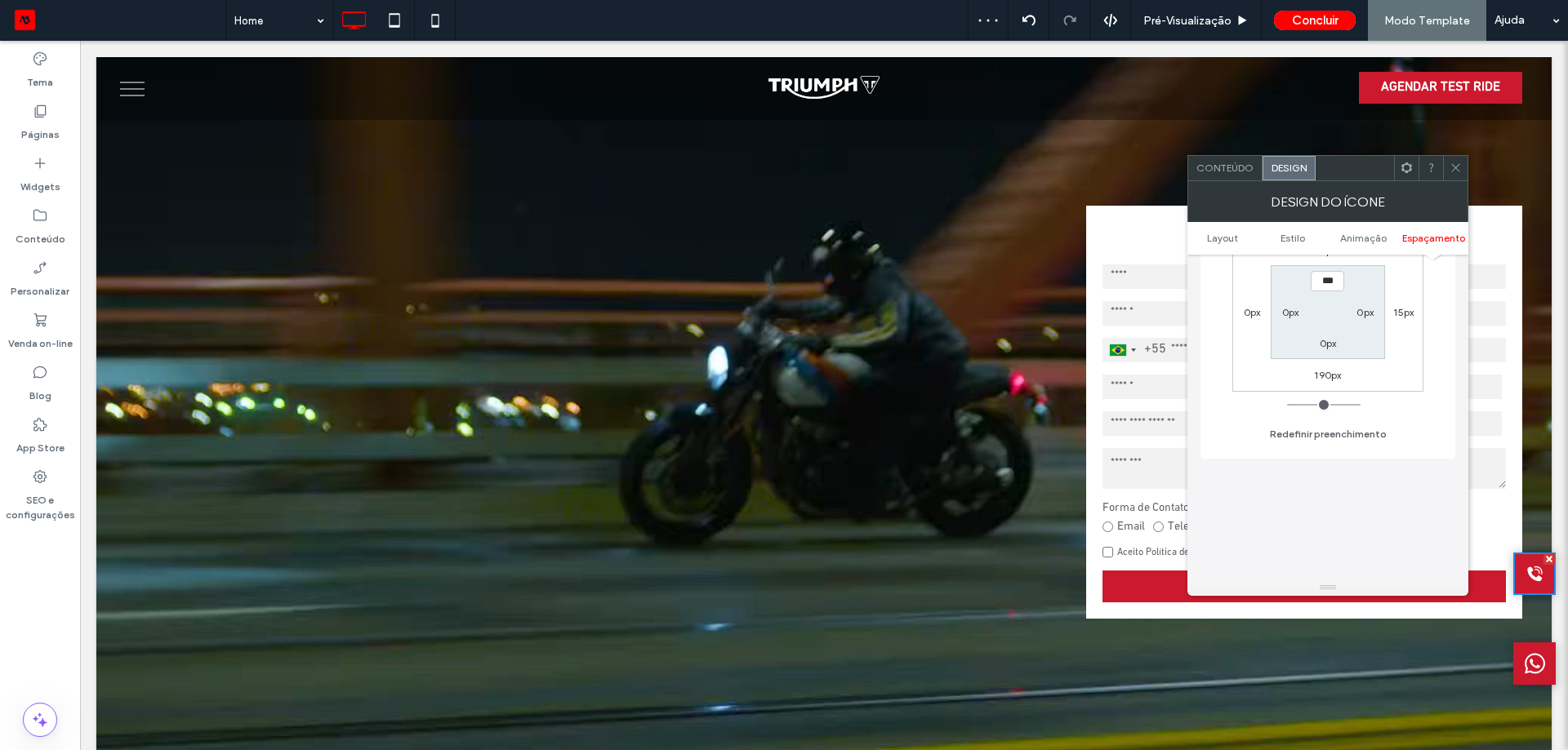
scroll to position [1224, 0]
click at [1336, 372] on label "190px" at bounding box center [1326, 372] width 27 height 12
type input "***"
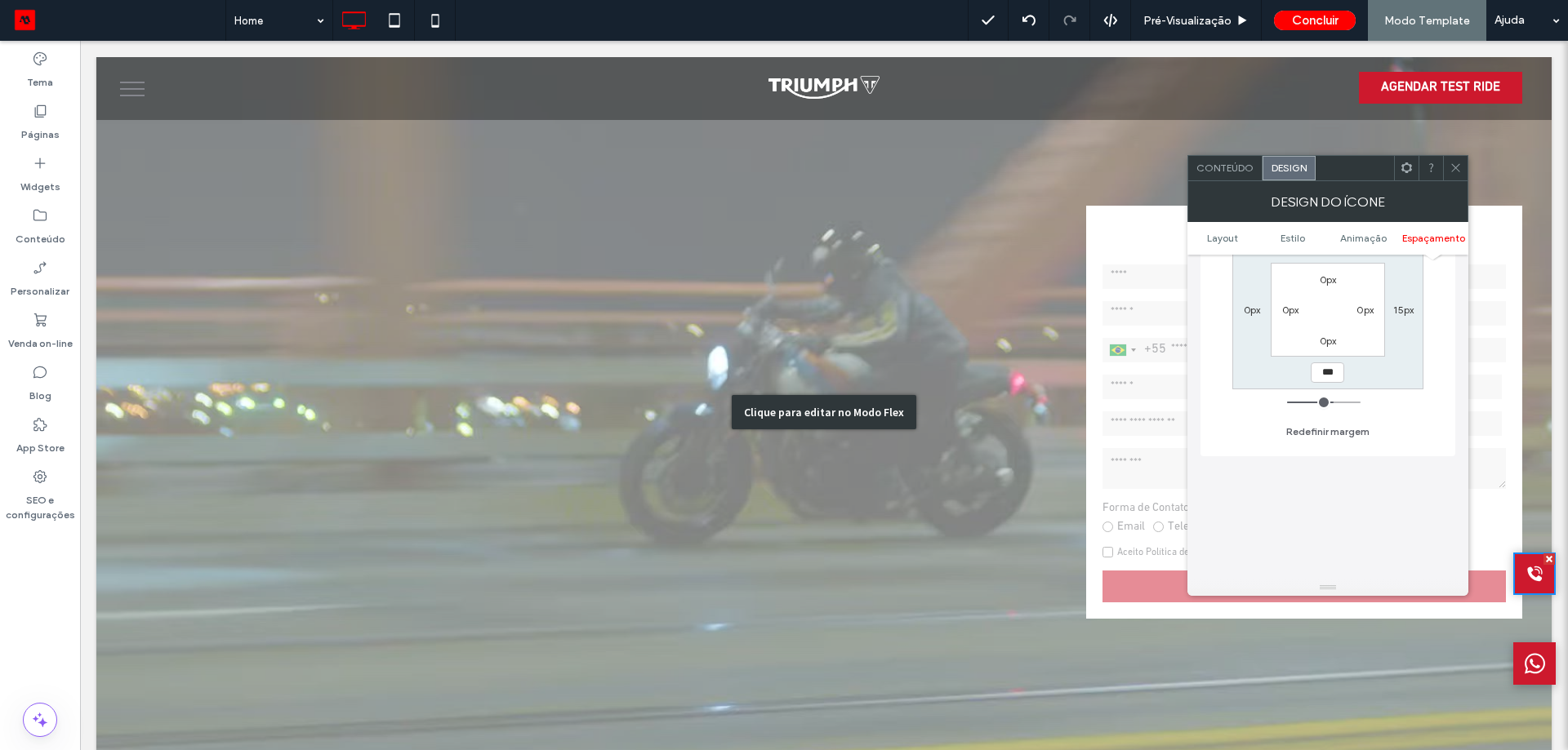
type input "***"
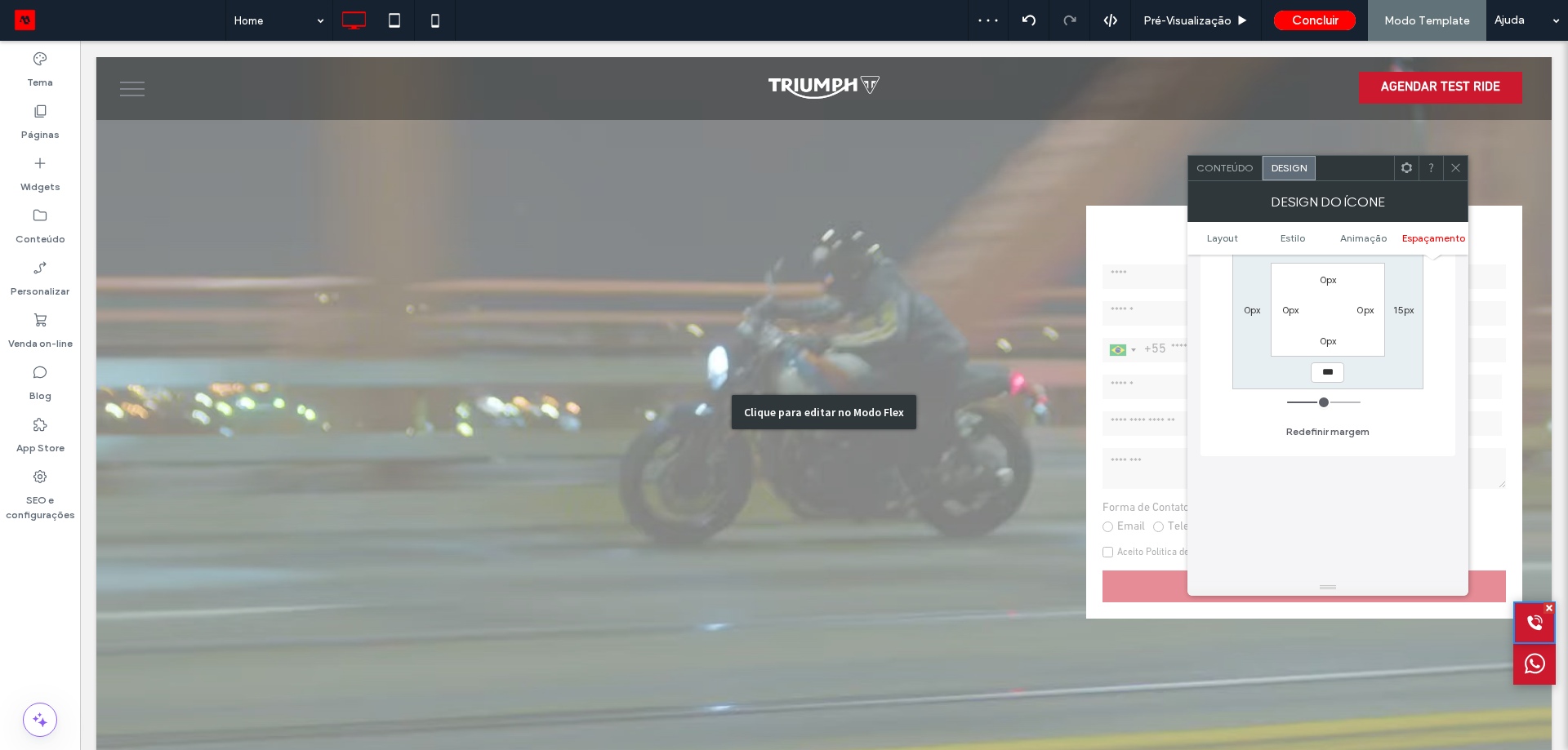
type input "***"
type input "*****"
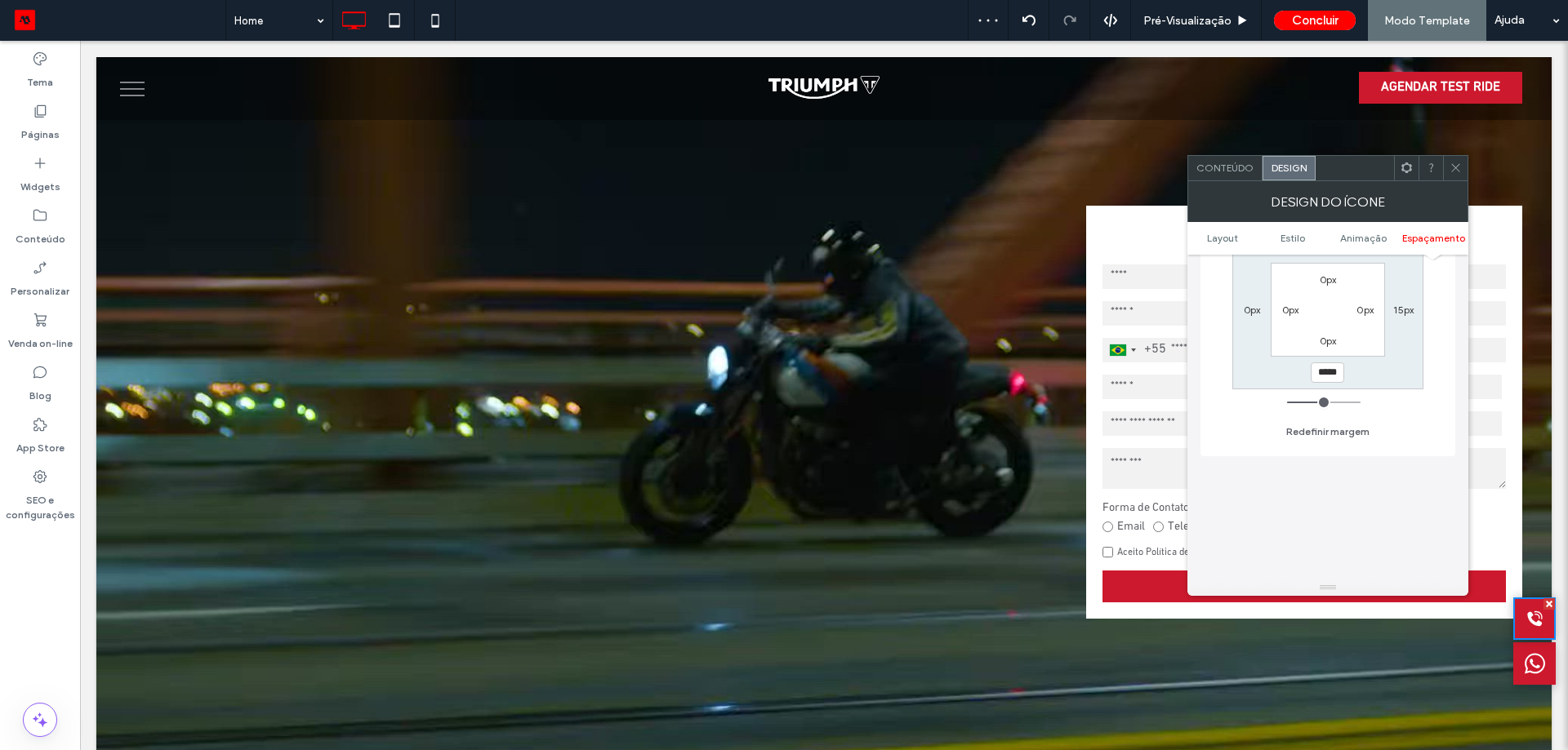
click at [1457, 163] on icon at bounding box center [1456, 167] width 12 height 12
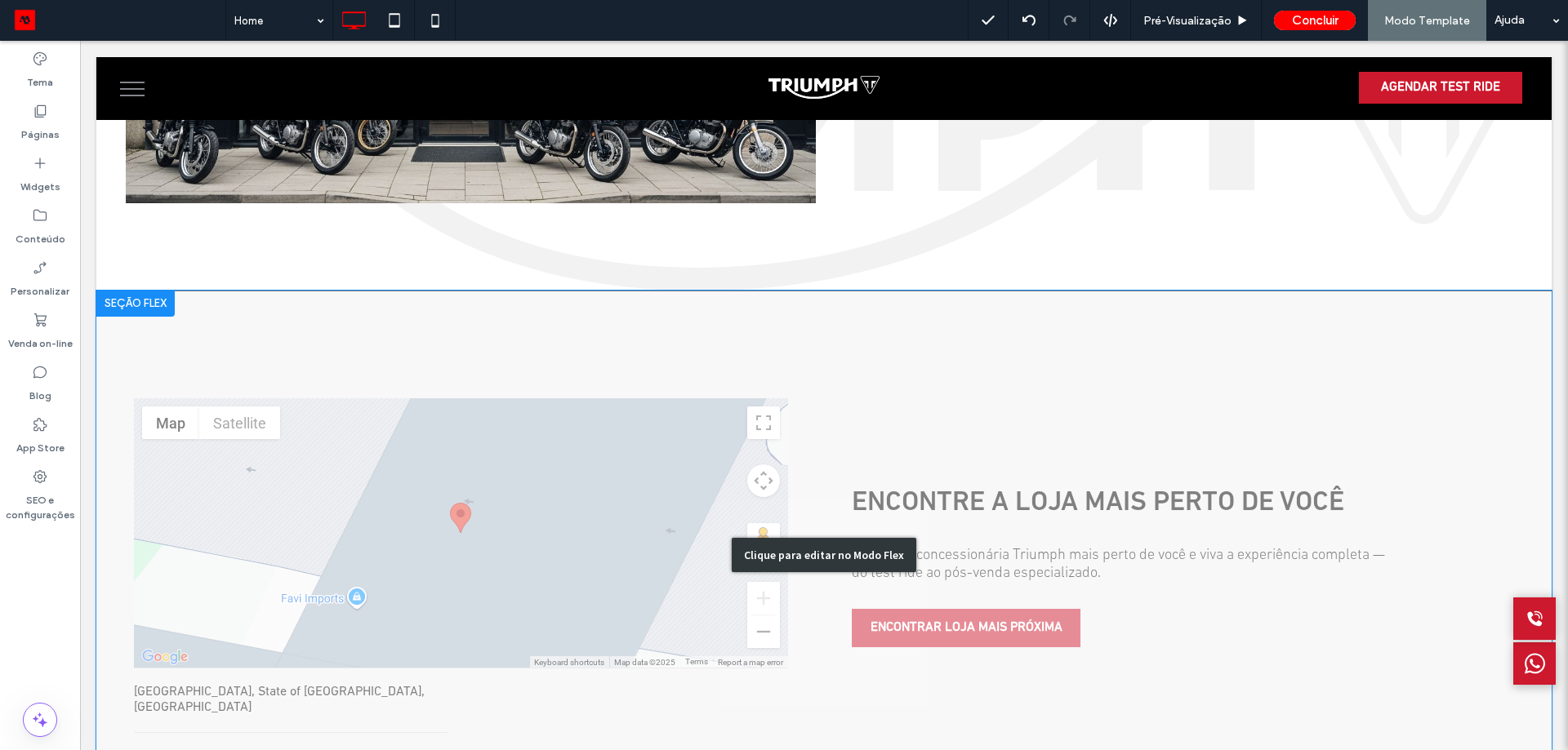
scroll to position [4139, 0]
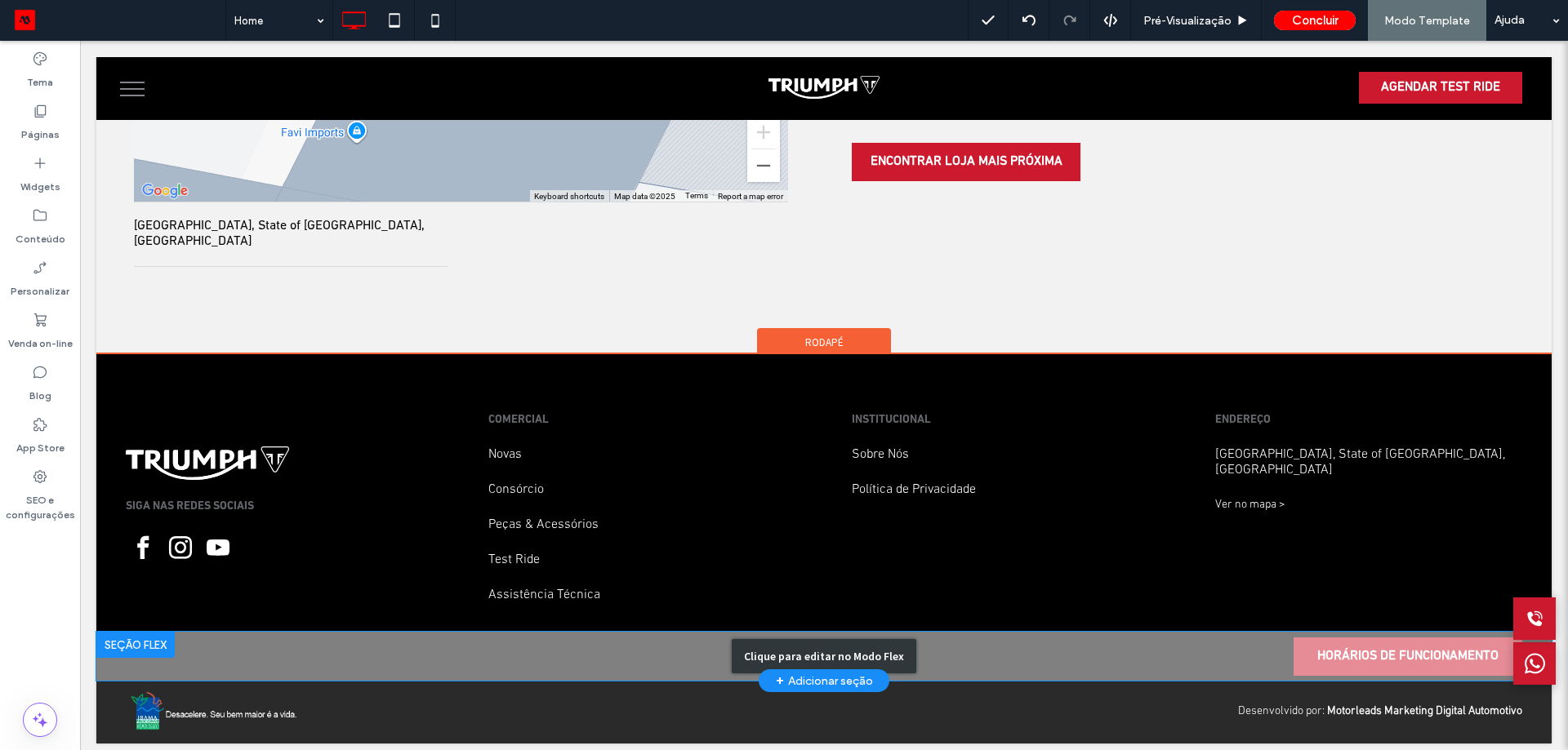
click at [1286, 632] on div "Clique para editar no Modo Flex" at bounding box center [824, 656] width 1455 height 49
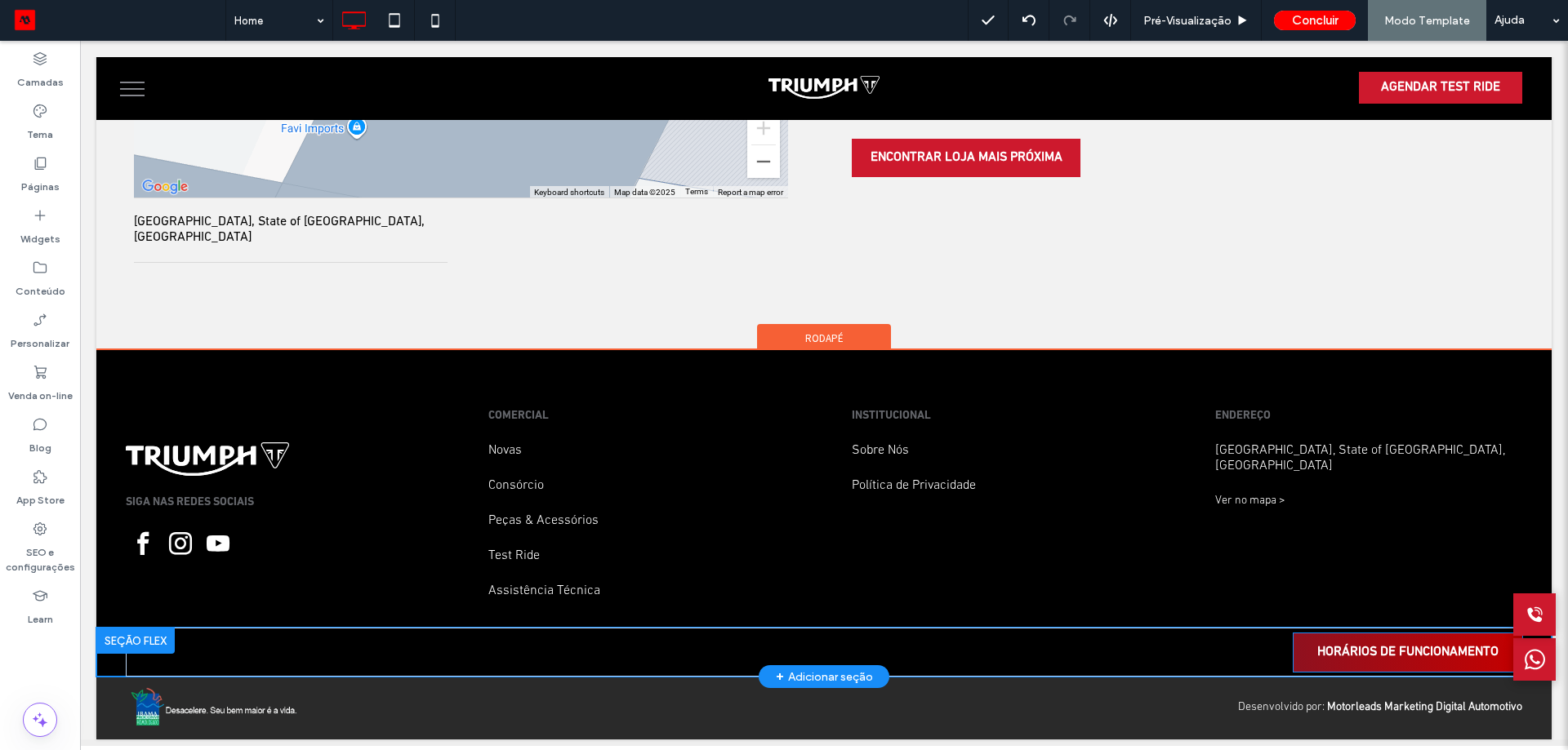
scroll to position [3637, 0]
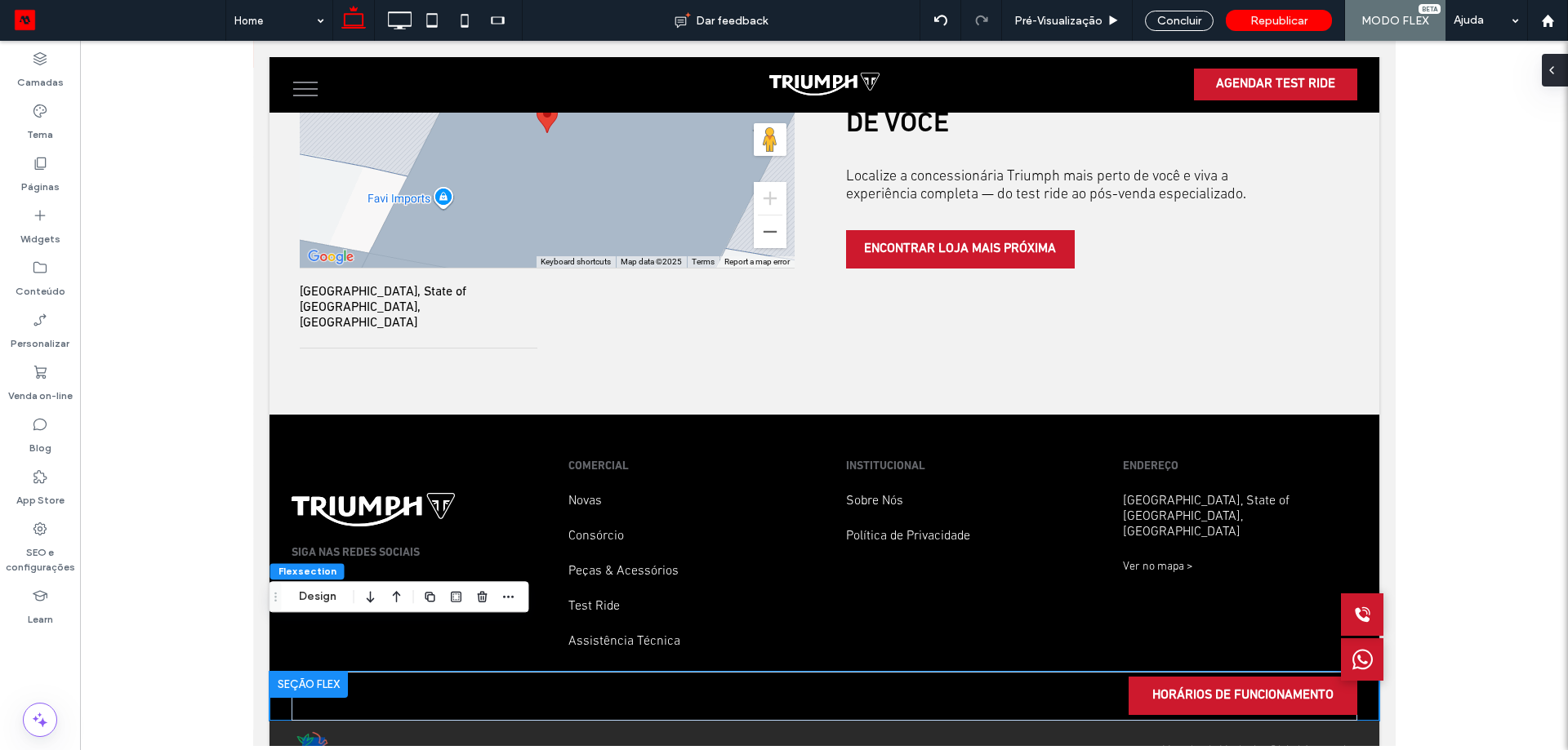
click at [1555, 63] on span at bounding box center [1551, 70] width 13 height 33
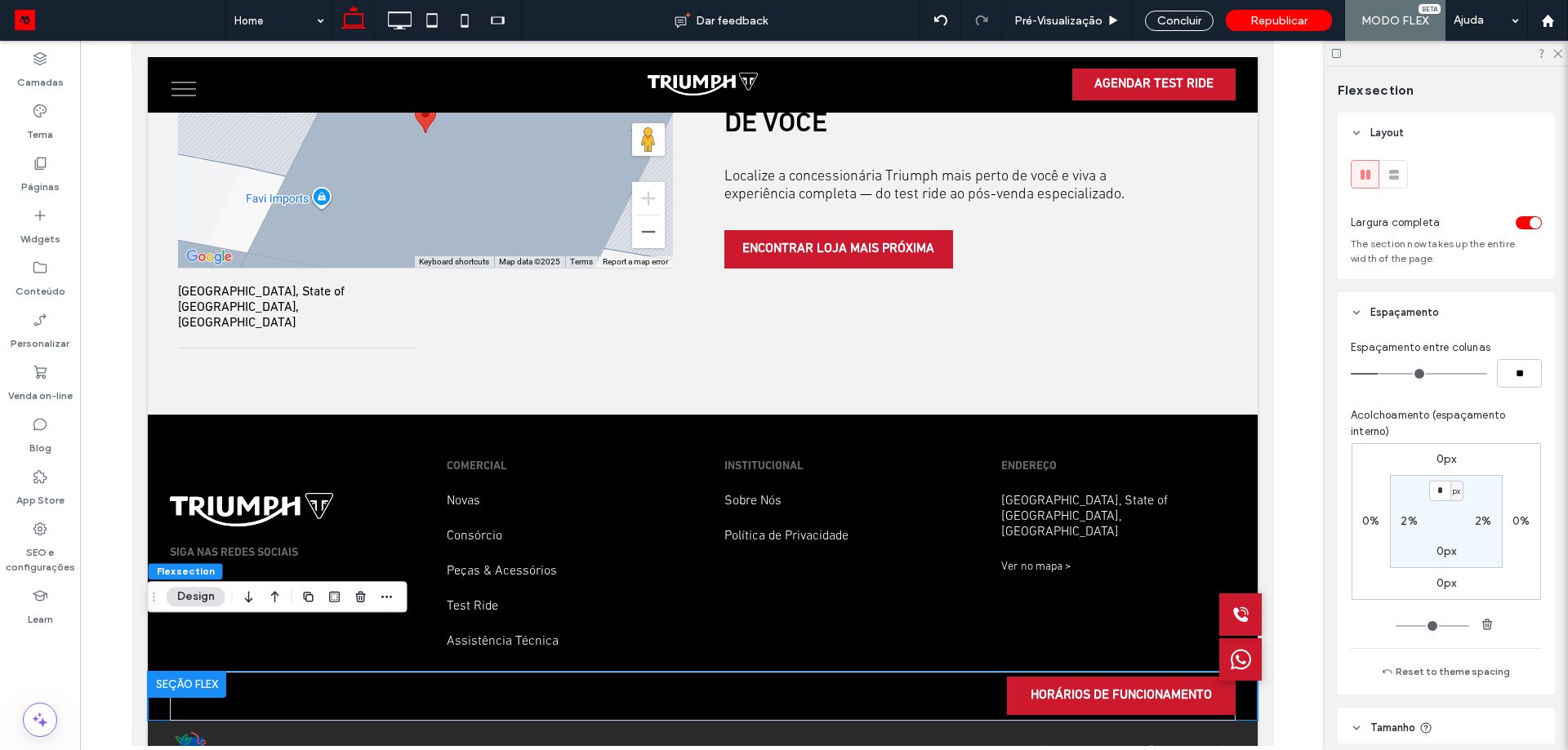
click at [1515, 220] on div "toggle" at bounding box center [1528, 222] width 26 height 13
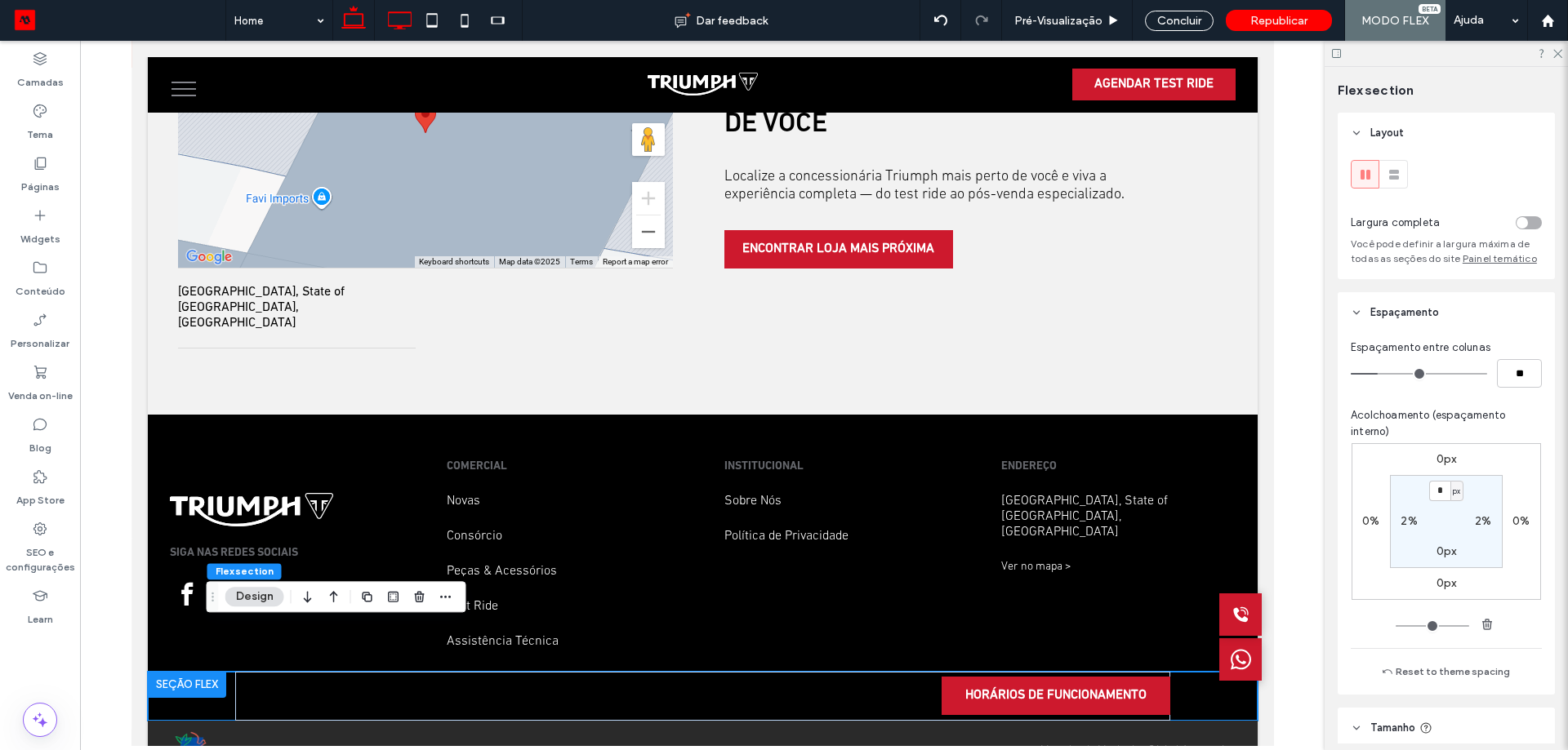
click at [394, 21] on icon at bounding box center [399, 20] width 33 height 33
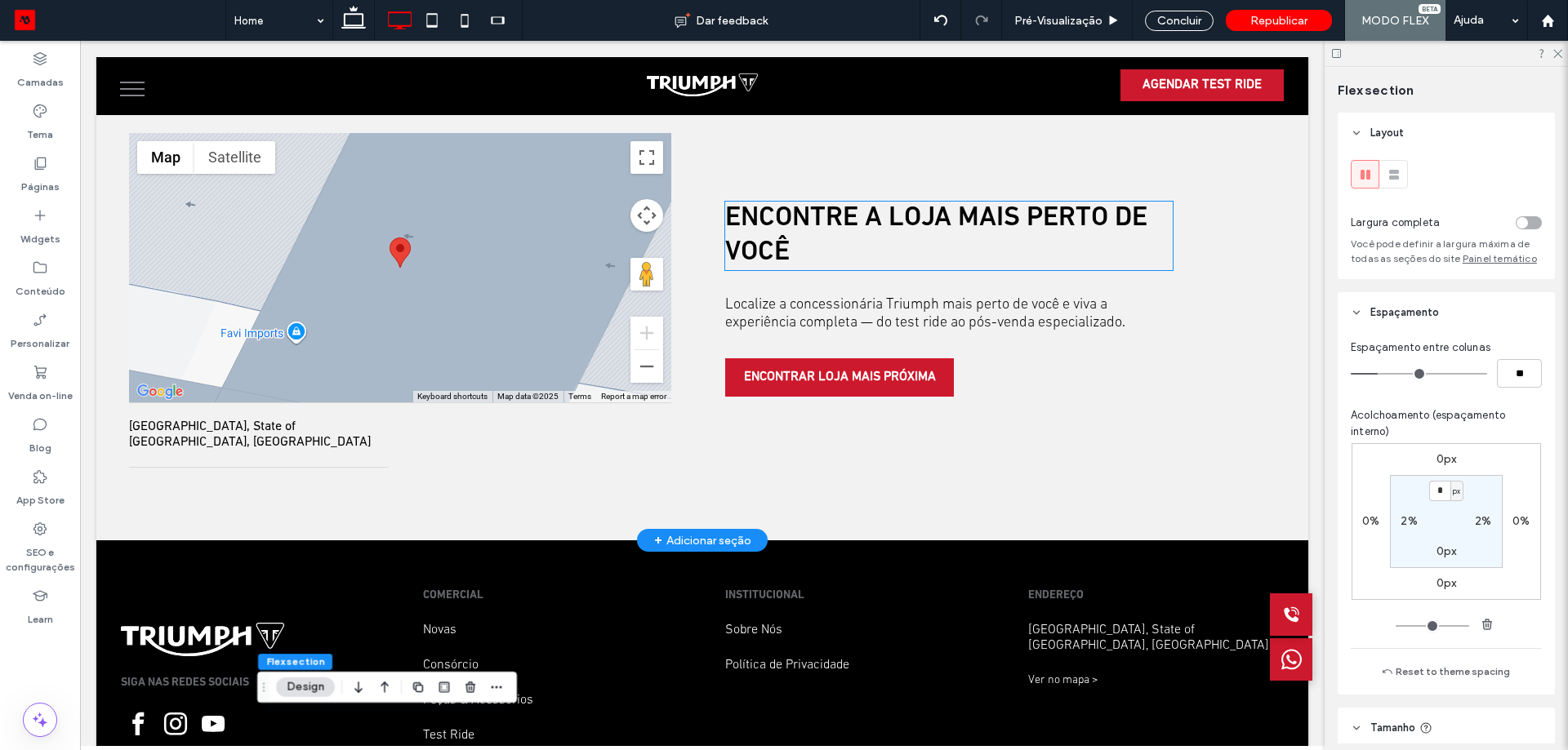
scroll to position [3943, 0]
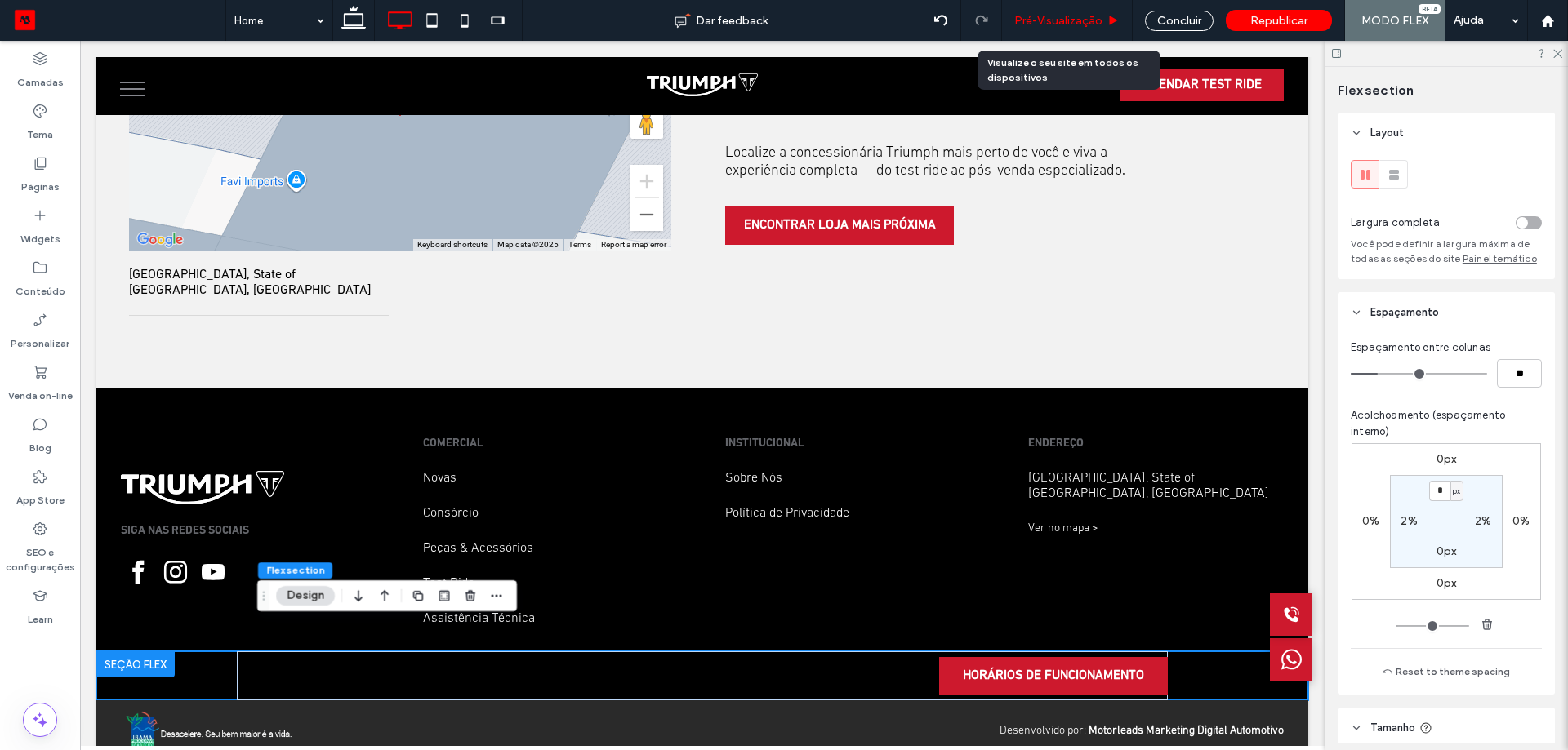
click at [1065, 16] on span "Pré-Visualizaçāo" at bounding box center [1058, 21] width 89 height 14
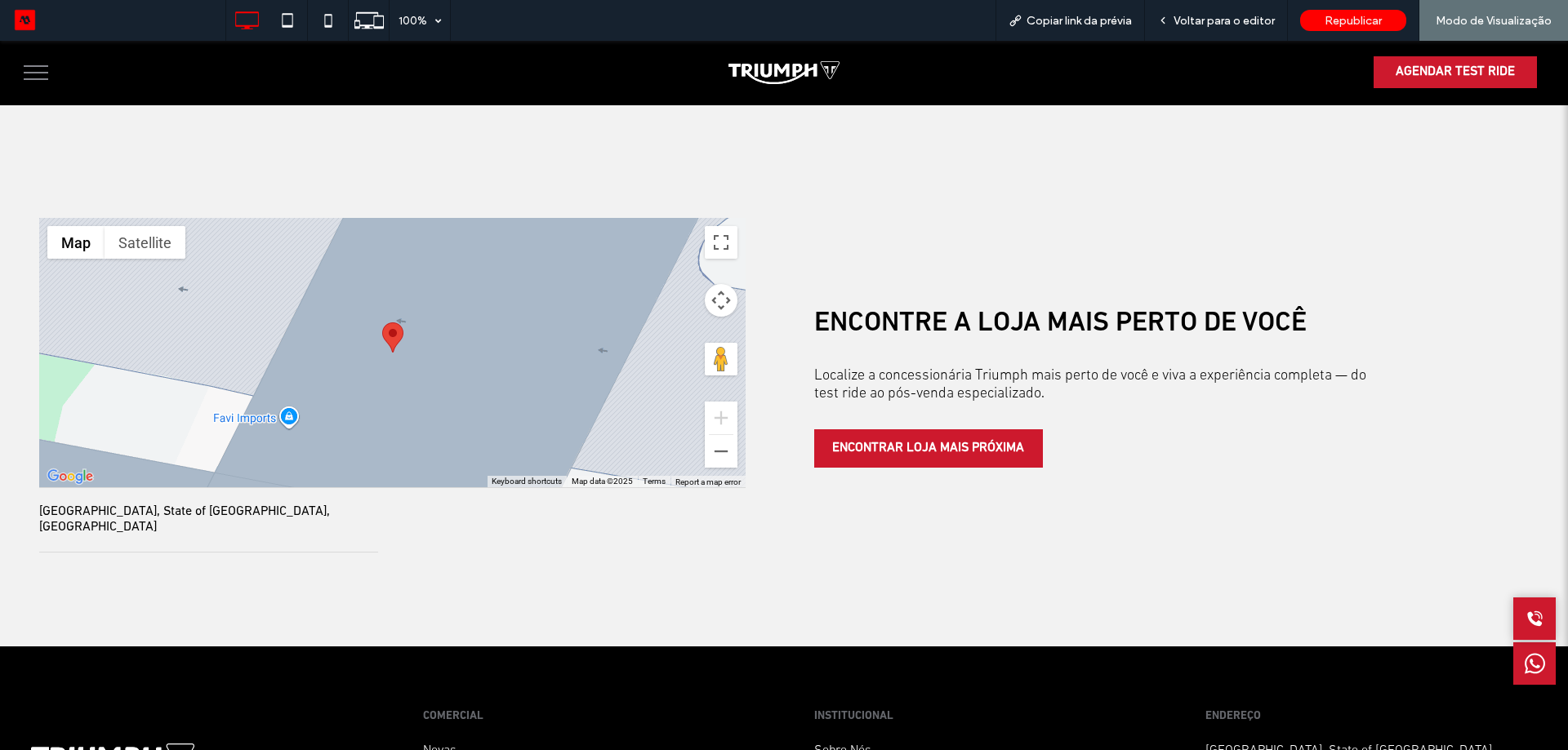
scroll to position [4170, 0]
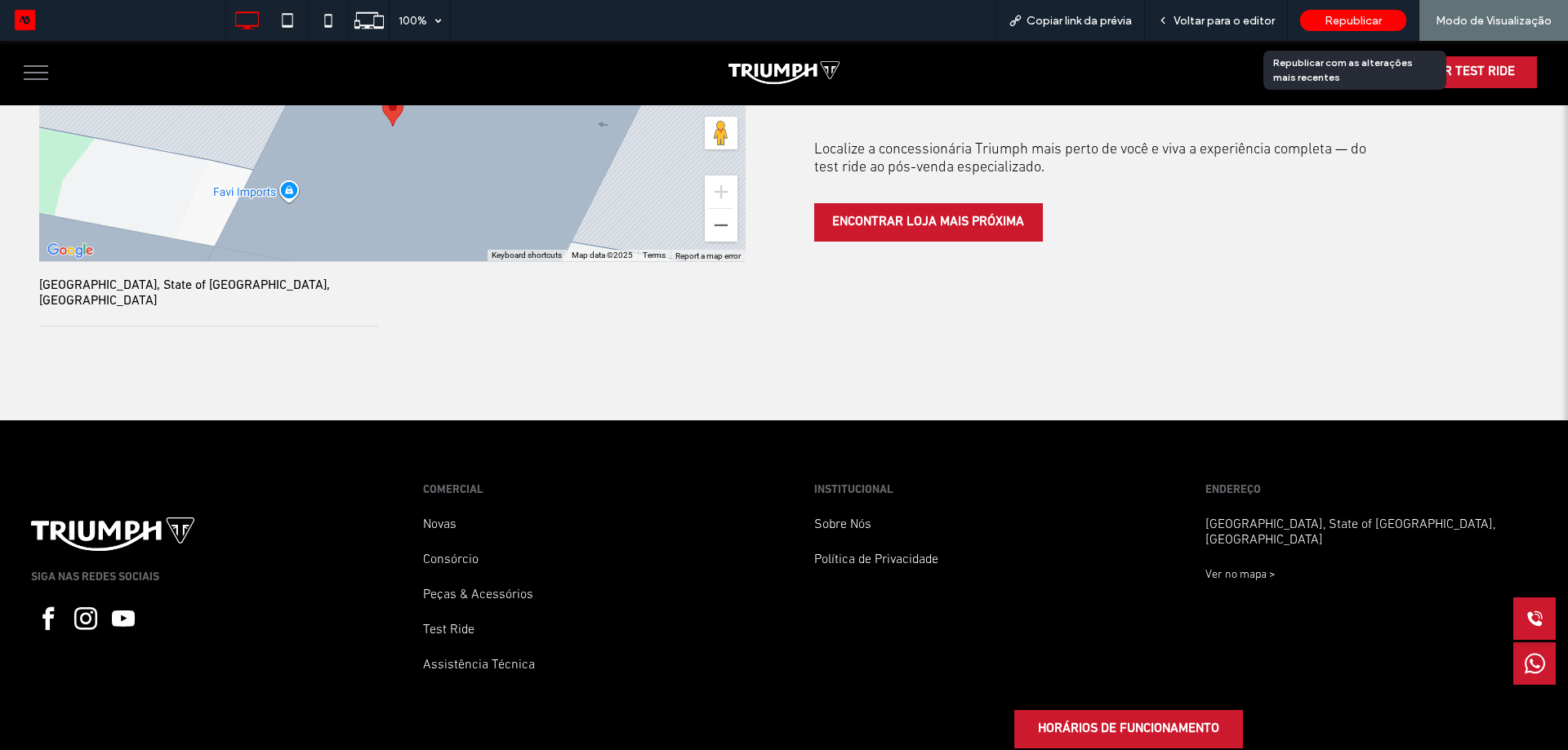
click at [1351, 19] on span "Republicar" at bounding box center [1352, 21] width 57 height 14
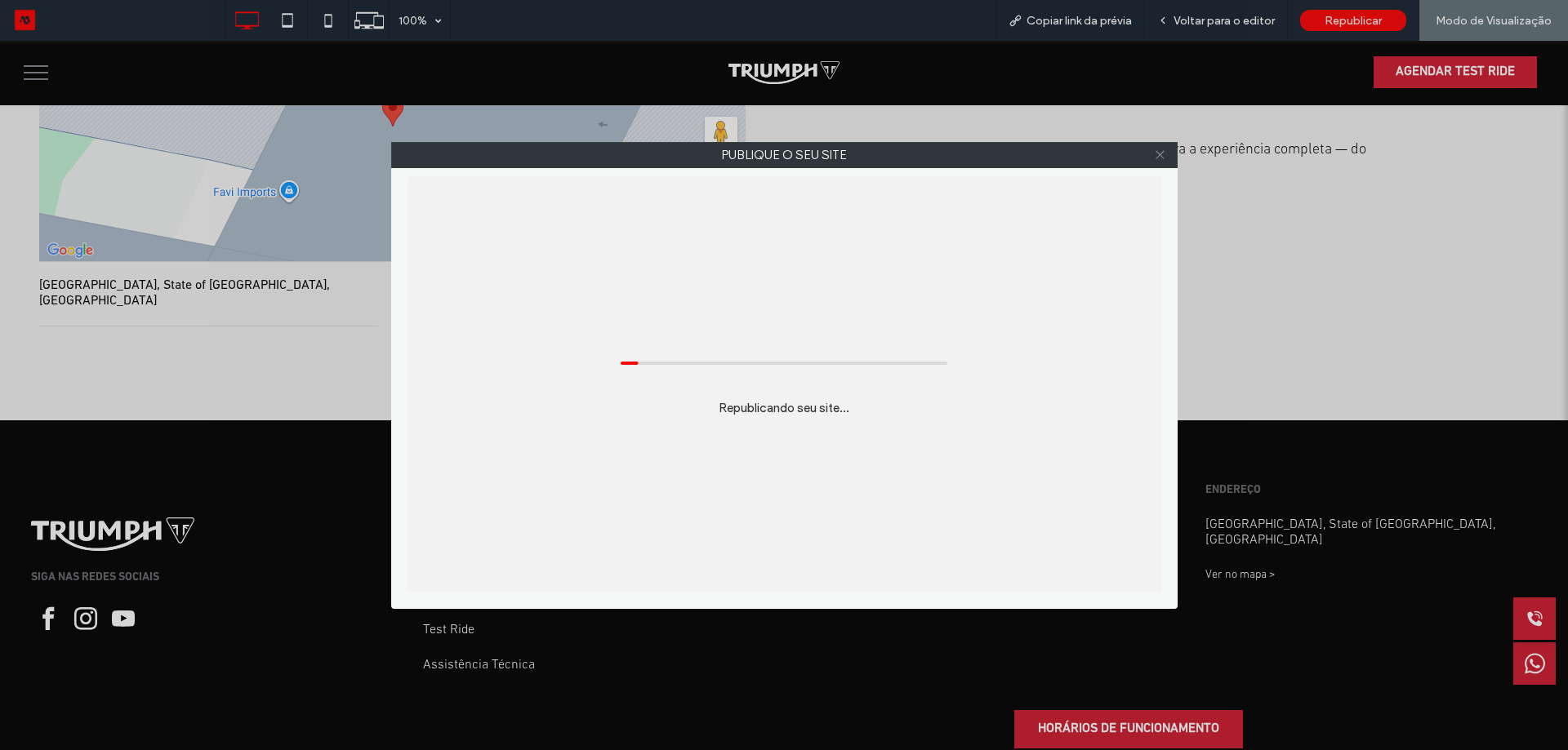
click at [1159, 157] on icon at bounding box center [1160, 154] width 12 height 12
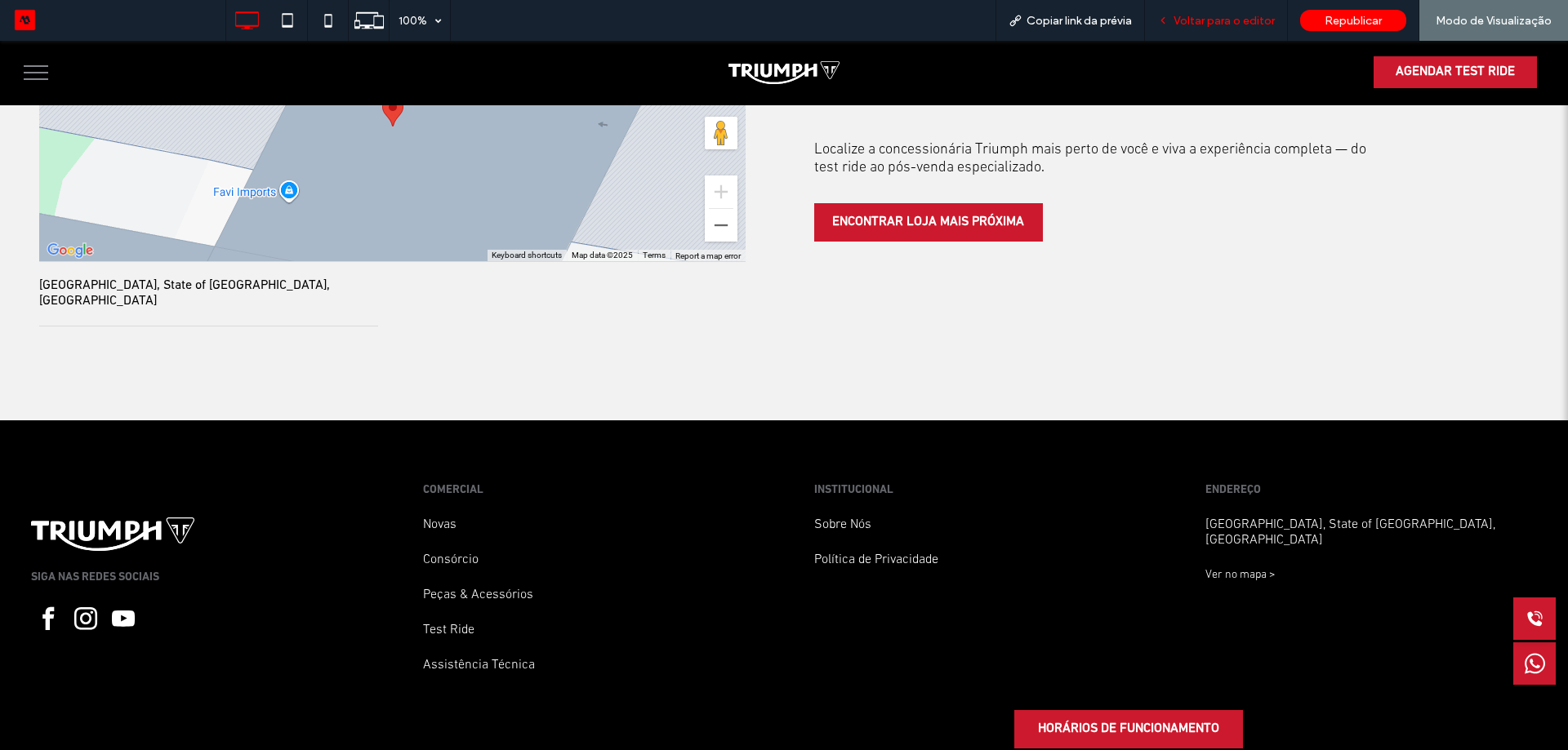
drag, startPoint x: 1242, startPoint y: 23, endPoint x: 1130, endPoint y: 525, distance: 514.3
click at [1242, 23] on span "Voltar para o editor" at bounding box center [1224, 21] width 101 height 14
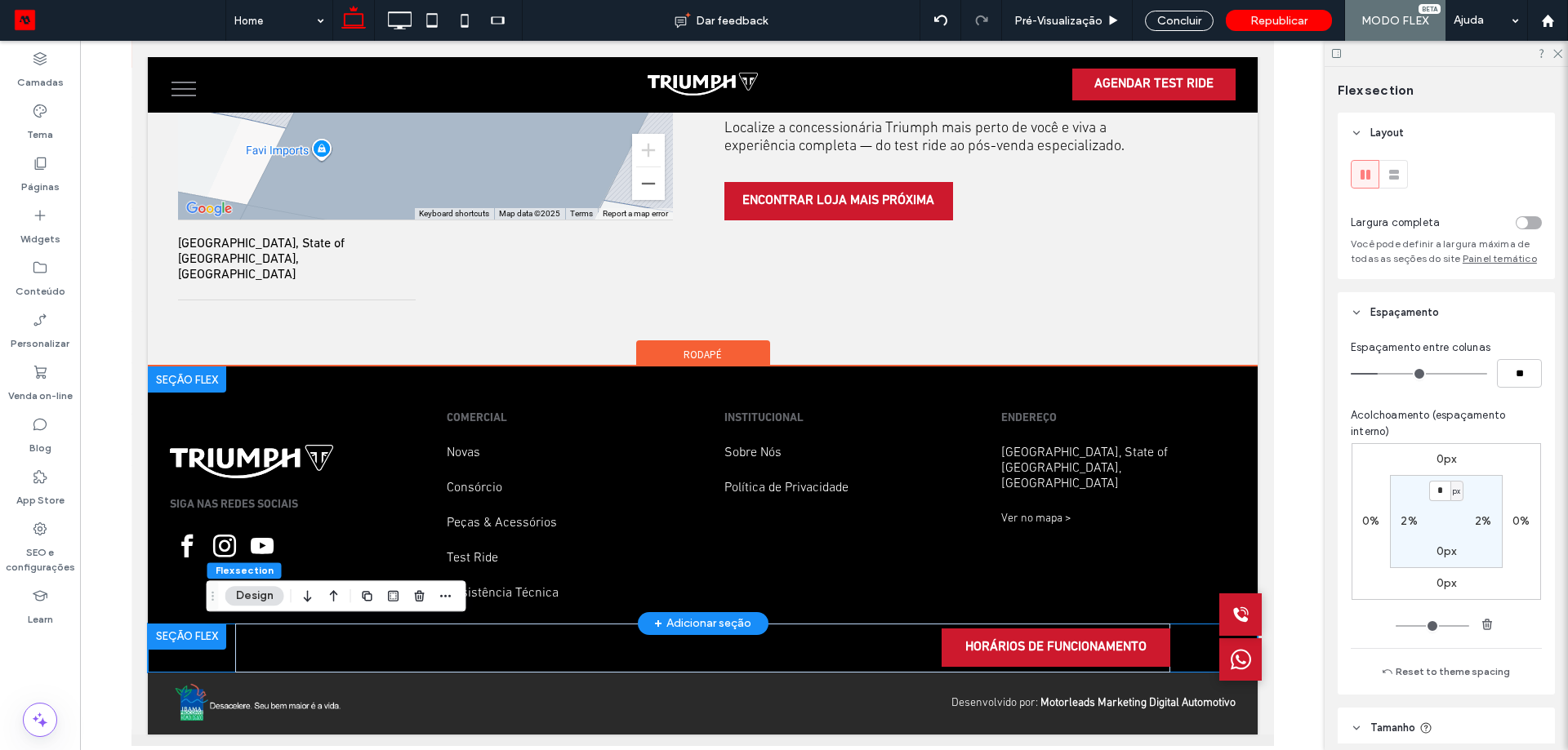
scroll to position [3638, 0]
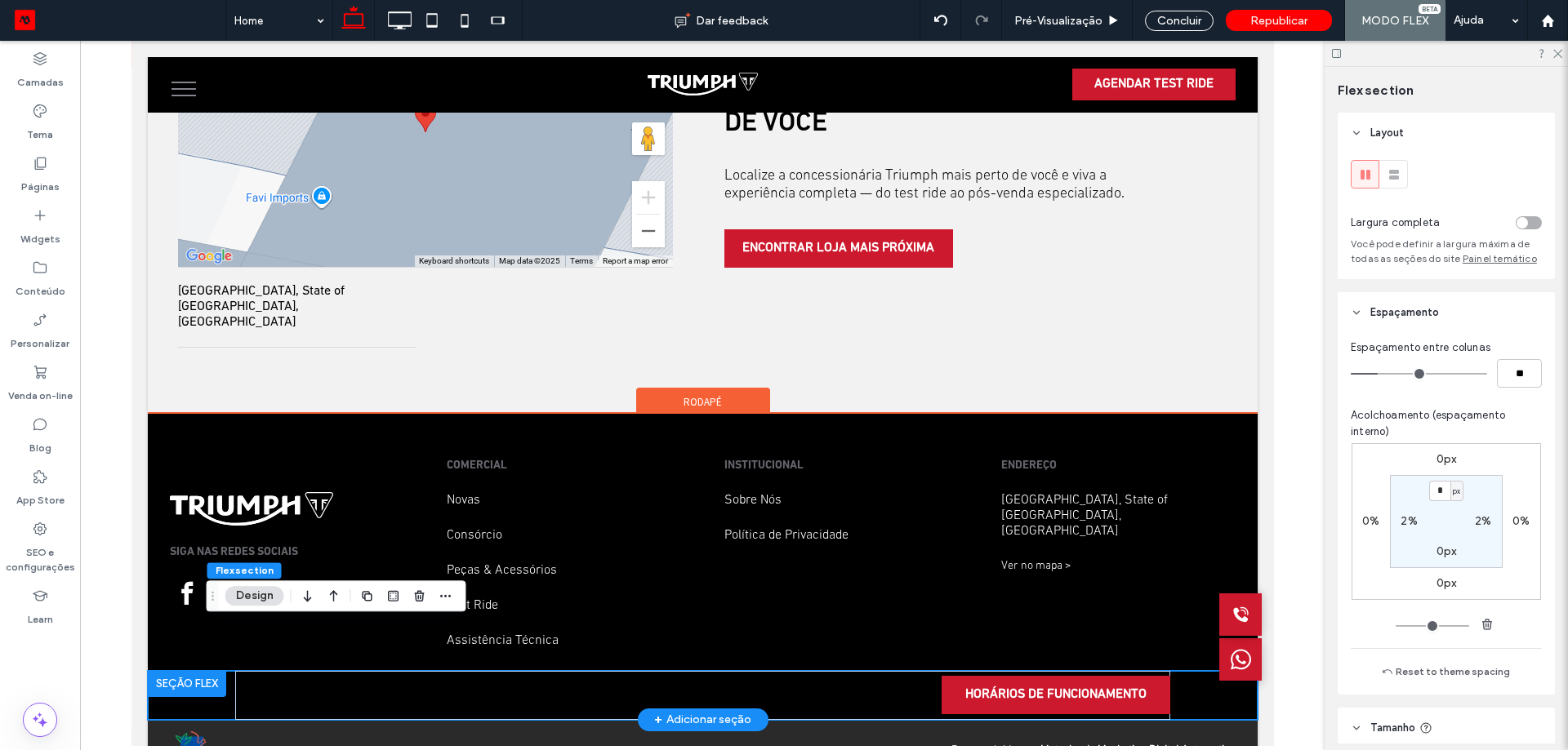
click at [1188, 646] on div at bounding box center [784, 375] width 1568 height 750
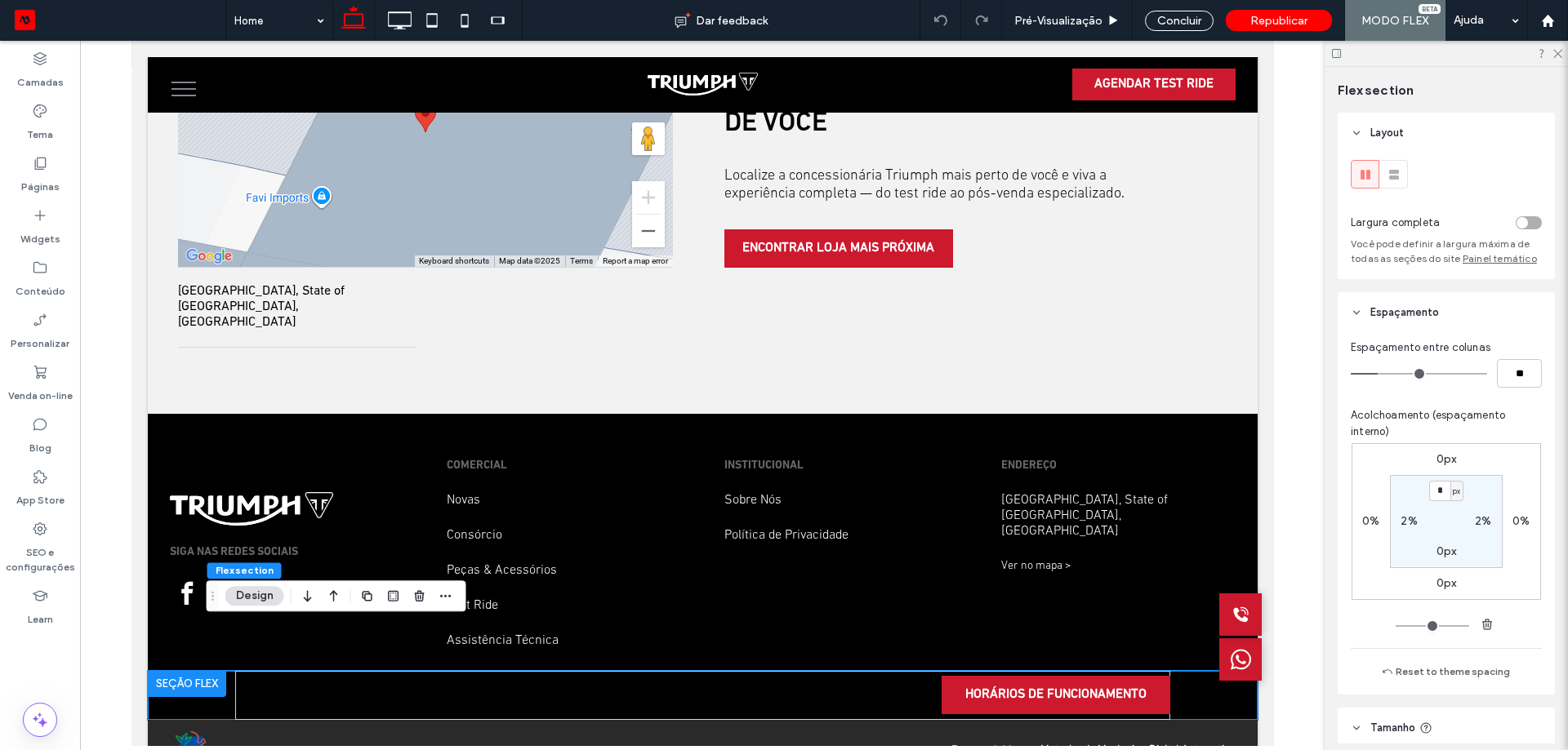
click at [1521, 224] on div "toggle" at bounding box center [1528, 222] width 26 height 13
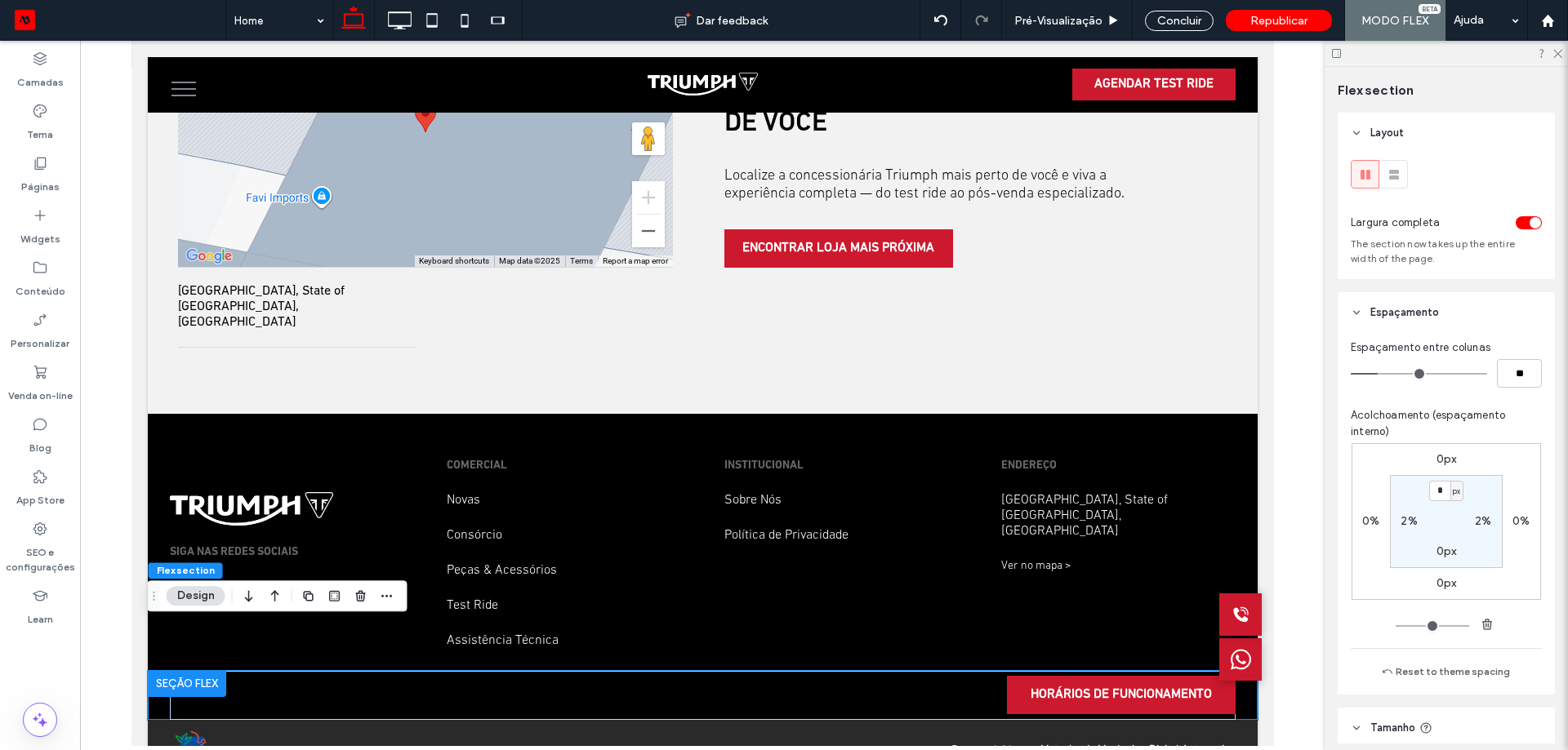
click at [1411, 517] on label "2%" at bounding box center [1408, 521] width 16 height 14
type input "*"
click at [1485, 519] on label "2%" at bounding box center [1482, 521] width 16 height 14
type input "*"
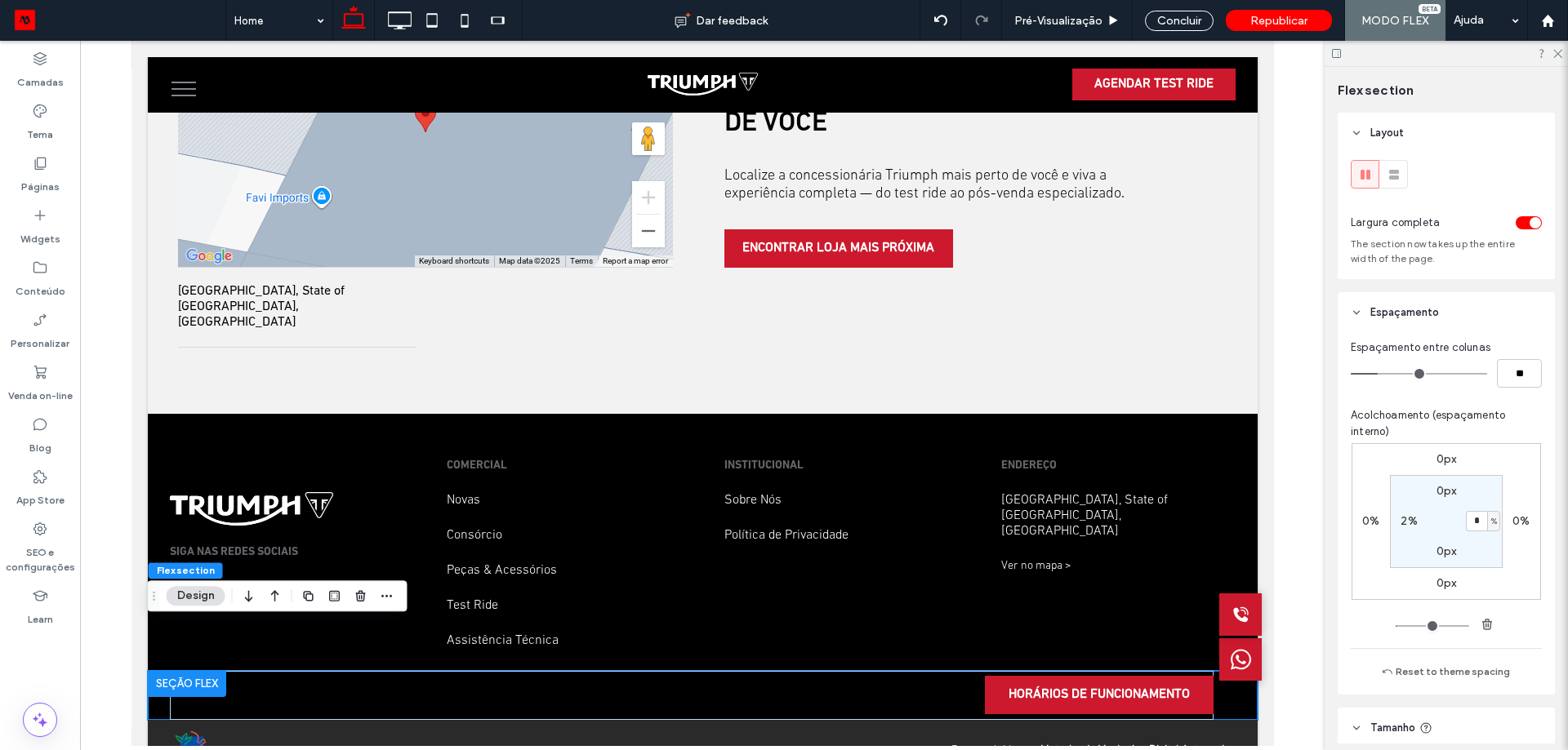
type input "*"
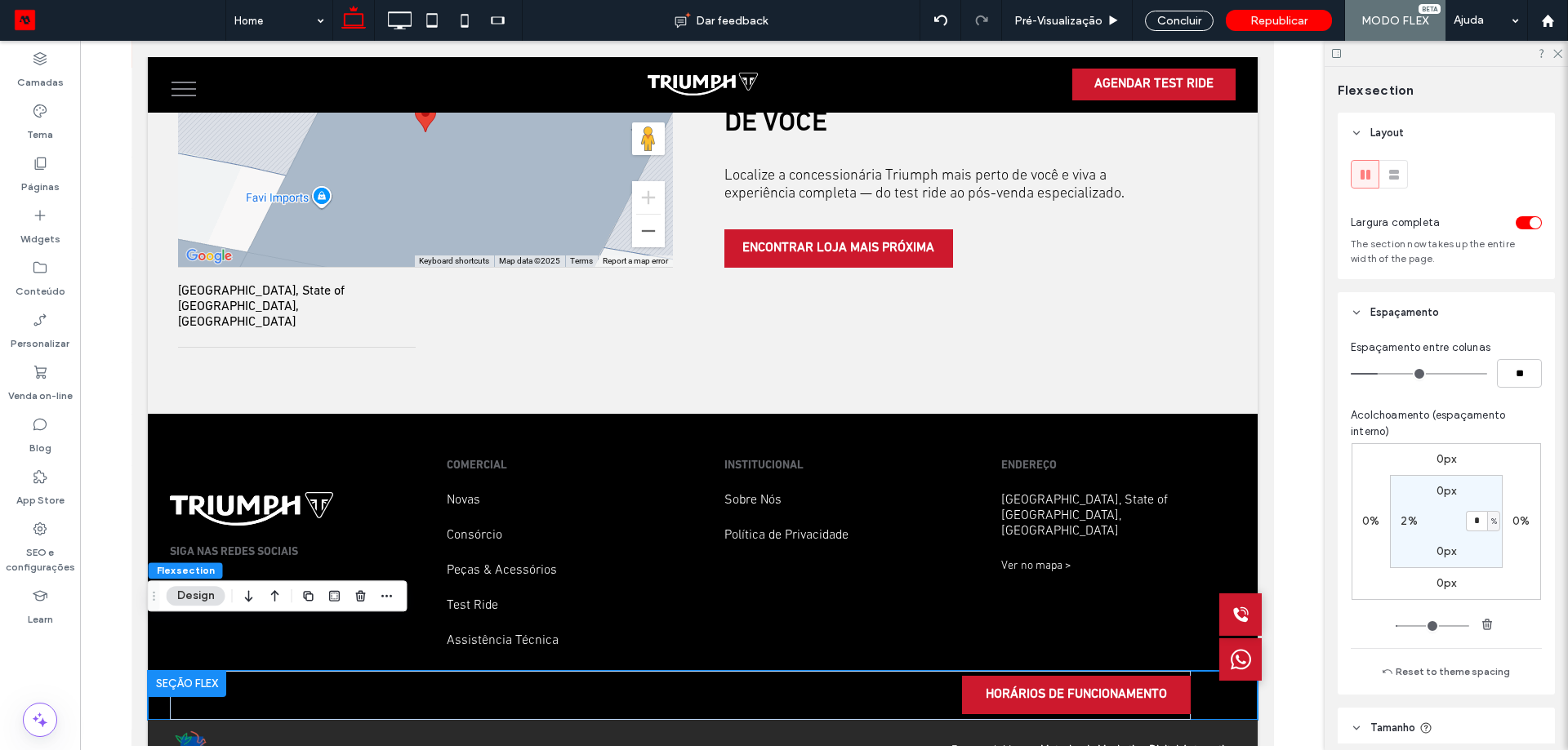
type input "*"
click at [395, 7] on icon at bounding box center [399, 20] width 33 height 33
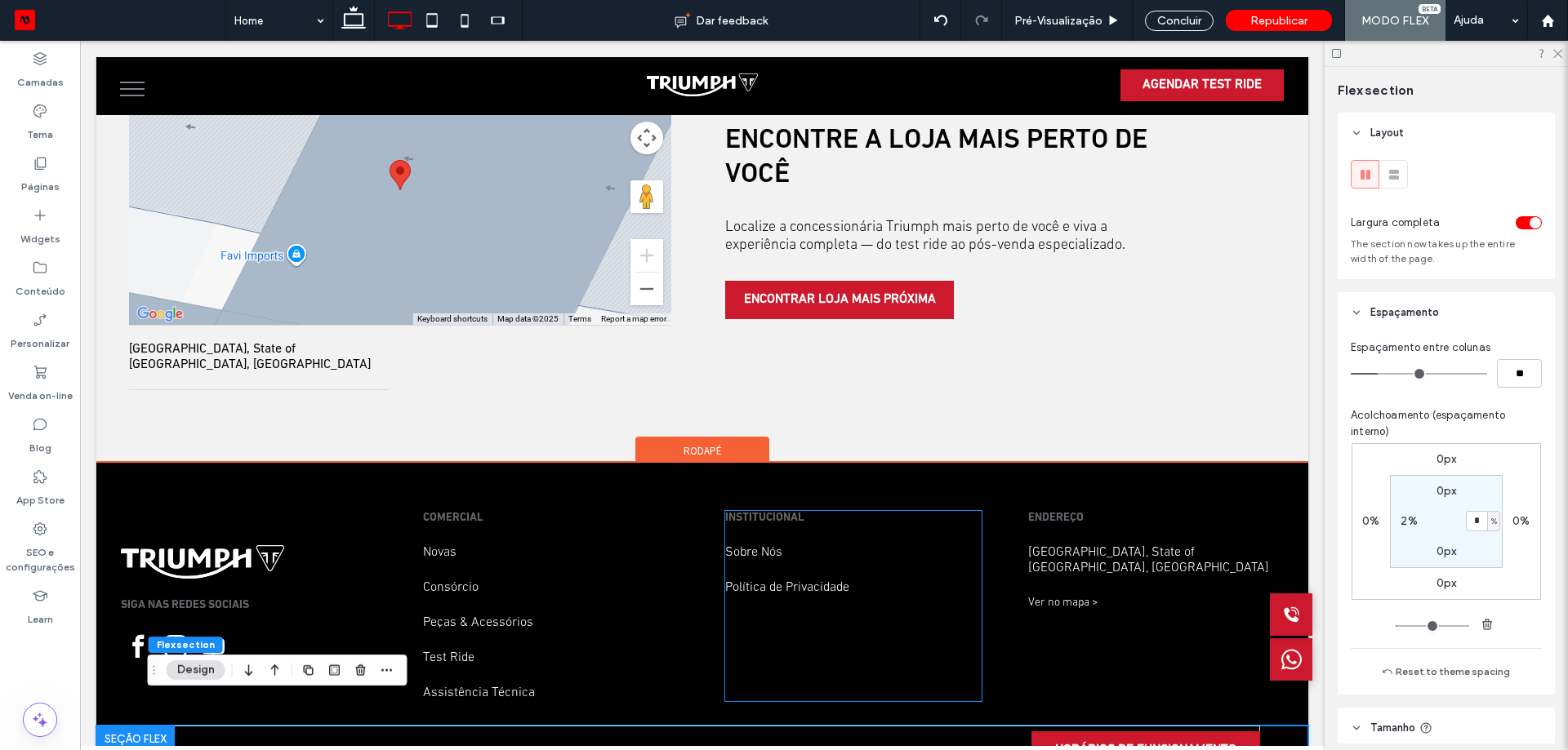
scroll to position [3943, 0]
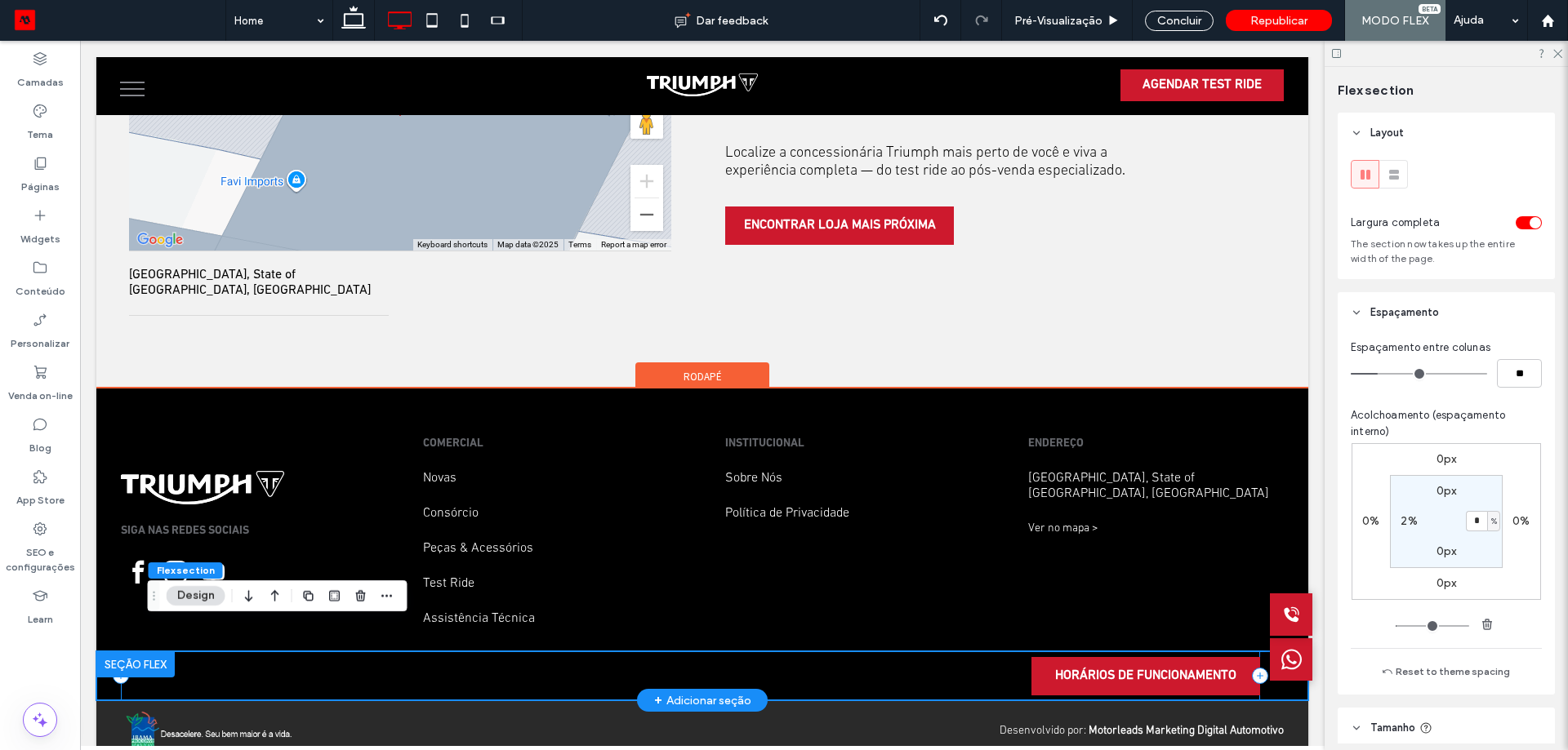
click at [940, 652] on div "HORÁRIOS DE FUNCIONAMENTO" at bounding box center [689, 675] width 1139 height 49
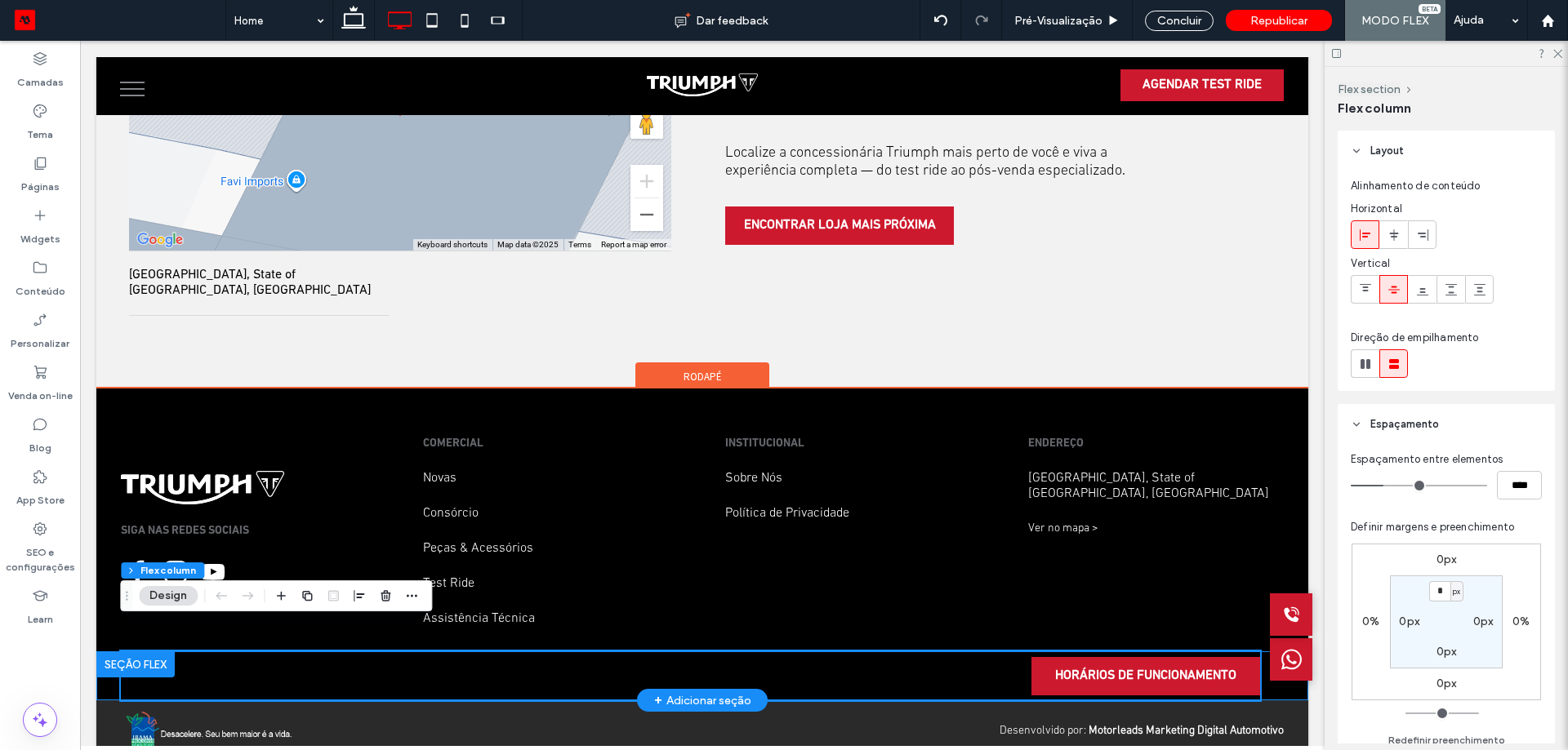
click at [1253, 652] on div "HORÁRIOS DE FUNCIONAMENTO" at bounding box center [702, 675] width 1212 height 49
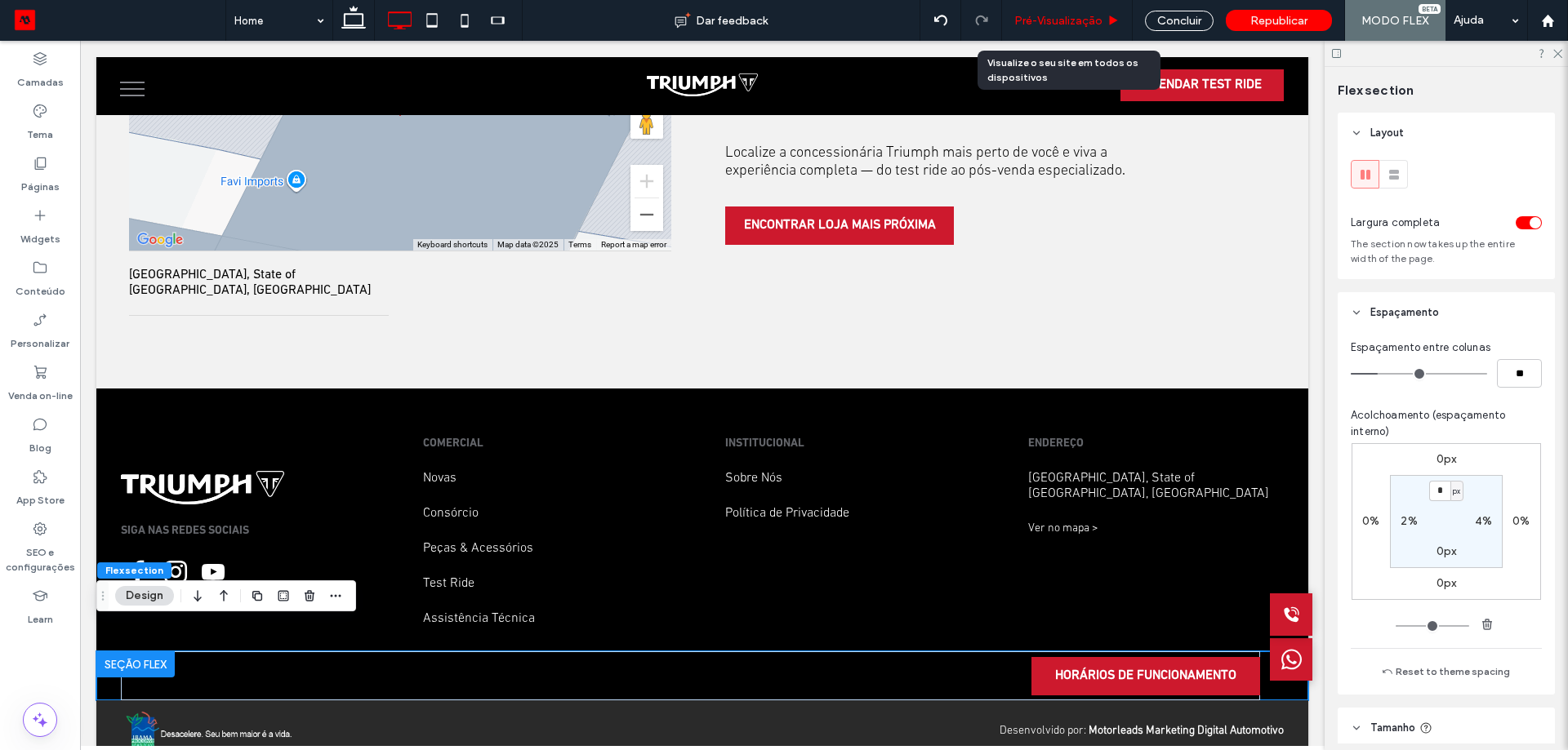
drag, startPoint x: 1066, startPoint y: 18, endPoint x: 1122, endPoint y: 41, distance: 60.5
click at [1066, 18] on span "Pré-Visualizaçāo" at bounding box center [1058, 21] width 89 height 14
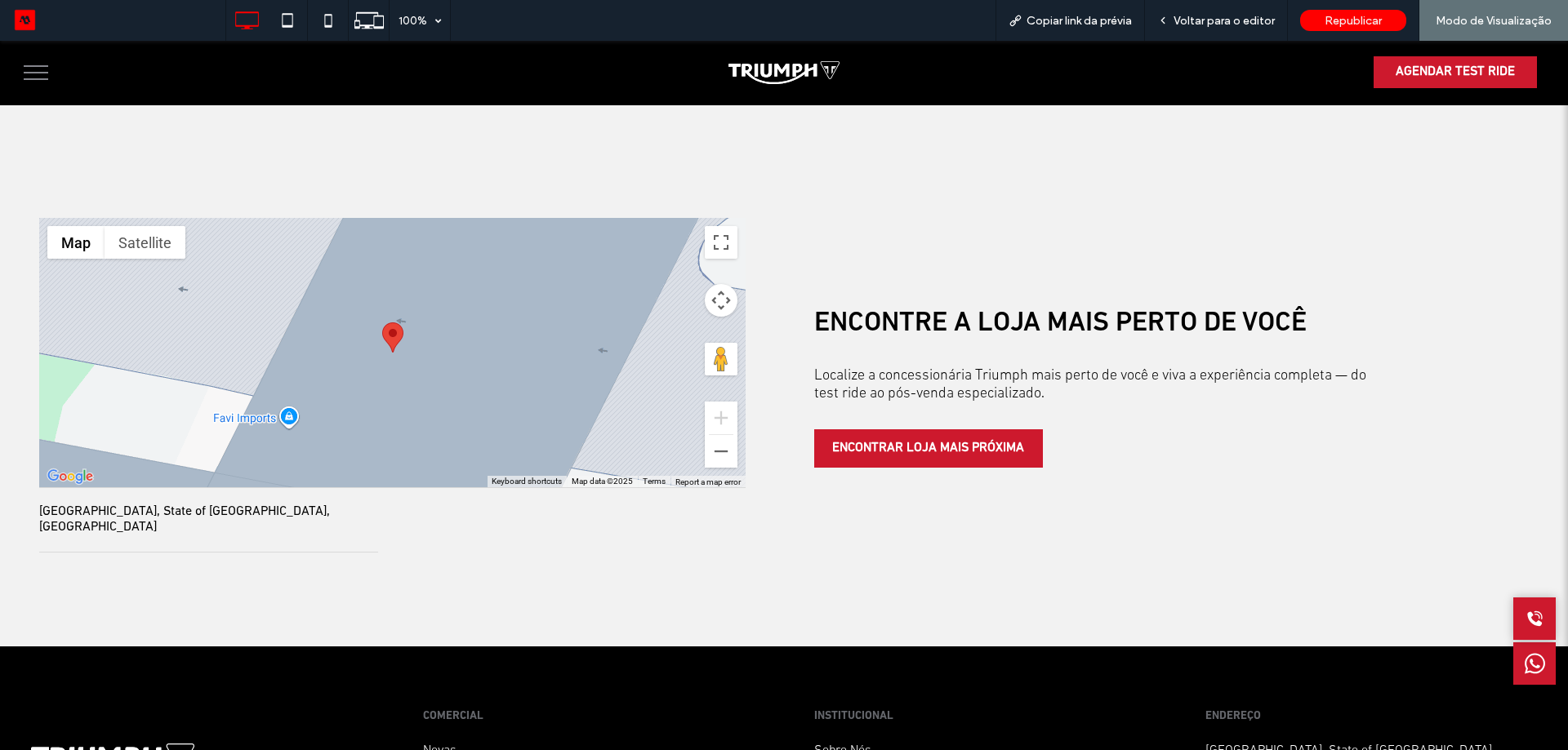
scroll to position [4170, 0]
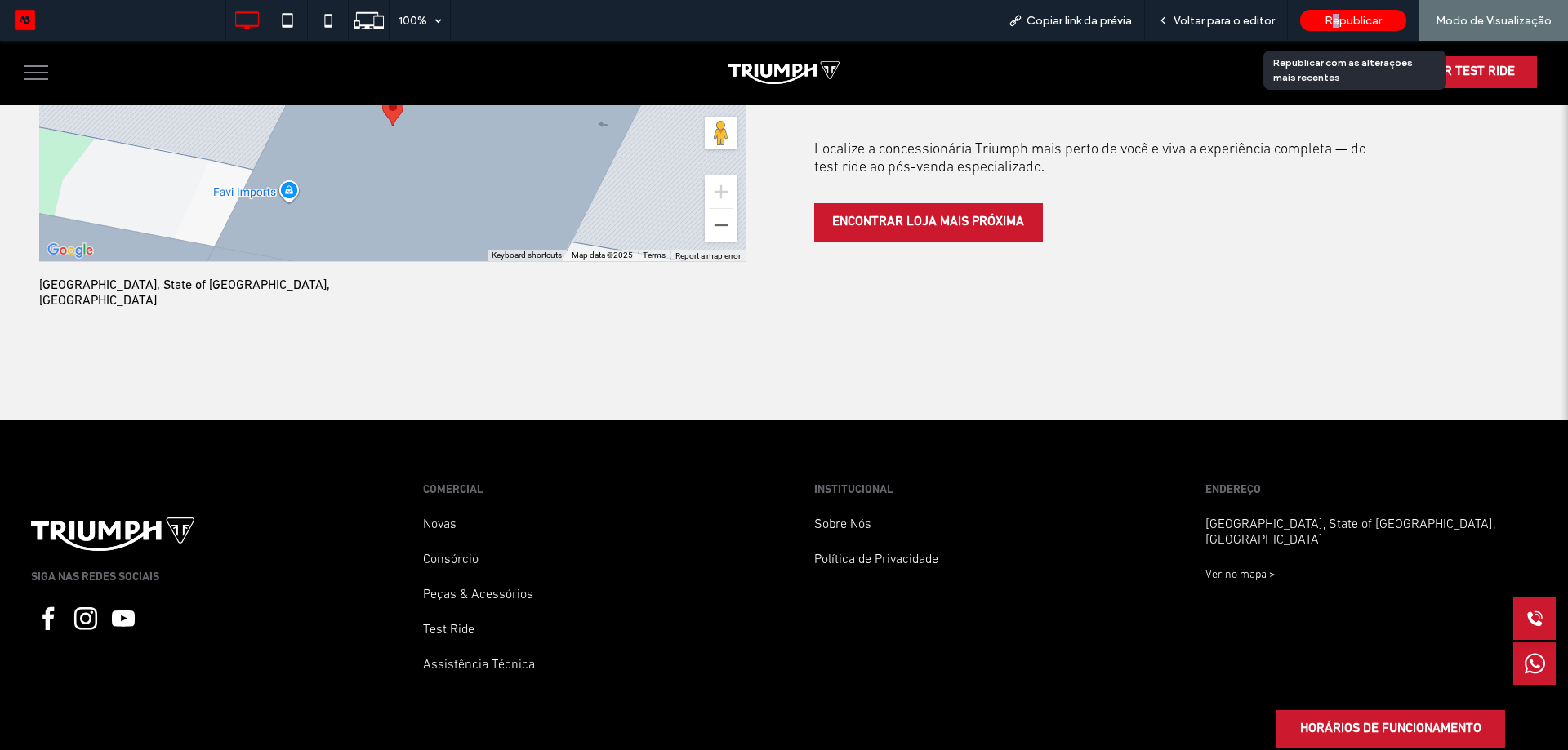
click at [1337, 14] on span "Republicar" at bounding box center [1352, 21] width 57 height 14
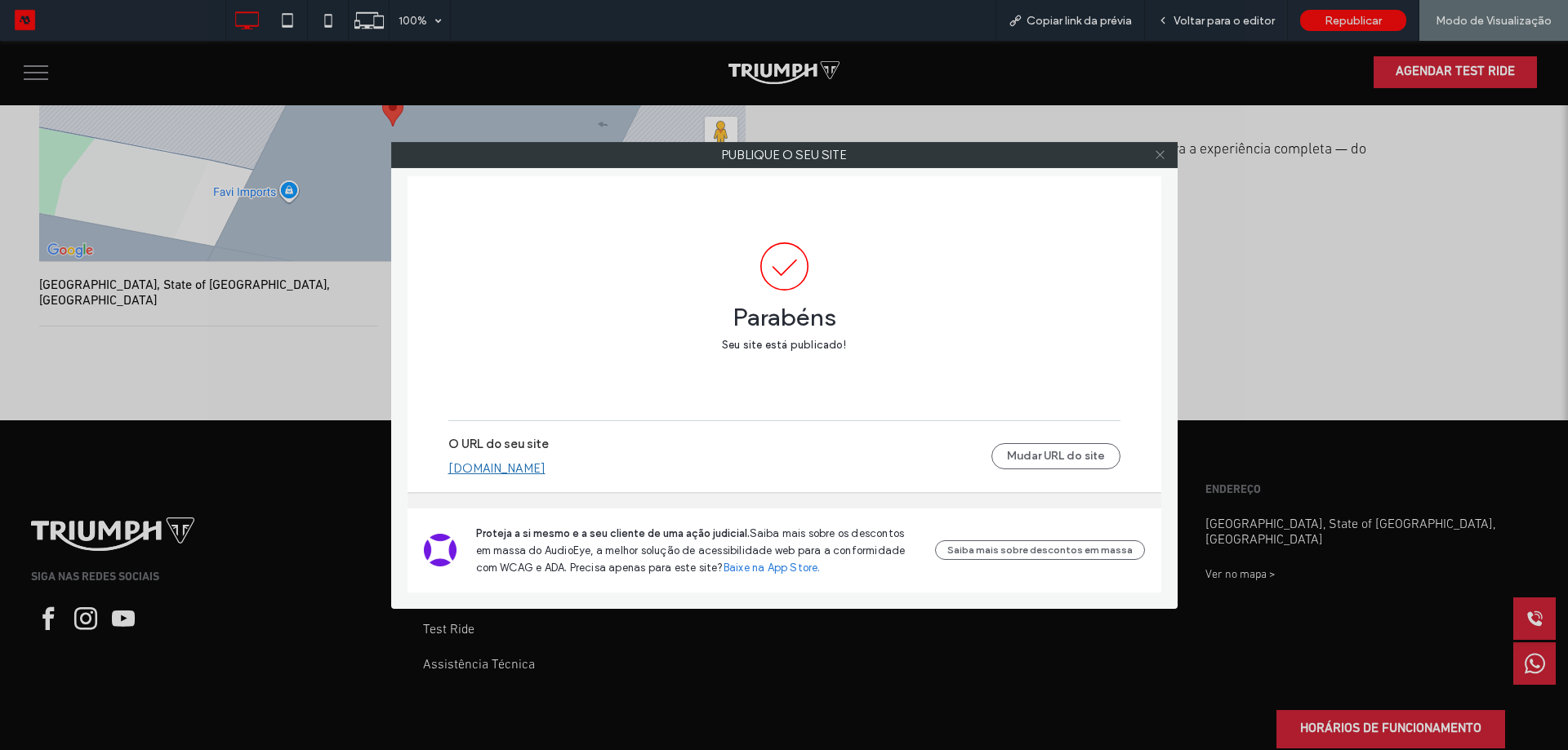
click at [1162, 153] on icon at bounding box center [1160, 154] width 12 height 12
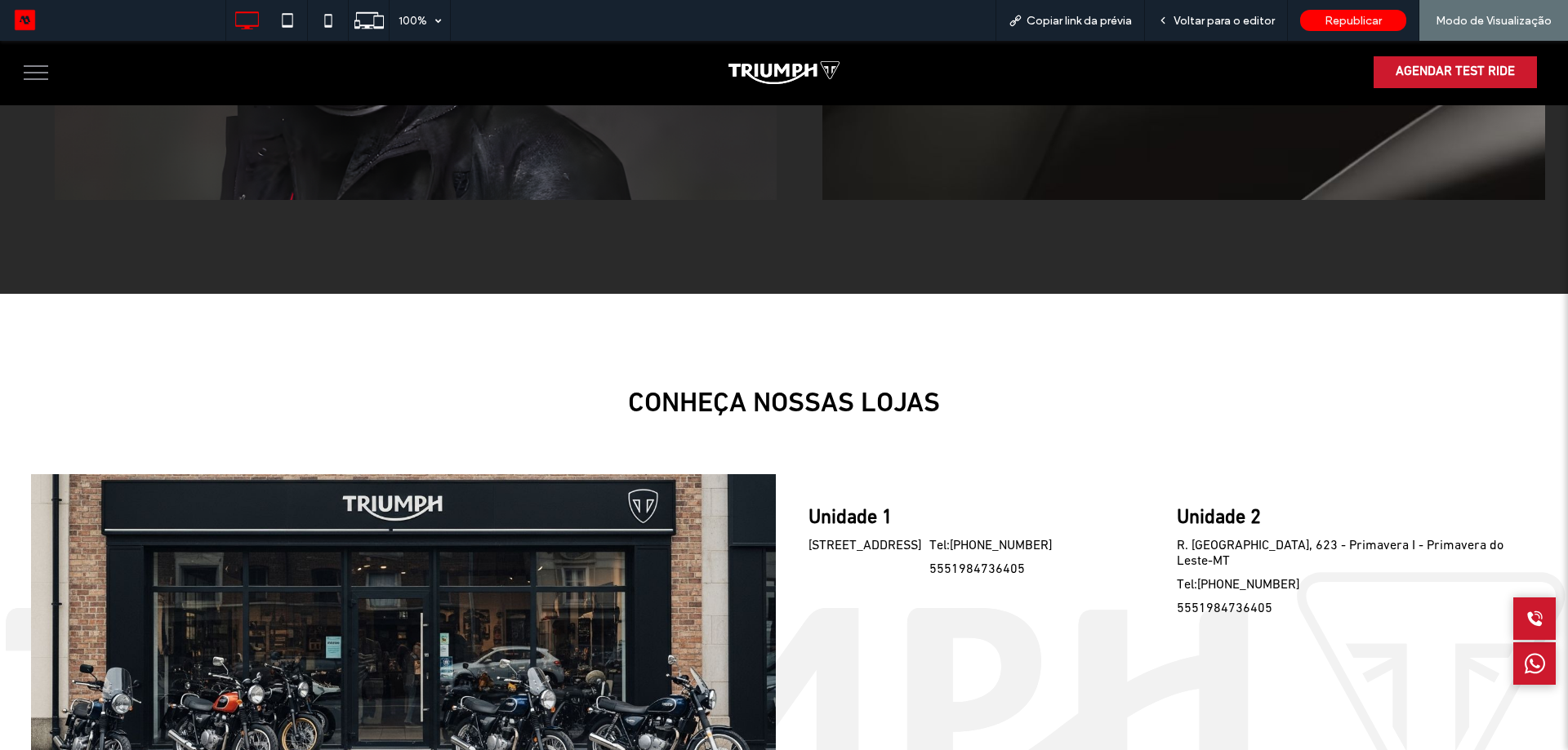
scroll to position [3108, 0]
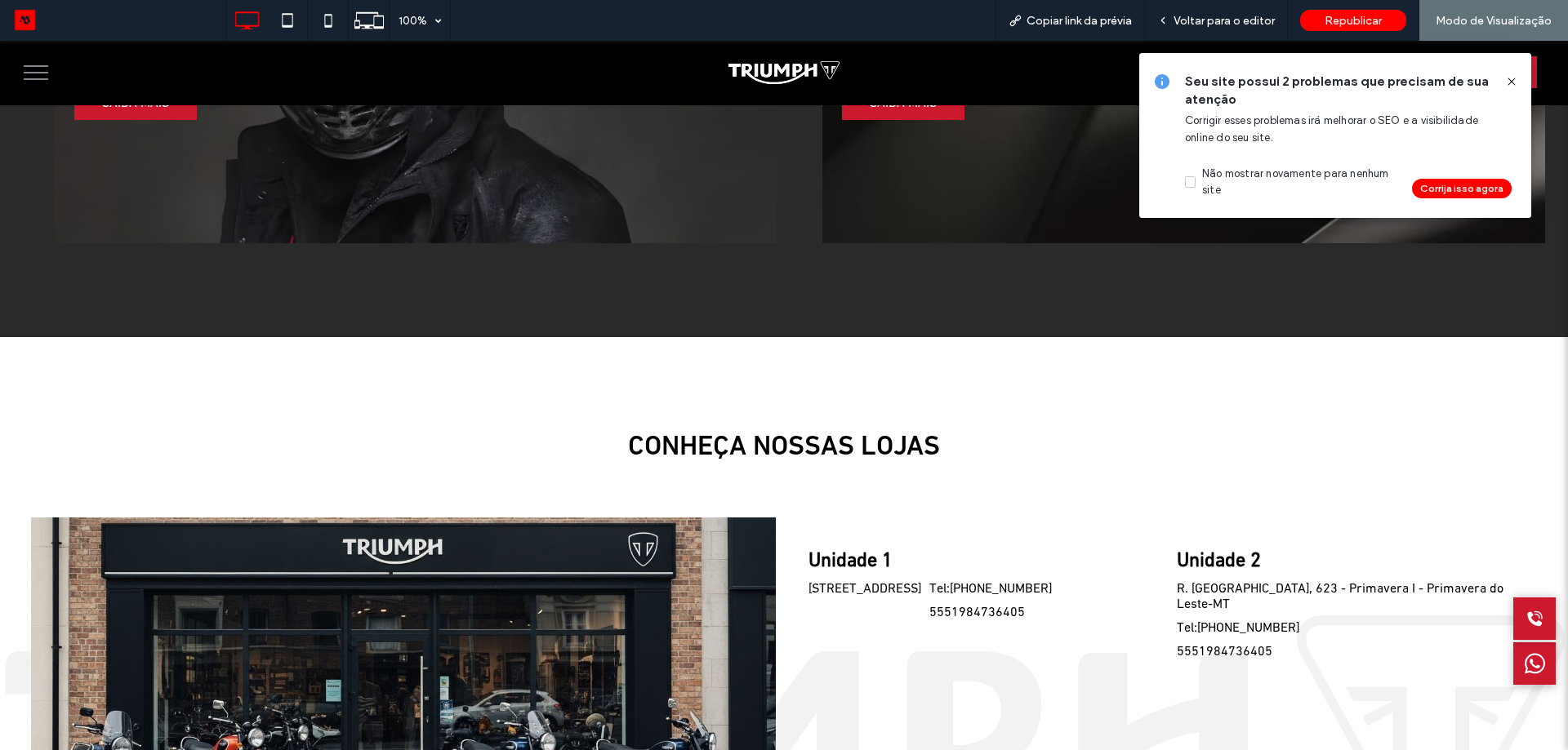
click at [1508, 89] on span at bounding box center [1510, 82] width 13 height 18
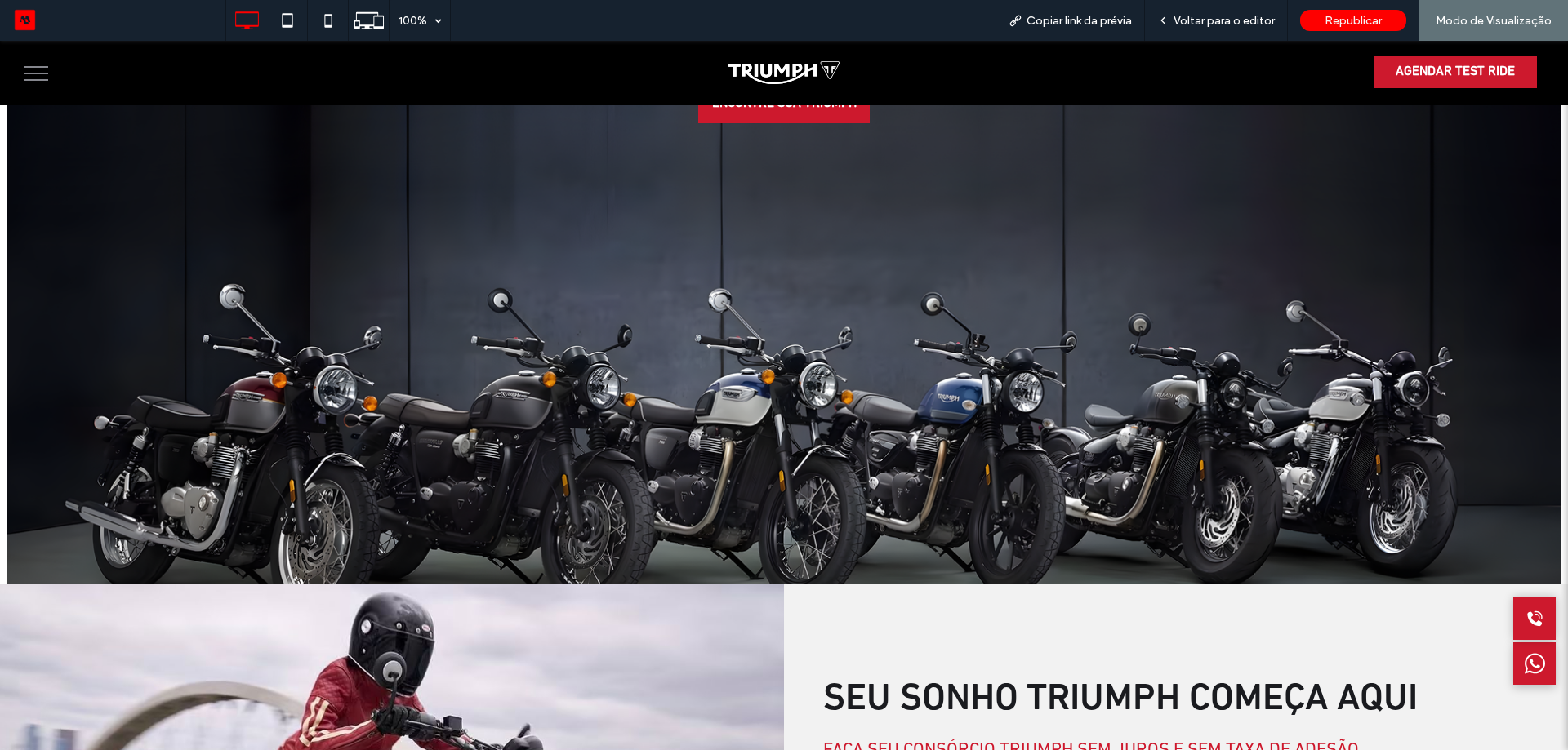
scroll to position [1388, 0]
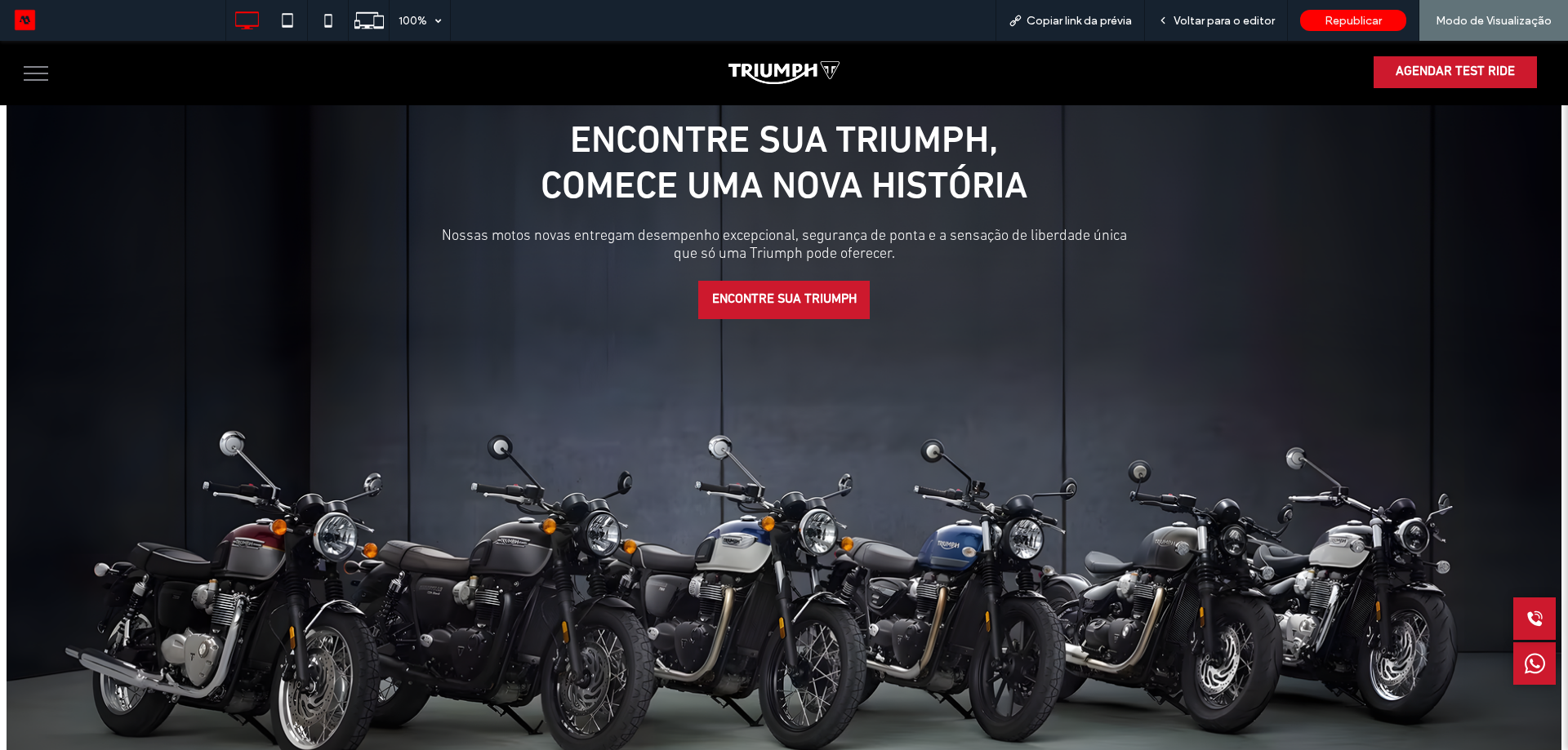
click at [801, 312] on div "Encontre sua Triumph, COMECE UMA NOVA história Nossas motos novas entregam dese…" at bounding box center [784, 329] width 1568 height 607
click at [808, 299] on span "ENCONTRE SUA TRIUMPH" at bounding box center [784, 300] width 144 height 16
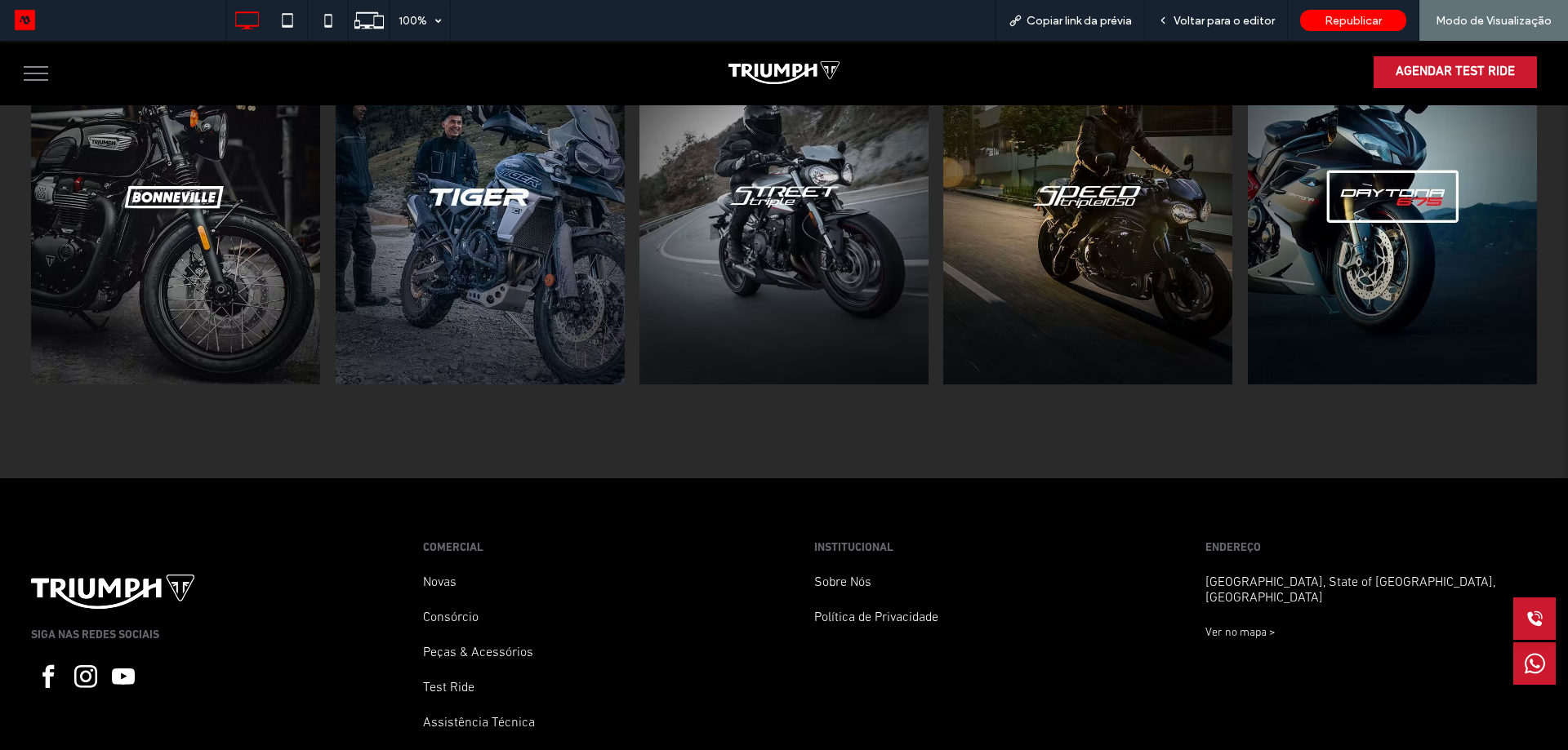
scroll to position [7243, 0]
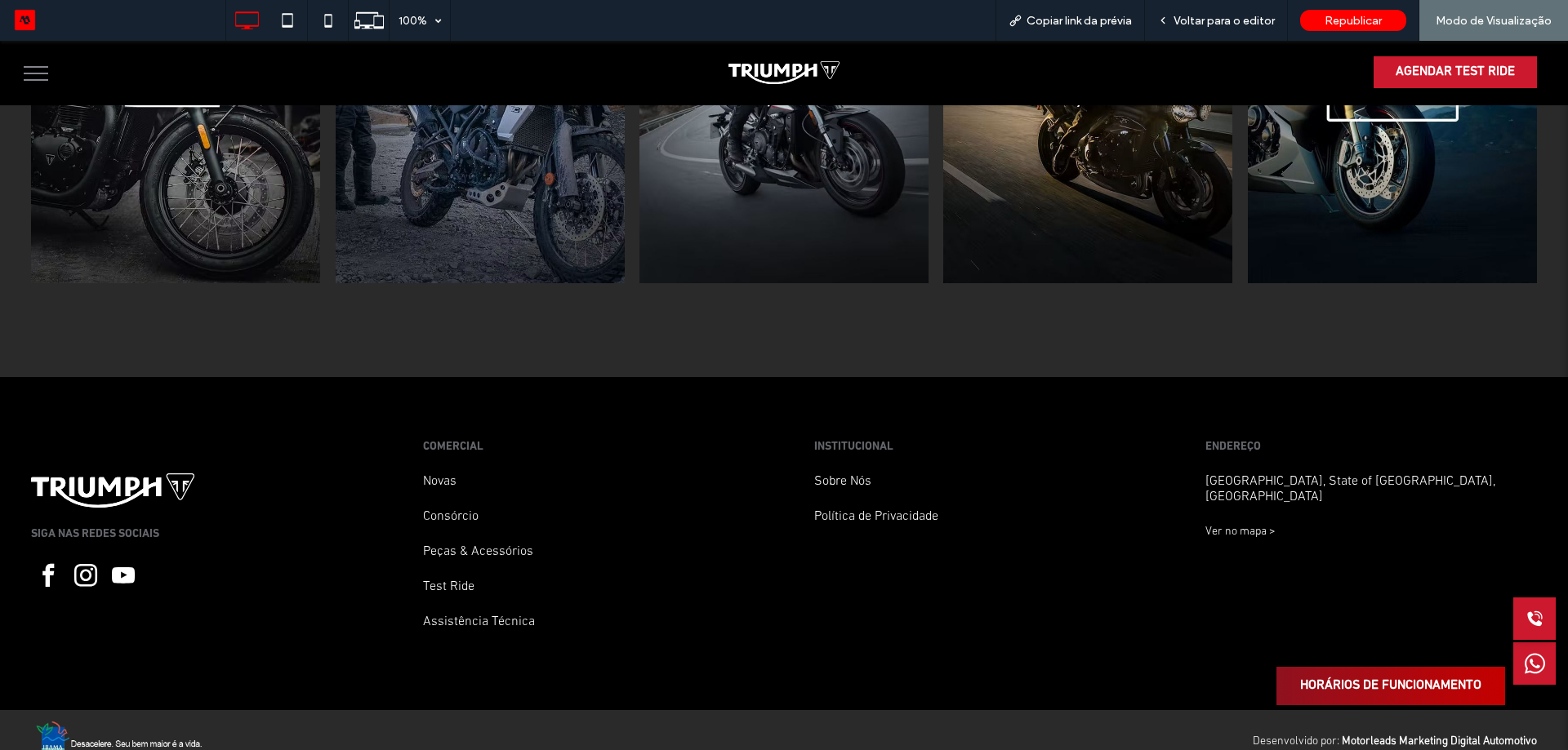
click at [1385, 678] on span "HORÁRIOS DE FUNCIONAMENTO" at bounding box center [1390, 686] width 181 height 16
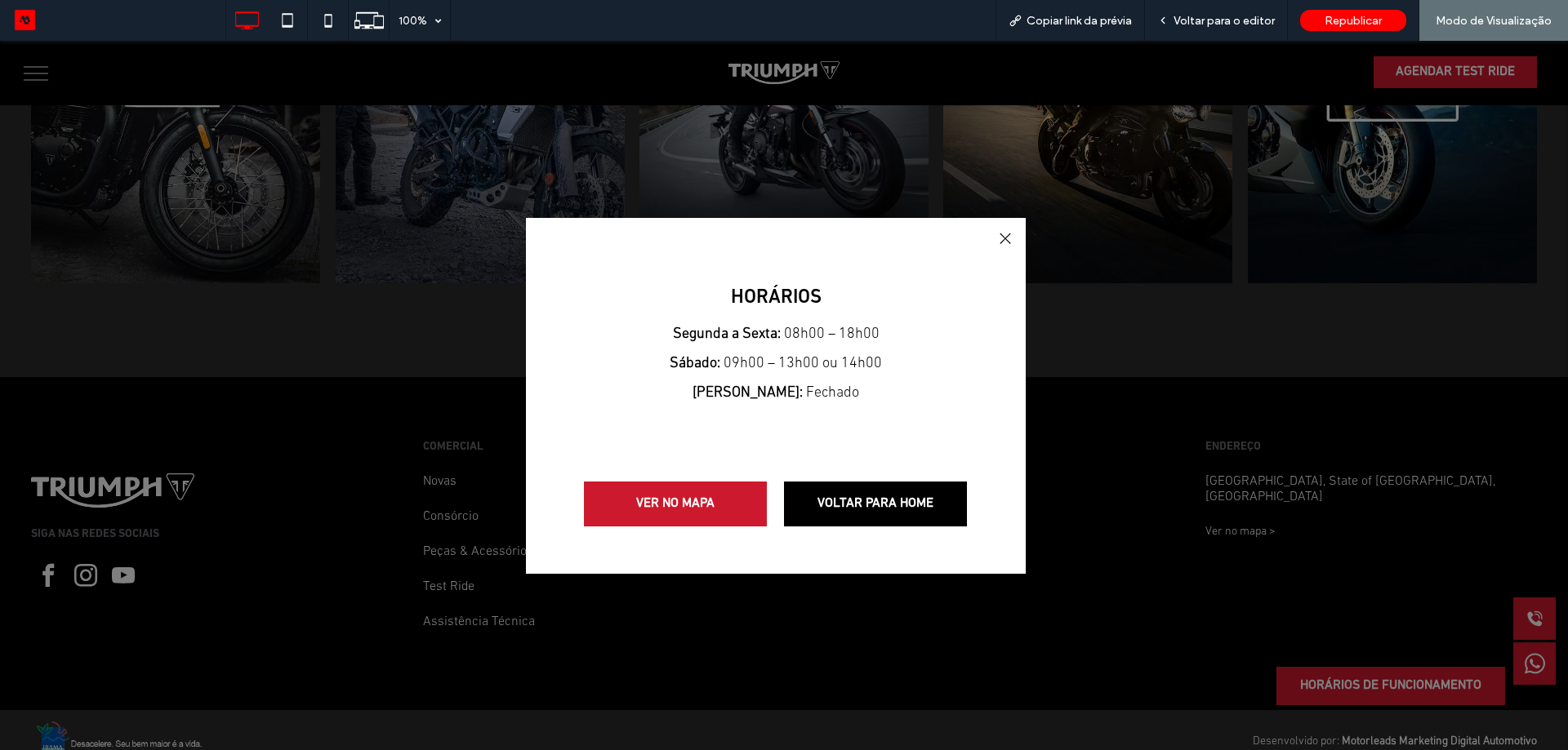
click at [1002, 241] on div at bounding box center [1005, 239] width 22 height 22
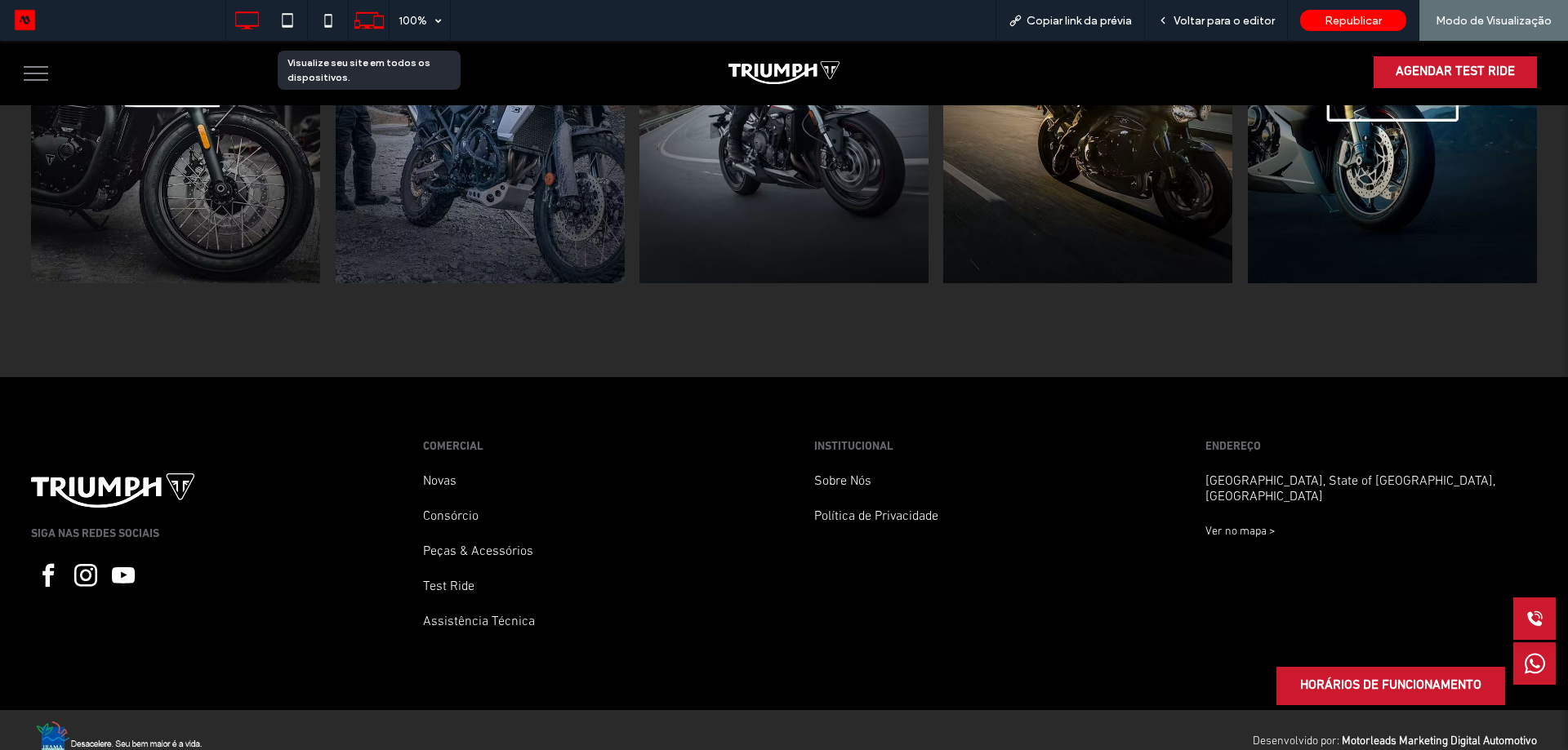
click at [363, 36] on div at bounding box center [368, 20] width 41 height 41
click at [357, 18] on icon at bounding box center [368, 20] width 31 height 31
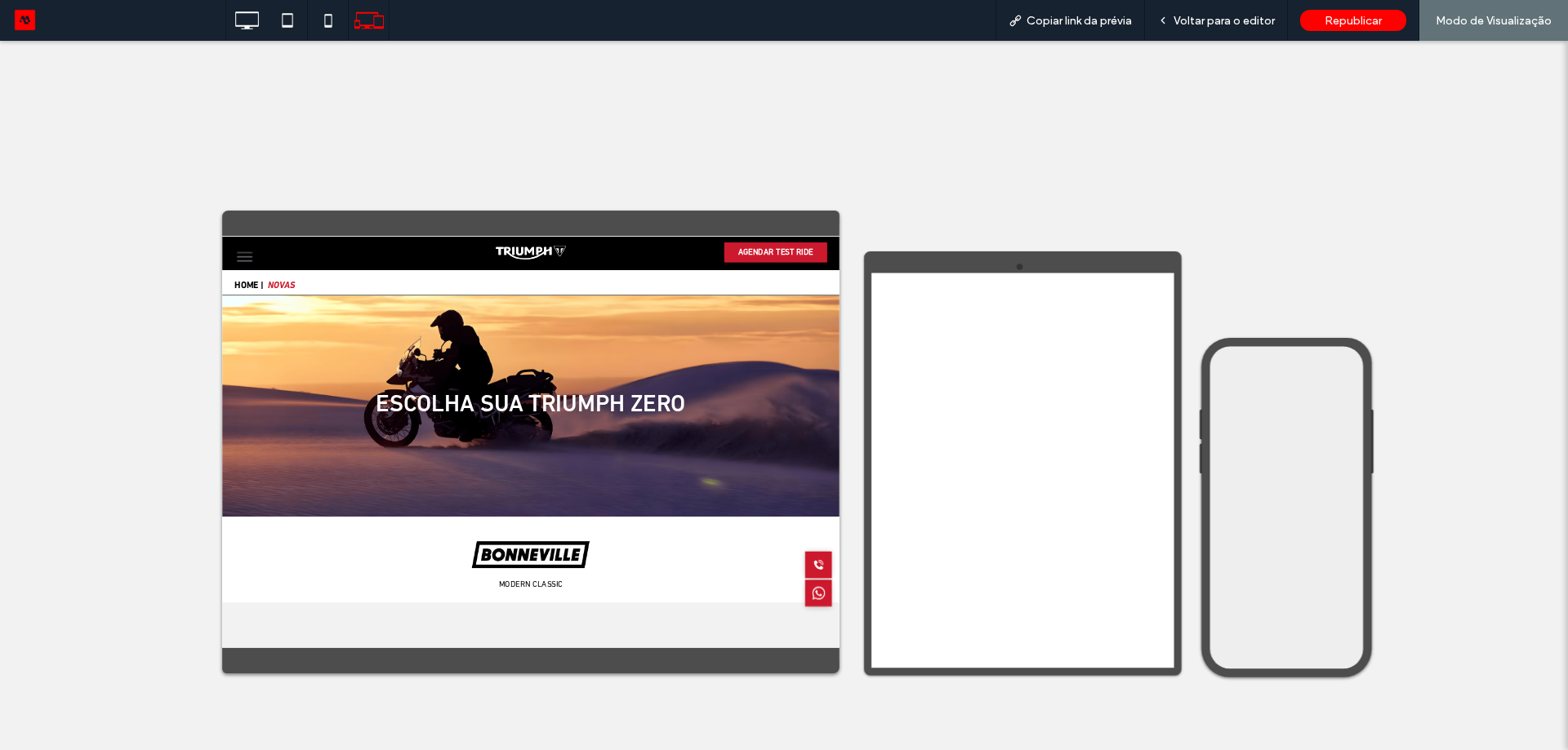
scroll to position [0, 0]
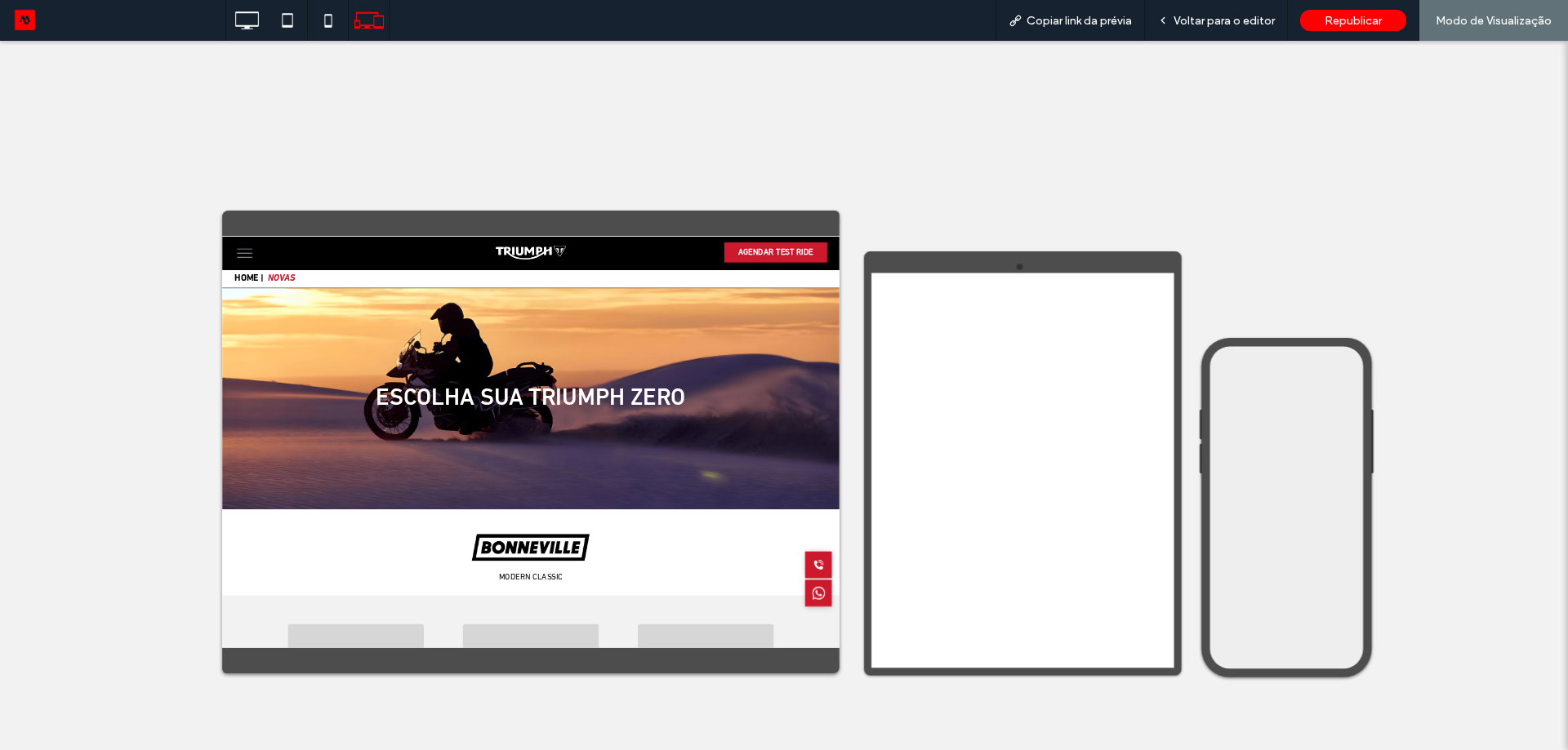
click at [747, 248] on div at bounding box center [710, 262] width 289 height 32
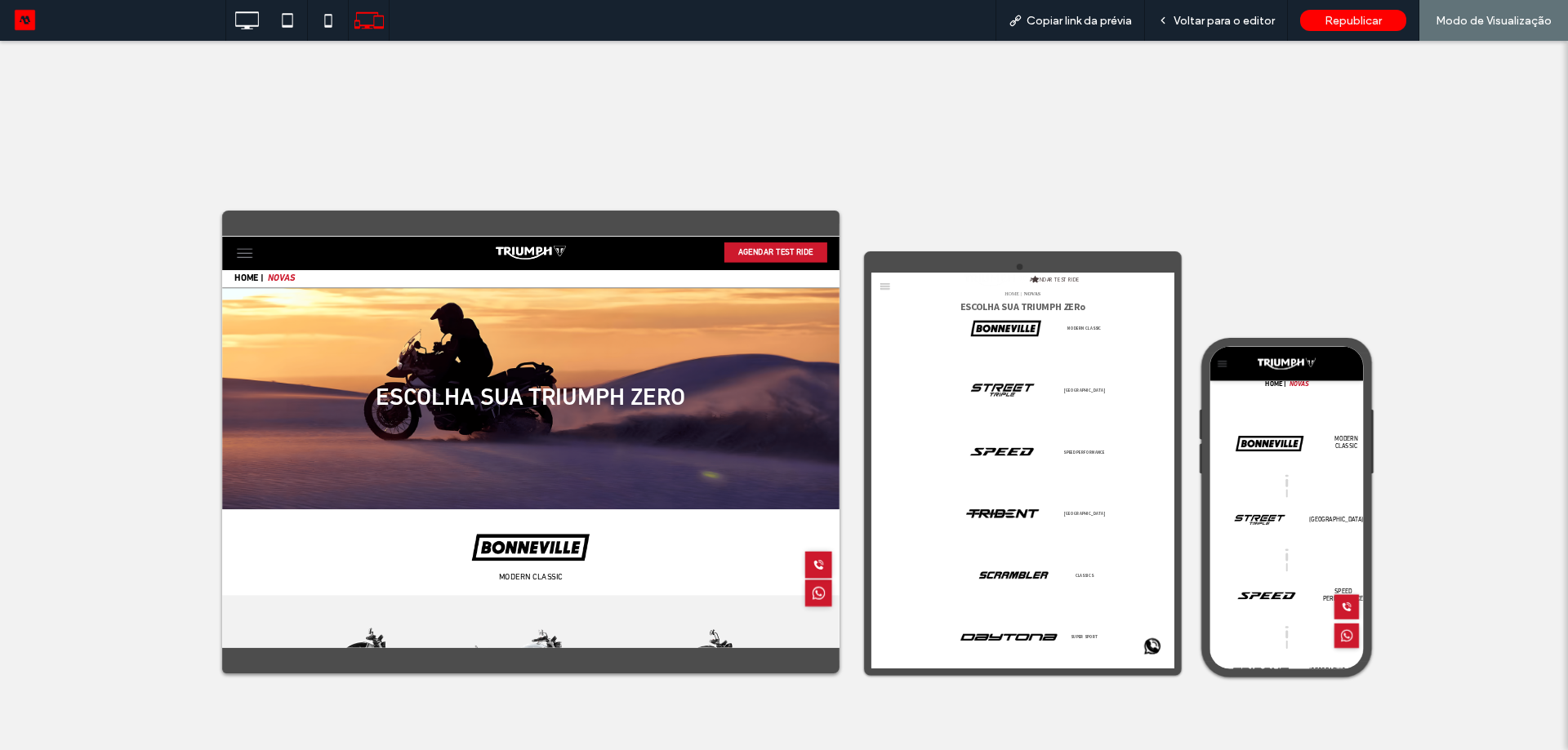
click at [744, 251] on img at bounding box center [710, 262] width 110 height 23
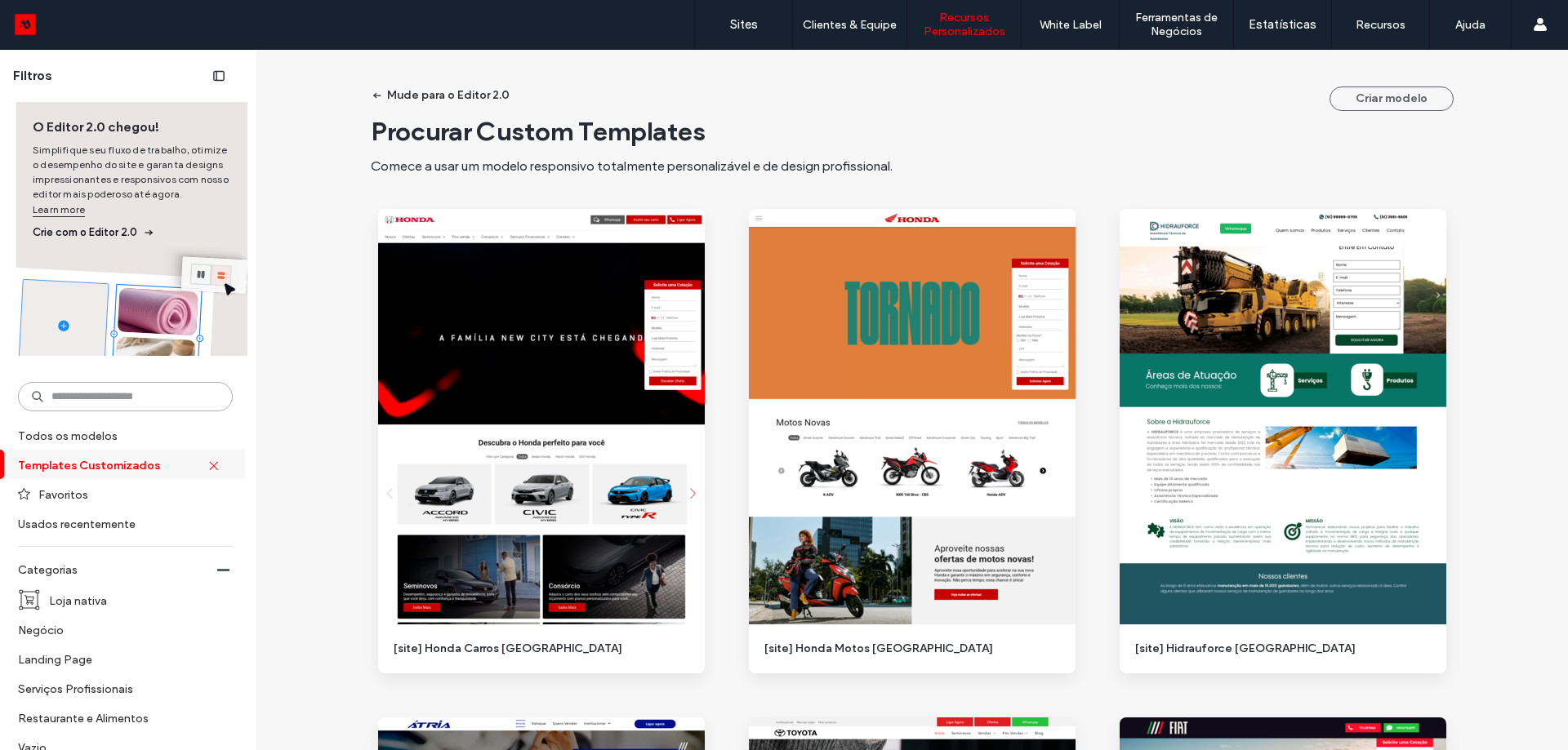
drag, startPoint x: 155, startPoint y: 398, endPoint x: 152, endPoint y: 388, distance: 10.4
click at [155, 397] on input at bounding box center [125, 397] width 215 height 30
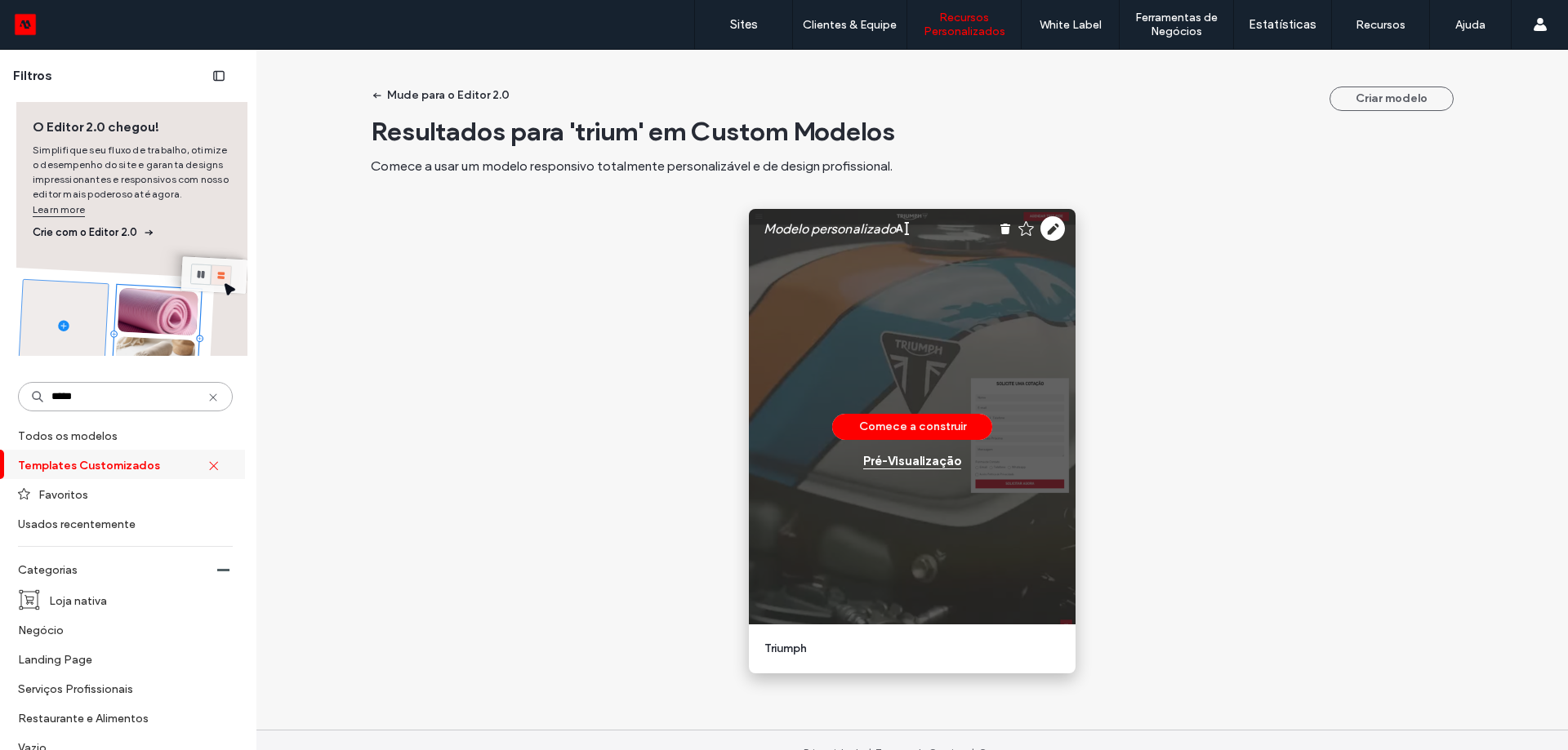
type input "*****"
click at [925, 462] on div "Pré-Visualizaçāo" at bounding box center [911, 461] width 98 height 15
type input "****"
click at [1051, 232] on use at bounding box center [1052, 228] width 25 height 25
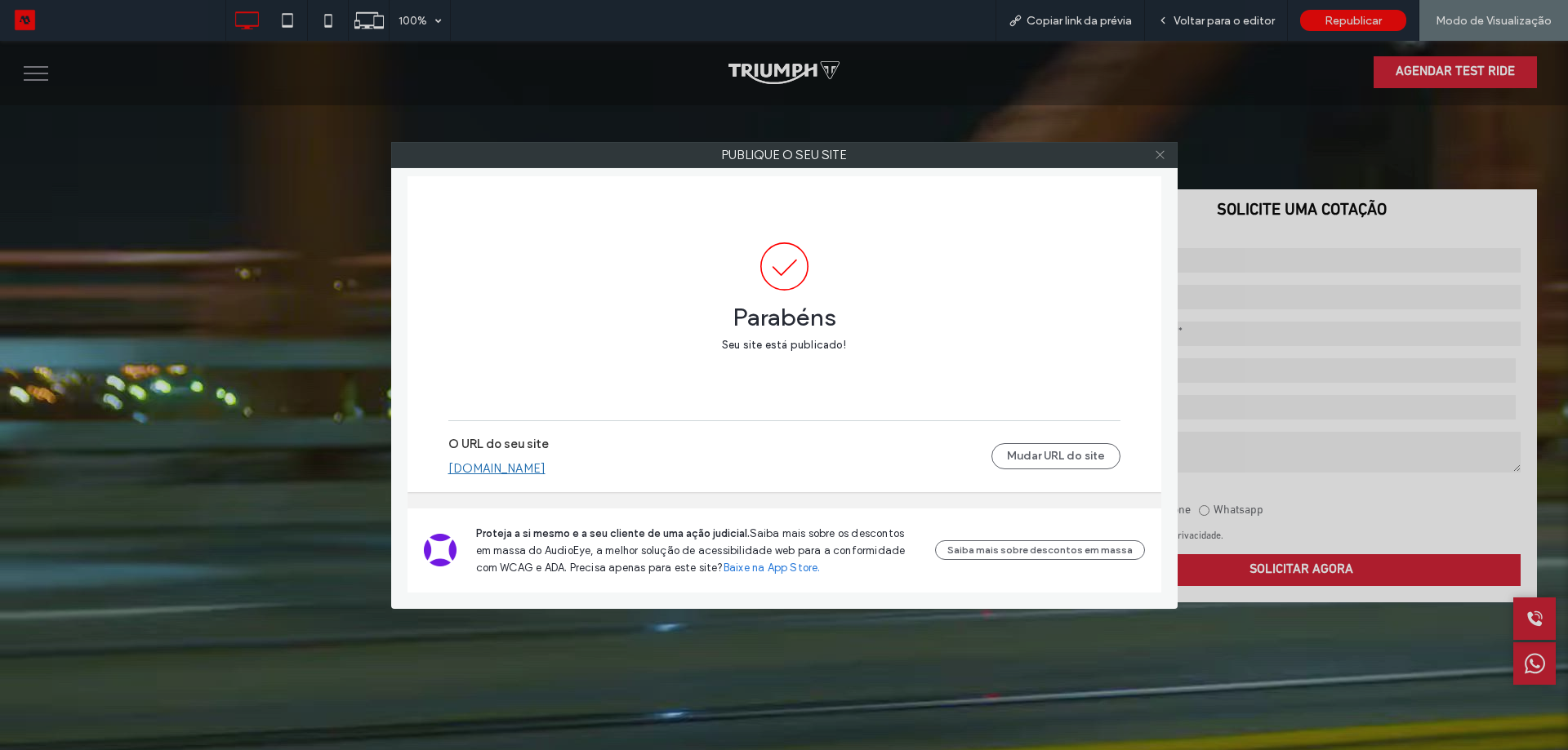
click at [1158, 148] on icon at bounding box center [1160, 154] width 12 height 12
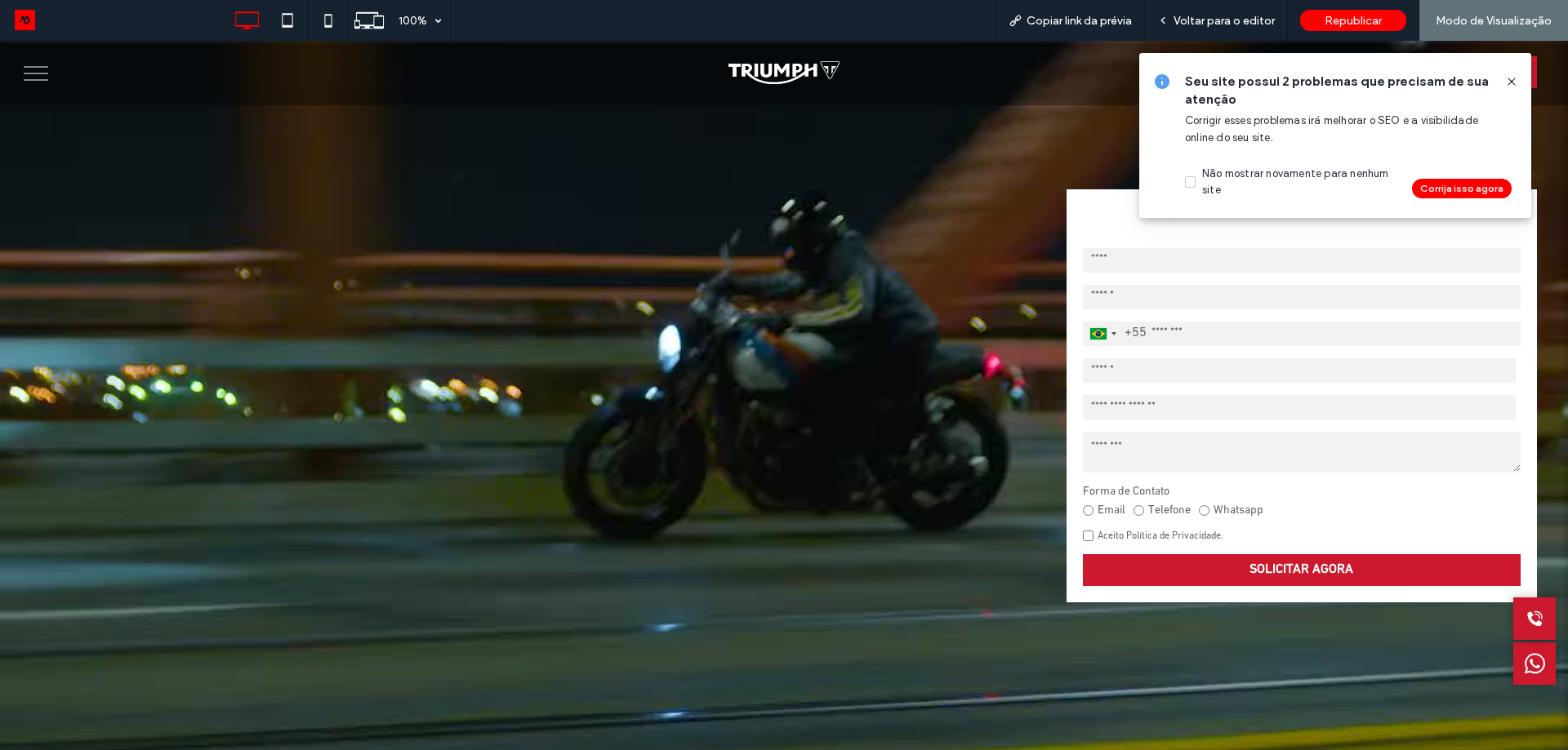
click at [30, 78] on button "menu" at bounding box center [36, 74] width 43 height 43
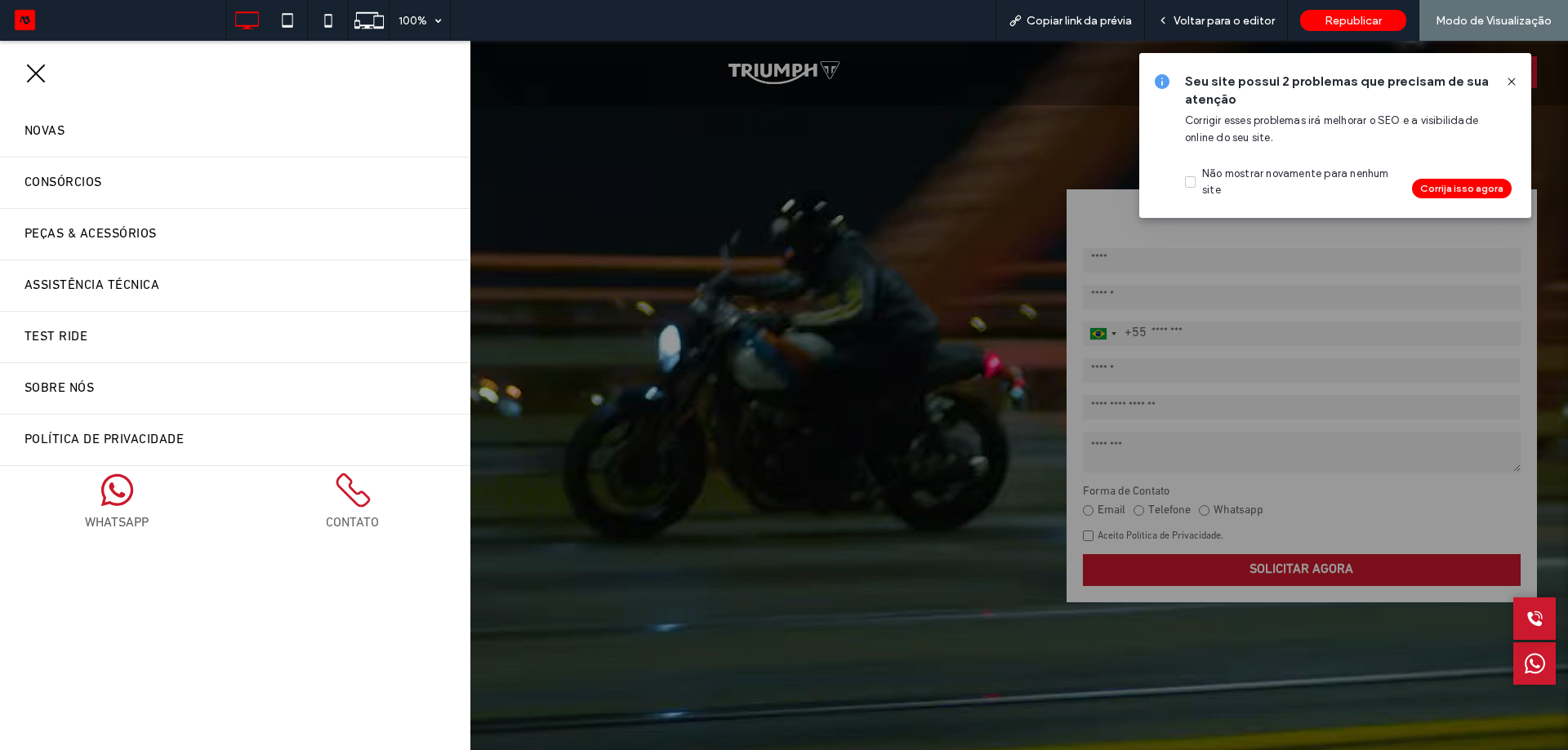
click at [1513, 85] on icon at bounding box center [1510, 81] width 13 height 13
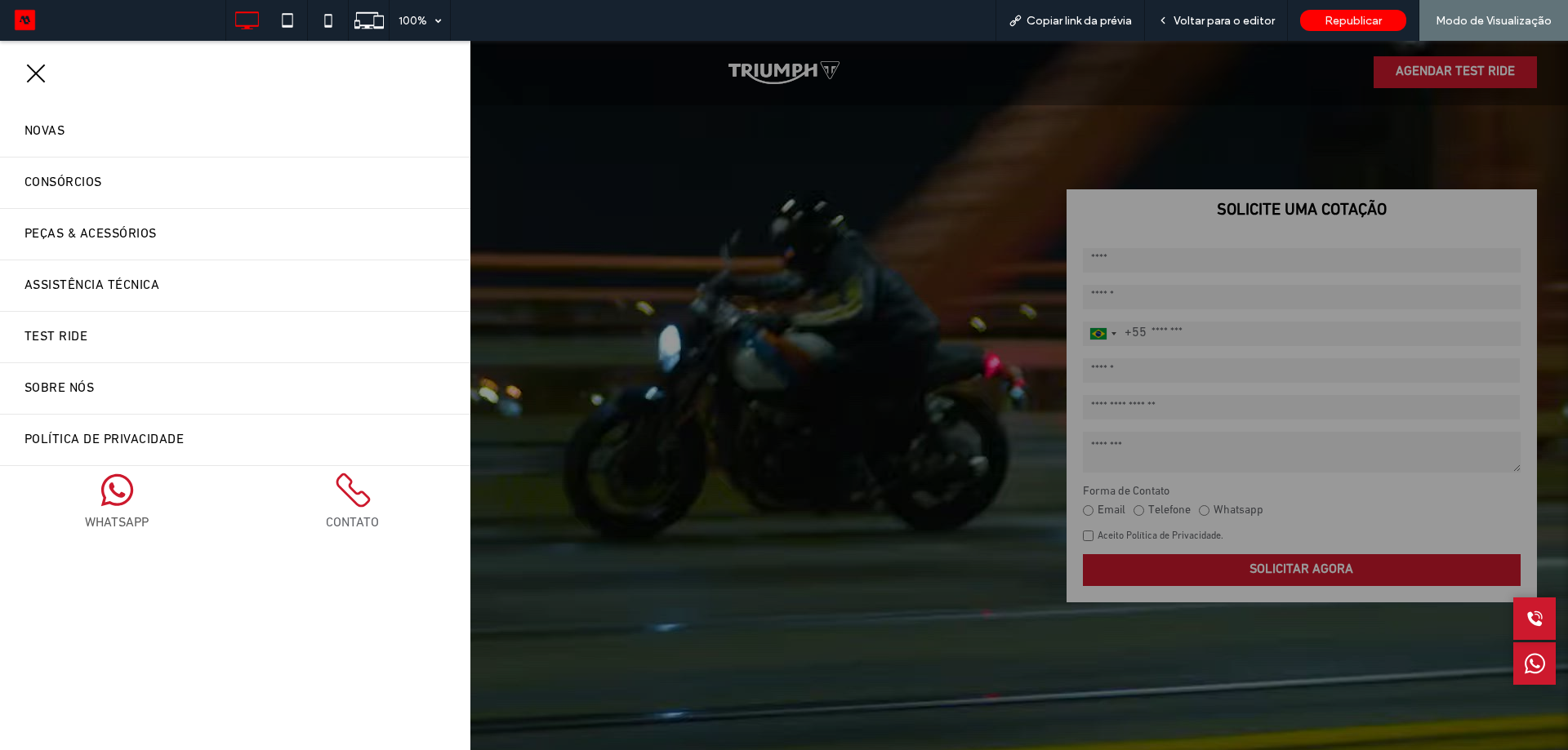
click at [32, 71] on span "menu" at bounding box center [36, 74] width 19 height 19
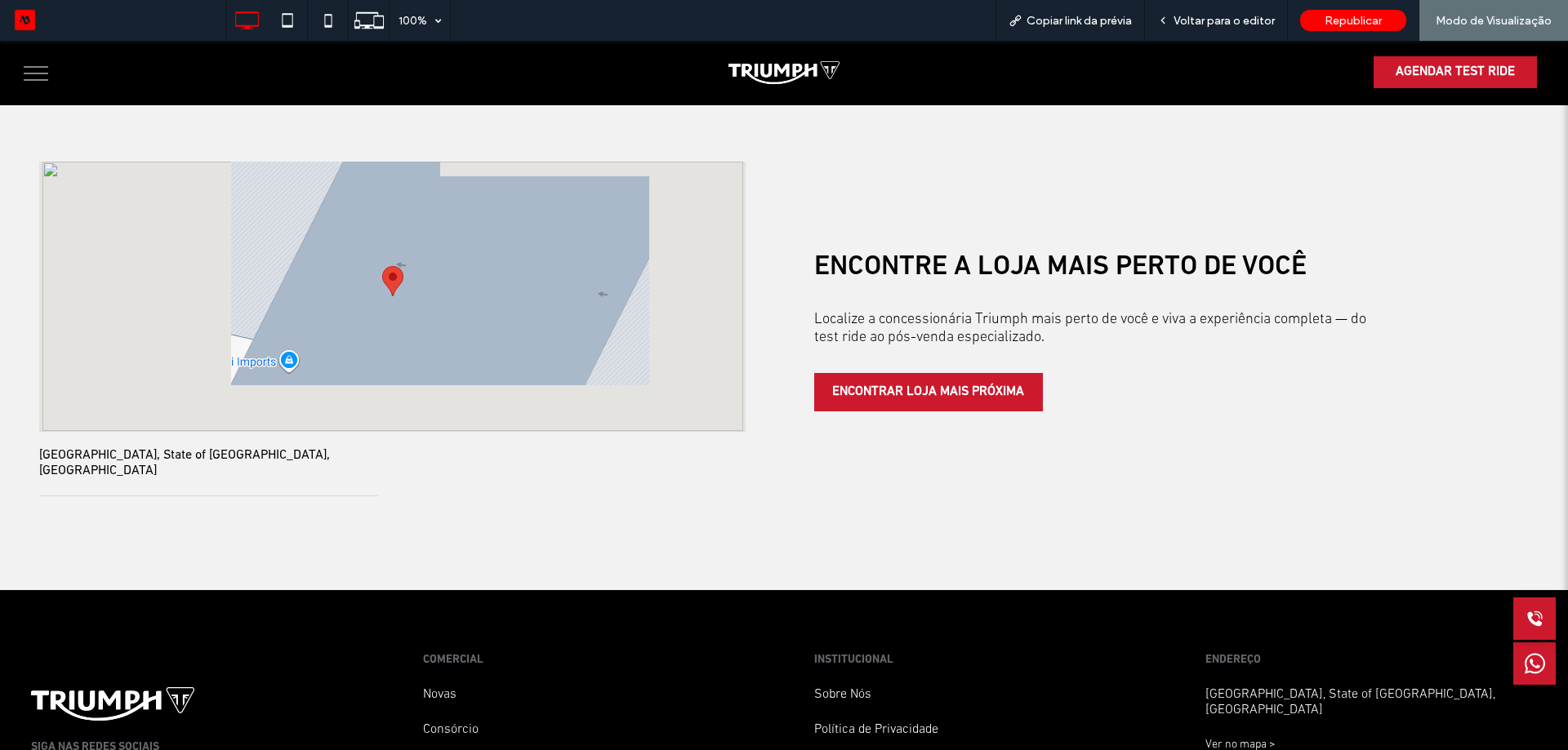
scroll to position [4208, 0]
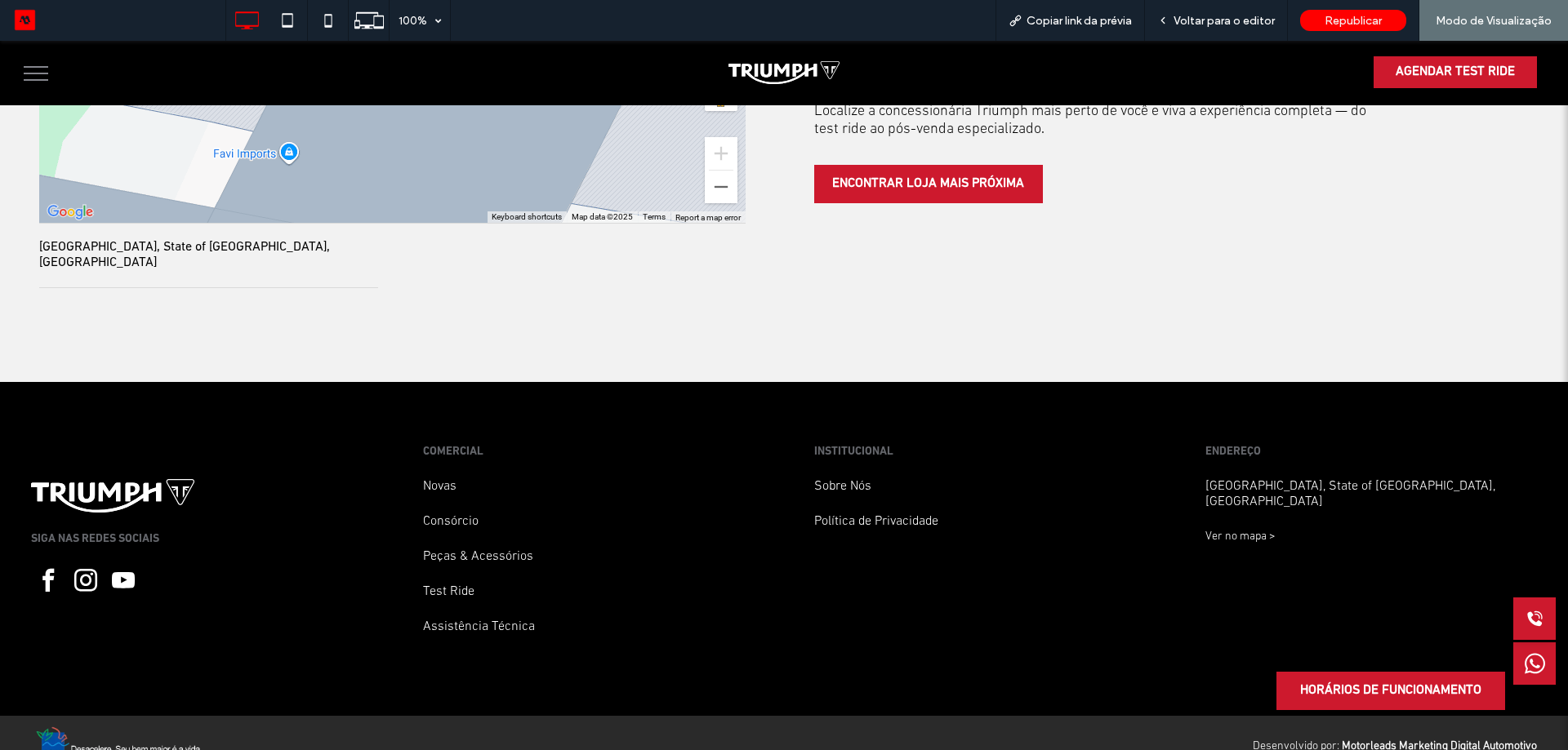
click at [1346, 21] on span "Republicar" at bounding box center [1352, 21] width 57 height 14
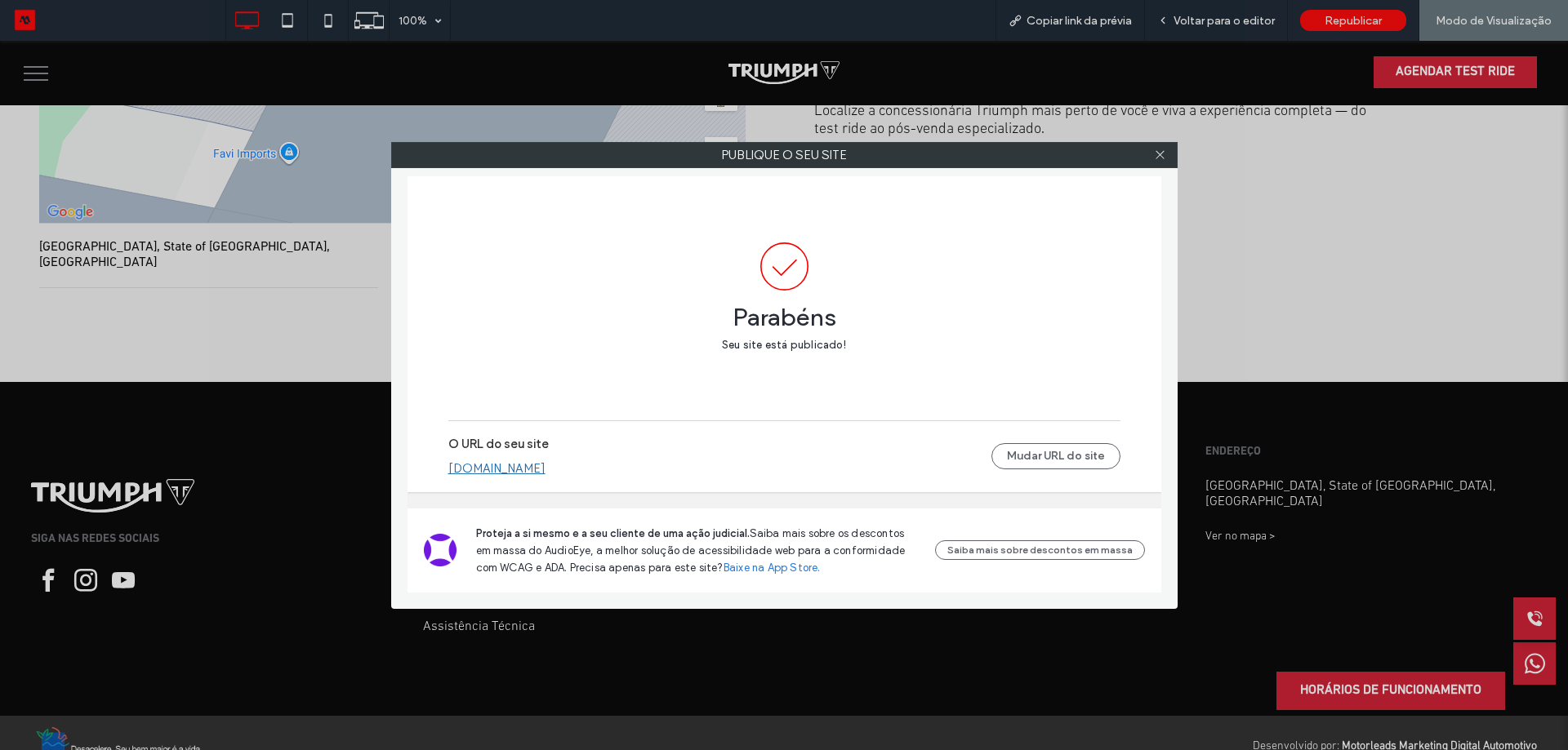
click at [1155, 169] on div "Publique o seu site Parabéns Seu site está publicado! O URL do seu site triumph…" at bounding box center [784, 375] width 786 height 467
click at [1148, 146] on div at bounding box center [1160, 155] width 25 height 25
click at [1156, 156] on icon at bounding box center [1160, 154] width 12 height 12
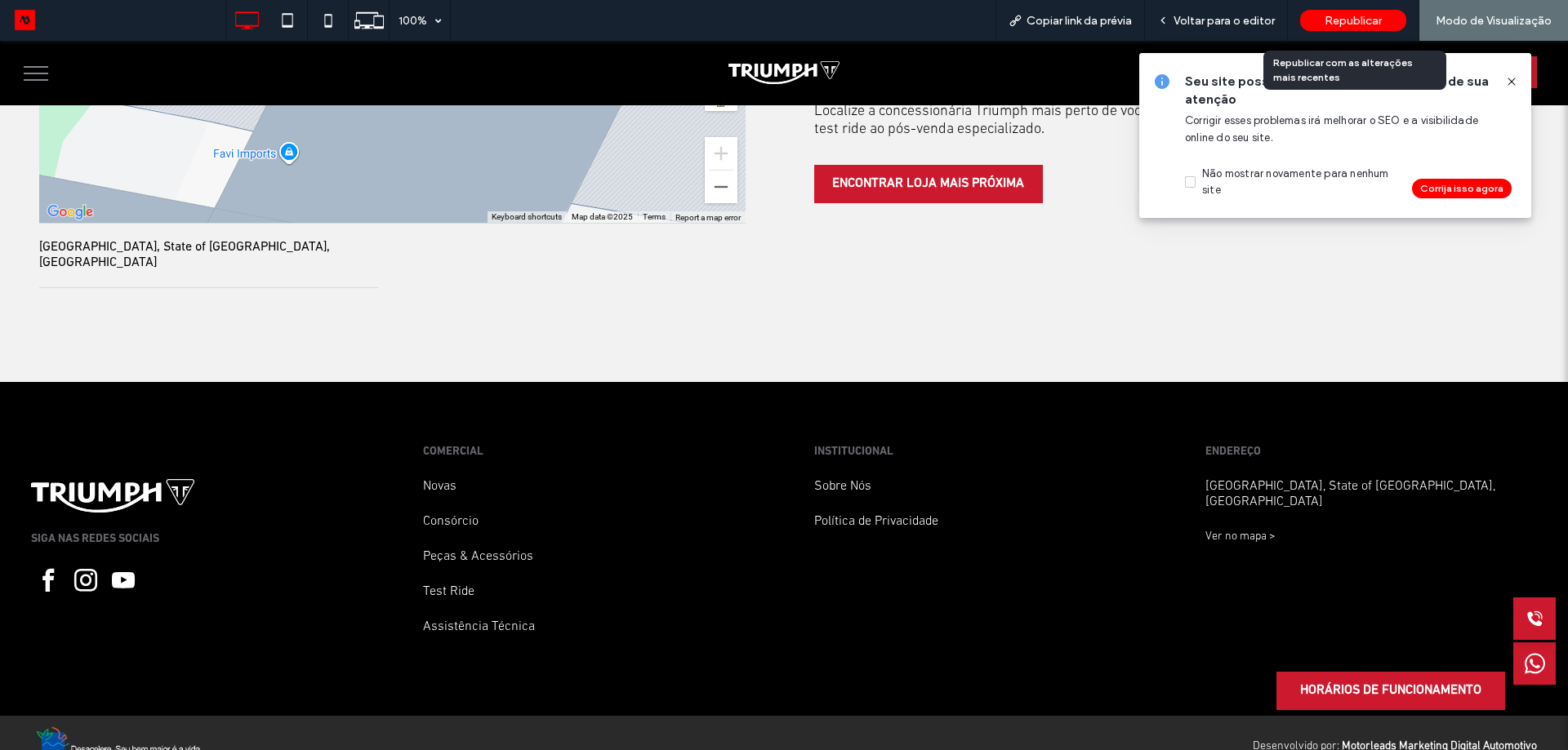
click at [1325, 16] on div "Republicar" at bounding box center [1352, 20] width 106 height 21
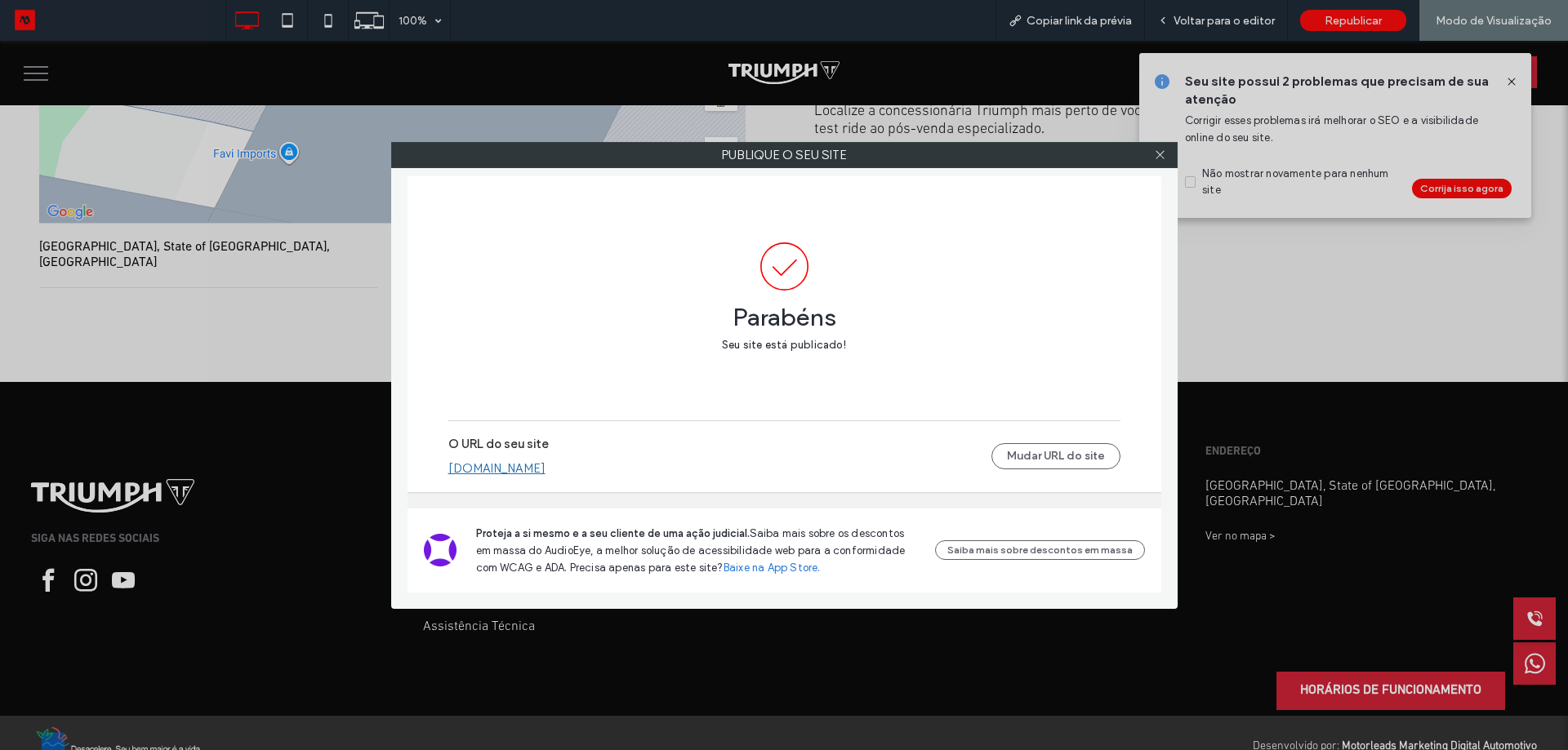
click at [545, 467] on link "triumphmotos.motorleads.co" at bounding box center [497, 469] width 98 height 15
click at [1161, 153] on use at bounding box center [1159, 155] width 8 height 8
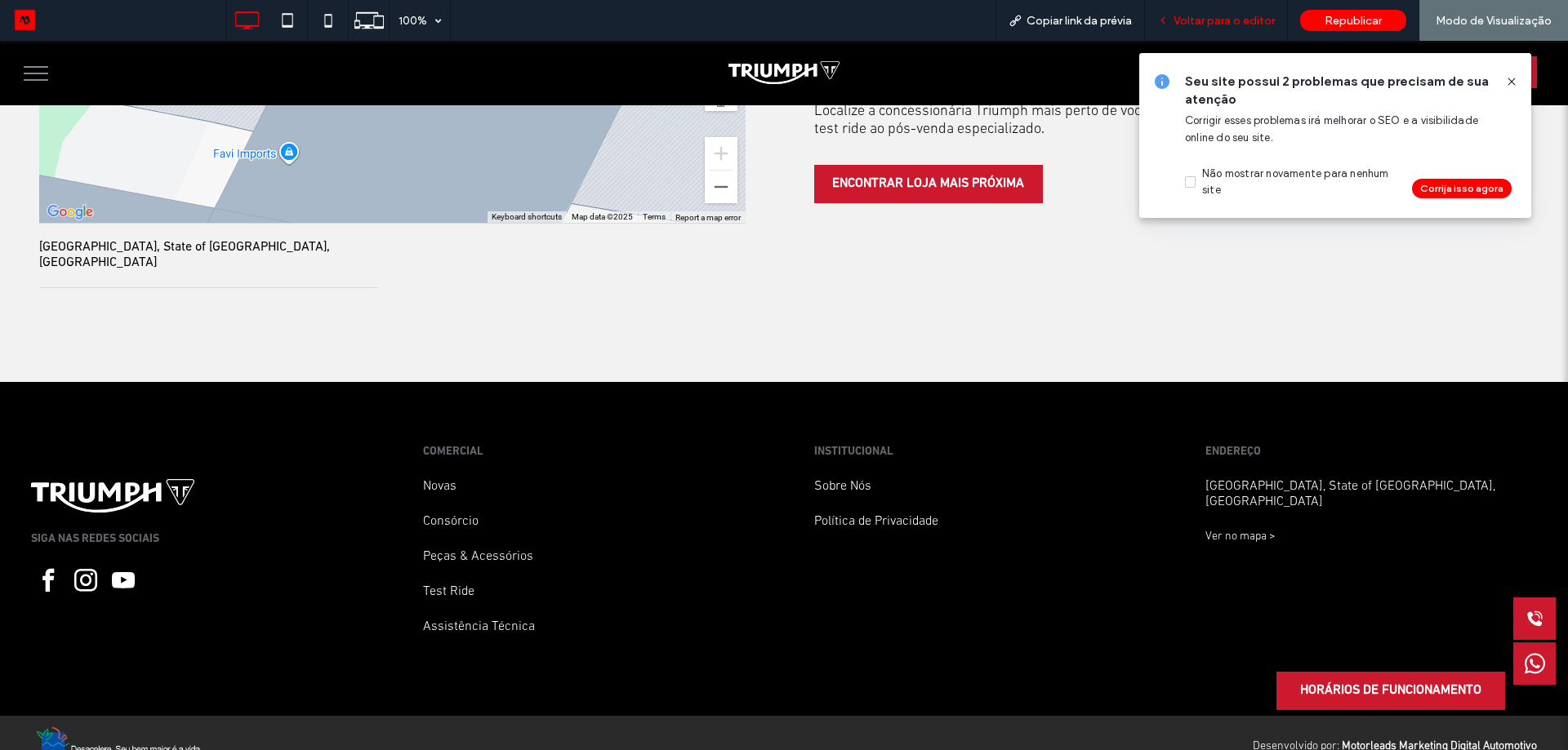
click at [1231, 17] on span "Voltar para o editor" at bounding box center [1224, 21] width 101 height 14
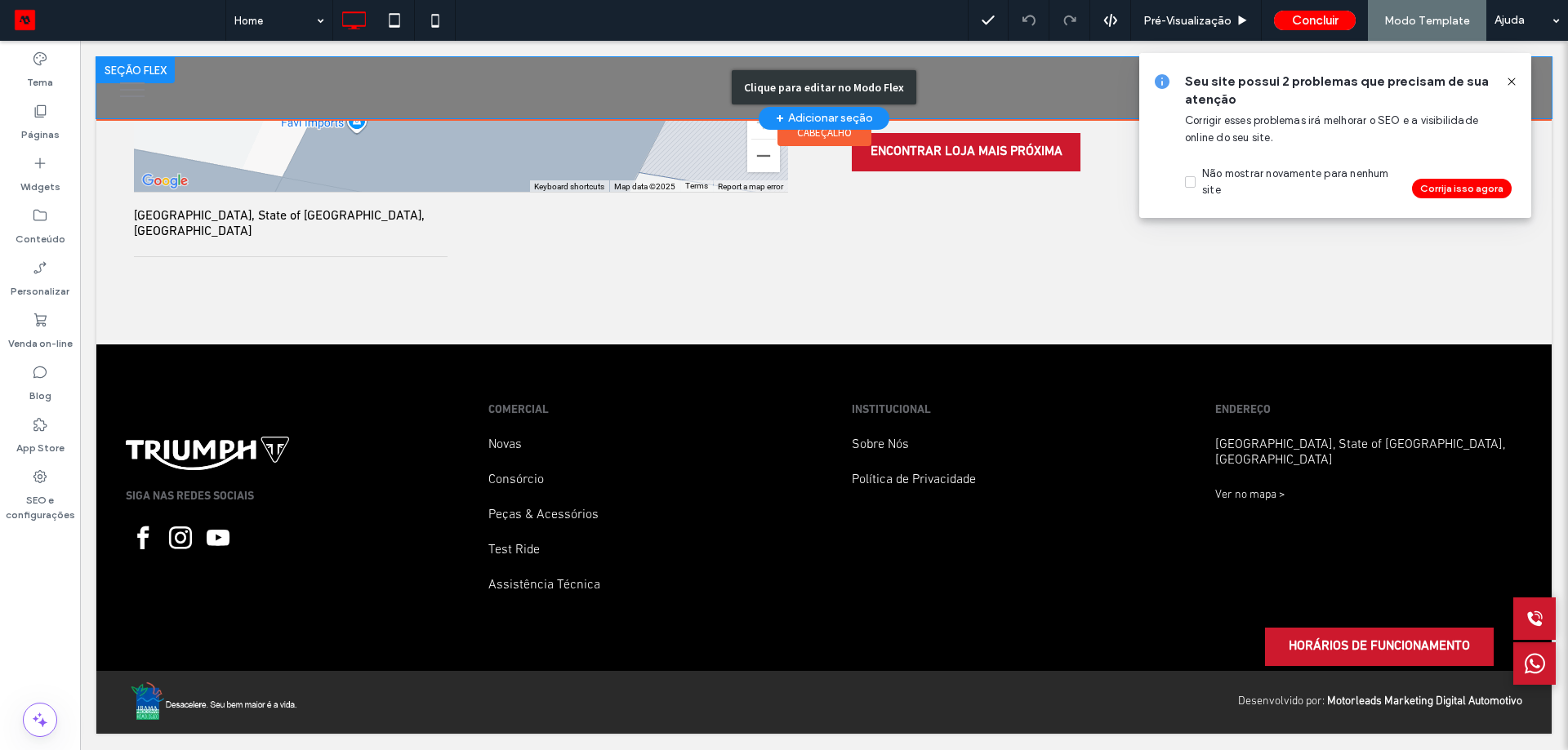
scroll to position [4139, 0]
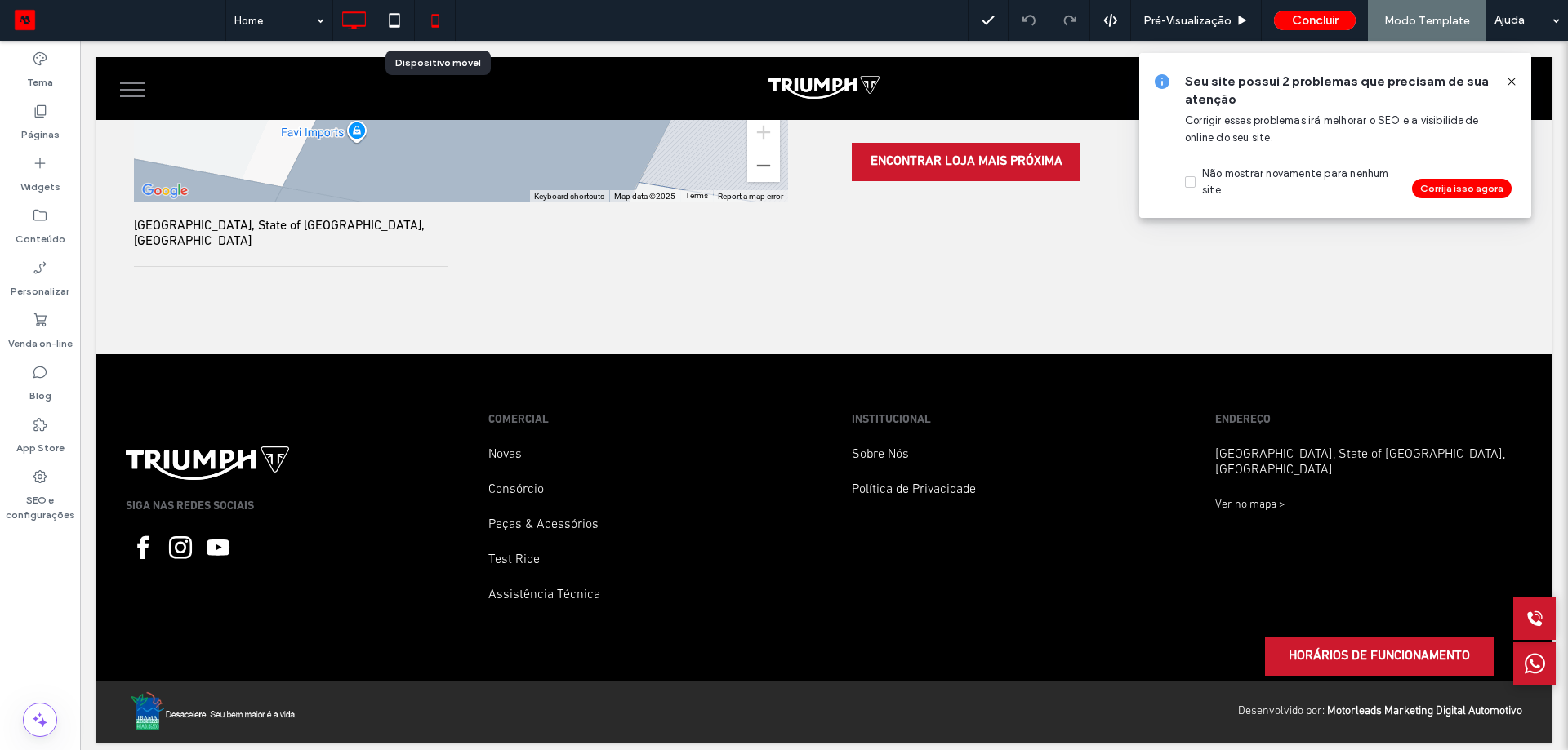
click at [440, 17] on icon at bounding box center [435, 20] width 33 height 33
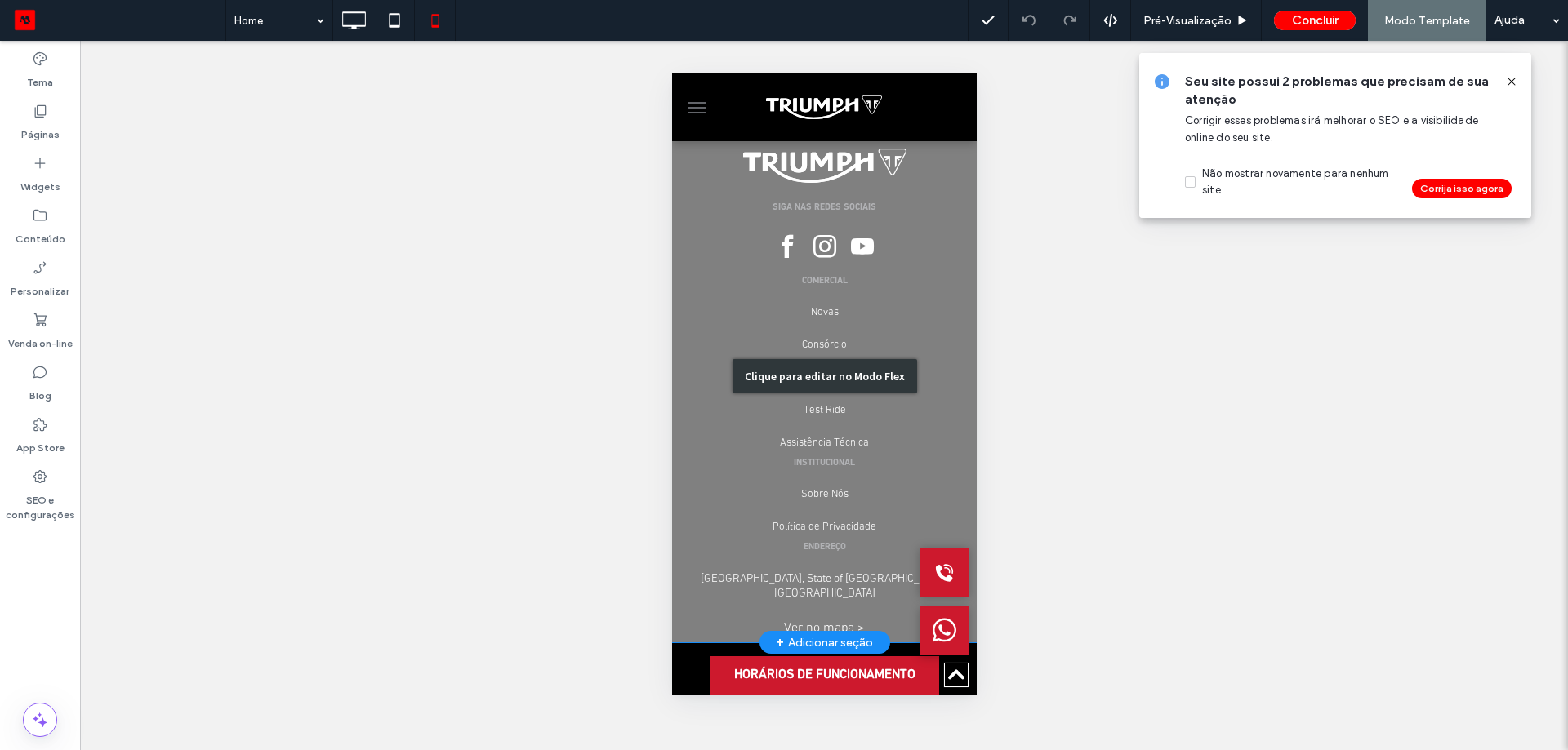
scroll to position [4593, 0]
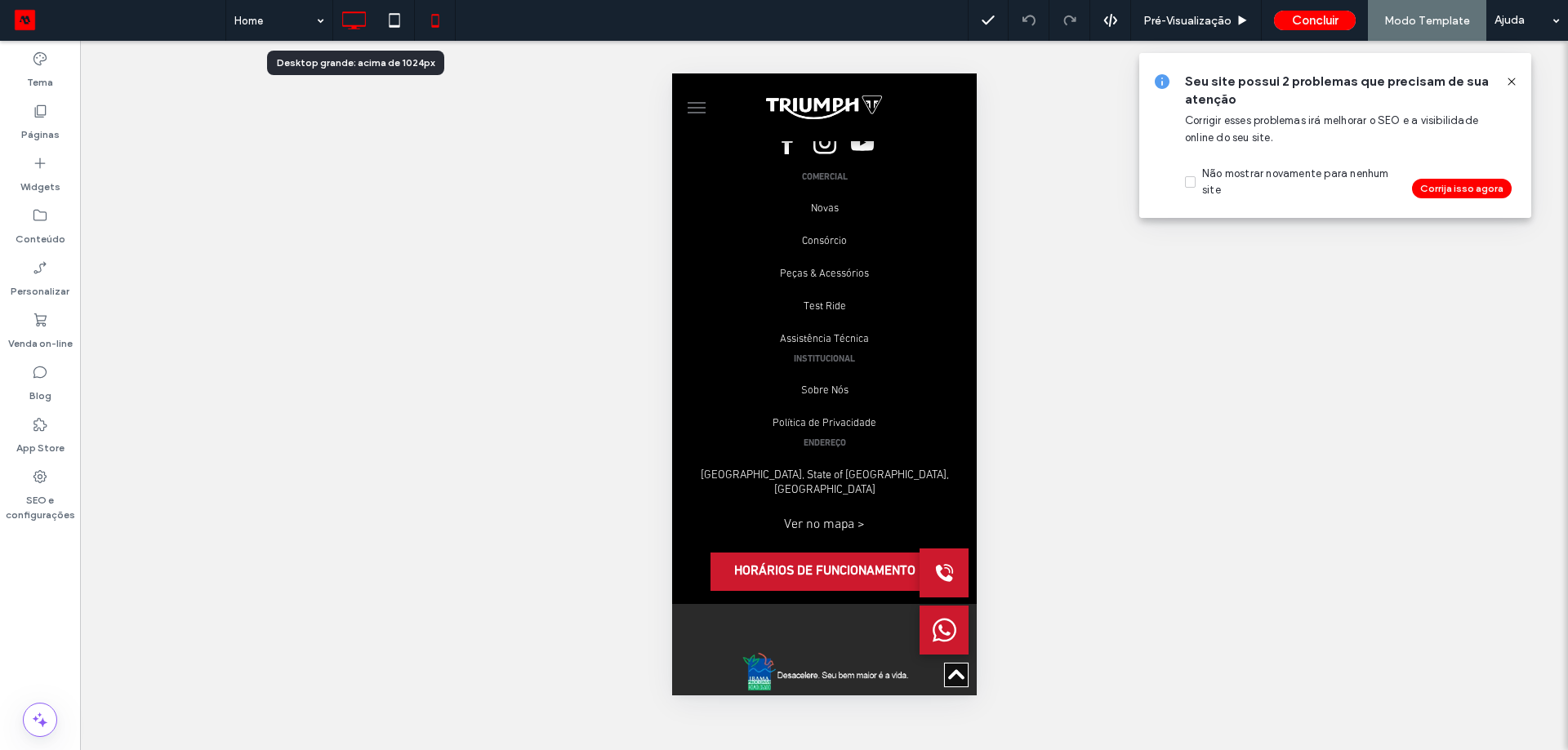
click at [366, 26] on icon at bounding box center [353, 20] width 33 height 33
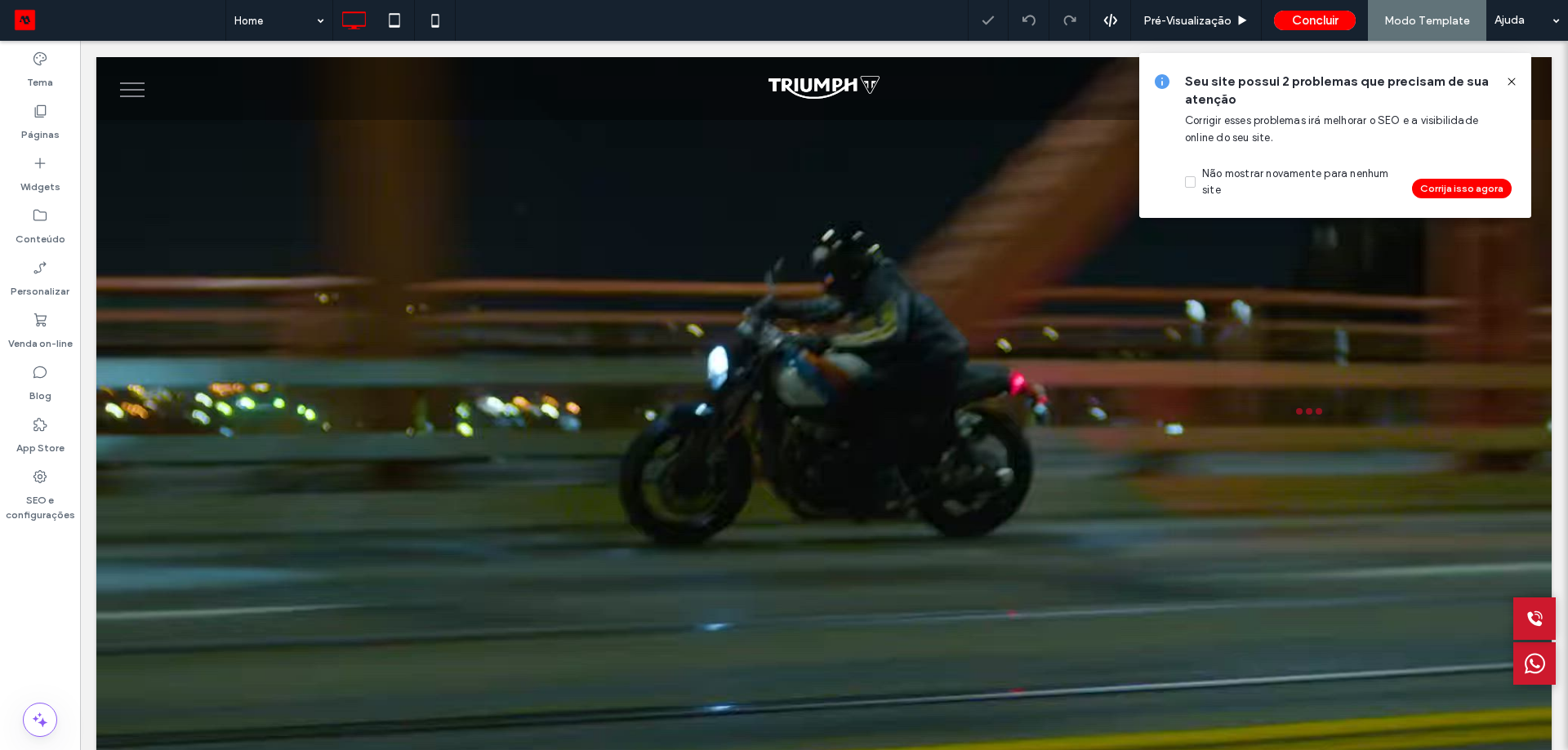
scroll to position [0, 0]
click at [1509, 83] on icon at bounding box center [1510, 81] width 13 height 13
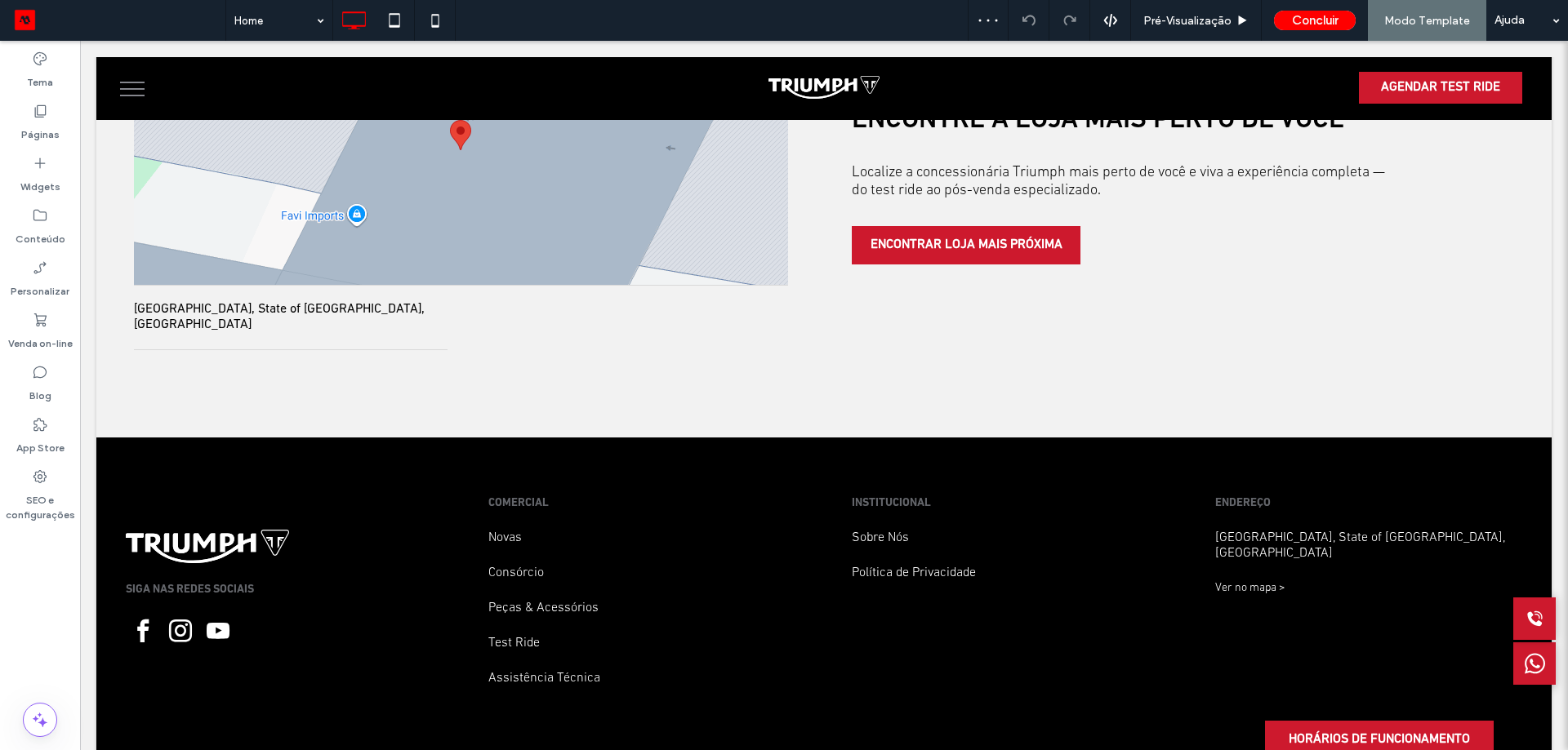
scroll to position [4139, 0]
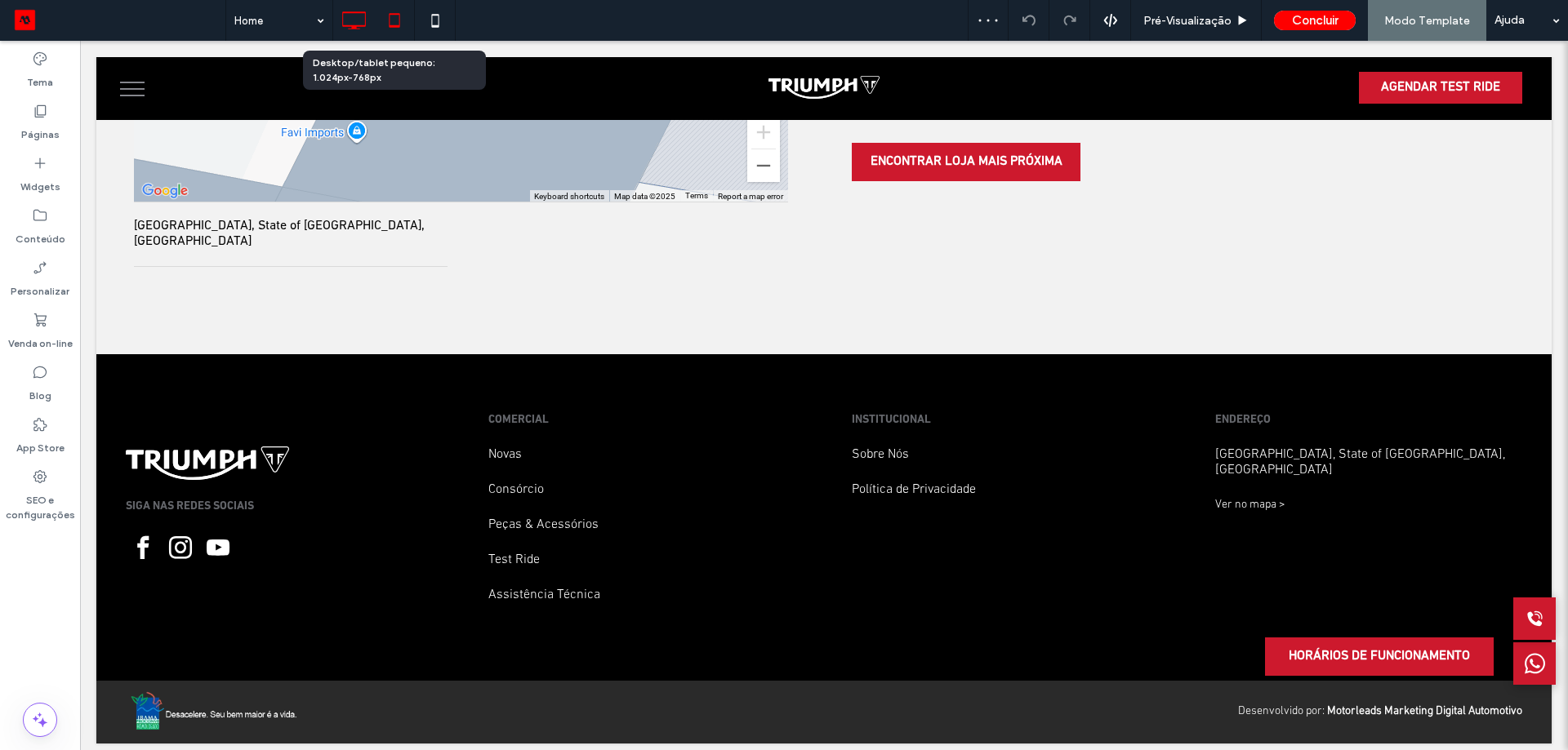
click at [390, 26] on use at bounding box center [394, 20] width 11 height 14
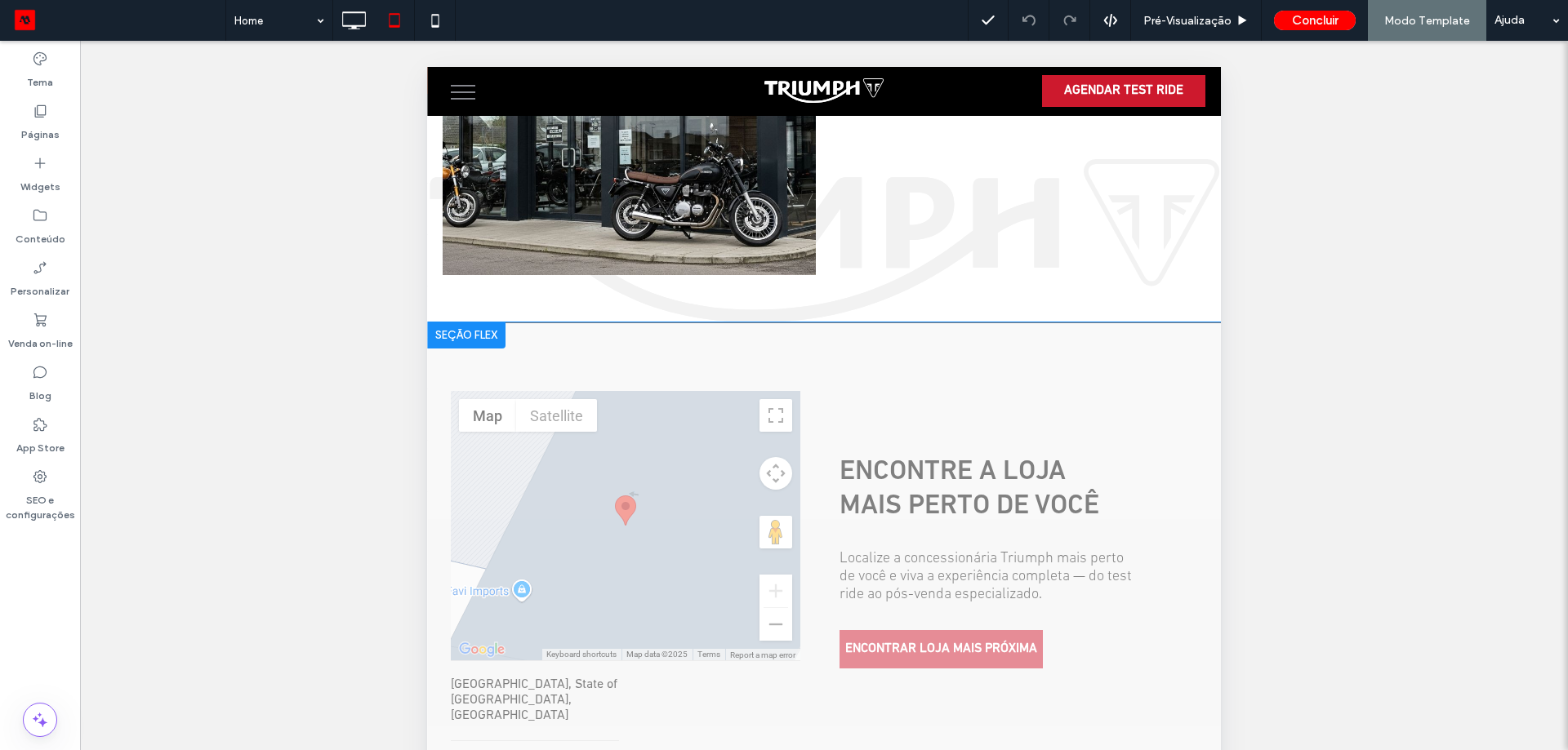
scroll to position [388, 0]
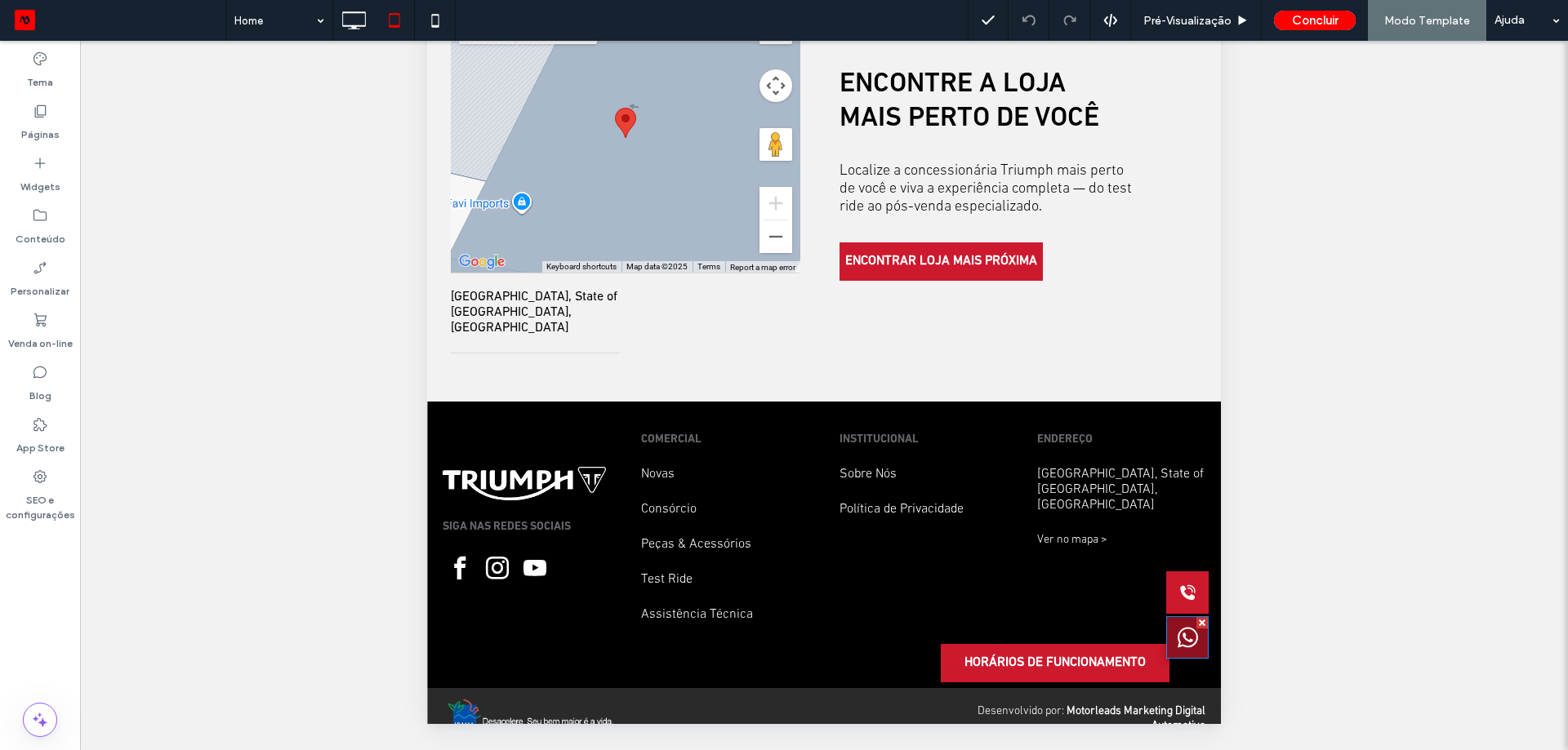
click at [1195, 639] on div at bounding box center [1187, 638] width 43 height 43
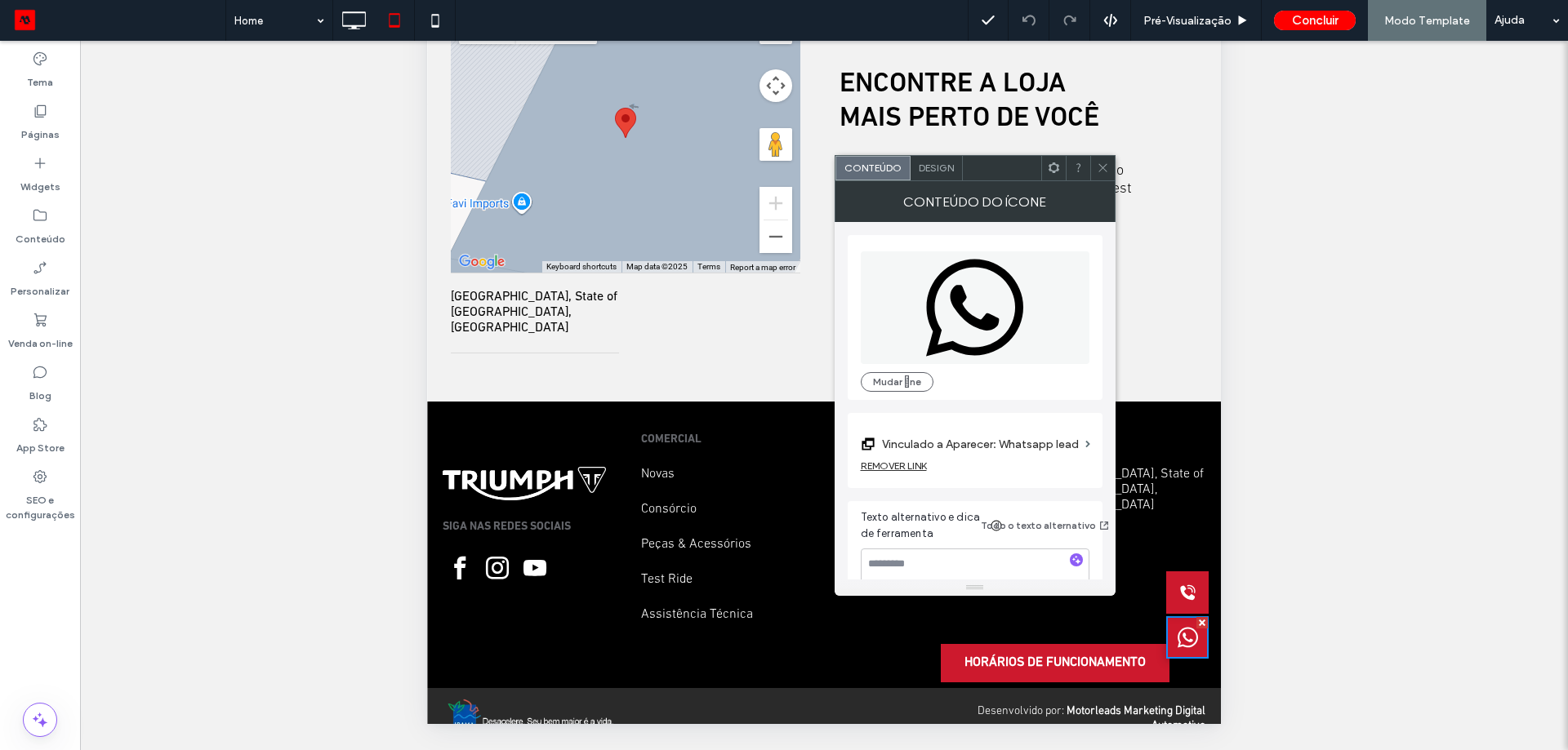
click at [1103, 170] on icon at bounding box center [1102, 167] width 12 height 12
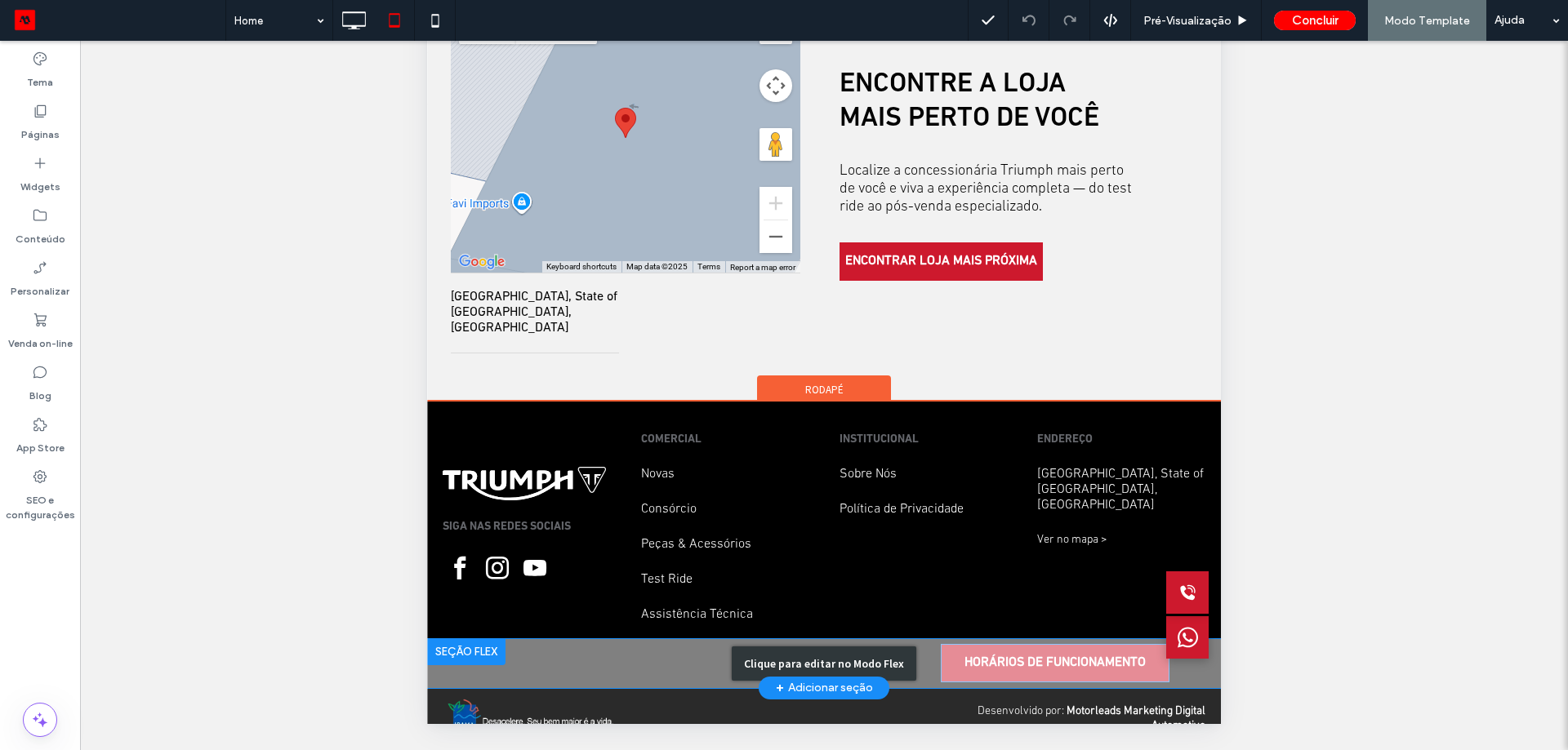
click at [885, 647] on div "Clique para editar no Modo Flex" at bounding box center [823, 663] width 184 height 34
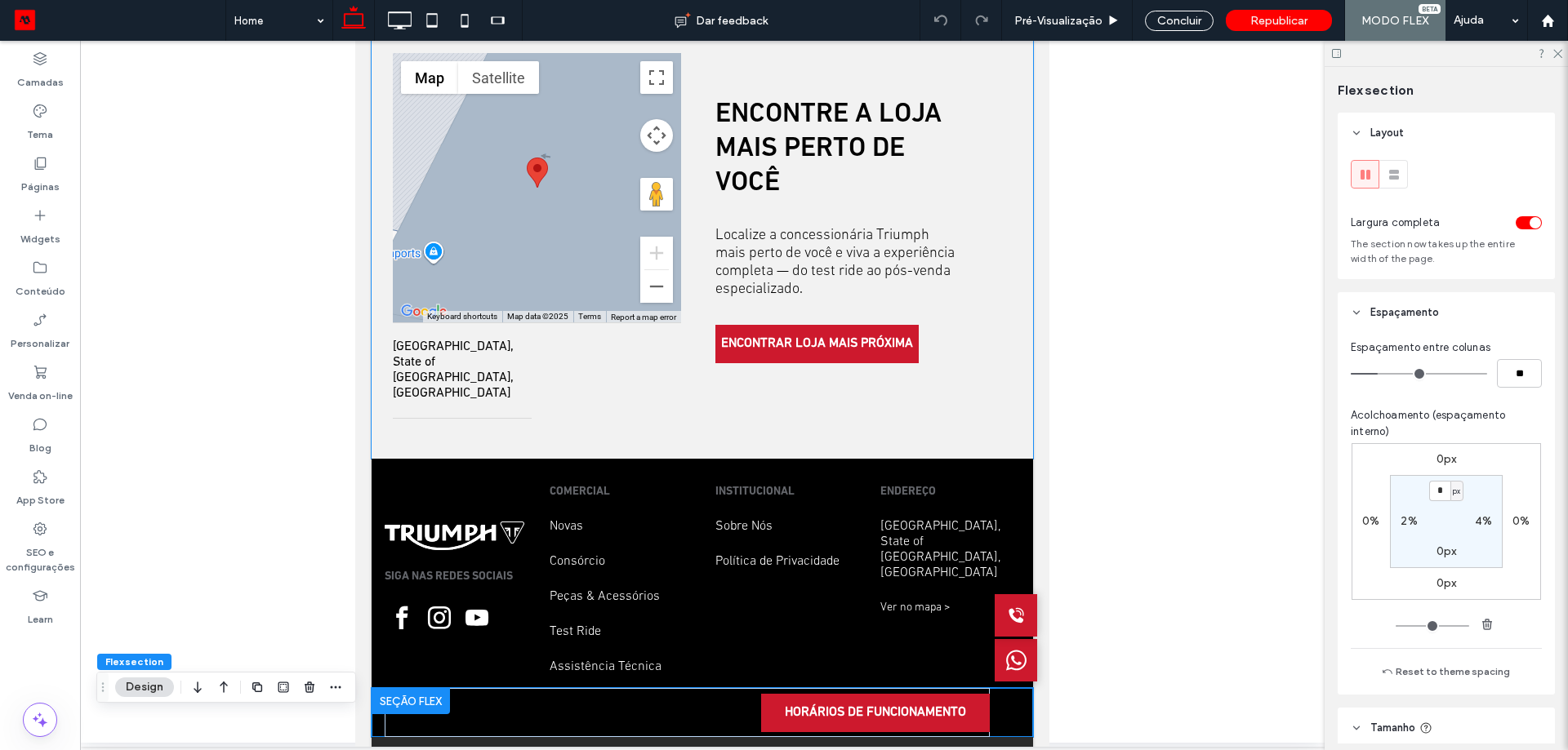
scroll to position [3154, 0]
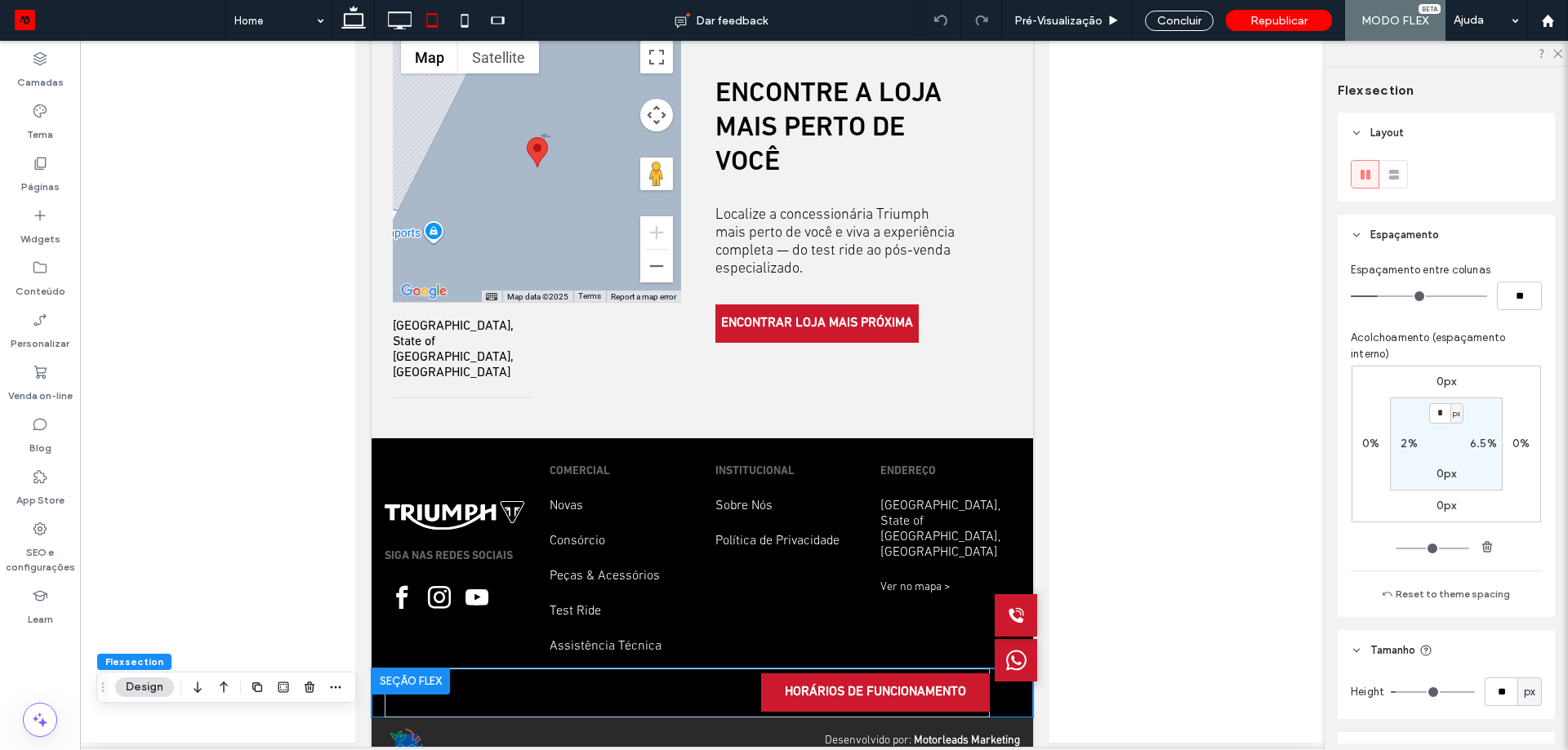
click at [1480, 447] on label "6.5%" at bounding box center [1482, 444] width 27 height 14
type input "*"
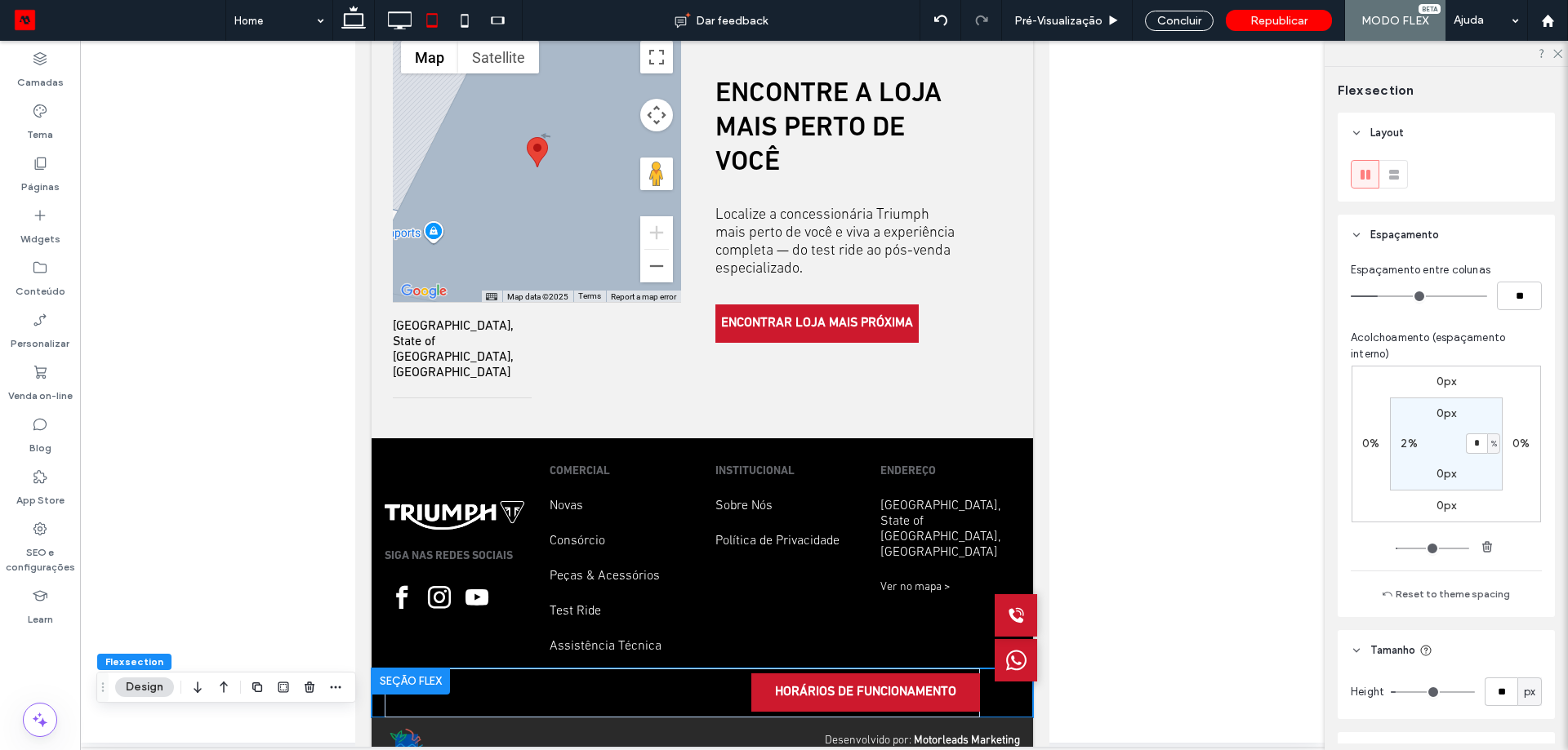
type input "*"
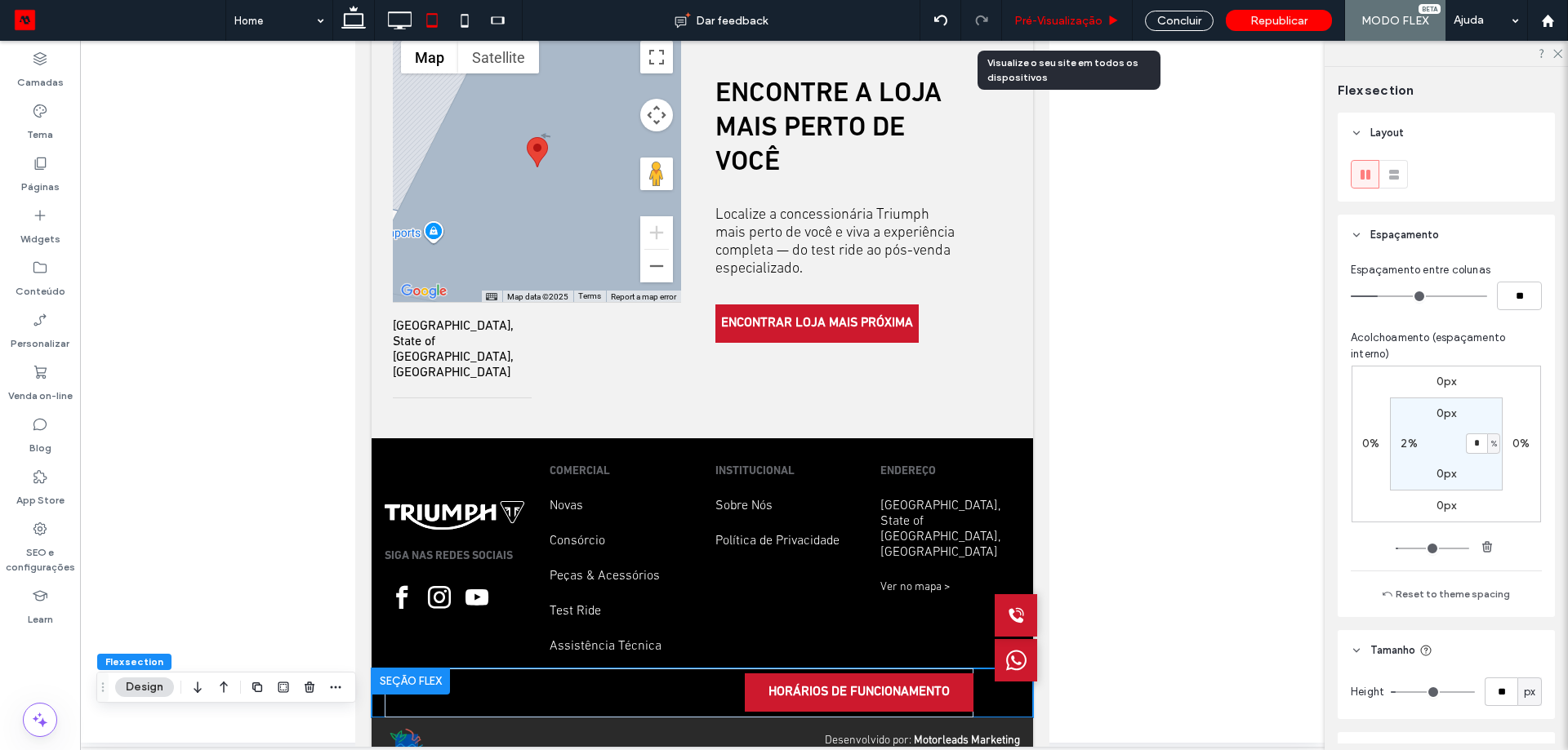
click at [1094, 21] on span "Pré-Visualizaçāo" at bounding box center [1058, 21] width 89 height 14
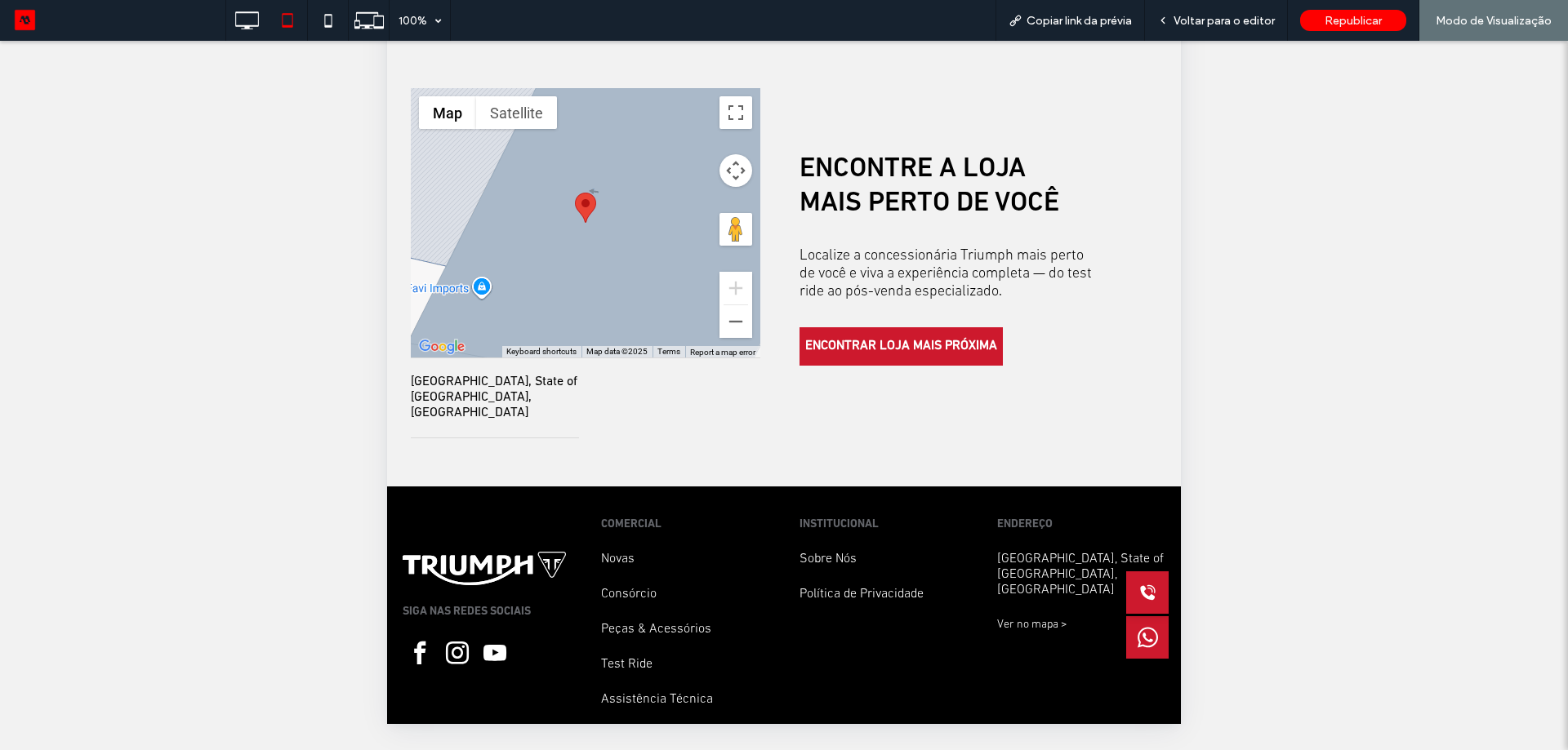
scroll to position [3181, 0]
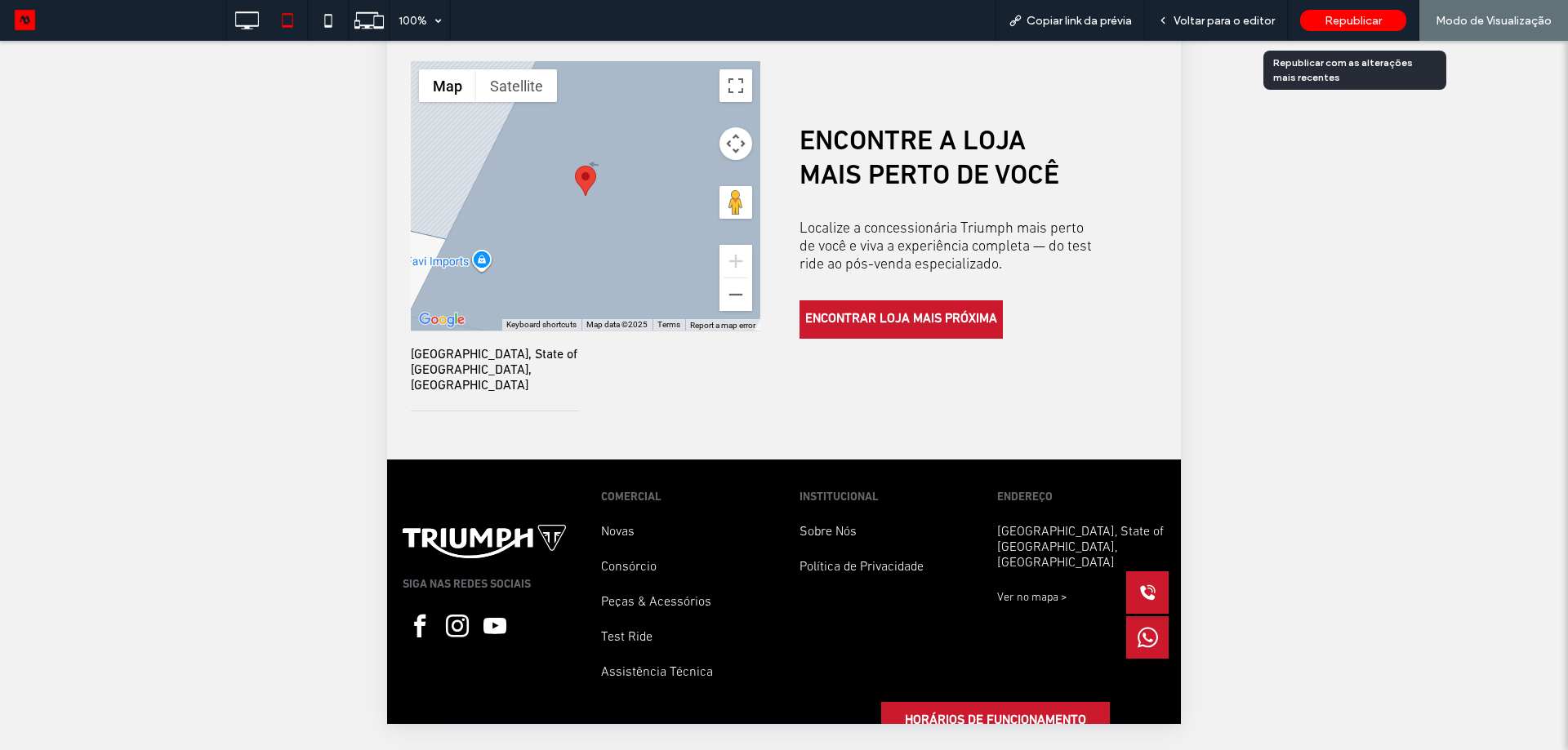
click at [1349, 24] on span "Republicar" at bounding box center [1352, 21] width 57 height 14
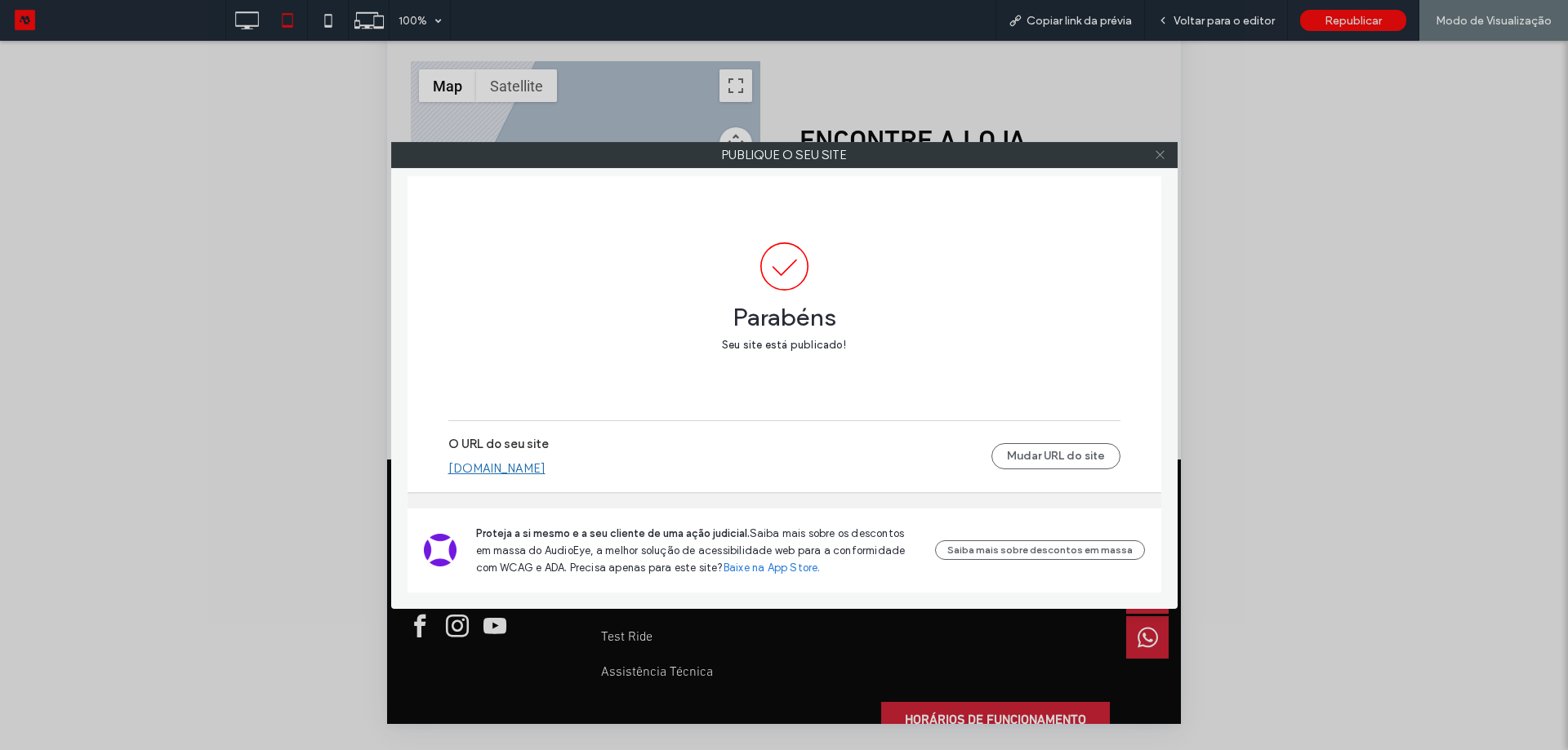
click at [1158, 154] on icon at bounding box center [1160, 154] width 12 height 12
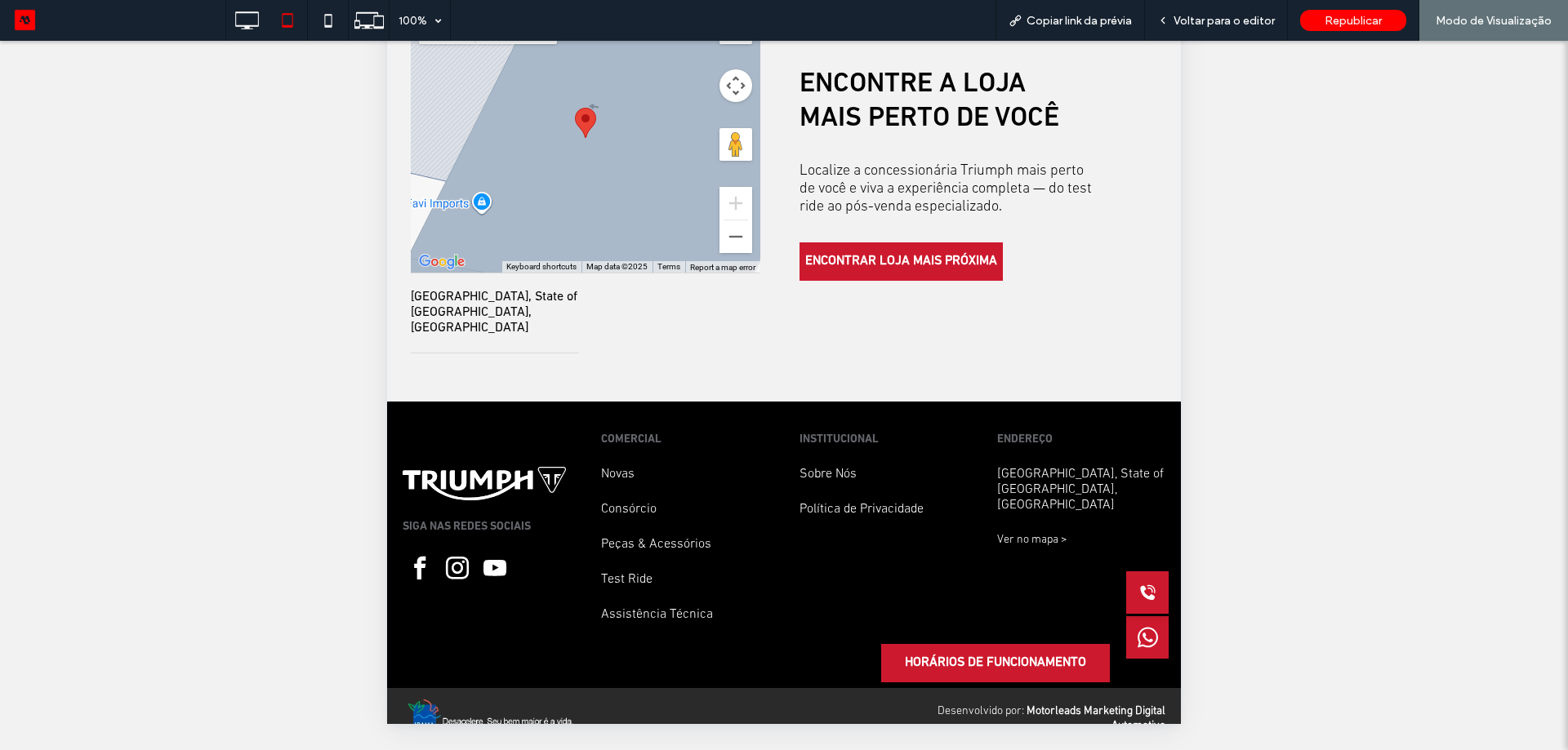
scroll to position [3157, 0]
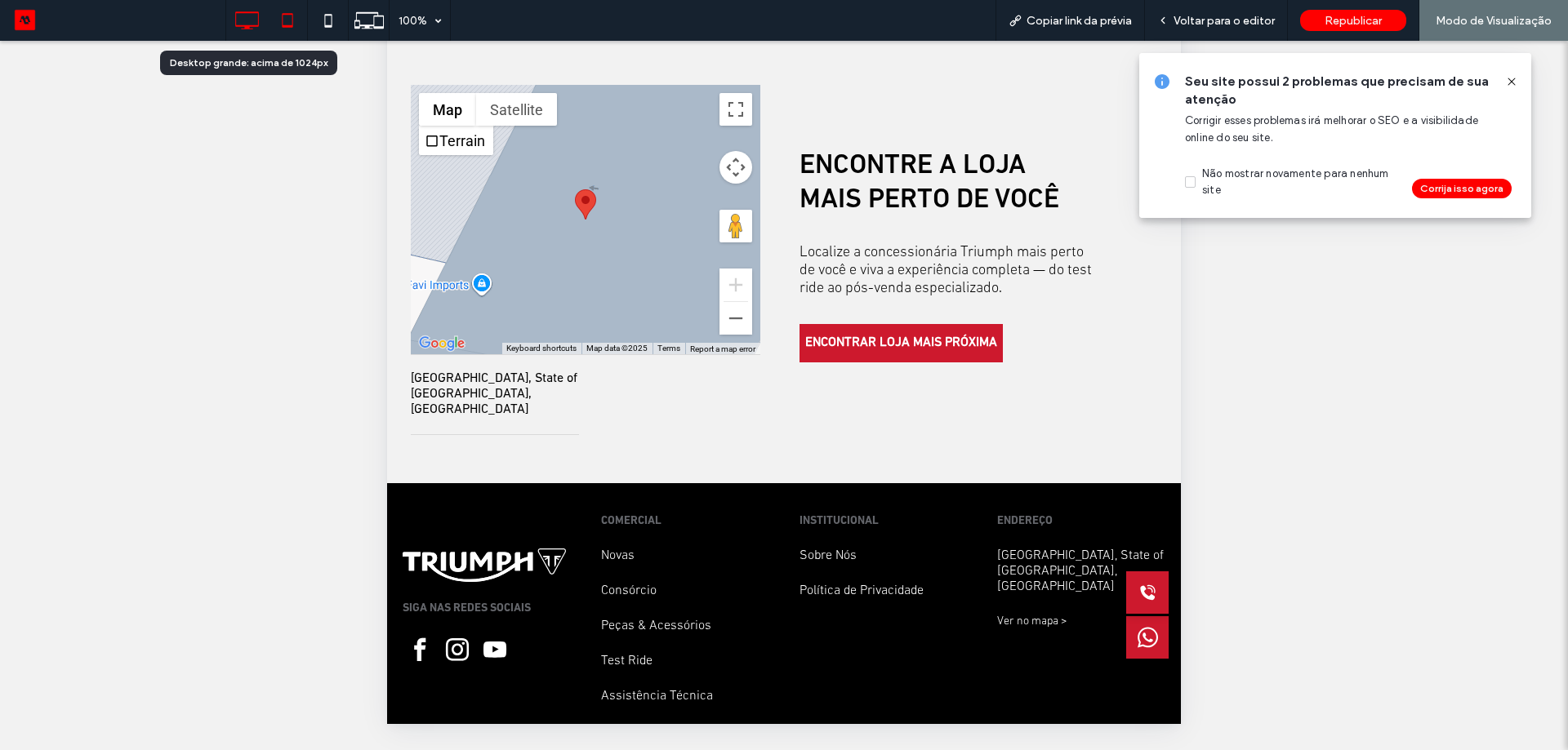
click at [250, 24] on icon at bounding box center [246, 20] width 33 height 33
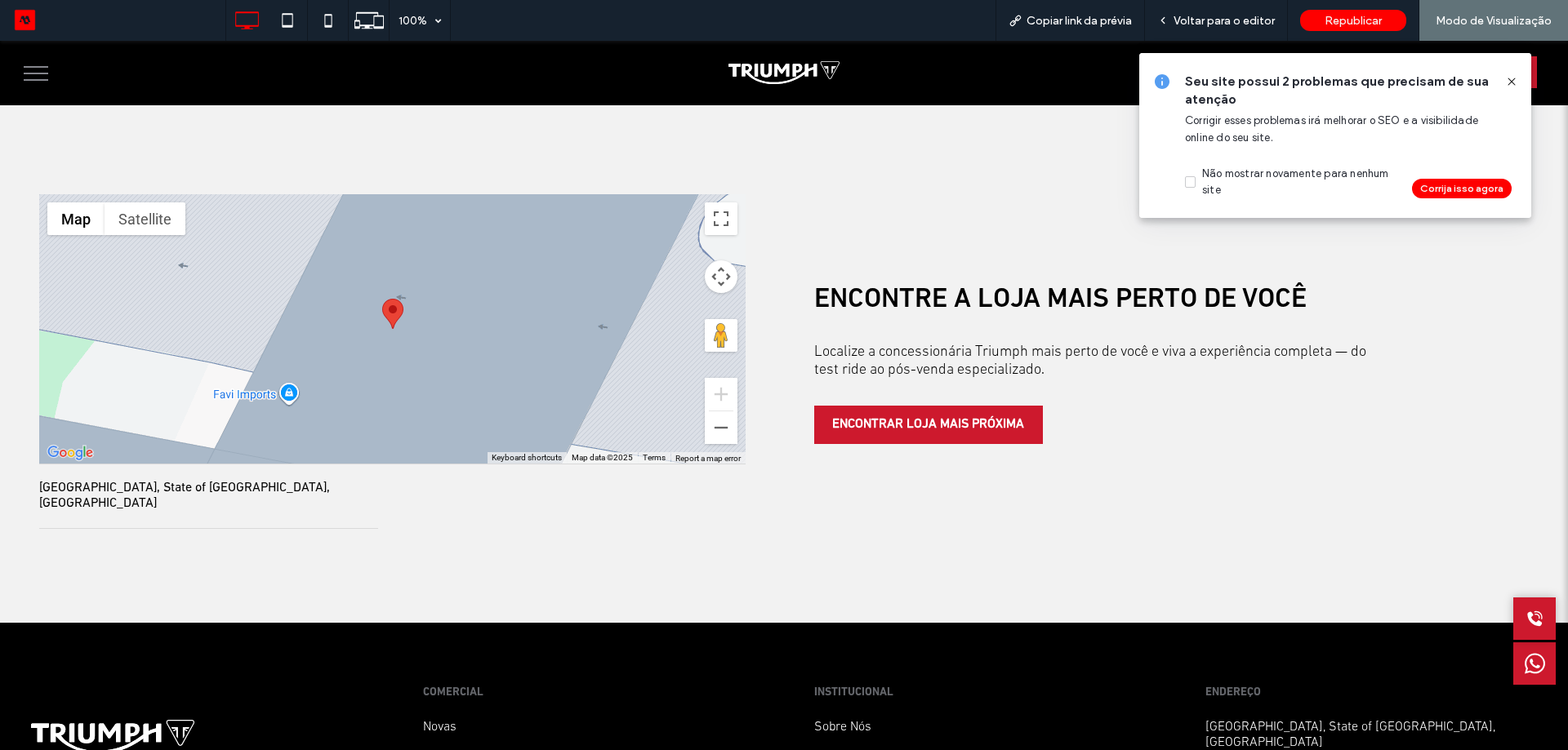
scroll to position [4208, 0]
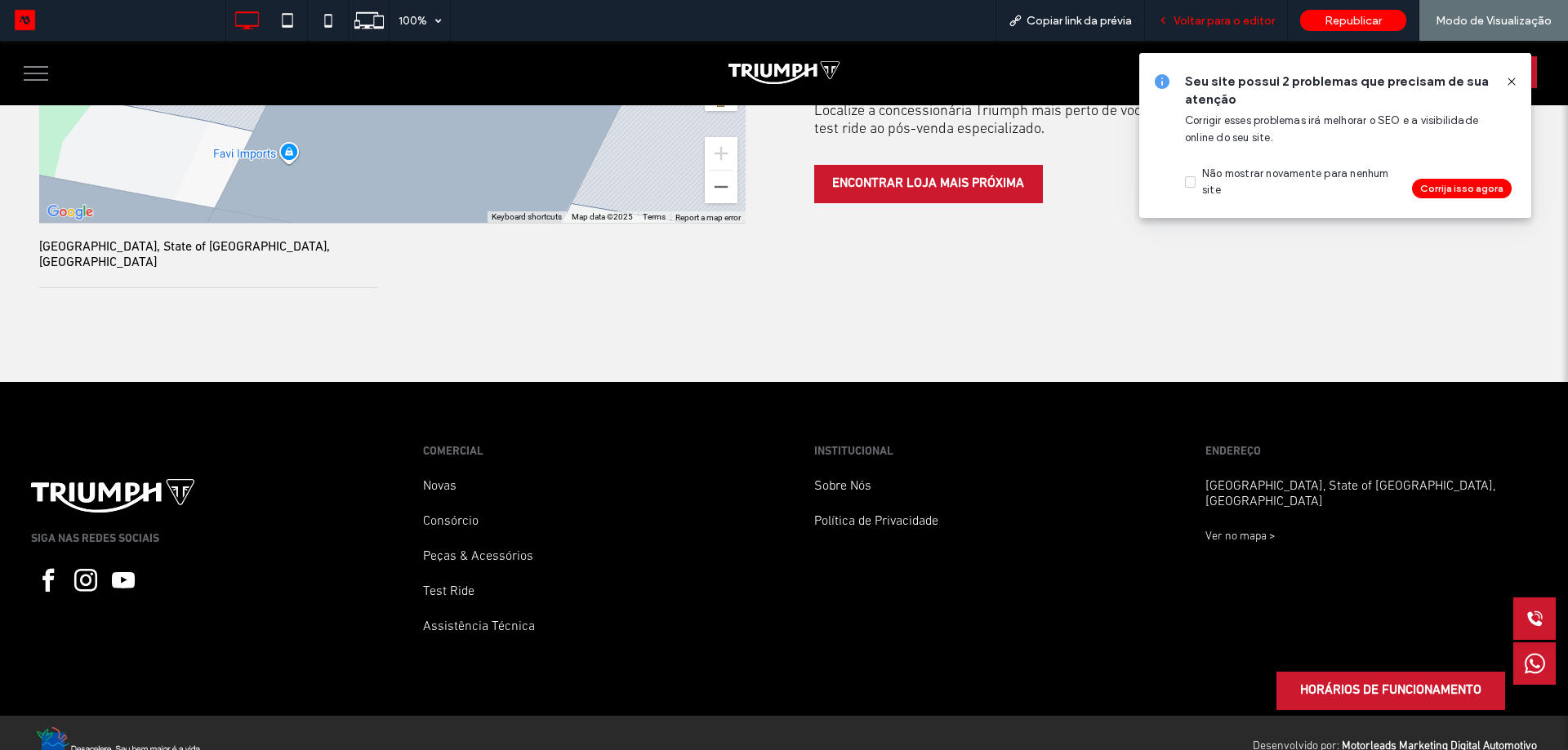
click at [1228, 21] on span "Voltar para o editor" at bounding box center [1224, 21] width 101 height 14
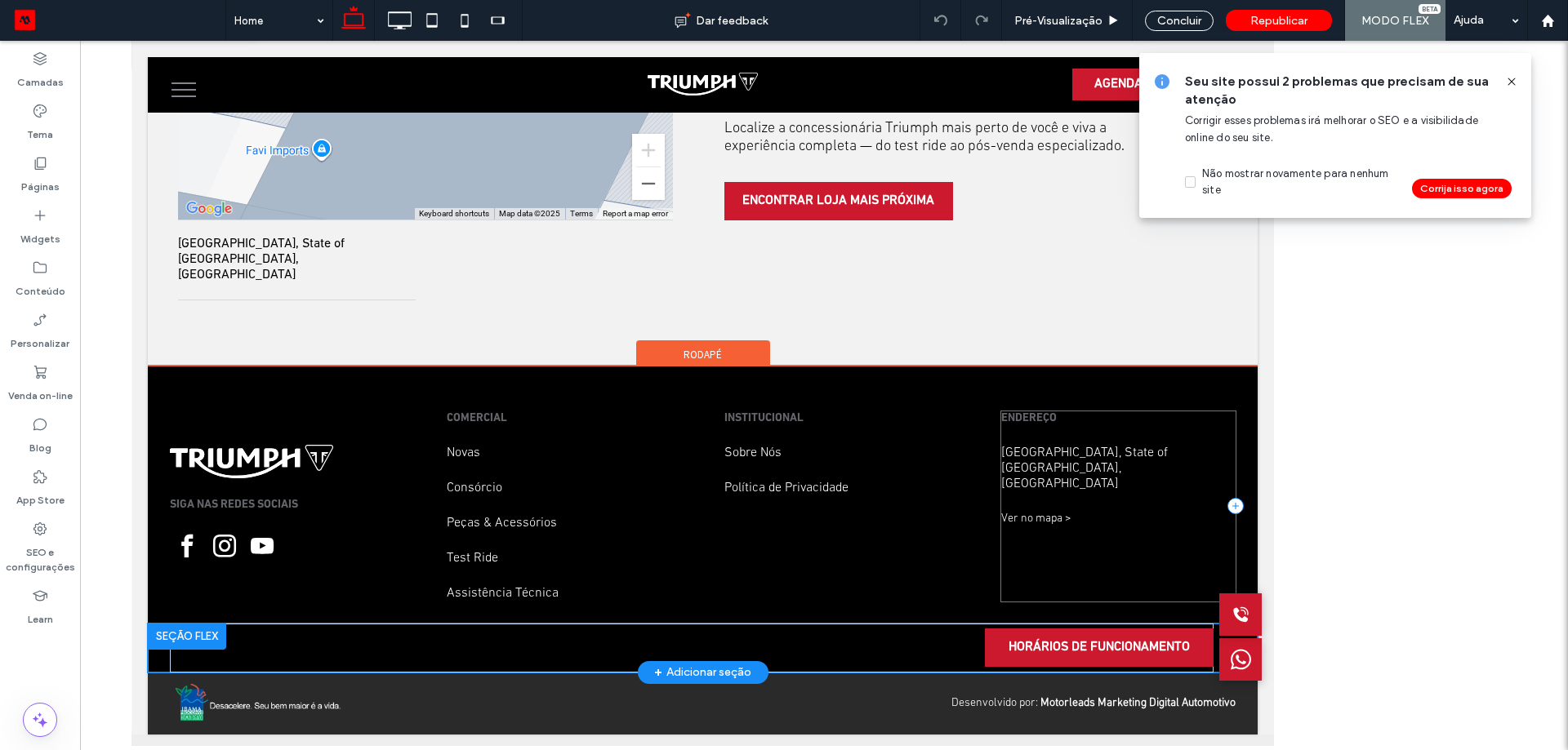
scroll to position [3638, 0]
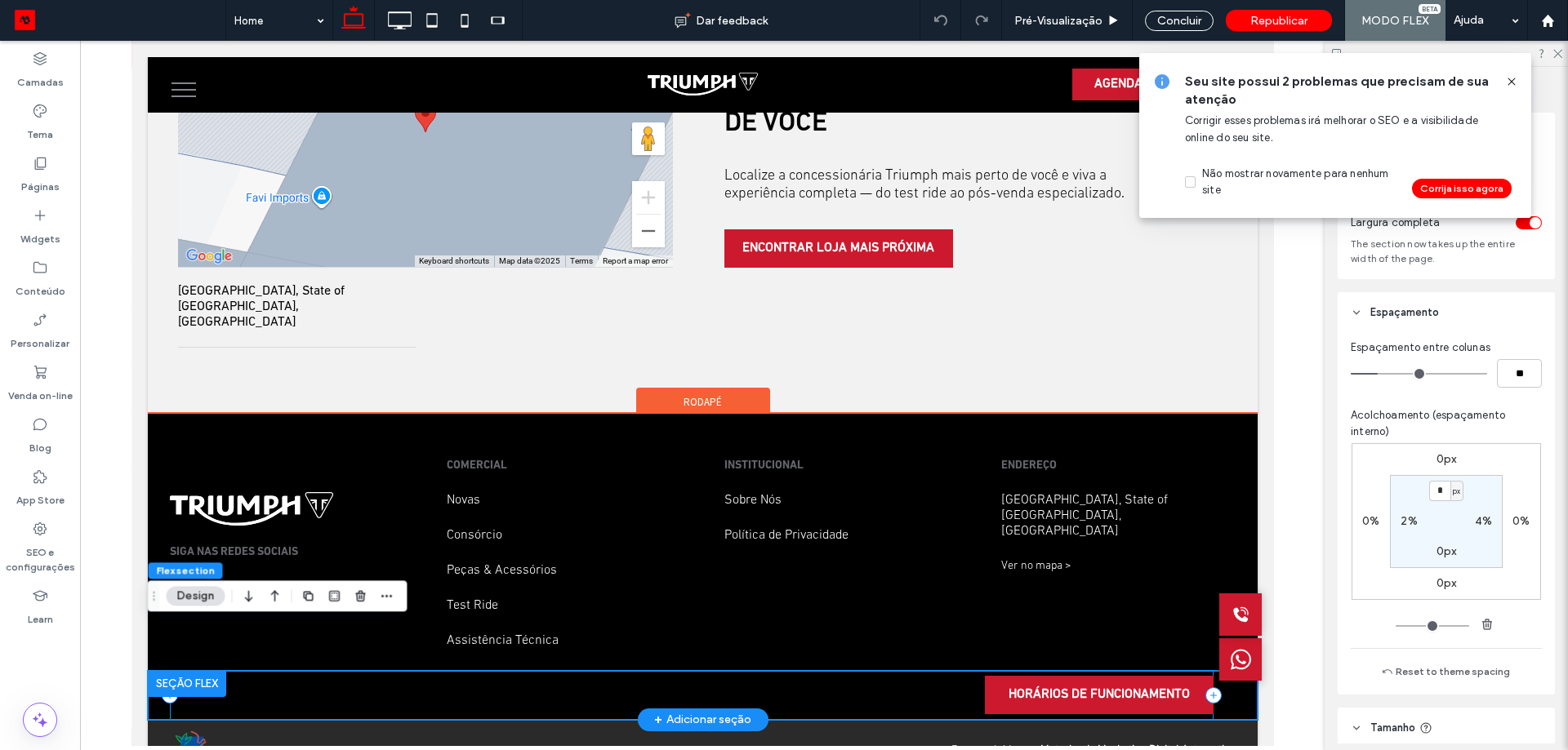
click at [876, 671] on div "HORÁRIOS DE FUNCIONAMENTO" at bounding box center [690, 695] width 1043 height 49
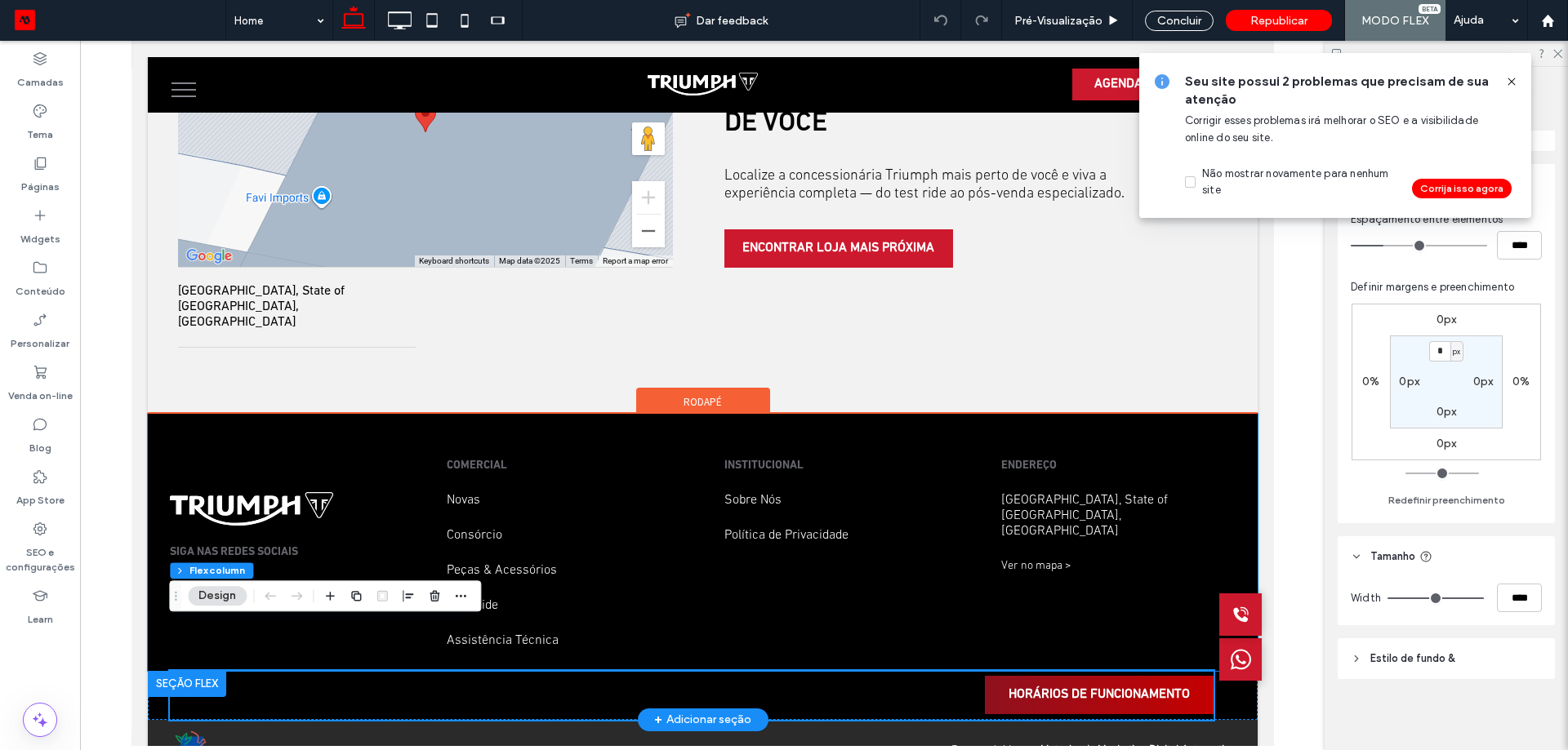
scroll to position [241, 0]
click at [1204, 671] on div "HORÁRIOS DE FUNCIONAMENTO" at bounding box center [701, 695] width 1109 height 49
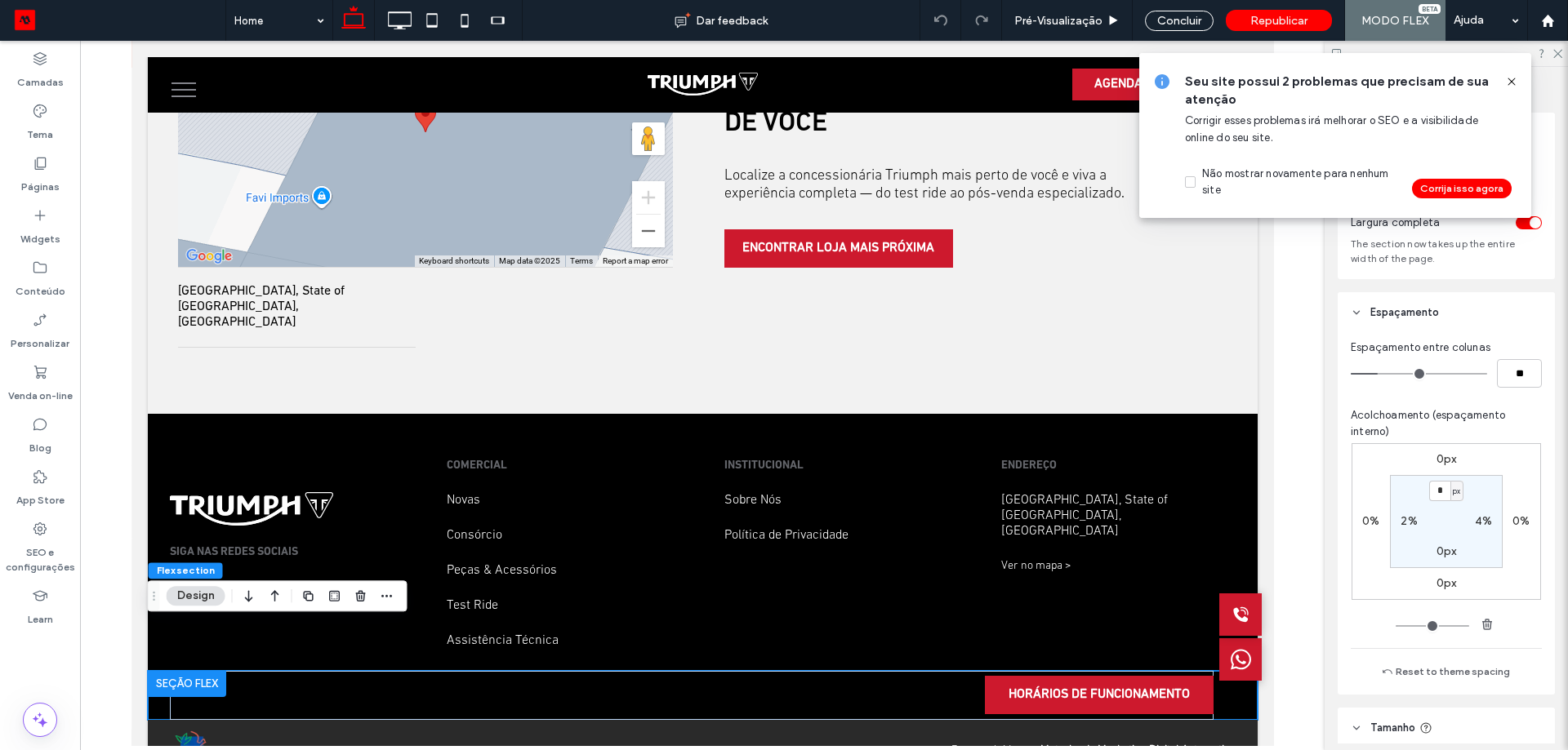
click at [1478, 516] on label "4%" at bounding box center [1482, 521] width 17 height 14
type input "*"
click at [1508, 80] on icon at bounding box center [1510, 81] width 13 height 13
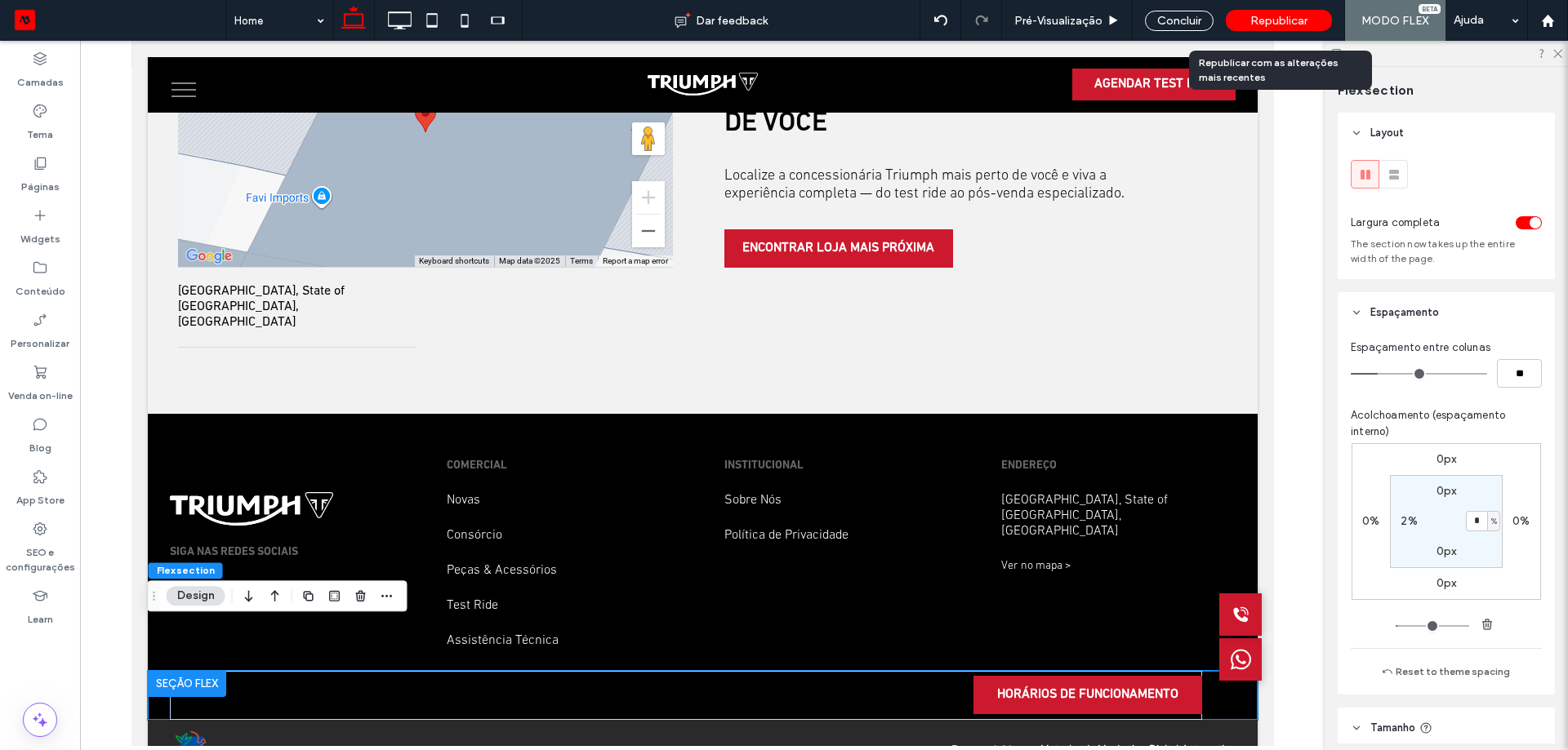
click at [1273, 22] on span "Republicar" at bounding box center [1277, 21] width 57 height 14
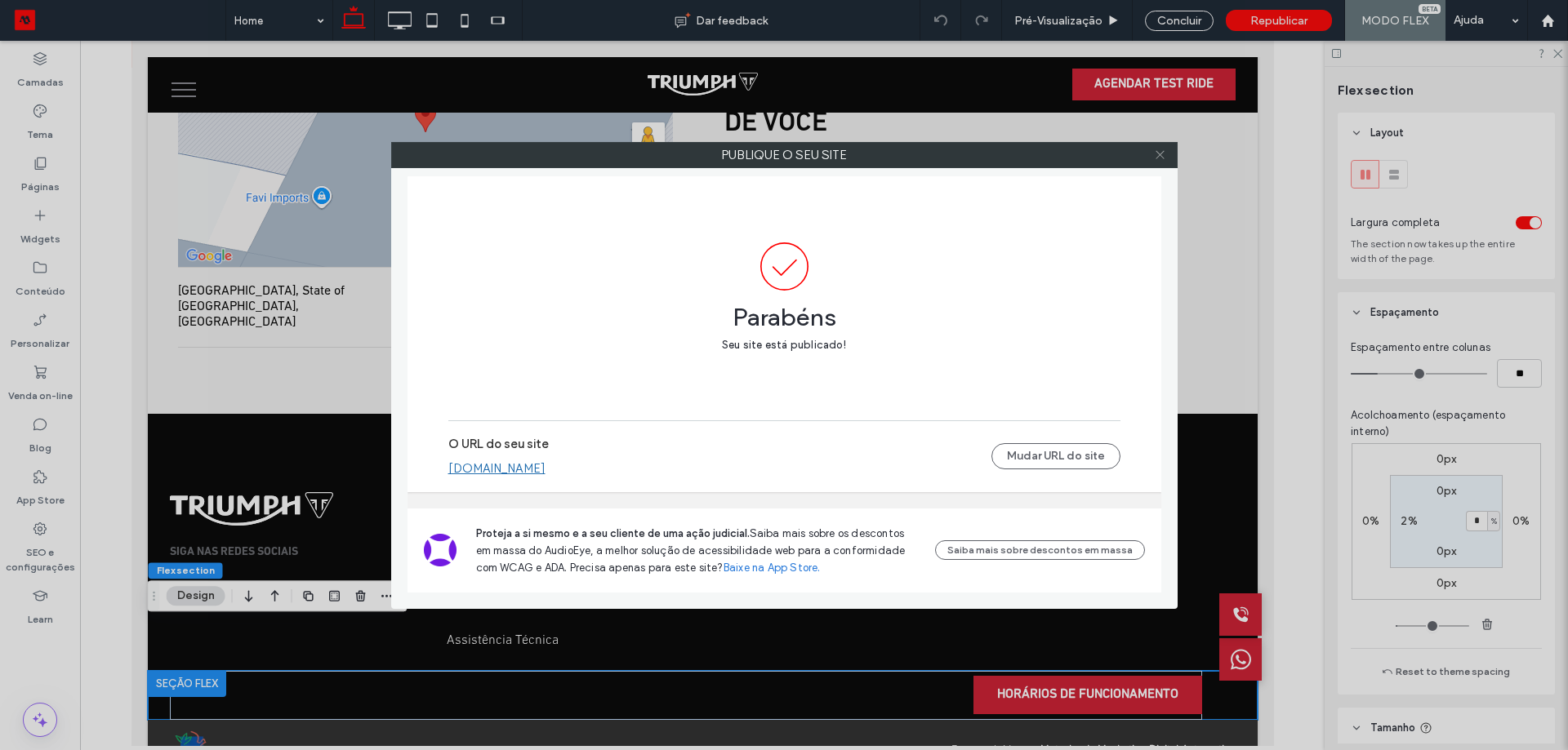
click at [1158, 152] on icon at bounding box center [1160, 154] width 12 height 12
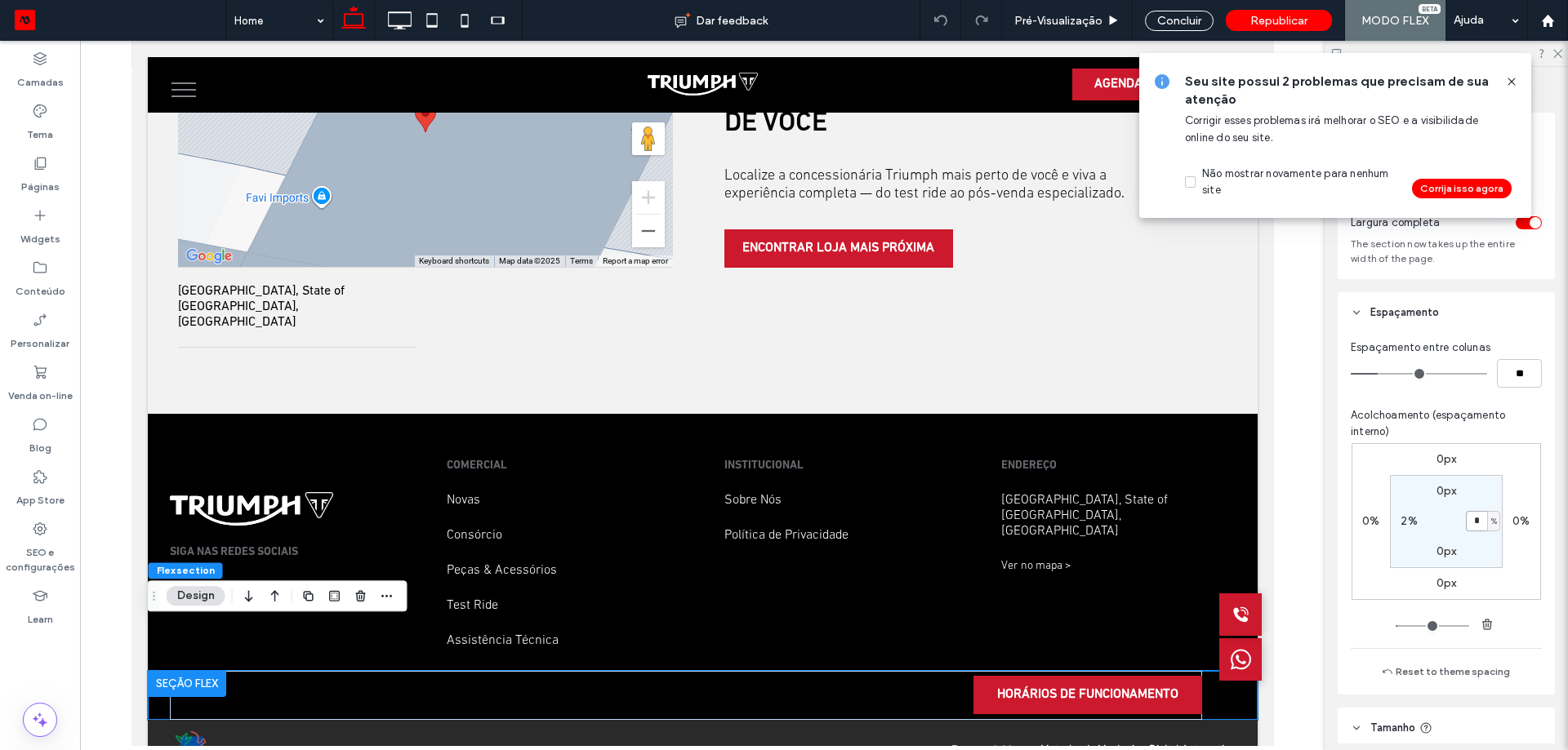
click at [1472, 525] on input "*" at bounding box center [1475, 521] width 21 height 21
type input "*"
click at [1507, 78] on icon at bounding box center [1510, 81] width 13 height 13
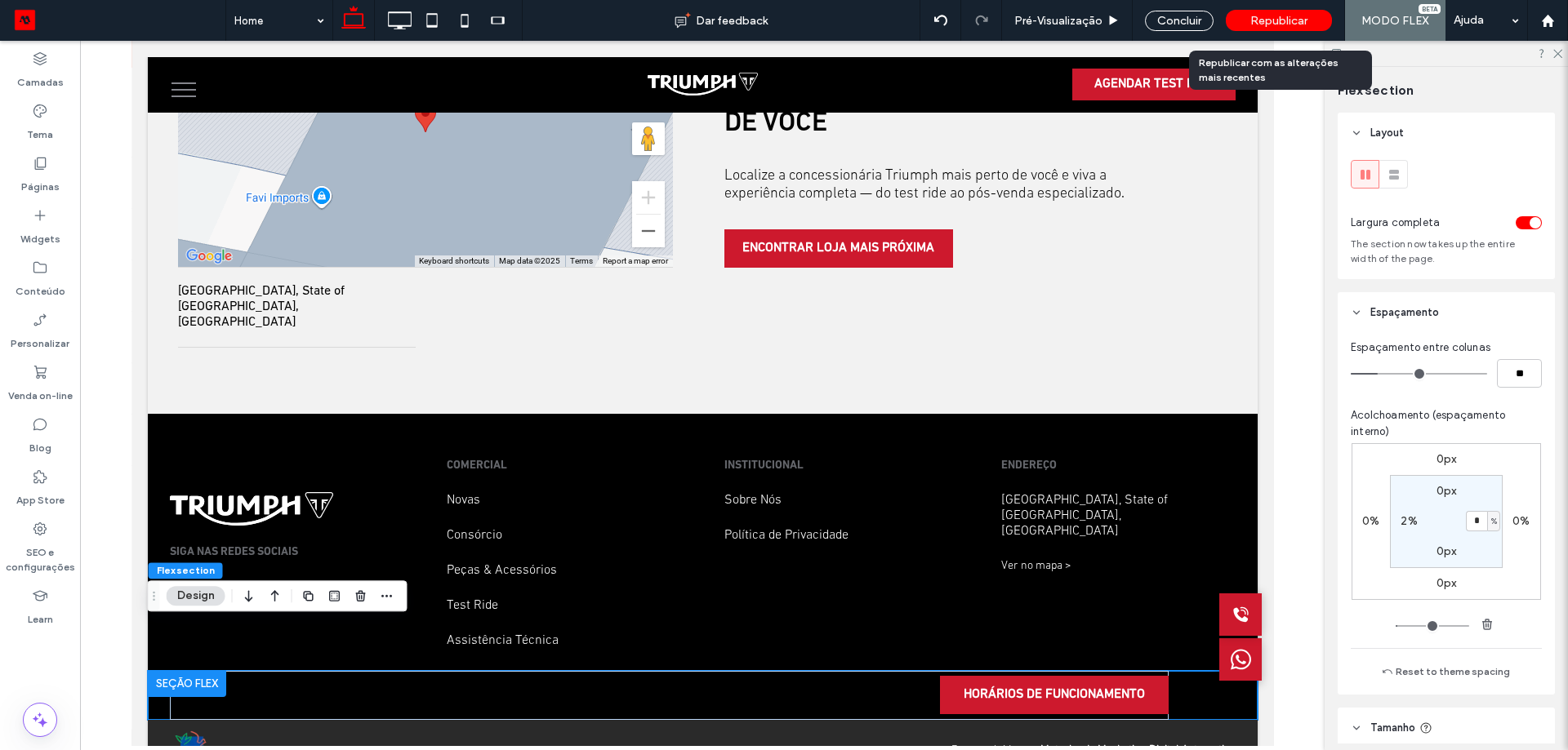
click at [1266, 24] on span "Republicar" at bounding box center [1277, 21] width 57 height 14
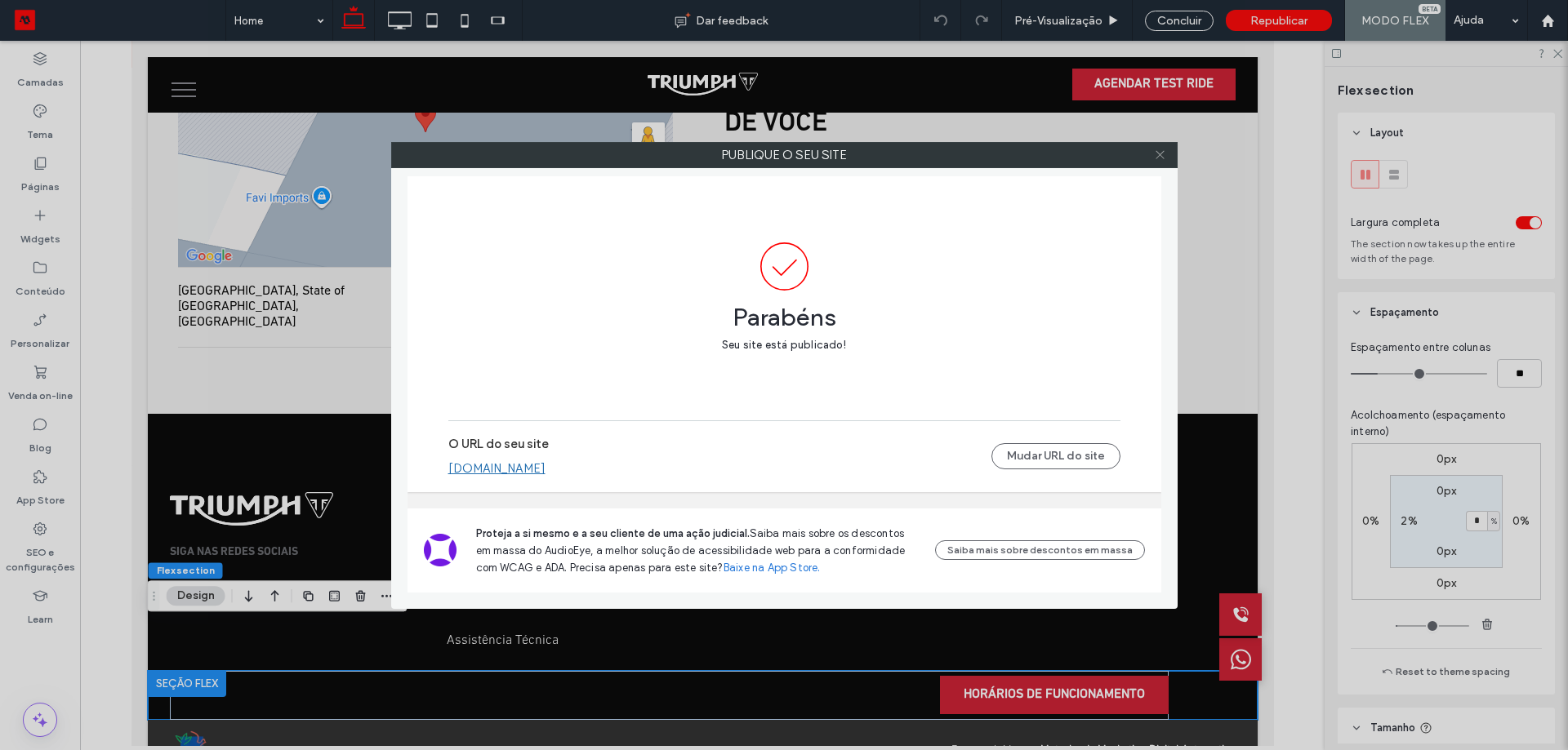
click at [1165, 154] on icon at bounding box center [1160, 154] width 12 height 12
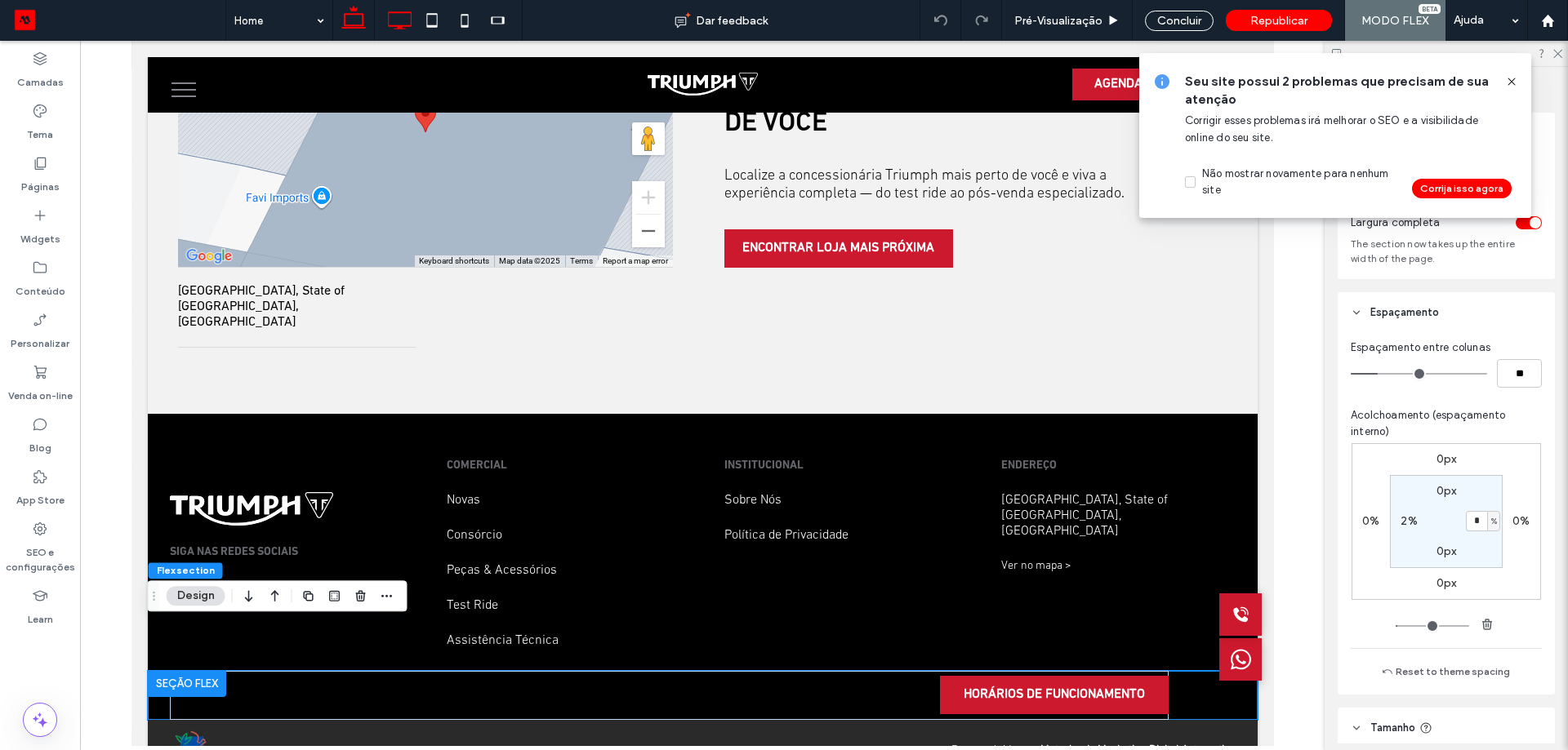
click at [397, 16] on icon at bounding box center [399, 20] width 33 height 33
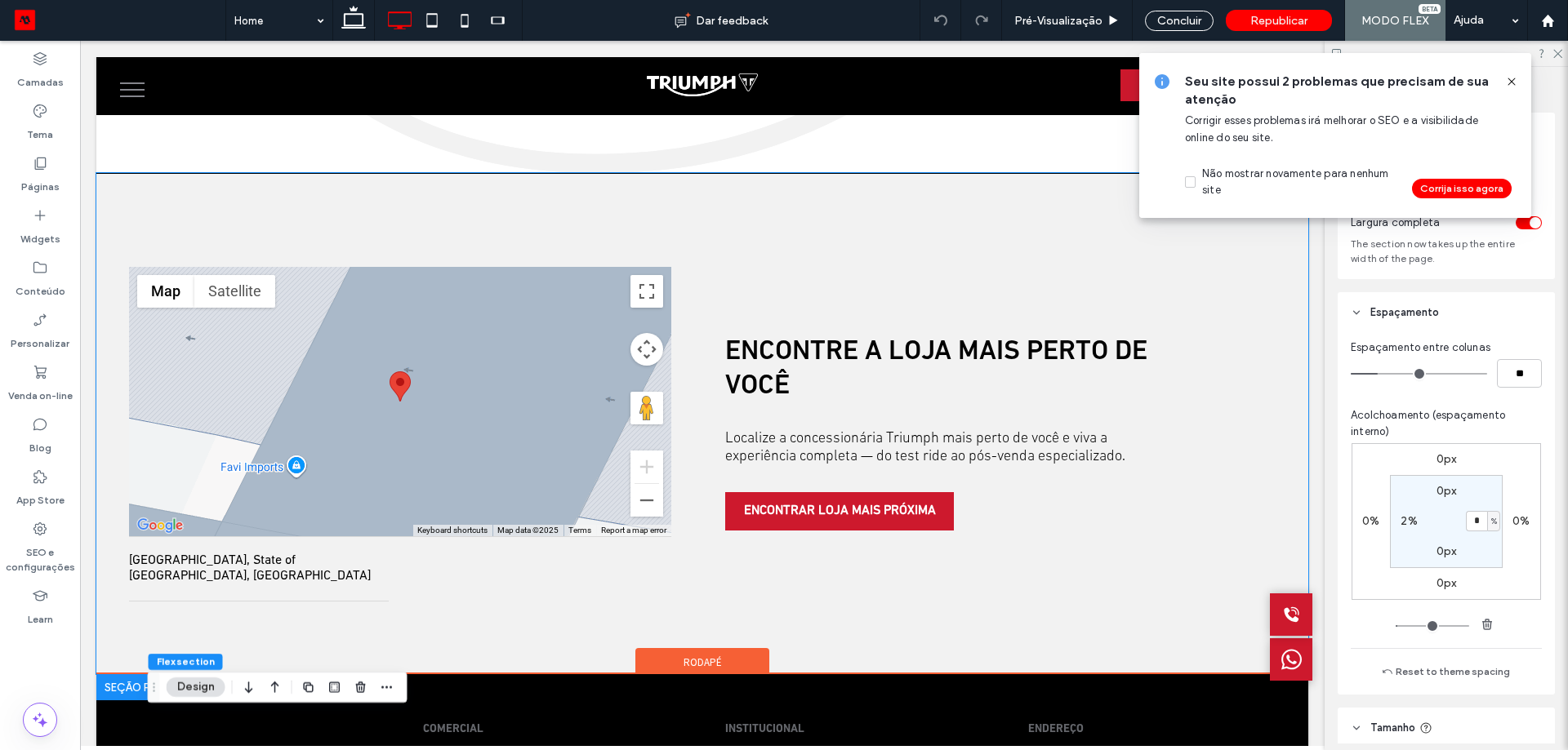
scroll to position [3943, 0]
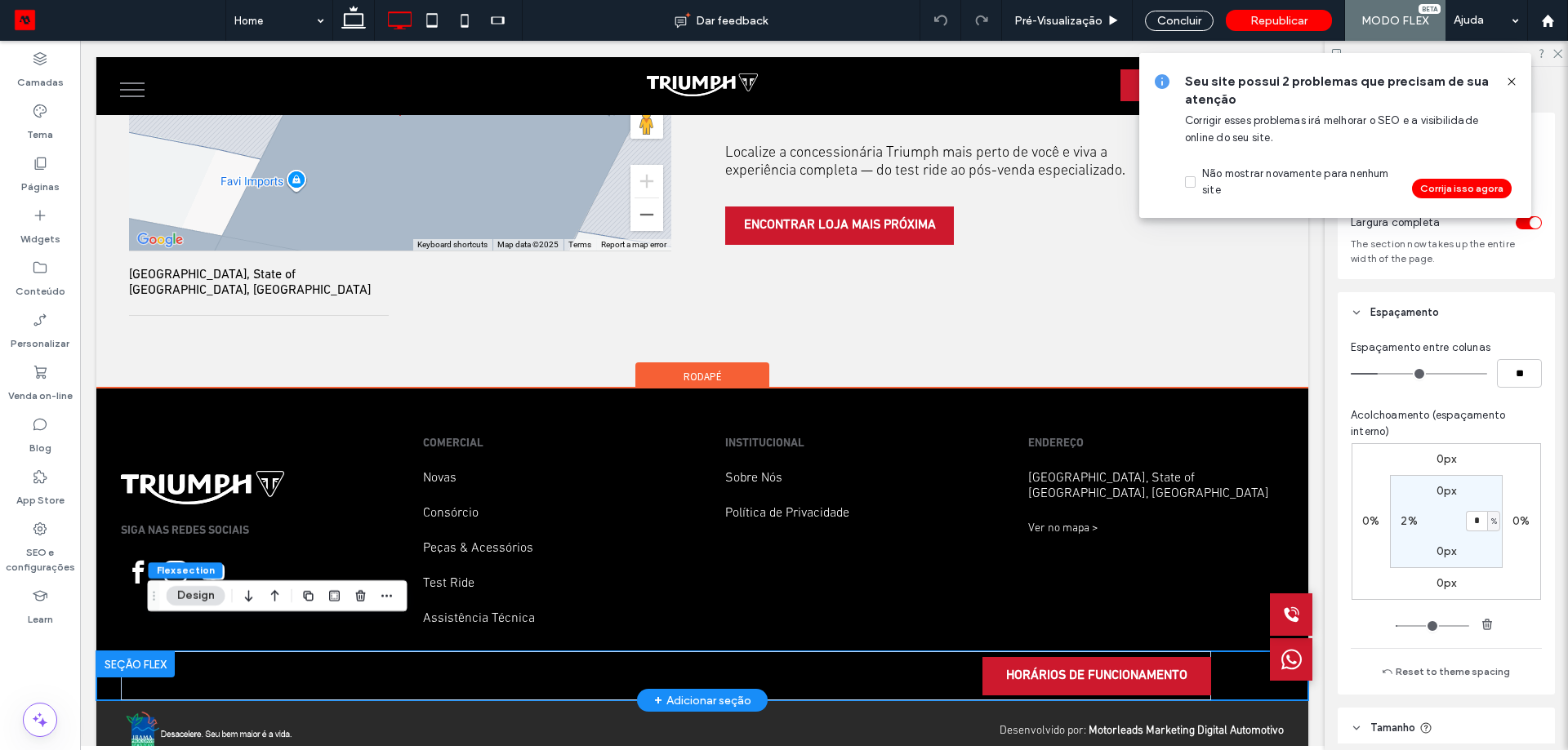
click at [1217, 653] on div "HORÁRIOS DE FUNCIONAMENTO" at bounding box center [702, 675] width 1212 height 49
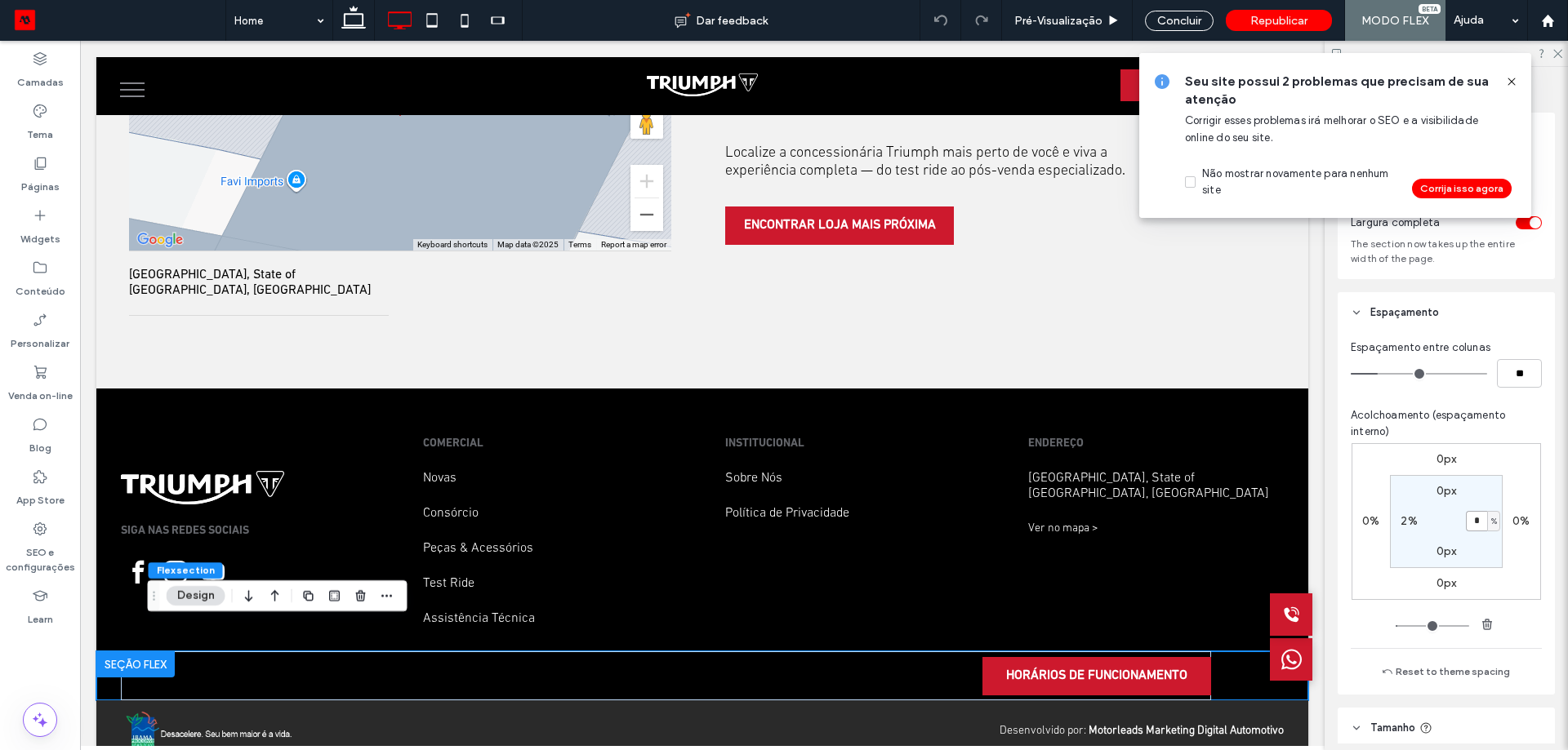
click at [1473, 521] on input "*" at bounding box center [1475, 521] width 21 height 21
type input "*"
click at [366, 16] on icon at bounding box center [353, 20] width 33 height 33
type input "*"
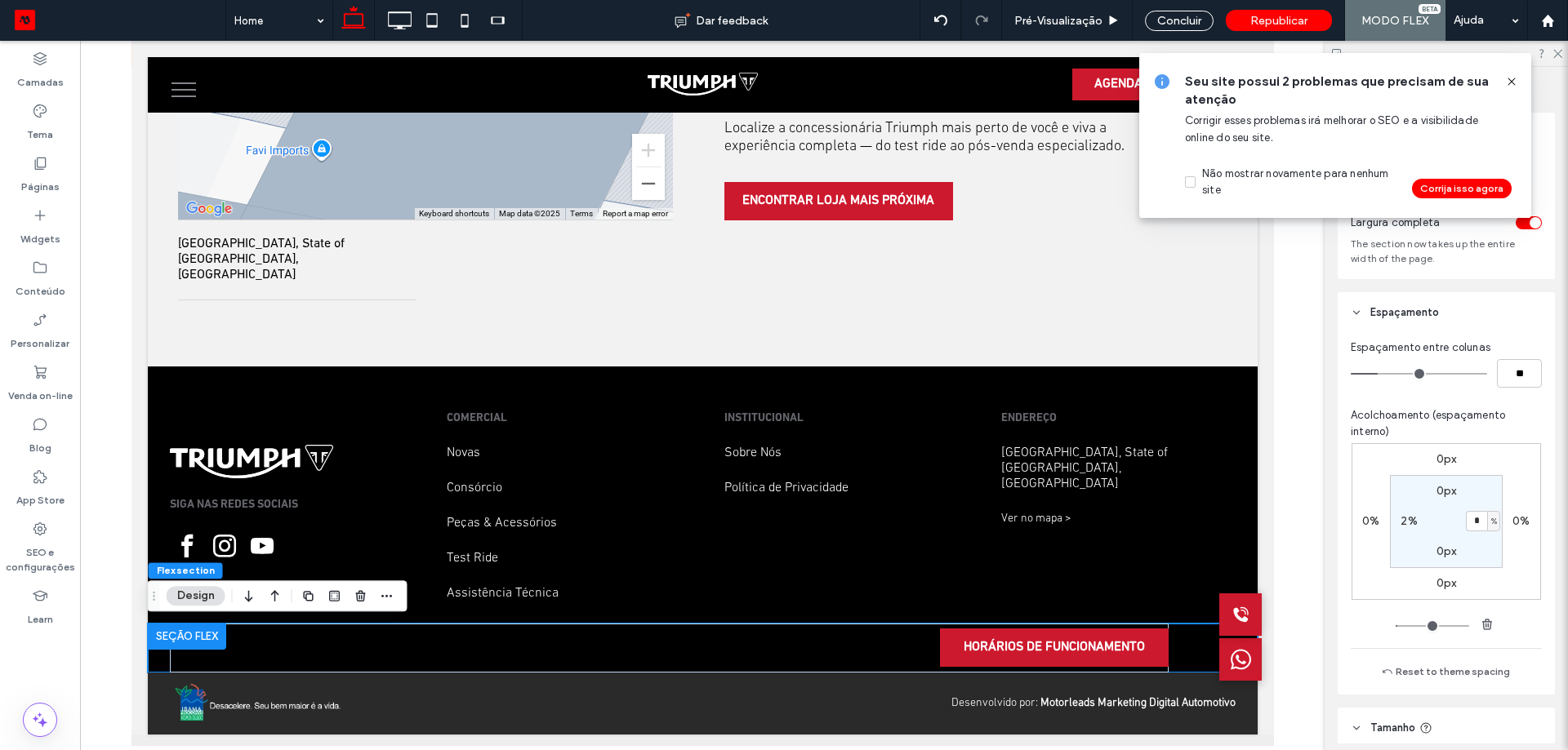
scroll to position [3638, 0]
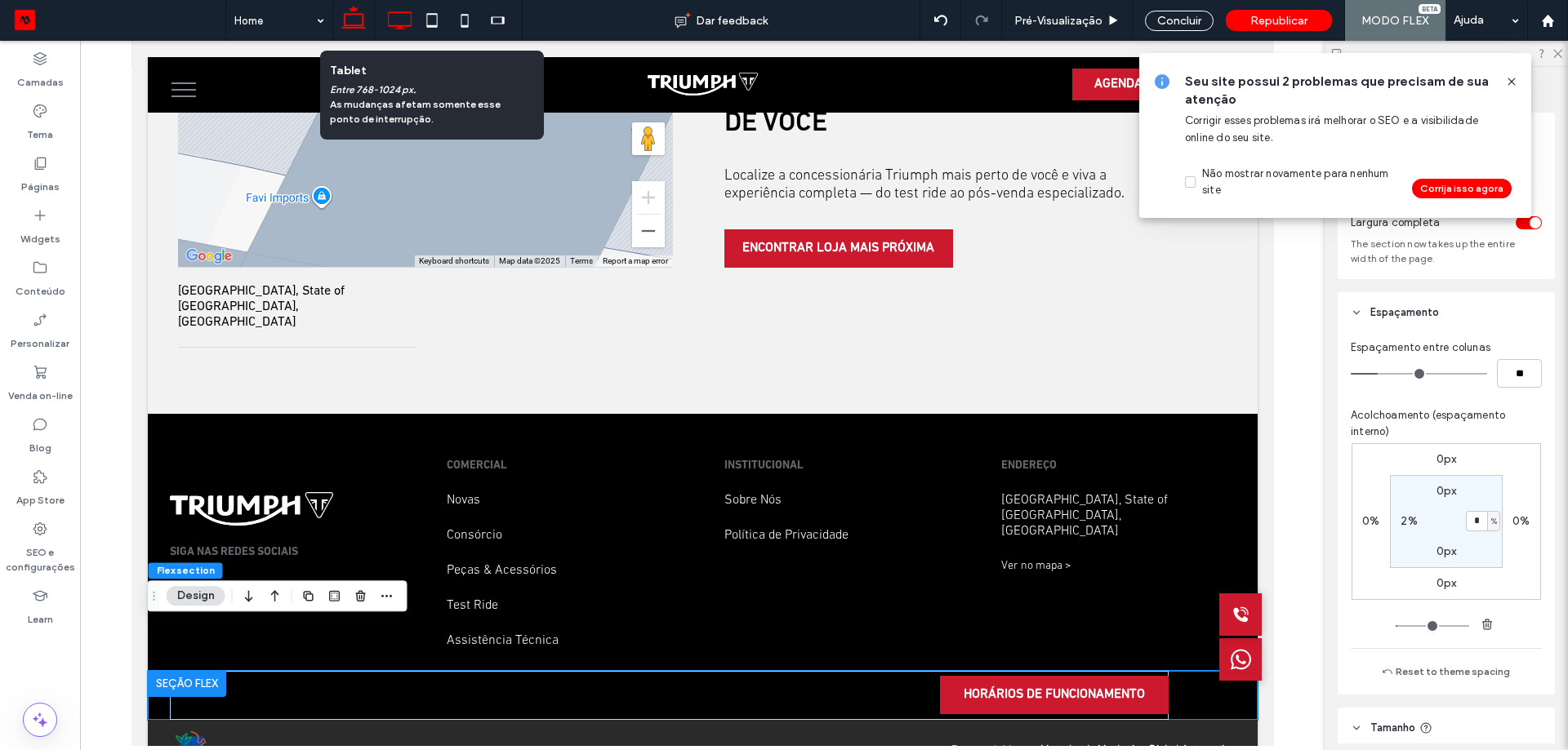
click at [402, 24] on icon at bounding box center [399, 20] width 33 height 33
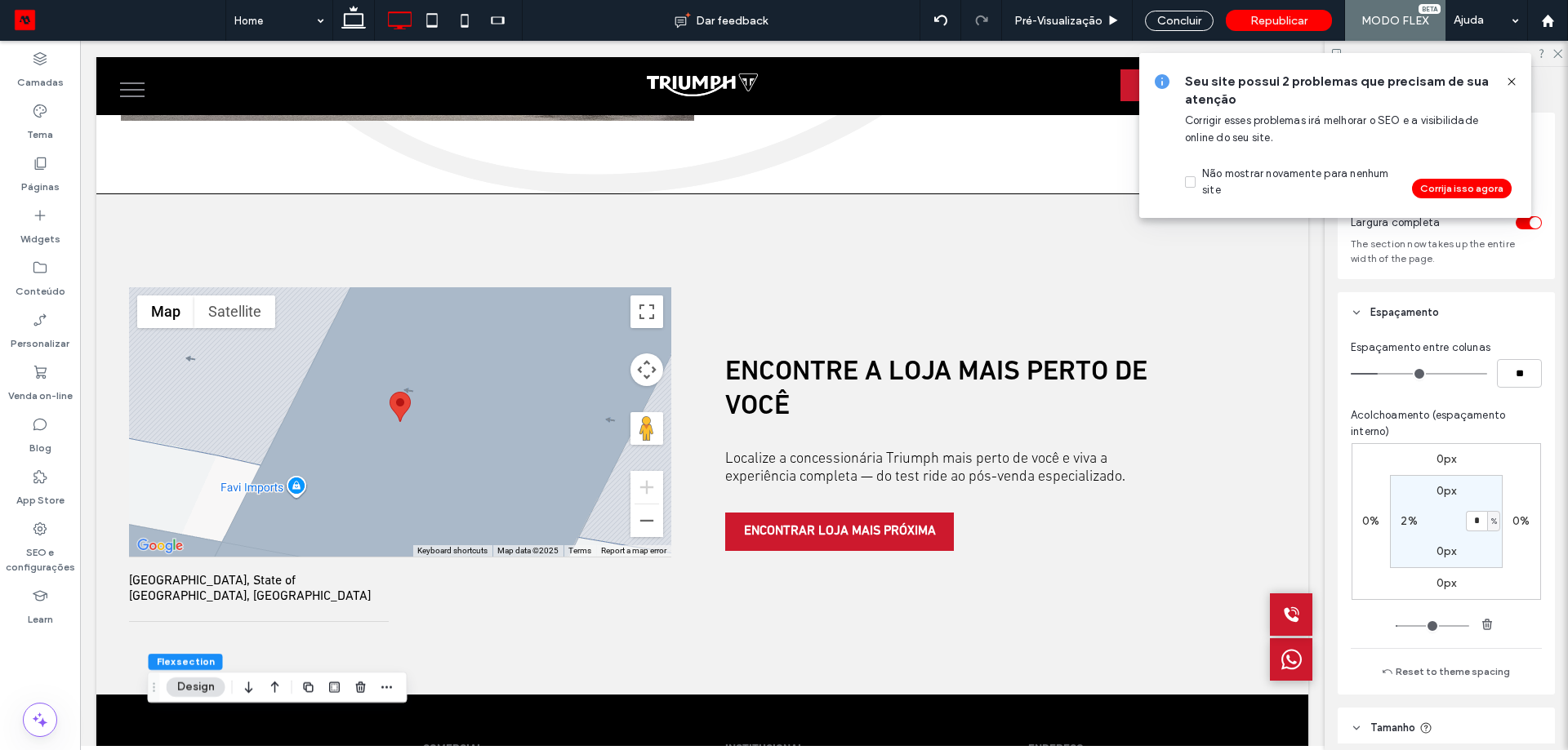
type input "*"
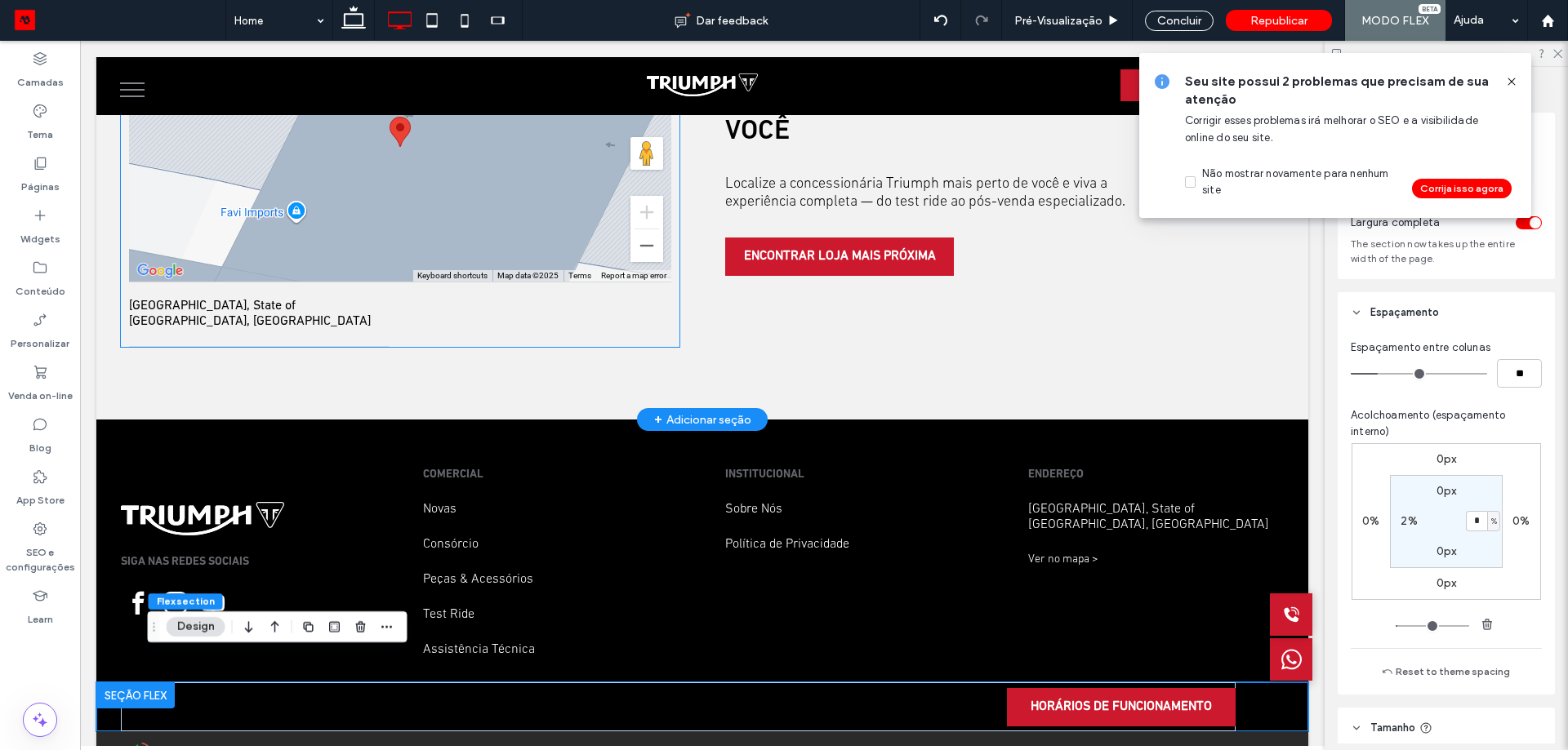
scroll to position [3943, 0]
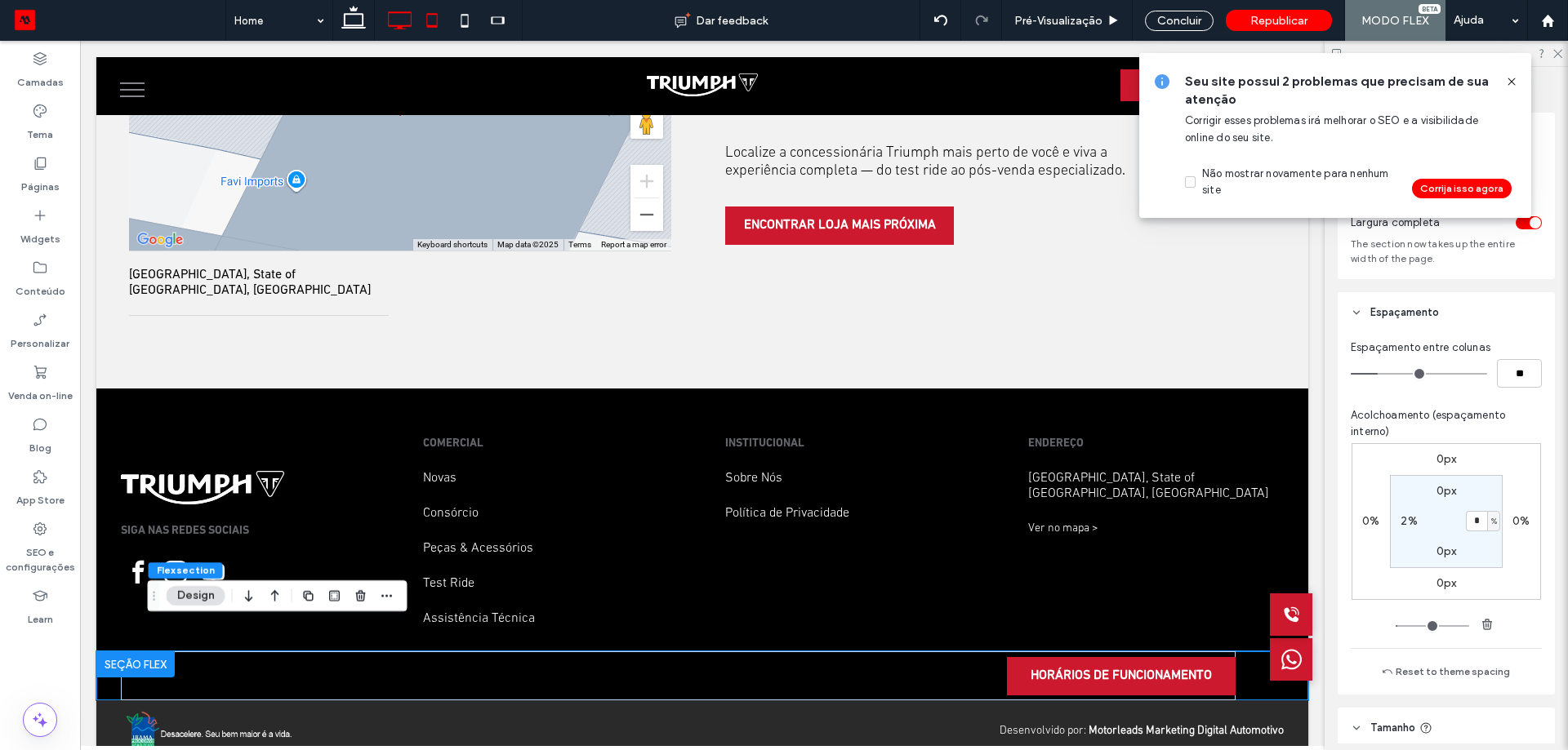
click at [440, 25] on icon at bounding box center [432, 20] width 33 height 33
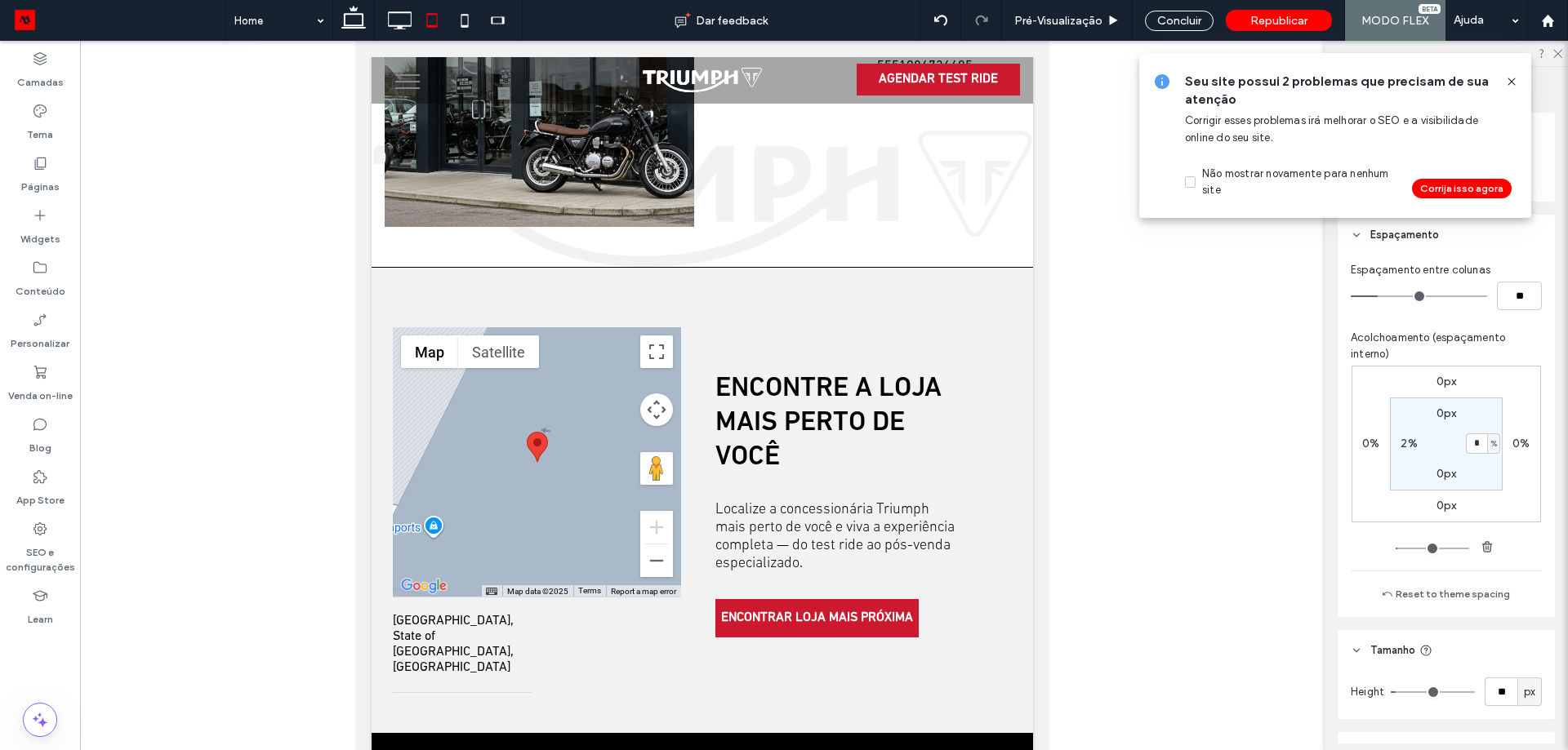
type input "*"
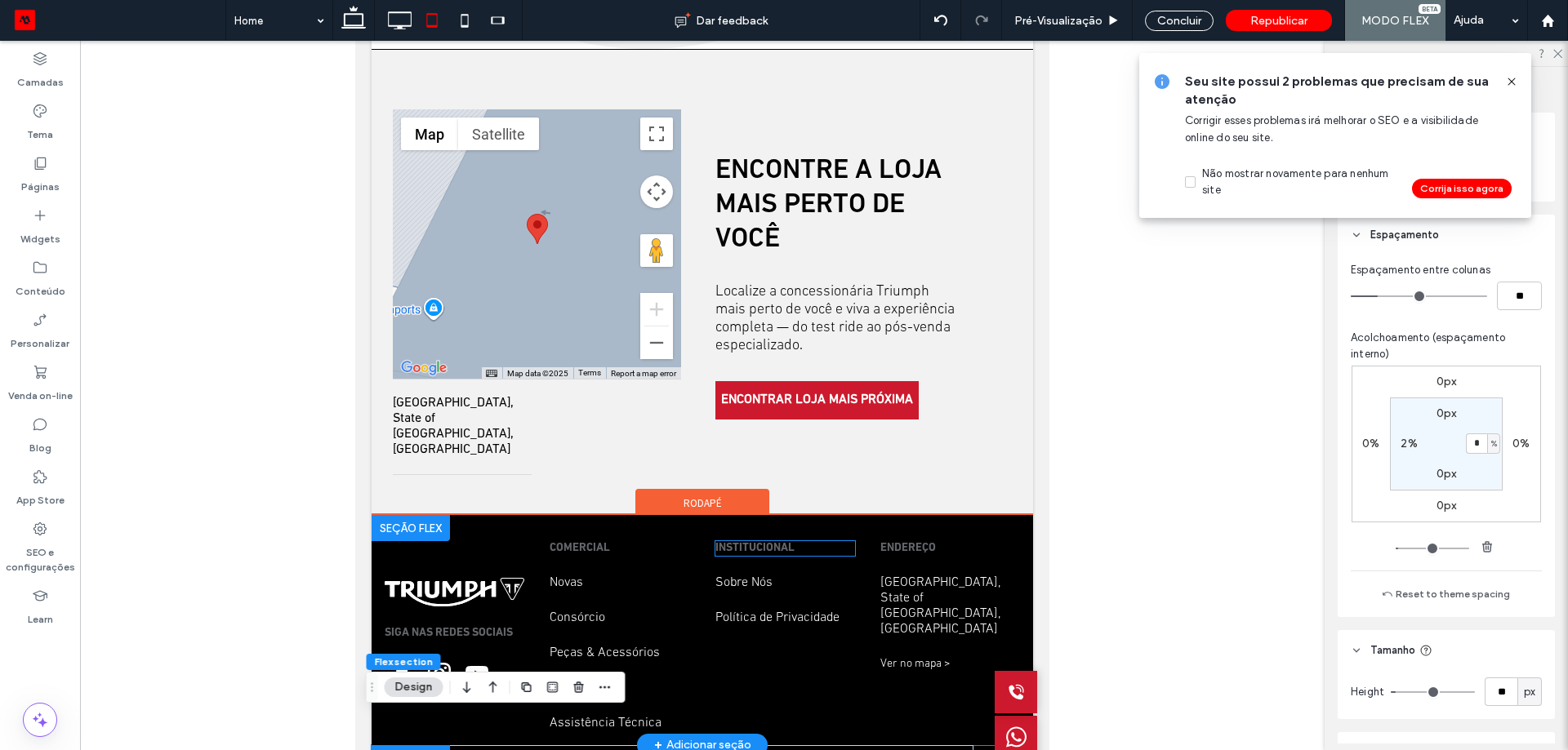
scroll to position [339, 0]
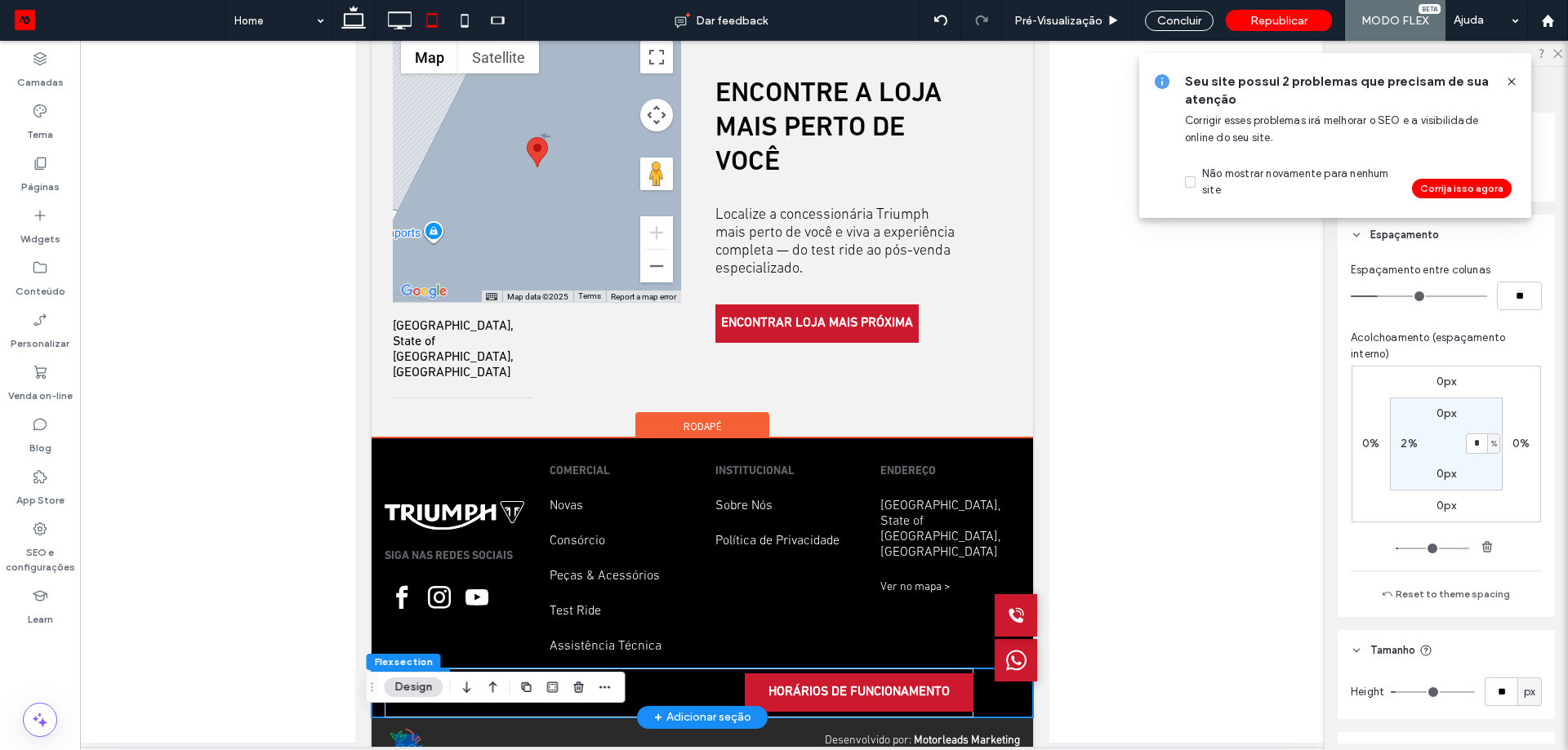
click at [974, 668] on div "HORÁRIOS DE FUNCIONAMENTO" at bounding box center [701, 692] width 662 height 49
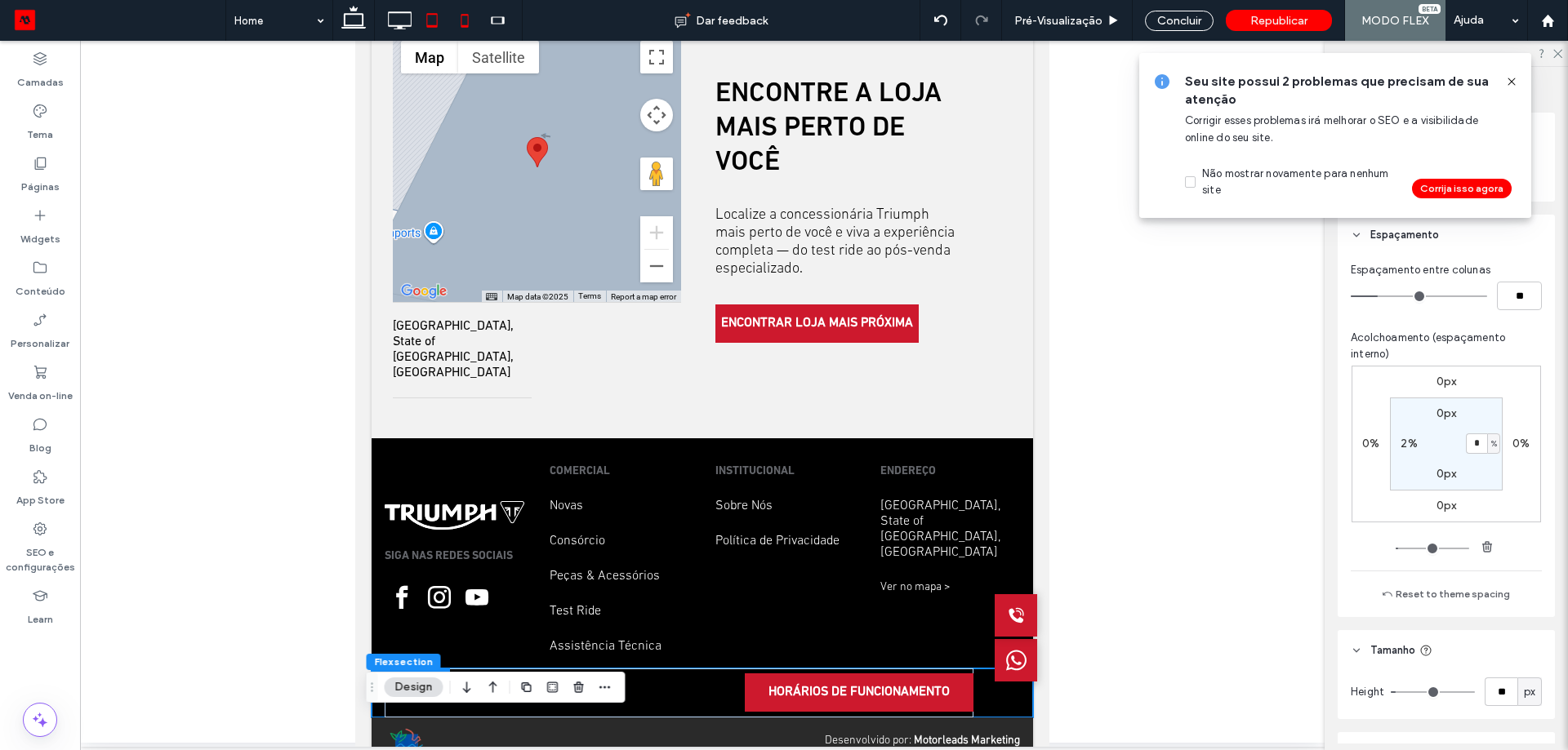
click at [469, 21] on use at bounding box center [465, 20] width 7 height 13
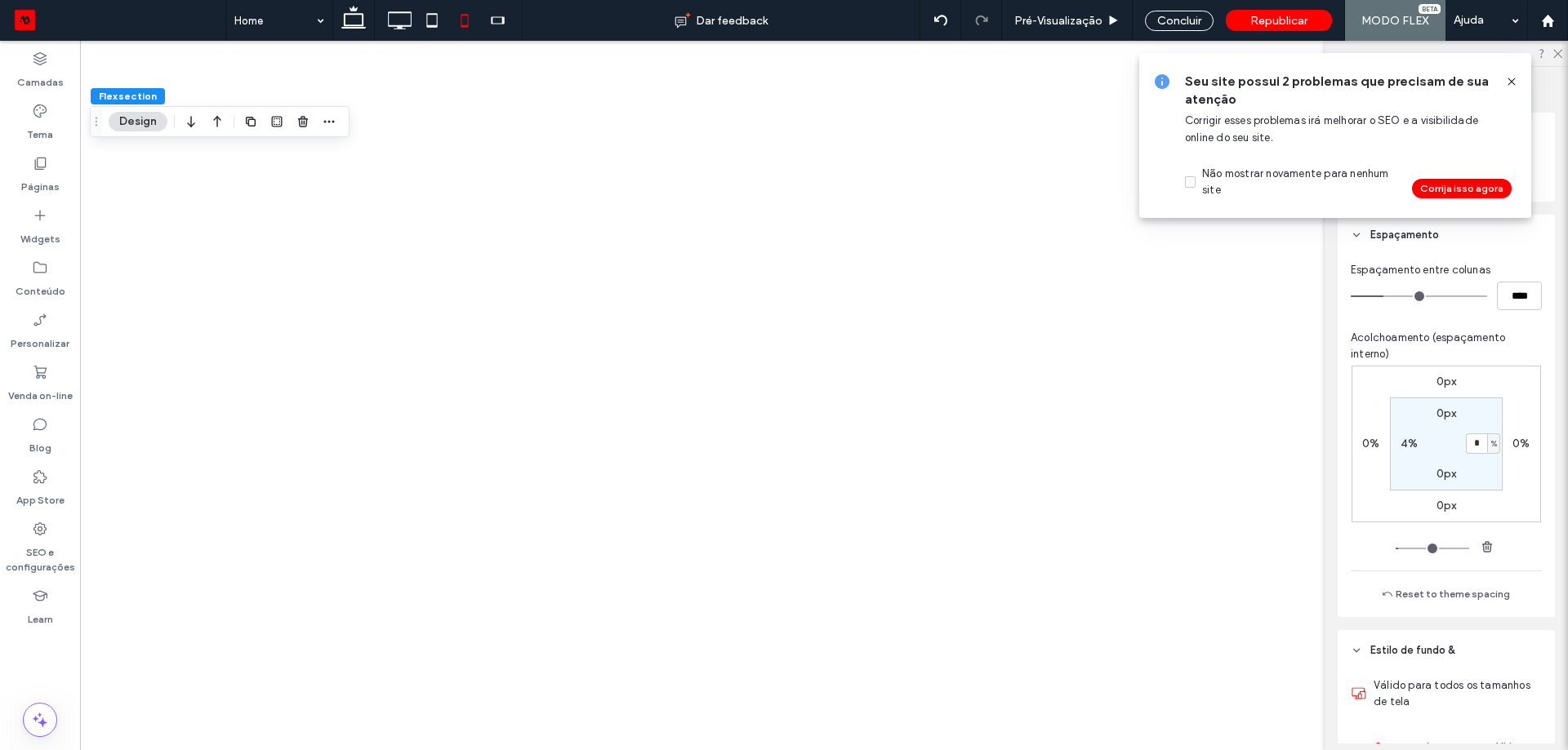
type input "*"
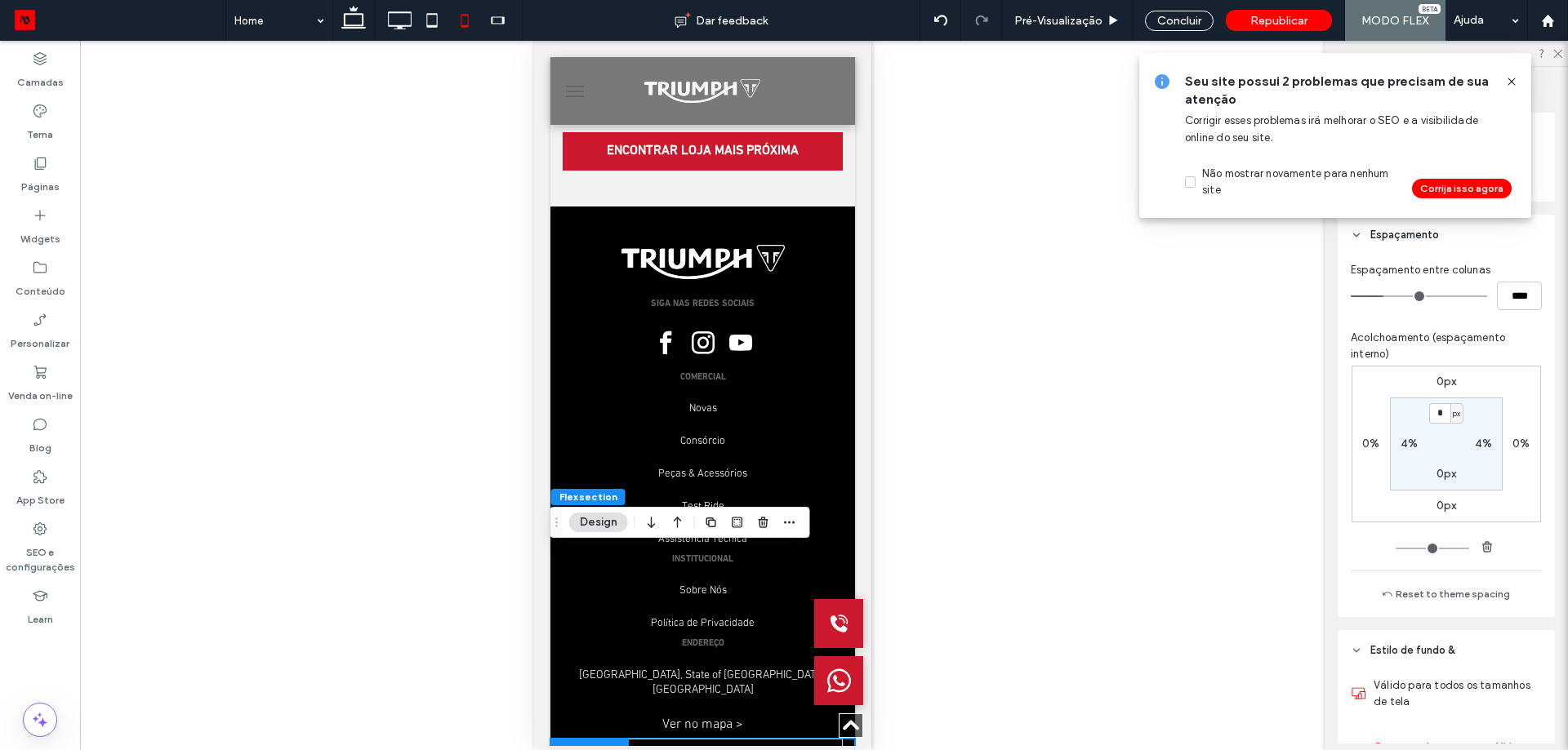
scroll to position [4536, 0]
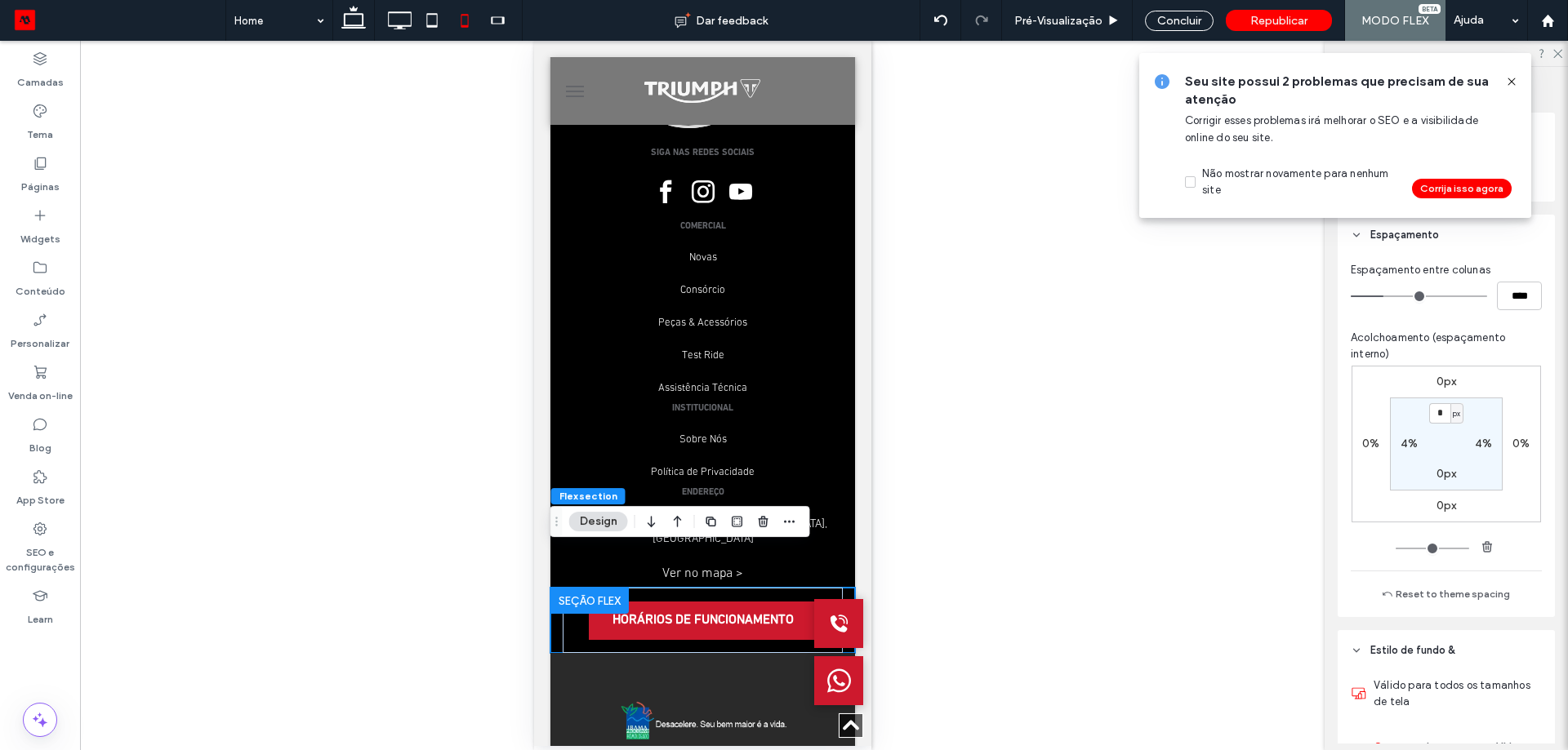
drag, startPoint x: 1509, startPoint y: 82, endPoint x: 1426, endPoint y: 78, distance: 83.1
click at [1508, 82] on icon at bounding box center [1510, 81] width 13 height 13
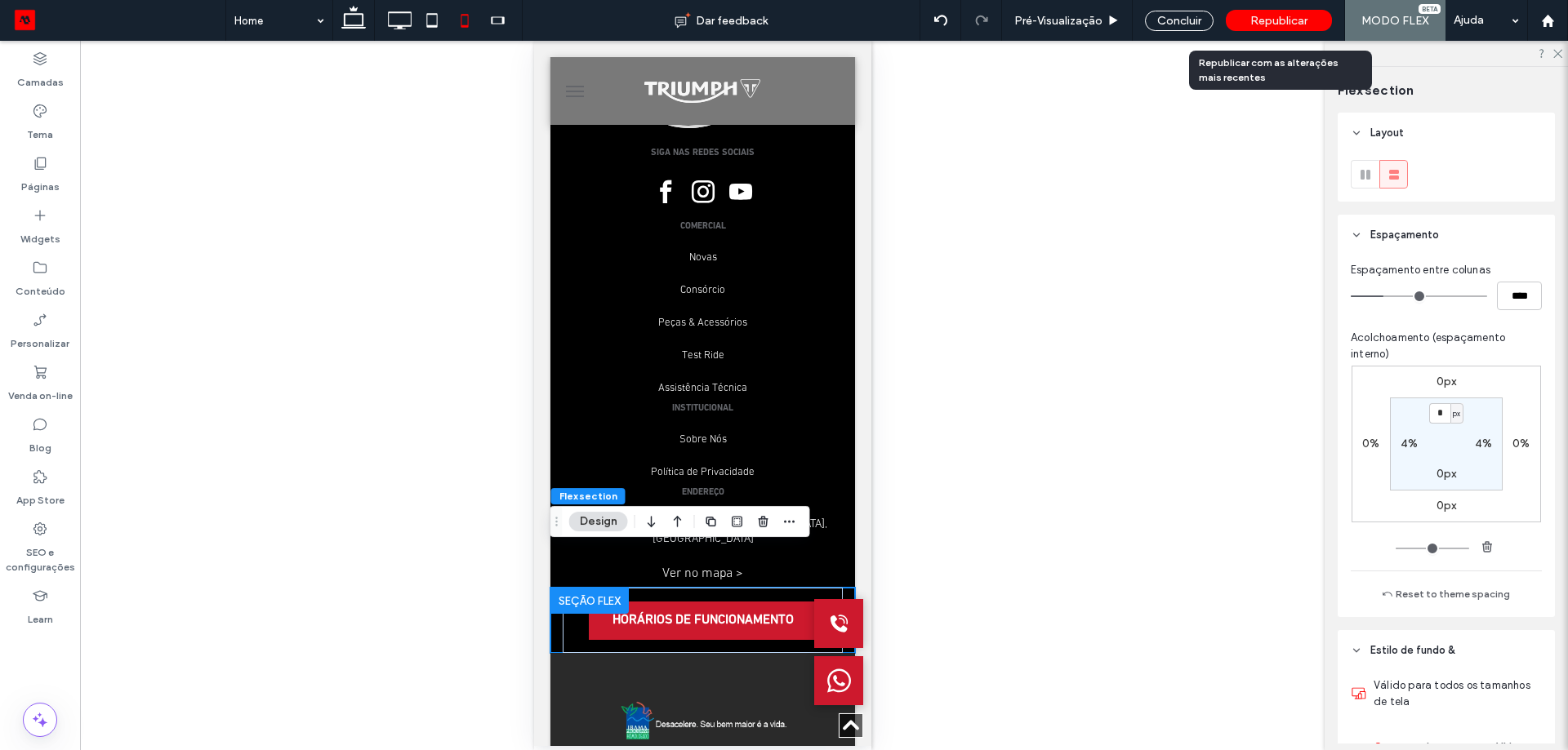
click at [1277, 20] on span "Republicar" at bounding box center [1277, 21] width 57 height 14
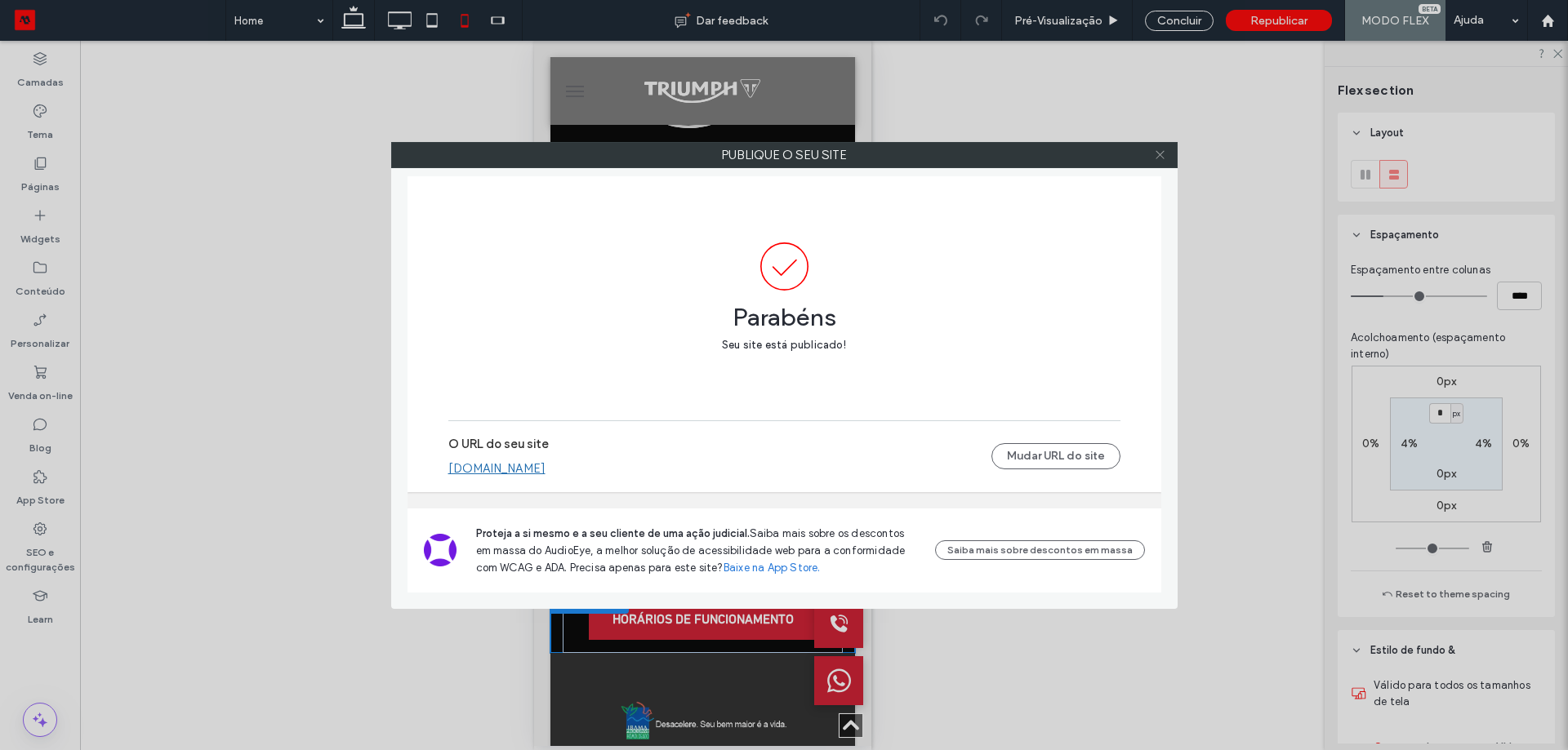
click at [1163, 146] on span at bounding box center [1160, 155] width 12 height 25
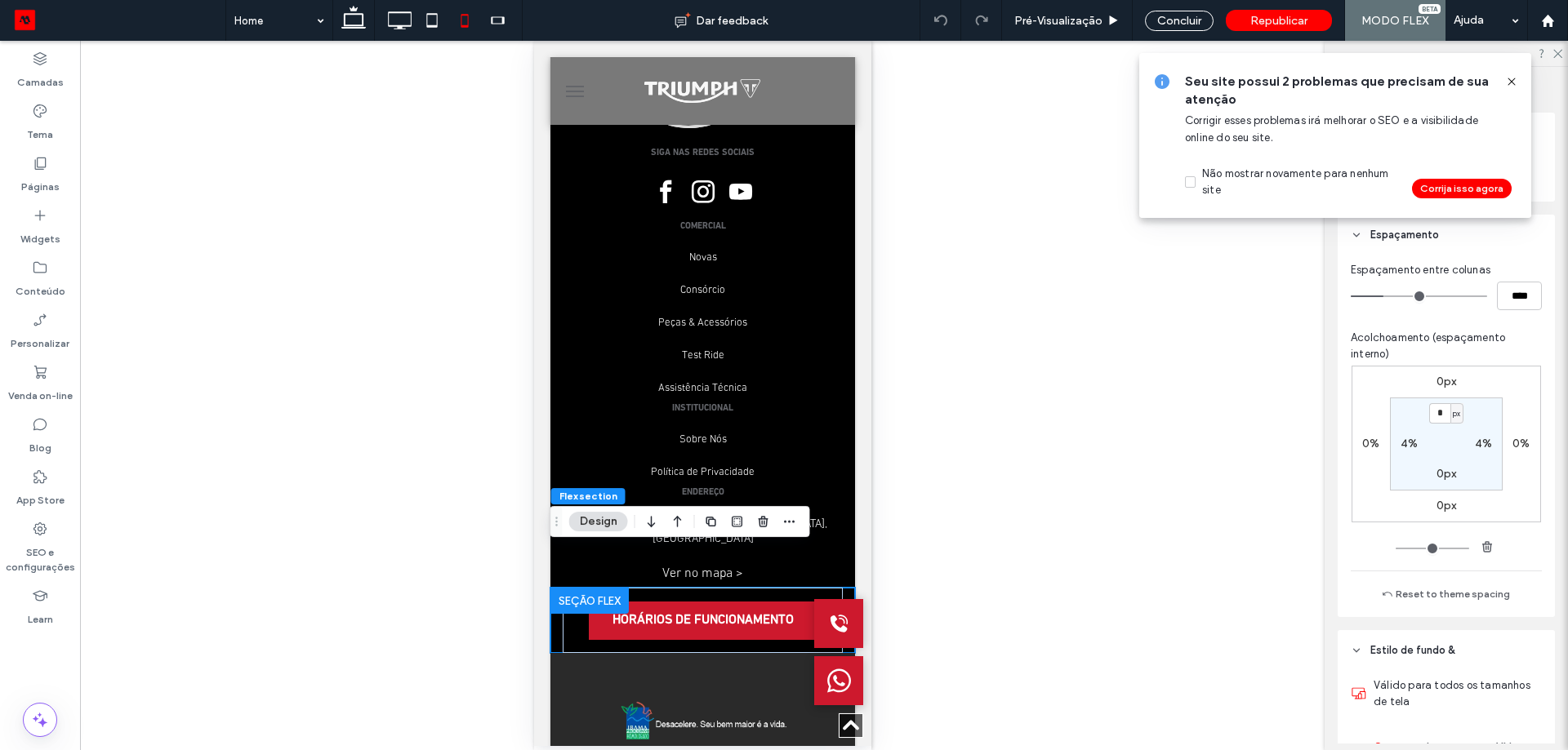
click at [1512, 84] on icon at bounding box center [1510, 81] width 13 height 13
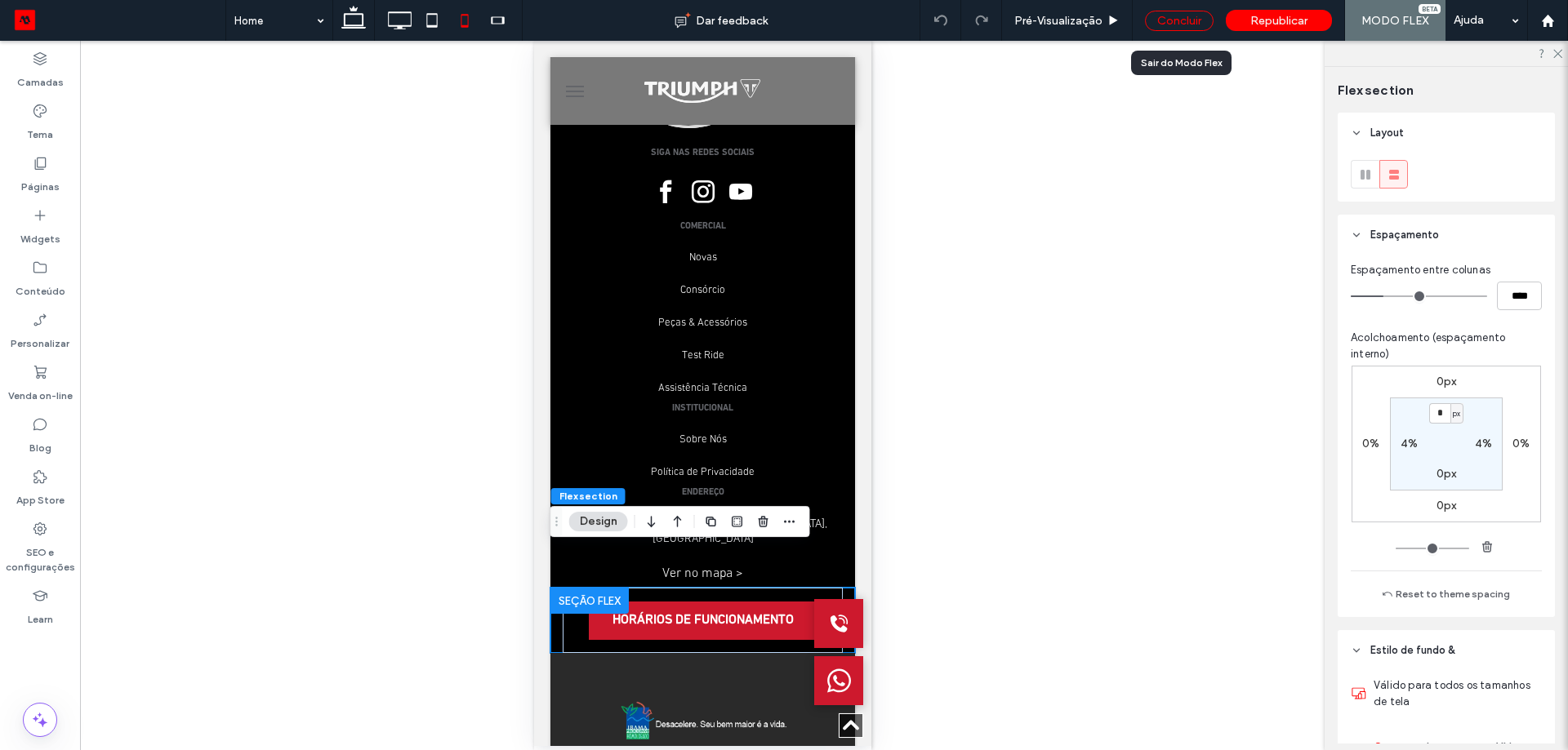
click at [1164, 20] on div "Concluir" at bounding box center [1178, 21] width 69 height 21
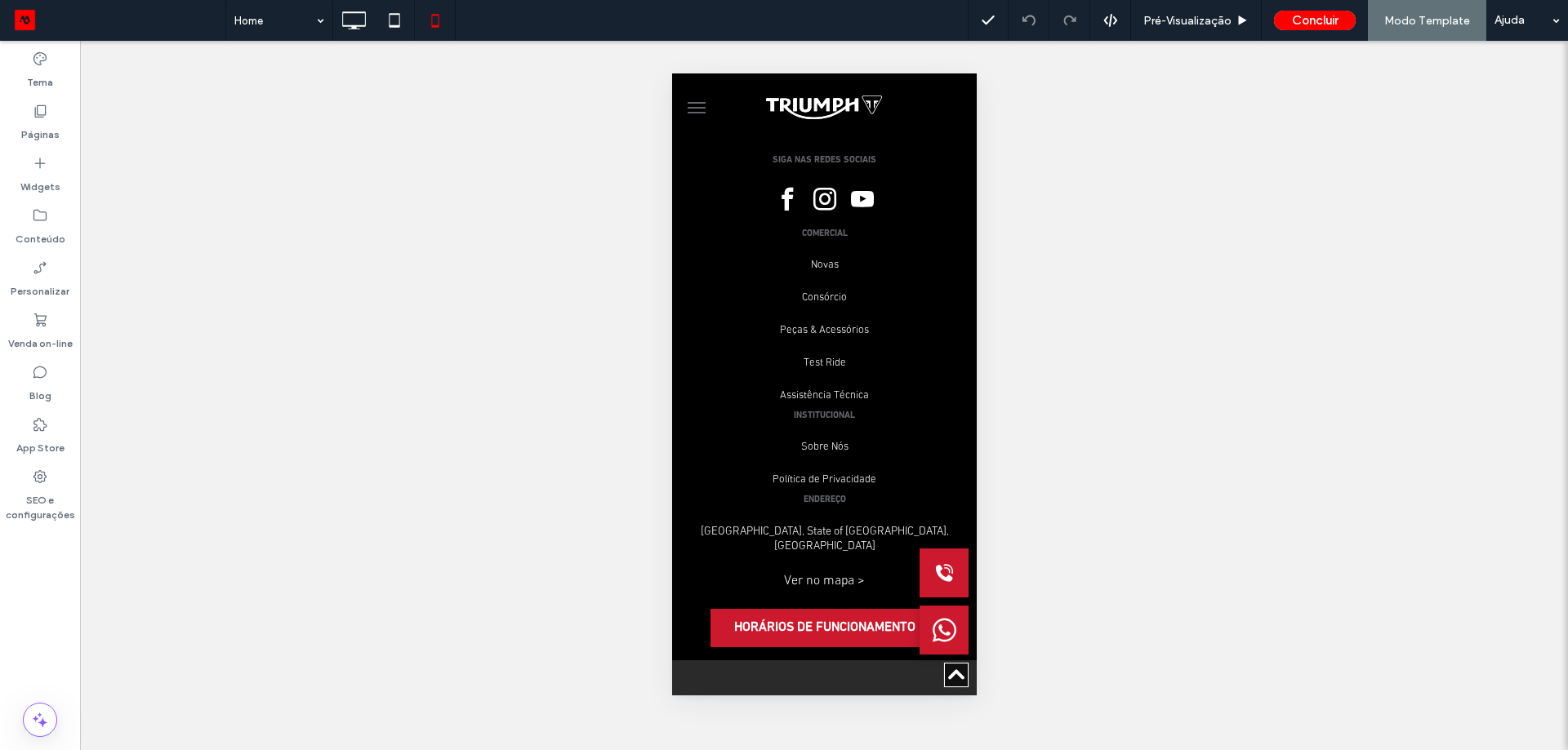
scroll to position [4520, 0]
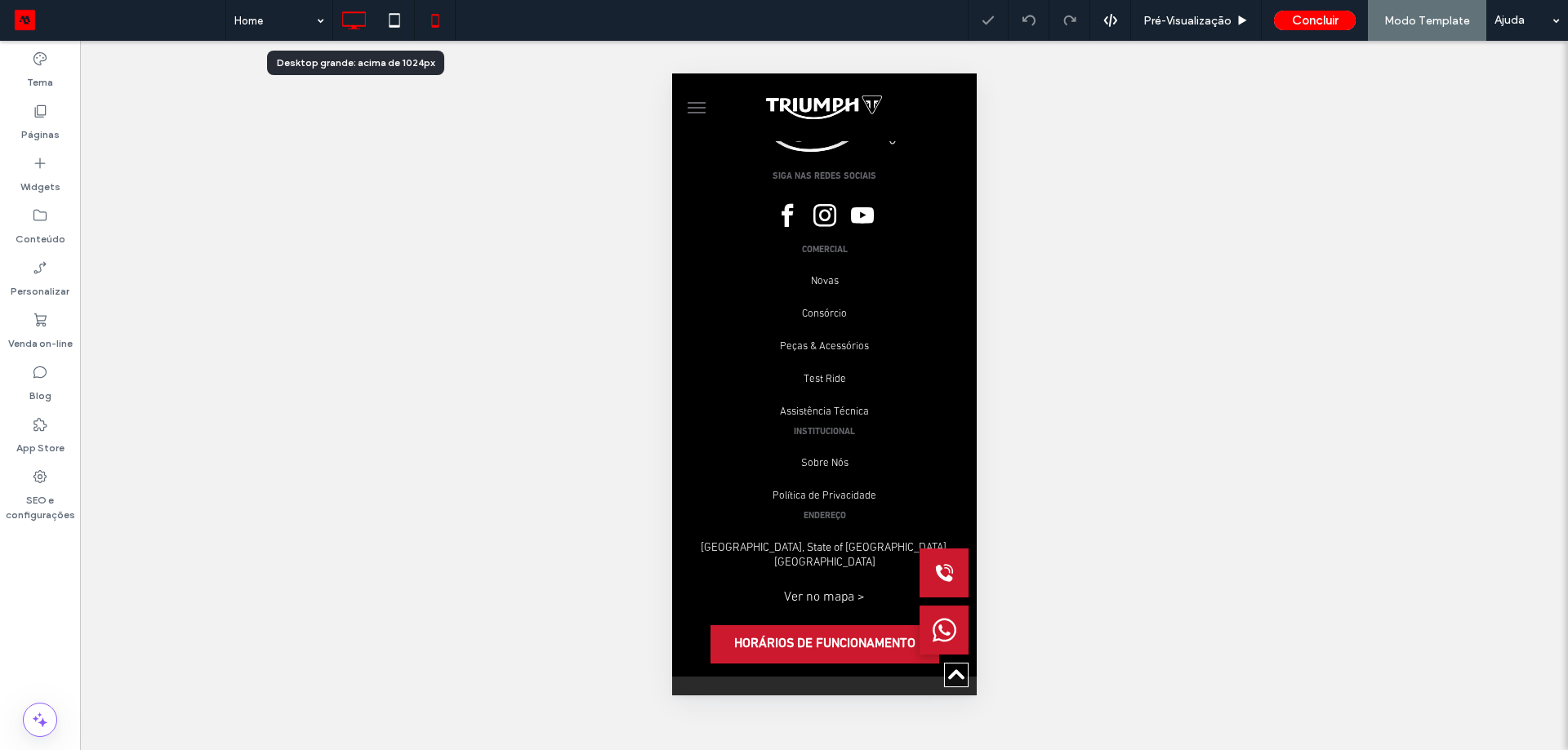
click at [350, 24] on icon at bounding box center [353, 20] width 33 height 33
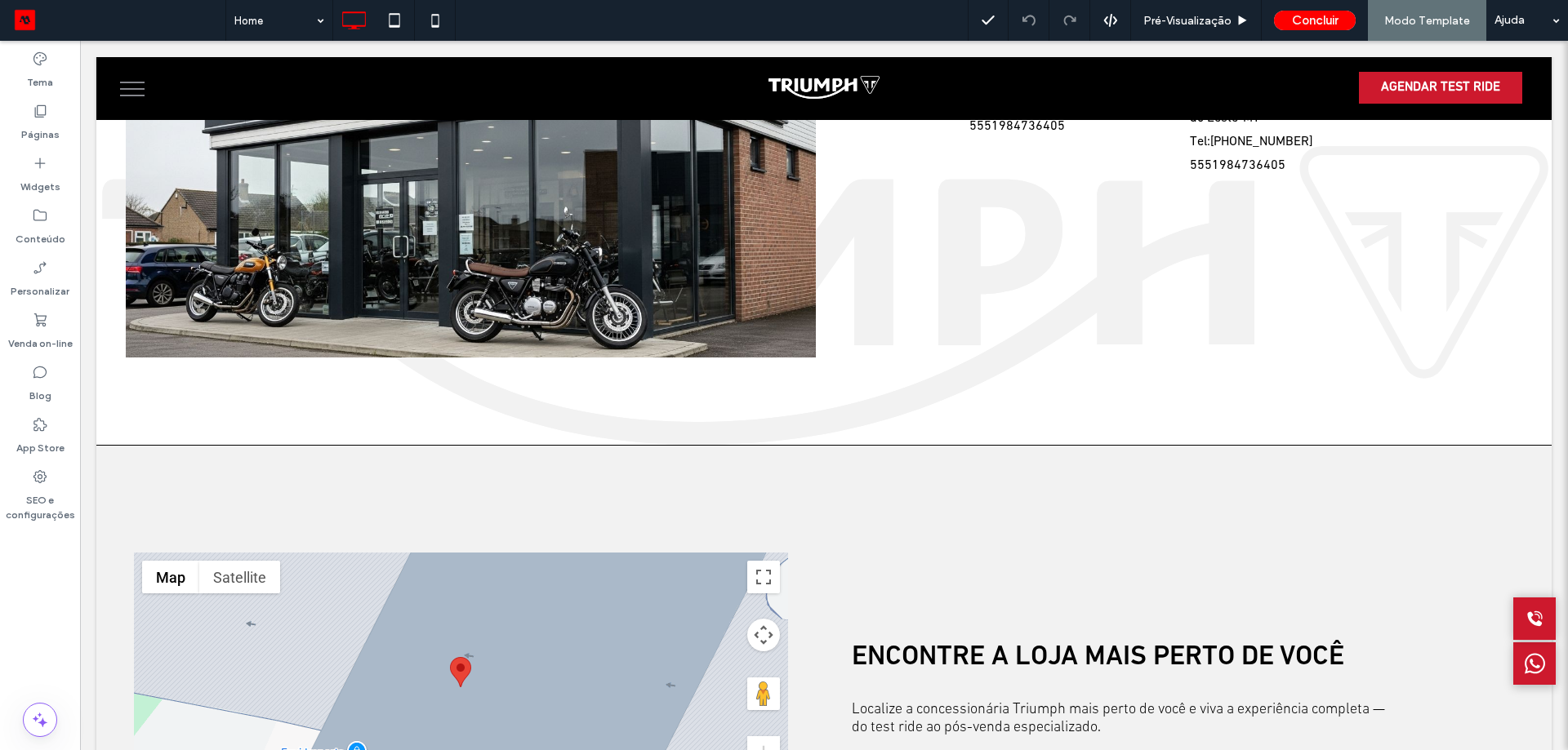
scroll to position [3755, 0]
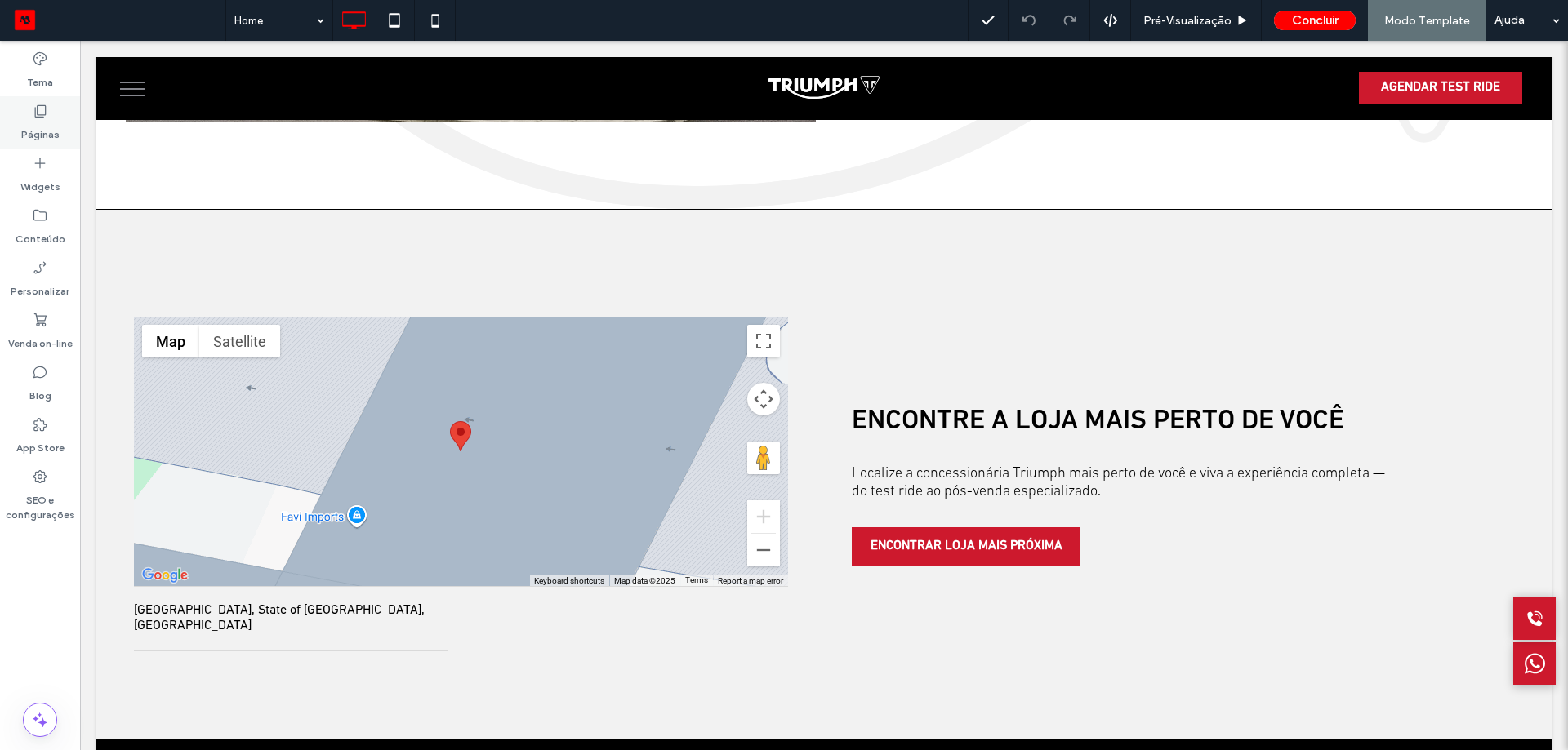
click at [37, 121] on label "Páginas" at bounding box center [40, 130] width 39 height 23
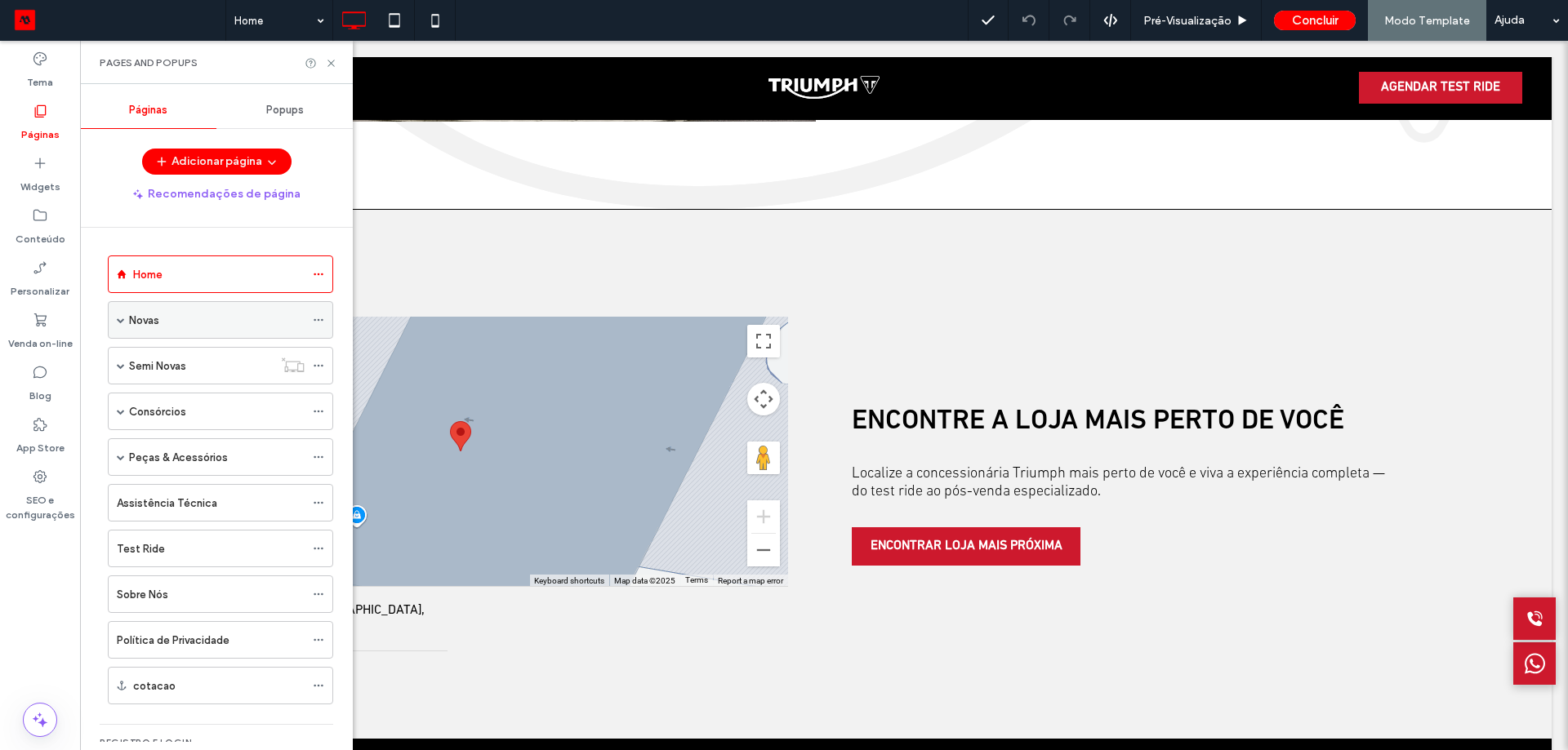
click at [165, 333] on div "Novas" at bounding box center [217, 320] width 175 height 36
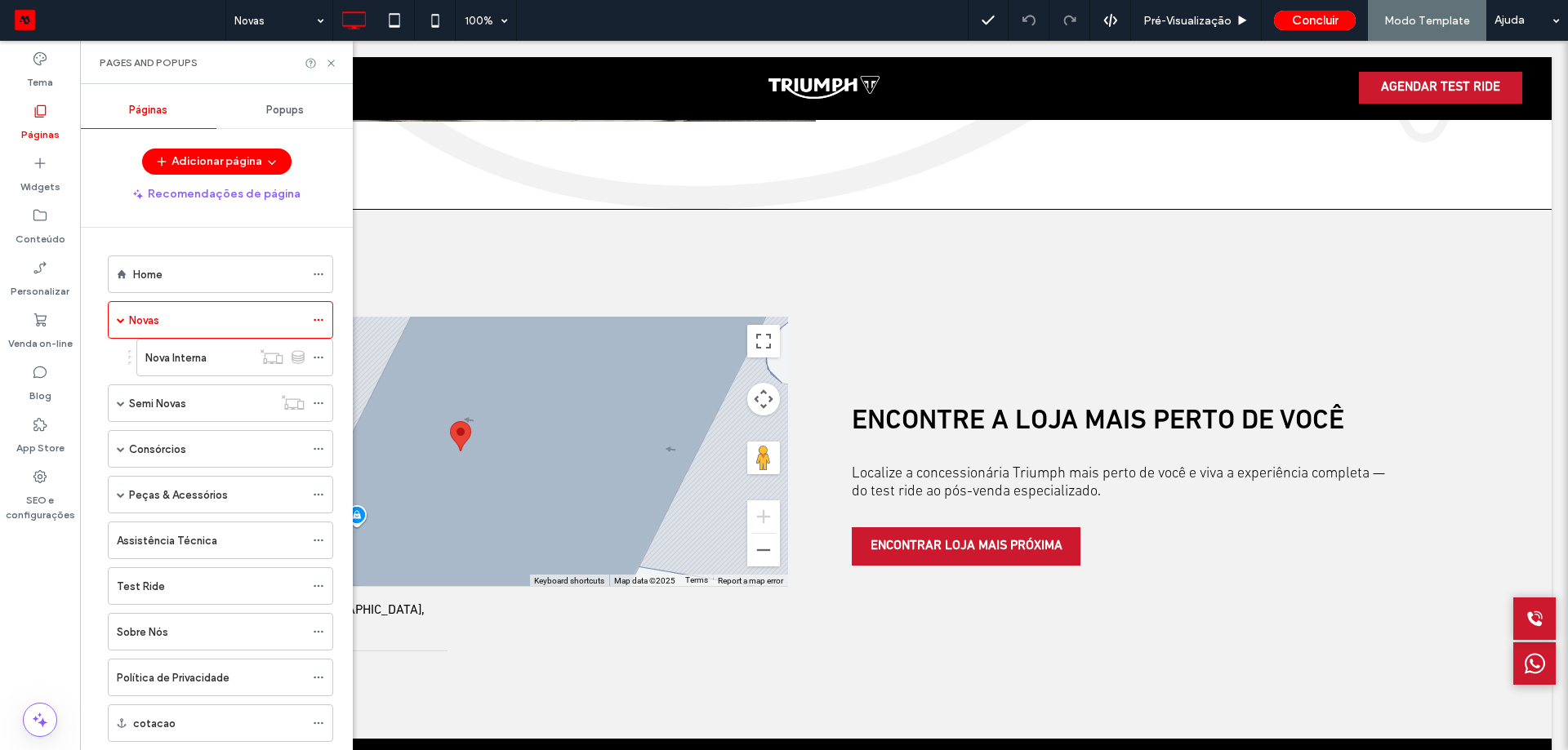
click at [190, 354] on div at bounding box center [784, 375] width 1568 height 750
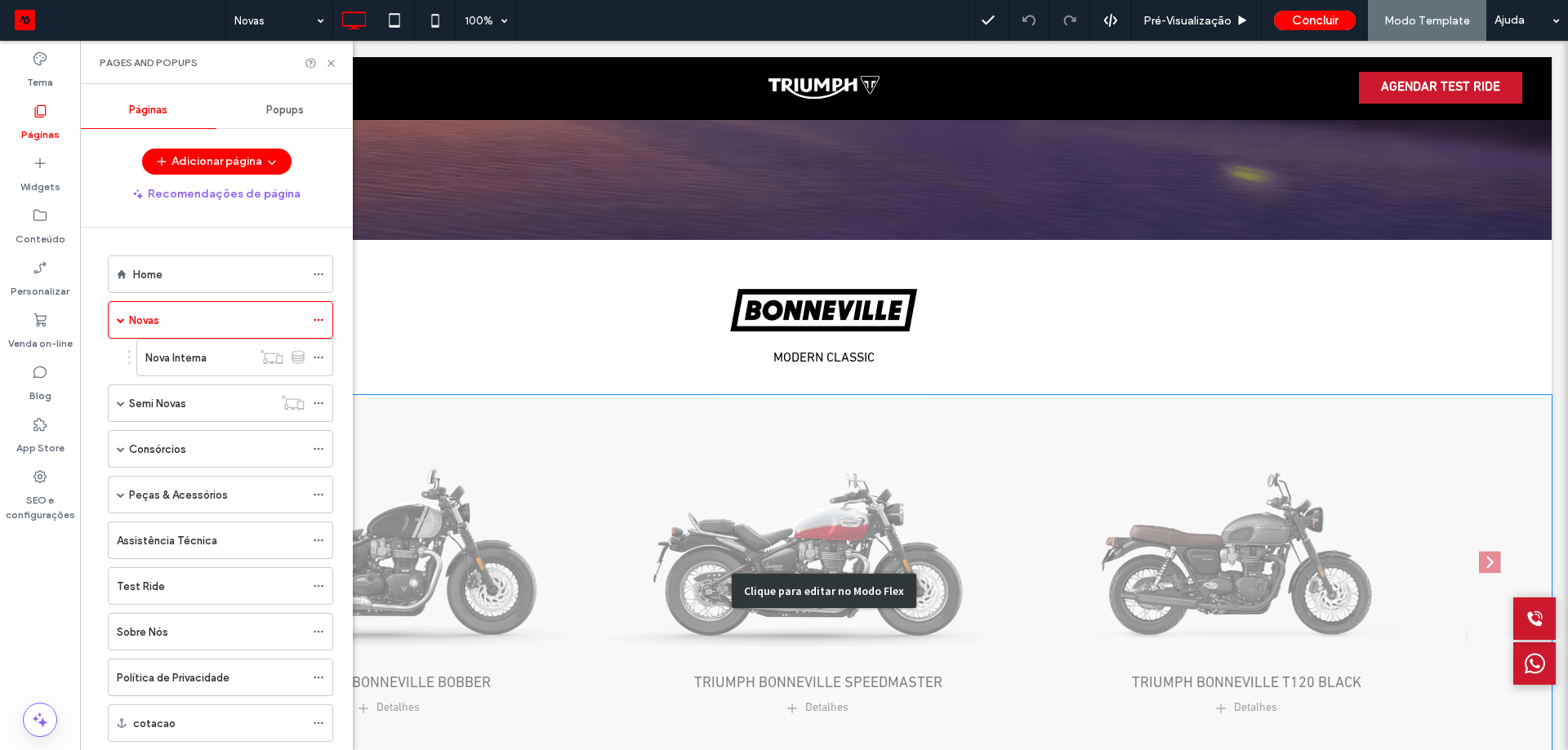
scroll to position [571, 0]
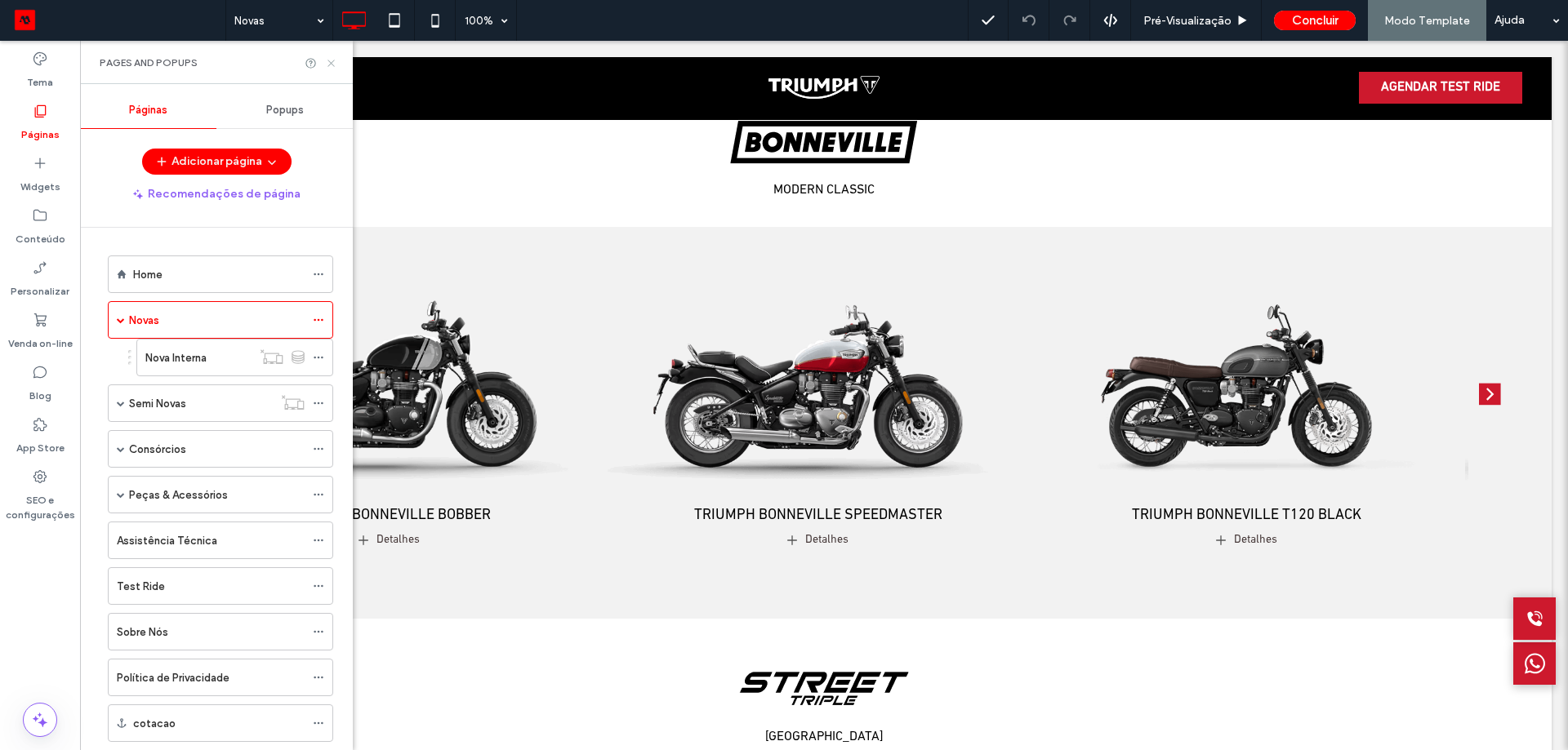
click at [334, 65] on icon at bounding box center [331, 63] width 12 height 12
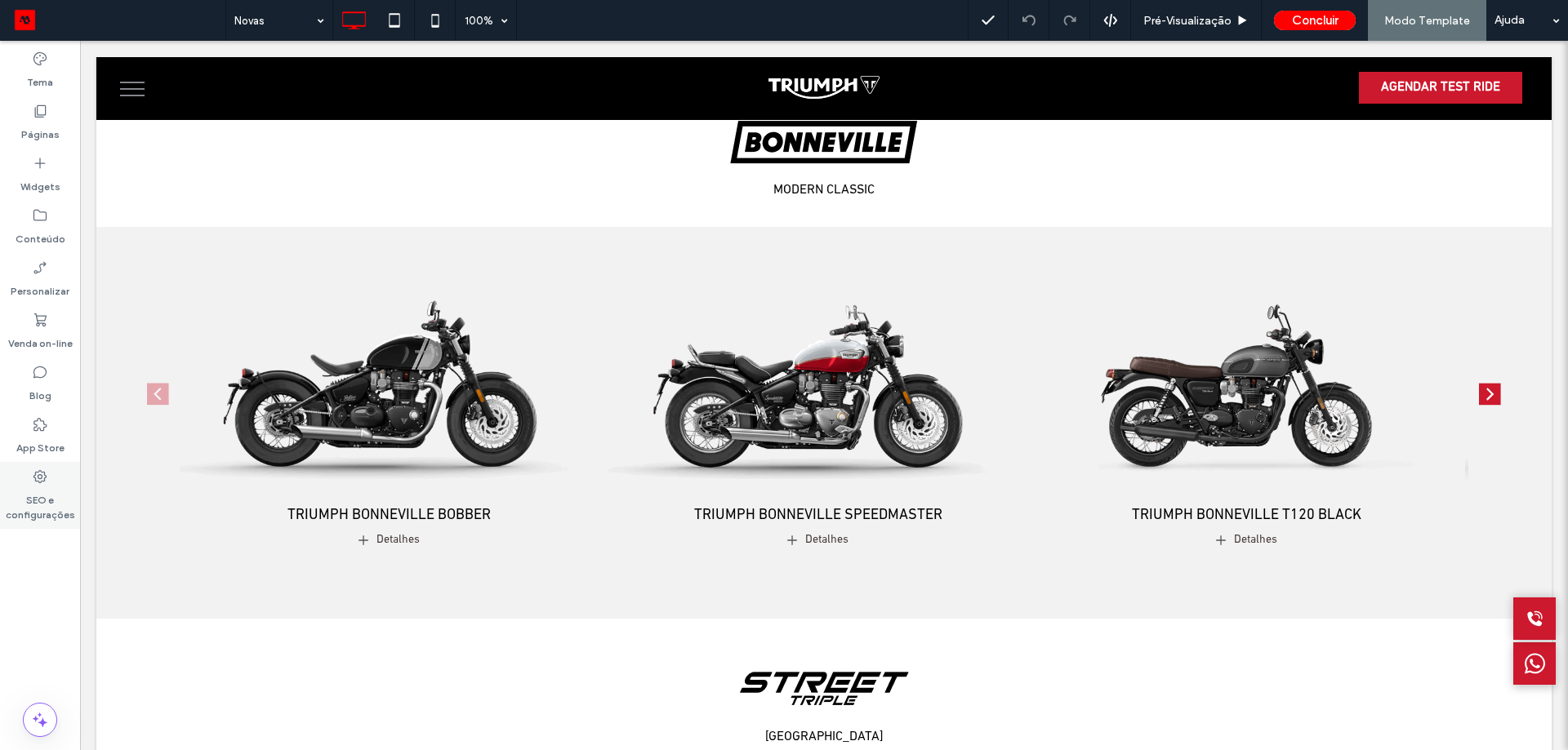
click at [20, 502] on label "SEO e configurações" at bounding box center [40, 503] width 80 height 38
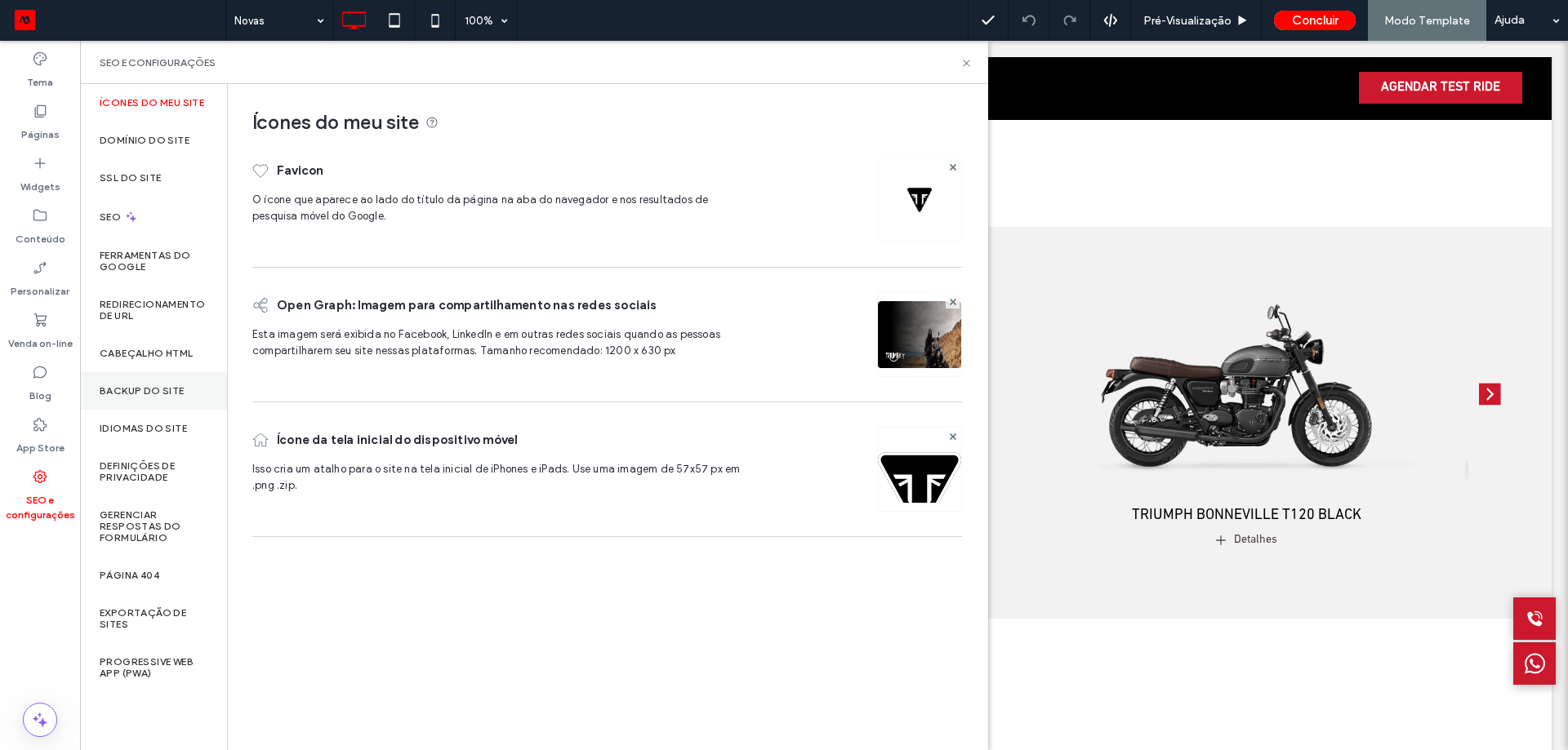
click at [165, 403] on div "Backup do Site" at bounding box center [153, 391] width 147 height 38
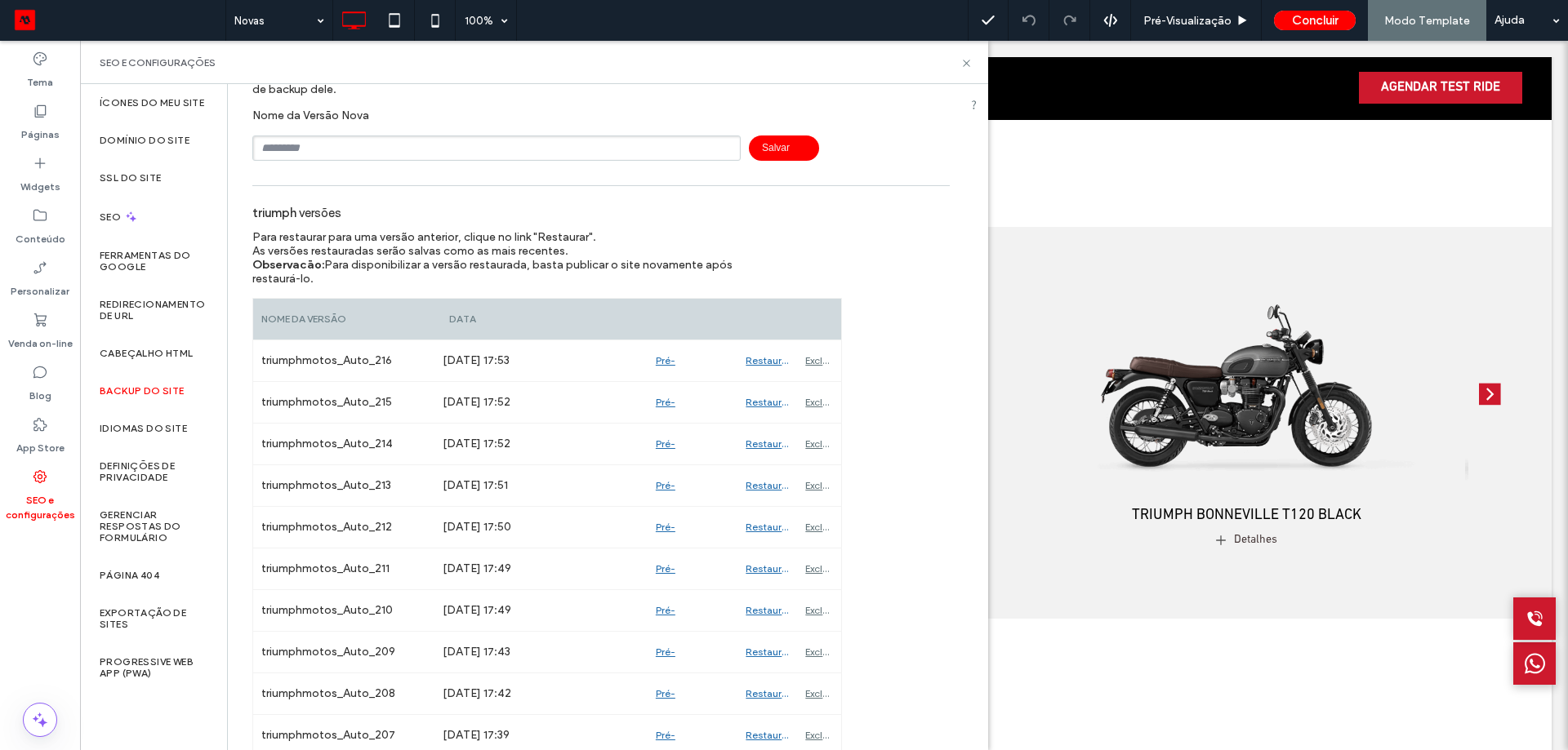
scroll to position [0, 0]
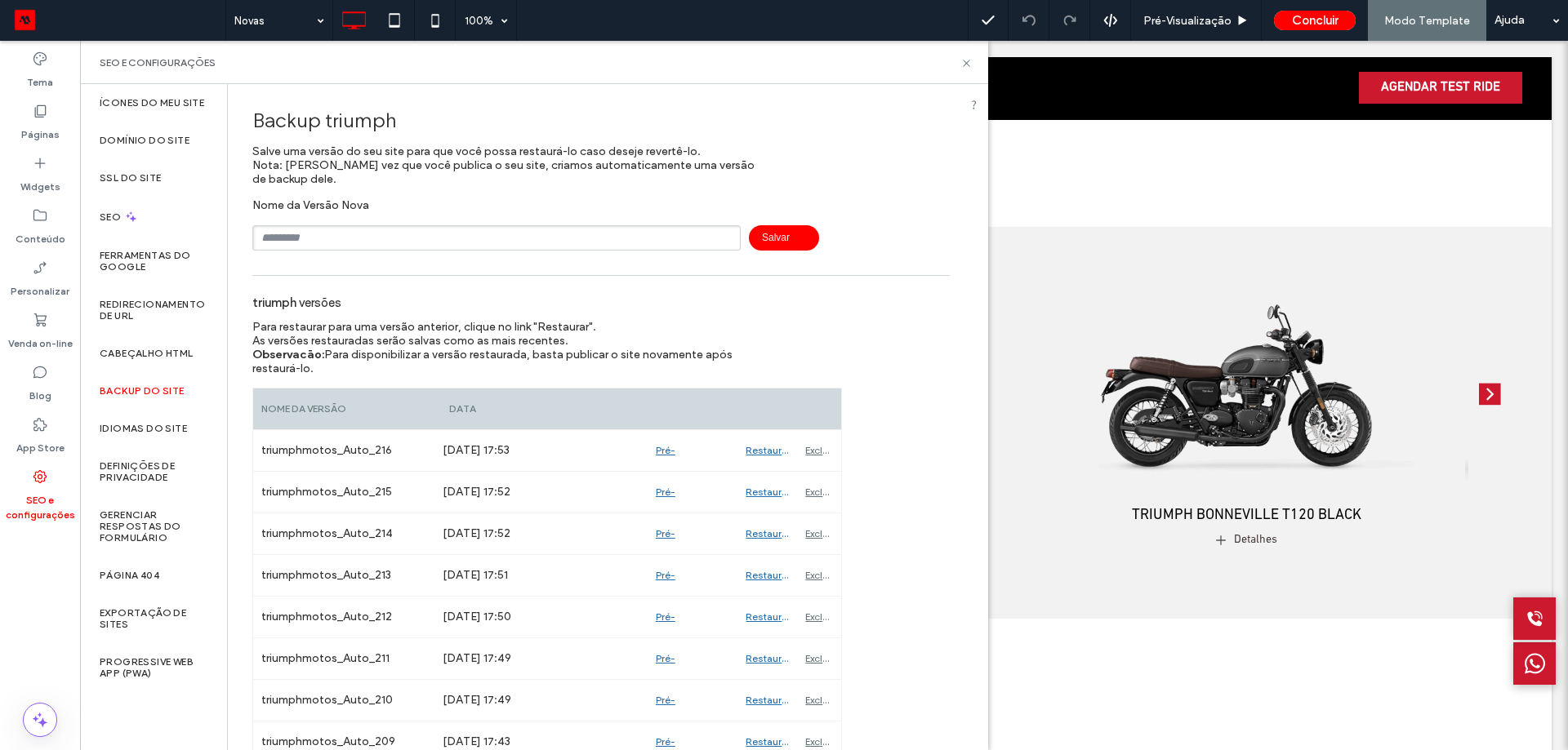
click at [412, 244] on input "text" at bounding box center [496, 237] width 489 height 25
type input "**********"
click at [781, 243] on span "Salvar" at bounding box center [783, 237] width 71 height 25
click at [972, 69] on div "SEO e configurações" at bounding box center [533, 62] width 908 height 43
click at [972, 69] on icon at bounding box center [966, 63] width 12 height 12
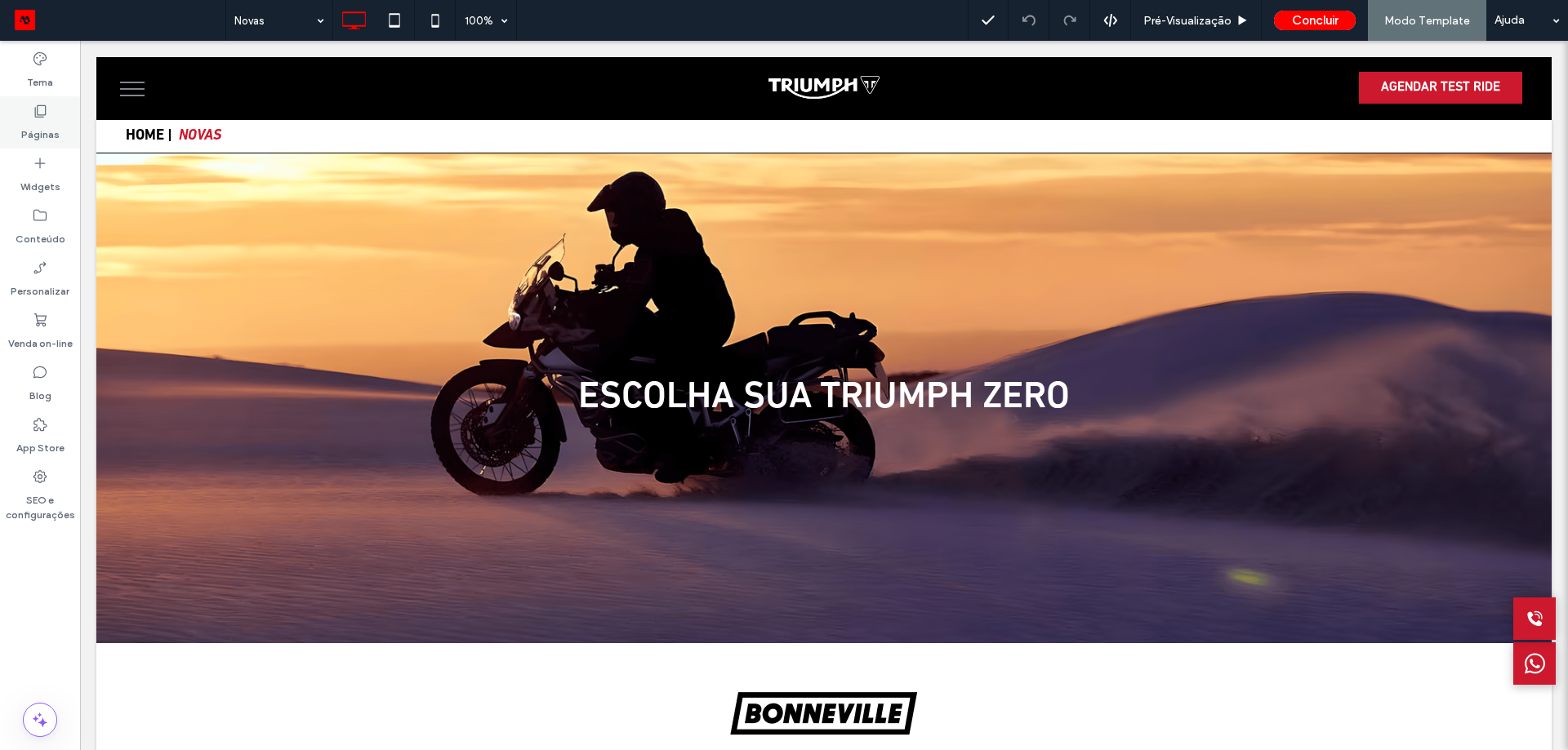
click at [41, 124] on label "Páginas" at bounding box center [40, 130] width 39 height 23
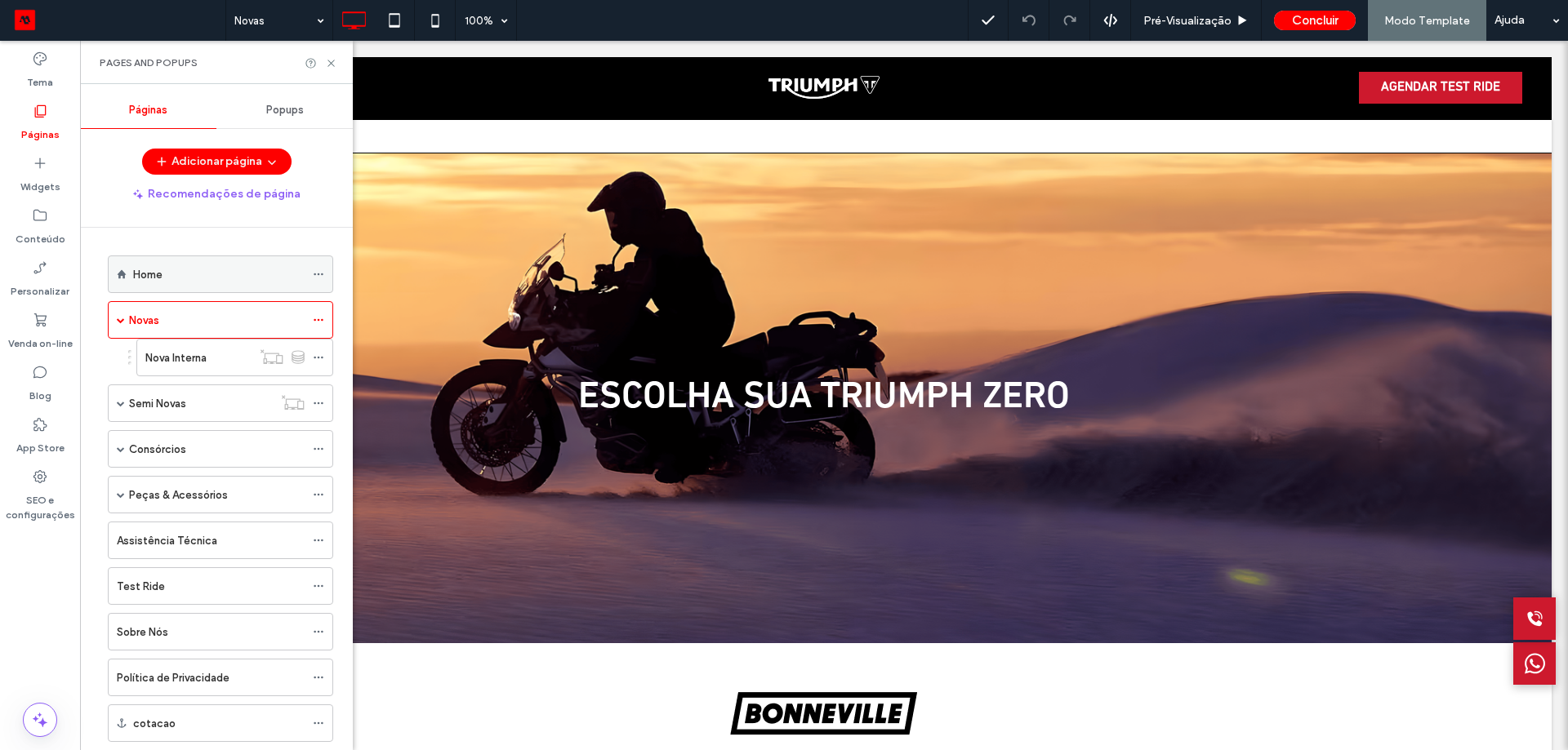
click at [171, 259] on div "Home" at bounding box center [219, 275] width 171 height 36
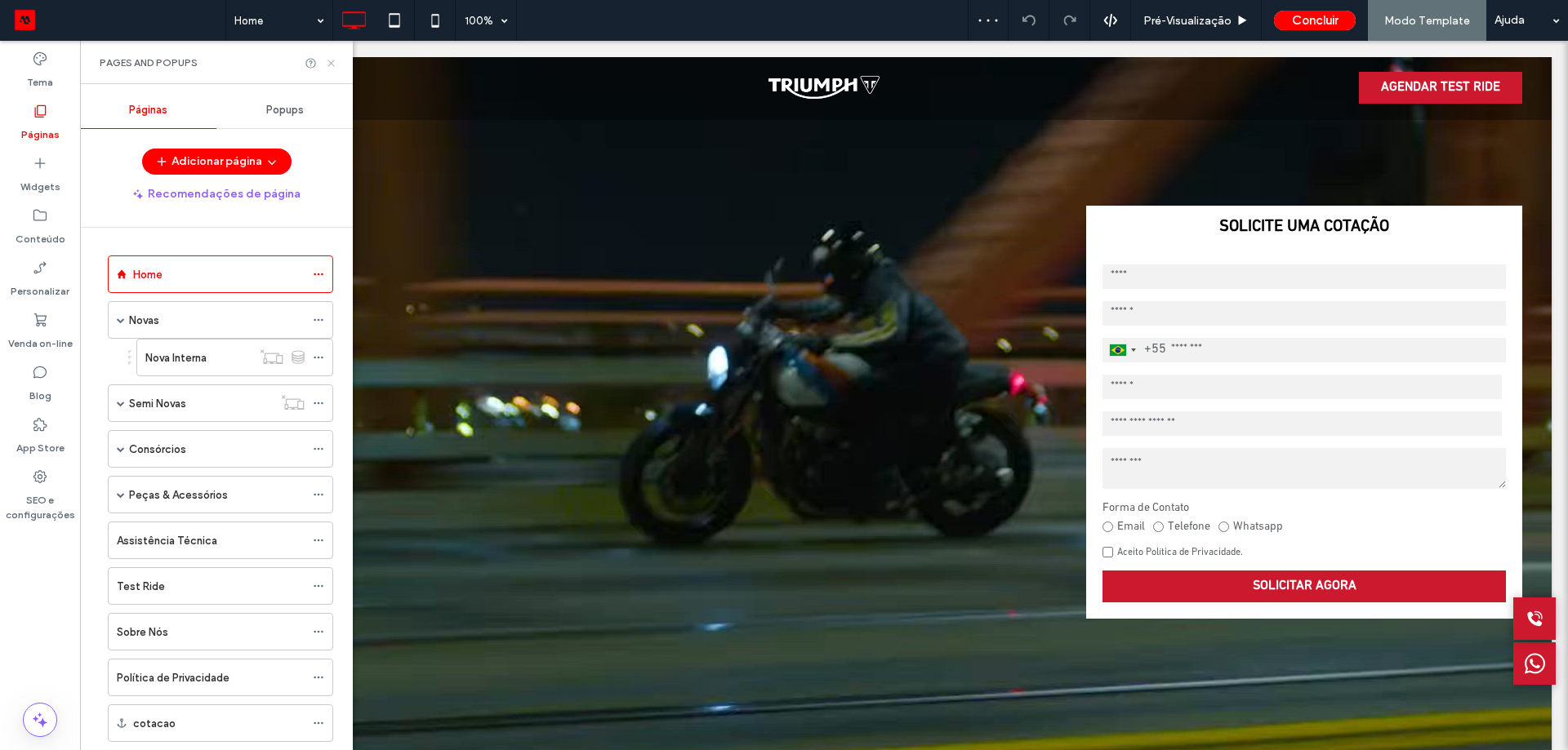
click at [330, 62] on use at bounding box center [330, 63] width 7 height 7
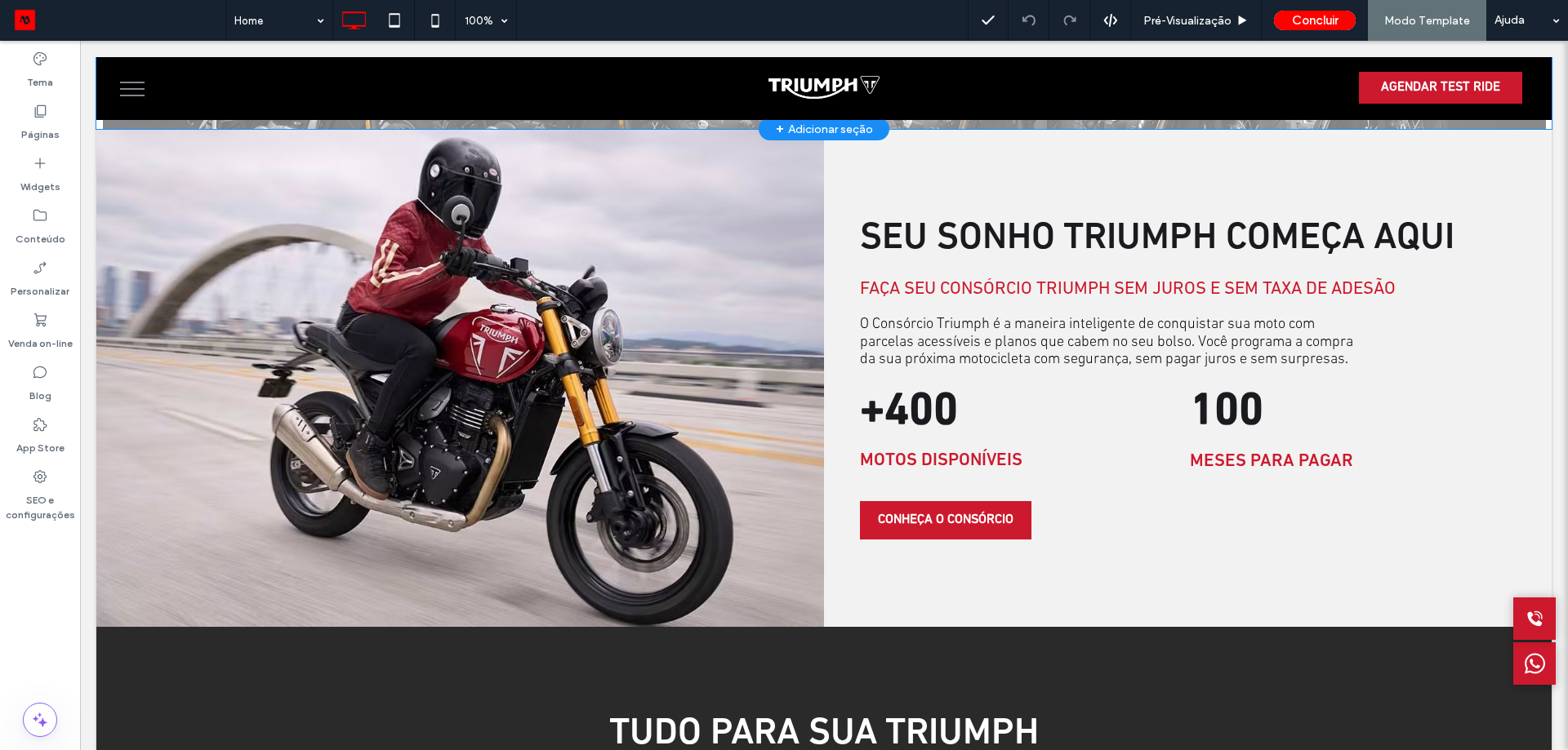
scroll to position [2123, 0]
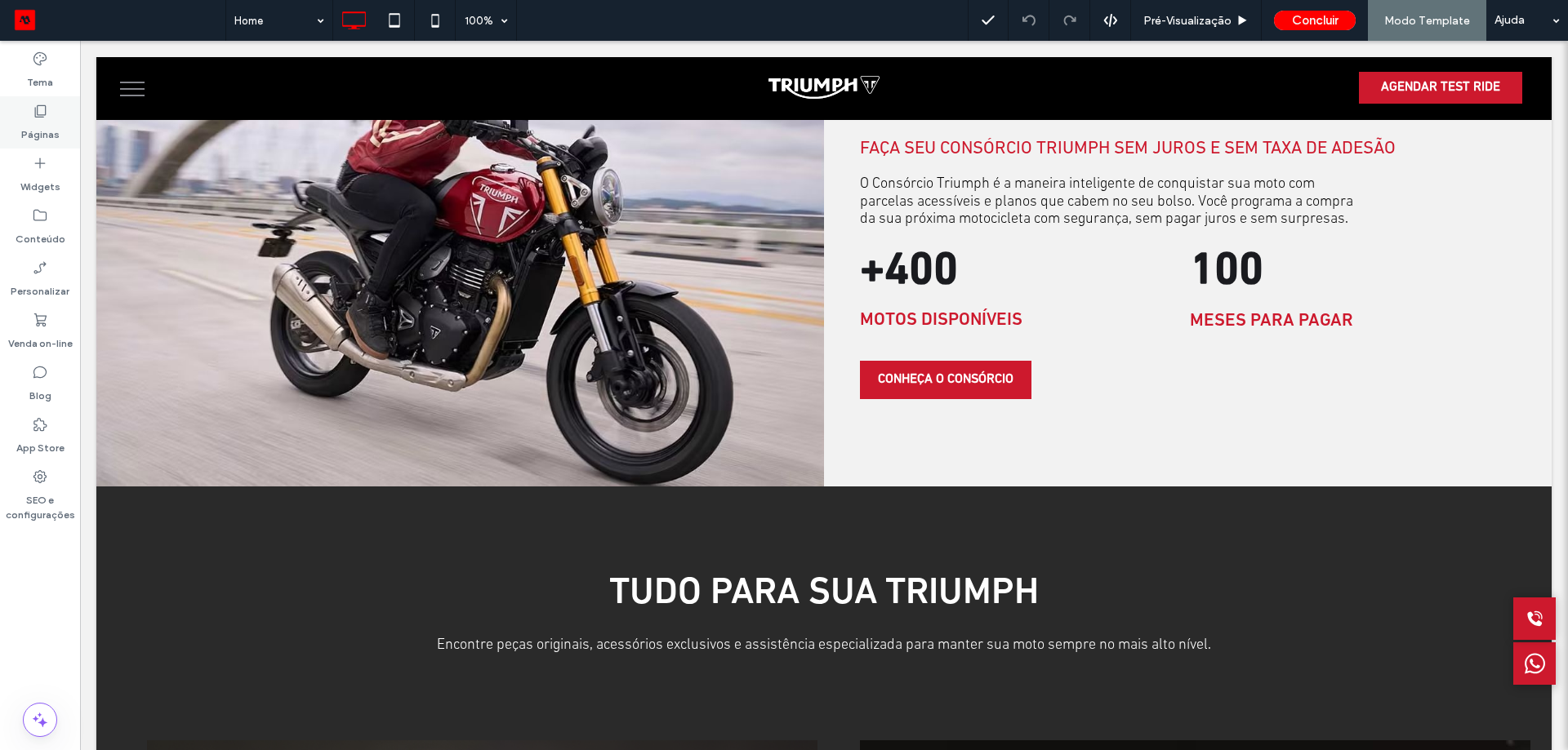
click at [67, 127] on div "Páginas" at bounding box center [40, 122] width 80 height 53
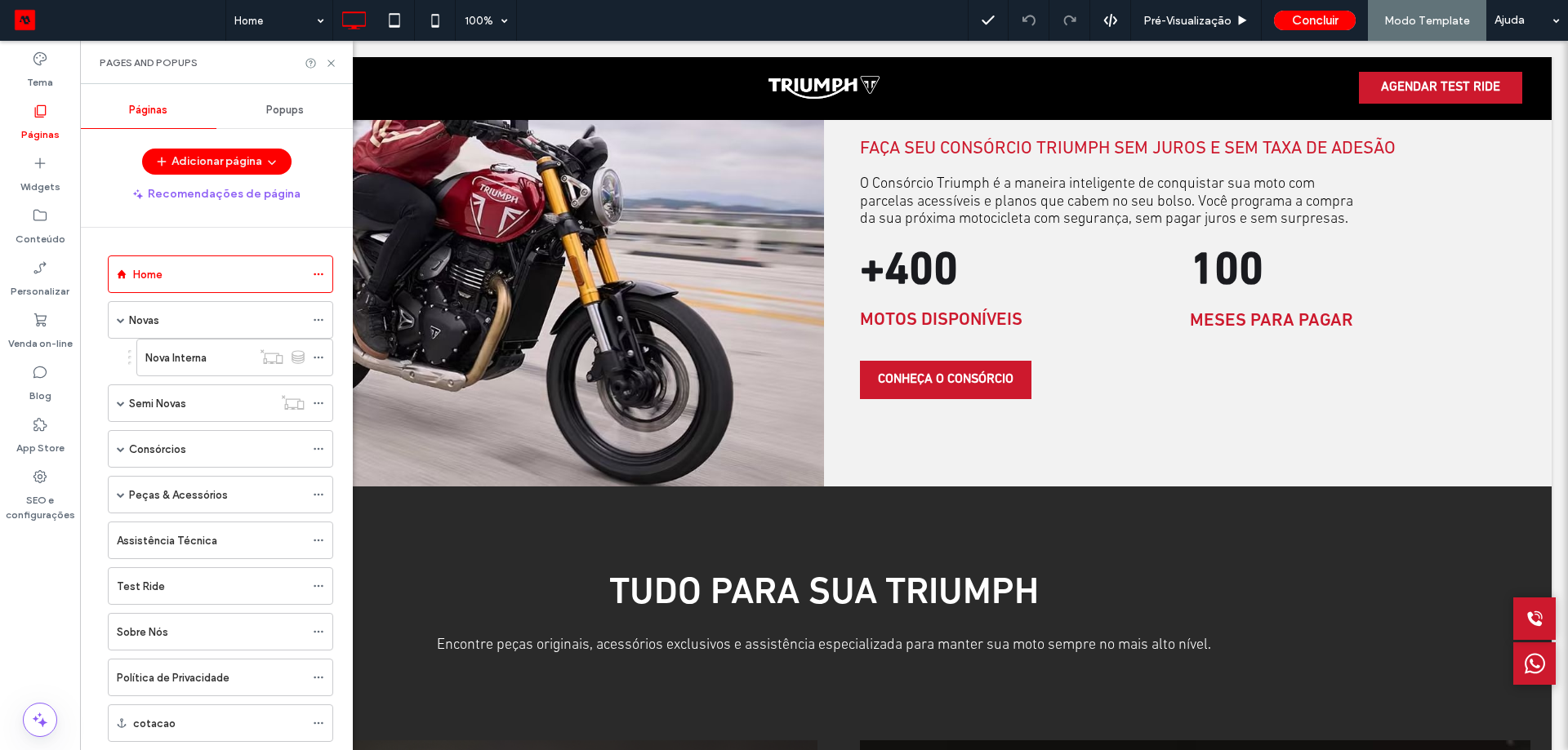
click at [222, 407] on div "Semi Novas" at bounding box center [201, 403] width 143 height 17
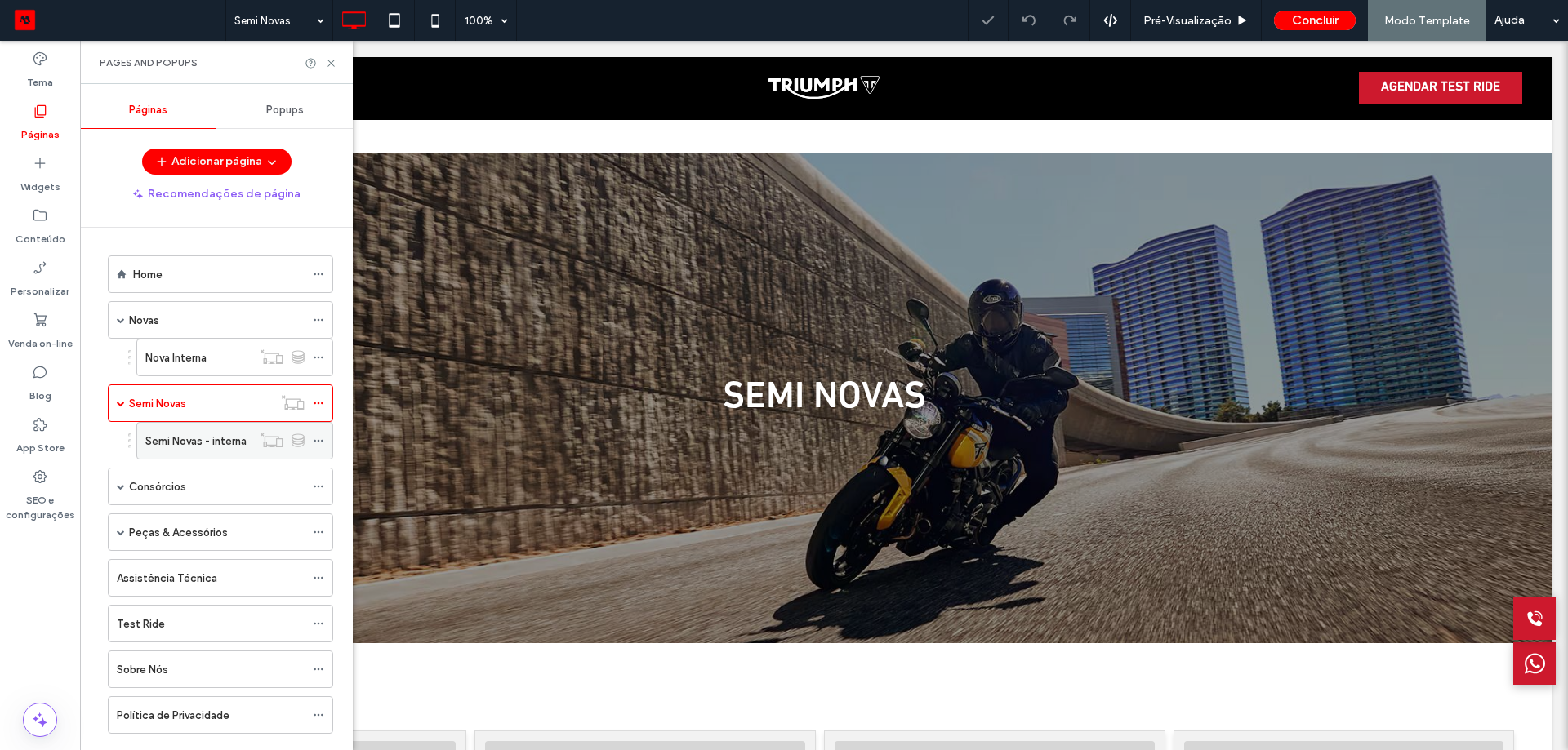
click at [184, 444] on label "Semi Novas - interna" at bounding box center [196, 441] width 101 height 29
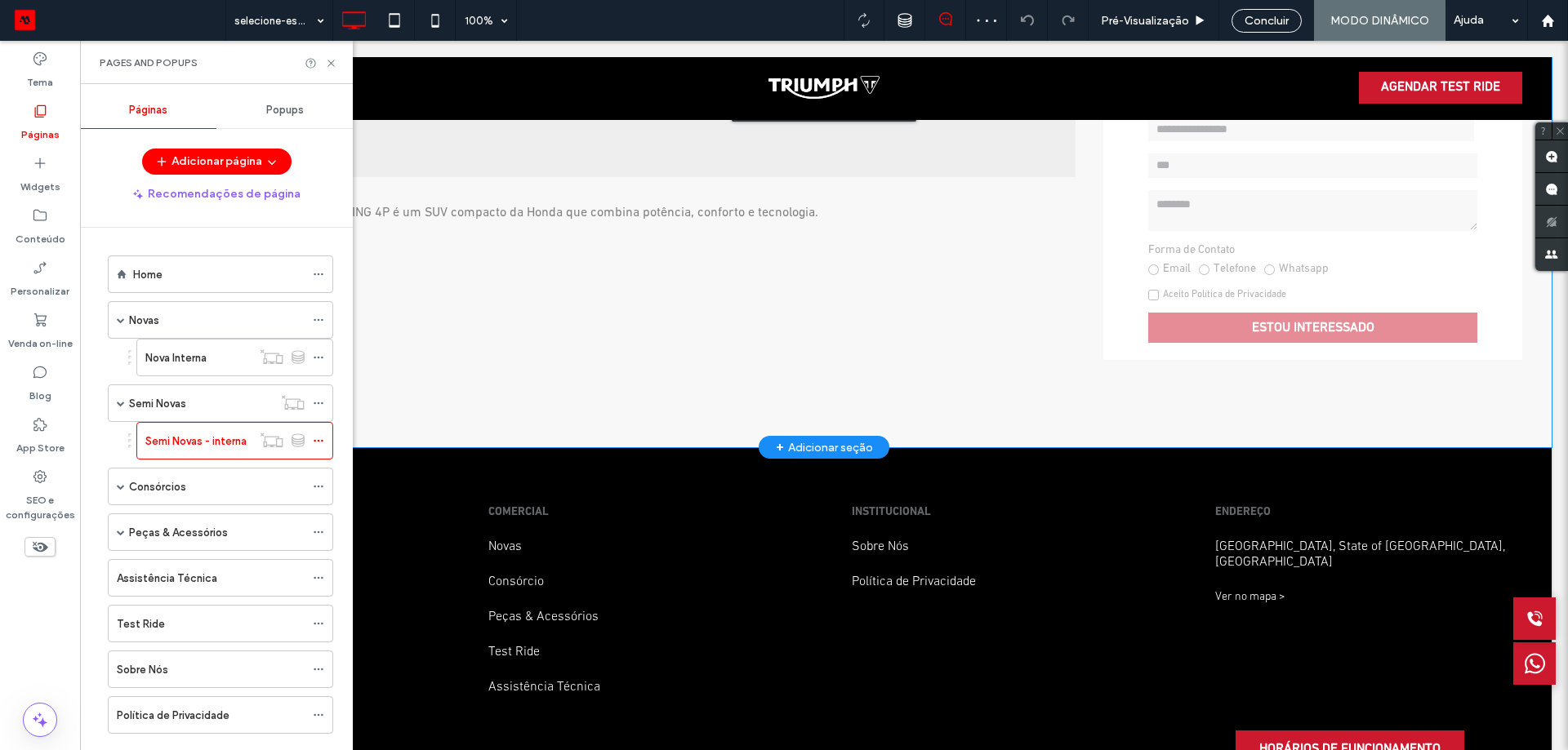
scroll to position [490, 0]
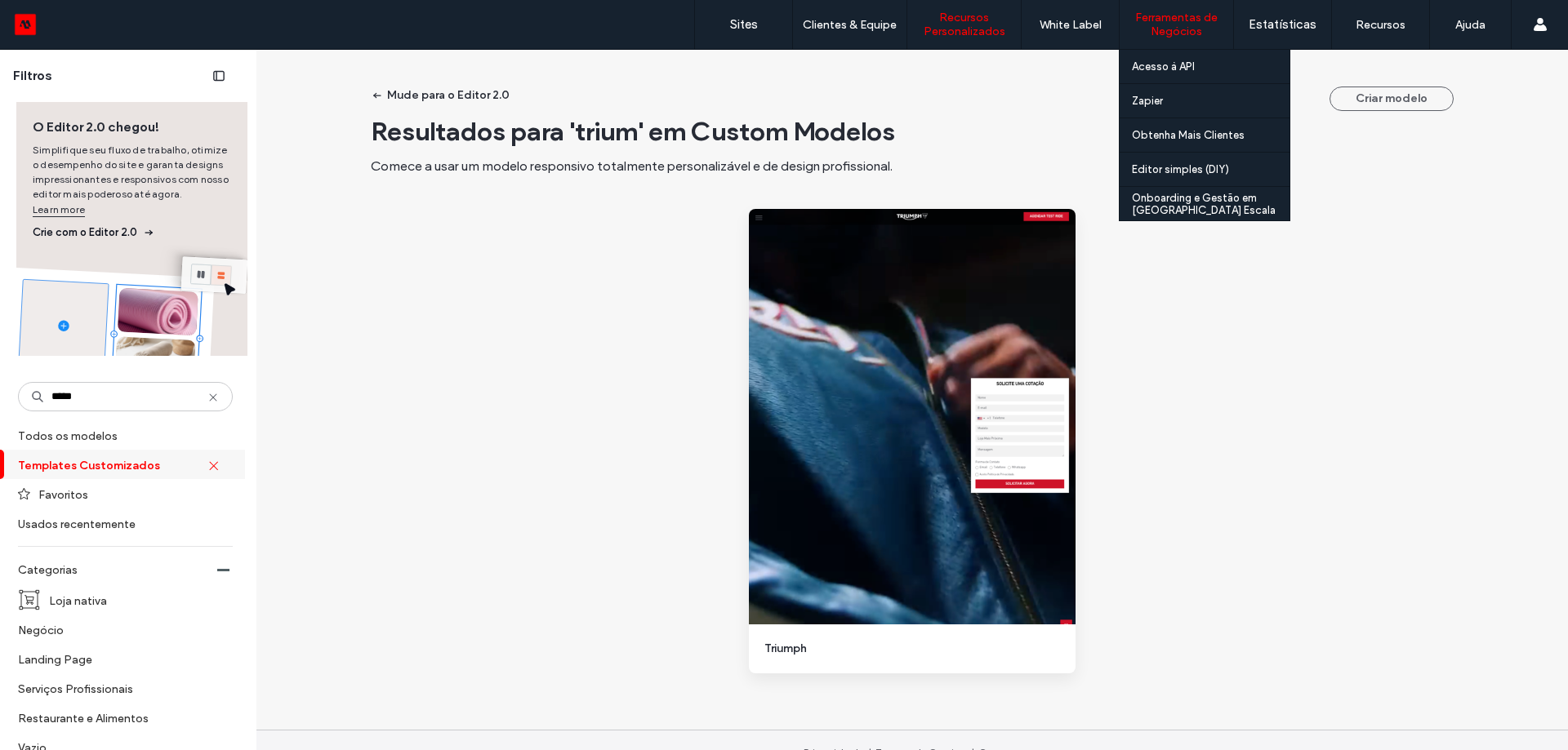
type input "*****"
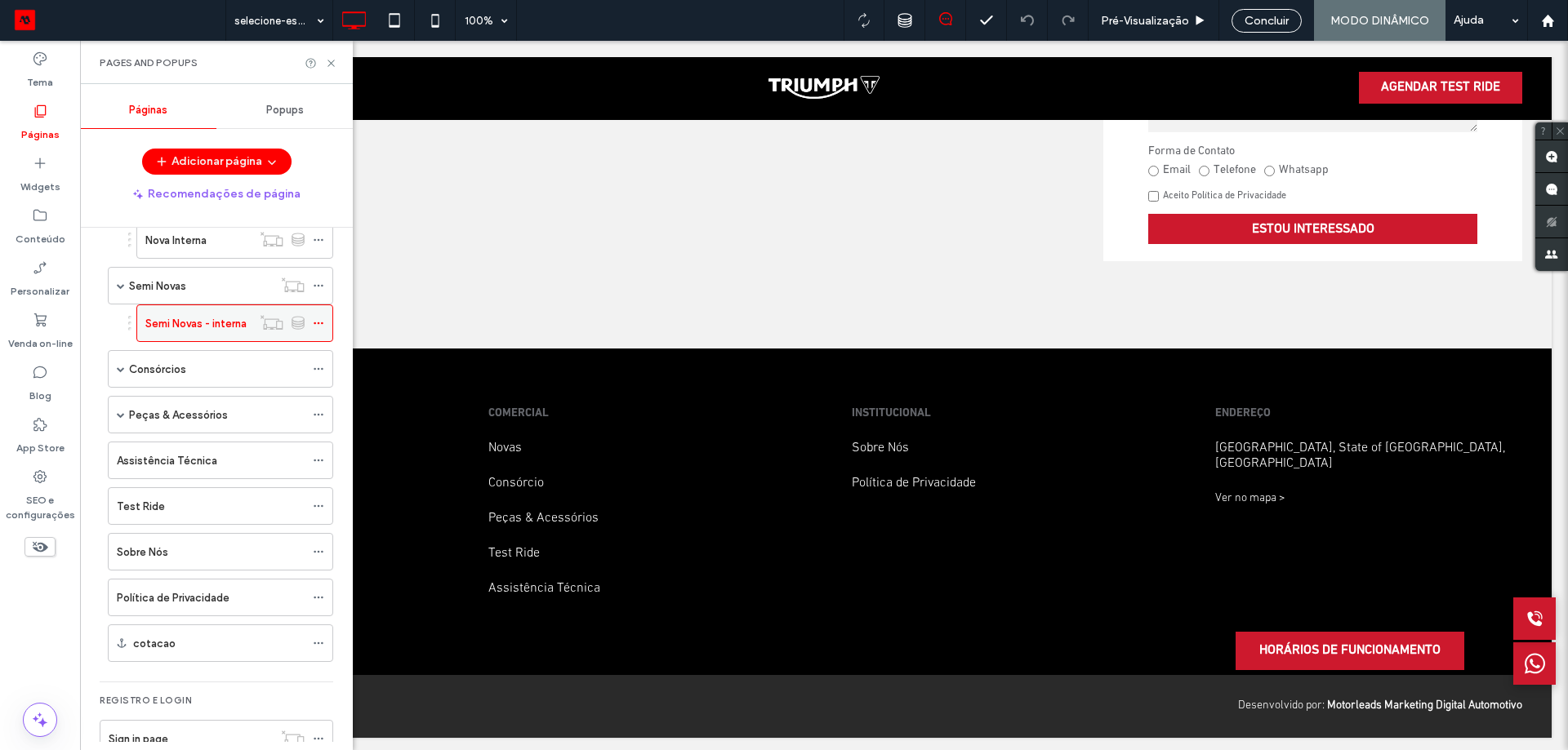
scroll to position [154, 0]
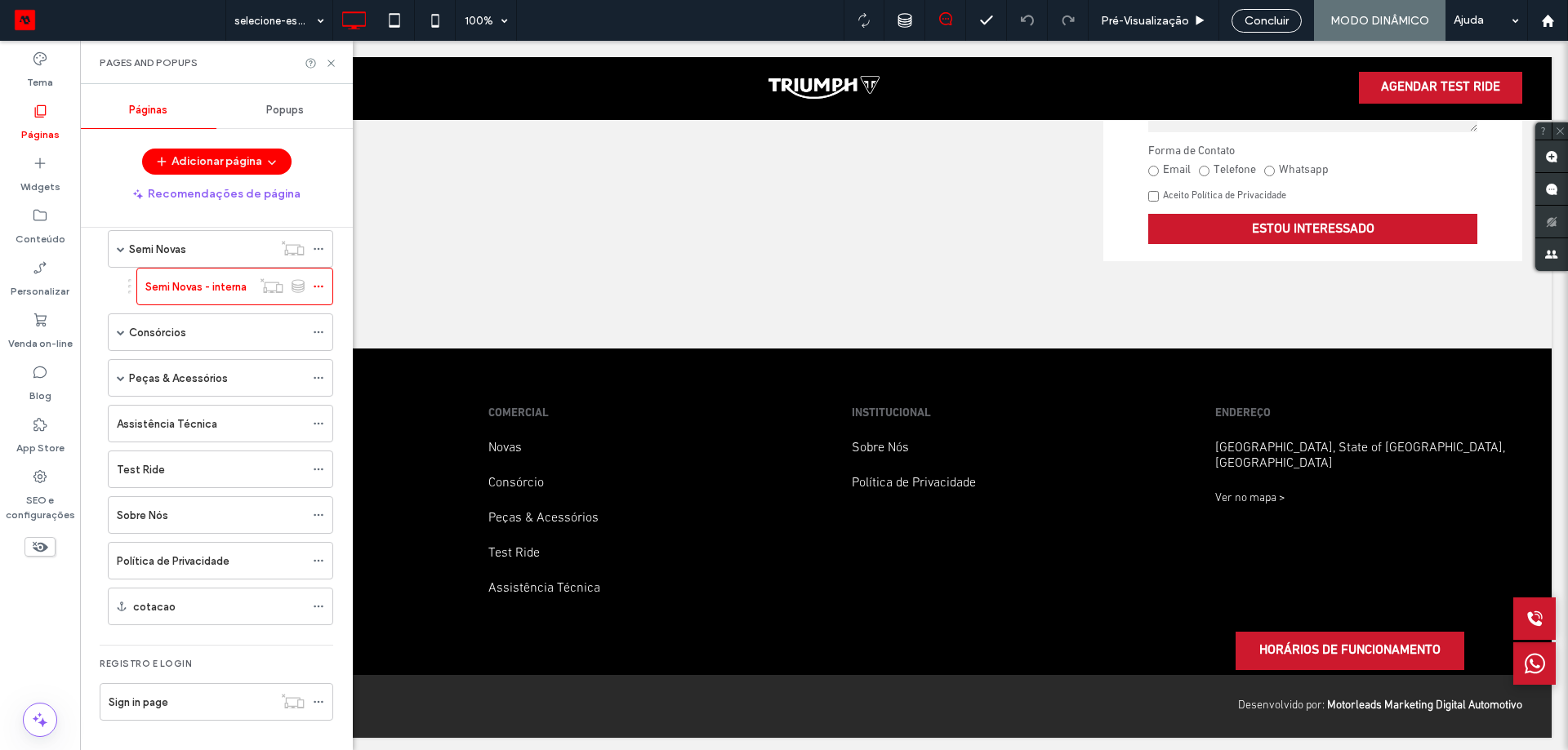
click at [188, 541] on ol "Home Novas Nova Interna Semi Novas Semi Novas - interna Consórcios Consórcio In…" at bounding box center [210, 363] width 246 height 524
click at [181, 558] on label "Política de Privacidade" at bounding box center [172, 561] width 112 height 29
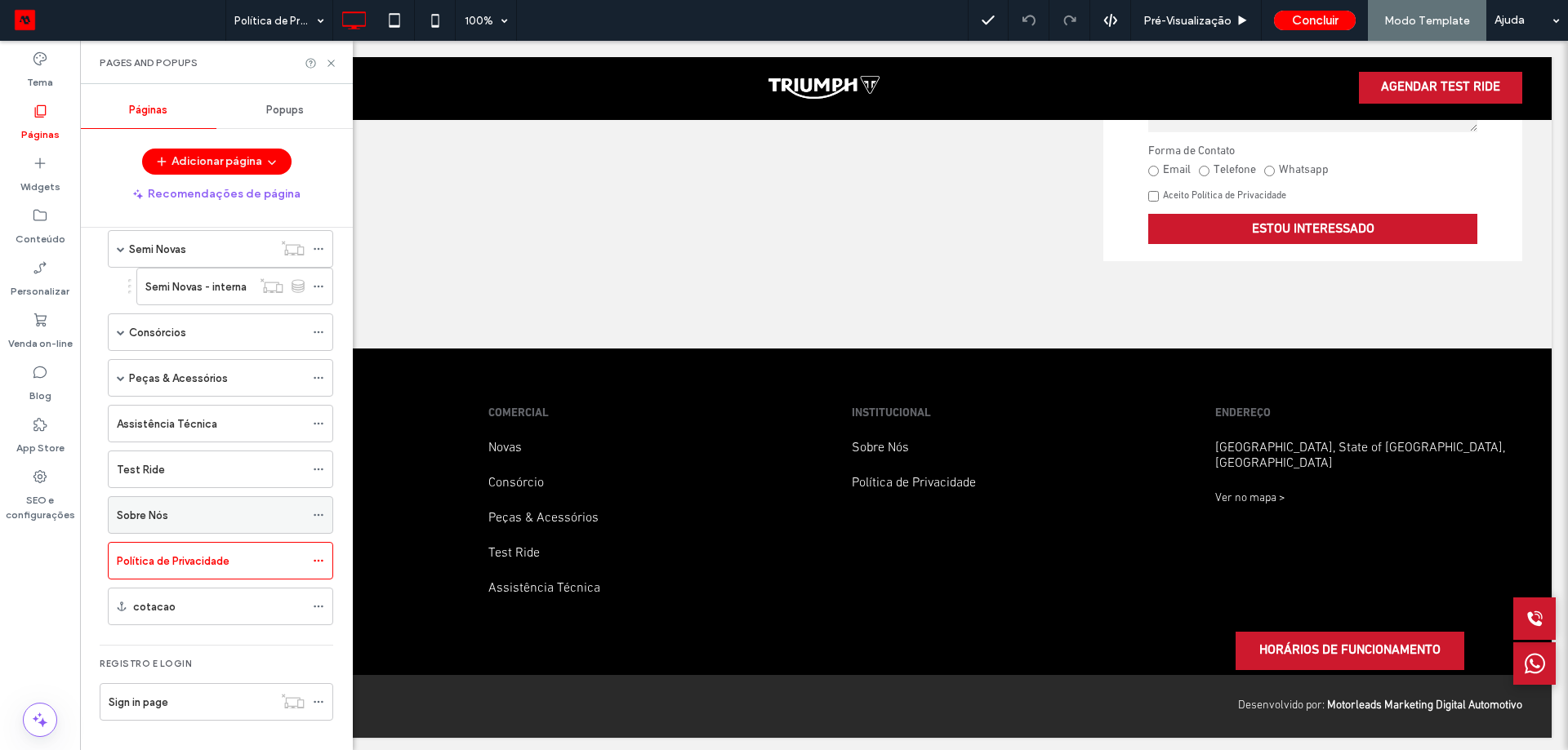
click at [177, 522] on div "Sobre Nós" at bounding box center [210, 515] width 188 height 17
click at [332, 67] on icon at bounding box center [331, 63] width 12 height 12
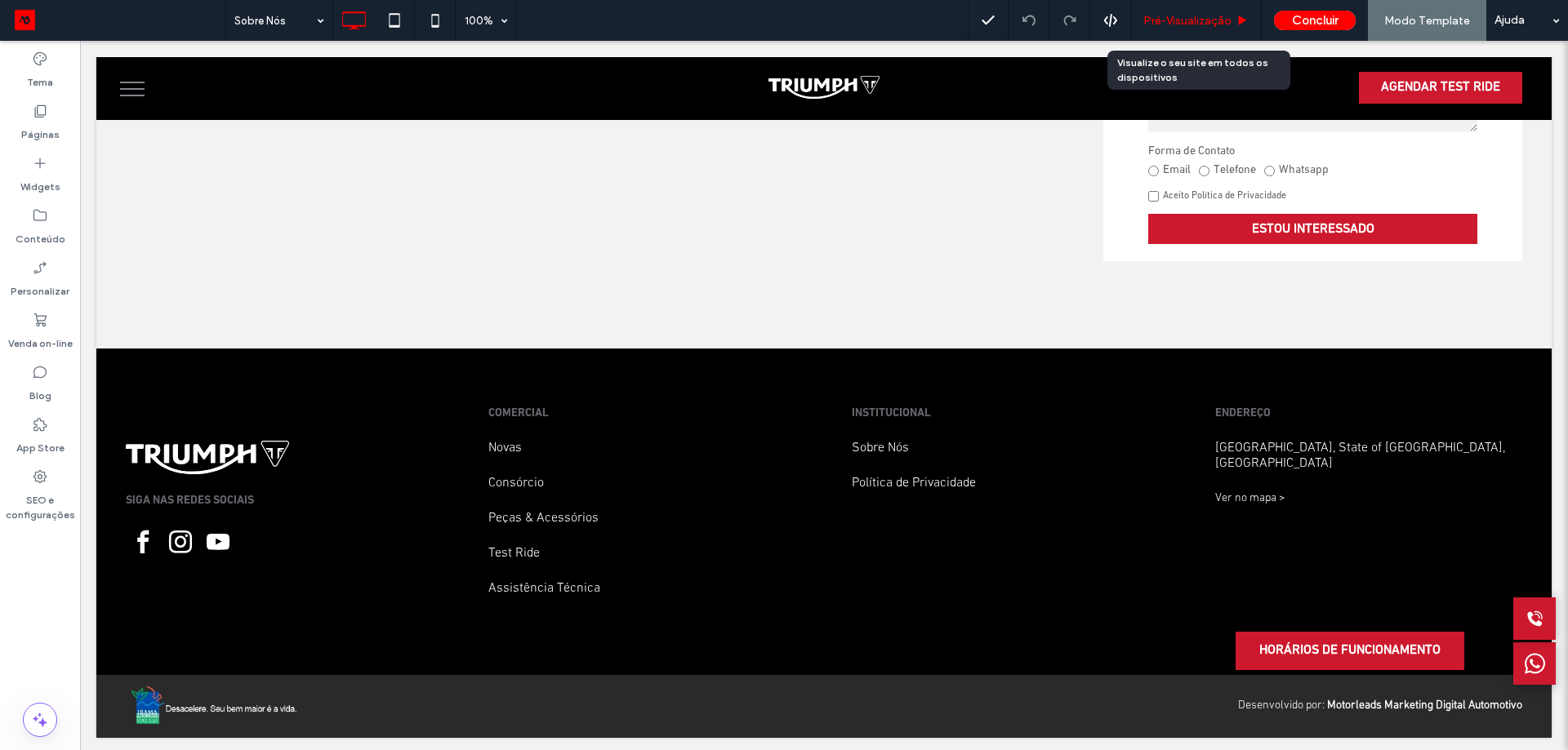
click at [1190, 28] on div "Pré-Visualizaçāo" at bounding box center [1196, 20] width 130 height 41
click at [1199, 15] on span "Pré-Visualizaçāo" at bounding box center [1187, 21] width 89 height 14
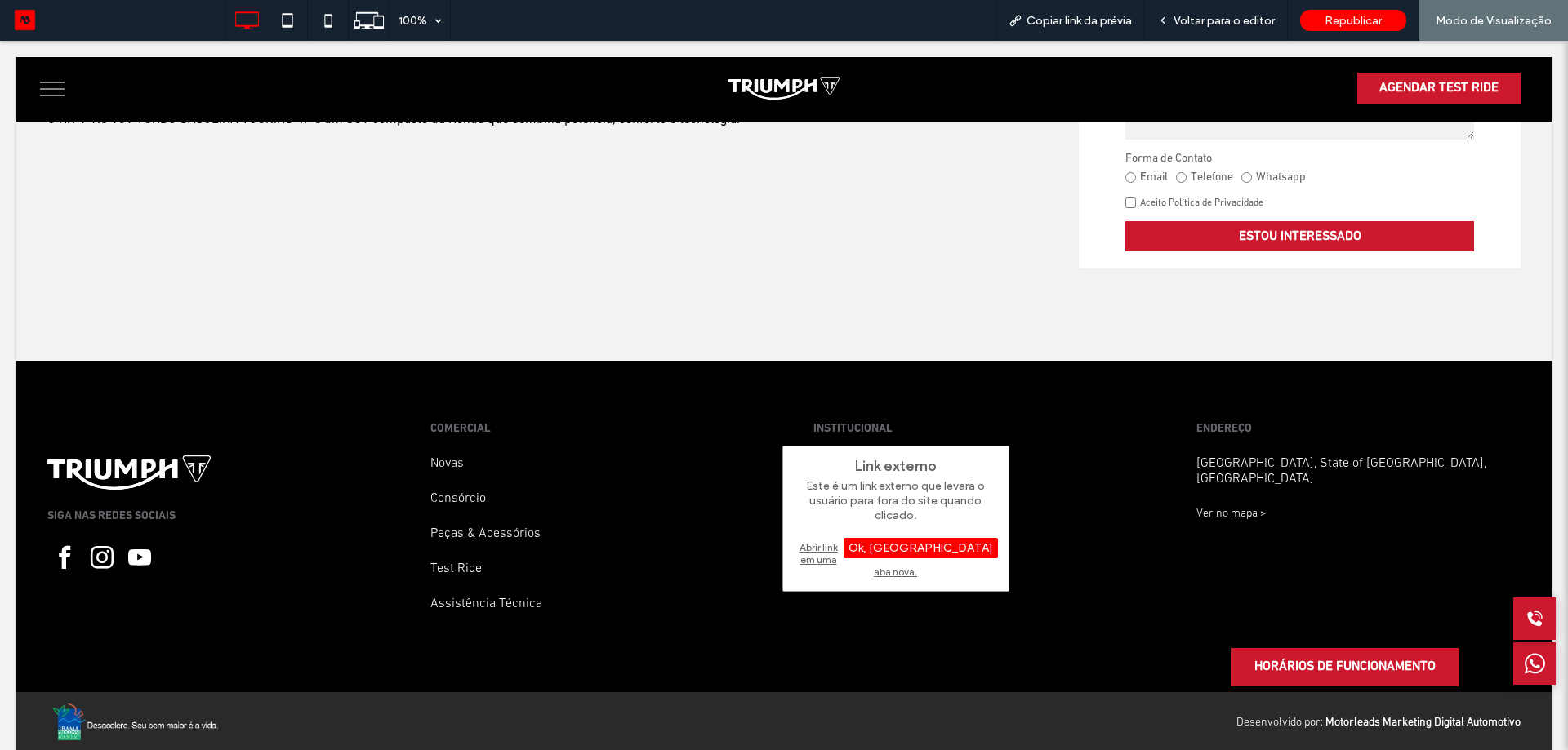
click at [835, 553] on div "Abrir link em uma aba nova." at bounding box center [895, 560] width 204 height 42
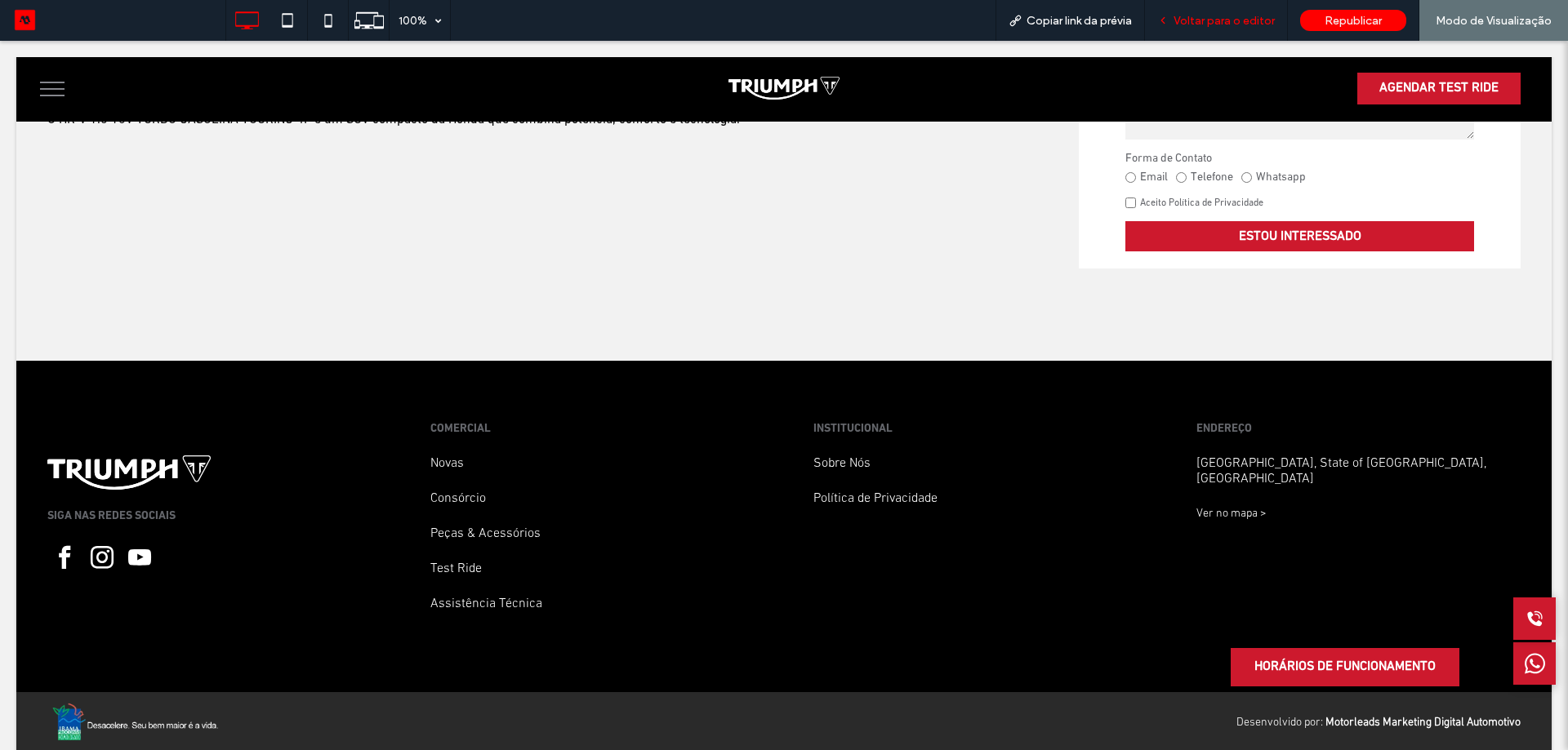
click at [1222, 21] on span "Voltar para o editor" at bounding box center [1224, 21] width 101 height 14
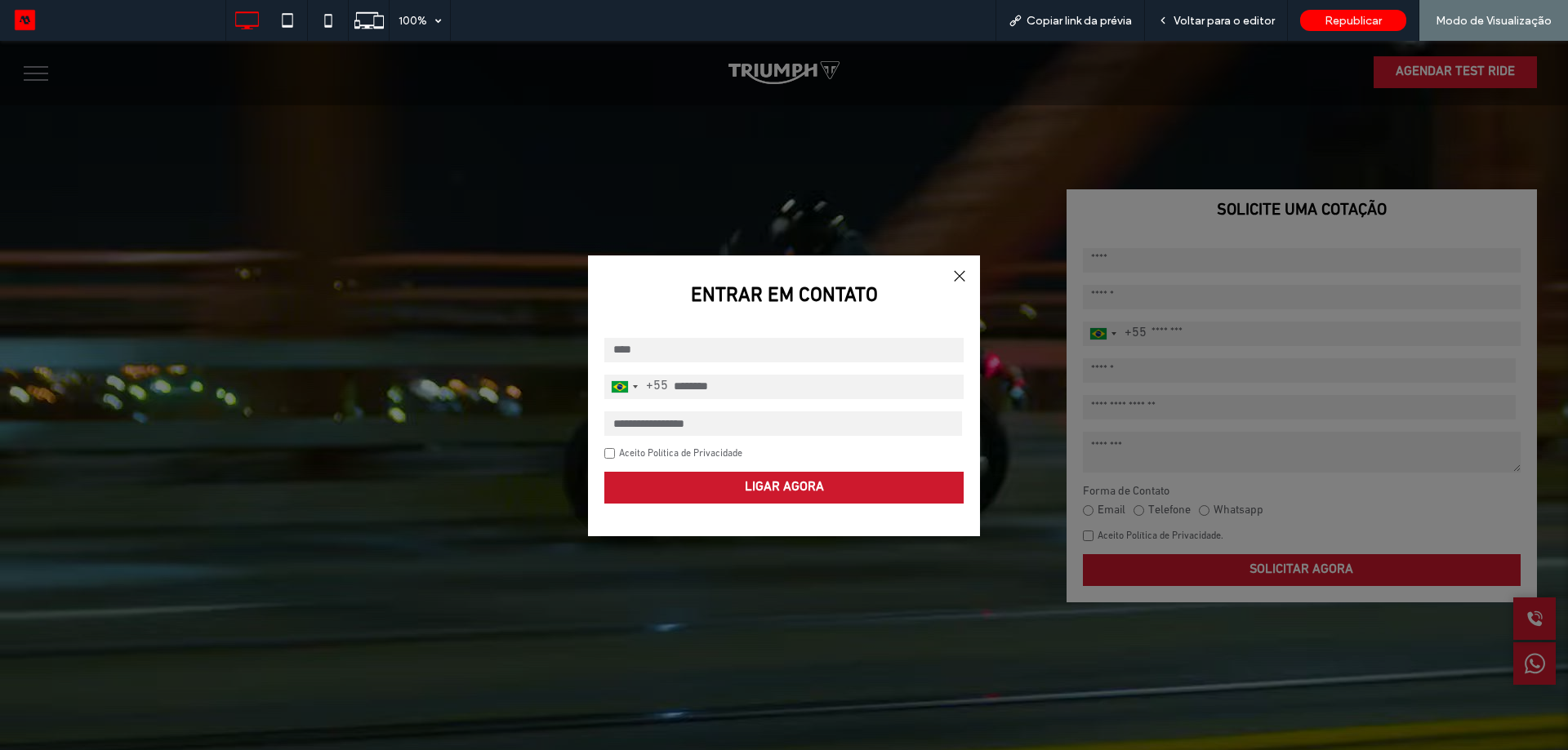
click at [953, 272] on div at bounding box center [959, 277] width 22 height 22
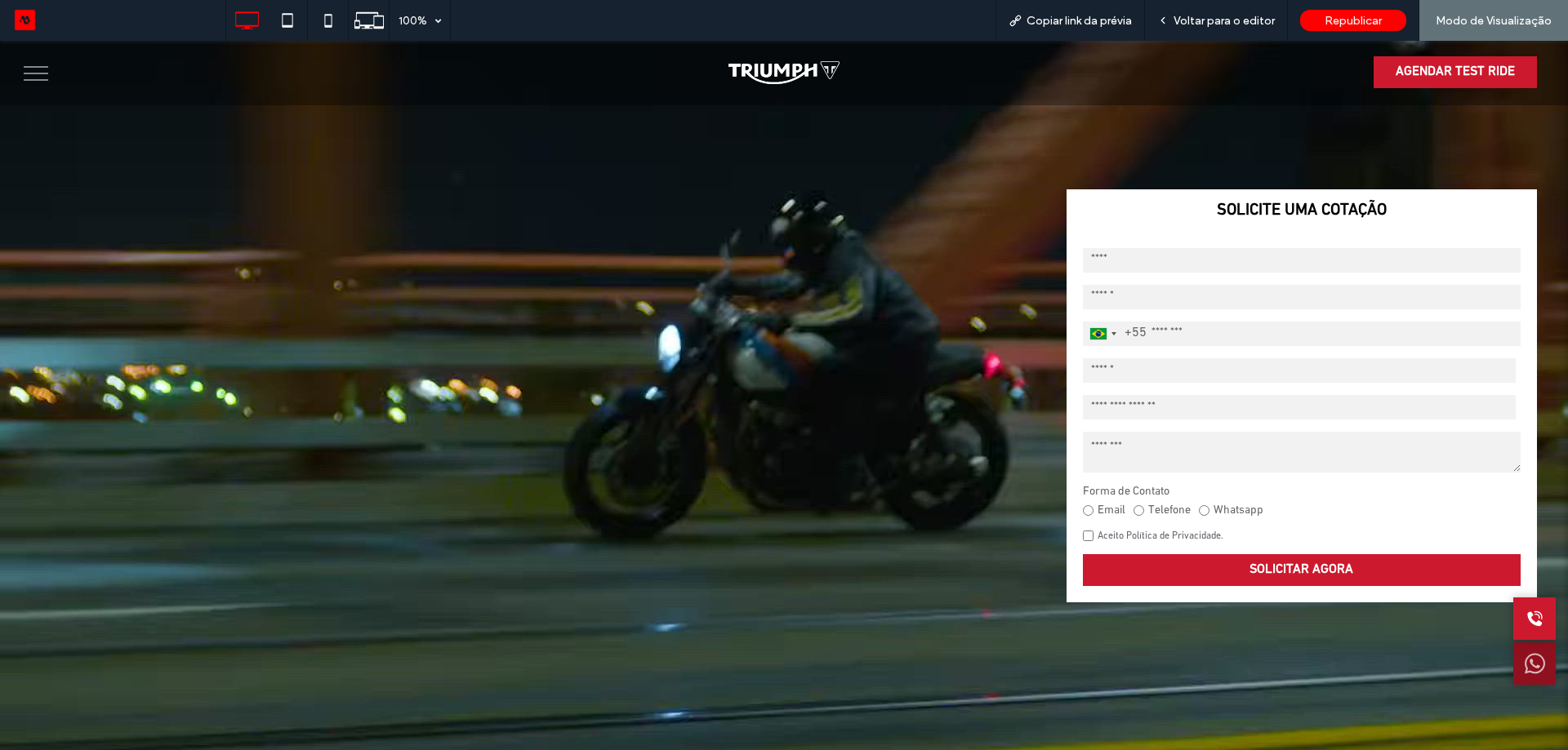
click at [1524, 671] on icon at bounding box center [1534, 663] width 21 height 21
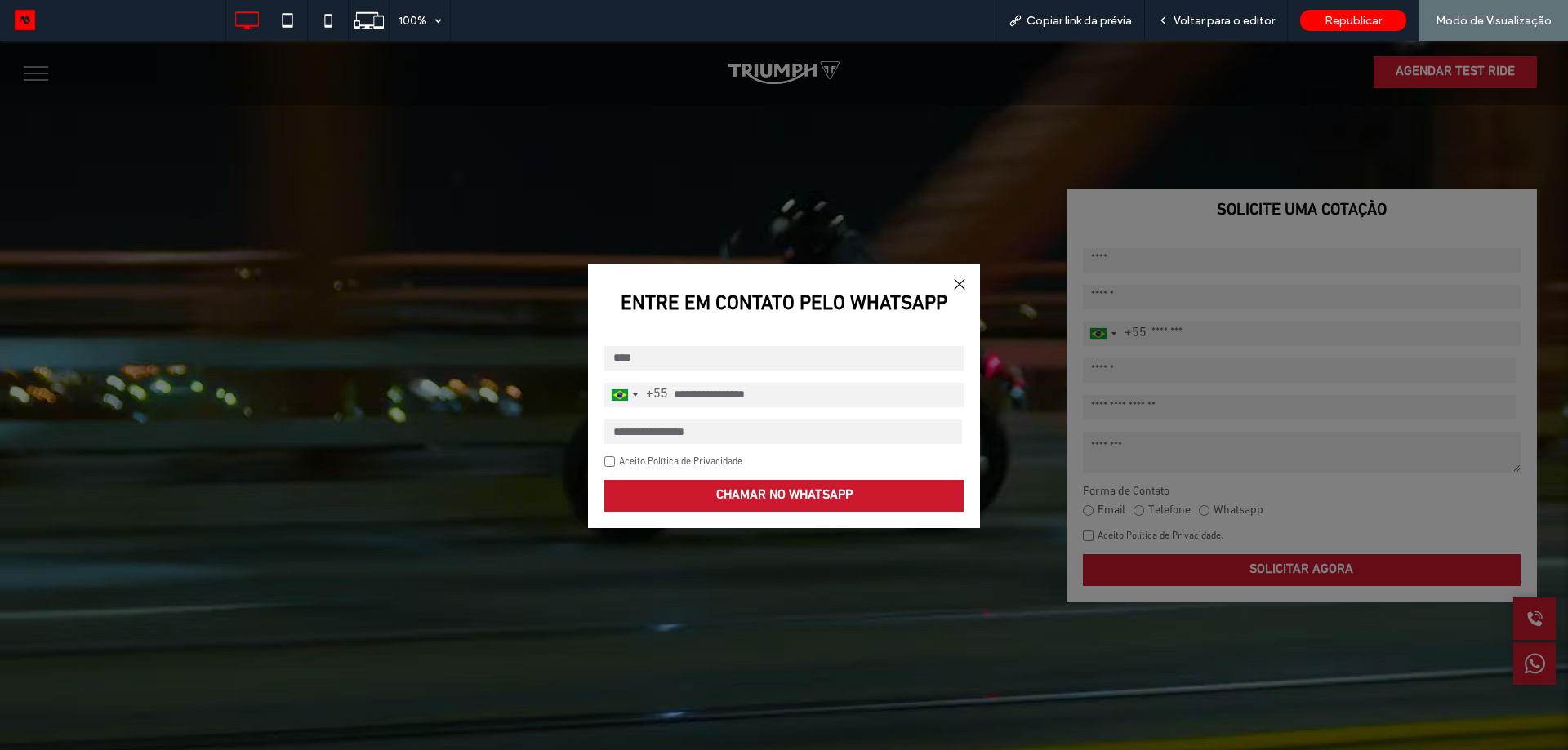
click at [951, 276] on div at bounding box center [959, 284] width 22 height 22
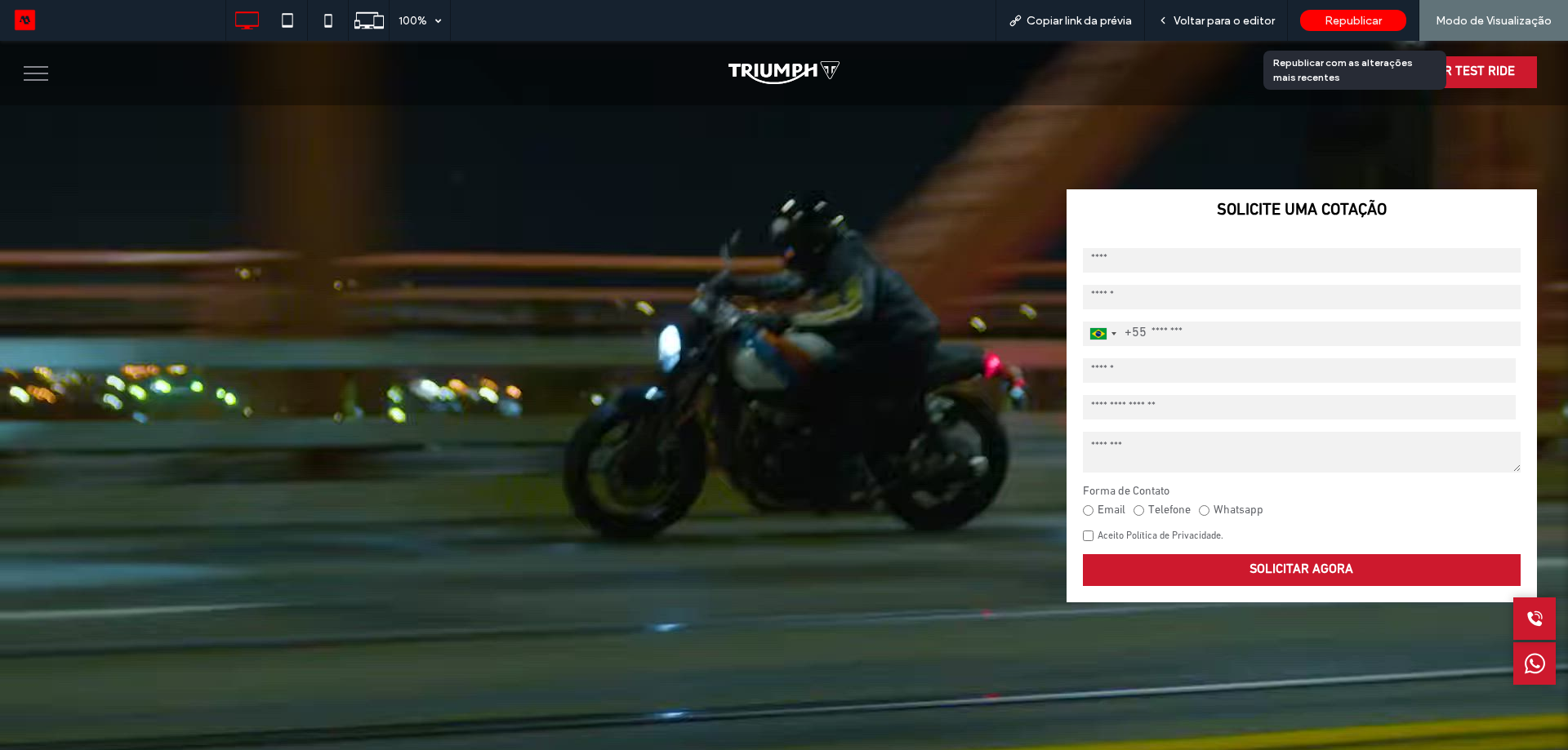
click at [1343, 19] on span "Republicar" at bounding box center [1352, 21] width 57 height 14
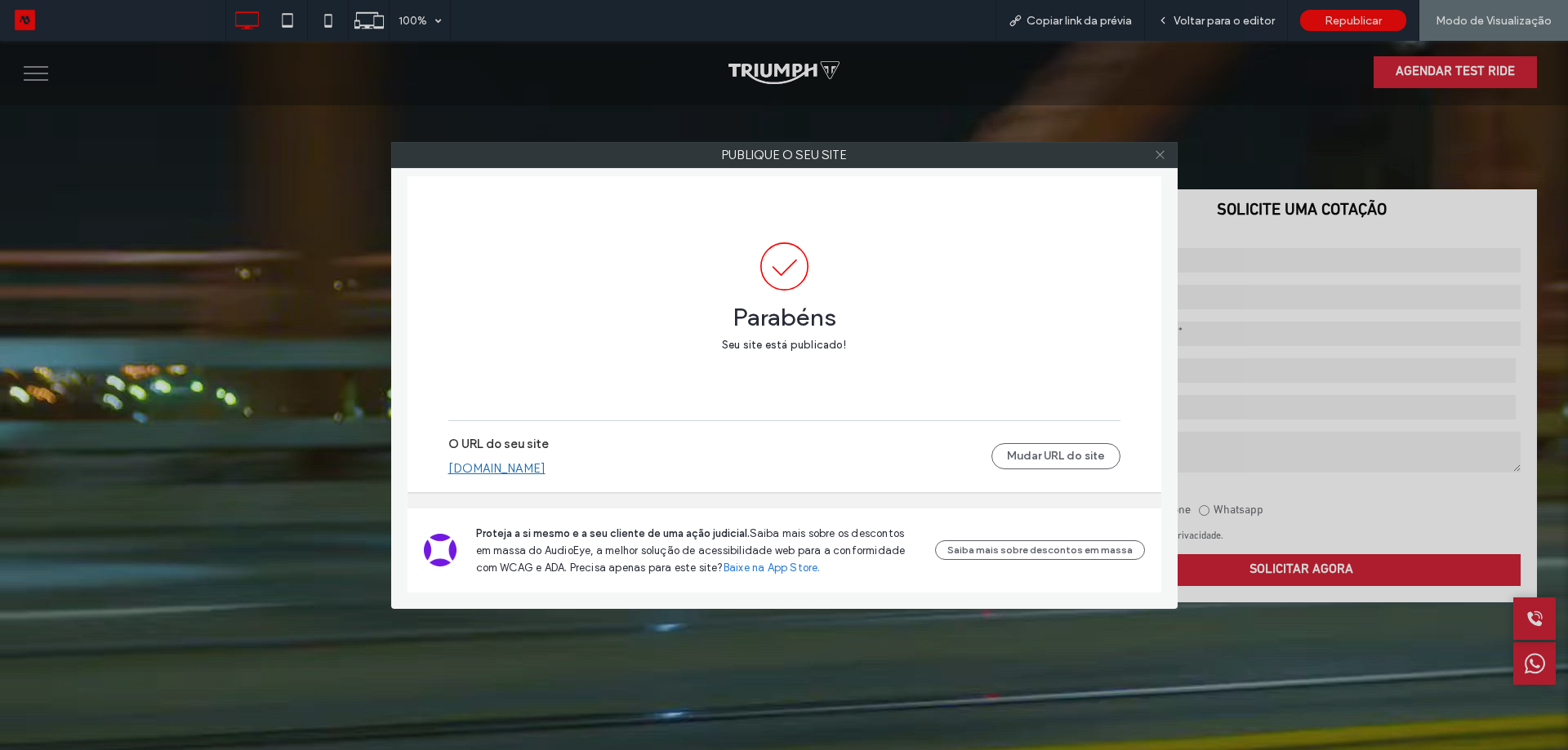
click at [1161, 158] on icon at bounding box center [1160, 154] width 12 height 12
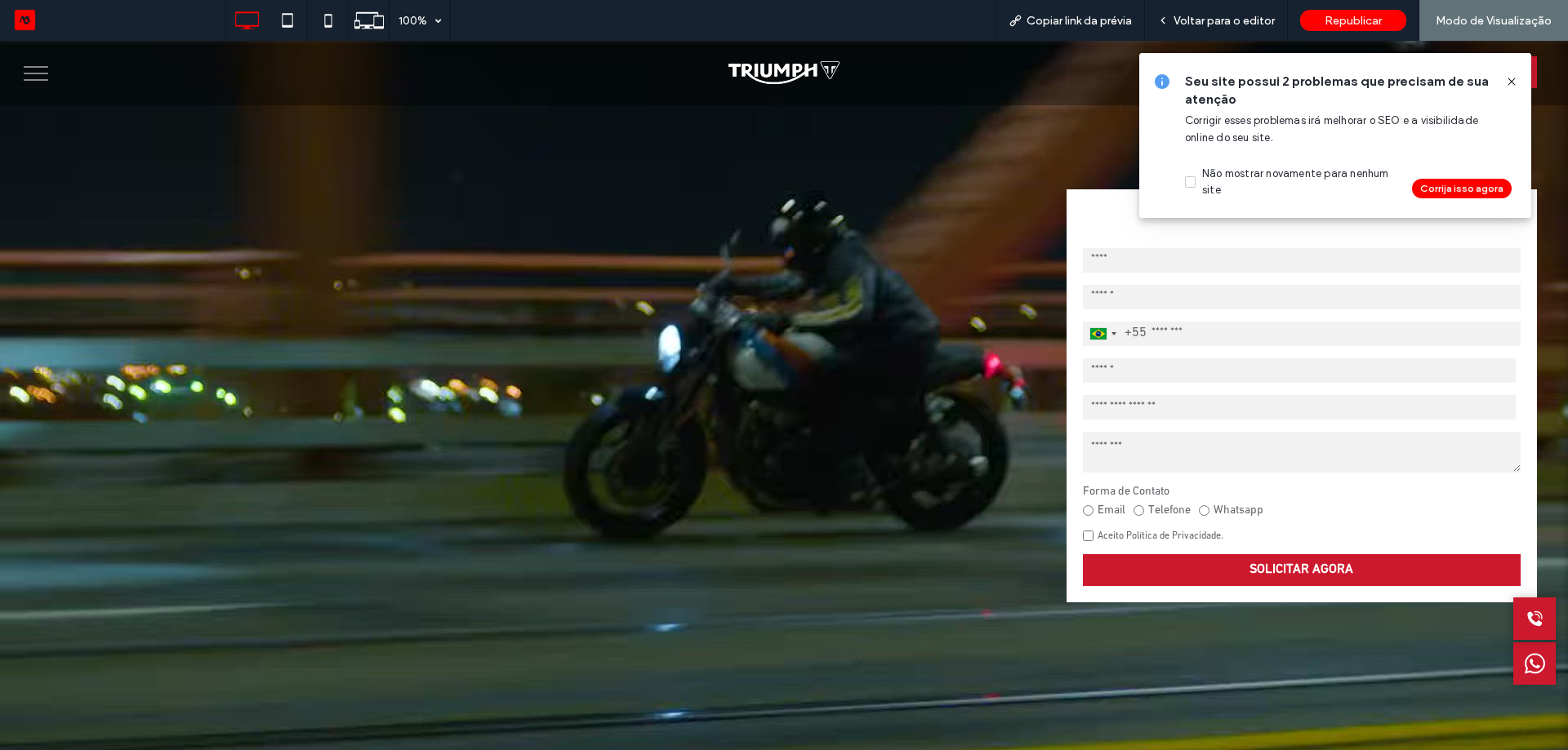
drag, startPoint x: 1513, startPoint y: 83, endPoint x: 1502, endPoint y: 42, distance: 42.4
click at [1513, 83] on icon at bounding box center [1510, 81] width 13 height 13
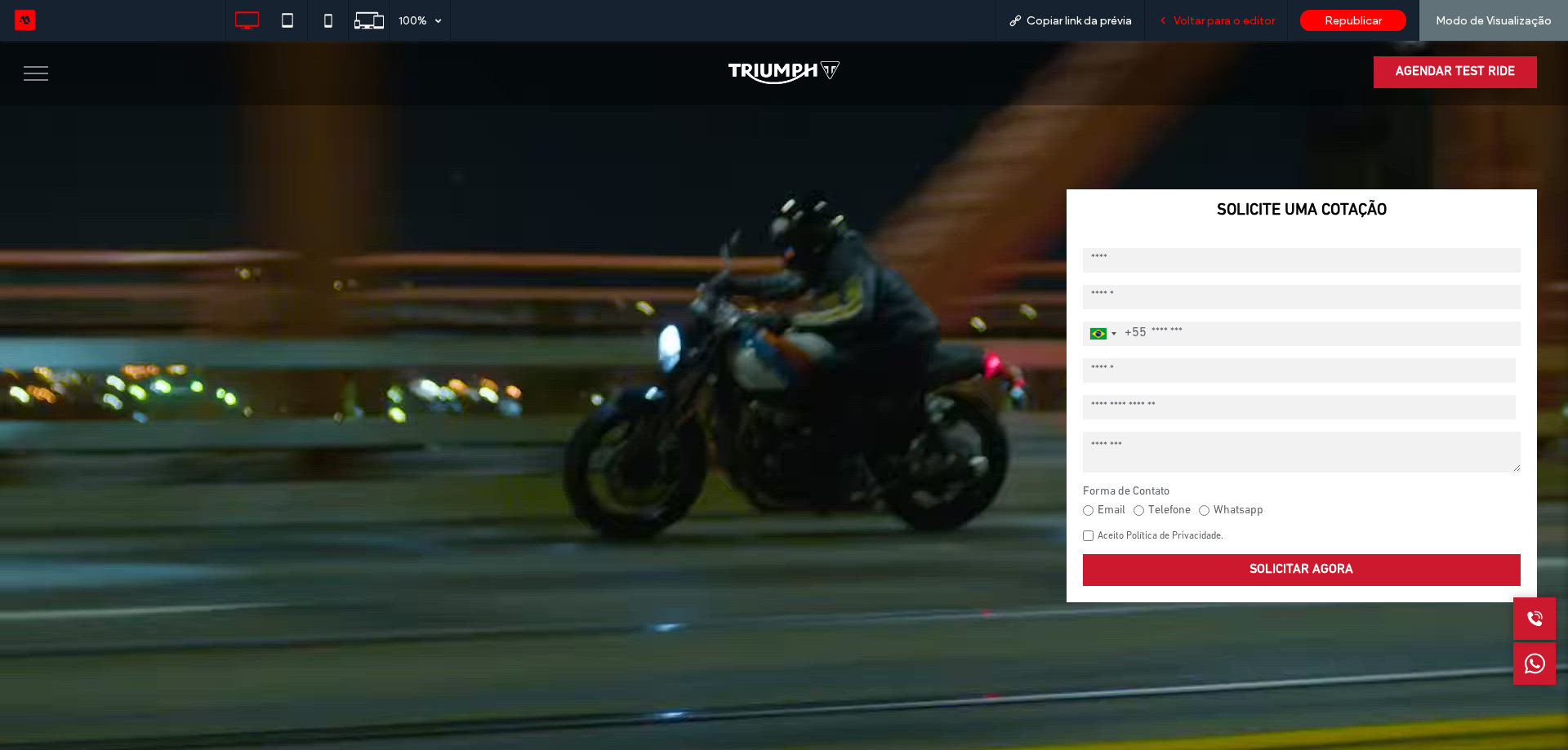
click at [1250, 17] on span "Voltar para o editor" at bounding box center [1224, 21] width 101 height 14
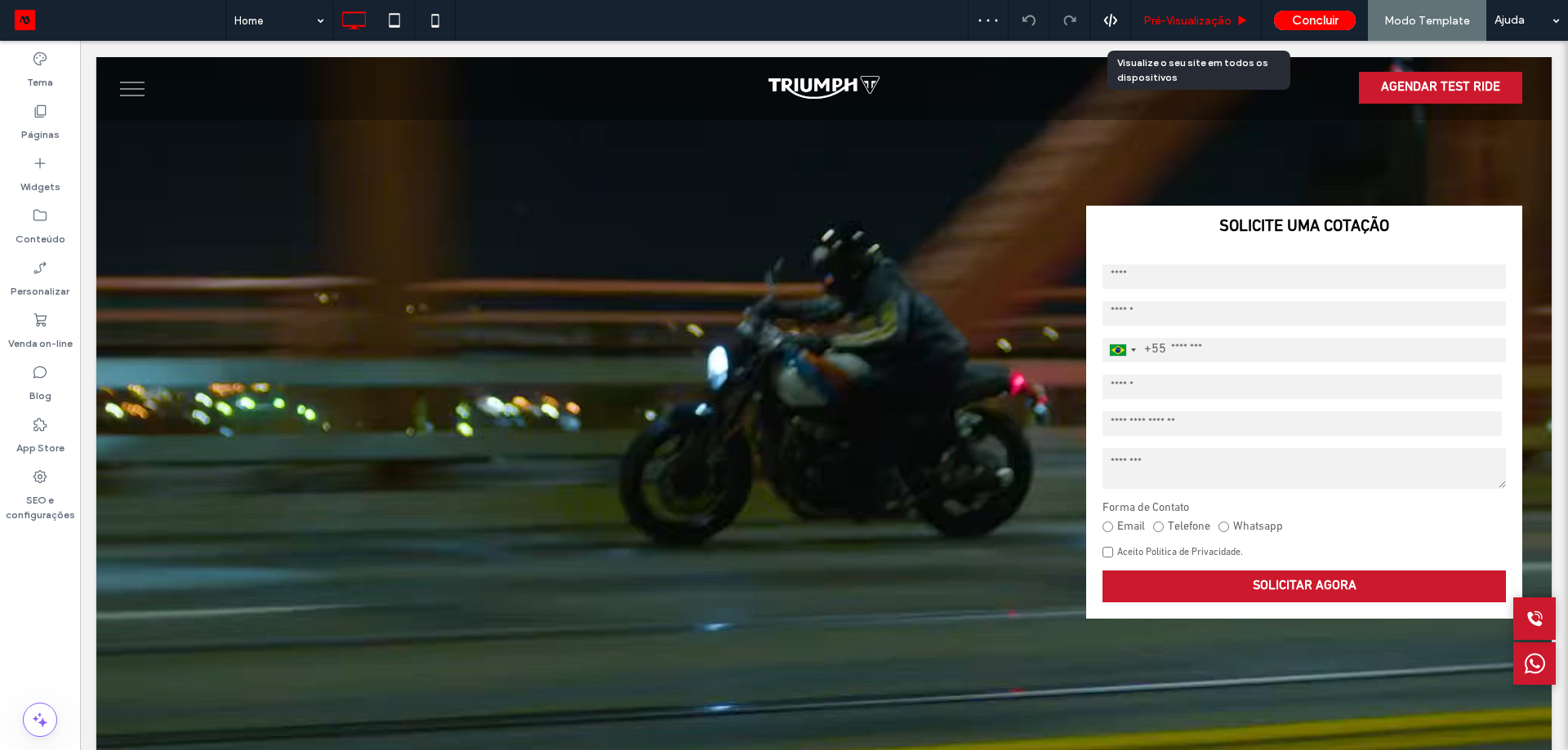
click at [1215, 21] on span "Pré-Visualizaçāo" at bounding box center [1187, 21] width 89 height 14
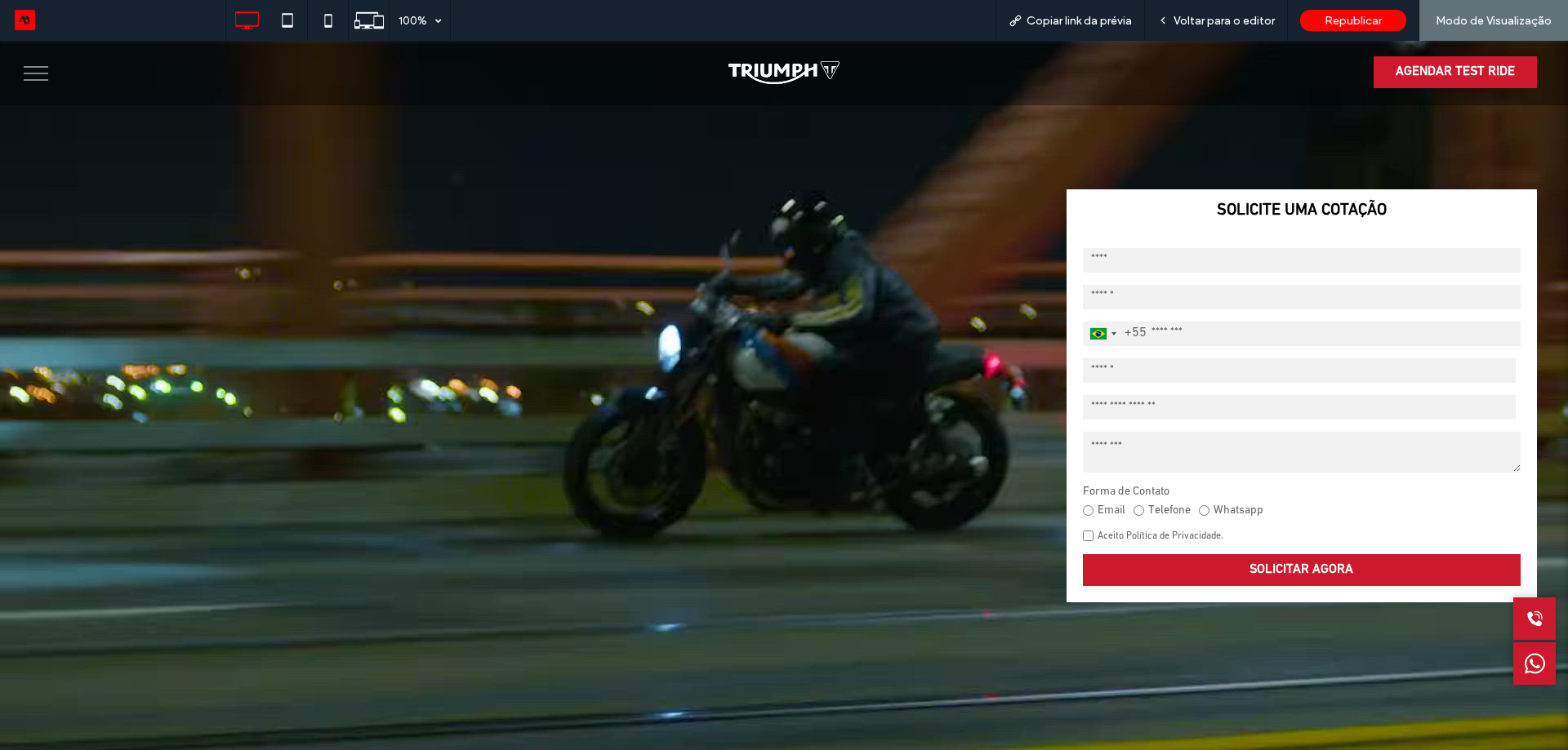
click at [1524, 662] on icon at bounding box center [1534, 663] width 21 height 21
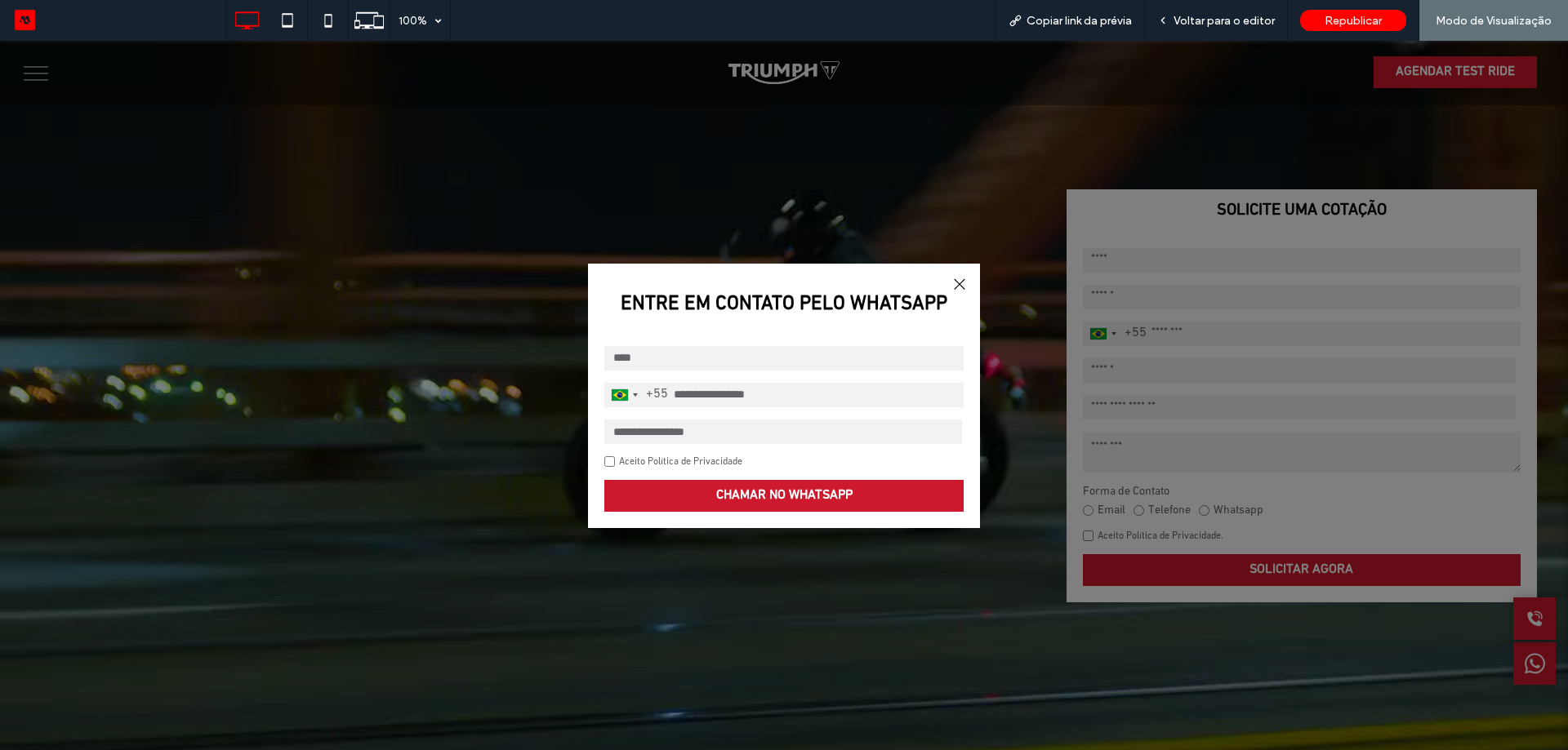
click at [958, 276] on div at bounding box center [959, 284] width 22 height 22
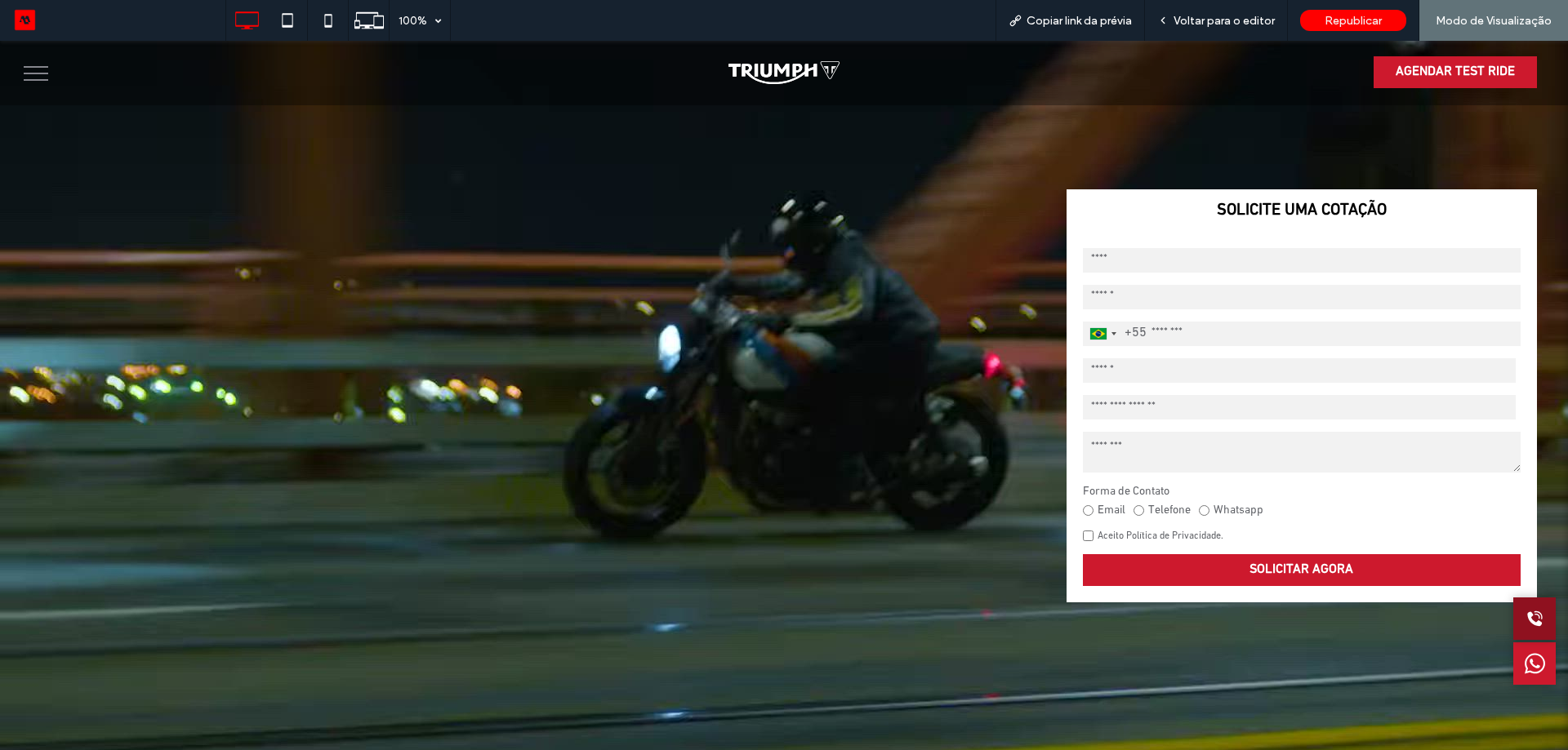
drag, startPoint x: 1510, startPoint y: 603, endPoint x: 1510, endPoint y: 613, distance: 10.0
click at [1513, 603] on div at bounding box center [1534, 619] width 43 height 43
click at [1524, 621] on icon at bounding box center [1534, 618] width 21 height 41
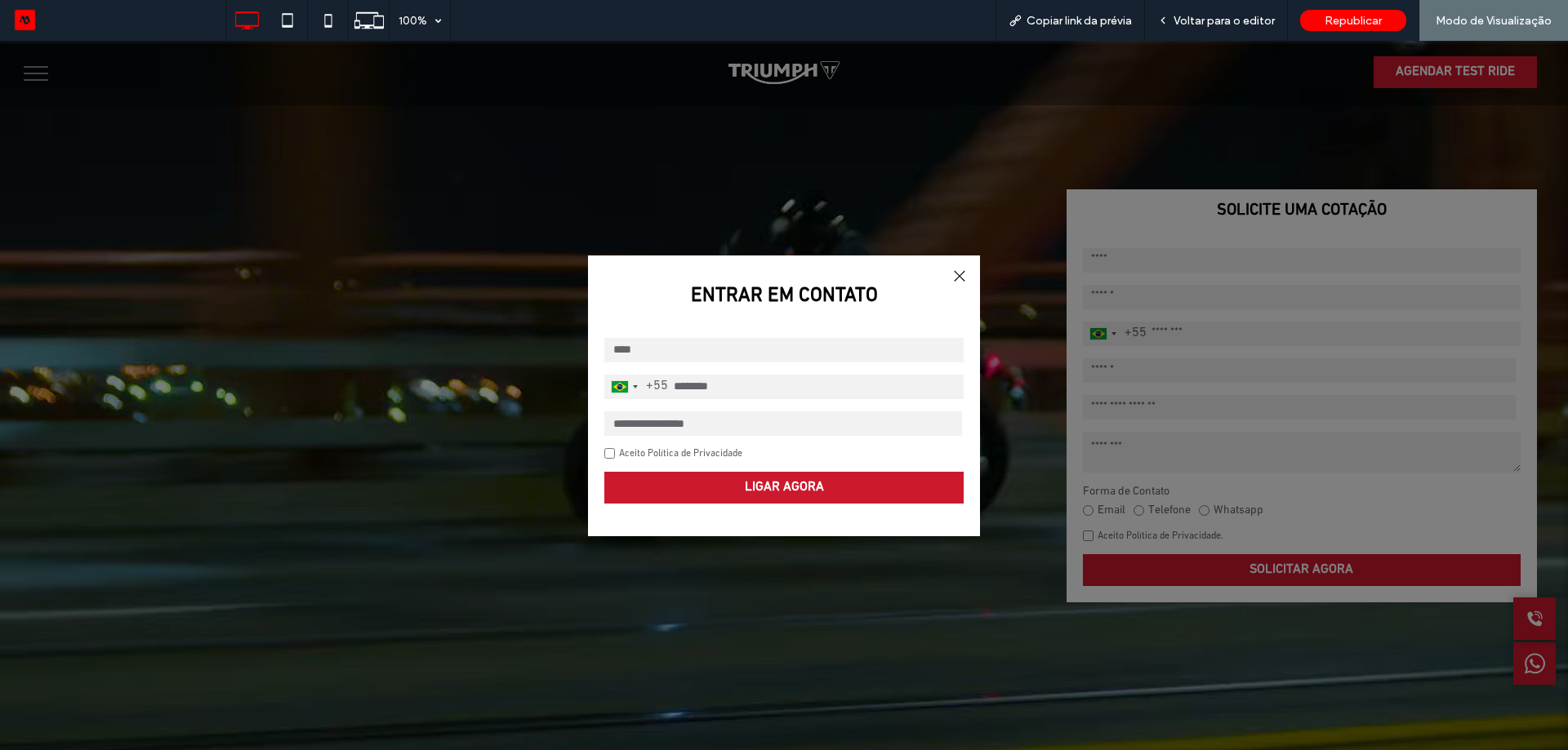
click at [707, 399] on div "[GEOGRAPHIC_DATA] +55 +55 244 results found [GEOGRAPHIC_DATA] +93 [GEOGRAPHIC_D…" at bounding box center [784, 420] width 392 height 198
click at [716, 390] on input "tel" at bounding box center [783, 387] width 359 height 25
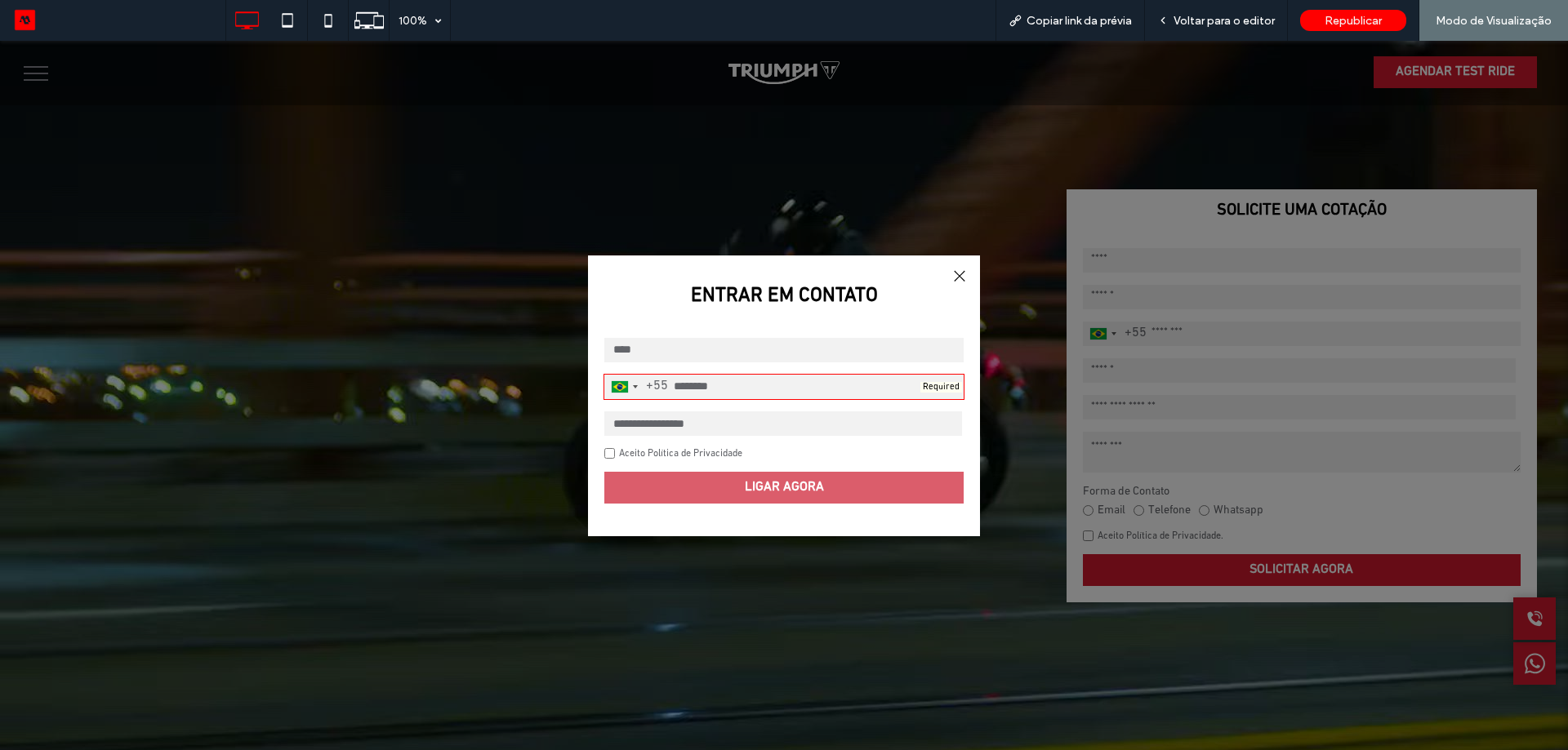
click at [958, 274] on div at bounding box center [959, 277] width 22 height 22
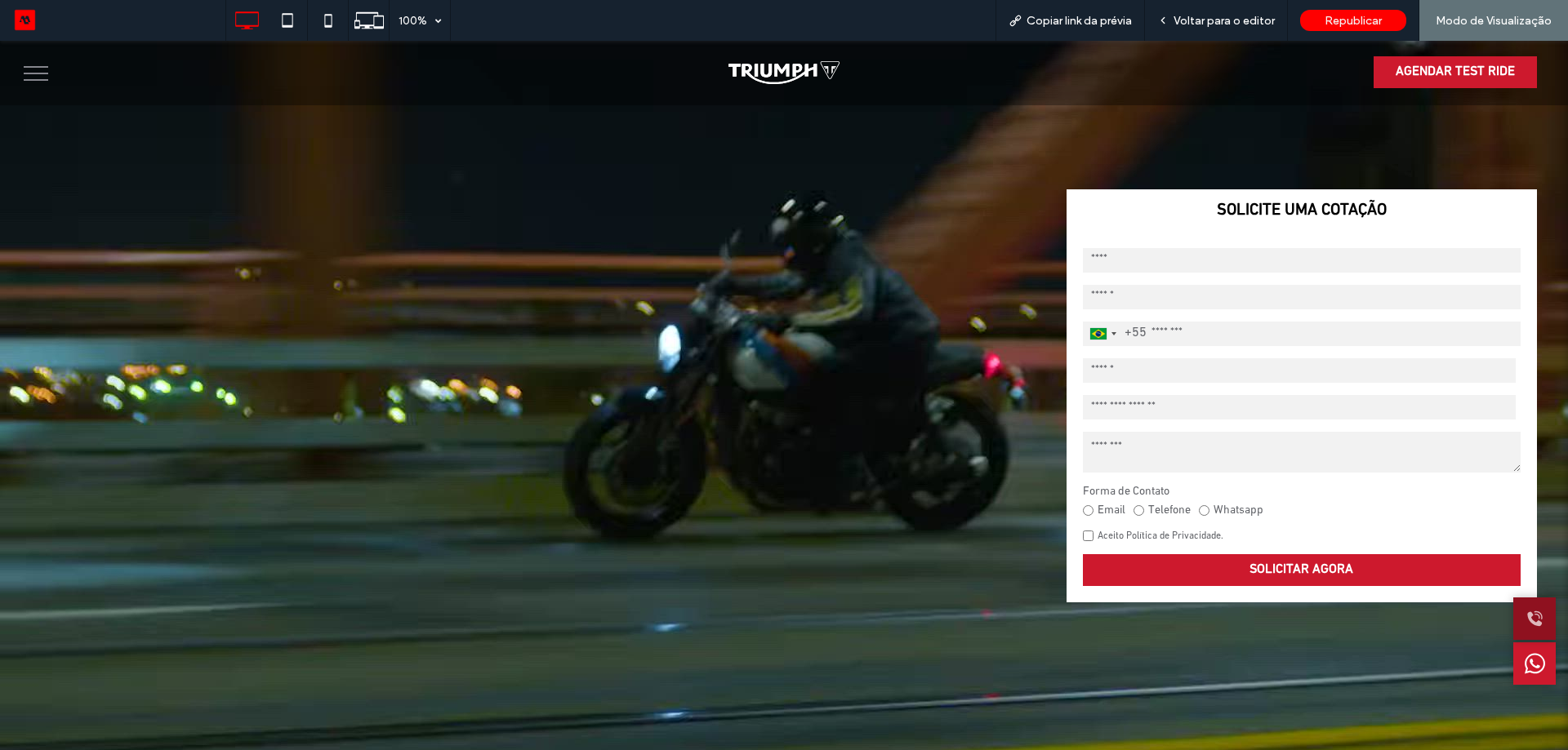
click at [1524, 628] on icon at bounding box center [1534, 618] width 21 height 41
